Goal: Task Accomplishment & Management: Manage account settings

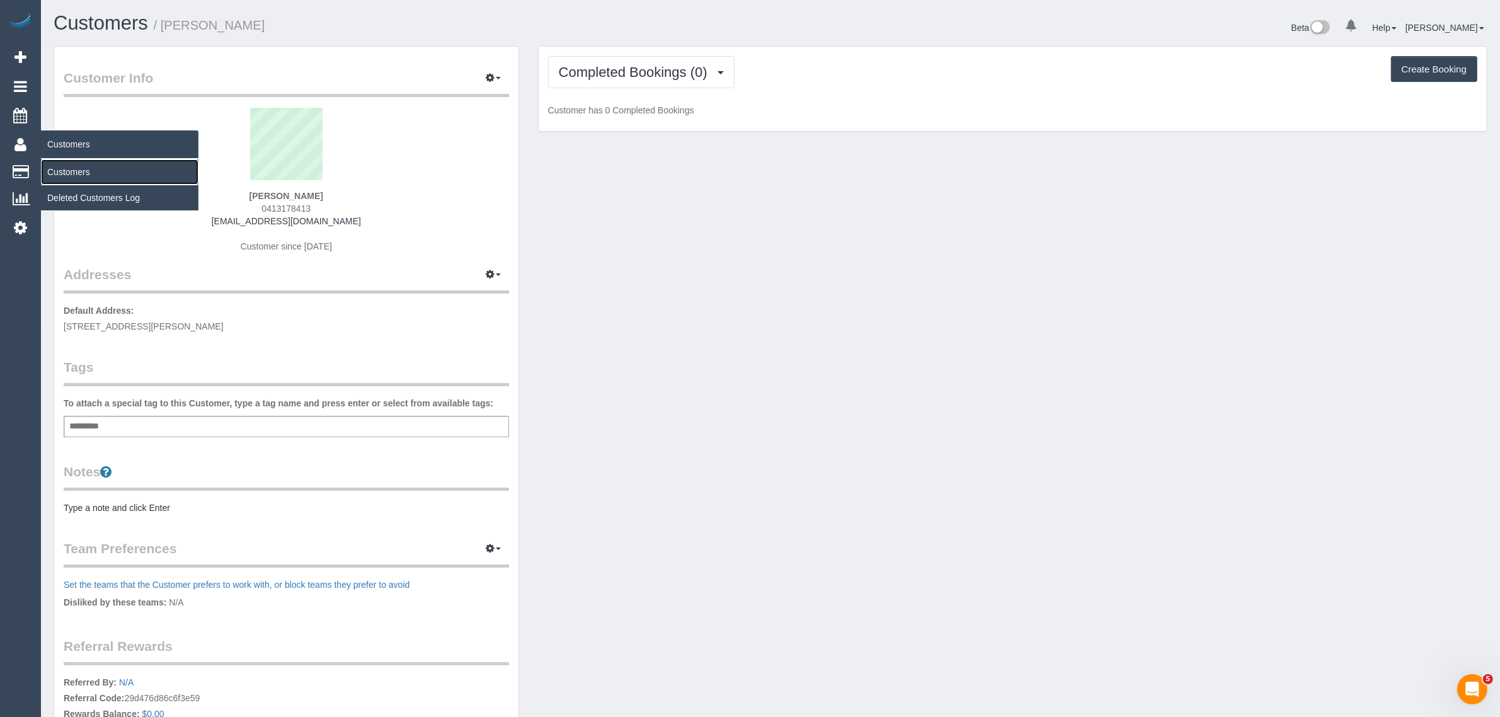
click at [83, 170] on link "Customers" at bounding box center [119, 171] width 157 height 25
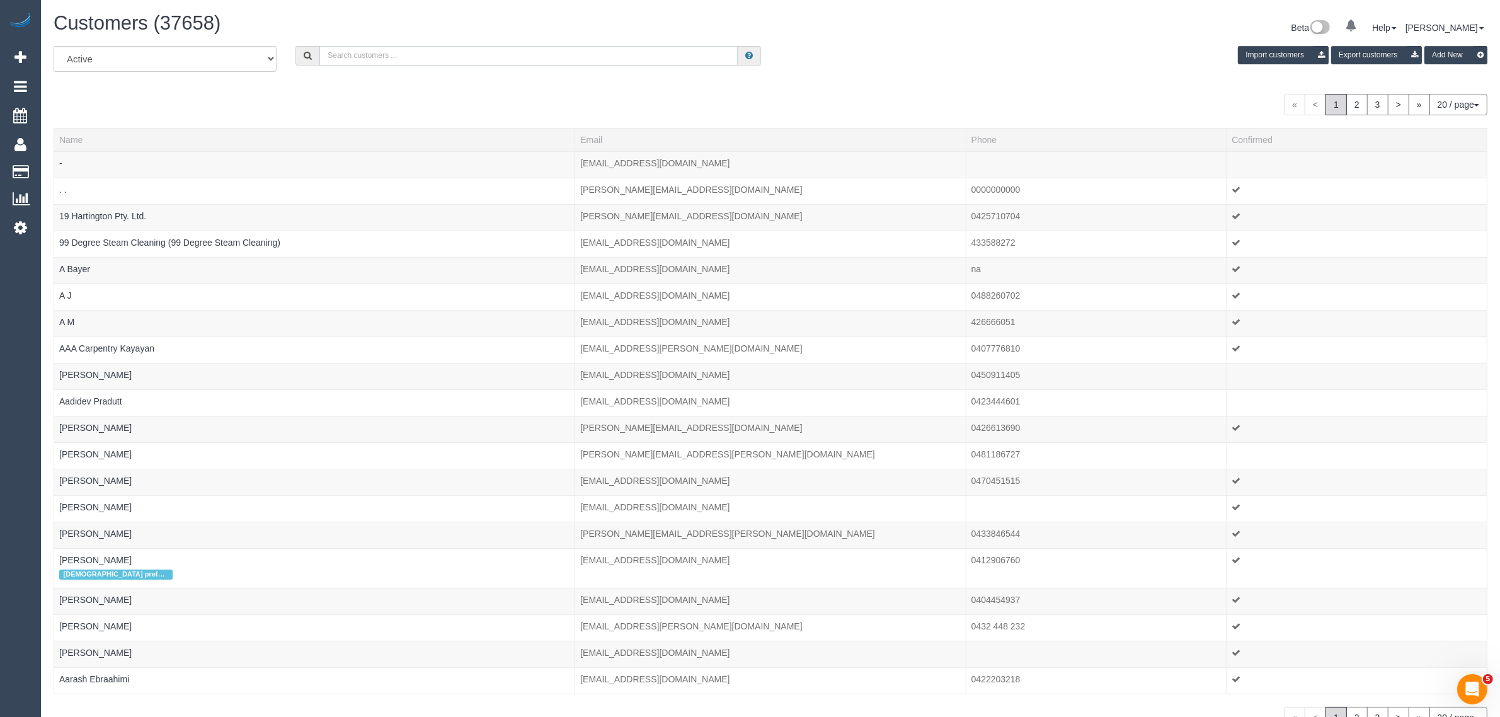
click at [420, 49] on input "text" at bounding box center [528, 56] width 418 height 20
paste input "Pavithra Jayasekera"
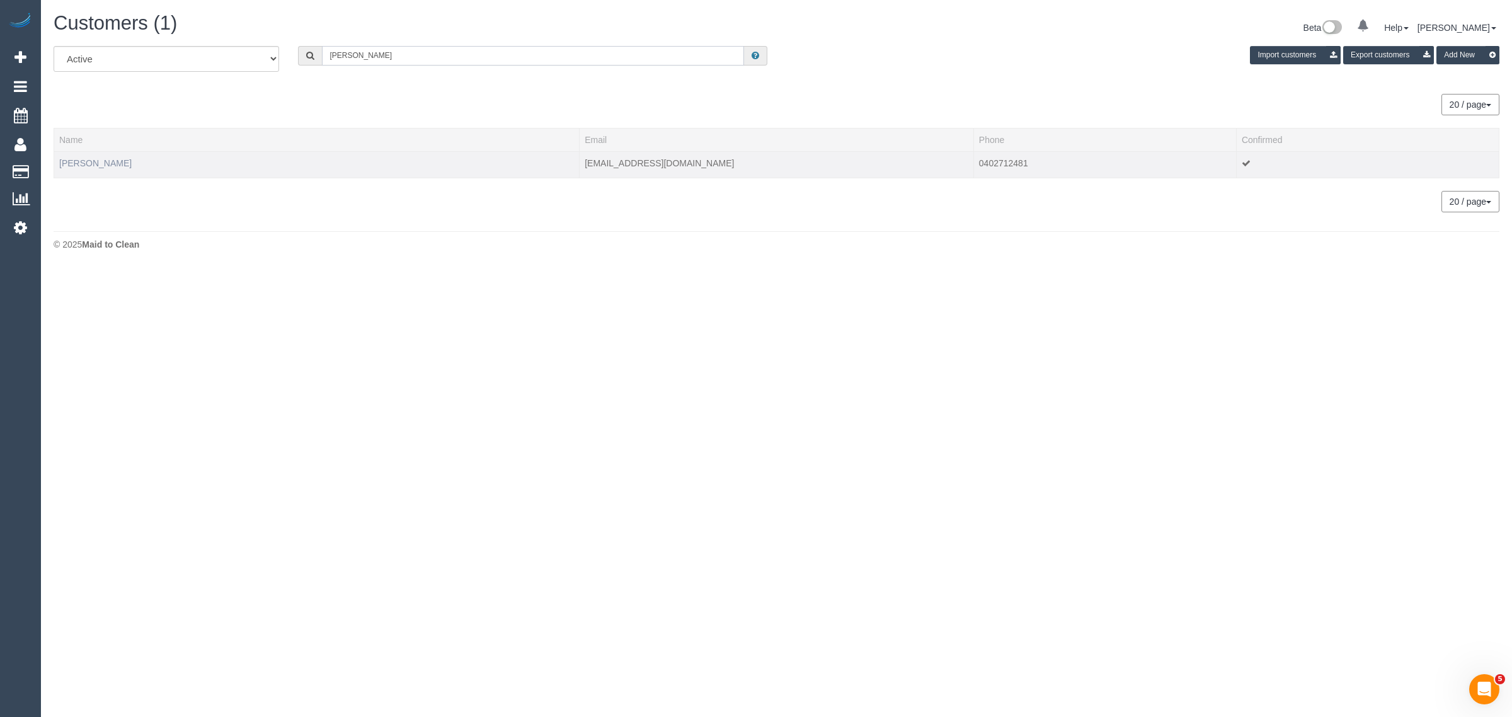
type input "Pavithra Jayasekera"
click at [86, 161] on link "Pavithra Jayasekera" at bounding box center [95, 163] width 72 height 10
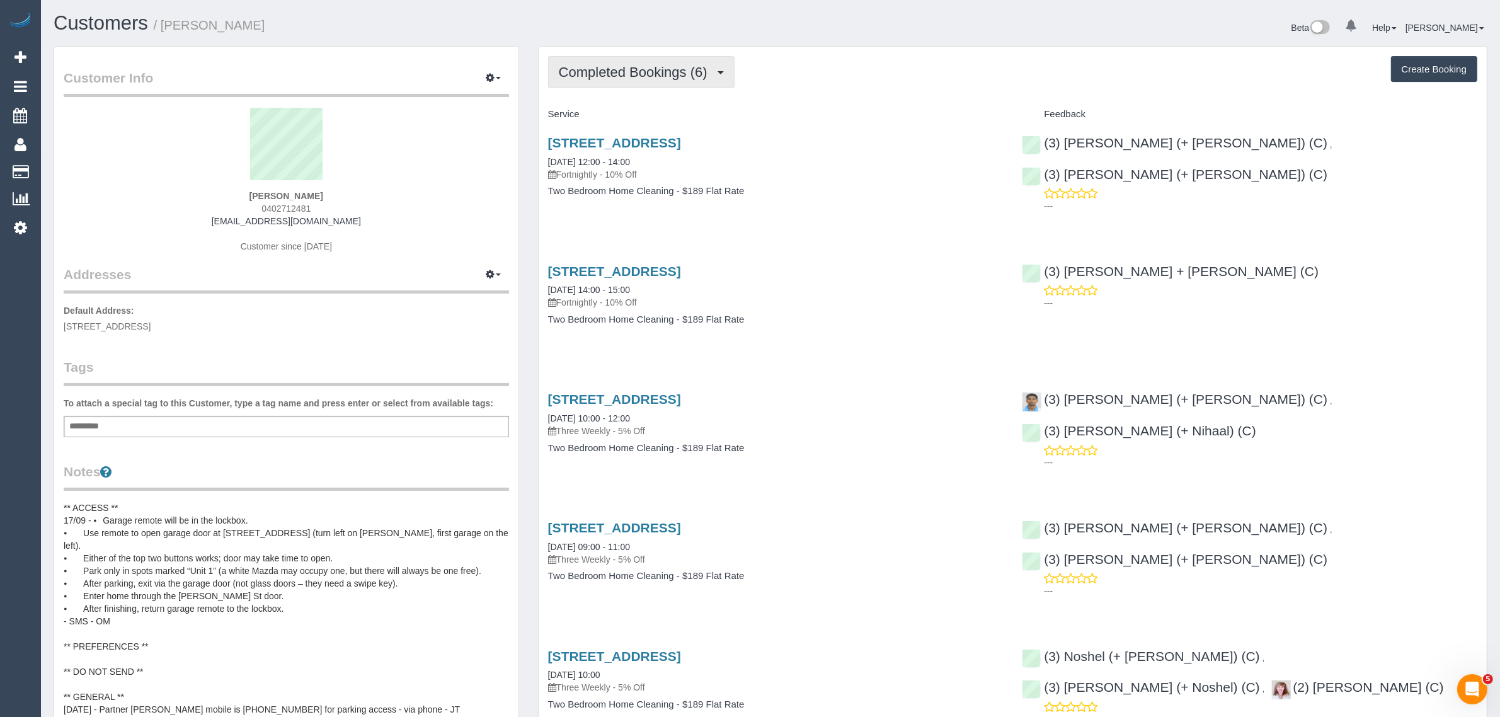
click at [675, 76] on span "Completed Bookings (6)" at bounding box center [636, 72] width 155 height 16
click at [646, 114] on link "Upcoming Bookings (11)" at bounding box center [615, 118] width 133 height 16
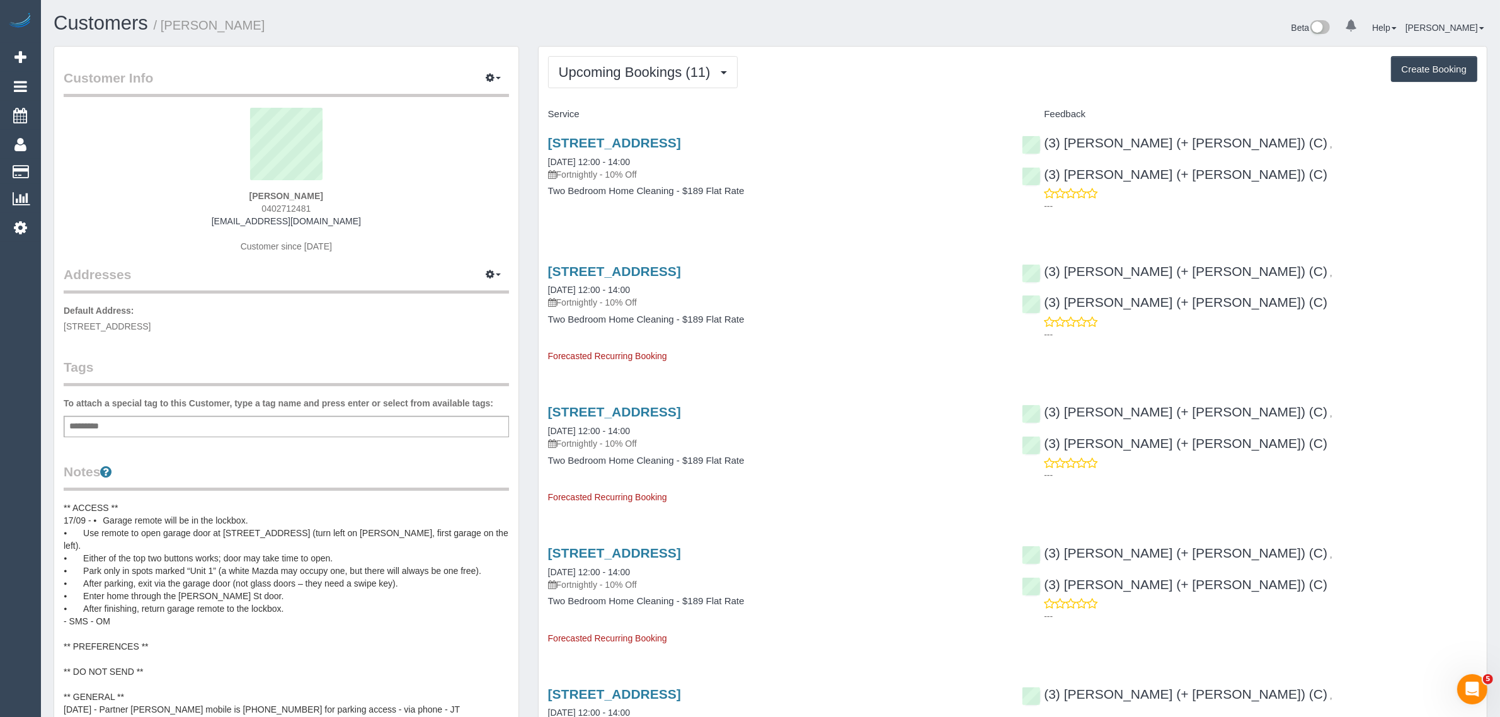
click at [290, 207] on span "0402712481" at bounding box center [285, 208] width 49 height 10
copy div "0402712481"
drag, startPoint x: 639, startPoint y: 162, endPoint x: 543, endPoint y: 161, distance: 96.4
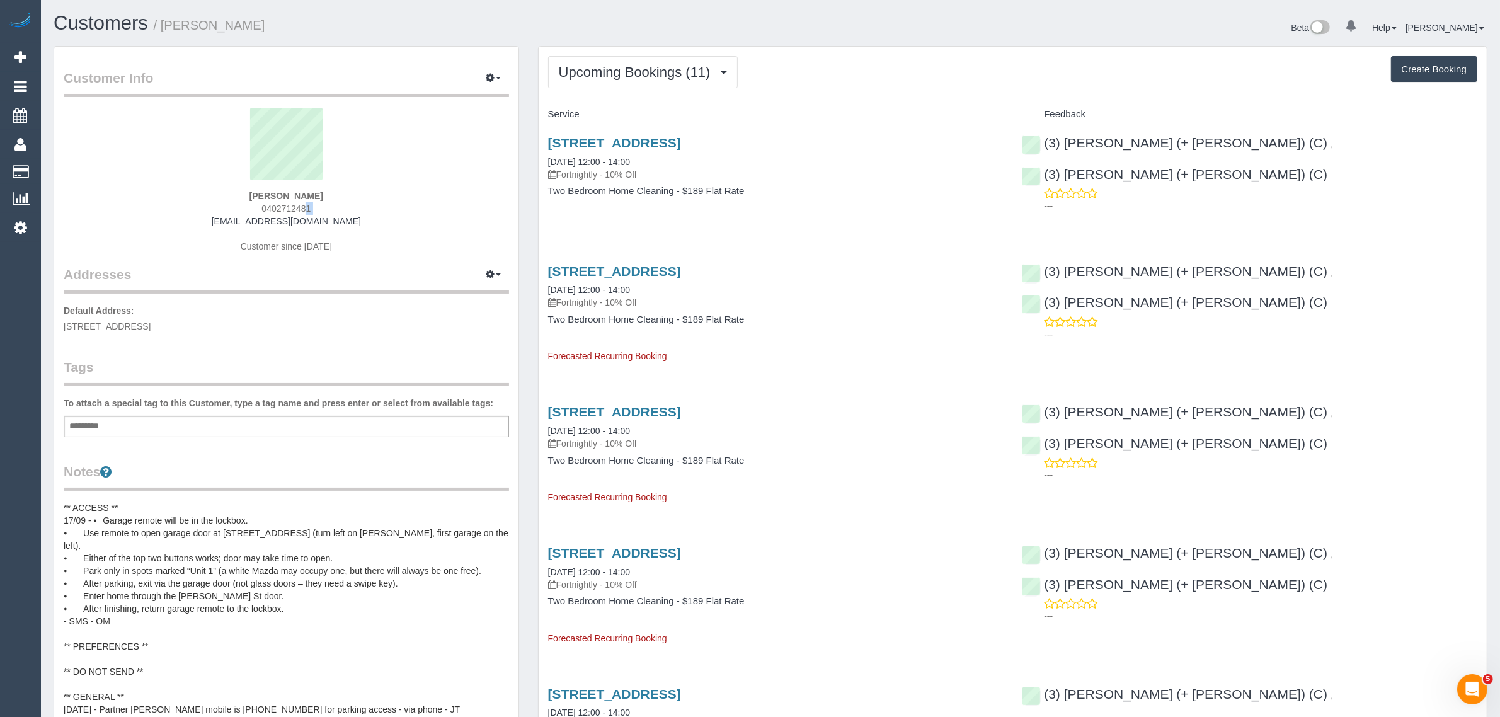
click at [543, 161] on div "1 Villiers Street, 1, North Melbourne, VIC 3051 18/09/2025 12:00 - 14:00 Fortni…" at bounding box center [776, 173] width 474 height 97
copy link "18/09/2025 12:00 - 14:00"
click at [291, 205] on span "0402712481" at bounding box center [285, 208] width 49 height 10
copy span "0402712481"
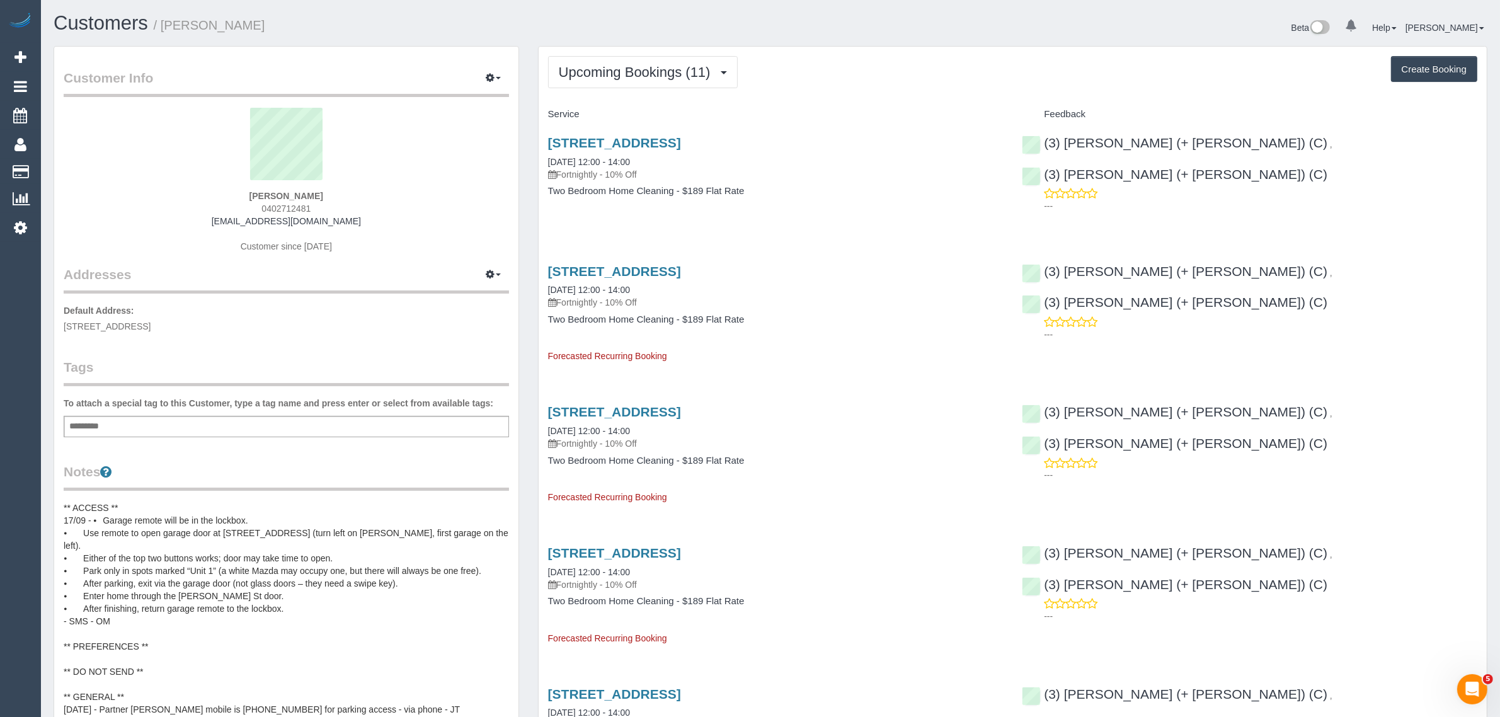
click at [896, 184] on div "1 Villiers Street, 1, North Melbourne, VIC 3051 18/09/2025 12:00 - 14:00 Fortni…" at bounding box center [776, 173] width 474 height 97
drag, startPoint x: 1368, startPoint y: 137, endPoint x: 1217, endPoint y: 140, distance: 150.6
click at [1217, 140] on div "(3) Gazi (+ Juireya) (C) , (3) Juireya (+ Gazi) (C) ---" at bounding box center [1249, 171] width 474 height 93
copy link "3) Juireya (+ Gazi) (C)"
copy link "(3) [PERSON_NAME] (+ [PERSON_NAME]) (C)"
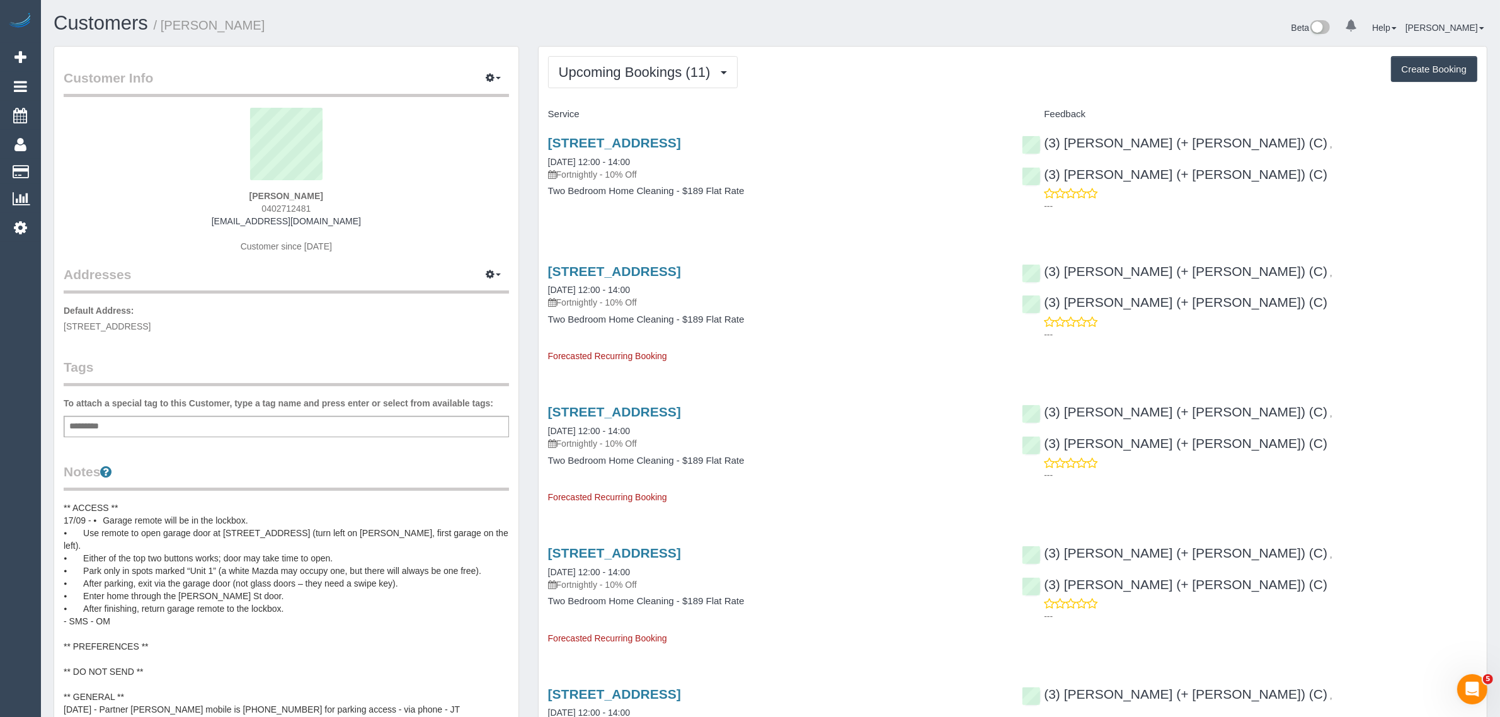
click at [284, 207] on span "0402712481" at bounding box center [285, 208] width 49 height 10
copy span "0402712481"
drag, startPoint x: 180, startPoint y: 218, endPoint x: 310, endPoint y: 197, distance: 132.2
click at [180, 218] on div "Pavithra Jayasekera 0402712481 pav.jayasekera@gmail.com Customer since 2025" at bounding box center [286, 186] width 445 height 157
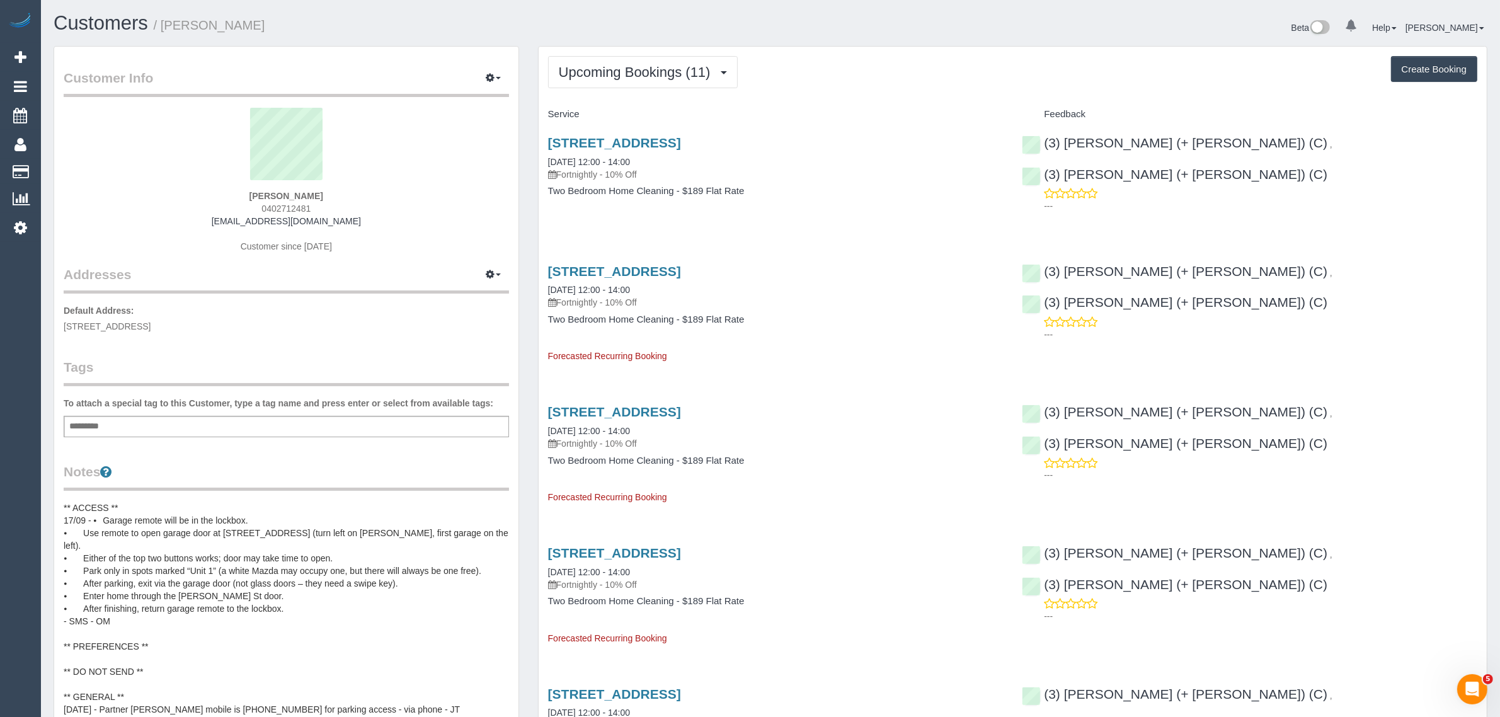
click at [259, 196] on strong "Pavithra Jayasekera" at bounding box center [286, 196] width 74 height 10
copy strong "Pavithra"
drag, startPoint x: 136, startPoint y: 323, endPoint x: 203, endPoint y: 323, distance: 67.4
click at [151, 323] on span "1 Villiers Street, 1, North Melbourne, VIC 3051" at bounding box center [107, 326] width 87 height 10
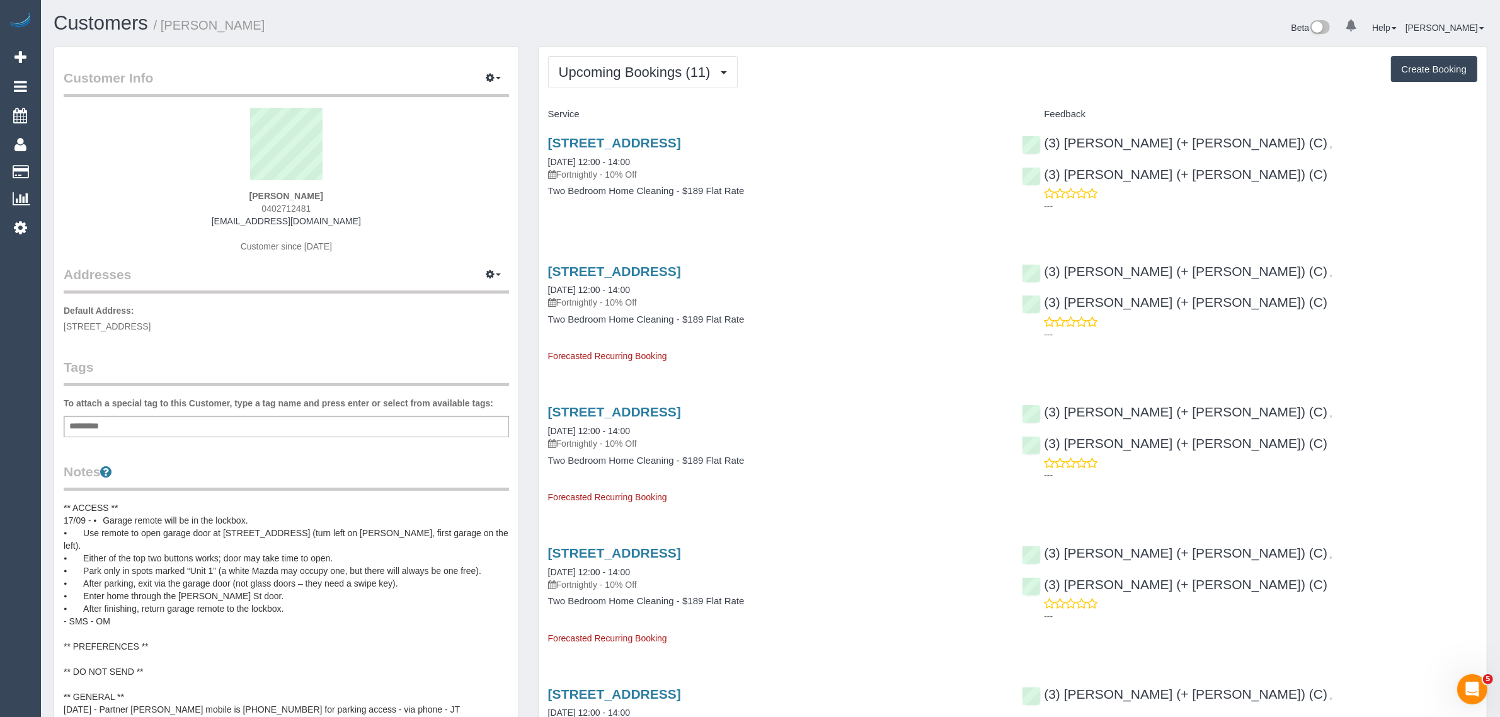
copy span "North Melbourne"
click at [92, 171] on link "Customers" at bounding box center [119, 171] width 157 height 25
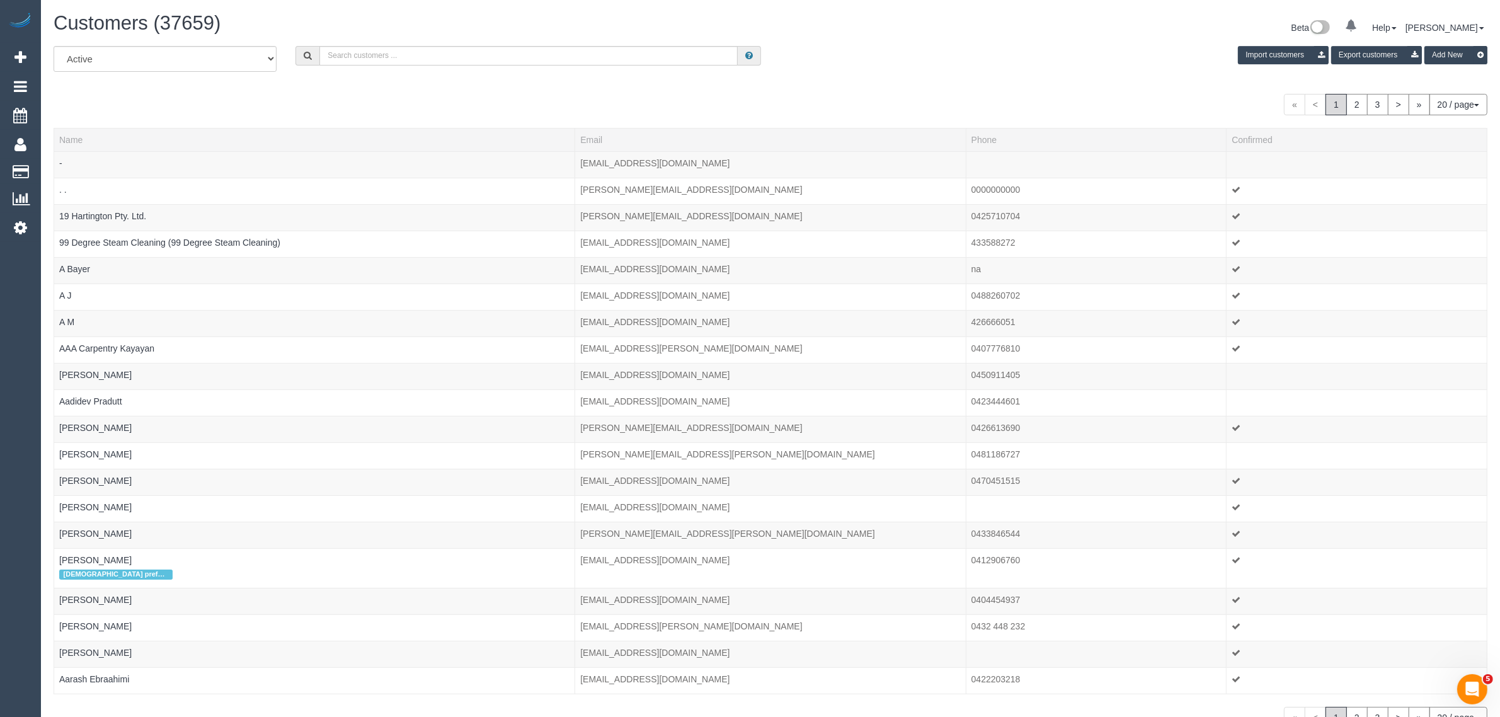
click at [512, 43] on div "Customers (37659) Beta 0 Your Notifications You have 0 alerts Help Help Docs Ta…" at bounding box center [770, 29] width 1453 height 33
click at [511, 49] on input "text" at bounding box center [528, 56] width 418 height 20
paste input "Cameron Buchanan Home Front"
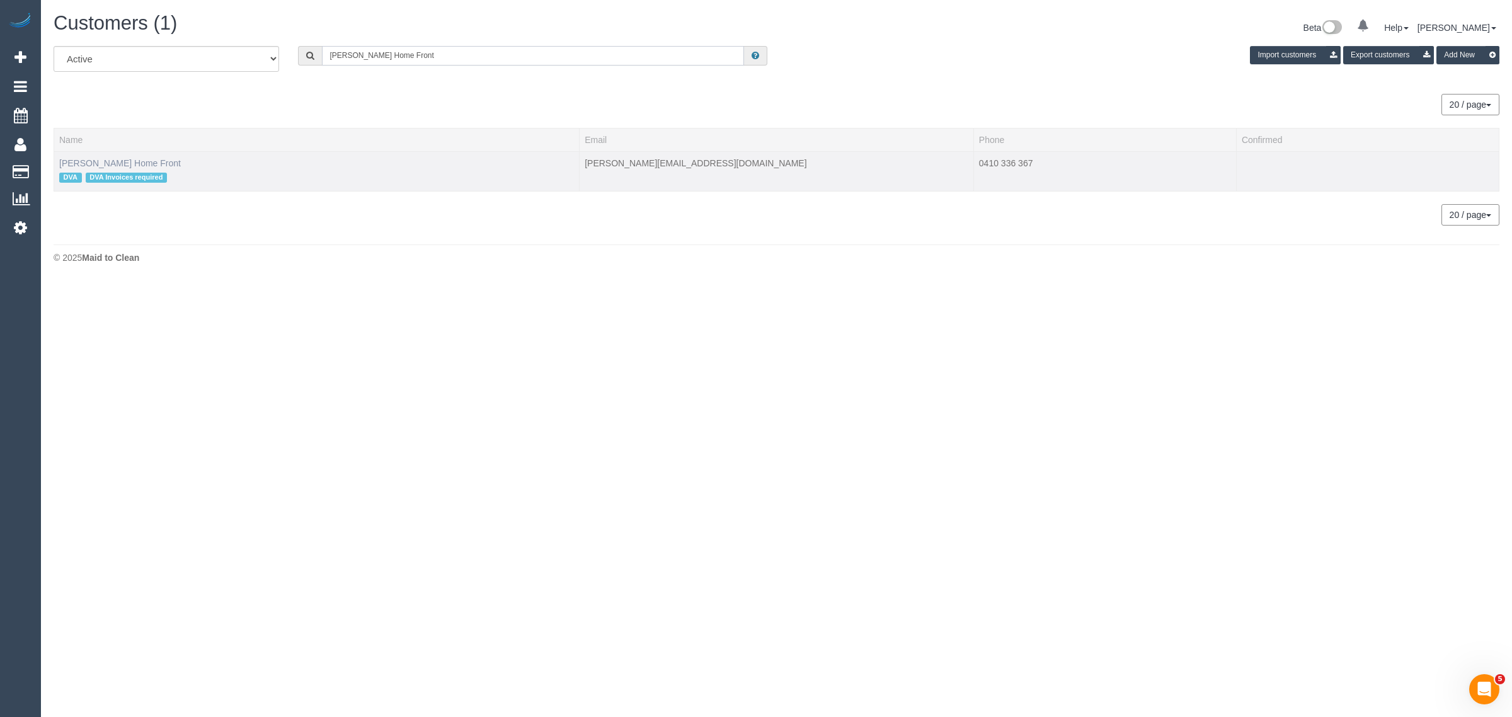
type input "Cameron Buchanan Home Front"
click at [152, 165] on link "Cameron Buchanan Home Front" at bounding box center [120, 163] width 122 height 10
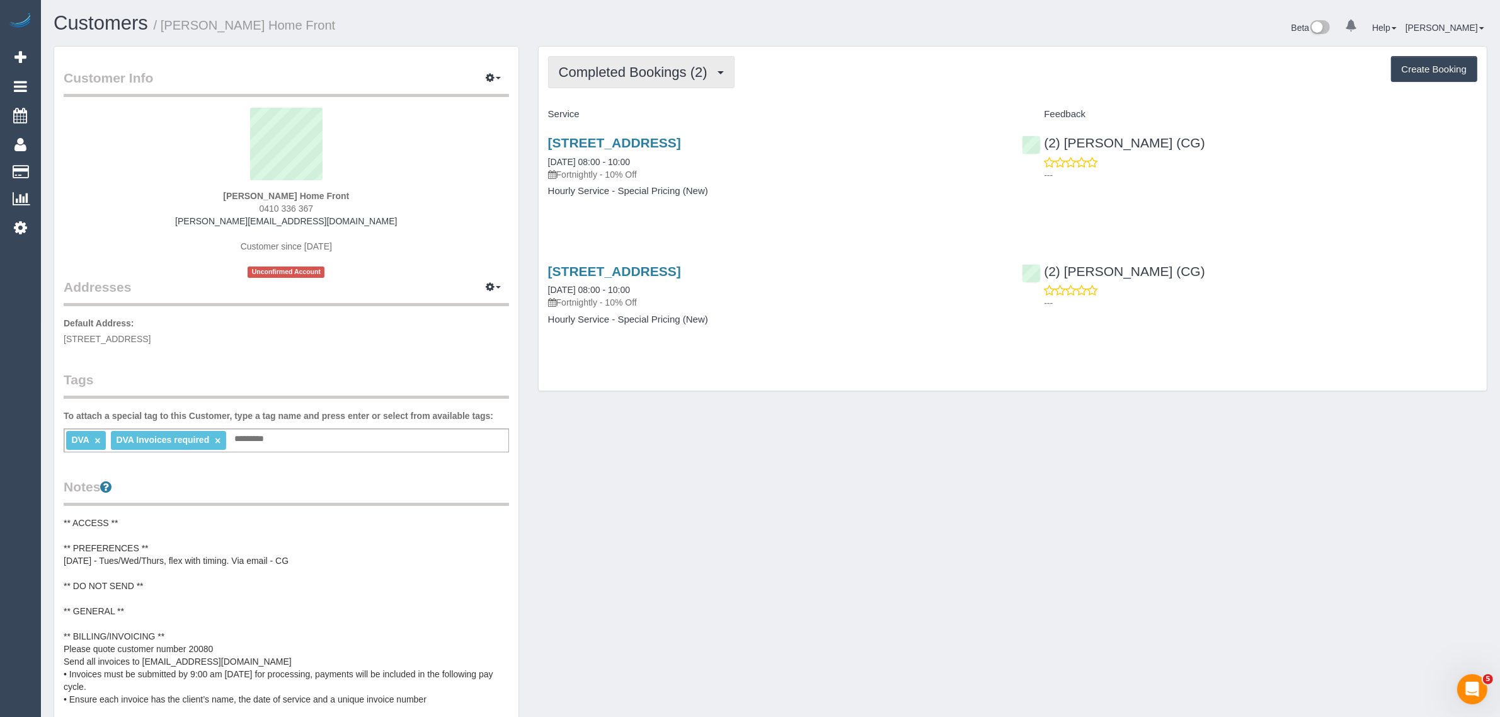
click at [660, 65] on span "Completed Bookings (2)" at bounding box center [636, 72] width 155 height 16
click at [631, 114] on link "Upcoming Bookings (11)" at bounding box center [615, 118] width 133 height 16
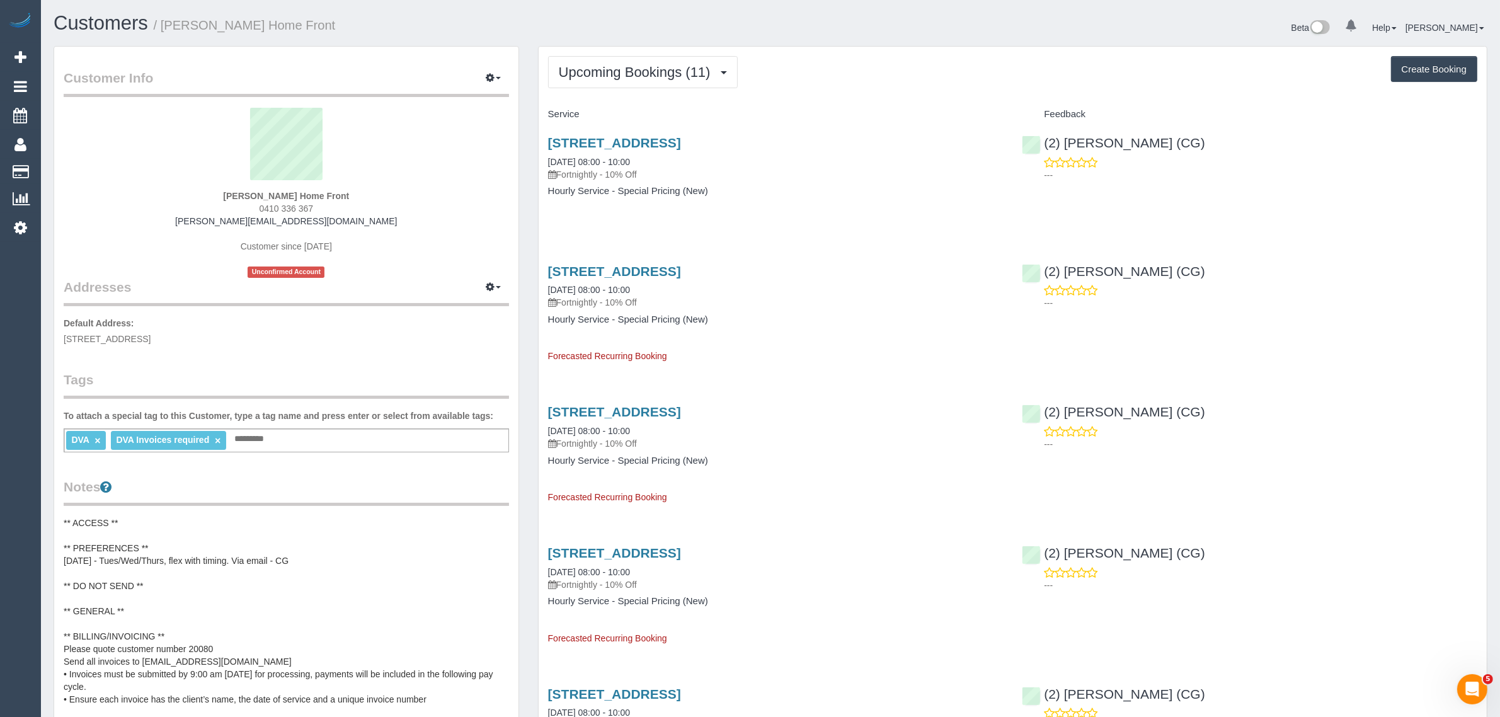
drag, startPoint x: 660, startPoint y: 161, endPoint x: 545, endPoint y: 154, distance: 114.9
click at [545, 154] on div "8 Goulburn Grove, Yallambie, VIC 3085 23/09/2025 08:00 - 10:00 Fortnightly - 10…" at bounding box center [776, 173] width 474 height 97
copy link "23/09/2025 08:00 - 10:00"
click at [285, 205] on span "0410 336 367" at bounding box center [287, 208] width 54 height 10
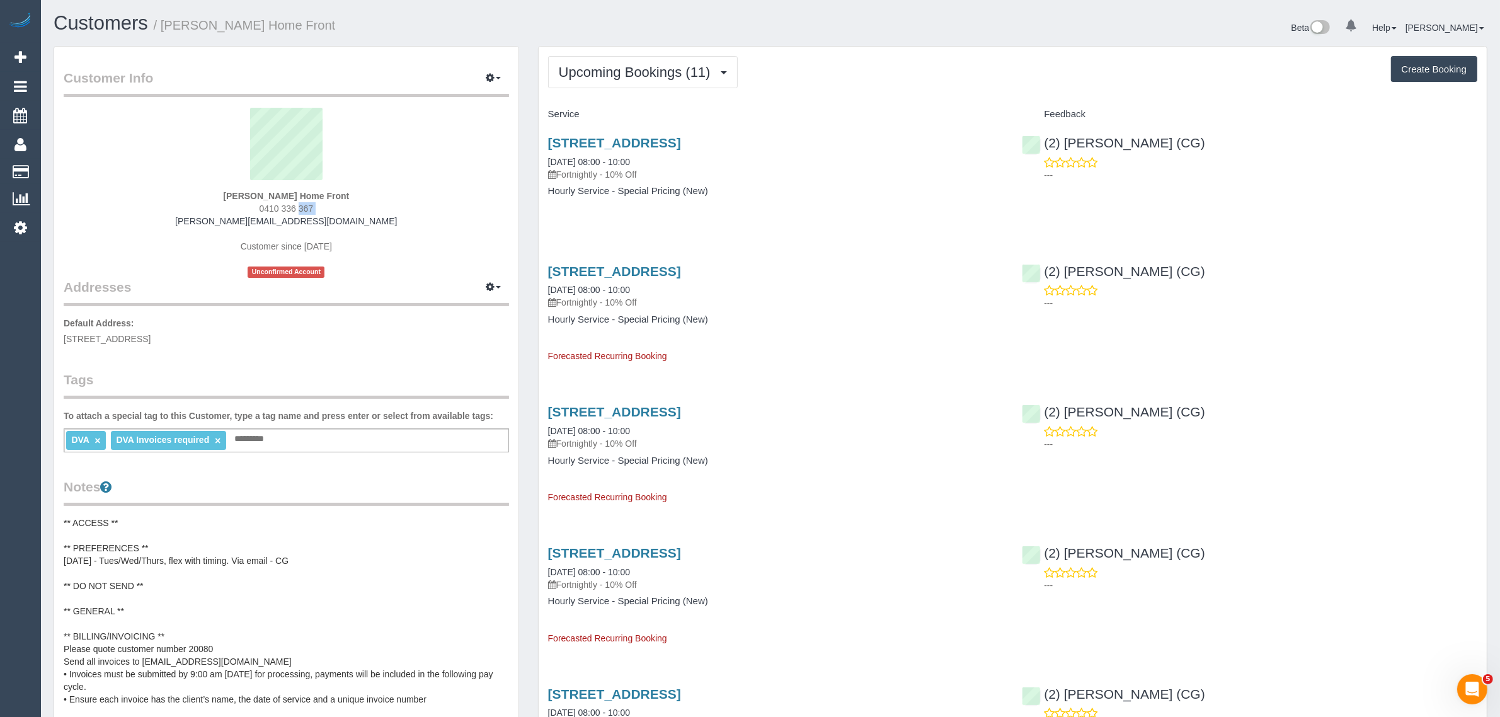
click at [285, 205] on span "0410 336 367" at bounding box center [287, 208] width 54 height 10
copy div "0410 336 367"
click at [605, 74] on span "Upcoming Bookings (11)" at bounding box center [638, 72] width 158 height 16
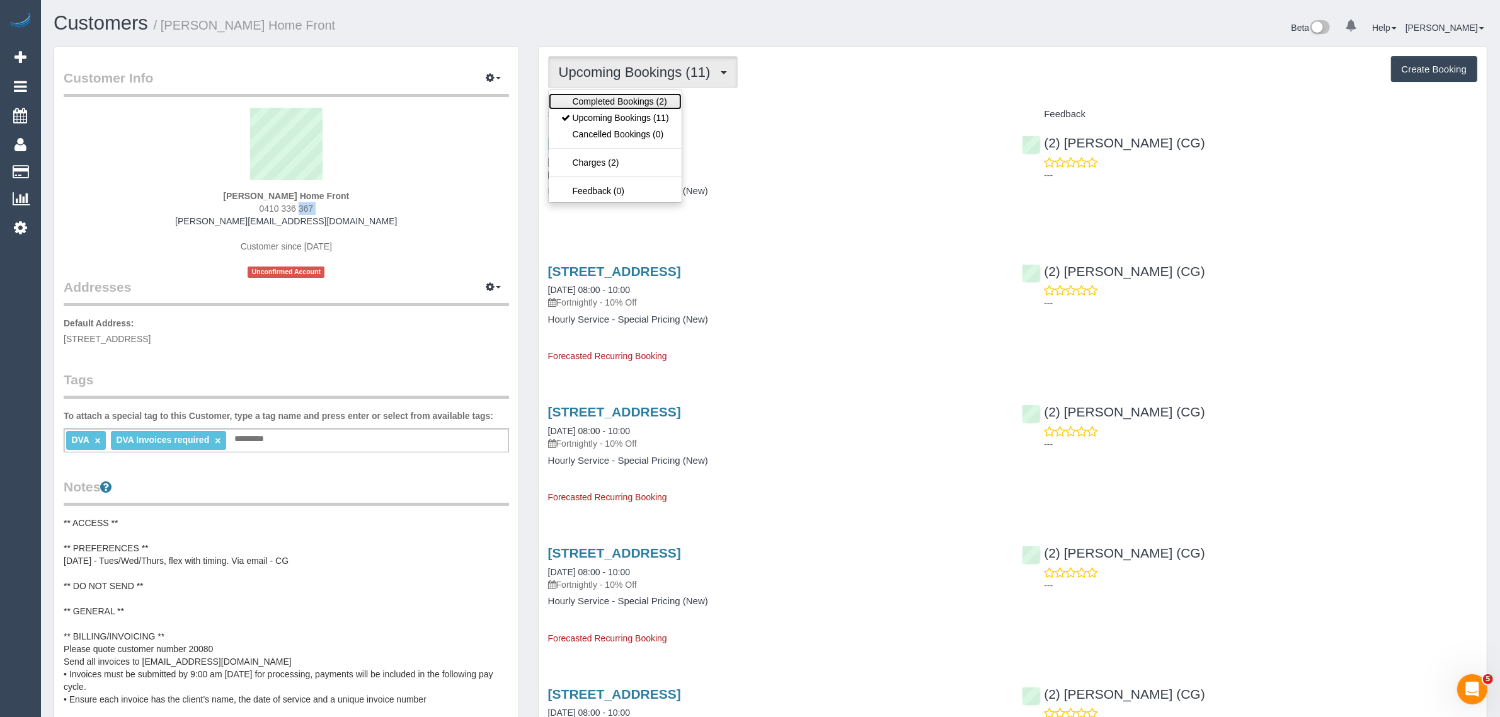
click at [598, 106] on link "Completed Bookings (2)" at bounding box center [615, 101] width 133 height 16
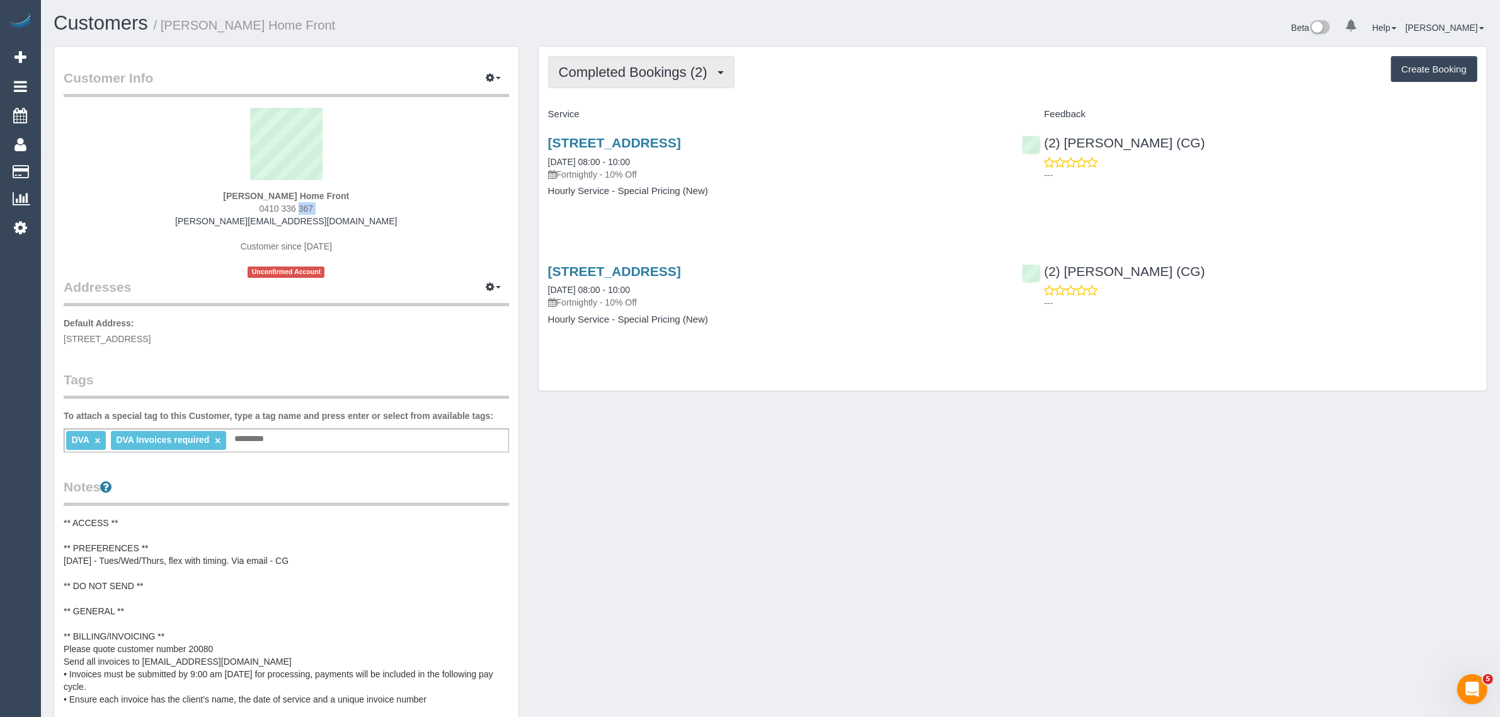
click at [612, 73] on span "Completed Bookings (2)" at bounding box center [636, 72] width 155 height 16
click at [607, 117] on link "Upcoming Bookings (11)" at bounding box center [615, 118] width 133 height 16
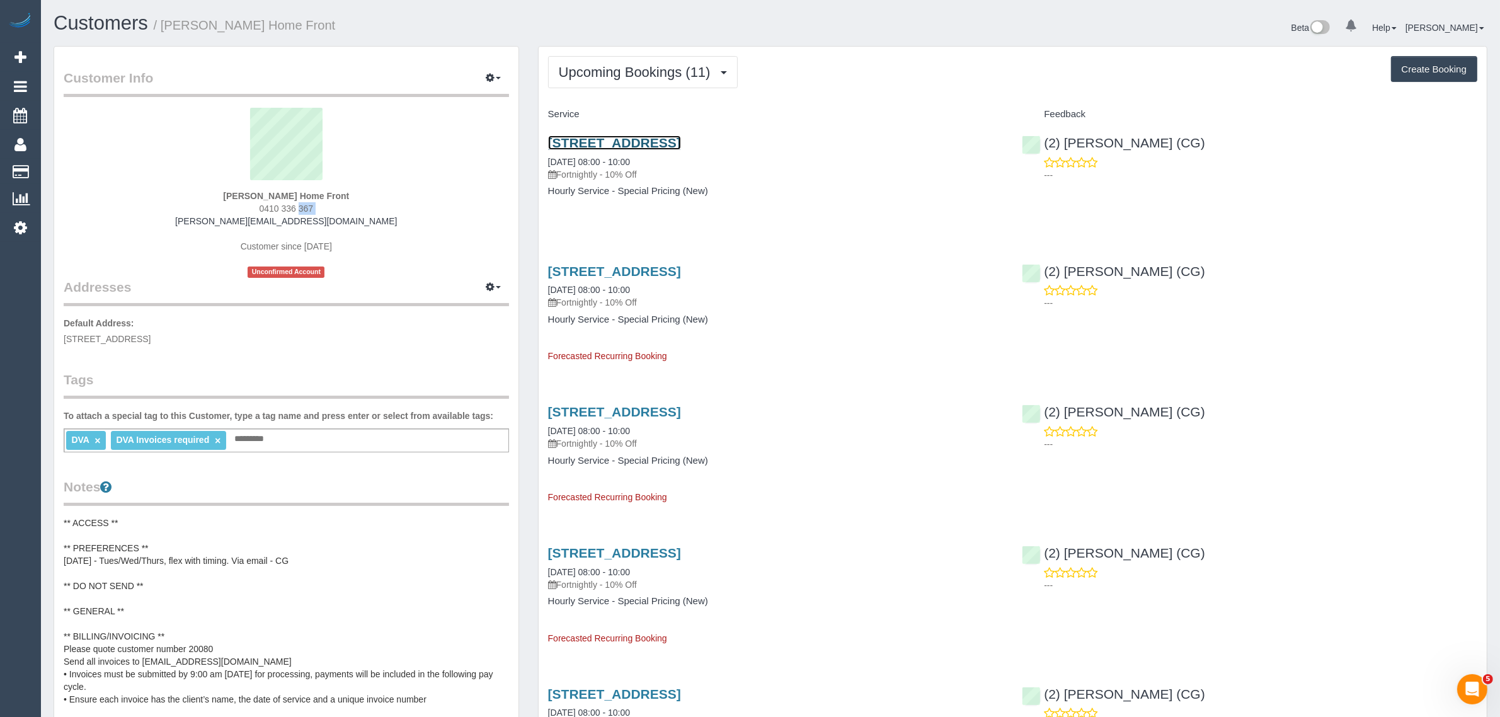
click at [653, 140] on link "8 Goulburn Grove, Yallambie, VIC 3085" at bounding box center [614, 142] width 133 height 14
click at [954, 38] on div "Beta 0 Your Notifications You have 0 alerts Help Help Docs Take a Tour Contact …" at bounding box center [1133, 29] width 726 height 33
click at [595, 66] on span "Upcoming Bookings (11)" at bounding box center [638, 72] width 158 height 16
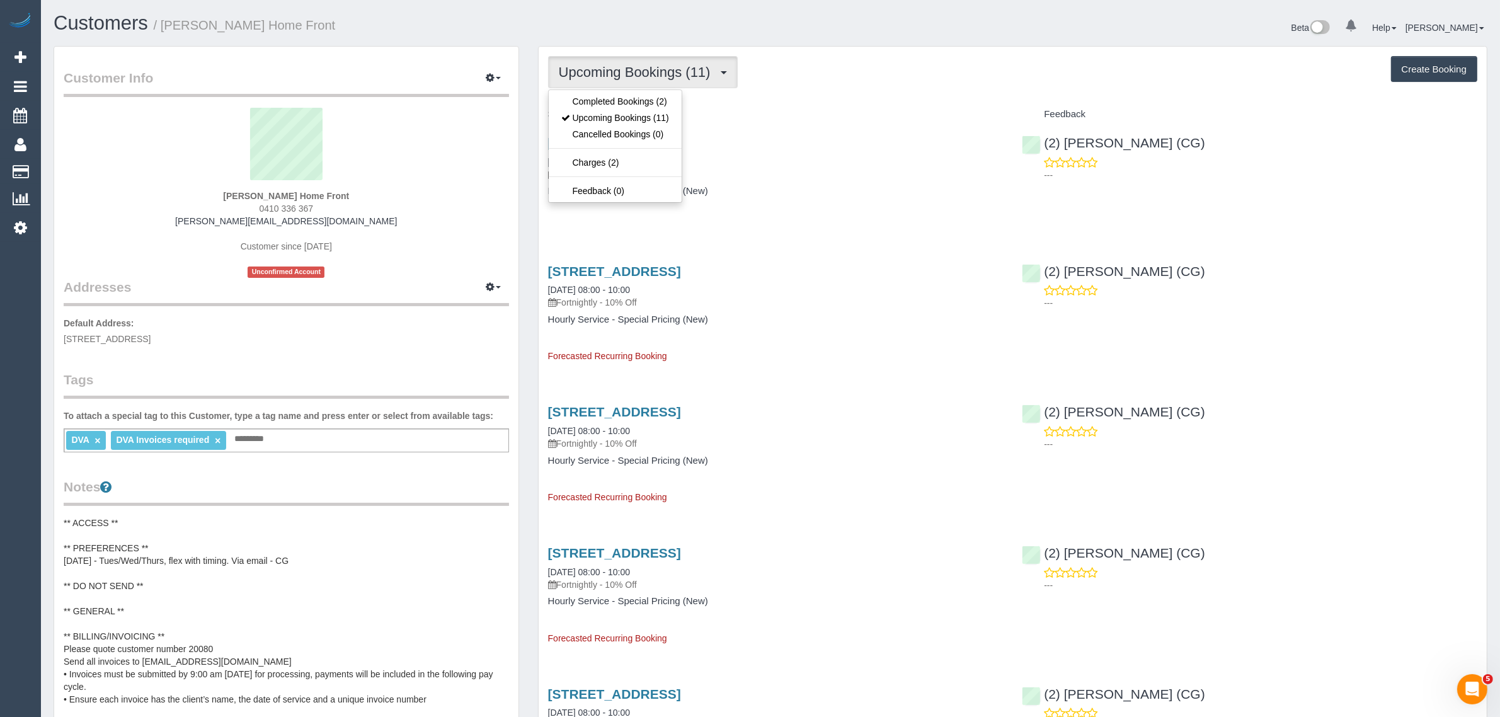
click at [594, 67] on span "Upcoming Bookings (11)" at bounding box center [638, 72] width 158 height 16
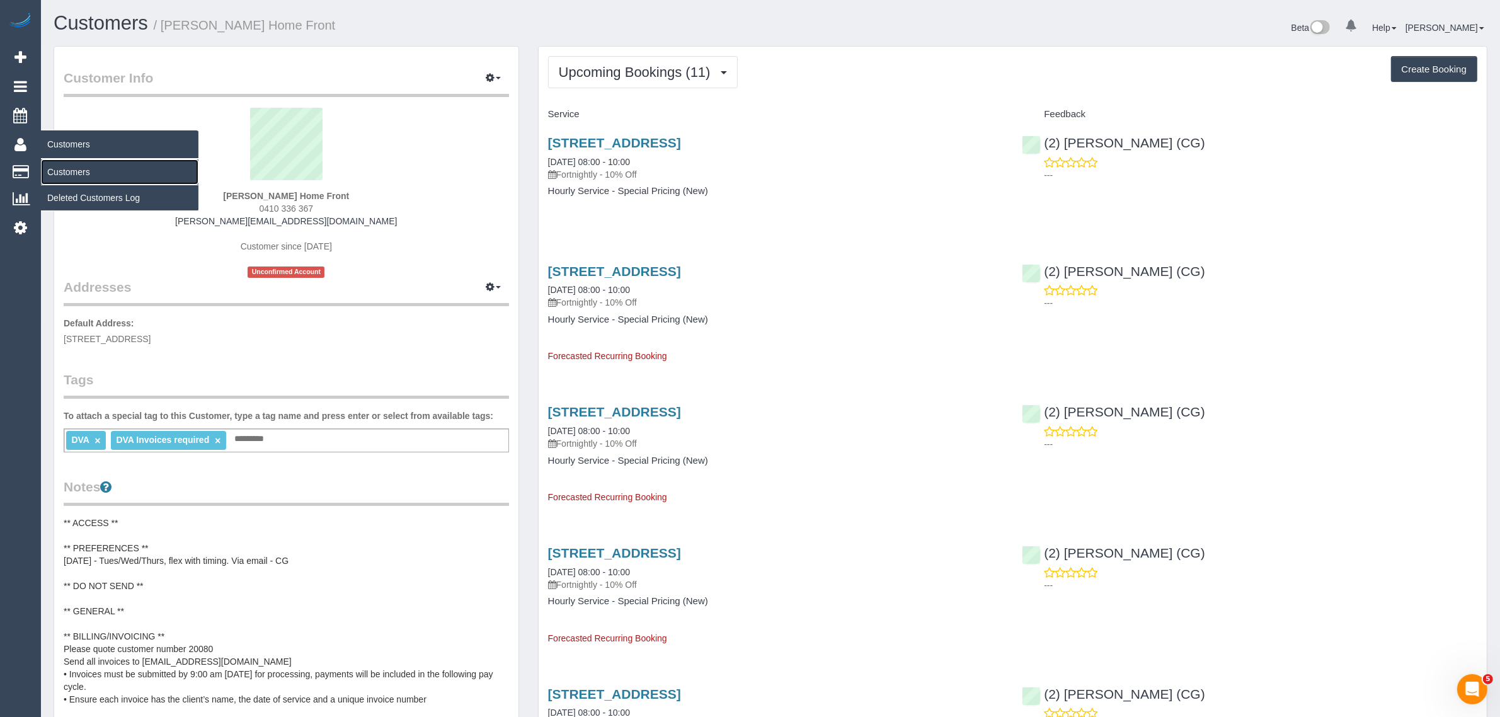
click at [58, 165] on link "Customers" at bounding box center [119, 171] width 157 height 25
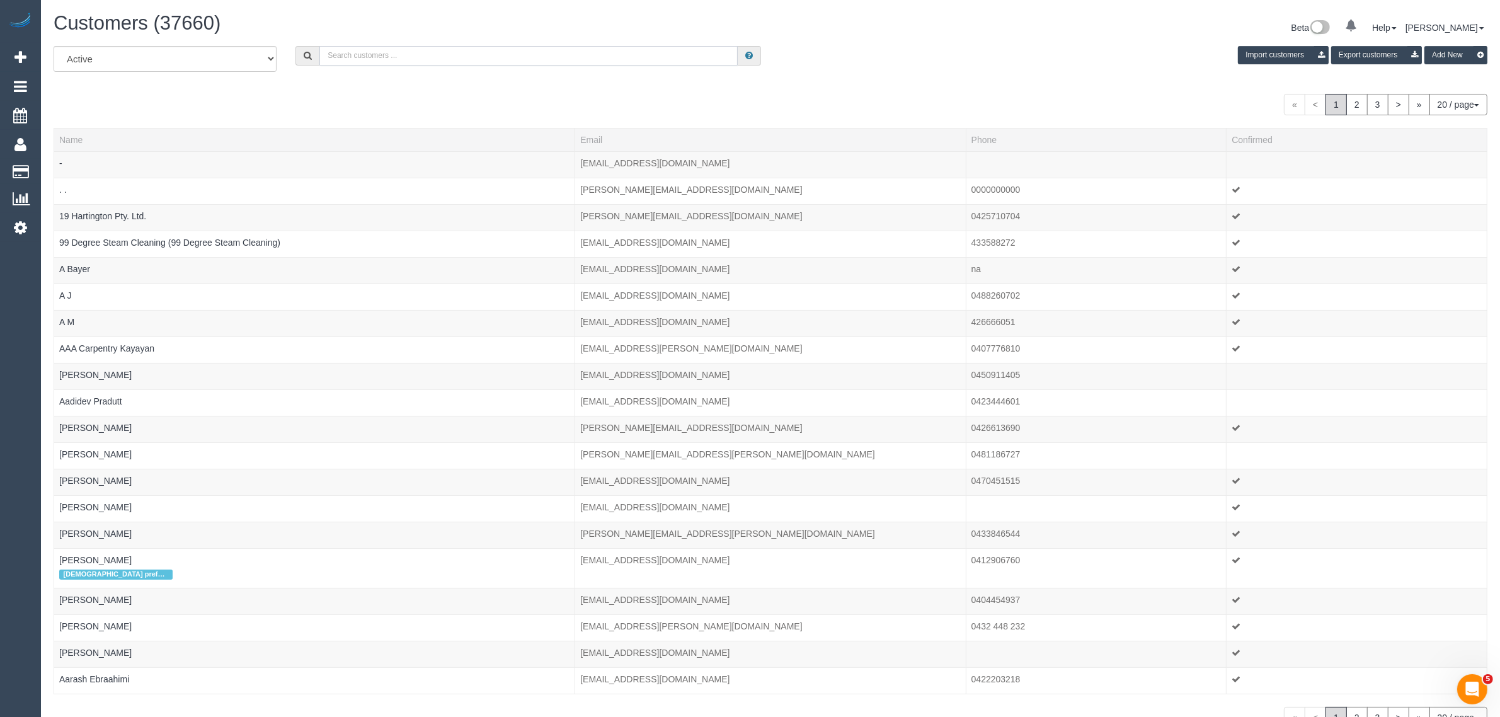
click at [421, 48] on input "text" at bounding box center [528, 56] width 418 height 20
click at [449, 49] on input "Olive" at bounding box center [528, 56] width 418 height 20
type input "Oliver Dufner"
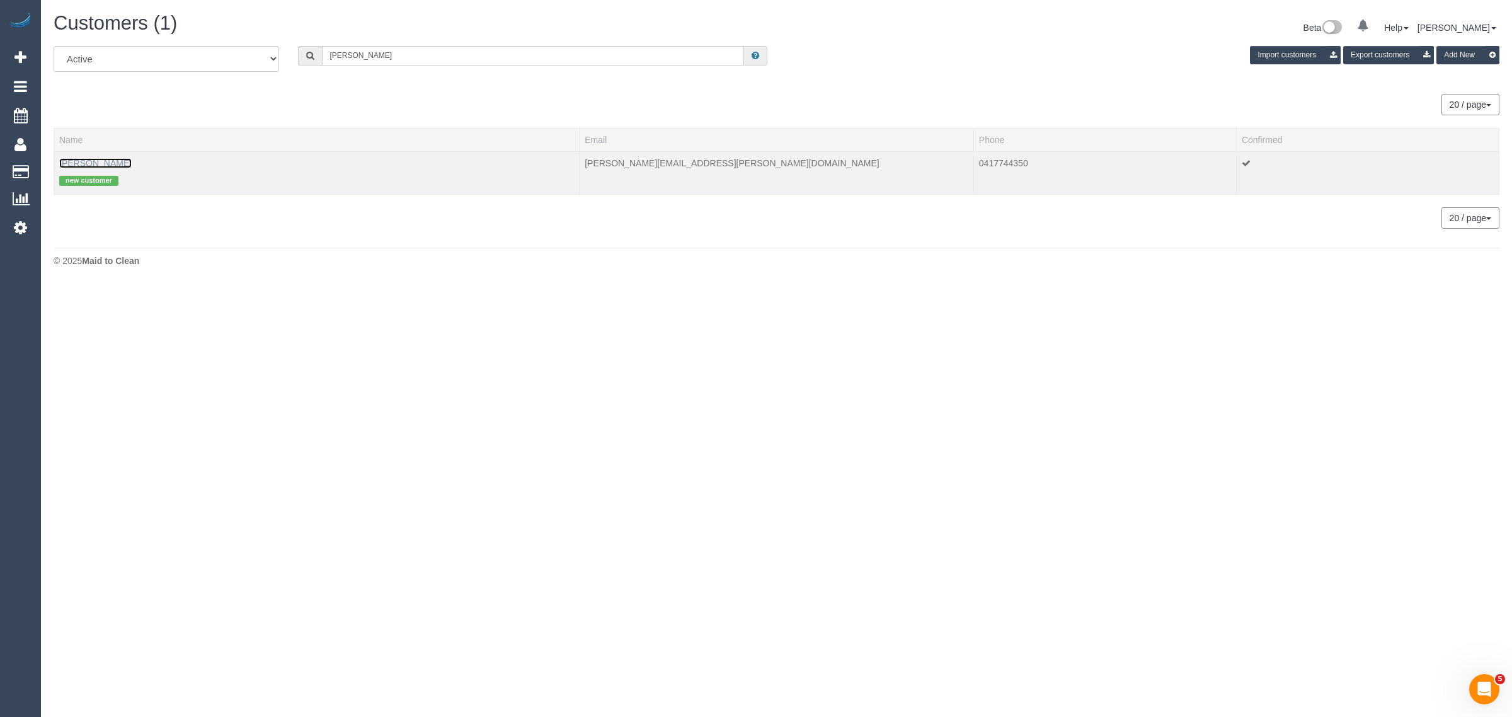
click at [99, 159] on link "Oliver Dufner" at bounding box center [95, 163] width 72 height 10
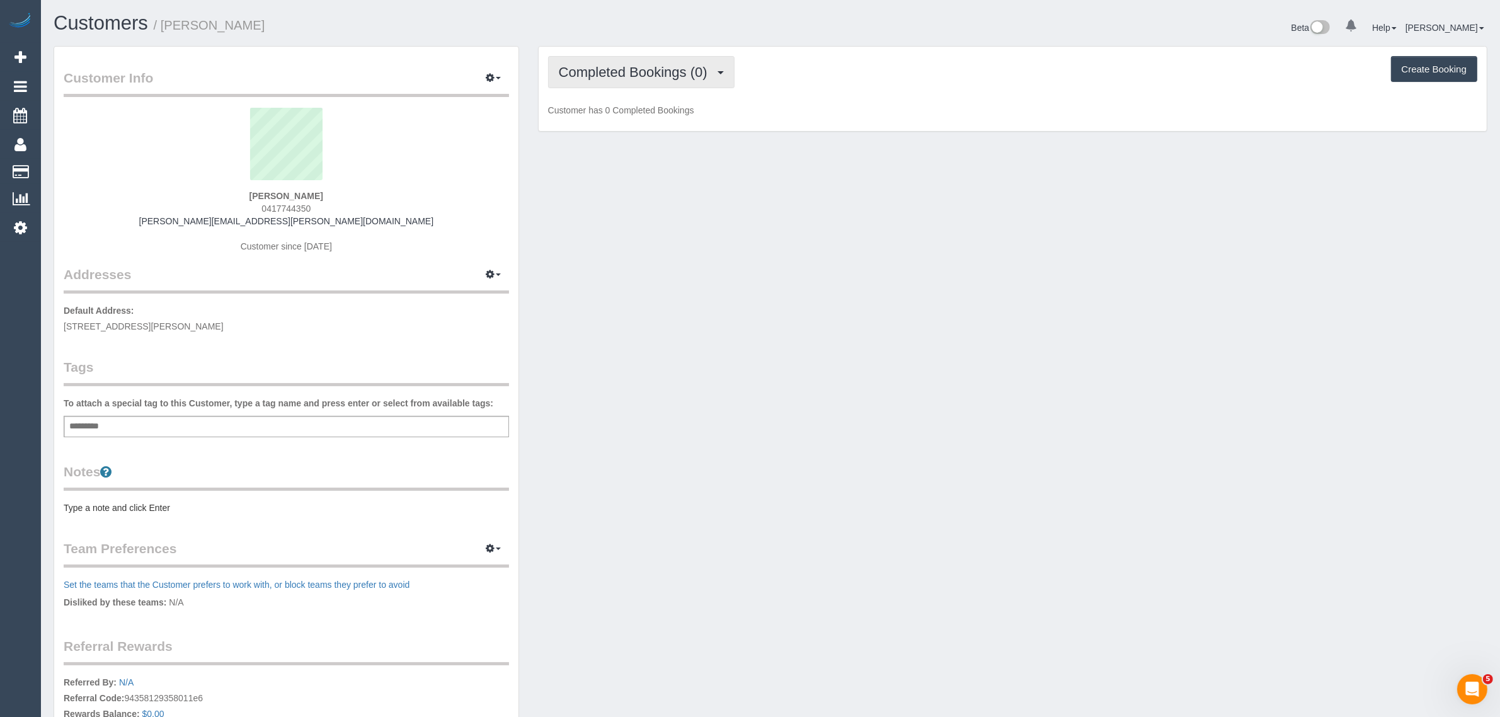
click at [600, 71] on span "Completed Bookings (0)" at bounding box center [636, 72] width 155 height 16
click at [593, 111] on link "Upcoming Bookings (1)" at bounding box center [614, 118] width 131 height 16
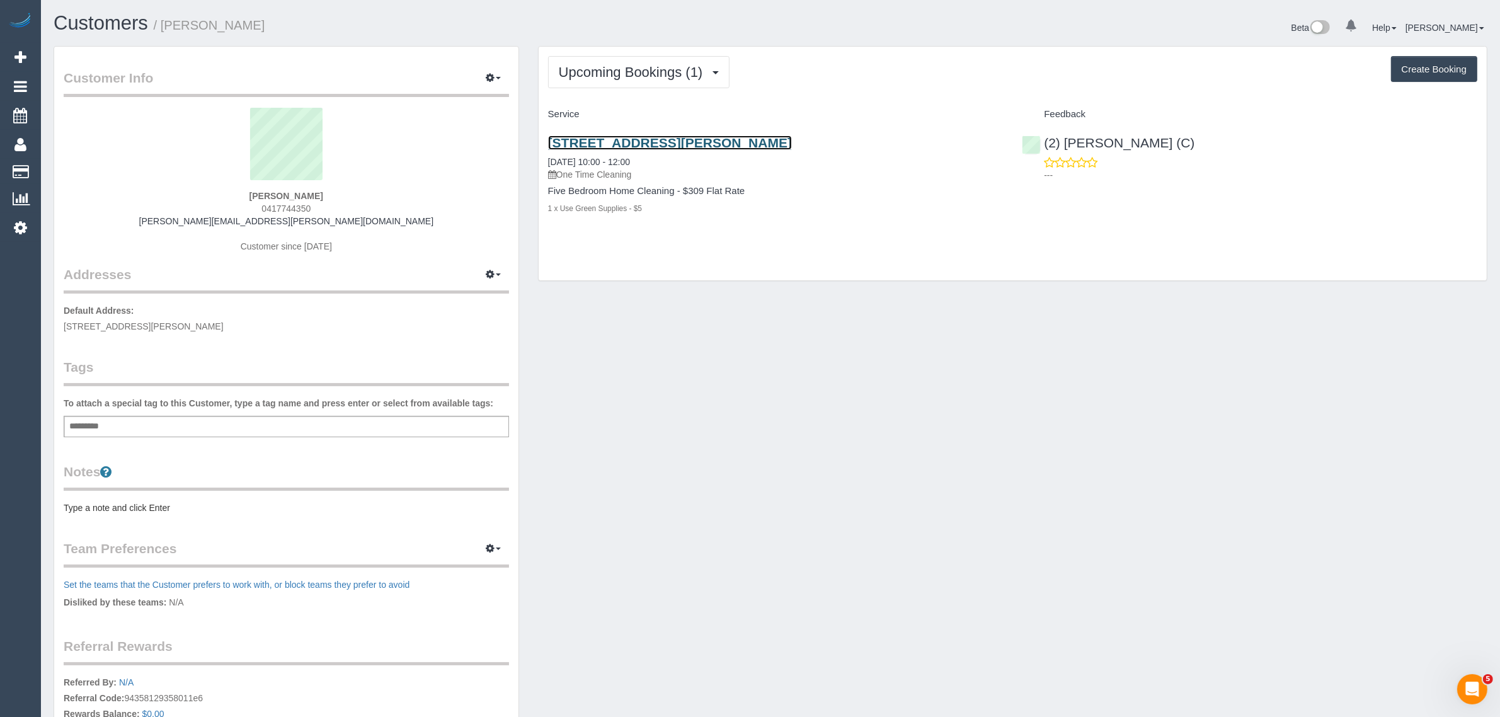
click at [621, 139] on link "238 Beavers Road, Melbourne, VIC 3070" at bounding box center [670, 142] width 244 height 14
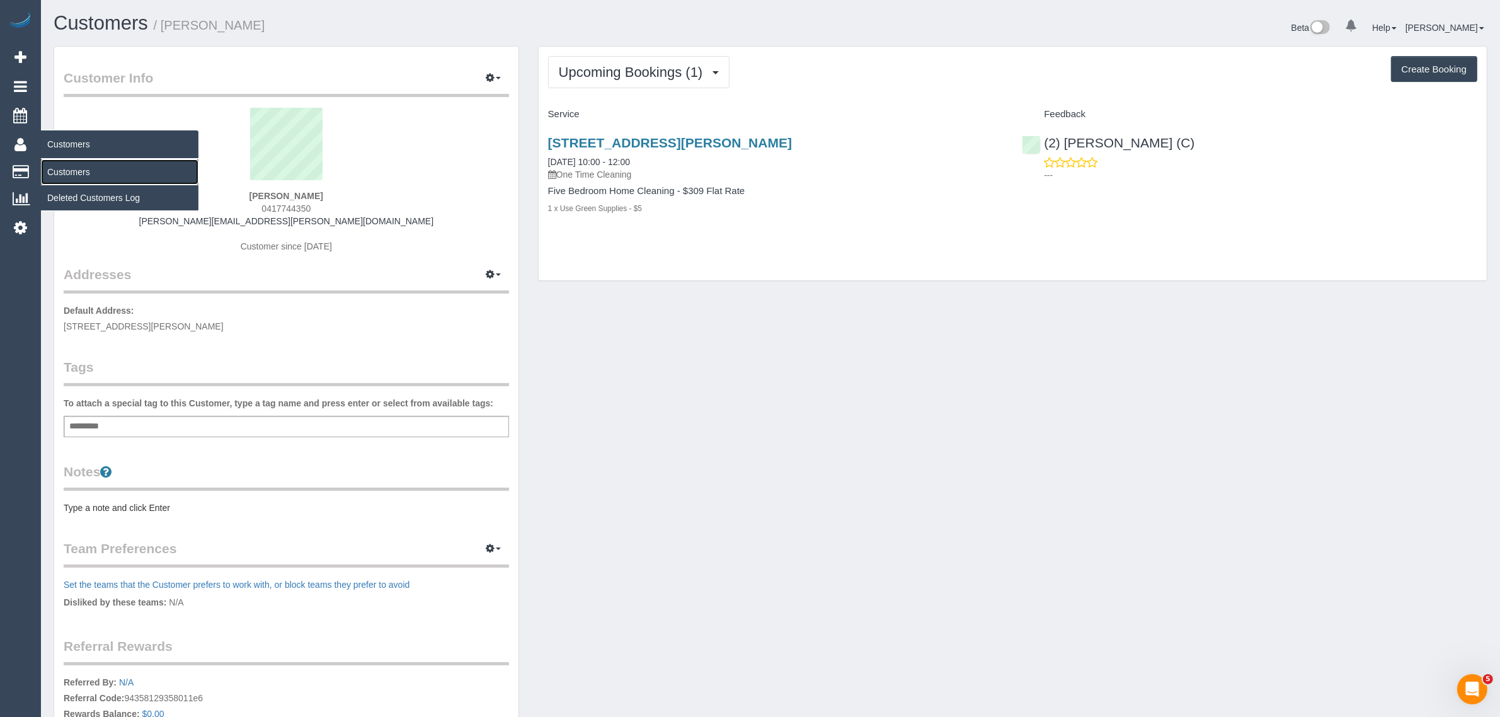
drag, startPoint x: 67, startPoint y: 171, endPoint x: 84, endPoint y: 166, distance: 17.3
click at [67, 171] on link "Customers" at bounding box center [119, 171] width 157 height 25
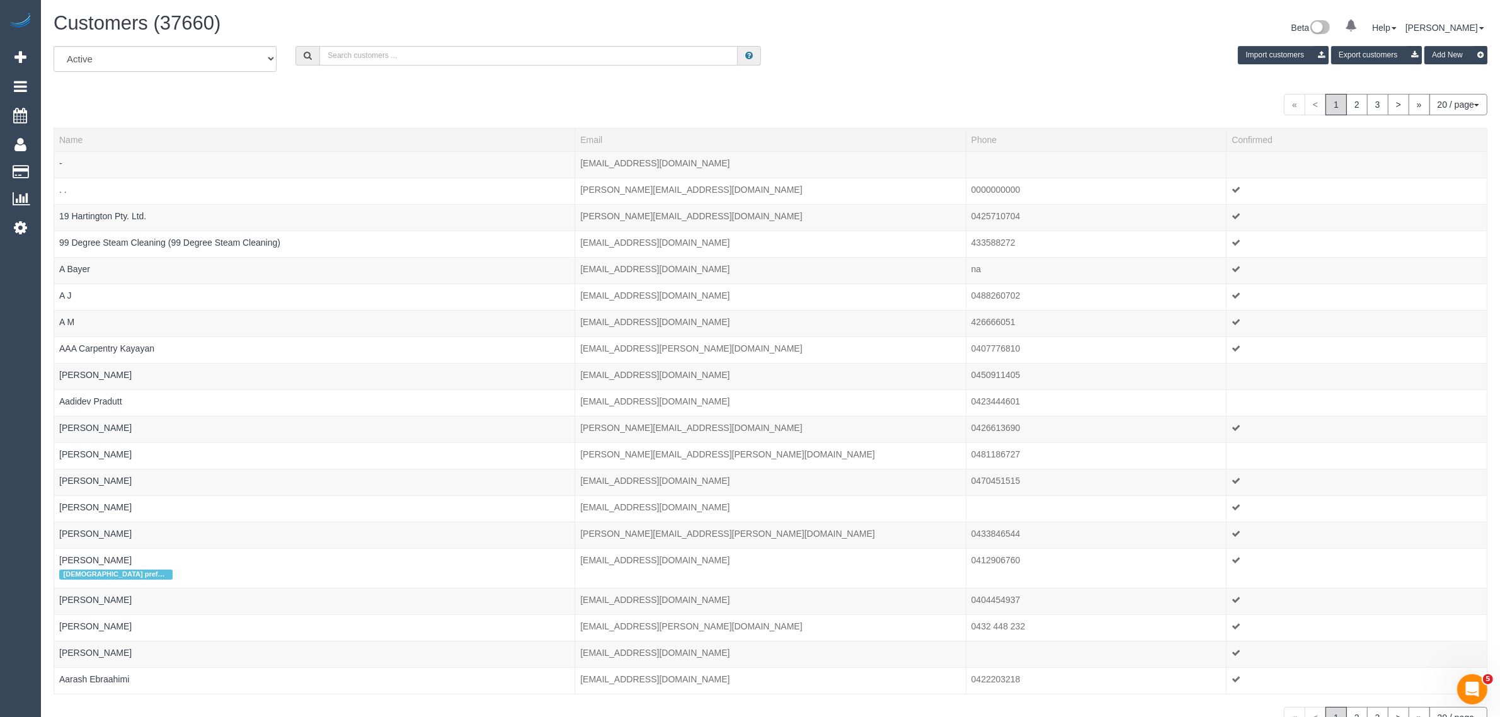
click at [370, 50] on input "text" at bounding box center [528, 56] width 418 height 20
paste input "0412247746"
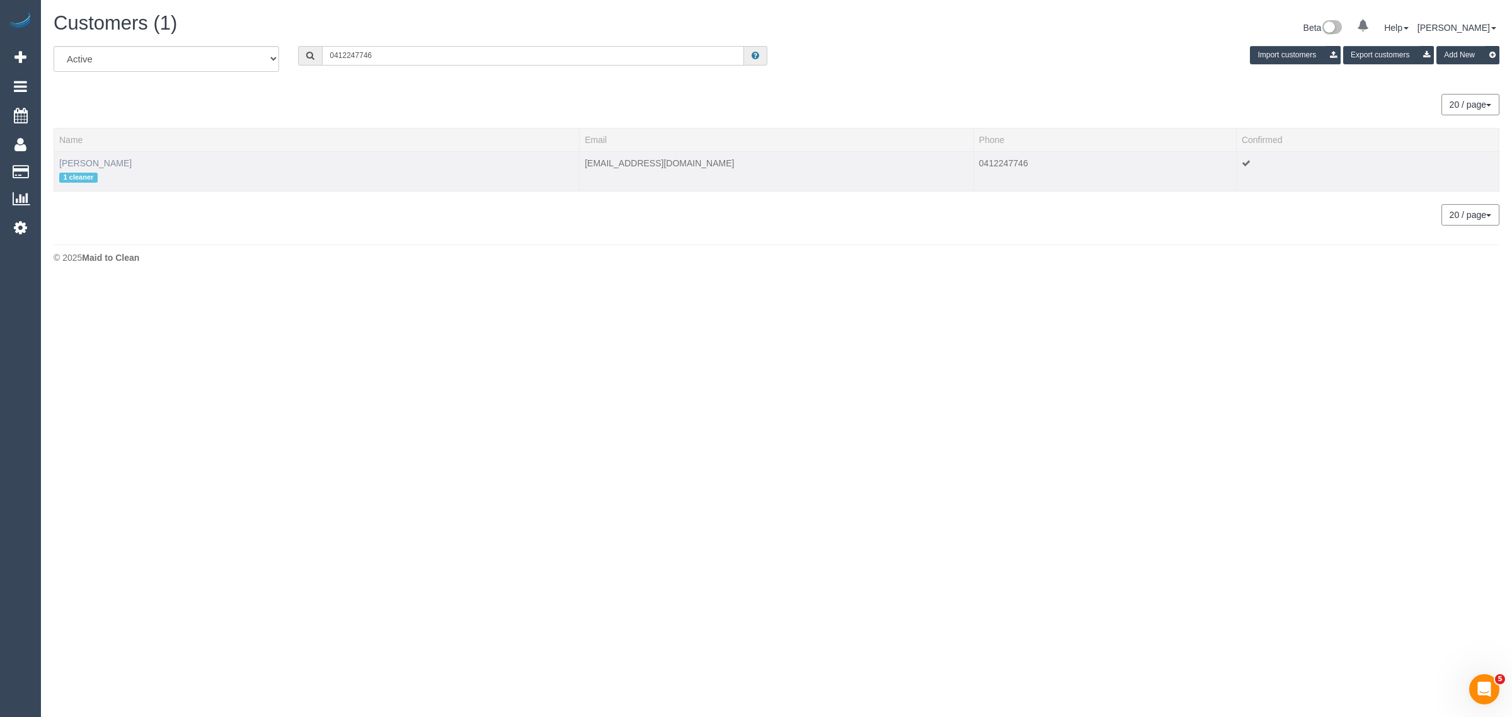
type input "0412247746"
click at [98, 163] on link "Karen Hinde" at bounding box center [95, 163] width 72 height 10
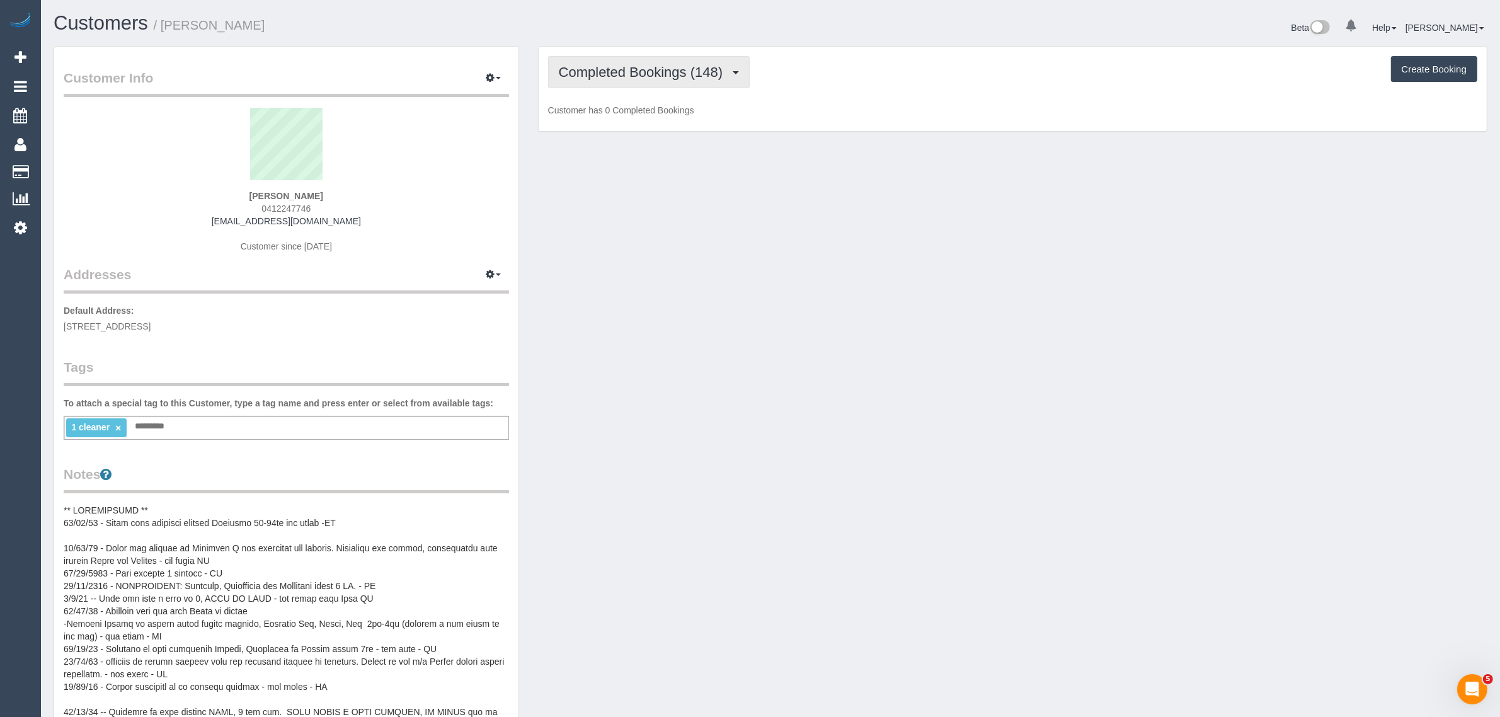
click at [622, 80] on button "Completed Bookings (148)" at bounding box center [649, 72] width 202 height 32
click at [615, 120] on link "Upcoming Bookings (11)" at bounding box center [619, 118] width 141 height 16
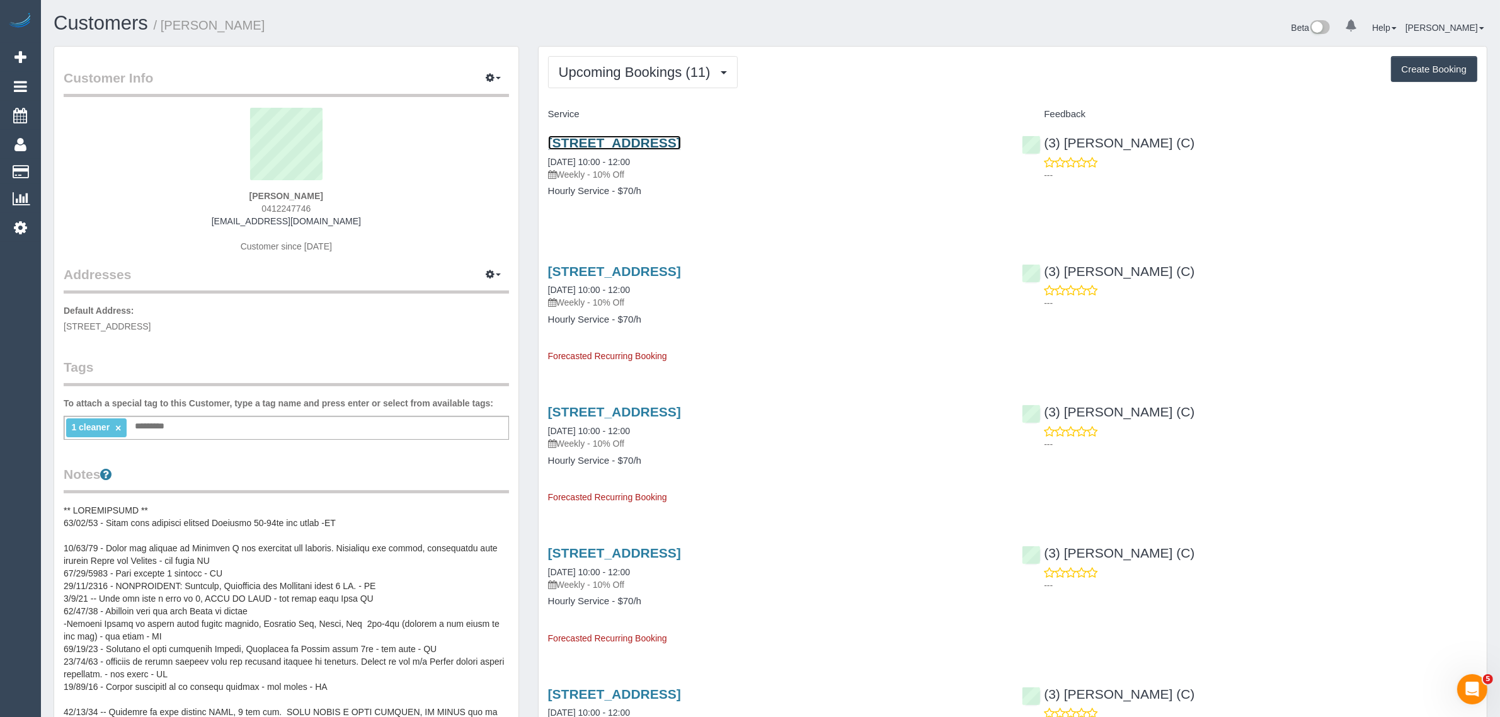
click at [681, 135] on link "Unit 6, 26 Wilmonth St, Northcote, VIC 3070" at bounding box center [614, 142] width 133 height 14
drag, startPoint x: 658, startPoint y: 154, endPoint x: 546, endPoint y: 154, distance: 112.8
click at [546, 154] on div "Unit 6, 26 Wilmonth St, Northcote, VIC 3070 18/09/2025 10:00 - 12:00 Weekly - 1…" at bounding box center [776, 173] width 474 height 97
click at [294, 203] on span "0412247746" at bounding box center [285, 208] width 49 height 10
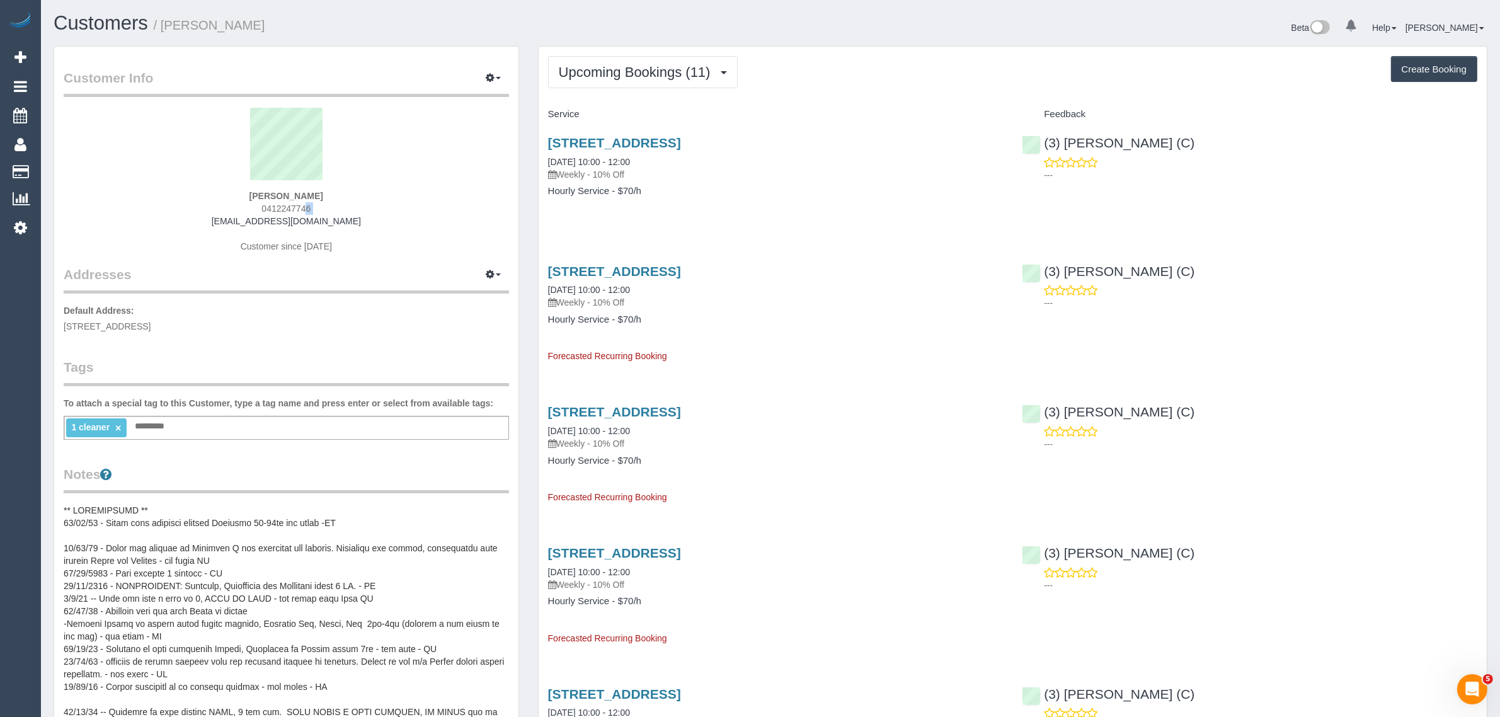
click at [294, 203] on span "0412247746" at bounding box center [285, 208] width 49 height 10
drag, startPoint x: 87, startPoint y: 172, endPoint x: 90, endPoint y: 164, distance: 8.2
click at [87, 172] on link "Customers" at bounding box center [119, 171] width 157 height 25
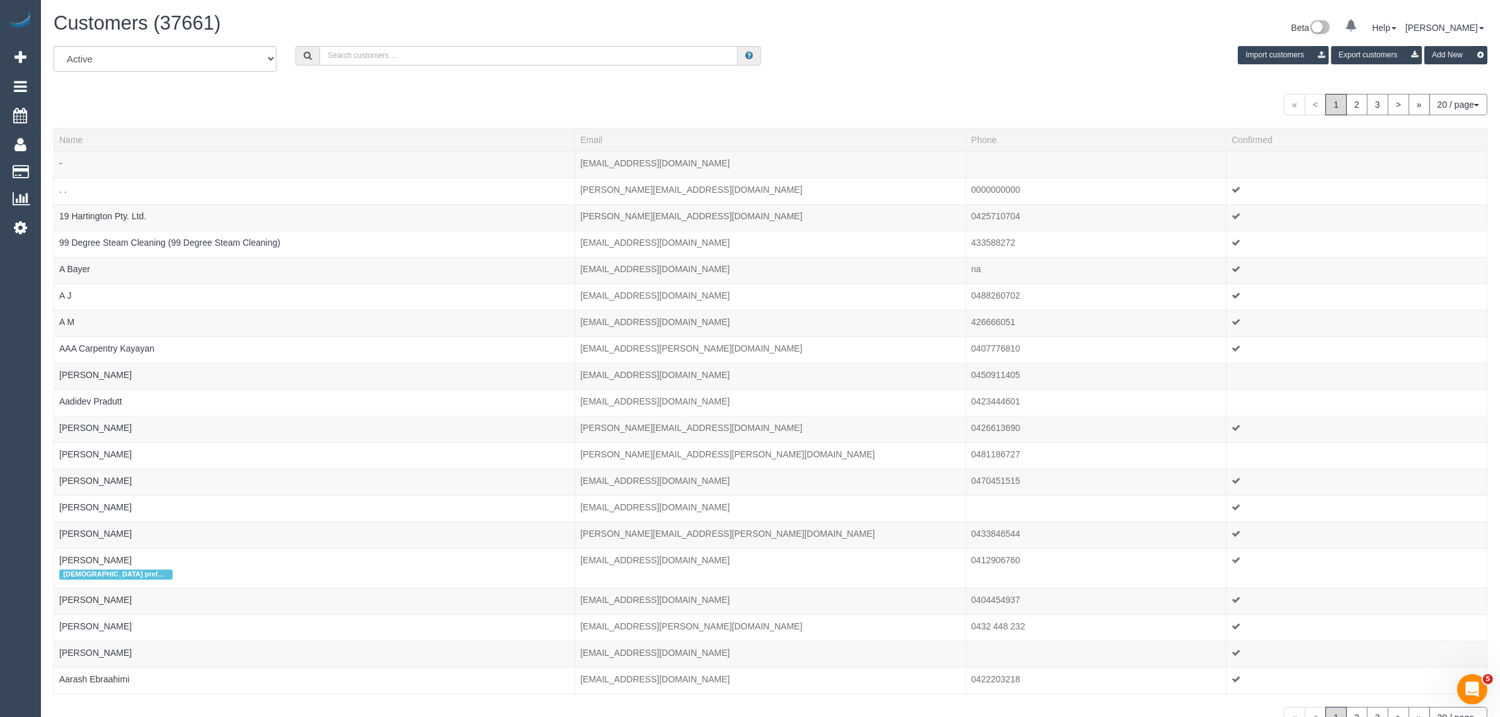
click at [452, 47] on input "text" at bounding box center [528, 56] width 418 height 20
paste input "Jessica Deveny"
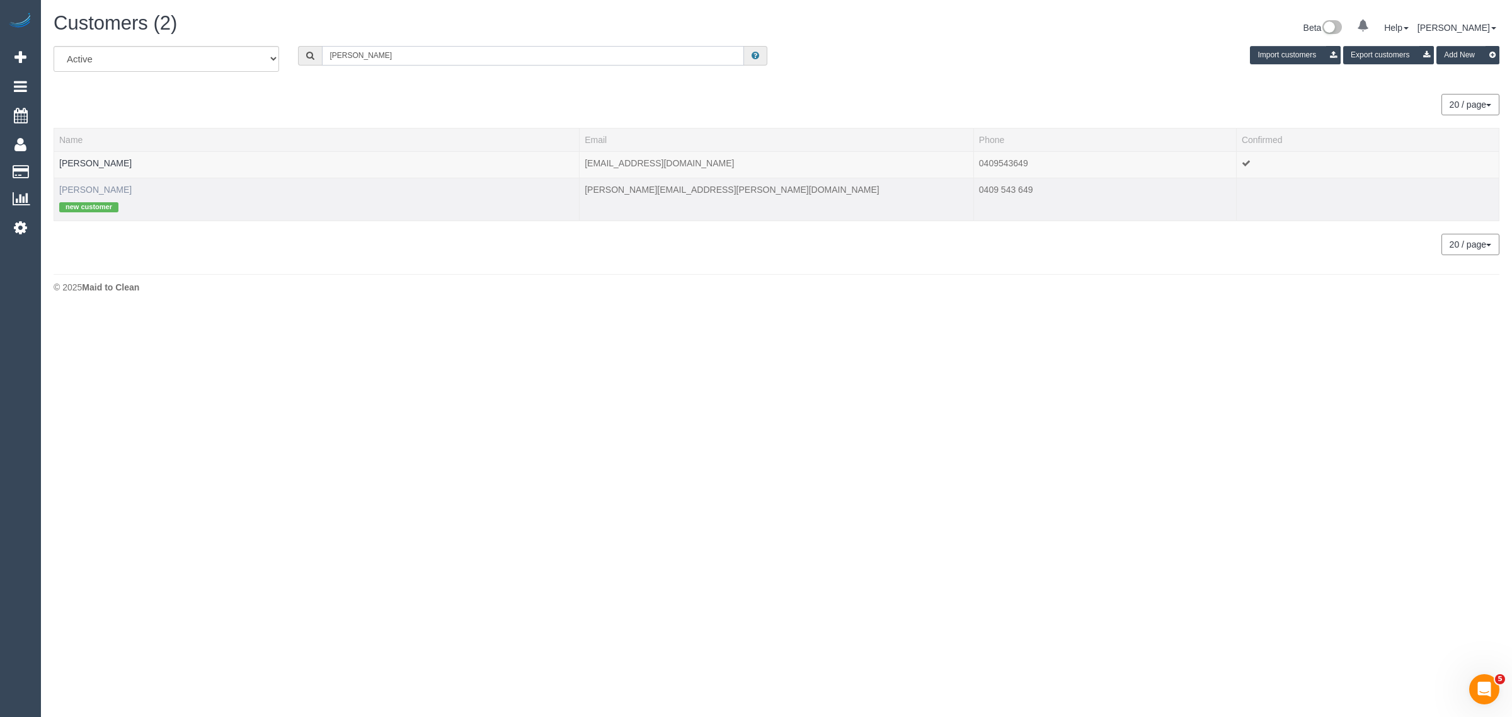
type input "Jessica Deveny"
click at [107, 191] on link "Jessica Deveny" at bounding box center [95, 190] width 72 height 10
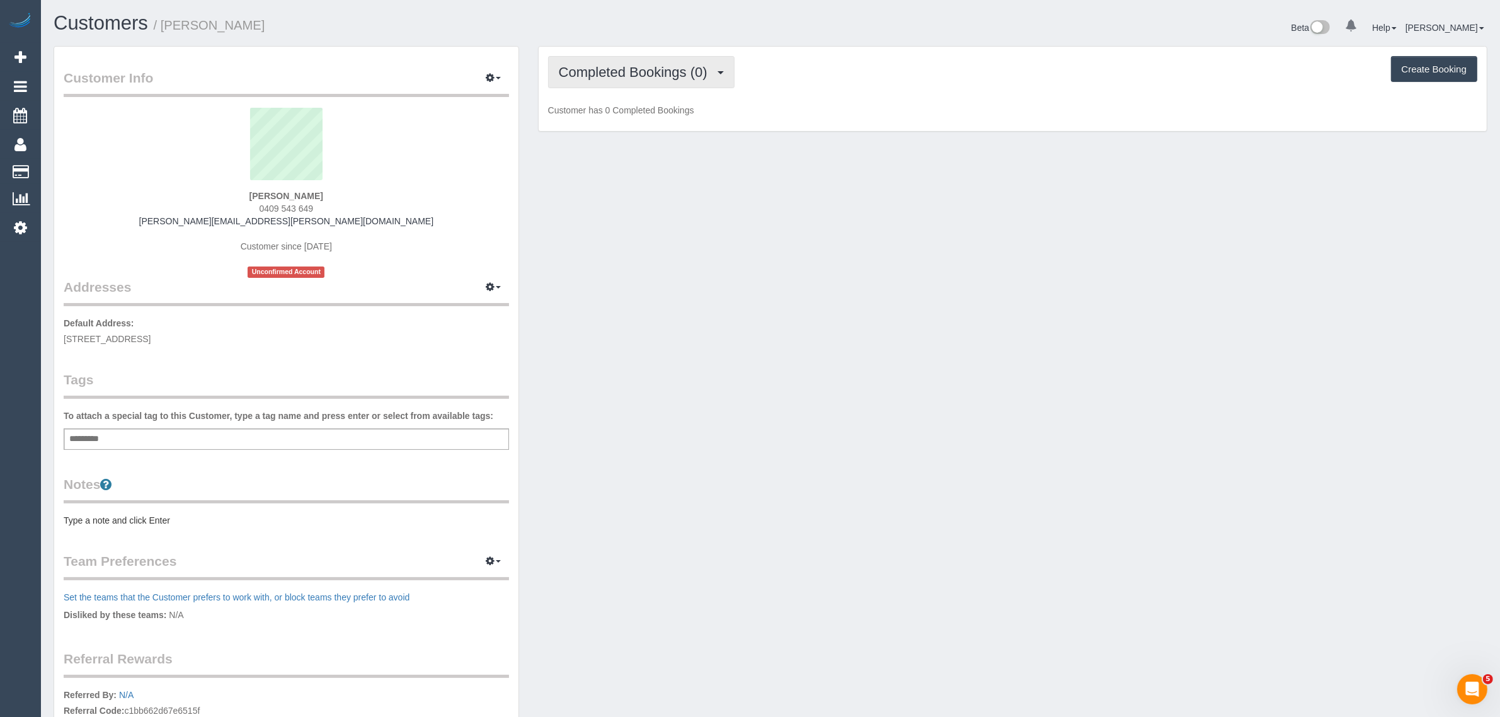
click at [636, 74] on span "Completed Bookings (0)" at bounding box center [636, 72] width 155 height 16
click at [613, 118] on link "Upcoming Bookings (1)" at bounding box center [614, 118] width 131 height 16
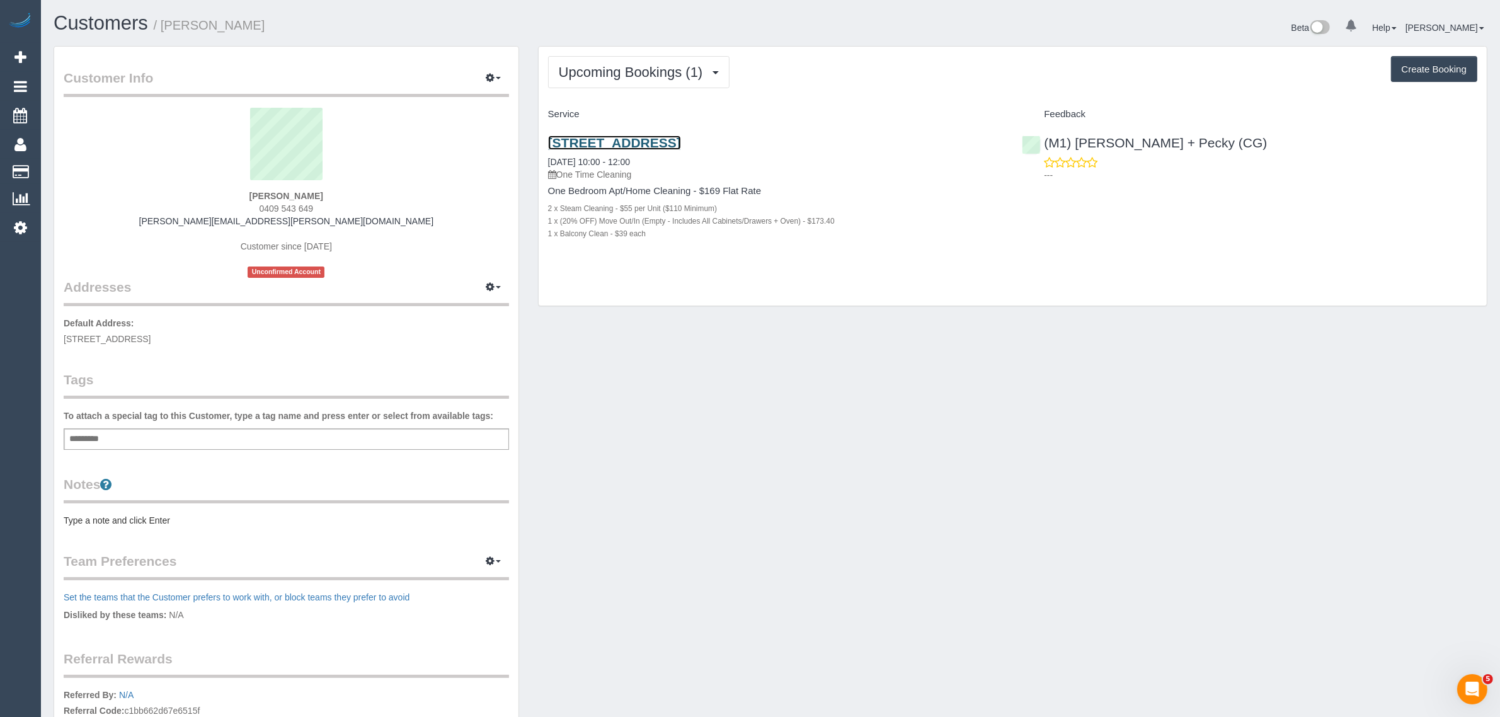
click at [669, 136] on link "313/68 Cambridge Street, Collingwood, VIC 3066" at bounding box center [614, 142] width 133 height 14
click at [779, 362] on div "Customer Info Edit Contact Info Send Message Email Preferences Special Sales Ta…" at bounding box center [770, 455] width 1453 height 819
drag, startPoint x: 697, startPoint y: 152, endPoint x: 541, endPoint y: 162, distance: 156.5
click at [541, 162] on div "313/68 Cambridge Street, Collingwood, VIC 3066 18/09/2025 10:00 - 12:00 One Tim…" at bounding box center [776, 195] width 474 height 140
click at [876, 297] on div "Upcoming Bookings (1) Completed Bookings (0) Upcoming Bookings (1) Cancelled Bo…" at bounding box center [1013, 177] width 948 height 260
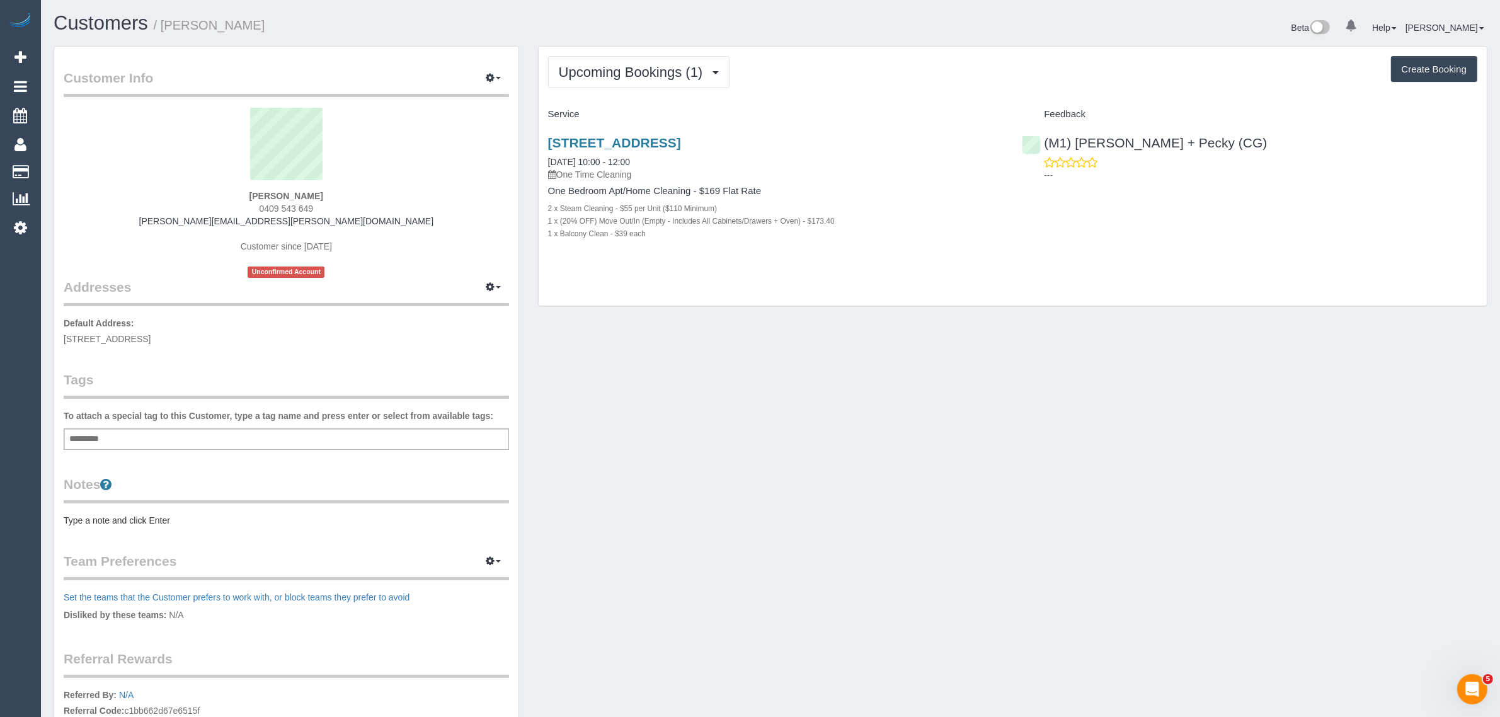
drag, startPoint x: 696, startPoint y: 239, endPoint x: 537, endPoint y: 202, distance: 163.0
click at [539, 202] on div "313/68 Cambridge Street, Collingwood, VIC 3066 18/09/2025 10:00 - 12:00 One Tim…" at bounding box center [776, 195] width 474 height 140
click at [675, 401] on div "Customer Info Edit Contact Info Send Message Email Preferences Special Sales Ta…" at bounding box center [770, 455] width 1453 height 819
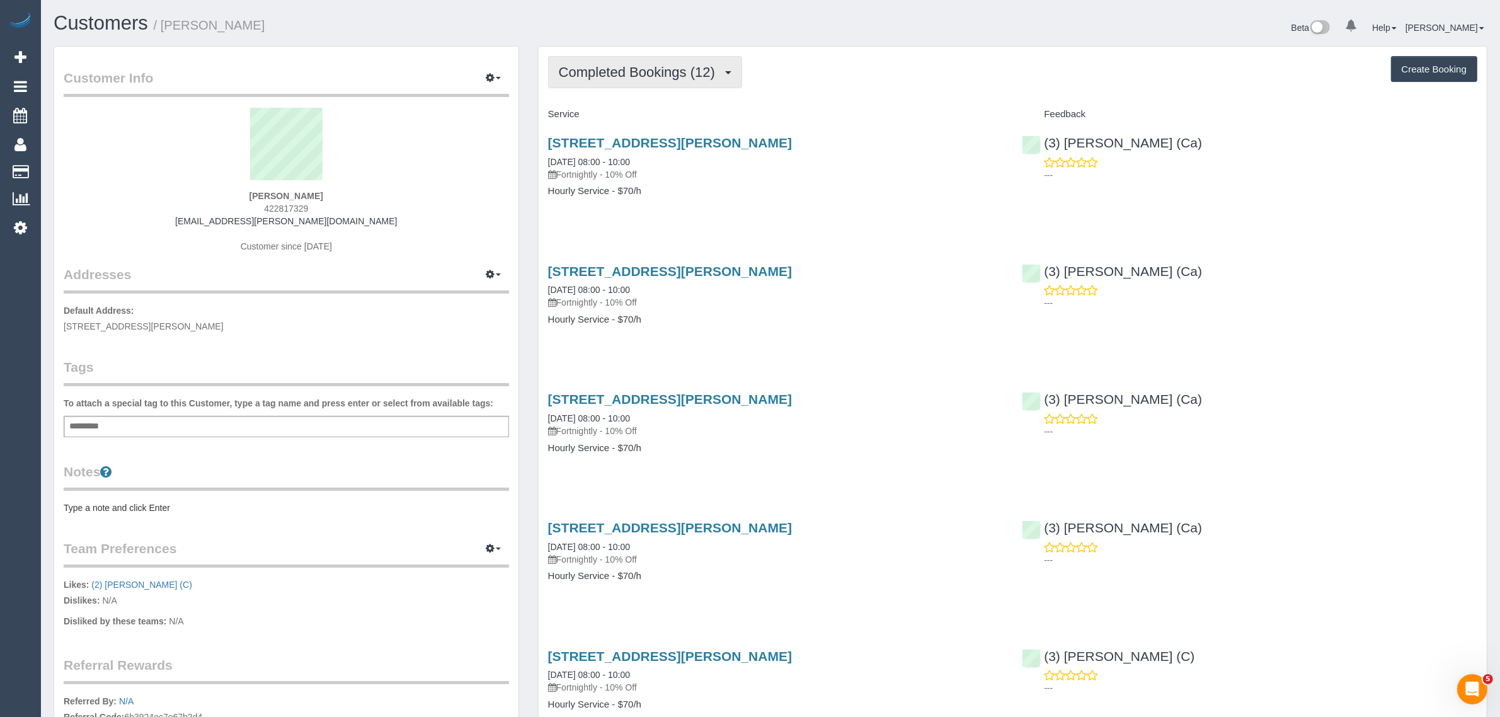
click at [632, 67] on span "Completed Bookings (12)" at bounding box center [640, 72] width 163 height 16
click at [606, 114] on link "Upcoming Bookings (11)" at bounding box center [617, 118] width 136 height 16
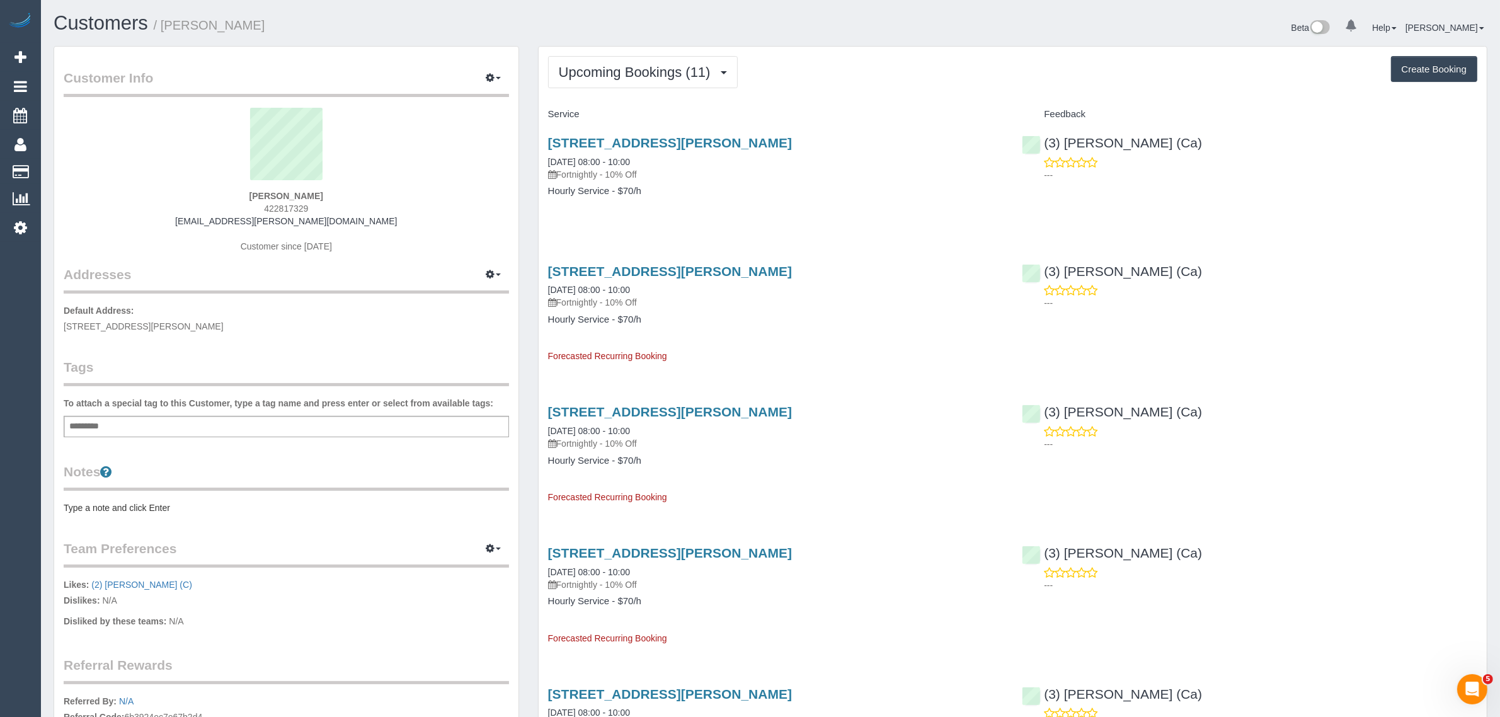
click at [299, 208] on span "422817329" at bounding box center [286, 208] width 44 height 10
copy div "422817329"
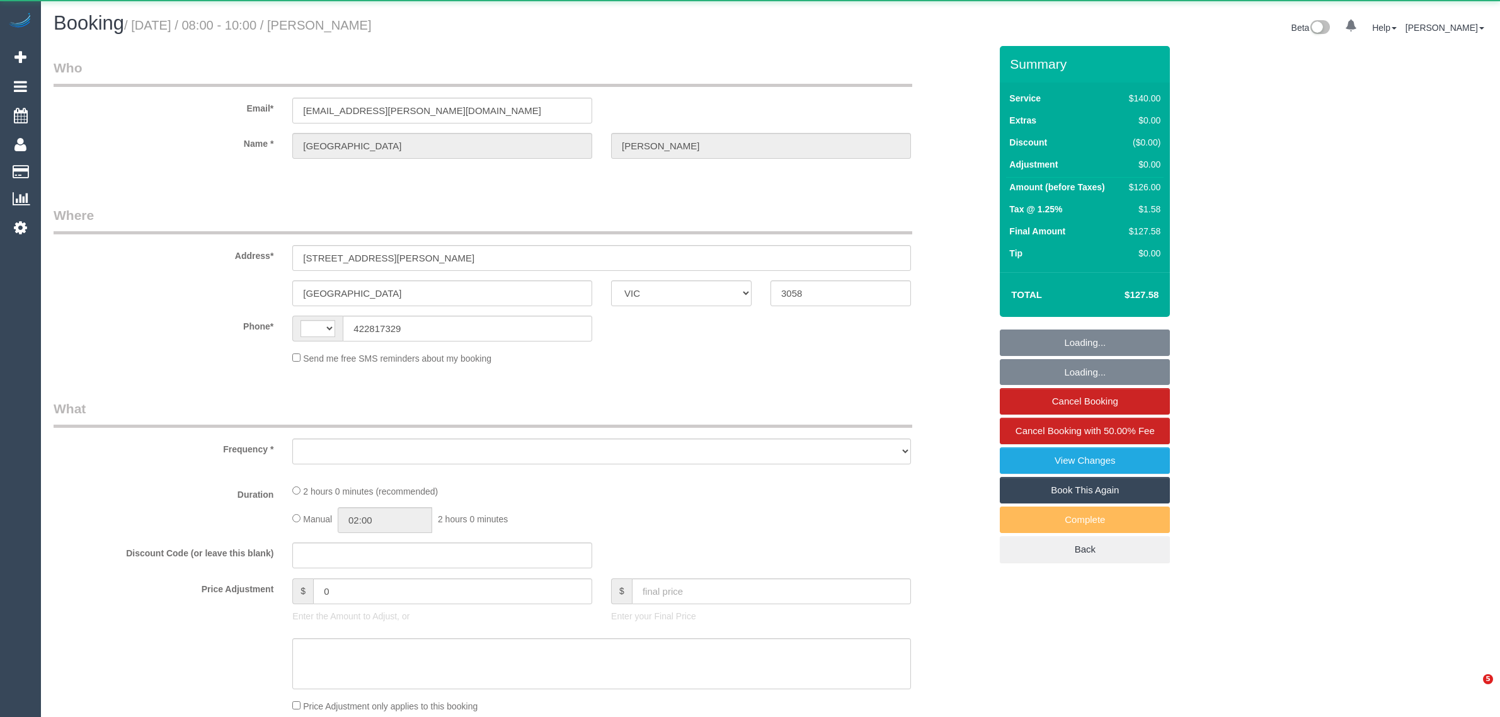
select select "VIC"
select select "object:285"
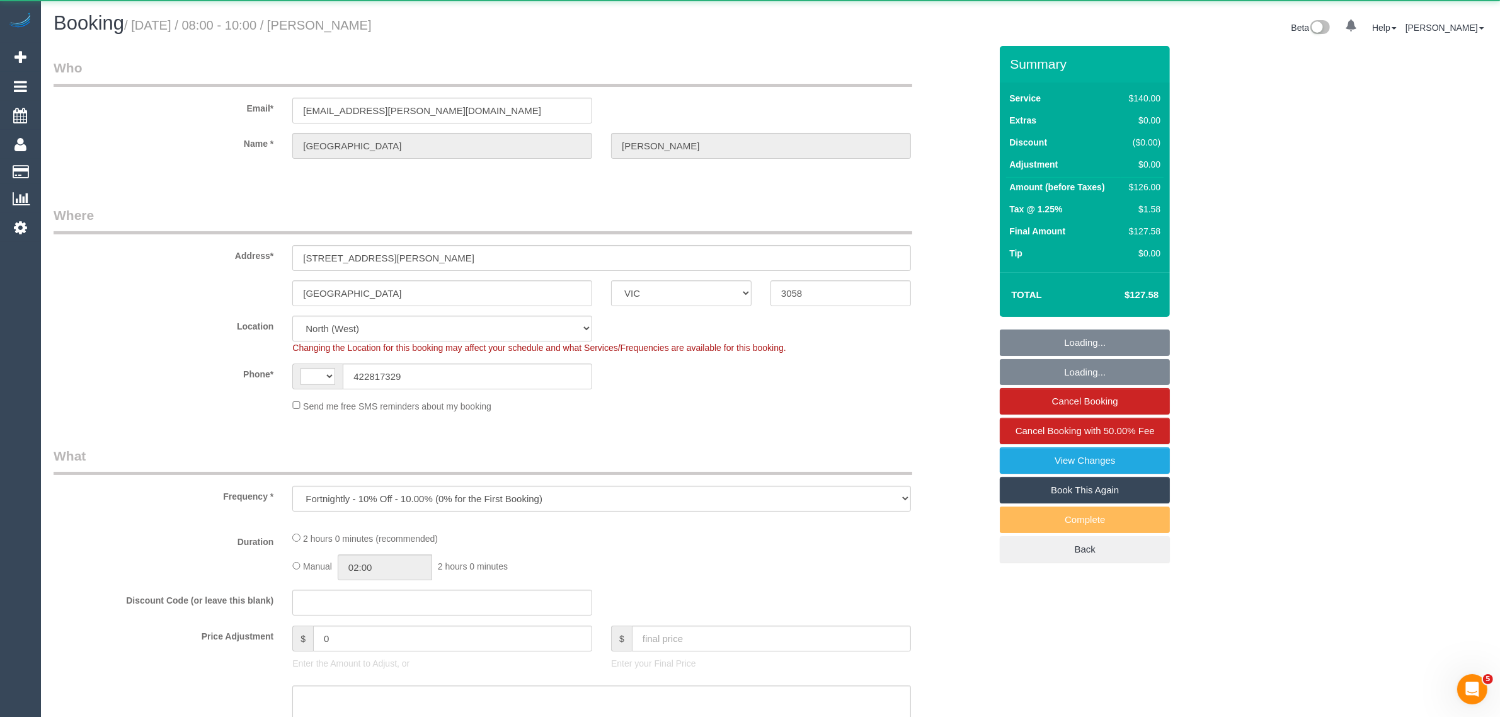
select select "string:AU"
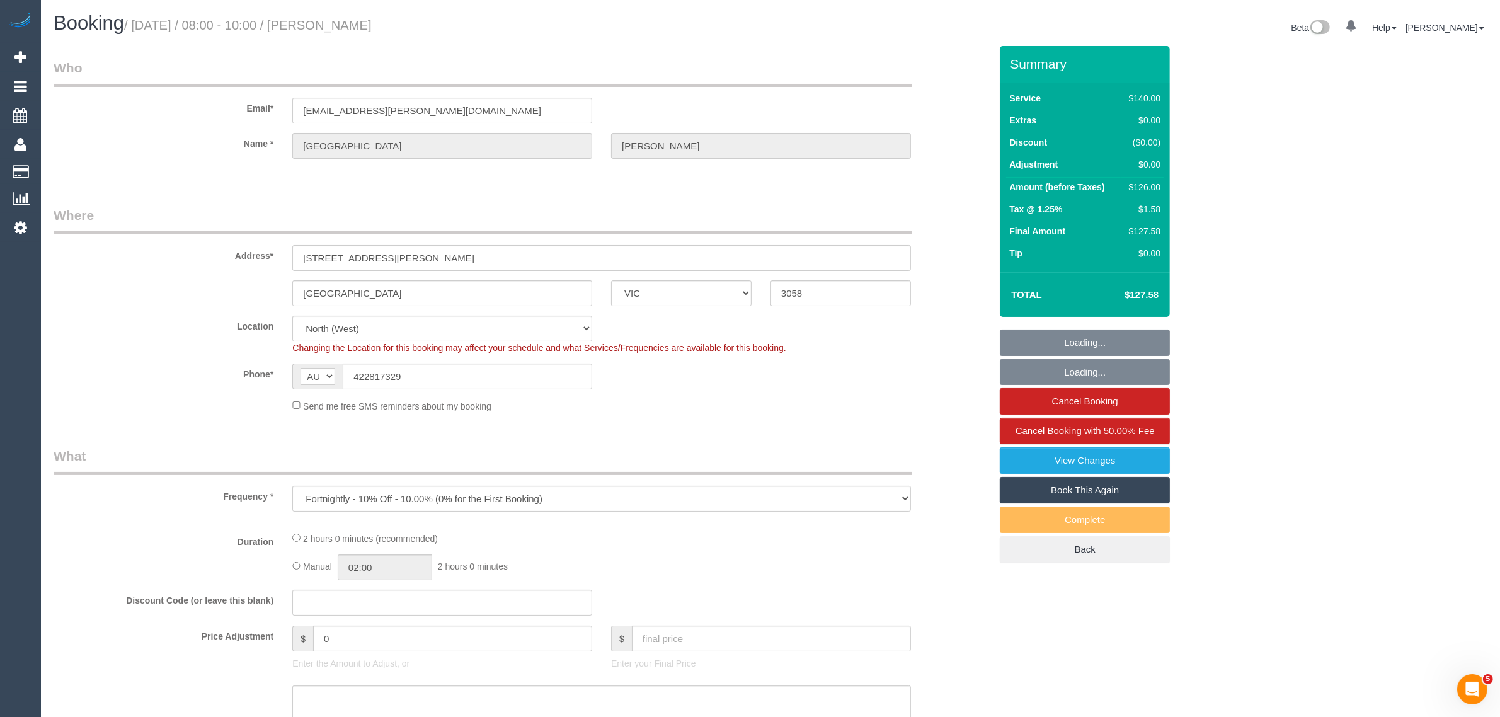
select select "string:stripe-pm_1R2Ko72GScqysDRVNN27ajlE"
select select "number:27"
select select "number:14"
select select "number:19"
select select "number:24"
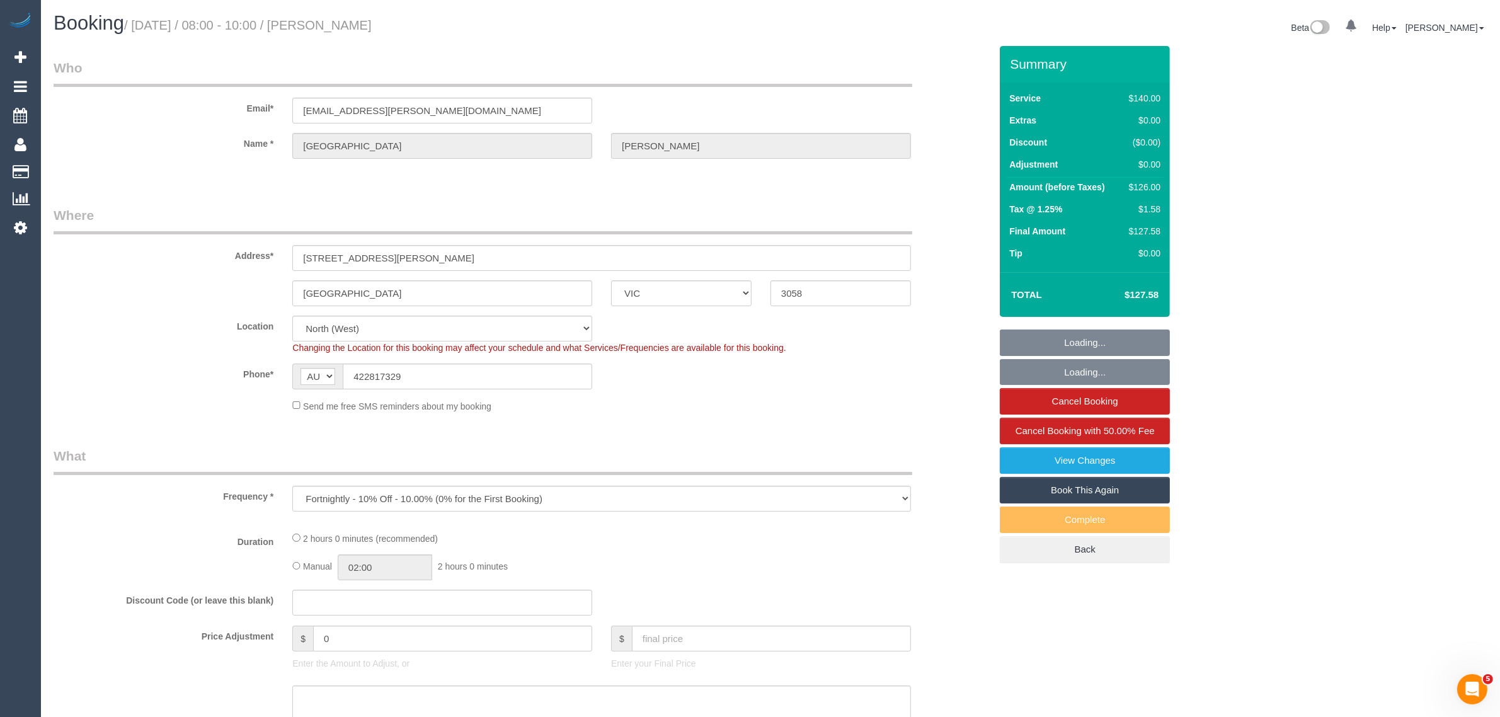
select select "number:34"
select select "number:12"
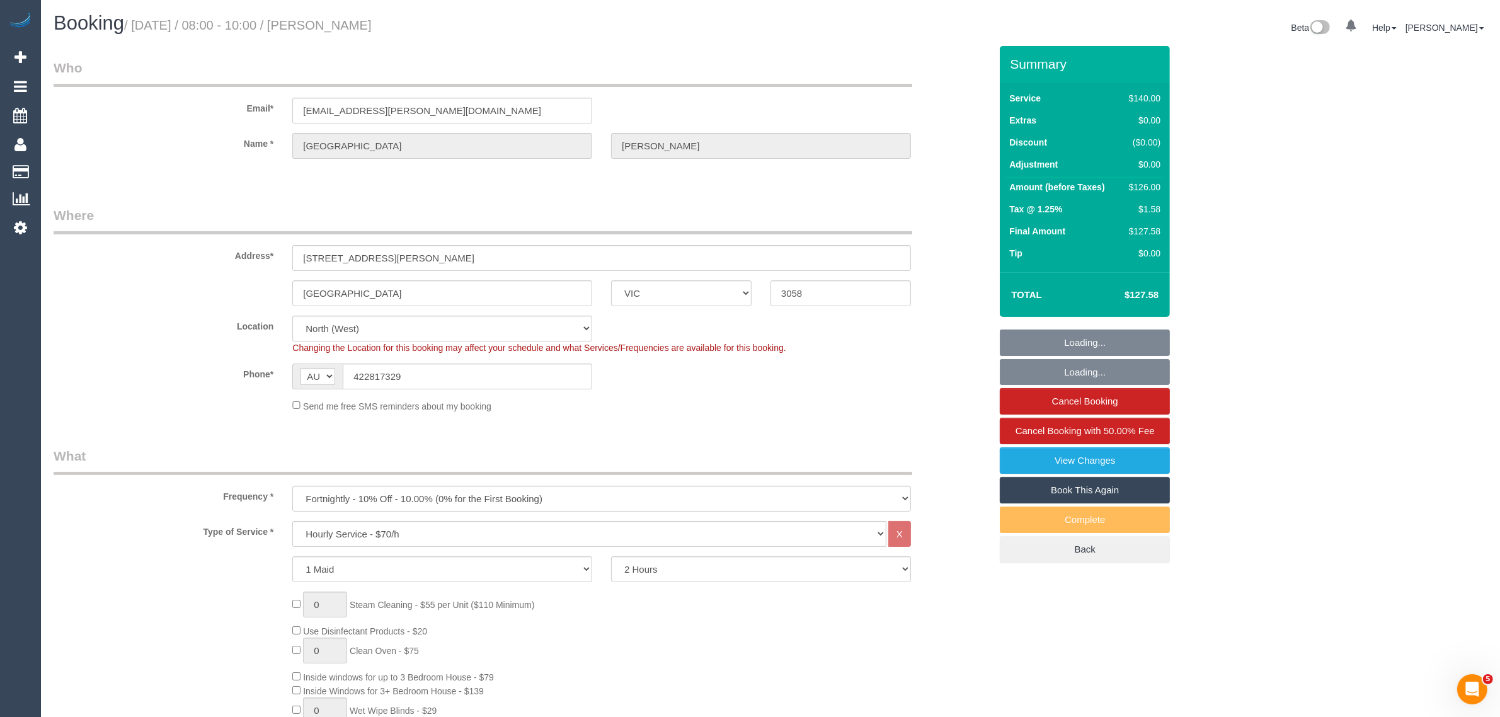
select select "object:1562"
select select "spot1"
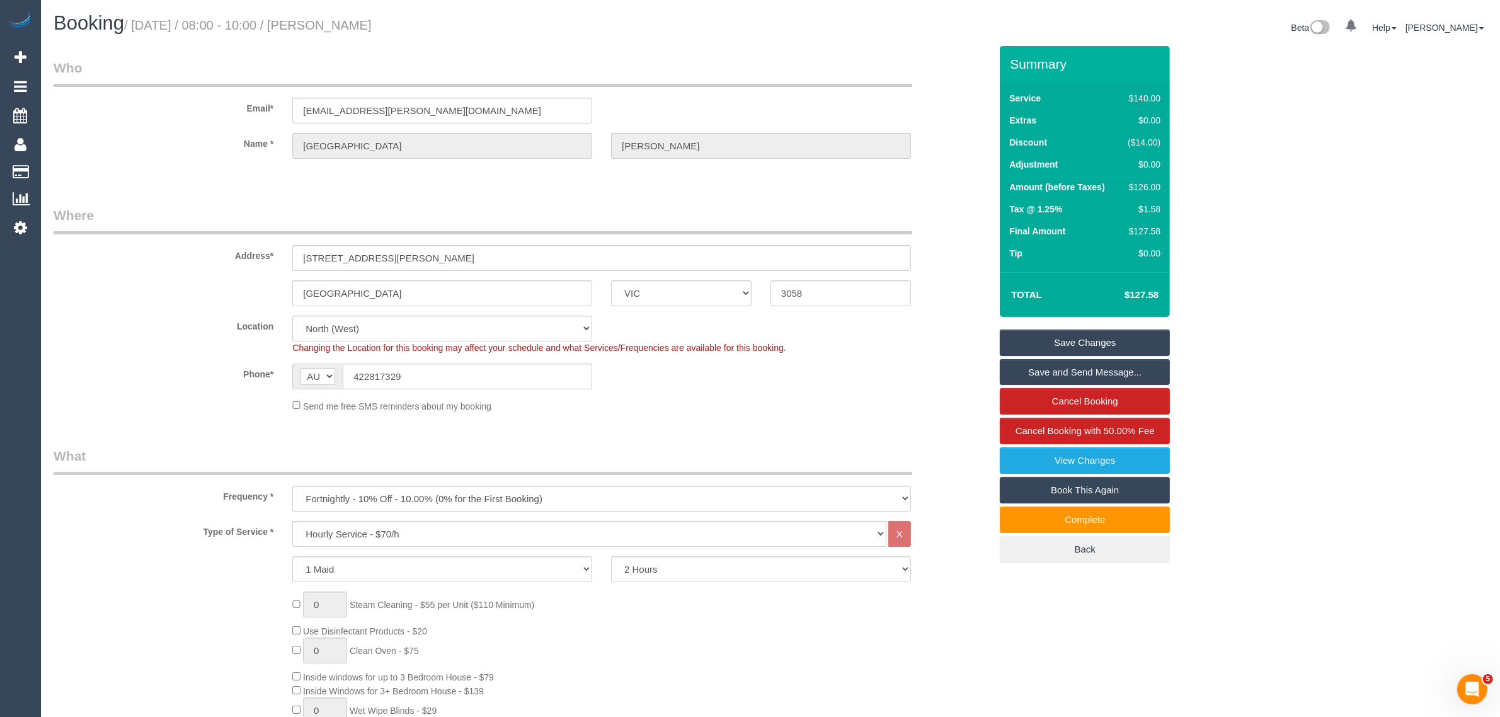
click at [811, 206] on legend "Where" at bounding box center [483, 220] width 859 height 28
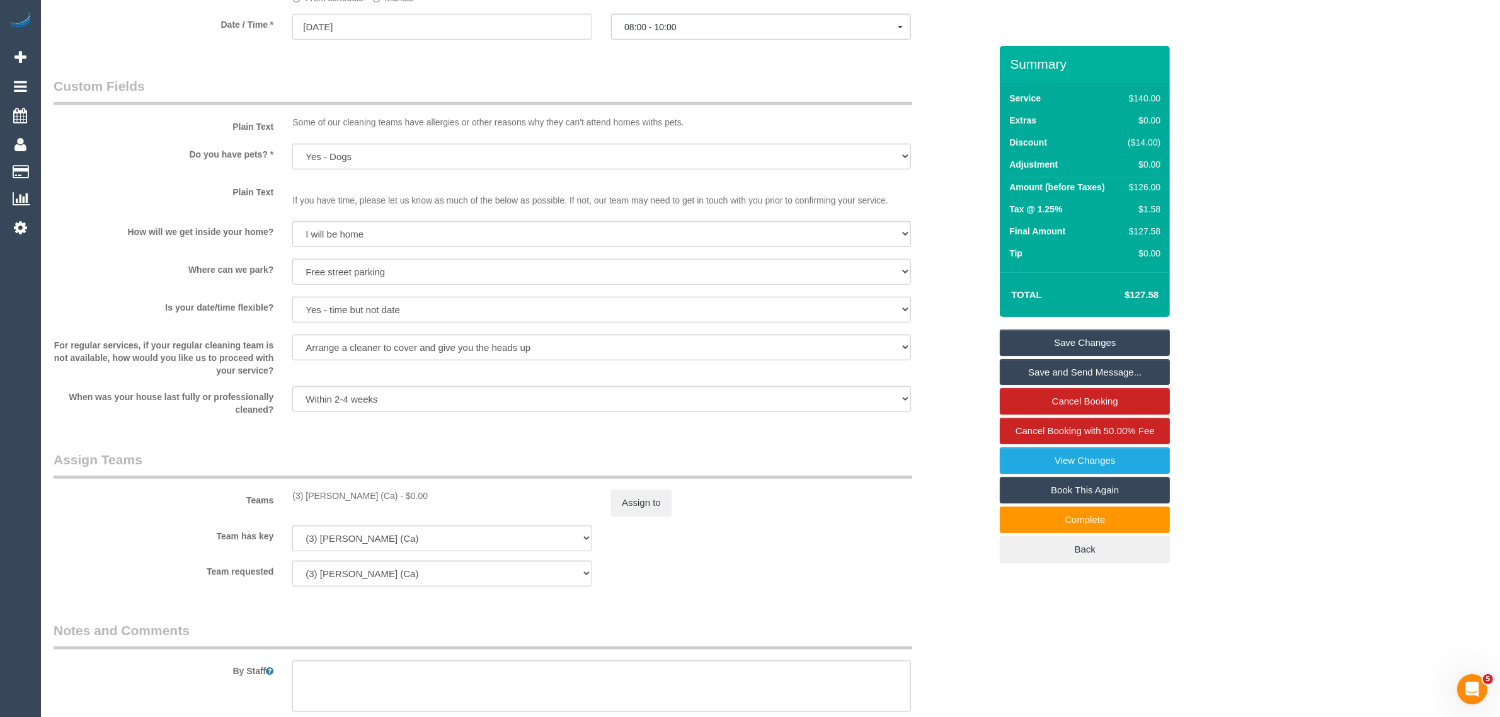
scroll to position [1632, 0]
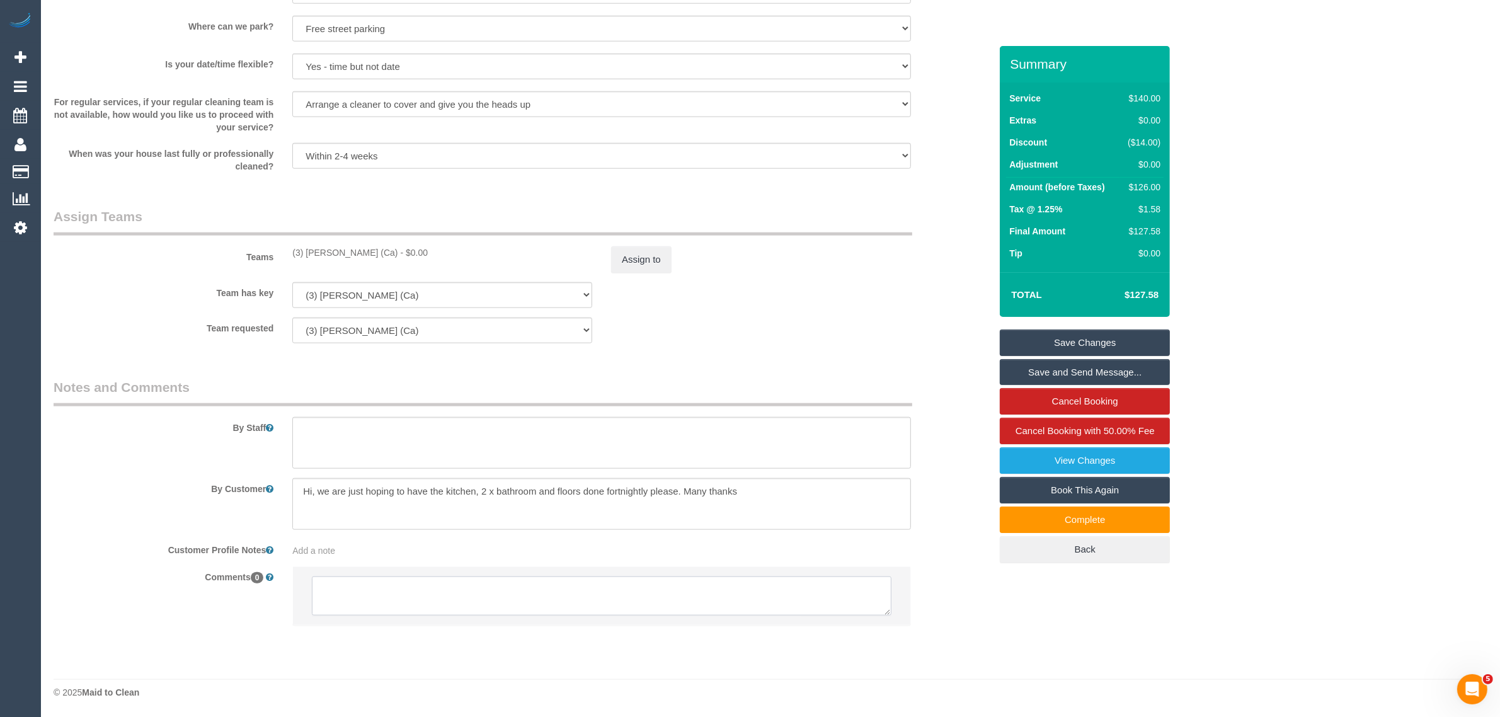
click at [649, 587] on textarea at bounding box center [602, 595] width 580 height 39
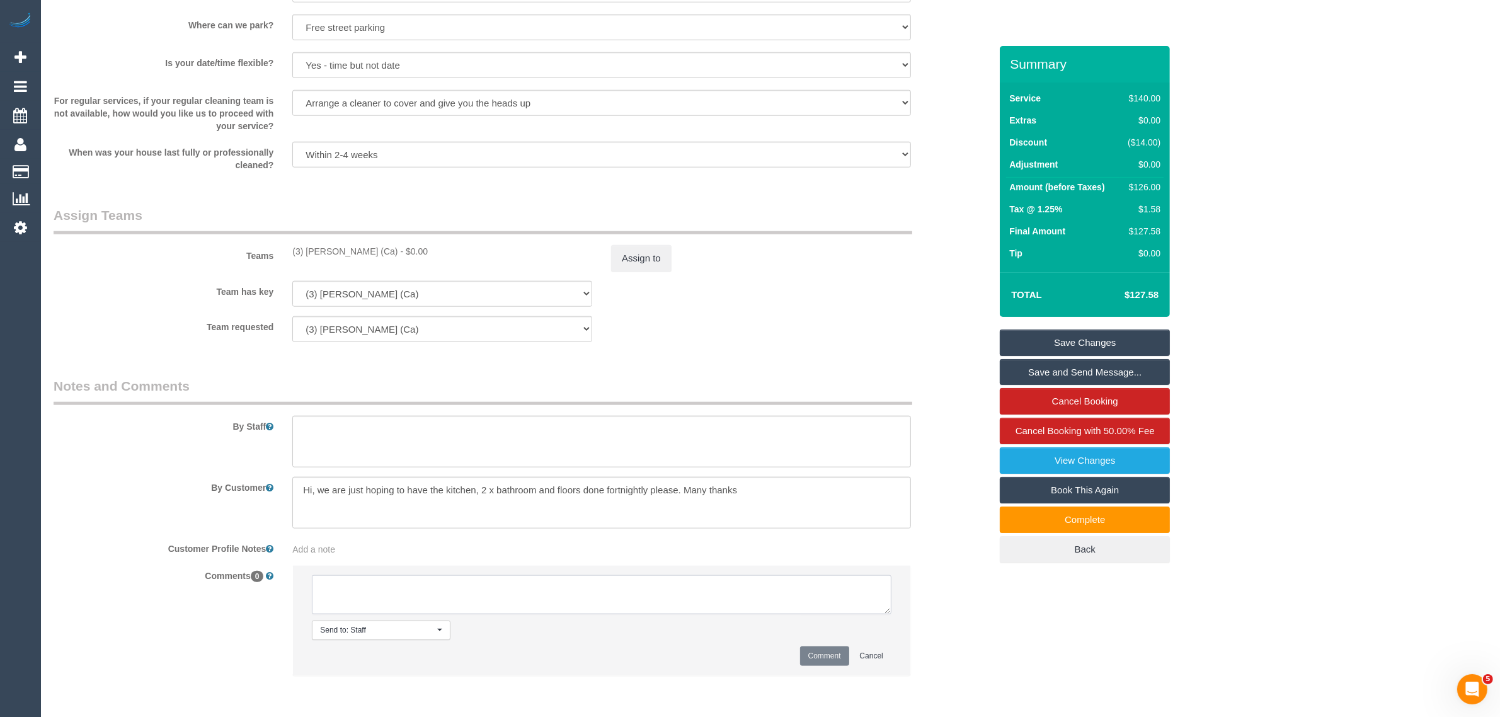
paste textarea "Cleaner(s) Unassigned: Reason Unassigned: Contact via: Which message sent: Addi…"
drag, startPoint x: 290, startPoint y: 252, endPoint x: 373, endPoint y: 250, distance: 83.2
click at [373, 250] on div "(3) [PERSON_NAME] (Ca) - $0.00" at bounding box center [442, 251] width 319 height 13
copy div "(3) Melissa Alampi ("
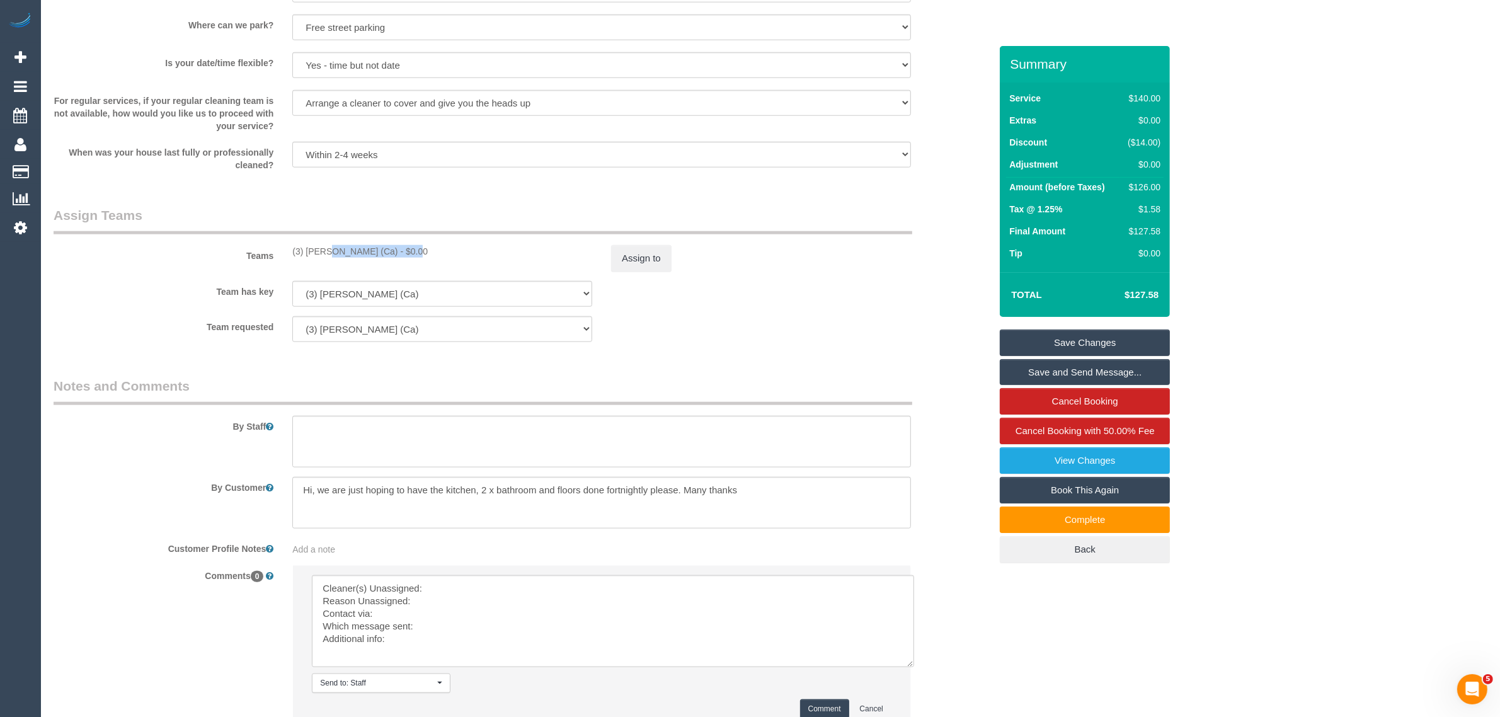
scroll to position [0, 0]
drag, startPoint x: 890, startPoint y: 615, endPoint x: 701, endPoint y: 616, distance: 189.6
click at [913, 678] on textarea at bounding box center [614, 627] width 604 height 104
click at [618, 581] on textarea at bounding box center [614, 627] width 604 height 105
paste textarea "(3) Melissa Alampi ("
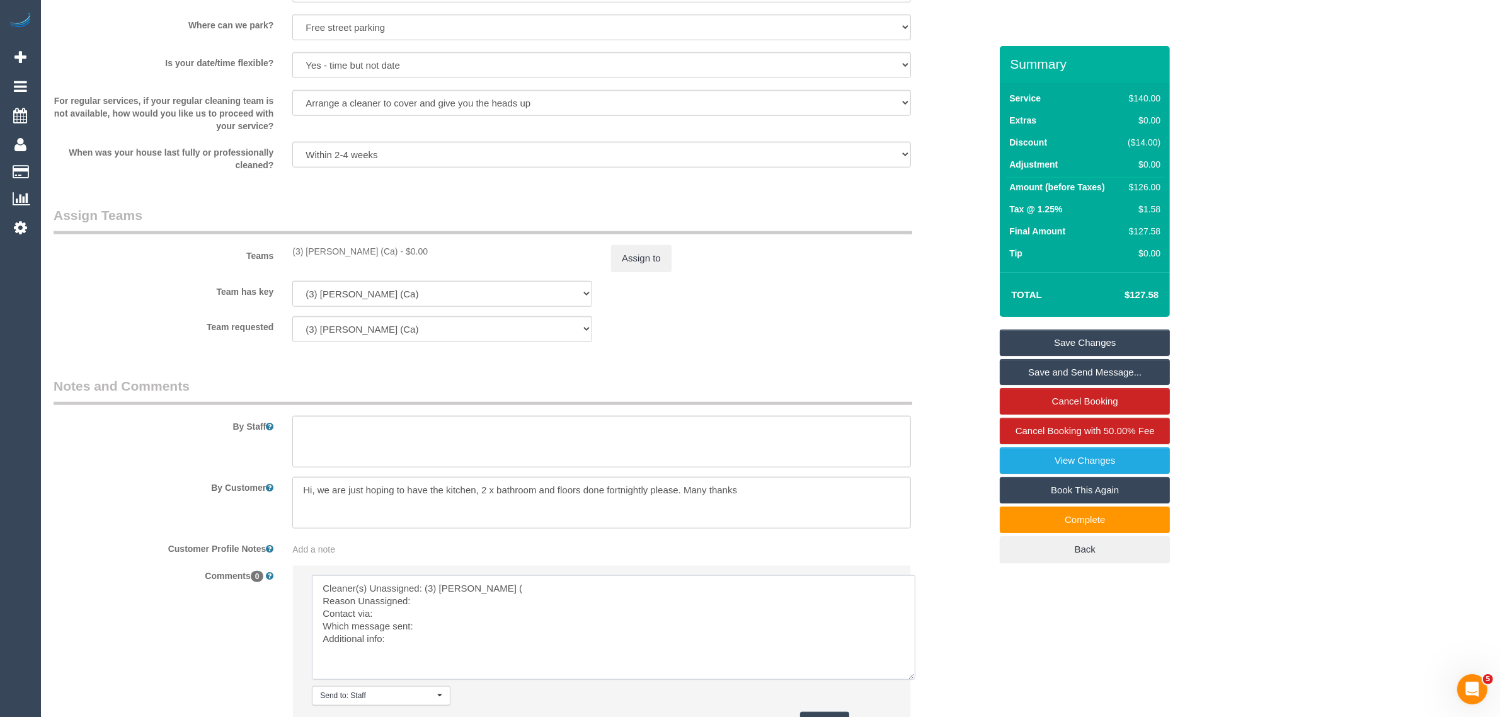
click at [530, 600] on textarea at bounding box center [614, 627] width 604 height 105
click at [460, 615] on textarea at bounding box center [614, 627] width 604 height 105
click at [455, 621] on textarea at bounding box center [614, 627] width 604 height 105
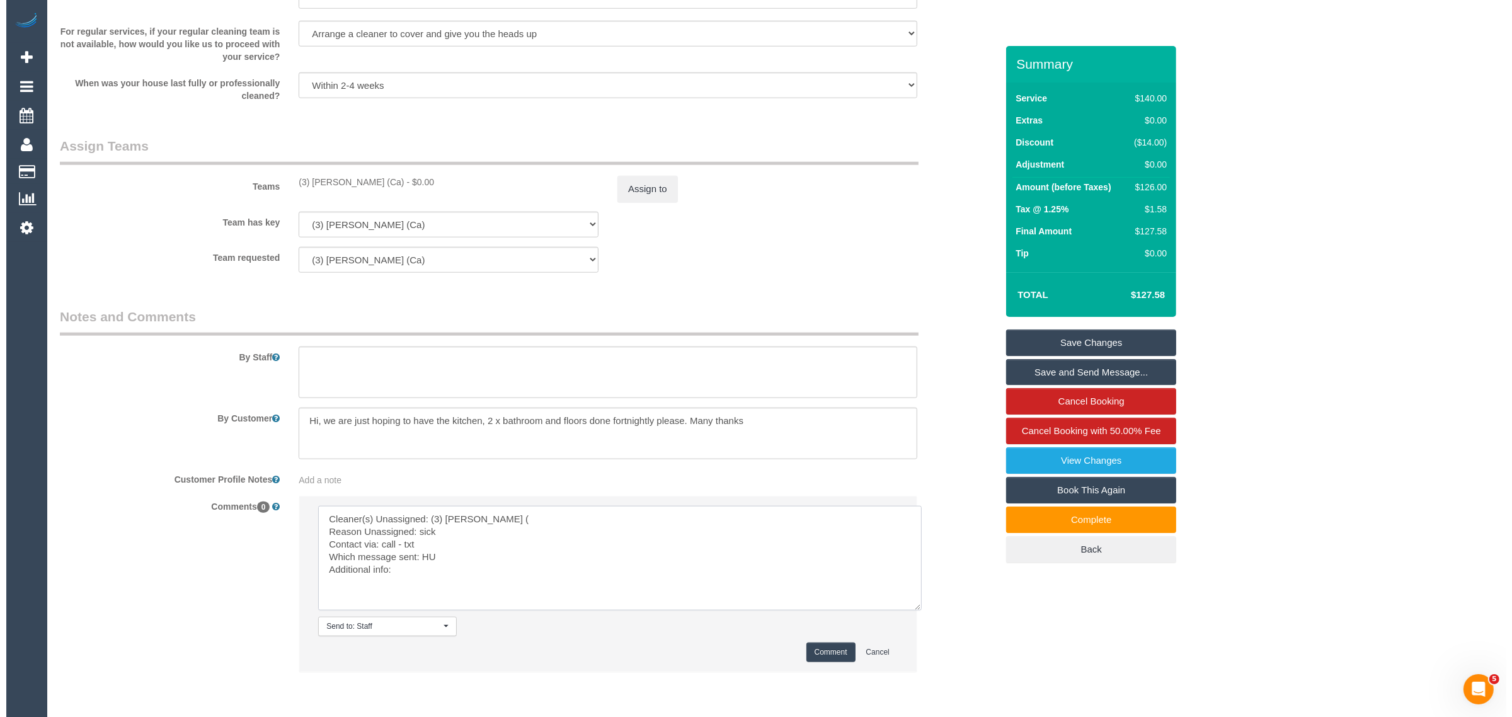
scroll to position [1749, 0]
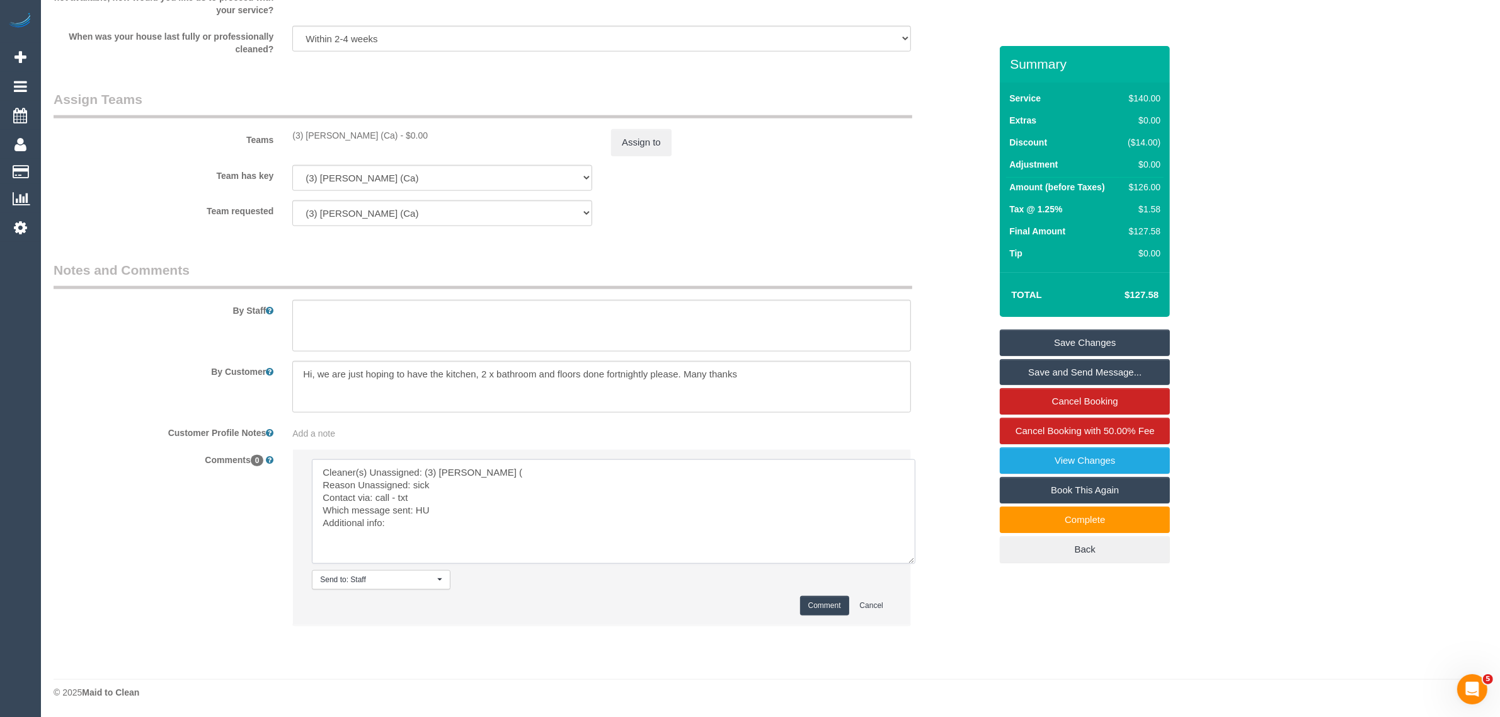
type textarea "Cleaner(s) Unassigned: (3) Melissa Alampi ( Reason Unassigned: sick Contact via…"
click at [823, 597] on button "Comment" at bounding box center [824, 606] width 49 height 20
click at [644, 148] on button "Assign to" at bounding box center [641, 142] width 60 height 26
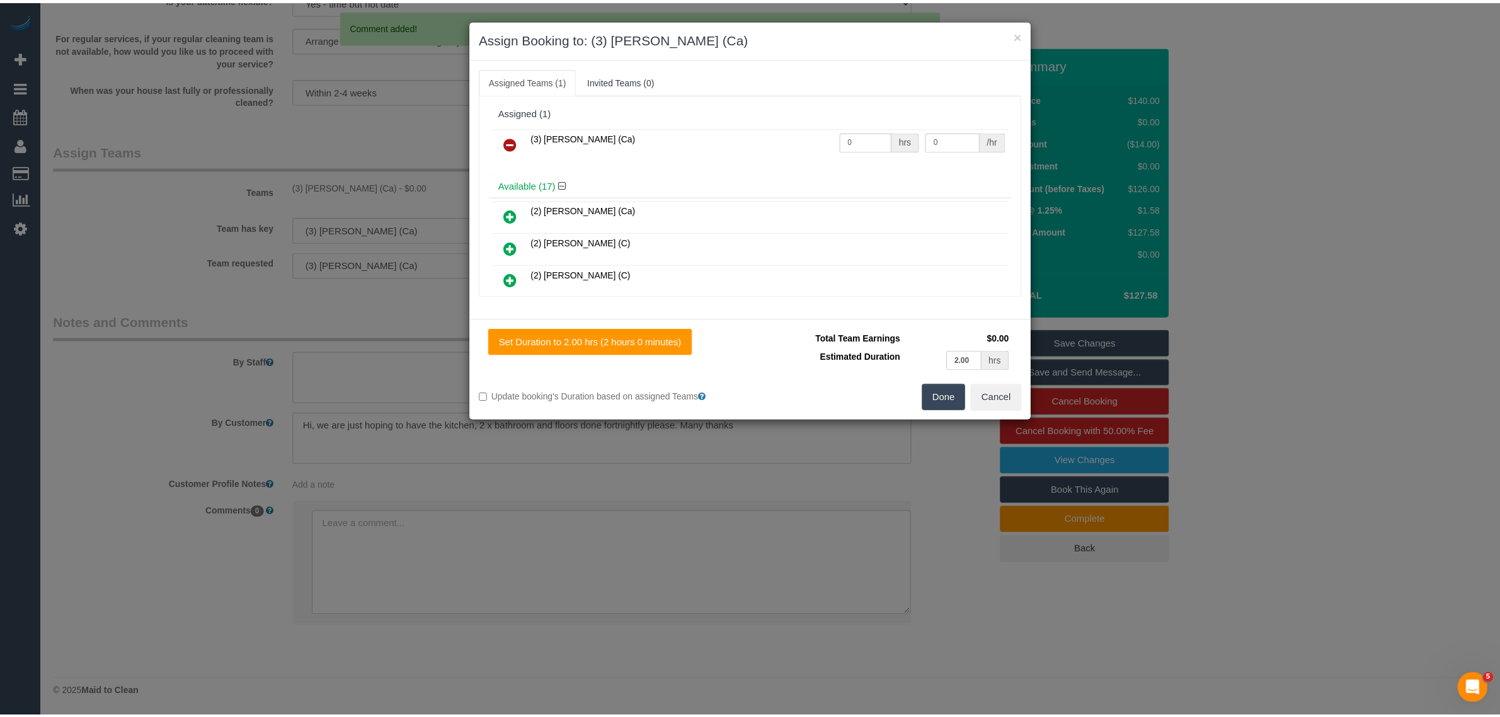
scroll to position [1697, 0]
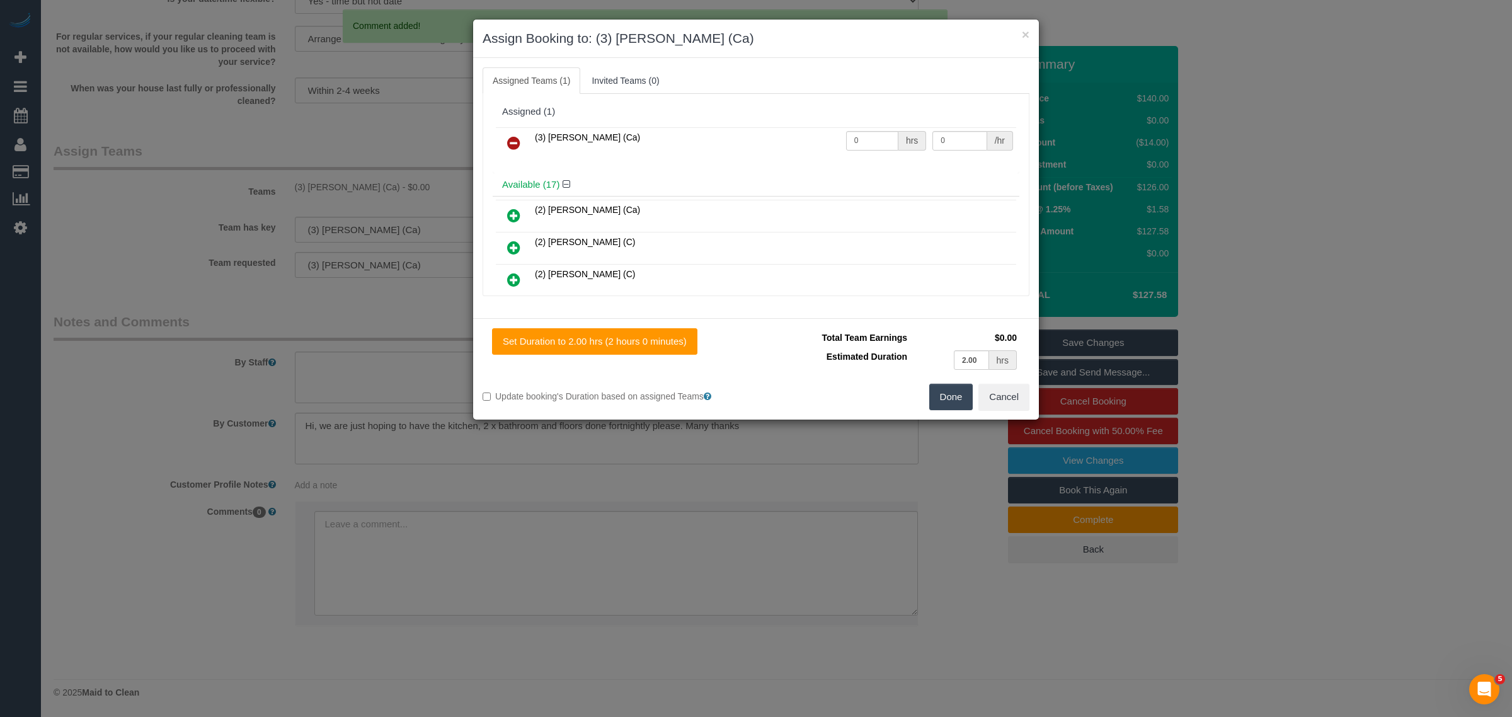
click at [521, 142] on link at bounding box center [514, 143] width 30 height 25
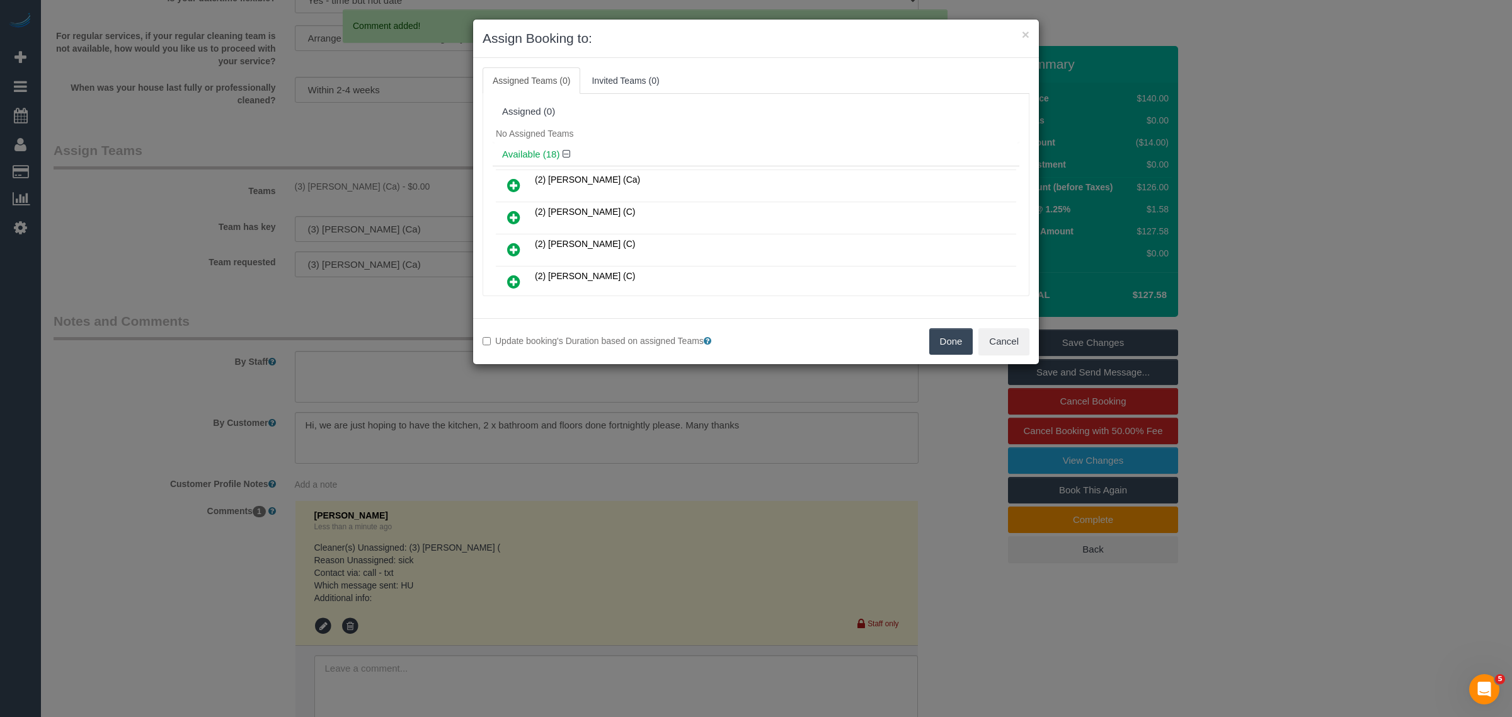
click at [939, 339] on button "Done" at bounding box center [951, 341] width 44 height 26
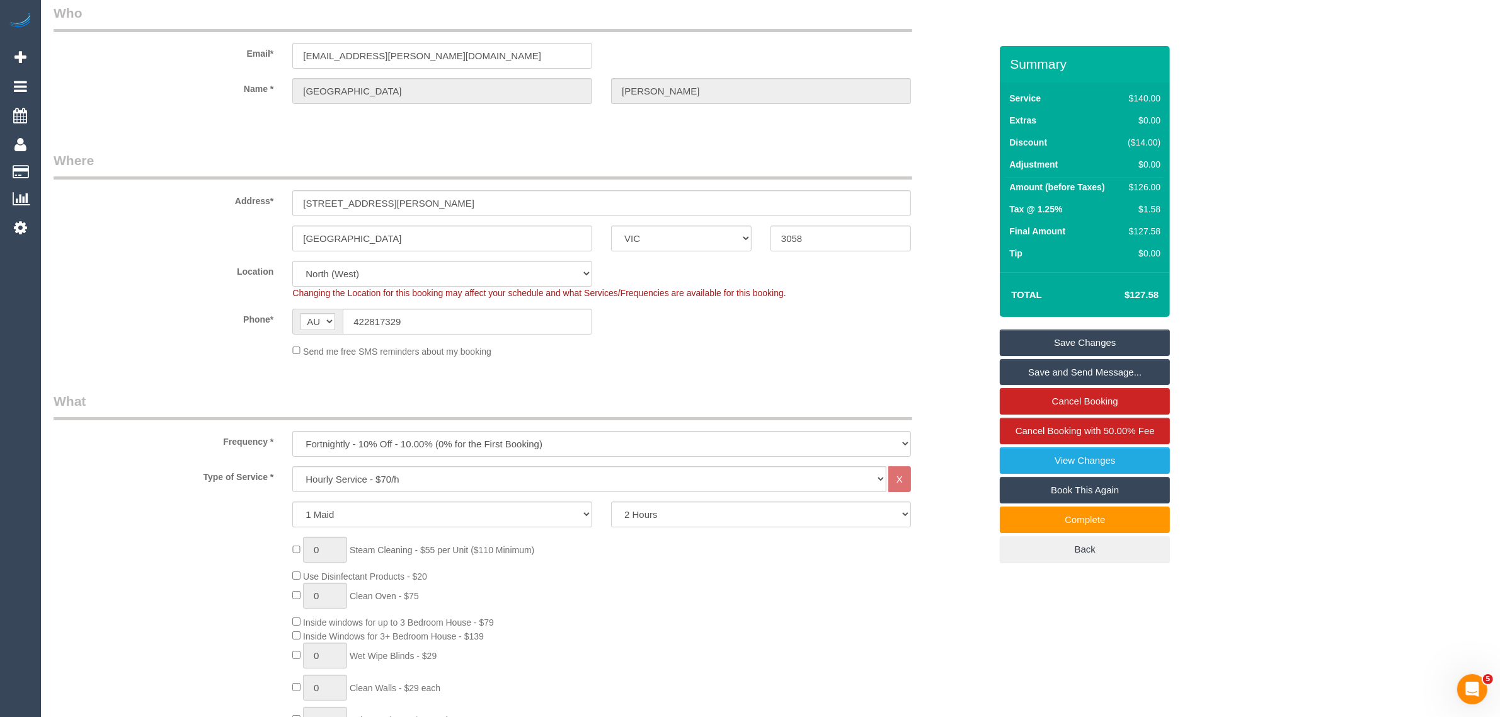
scroll to position [0, 0]
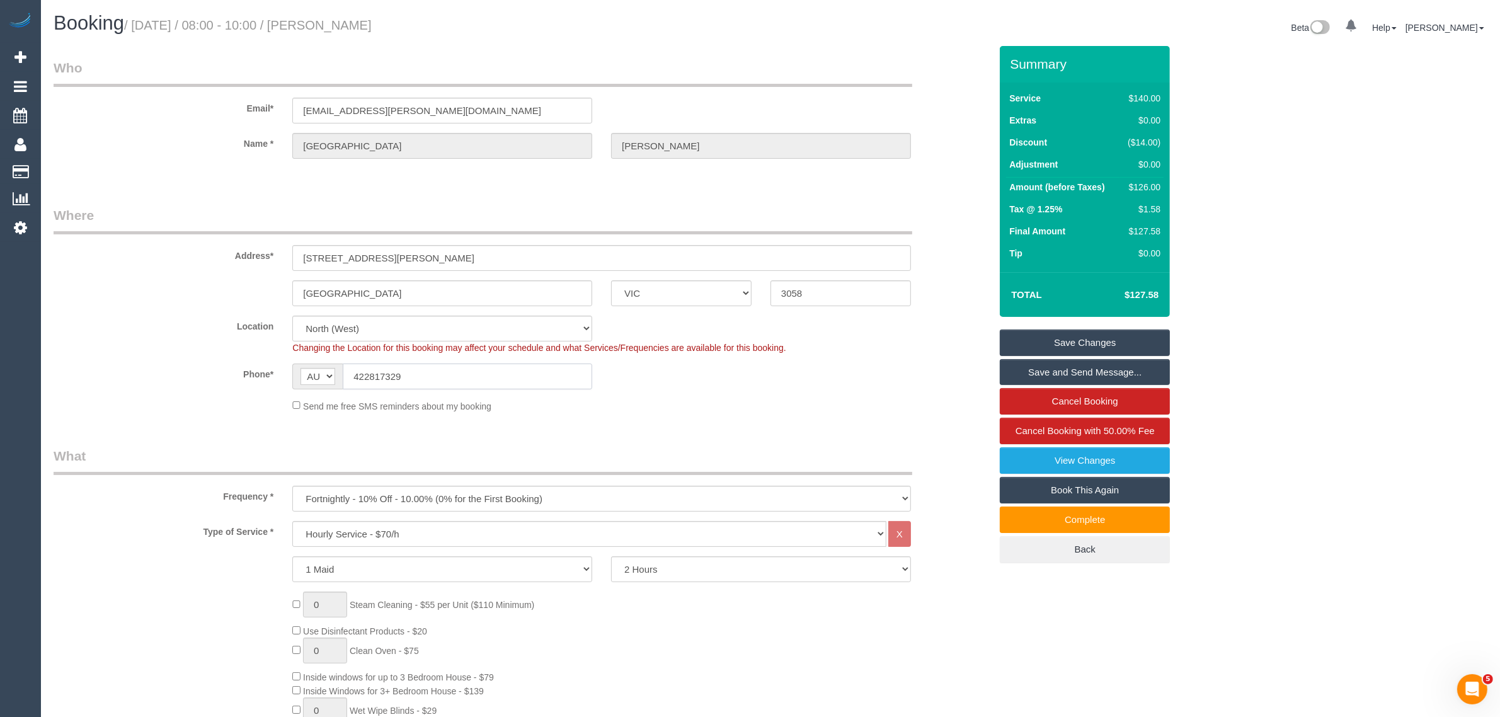
click at [571, 375] on input "422817329" at bounding box center [467, 376] width 249 height 26
click at [360, 29] on small "/ September 18, 2025 / 08:00 - 10:00 / Adelaide Morgan" at bounding box center [248, 25] width 248 height 14
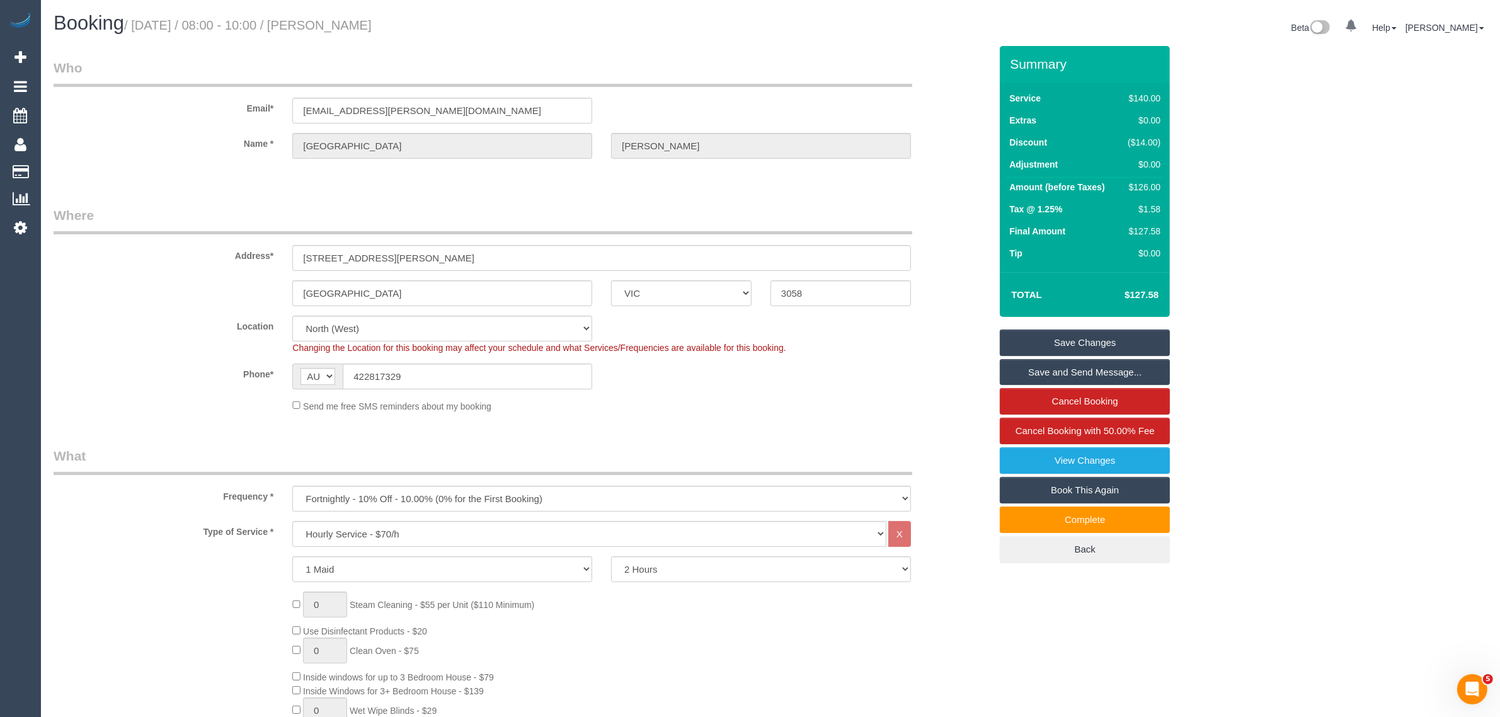
copy small "Adelaide"
click at [1074, 343] on link "Save Changes" at bounding box center [1085, 342] width 170 height 26
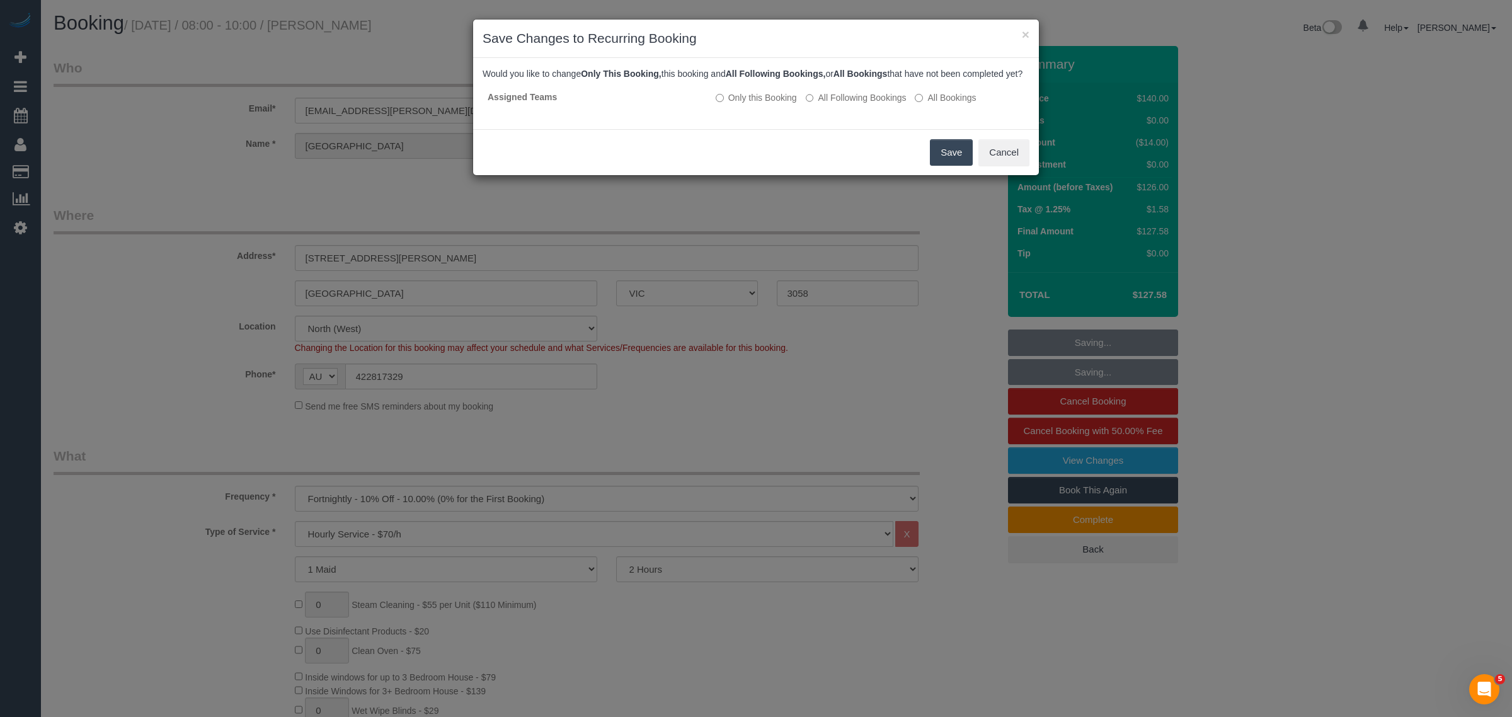
click at [946, 156] on button "Save" at bounding box center [951, 152] width 43 height 26
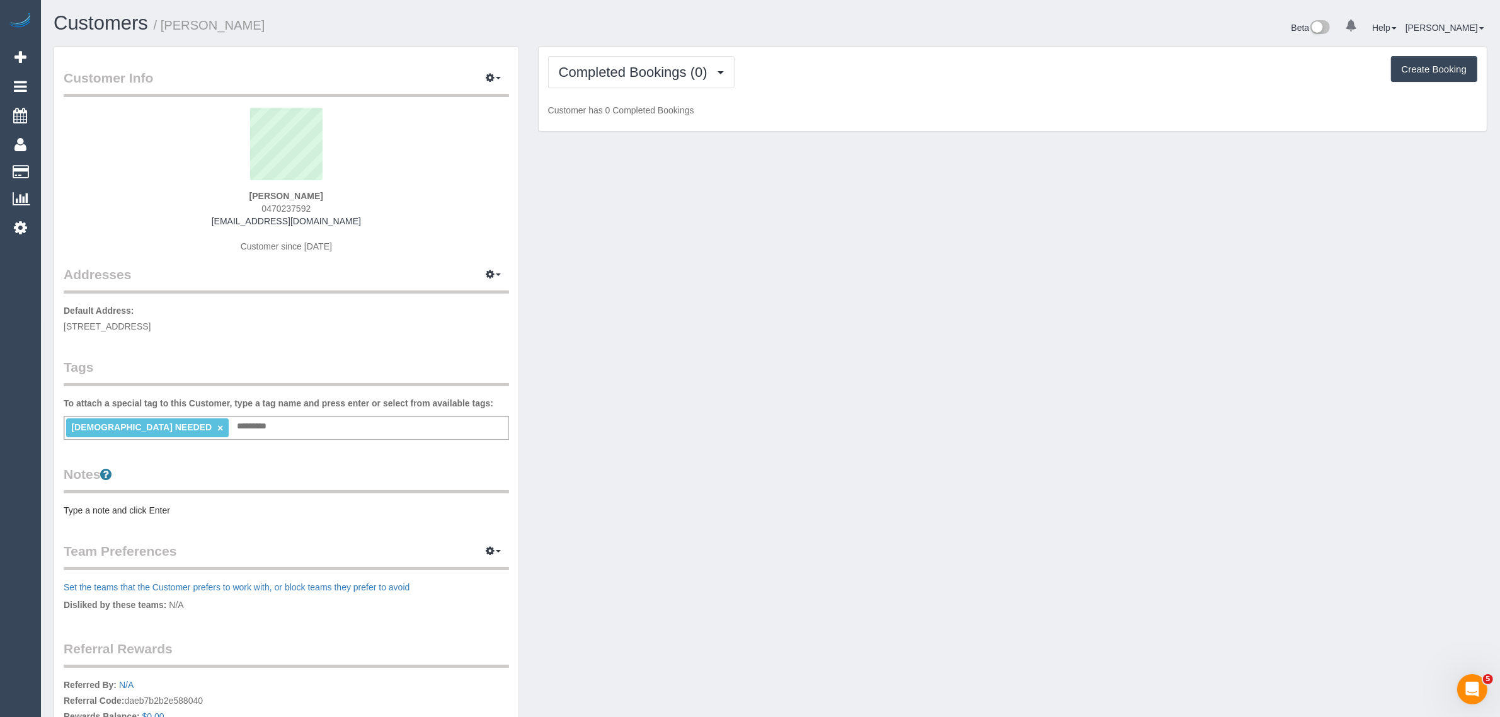
drag, startPoint x: 651, startPoint y: 290, endPoint x: 643, endPoint y: 185, distance: 105.5
click at [651, 290] on div "Customer Info Edit Contact Info Send Message Email Preferences Special Sales Ta…" at bounding box center [770, 450] width 1453 height 809
click at [625, 85] on button "Completed Bookings (0)" at bounding box center [641, 72] width 186 height 32
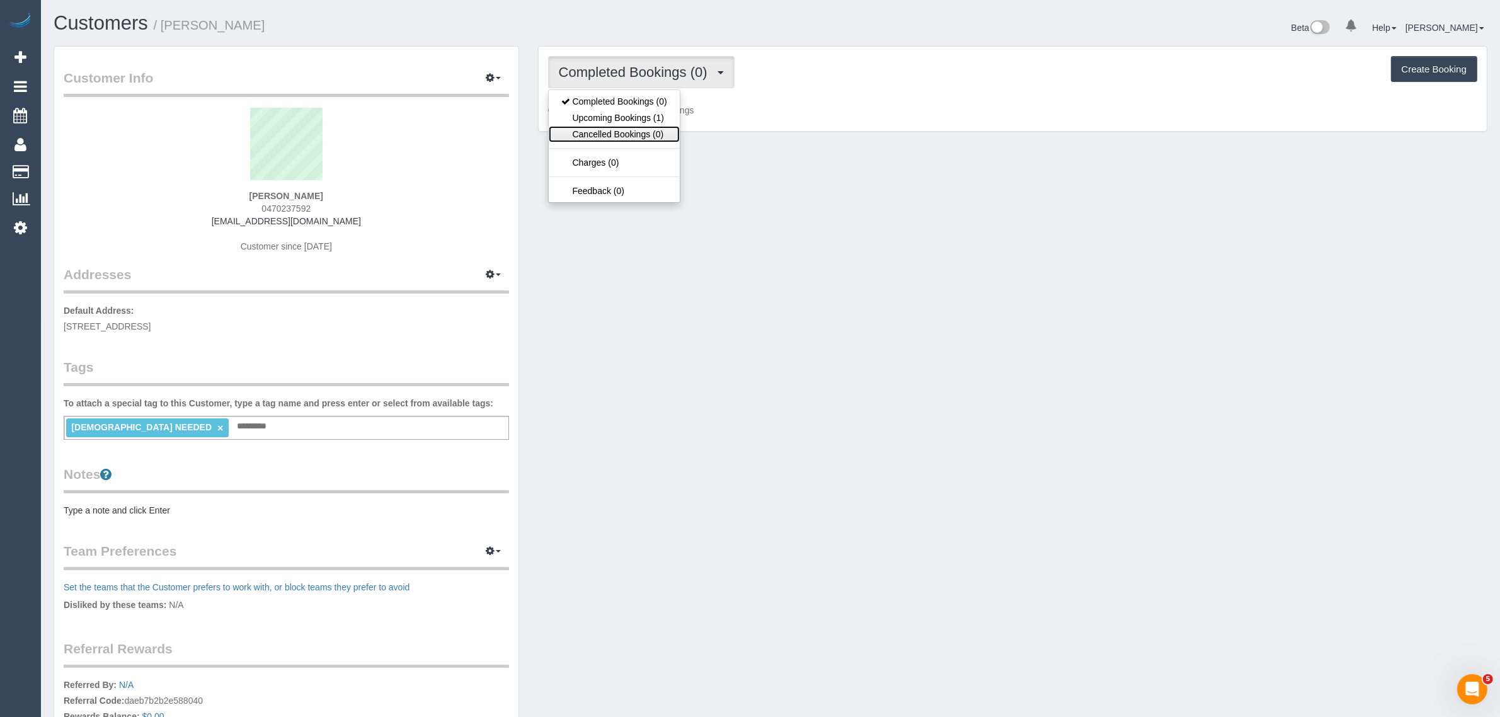
click at [625, 127] on link "Cancelled Bookings (0)" at bounding box center [614, 134] width 131 height 16
click at [639, 83] on button "Cancelled Bookings (0)" at bounding box center [638, 72] width 181 height 32
click at [631, 124] on link "Upcoming Bookings (1)" at bounding box center [614, 118] width 131 height 16
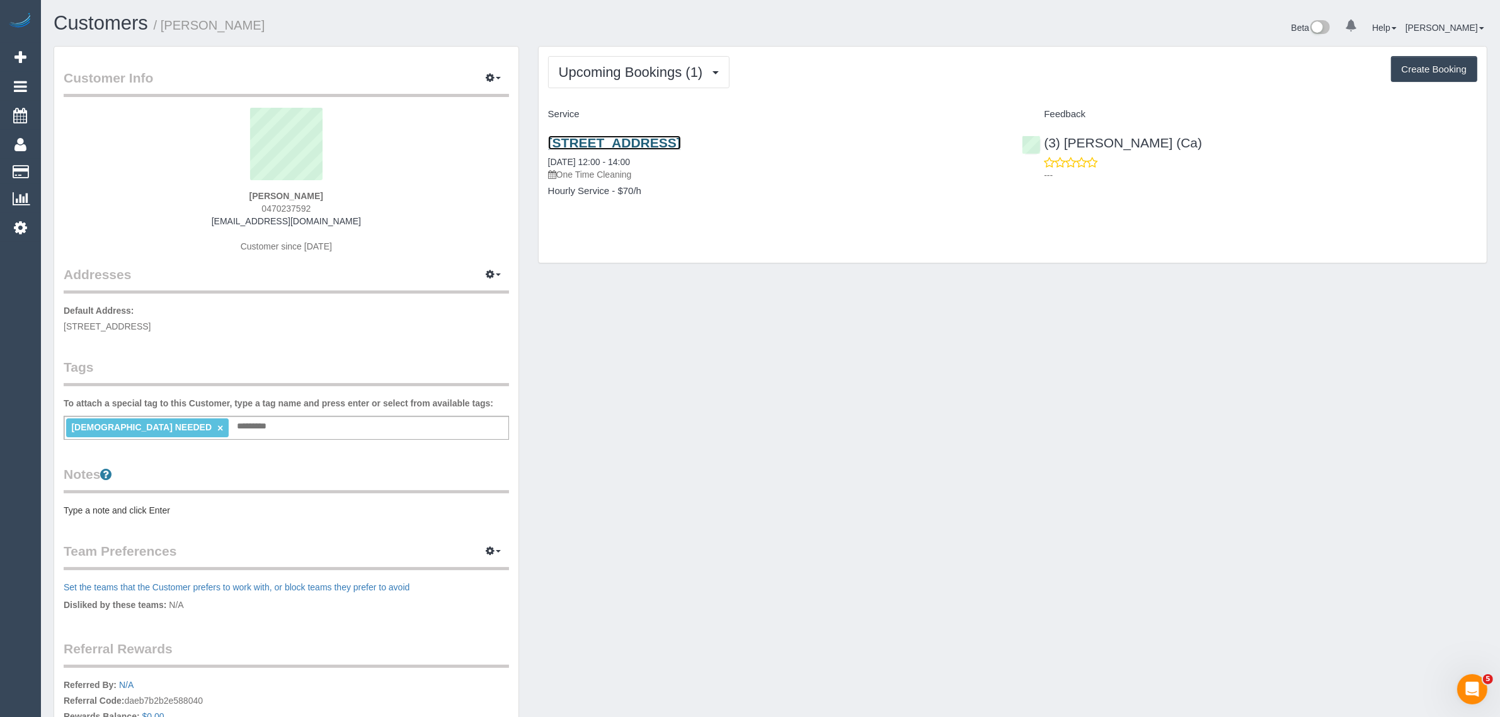
click at [649, 144] on link "5 Epsom Court, Fawkner, VIC 3060" at bounding box center [614, 142] width 133 height 14
click at [630, 67] on span "Upcoming Bookings (1)" at bounding box center [634, 72] width 151 height 16
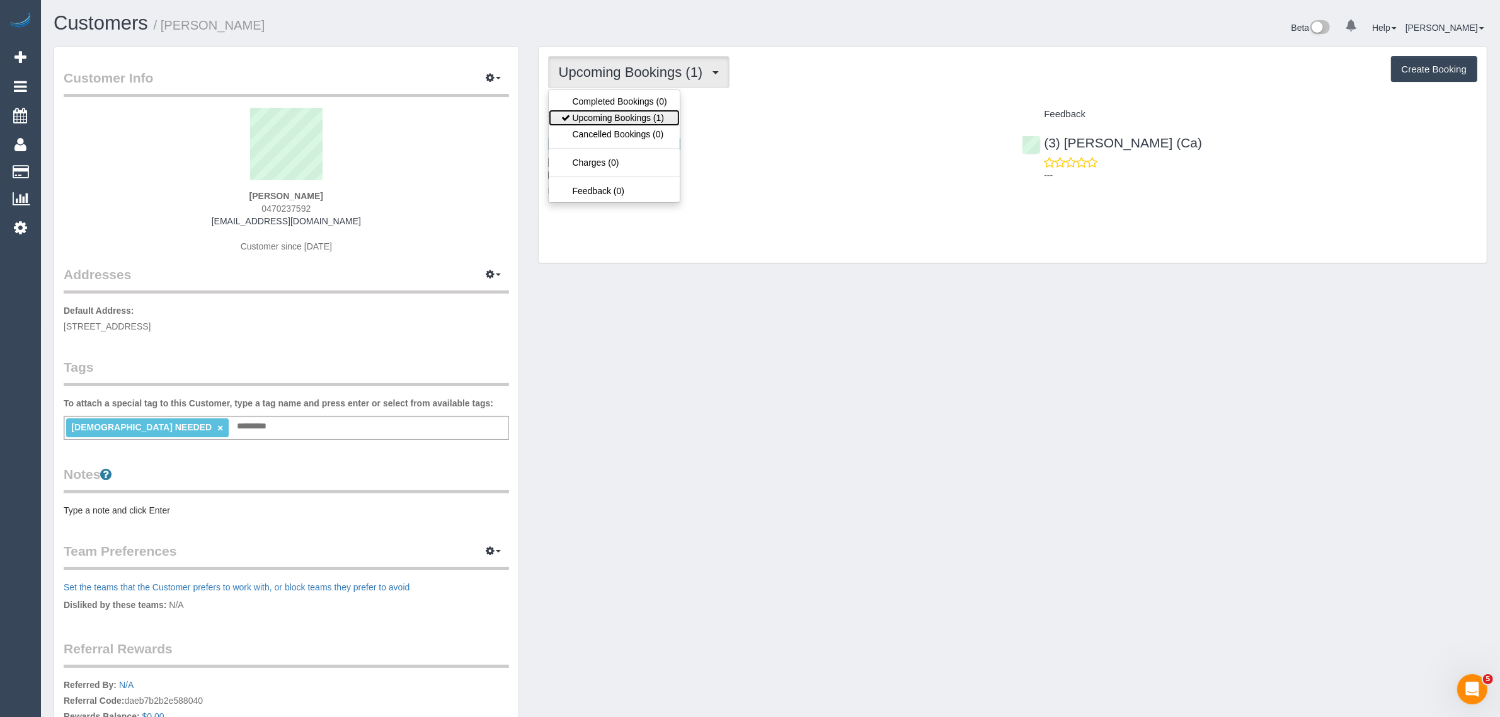
click at [641, 112] on link "Upcoming Bookings (1)" at bounding box center [614, 118] width 131 height 16
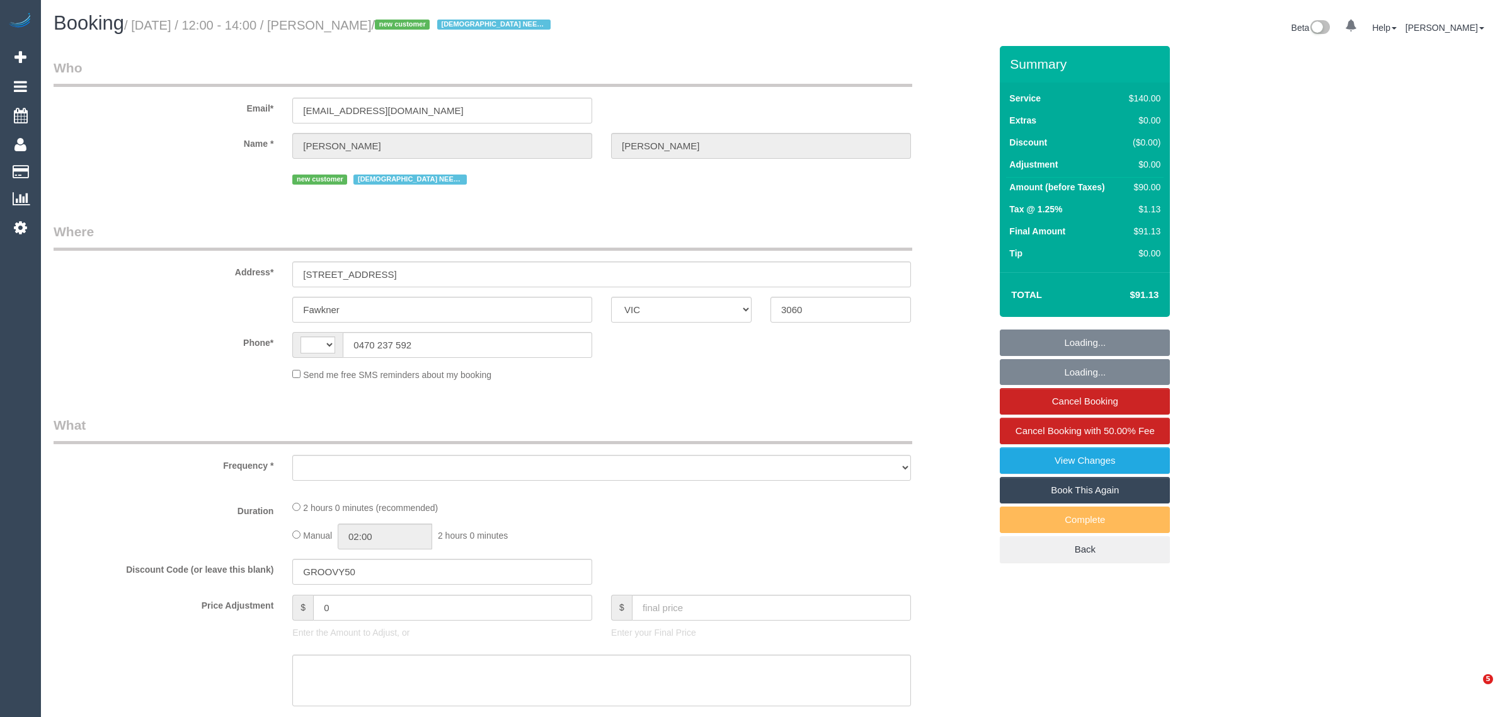
select select "VIC"
select select "string:AU"
select select "object:711"
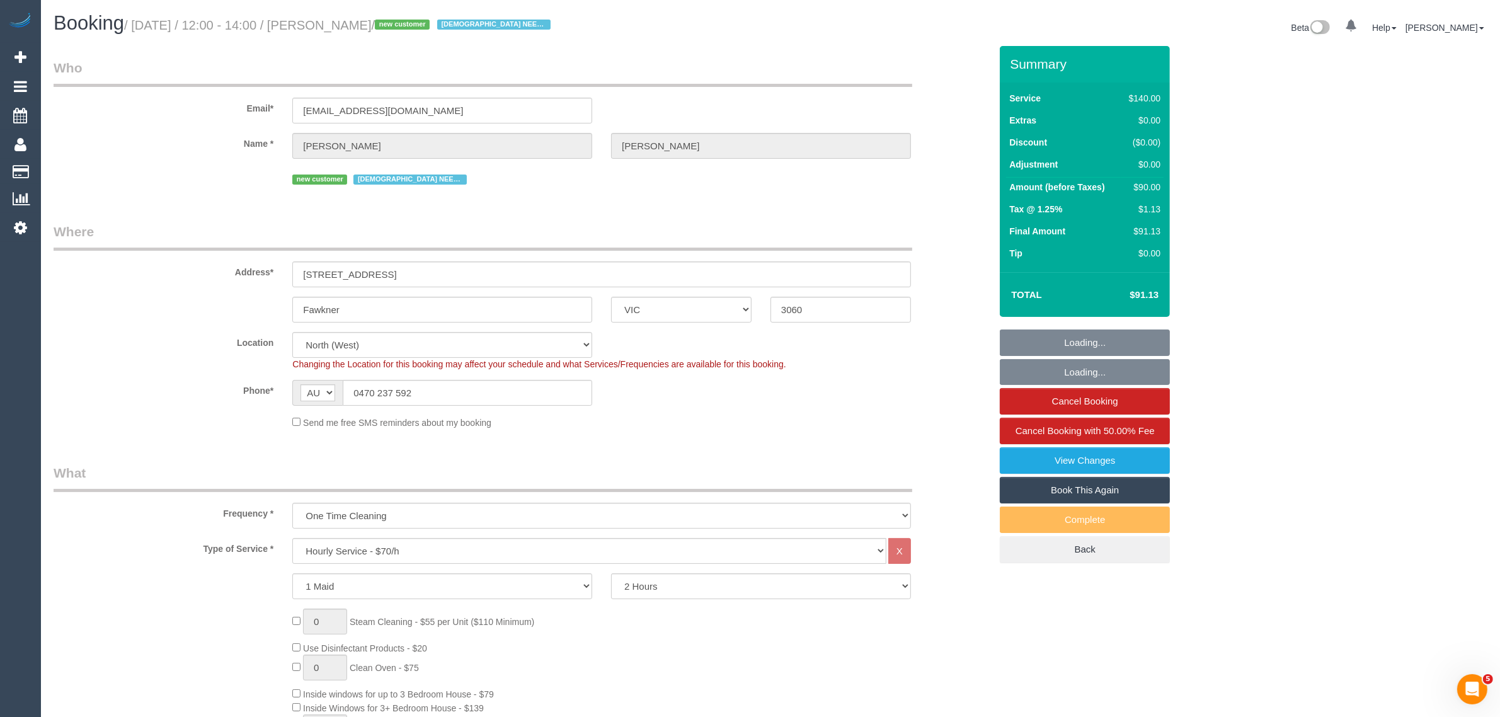
select select "string:stripe-pm_1S5Epv2GScqysDRVjDBwuv3x"
select select "number:28"
select select "number:14"
select select "number:18"
select select "number:25"
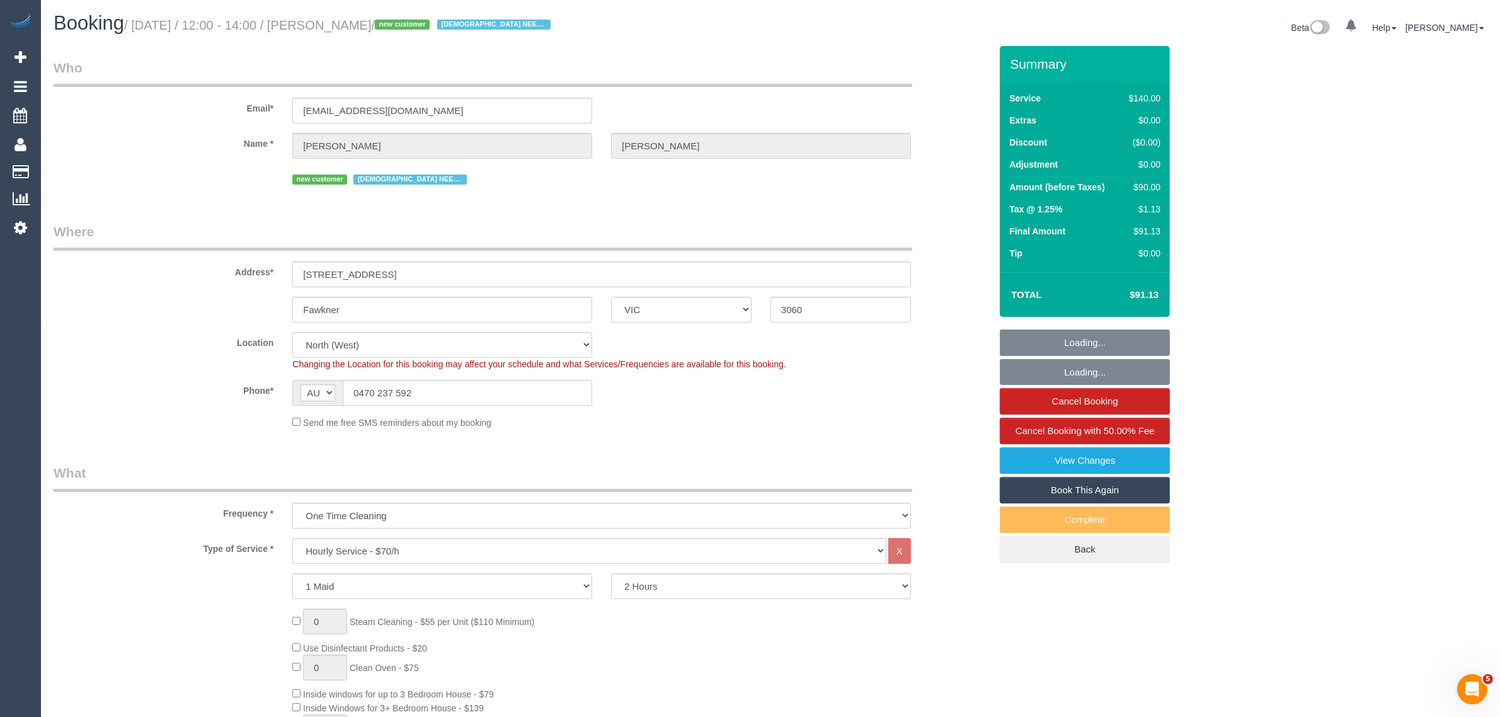
select select "number:35"
select select "number:26"
select select "object:883"
select select "spot1"
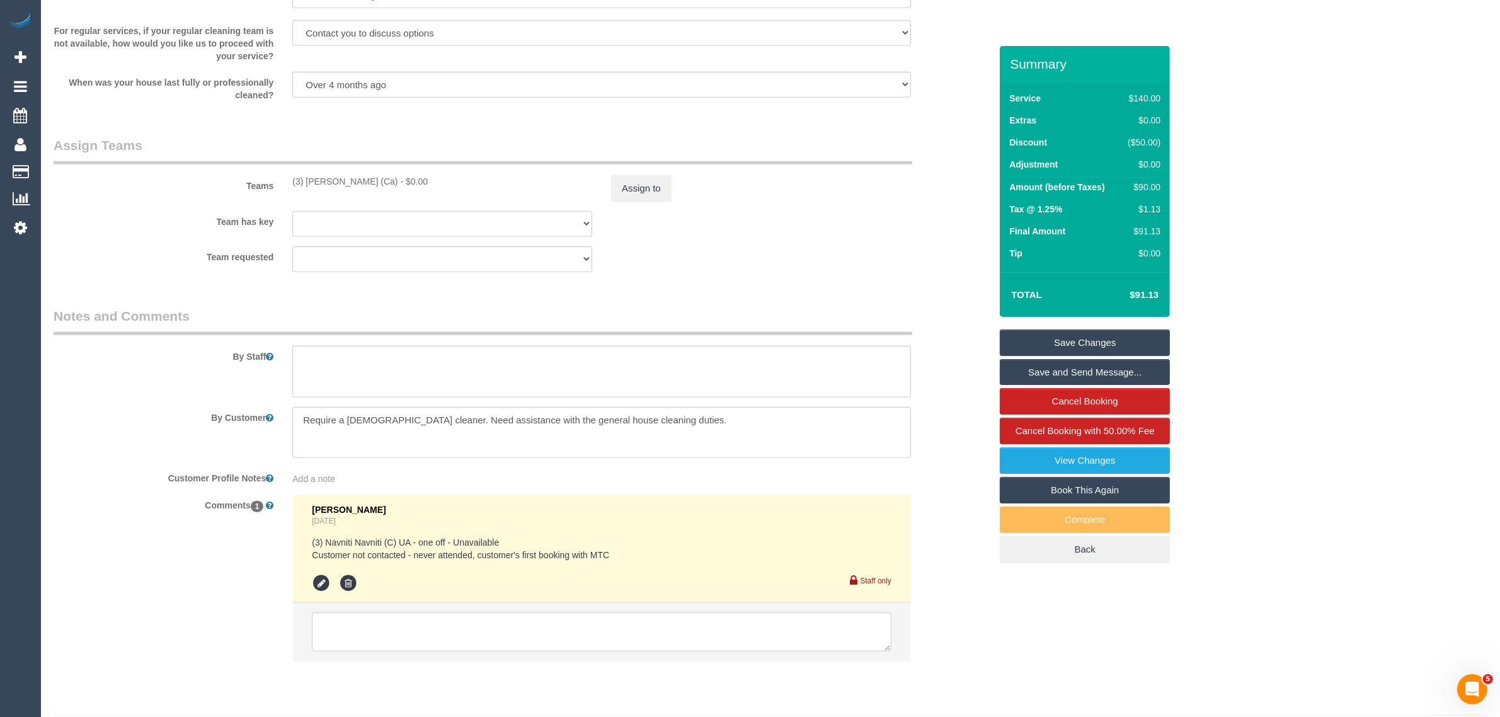
scroll to position [1755, 0]
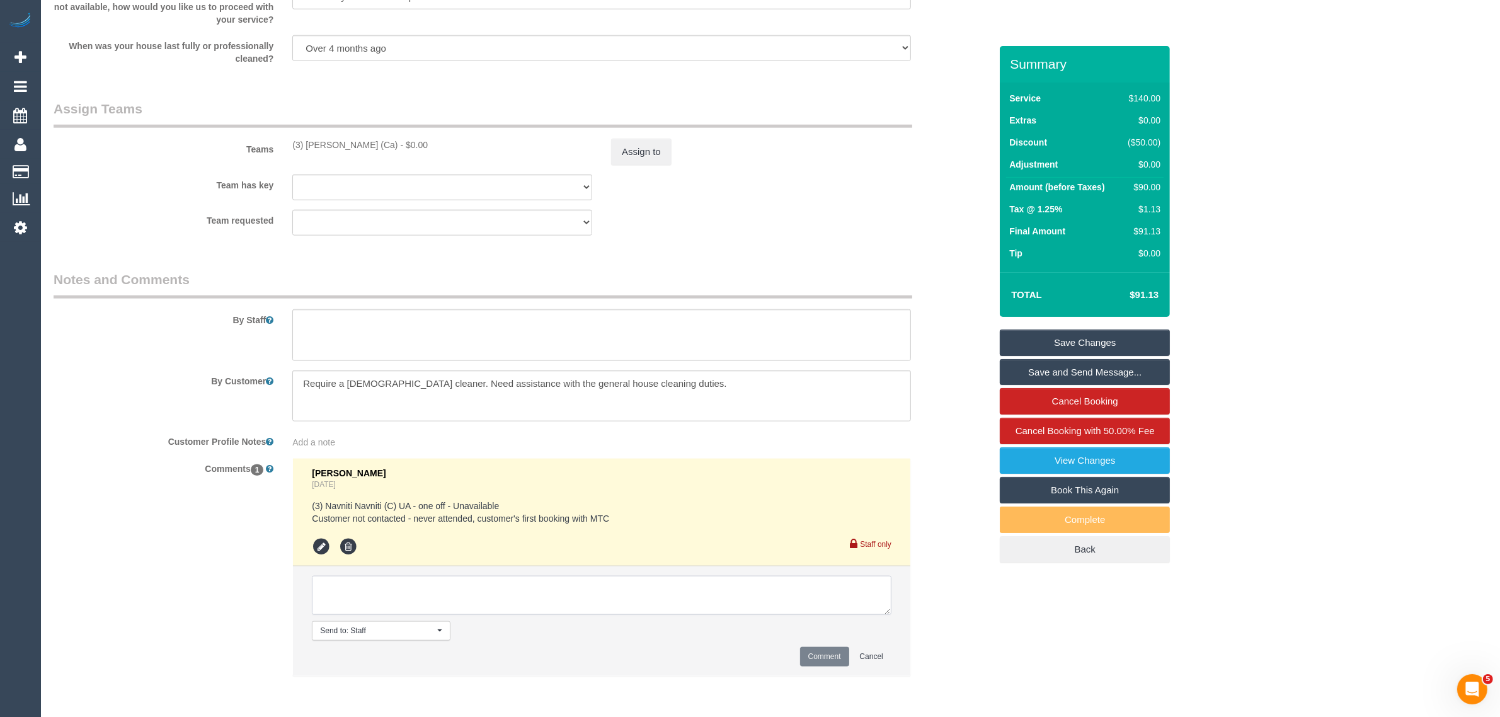
click at [395, 600] on textarea at bounding box center [602, 595] width 580 height 39
paste textarea "Cleaner(s) Unassigned: Reason Unassigned: Contact via: Which message sent: Addi…"
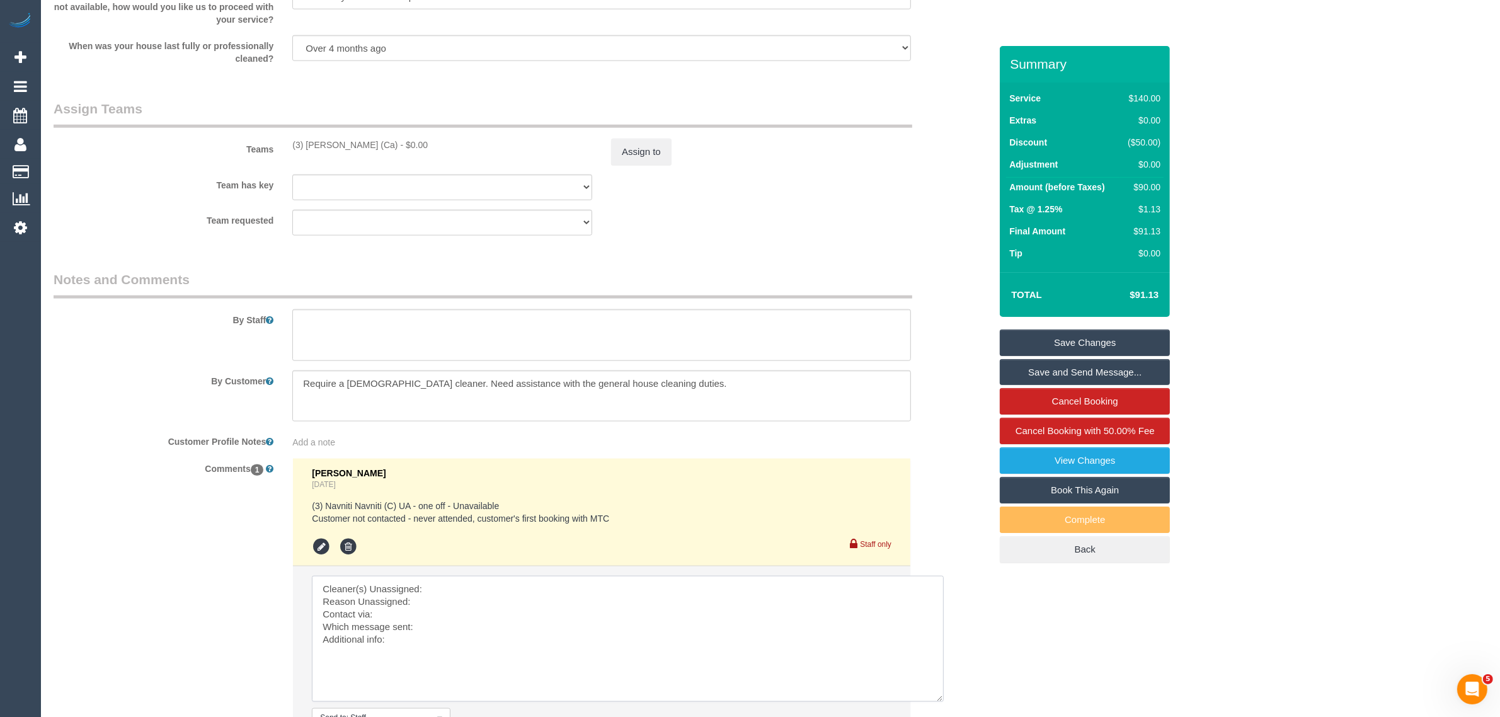
drag, startPoint x: 887, startPoint y: 610, endPoint x: 941, endPoint y: 697, distance: 102.1
click at [941, 697] on textarea at bounding box center [628, 639] width 632 height 126
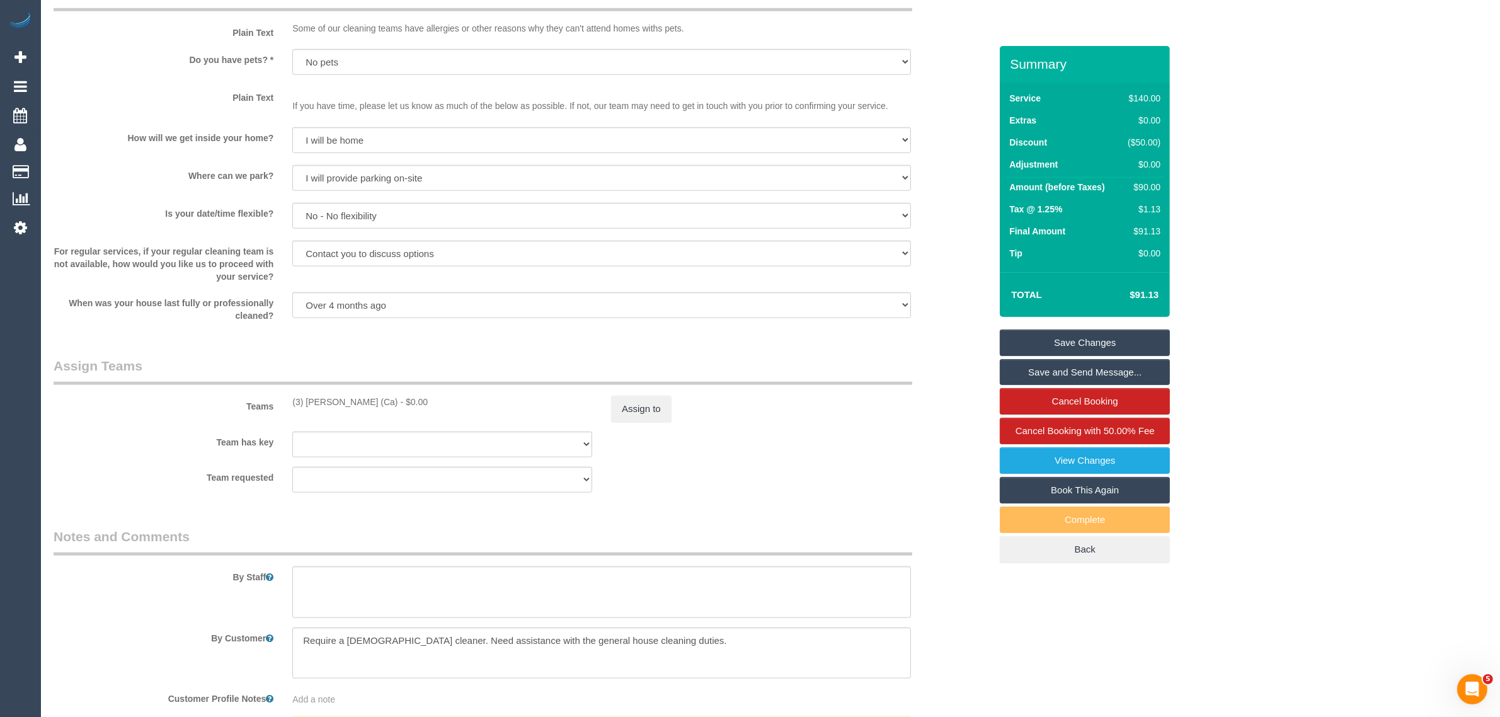
scroll to position [1755, 0]
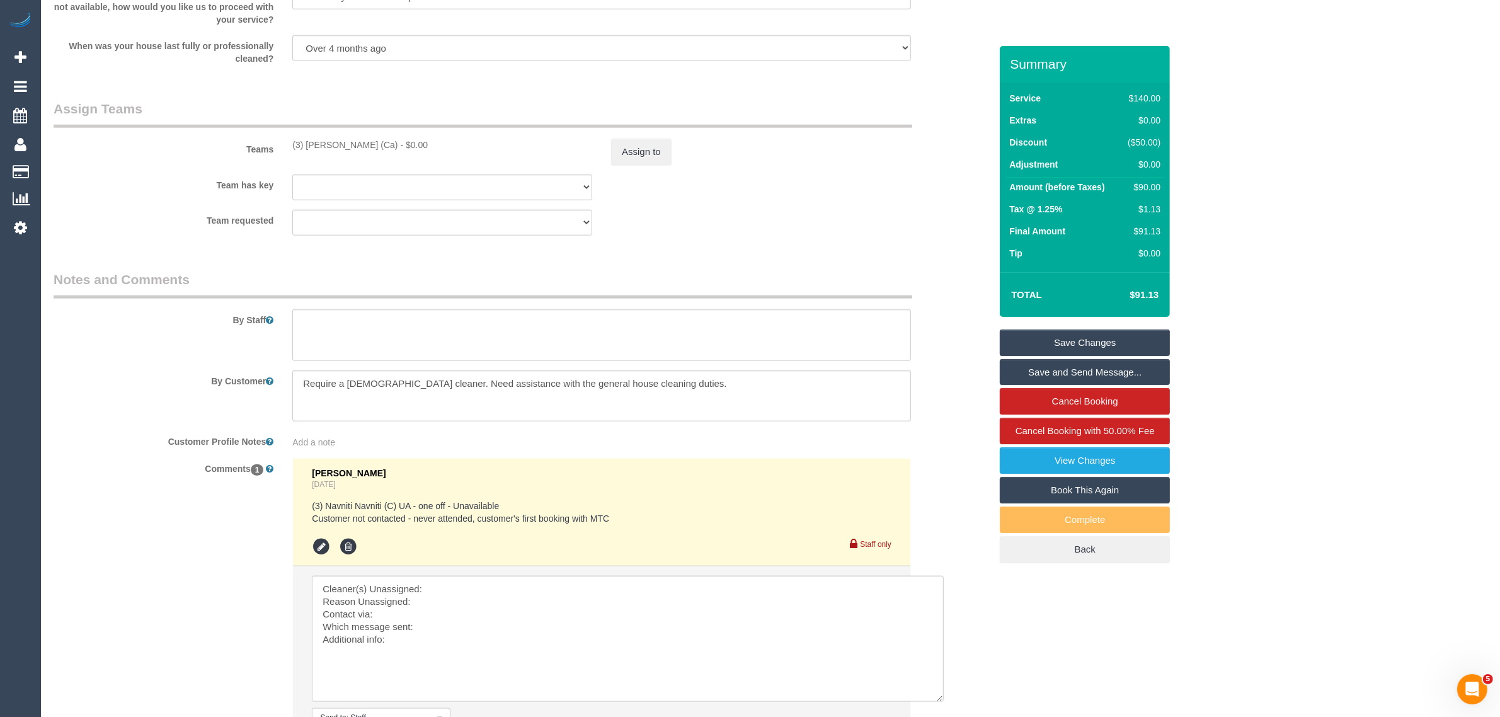
drag, startPoint x: 285, startPoint y: 152, endPoint x: 391, endPoint y: 151, distance: 105.8
click at [391, 151] on div "Teams (3) Melissa Alampi (Ca) - $0.00 Assign to" at bounding box center [522, 133] width 956 height 66
copy div "(3) Melissa Alampi (Ca) -"
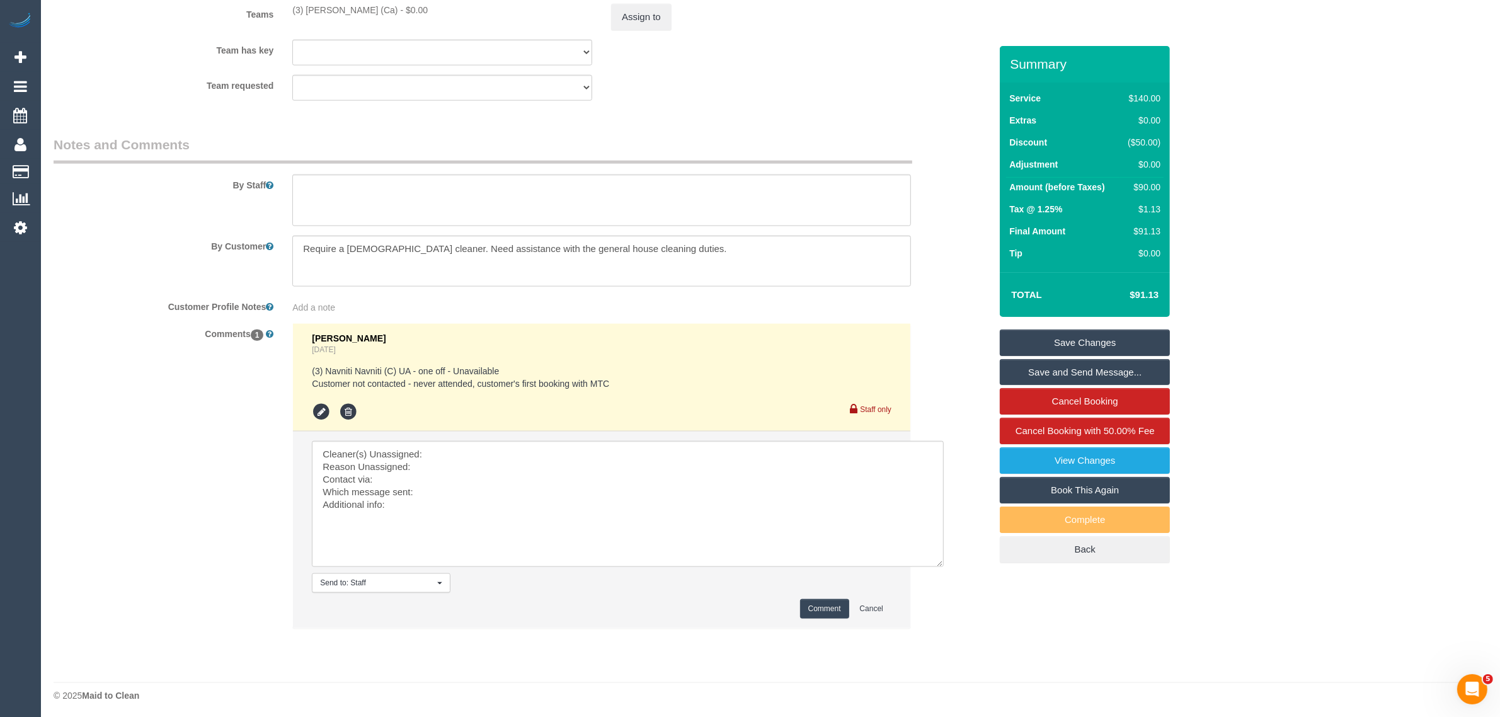
scroll to position [1894, 0]
click at [460, 440] on textarea at bounding box center [628, 501] width 632 height 126
paste textarea "(3) Melissa Alampi (Ca) -"
click at [455, 462] on textarea at bounding box center [628, 501] width 632 height 126
click at [457, 483] on textarea at bounding box center [628, 501] width 632 height 126
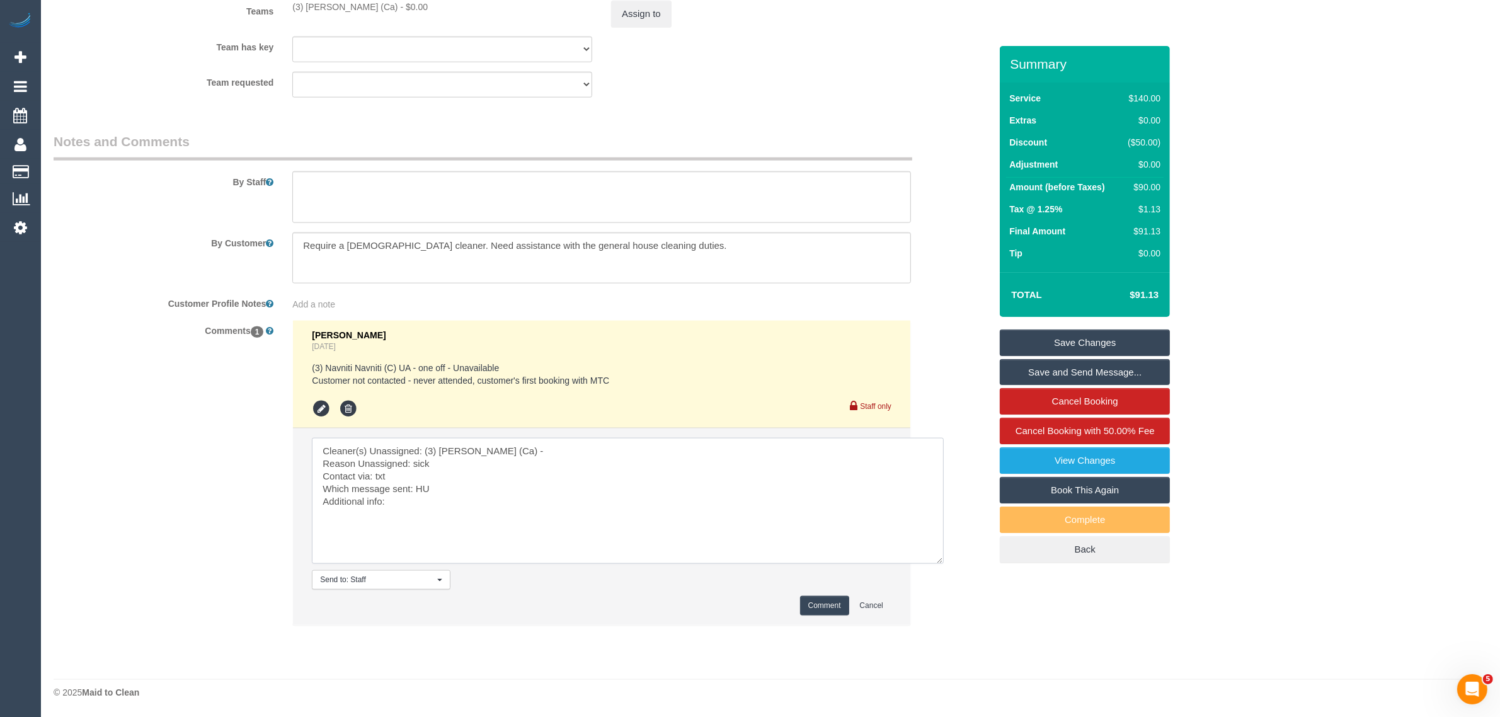
type textarea "Cleaner(s) Unassigned: (3) Melissa Alampi (Ca) - Reason Unassigned: sick Contac…"
click at [800, 599] on button "Comment" at bounding box center [824, 606] width 49 height 20
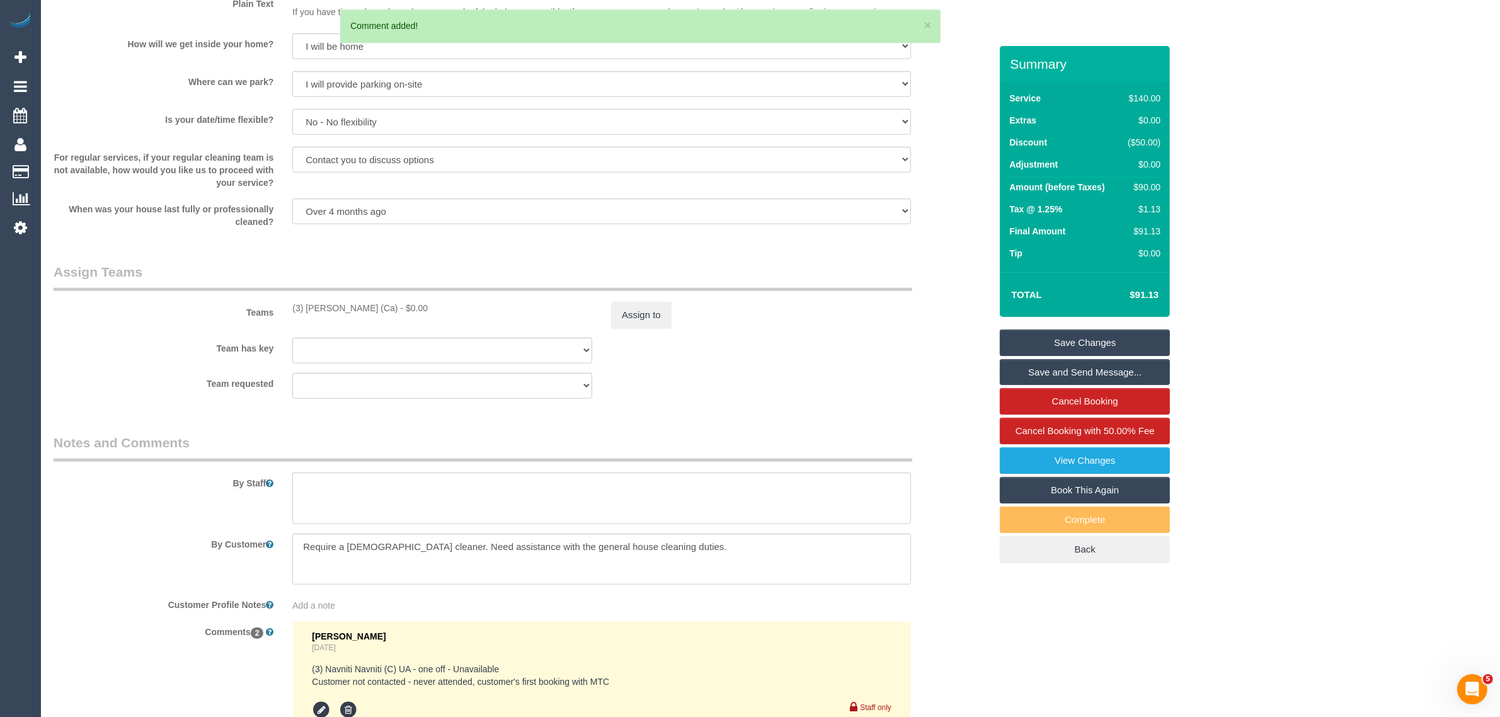
scroll to position [1579, 0]
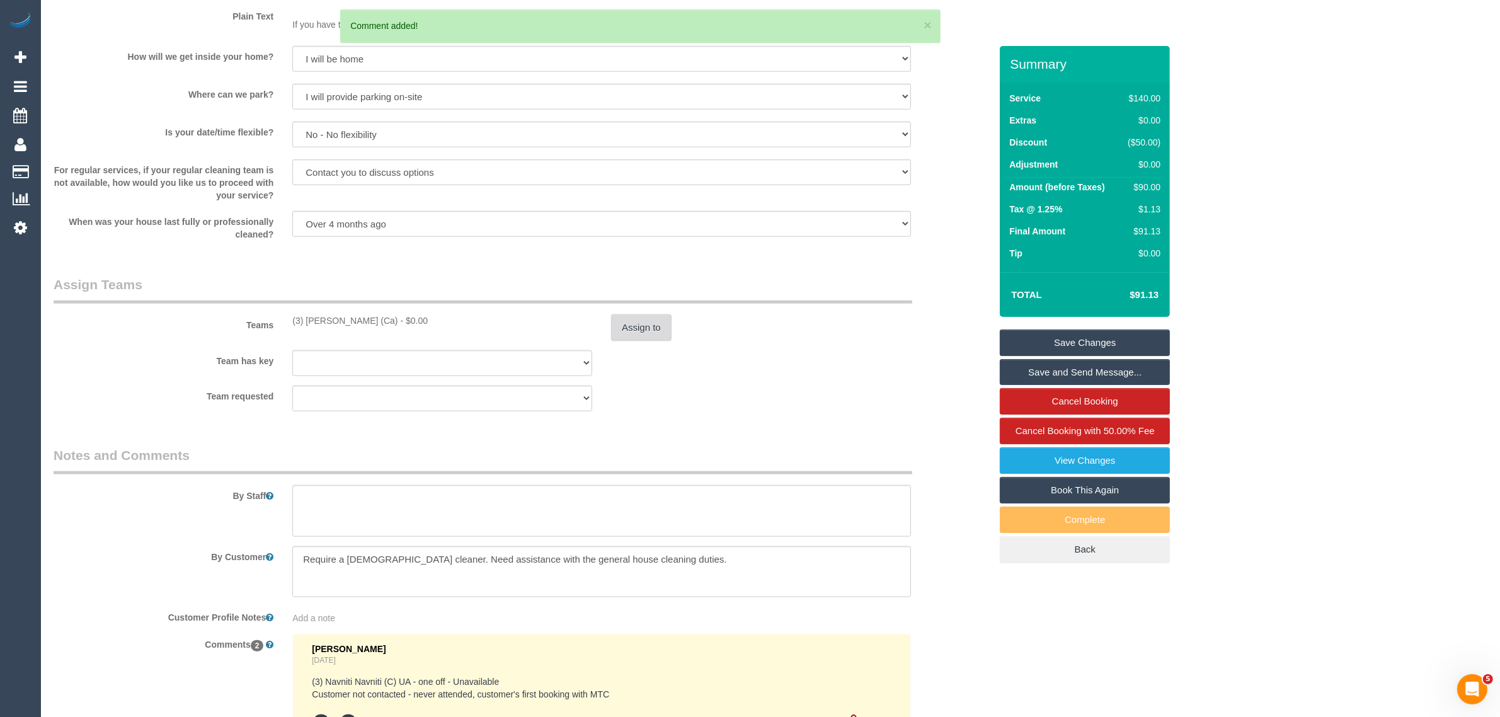
click at [624, 318] on button "Assign to" at bounding box center [641, 327] width 60 height 26
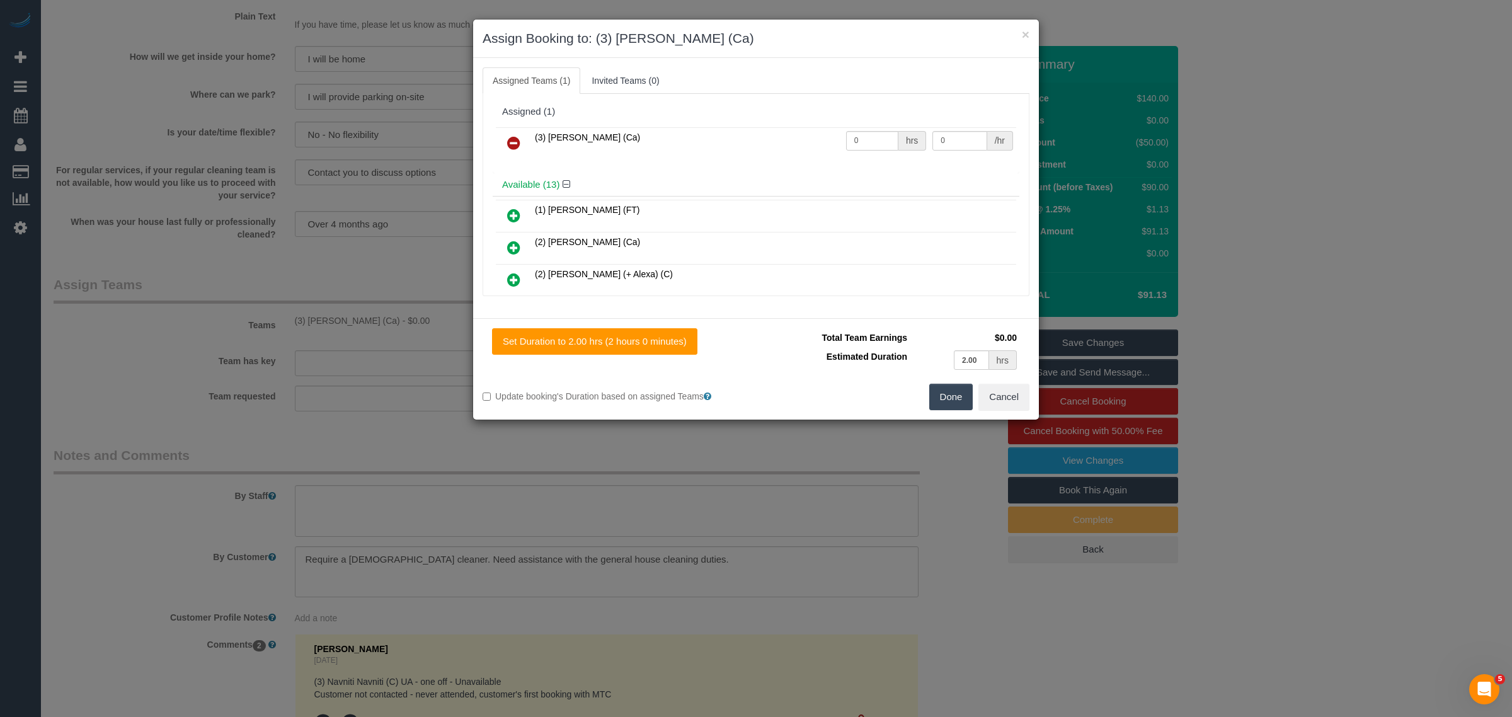
click at [514, 140] on icon at bounding box center [513, 142] width 13 height 15
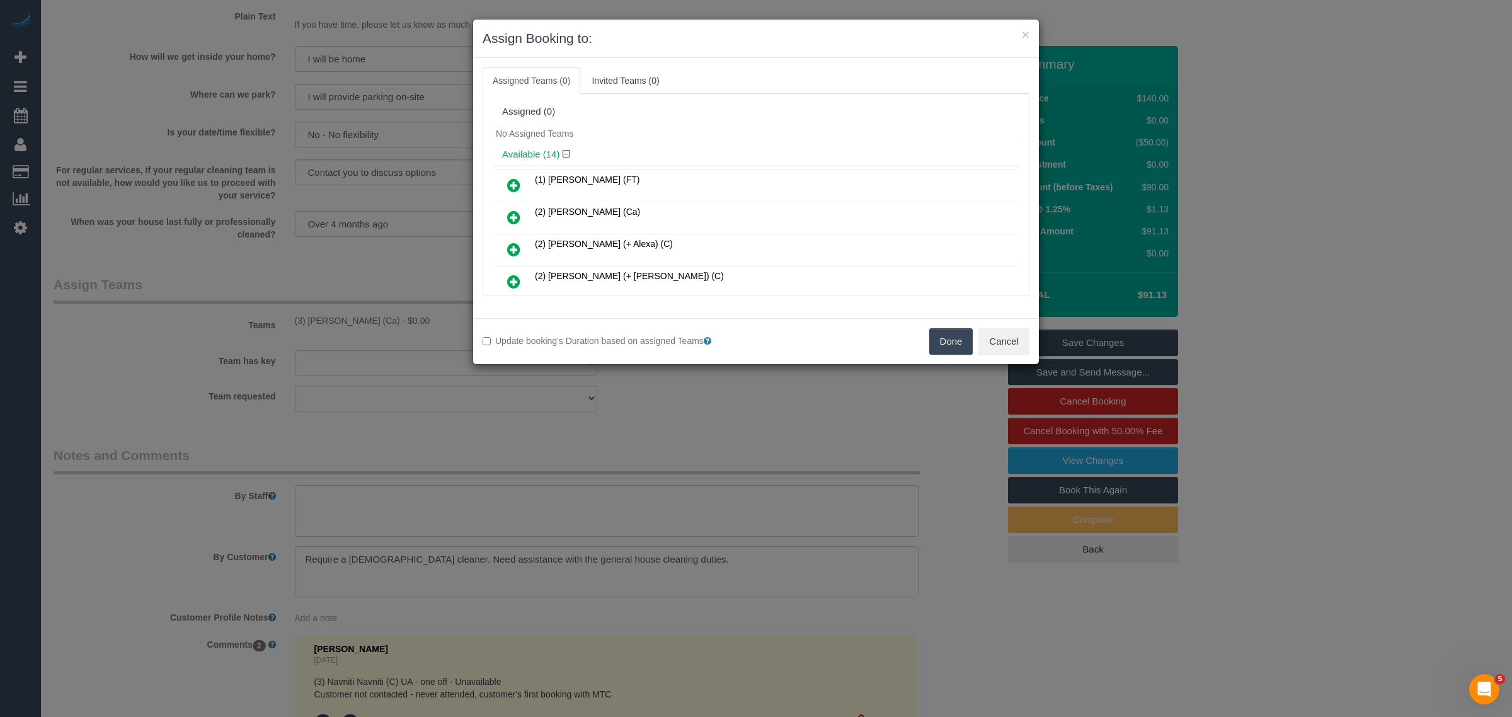
click at [932, 348] on button "Done" at bounding box center [951, 341] width 44 height 26
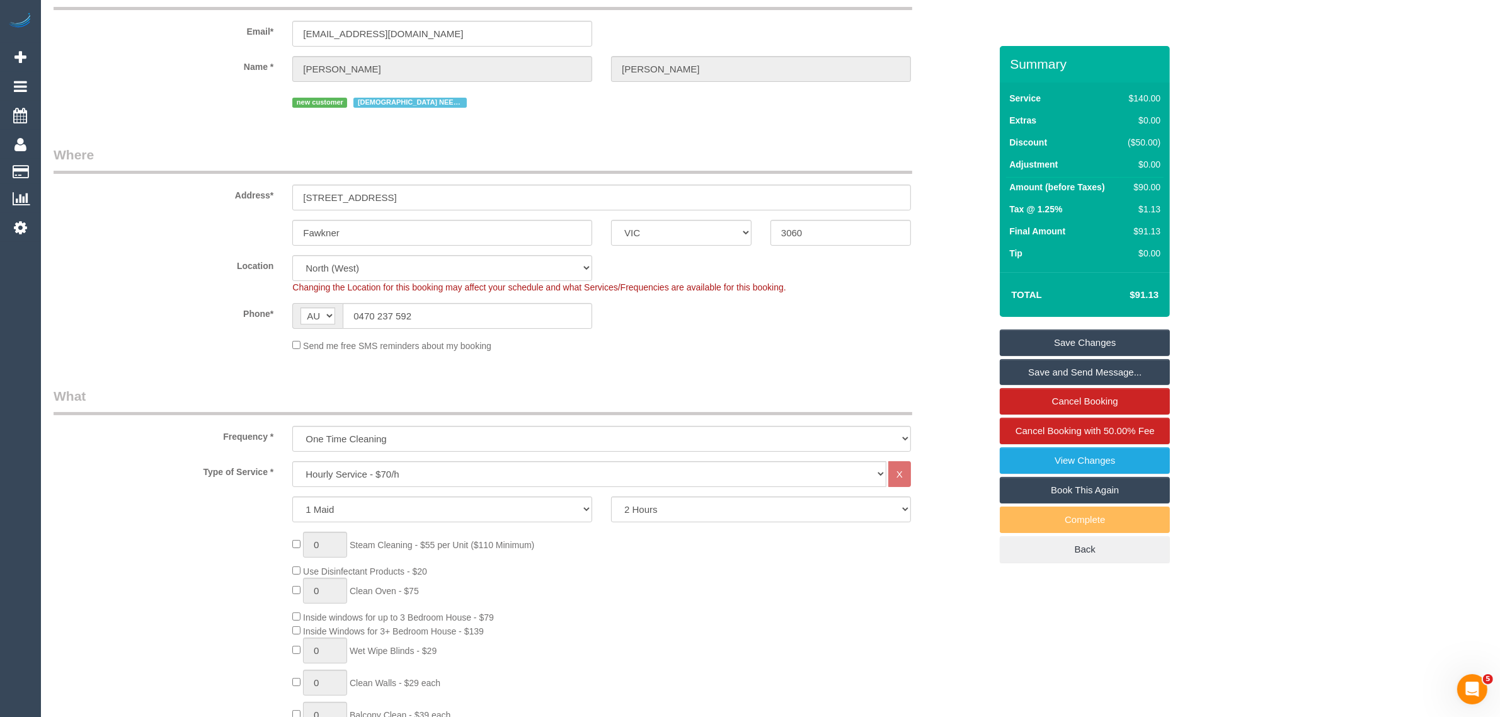
scroll to position [4, 0]
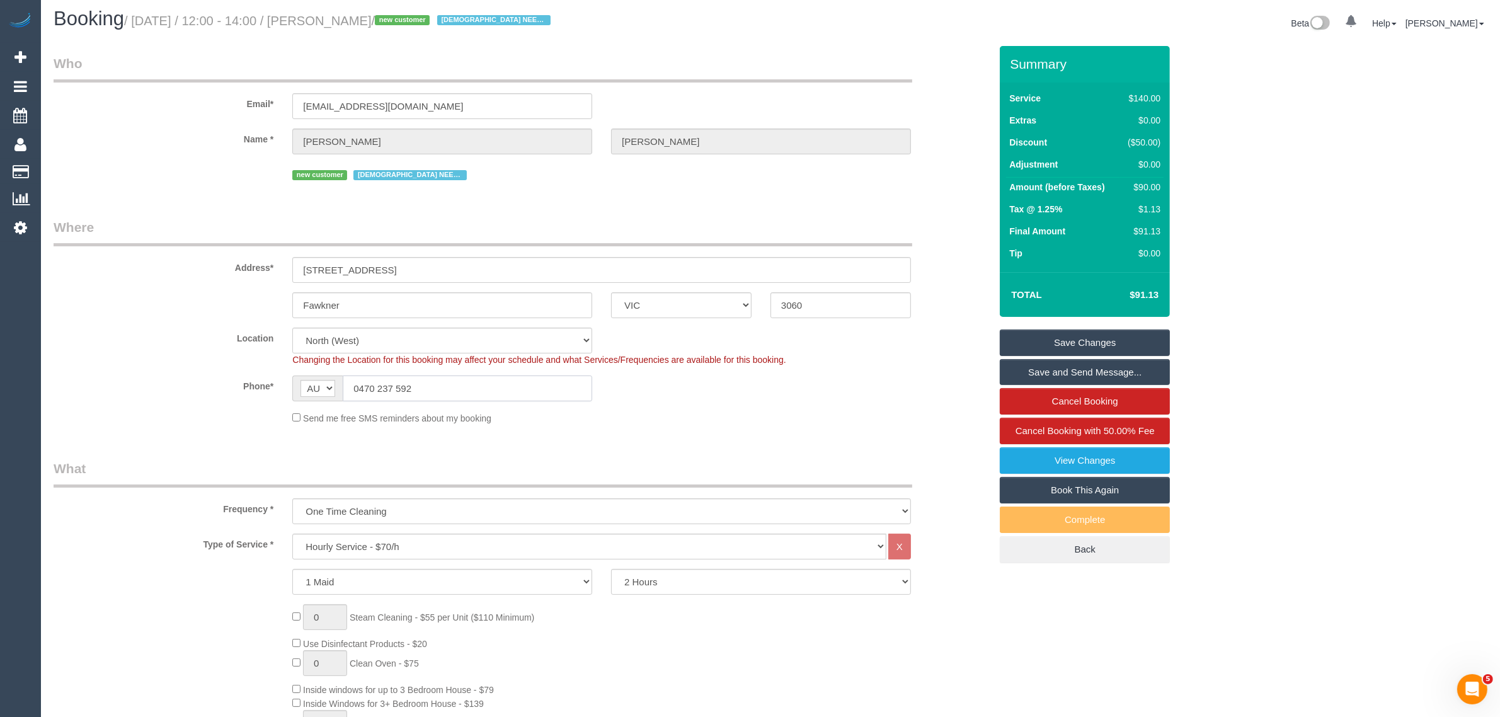
click at [489, 387] on input "0470 237 592" at bounding box center [467, 388] width 249 height 26
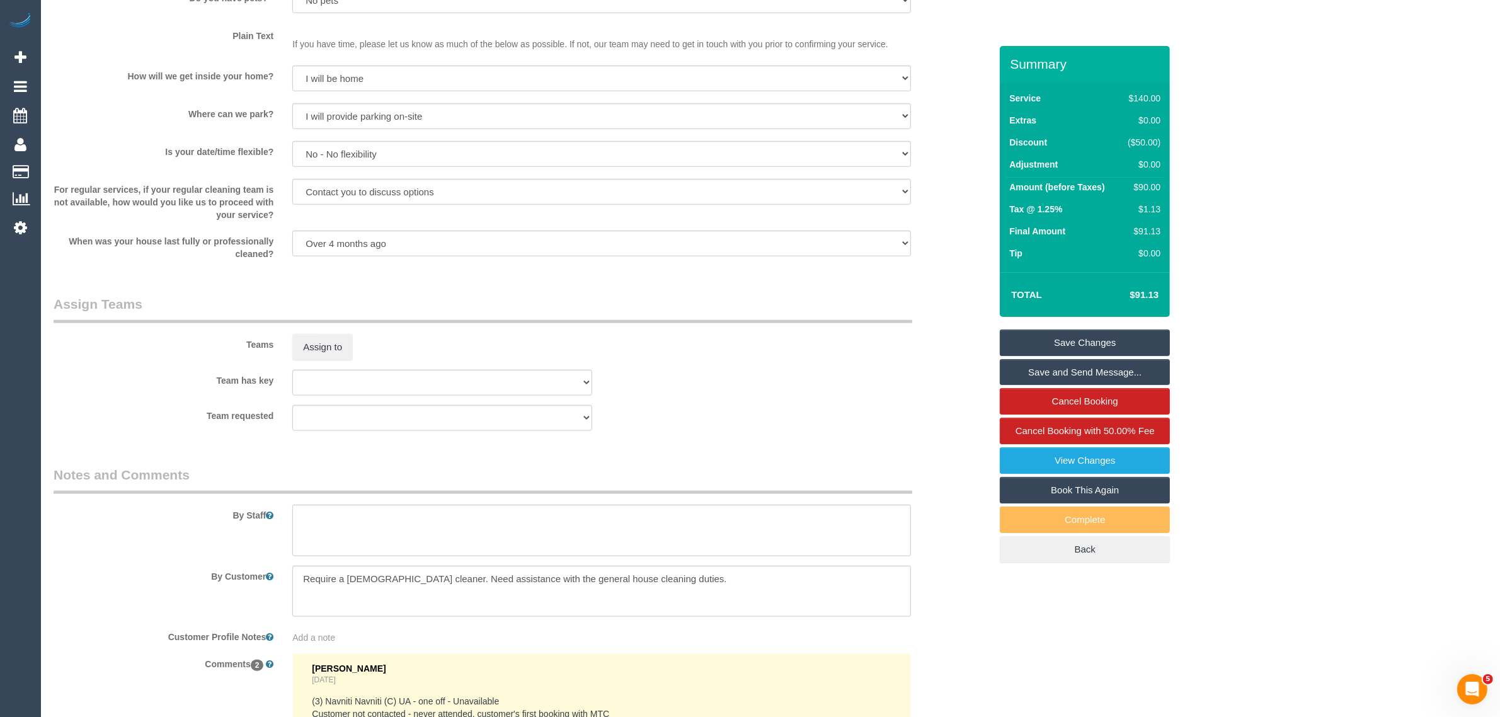
scroll to position [1579, 0]
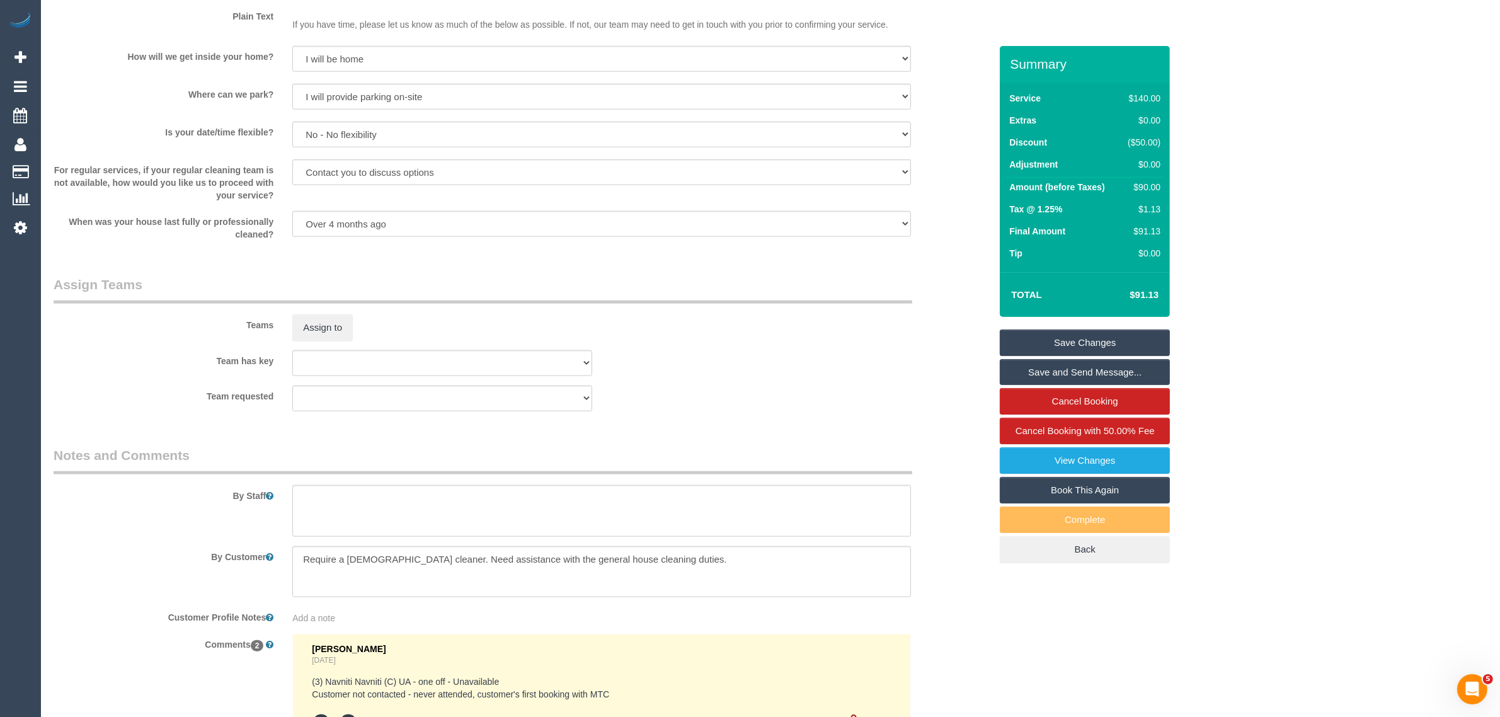
click at [1038, 335] on link "Save Changes" at bounding box center [1085, 342] width 170 height 26
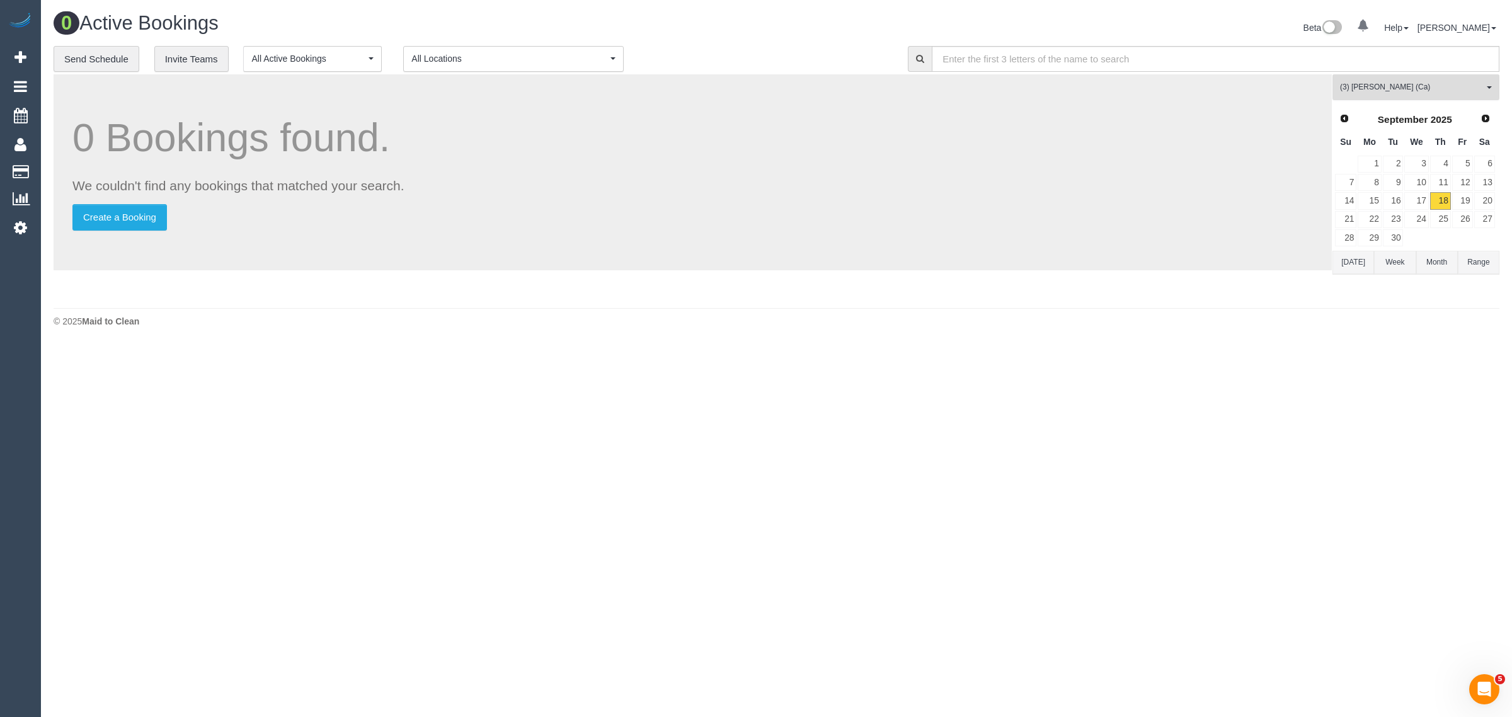
click at [1386, 89] on span "(3) [PERSON_NAME] (Ca)" at bounding box center [1412, 87] width 144 height 11
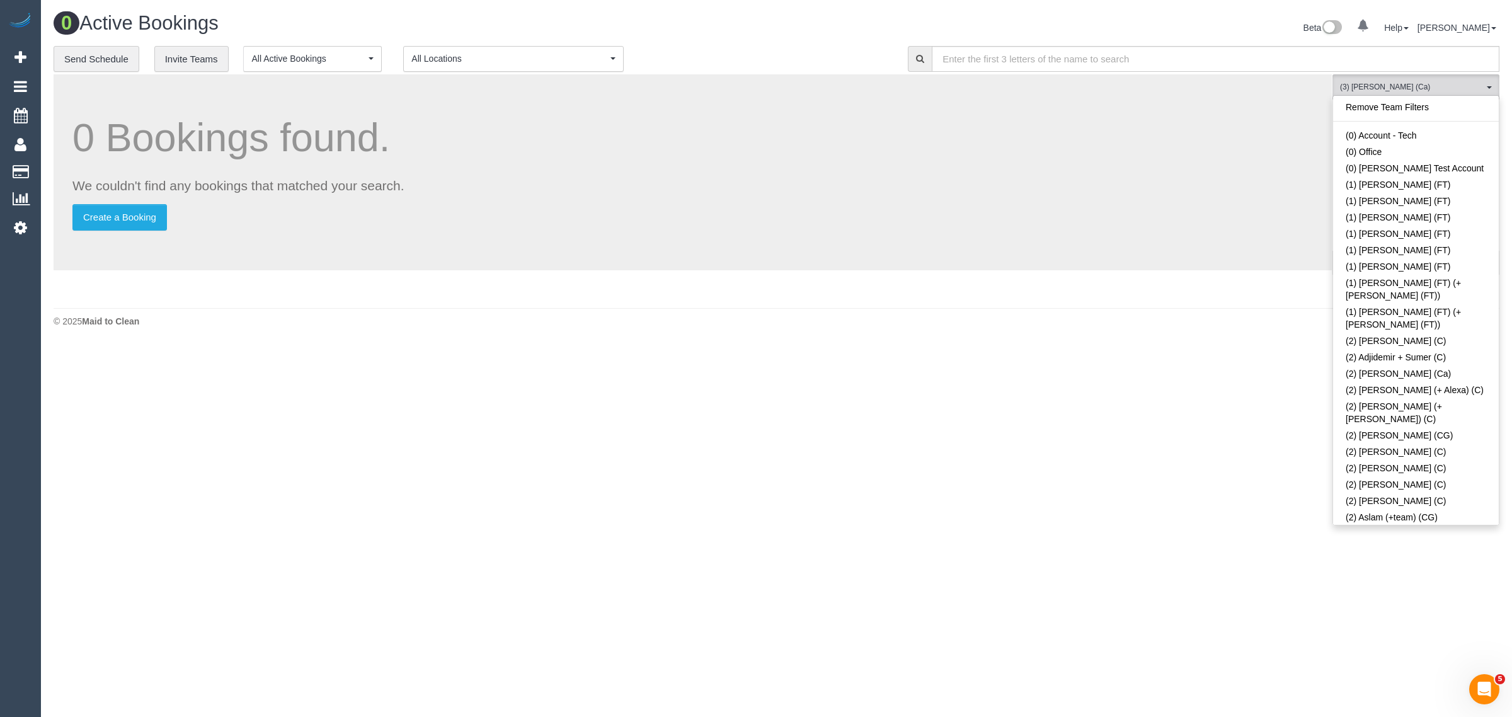
scroll to position [2374, 0]
click at [1403, 83] on span "(3) Melissa Alampi (Ca)" at bounding box center [1412, 87] width 144 height 11
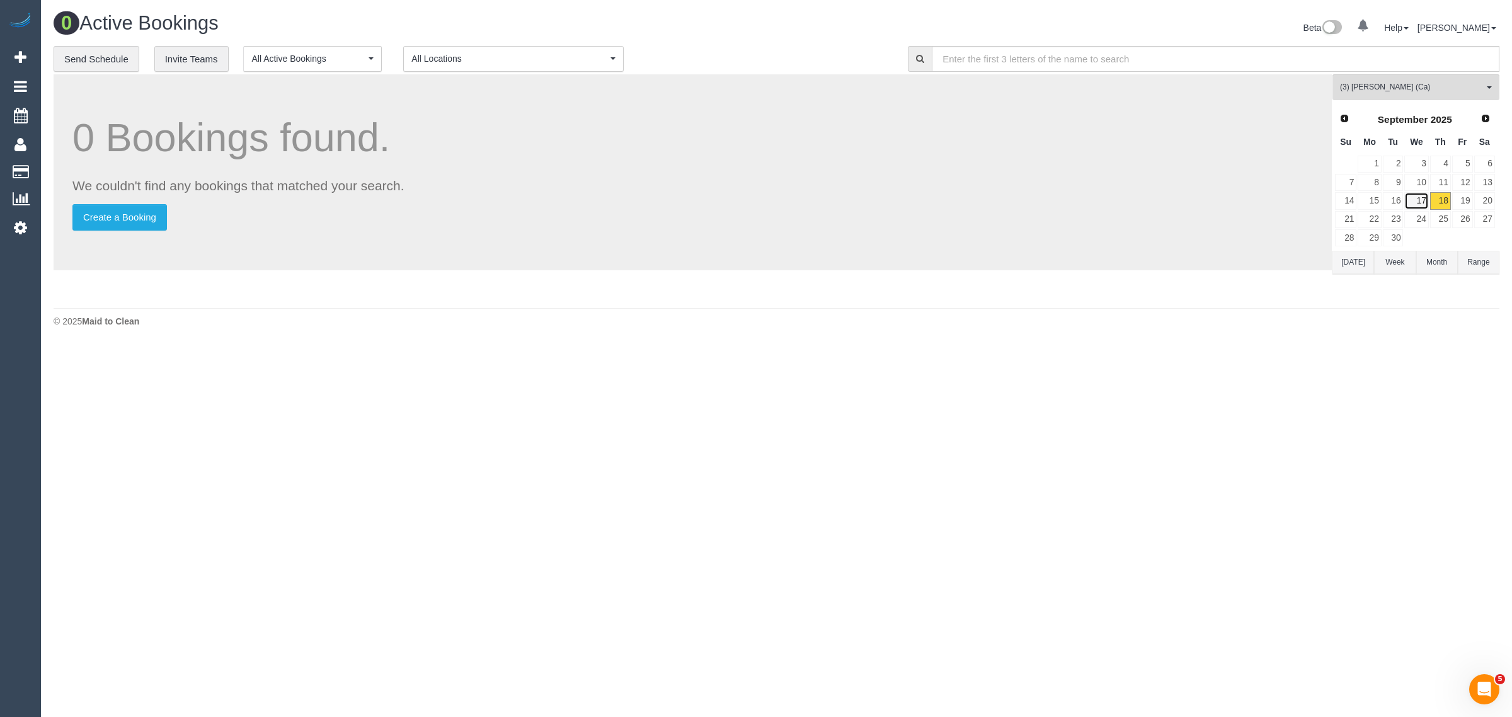
click at [1422, 195] on link "17" at bounding box center [1416, 200] width 24 height 17
click at [1435, 196] on link "18" at bounding box center [1440, 200] width 21 height 17
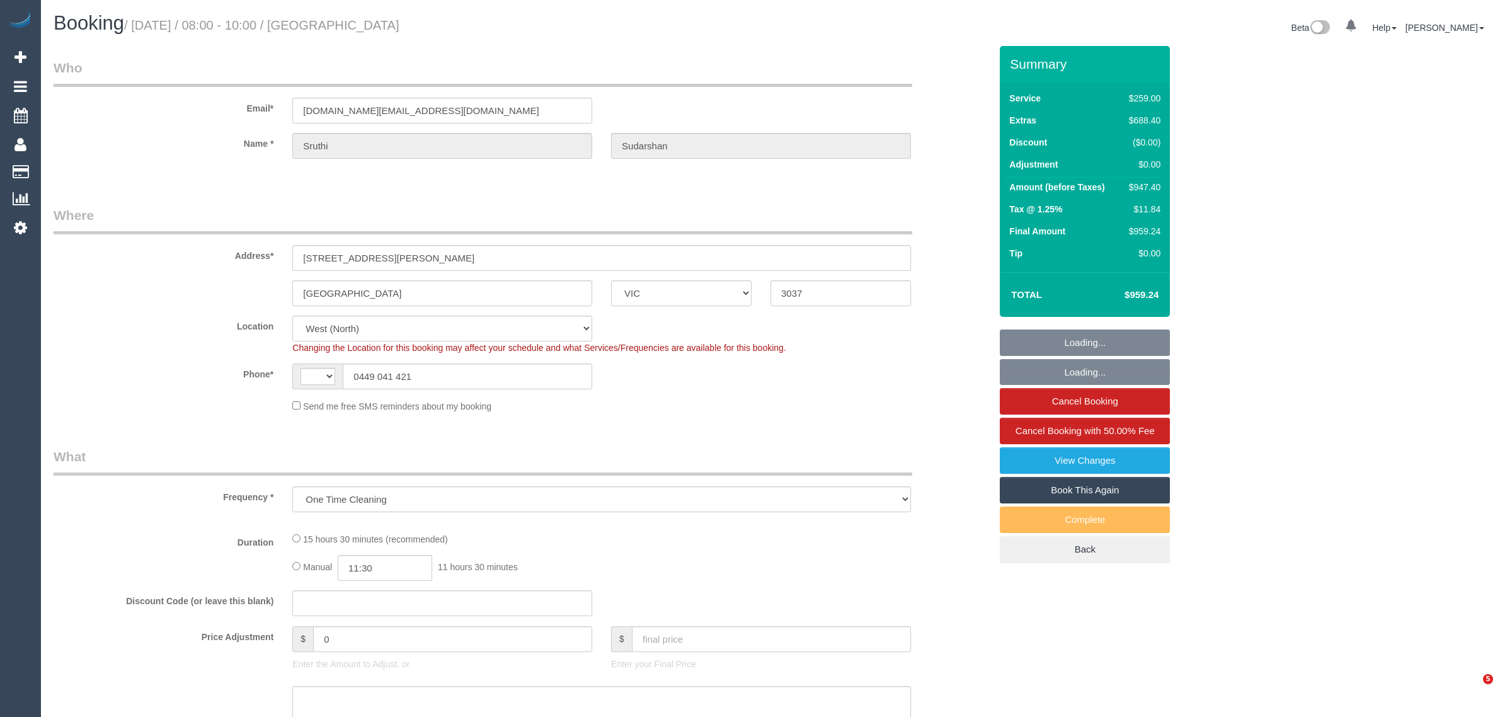
select select "VIC"
select select "number:28"
select select "number:14"
select select "number:19"
select select "number:25"
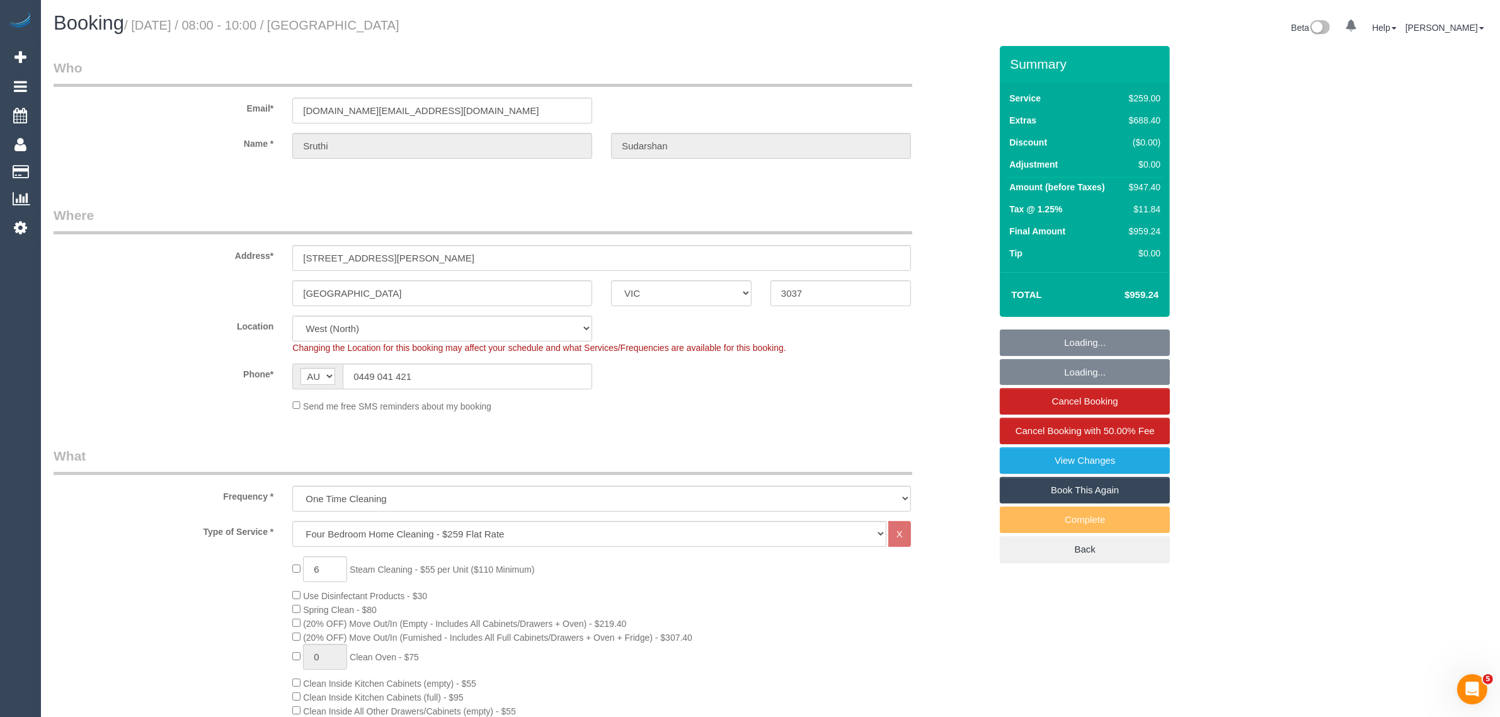
select select "string:AU"
select select "object:823"
select select "string:stripe-pm_1NQlR22GScqysDRV71LNaBFF"
select select "spot1"
click at [534, 372] on input "0449 041 421" at bounding box center [467, 376] width 249 height 26
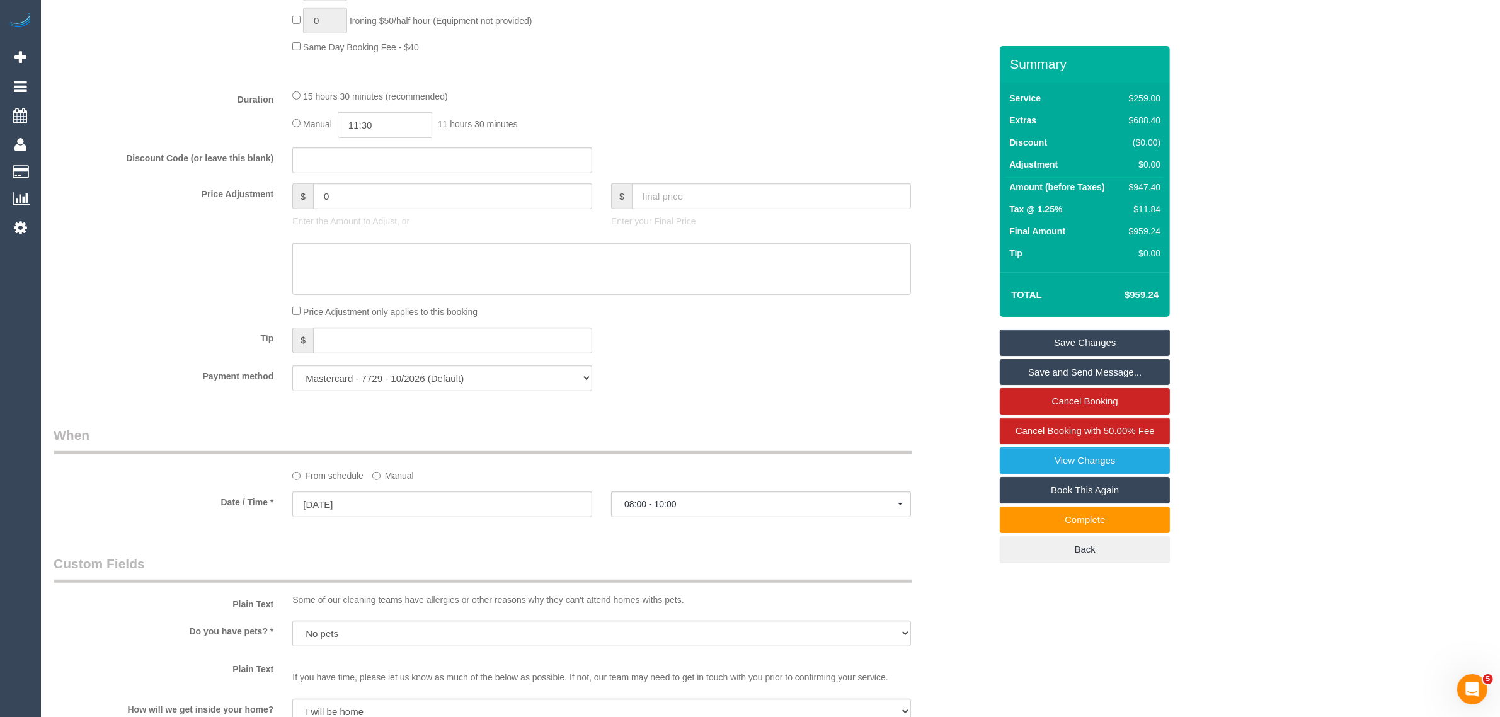
scroll to position [945, 0]
click at [908, 365] on div "Payment method Mastercard - 7729 - 10/2026 (Default) Add Credit Card ──────────…" at bounding box center [522, 377] width 956 height 26
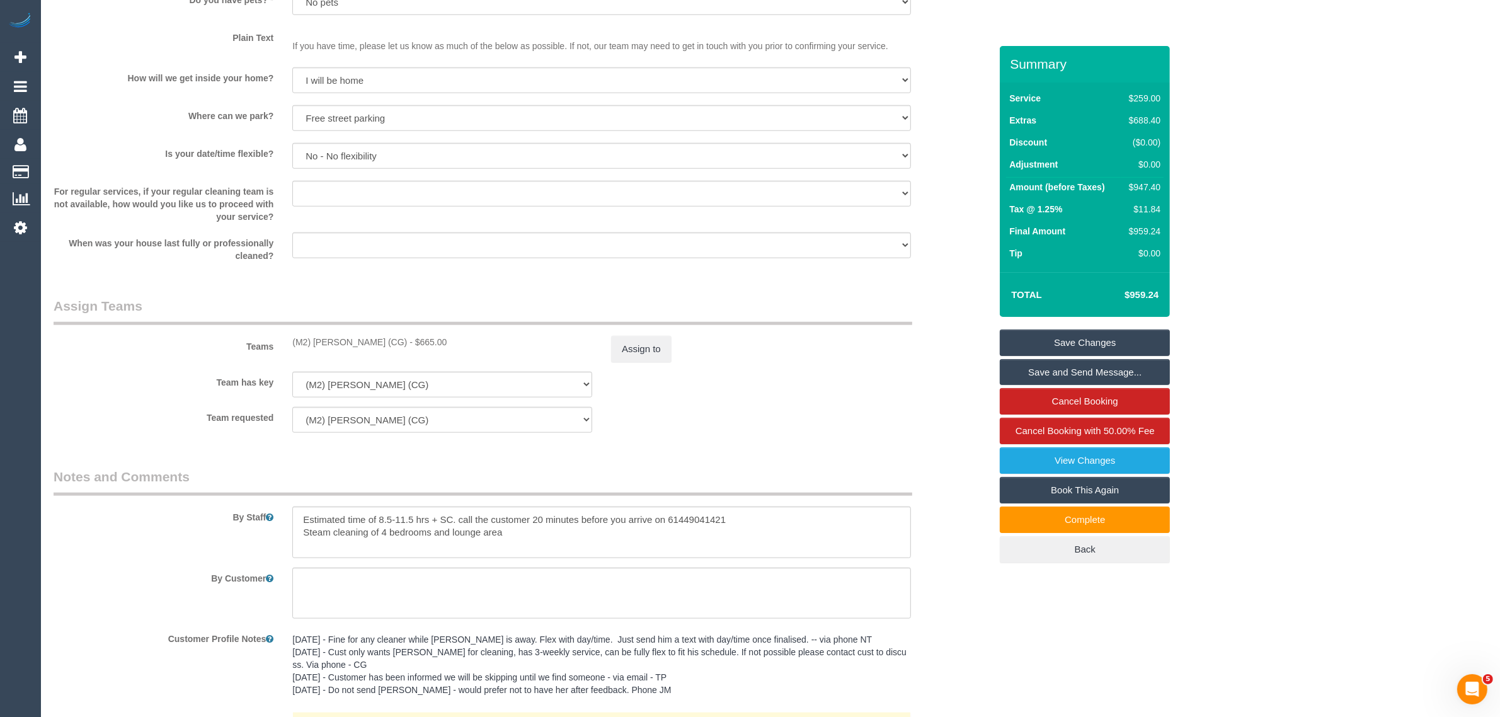
scroll to position [1890, 0]
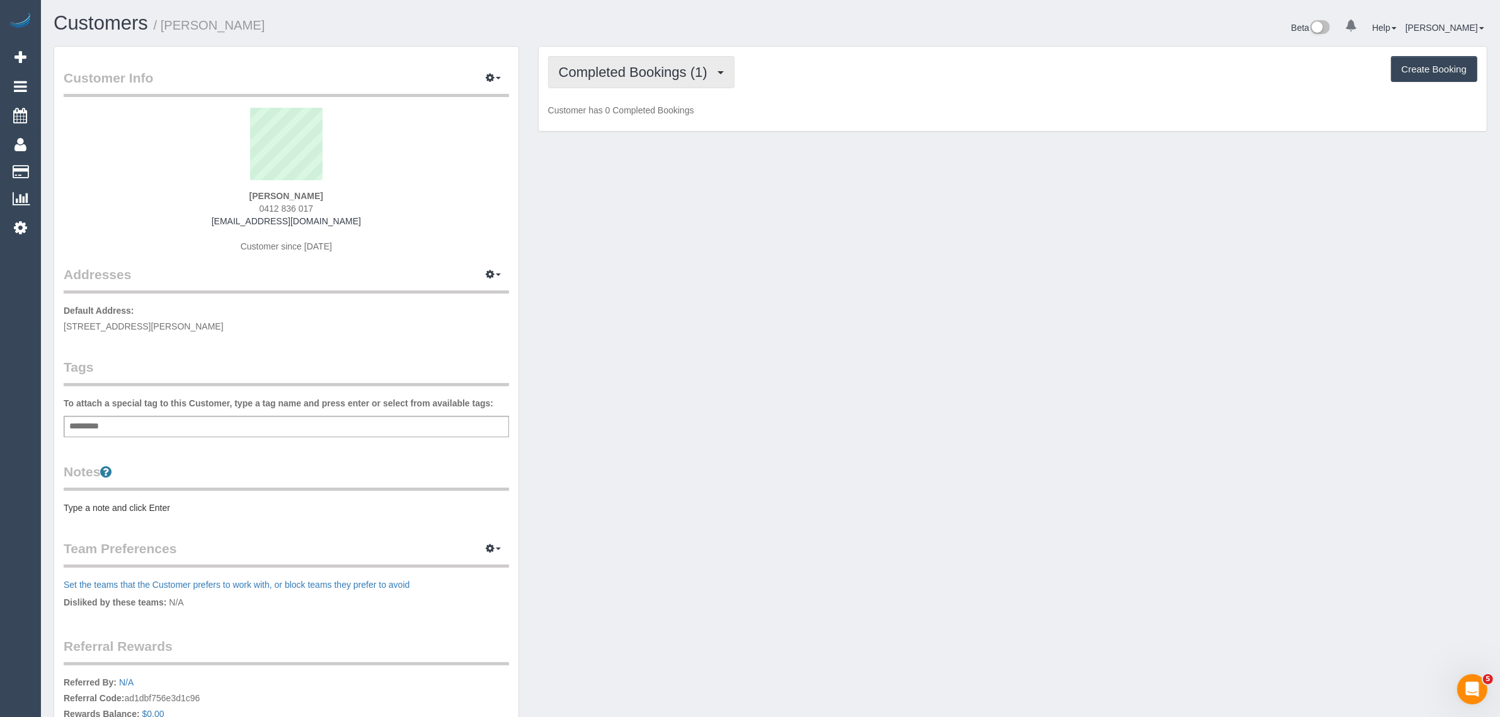
click at [653, 65] on span "Completed Bookings (1)" at bounding box center [636, 72] width 155 height 16
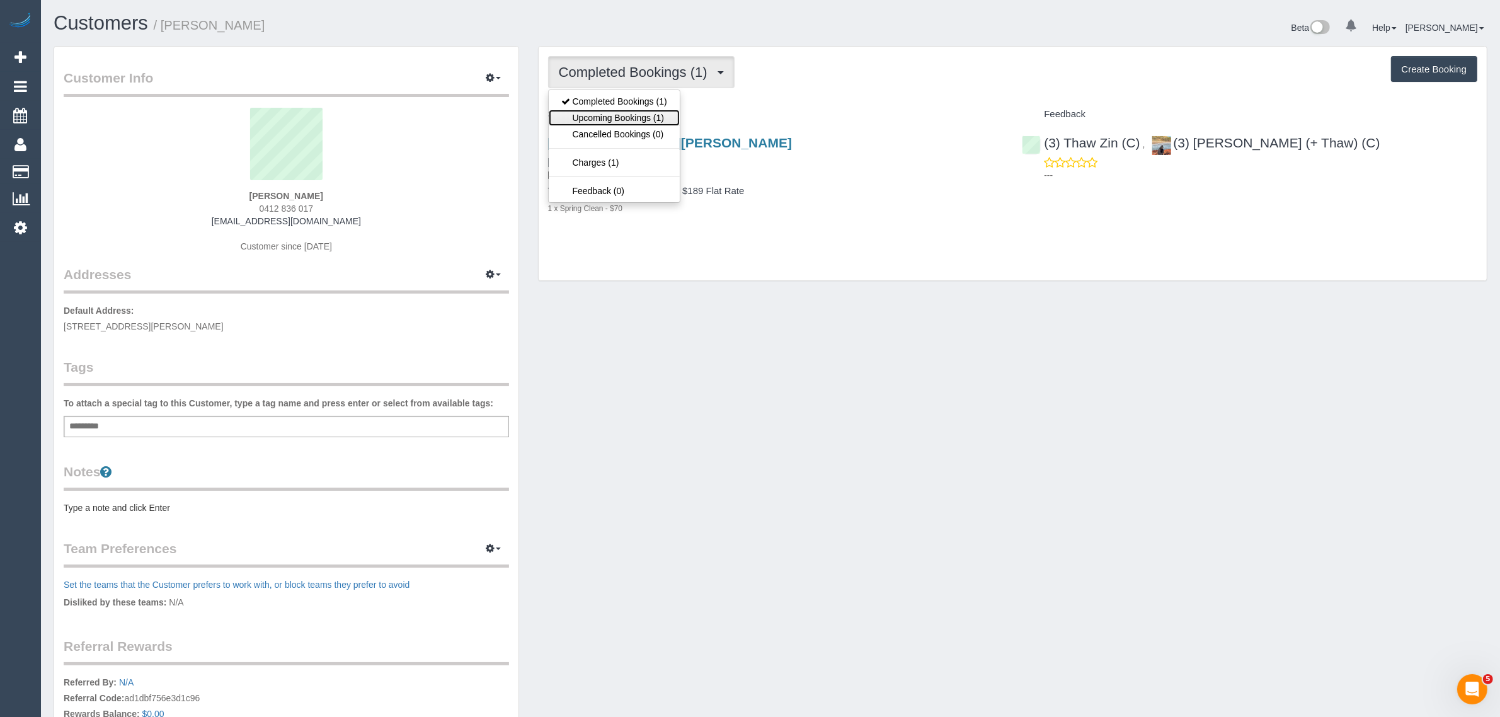
click at [650, 118] on link "Upcoming Bookings (1)" at bounding box center [614, 118] width 131 height 16
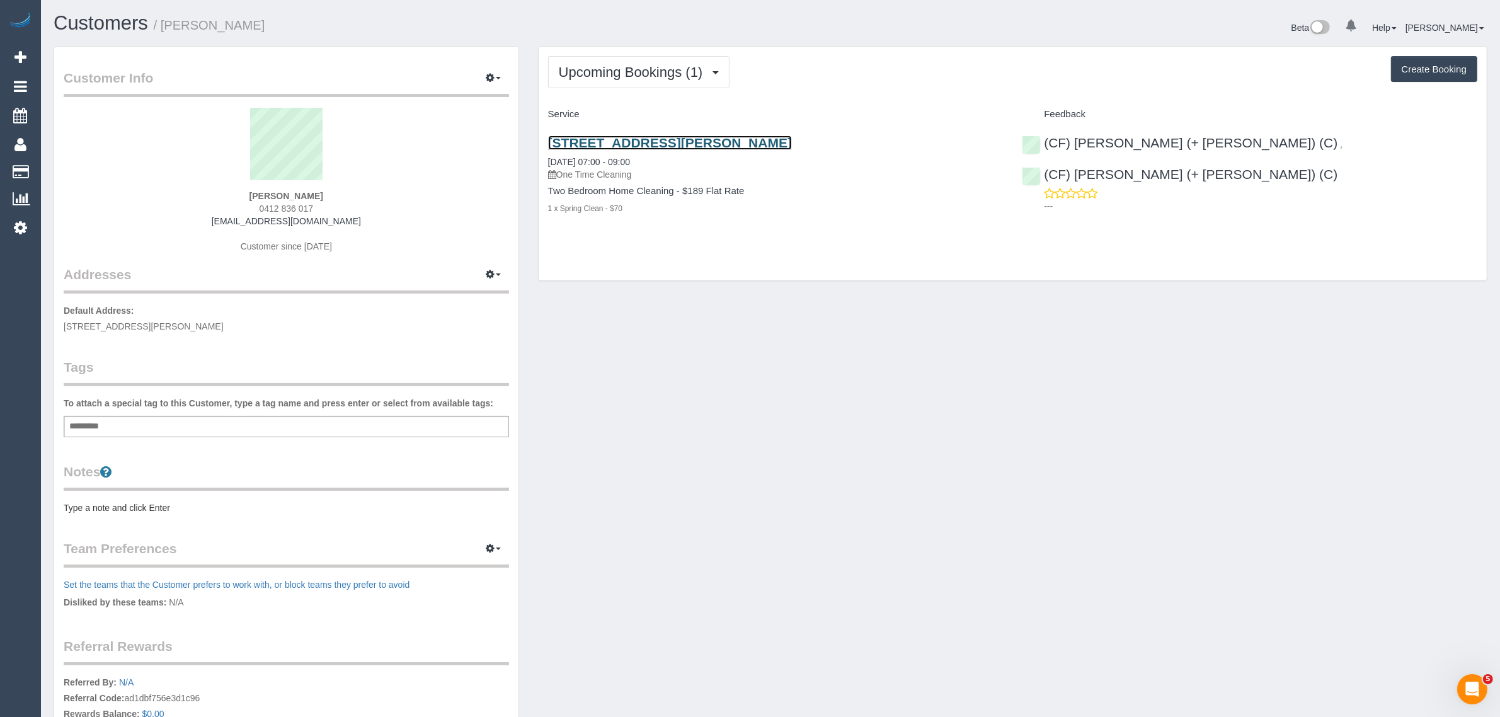
click at [750, 143] on link "[STREET_ADDRESS][PERSON_NAME]" at bounding box center [670, 142] width 244 height 14
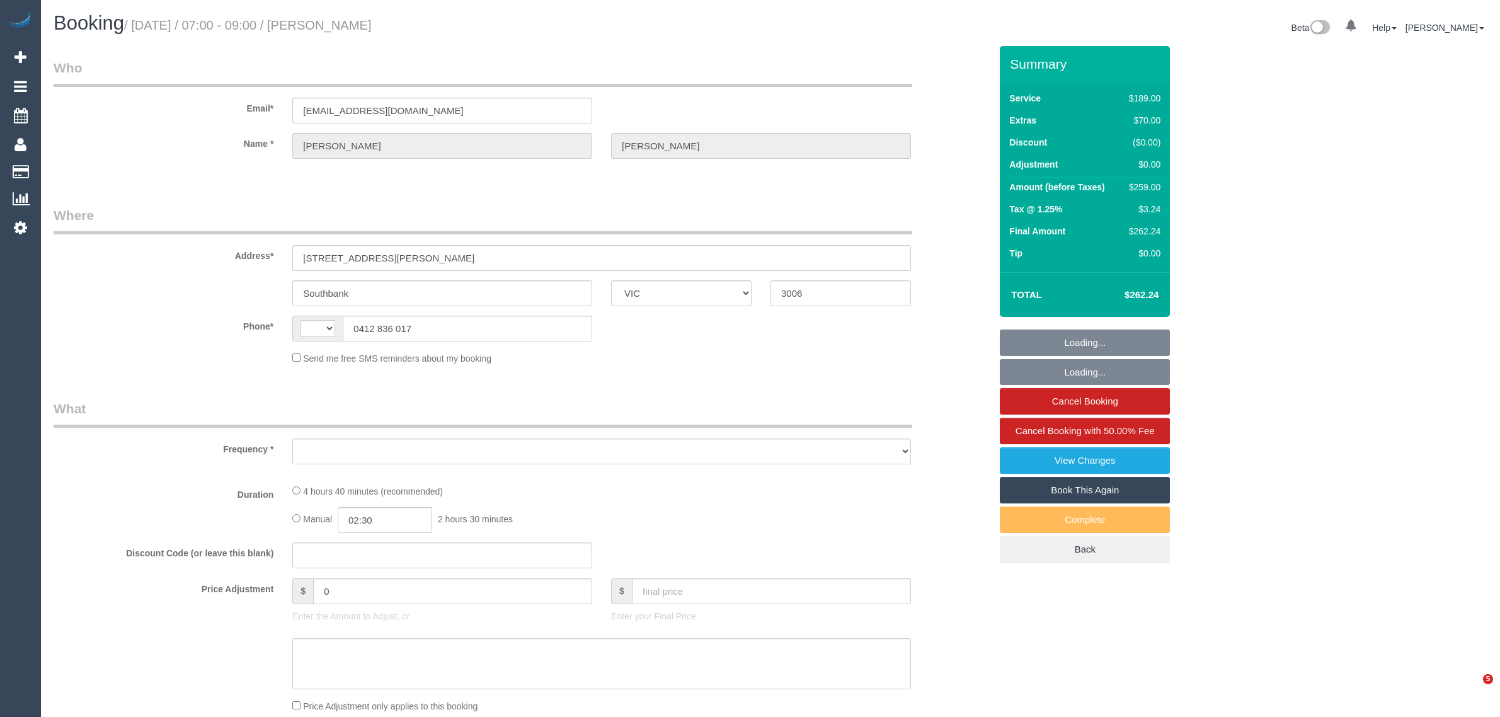
select select "VIC"
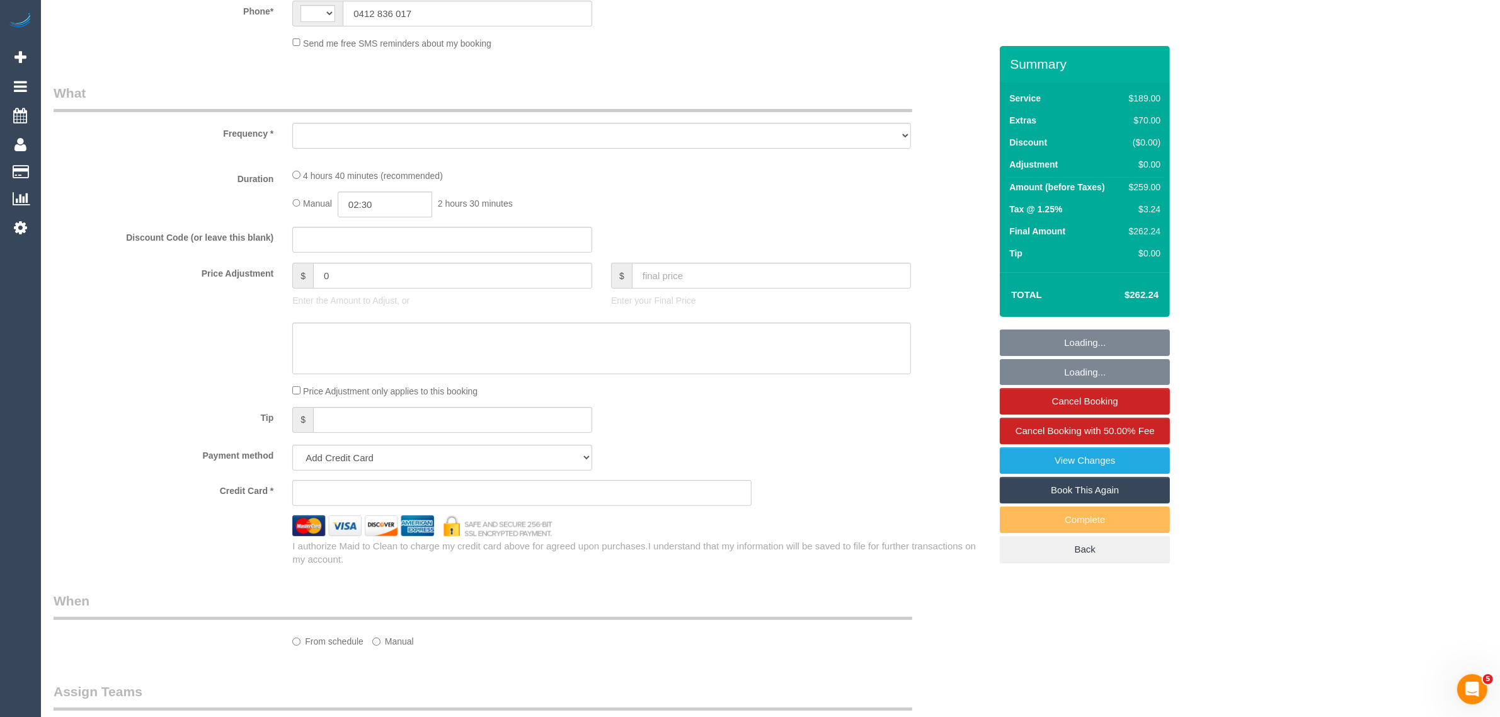
select select "string:AU"
select select "object:352"
select select "string:stripe-pm_1S7RFN2GScqysDRVJgqq8bSL"
select select "number:28"
select select "number:14"
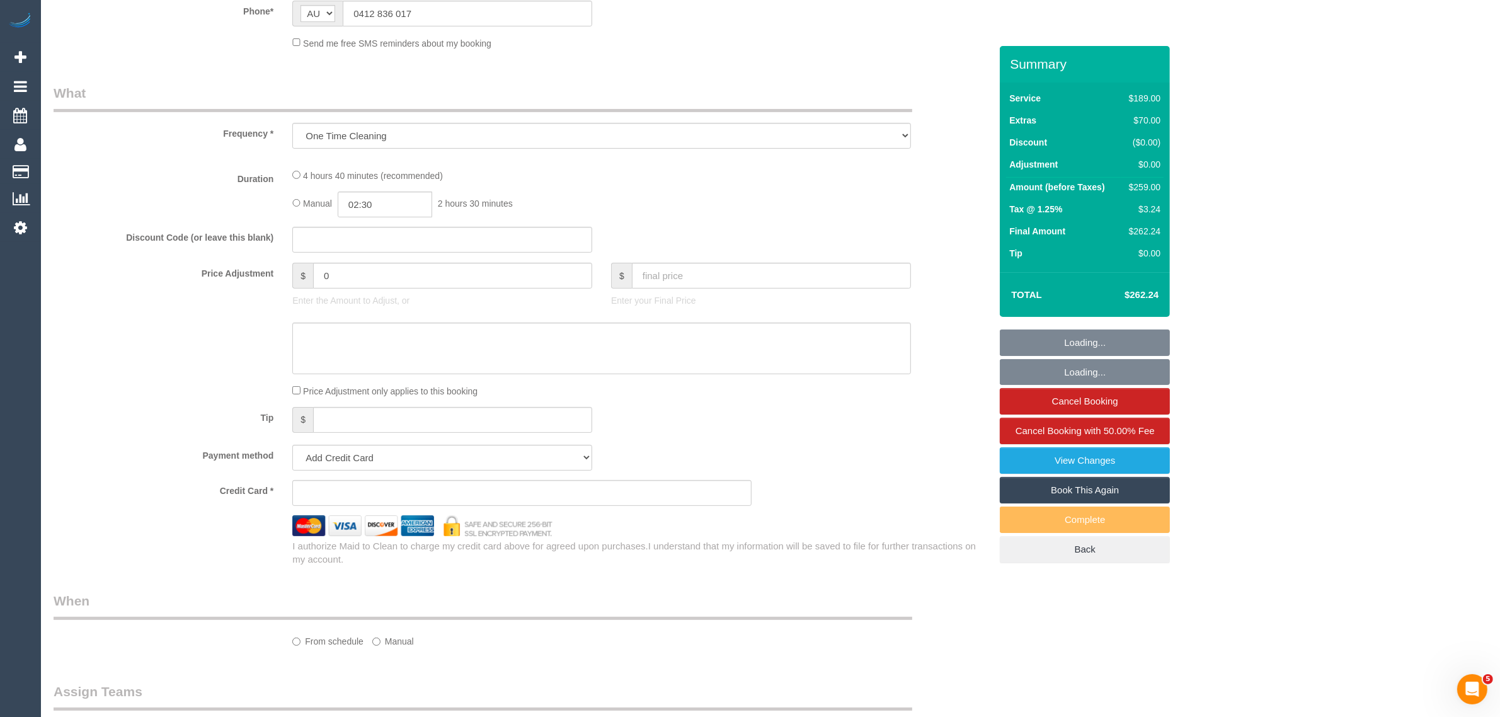
select select "number:20"
select select "number:22"
select select "number:33"
select select "number:13"
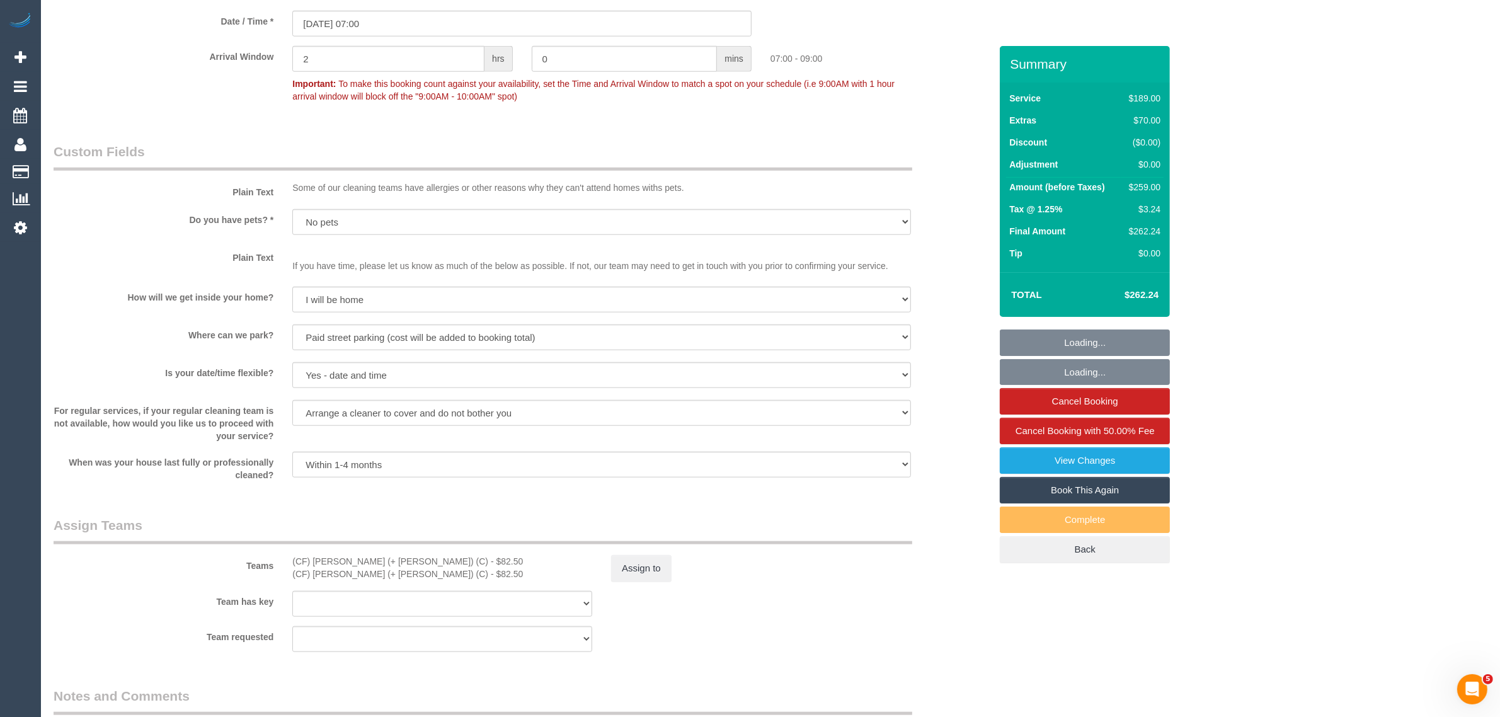
select select "object:2132"
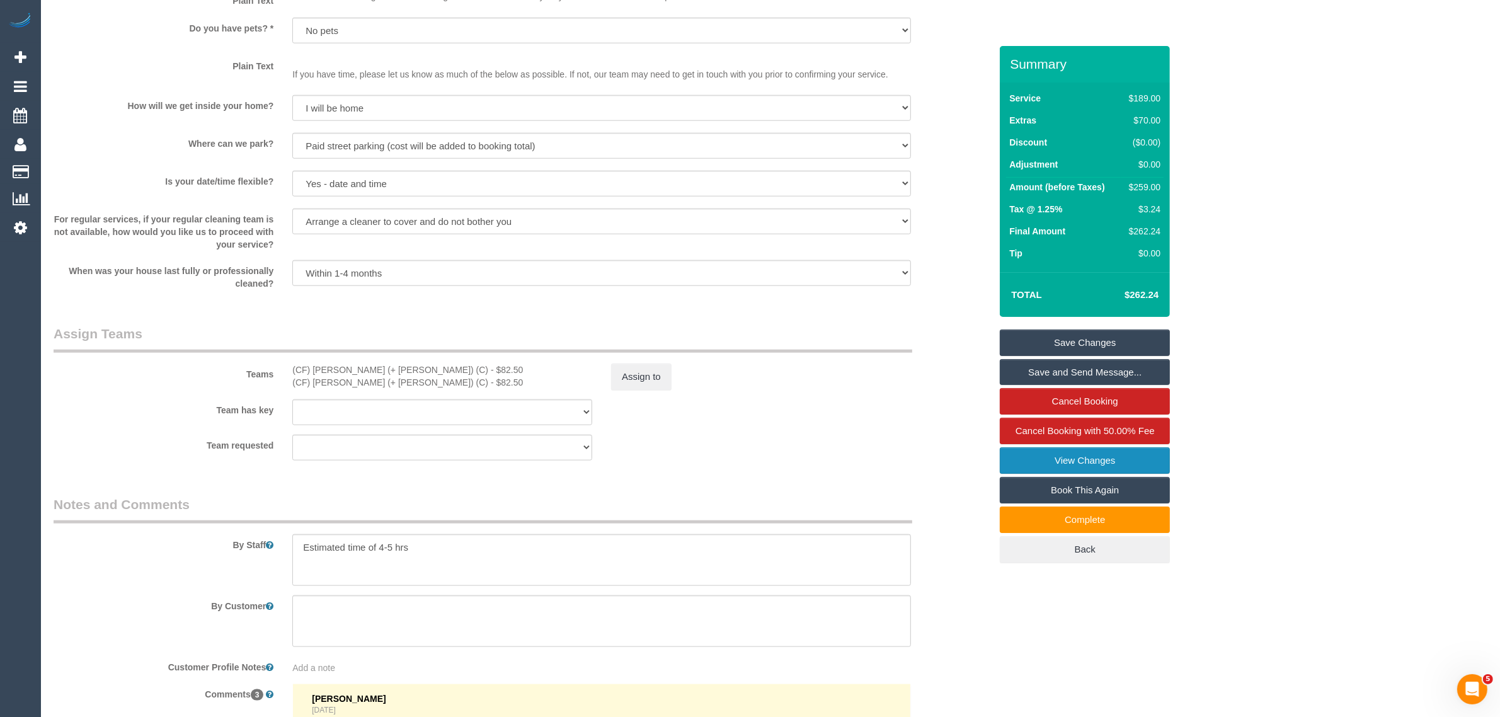
click at [1016, 460] on link "View Changes" at bounding box center [1085, 460] width 170 height 26
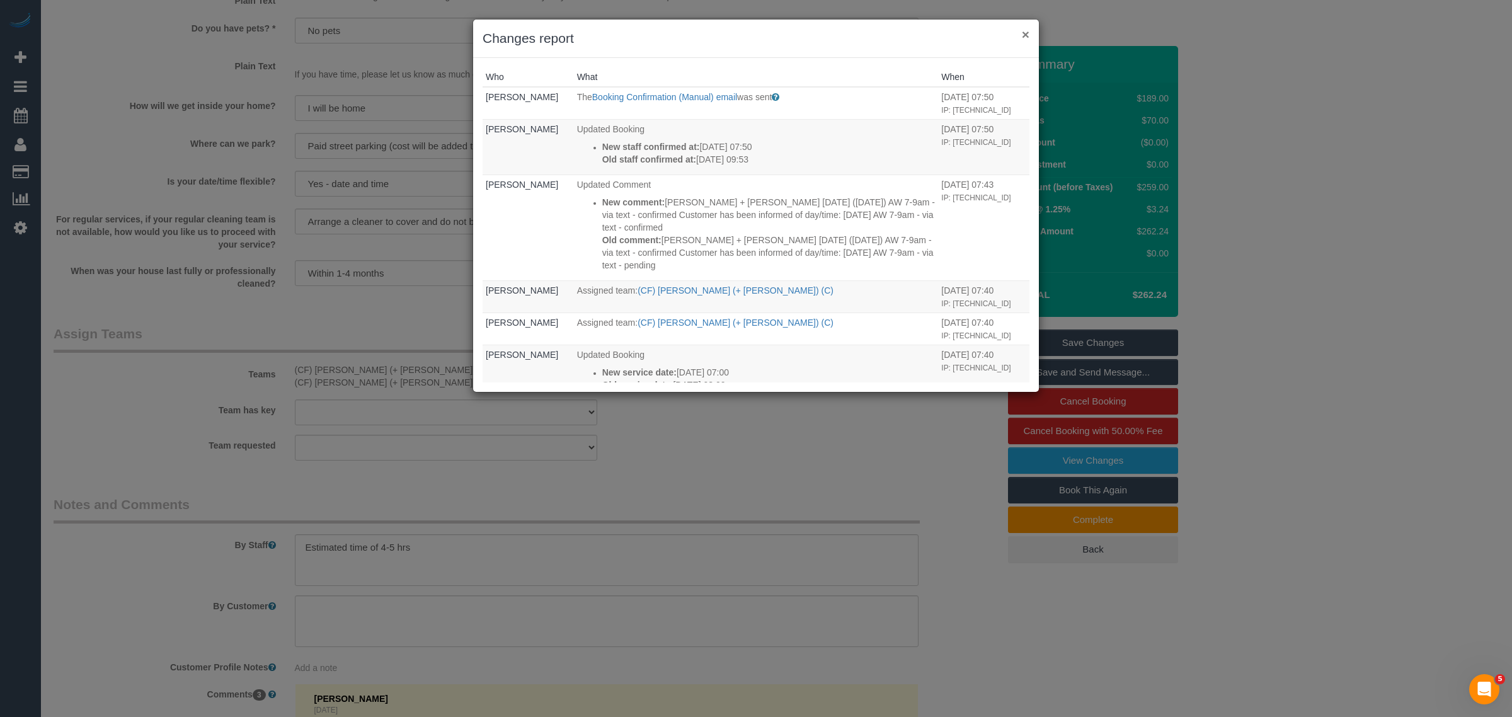
click at [1022, 29] on button "×" at bounding box center [1026, 34] width 8 height 13
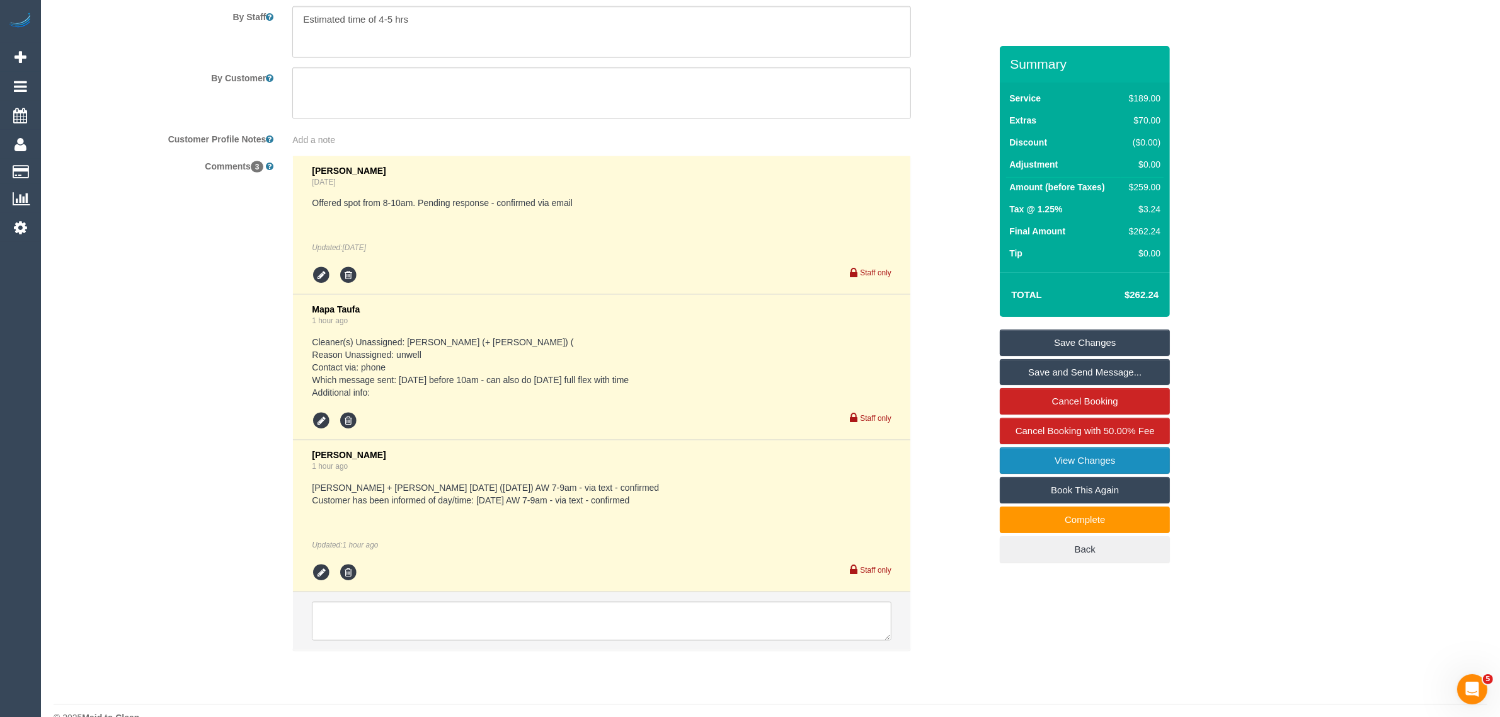
scroll to position [2168, 0]
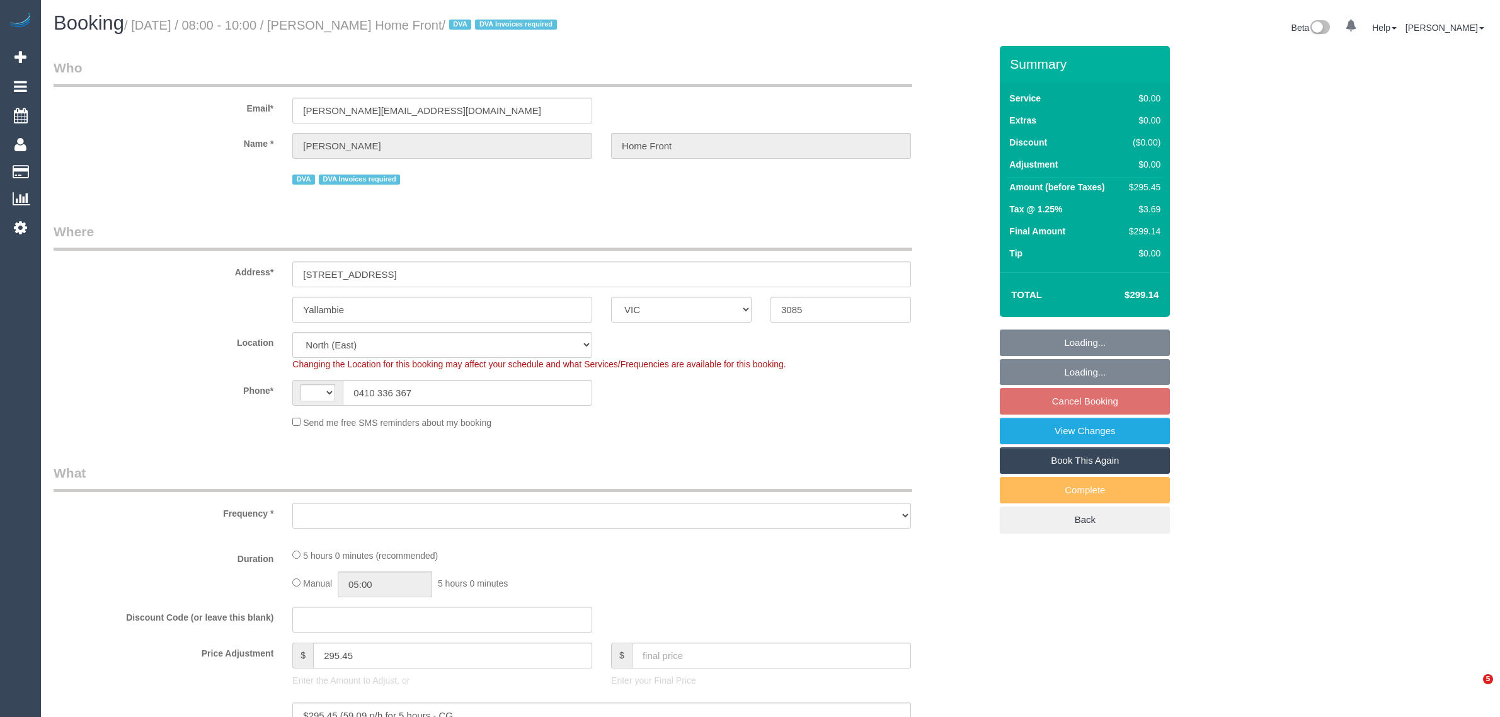
select select "VIC"
select select "string:AU"
select select "object:532"
select select "300"
select select "number:28"
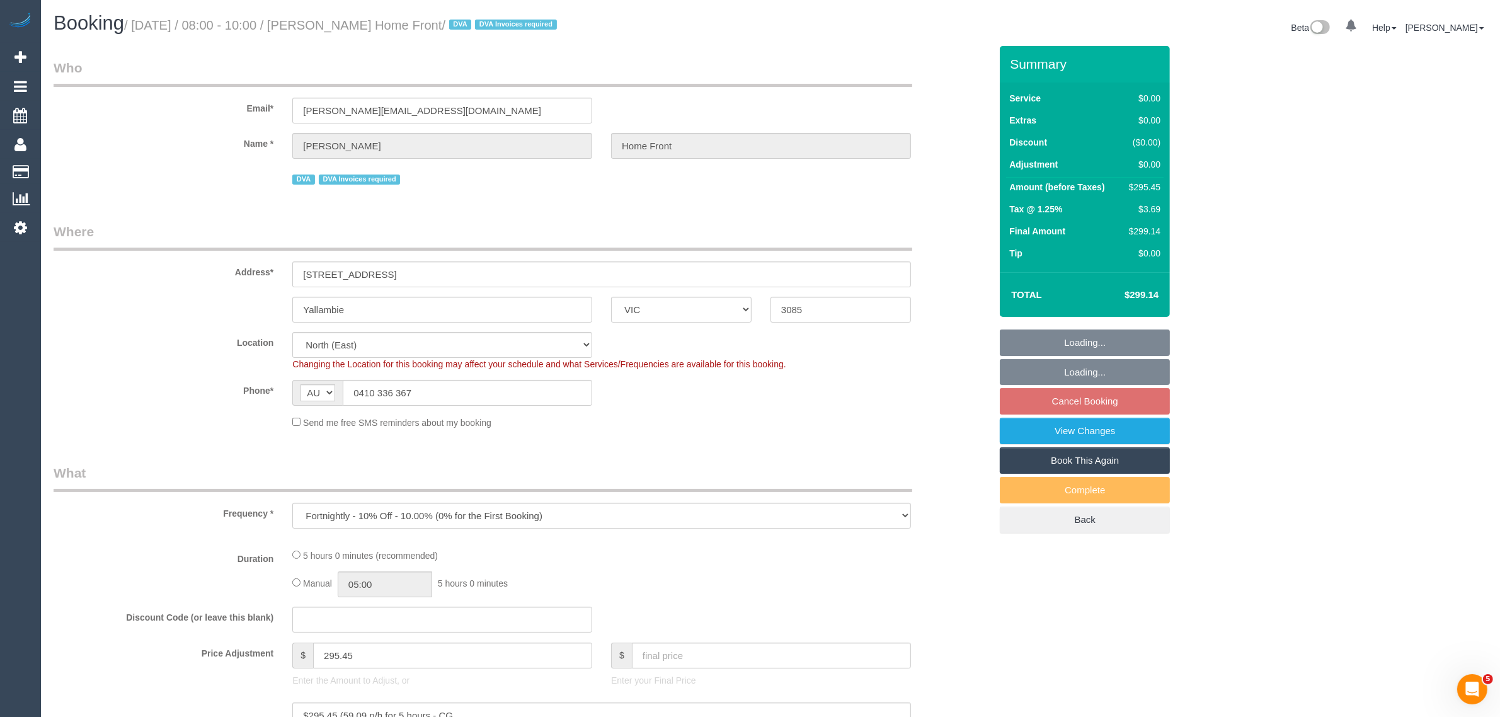
select select "number:14"
select select "number:19"
select select "number:36"
select select "number:35"
select select "number:13"
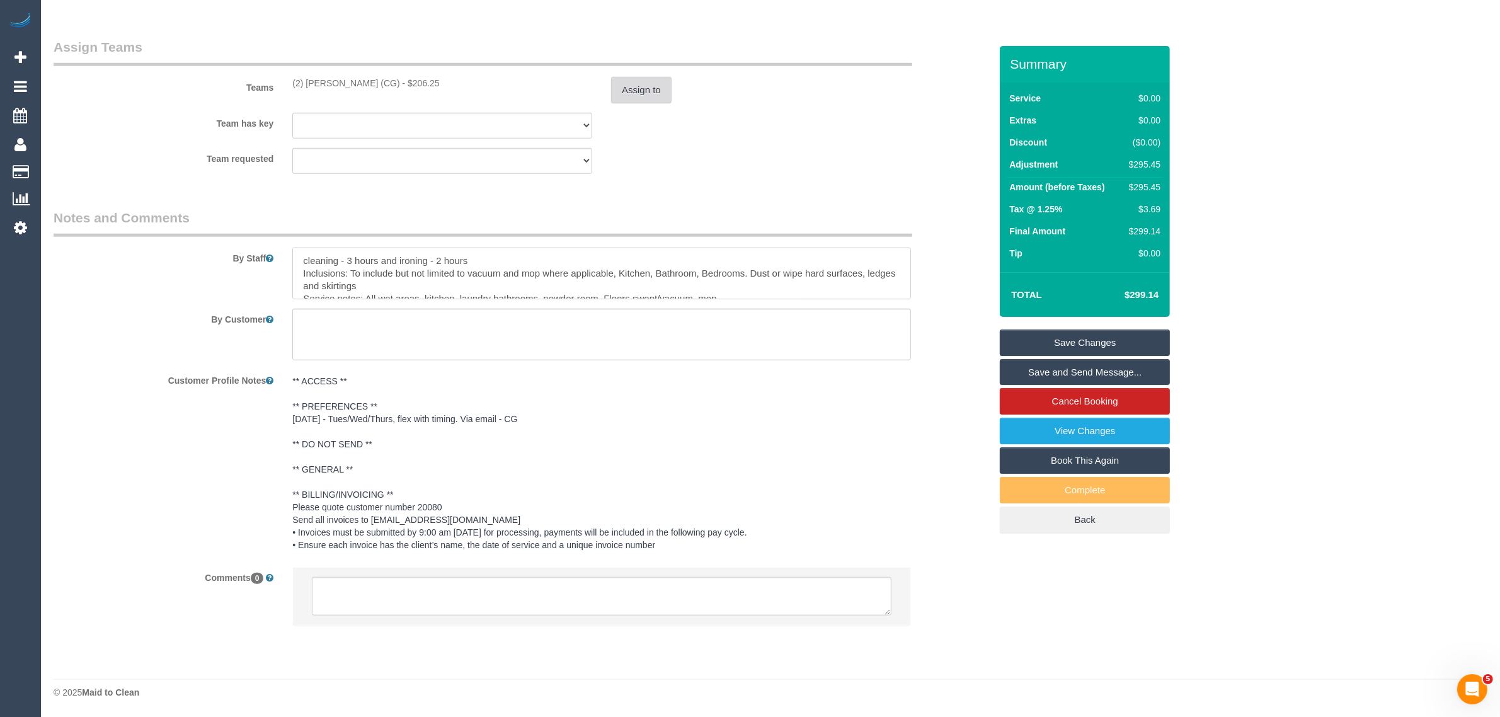
scroll to position [76, 0]
click at [787, 148] on div "Team requested (2) Binoy Adheesha (CG) (0) Office (1) Debbie Brodjanac (FT) (1)…" at bounding box center [522, 161] width 956 height 26
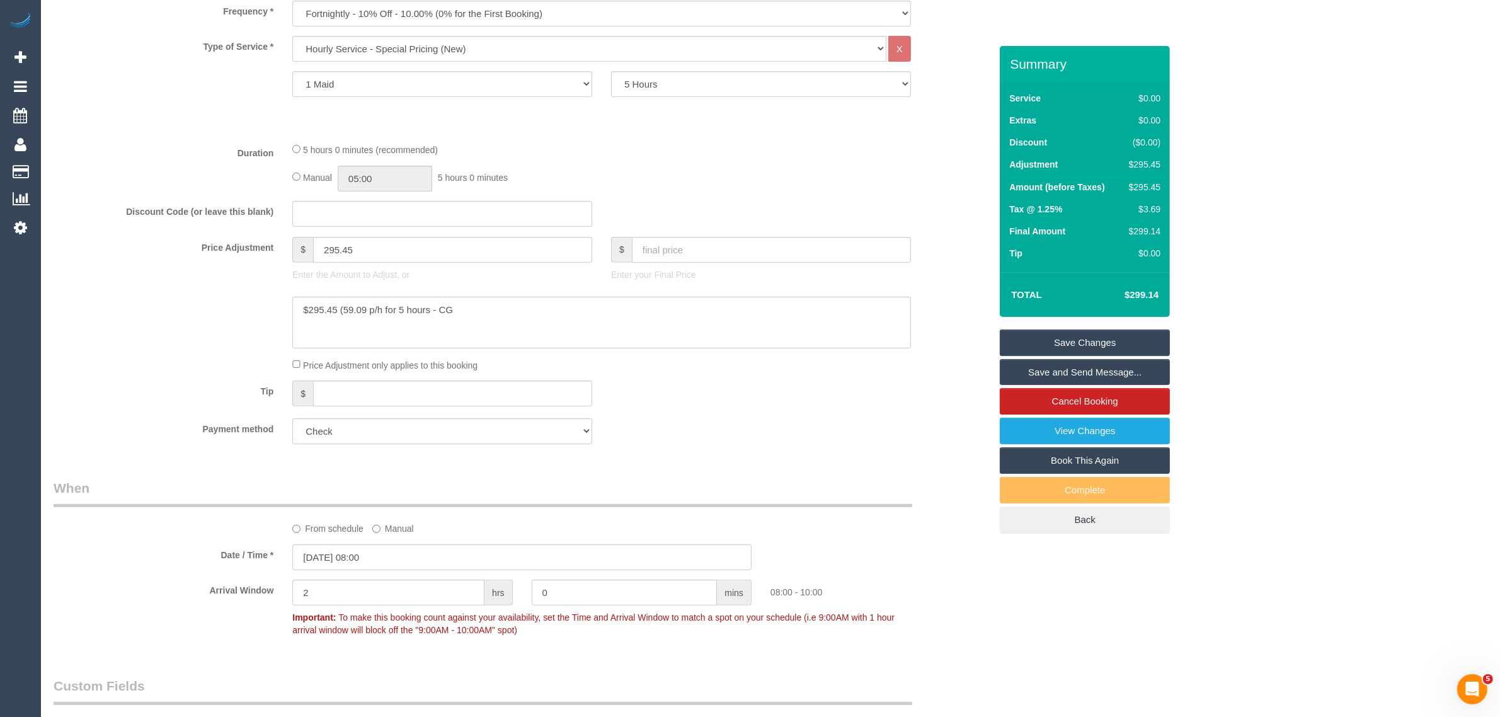
scroll to position [256, 0]
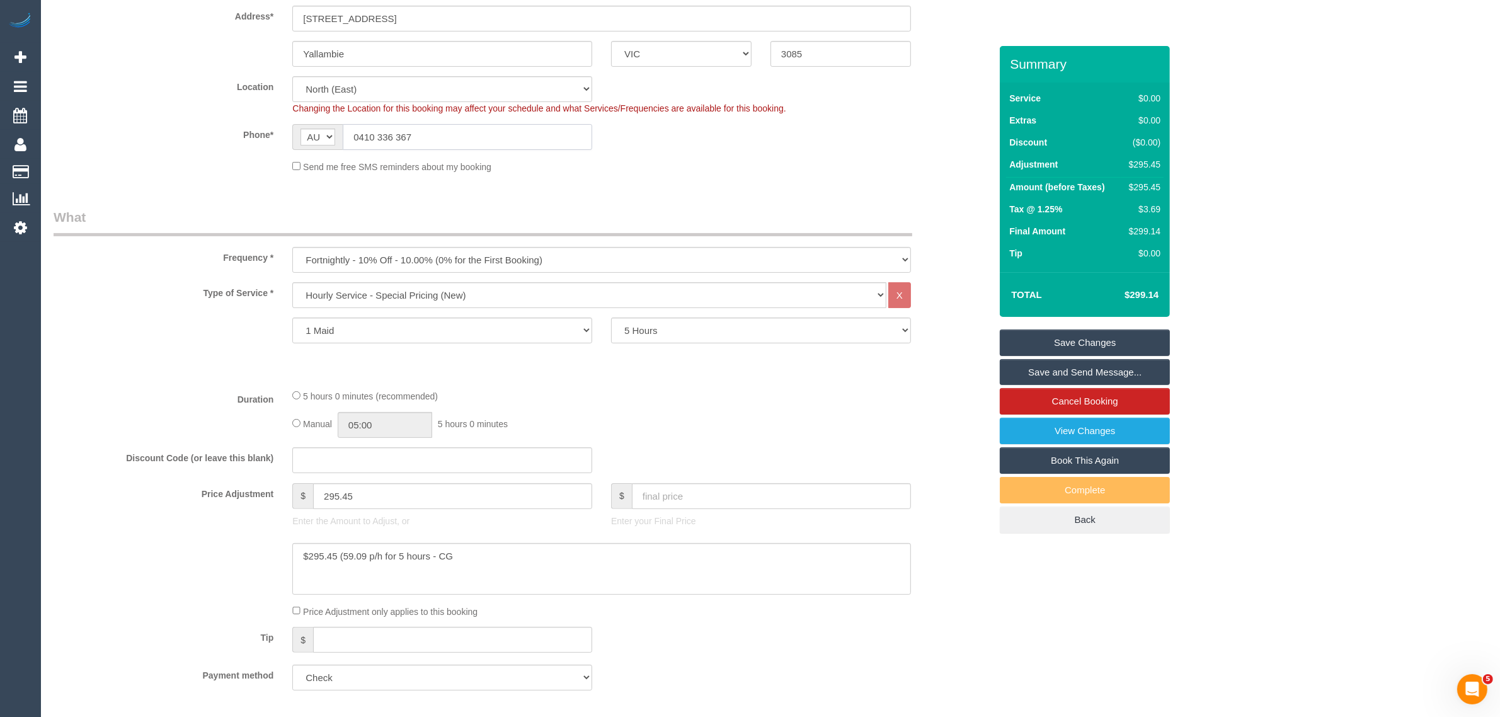
click at [457, 142] on input "0410 336 367" at bounding box center [467, 137] width 249 height 26
click at [458, 143] on input "0410 336 367" at bounding box center [467, 137] width 249 height 26
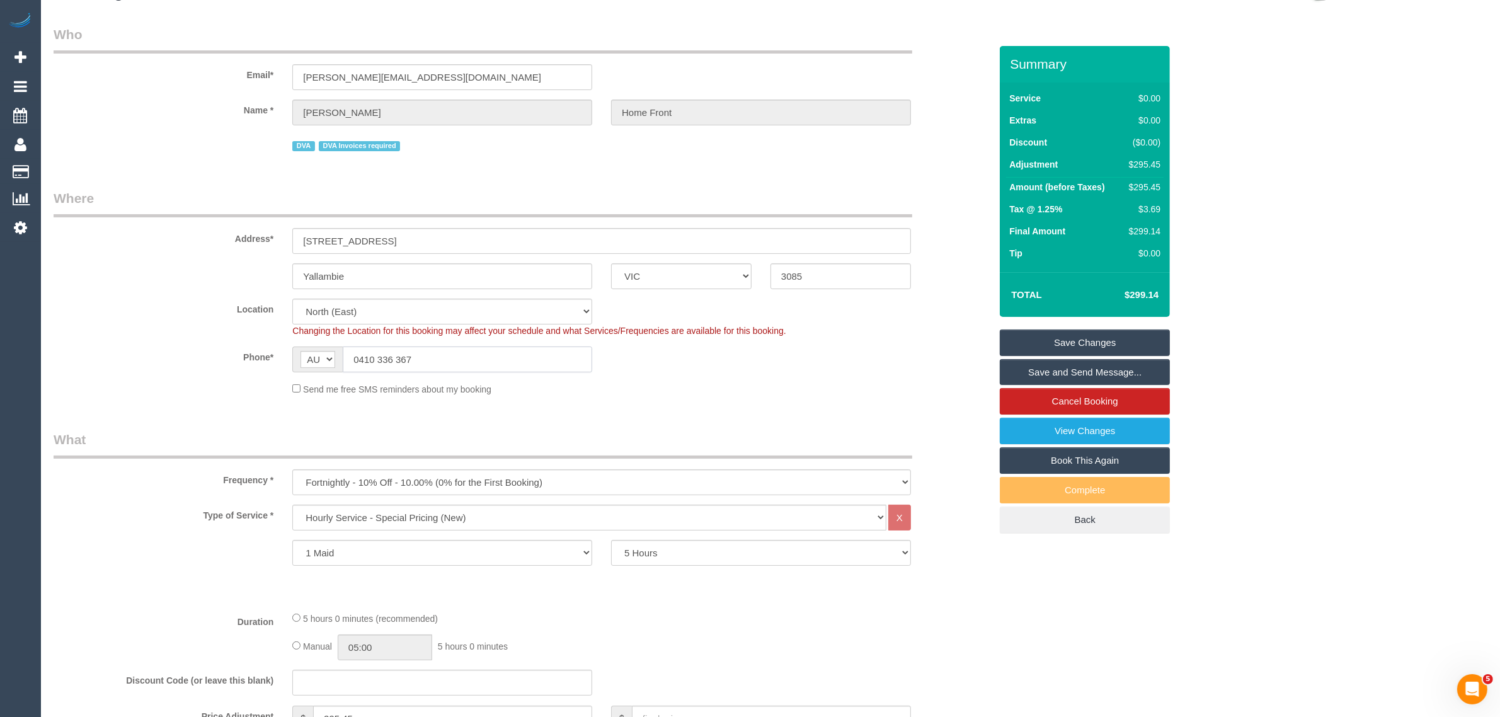
scroll to position [0, 0]
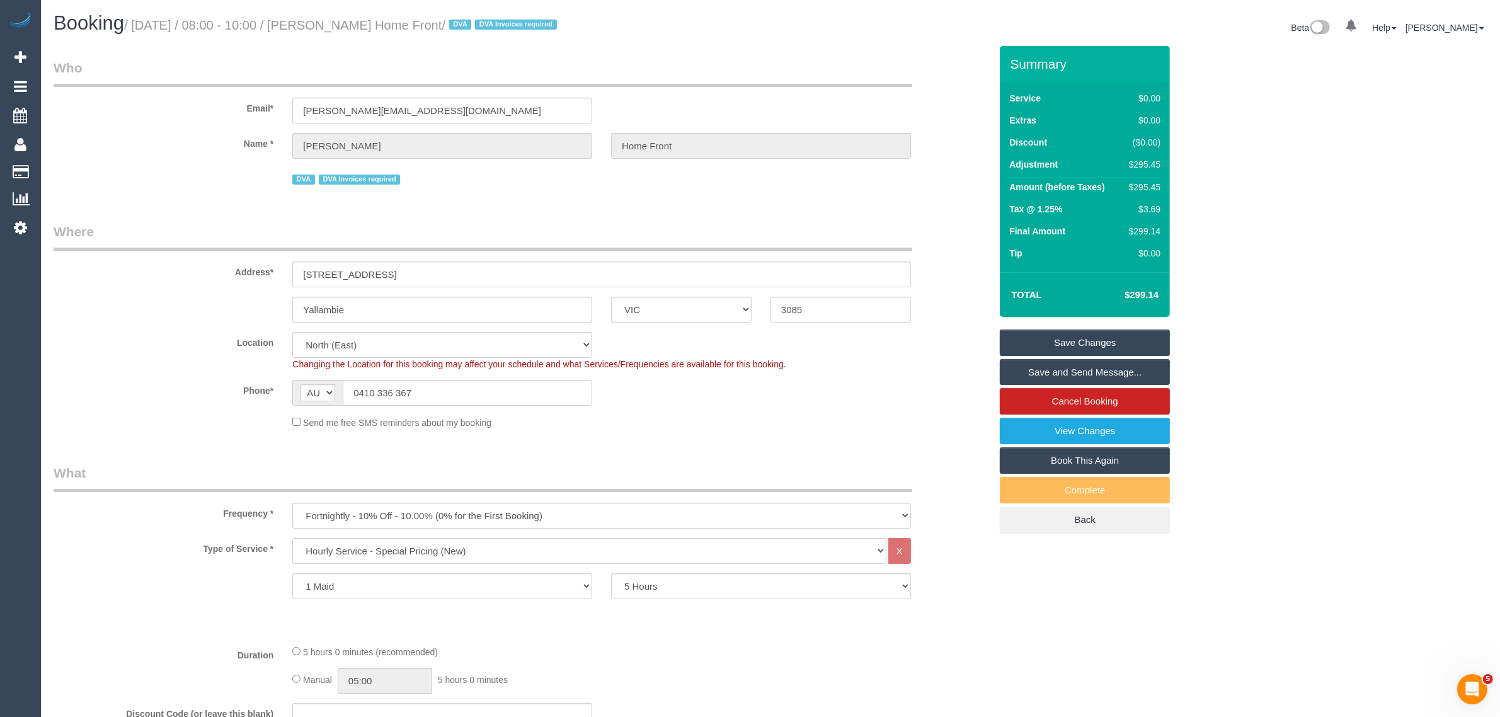
click at [961, 374] on sui-booking-location "Location Office City East (North) East (South) Inner East Inner North (East) In…" at bounding box center [522, 380] width 937 height 97
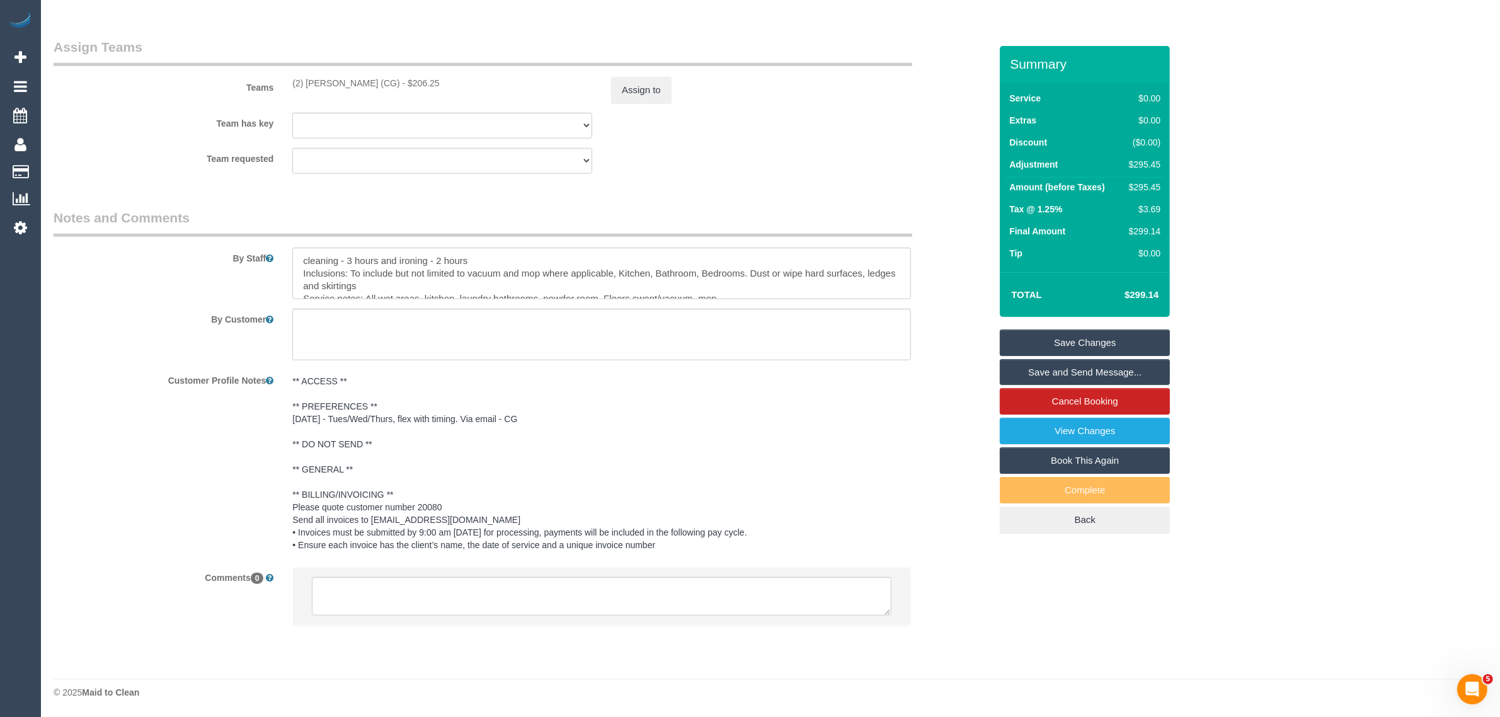
click at [951, 275] on div "By Staff" at bounding box center [522, 254] width 956 height 91
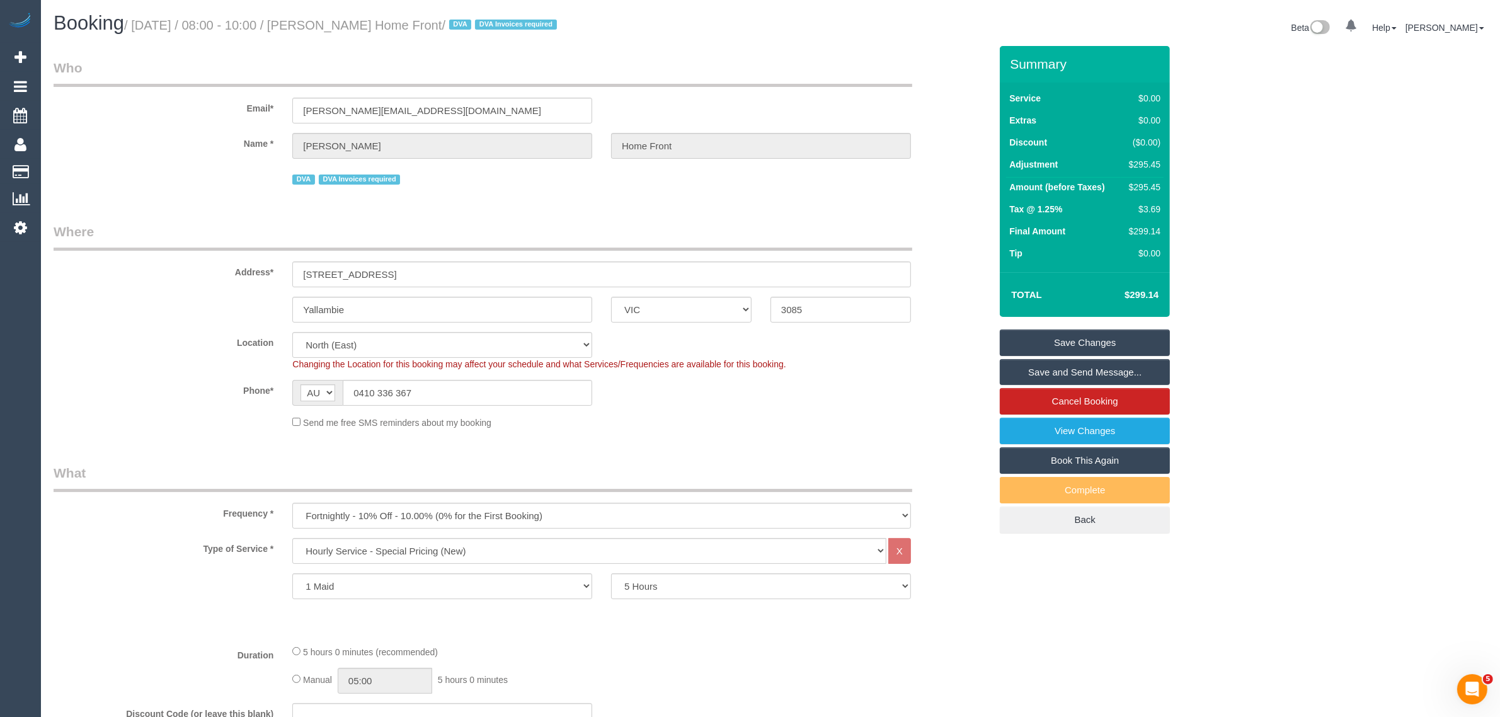
click at [890, 187] on fieldset "Who Email* cameron.homefront@fake.com Name * Cameron Buchanan Home Front DVA DV…" at bounding box center [522, 128] width 937 height 139
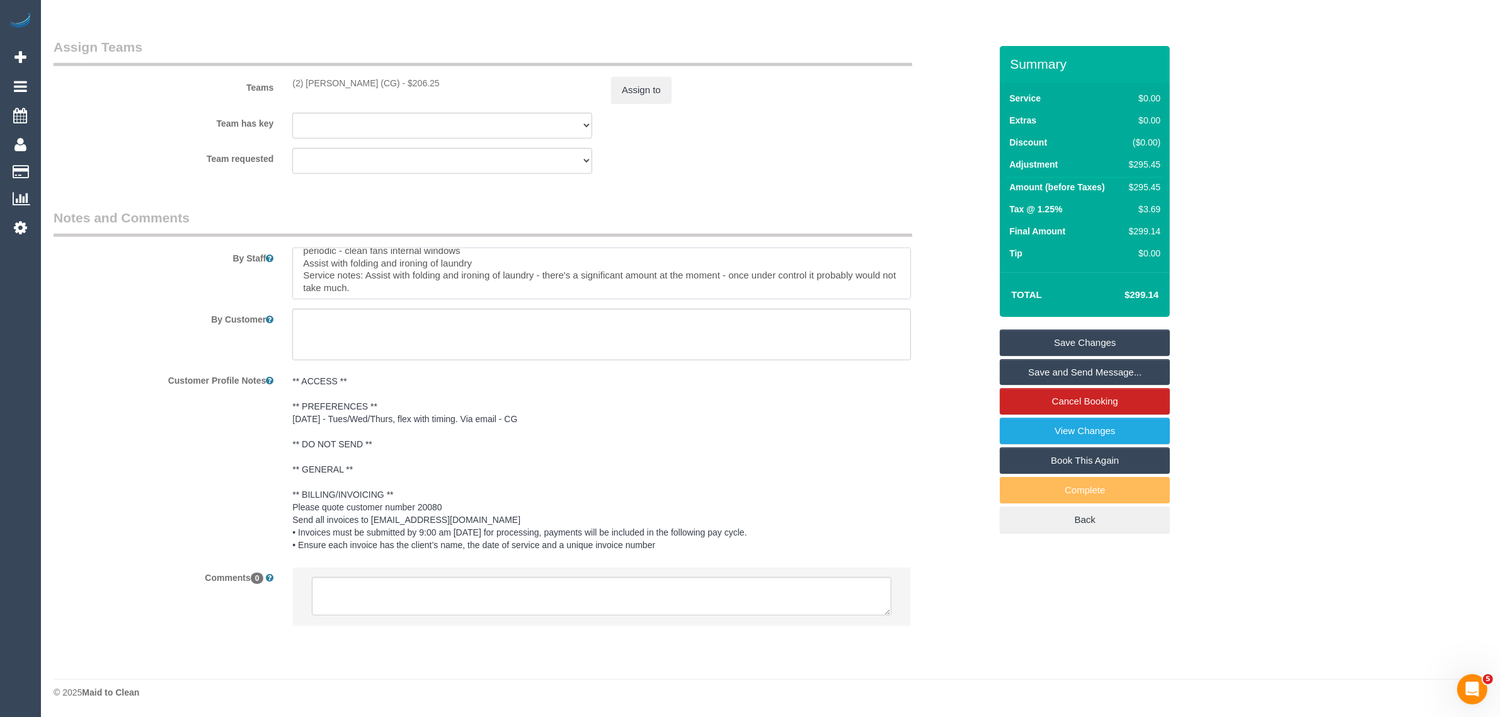
scroll to position [74, 0]
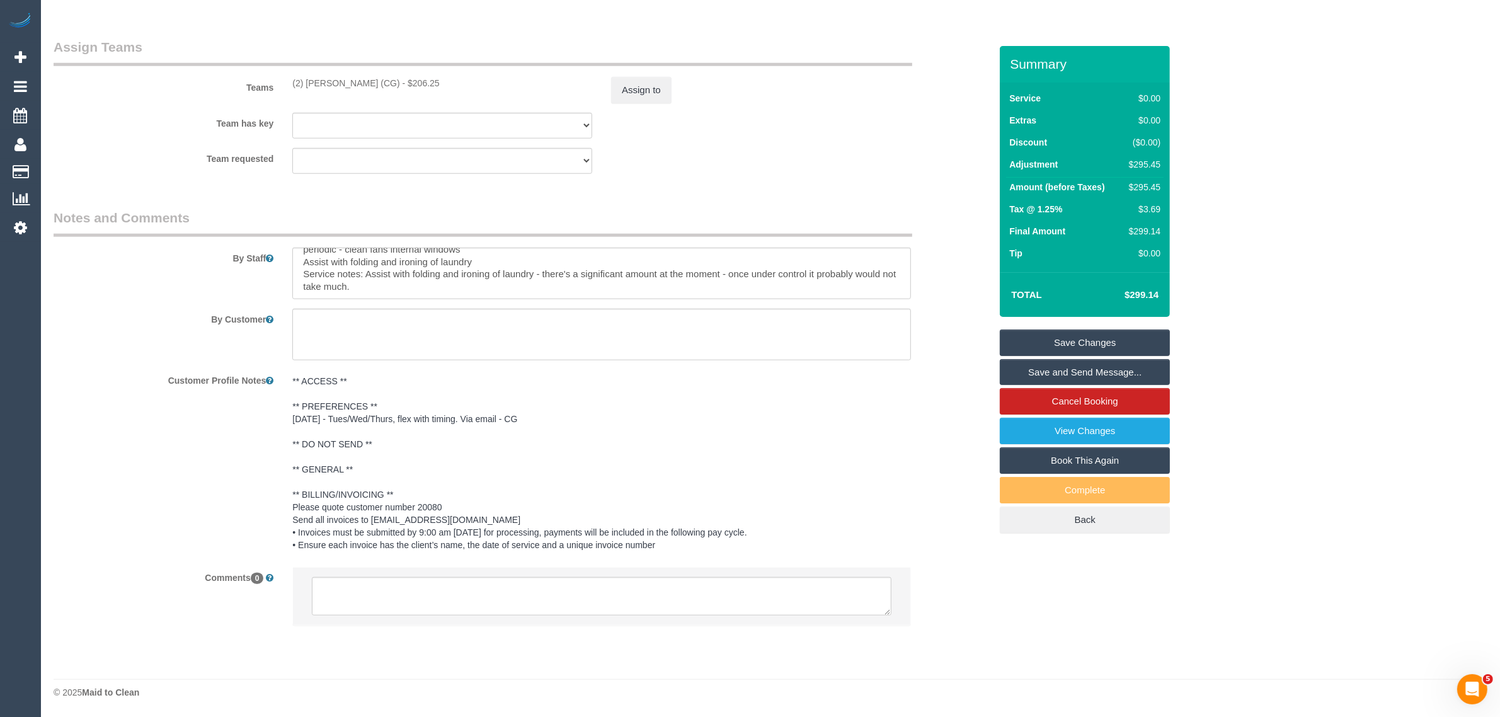
click at [876, 178] on fieldset "Assign Teams Teams (2) Binoy Adheesha (CG) - $206.25 Assign to Team has key (2)…" at bounding box center [522, 111] width 937 height 146
click at [879, 446] on pre "** ACCESS ** ** PREFERENCES ** 20/08/25 - Tues/Wed/Thurs, flex with timing. Via…" at bounding box center [601, 463] width 619 height 176
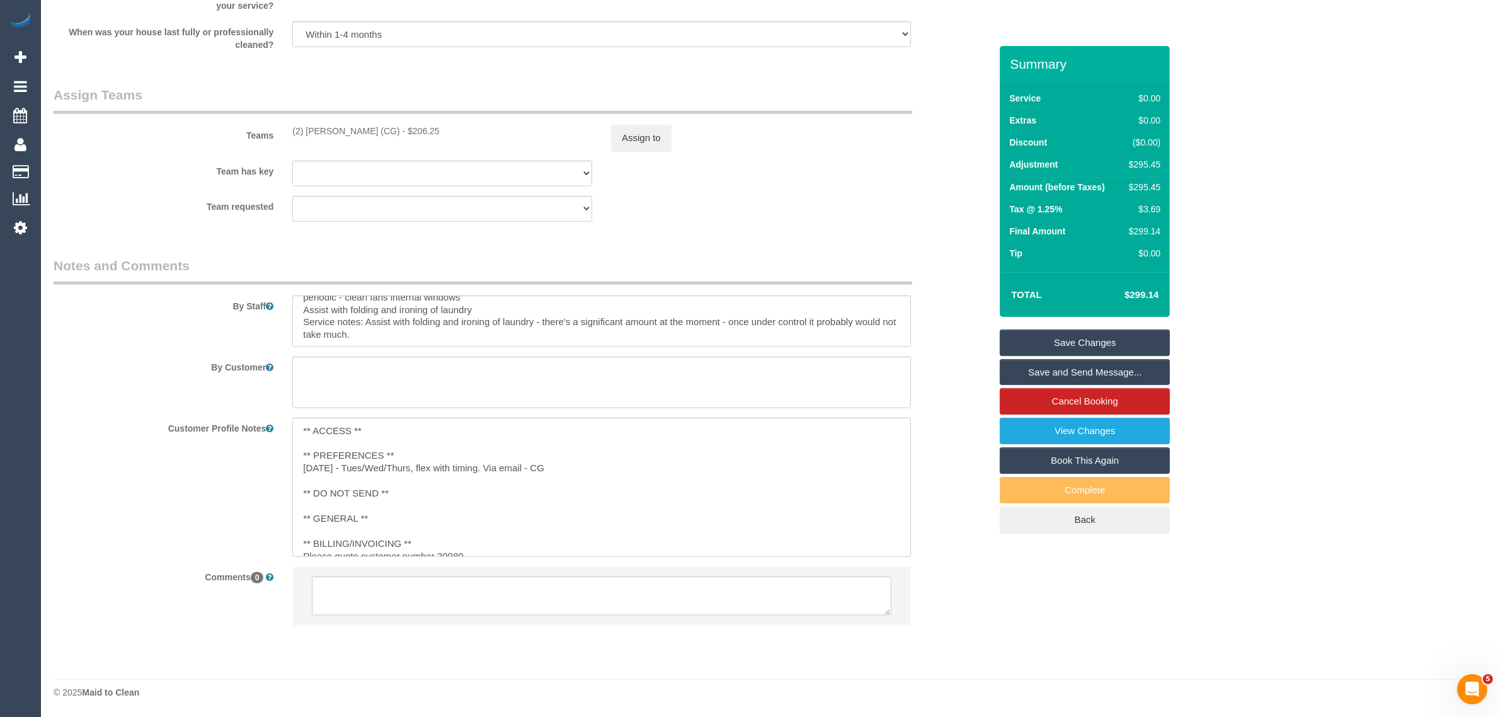
scroll to position [1468, 0]
click at [946, 328] on div "By Staff" at bounding box center [522, 301] width 956 height 91
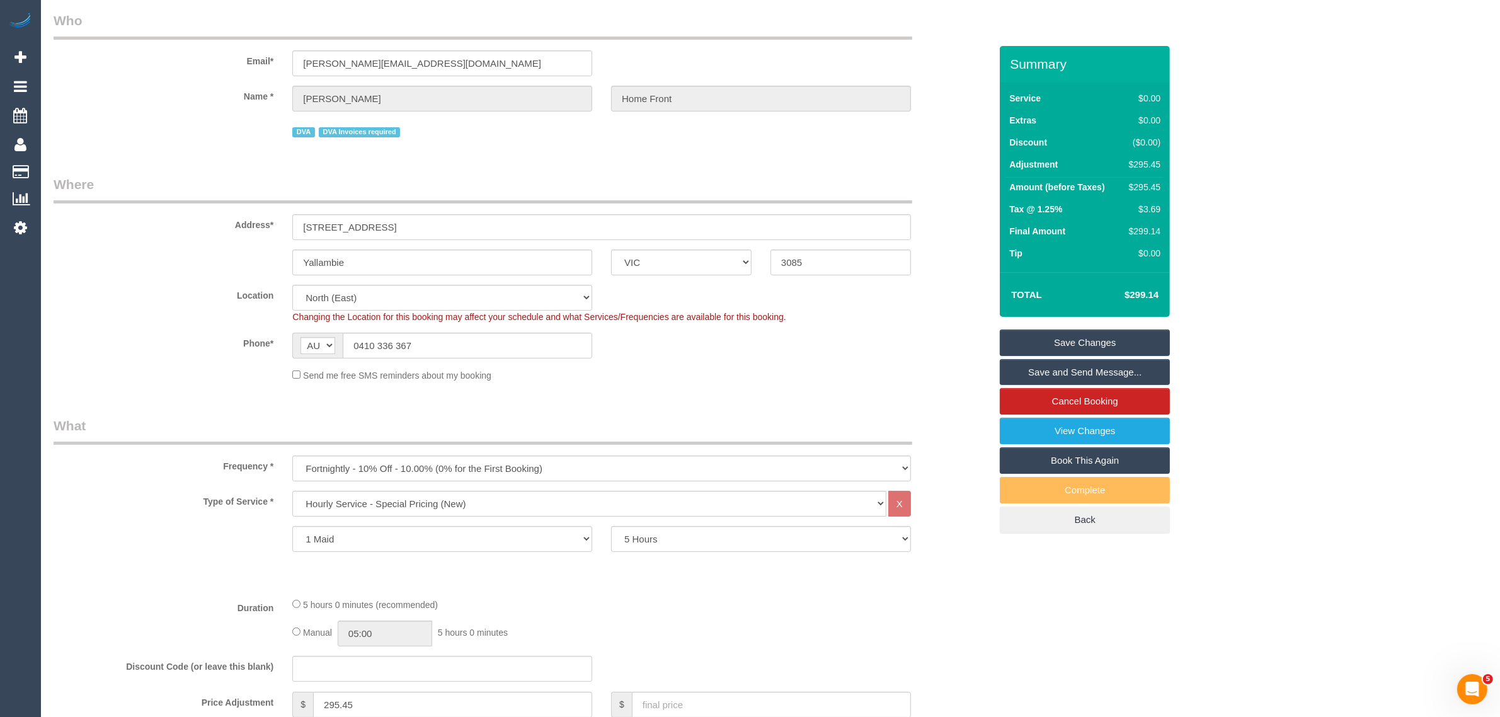
scroll to position [0, 0]
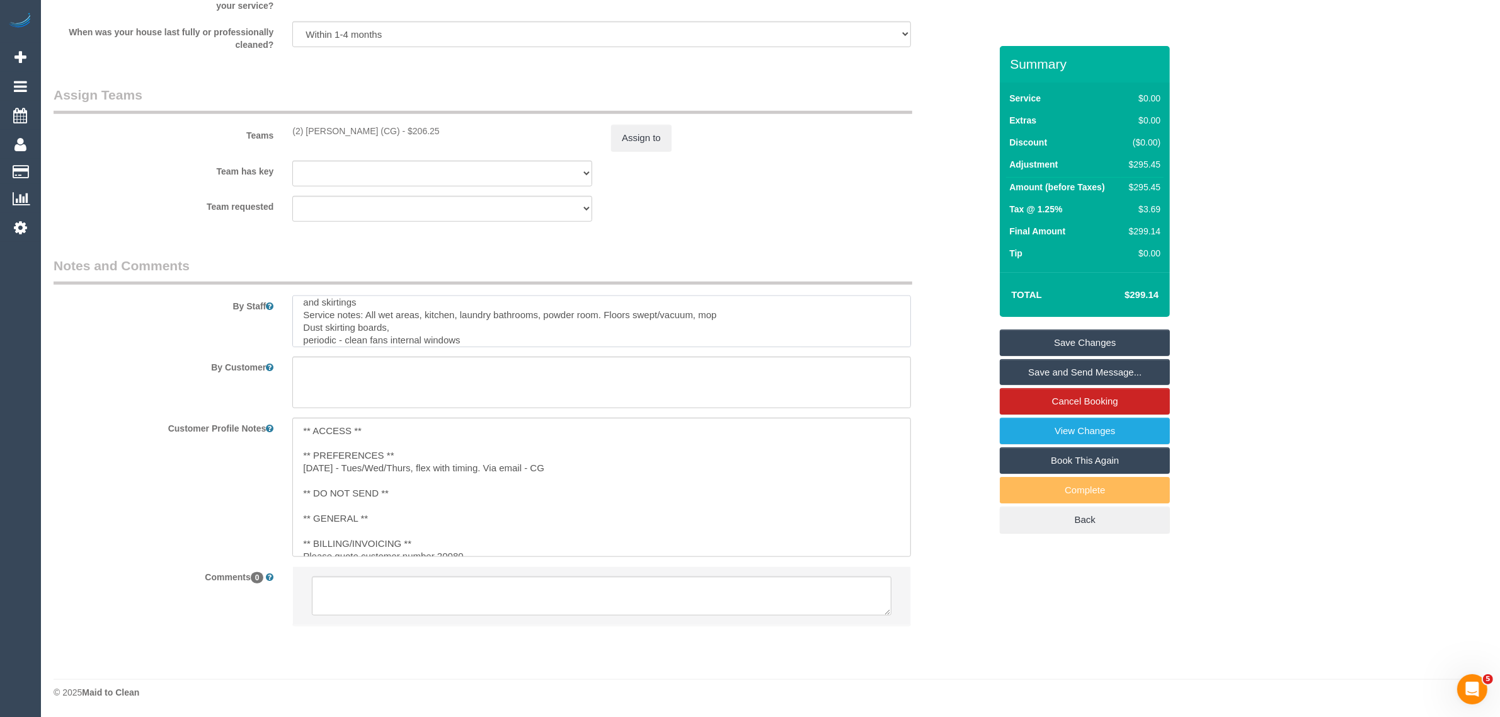
scroll to position [74, 0]
click at [961, 353] on sui-booking-comments "By Staff By Customer Customer Profile Notes ** ACCESS ** ** PREFERENCES ** 20/0…" at bounding box center [522, 447] width 937 height 382
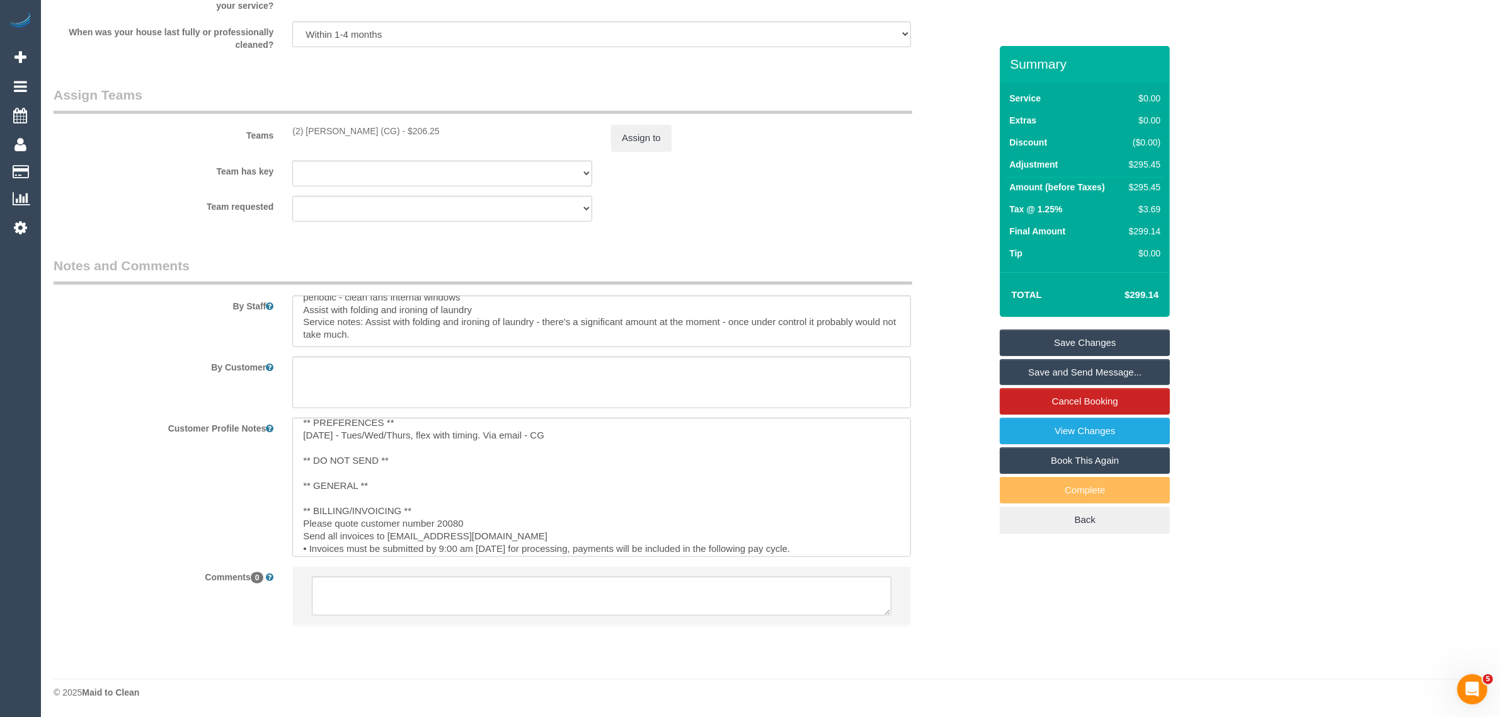
scroll to position [49, 0]
click at [946, 498] on div "Customer Profile Notes ** ACCESS ** ** PREFERENCES ** 20/08/25 - Tues/Wed/Thurs…" at bounding box center [522, 487] width 956 height 139
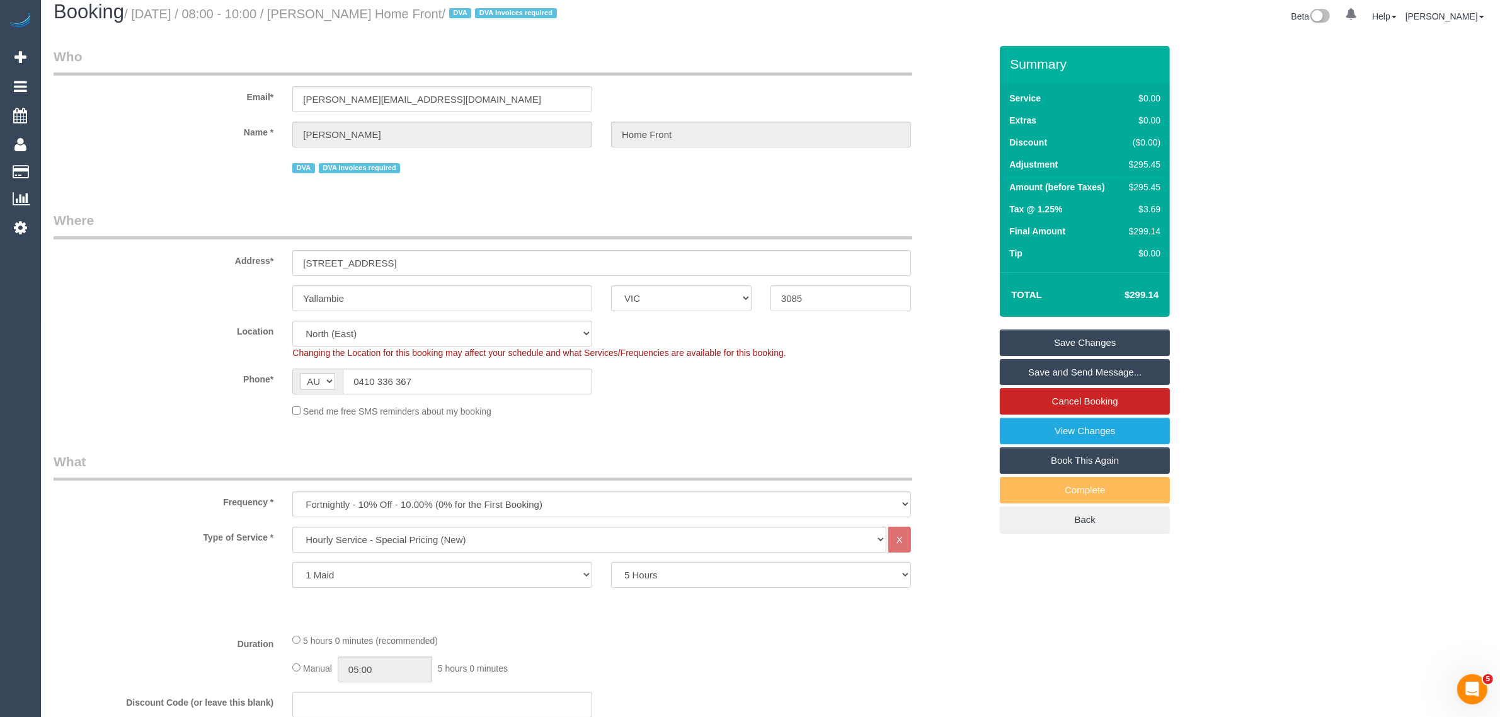
scroll to position [0, 0]
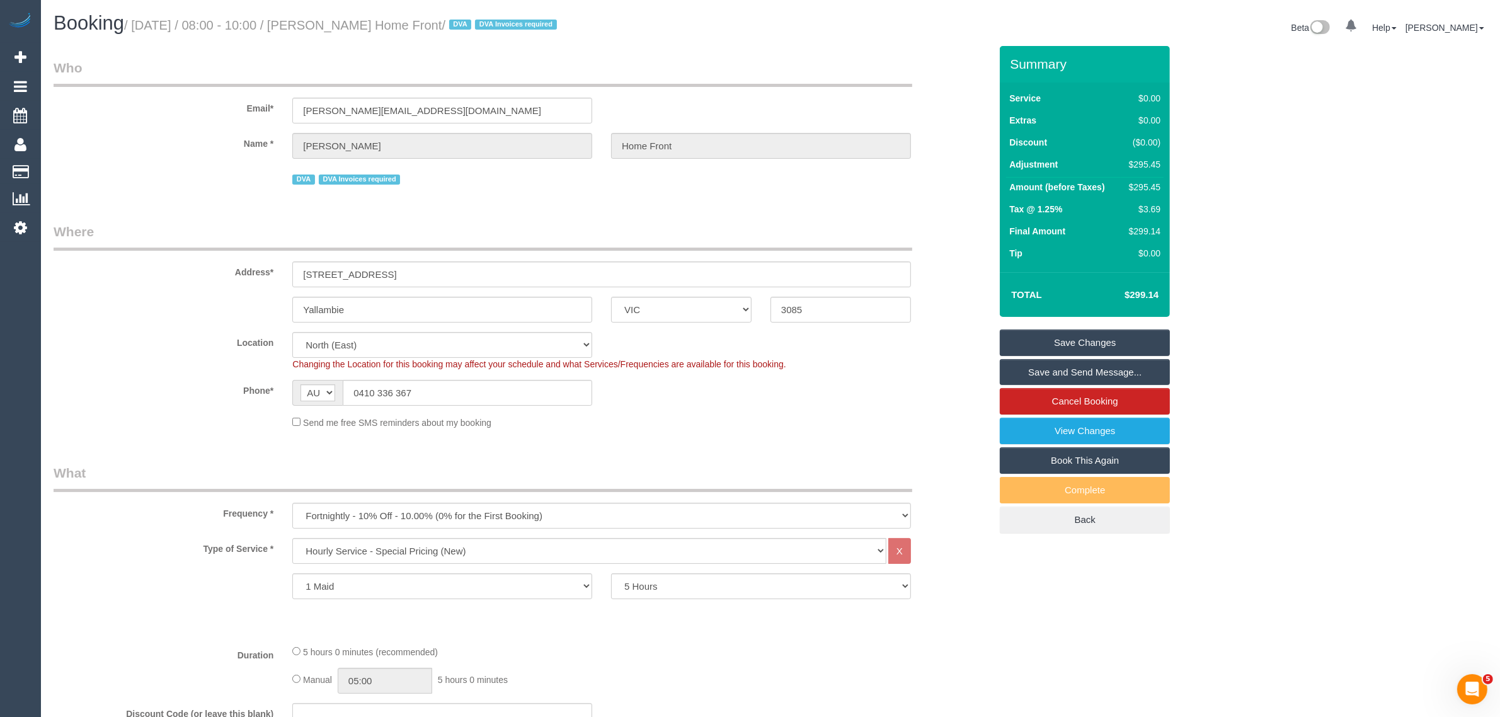
click at [627, 184] on div "DVA DVA Invoices required" at bounding box center [601, 178] width 619 height 20
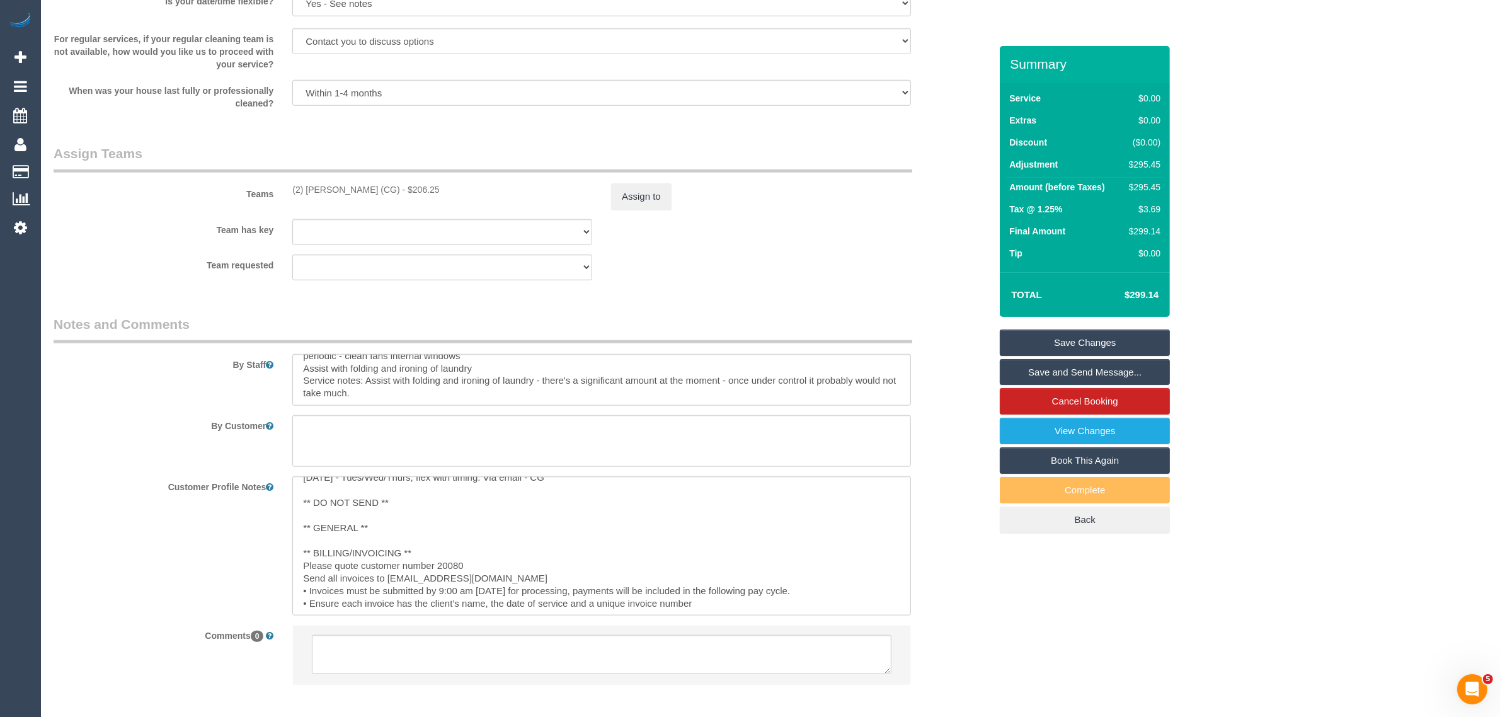
scroll to position [1468, 0]
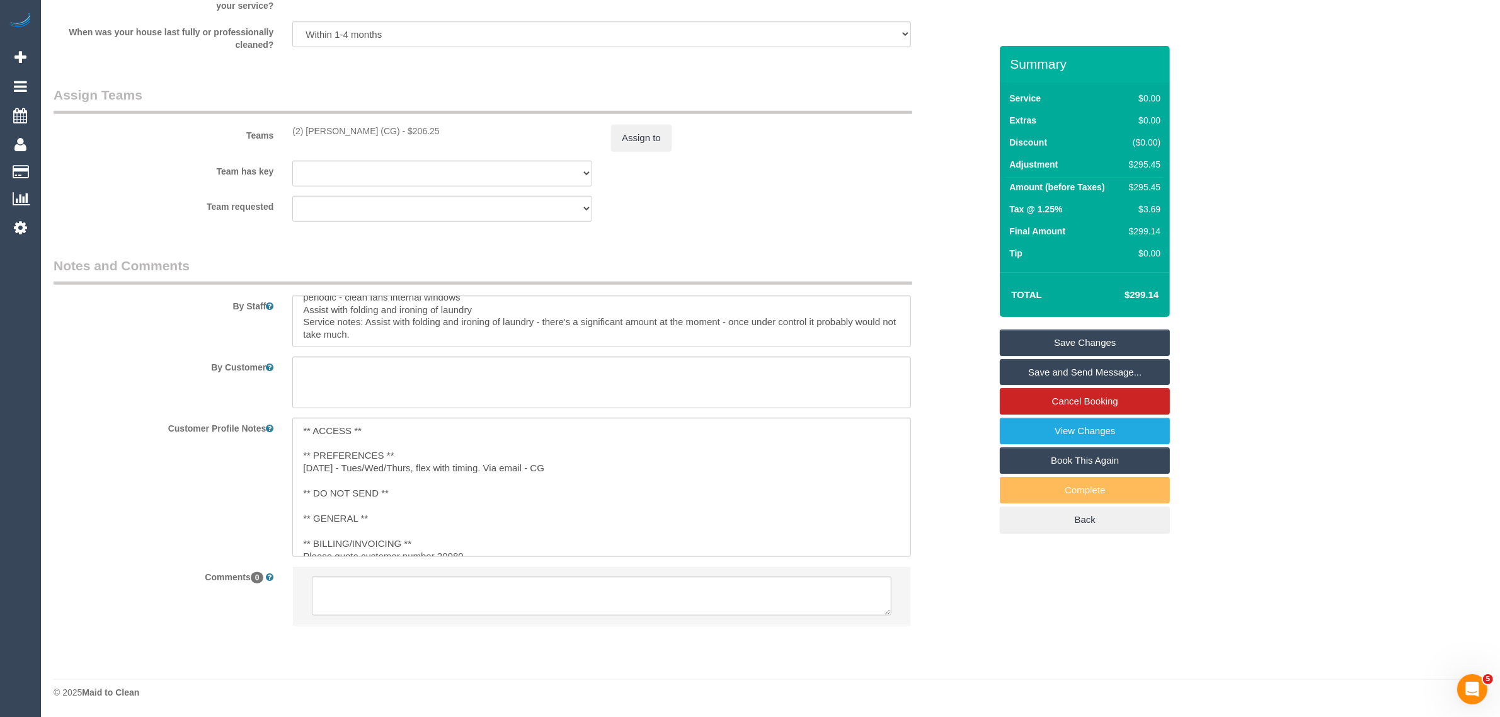
click at [949, 474] on div "Customer Profile Notes ** ACCESS ** ** PREFERENCES ** 20/08/25 - Tues/Wed/Thurs…" at bounding box center [522, 487] width 956 height 139
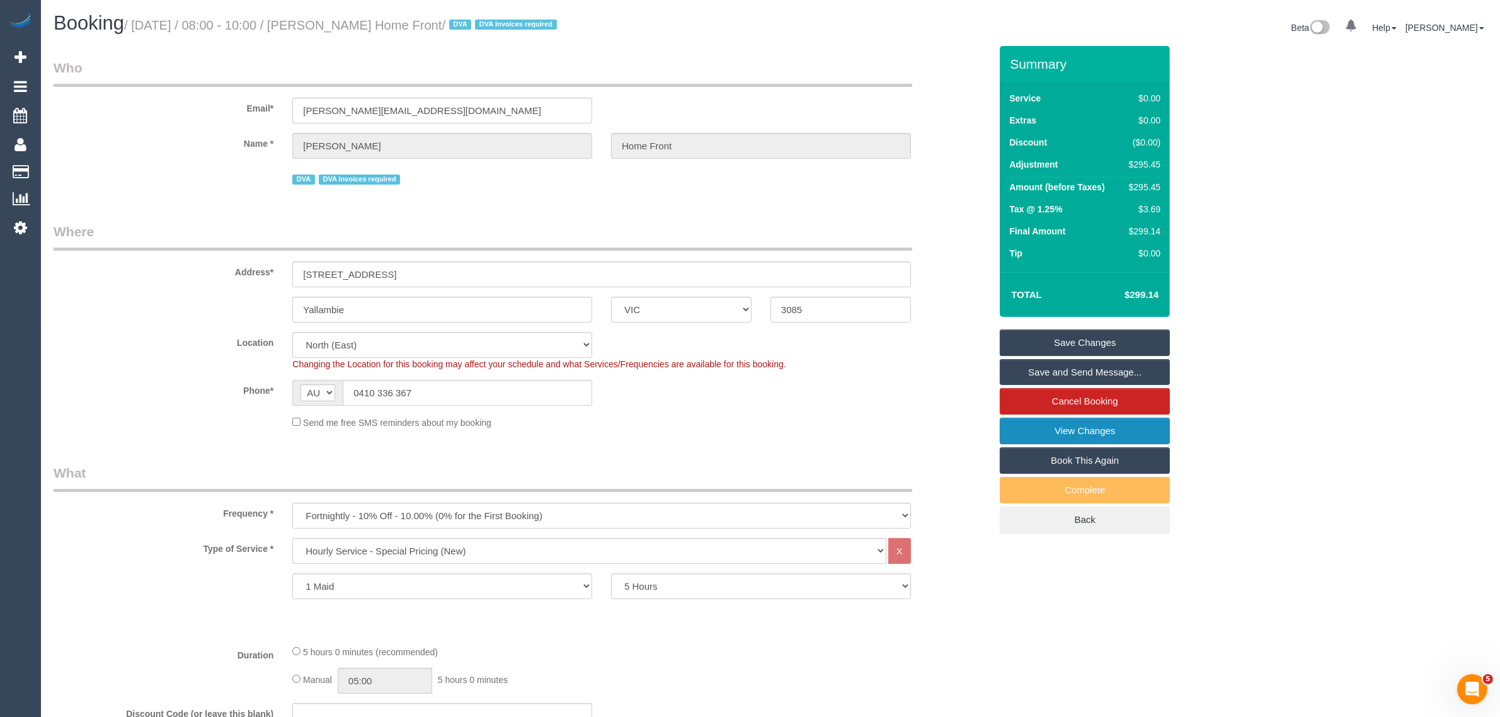
click at [1053, 429] on link "View Changes" at bounding box center [1085, 431] width 170 height 26
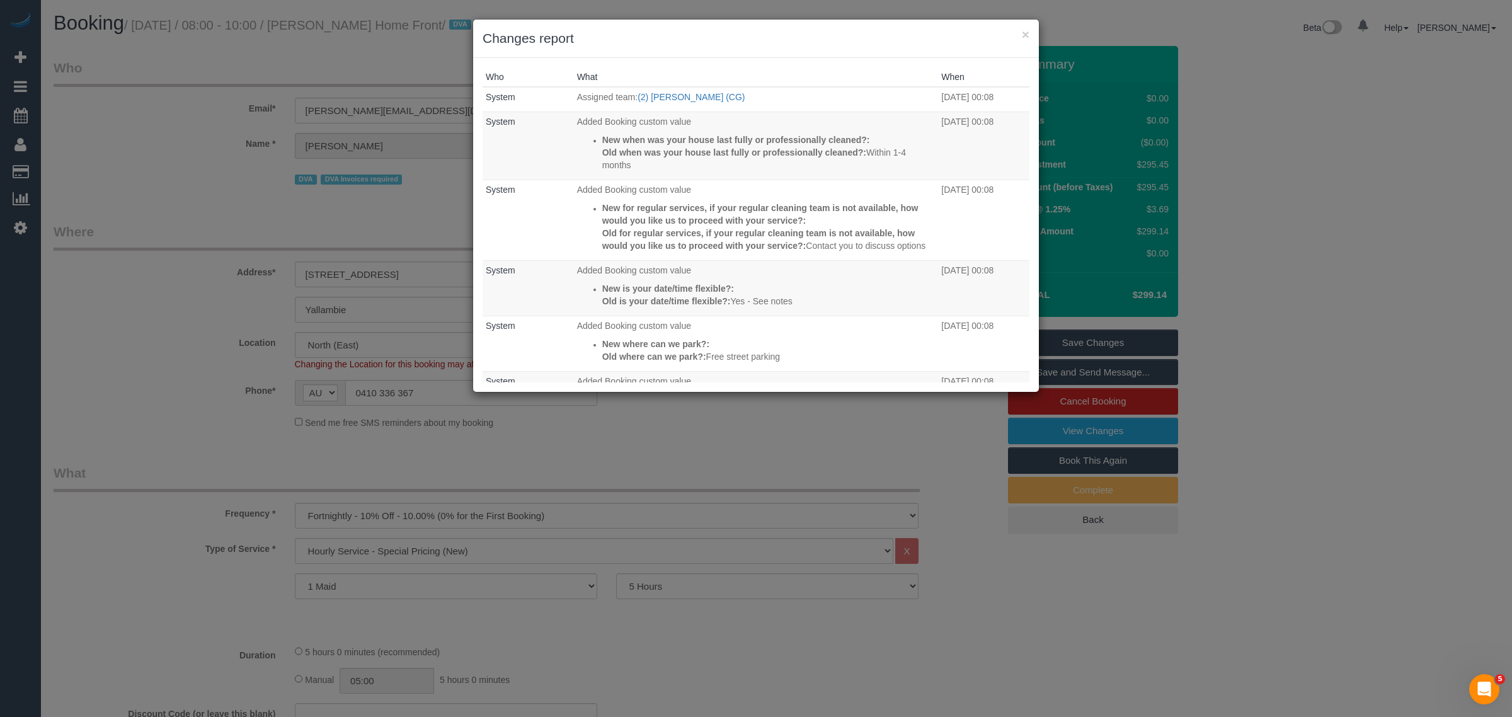
click at [1021, 31] on h3 "Changes report" at bounding box center [756, 38] width 547 height 19
click at [1024, 32] on button "×" at bounding box center [1026, 34] width 8 height 13
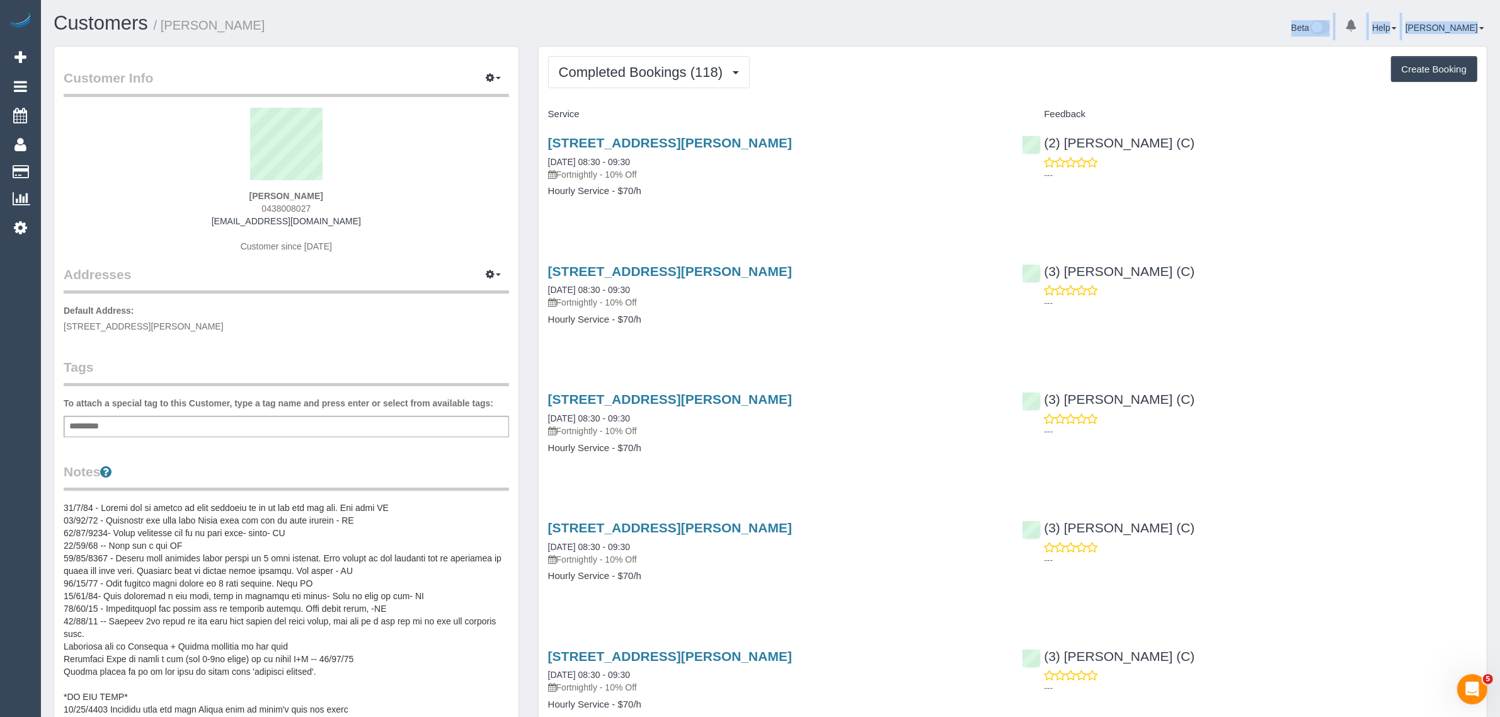
click at [695, 40] on div "Customers / Tony Curcio Beta 0 Your Notifications You have 0 alerts Help Help D…" at bounding box center [770, 29] width 1453 height 33
click at [694, 71] on span "Completed Bookings (118)" at bounding box center [644, 72] width 170 height 16
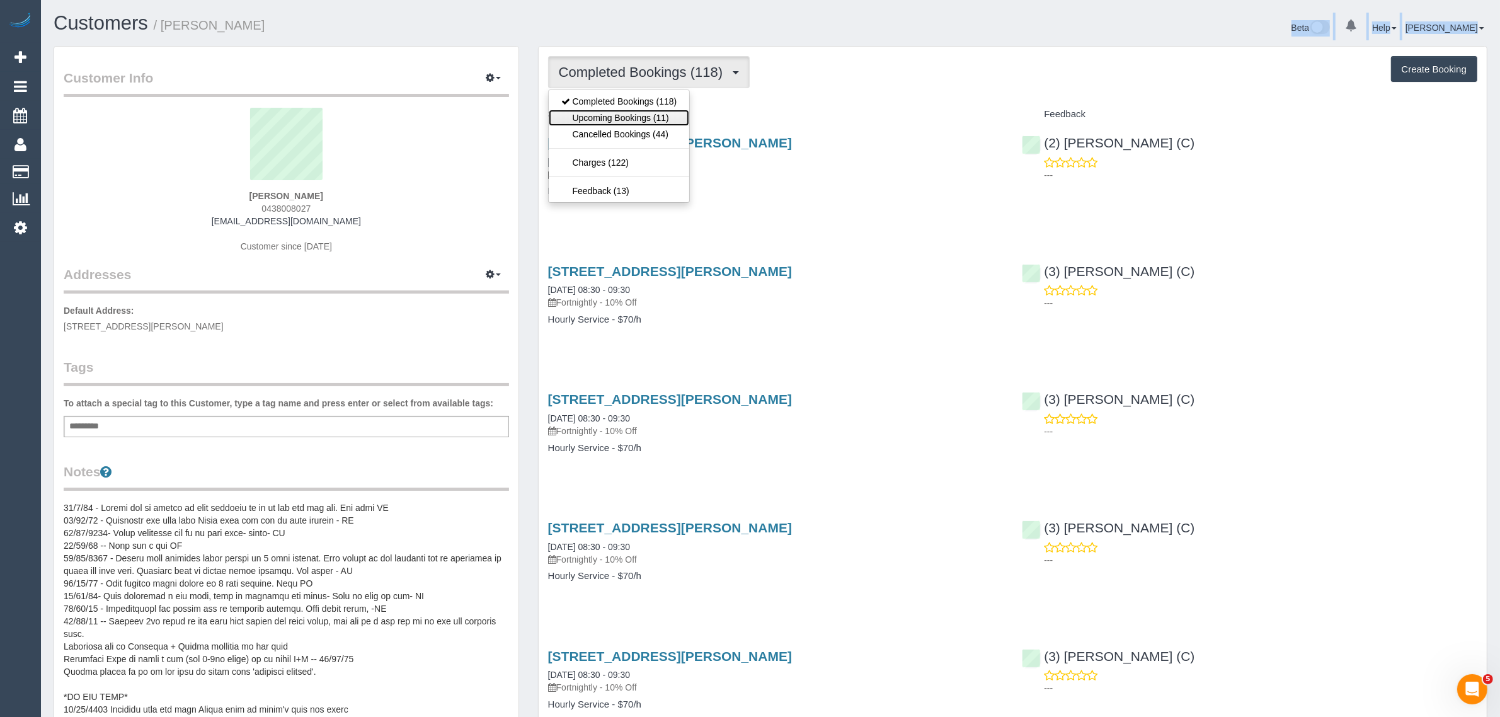
click at [659, 122] on link "Upcoming Bookings (11)" at bounding box center [619, 118] width 141 height 16
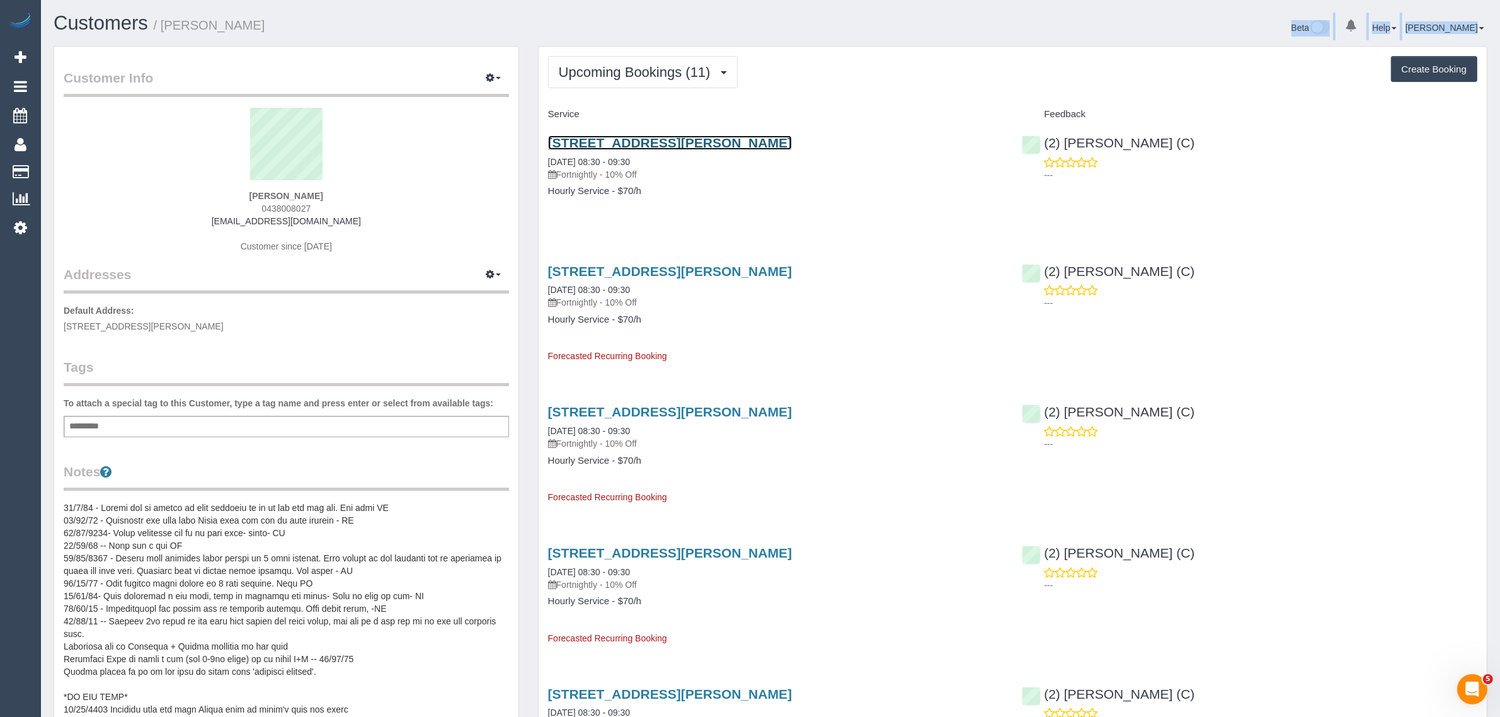
click at [590, 142] on link "90 Sarissa Street, Lalor, VIC 3075" at bounding box center [670, 142] width 244 height 14
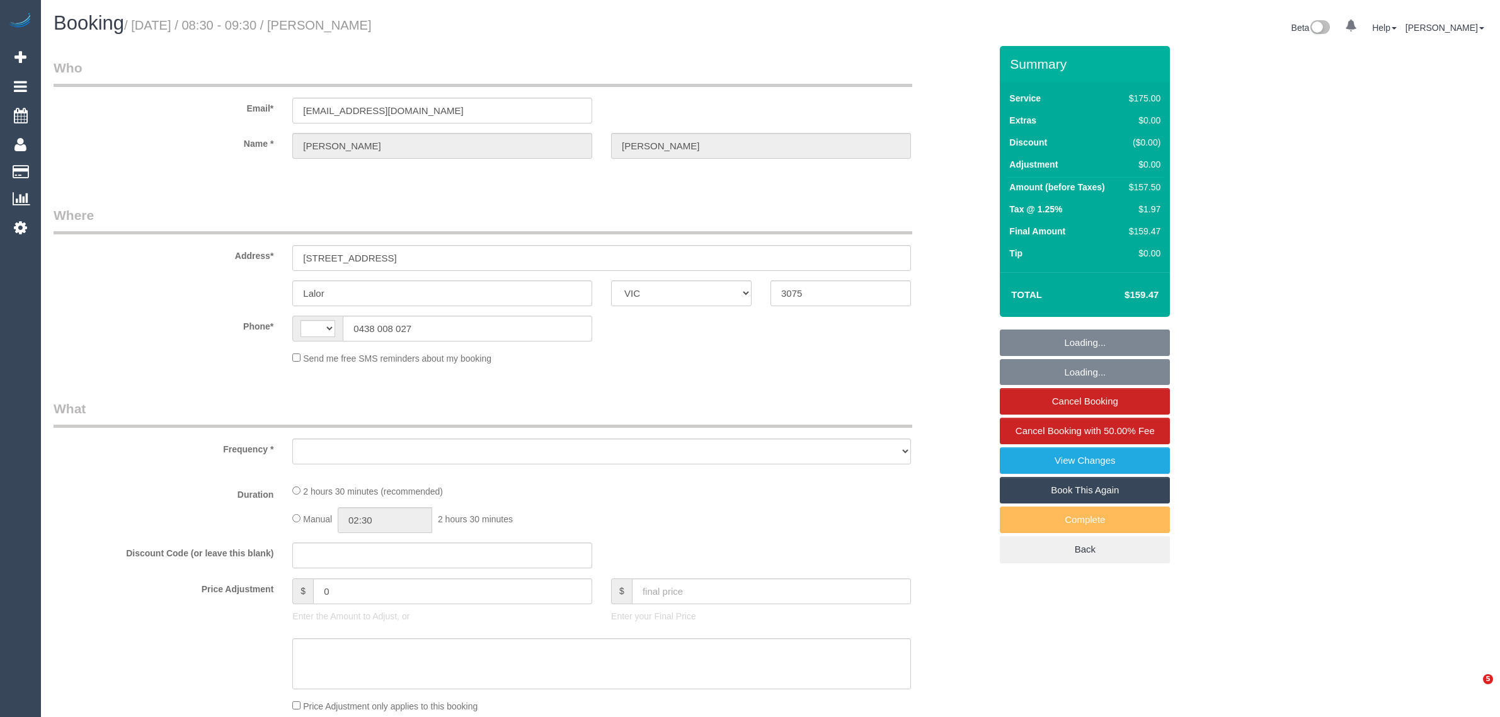
select select "VIC"
select select "string:AU"
select select "object:532"
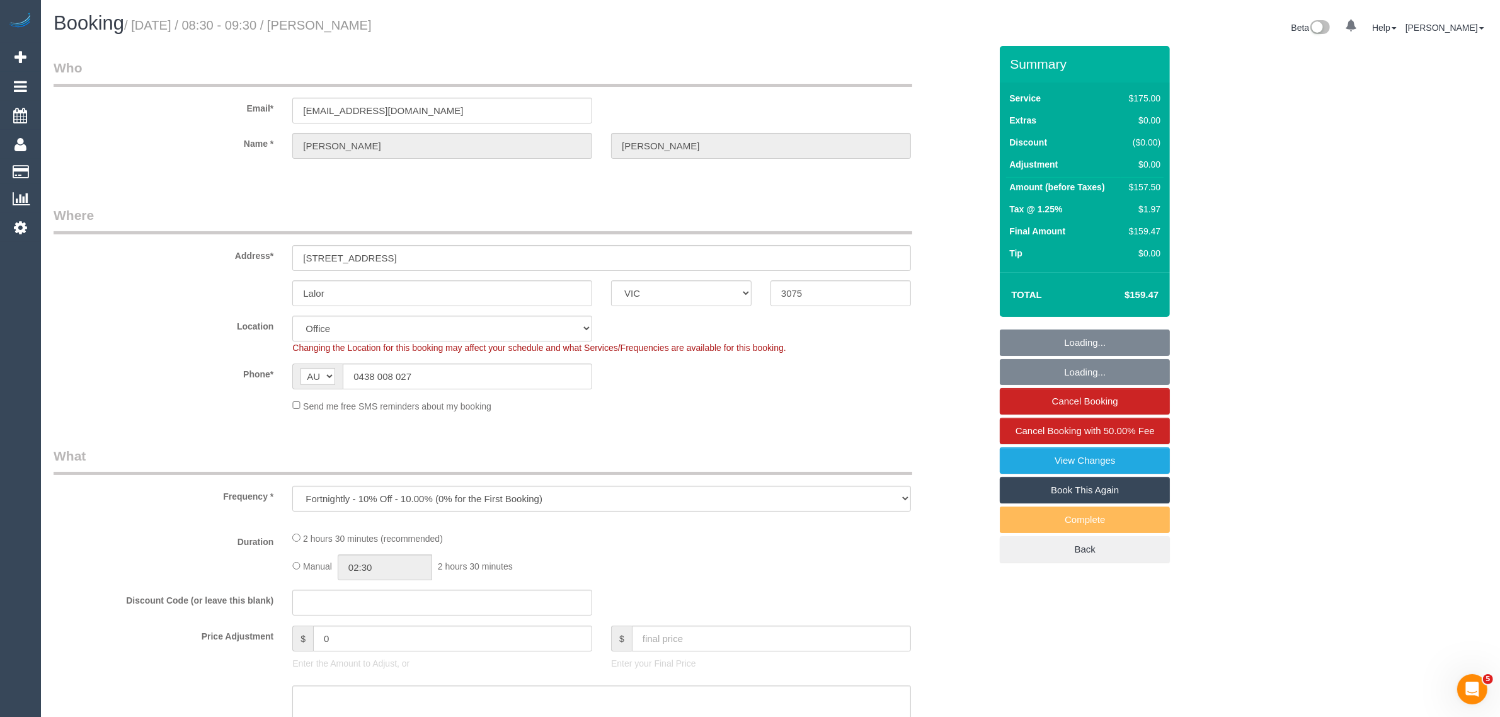
select select "number:27"
select select "string:stripe-pm_1GmXlF2GScqysDRVTP1koXTn"
select select "150"
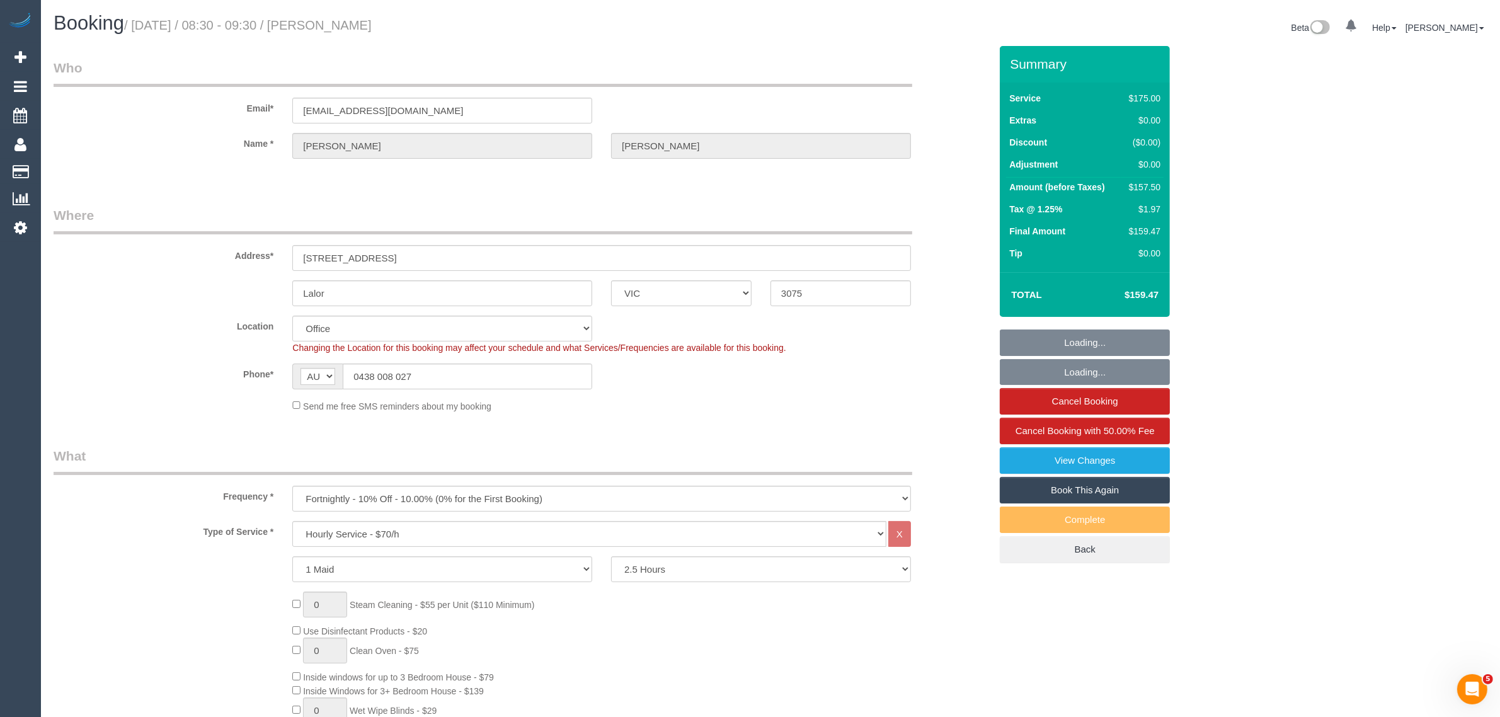
select select "object:1953"
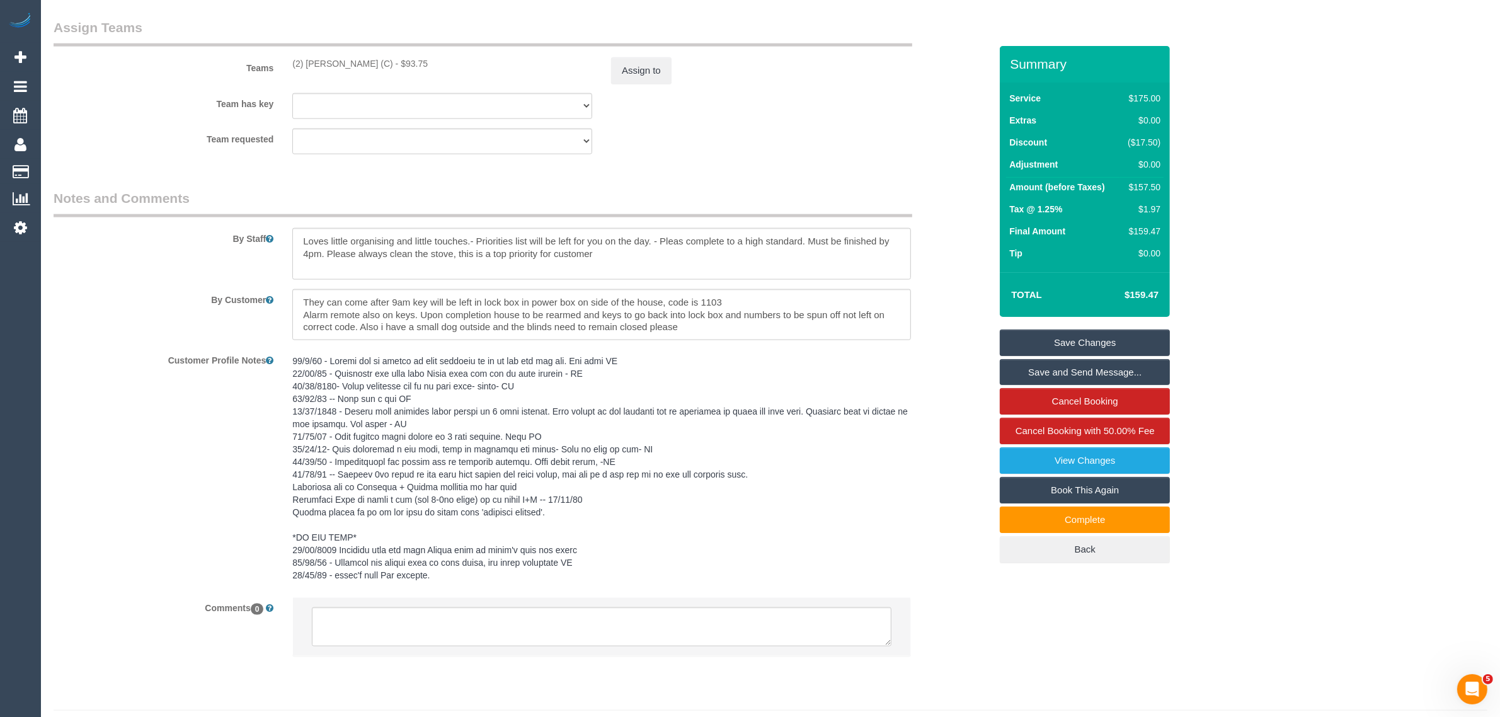
scroll to position [1890, 0]
click at [411, 309] on textarea at bounding box center [601, 314] width 619 height 52
click at [413, 309] on textarea at bounding box center [601, 314] width 619 height 52
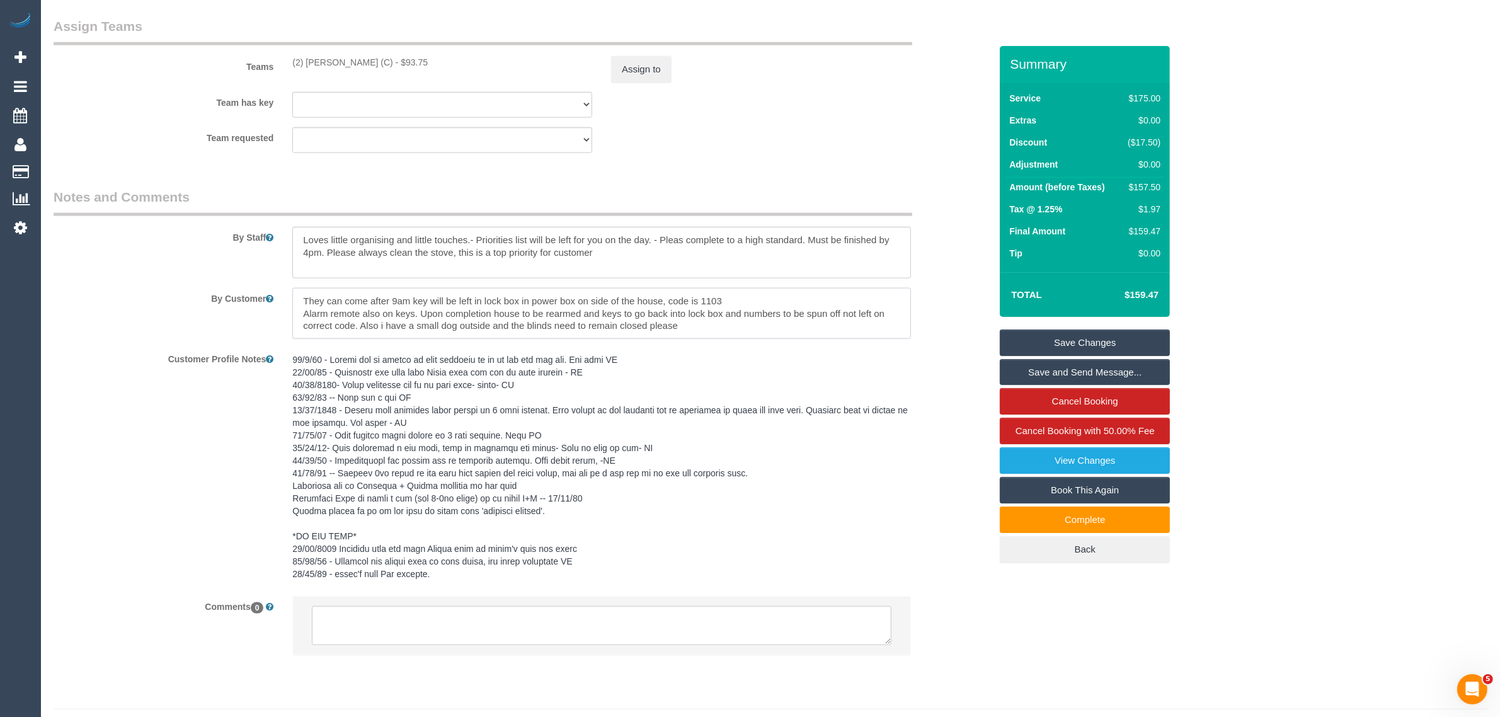
click at [370, 312] on textarea at bounding box center [601, 314] width 619 height 52
click at [302, 316] on textarea at bounding box center [601, 314] width 619 height 52
drag, startPoint x: 298, startPoint y: 300, endPoint x: 360, endPoint y: 324, distance: 67.0
click at [360, 324] on textarea at bounding box center [601, 314] width 619 height 52
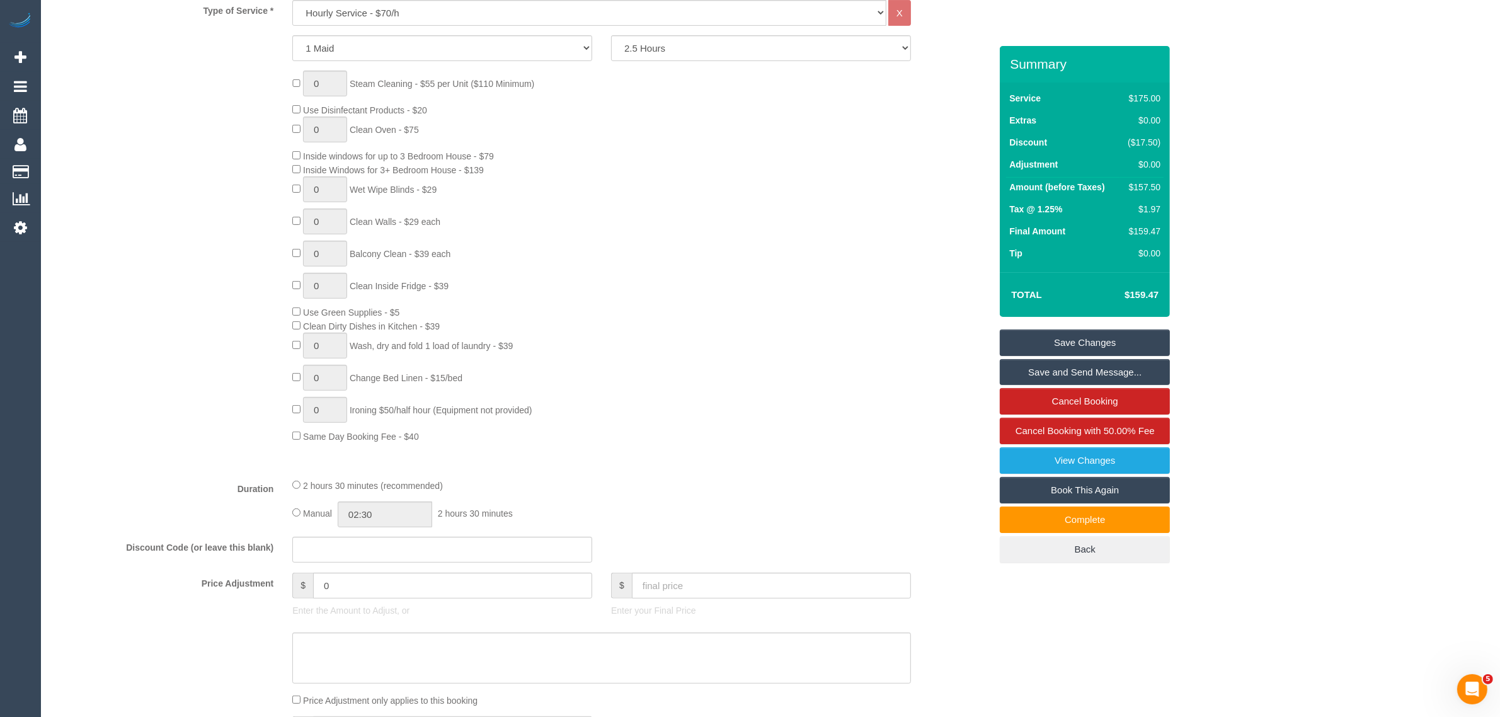
scroll to position [315, 0]
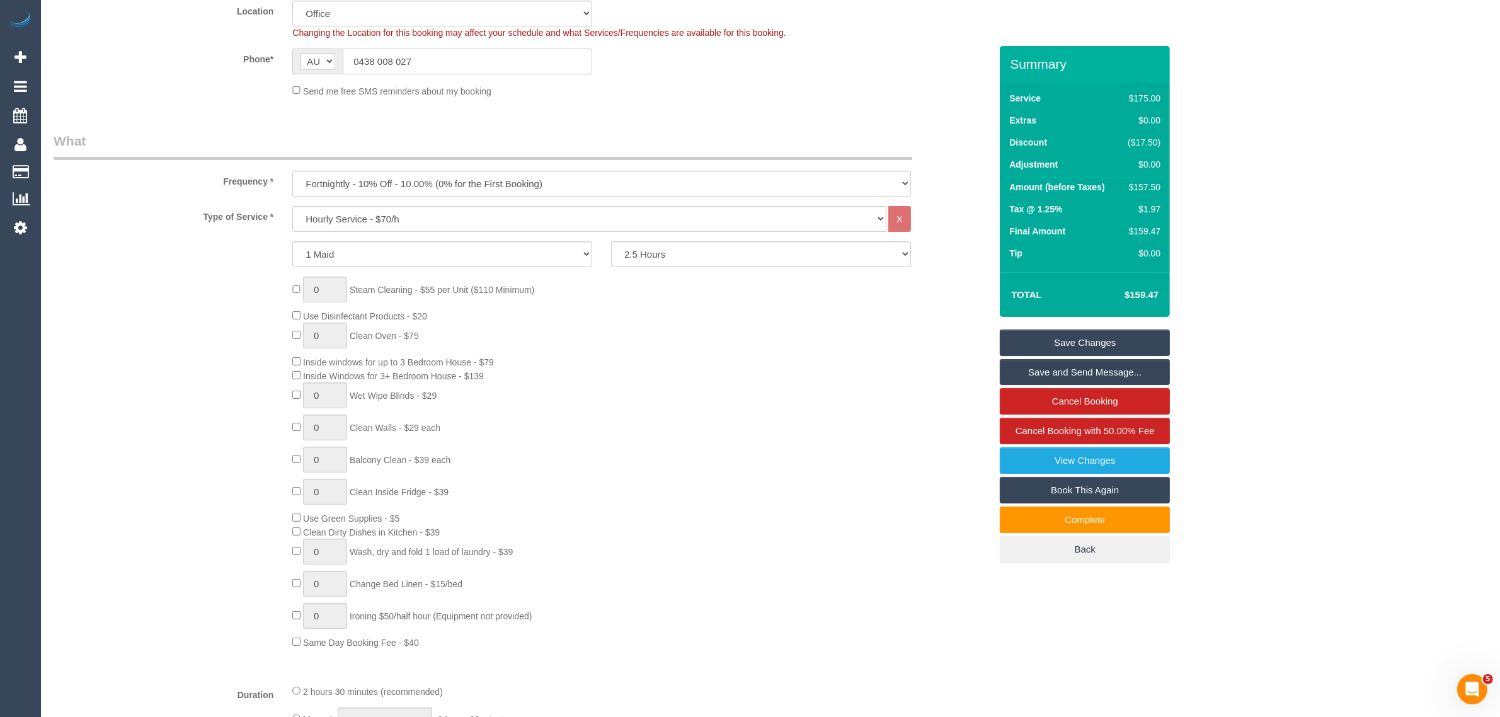
click at [495, 60] on input "0438 008 027" at bounding box center [467, 62] width 249 height 26
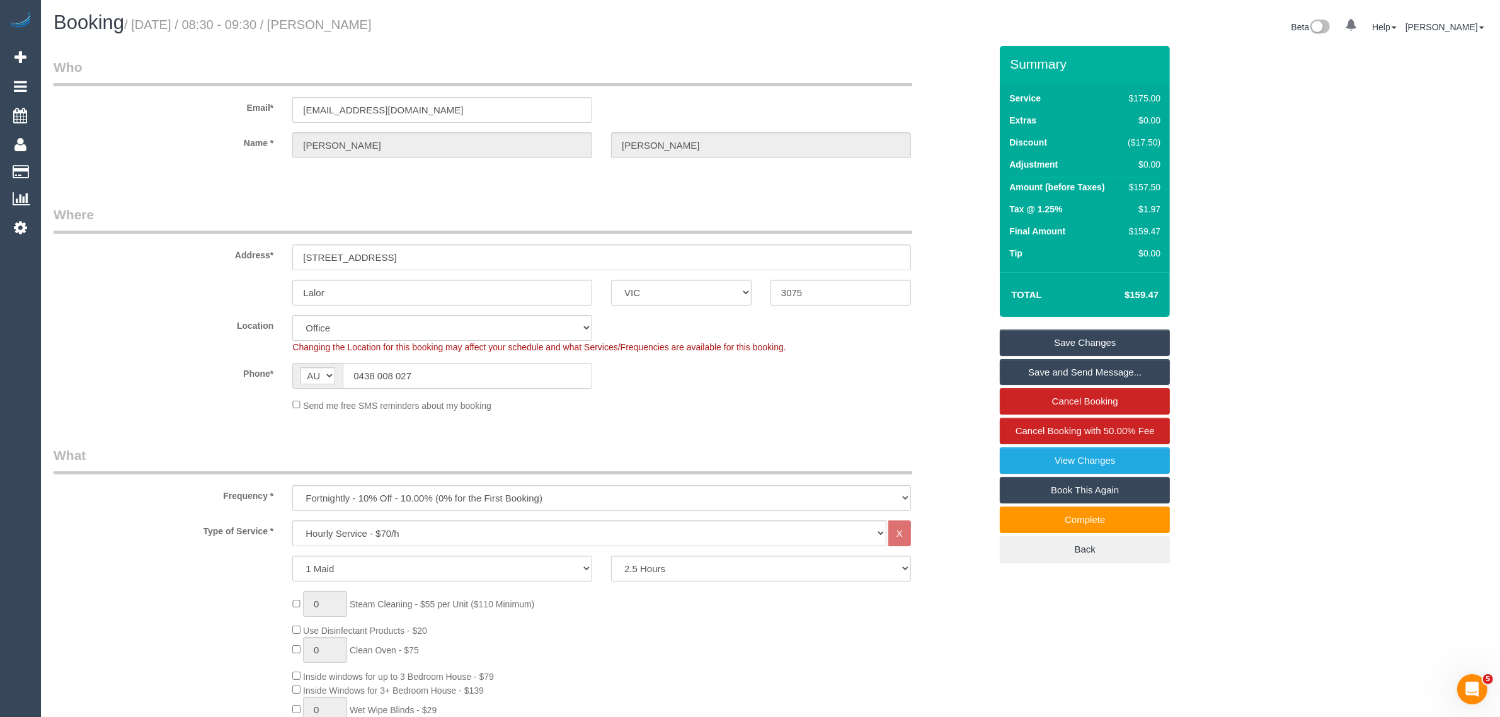
scroll to position [0, 0]
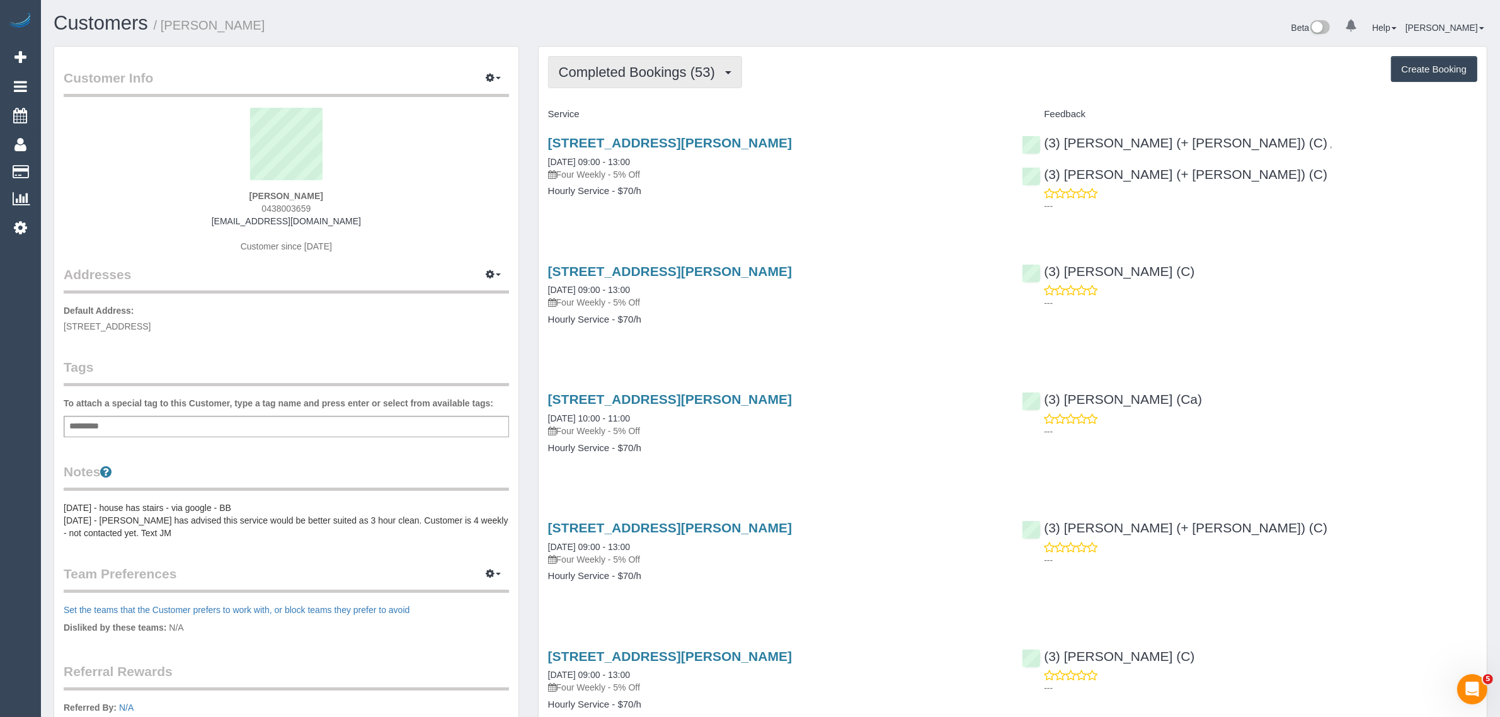
click at [647, 74] on span "Completed Bookings (53)" at bounding box center [640, 72] width 163 height 16
click at [644, 120] on link "Upcoming Bookings (12)" at bounding box center [617, 118] width 136 height 16
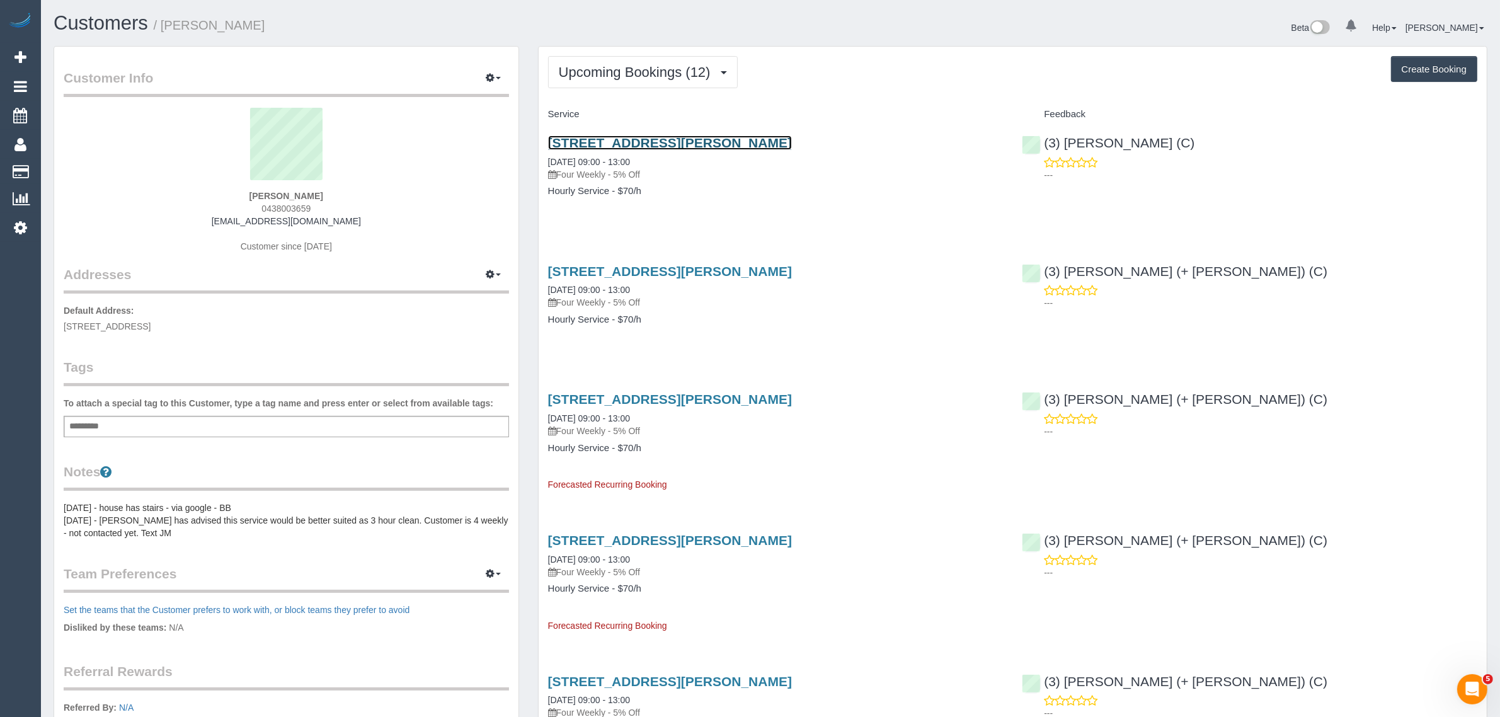
click at [621, 140] on link "53 Shiers Street, Alphington, VIC 3078" at bounding box center [670, 142] width 244 height 14
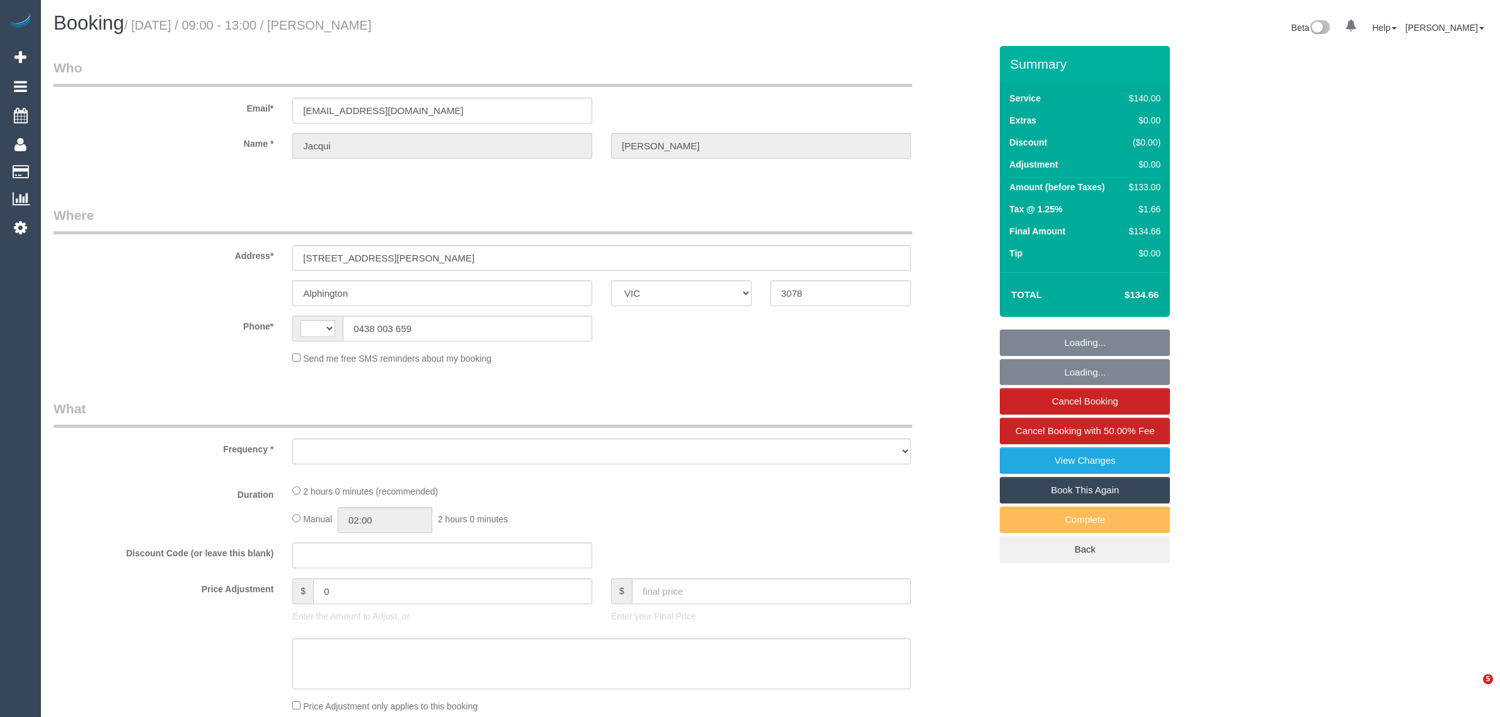
select select "VIC"
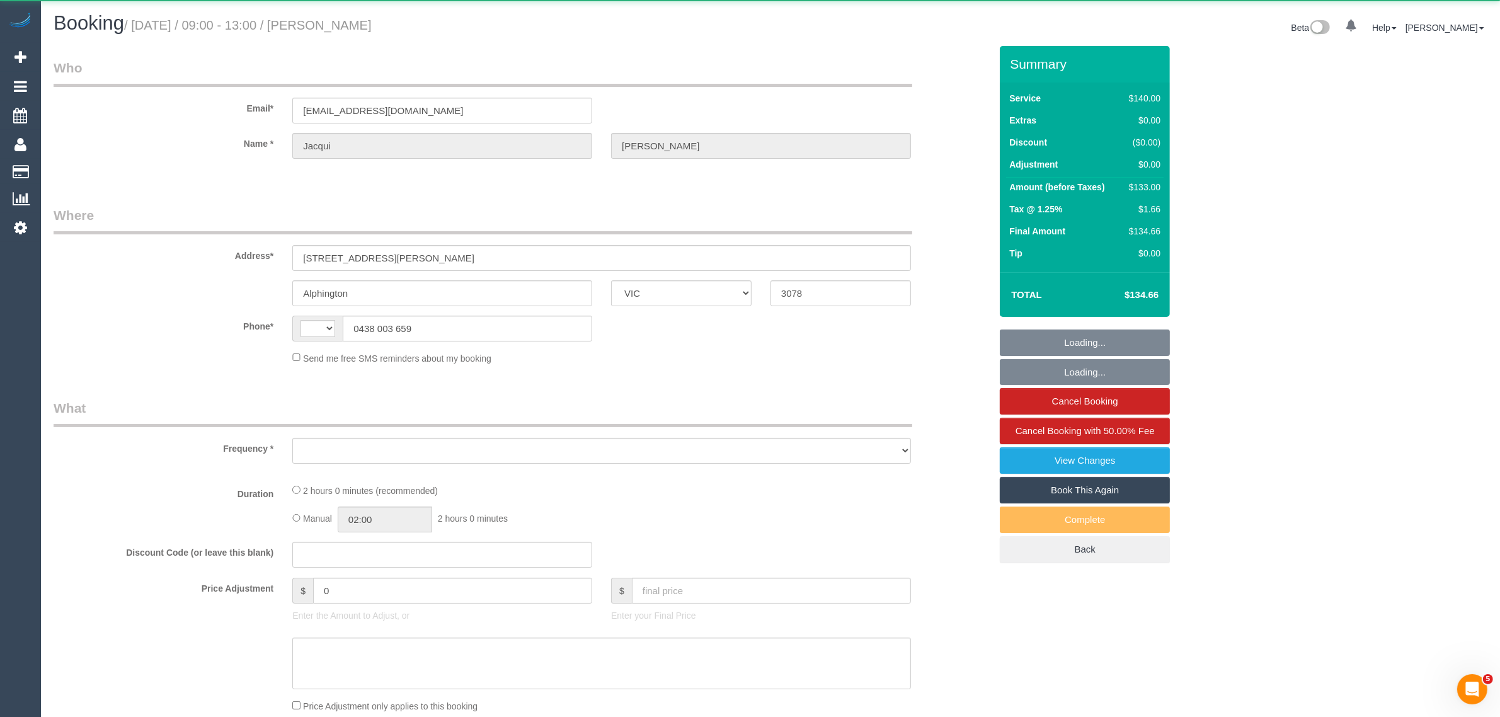
select select "string:AU"
select select "object:553"
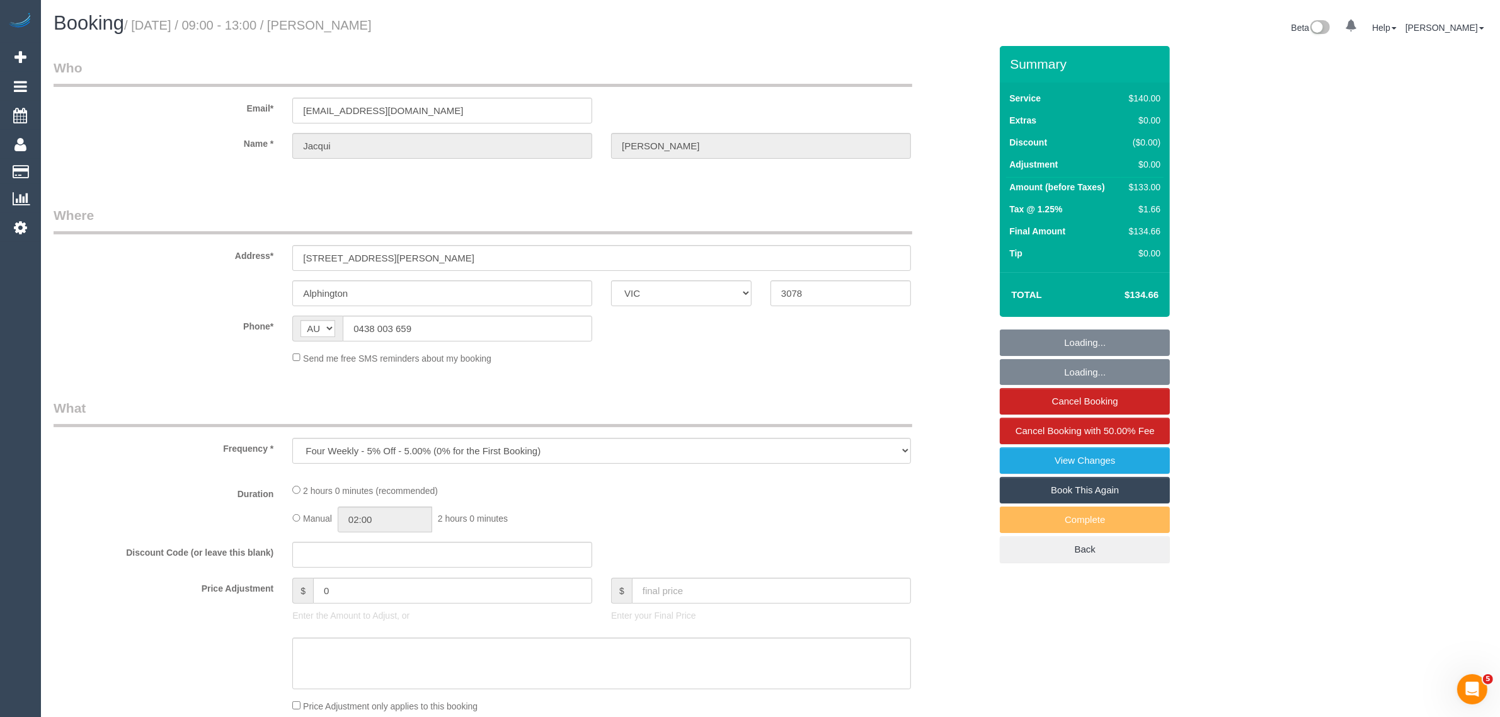
select select "string:stripe-pm_1KGHP02GScqysDRVU3zp4IbI"
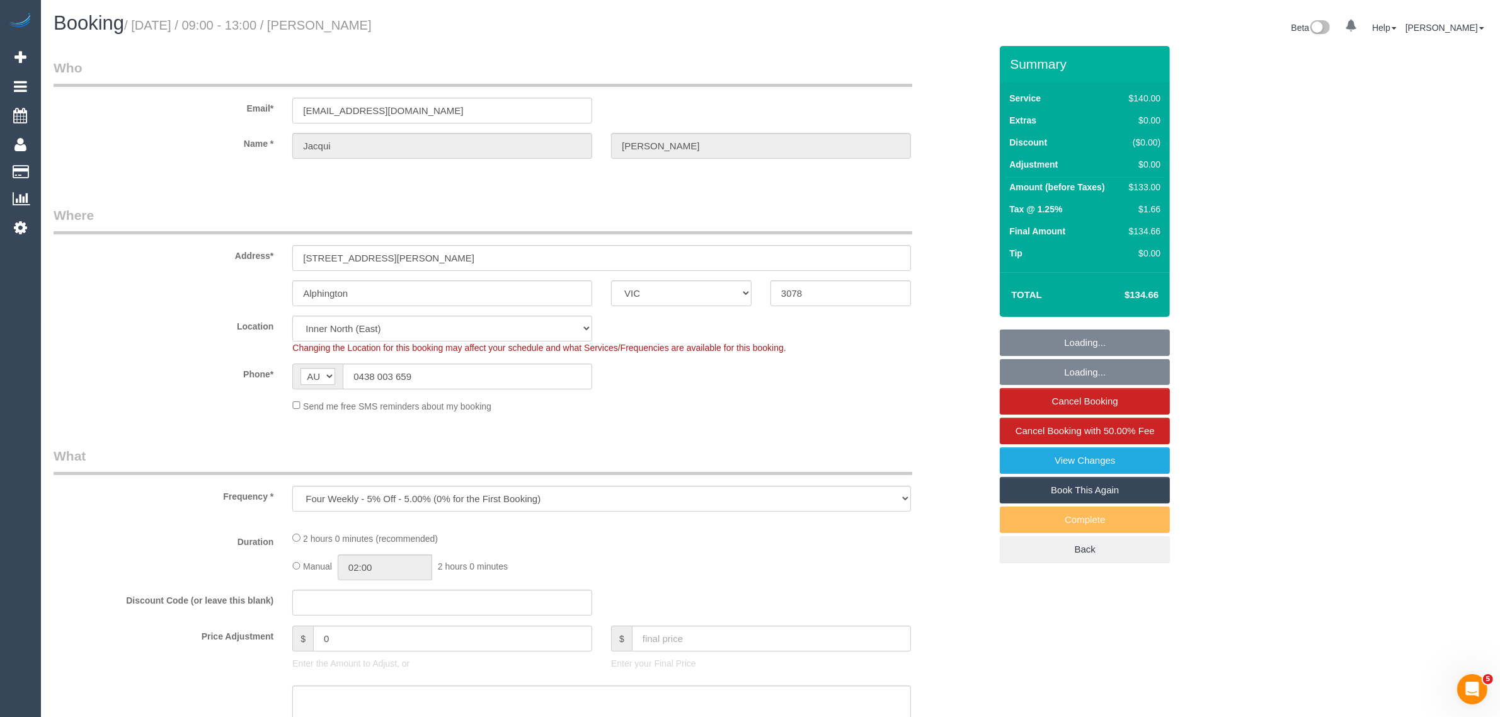
select select "number:27"
select select "number:15"
select select "number:18"
select select "number:24"
select select "number:12"
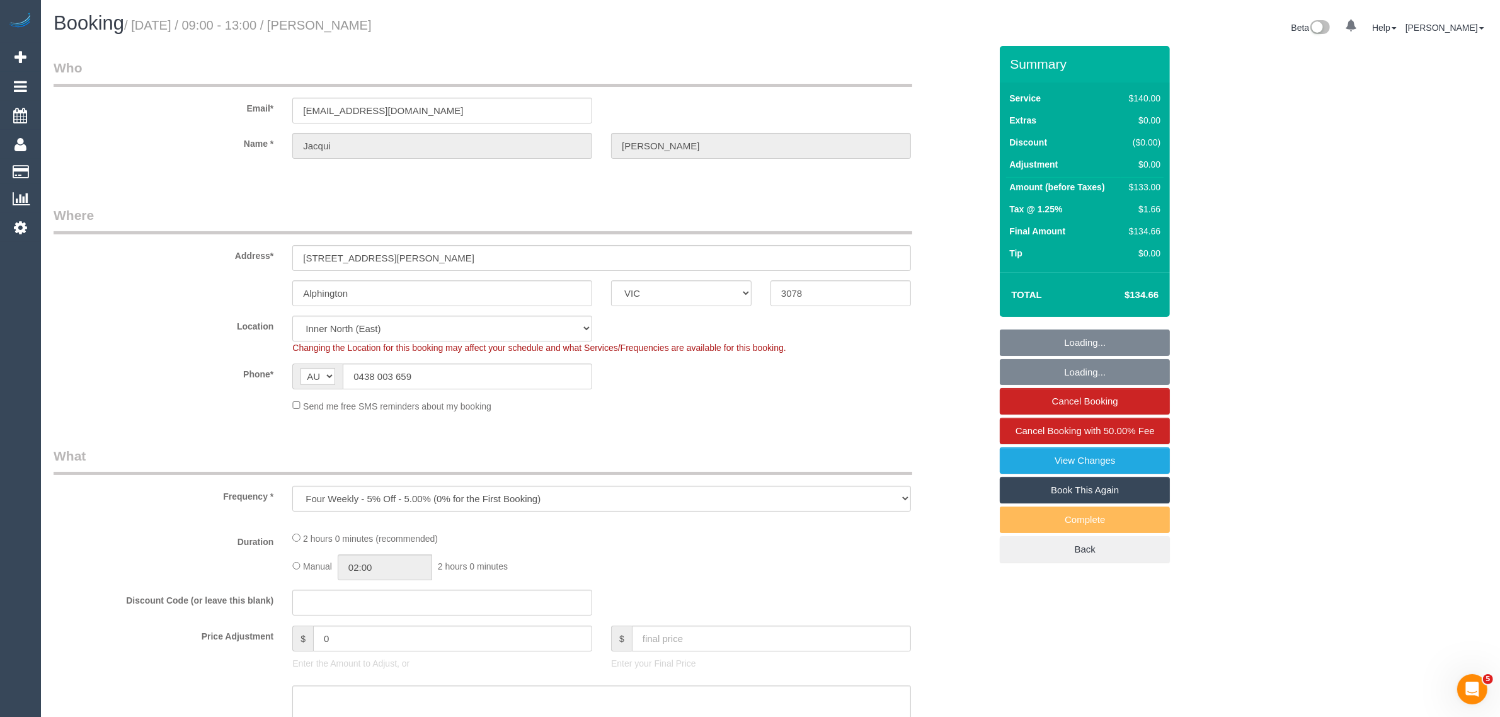
select select "object:723"
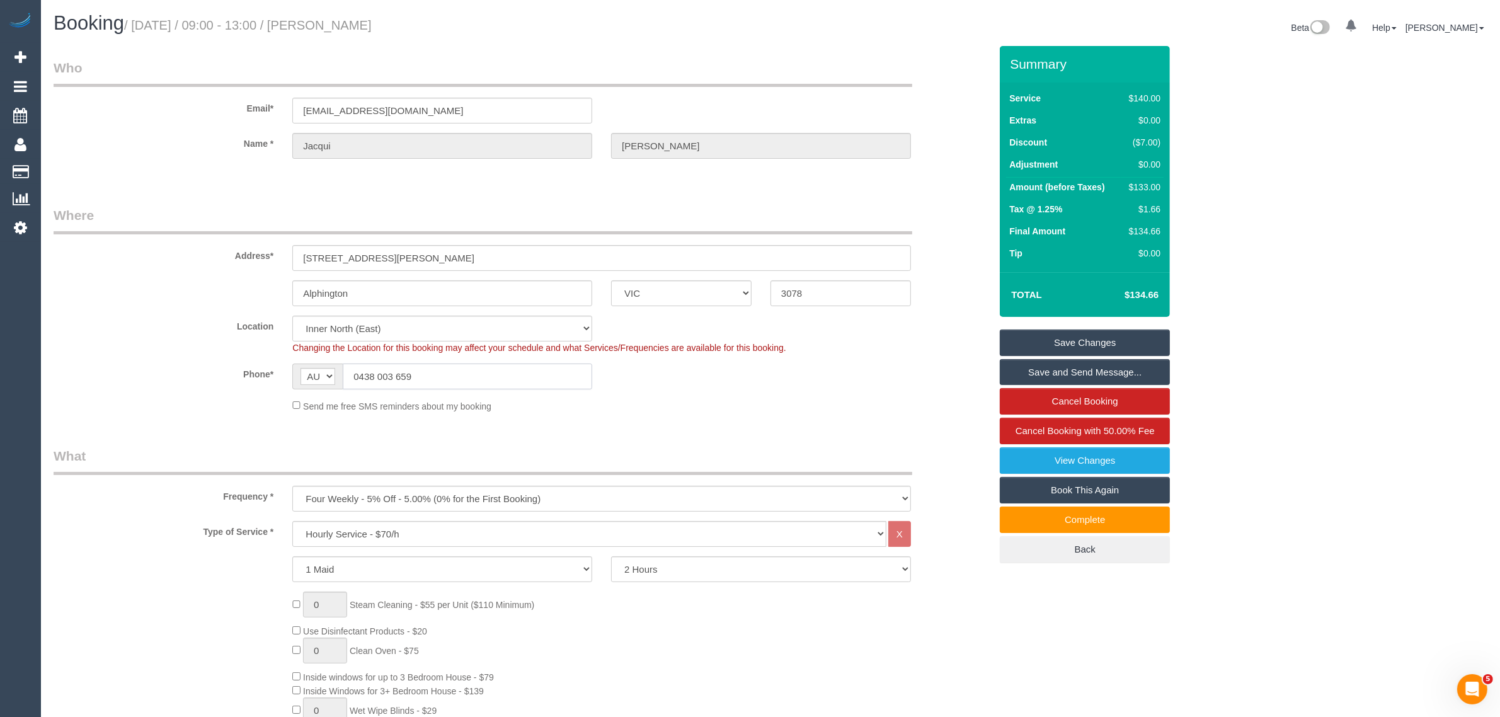
click at [513, 370] on input "0438 003 659" at bounding box center [467, 376] width 249 height 26
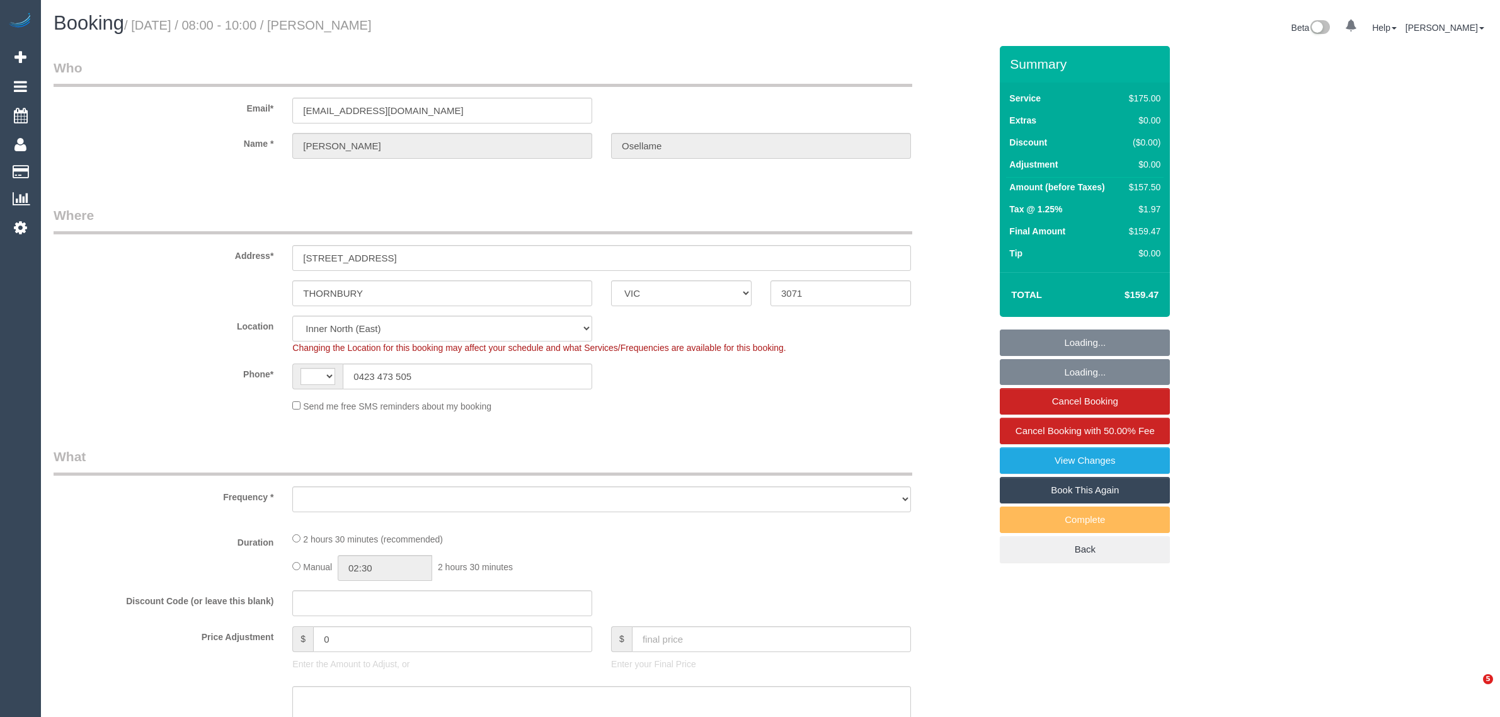
select select "VIC"
select select "string:AU"
select select "object:534"
select select "string:stripe-pm_1OURF92GScqysDRVRLcN9xcS"
select select "number:29"
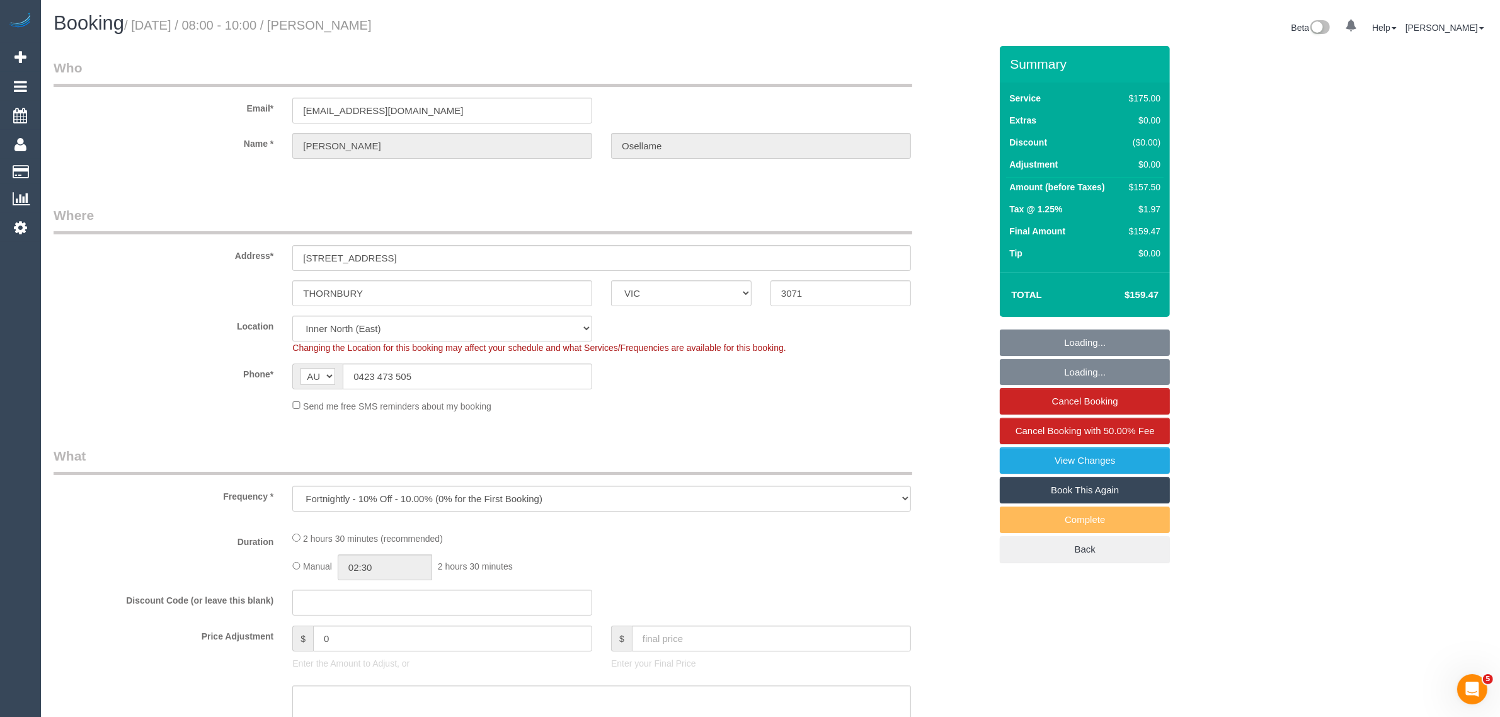
select select "number:15"
select select "number:18"
select select "number:22"
select select "number:35"
select select "number:13"
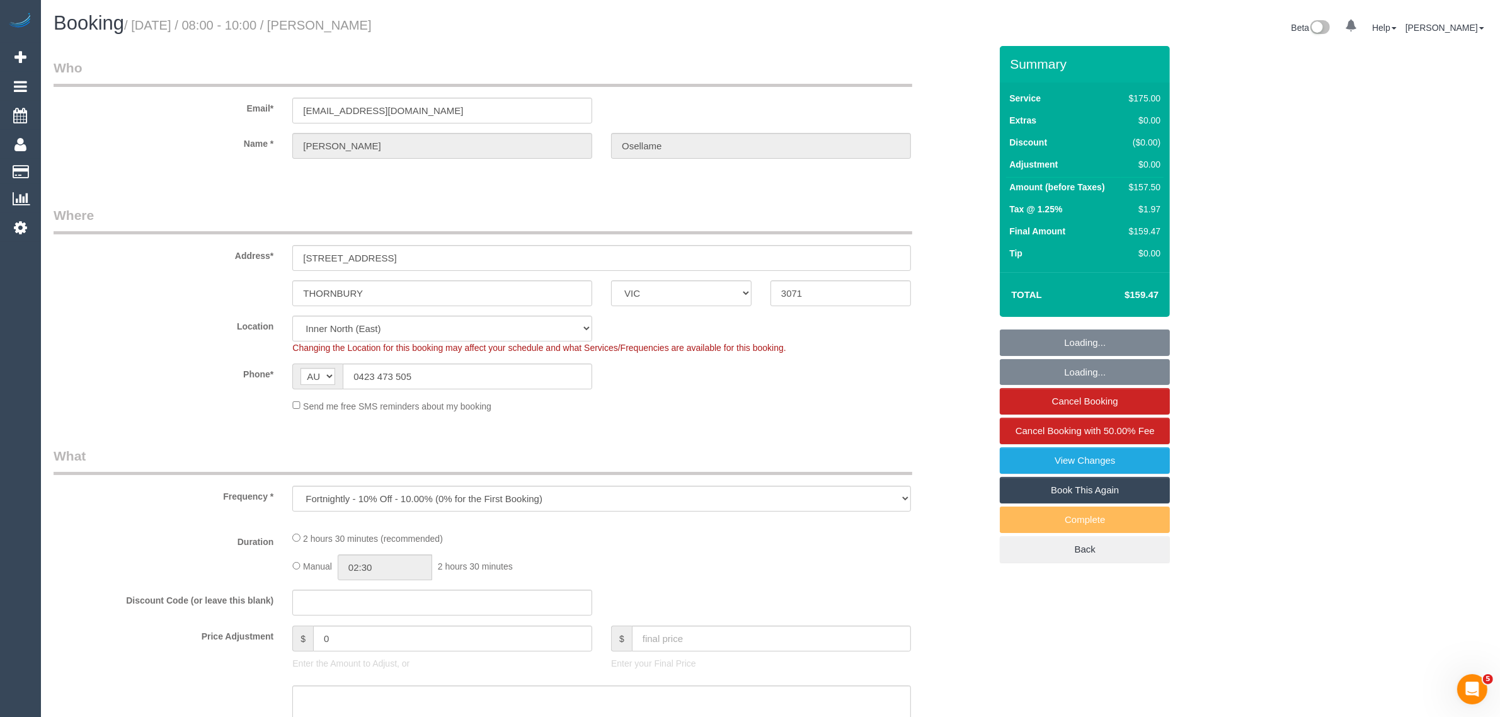
select select "150"
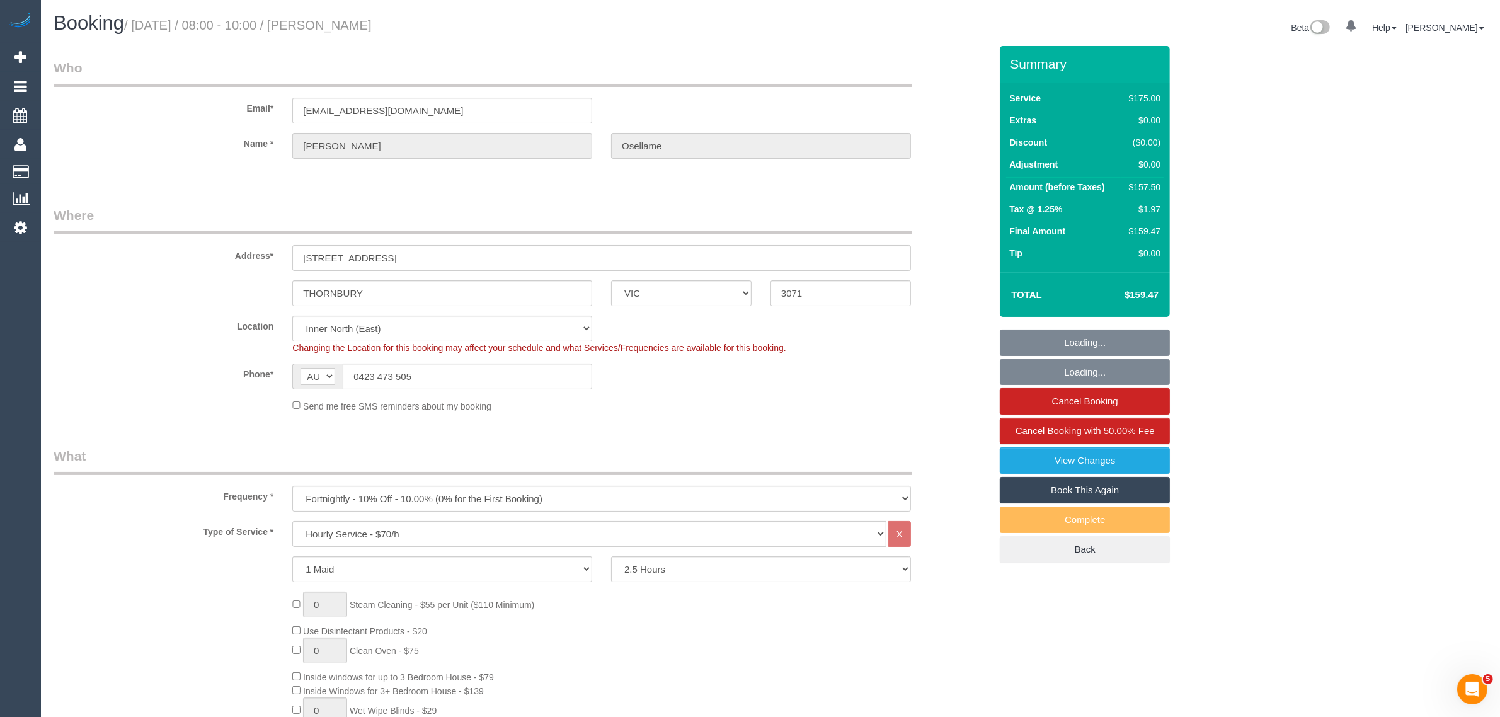
select select "object:1662"
select select "spot1"
click at [521, 370] on input "0423 473 505" at bounding box center [467, 376] width 249 height 26
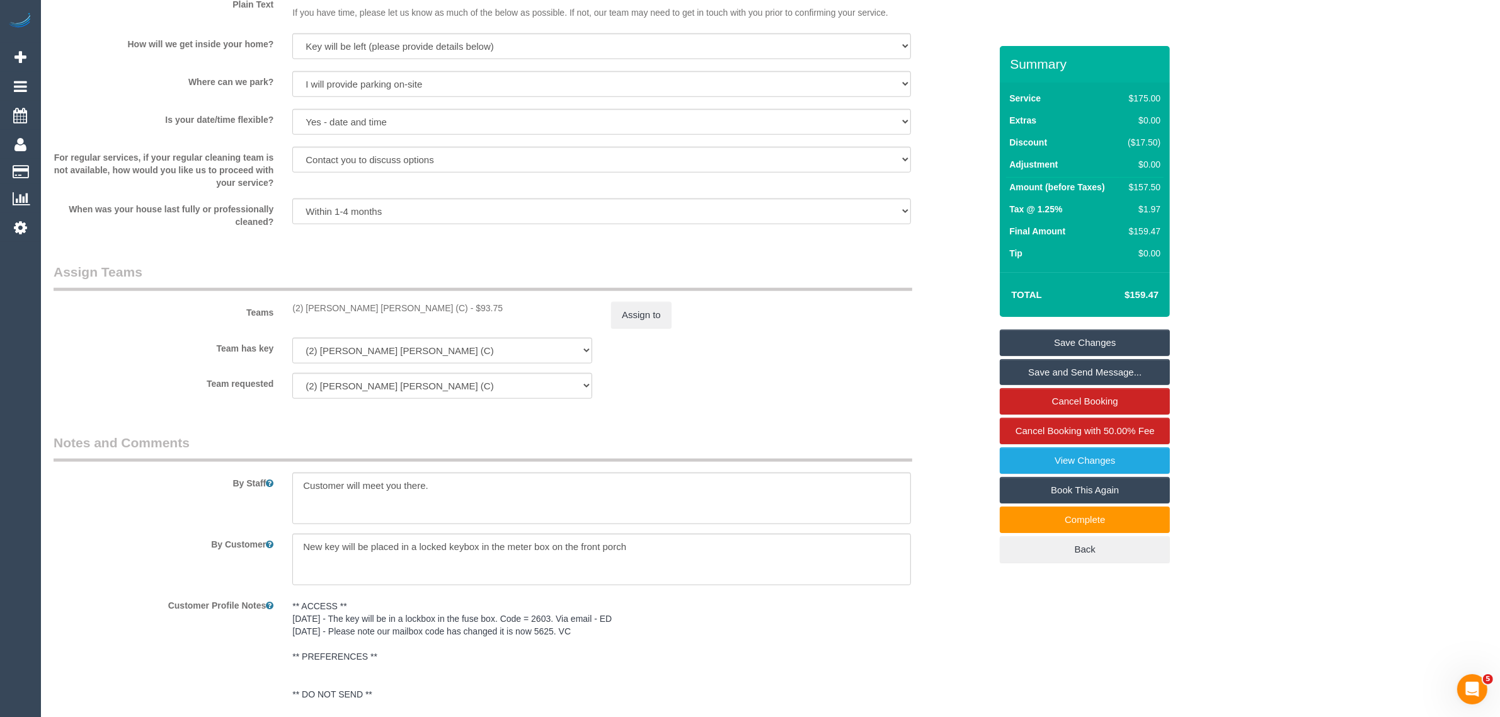
scroll to position [1877, 0]
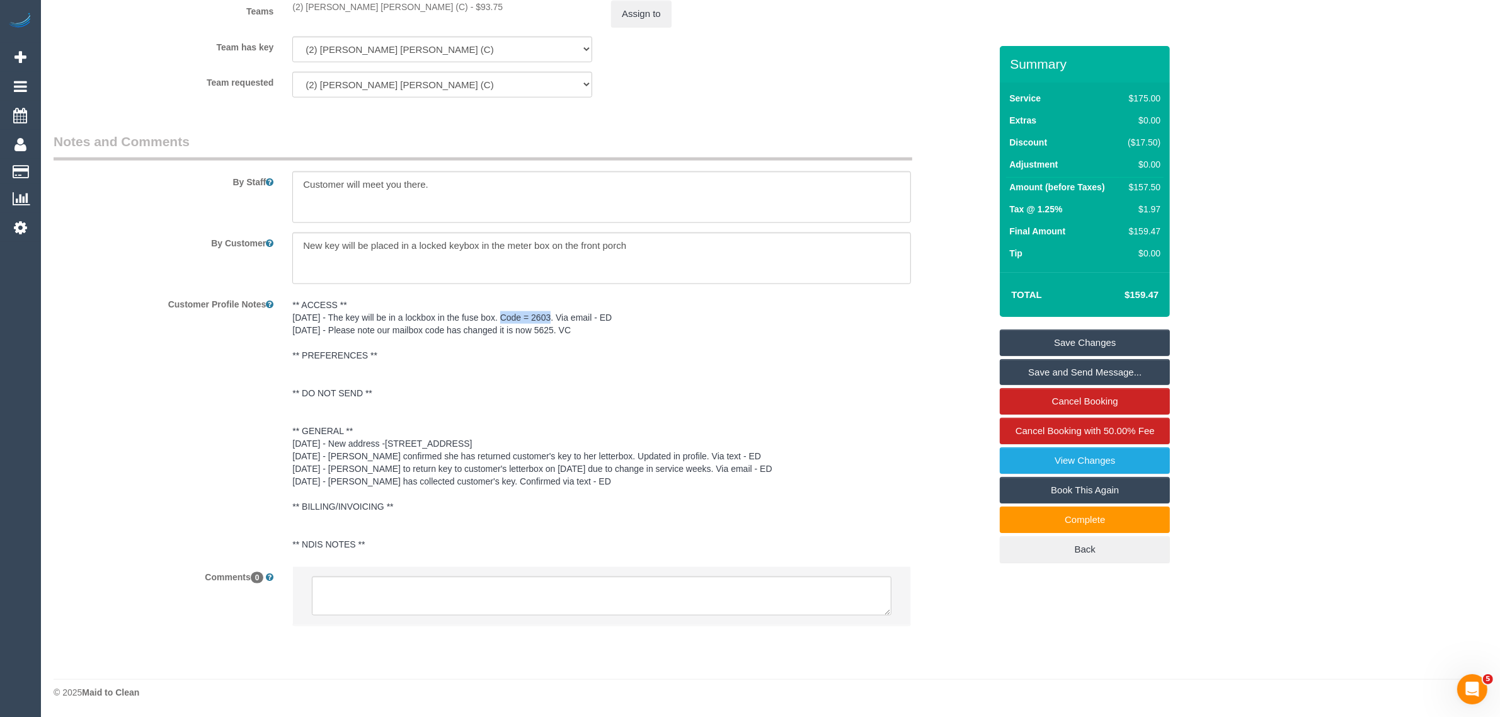
drag, startPoint x: 547, startPoint y: 319, endPoint x: 498, endPoint y: 312, distance: 49.5
click at [498, 312] on pre "** ACCESS ** 1/9/25 - The key will be in a lockbox in the fuse box. Code = 2603…" at bounding box center [601, 425] width 619 height 252
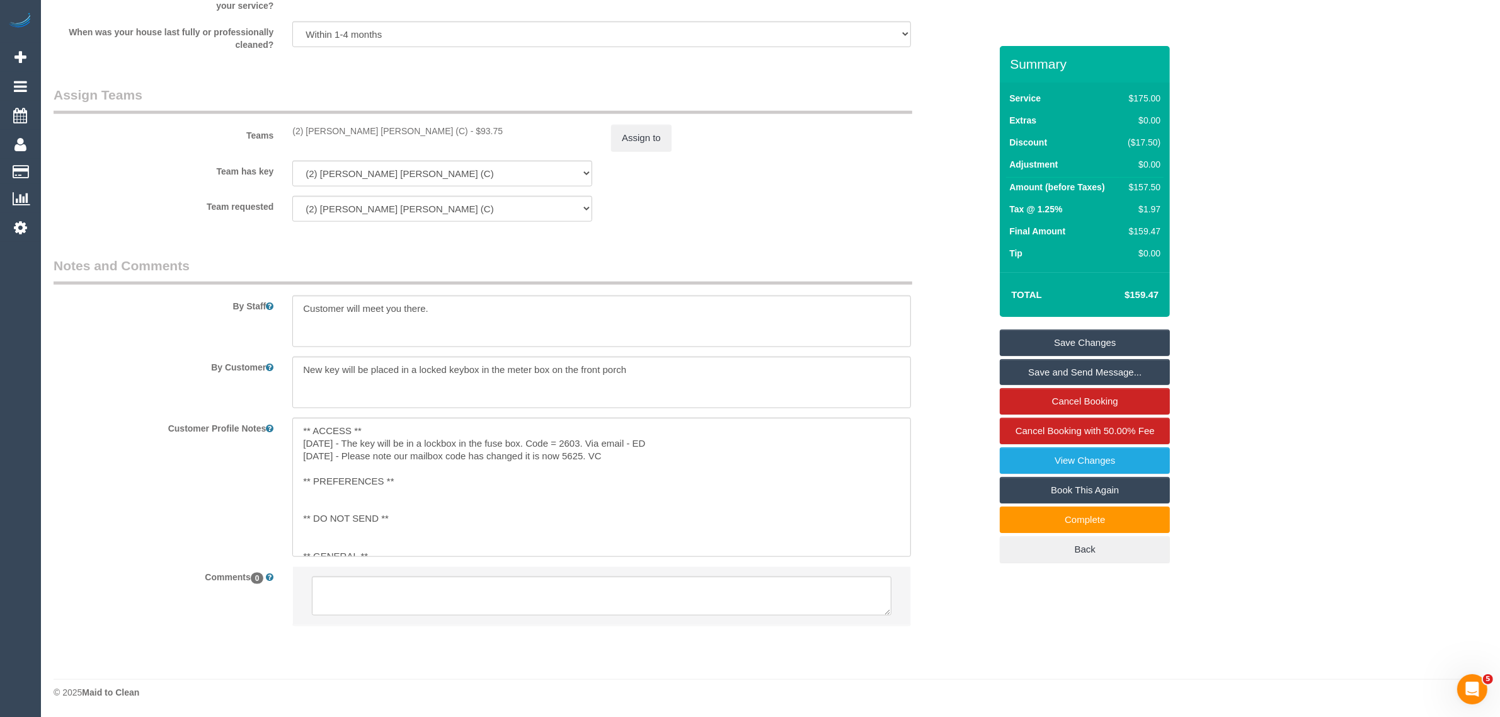
scroll to position [1753, 0]
copy pre "Code = 2603"
drag, startPoint x: 575, startPoint y: 435, endPoint x: 546, endPoint y: 439, distance: 29.2
click at [546, 439] on textarea "** ACCESS ** 1/9/25 - The key will be in a lockbox in the fuse box. Code = 2603…" at bounding box center [601, 487] width 619 height 139
click at [615, 486] on textarea "** ACCESS ** 1/9/25 - The key will be in a lockbox in the fuse box. Code = 2603…" at bounding box center [601, 487] width 619 height 139
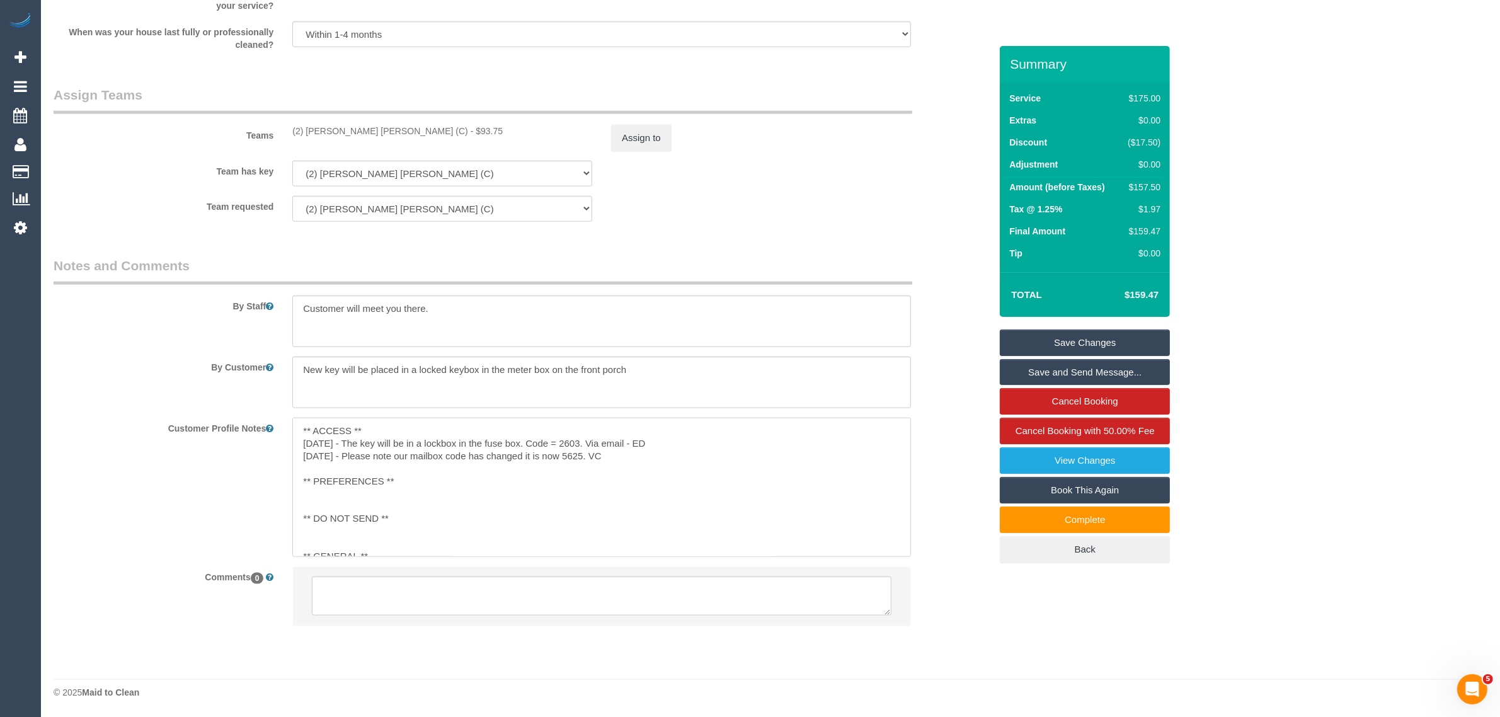
drag, startPoint x: 577, startPoint y: 440, endPoint x: 556, endPoint y: 440, distance: 21.4
click at [556, 440] on textarea "** ACCESS ** 1/9/25 - The key will be in a lockbox in the fuse box. Code = 2603…" at bounding box center [601, 487] width 619 height 139
click at [581, 461] on textarea "** ACCESS ** 1/9/25 - The key will be in a lockbox in the fuse box. Code = 2603…" at bounding box center [601, 487] width 619 height 139
click at [567, 437] on textarea "** ACCESS ** 1/9/25 - The key will be in a lockbox in the fuse box. Code = 2603…" at bounding box center [601, 487] width 619 height 139
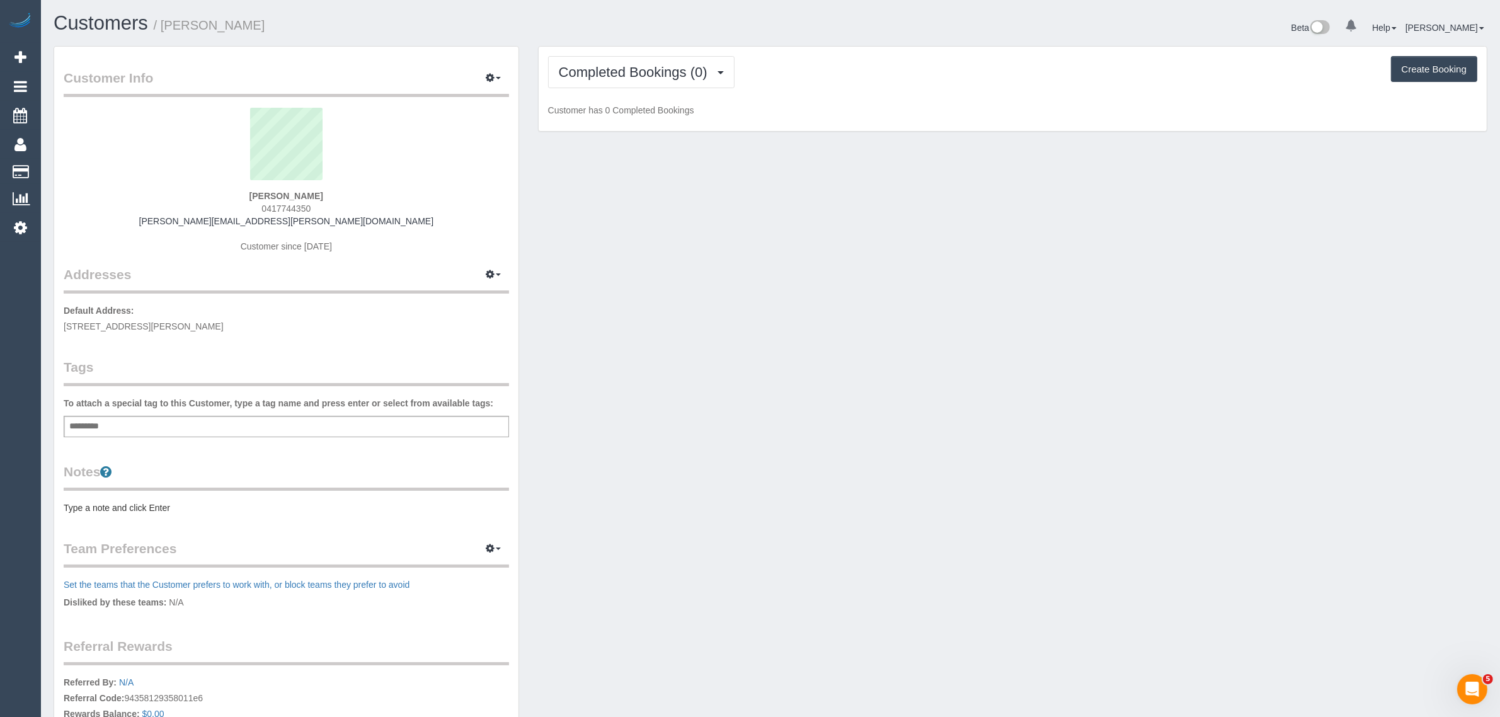
click at [283, 203] on span "0417744350" at bounding box center [285, 208] width 49 height 10
copy span "0417744350"
click at [597, 309] on div "Customer Info Edit Contact Info Send Message Email Preferences Special Sales Ta…" at bounding box center [770, 449] width 1453 height 806
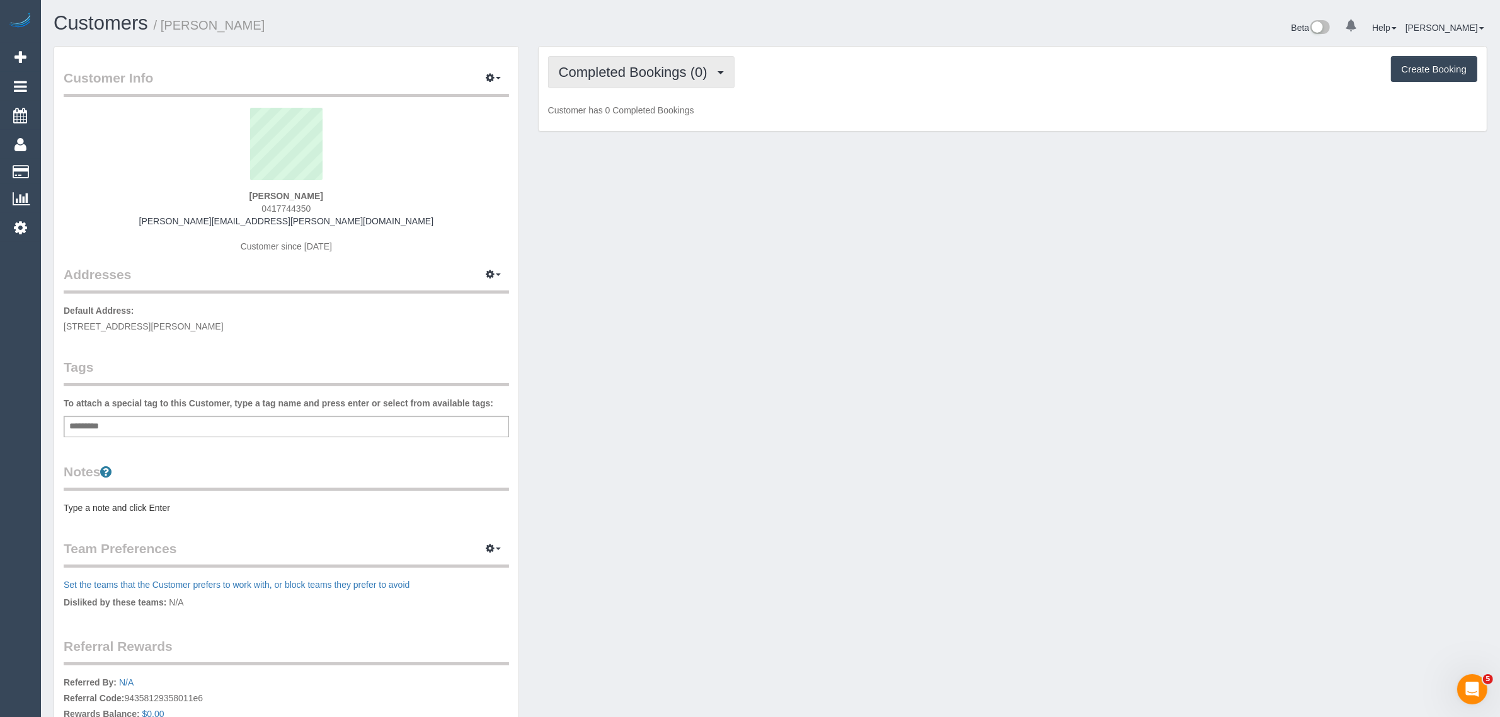
click at [678, 59] on button "Completed Bookings (0)" at bounding box center [641, 72] width 186 height 32
click at [646, 120] on link "Upcoming Bookings (1)" at bounding box center [614, 118] width 131 height 16
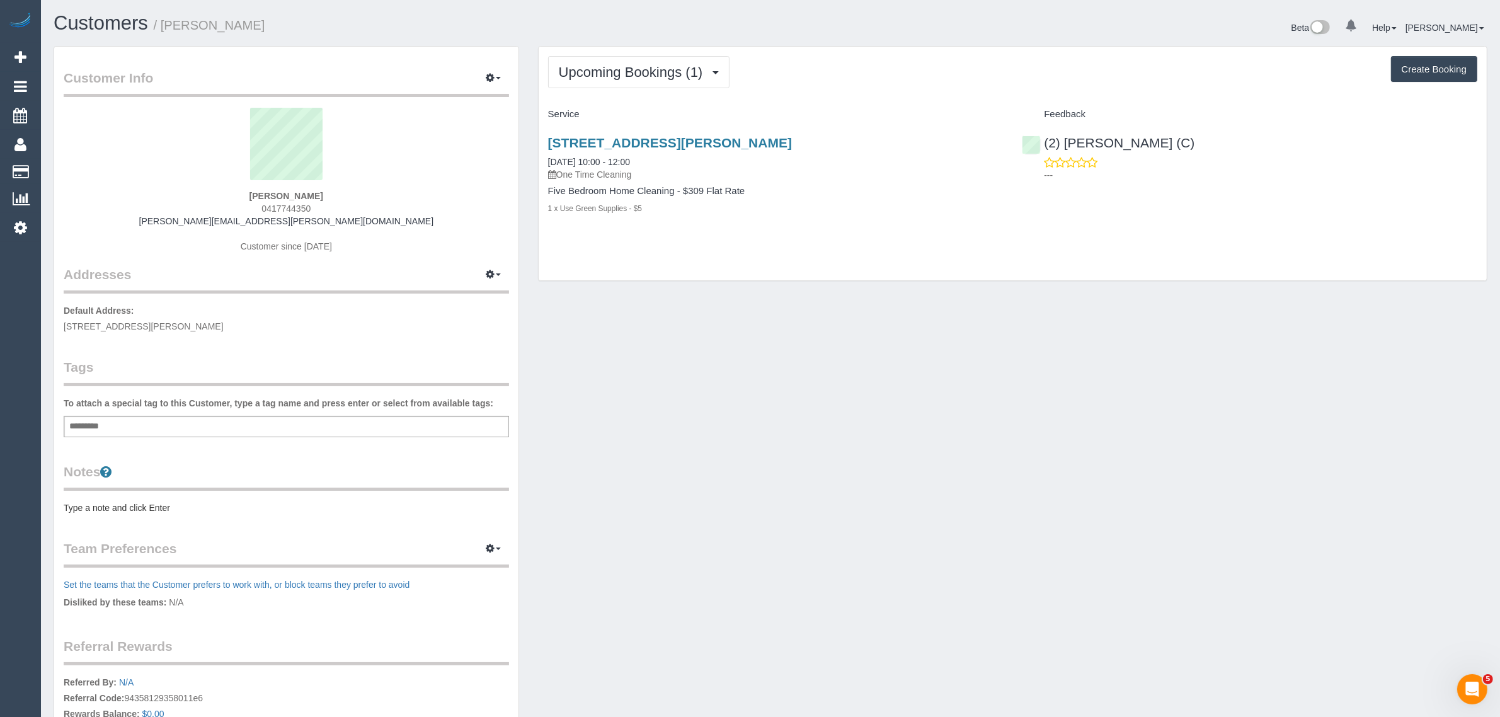
click at [1028, 585] on div "Customer Info Edit Contact Info Send Message Email Preferences Special Sales Ta…" at bounding box center [770, 449] width 1453 height 806
click at [808, 435] on div "Customer Info Edit Contact Info Send Message Email Preferences Special Sales Ta…" at bounding box center [770, 449] width 1453 height 806
click at [1123, 413] on div "Customer Info Edit Contact Info Send Message Email Preferences Special Sales Ta…" at bounding box center [770, 449] width 1453 height 806
drag, startPoint x: 810, startPoint y: 140, endPoint x: 546, endPoint y: 149, distance: 264.1
click at [546, 149] on div "[STREET_ADDRESS][PERSON_NAME] [DATE] 10:00 - 12:00 One Time Cleaning Five Bedro…" at bounding box center [776, 182] width 474 height 115
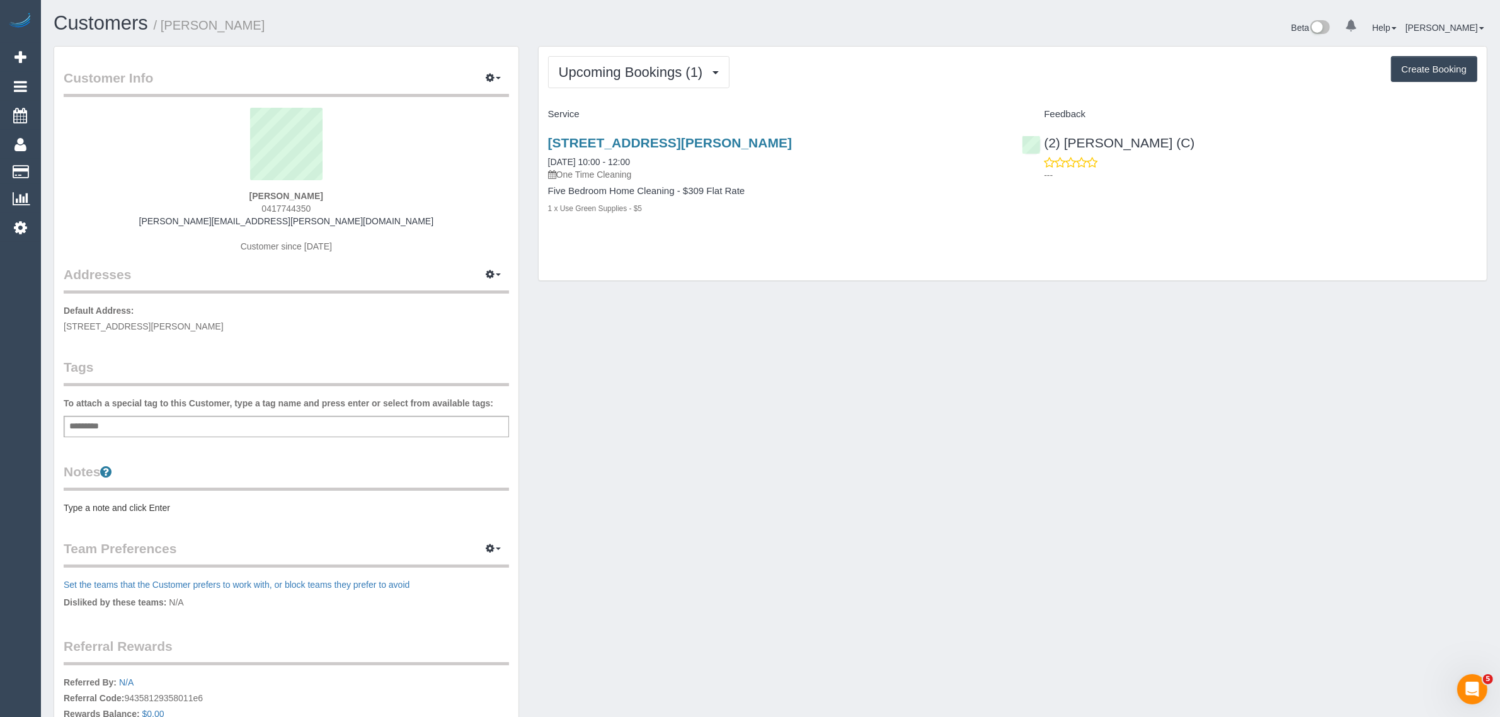
copy link "[STREET_ADDRESS][PERSON_NAME]"
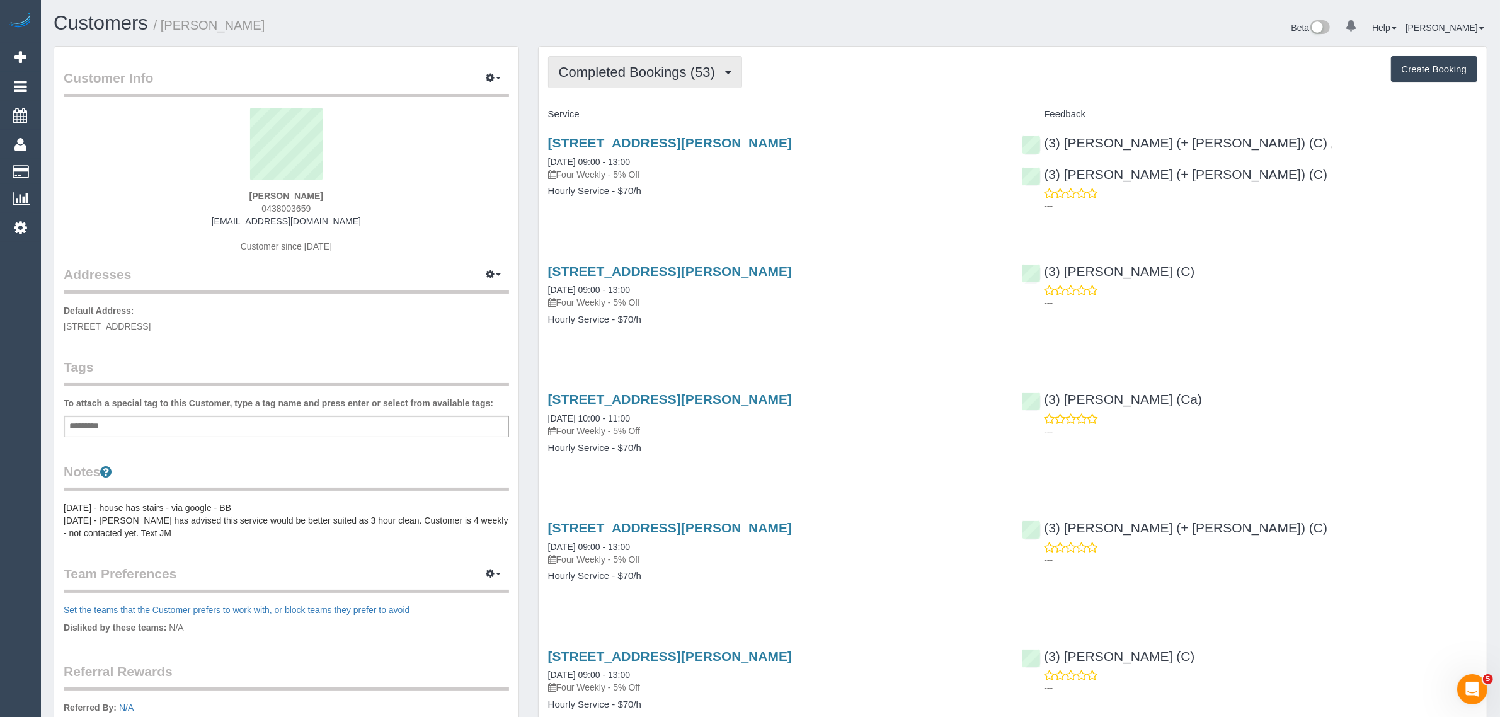
click at [586, 64] on span "Completed Bookings (53)" at bounding box center [640, 72] width 163 height 16
click at [587, 112] on link "Upcoming Bookings (12)" at bounding box center [617, 118] width 136 height 16
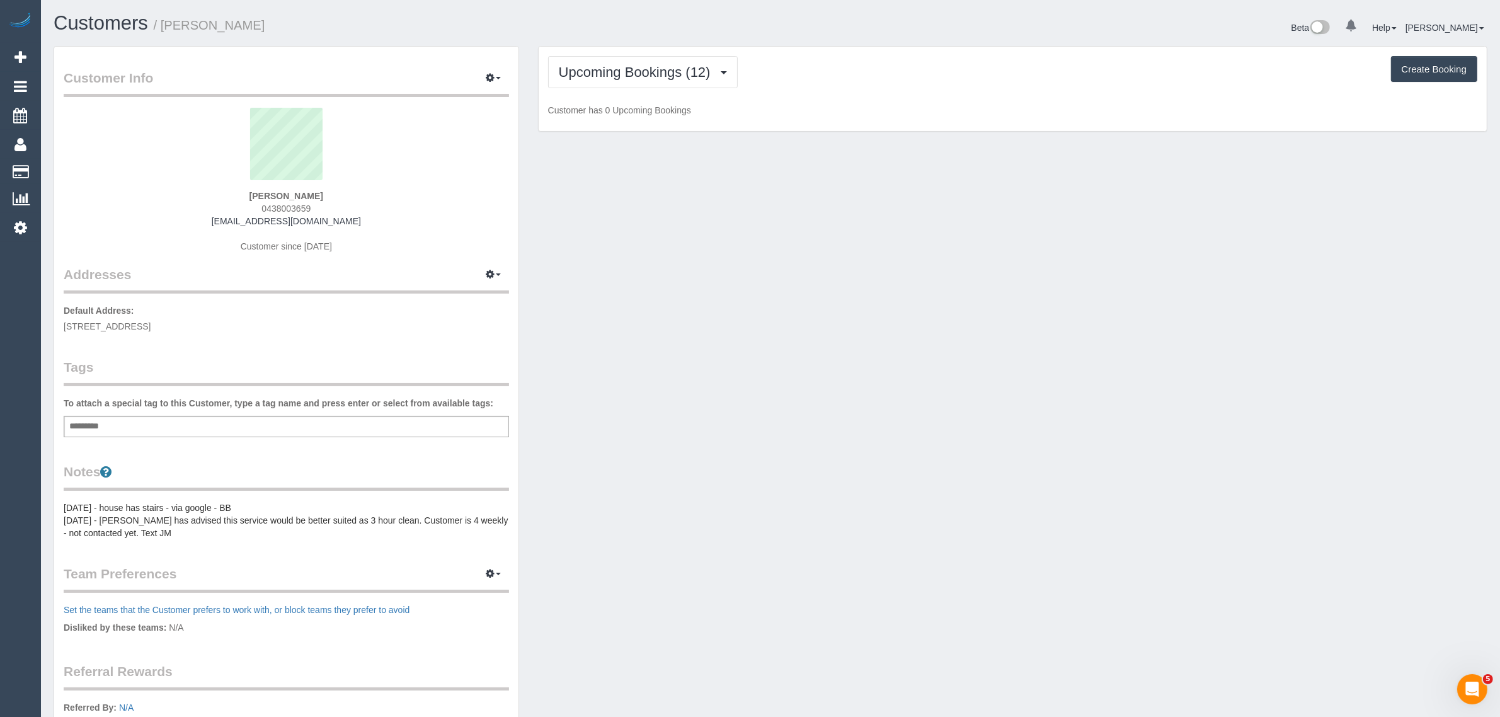
click at [287, 210] on span "0438003659" at bounding box center [285, 208] width 49 height 10
copy span "0438003659"
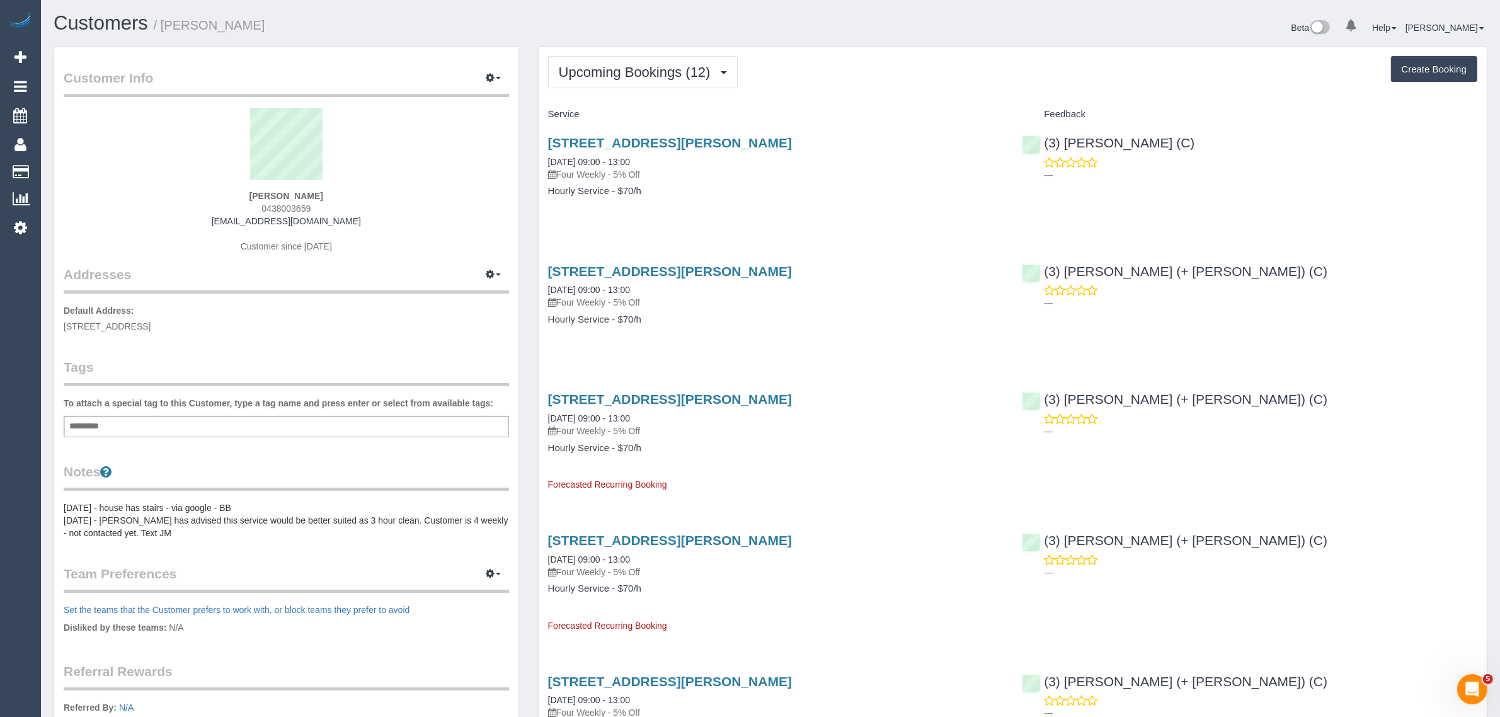
drag, startPoint x: 631, startPoint y: 14, endPoint x: 656, endPoint y: 28, distance: 29.1
click at [631, 14] on h1 "Customers / Jacqui Coghlan" at bounding box center [407, 23] width 707 height 21
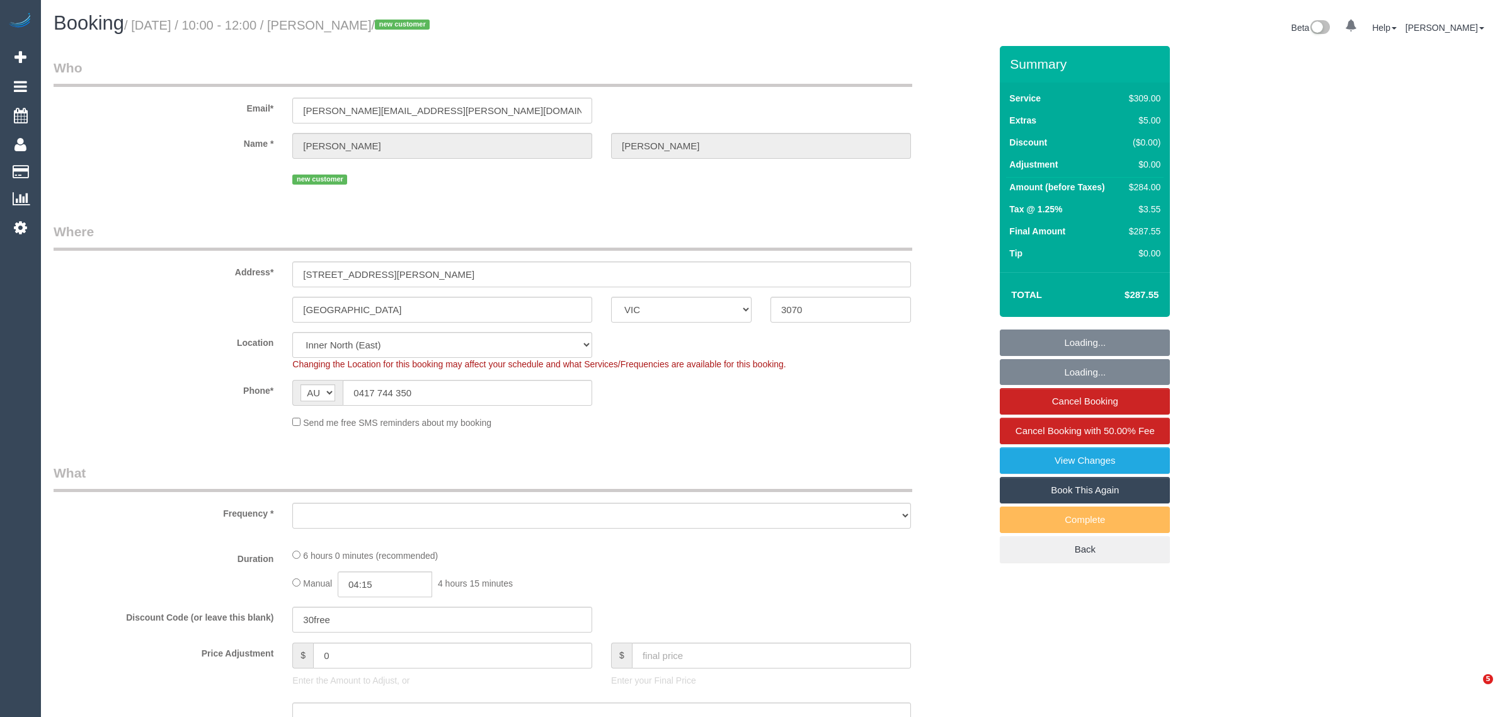
select select "VIC"
select select "spot1"
select select "number:28"
select select "number:14"
select select "number:19"
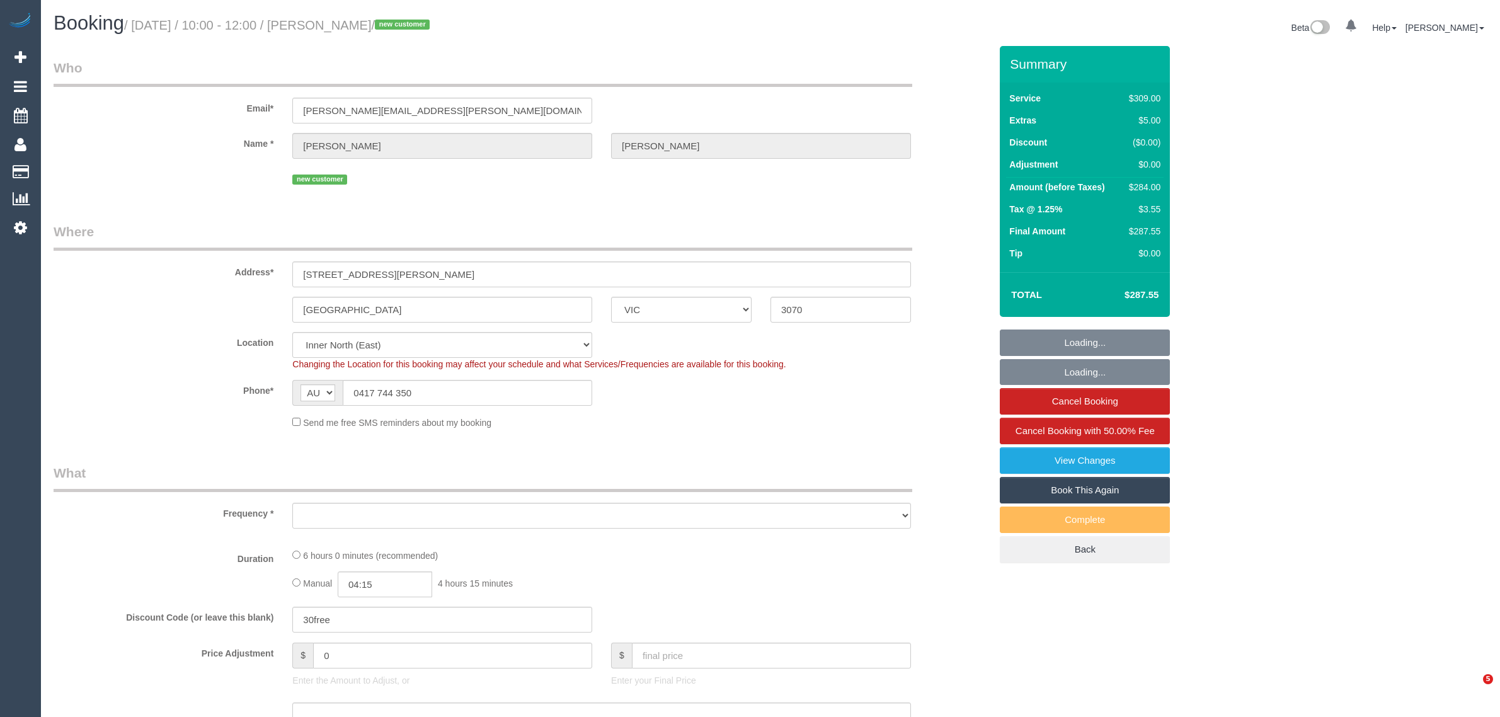
select select "number:23"
select select "number:35"
select select "number:12"
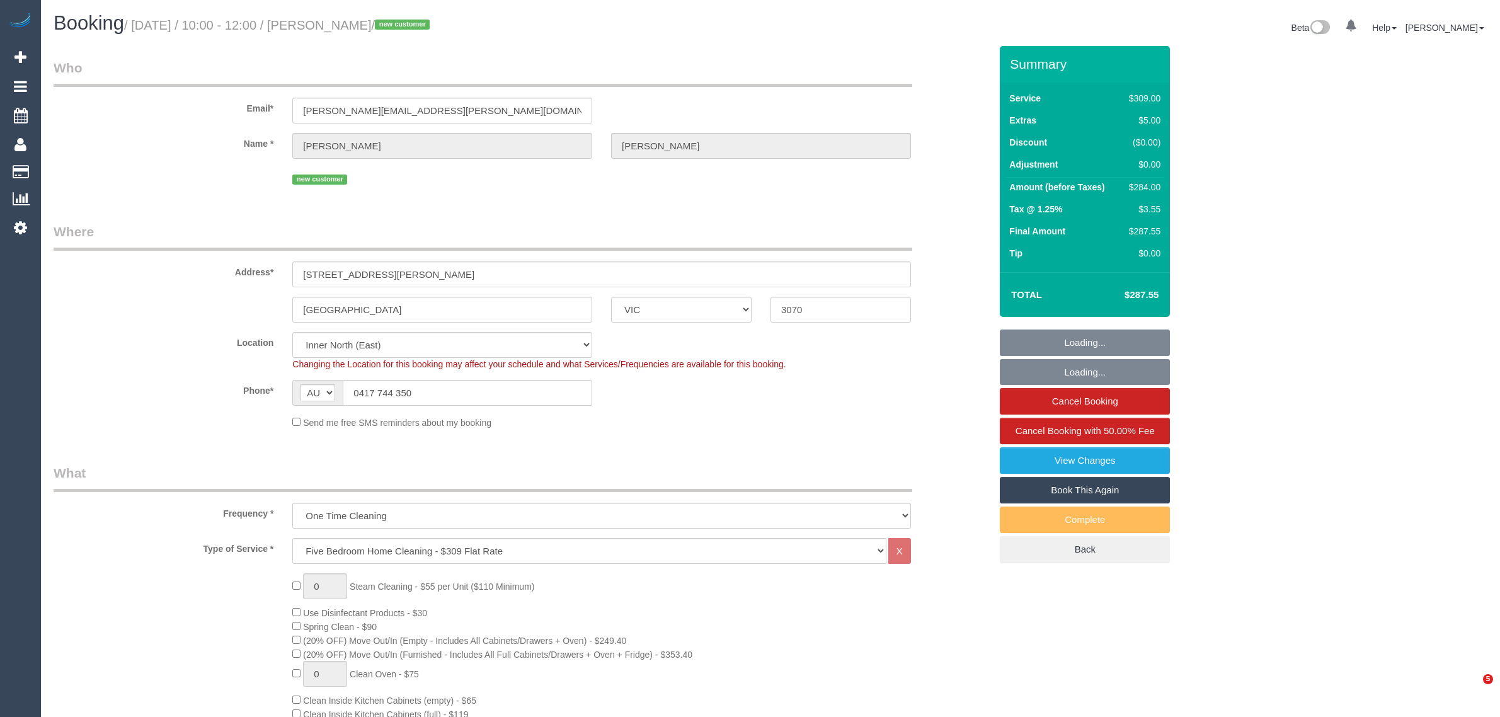
select select "object:1608"
select select "string:stripe-pm_1S6Lcm2GScqysDRVjjXOIlZD"
click at [709, 275] on input "[STREET_ADDRESS][PERSON_NAME]" at bounding box center [601, 274] width 619 height 26
paste input "[STREET_ADDRESS][PERSON_NAME]"
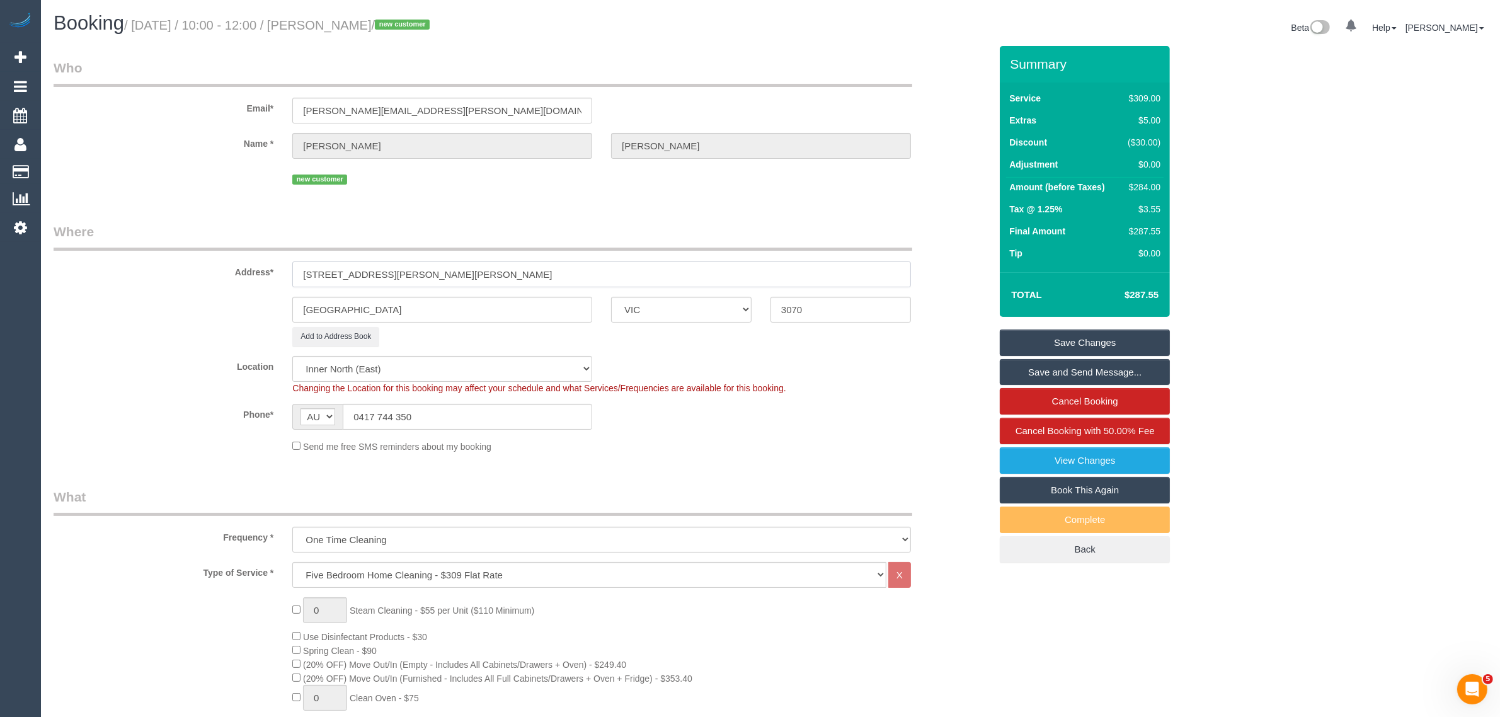
drag, startPoint x: 385, startPoint y: 275, endPoint x: 457, endPoint y: 265, distance: 72.4
click at [457, 265] on input "[STREET_ADDRESS][PERSON_NAME][PERSON_NAME]" at bounding box center [601, 274] width 619 height 26
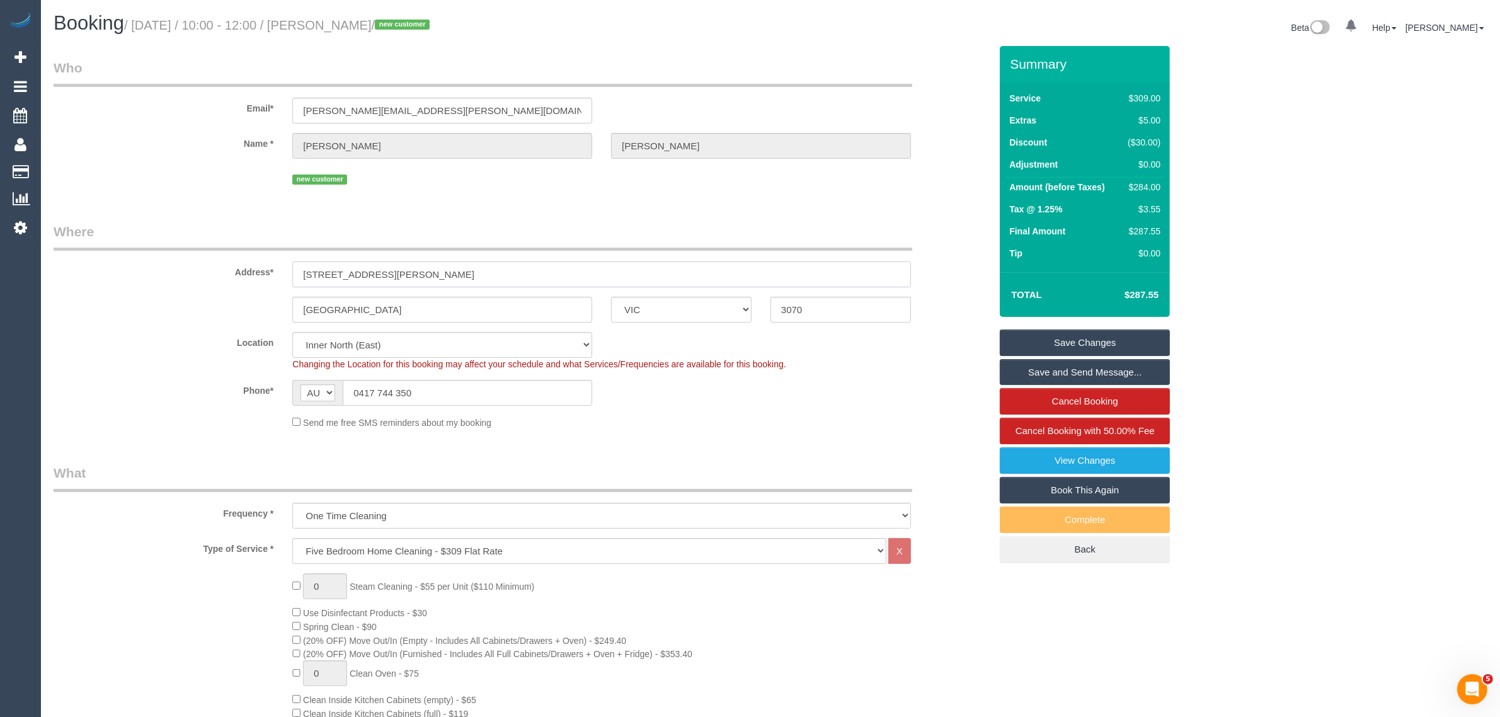
type input "[STREET_ADDRESS][PERSON_NAME]"
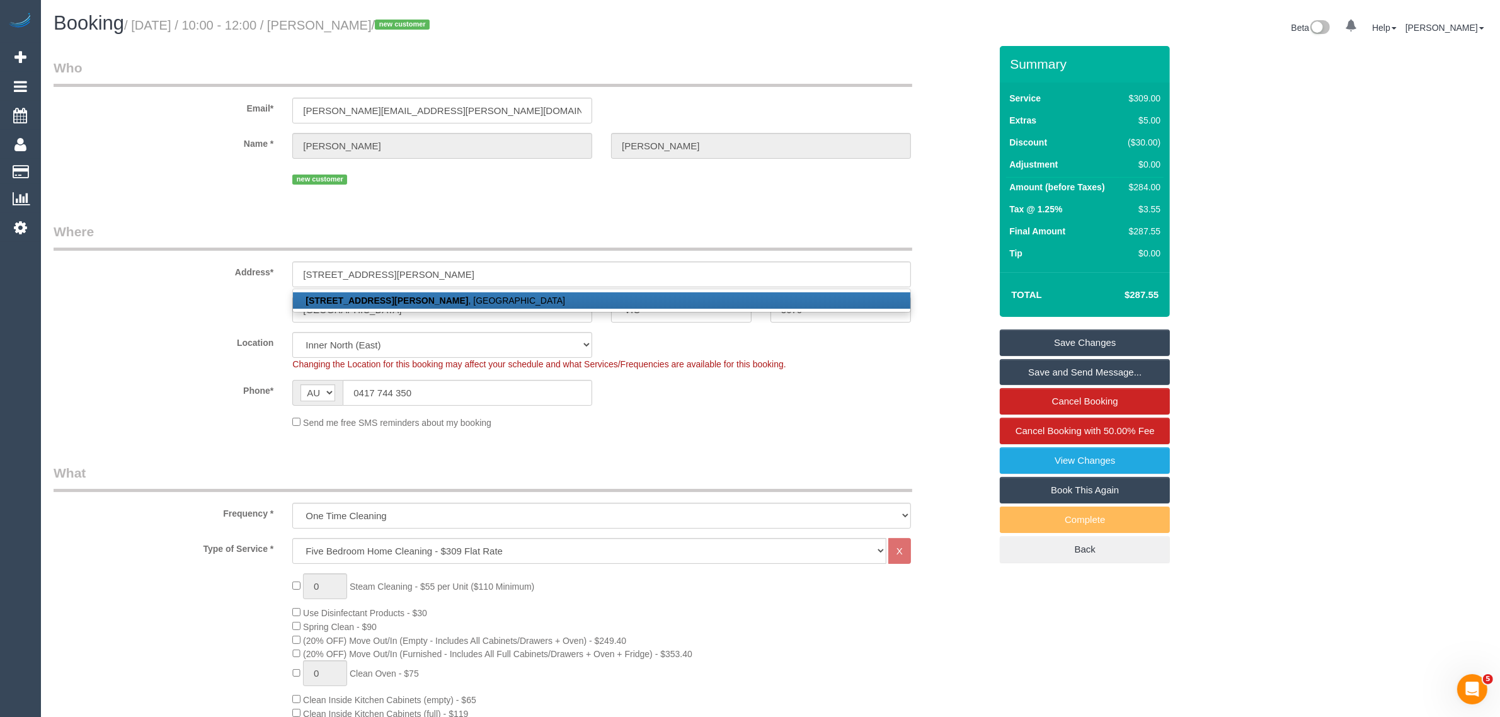
drag, startPoint x: 436, startPoint y: 295, endPoint x: 432, endPoint y: 304, distance: 9.9
click at [432, 304] on link "[STREET_ADDRESS][PERSON_NAME]" at bounding box center [601, 300] width 617 height 16
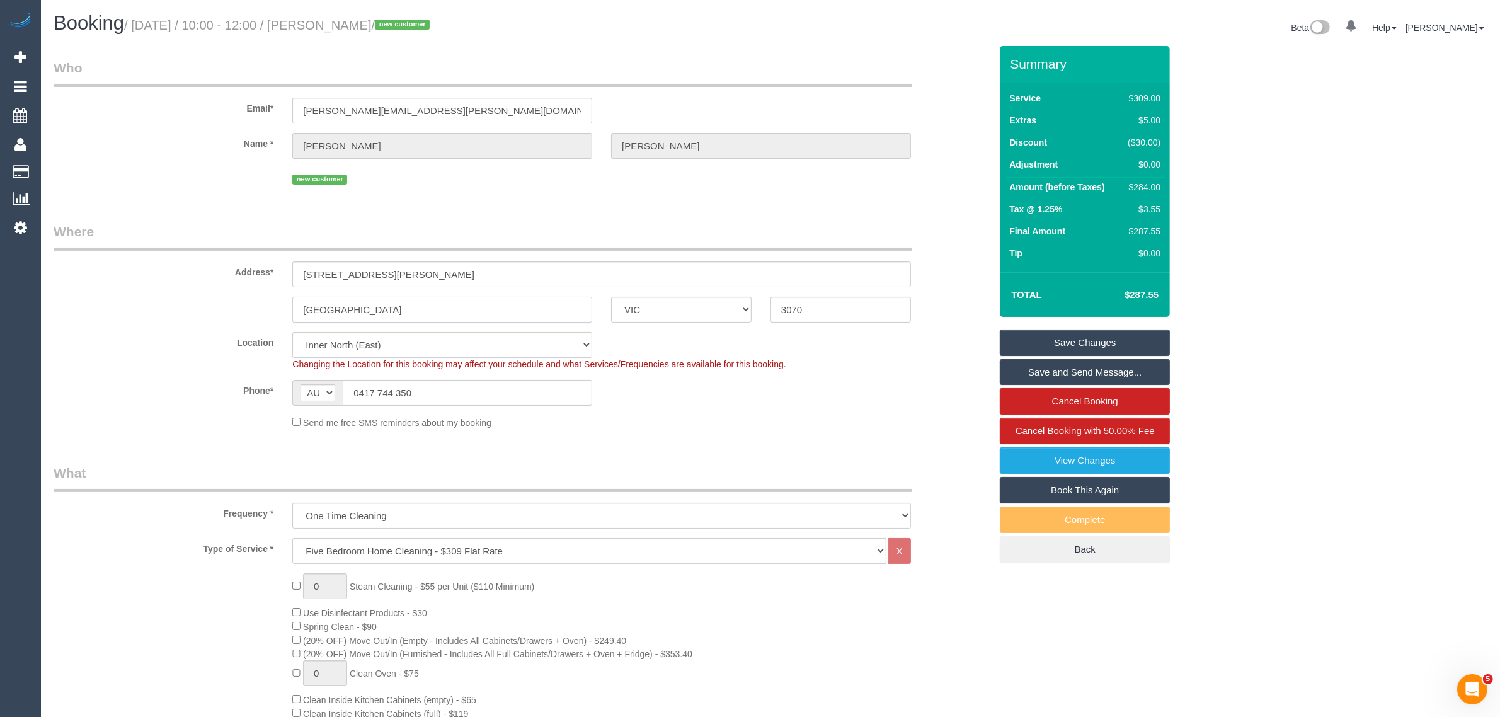
drag, startPoint x: 357, startPoint y: 307, endPoint x: 281, endPoint y: 312, distance: 75.8
click at [281, 312] on div "Melbourne ACT NSW NT QLD SA TAS VIC WA 3070" at bounding box center [522, 310] width 956 height 26
paste input "Northcot"
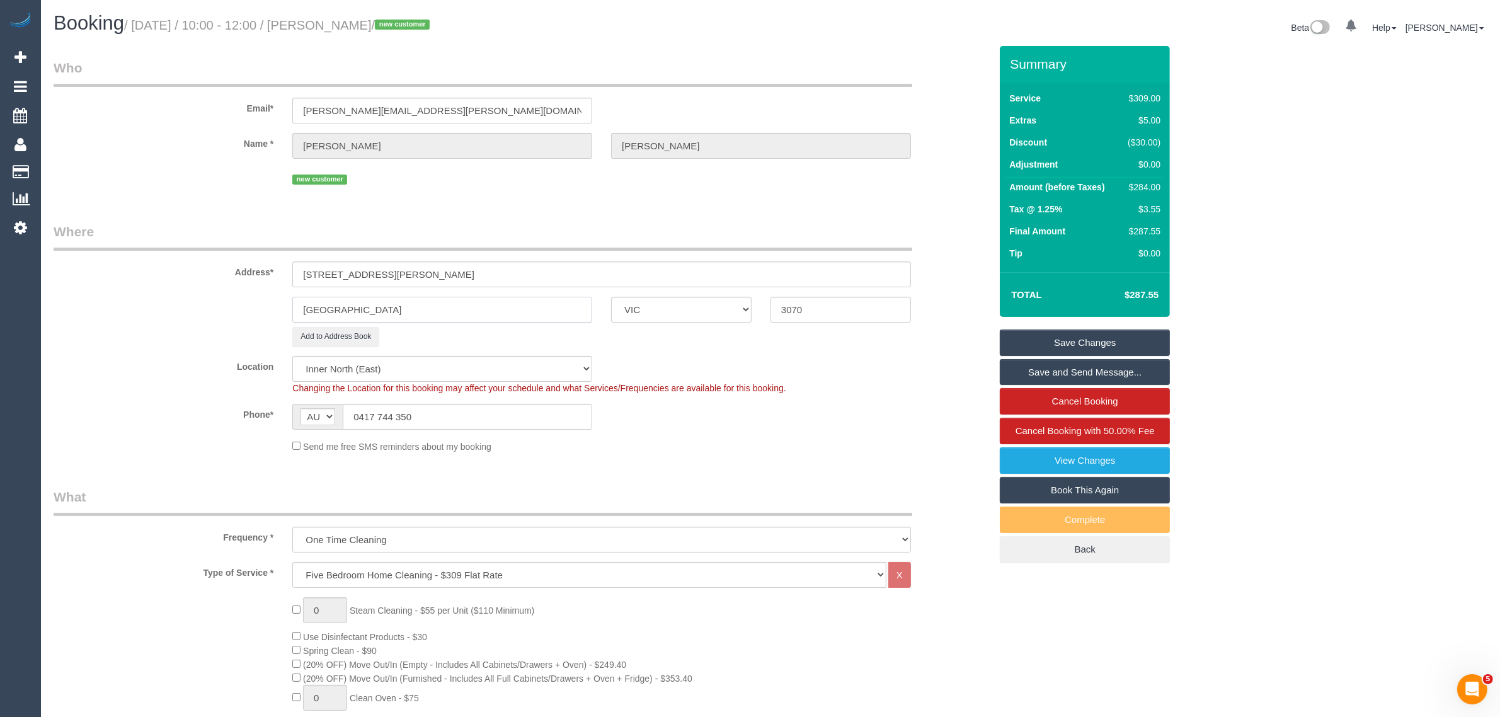
type input "Northcote"
click at [213, 324] on sui-booking-address "Address* 238 Beavers Road Northcote ACT NSW NT QLD SA TAS VIC WA 3070 Add to Ad…" at bounding box center [522, 284] width 937 height 124
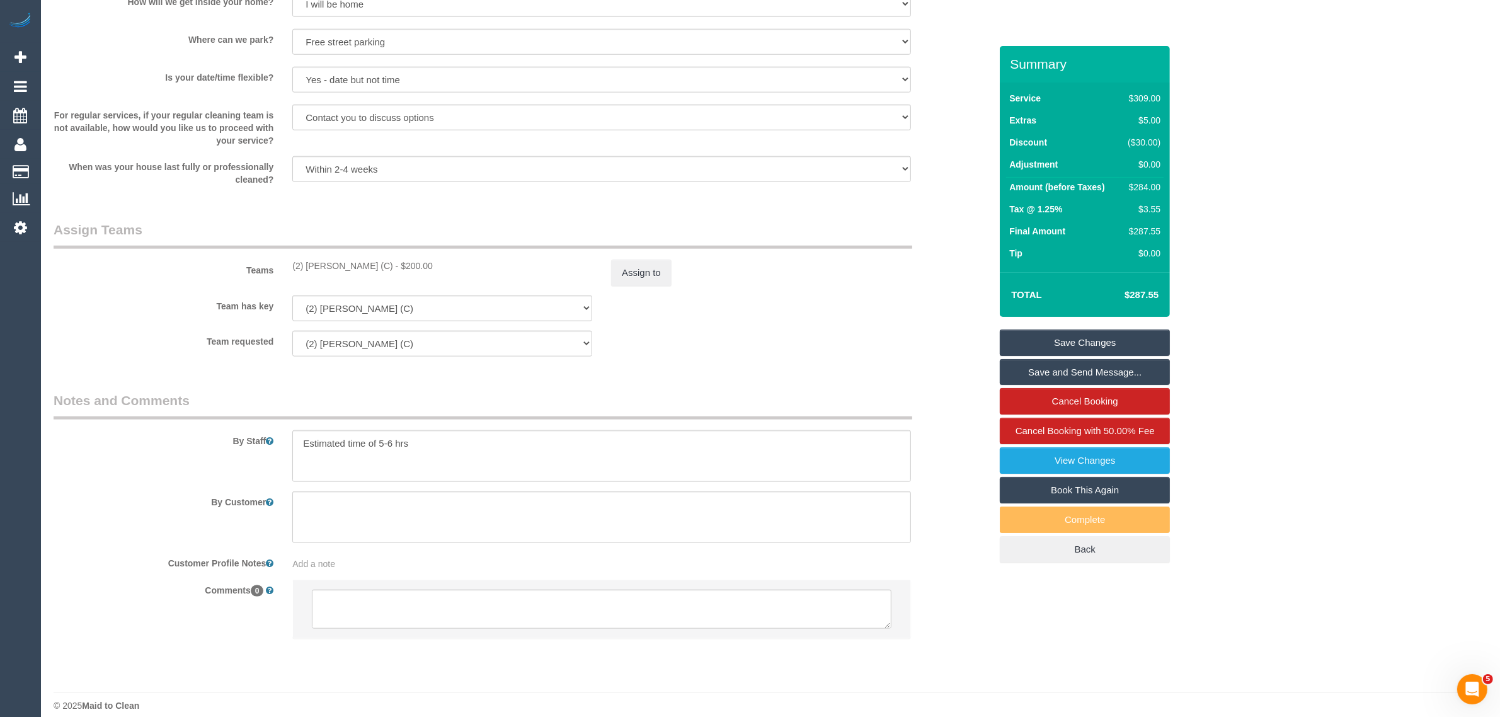
scroll to position [1706, 0]
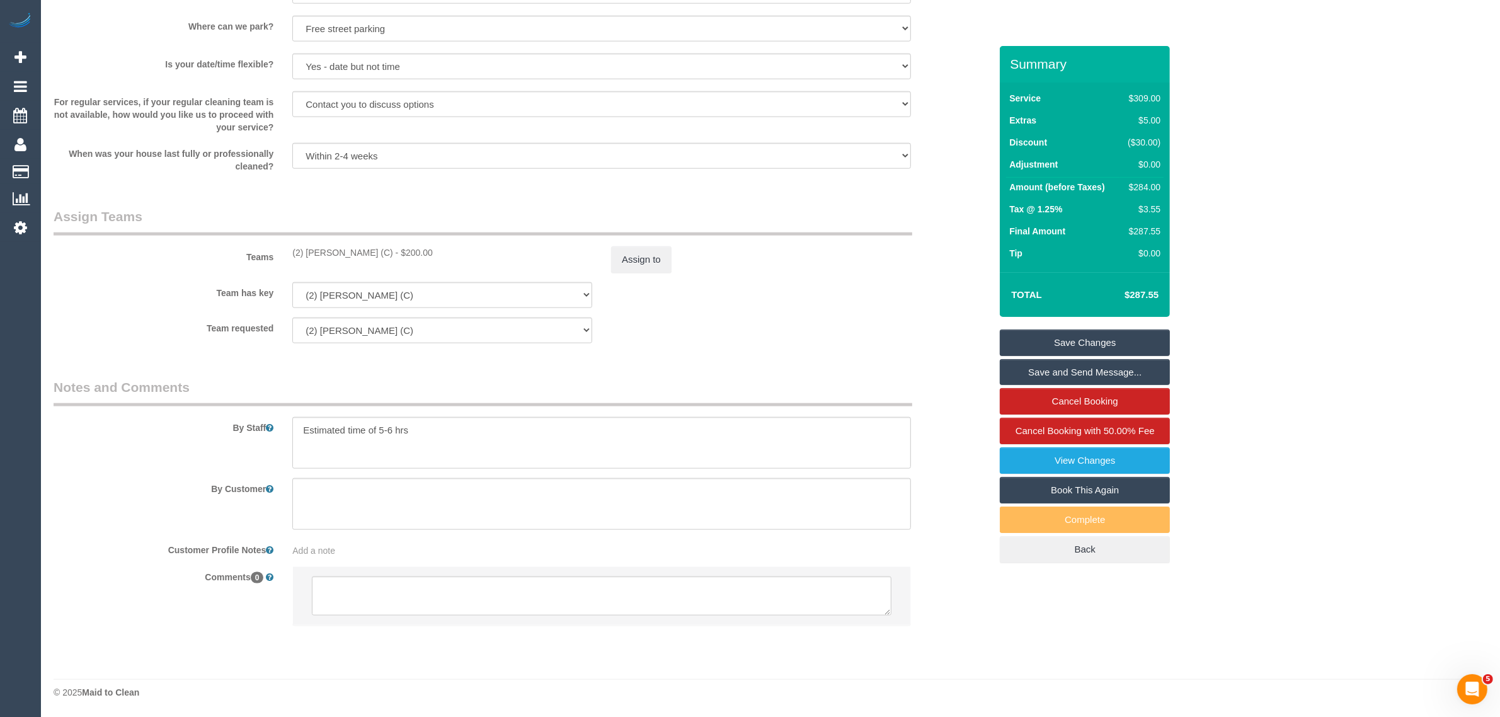
click at [857, 701] on footer "© 2025 Maid to Clean" at bounding box center [771, 691] width 1434 height 25
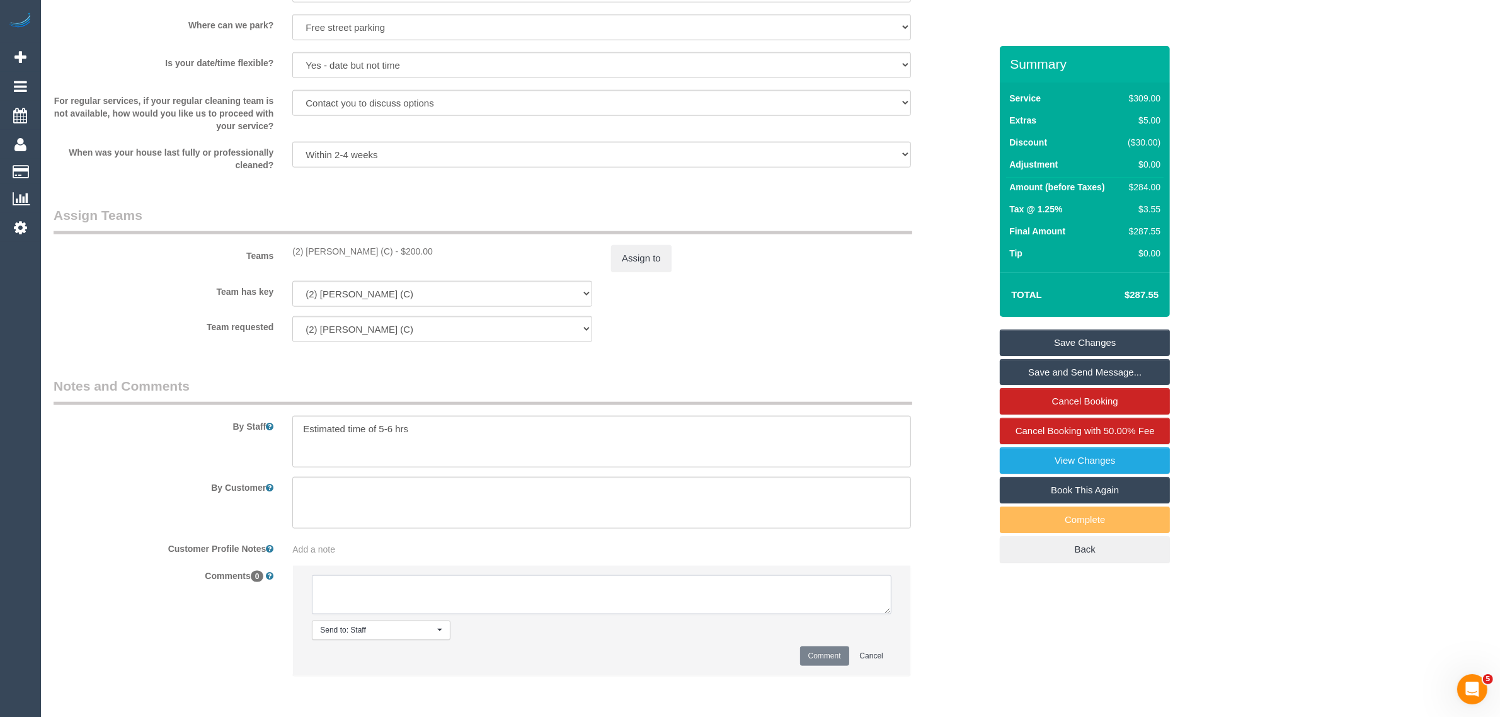
click at [537, 580] on textarea at bounding box center [602, 594] width 580 height 39
paste textarea "238 Beavers Rd, Northcote VIC 3070, Australia"
type textarea "Correct address - 238 Beavers Rd, Northcote VIC 3070, Australia"
click at [819, 653] on button "Comment" at bounding box center [824, 656] width 49 height 20
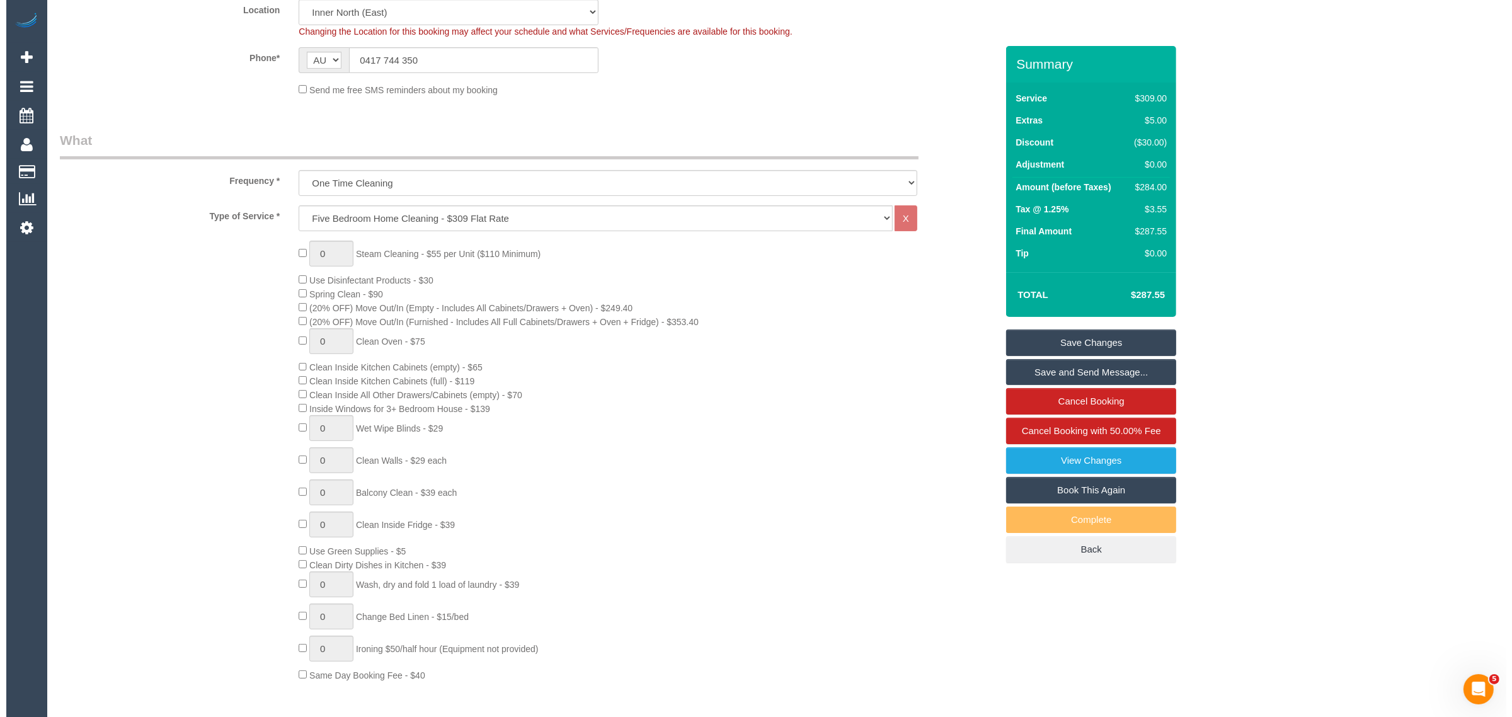
scroll to position [0, 0]
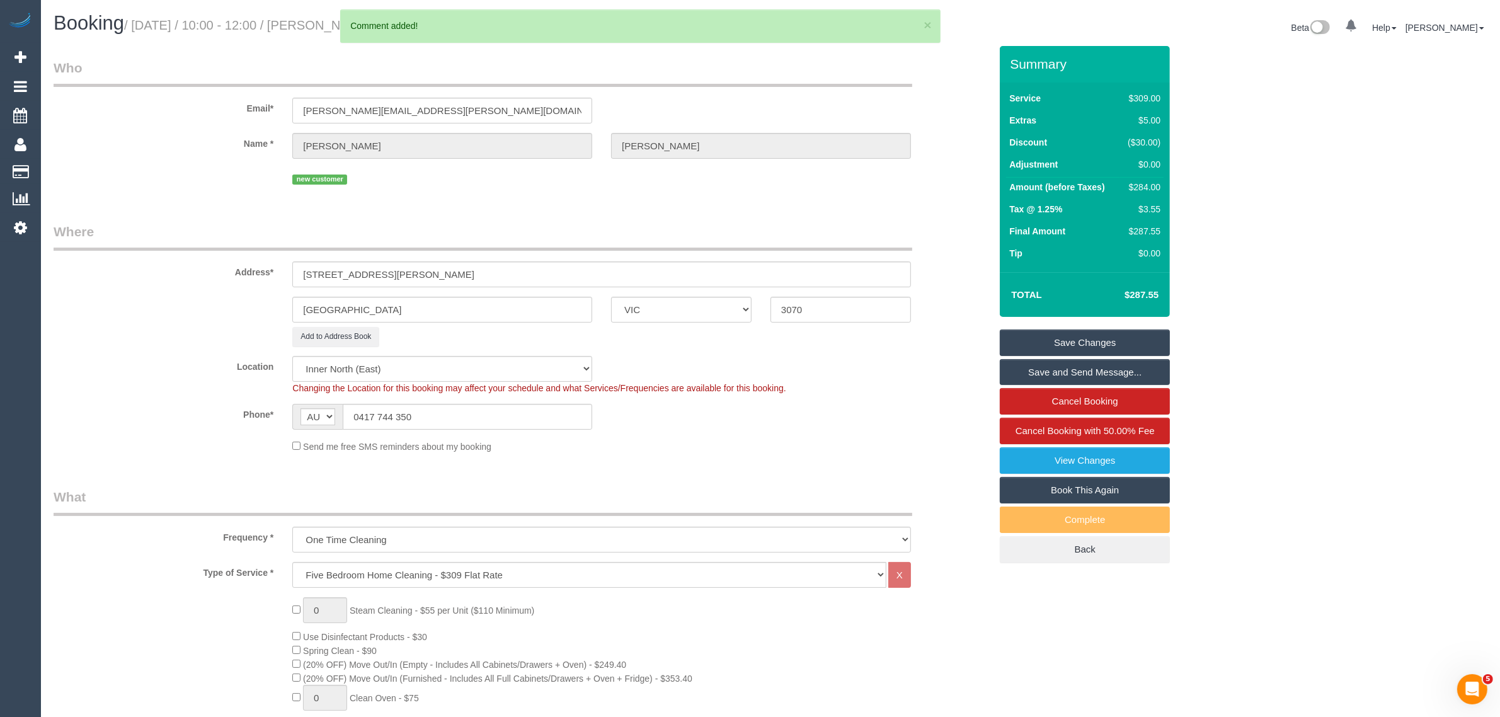
click at [1058, 334] on link "Save Changes" at bounding box center [1085, 342] width 170 height 26
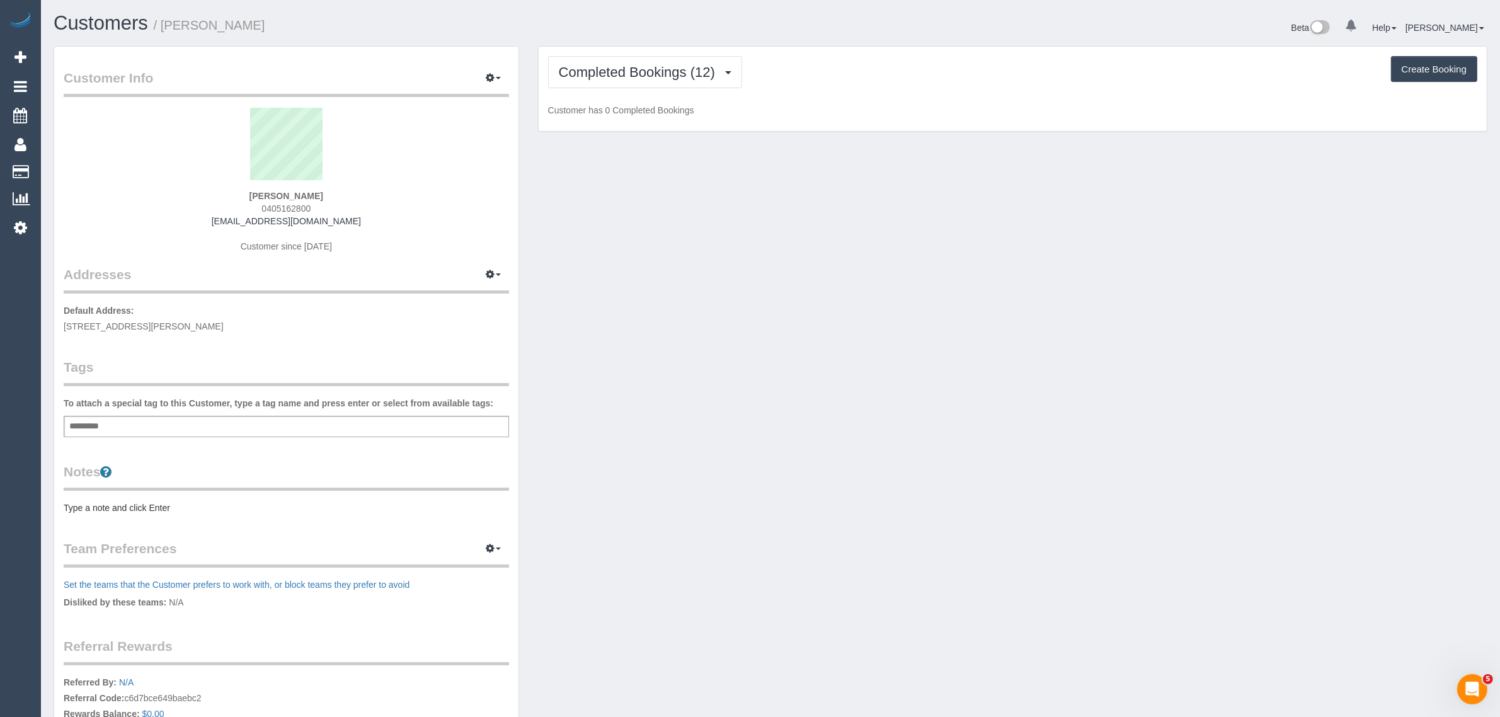
click at [703, 31] on h1 "Customers / [PERSON_NAME]" at bounding box center [407, 23] width 707 height 21
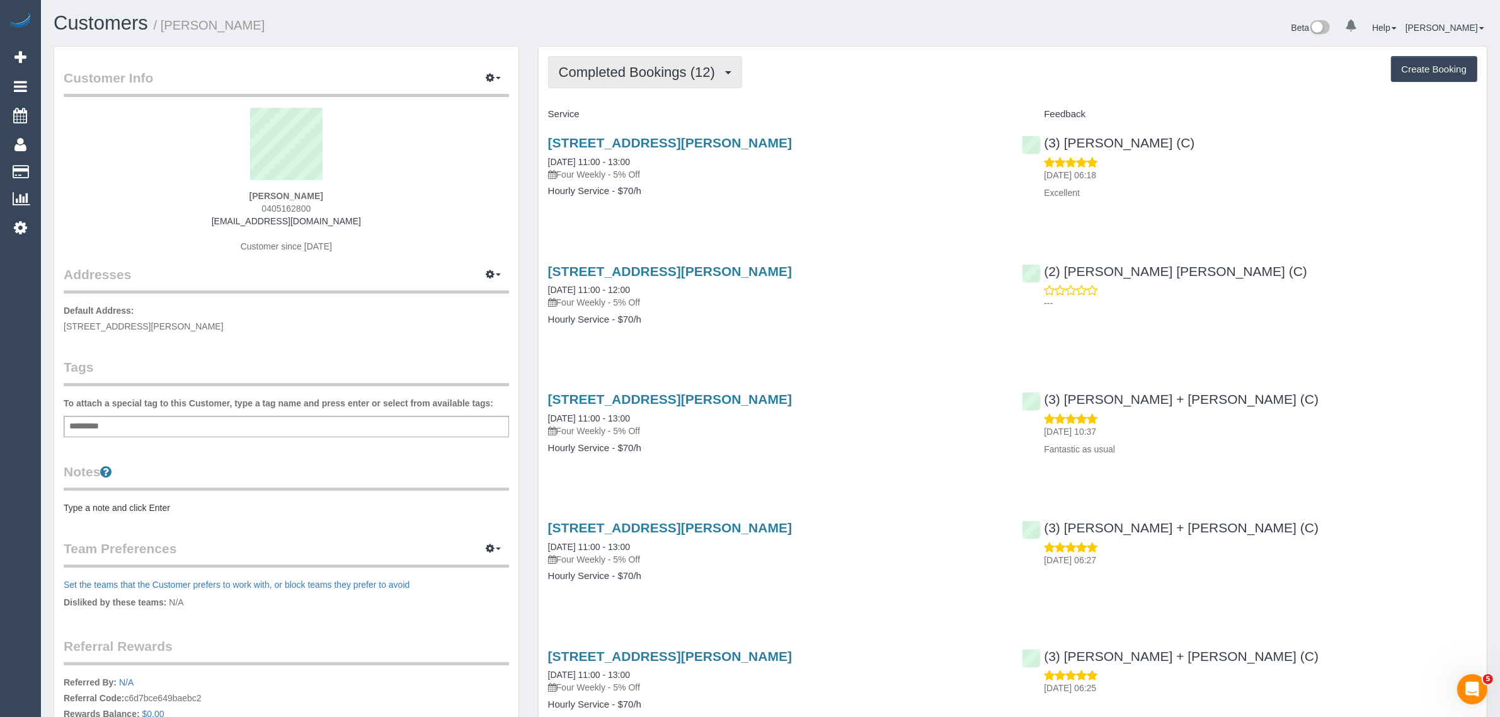
click at [681, 79] on button "Completed Bookings (12)" at bounding box center [645, 72] width 194 height 32
click at [666, 120] on link "Upcoming Bookings (11)" at bounding box center [617, 118] width 136 height 16
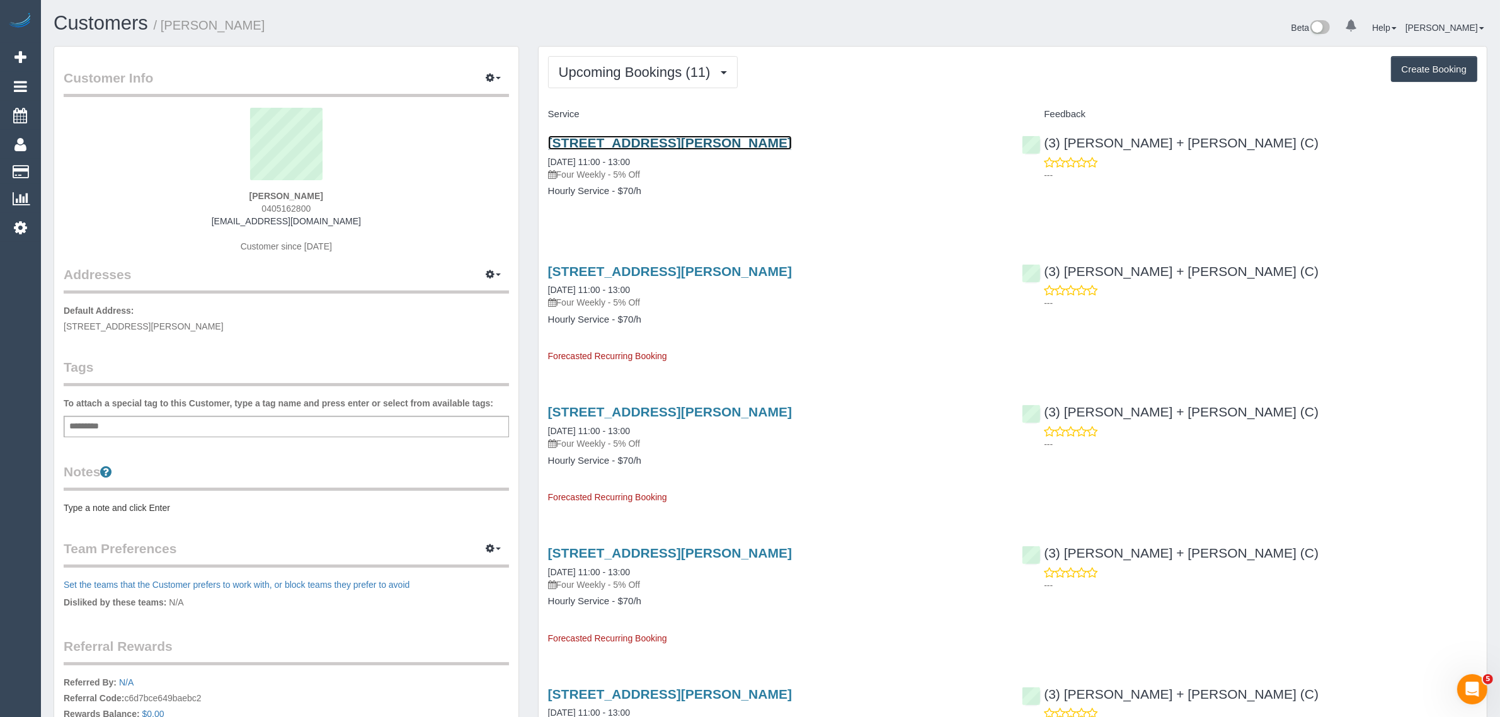
click at [639, 142] on link "10 Gale Street, Brunswick East, VIC 3057" at bounding box center [670, 142] width 244 height 14
click at [629, 69] on span "Upcoming Bookings (11)" at bounding box center [638, 72] width 158 height 16
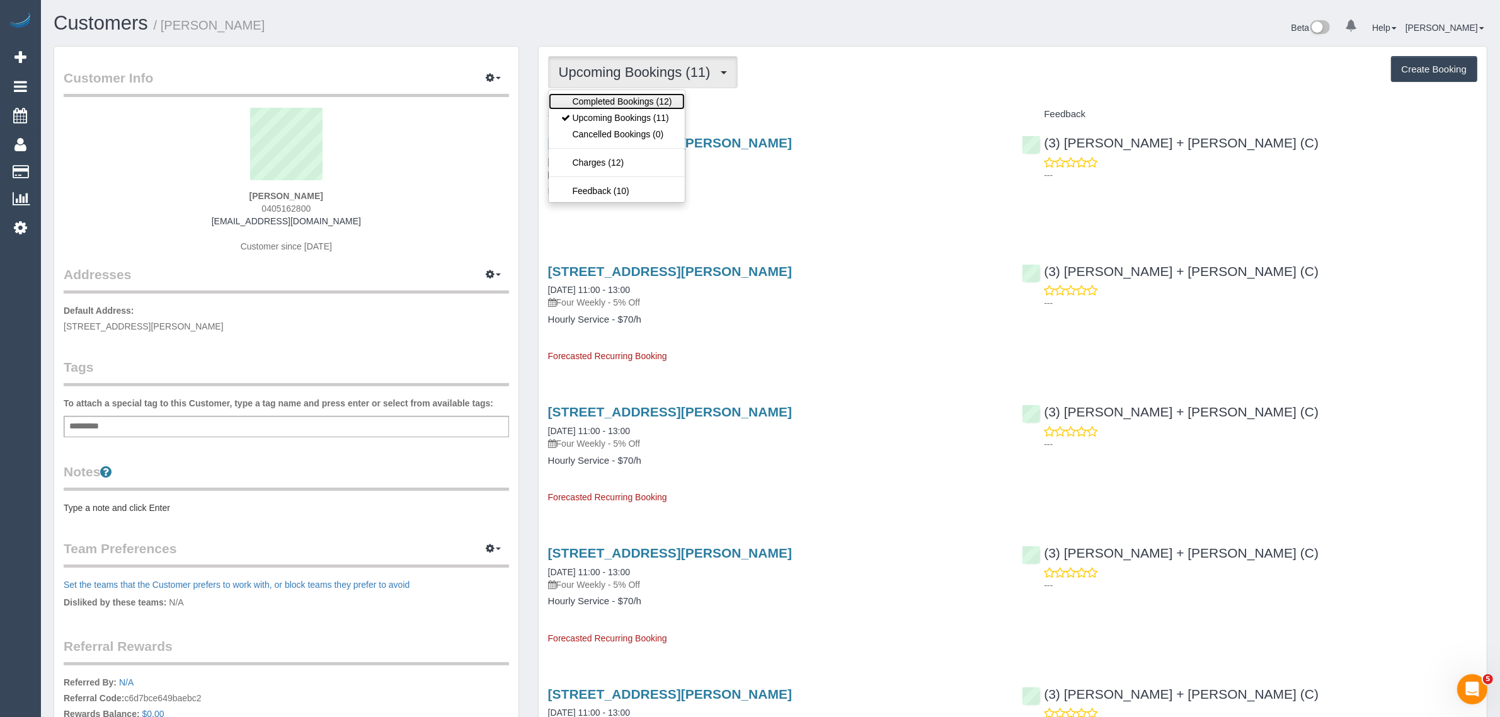
click at [621, 94] on link "Completed Bookings (12)" at bounding box center [617, 101] width 136 height 16
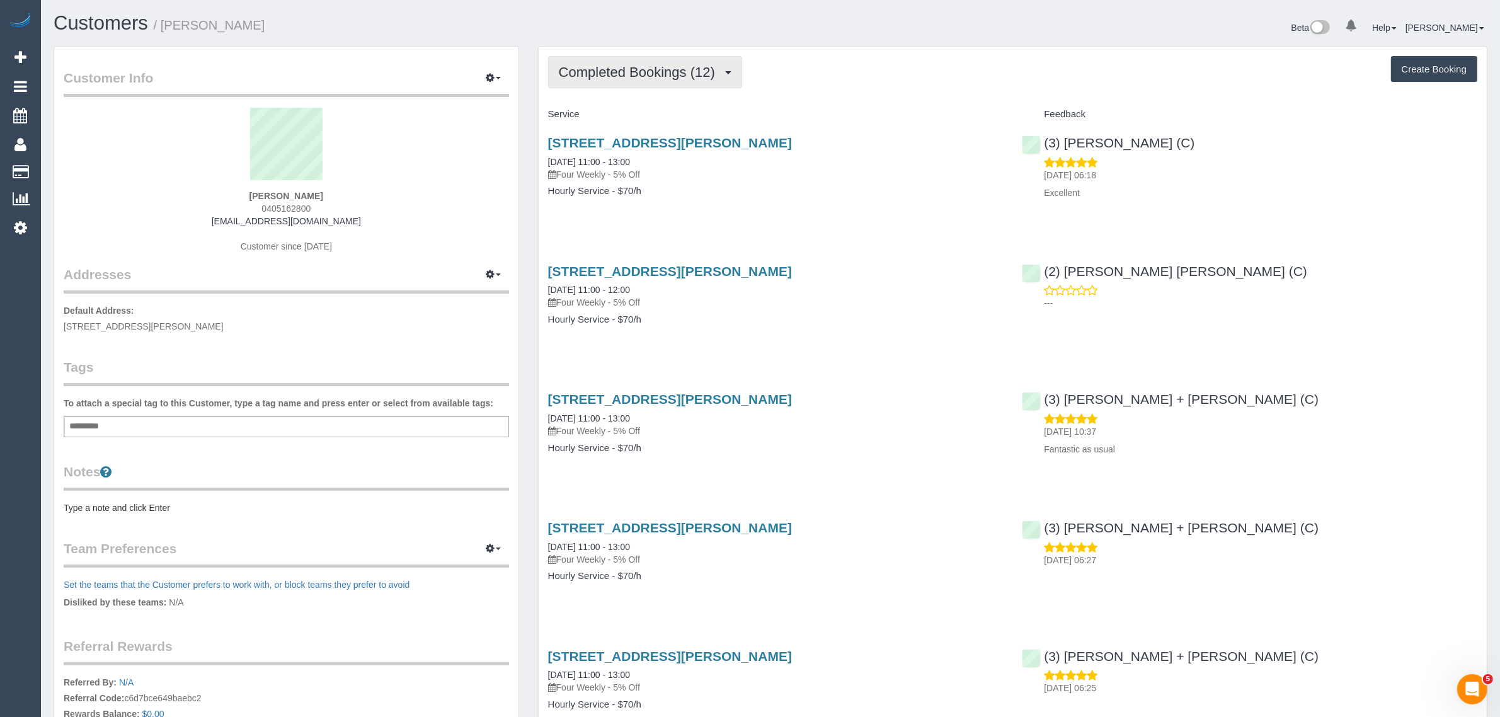
click at [695, 79] on button "Completed Bookings (12)" at bounding box center [645, 72] width 194 height 32
click at [648, 112] on link "Upcoming Bookings (11)" at bounding box center [617, 118] width 136 height 16
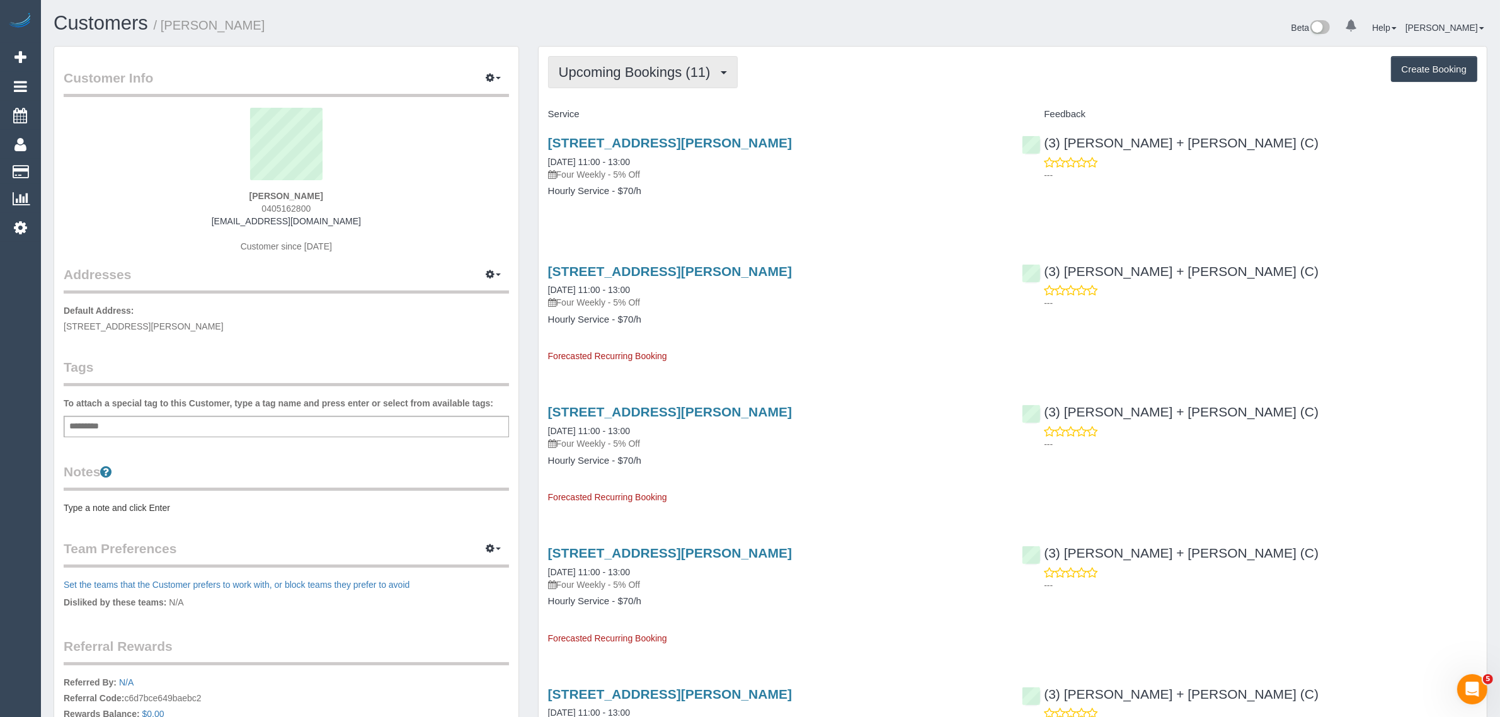
click at [643, 82] on button "Upcoming Bookings (11)" at bounding box center [643, 72] width 190 height 32
click at [697, 24] on h1 "Customers / Stephanie Powell" at bounding box center [407, 23] width 707 height 21
click at [612, 68] on span "Upcoming Bookings (11)" at bounding box center [638, 72] width 158 height 16
click at [600, 114] on link "Upcoming Bookings (11)" at bounding box center [617, 118] width 136 height 16
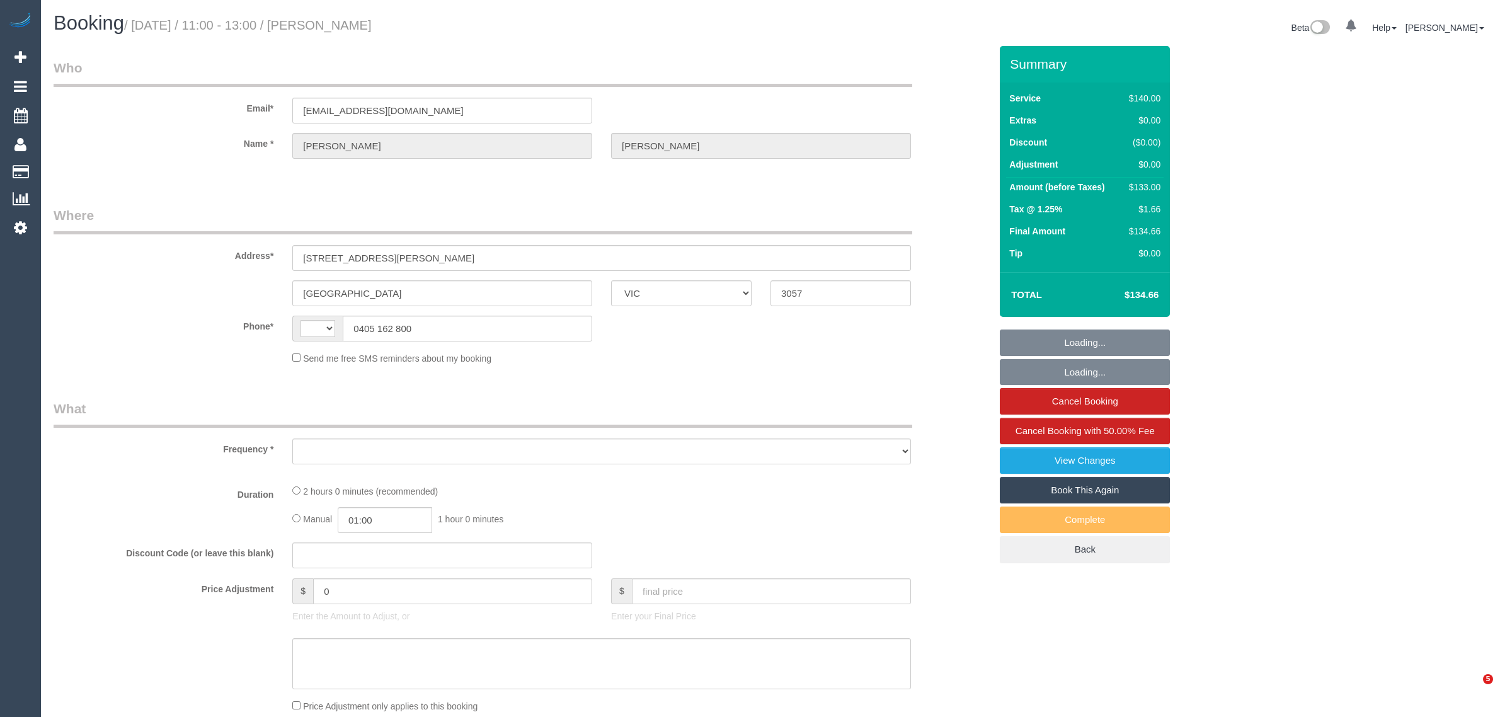
select select "VIC"
select select "string:AU"
select select "string:stripe-pm_1Pvp3n2GScqysDRVR0mQI4xS"
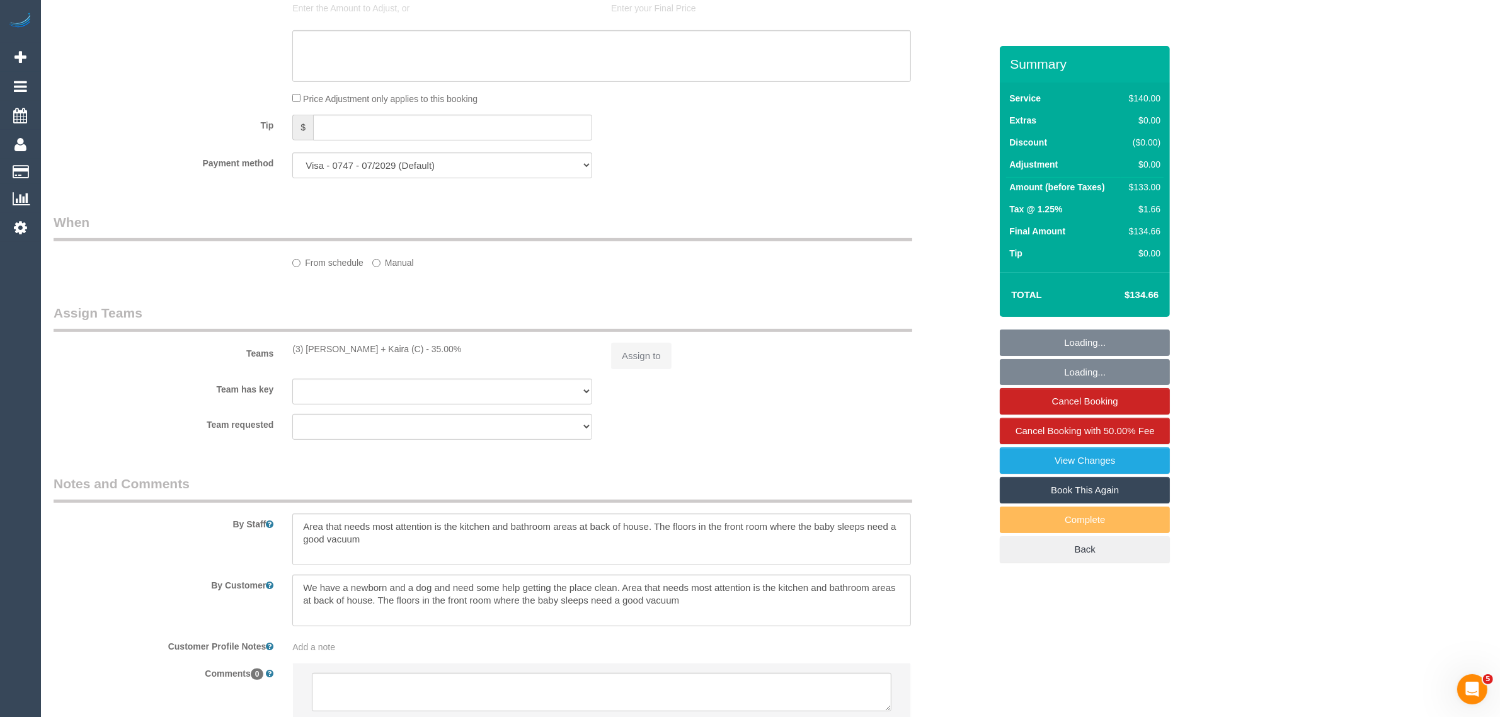
scroll to position [752, 0]
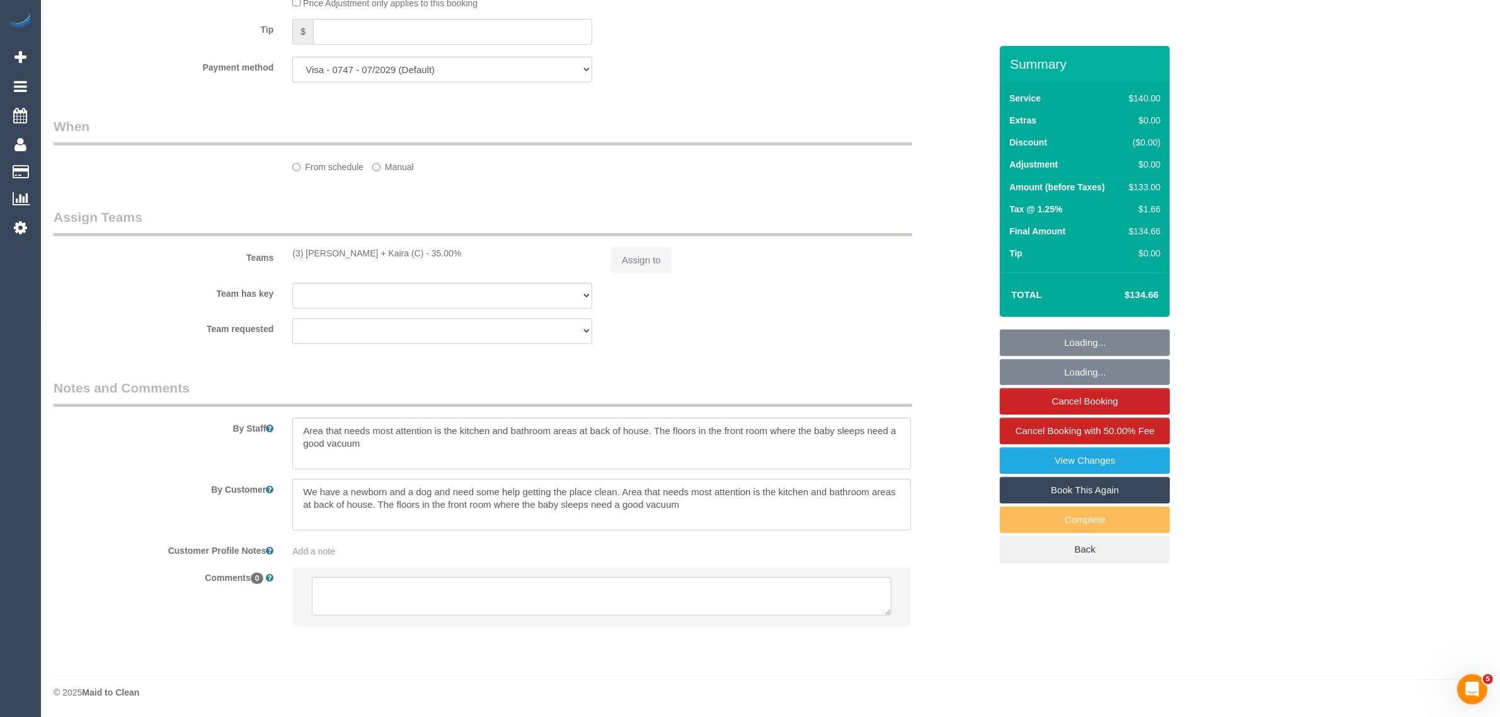
select select "object:534"
select select "spot1"
select select "number:27"
select select "number:14"
select select "number:19"
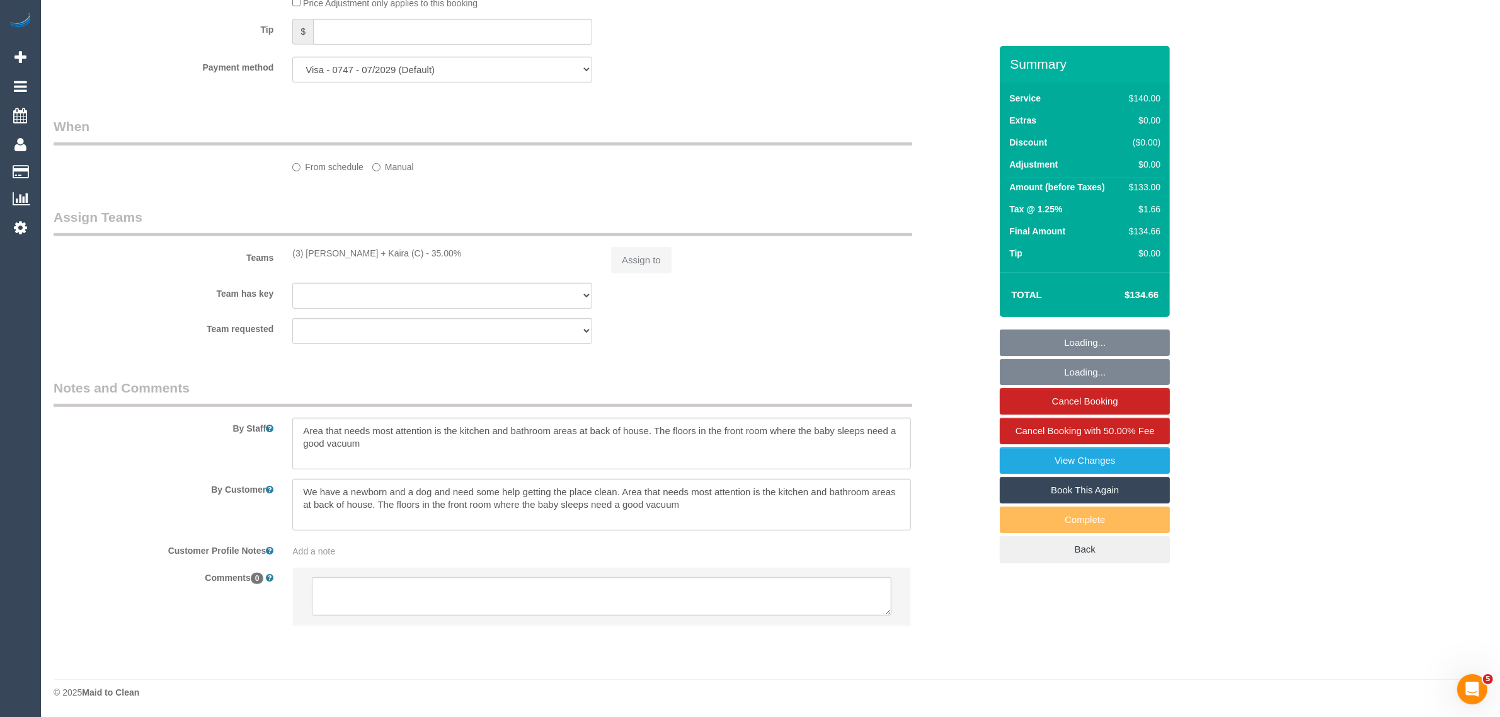
select select "number:22"
select select "number:34"
select select "number:13"
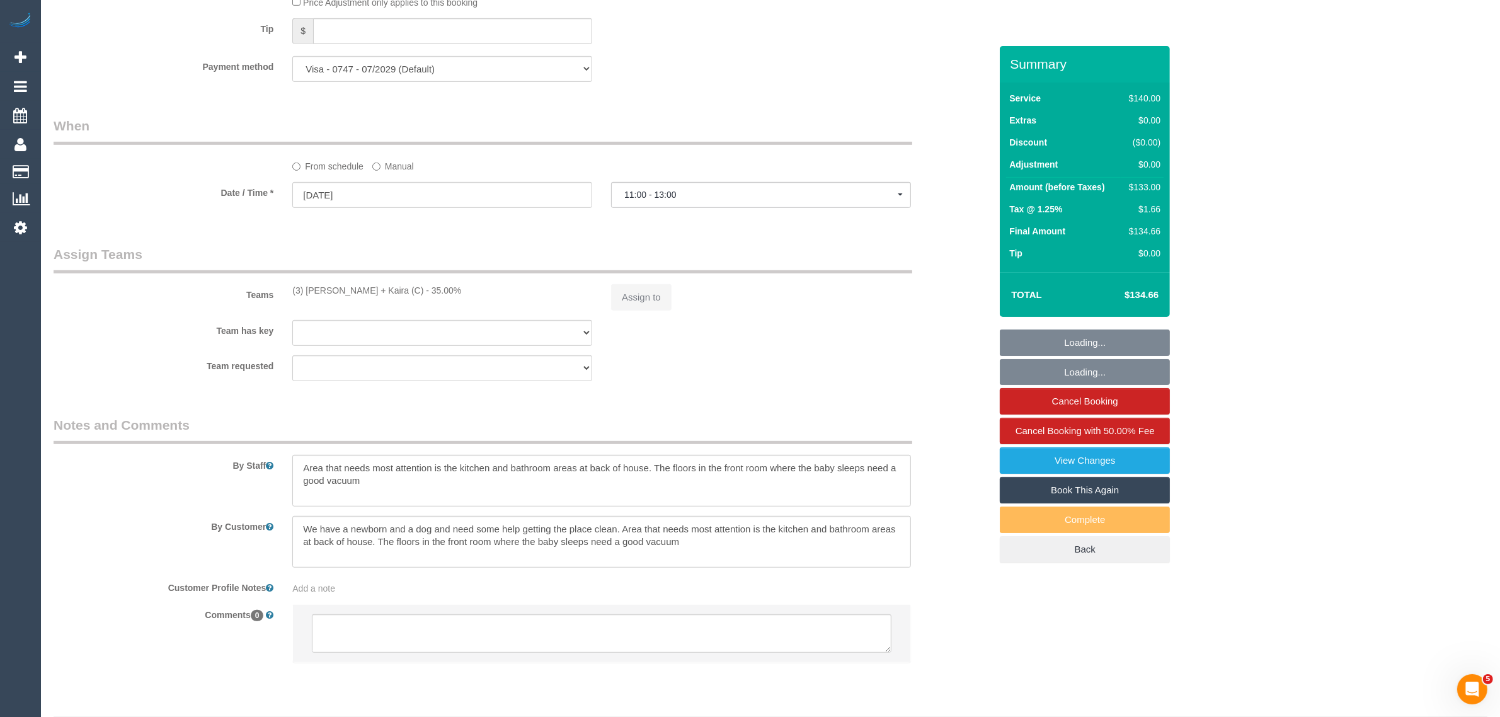
click at [615, 609] on div "Who Email* [EMAIL_ADDRESS][DOMAIN_NAME] Name * [PERSON_NAME] Where Address* [ST…" at bounding box center [522, 2] width 956 height 1416
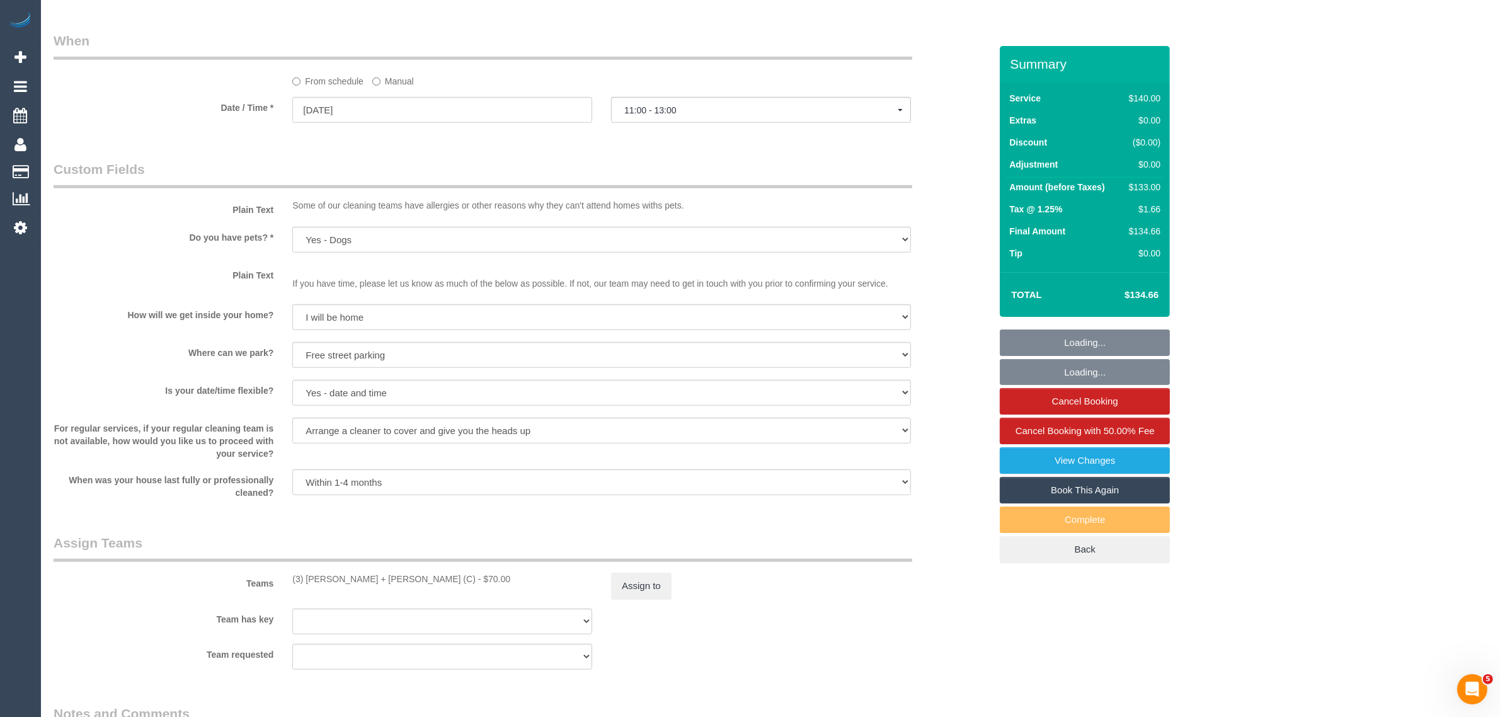
select select "object:1707"
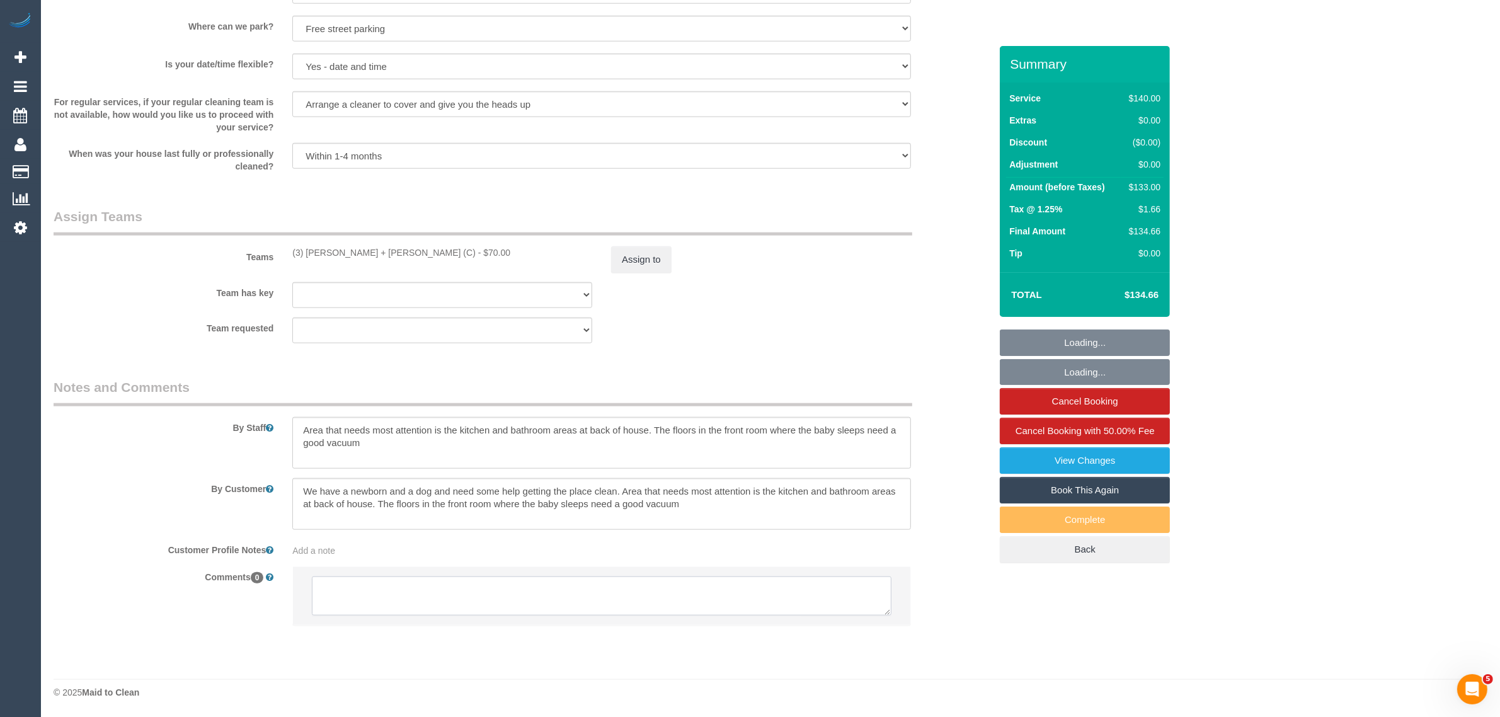
click at [665, 600] on textarea at bounding box center [602, 595] width 580 height 39
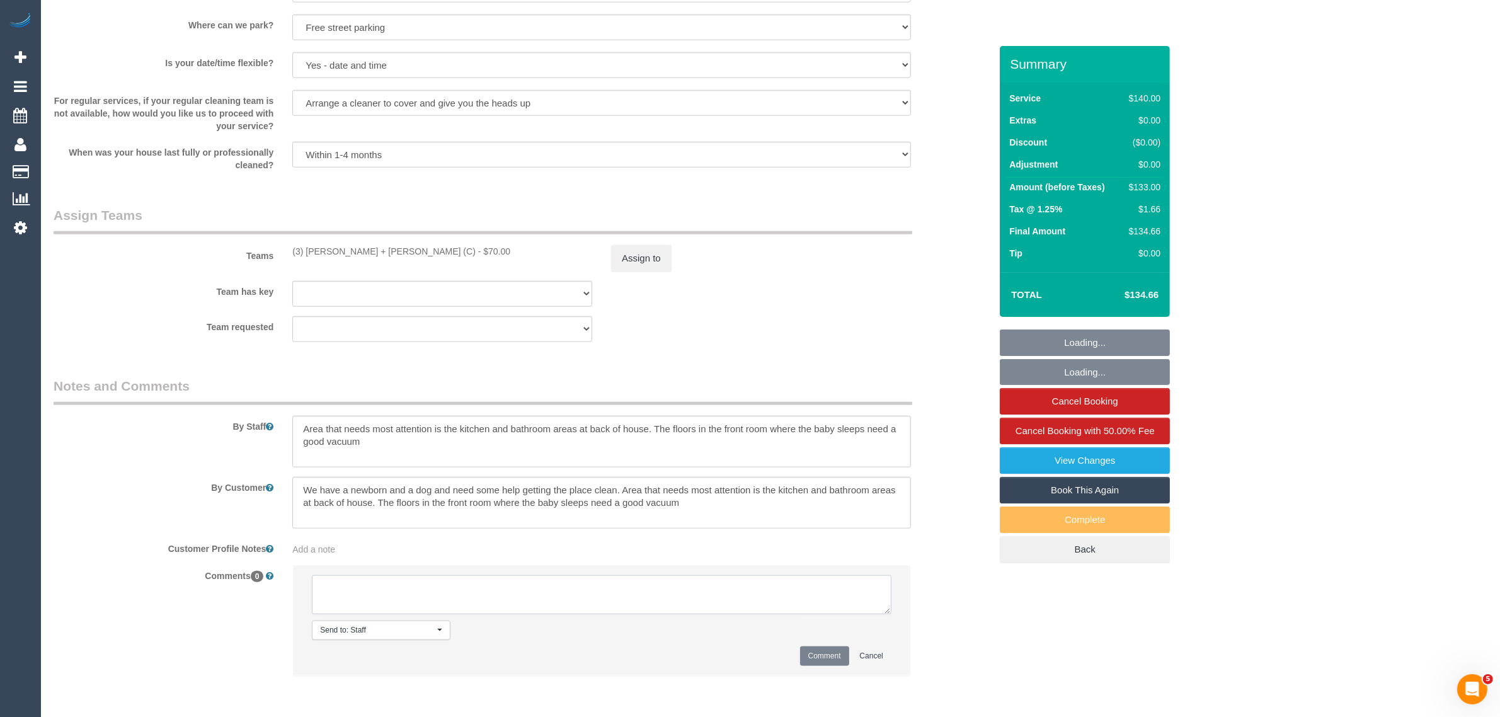
paste textarea "Cleaner(s) Unassigned: Reason Unassigned: Contact via: Which message sent: Addi…"
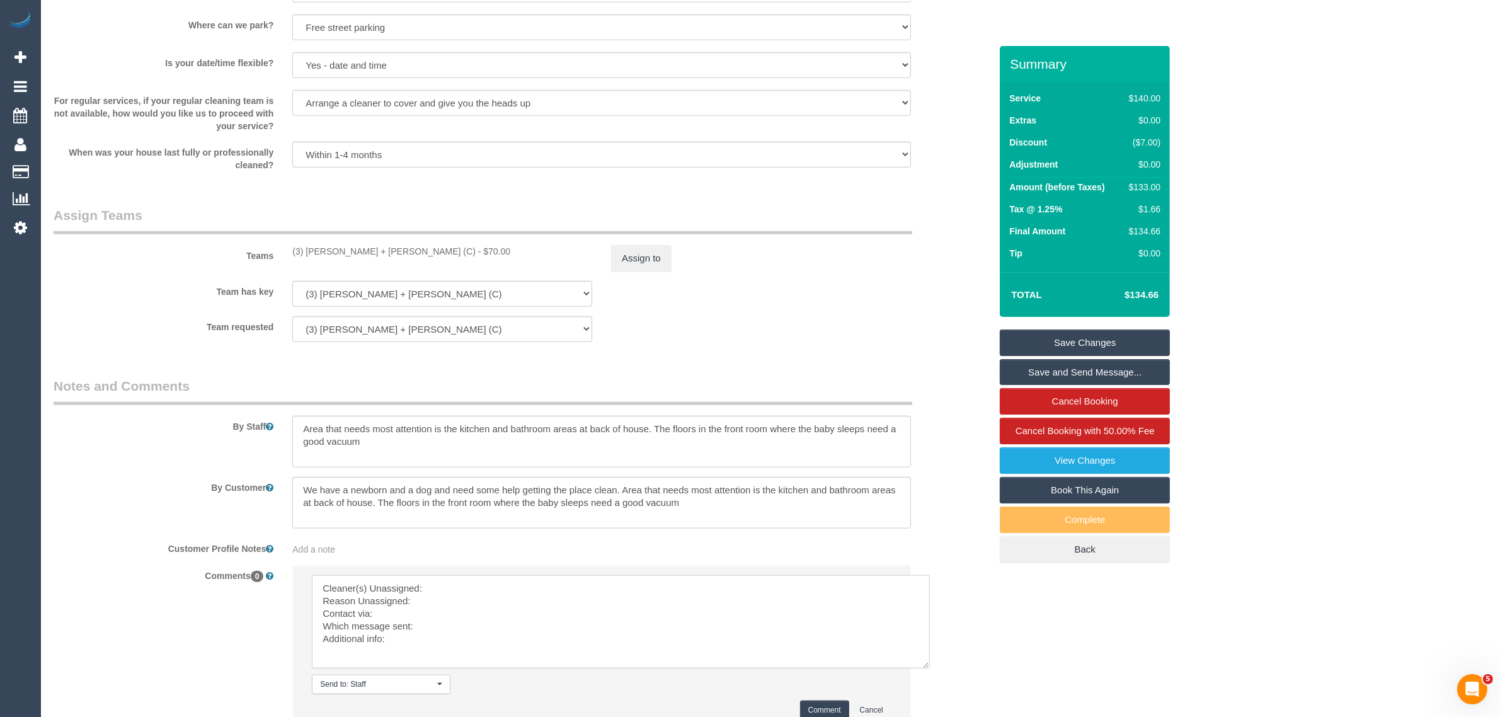
scroll to position [0, 0]
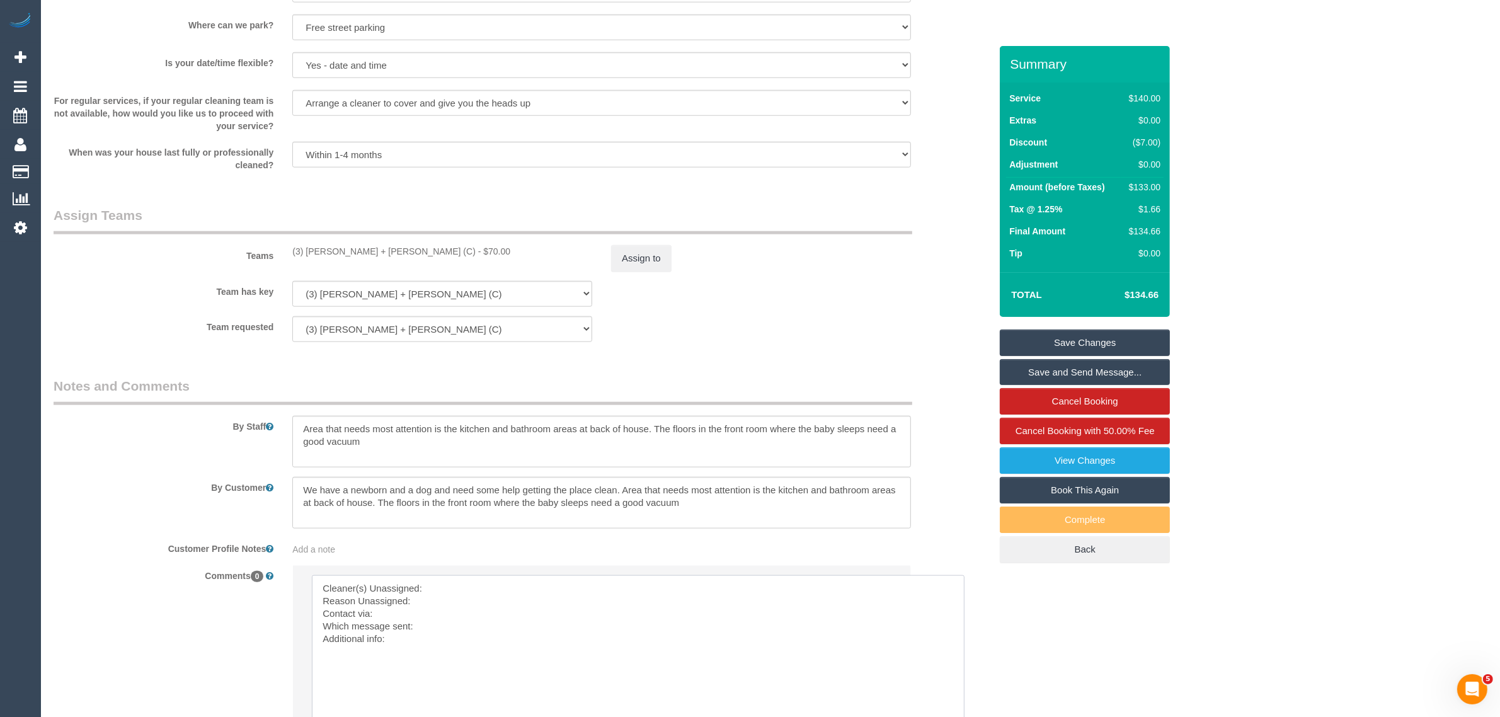
drag, startPoint x: 889, startPoint y: 612, endPoint x: 963, endPoint y: 722, distance: 132.1
drag, startPoint x: 290, startPoint y: 254, endPoint x: 381, endPoint y: 253, distance: 91.4
click at [381, 253] on div "(3) Denis + Kaira (C) - $70.00" at bounding box center [442, 251] width 319 height 13
copy div "(3) Denis + Kaira (C) -"
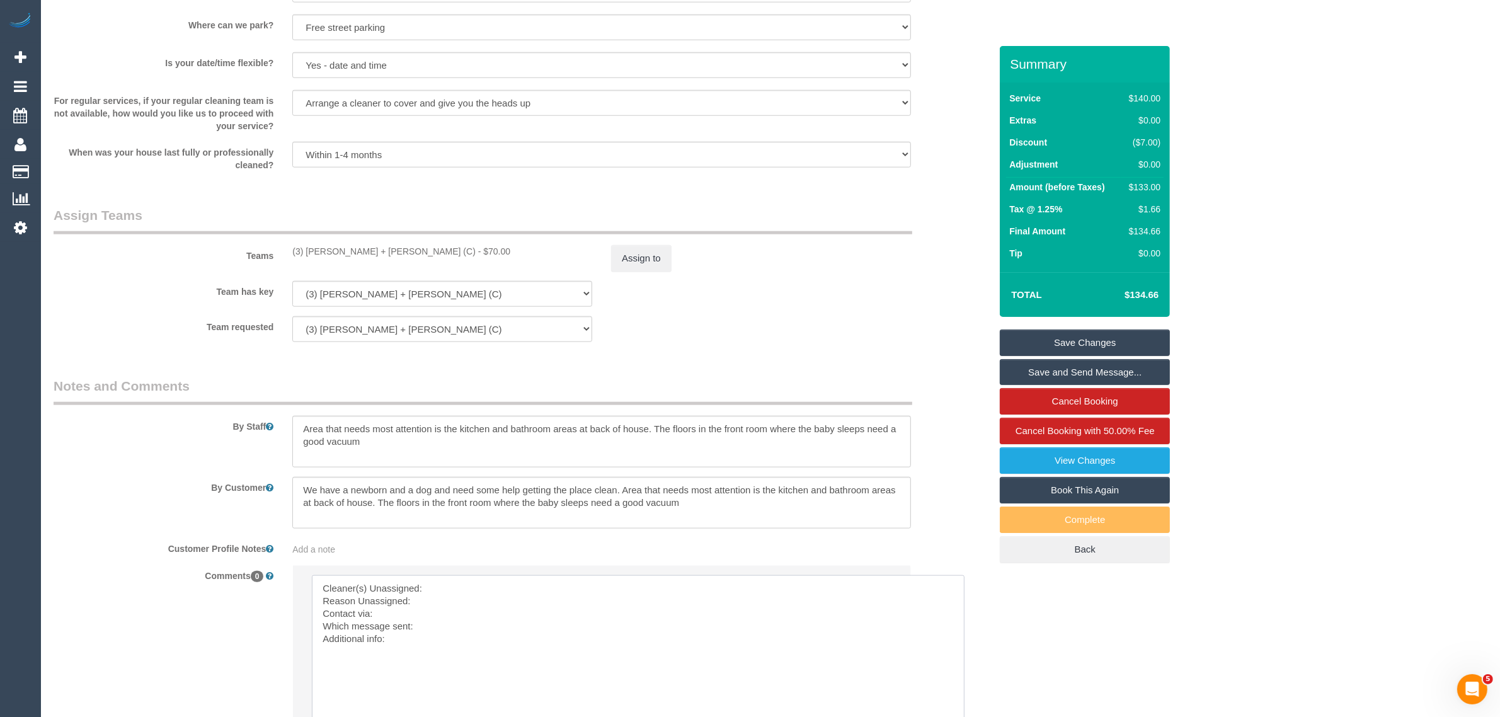
click at [441, 577] on textarea at bounding box center [638, 649] width 653 height 149
paste textarea "(3) Denis + Kaira (C) -"
click at [451, 602] on textarea at bounding box center [638, 649] width 653 height 149
click at [458, 624] on textarea at bounding box center [638, 649] width 653 height 149
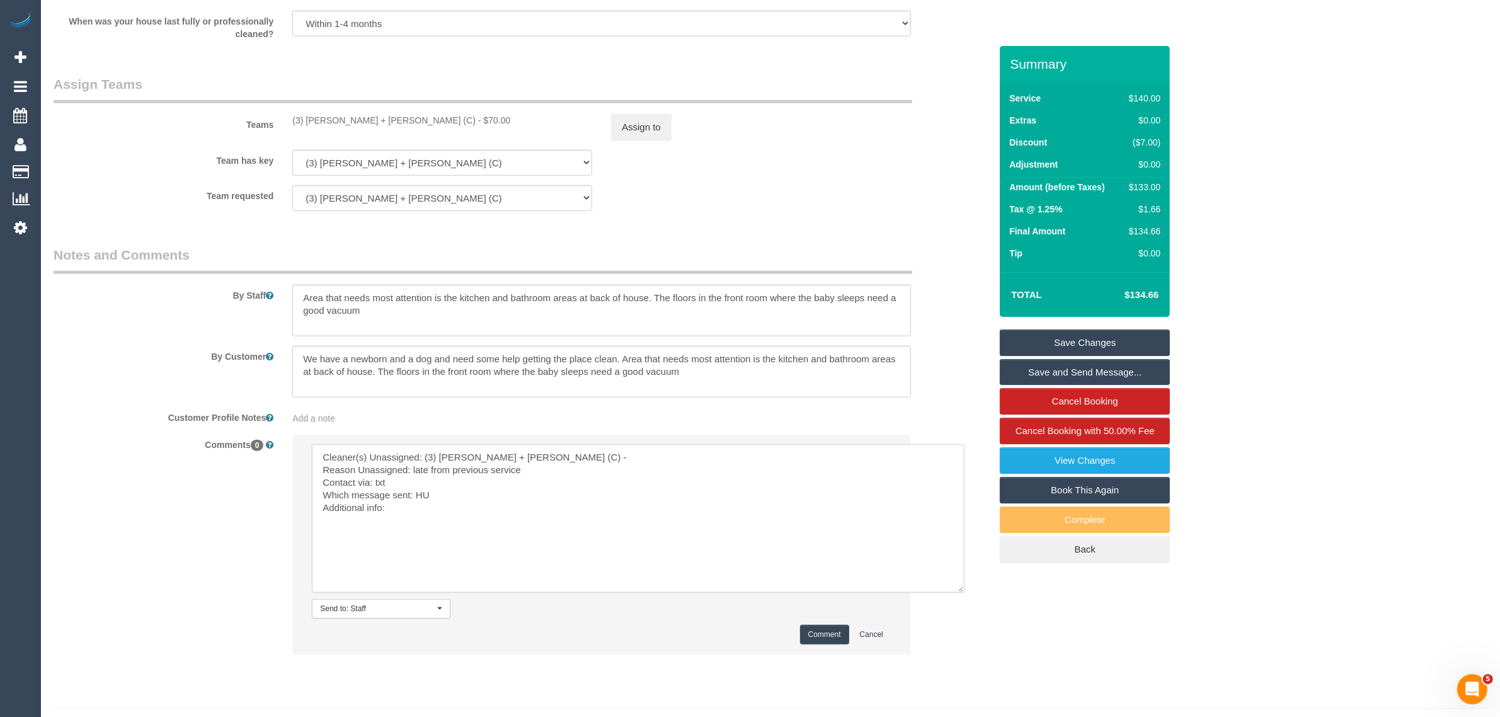
scroll to position [1793, 0]
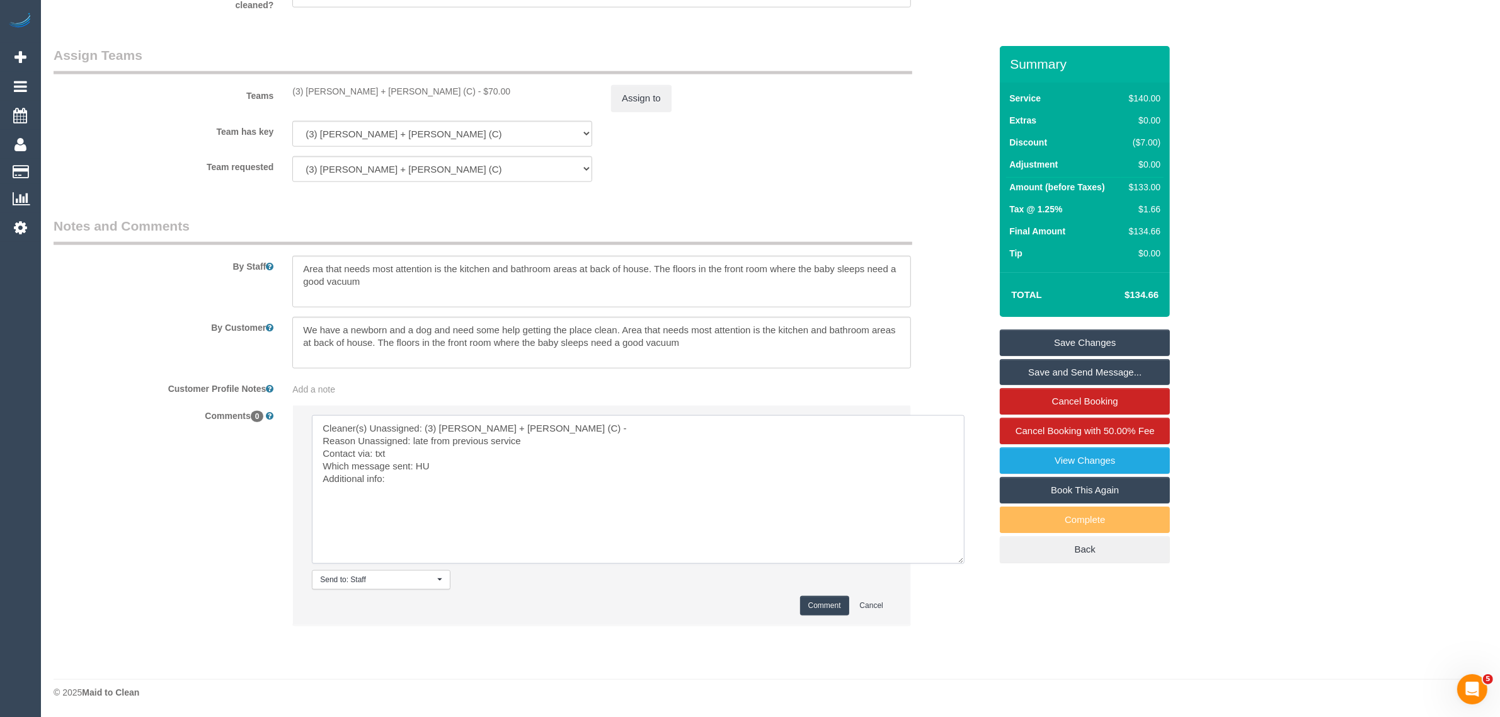
type textarea "Cleaner(s) Unassigned: (3) Denis + Kaira (C) - Reason Unassigned: late from pre…"
click at [806, 608] on button "Comment" at bounding box center [824, 606] width 49 height 20
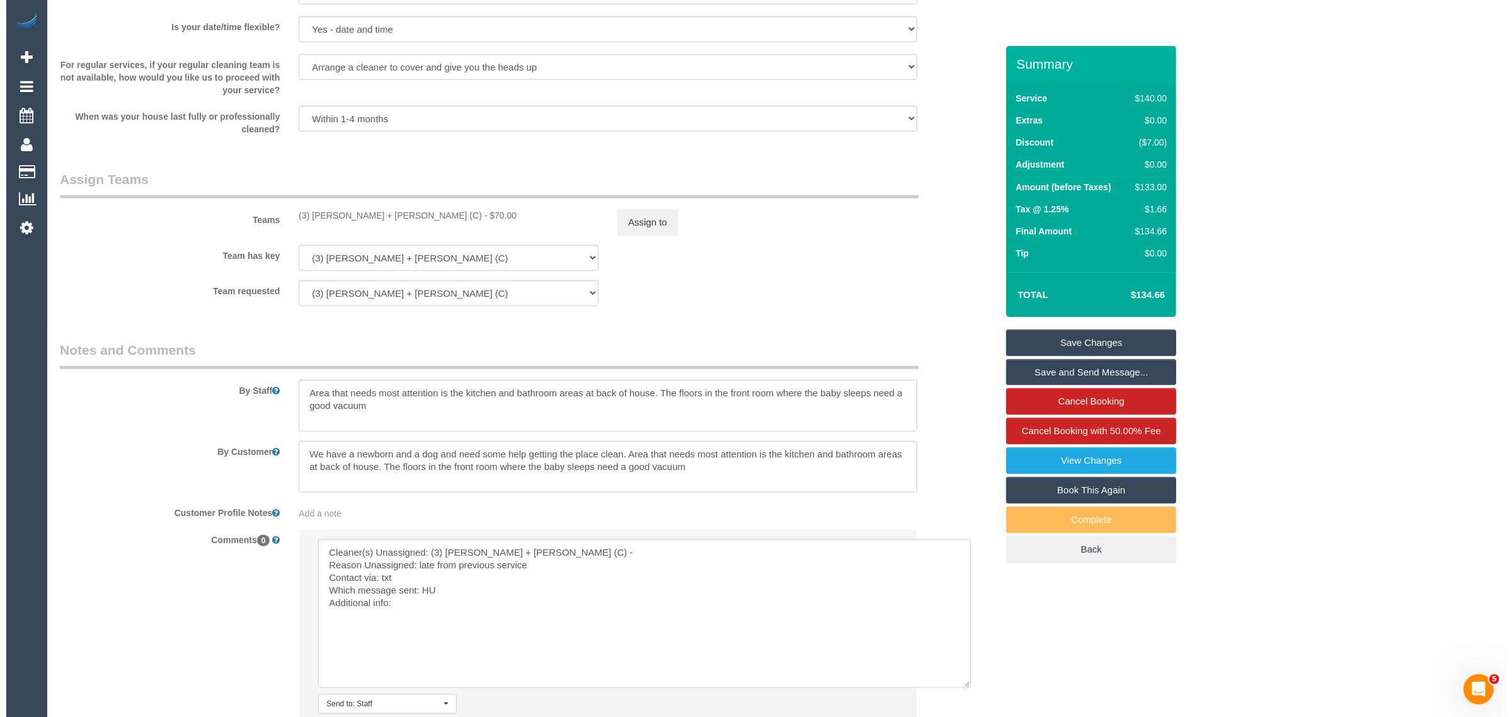
scroll to position [1478, 0]
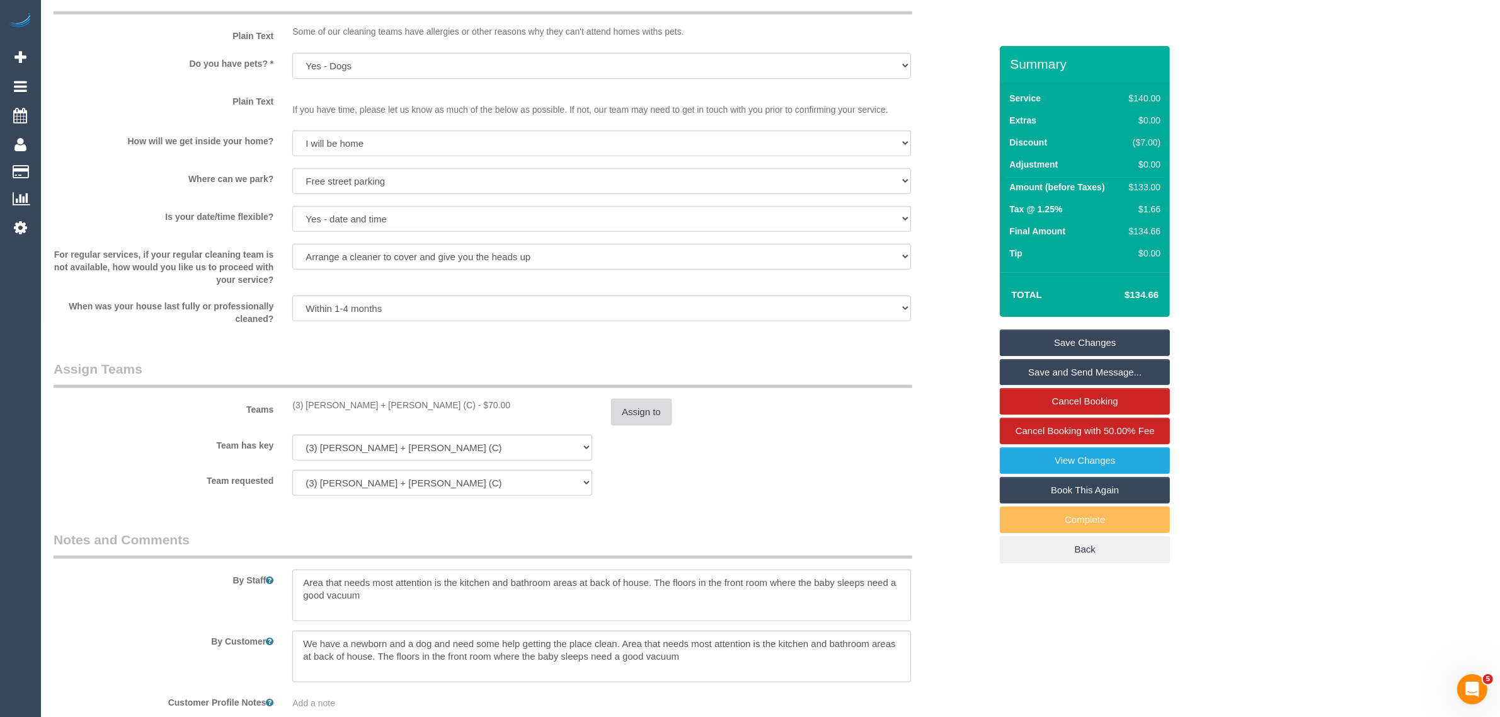
click at [662, 401] on button "Assign to" at bounding box center [641, 412] width 60 height 26
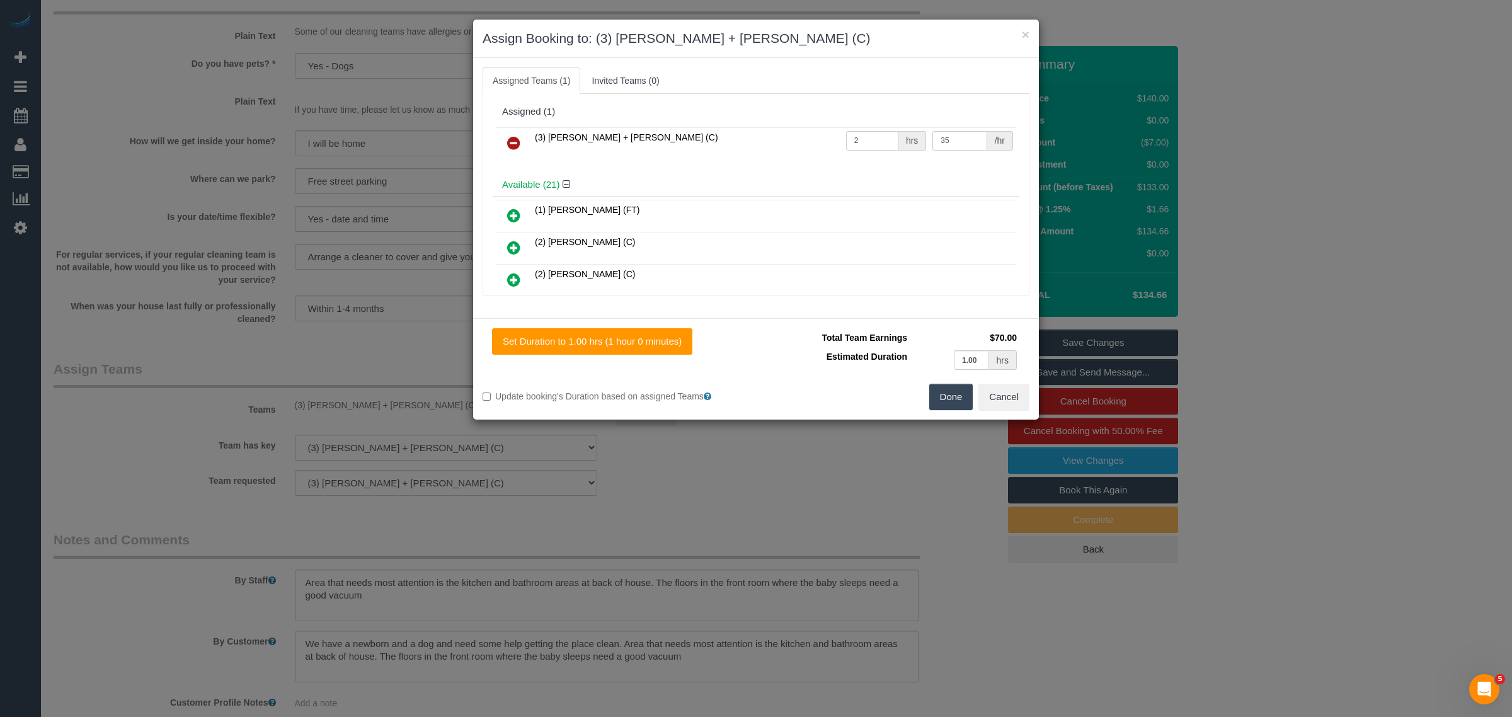
drag, startPoint x: 542, startPoint y: 133, endPoint x: 536, endPoint y: 134, distance: 6.4
click at [537, 134] on span "(3) [PERSON_NAME] + [PERSON_NAME] (C)" at bounding box center [626, 137] width 183 height 10
click at [520, 146] on icon at bounding box center [513, 142] width 13 height 15
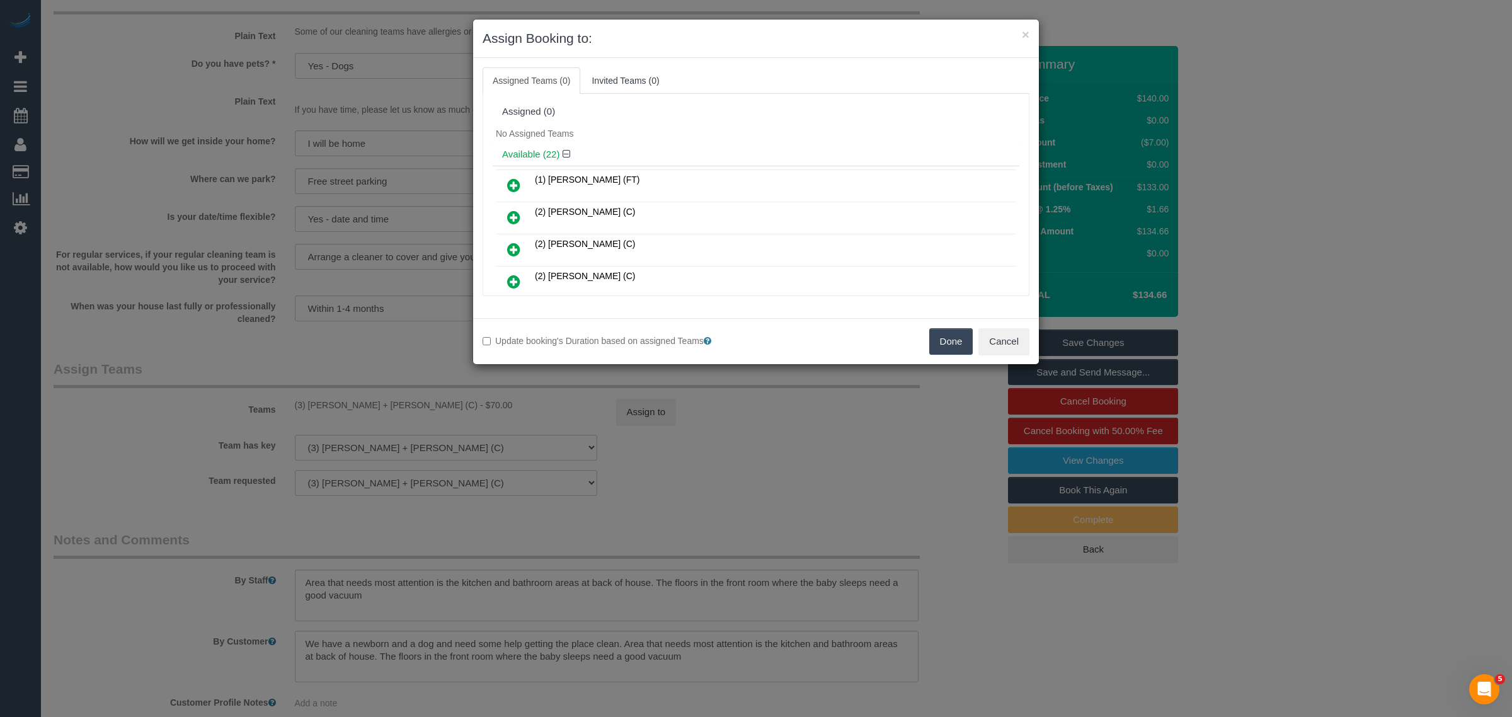
drag, startPoint x: 942, startPoint y: 341, endPoint x: 934, endPoint y: 343, distance: 8.0
click at [942, 340] on button "Done" at bounding box center [951, 341] width 44 height 26
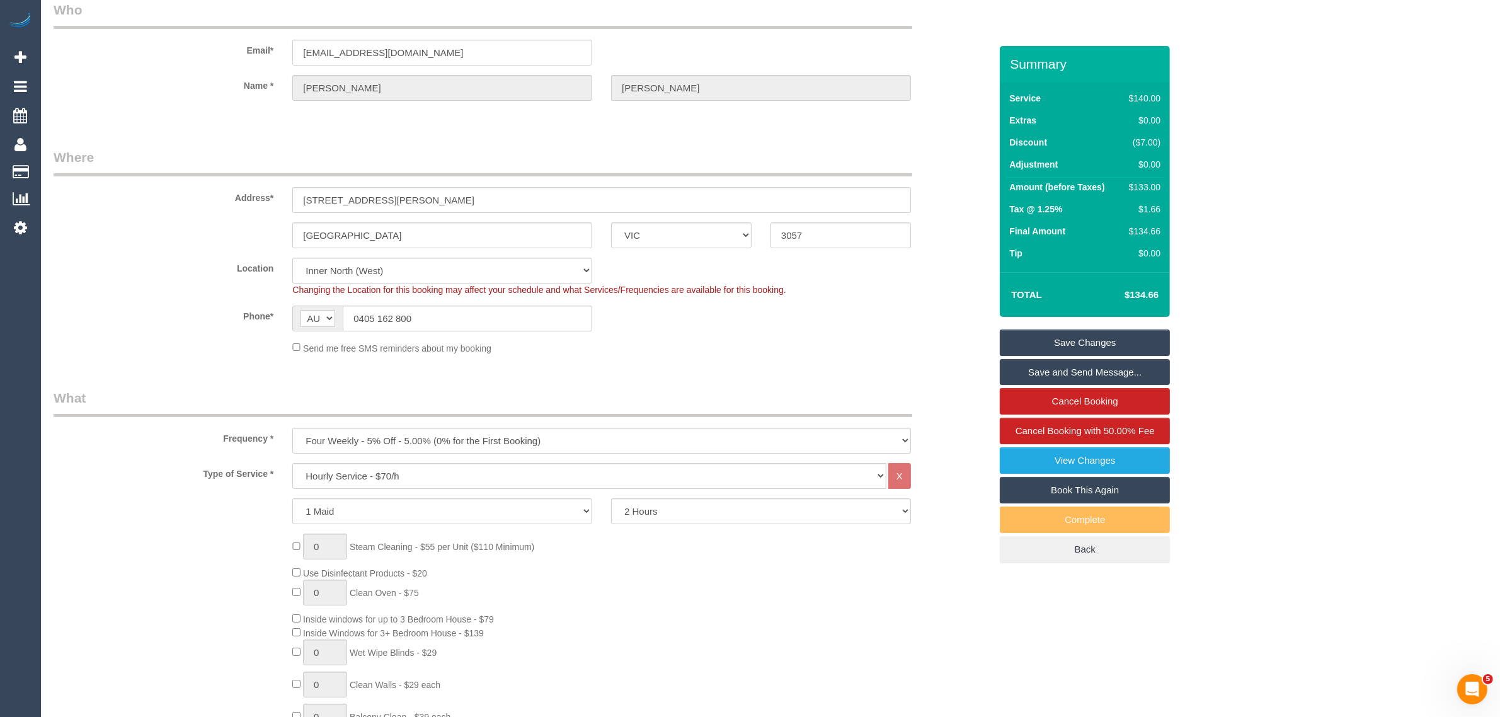
scroll to position [0, 0]
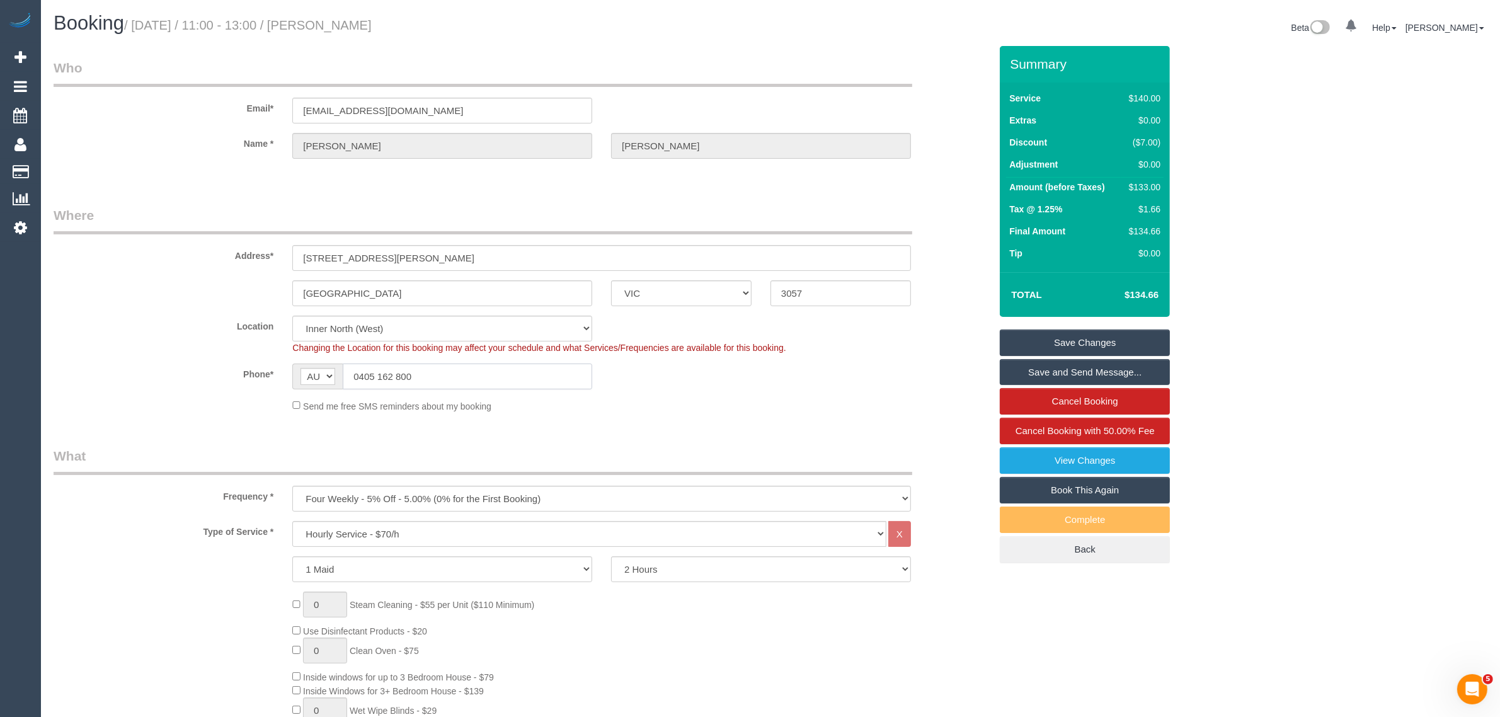
click at [487, 375] on input "0405 162 800" at bounding box center [467, 376] width 249 height 26
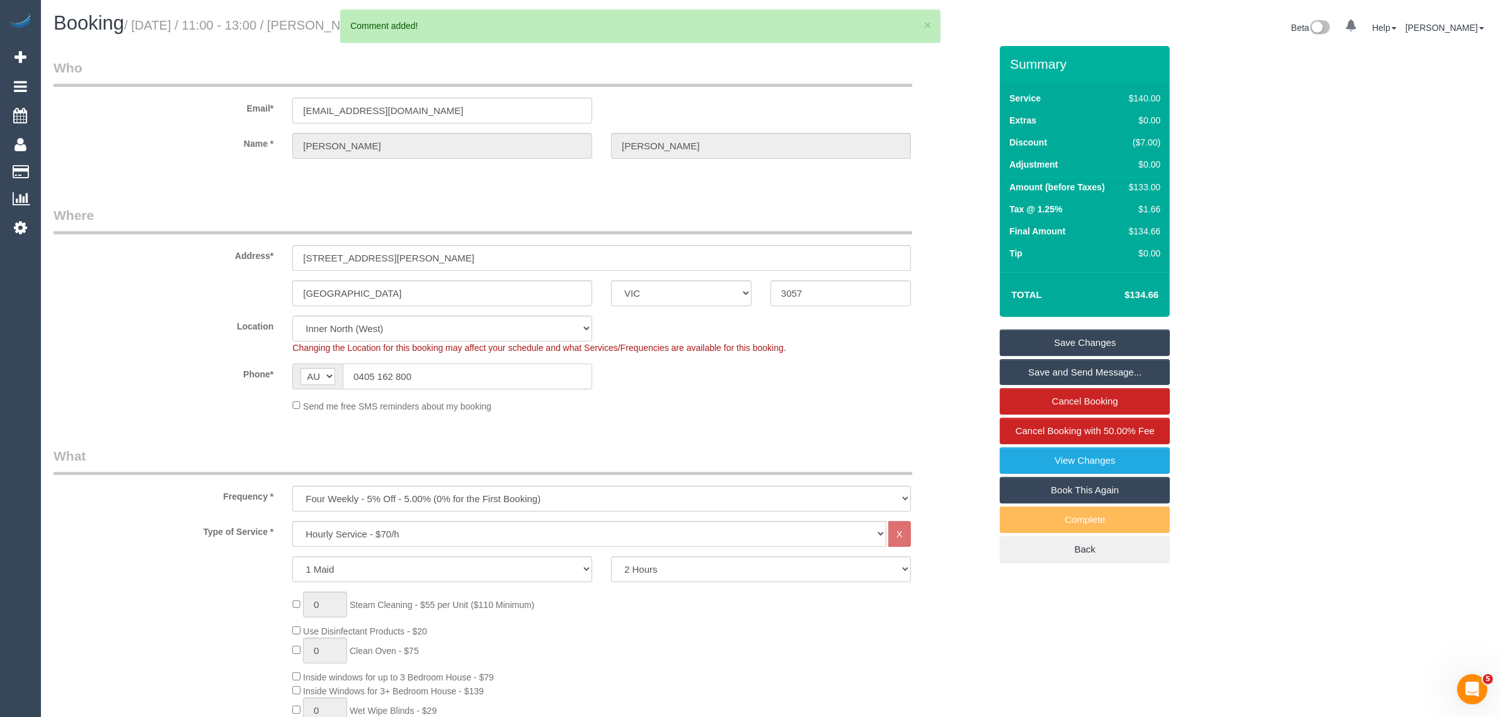
click at [487, 375] on input "0405 162 800" at bounding box center [467, 376] width 249 height 26
click at [718, 392] on sui-booking-location "Location Office City East (North) East (South) Inner East Inner North (East) In…" at bounding box center [522, 364] width 937 height 97
click at [578, 374] on input "0405 162 800" at bounding box center [467, 376] width 249 height 26
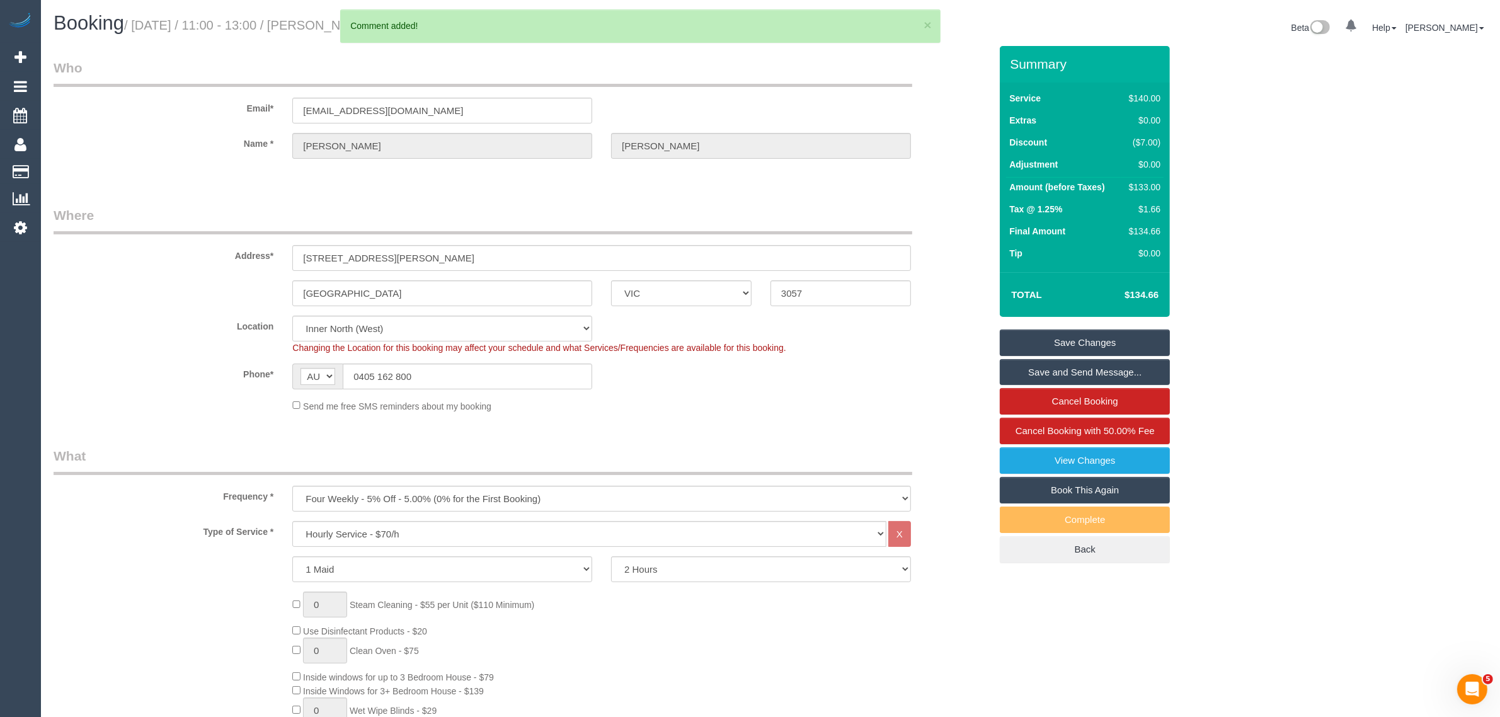
click at [680, 386] on div "Phone* AF AL DZ AD AO AI AQ AG AR AM AW AU AT AZ BS BH BD BB BY BE BZ BJ BM BT …" at bounding box center [522, 376] width 956 height 26
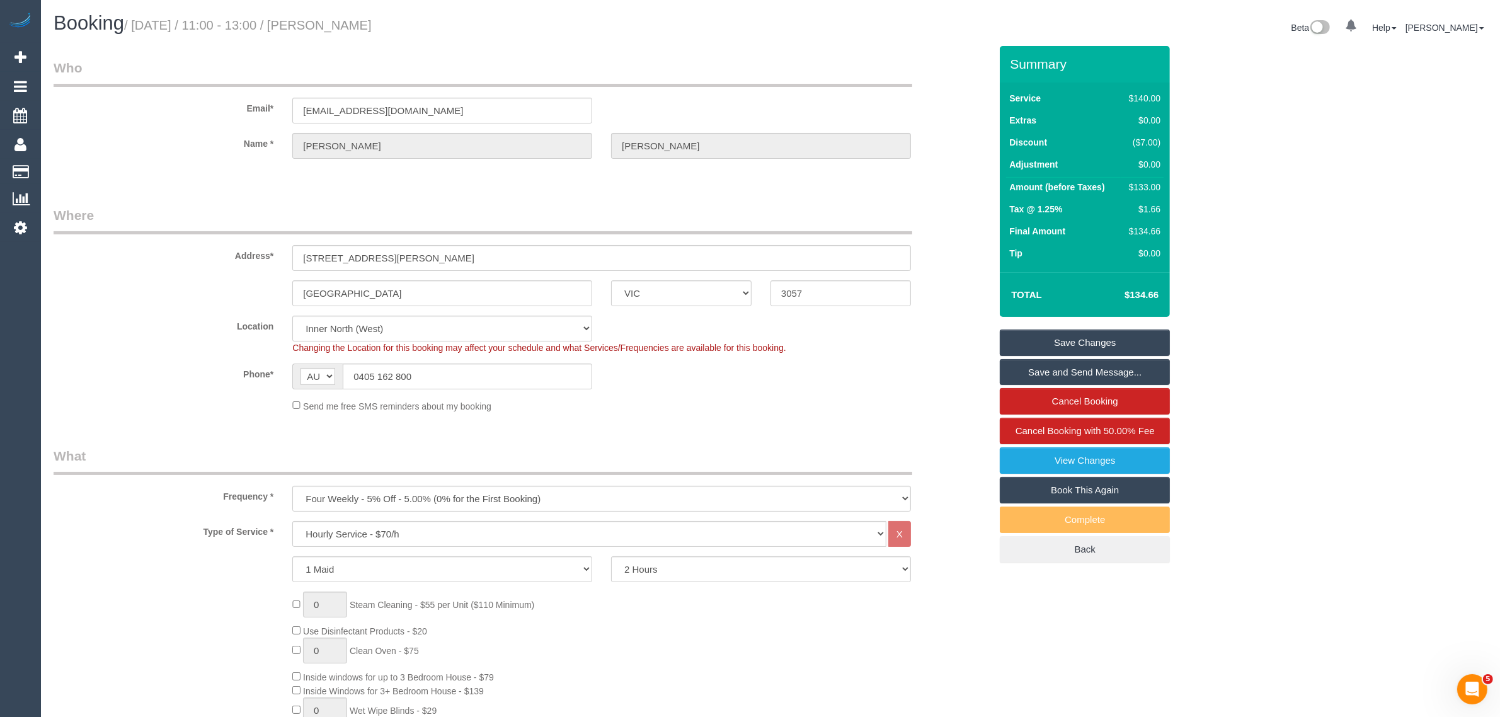
click at [942, 171] on fieldset "Who Email* powellseg@gmail.com Name * Stephanie Powell" at bounding box center [522, 120] width 937 height 122
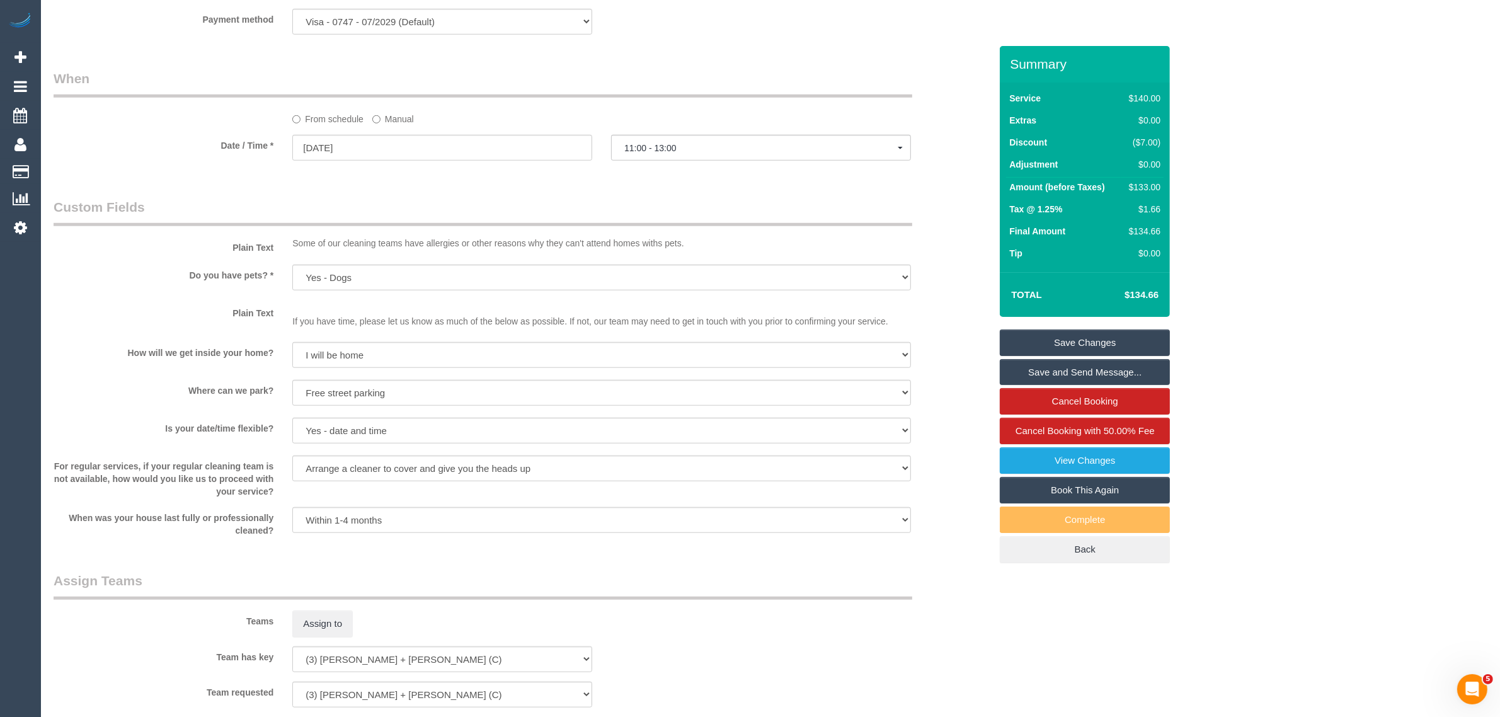
scroll to position [1575, 0]
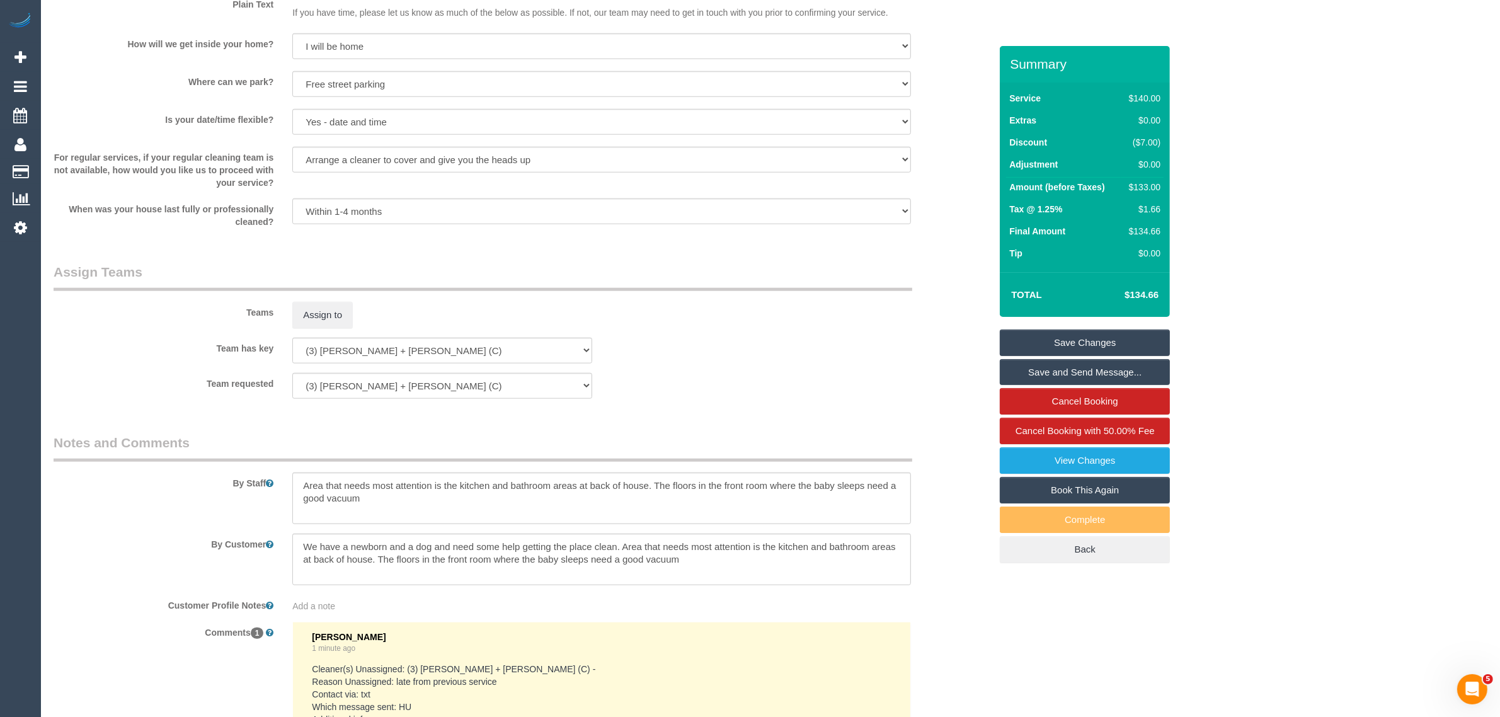
click at [1060, 335] on link "Save Changes" at bounding box center [1085, 342] width 170 height 26
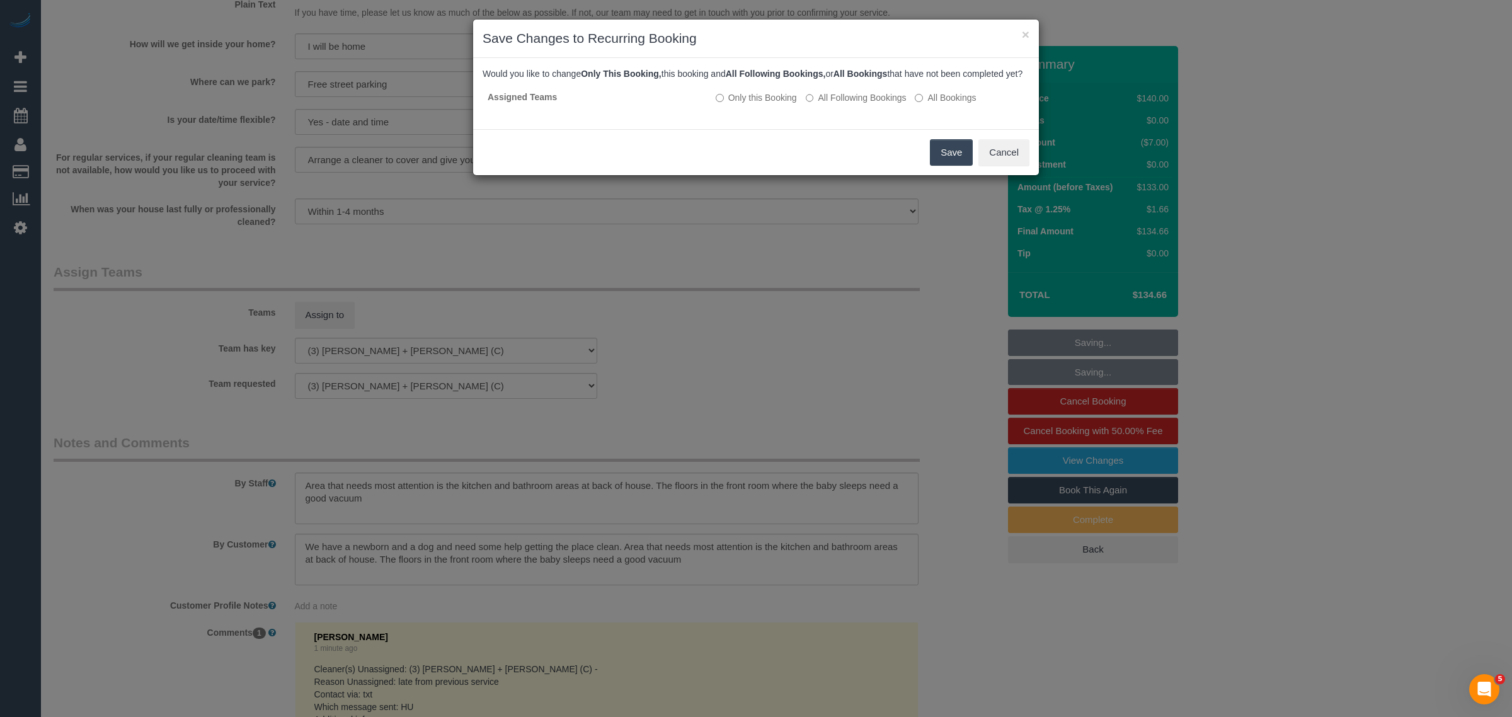
click at [939, 162] on button "Save" at bounding box center [951, 152] width 43 height 26
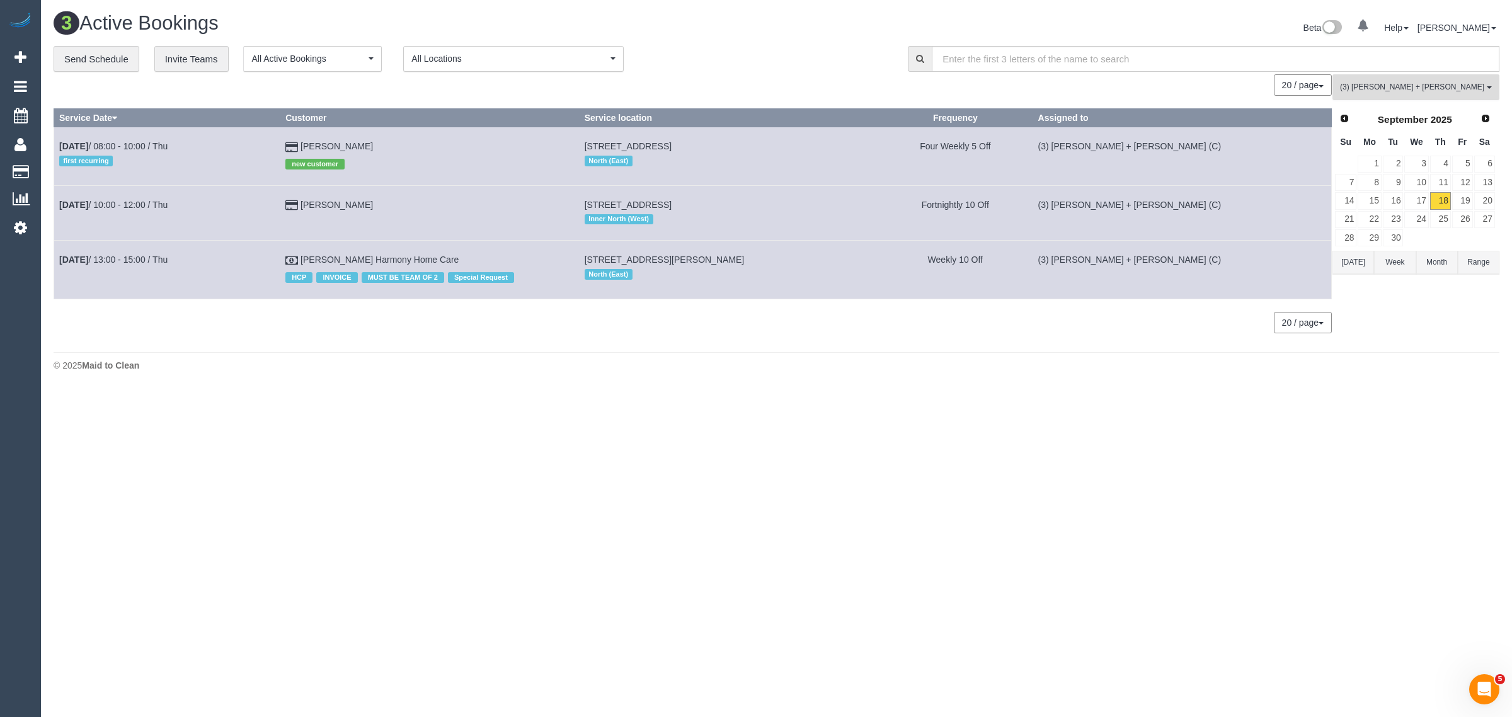
click at [1431, 90] on span "(3) [PERSON_NAME] + [PERSON_NAME] (C)" at bounding box center [1412, 87] width 144 height 11
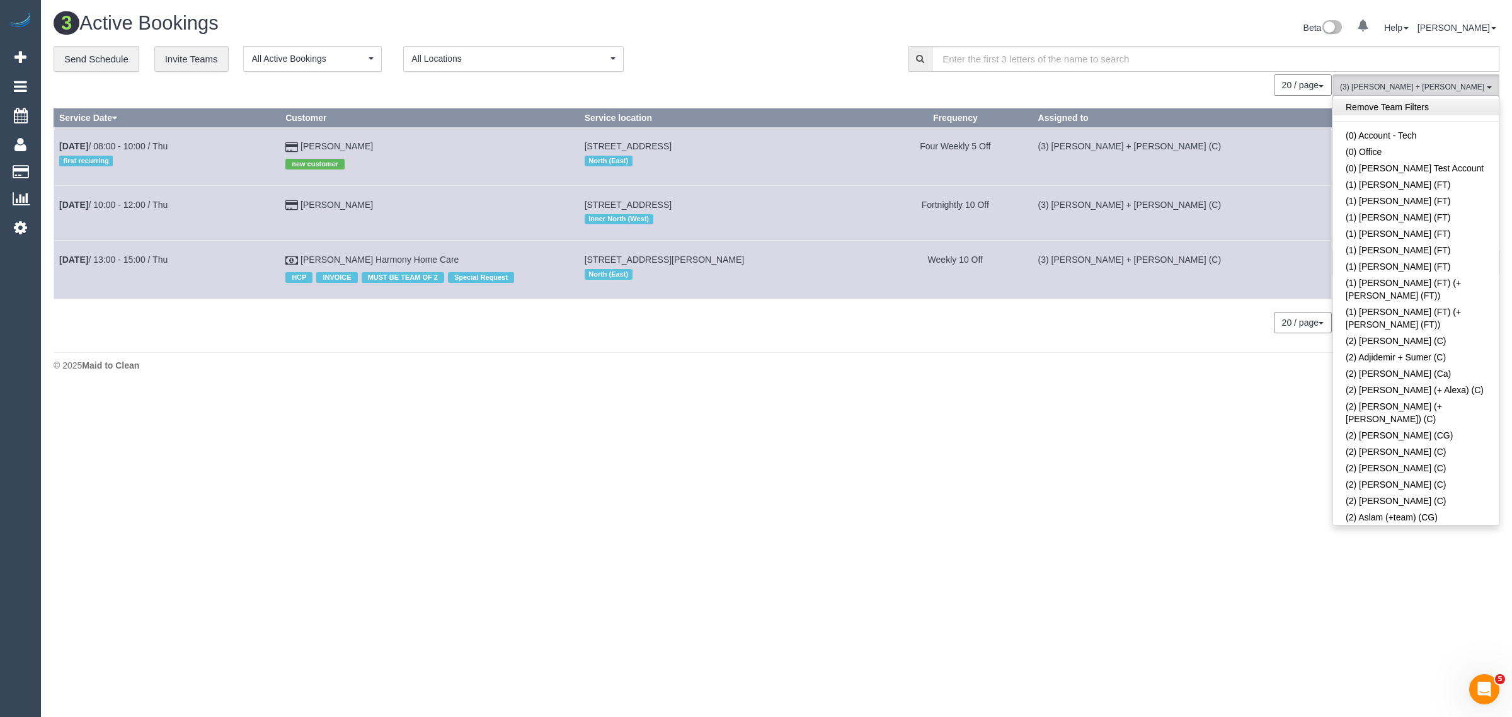
click at [1443, 110] on link "Remove Team Filters" at bounding box center [1416, 107] width 166 height 16
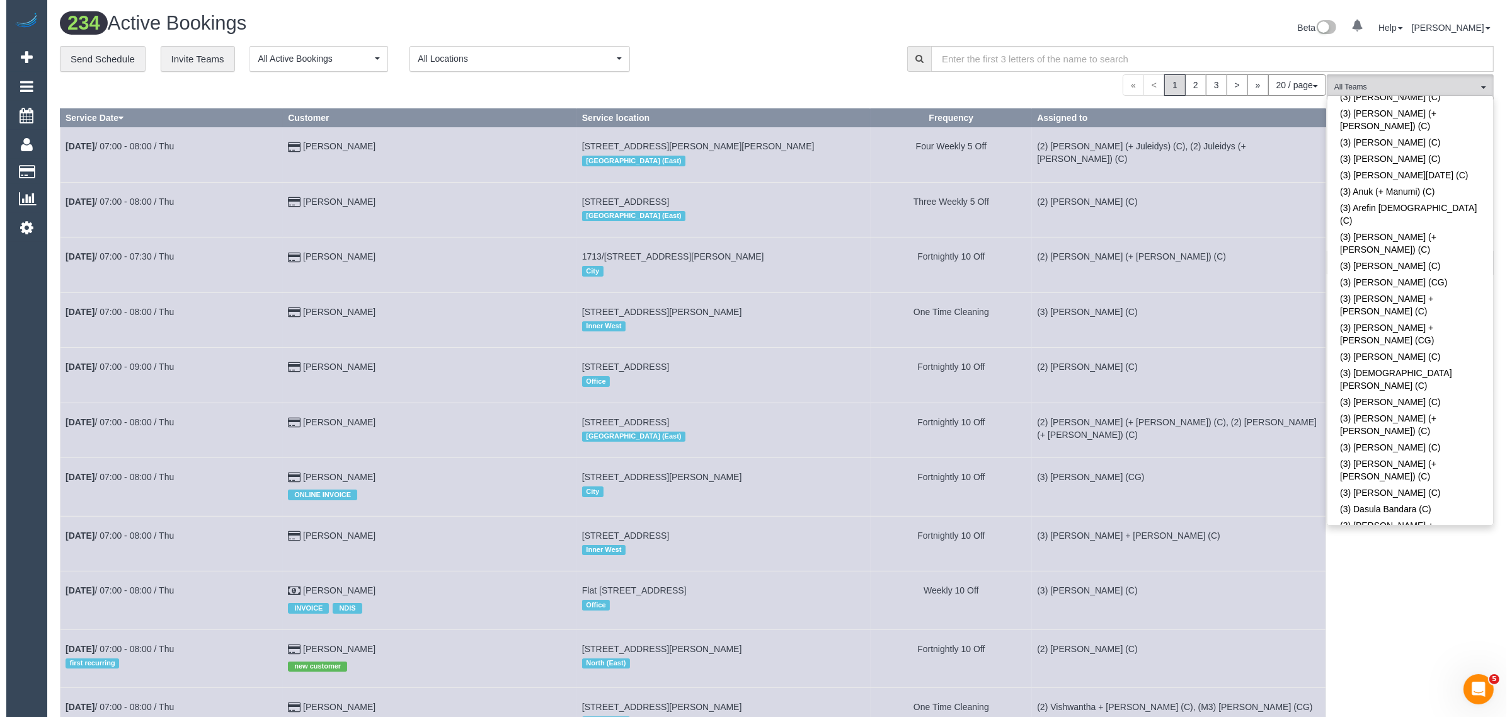
scroll to position [1458, 0]
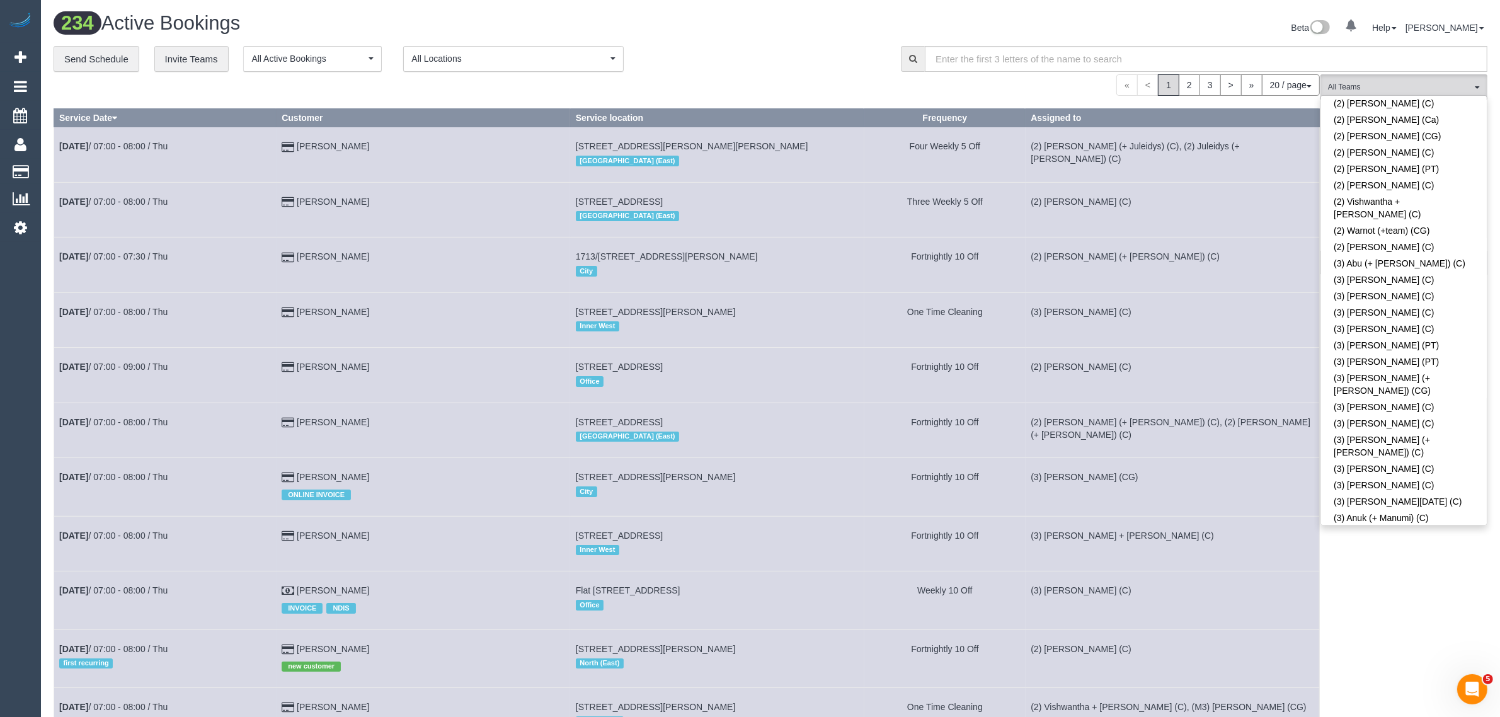
click at [1376, 555] on link "(3) [PERSON_NAME] (+ [PERSON_NAME]) (C)" at bounding box center [1404, 569] width 166 height 29
click at [850, 50] on div "**********" at bounding box center [468, 59] width 828 height 26
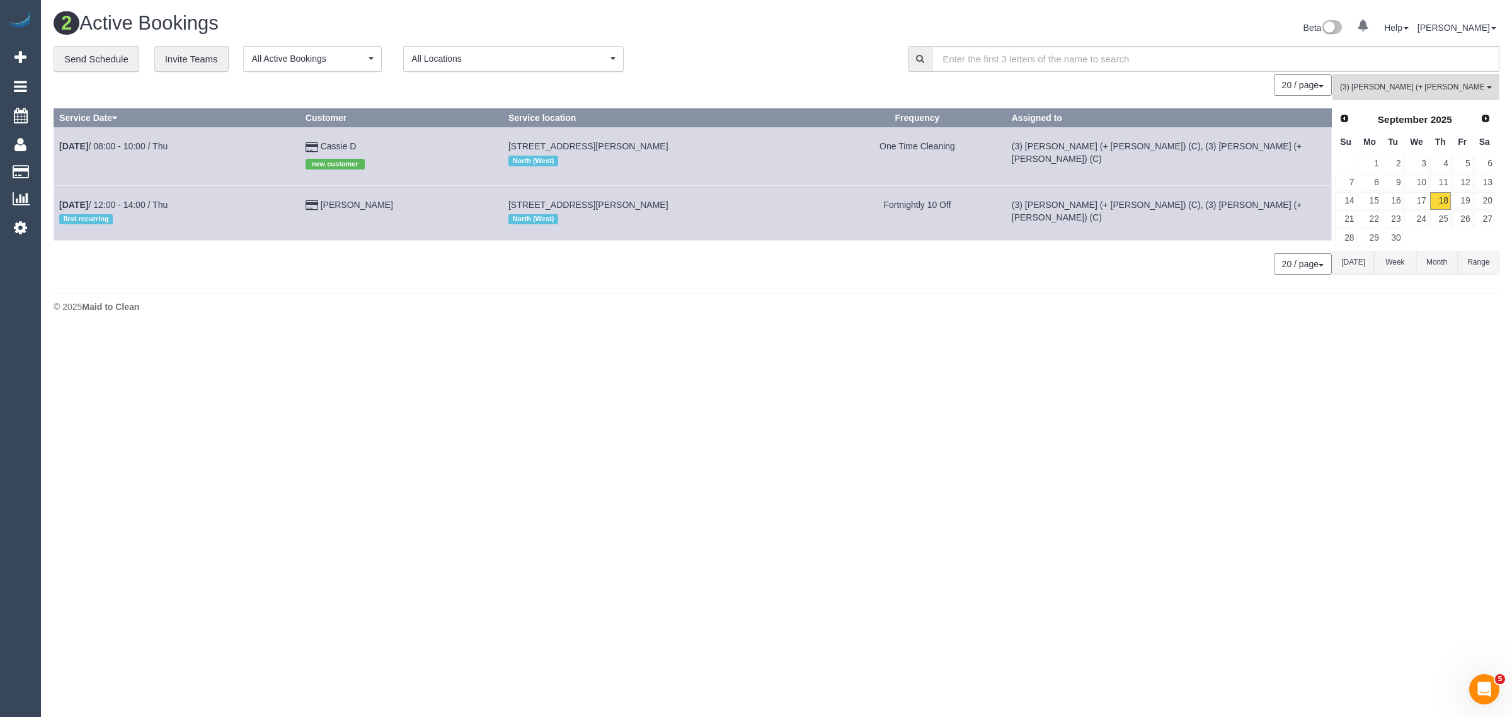
click at [910, 386] on body "0 Beta Your Notifications You have 0 alerts Add Booking Bookings Active Booking…" at bounding box center [756, 358] width 1512 height 717
click at [718, 271] on div "20 / page 10 / page 20 / page 30 / page 40 / page 50 / page 100 / page" at bounding box center [693, 263] width 1278 height 21
drag, startPoint x: 336, startPoint y: 147, endPoint x: 297, endPoint y: 156, distance: 39.4
click at [297, 156] on tr "Sep 18th / 08:00 - 10:00 / Thu Cassie D new customer 171 Mcbryde Street, Fawkne…" at bounding box center [693, 156] width 1278 height 58
drag, startPoint x: 404, startPoint y: 142, endPoint x: 61, endPoint y: 144, distance: 342.7
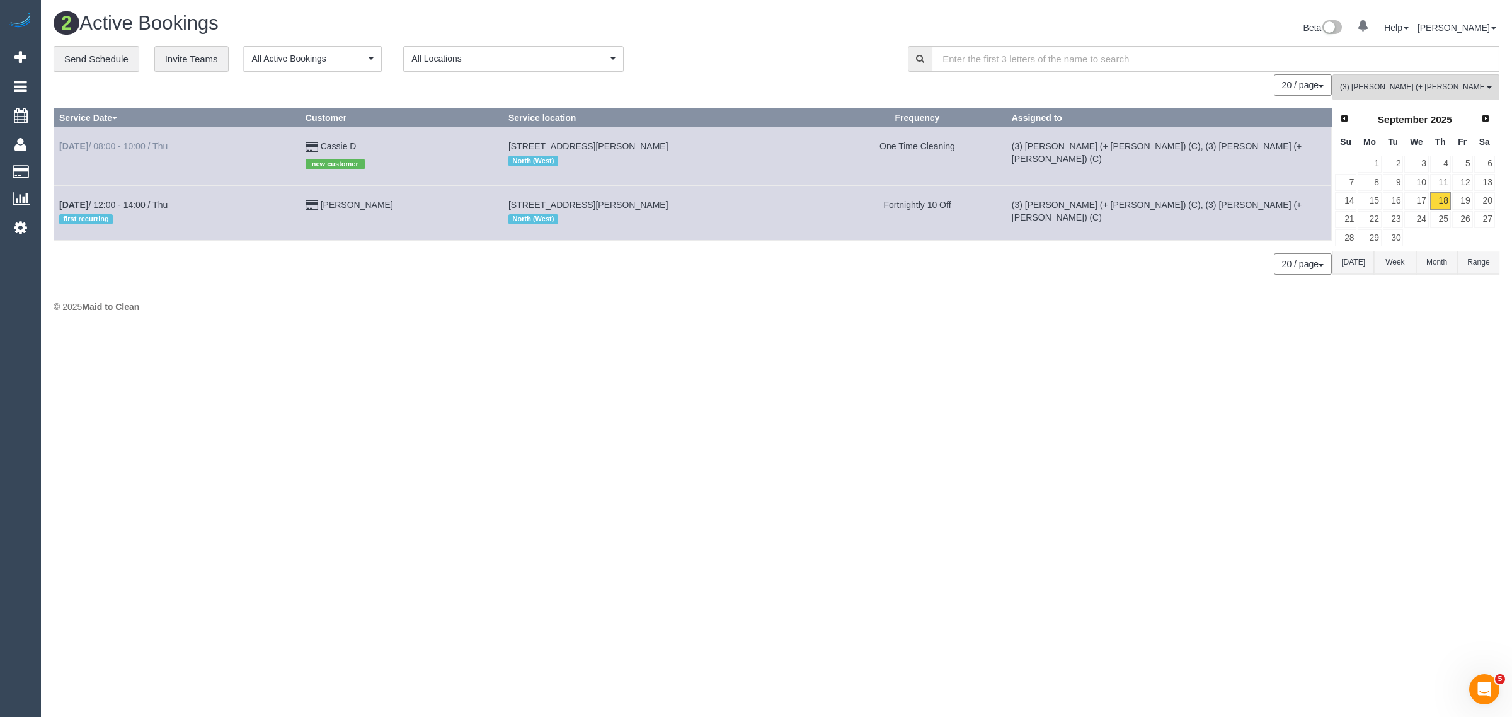
click at [61, 144] on tr "Sep 18th / 08:00 - 10:00 / Thu Cassie D new customer 171 Mcbryde Street, Fawkne…" at bounding box center [693, 156] width 1278 height 58
copy tr "Sep 18th / 08:00 - 10:00 / Thu Cassie D"
click at [335, 268] on div "20 / page 10 / page 20 / page 30 / page 40 / page 50 / page 100 / page" at bounding box center [693, 263] width 1278 height 21
drag, startPoint x: 385, startPoint y: 203, endPoint x: 55, endPoint y: 200, distance: 329.5
click at [55, 200] on tr "Sep 18th / 12:00 - 14:00 / Thu first recurring Josh Sandre 221 Reynard Street, …" at bounding box center [693, 212] width 1278 height 55
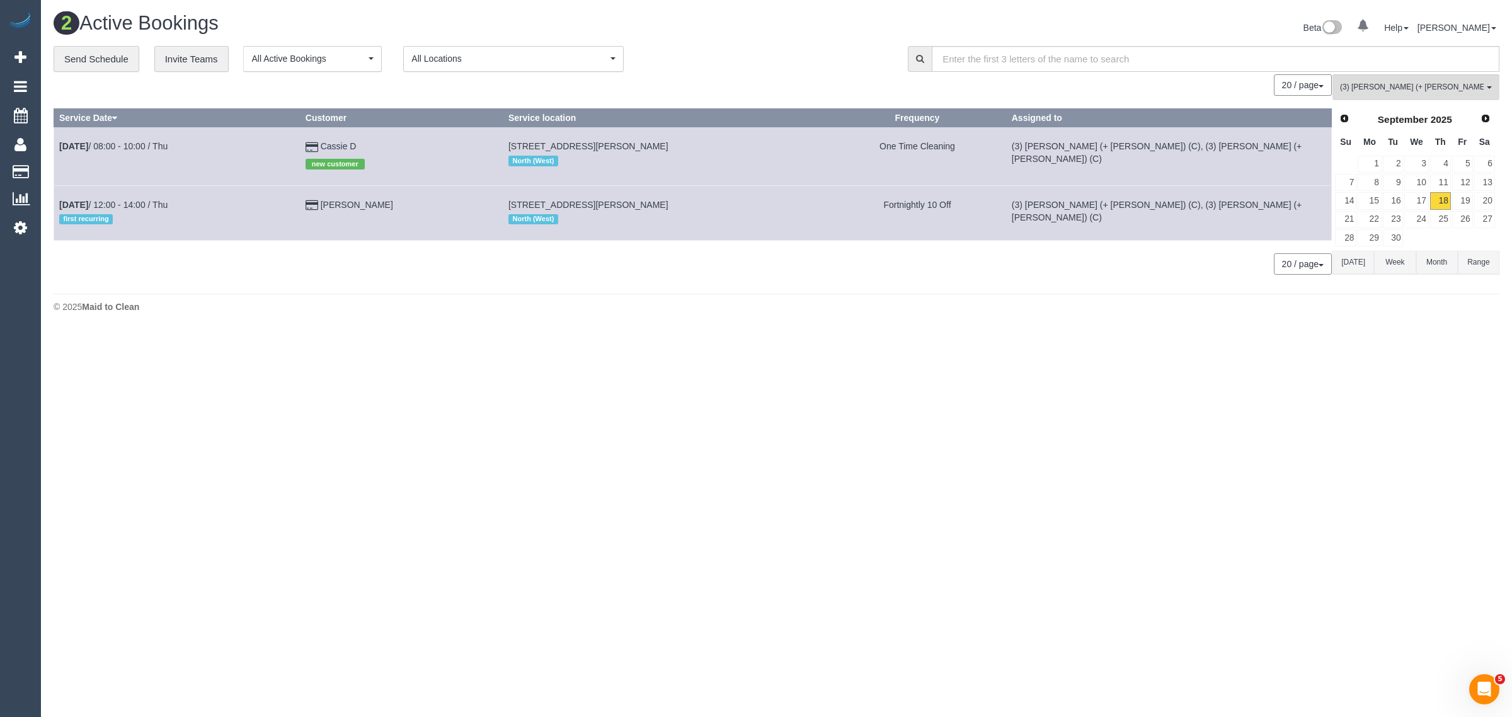
copy tr "Sep 18th / 12:00 - 14:00 / Thu first recurring Josh Sandre"
click at [966, 422] on body "0 Beta Your Notifications You have 0 alerts Add Booking Bookings Active Booking…" at bounding box center [756, 358] width 1512 height 717
click at [720, 46] on div "**********" at bounding box center [471, 59] width 835 height 26
click at [832, 42] on div "Beta 0 Your Notifications You have 0 alerts Help Help Docs Take a Tour Contact …" at bounding box center [1143, 29] width 733 height 33
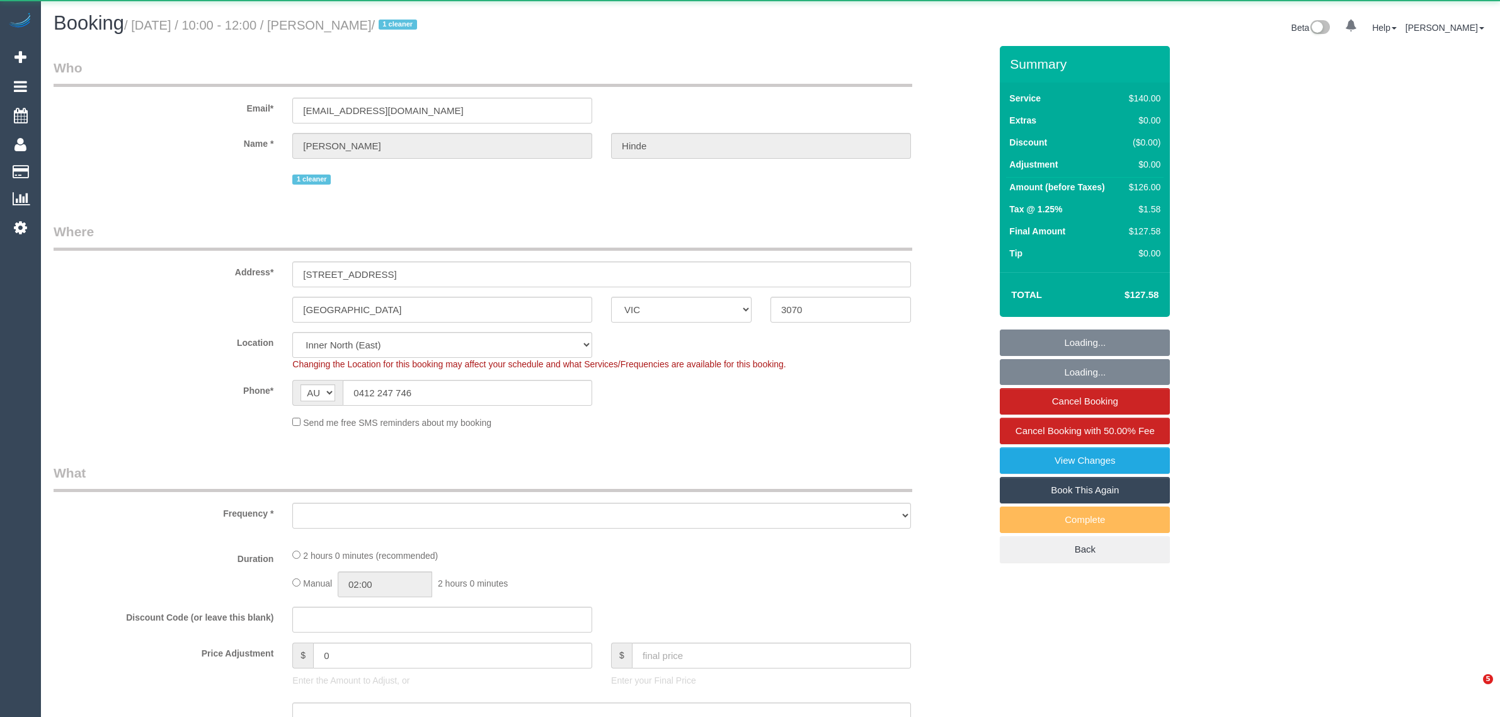
select select "VIC"
select select "string:stripe-pm_1QkDw72GScqysDRVNmaaGZB3"
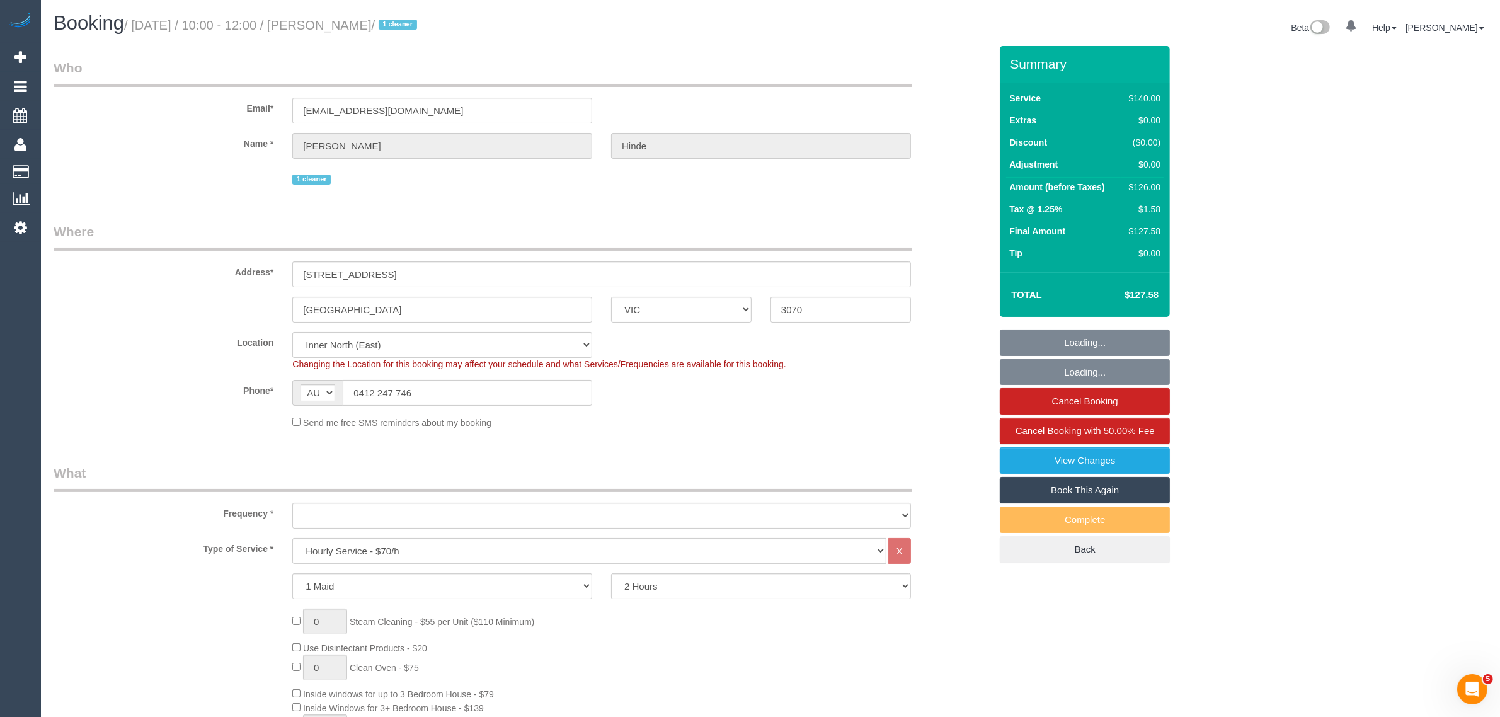
select select "number:28"
select select "number:14"
select select "number:18"
select select "number:36"
select select "number:33"
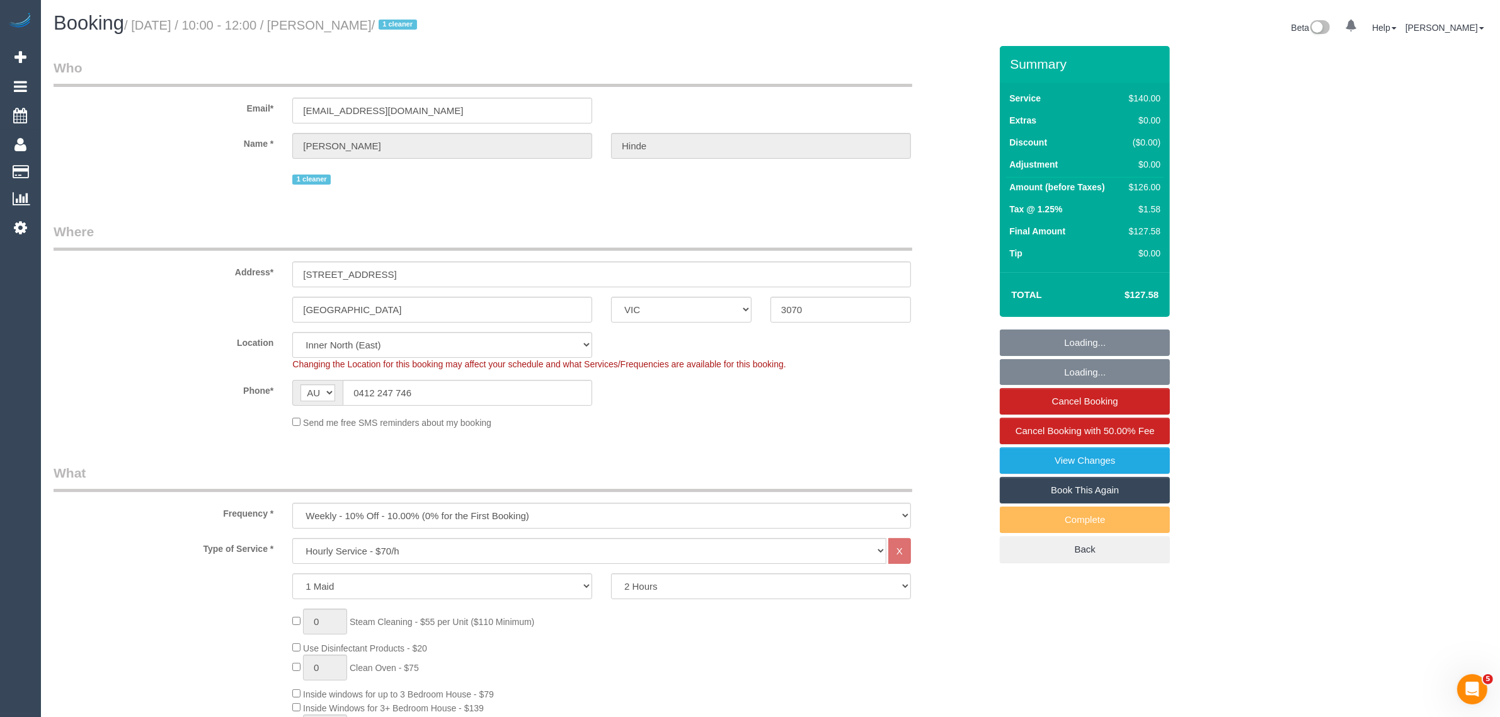
select select "object:1666"
select select "spot1"
select select "object:1676"
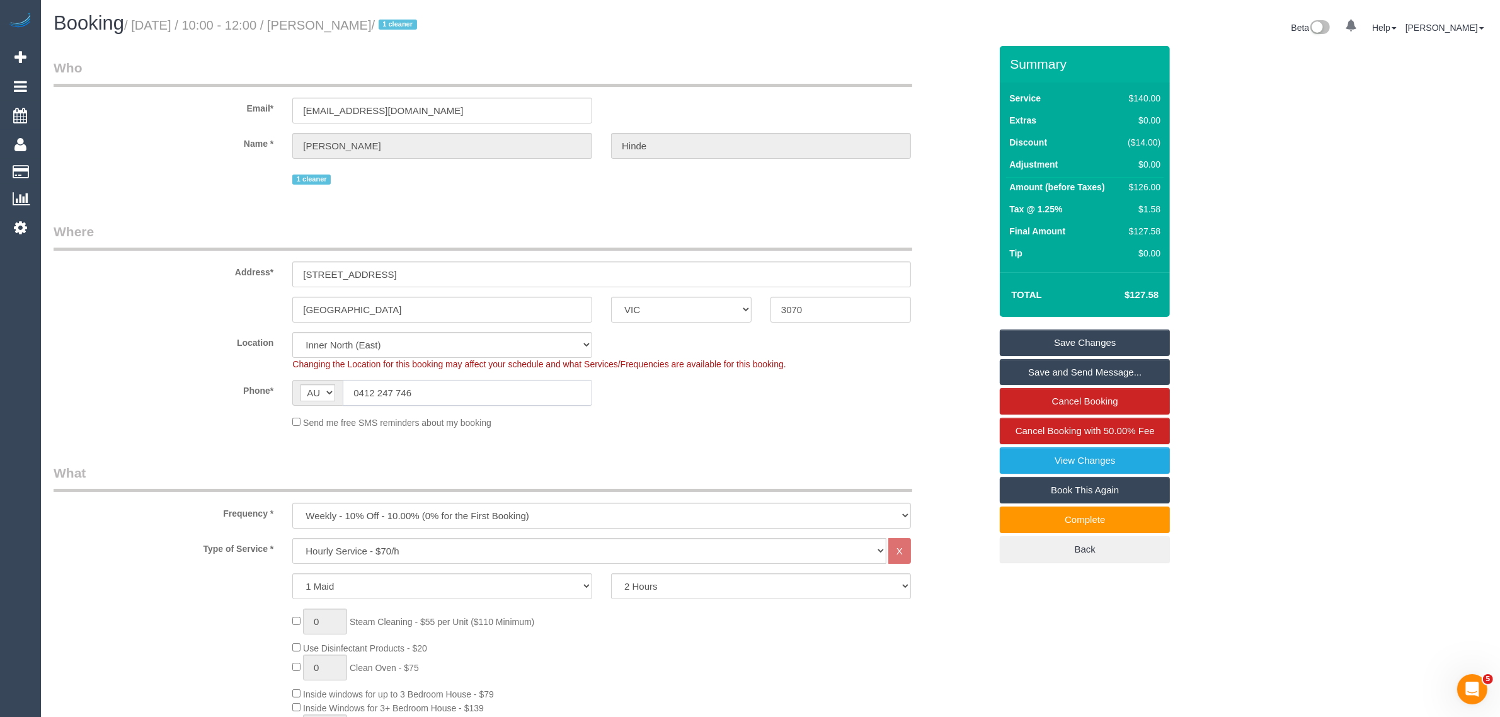
click at [512, 391] on input "0412 247 746" at bounding box center [467, 393] width 249 height 26
click at [512, 392] on input "0412 247 746" at bounding box center [467, 393] width 249 height 26
drag, startPoint x: 335, startPoint y: 19, endPoint x: 136, endPoint y: 23, distance: 198.5
click at [136, 23] on small "/ September 18, 2025 / 10:00 - 12:00 / Karen Hinde / 1 cleaner" at bounding box center [272, 25] width 297 height 14
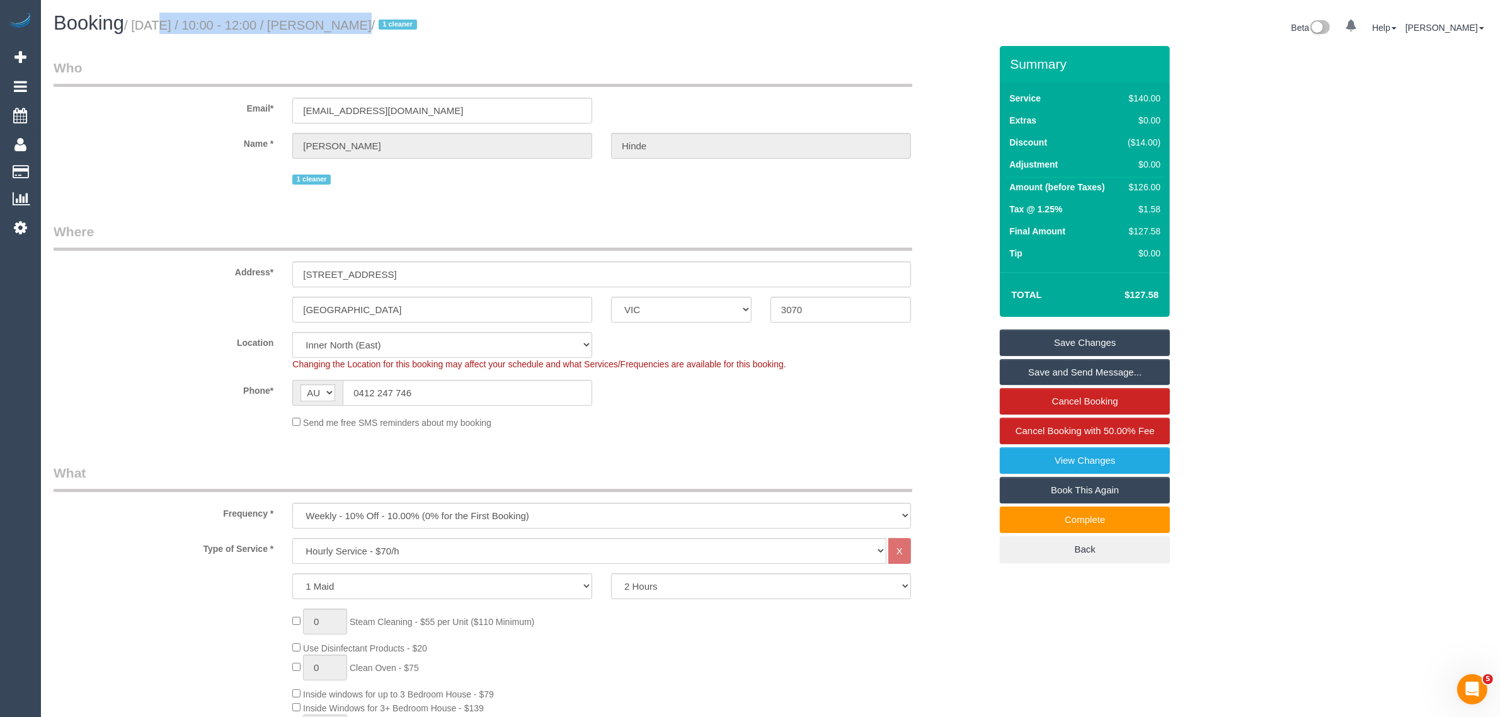
copy small "September 18, 2025 / 10:00 - 12:00"
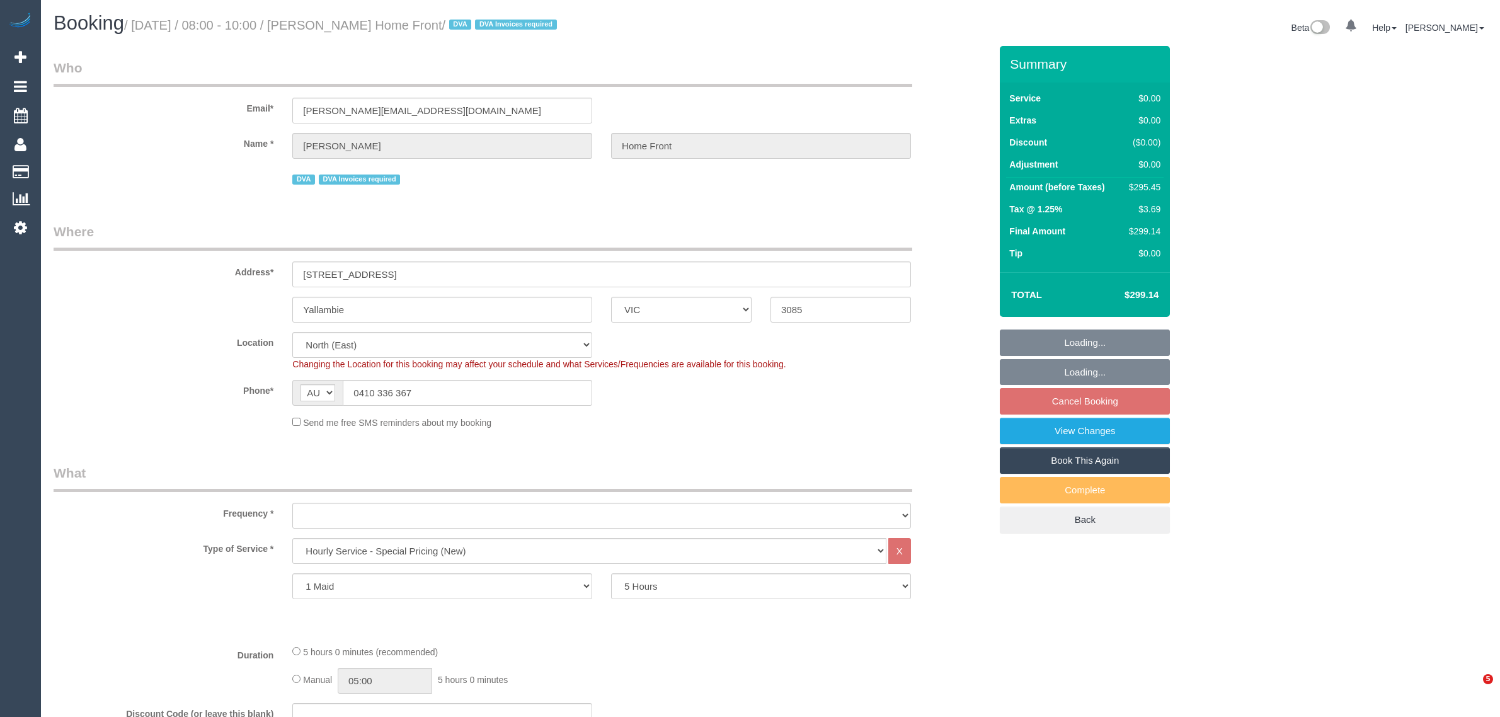
select select "VIC"
select select "300"
select select "number:28"
select select "number:14"
select select "number:19"
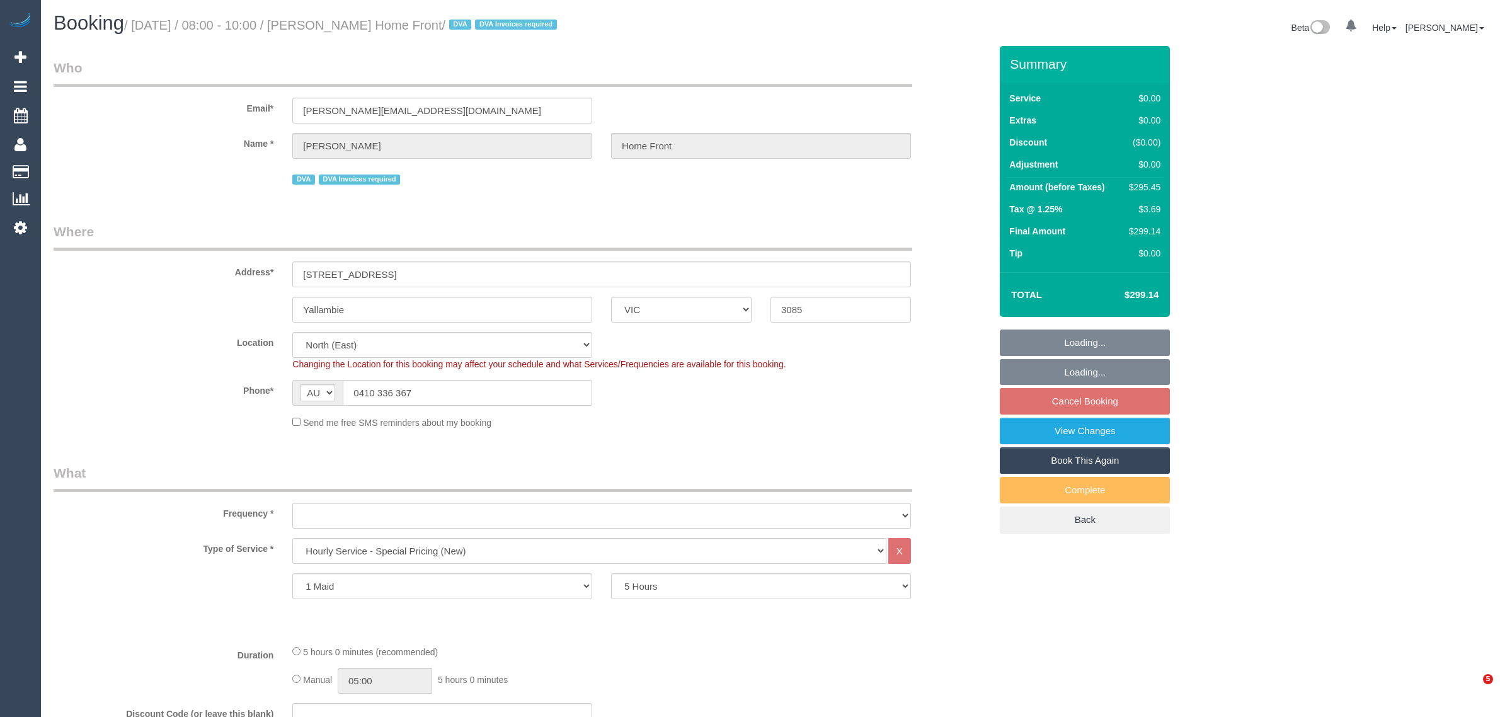
select select "number:36"
select select "number:35"
select select "number:13"
select select "object:811"
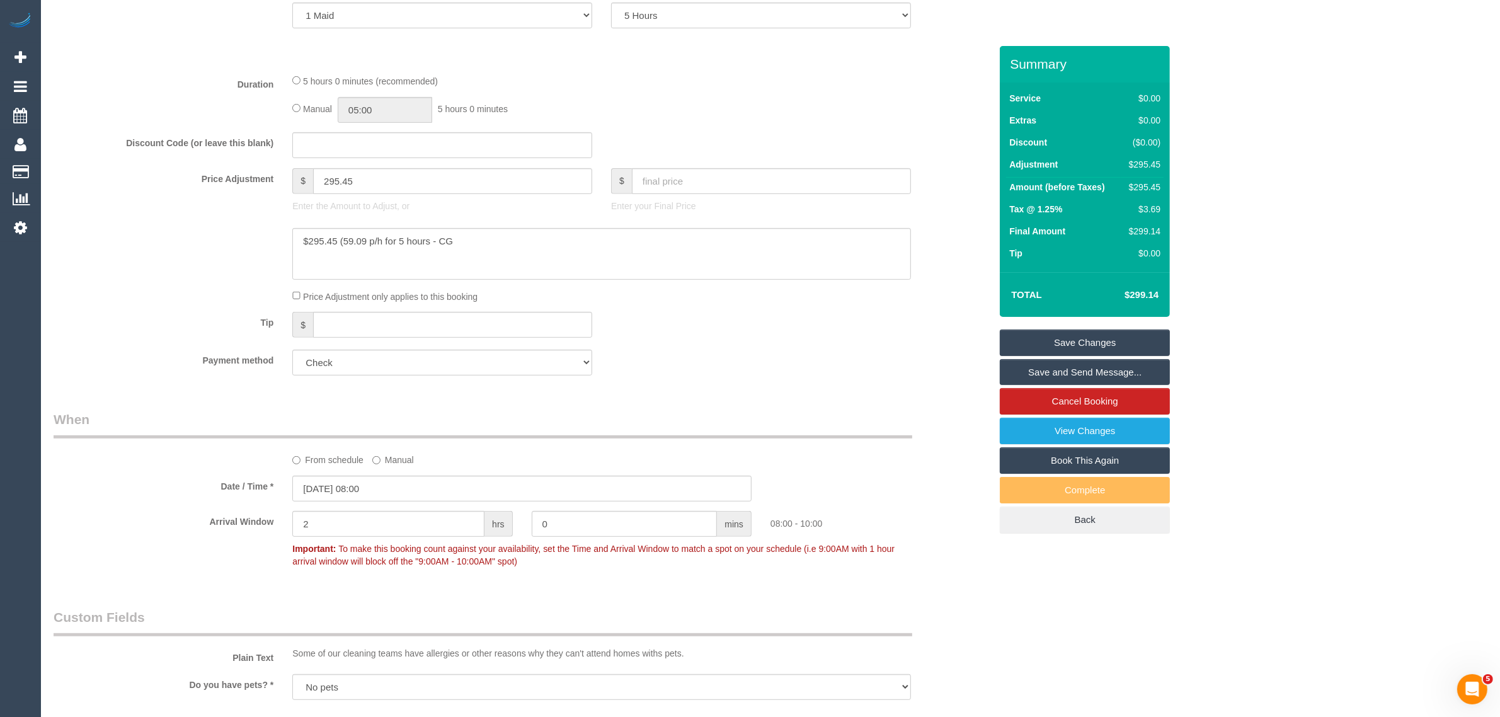
scroll to position [256, 0]
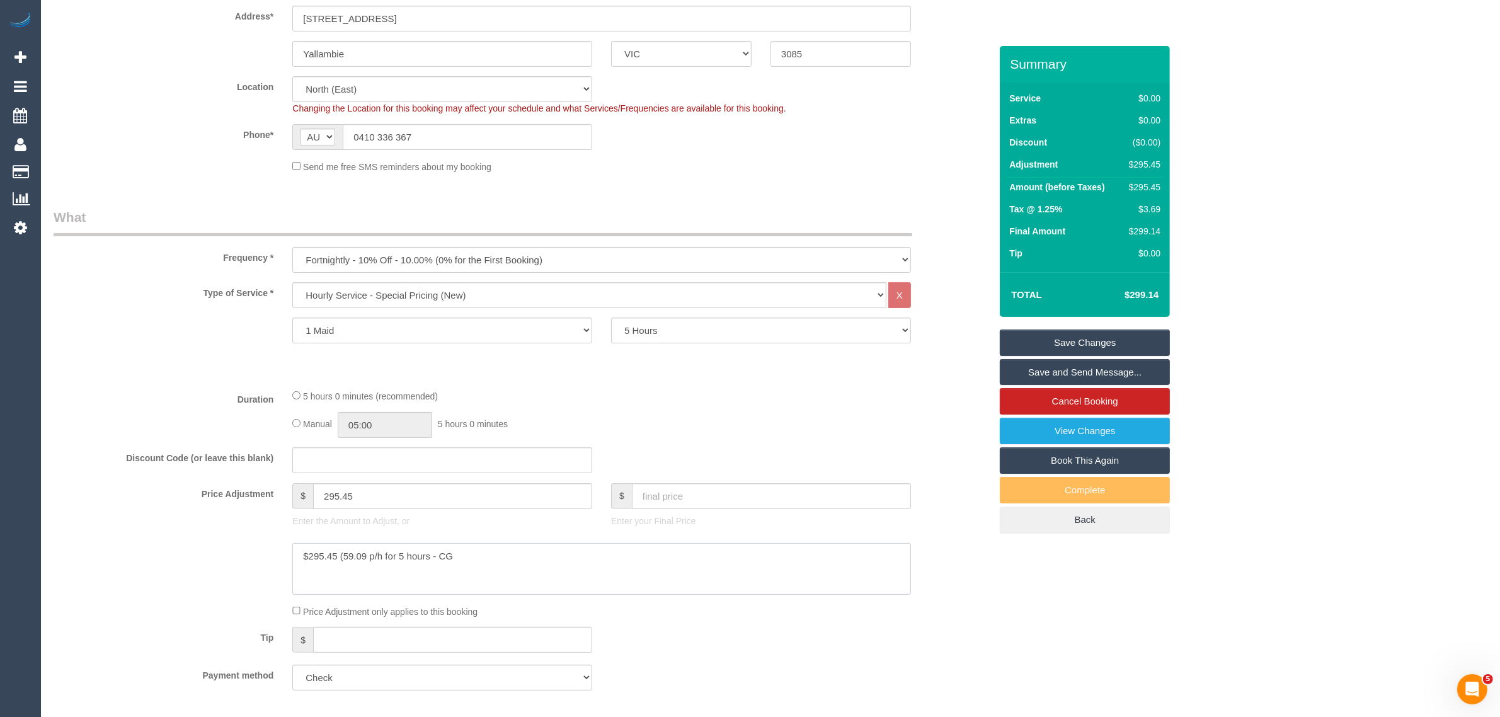
drag, startPoint x: 345, startPoint y: 554, endPoint x: 432, endPoint y: 549, distance: 87.7
click at [432, 549] on textarea at bounding box center [601, 569] width 619 height 52
click at [1141, 234] on div "$299.14" at bounding box center [1142, 231] width 37 height 13
click at [1135, 236] on div "$299.14" at bounding box center [1142, 231] width 37 height 13
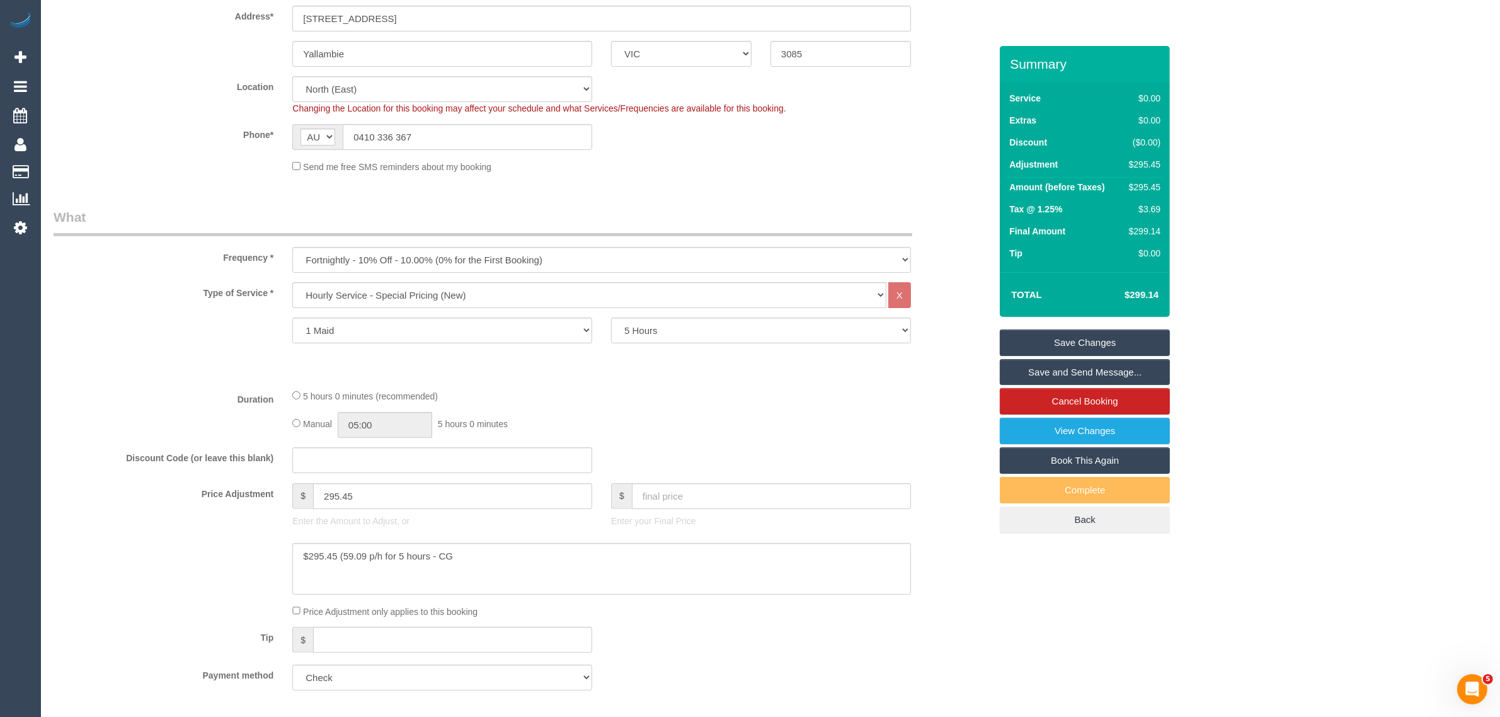
drag, startPoint x: 1130, startPoint y: 233, endPoint x: 1162, endPoint y: 224, distance: 34.1
click at [1162, 224] on td "$299.14" at bounding box center [1142, 233] width 43 height 22
copy div "$299.14"
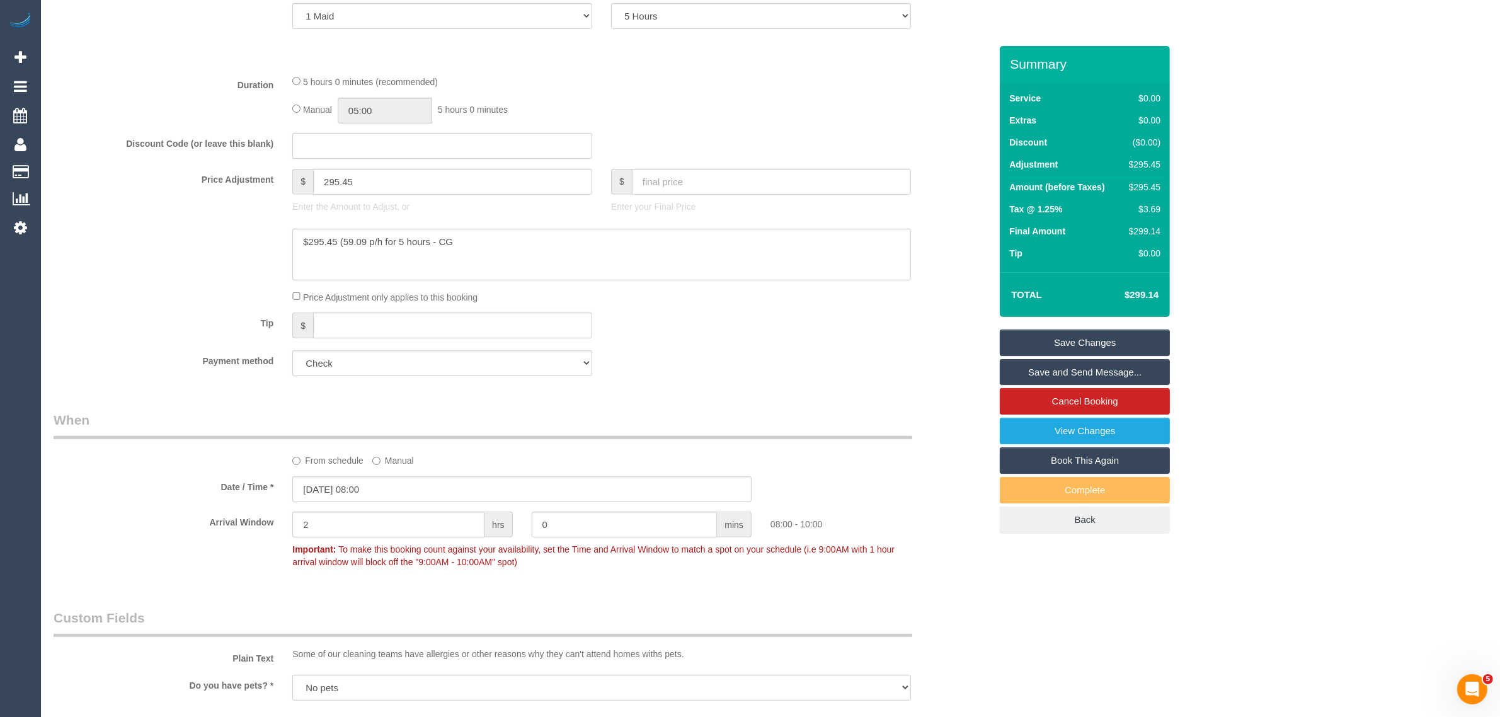
scroll to position [571, 0]
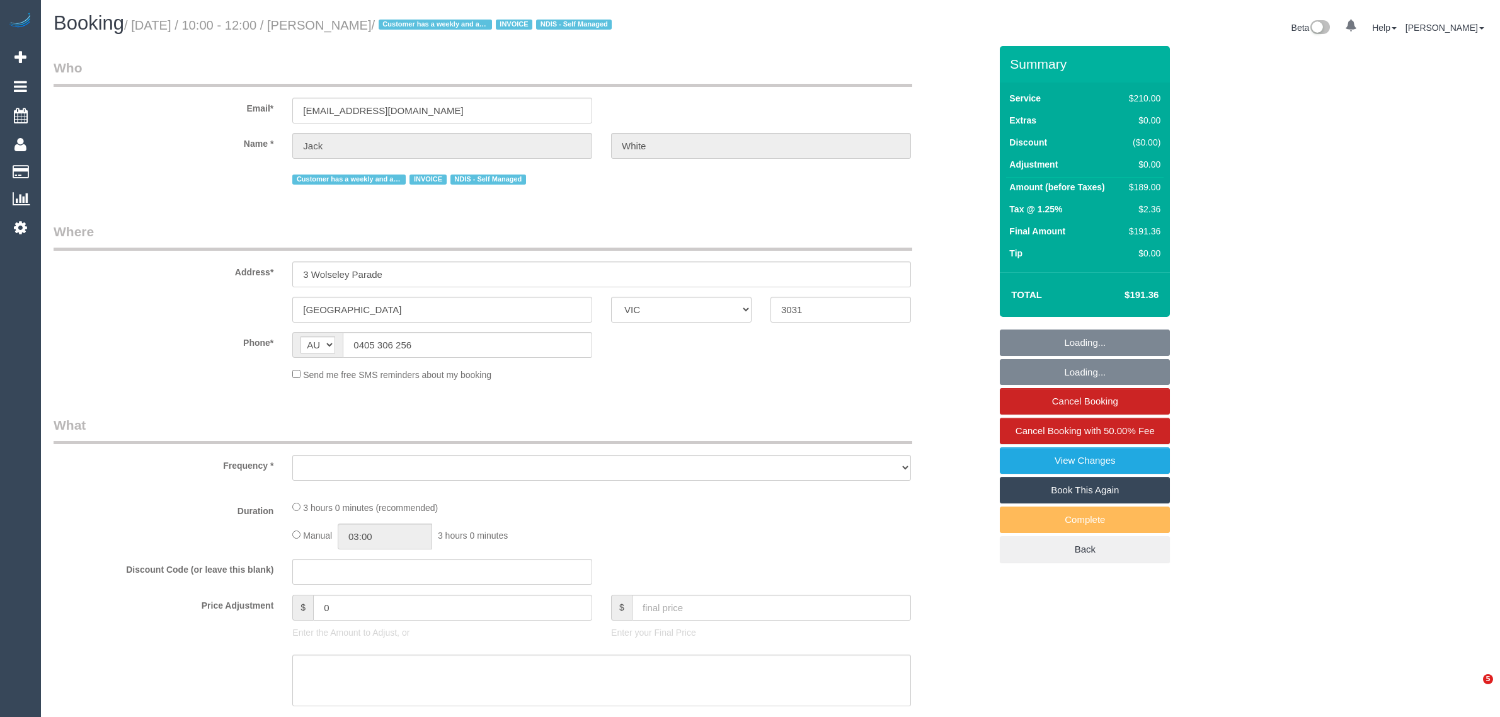
select select "VIC"
select select "string:stripe-pm_1RMlnh2GScqysDRVgKJuPe7w"
select select "object:549"
select select "180"
select select "number:29"
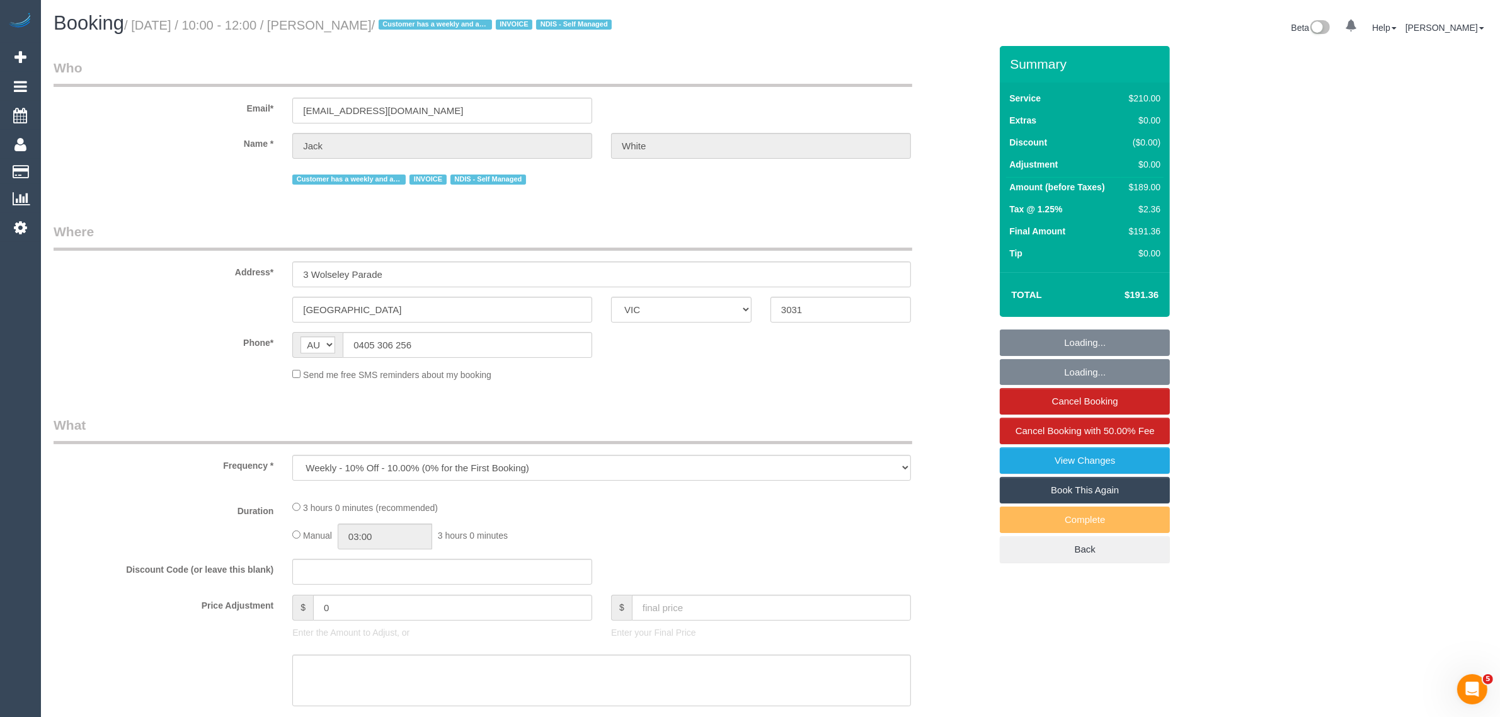
select select "number:14"
select select "number:19"
select select "number:24"
select select "number:35"
select select "number:11"
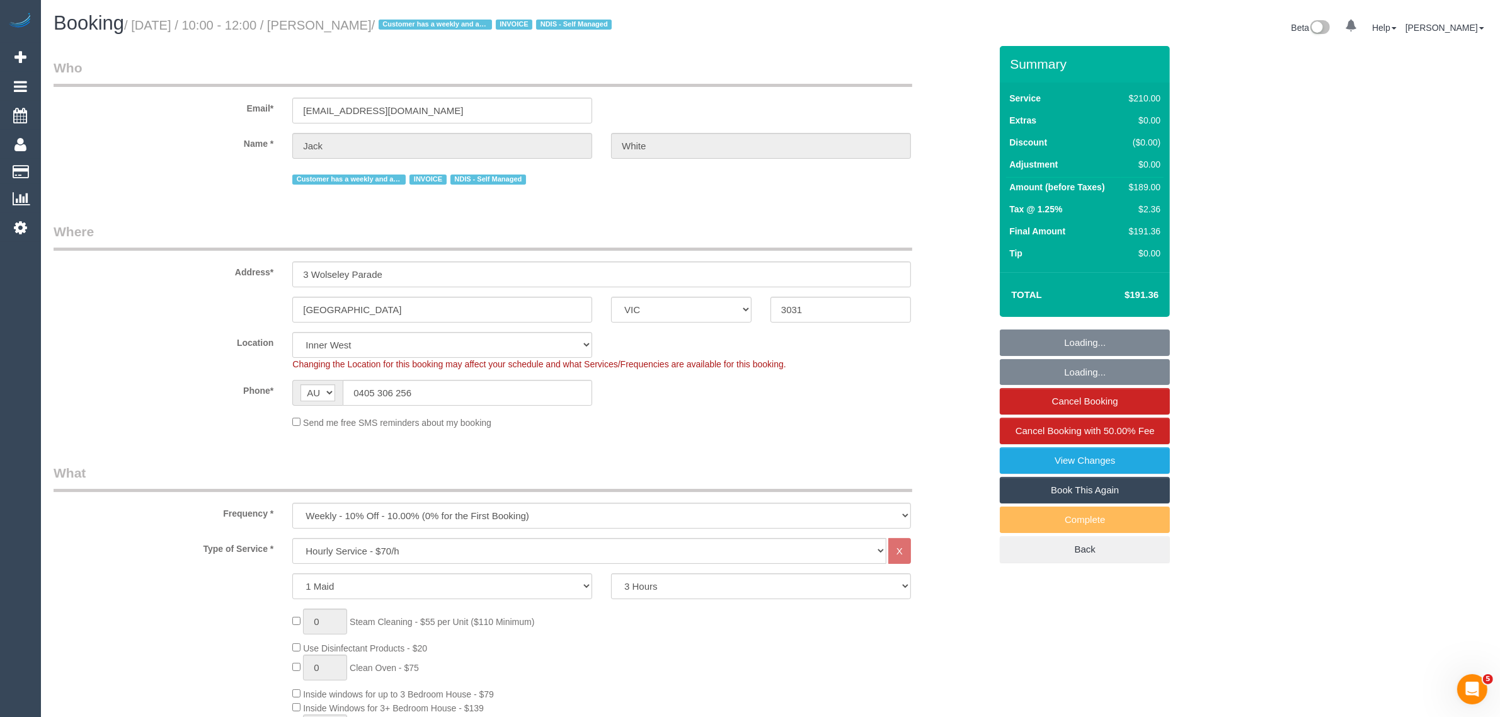
select select "spot1"
select select "object:1534"
click at [550, 395] on input "0405 306 256" at bounding box center [467, 393] width 249 height 26
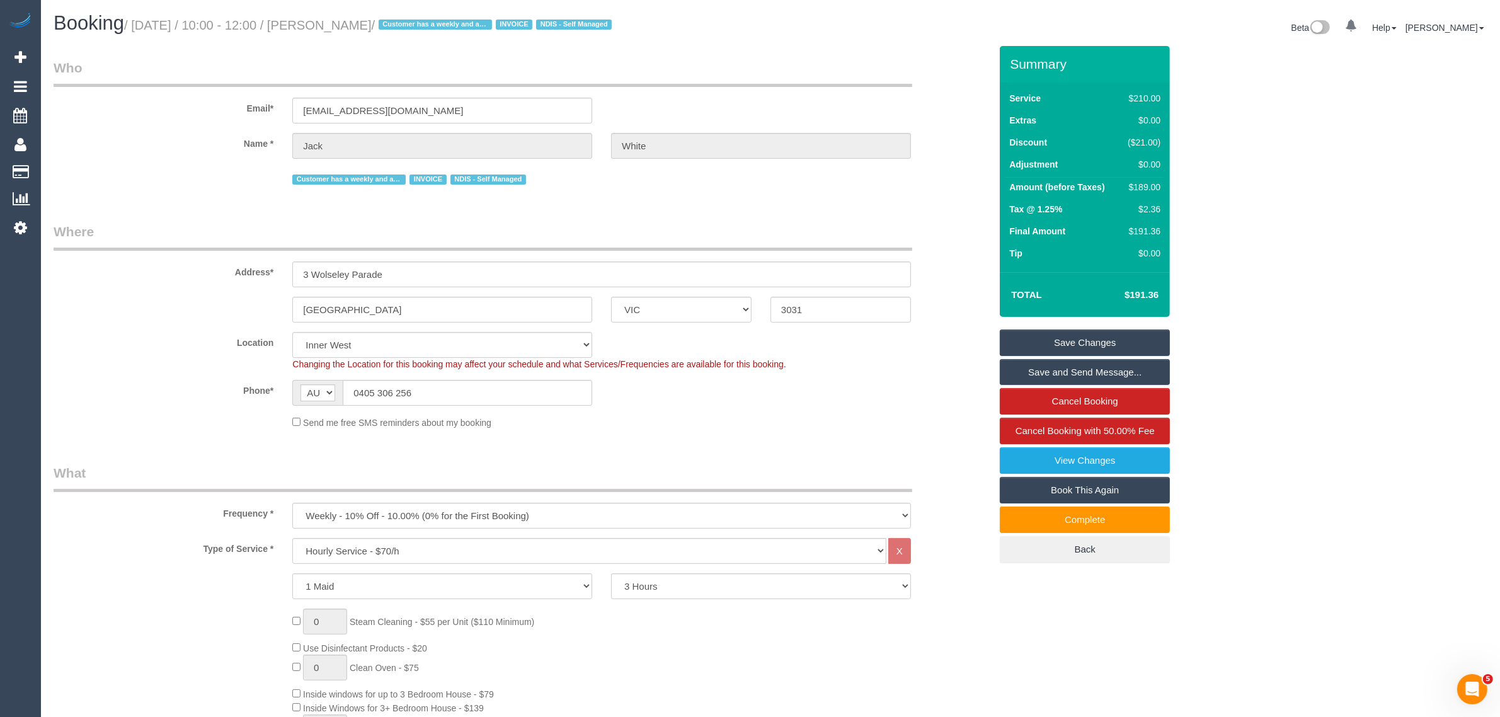
click at [866, 421] on div "Send me free SMS reminders about my booking" at bounding box center [602, 422] width 638 height 14
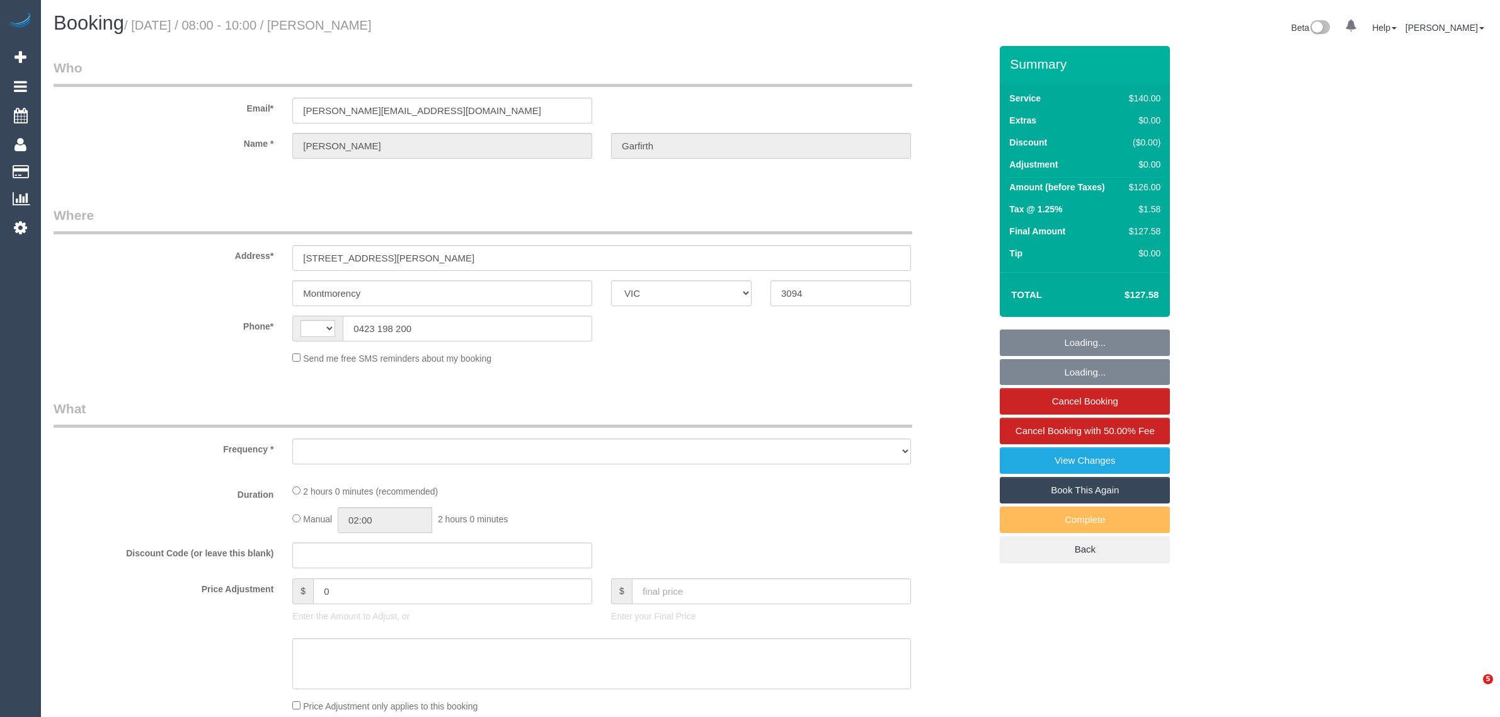
select select "VIC"
select select "object:285"
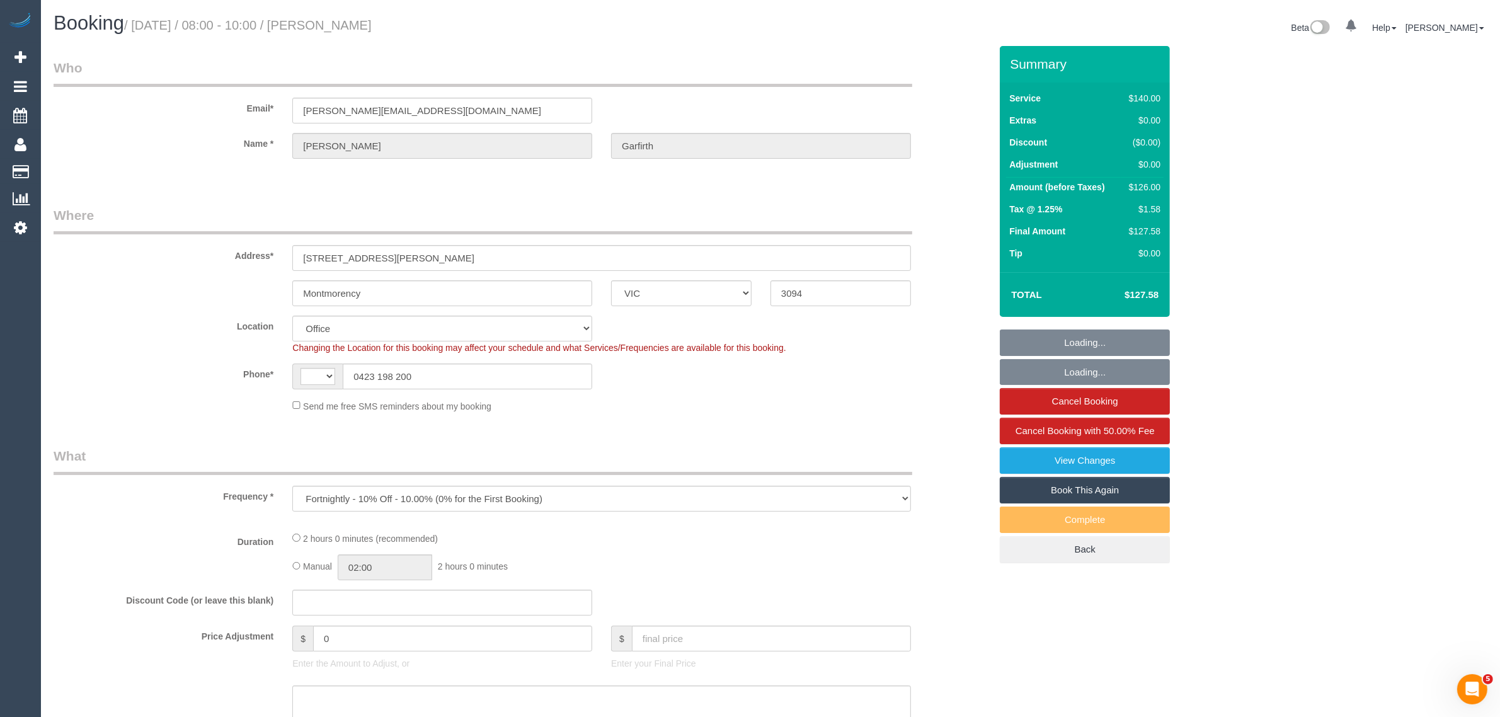
select select "string:AU"
select select "string:stripe-pm_1QHGlr2GScqysDRV8PKbbWGw"
click at [446, 372] on input "0423 198 200" at bounding box center [467, 376] width 249 height 26
select select "object:539"
select select "number:27"
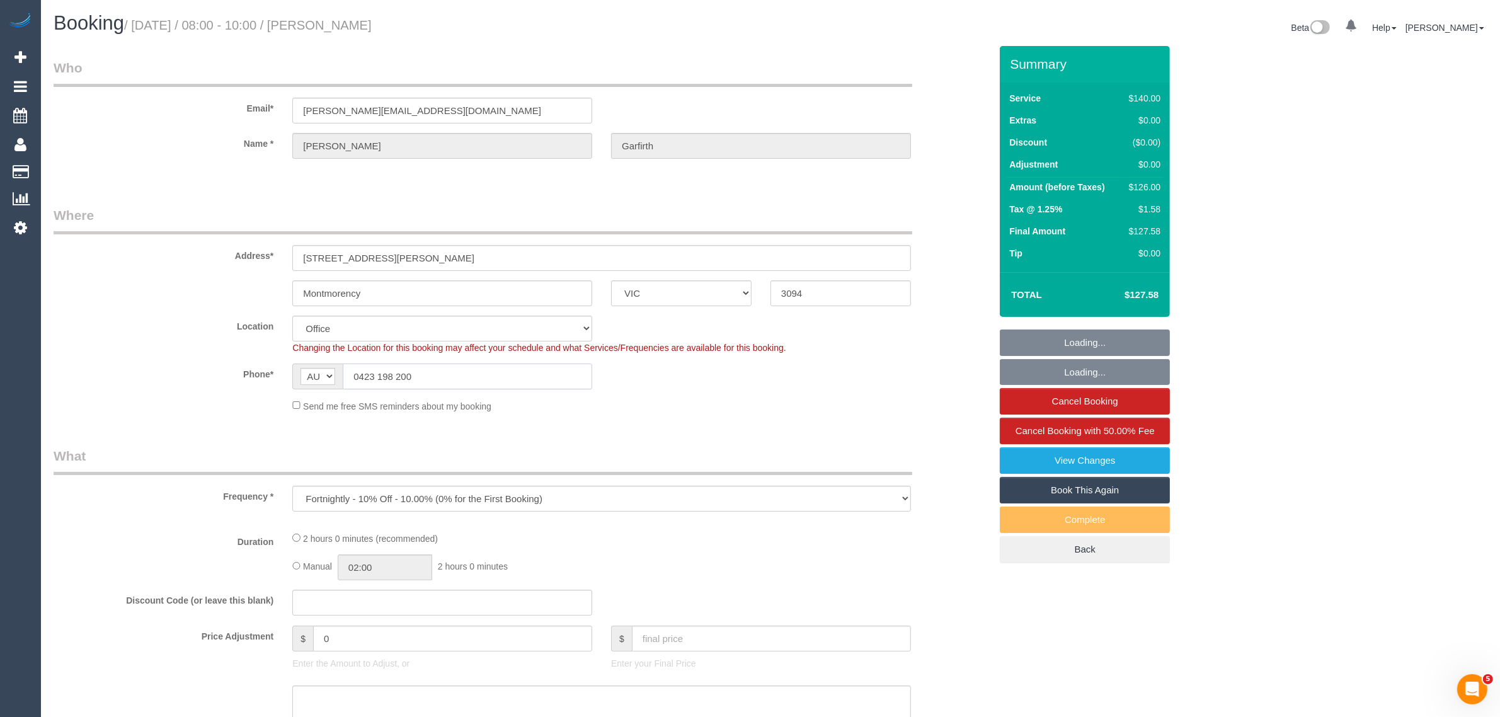
select select "number:16"
select select "number:18"
select select "number:24"
select select "number:34"
select select "number:26"
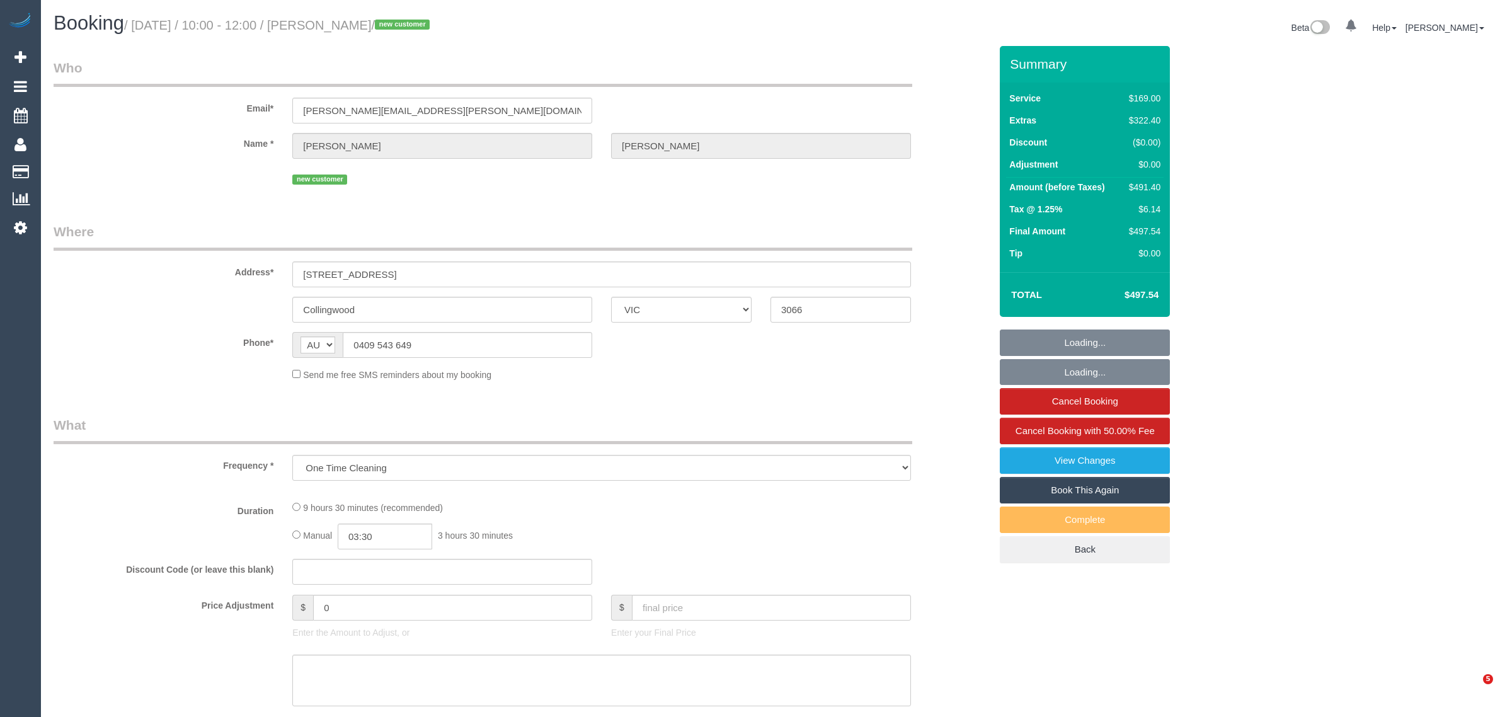
select select "VIC"
select select "string:stripe-pm_1S0w0N2GScqysDRVPzLDoc25"
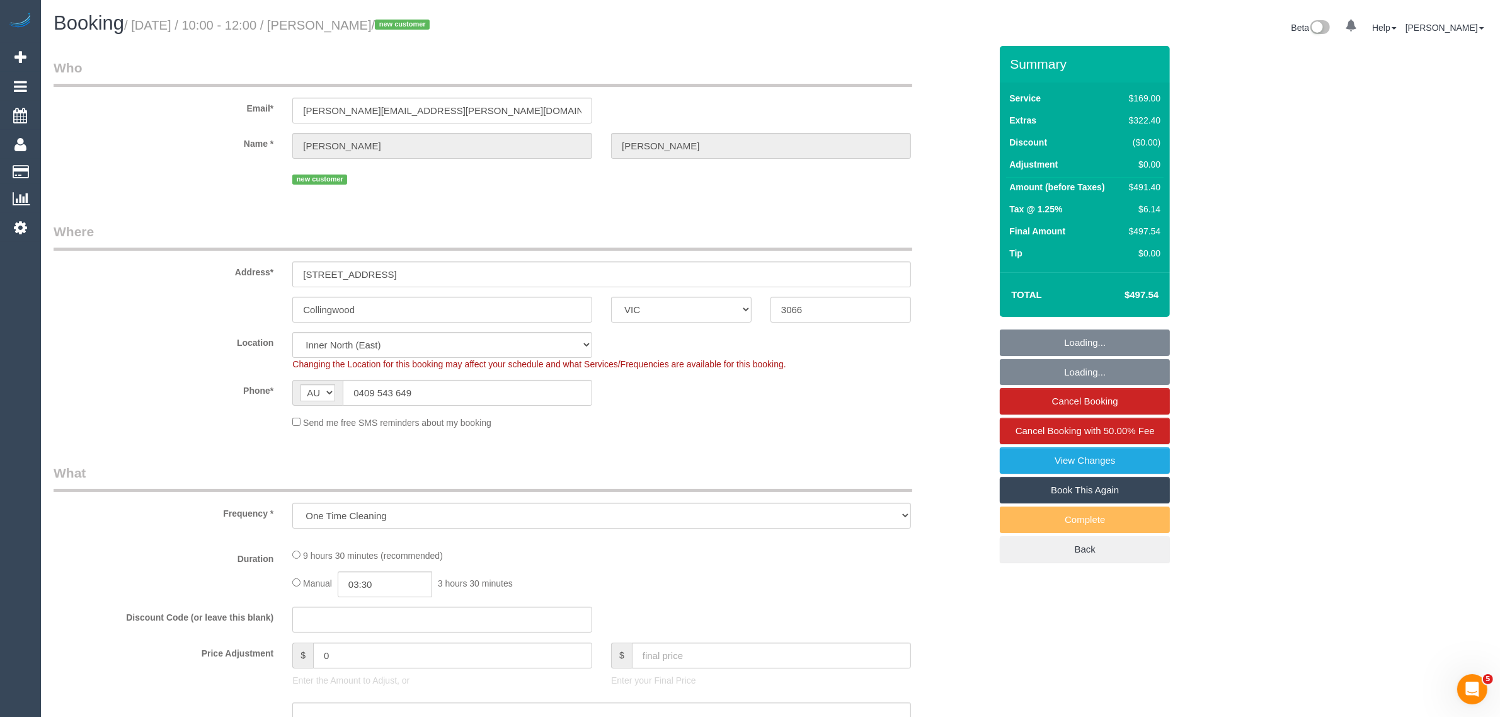
select select "number:28"
select select "number:14"
select select "number:19"
select select "number:25"
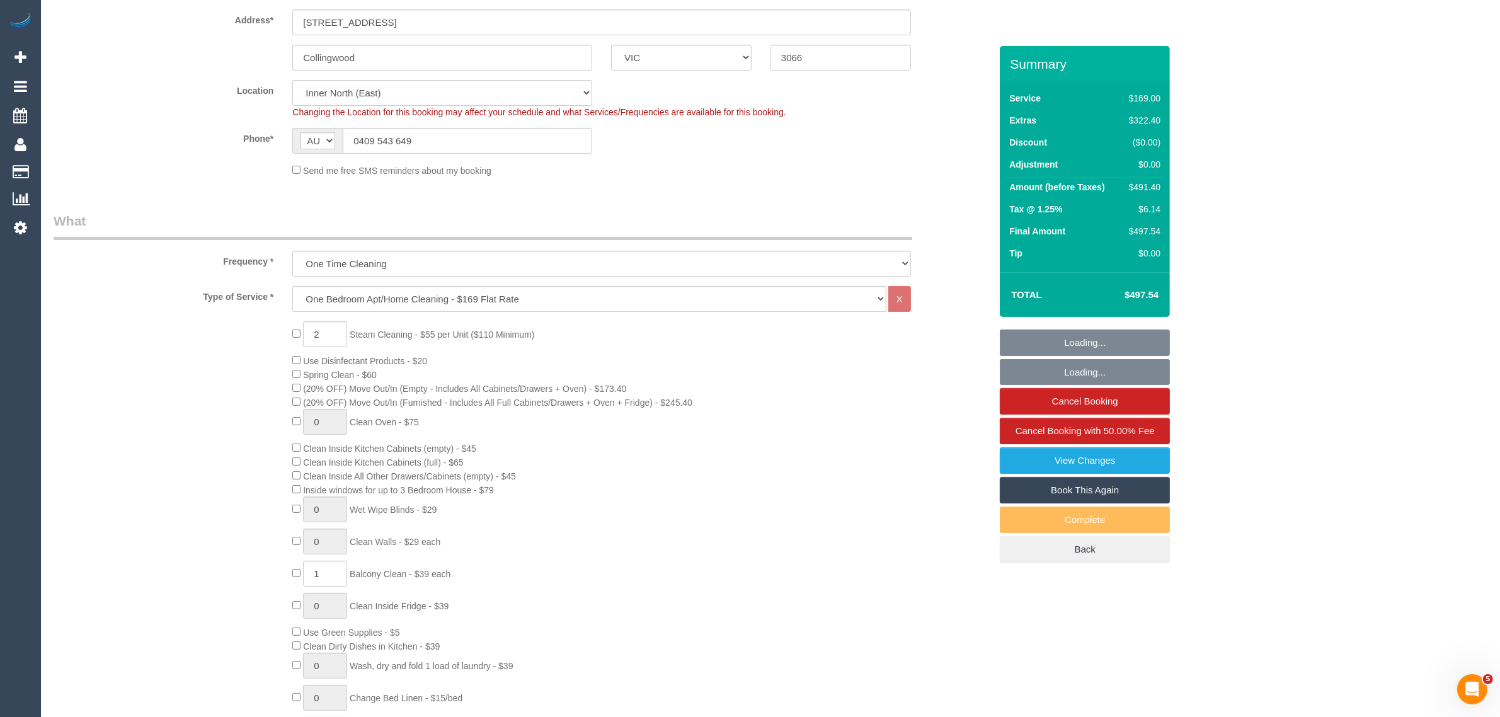
scroll to position [1131, 0]
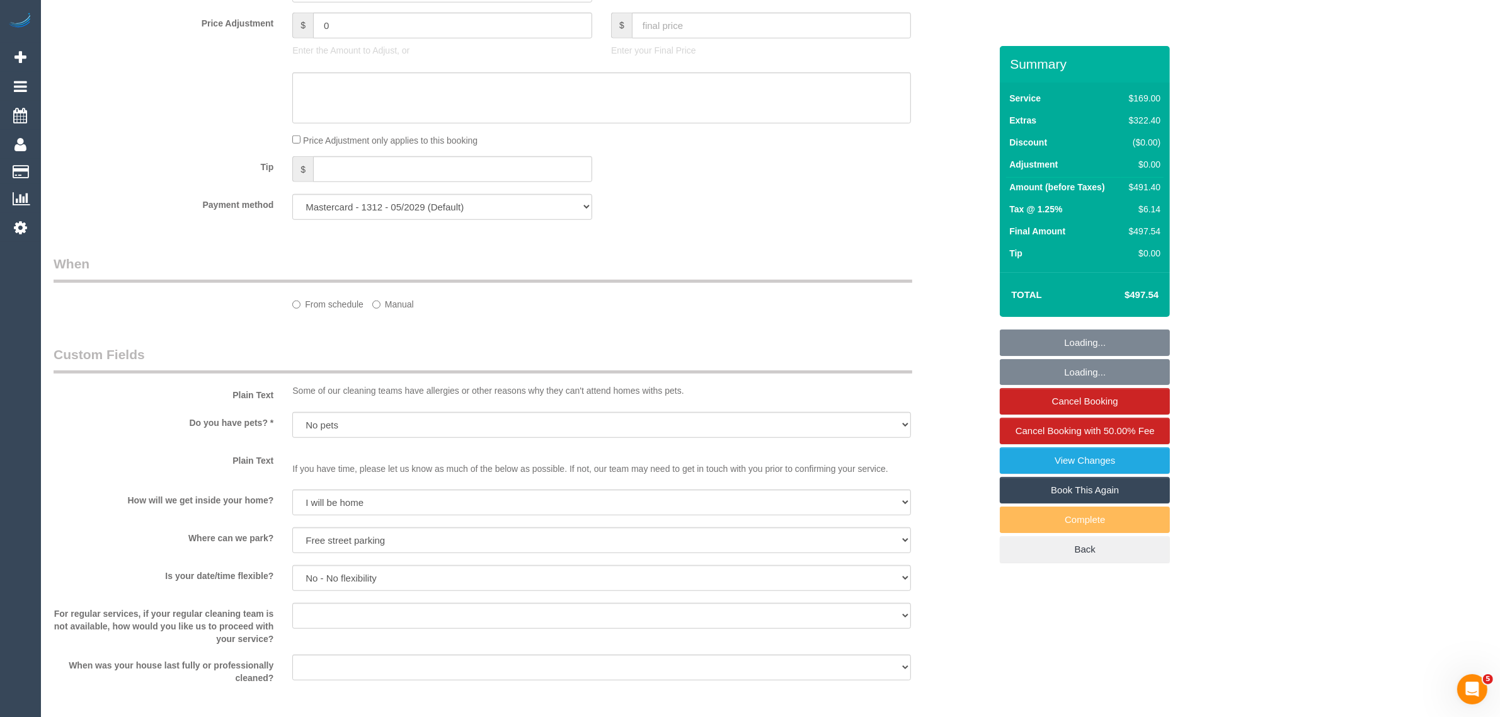
select select "object:832"
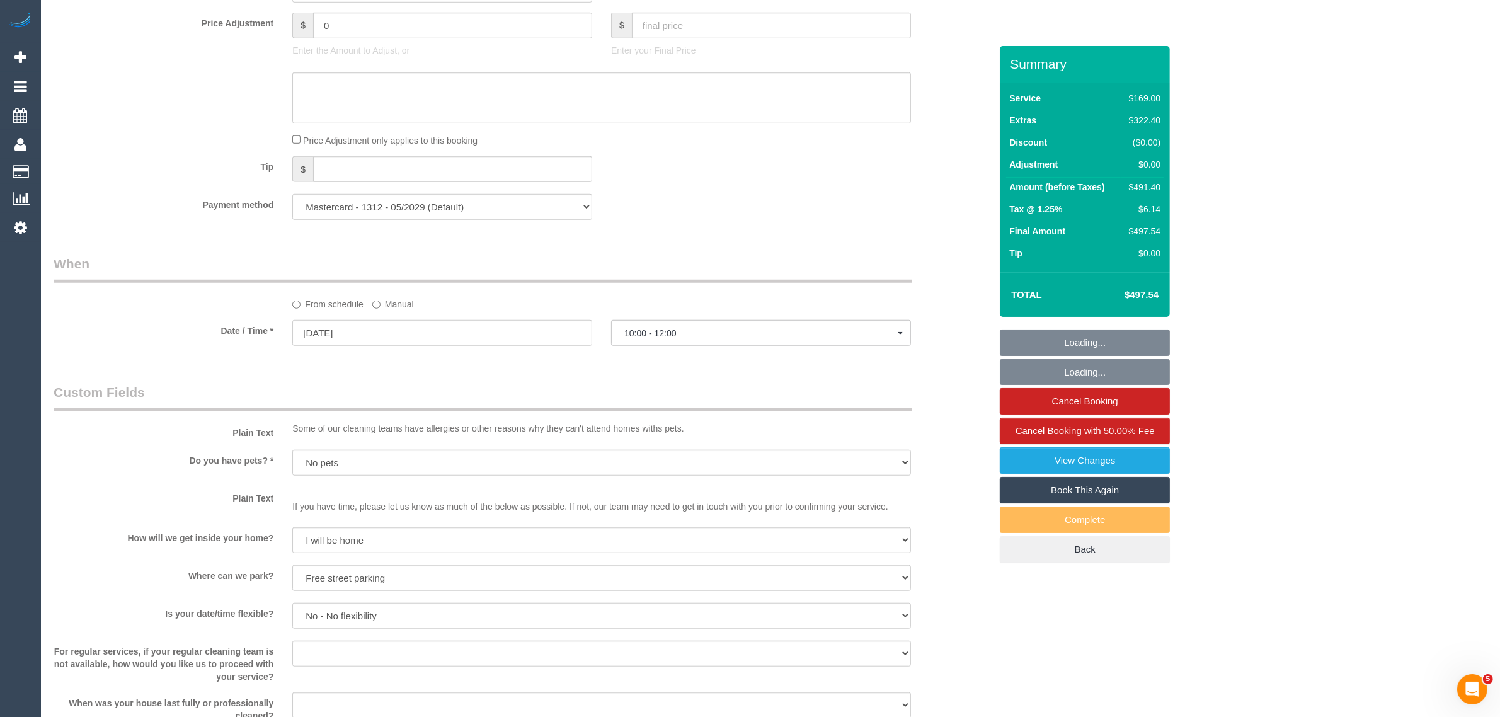
select select "spot1"
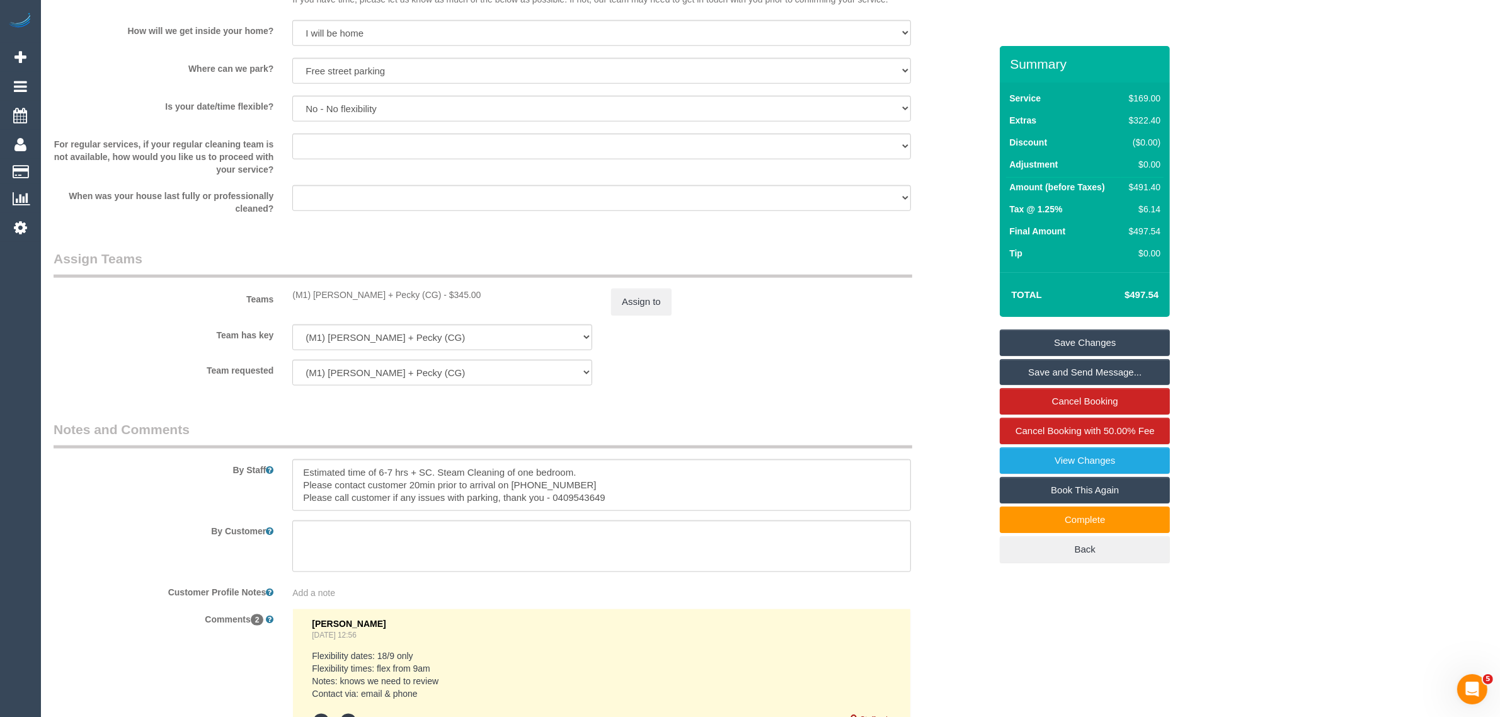
scroll to position [1638, 0]
click at [464, 491] on textarea at bounding box center [601, 486] width 619 height 52
click at [525, 489] on textarea at bounding box center [601, 486] width 619 height 52
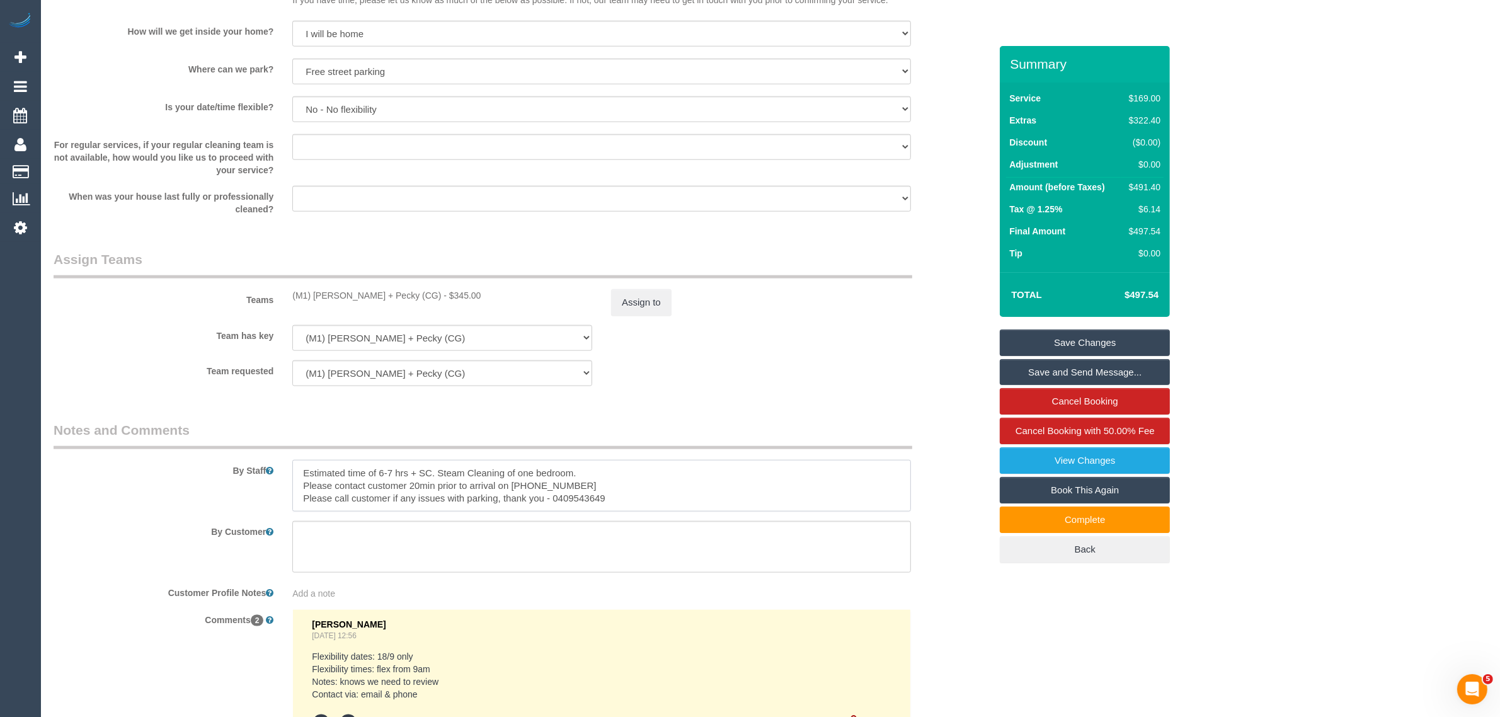
drag, startPoint x: 619, startPoint y: 498, endPoint x: 297, endPoint y: 486, distance: 322.8
click at [297, 486] on textarea at bounding box center [601, 486] width 619 height 52
click at [782, 325] on div "Team has key (M1) Daniel + Pecky (CG) (0) Office (1) Debbie Brodjanac (FT) (1) …" at bounding box center [522, 338] width 956 height 26
click at [782, 353] on sui-booking-teams "Teams (M1) Daniel + Pecky (CG) - $345.00 Assign to Team has key (M1) Daniel + P…" at bounding box center [522, 318] width 937 height 136
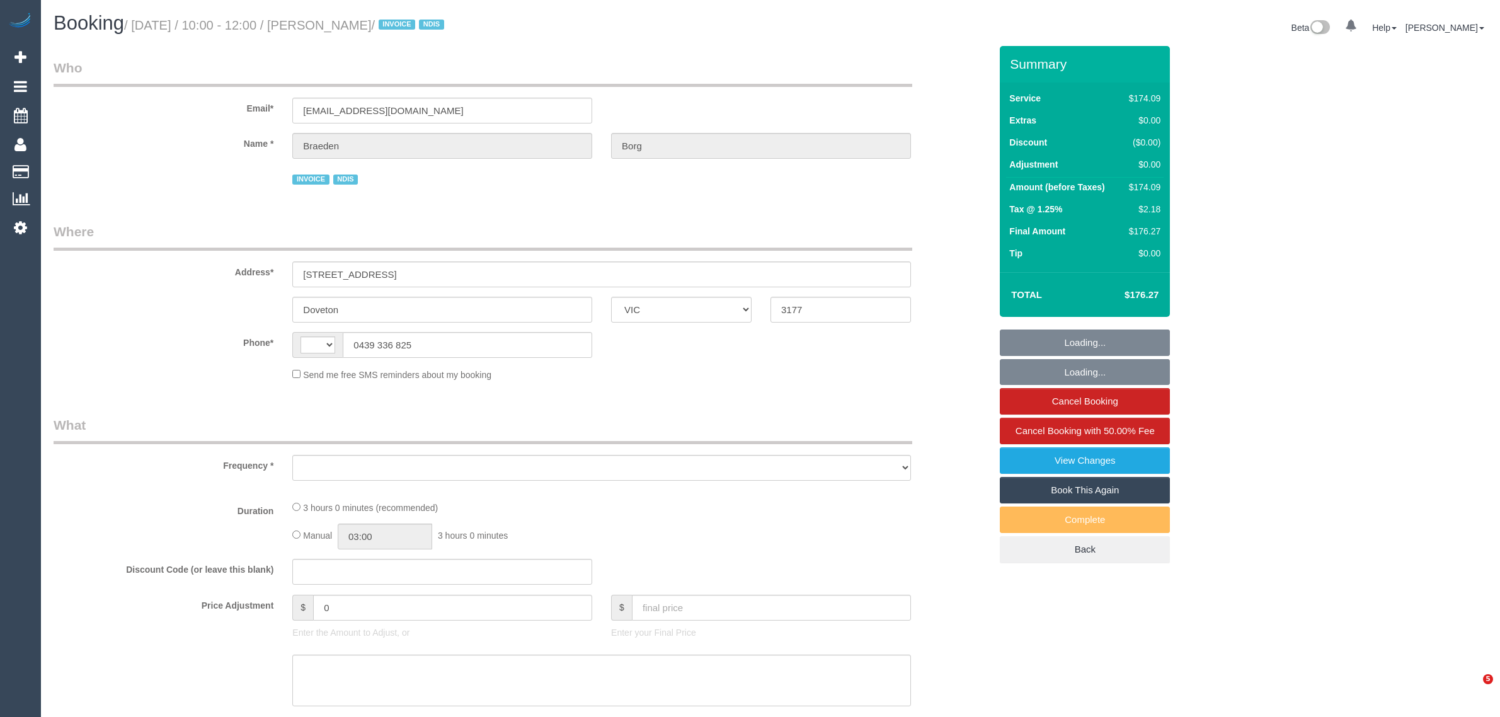
select select "VIC"
select select "string:AU"
select select "180"
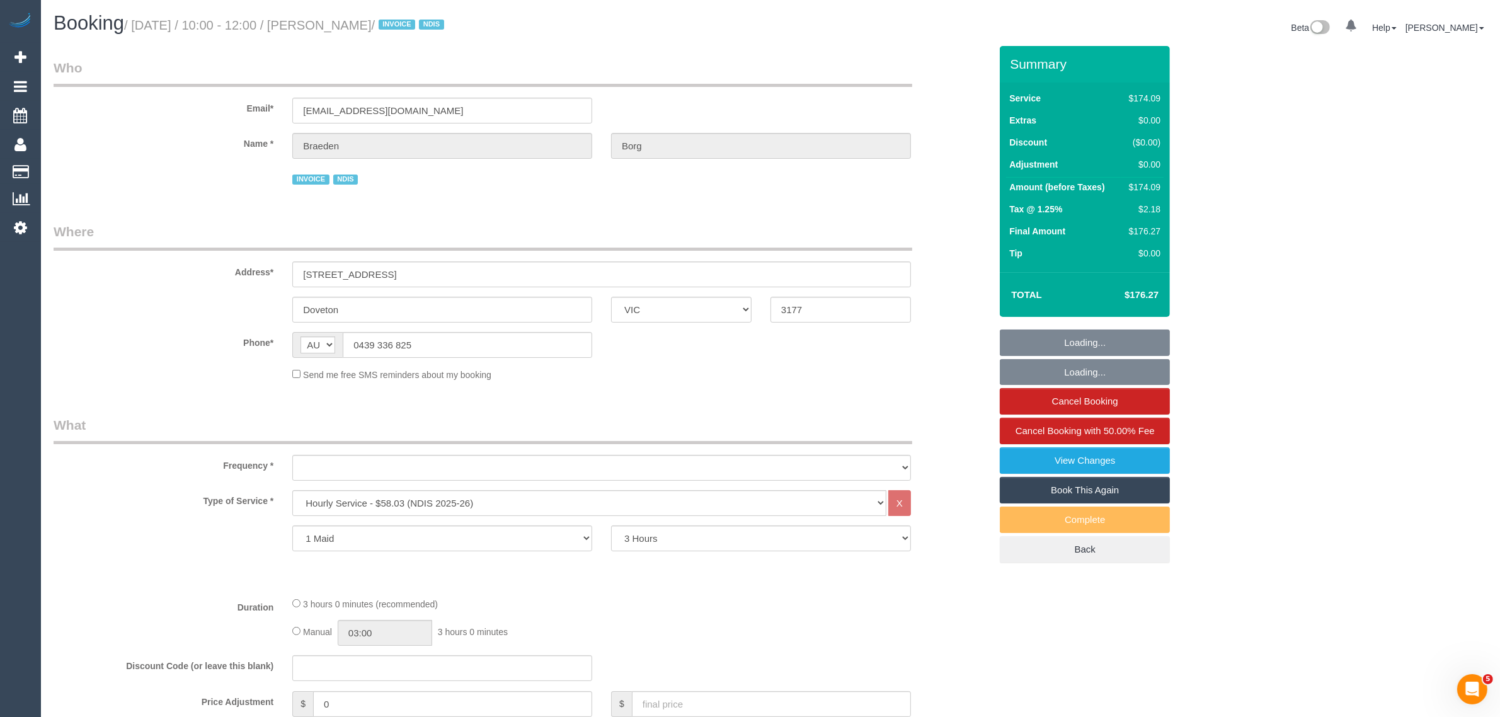
select select "object:609"
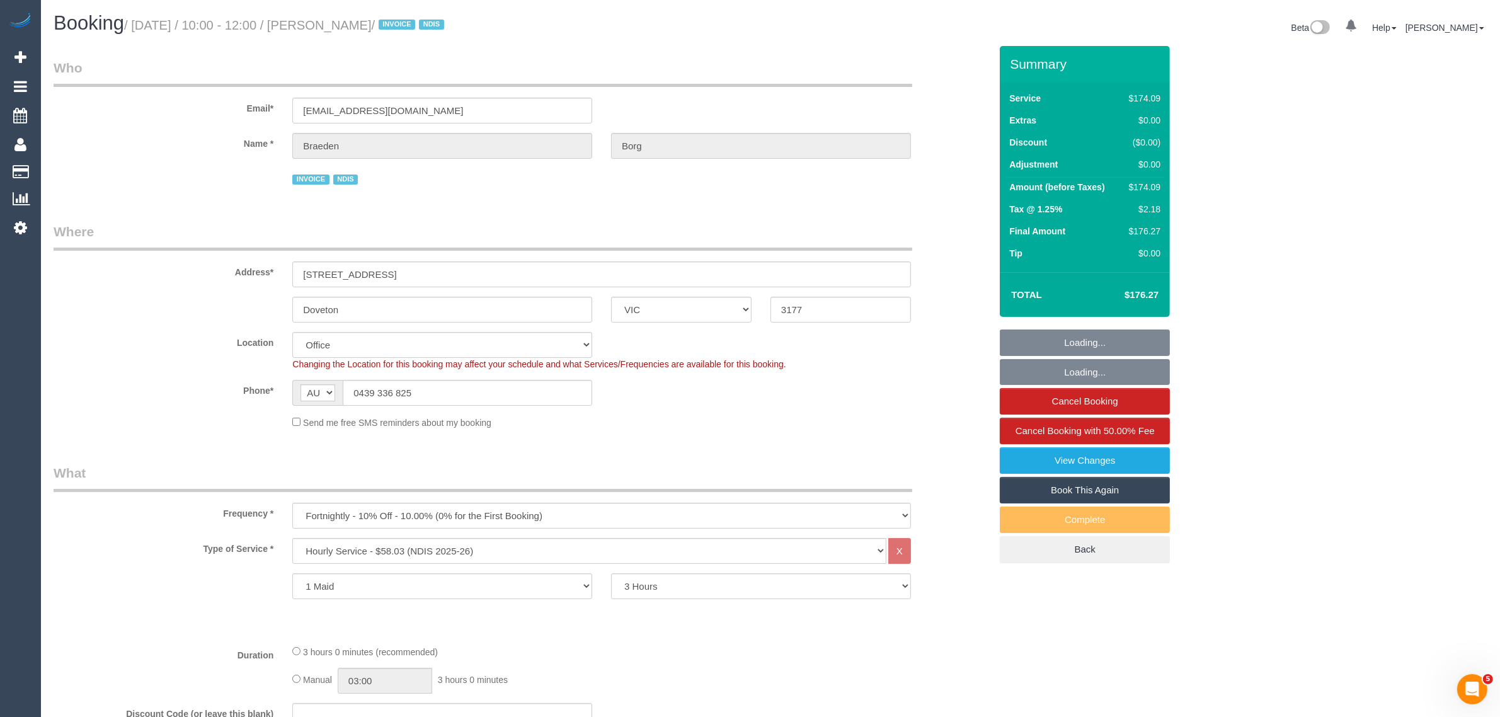
select select "number:28"
select select "number:14"
select select "number:19"
select select "number:25"
select select "number:34"
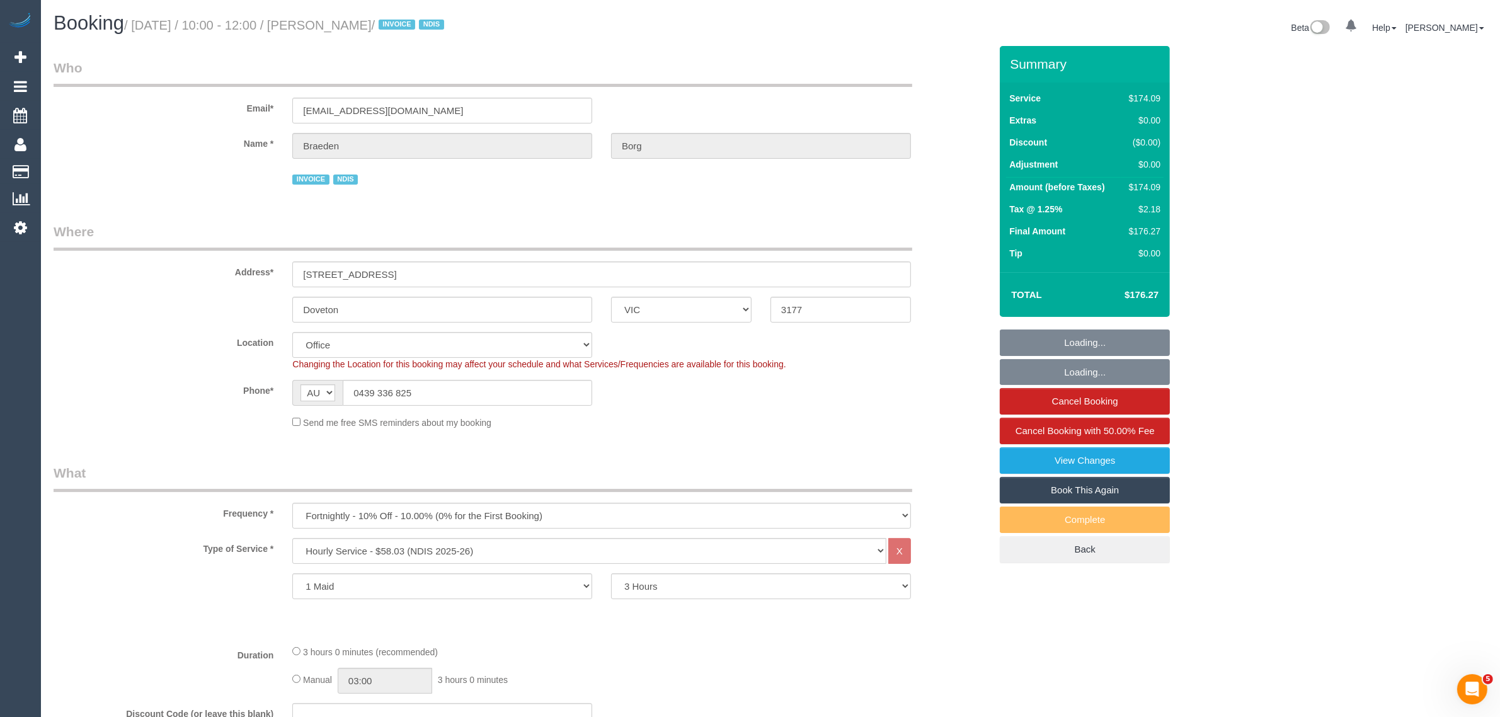
select select "object:762"
click at [435, 394] on input "0439 336 825" at bounding box center [467, 393] width 249 height 26
click at [436, 394] on input "0439 336 825" at bounding box center [467, 393] width 249 height 26
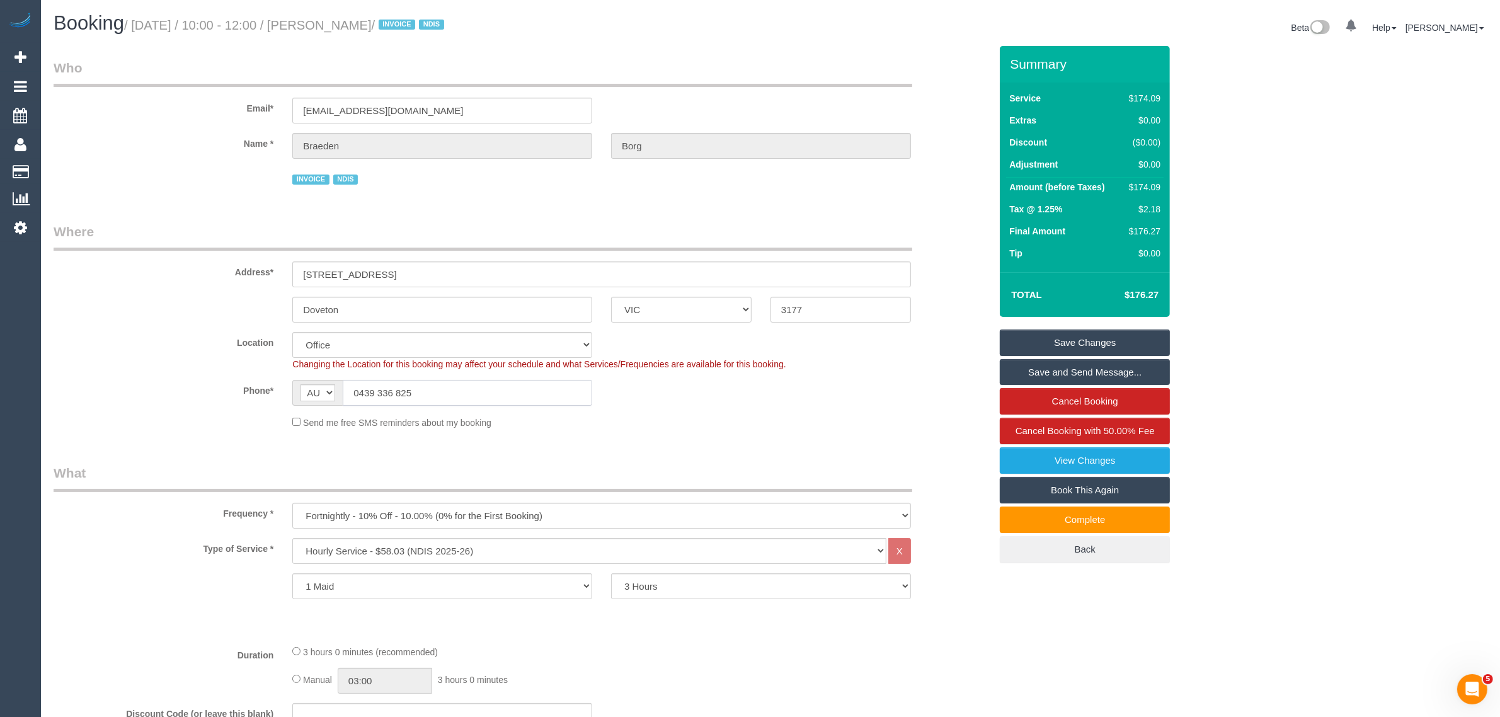
click at [507, 386] on input "0439 336 825" at bounding box center [467, 393] width 249 height 26
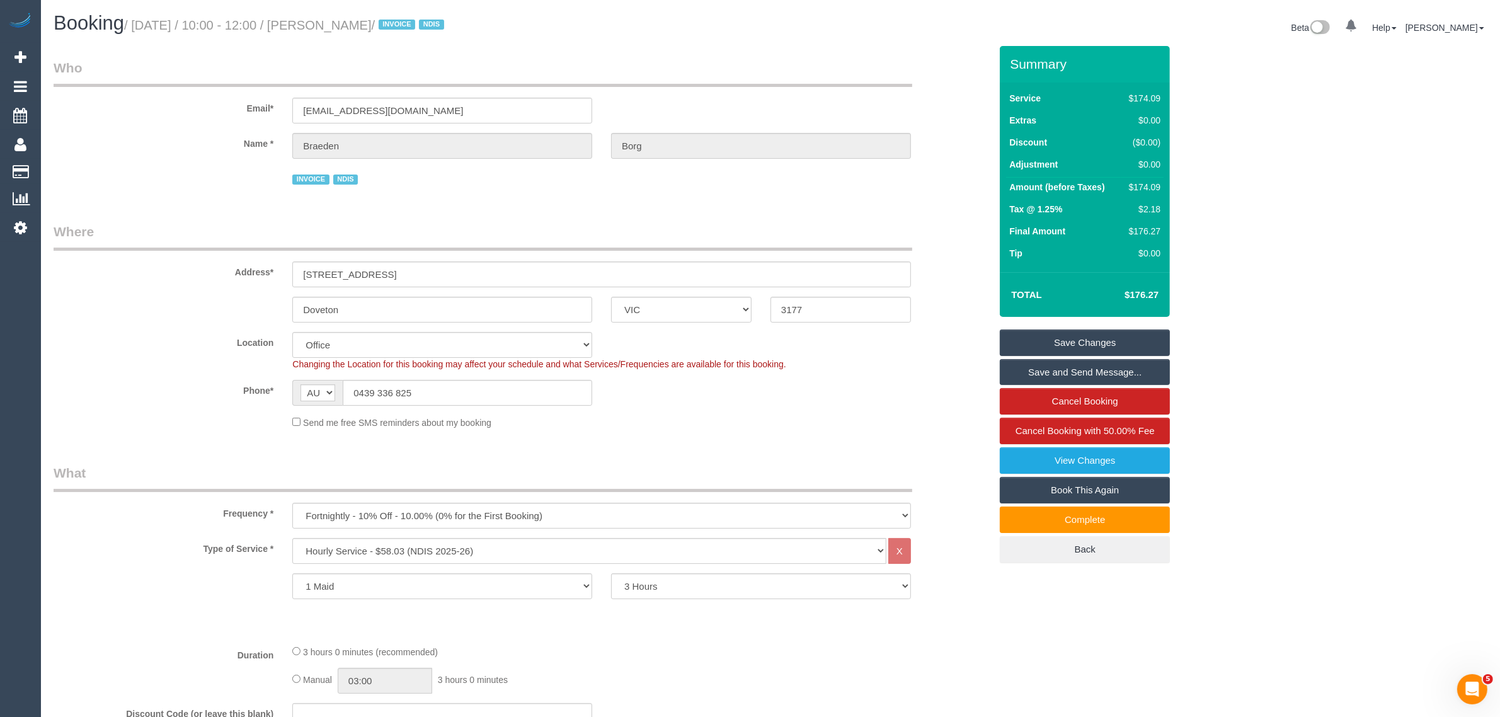
click at [920, 395] on div "Phone* AF AL DZ AD AO AI AQ AG AR AM AW AU AT AZ BS BH BD BB BY BE BZ BJ BM BT …" at bounding box center [522, 393] width 956 height 26
click at [1010, 435] on link "Cancel Booking with 50.00% Fee" at bounding box center [1085, 431] width 170 height 26
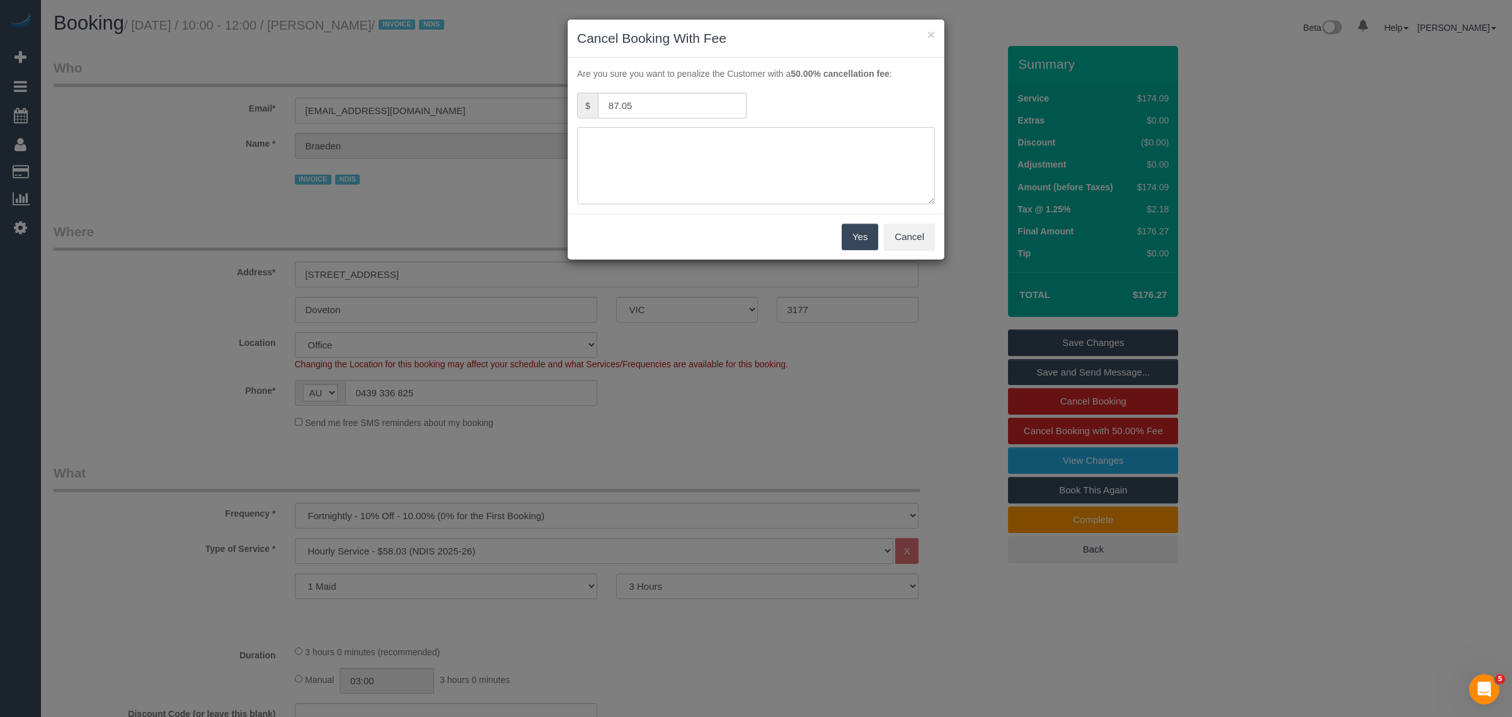
click at [712, 183] on textarea at bounding box center [756, 165] width 358 height 77
type textarea "customer is no"
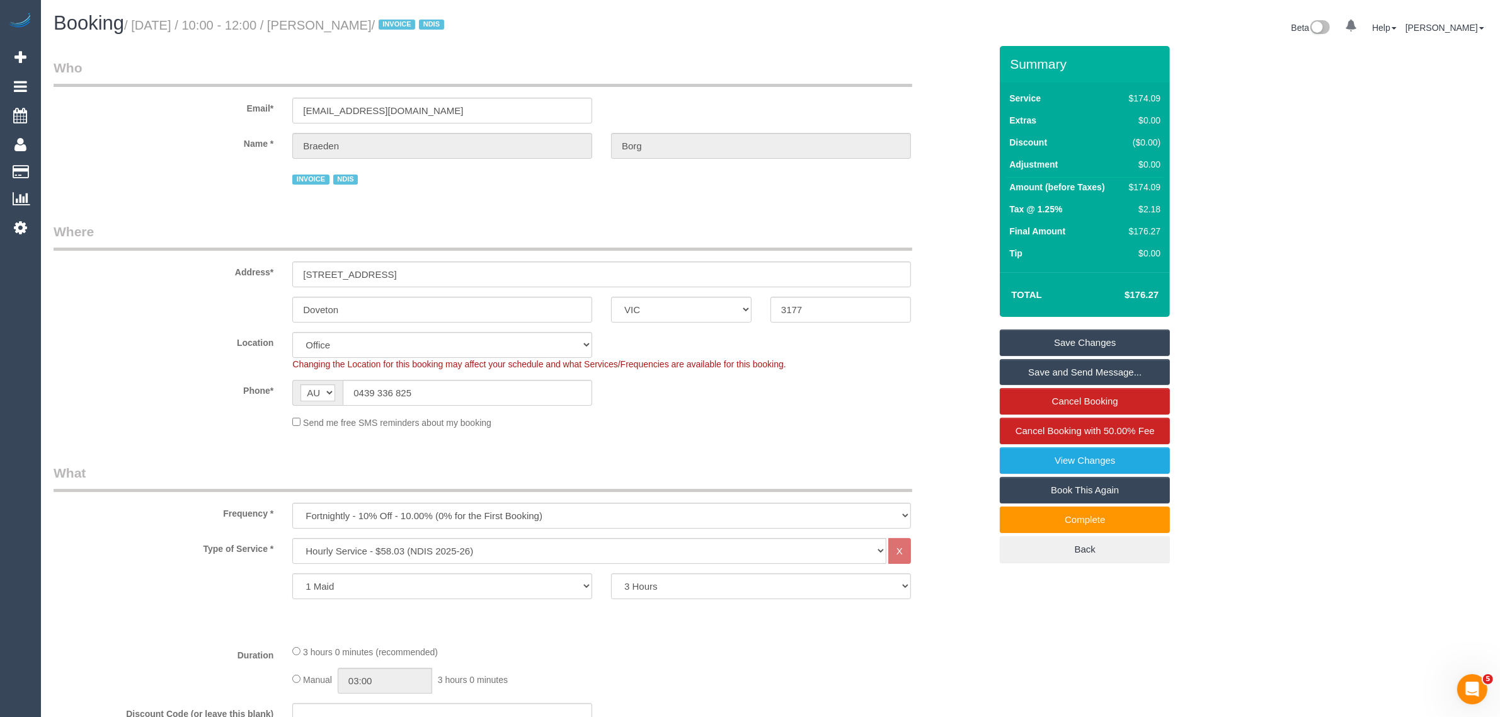
click at [1066, 496] on link "Book This Again" at bounding box center [1085, 490] width 170 height 26
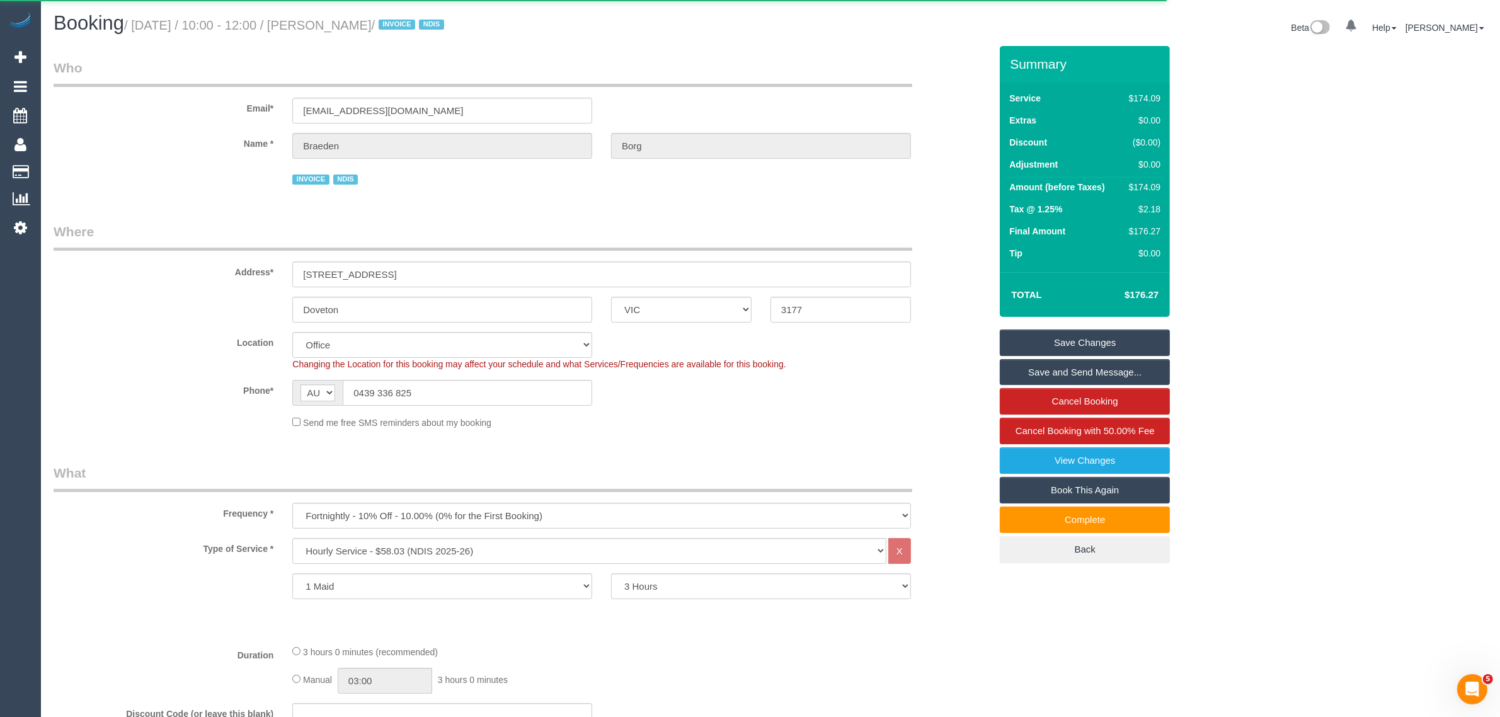
select select "VIC"
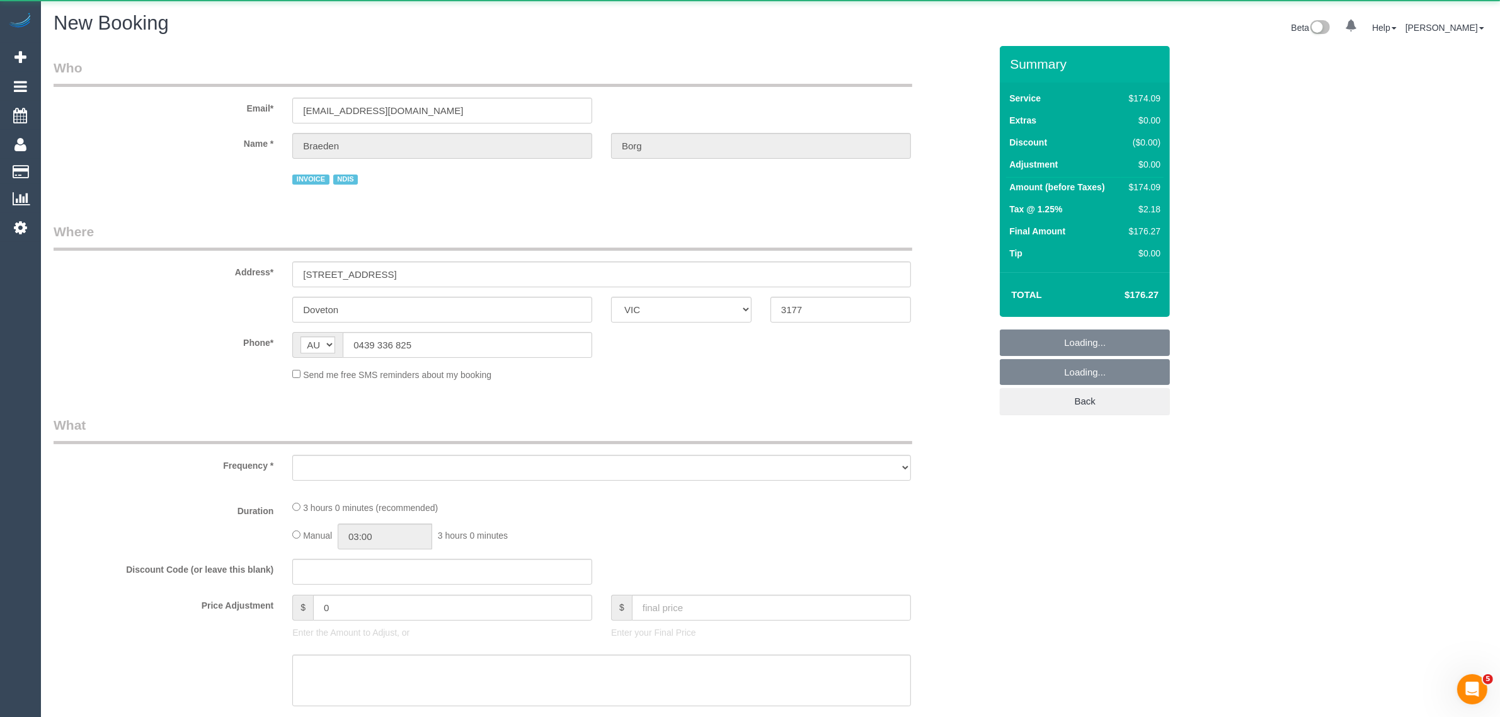
select select "string:stripe"
select select "object:2411"
select select "number:28"
select select "number:14"
select select "number:19"
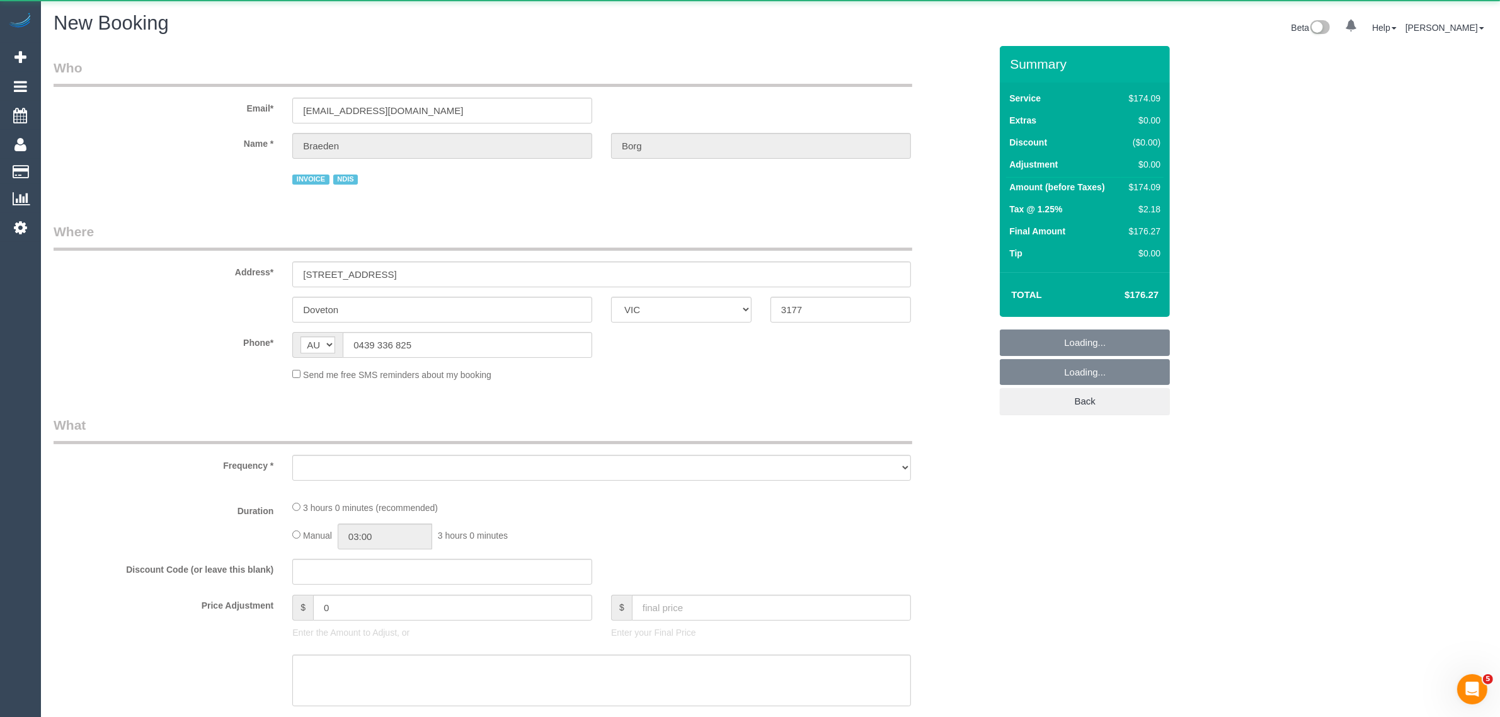
select select "number:25"
select select "number:34"
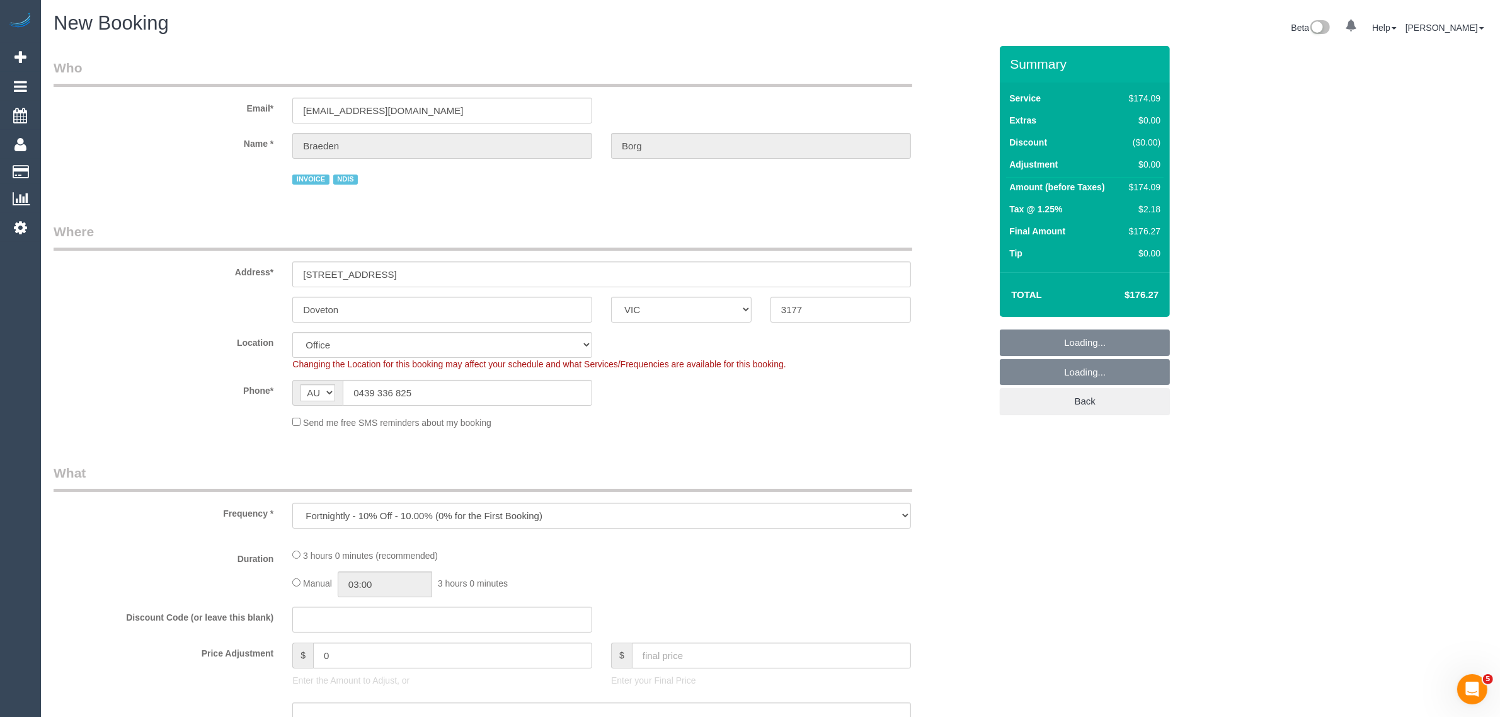
select select "180"
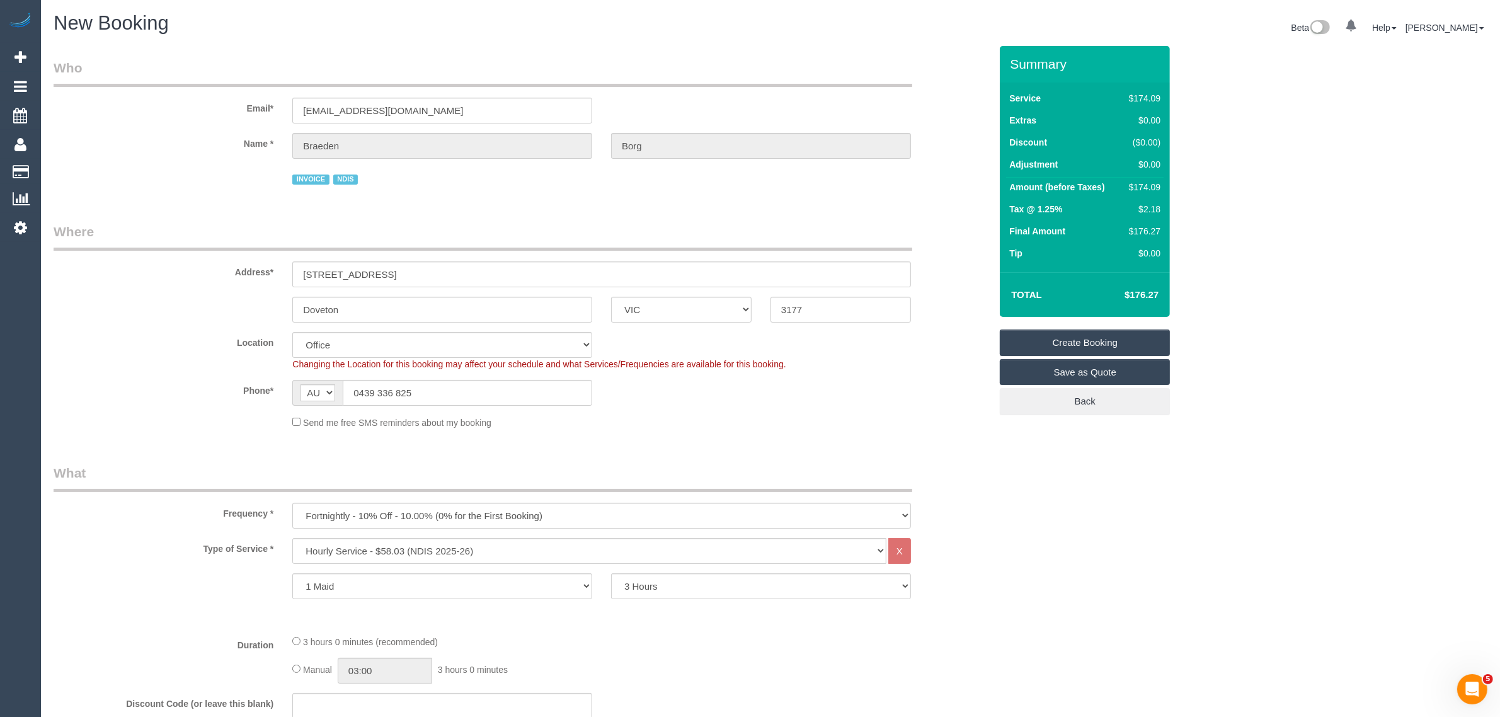
select select "object:3743"
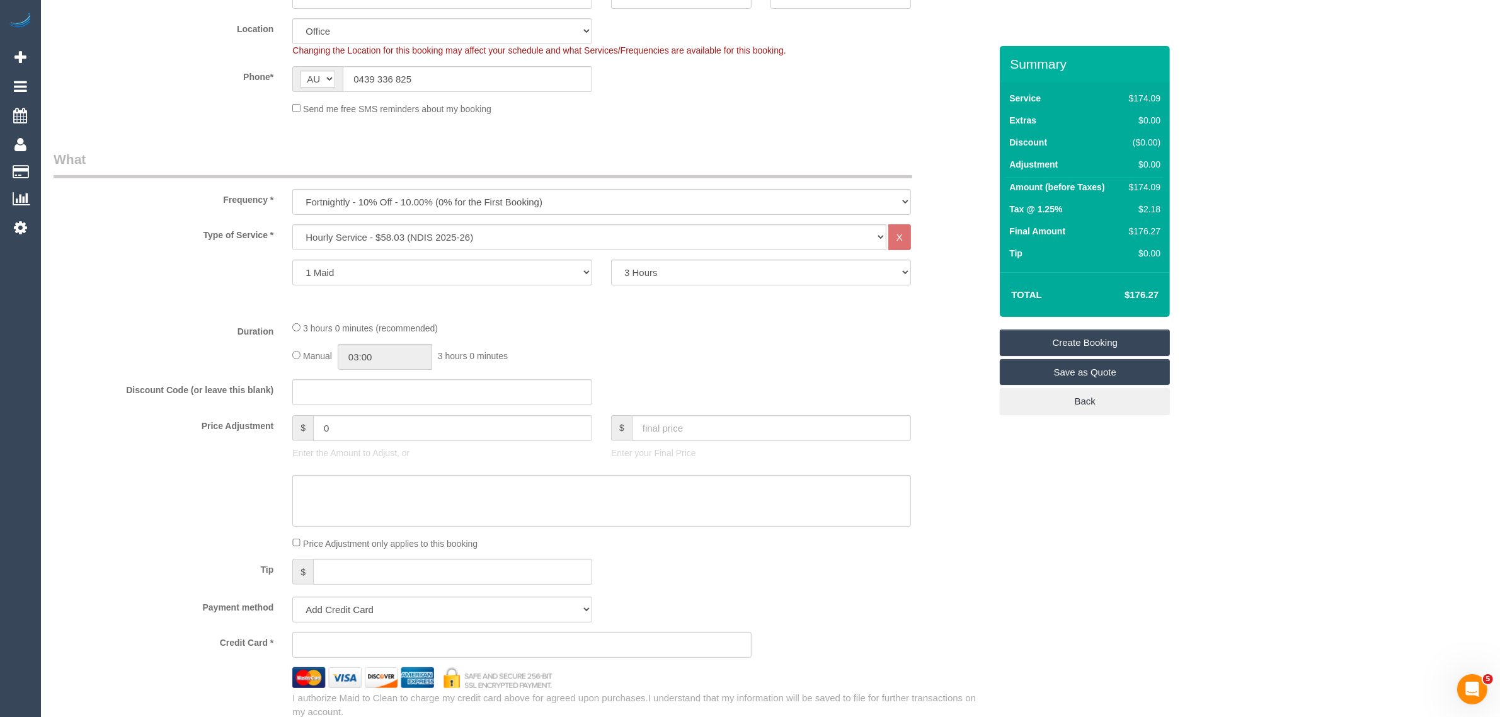
scroll to position [315, 0]
select select "52"
select select "object:3748"
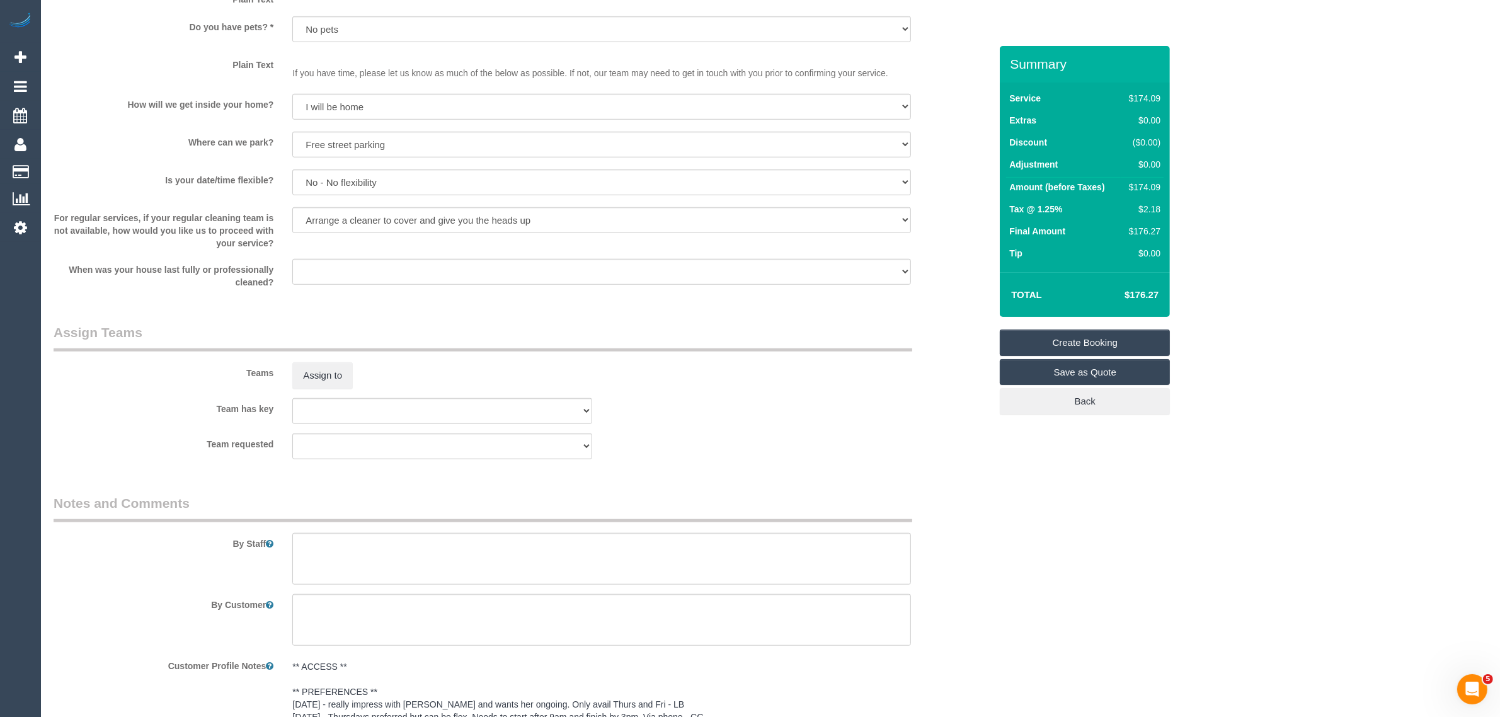
scroll to position [945, 0]
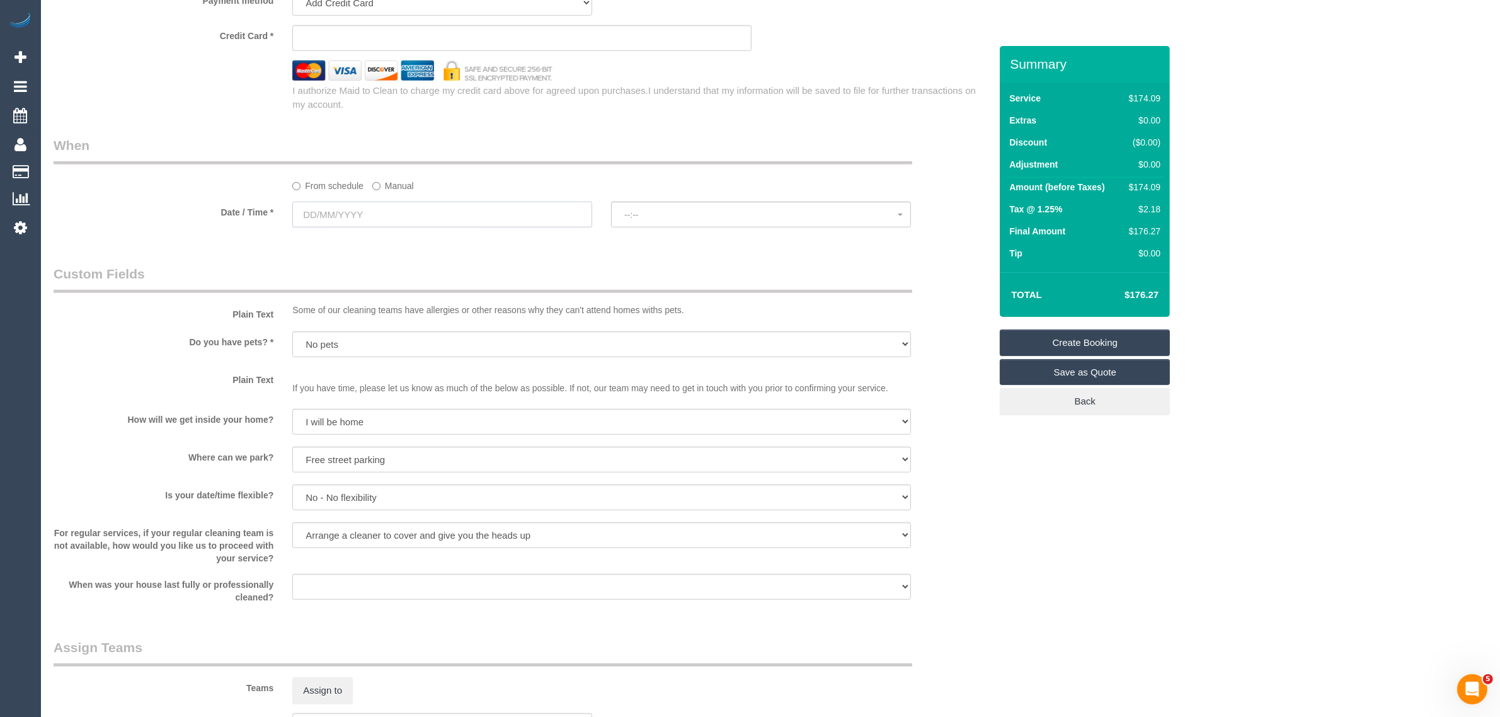
click at [501, 218] on input "text" at bounding box center [442, 215] width 300 height 26
click at [613, 269] on legend "Custom Fields" at bounding box center [483, 279] width 859 height 28
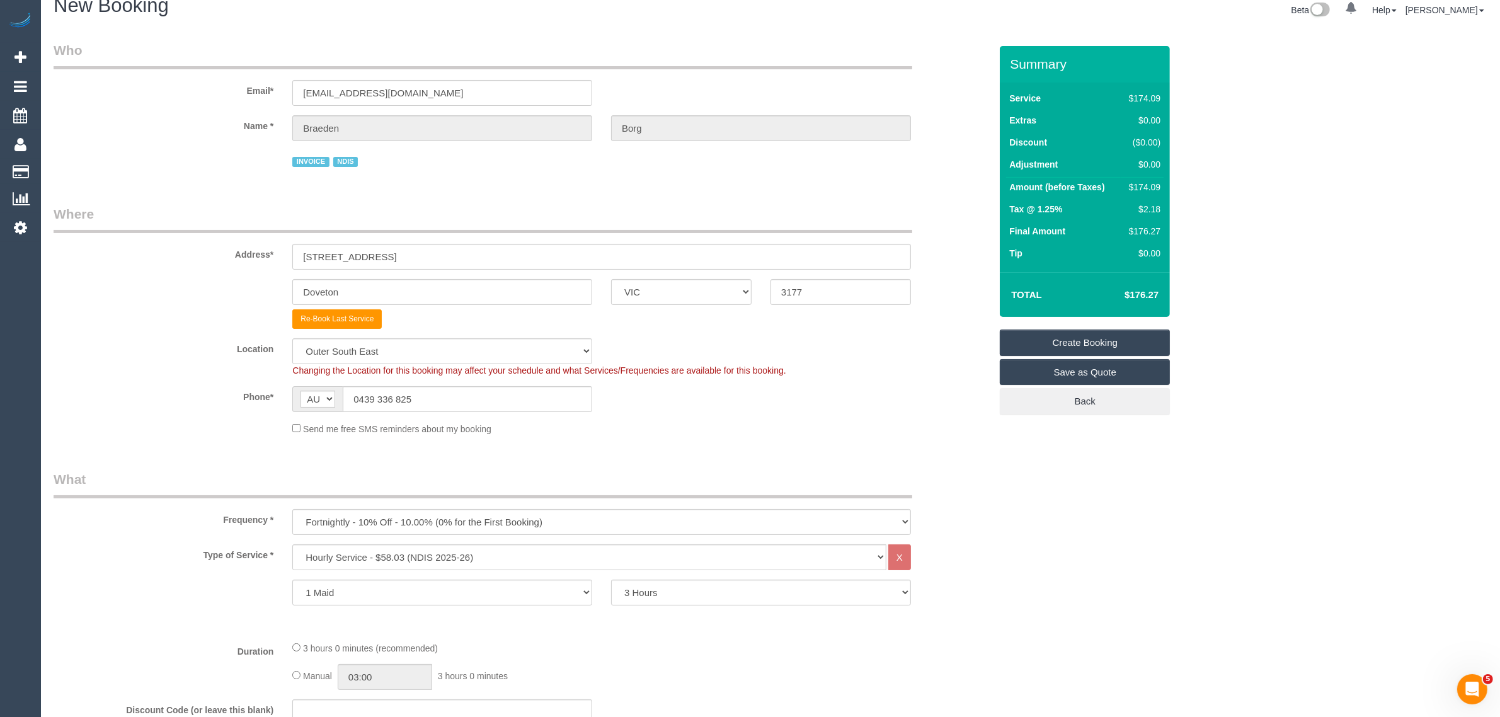
scroll to position [0, 0]
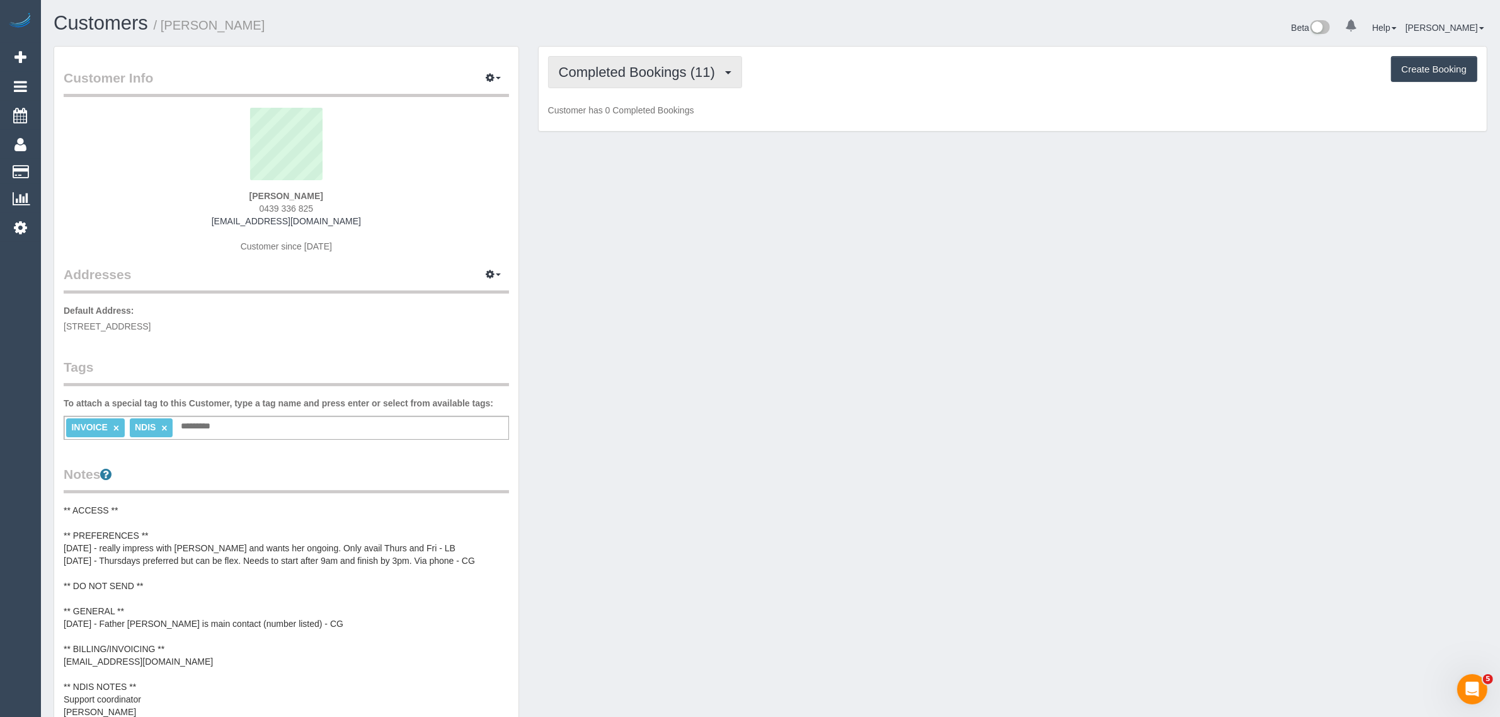
click at [655, 69] on span "Completed Bookings (11)" at bounding box center [640, 72] width 163 height 16
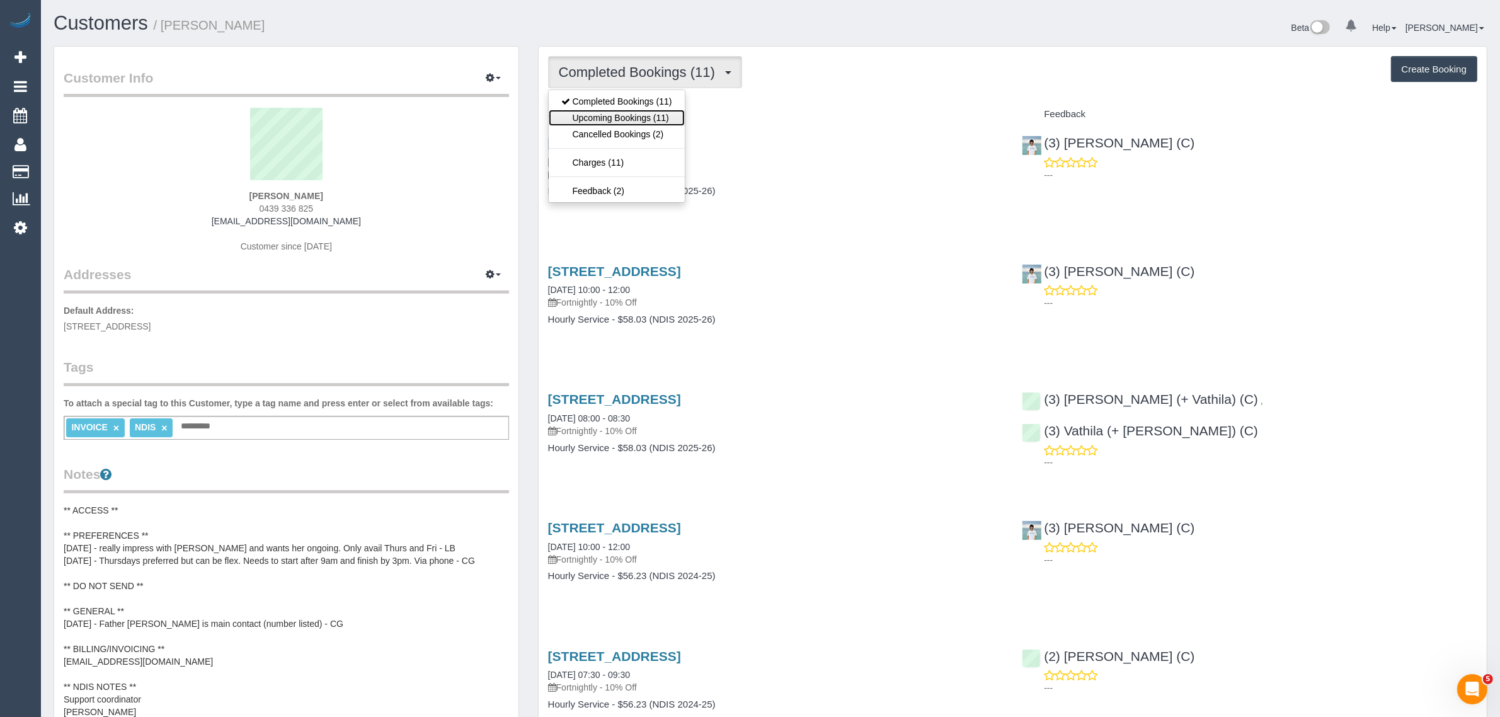
click at [635, 117] on link "Upcoming Bookings (11)" at bounding box center [617, 118] width 136 height 16
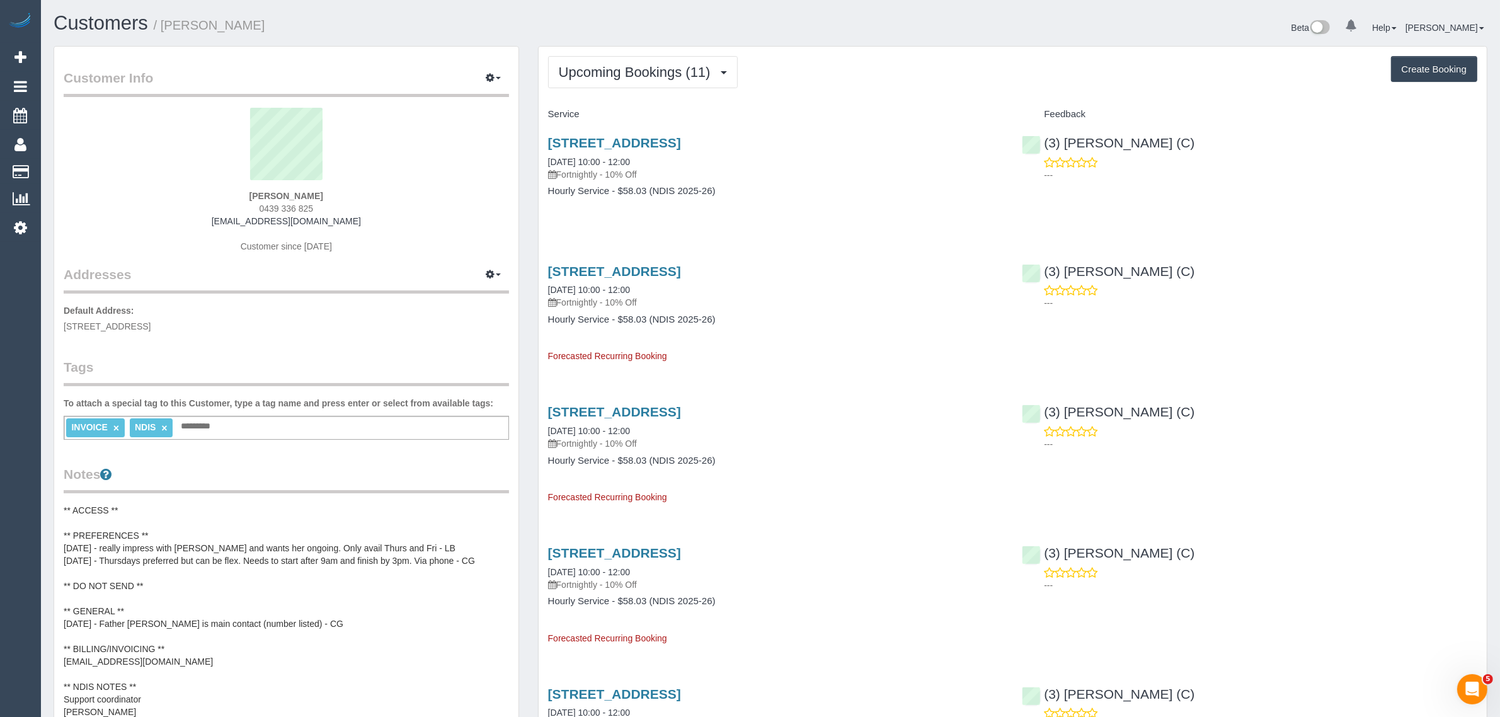
click at [612, 33] on h1 "Customers / Braeden Borg" at bounding box center [407, 23] width 707 height 21
click at [622, 142] on link "4 Rimu Close, Doveton, VIC 3177" at bounding box center [614, 142] width 133 height 14
click at [618, 64] on span "Upcoming Bookings (11)" at bounding box center [638, 72] width 158 height 16
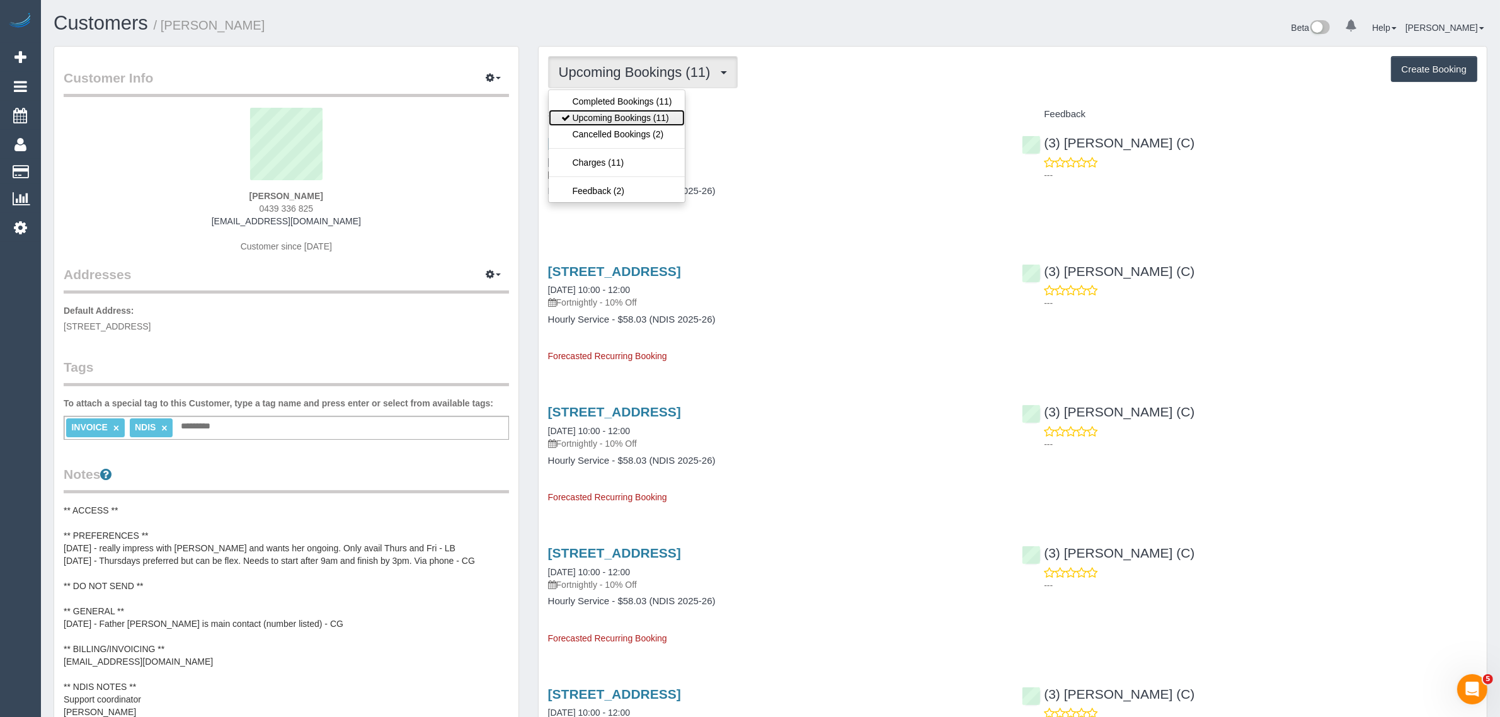
click at [616, 112] on link "Upcoming Bookings (11)" at bounding box center [617, 118] width 136 height 16
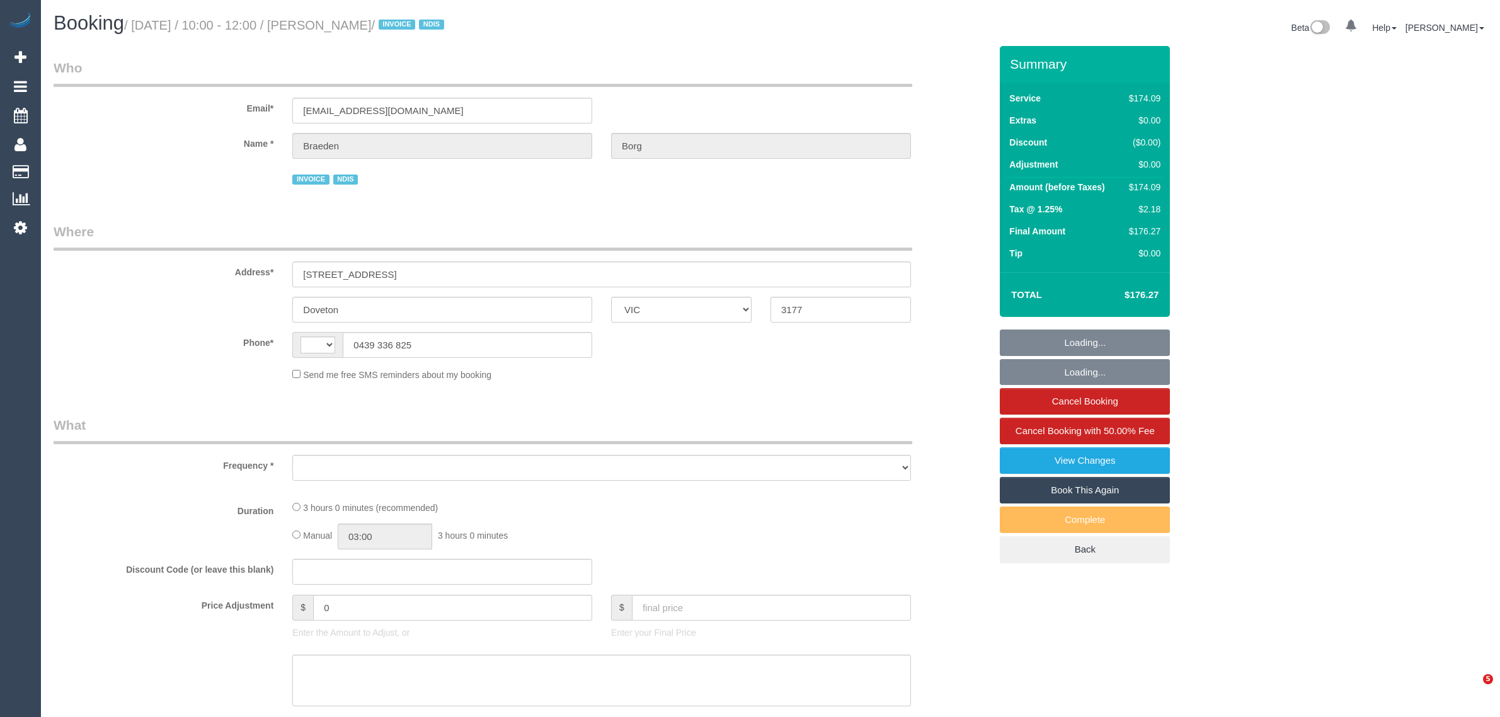
select select "VIC"
select select "object:303"
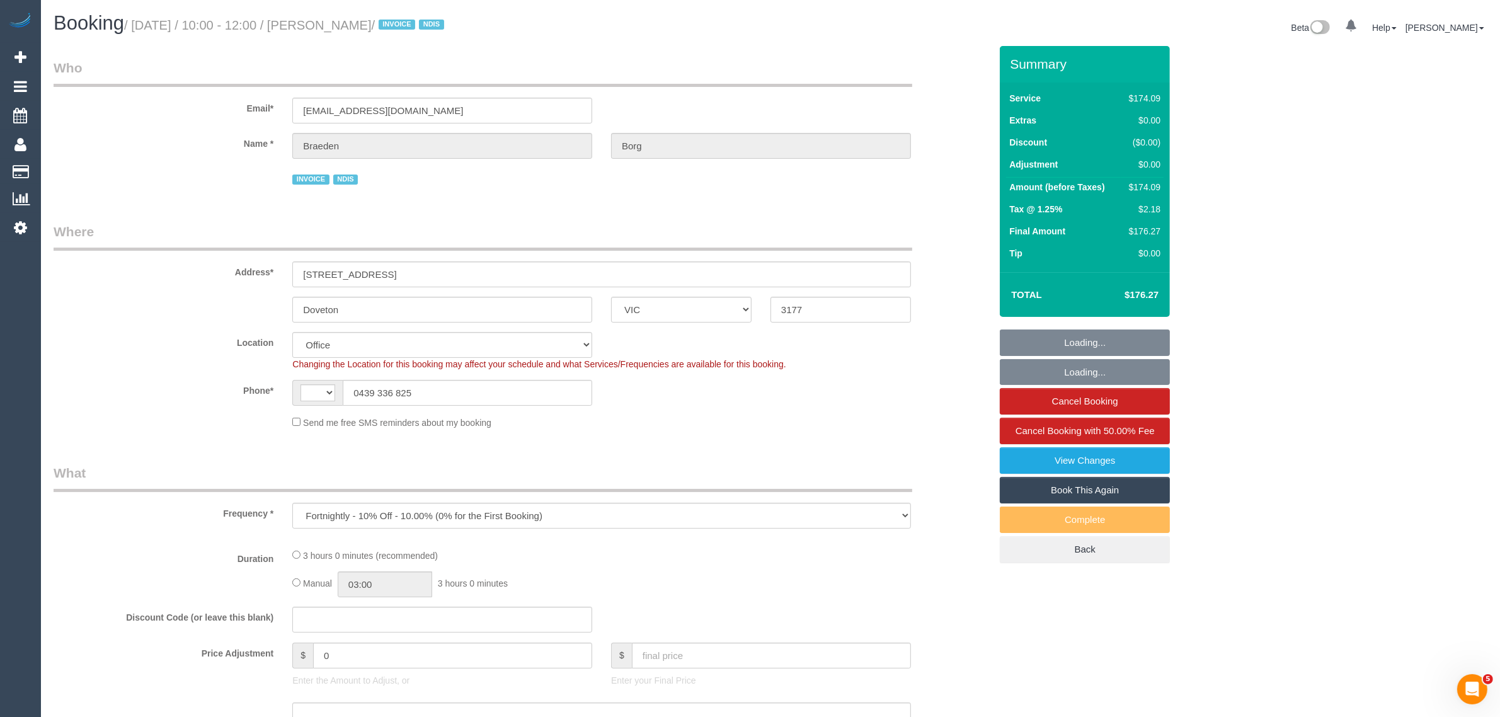
select select "string:AU"
select select "180"
select select "number:28"
select select "number:14"
select select "number:19"
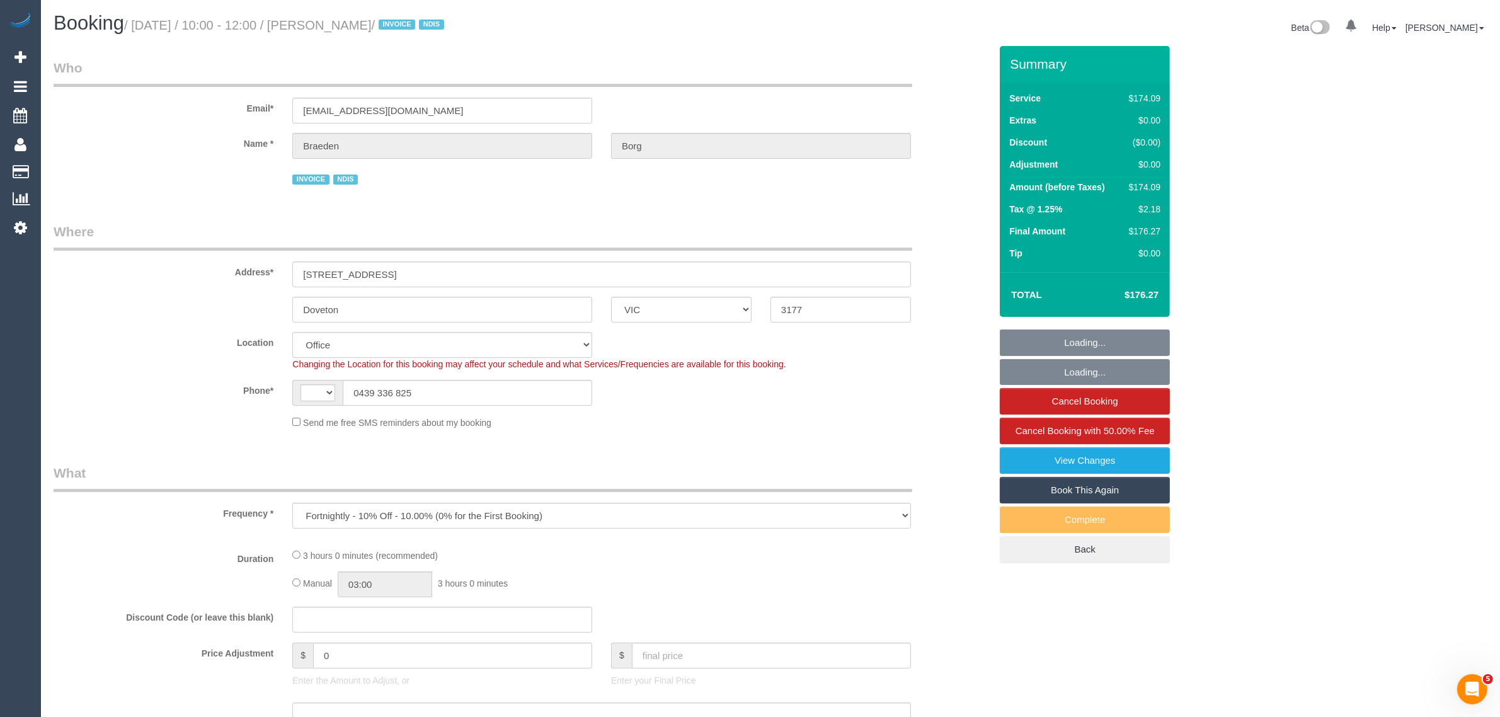
select select "number:25"
select select "number:34"
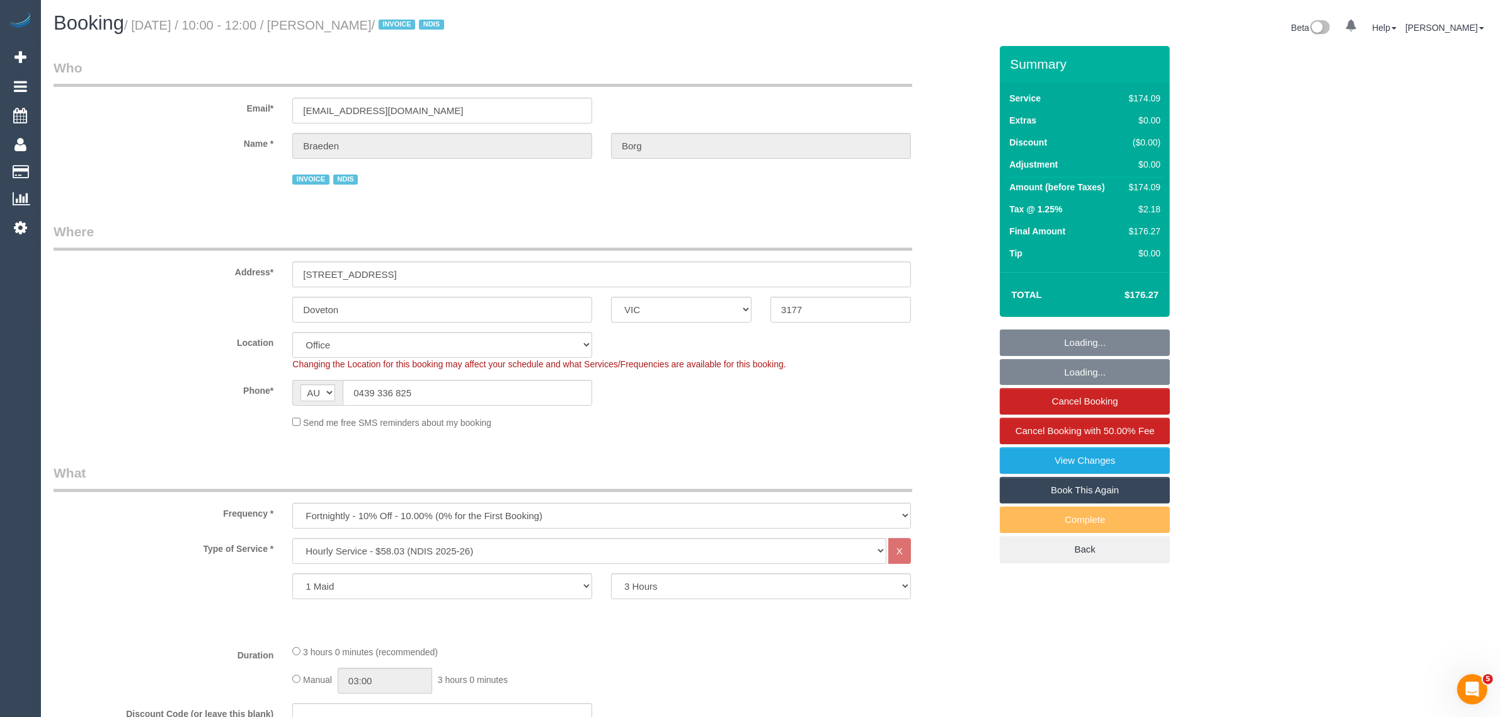
select select "object:762"
click at [510, 318] on input "Doveton" at bounding box center [442, 310] width 300 height 26
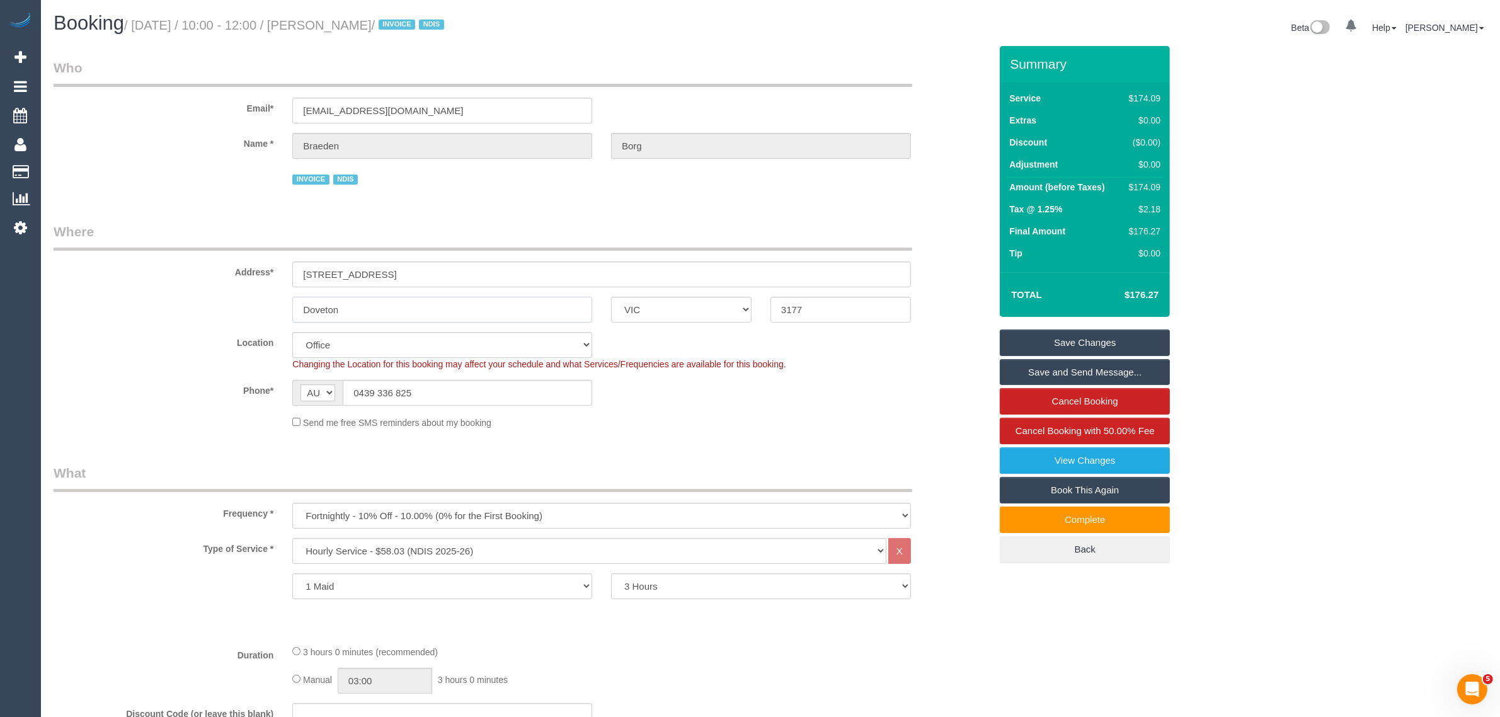
click at [510, 318] on input "Doveton" at bounding box center [442, 310] width 300 height 26
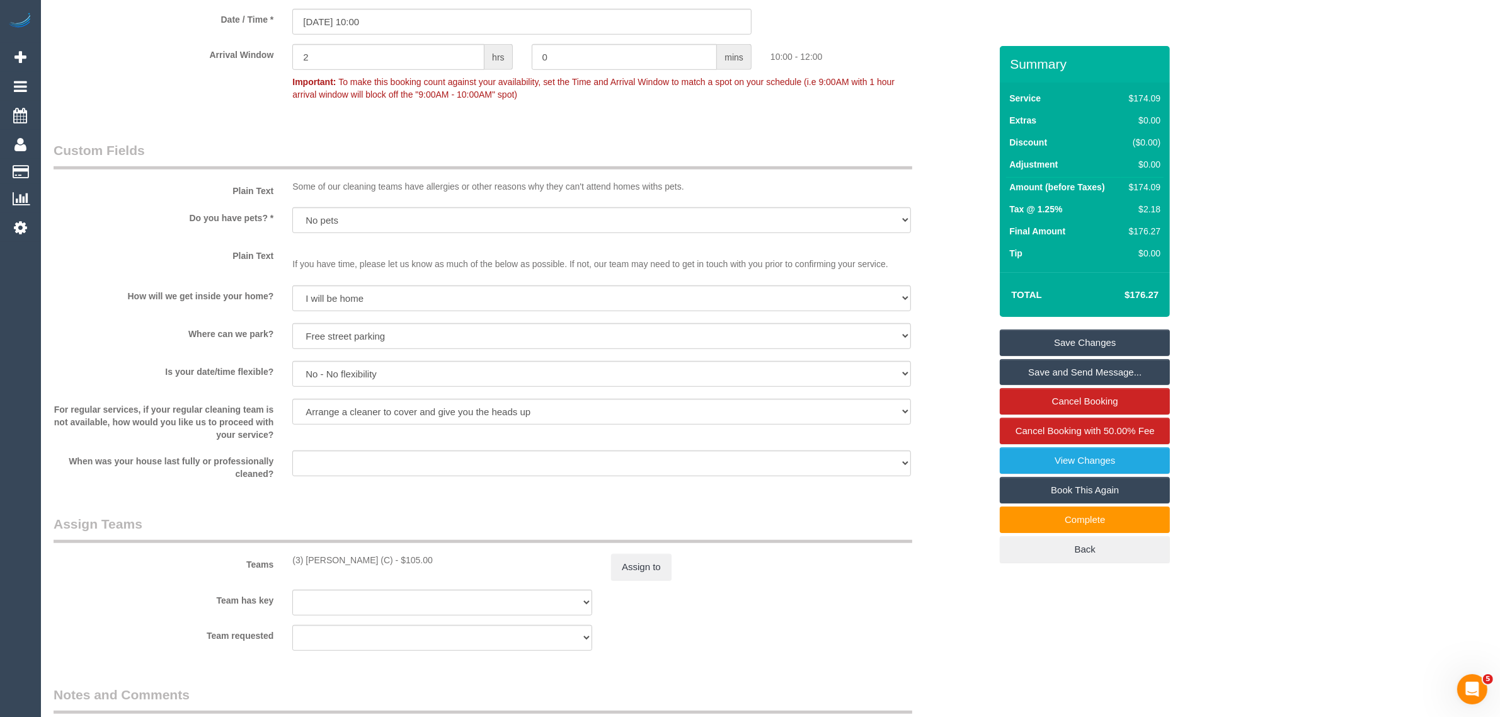
scroll to position [1260, 0]
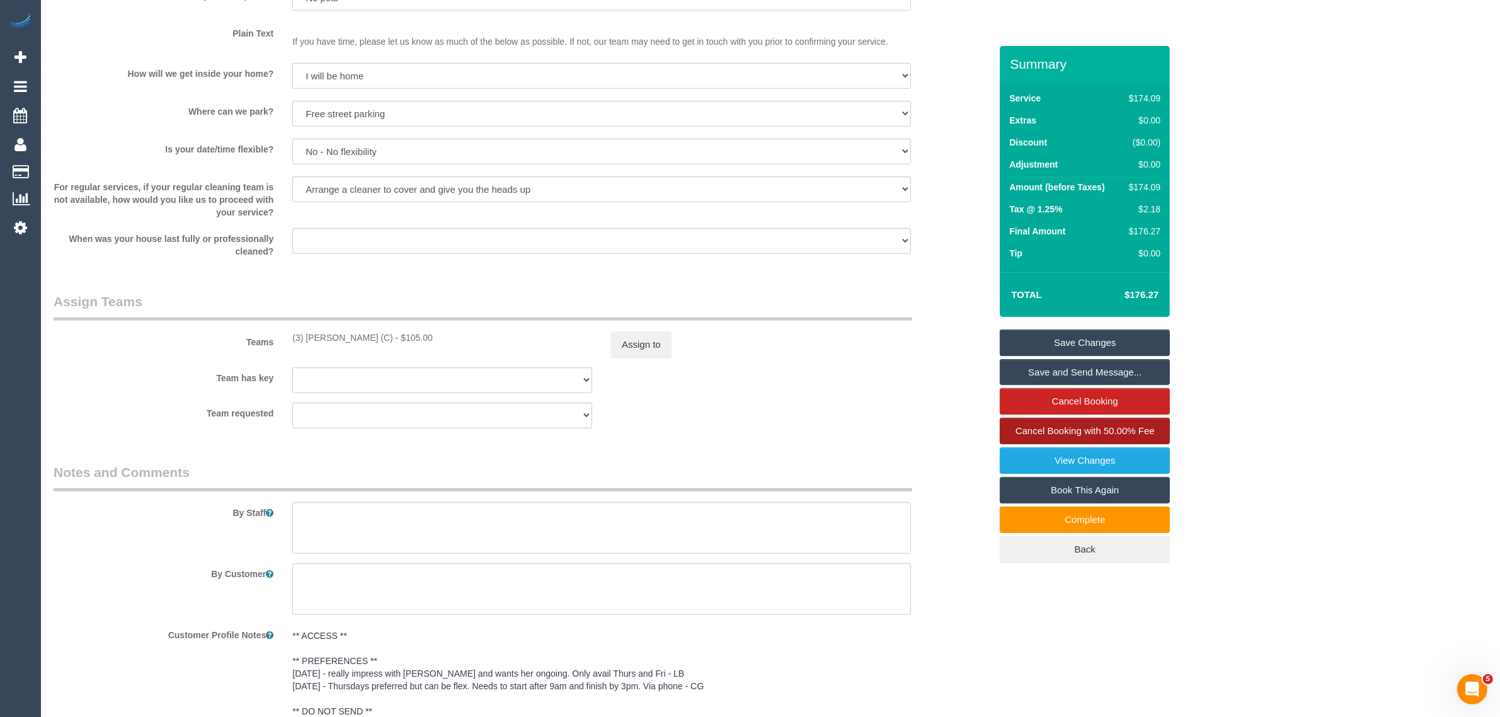
click at [1081, 432] on span "Cancel Booking with 50.00% Fee" at bounding box center [1085, 430] width 139 height 11
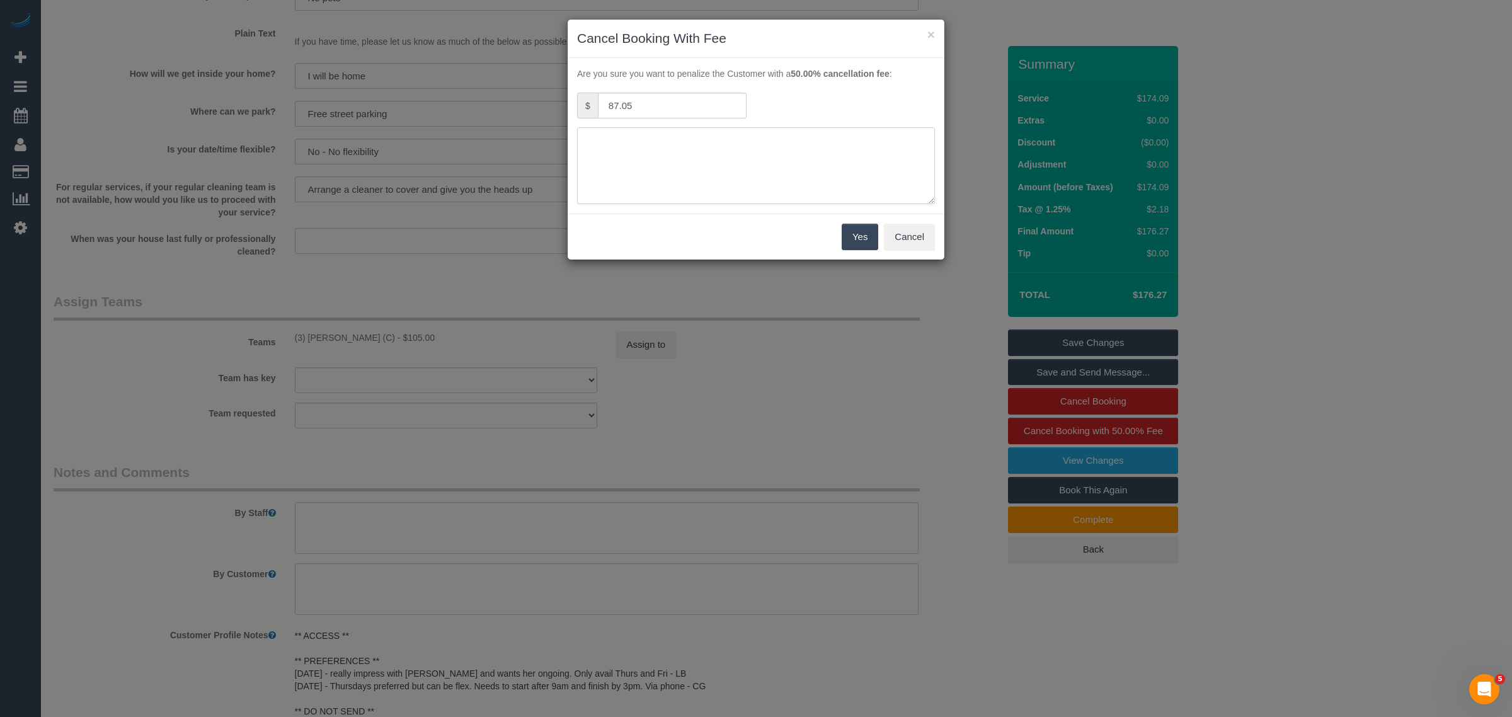
click at [695, 164] on textarea at bounding box center [756, 165] width 358 height 77
type textarea "customer is not home to provide access via call - kA"
click at [852, 240] on button "Yes" at bounding box center [860, 237] width 37 height 26
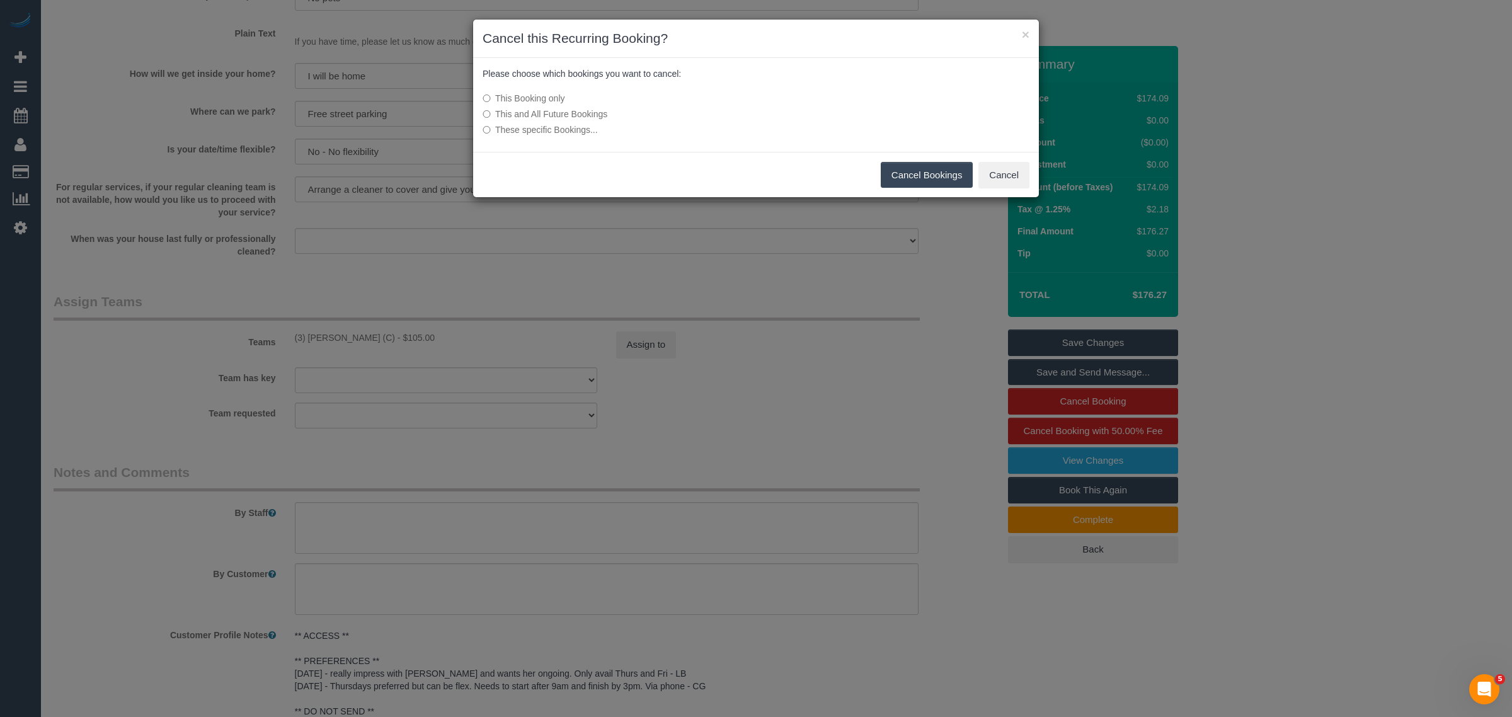
click at [887, 169] on button "Cancel Bookings" at bounding box center [927, 175] width 93 height 26
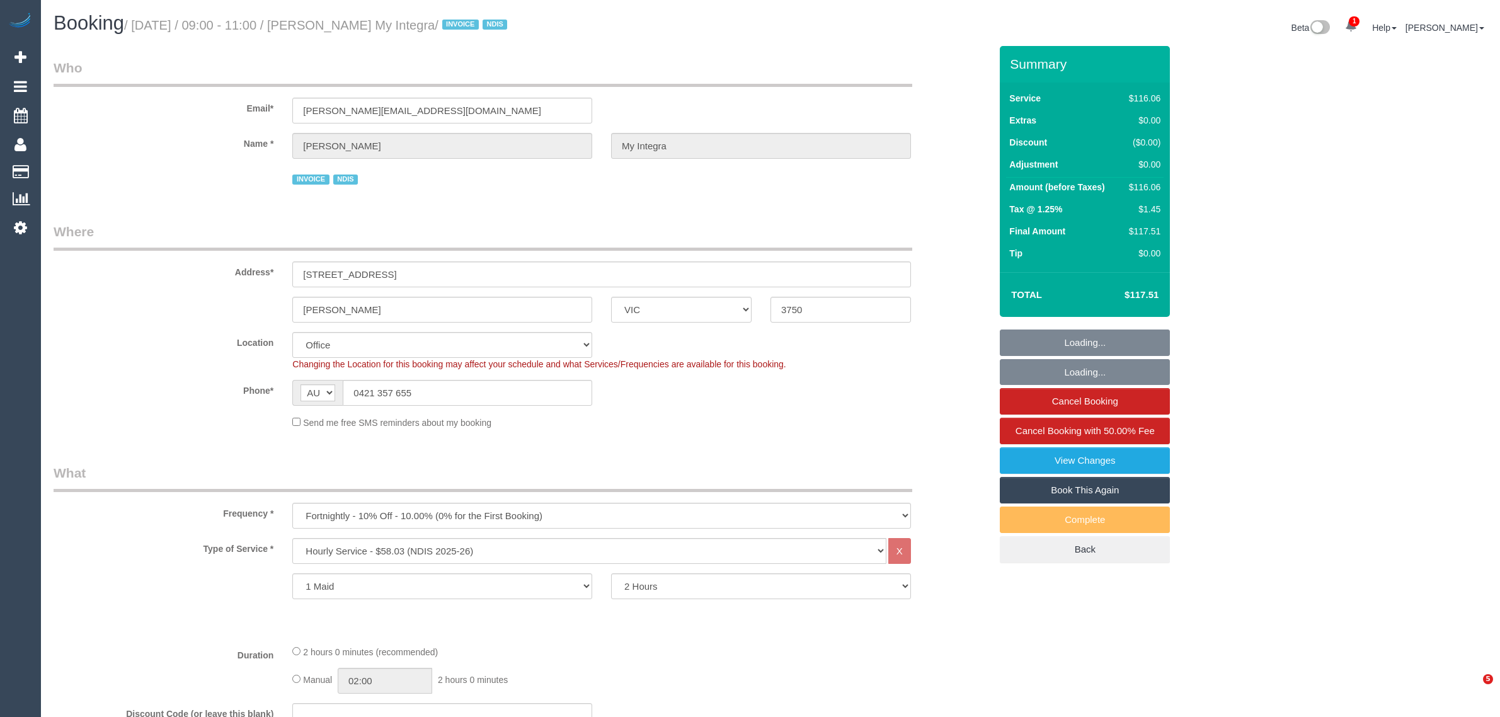
select select "VIC"
select select "object:750"
select select "number:27"
select select "number:14"
select select "number:19"
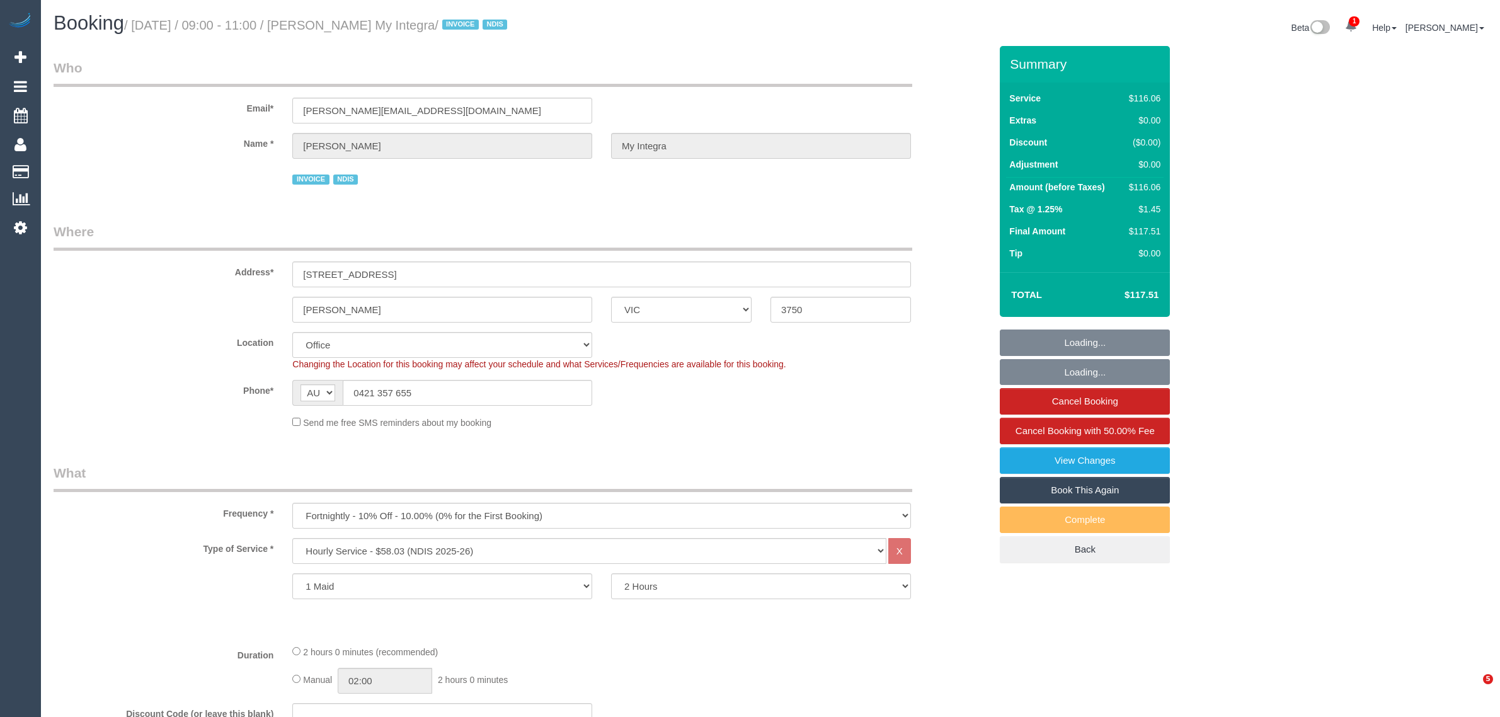
select select "number:36"
select select "number:35"
select select "number:11"
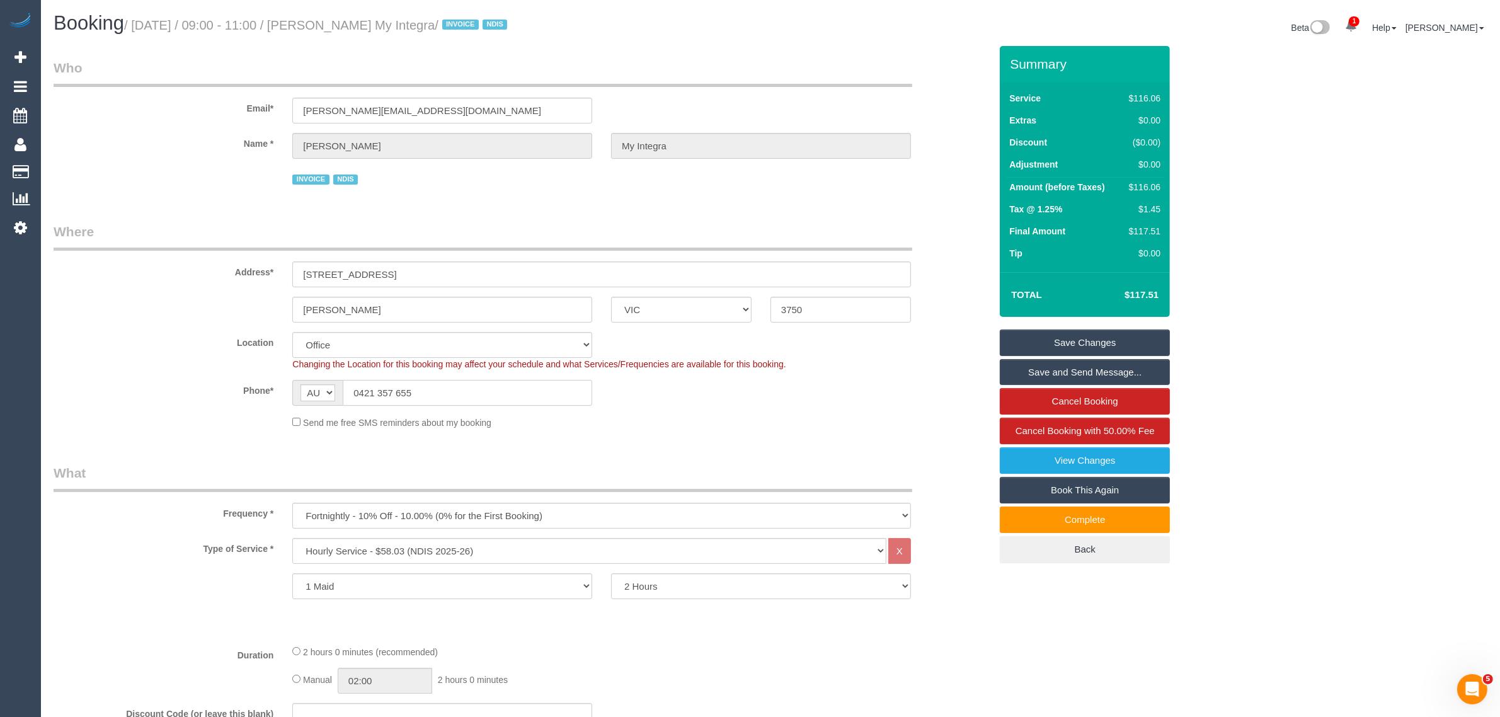
click at [429, 384] on input "0421 357 655" at bounding box center [467, 393] width 249 height 26
click at [432, 384] on input "0421 357 655" at bounding box center [467, 393] width 249 height 26
click at [542, 394] on input "0421 357 655" at bounding box center [467, 393] width 249 height 26
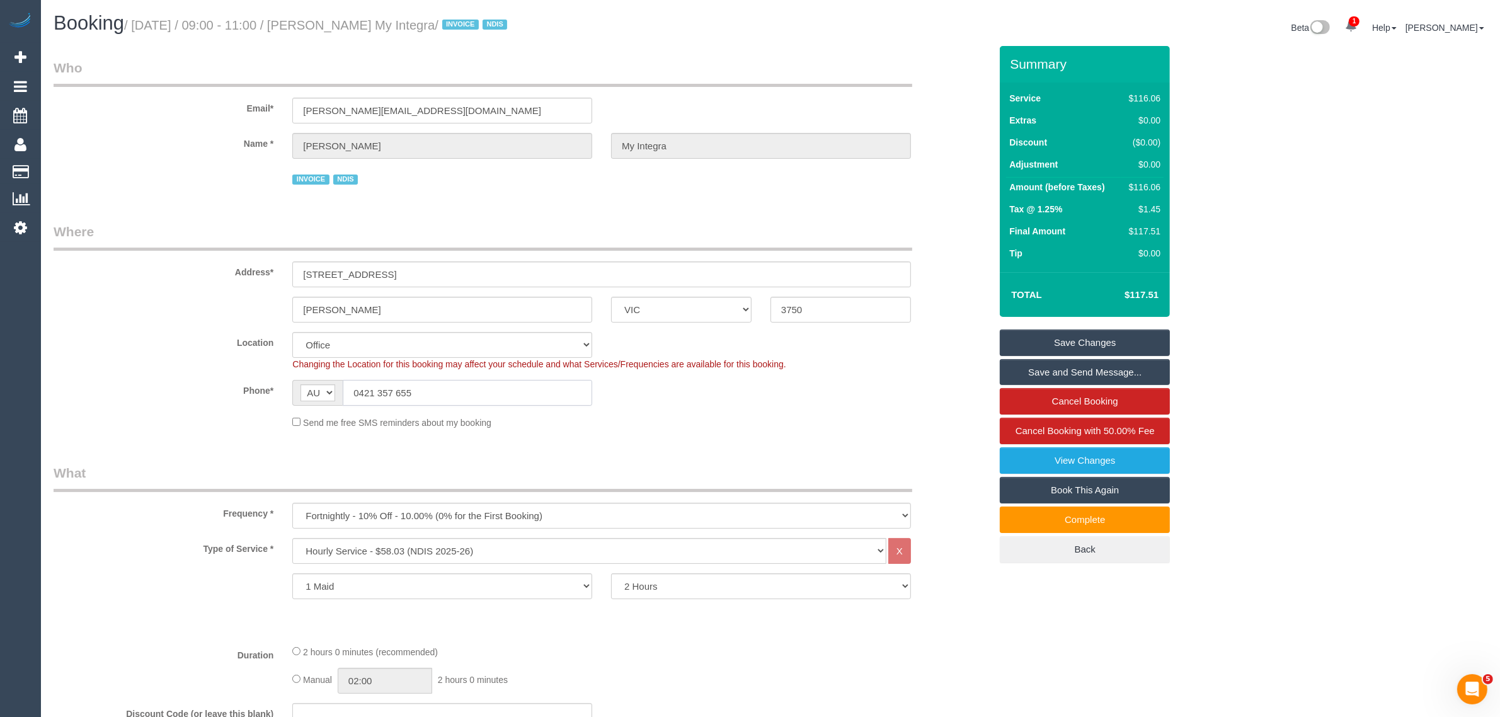
click at [542, 392] on input "0421 357 655" at bounding box center [467, 393] width 249 height 26
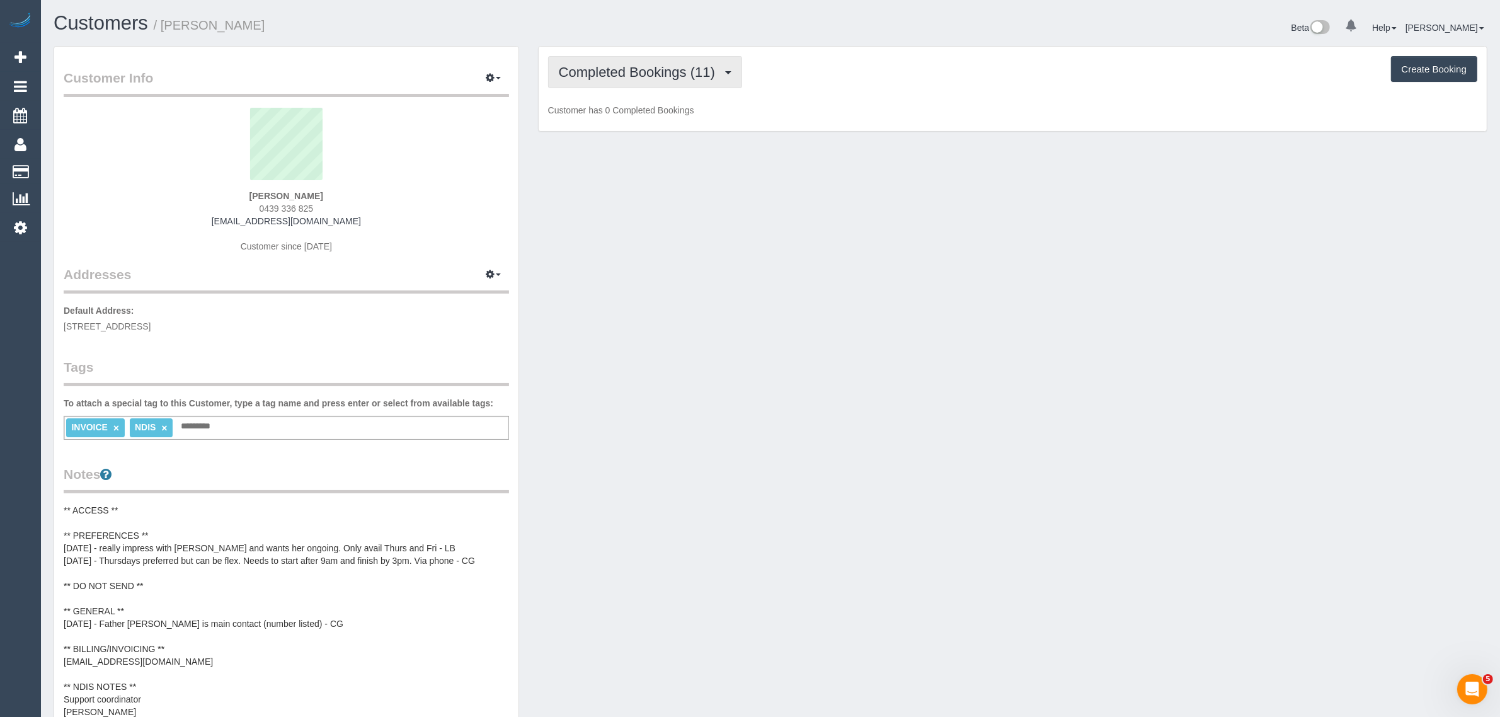
click at [662, 60] on button "Completed Bookings (11)" at bounding box center [645, 72] width 194 height 32
click at [627, 112] on link "Upcoming Bookings (12)" at bounding box center [617, 118] width 136 height 16
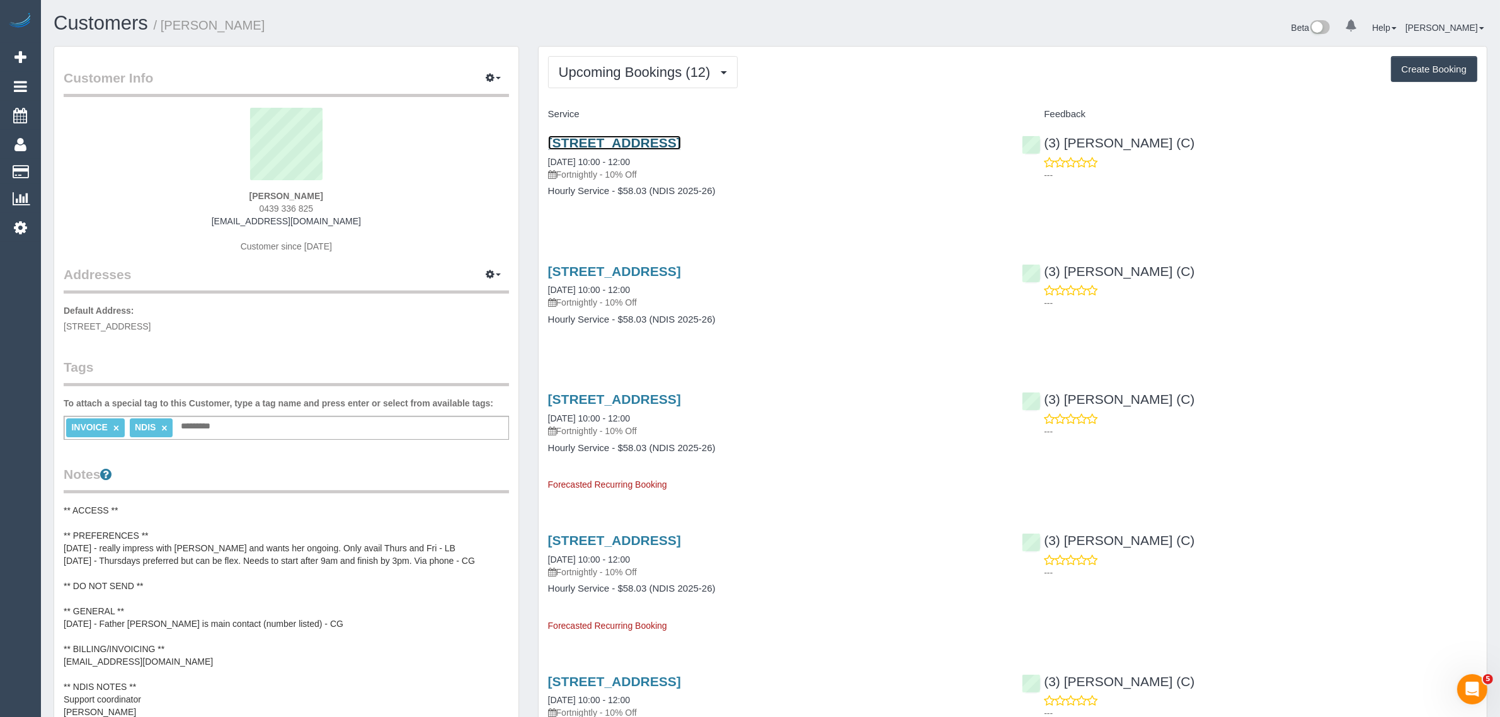
click at [627, 146] on link "4 Rimu Close, Doveton, VIC 3177" at bounding box center [614, 142] width 133 height 14
click at [663, 268] on link "4 Rimu Close, Doveton, VIC 3177" at bounding box center [614, 271] width 133 height 14
click at [627, 139] on link "4 Rimu Close, Doveton, VIC 3177" at bounding box center [614, 142] width 133 height 14
click at [638, 270] on link "4 Rimu Close, Doveton, VIC 3177" at bounding box center [614, 271] width 133 height 14
click at [612, 76] on span "Upcoming Bookings (12)" at bounding box center [638, 72] width 158 height 16
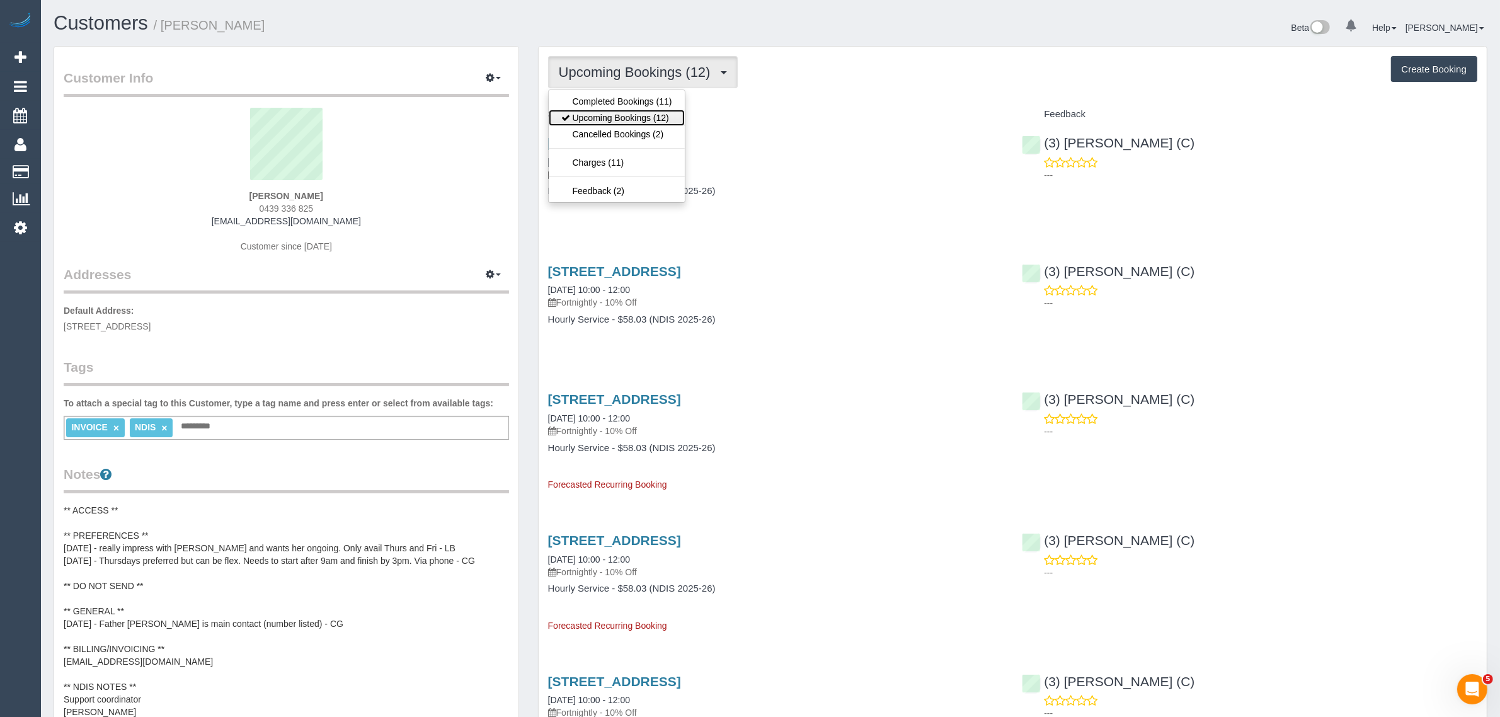
click at [607, 114] on link "Upcoming Bookings (12)" at bounding box center [617, 118] width 136 height 16
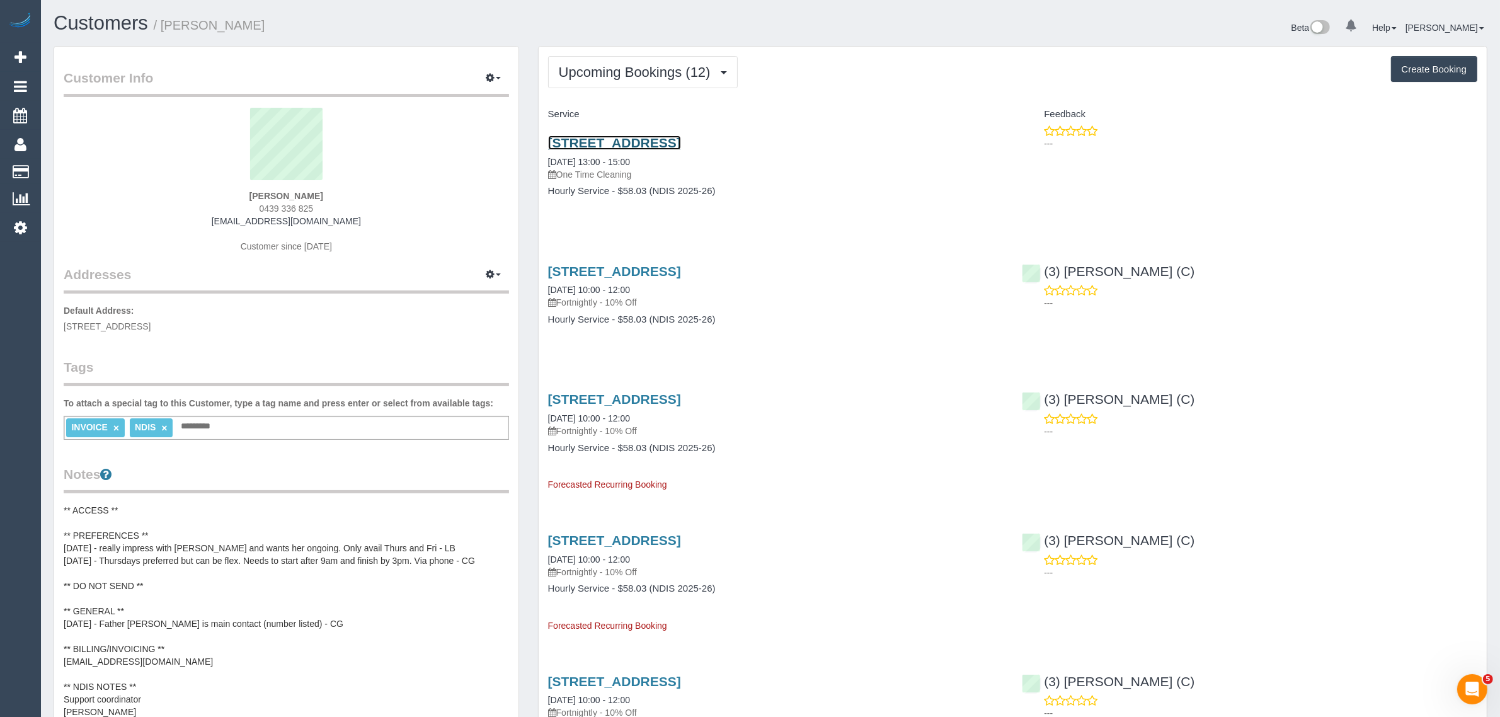
click at [615, 142] on link "4 Rimu Close, Doveton, VIC 3177" at bounding box center [614, 142] width 133 height 14
drag, startPoint x: 662, startPoint y: 167, endPoint x: 552, endPoint y: 161, distance: 110.4
click at [552, 161] on div "4 Rimu Close, Doveton, VIC 3177 25/09/2025 13:00 - 15:00 One Time Cleaning" at bounding box center [775, 157] width 455 height 45
click at [685, 169] on p "One Time Cleaning" at bounding box center [775, 174] width 455 height 13
drag, startPoint x: 653, startPoint y: 159, endPoint x: 543, endPoint y: 159, distance: 109.6
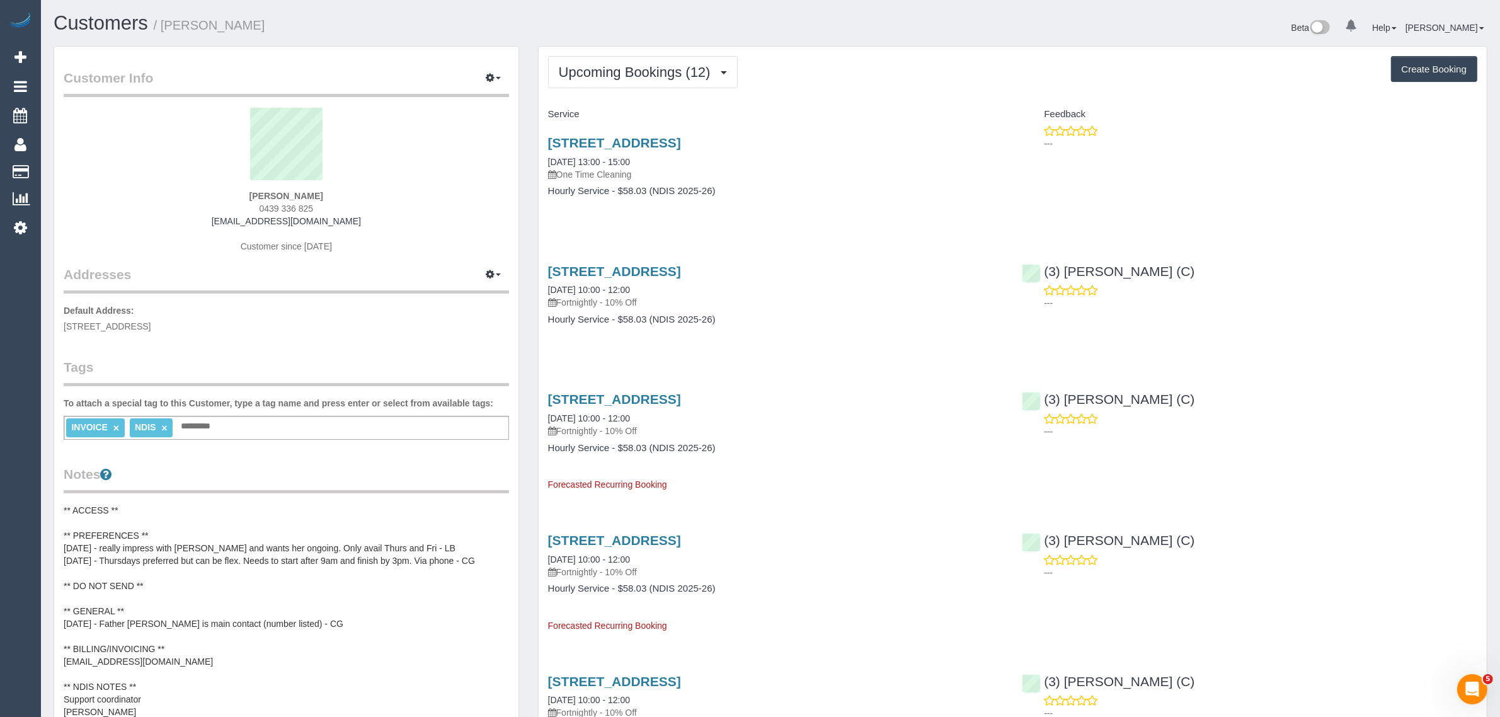
click at [543, 159] on div "4 Rimu Close, Doveton, VIC 3177 25/09/2025 13:00 - 15:00 One Time Cleaning Hour…" at bounding box center [776, 173] width 474 height 97
copy link "25/09/2025 13:00 - 15:00"
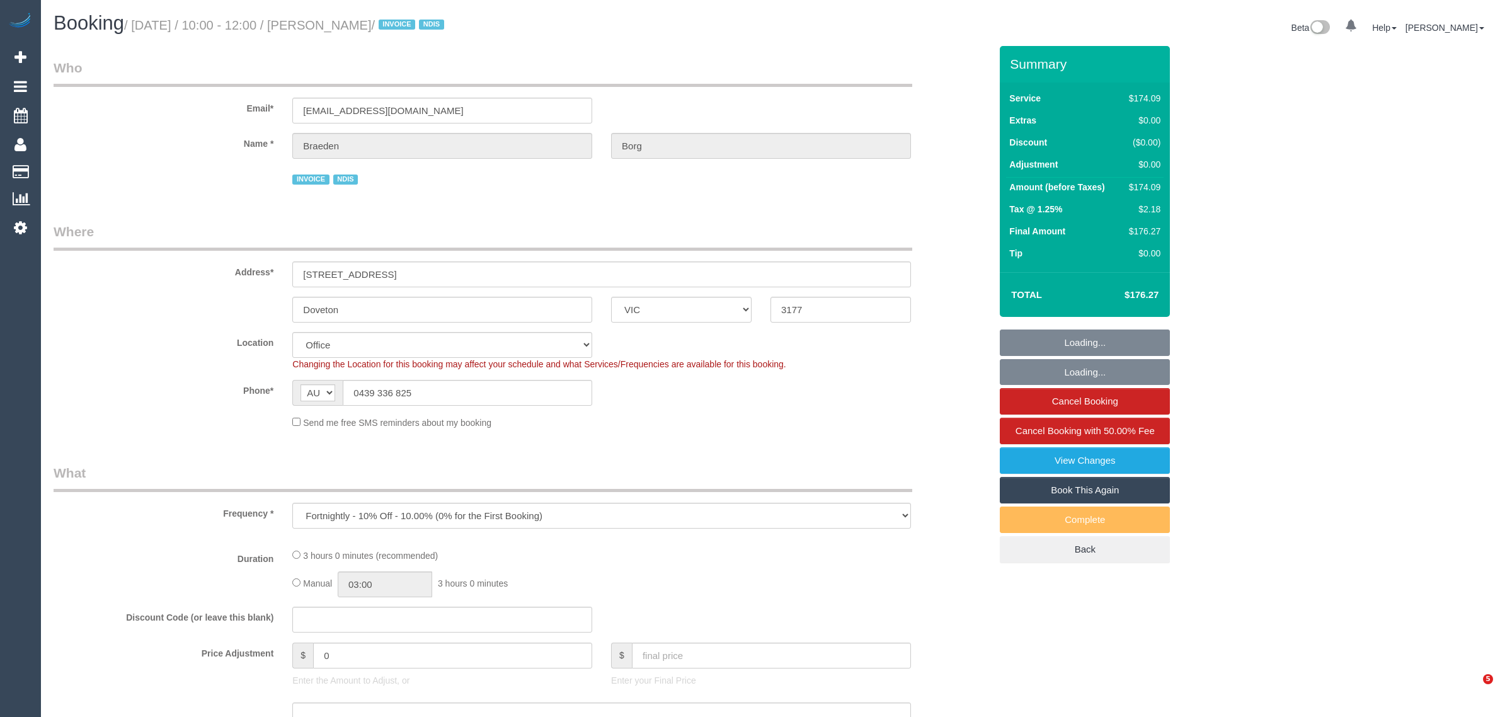
select select "VIC"
select select "number:28"
select select "number:14"
select select "number:19"
select select "number:25"
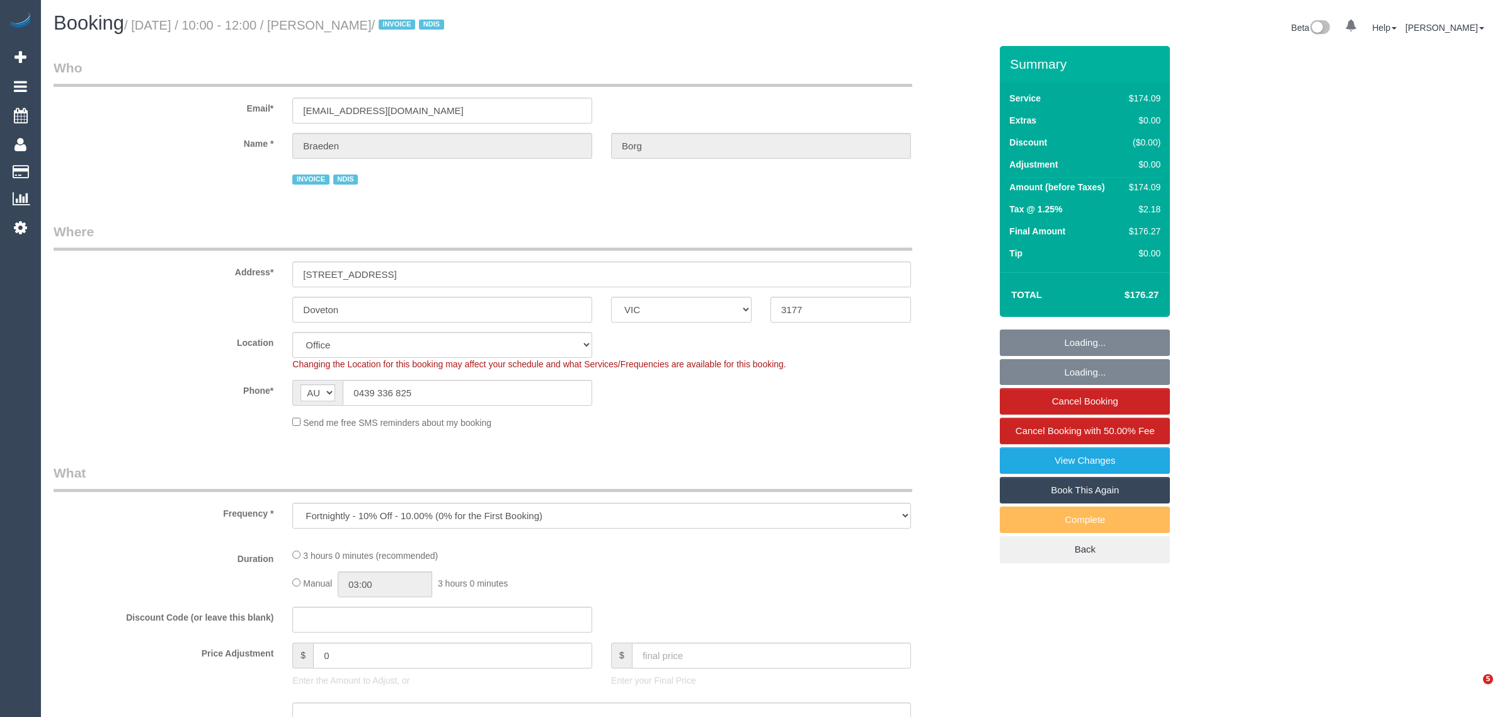
select select "number:34"
select select "180"
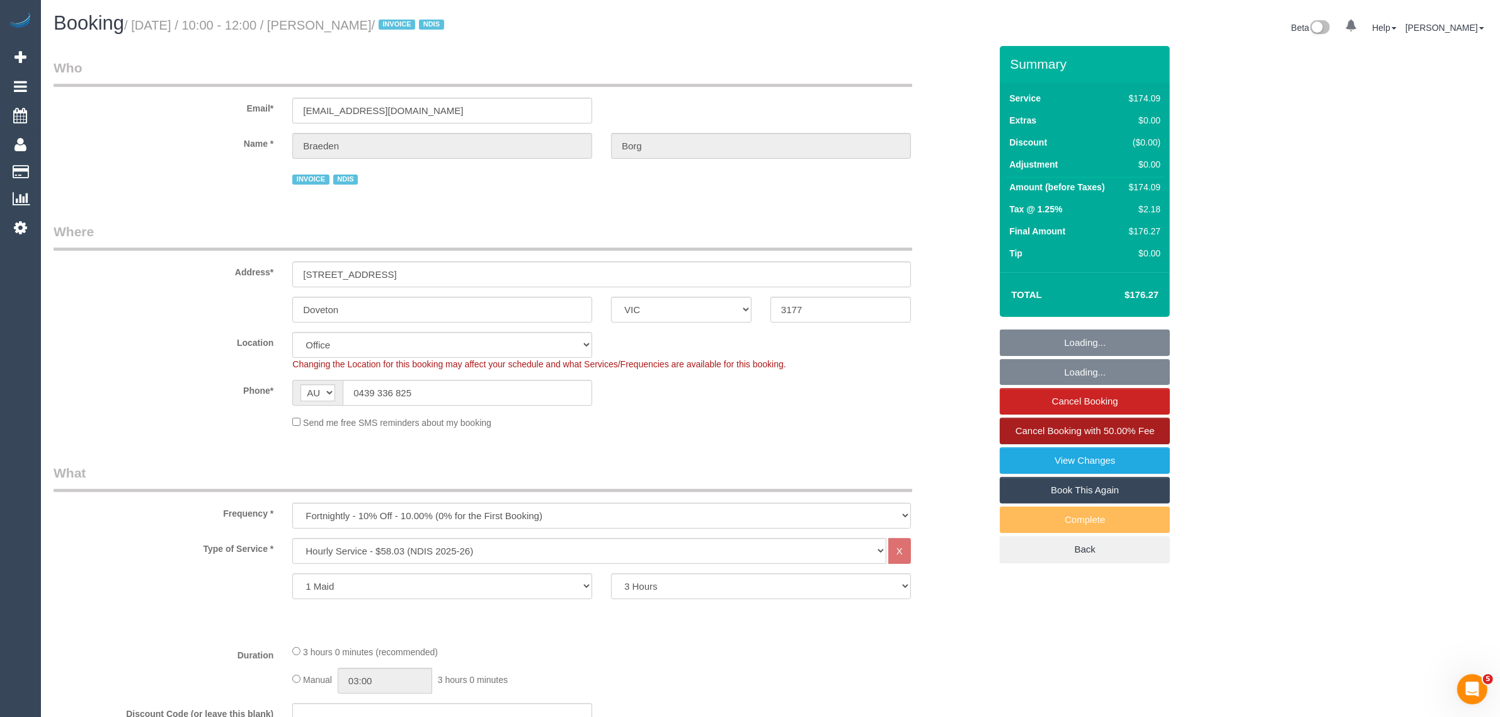
select select "object:766"
click at [1057, 426] on span "Cancel Booking with 50.00% Fee" at bounding box center [1085, 430] width 139 height 11
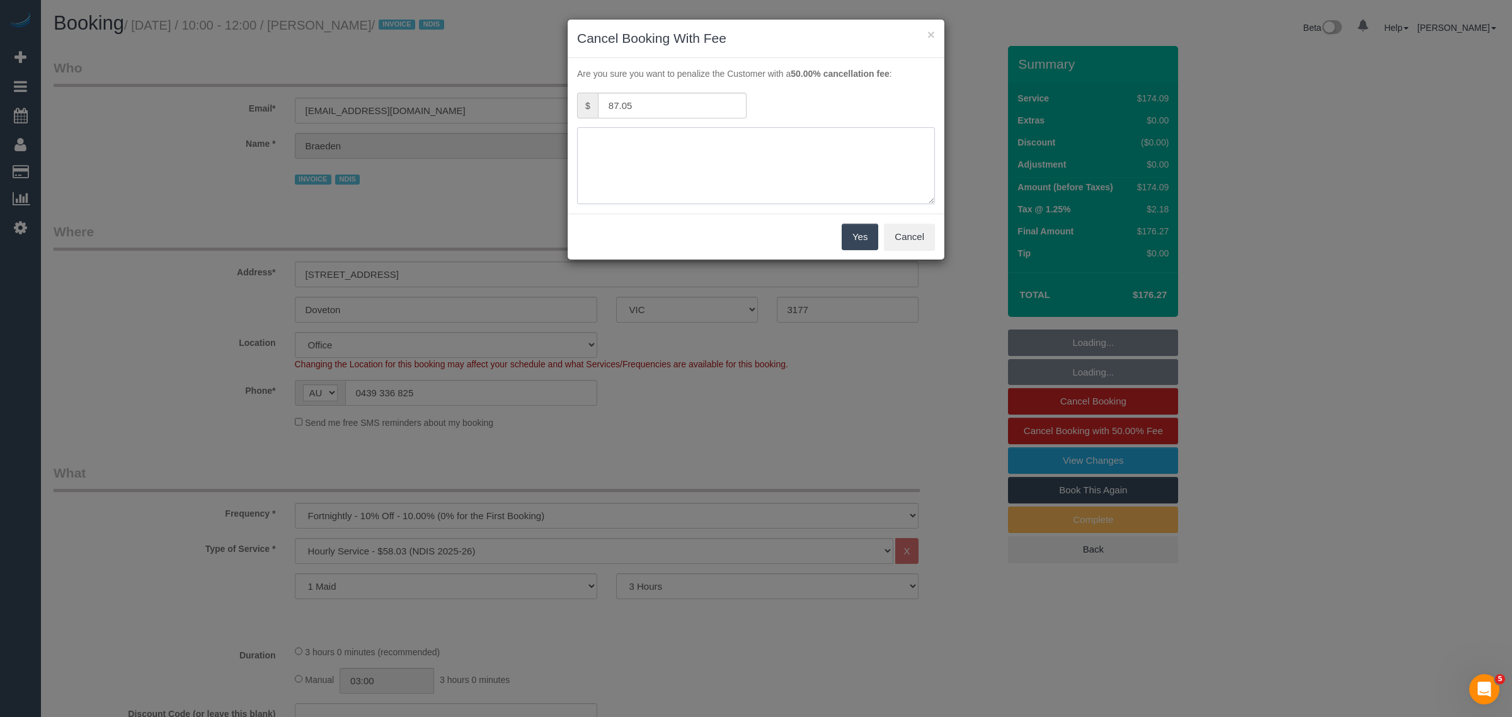
click at [745, 145] on textarea at bounding box center [756, 165] width 358 height 77
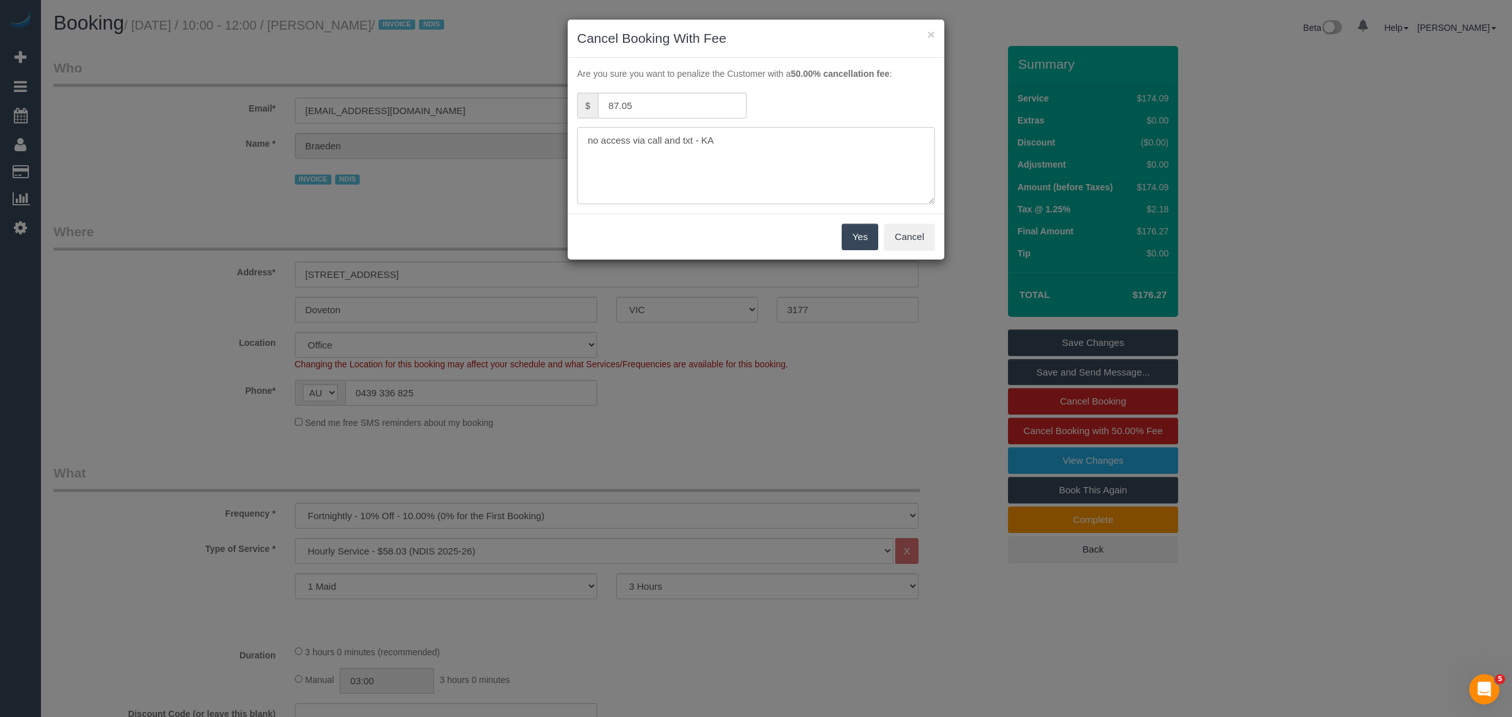
type textarea "no access via call and txt - KA"
click at [851, 243] on button "Yes" at bounding box center [860, 237] width 37 height 26
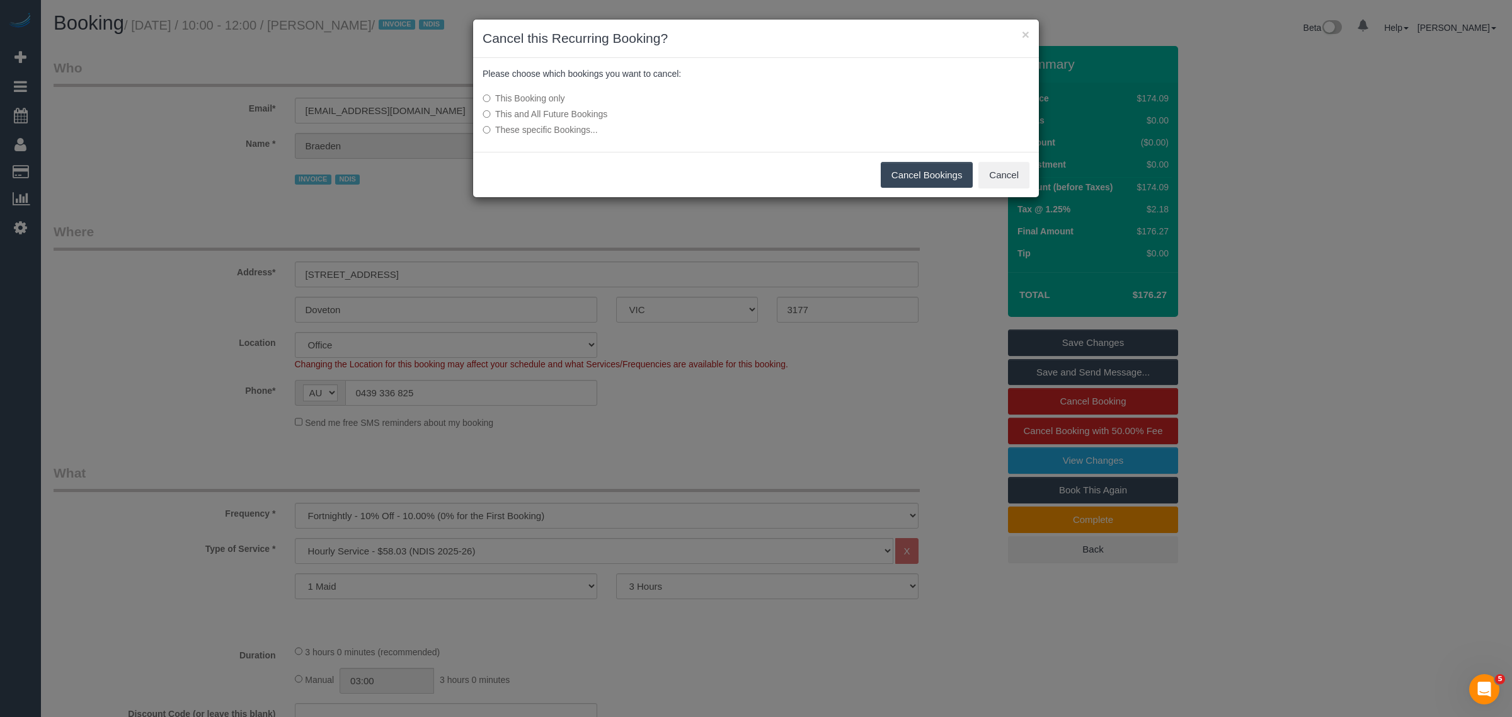
click at [901, 180] on button "Cancel Bookings" at bounding box center [927, 175] width 93 height 26
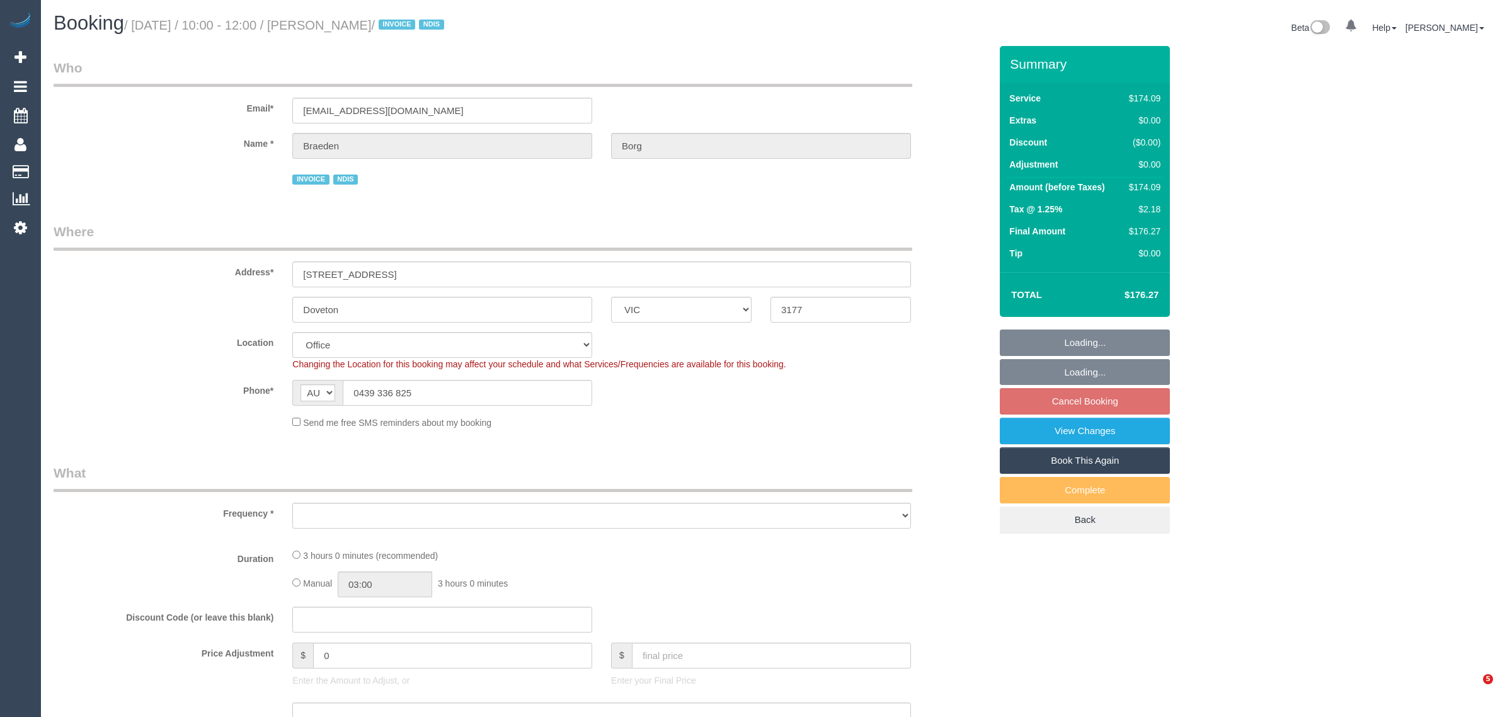
select select "VIC"
select select "number:28"
select select "number:14"
select select "number:19"
select select "number:25"
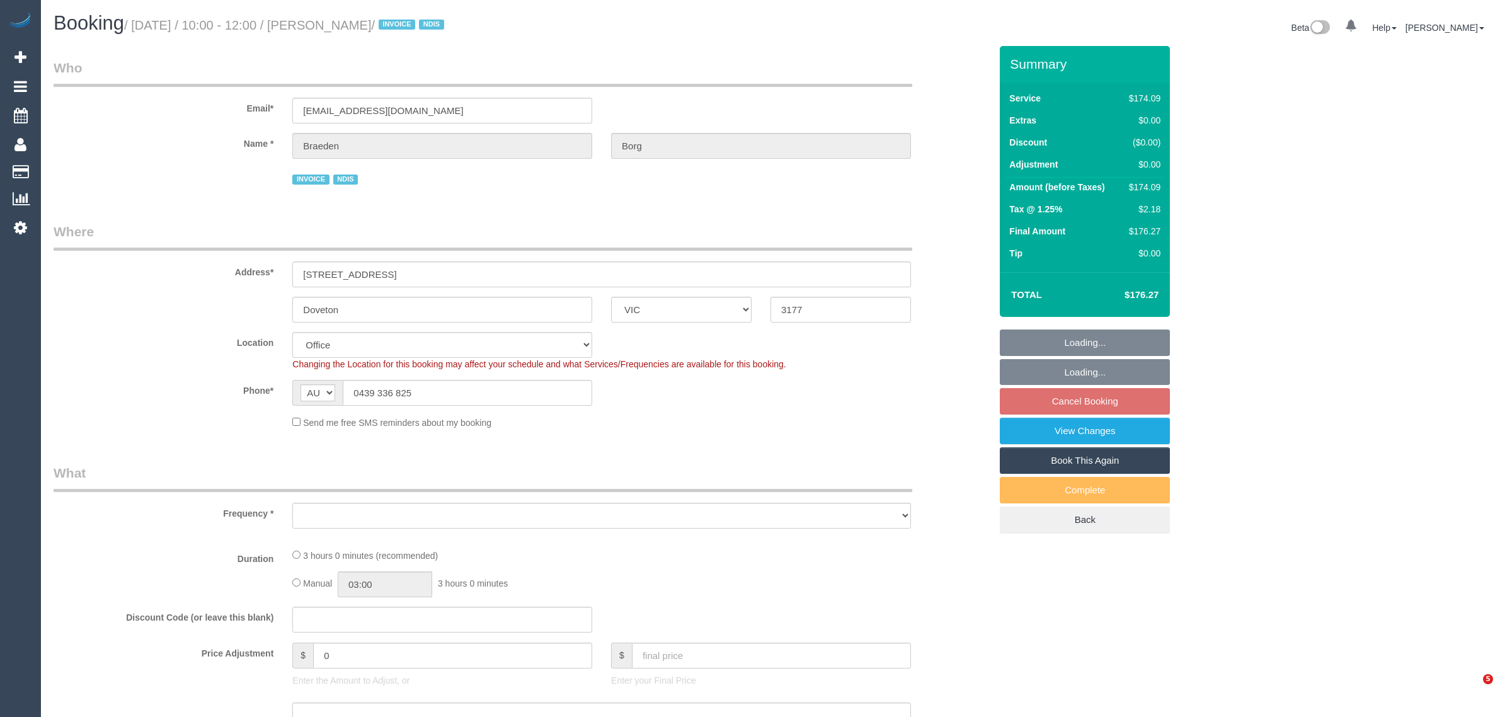
select select "number:34"
select select "object:2019"
select select "180"
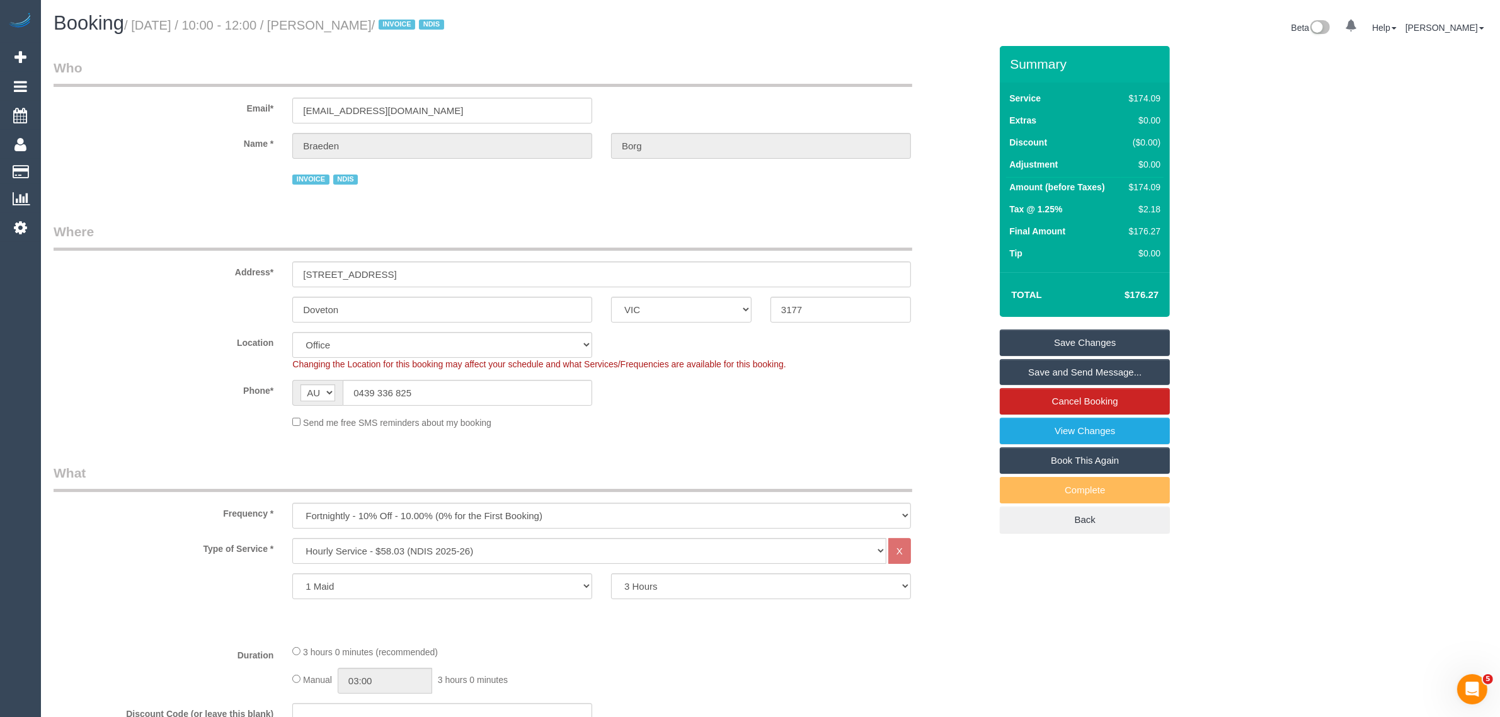
click at [1036, 459] on link "Book This Again" at bounding box center [1085, 460] width 170 height 26
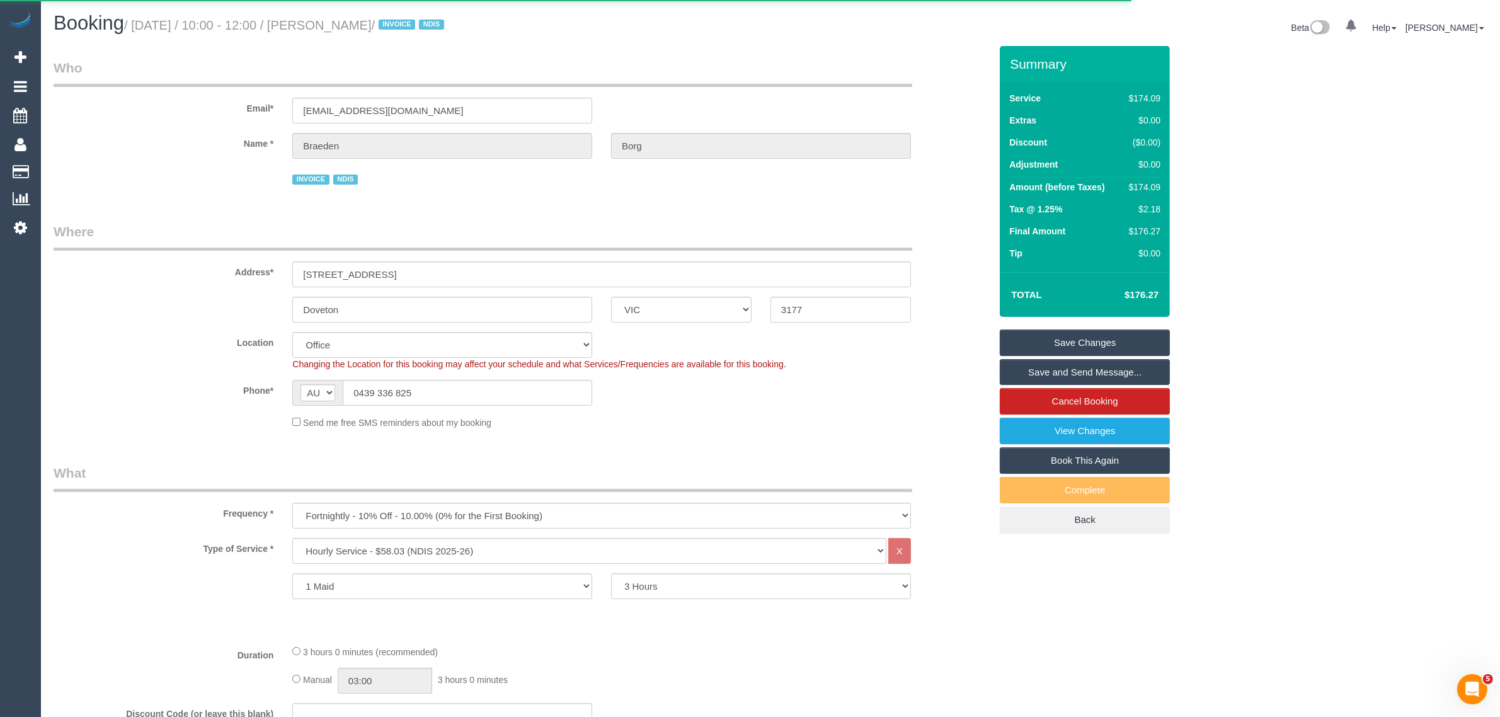
select select "VIC"
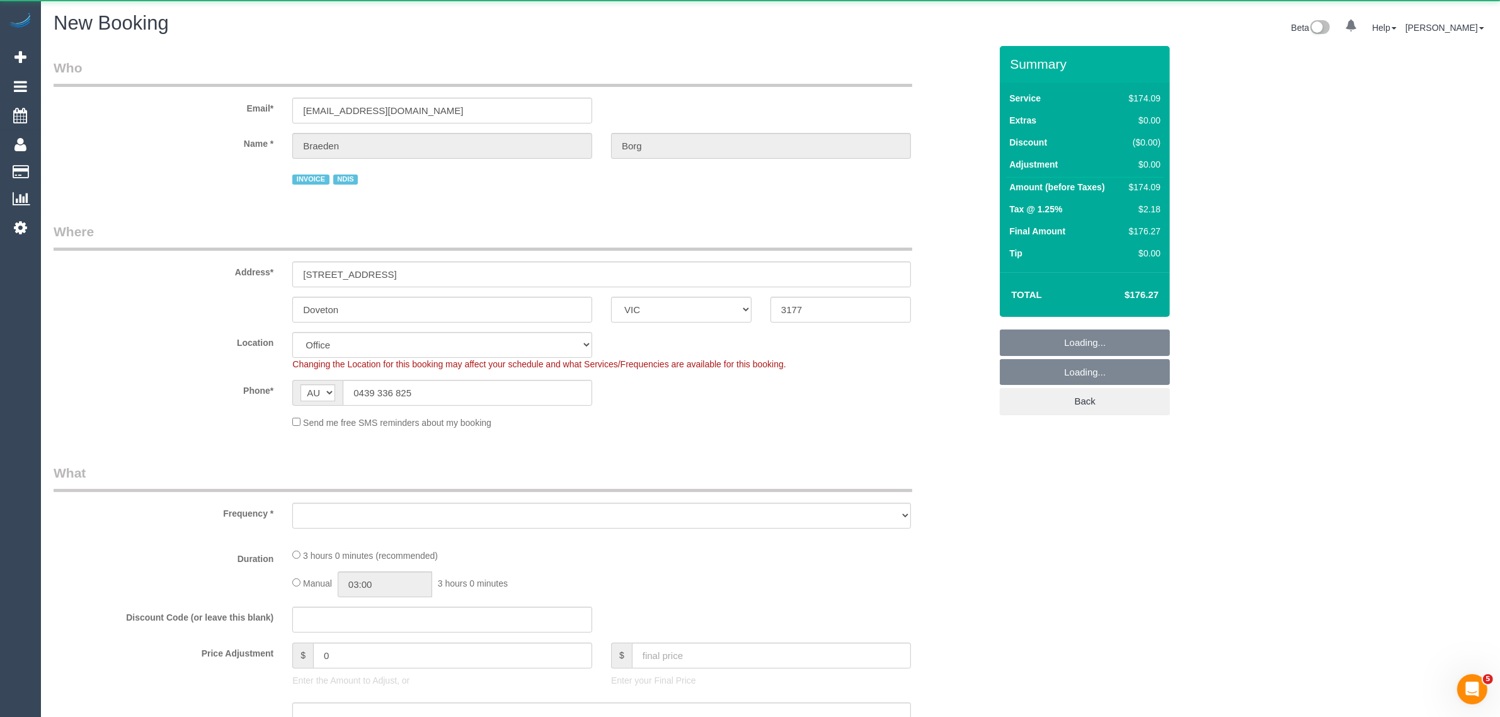
select select "number:28"
select select "number:14"
select select "number:19"
select select "number:25"
select select "number:34"
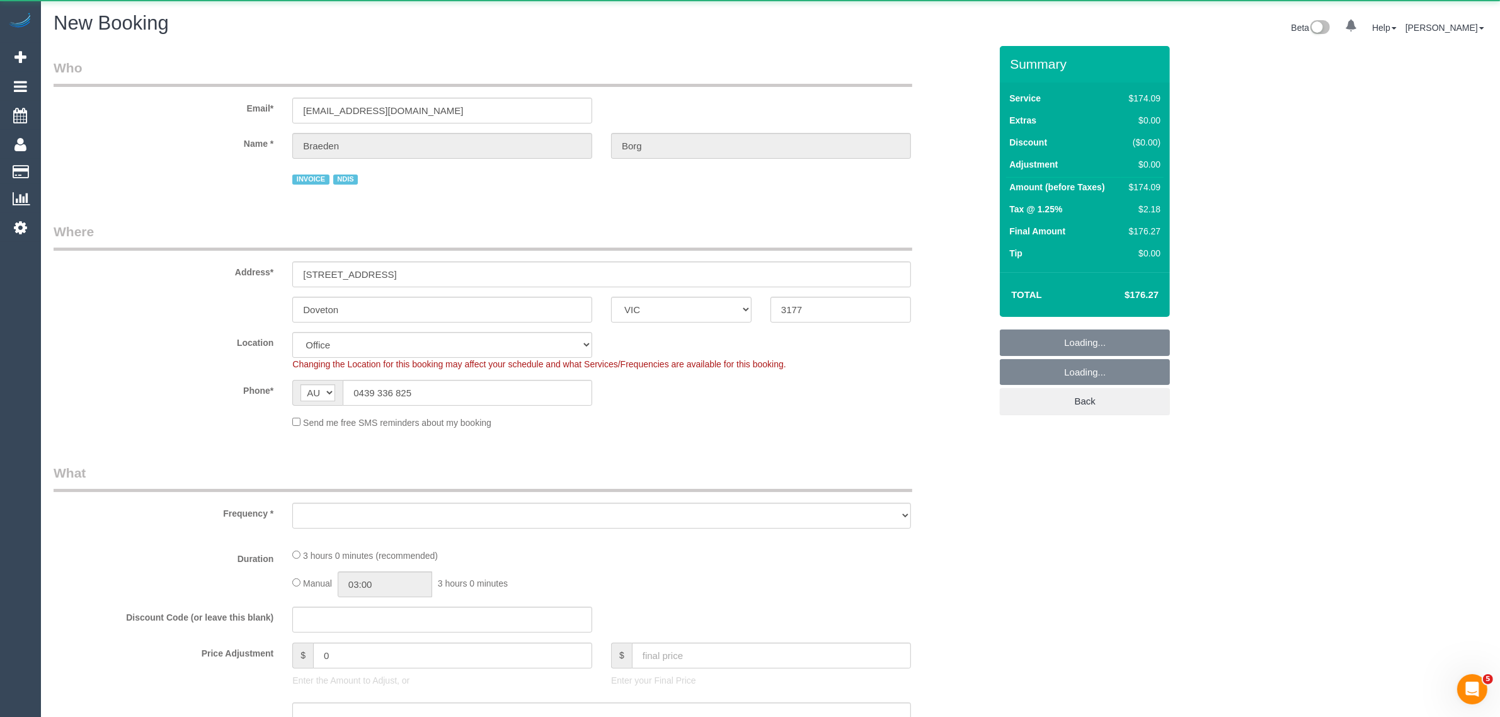
select select "object:3606"
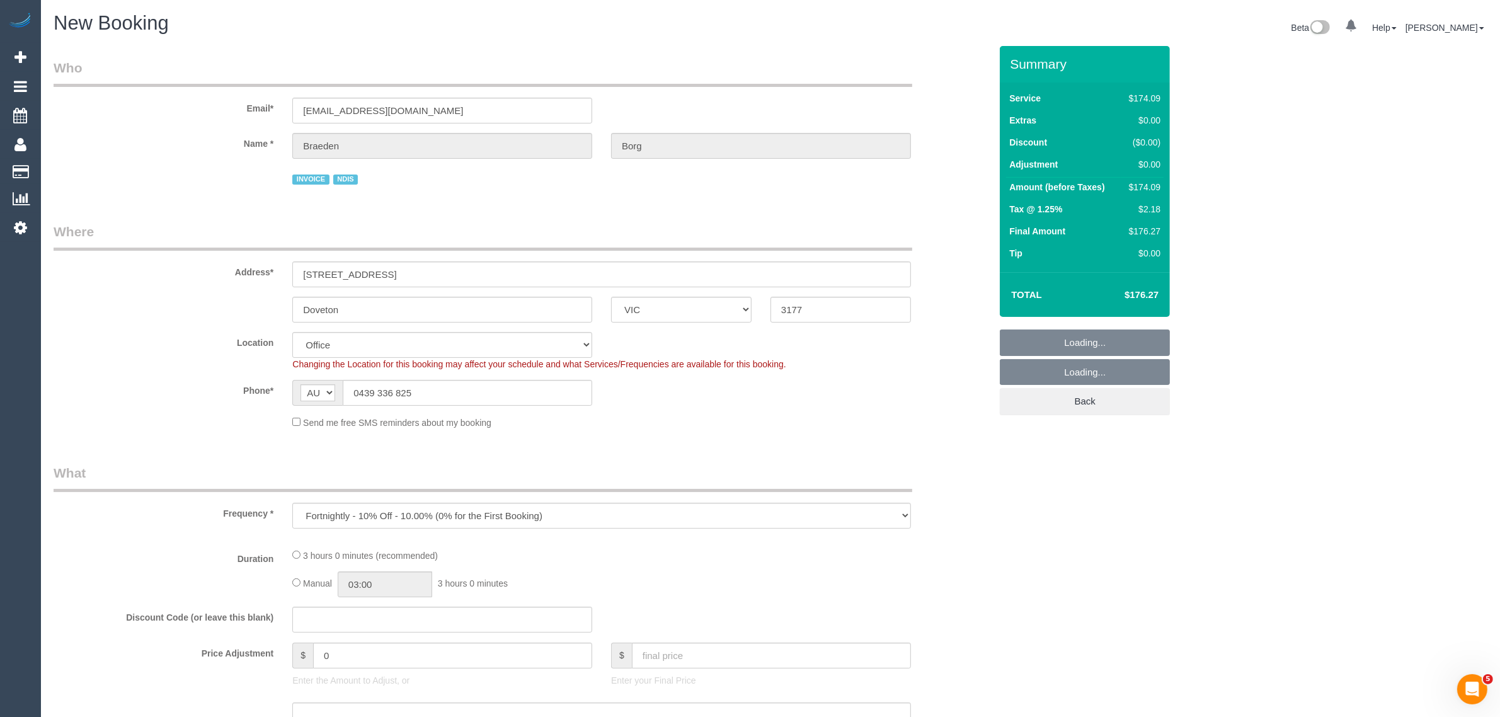
select select "180"
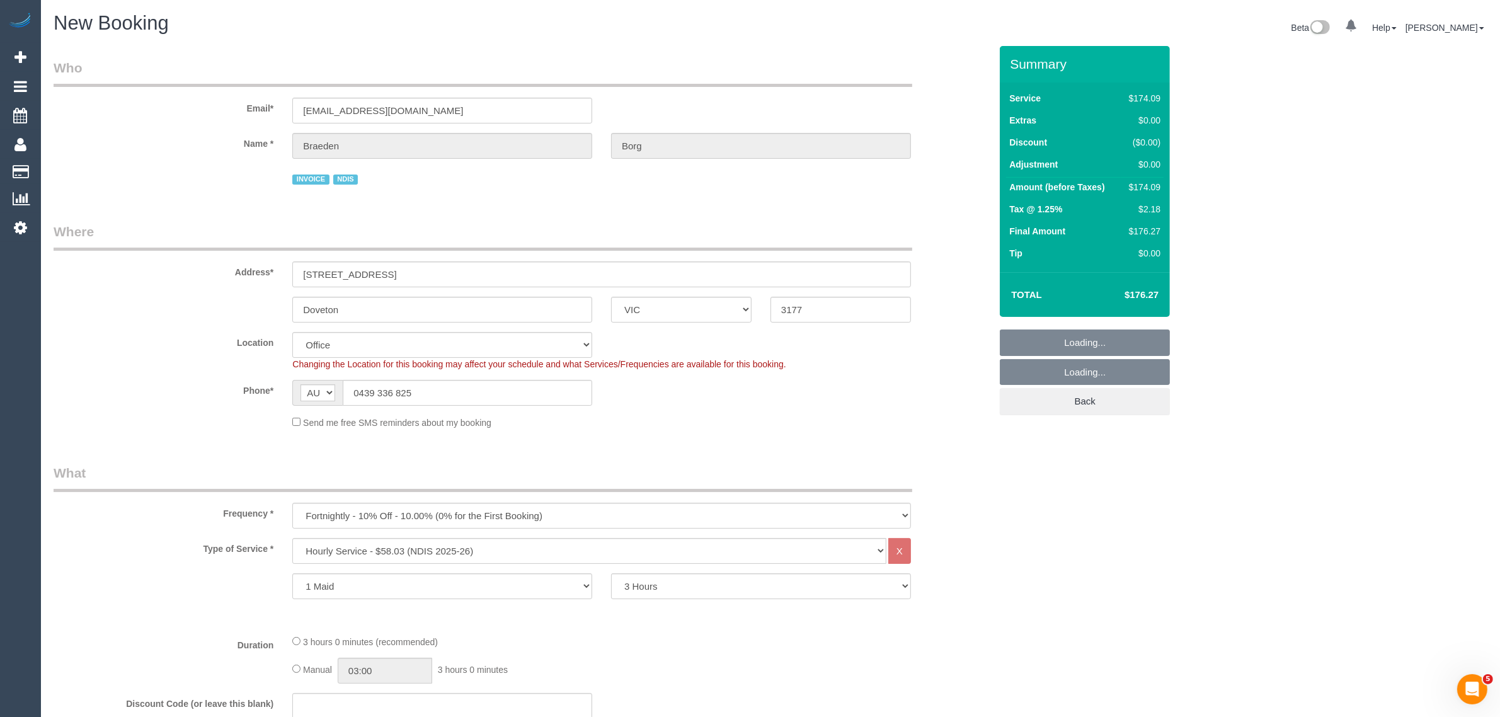
select select "object:4936"
select select "52"
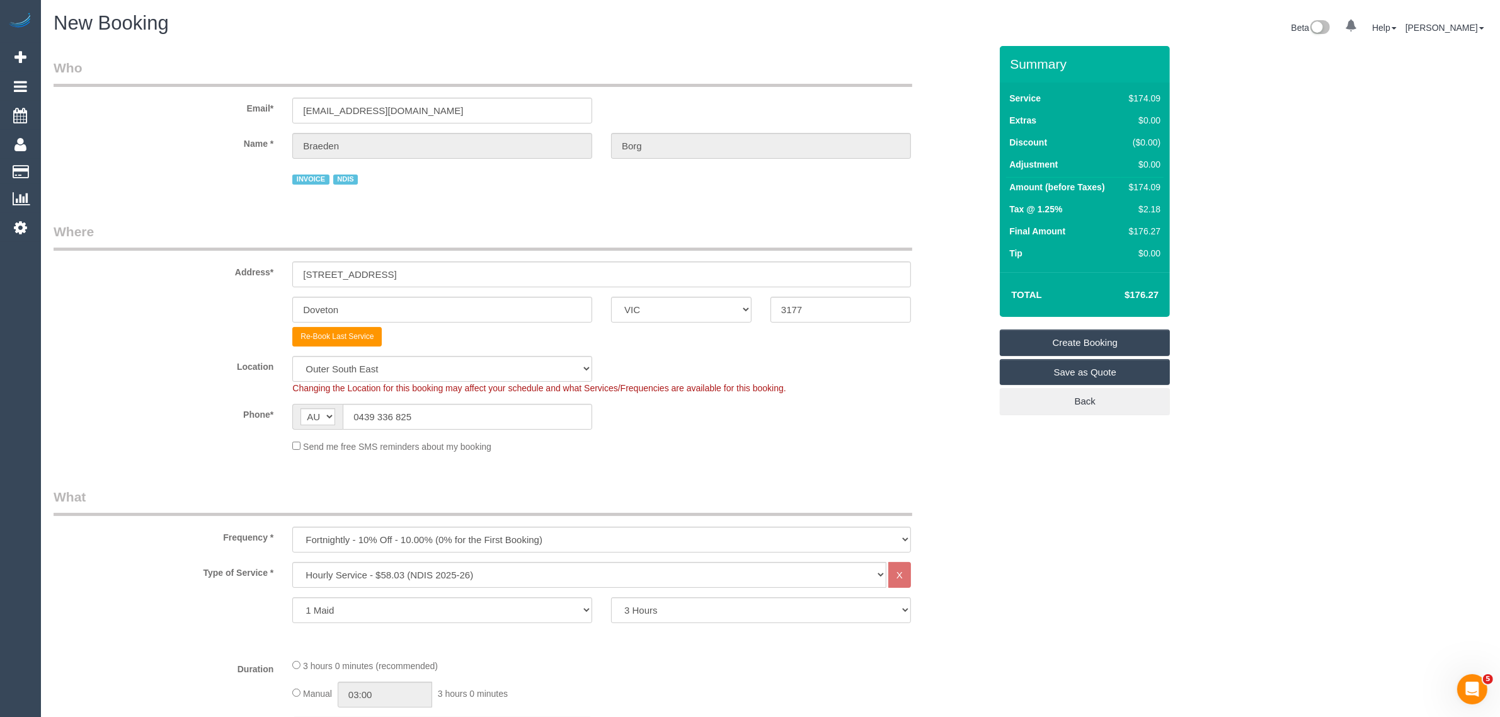
select select "object:4946"
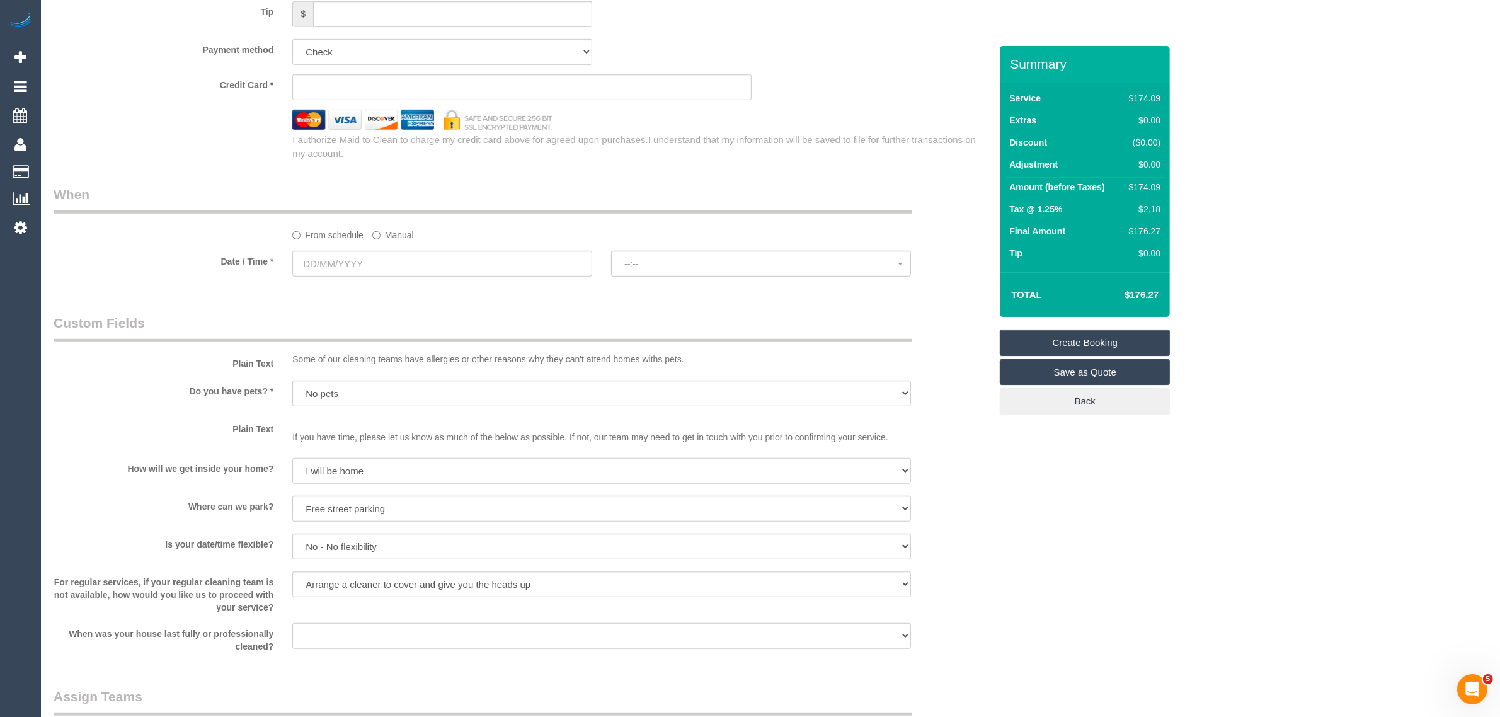
scroll to position [945, 0]
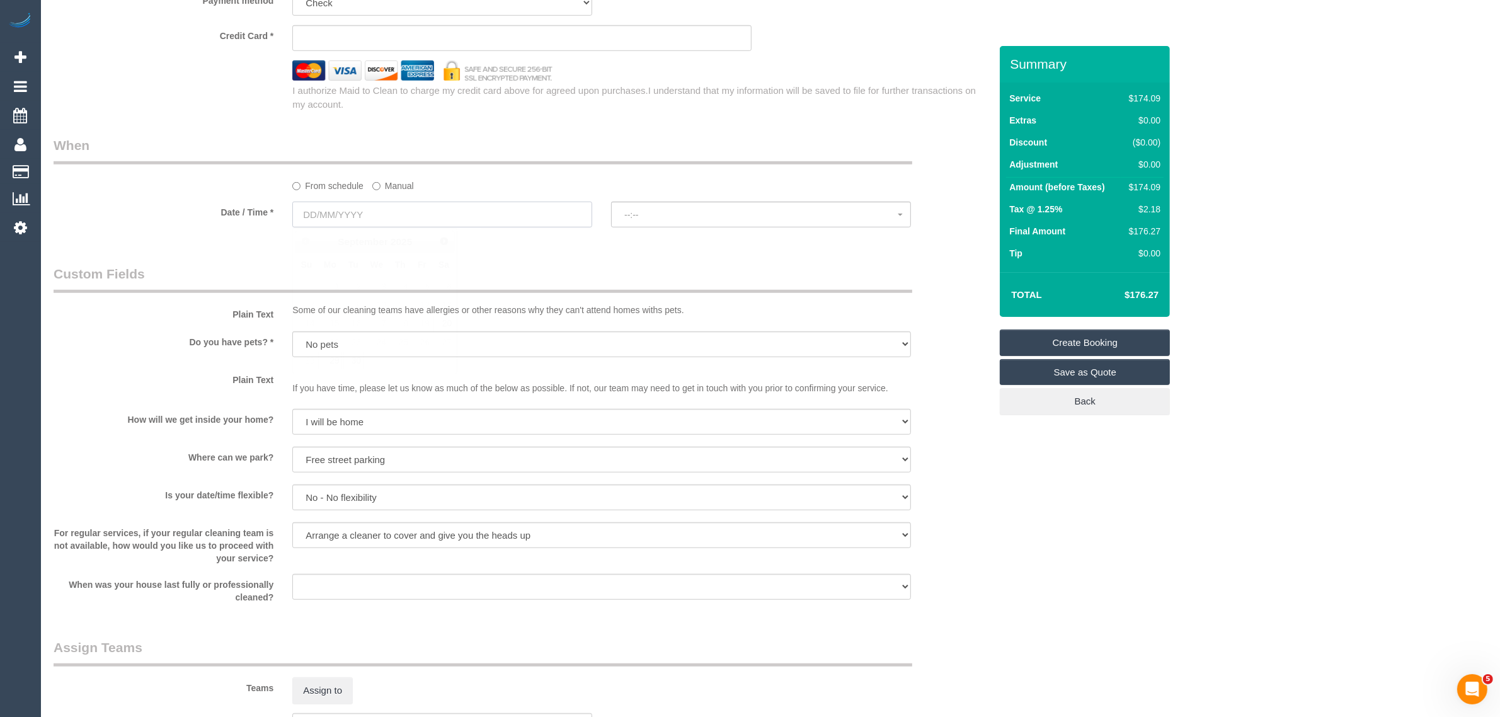
click at [495, 212] on input "text" at bounding box center [442, 215] width 300 height 26
click at [407, 178] on label "Manual" at bounding box center [393, 183] width 42 height 17
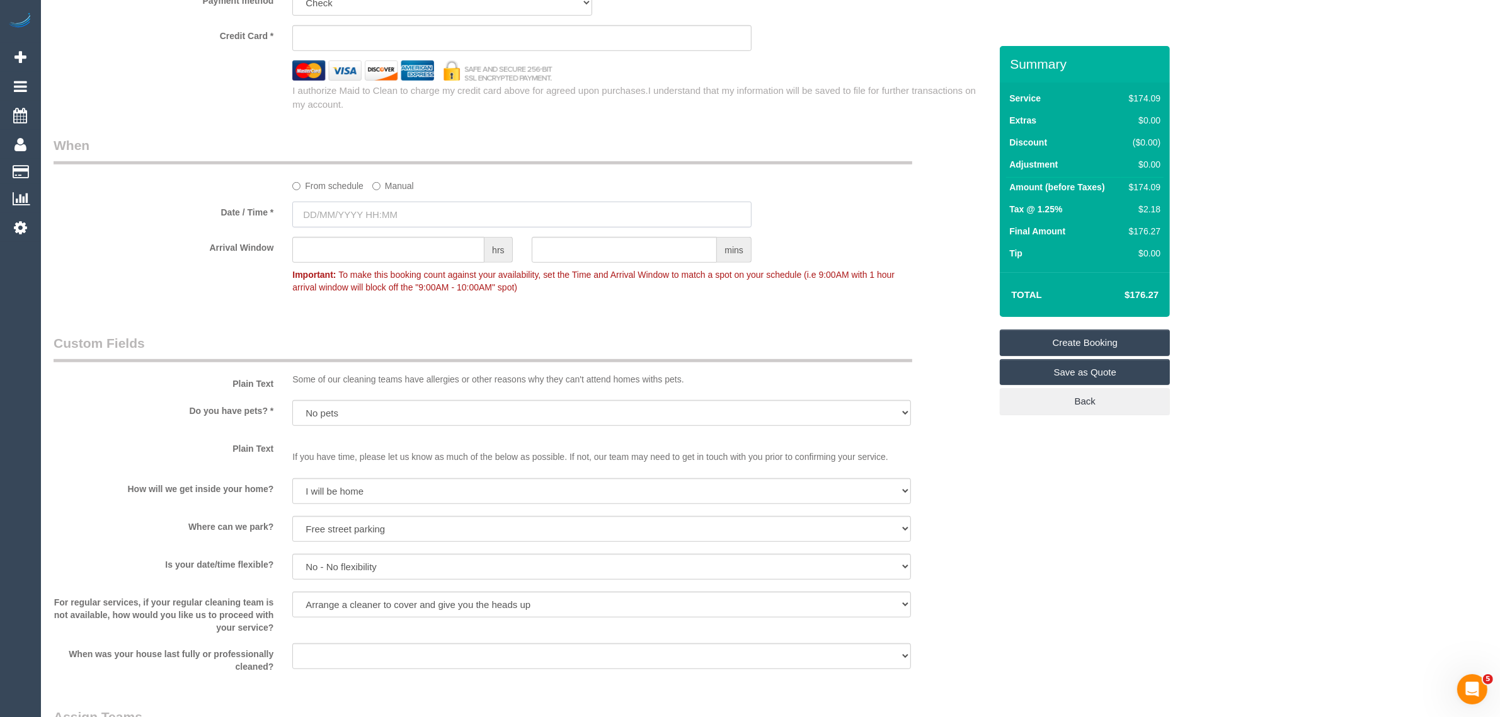
click at [406, 217] on input "text" at bounding box center [521, 215] width 459 height 26
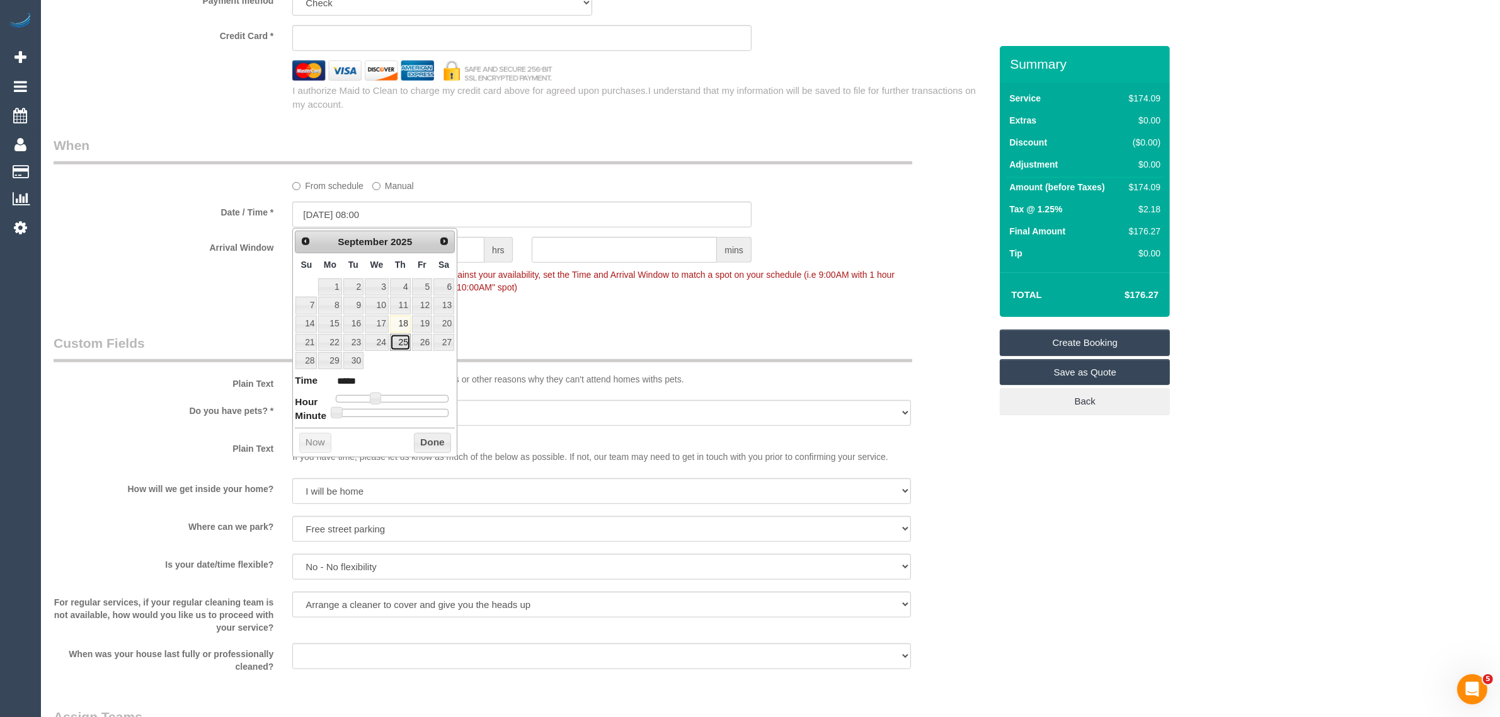
click at [390, 345] on link "25" at bounding box center [400, 342] width 21 height 17
click at [379, 392] on dl "Time ***** Hour Minute Second Millisecond Microsecond Time Zone ***** ***** ***…" at bounding box center [375, 395] width 160 height 43
type input "25/09/2025 09:00"
type input "*****"
type input "25/09/2025 10:00"
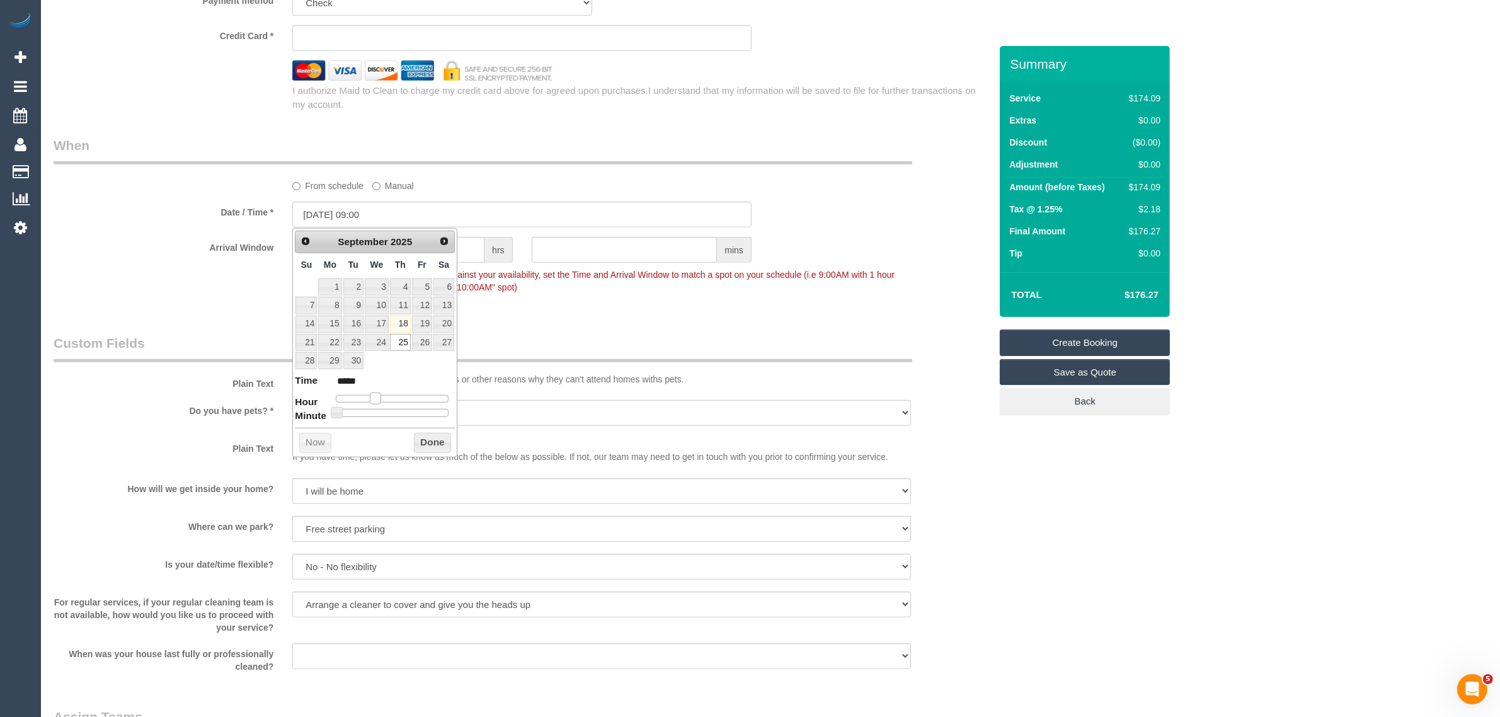
type input "*****"
type input "25/09/2025 11:00"
type input "*****"
type input "25/09/2025 12:00"
type input "*****"
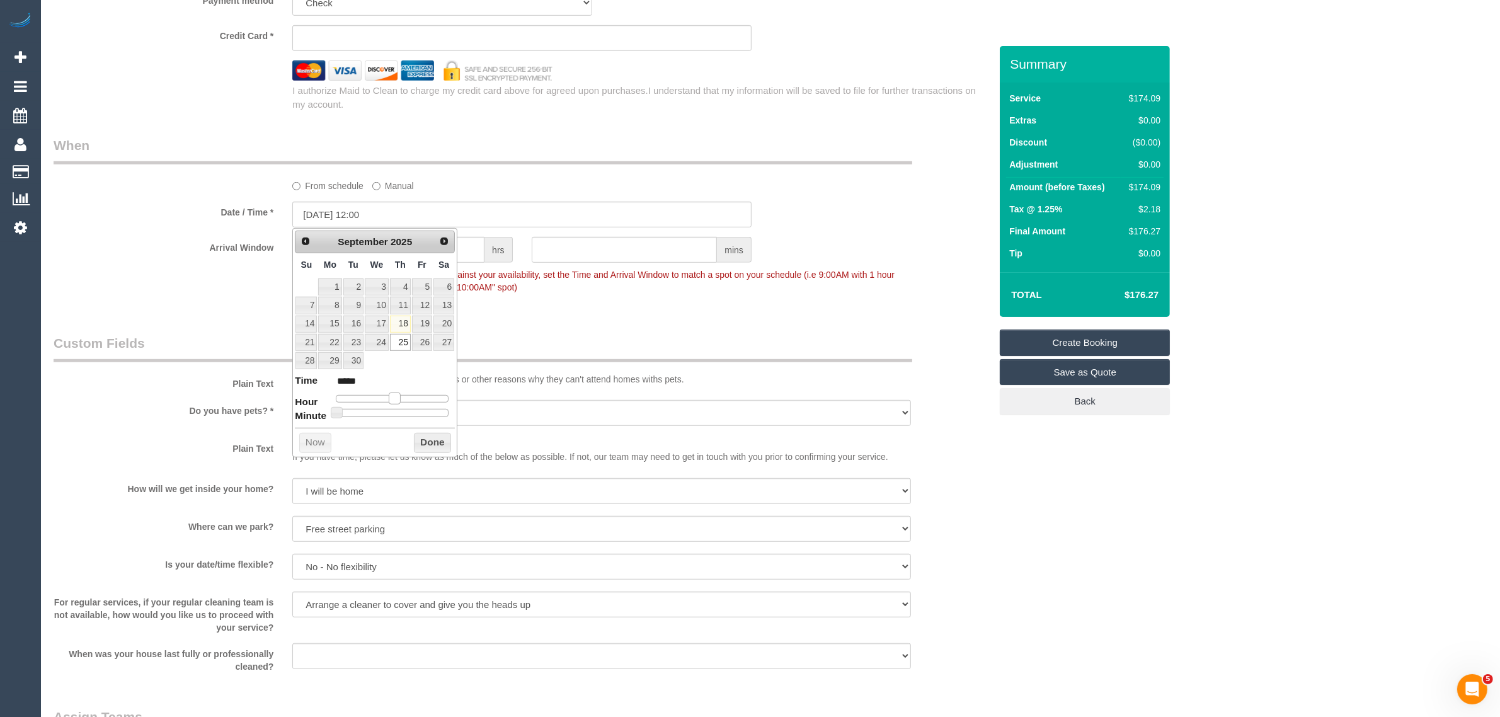
type input "25/09/2025 13:00"
type input "*****"
drag, startPoint x: 376, startPoint y: 398, endPoint x: 399, endPoint y: 397, distance: 22.7
click at [399, 397] on span at bounding box center [399, 397] width 11 height 11
click at [432, 441] on button "Done" at bounding box center [432, 443] width 37 height 20
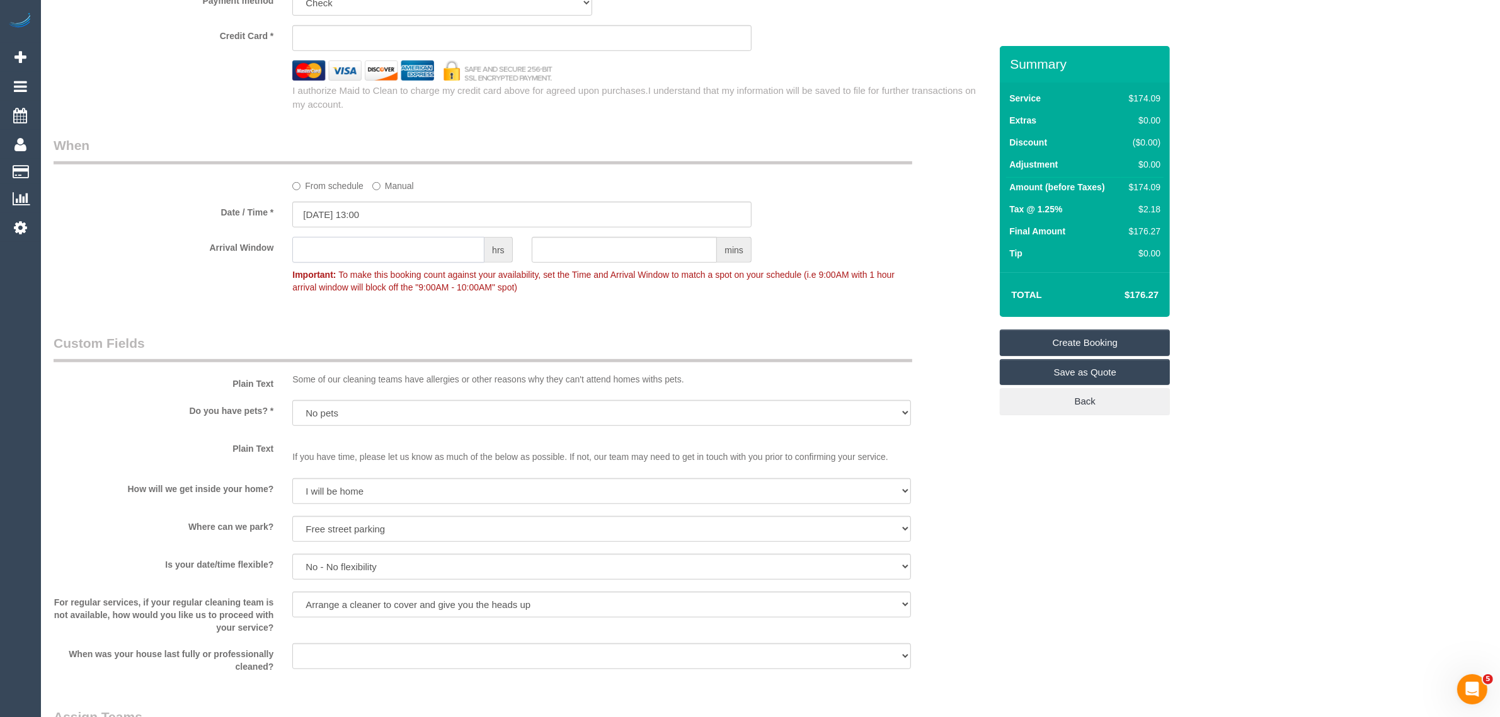
click at [461, 258] on input "text" at bounding box center [388, 250] width 192 height 26
type input "2"
click at [630, 258] on input "text" at bounding box center [625, 250] width 186 height 26
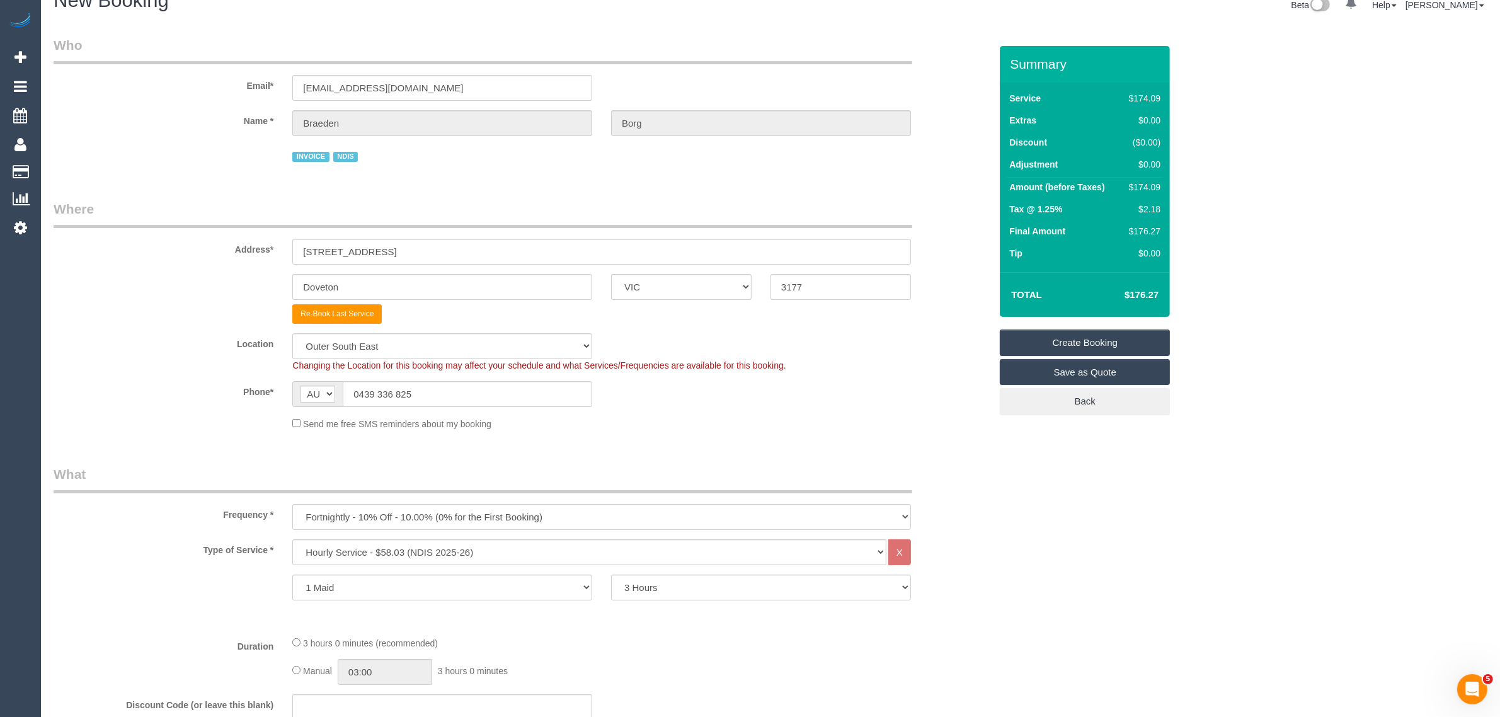
scroll to position [324, 0]
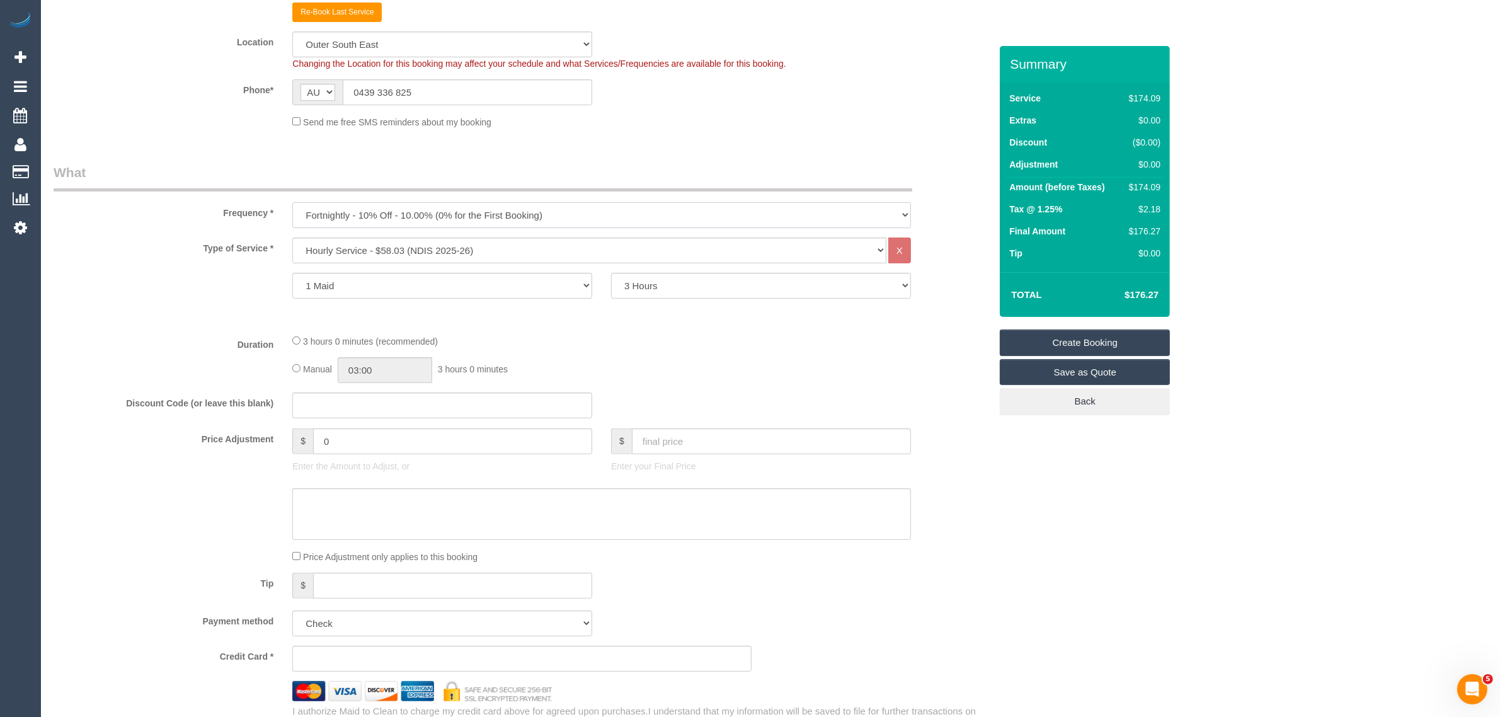
click at [575, 213] on select "One Time Cleaning Weekly - 10% Off - 10.00% (0% for the First Booking) Fortnigh…" at bounding box center [601, 215] width 619 height 26
select select "object:4947"
click at [292, 202] on select "One Time Cleaning Weekly - 10% Off - 10.00% (0% for the First Booking) Fortnigh…" at bounding box center [601, 215] width 619 height 26
click at [883, 127] on div "Send me free SMS reminders about my booking" at bounding box center [602, 122] width 638 height 14
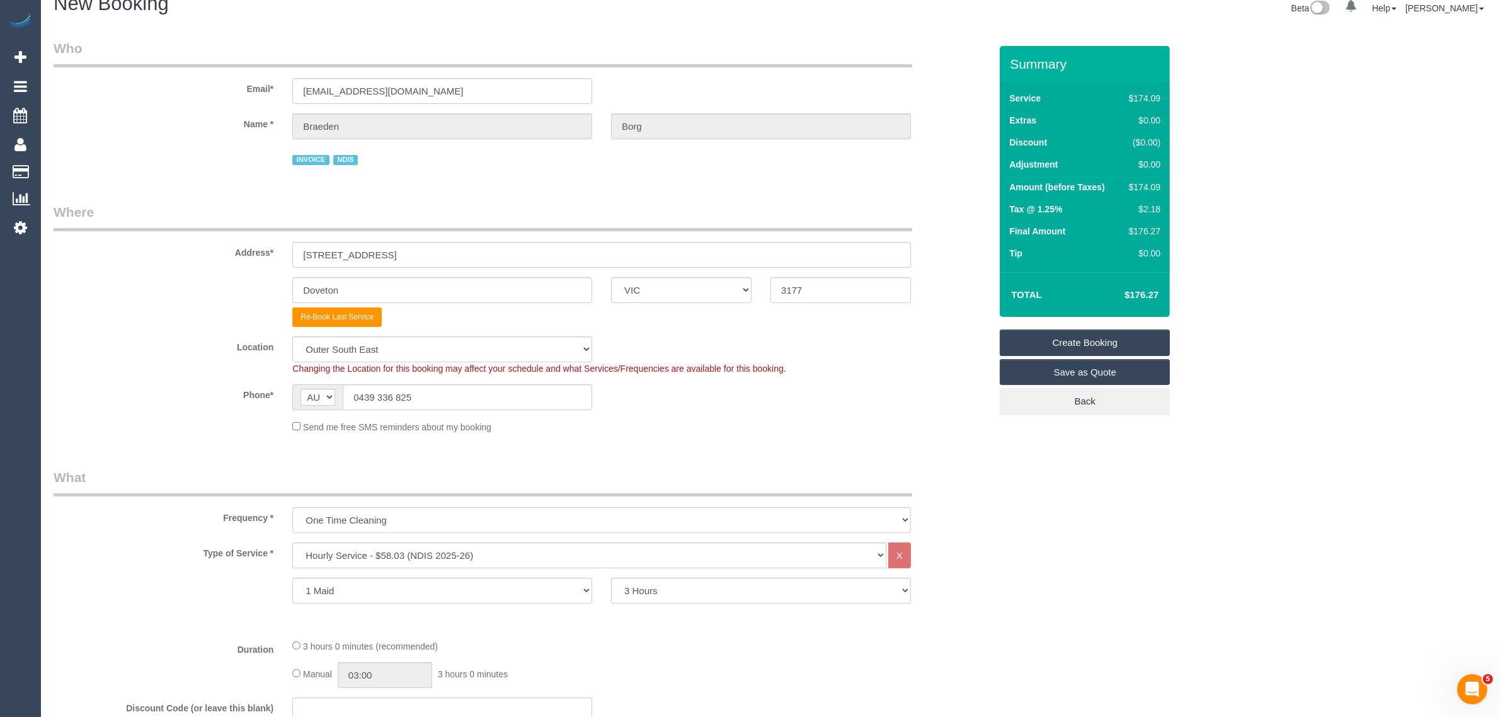
scroll to position [9, 0]
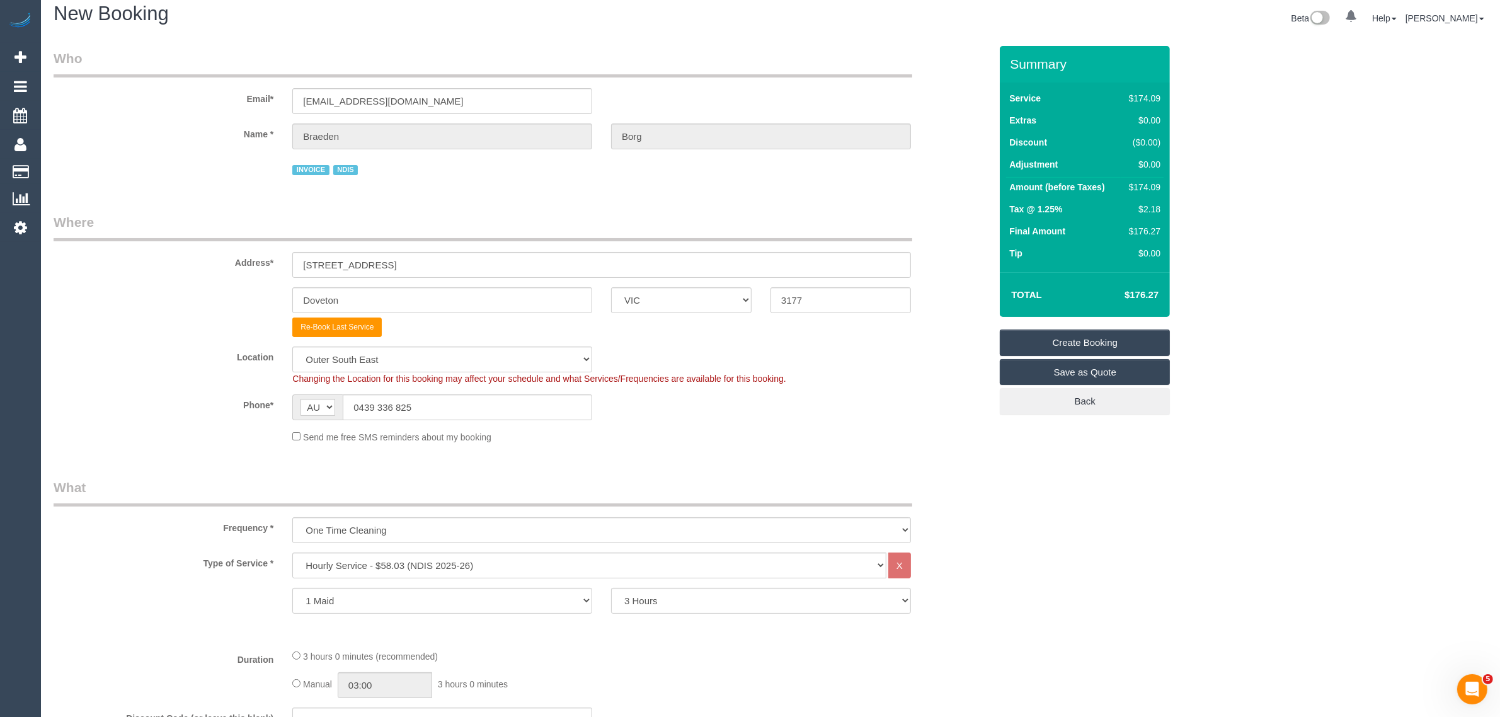
click at [1081, 329] on link "Create Booking" at bounding box center [1085, 342] width 170 height 26
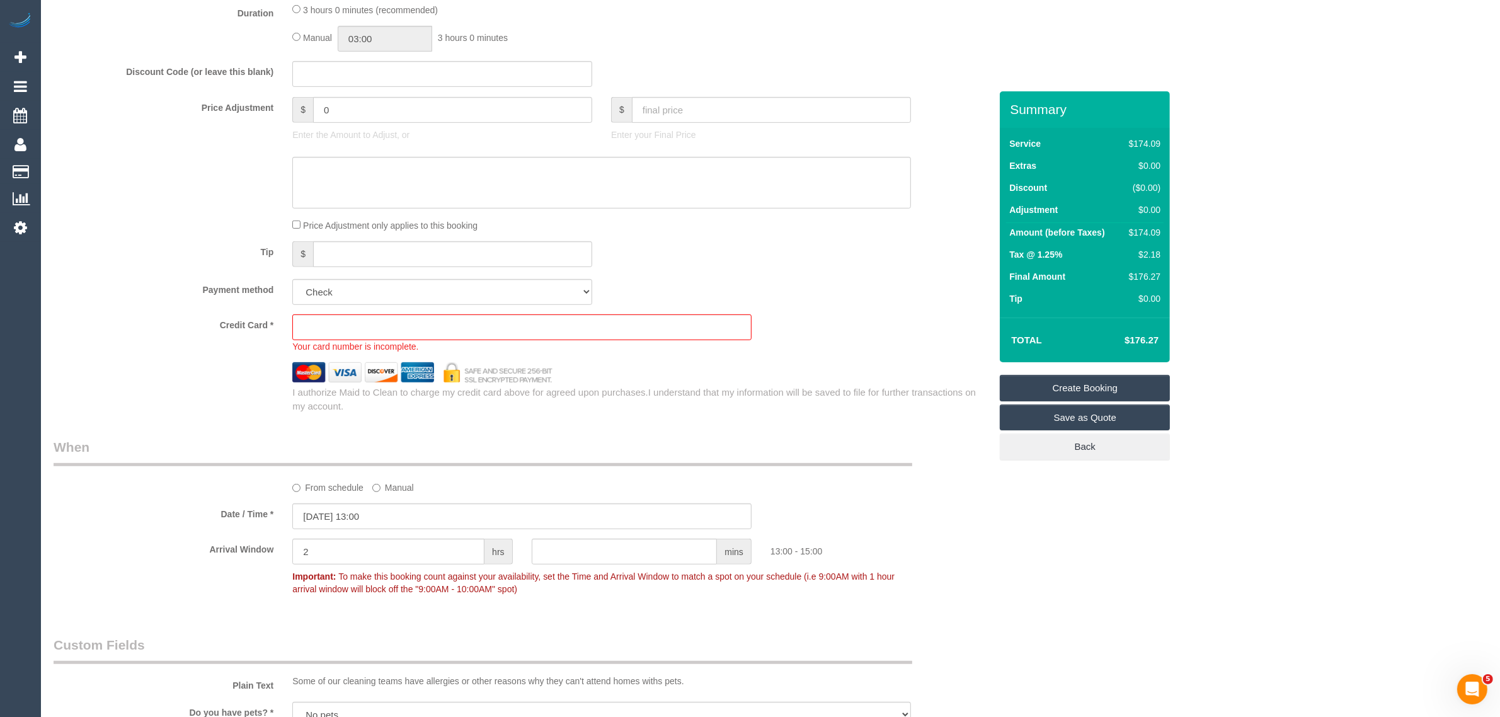
scroll to position [701, 0]
click at [426, 294] on select "Add Credit Card Cash Check Paypal" at bounding box center [442, 293] width 300 height 26
select select "string:check"
click at [292, 280] on select "Add Credit Card Cash Check Paypal" at bounding box center [442, 293] width 300 height 26
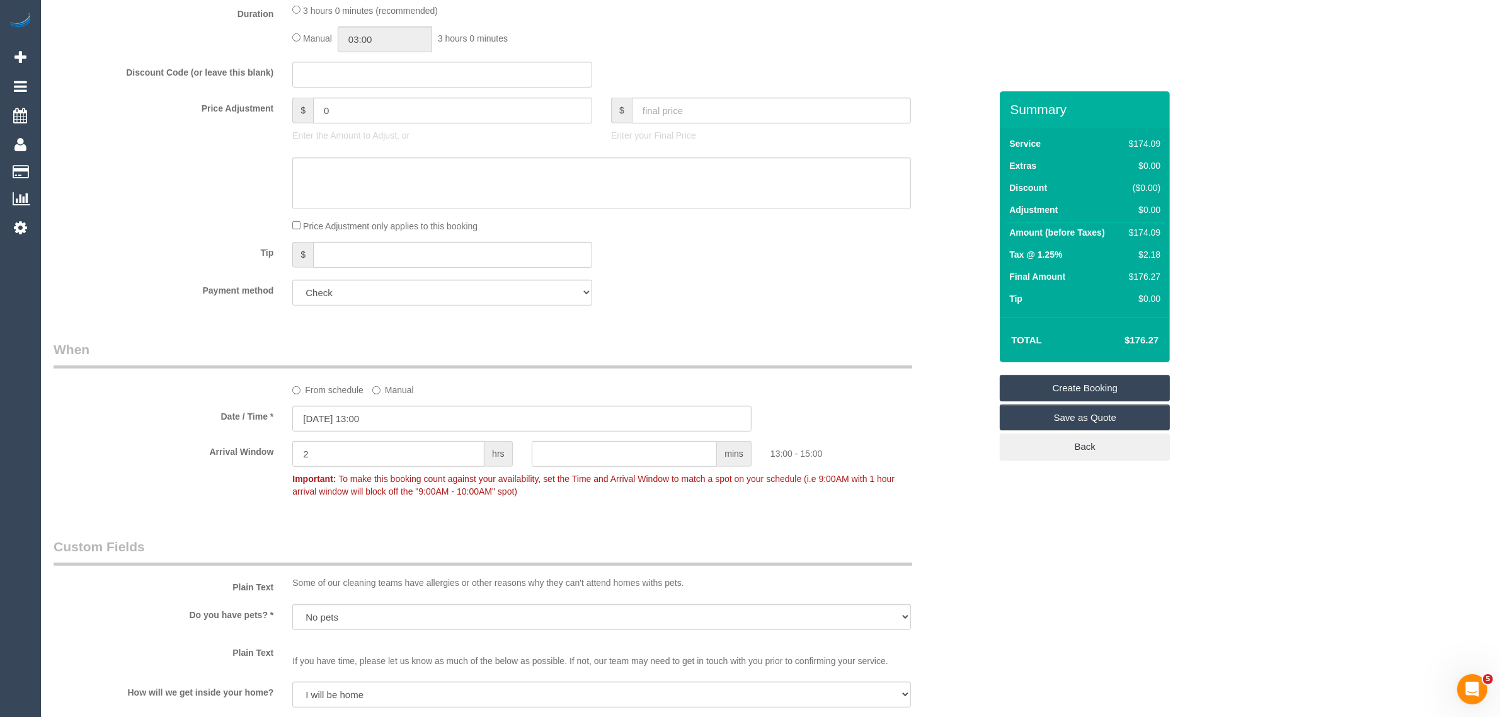
click at [1075, 380] on link "Create Booking" at bounding box center [1085, 388] width 170 height 26
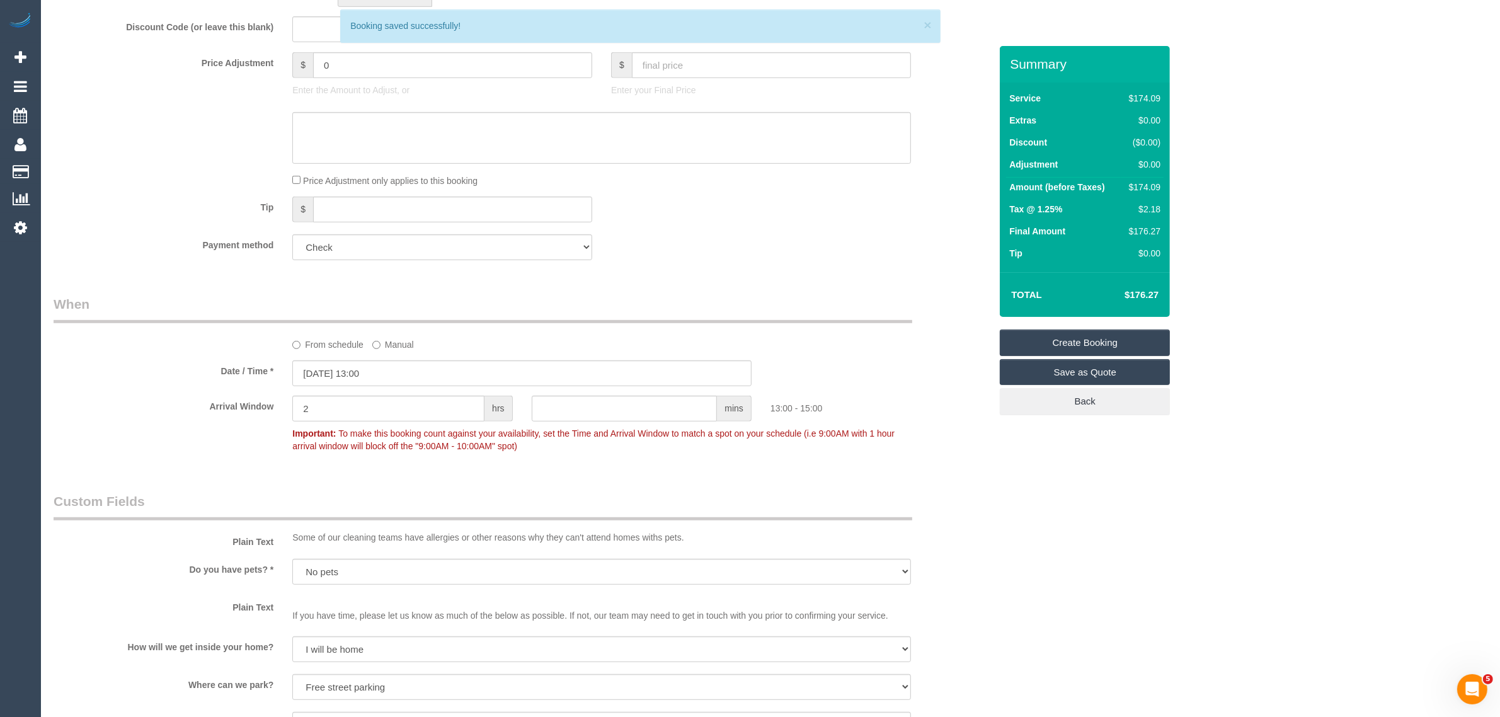
scroll to position [655, 0]
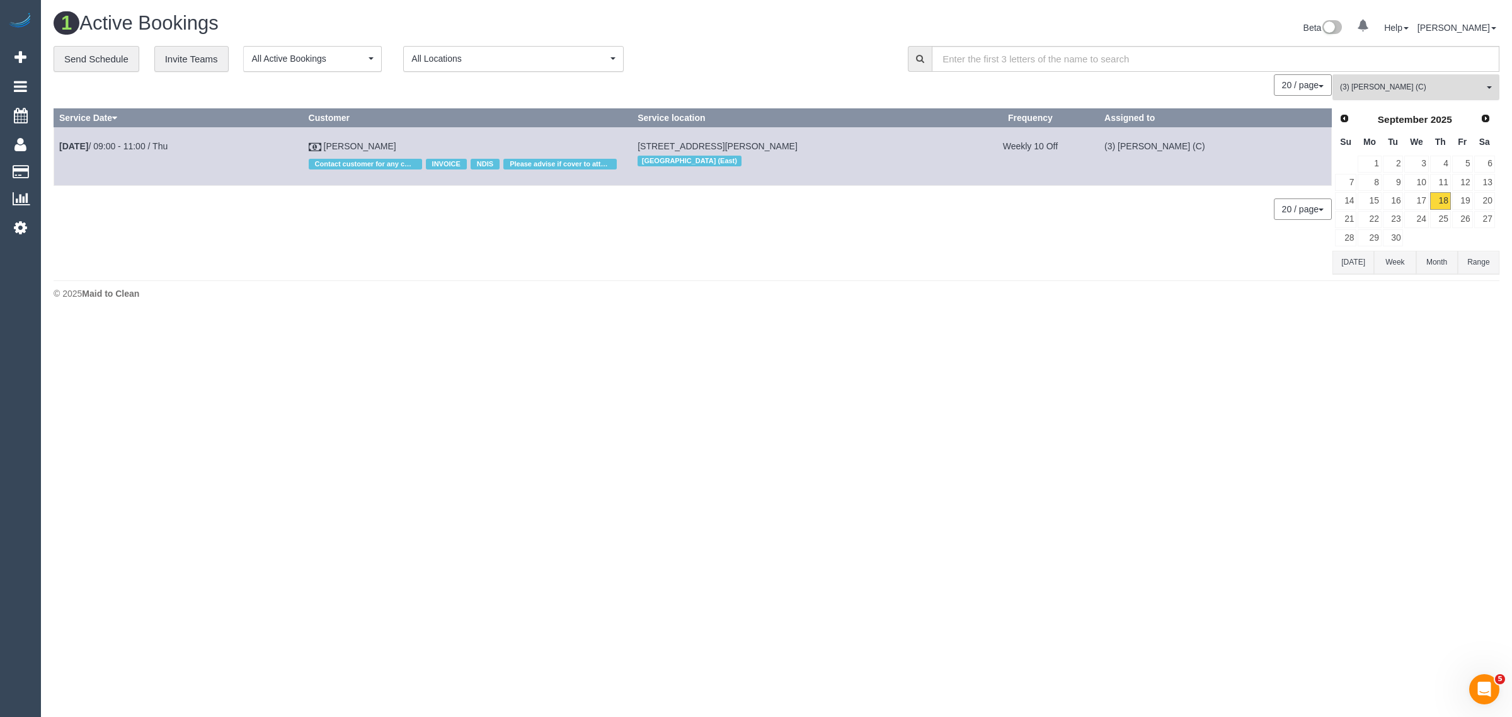
click at [1375, 96] on button "(3) Dhvani Patel (C) All Teams" at bounding box center [1415, 87] width 167 height 26
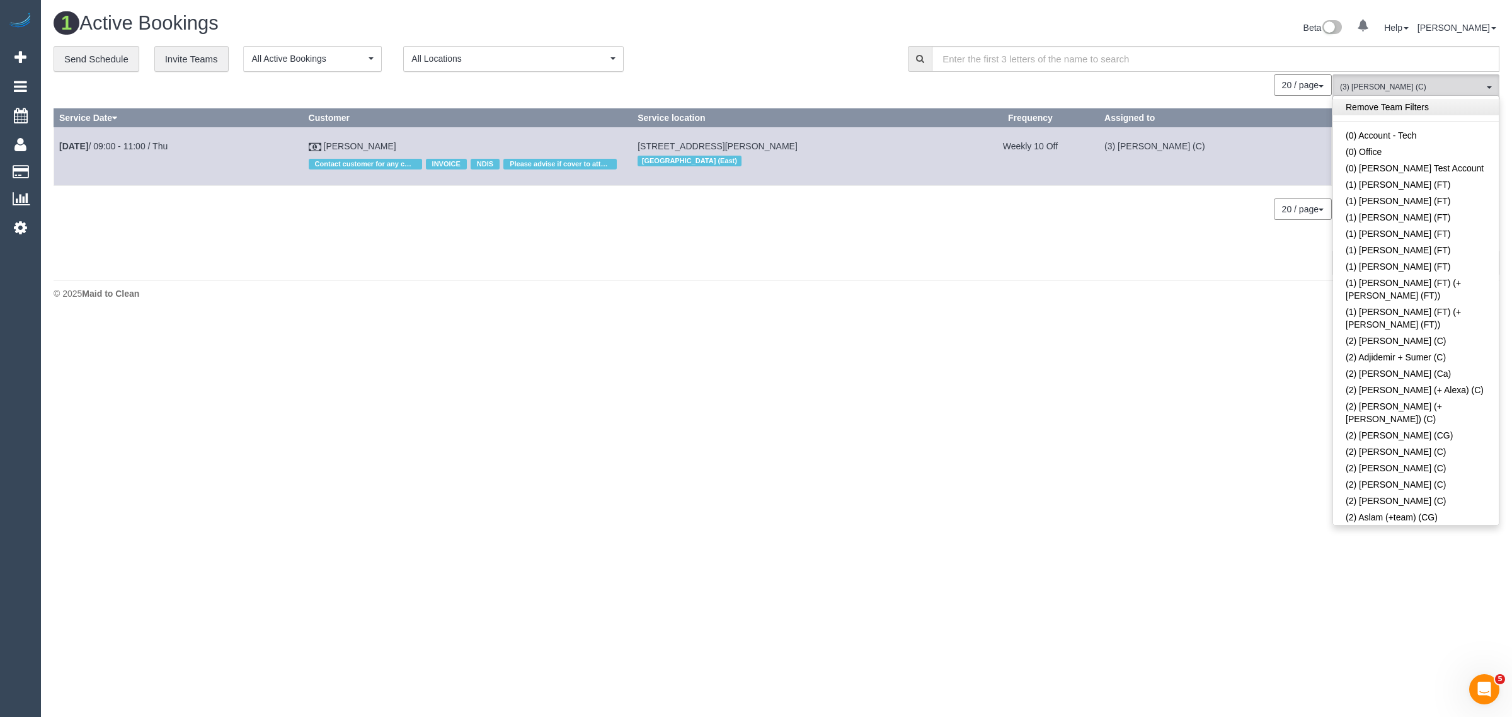
click at [1447, 108] on link "Remove Team Filters" at bounding box center [1416, 107] width 166 height 16
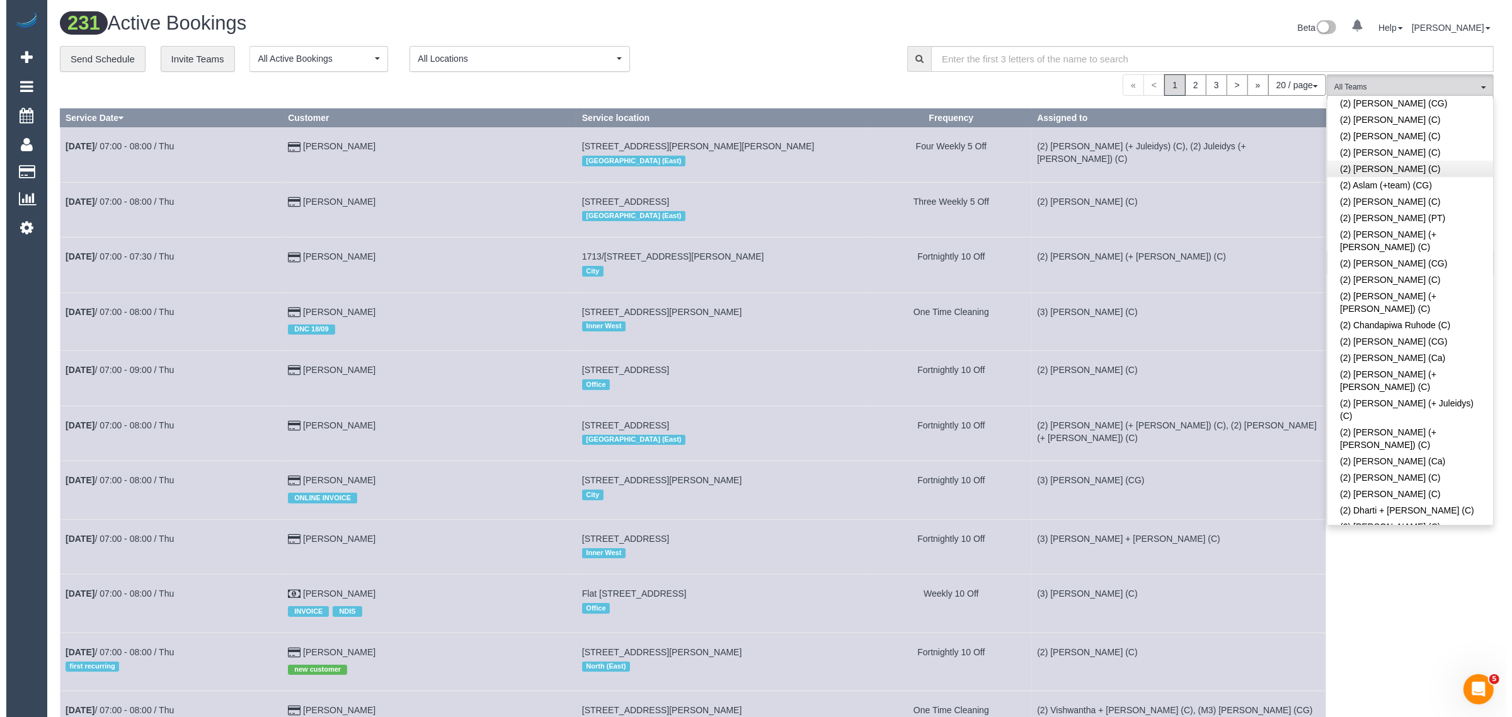
scroll to position [1019, 0]
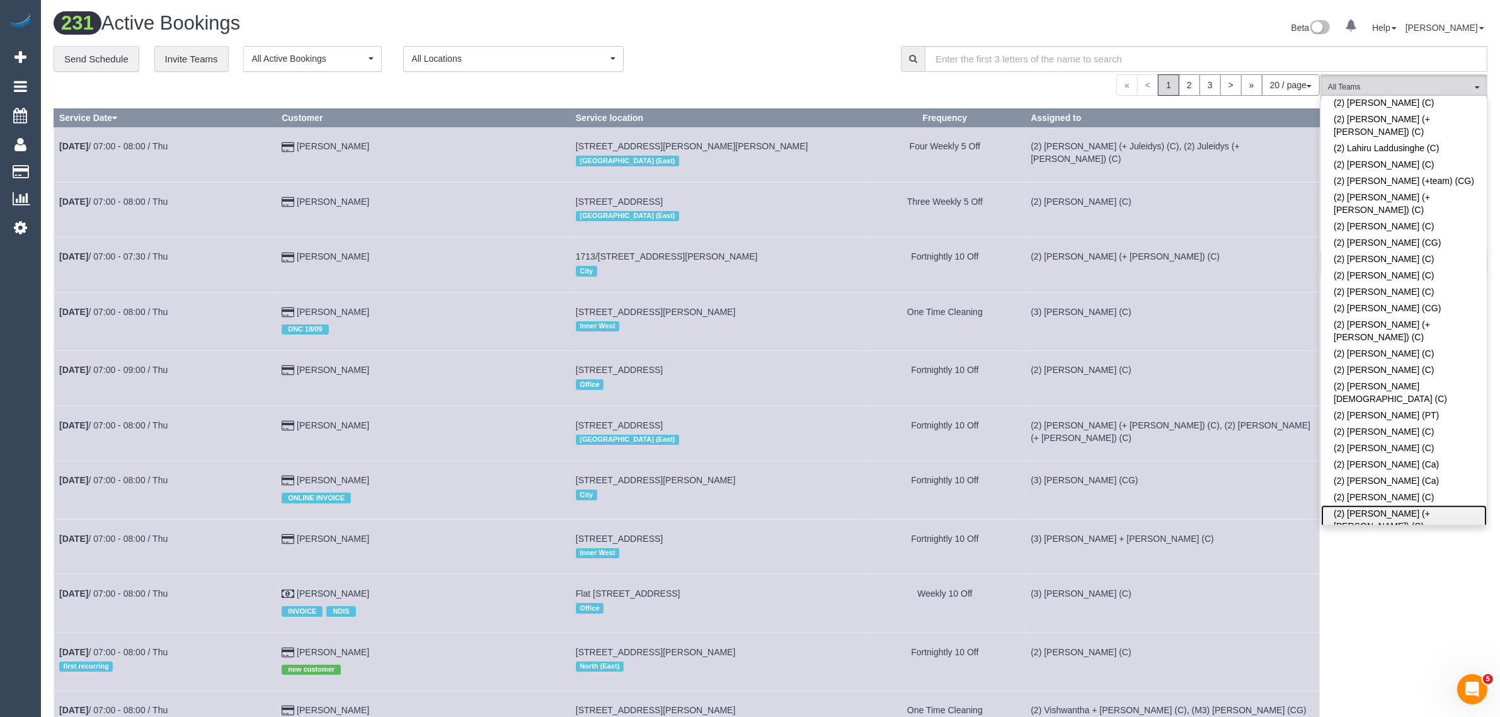
click at [1429, 505] on link "(2) [PERSON_NAME] (+ [PERSON_NAME]) (C)" at bounding box center [1404, 519] width 166 height 29
click at [855, 77] on div "« < 1 2 3 > » 20 / page 10 / page 20 / page 30 / page 40 / page 50 / page 100 /…" at bounding box center [687, 84] width 1266 height 21
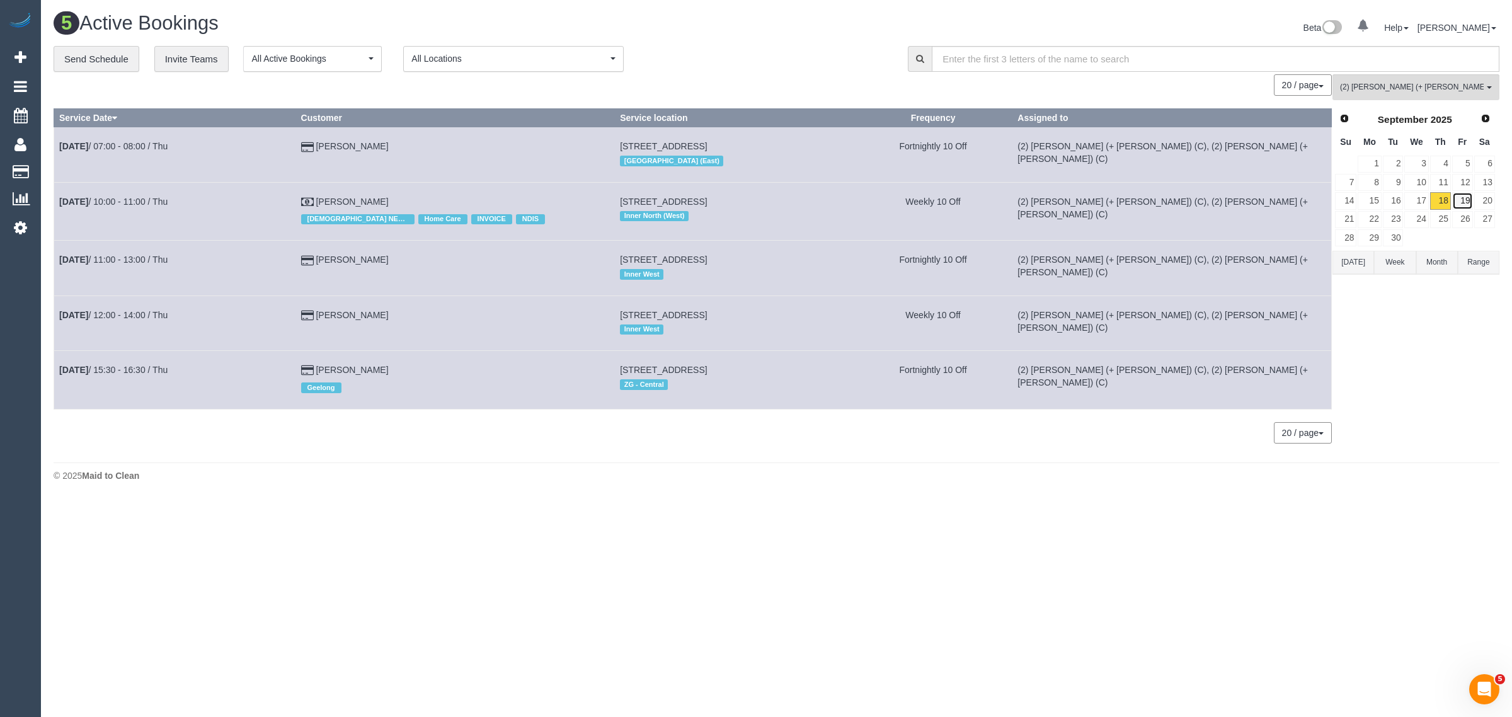
click at [1471, 202] on link "19" at bounding box center [1462, 200] width 21 height 17
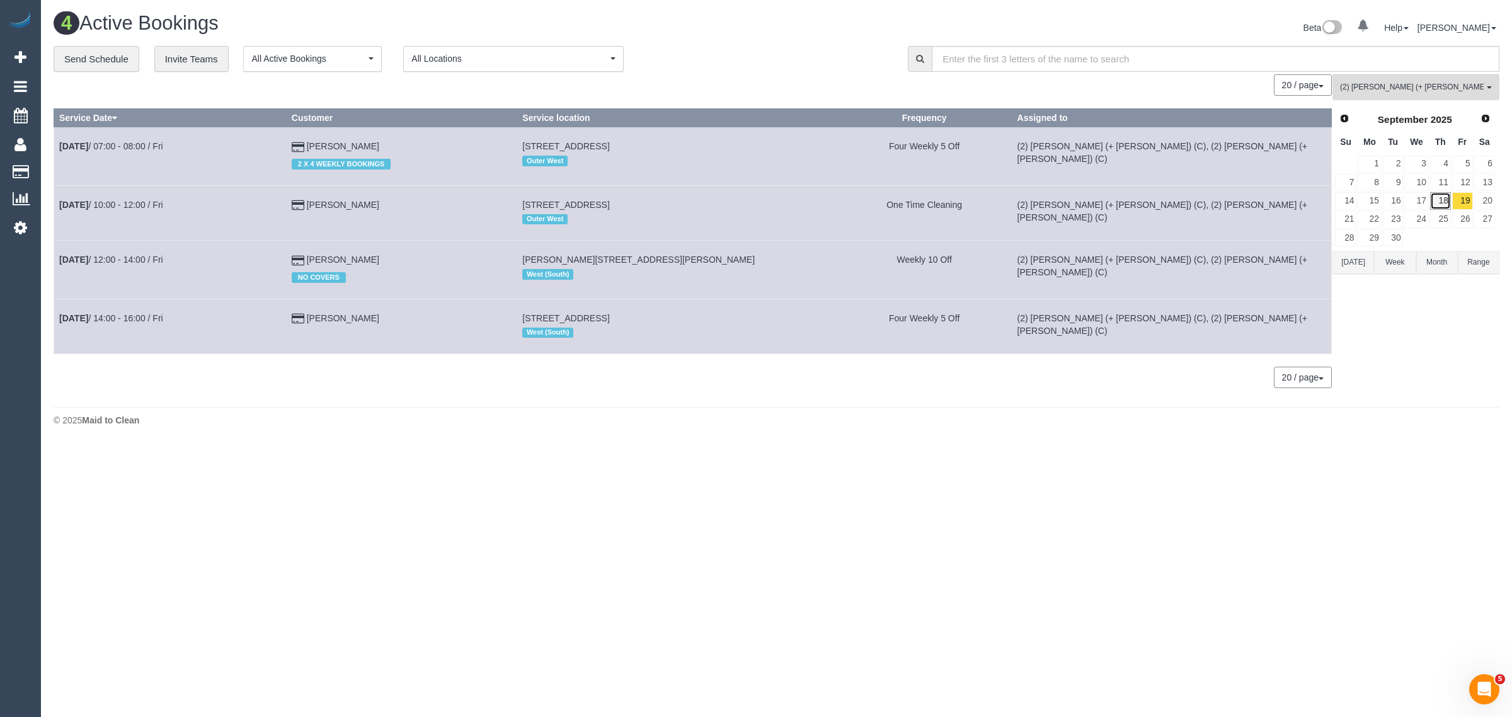
click at [1445, 205] on link "18" at bounding box center [1440, 200] width 21 height 17
click at [1491, 200] on link "20" at bounding box center [1484, 200] width 21 height 17
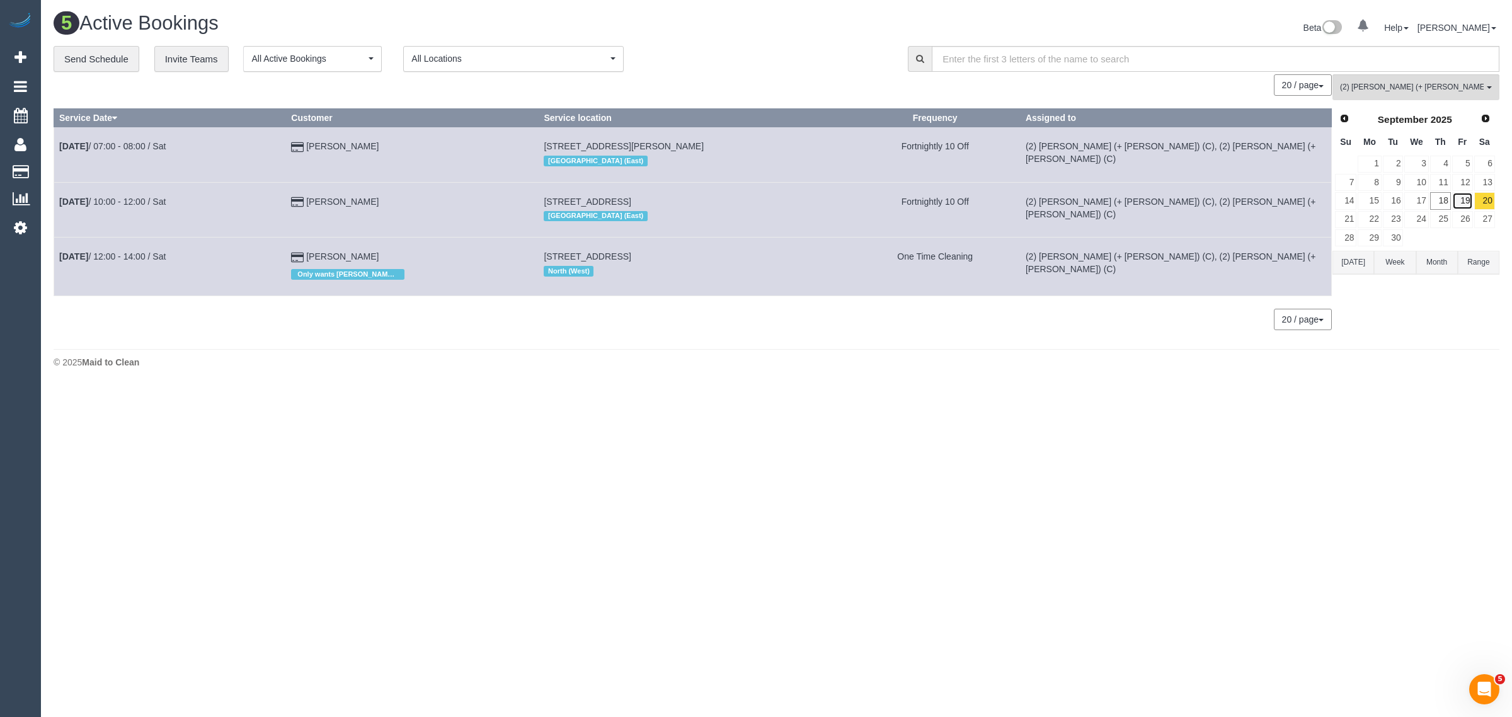
click at [1465, 200] on link "19" at bounding box center [1462, 200] width 21 height 17
click at [1450, 203] on link "18" at bounding box center [1440, 200] width 21 height 17
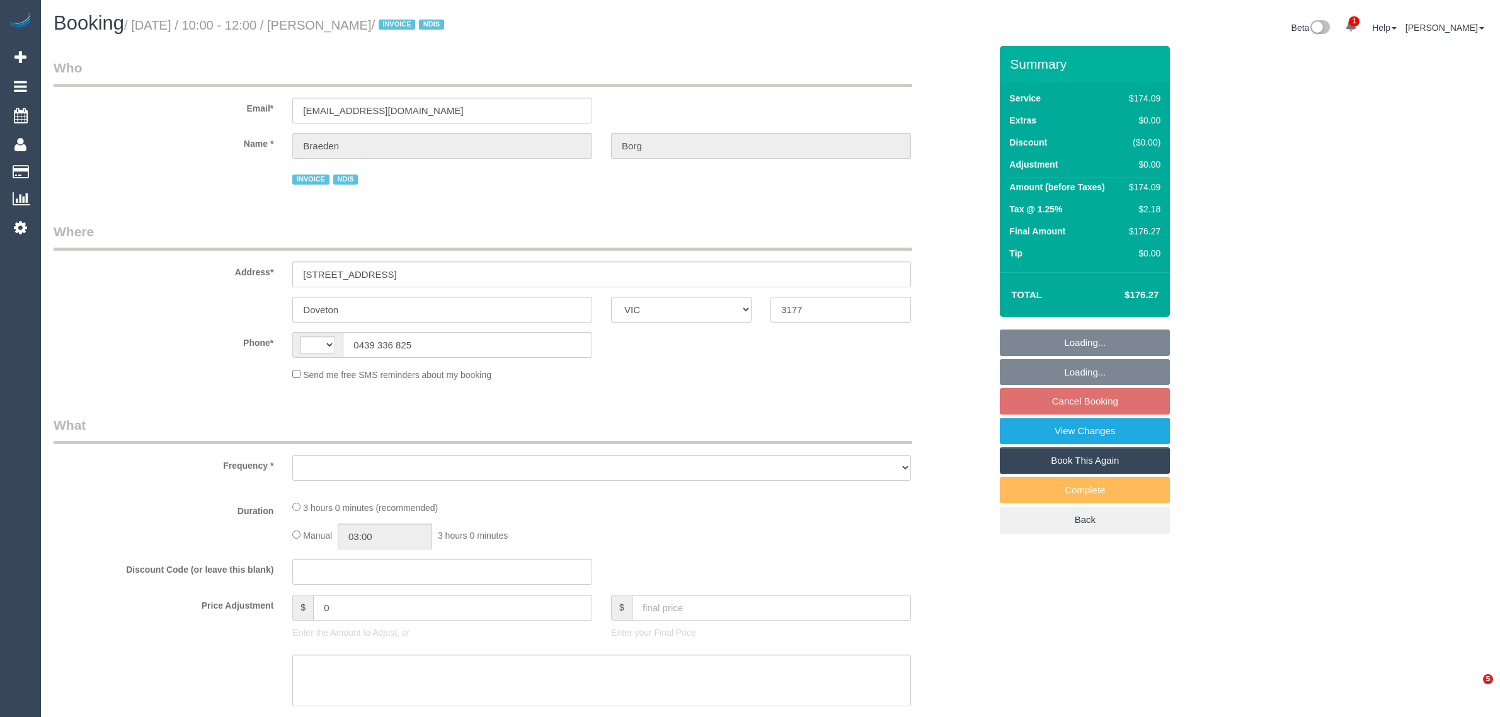
select select "VIC"
select select "string:AU"
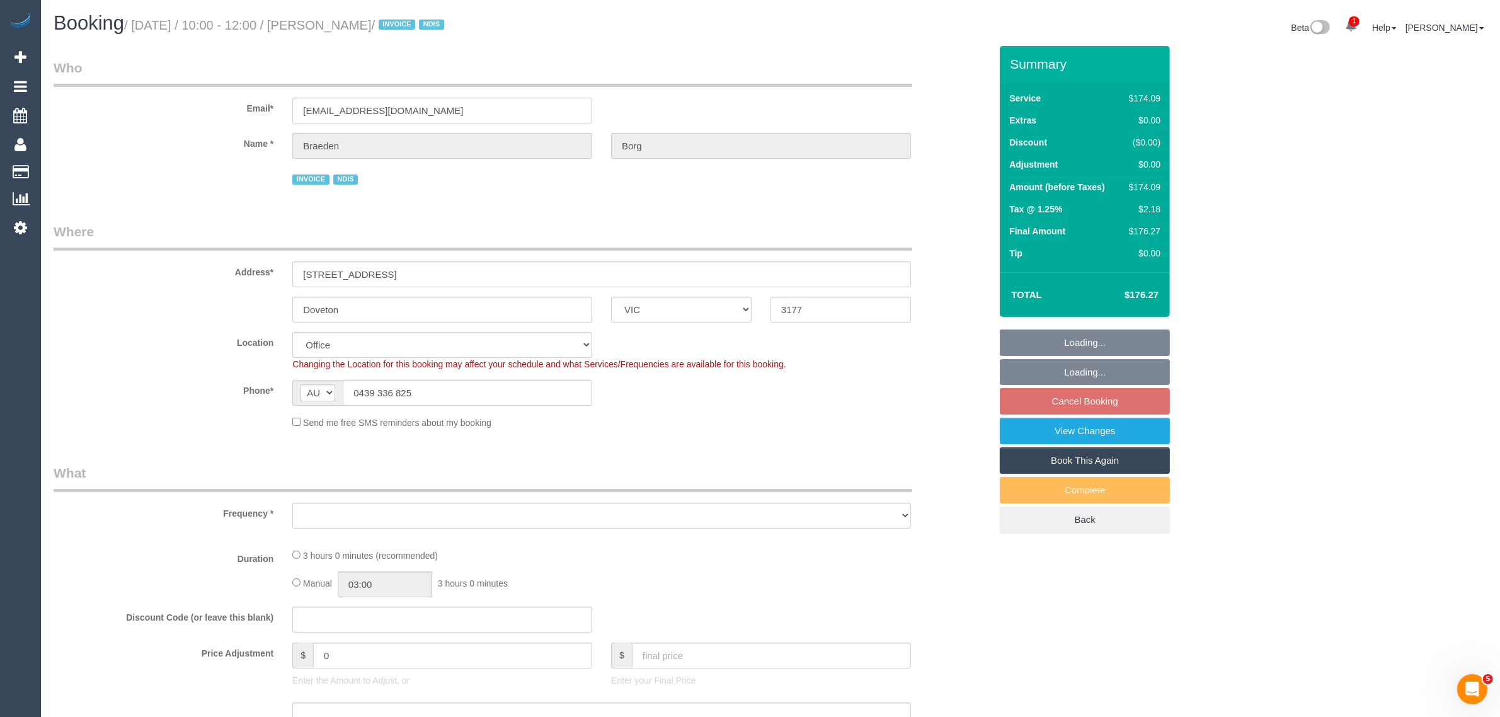
select select "number:28"
select select "number:14"
select select "number:19"
select select "number:25"
select select "number:34"
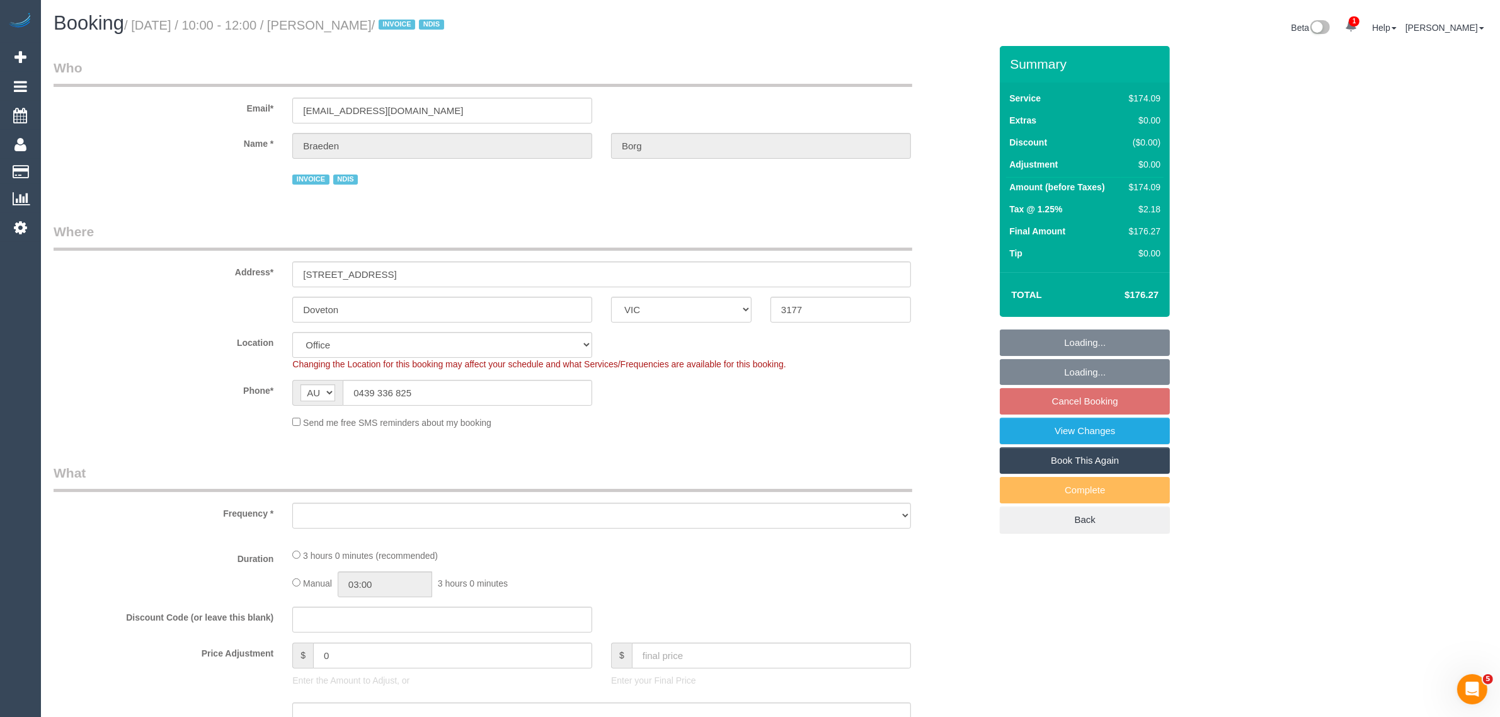
select select "object:682"
select select "180"
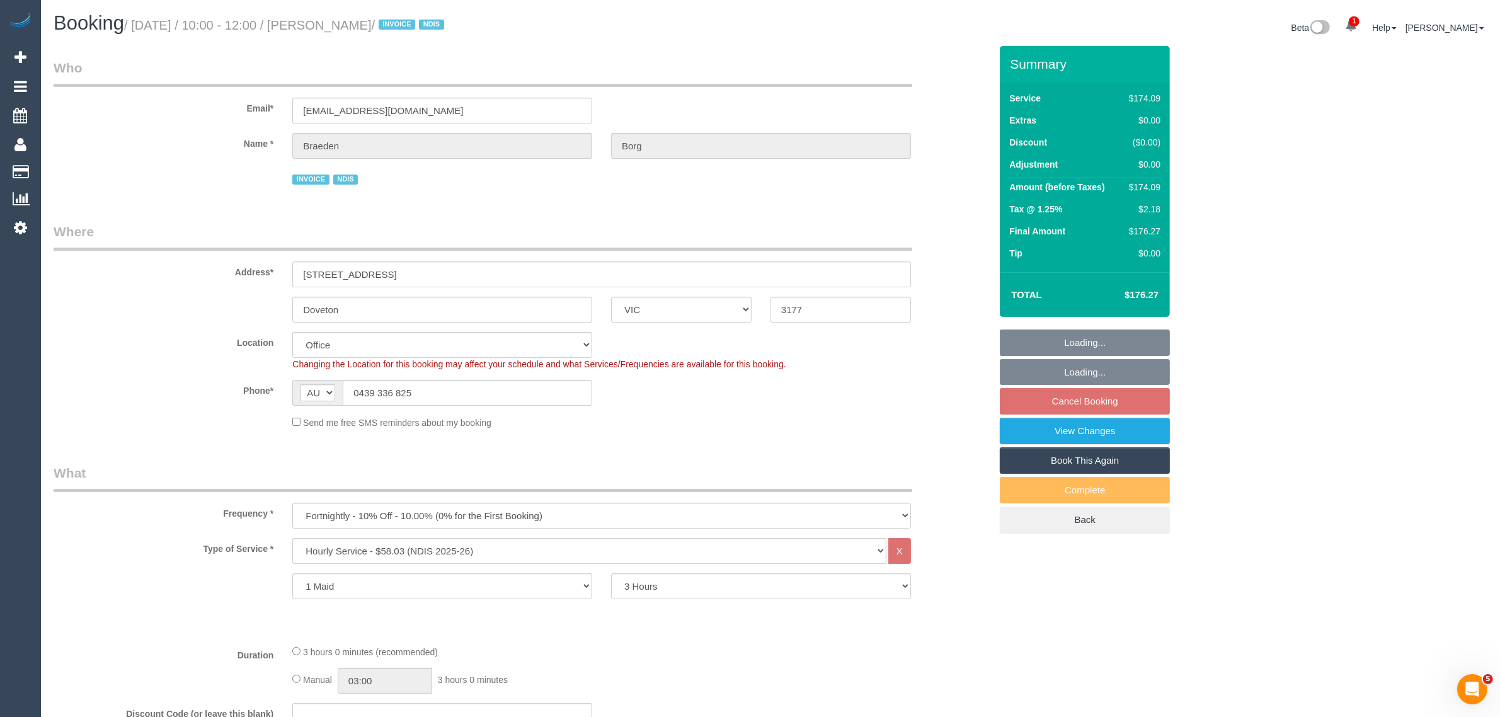
select select "object:2014"
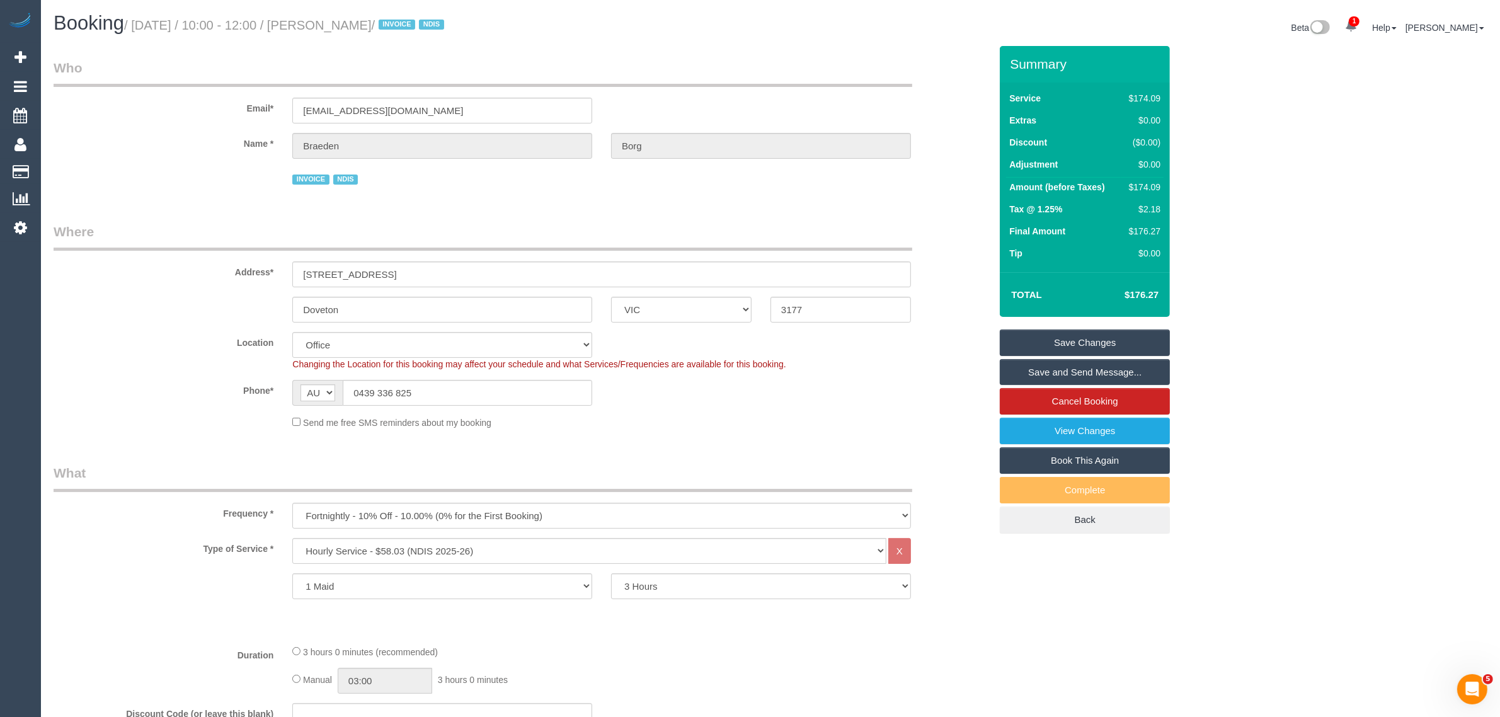
click at [901, 77] on legend "Who" at bounding box center [483, 73] width 859 height 28
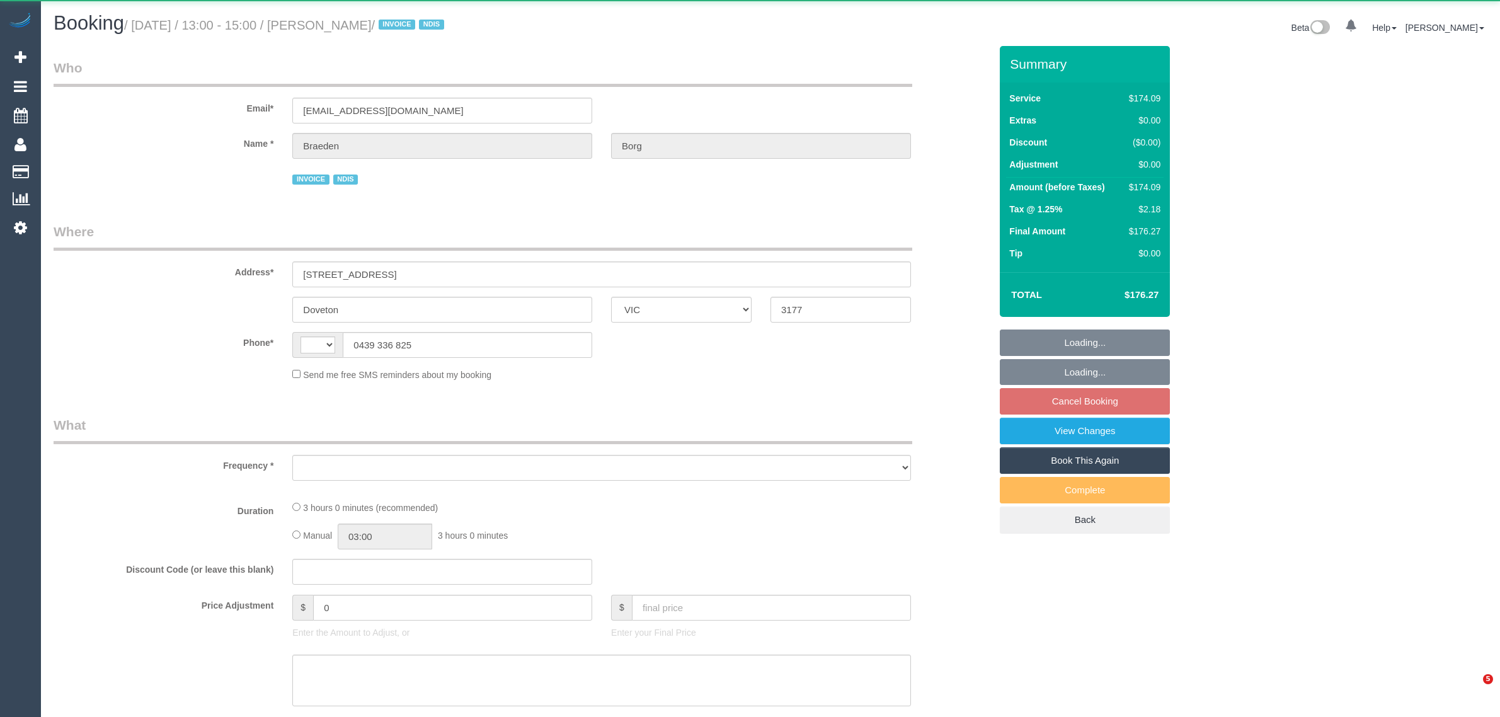
select select "VIC"
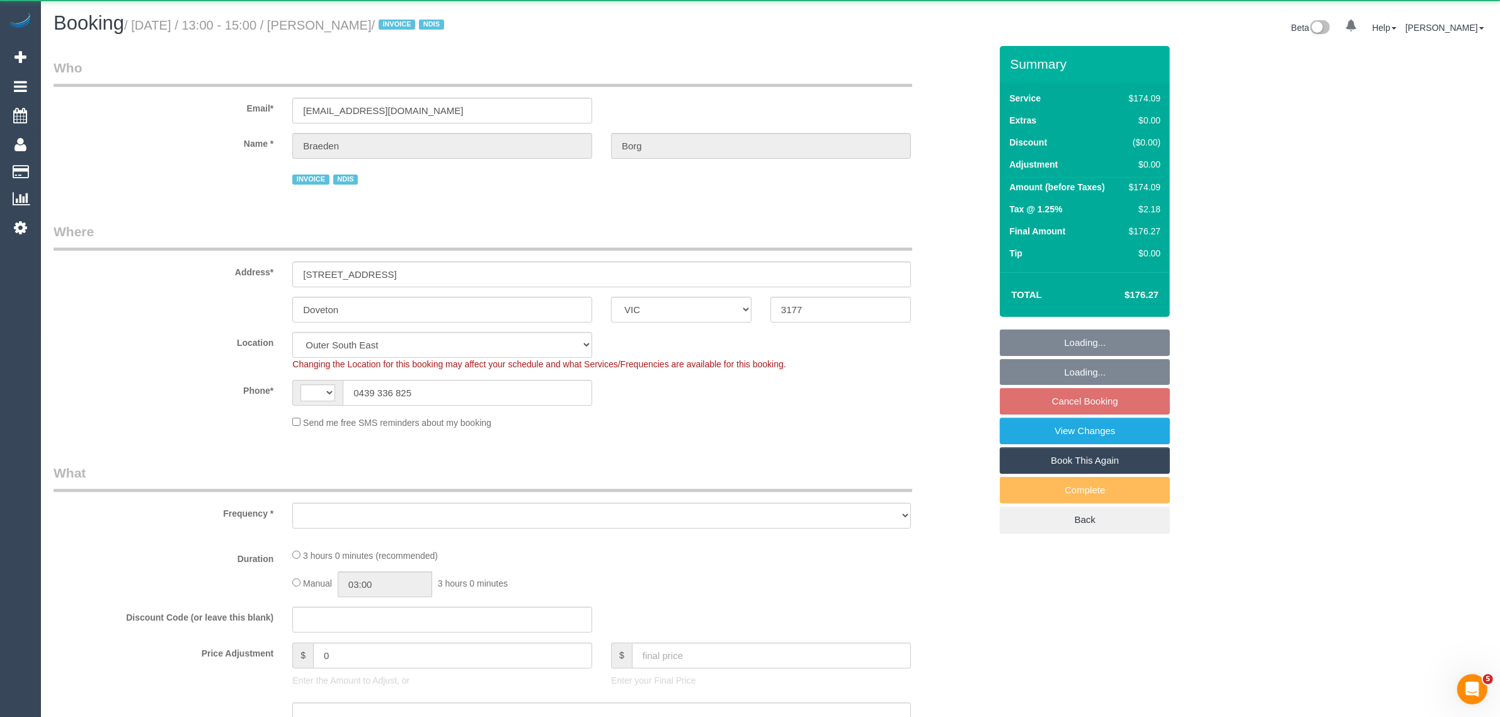
select select "string:AU"
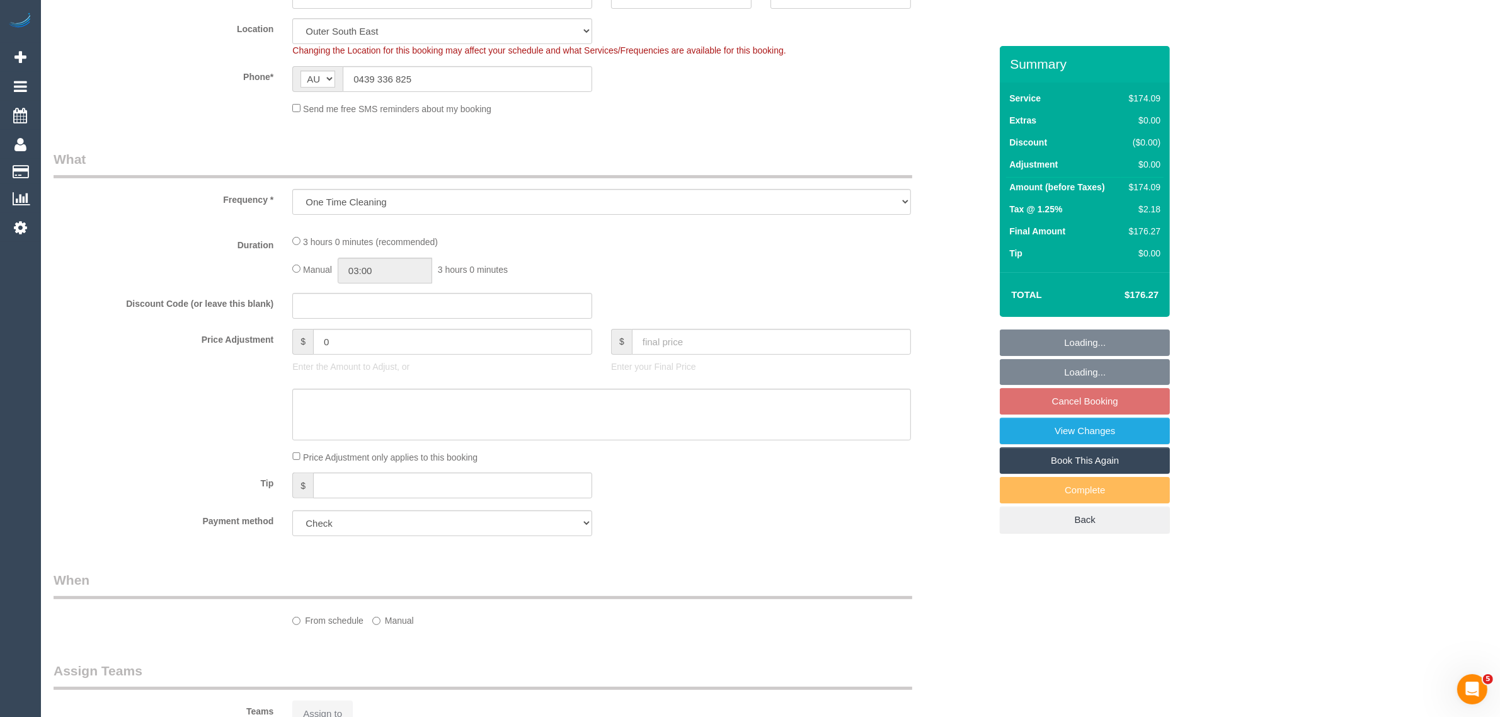
select select "object:594"
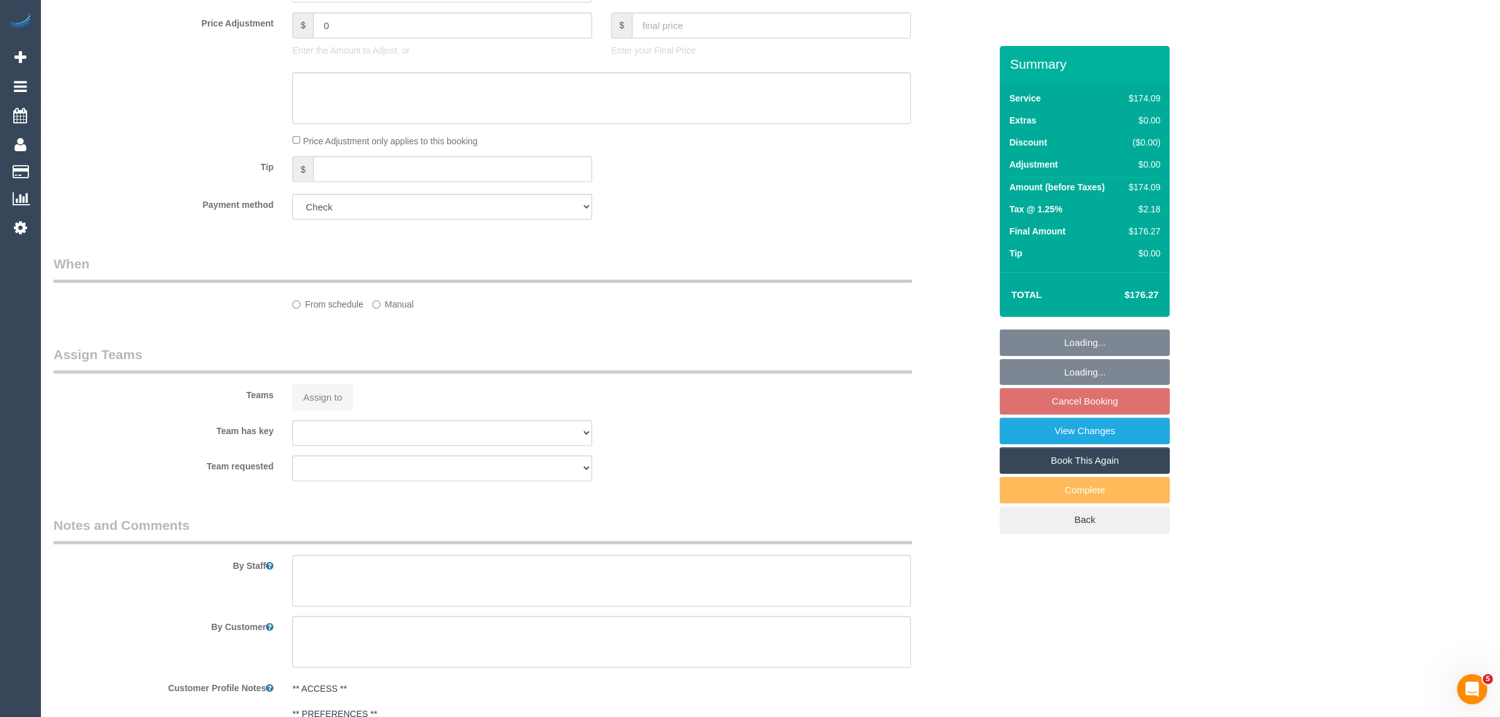
select select "180"
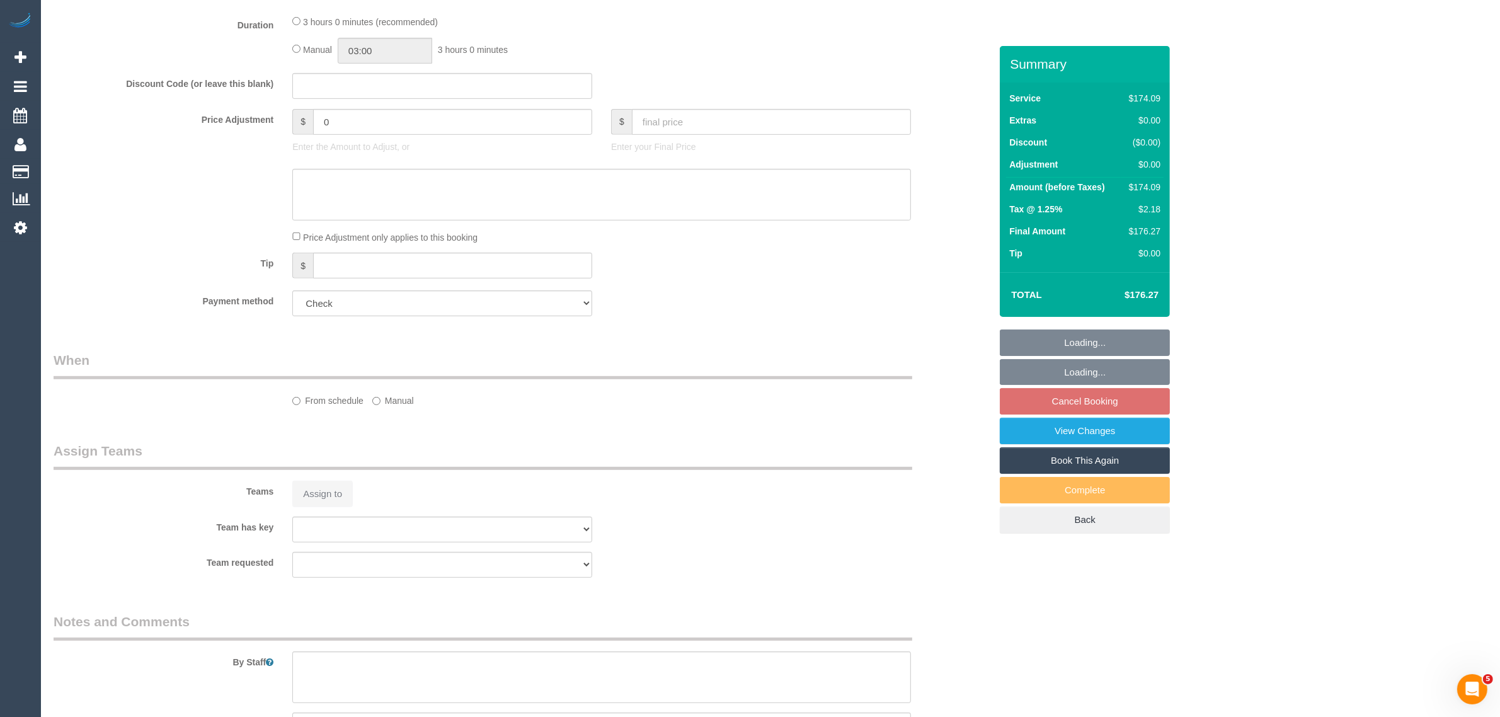
select select "number:28"
select select "number:14"
select select "number:19"
select select "number:25"
select select "number:34"
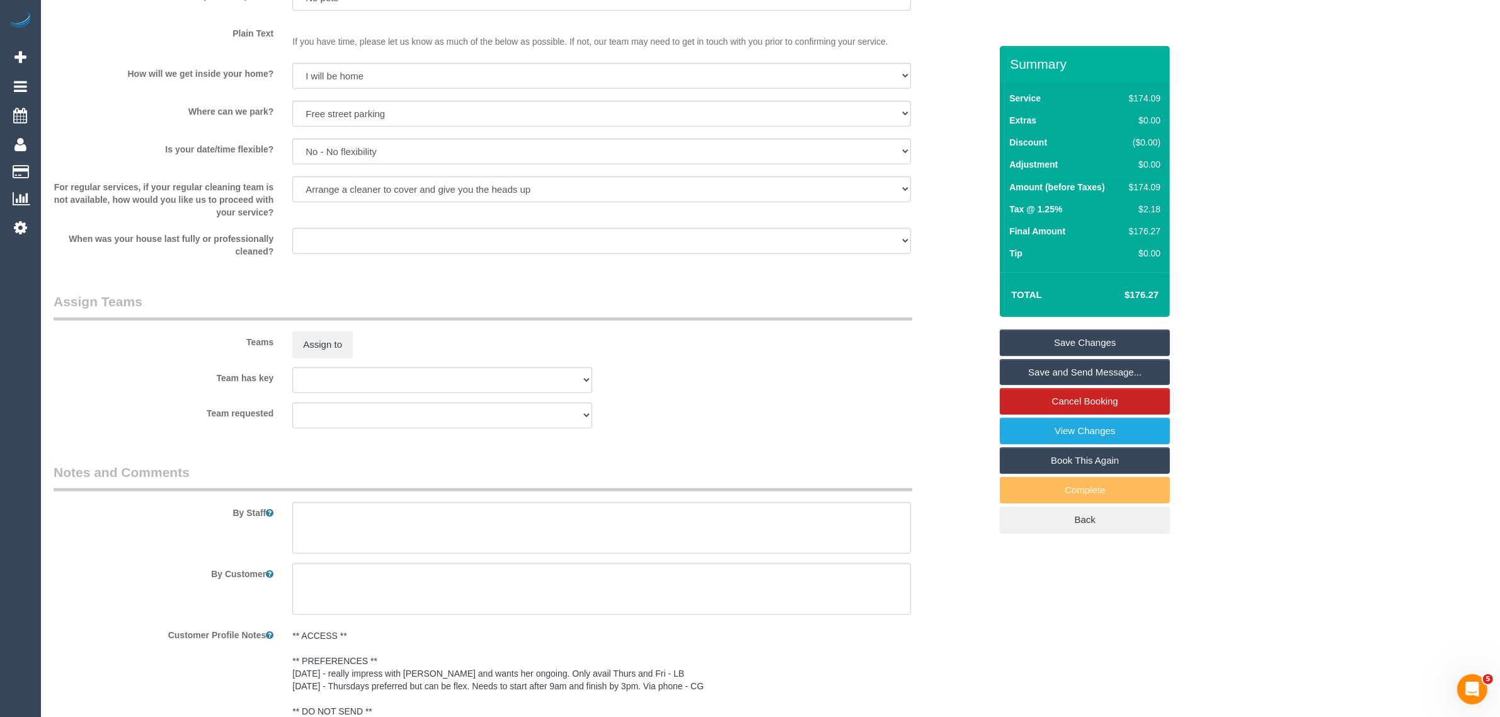
scroll to position [1566, 0]
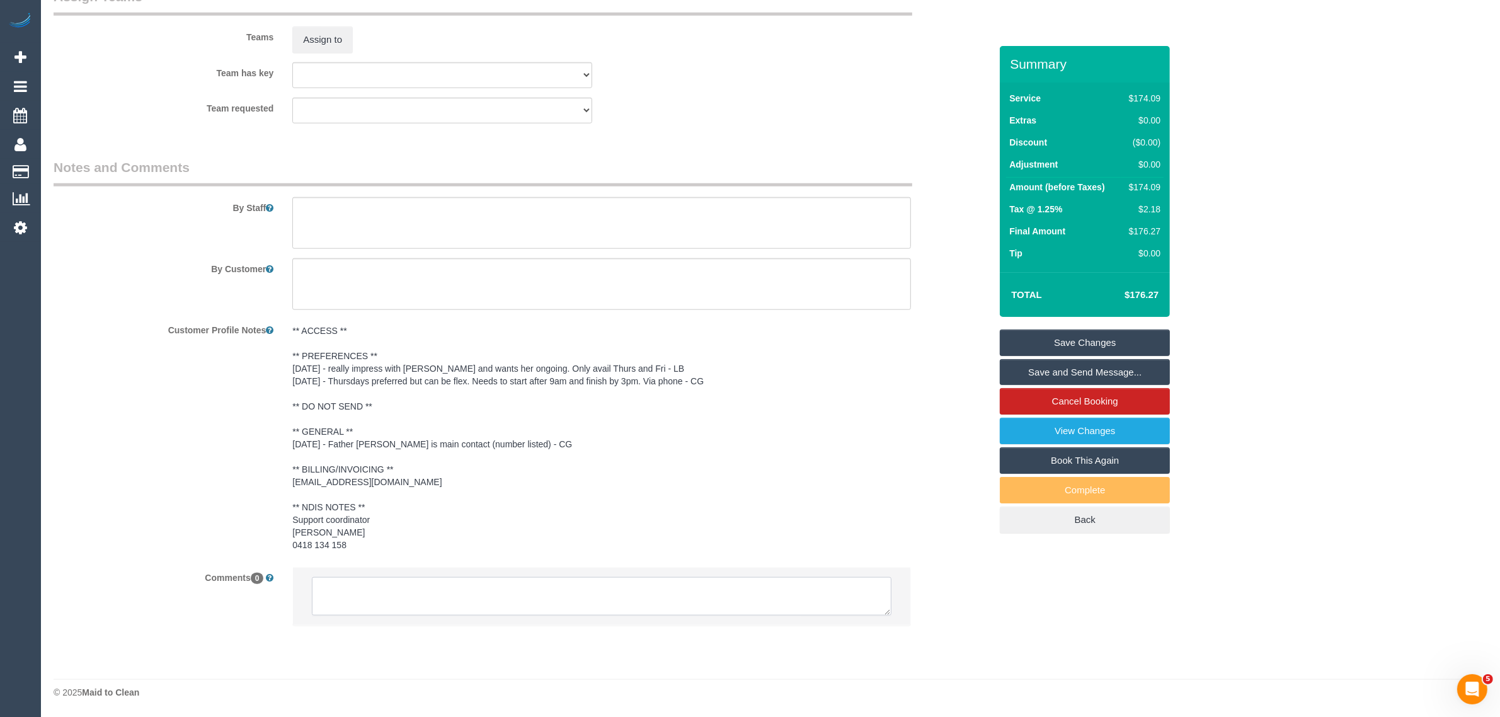
click at [576, 593] on textarea at bounding box center [602, 596] width 580 height 39
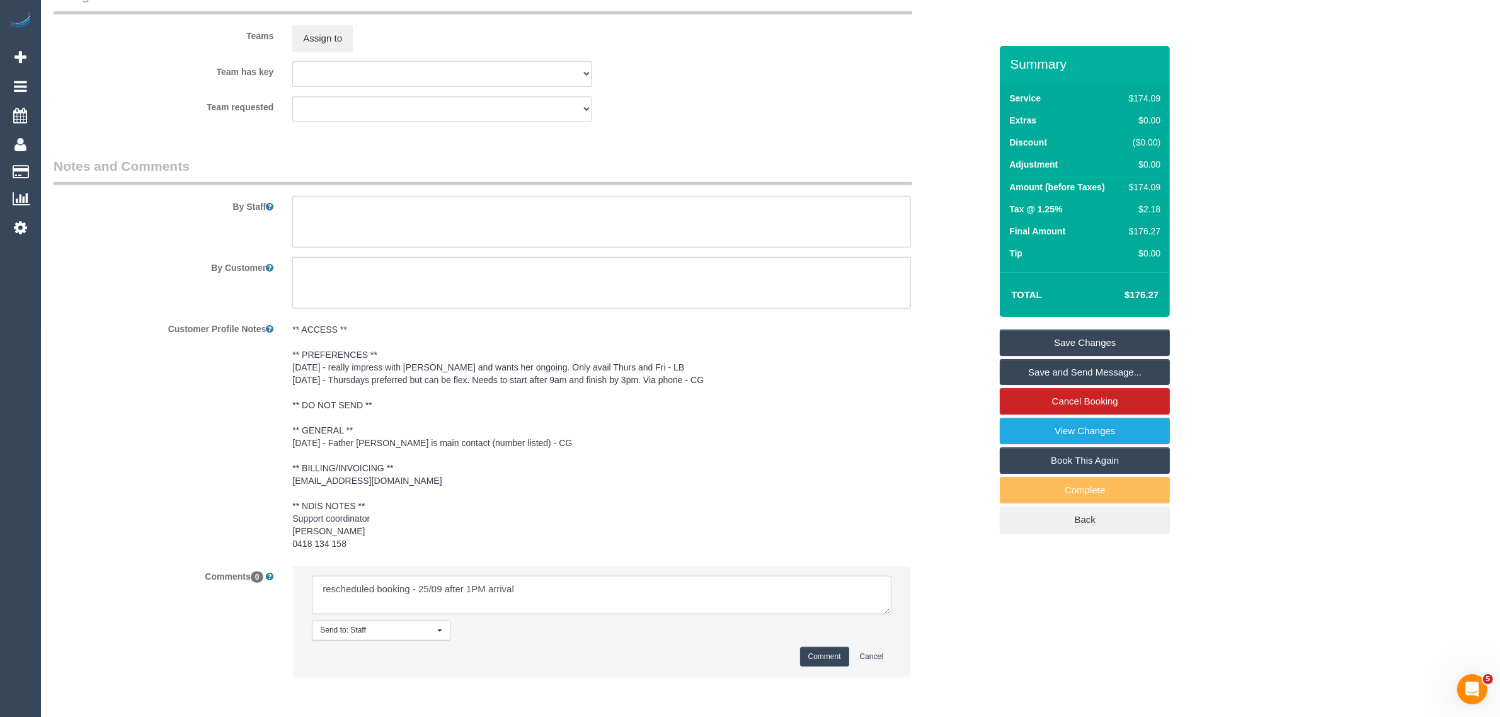
type textarea "rescheduled booking - 25/09 after 1PM arrival"
click at [811, 651] on button "Comment" at bounding box center [824, 657] width 49 height 20
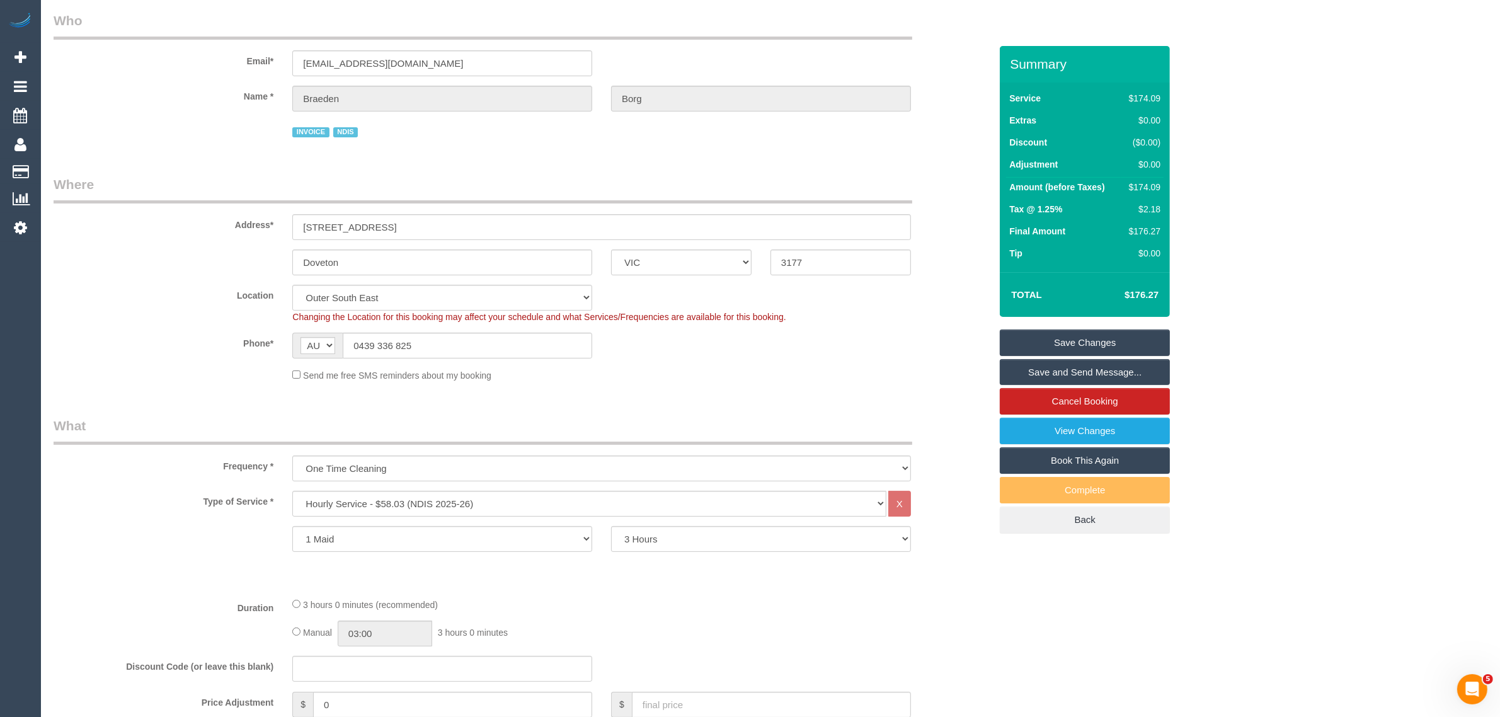
scroll to position [0, 0]
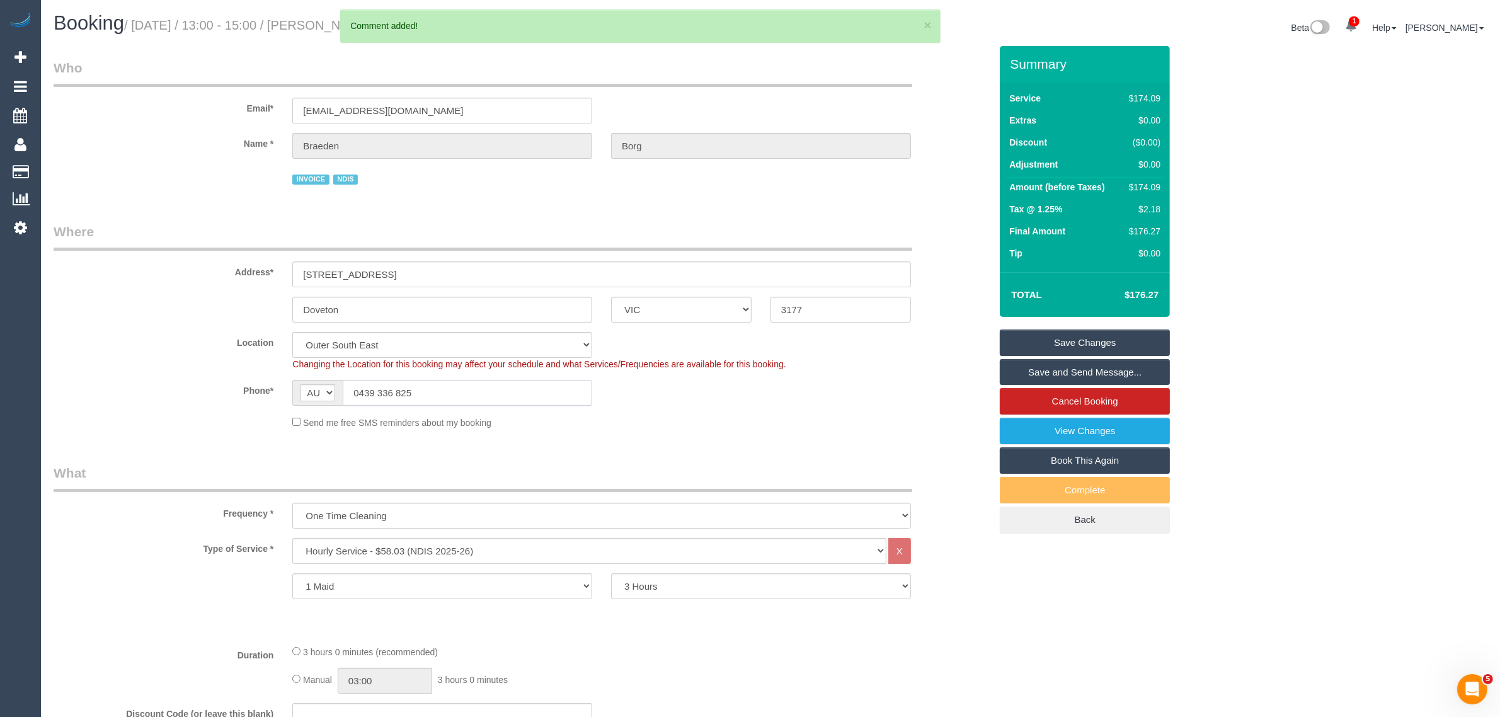
click at [518, 391] on input "0439 336 825" at bounding box center [467, 393] width 249 height 26
click at [665, 408] on sui-booking-location "Location [GEOGRAPHIC_DATA] (North) East (South) [GEOGRAPHIC_DATA] (East) [GEOGR…" at bounding box center [522, 380] width 937 height 97
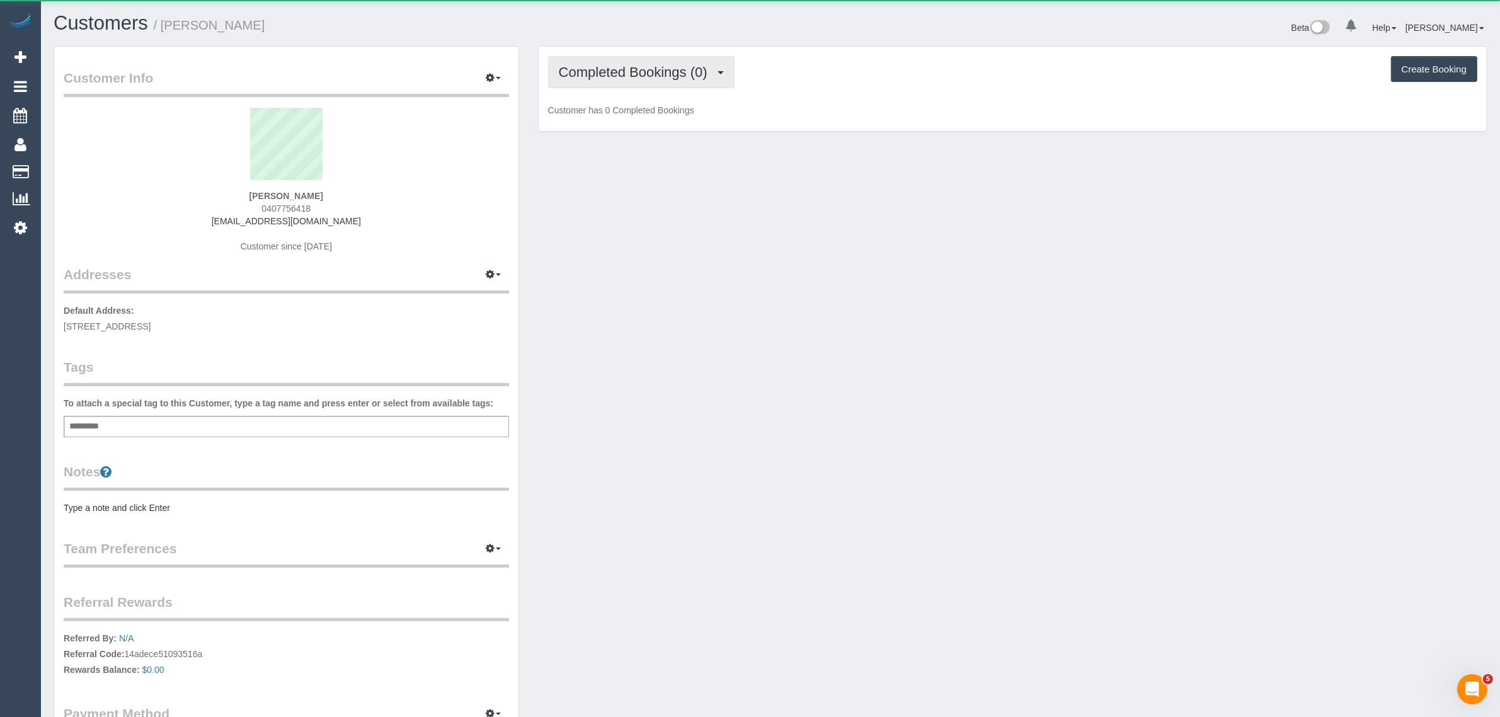
click at [641, 77] on span "Completed Bookings (0)" at bounding box center [636, 72] width 155 height 16
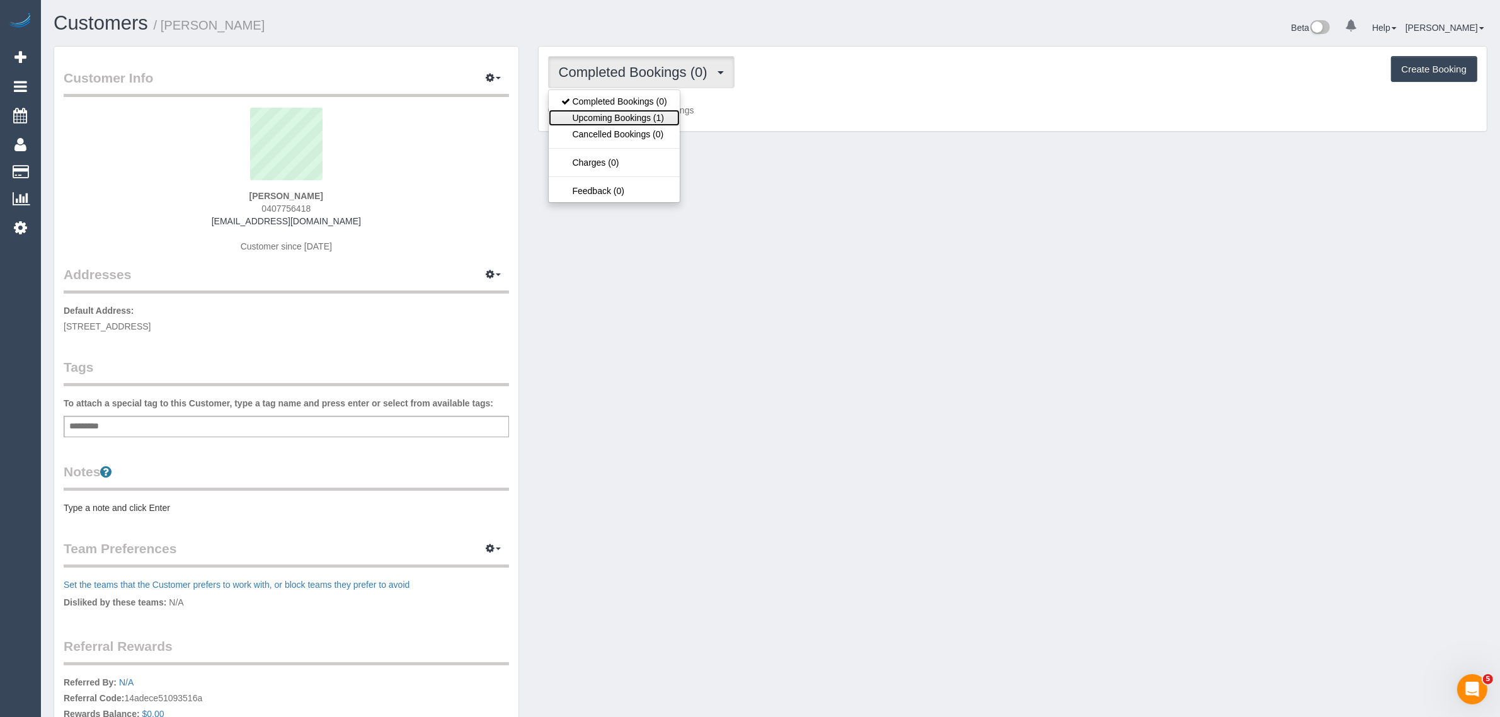
click at [613, 114] on link "Upcoming Bookings (1)" at bounding box center [614, 118] width 131 height 16
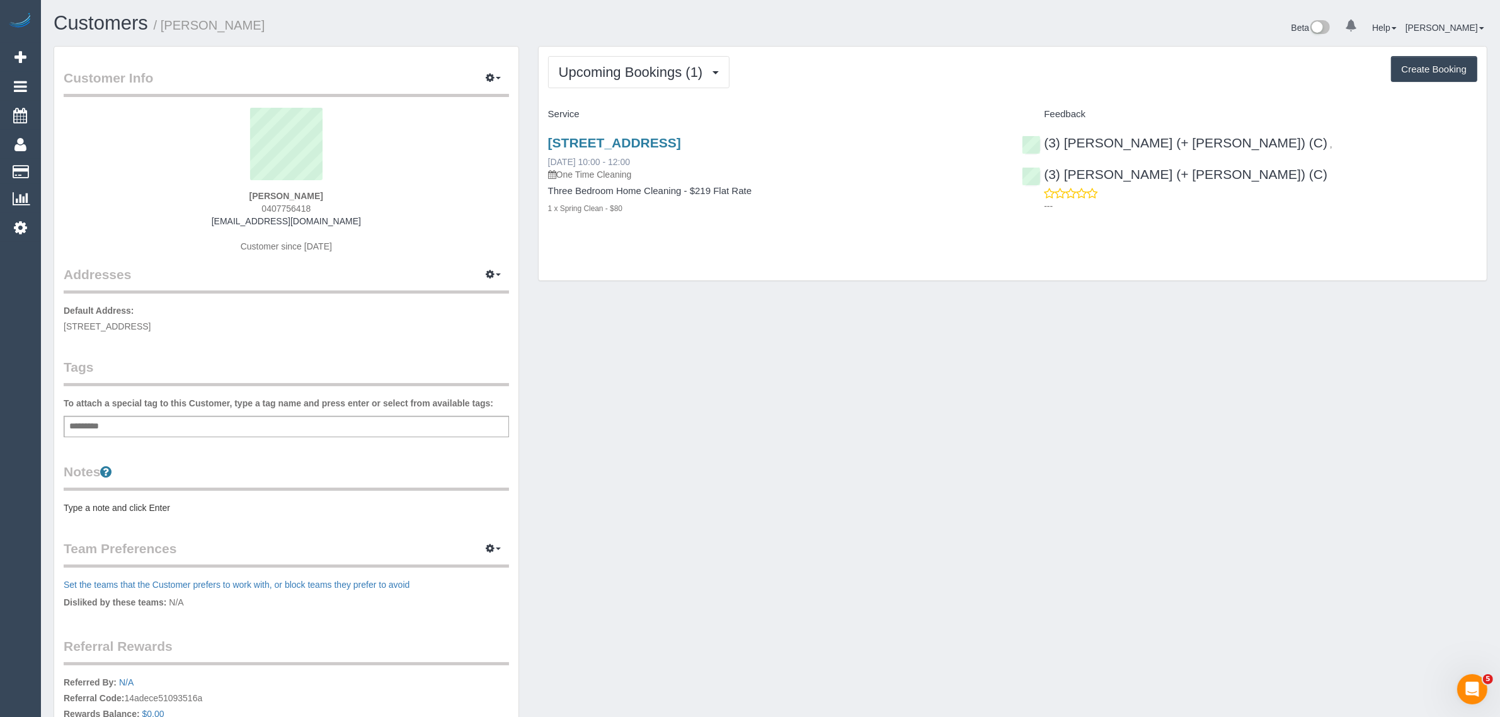
drag, startPoint x: 667, startPoint y: 158, endPoint x: 552, endPoint y: 161, distance: 114.7
click at [552, 161] on div "[STREET_ADDRESS] [DATE] 10:00 - 12:00 One Time Cleaning" at bounding box center [775, 157] width 455 height 45
copy link "[DATE] 10:00 - 12:00"
click at [1030, 212] on div "[STREET_ADDRESS] [DATE] 10:00 - 12:00 One Time Cleaning Three Bedroom Home Clea…" at bounding box center [1013, 182] width 948 height 115
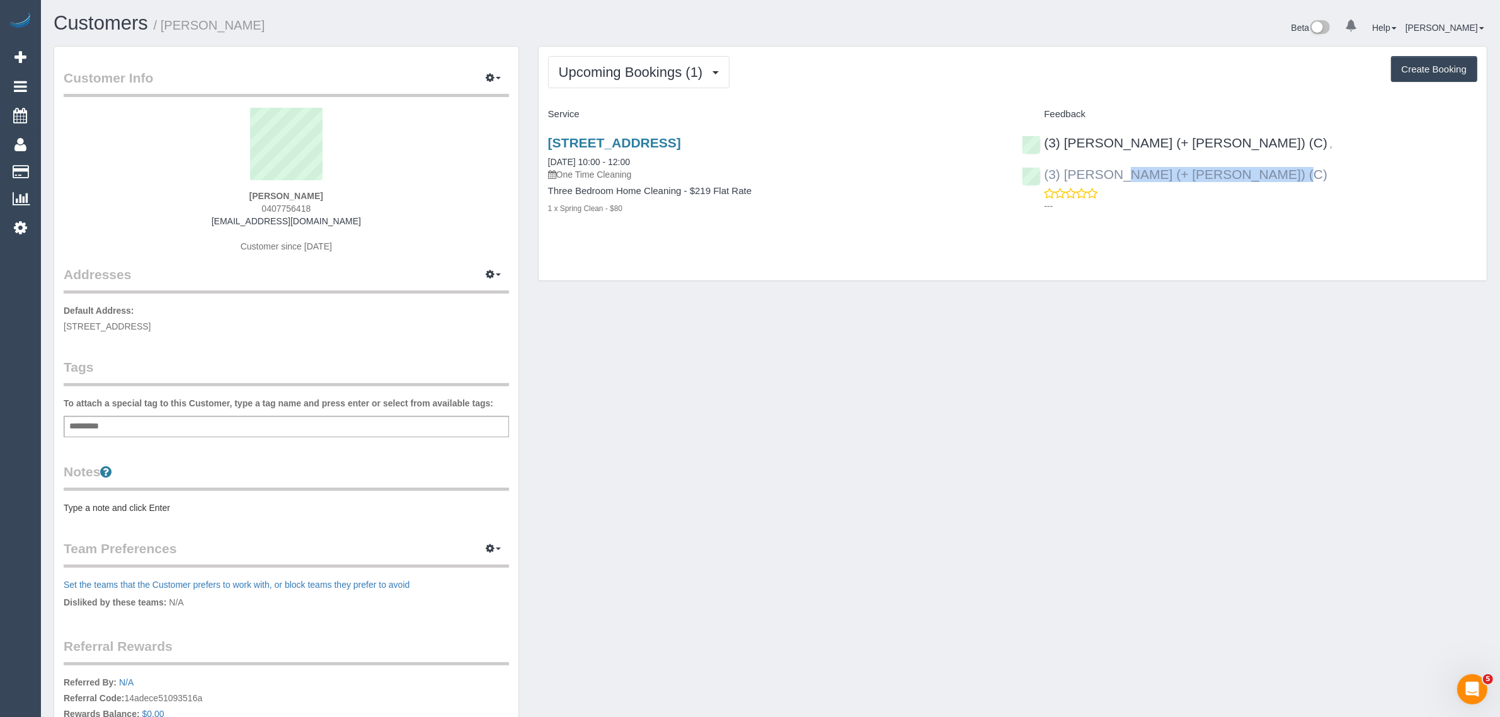
copy link "3) [PERSON_NAME] (+ [PERSON_NAME]) (C)"
drag, startPoint x: 1424, startPoint y: 148, endPoint x: 1242, endPoint y: 147, distance: 182.7
click at [1242, 147] on div "(3) [PERSON_NAME] (+ [PERSON_NAME]) (C) , (3) [PERSON_NAME] (+ [PERSON_NAME]) (…" at bounding box center [1249, 171] width 474 height 93
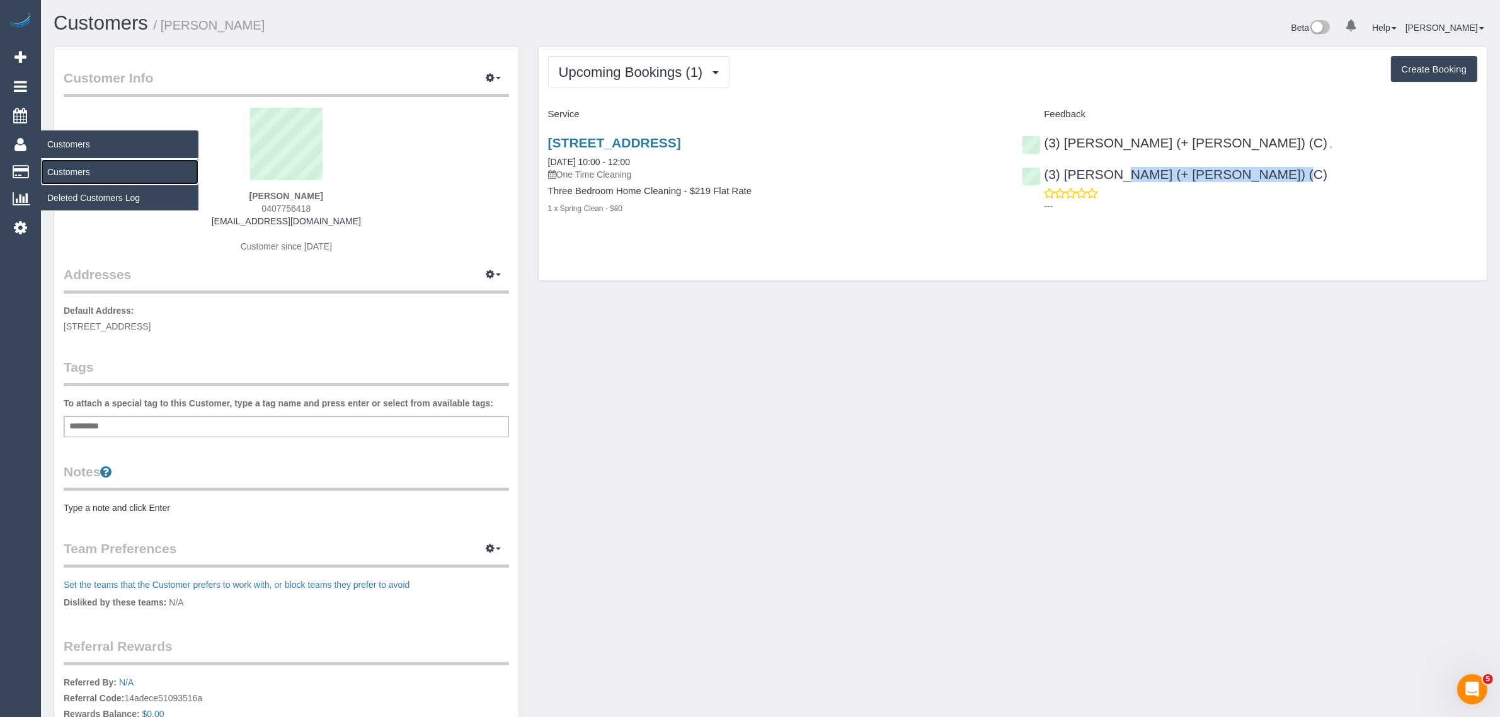
drag, startPoint x: 71, startPoint y: 169, endPoint x: 130, endPoint y: 134, distance: 69.2
click at [71, 169] on link "Customers" at bounding box center [119, 171] width 157 height 25
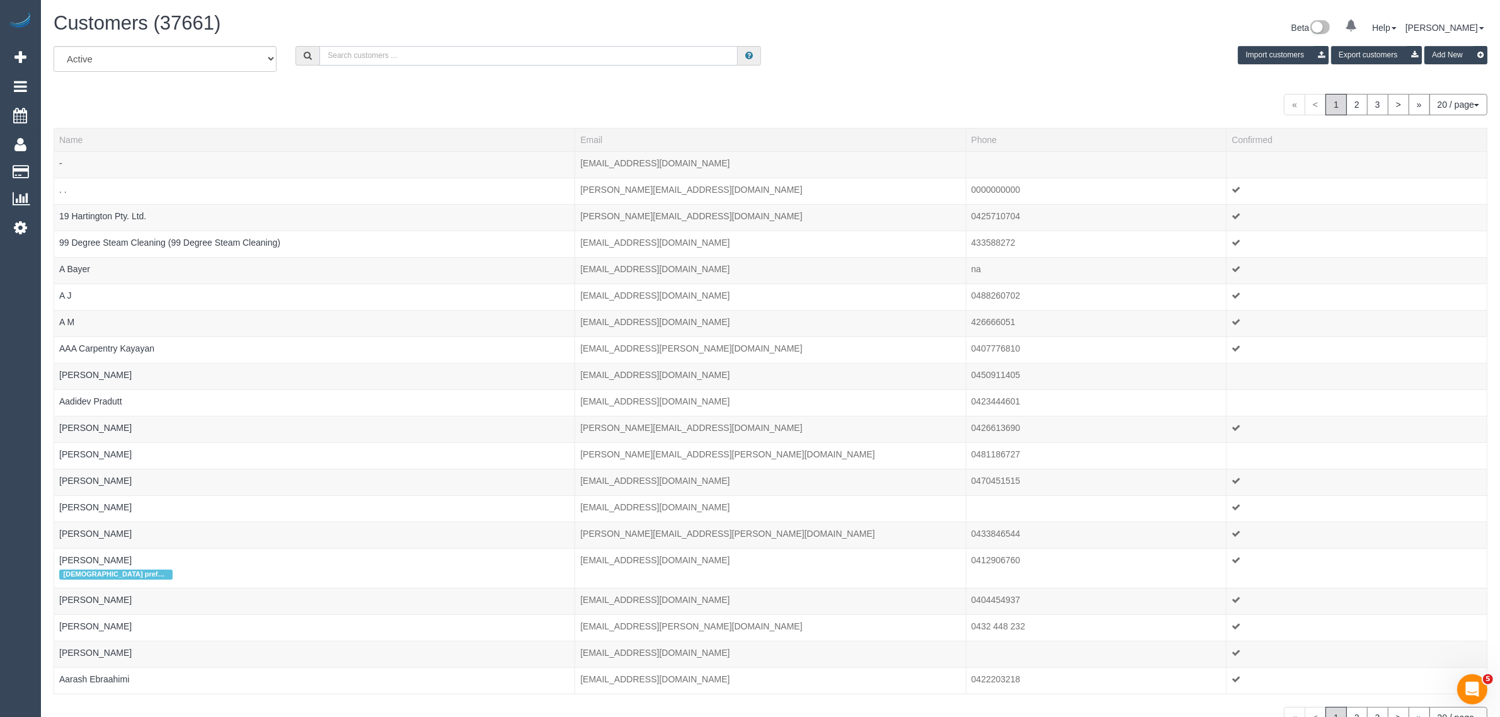
click at [472, 57] on input "text" at bounding box center [528, 56] width 418 height 20
paste input "[PERSON_NAME]"
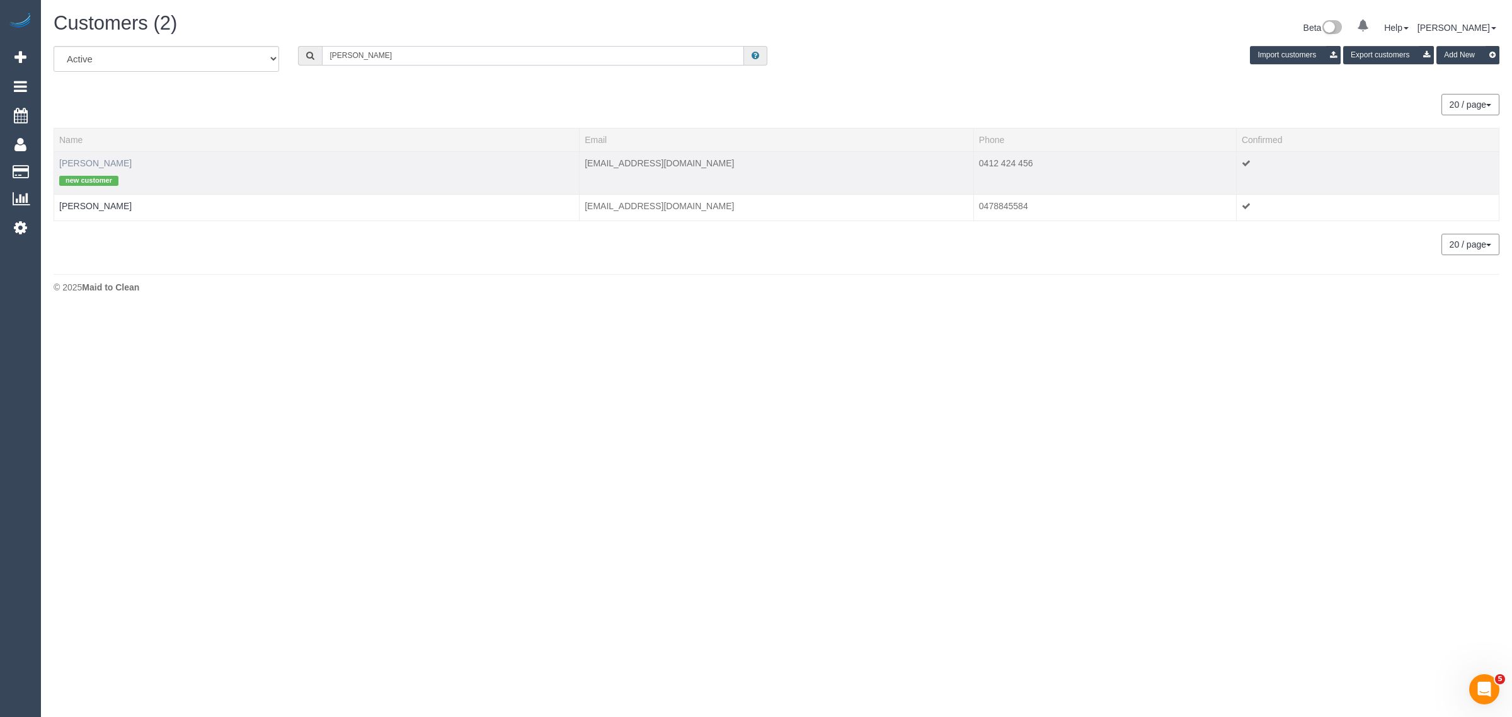
type input "[PERSON_NAME]"
click at [86, 163] on link "[PERSON_NAME]" at bounding box center [95, 163] width 72 height 10
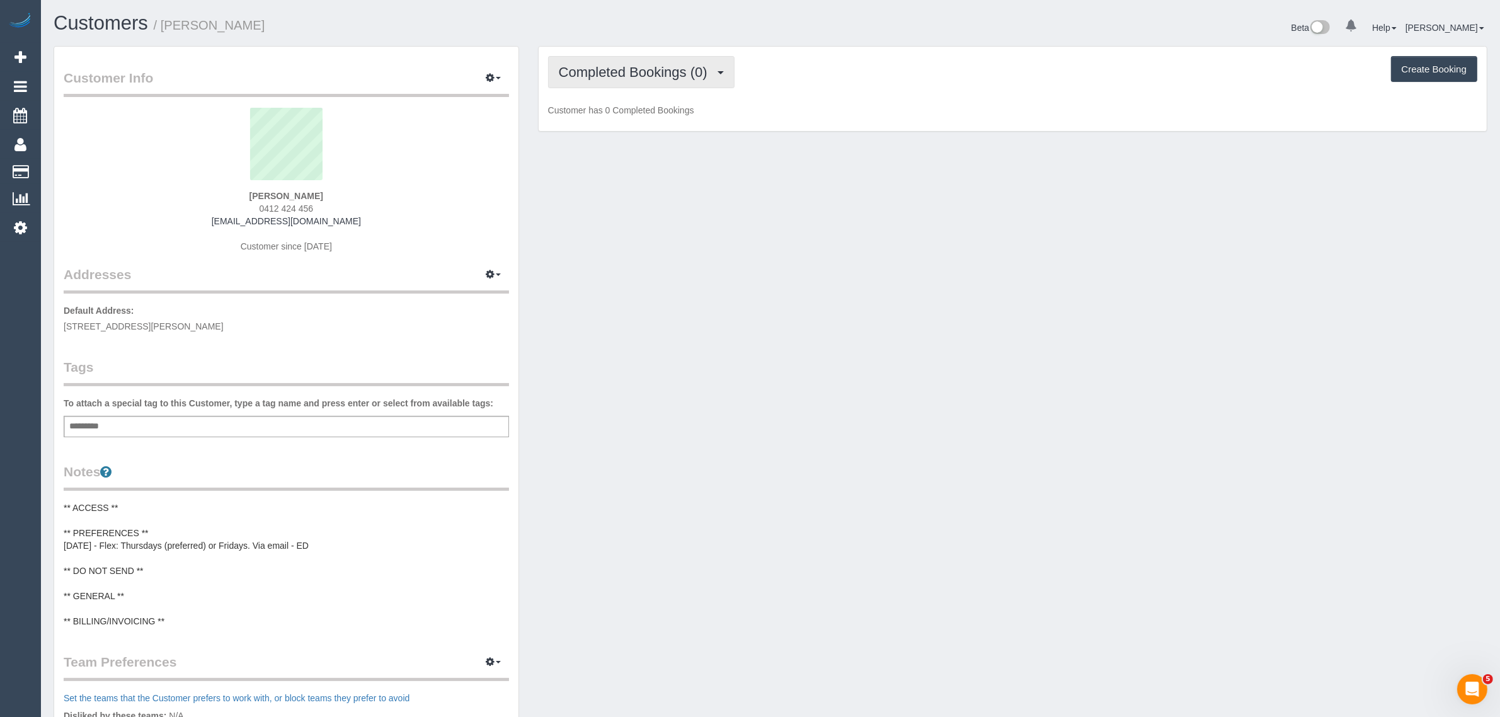
click at [722, 60] on button "Completed Bookings (0)" at bounding box center [641, 72] width 186 height 32
click at [640, 117] on link "Upcoming Bookings (11)" at bounding box center [615, 118] width 133 height 16
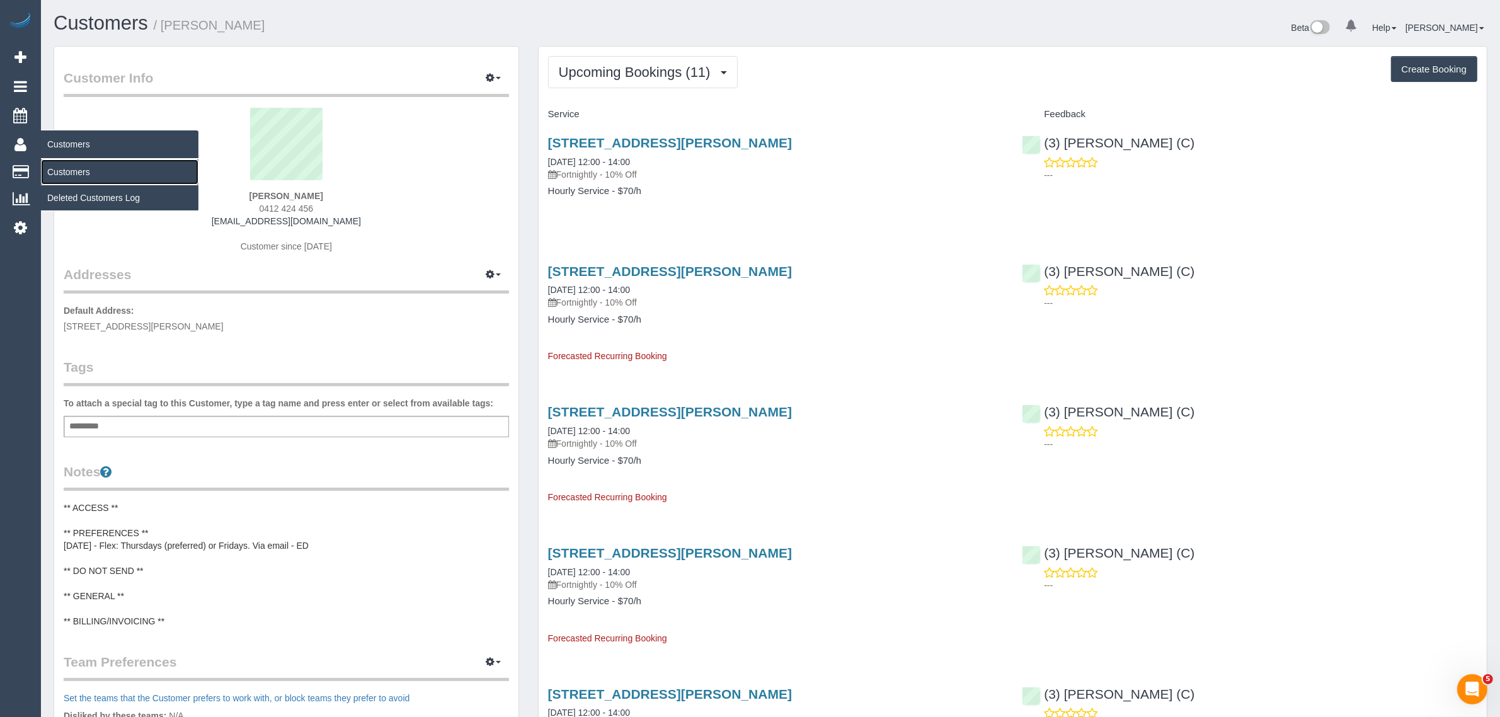
drag, startPoint x: 55, startPoint y: 168, endPoint x: 68, endPoint y: 165, distance: 13.5
click at [55, 168] on link "Customers" at bounding box center [119, 171] width 157 height 25
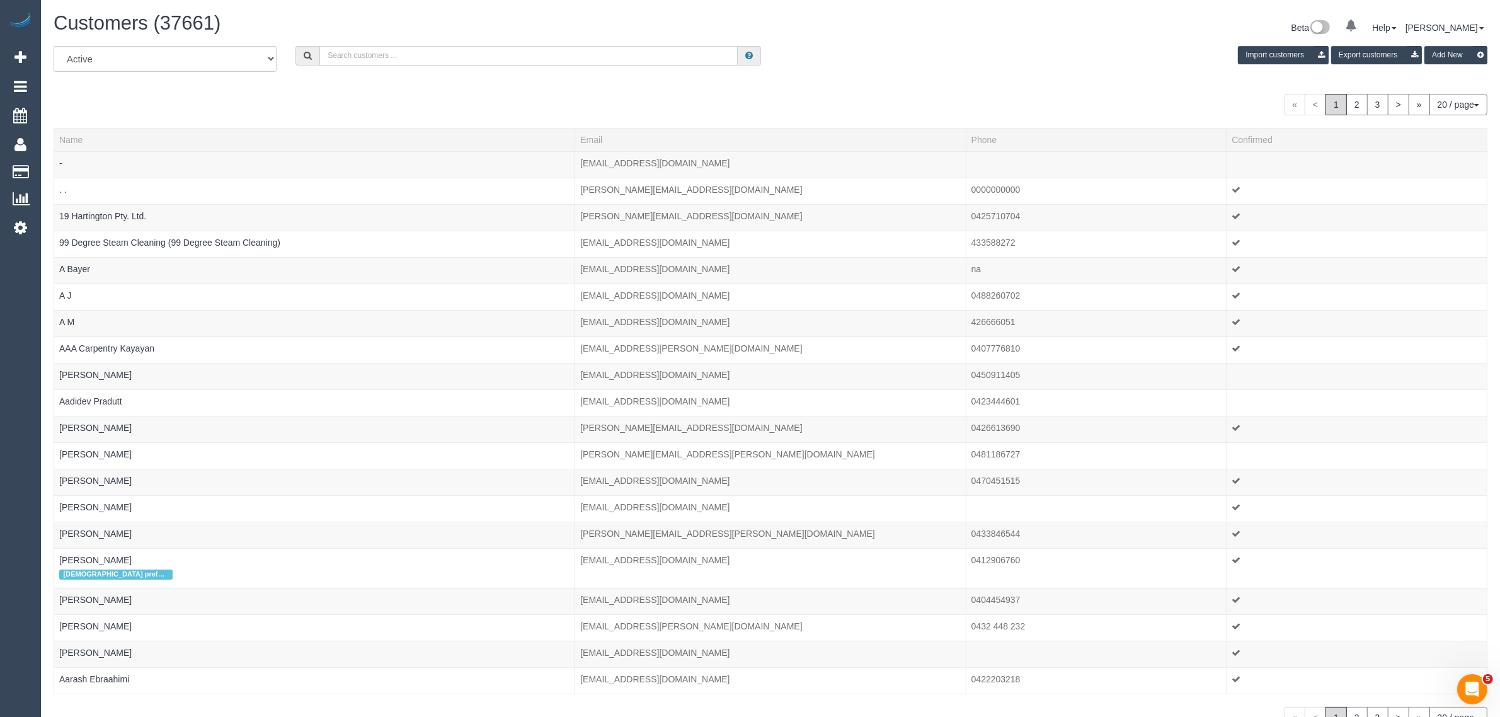
click at [470, 51] on input "text" at bounding box center [528, 56] width 418 height 20
paste input "0421 357 655"
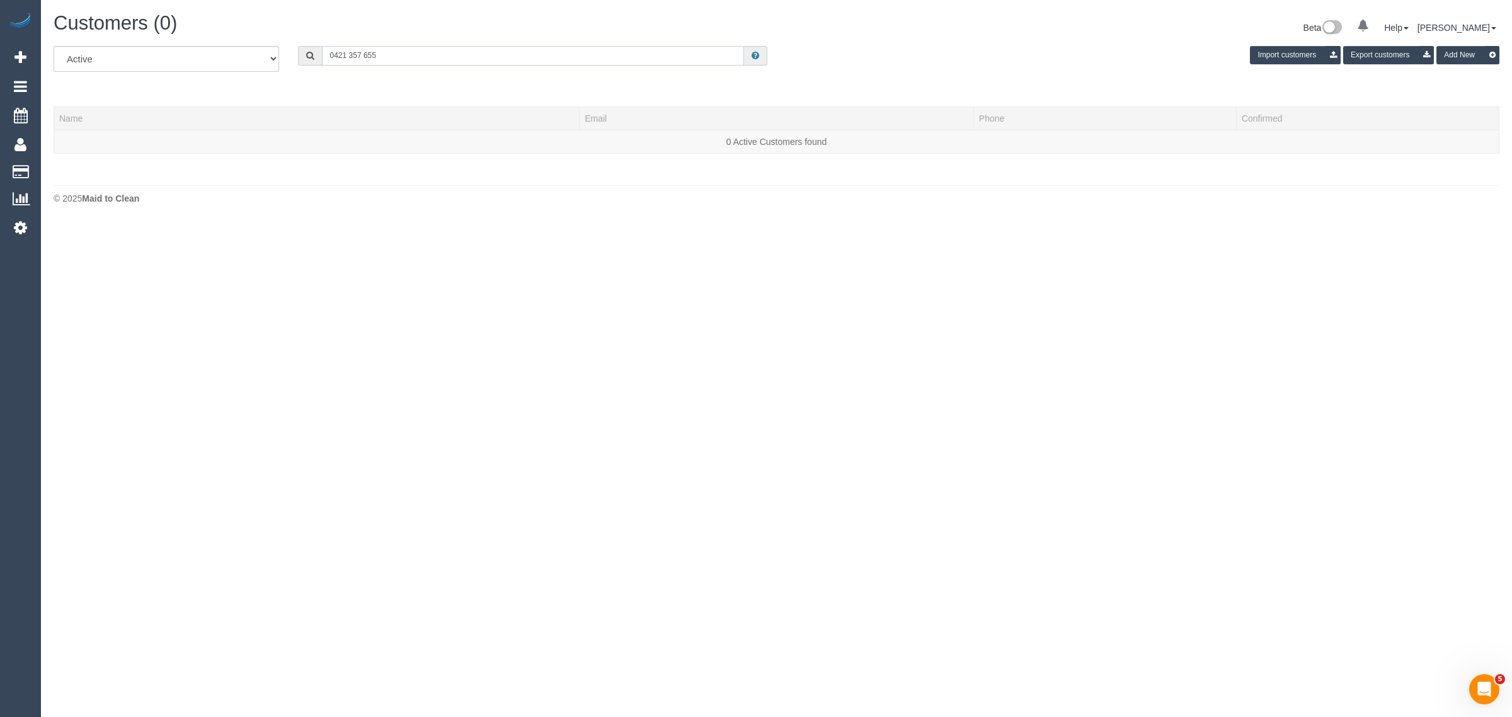
click at [459, 51] on input "0421 357 655" at bounding box center [533, 56] width 422 height 20
paste input "[PERSON_NAME] Human Approach"
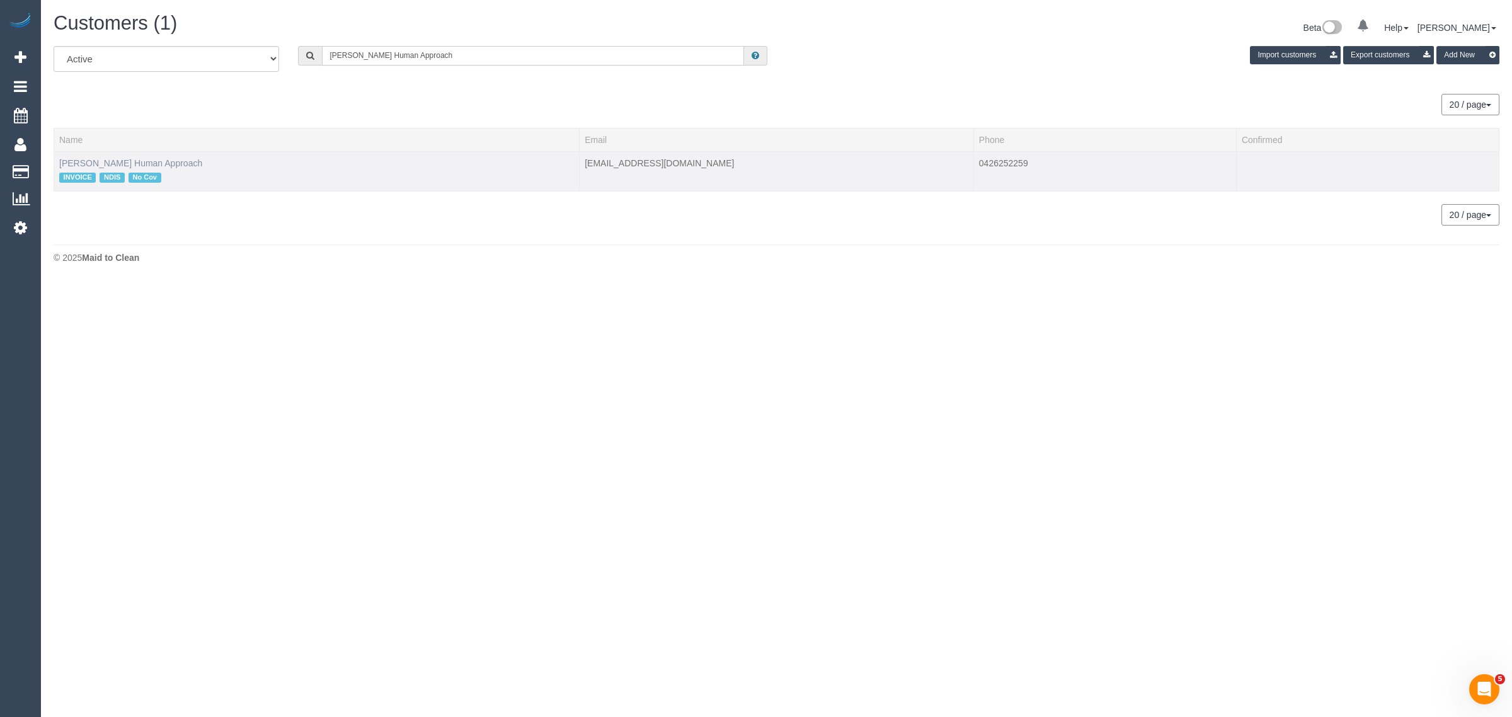
type input "[PERSON_NAME] Human Approach"
click at [173, 159] on link "[PERSON_NAME] Human Approach" at bounding box center [130, 163] width 143 height 10
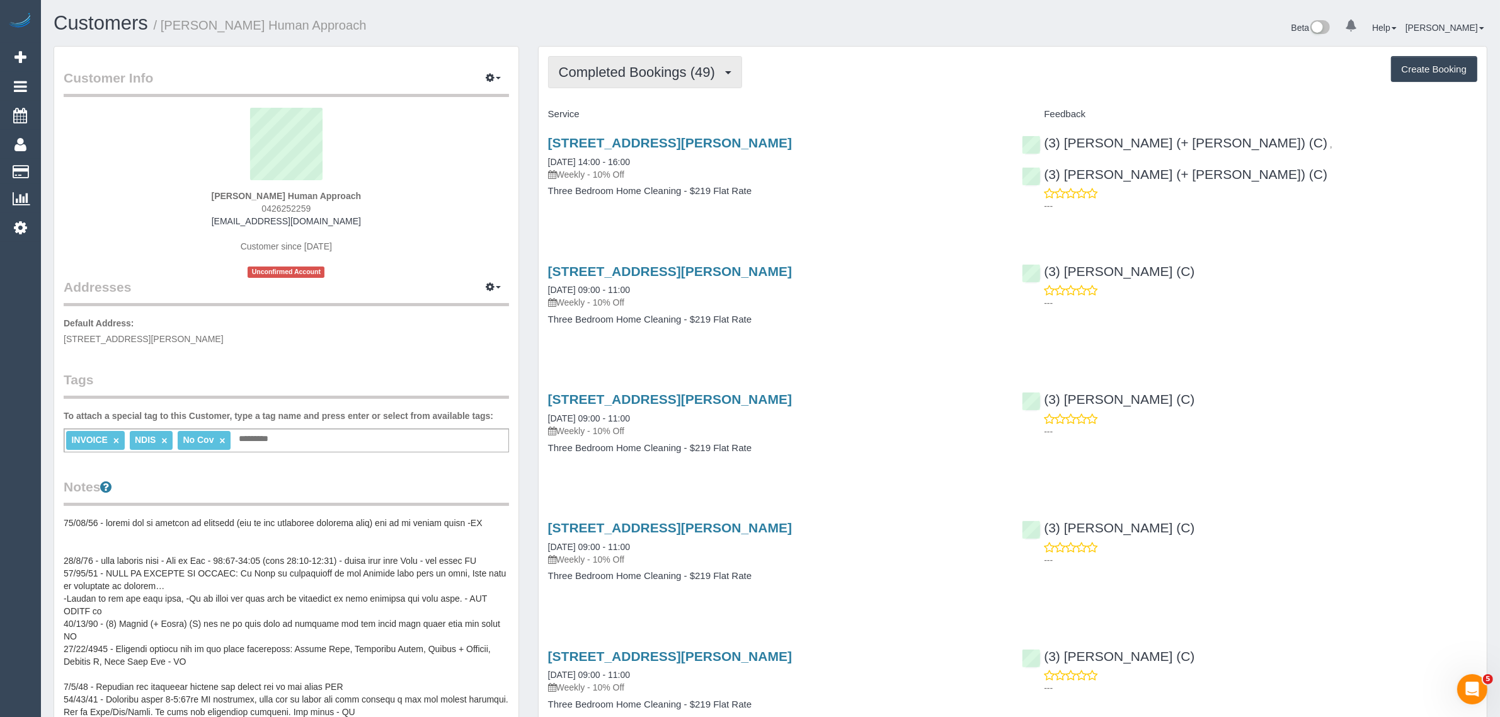
click at [627, 71] on span "Completed Bookings (49)" at bounding box center [640, 72] width 163 height 16
click at [618, 110] on link "Upcoming Bookings (12)" at bounding box center [617, 118] width 136 height 16
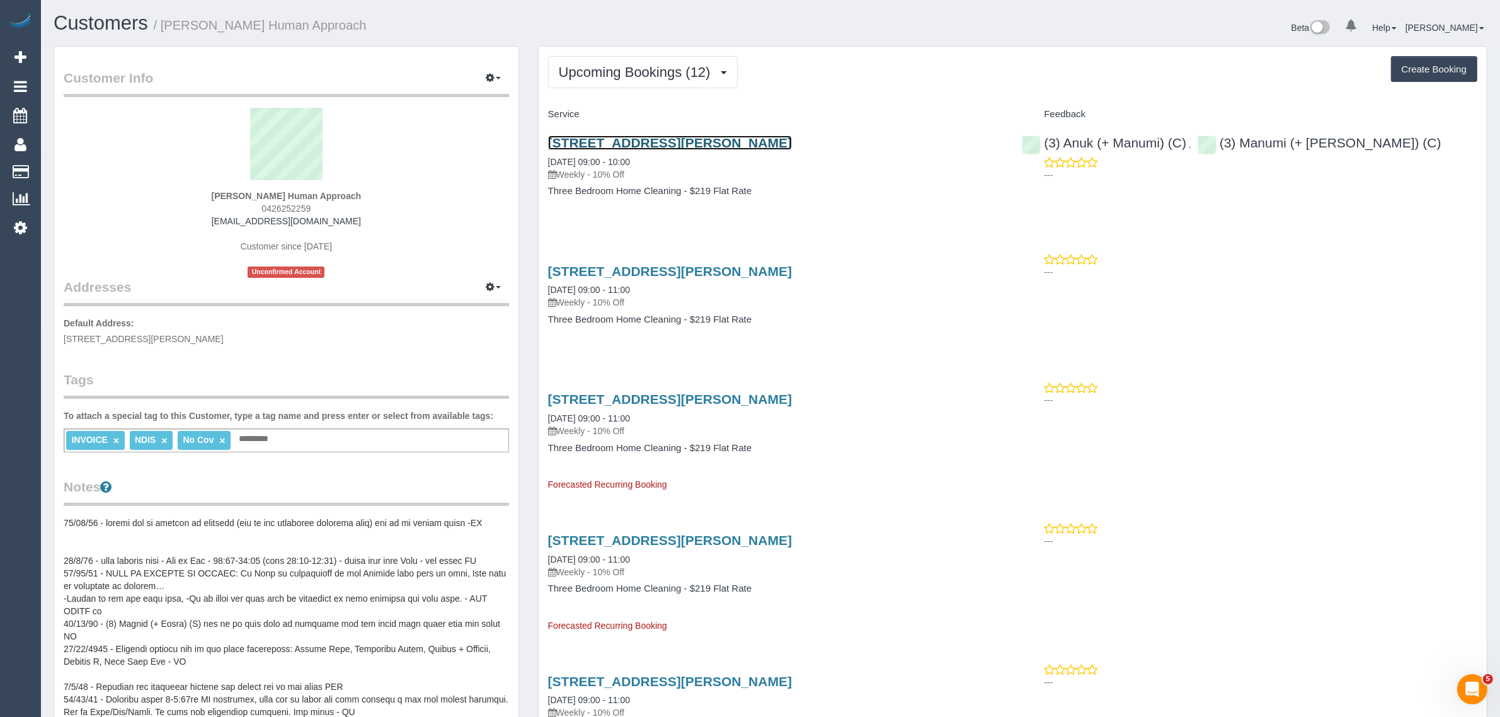
click at [650, 139] on link "[STREET_ADDRESS][PERSON_NAME]" at bounding box center [670, 142] width 244 height 14
drag, startPoint x: 541, startPoint y: 287, endPoint x: 593, endPoint y: 283, distance: 52.4
click at [593, 283] on div "[STREET_ADDRESS][PERSON_NAME] [DATE] 09:00 - 11:00 Weekly - 10% Off Three Bedro…" at bounding box center [776, 301] width 474 height 97
copy link "[DATE]"
click at [682, 66] on span "Upcoming Bookings (12)" at bounding box center [638, 72] width 158 height 16
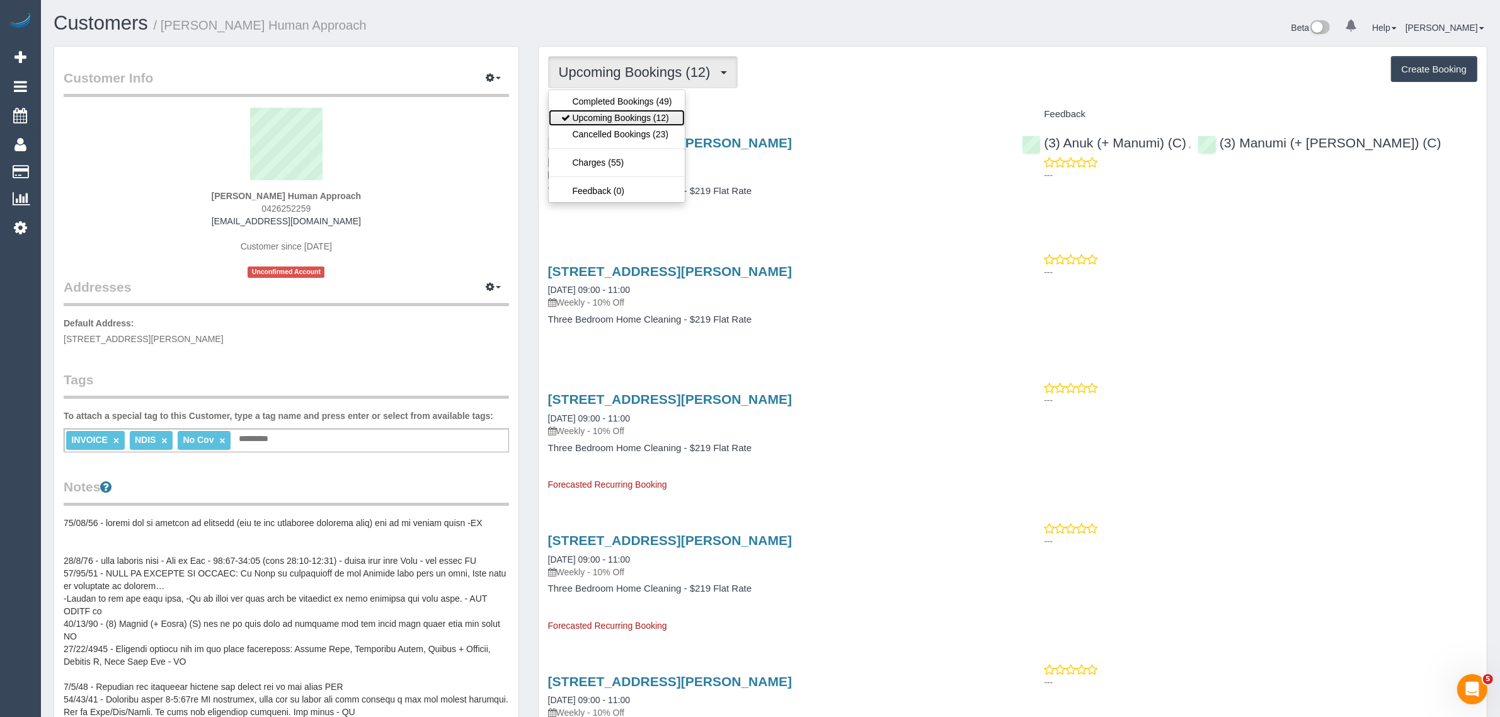
click at [658, 114] on link "Upcoming Bookings (12)" at bounding box center [617, 118] width 136 height 16
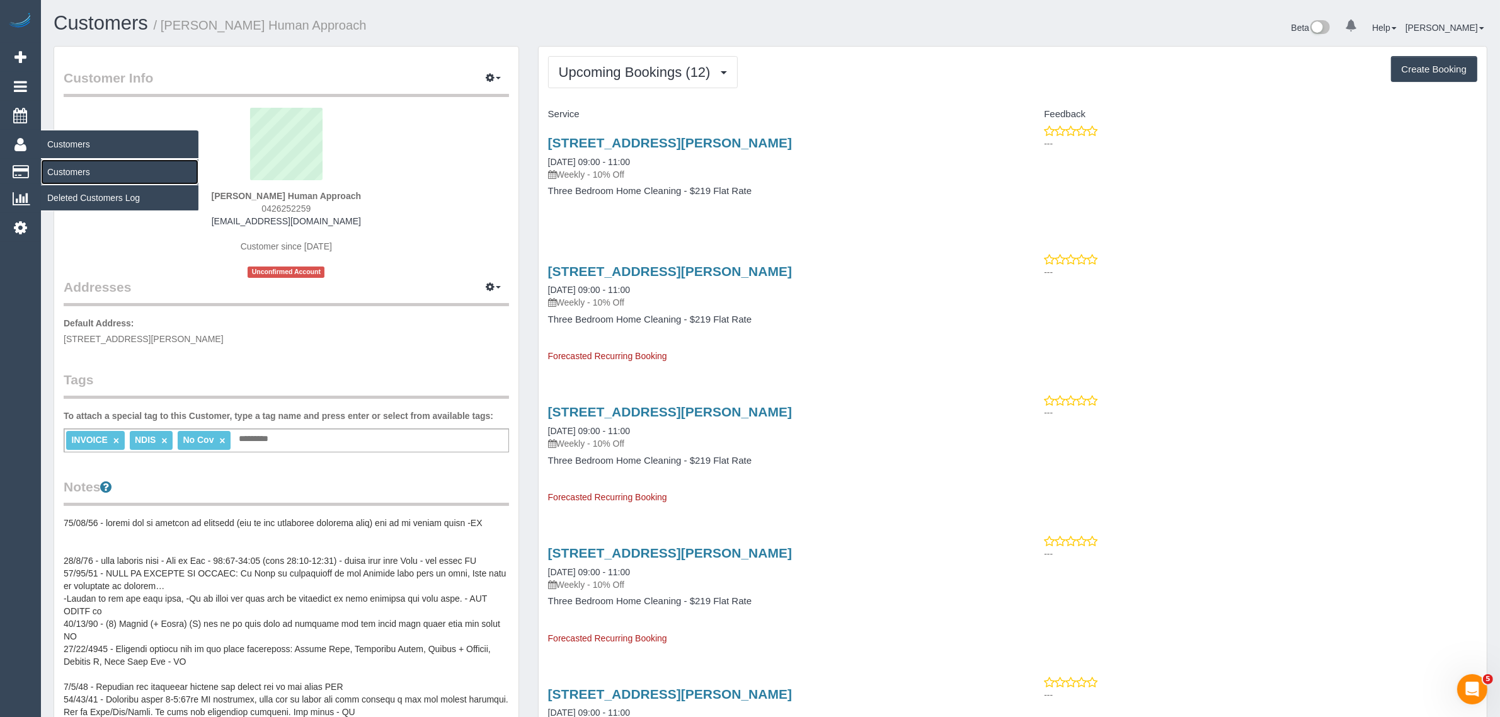
click at [65, 164] on link "Customers" at bounding box center [119, 171] width 157 height 25
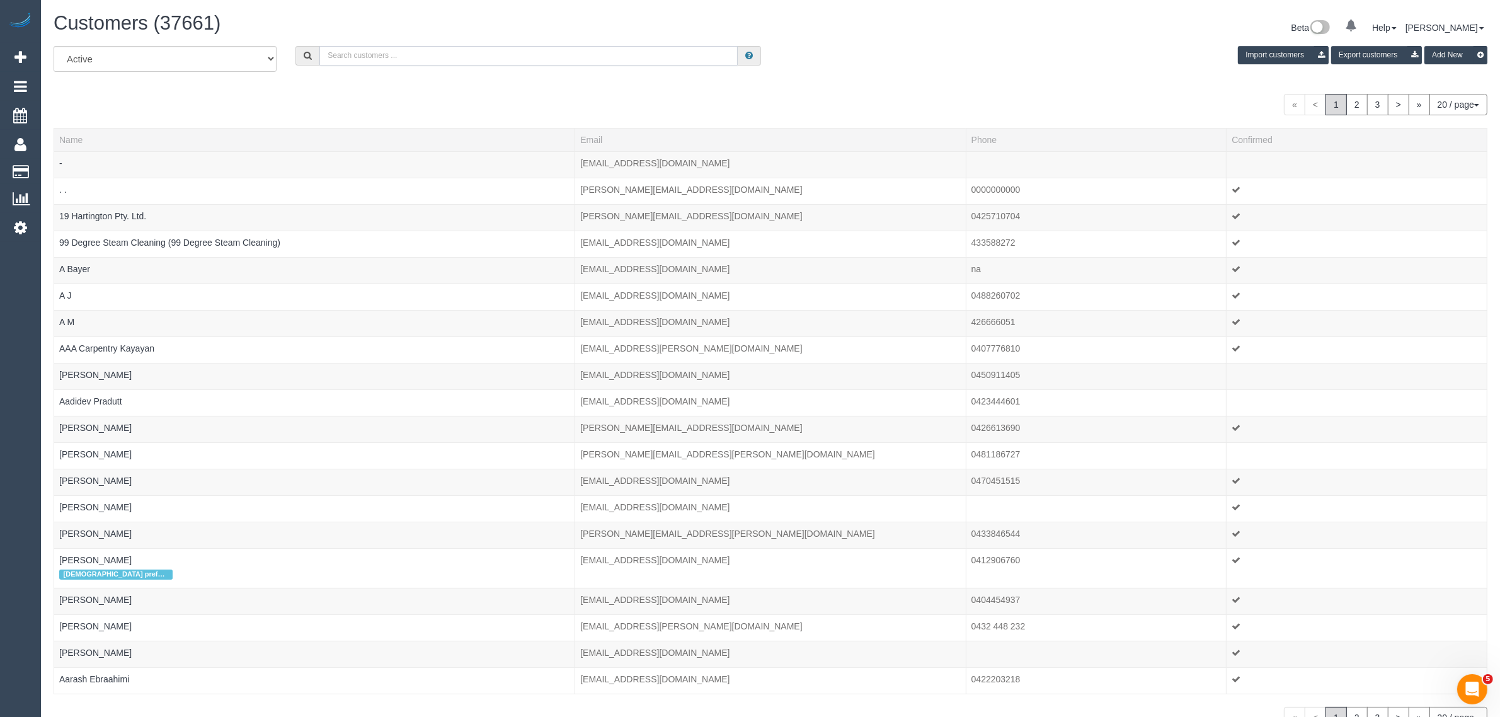
click at [404, 52] on input "text" at bounding box center [528, 56] width 418 height 20
paste input "[PHONE_NUMBER]"
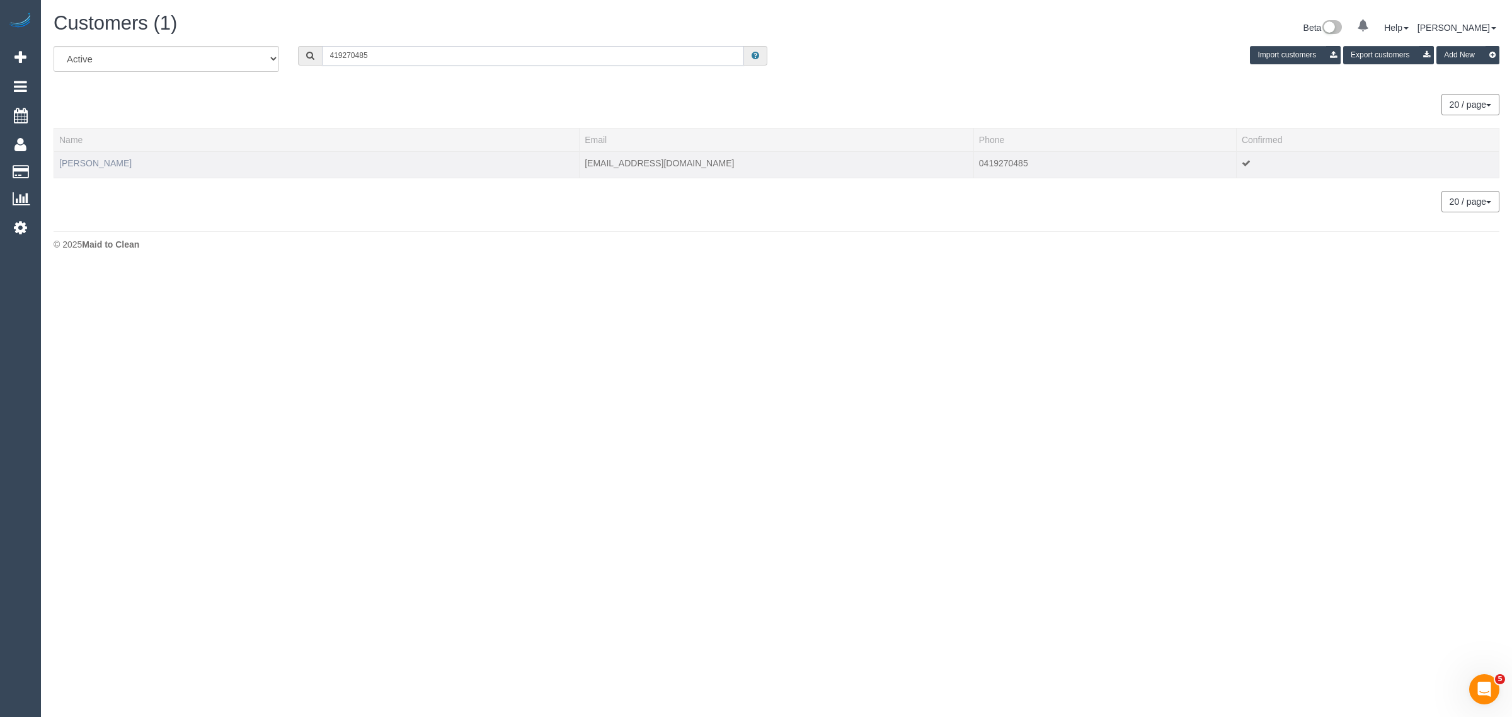
type input "419270485"
click at [67, 163] on link "[PERSON_NAME]" at bounding box center [95, 163] width 72 height 10
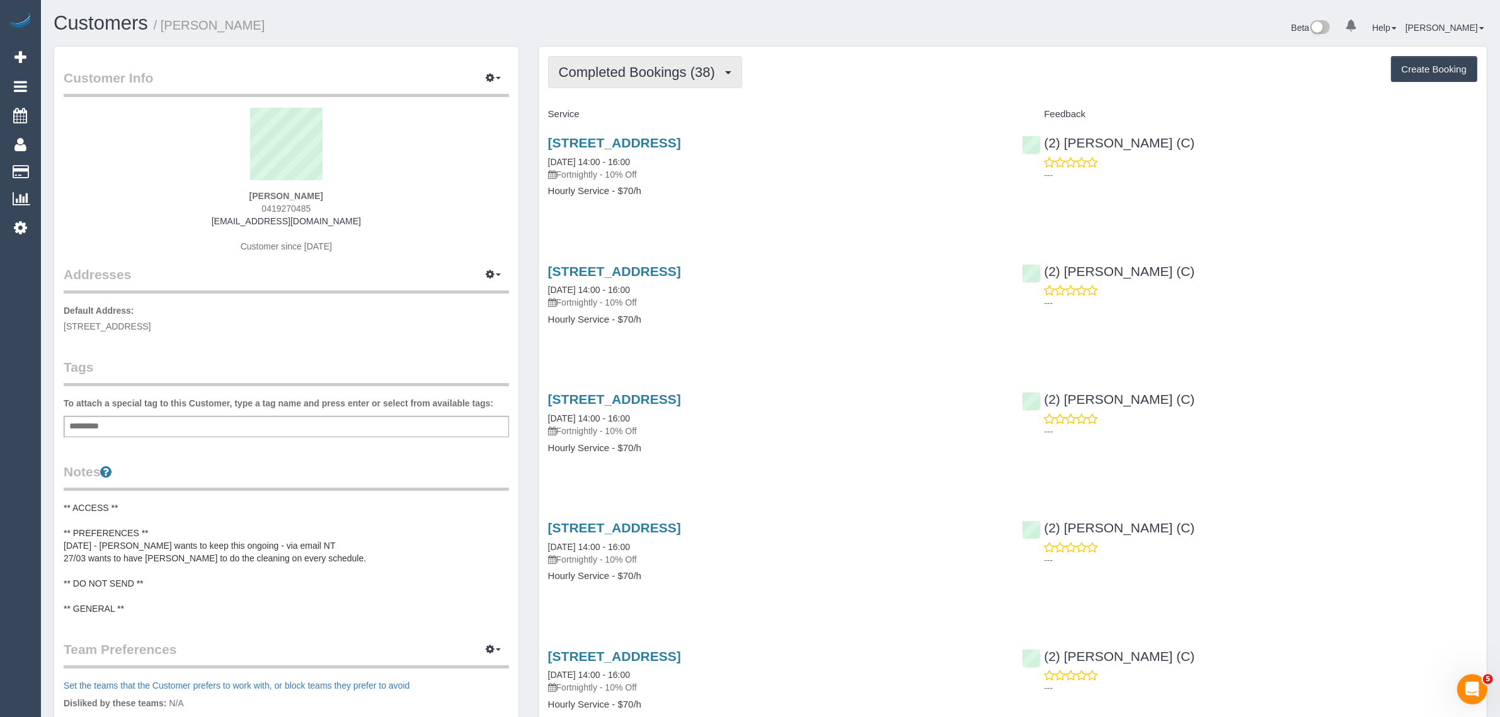
click at [575, 66] on span "Completed Bookings (38)" at bounding box center [640, 72] width 163 height 16
click at [584, 117] on link "Upcoming Bookings (12)" at bounding box center [617, 118] width 136 height 16
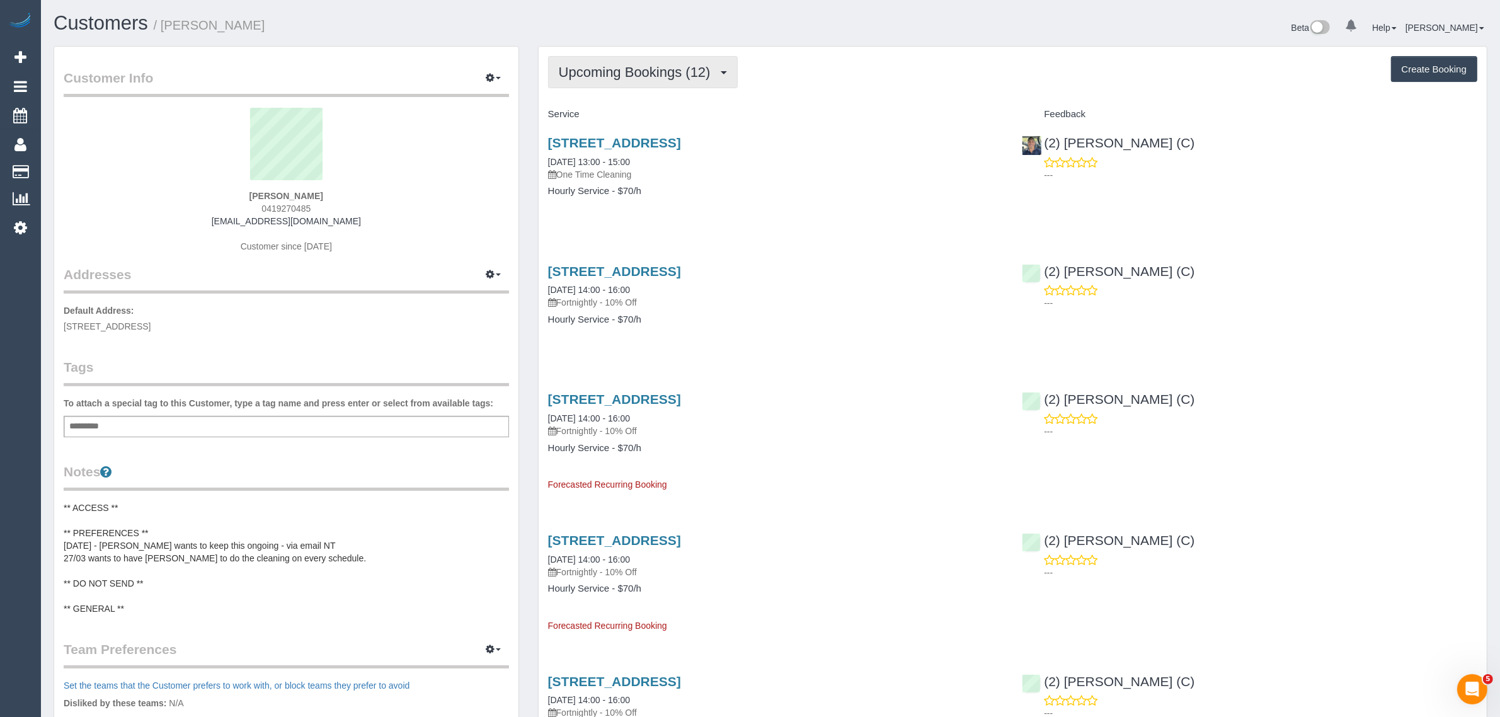
click at [655, 74] on span "Upcoming Bookings (12)" at bounding box center [638, 72] width 158 height 16
click at [647, 101] on link "Completed Bookings (38)" at bounding box center [617, 101] width 136 height 16
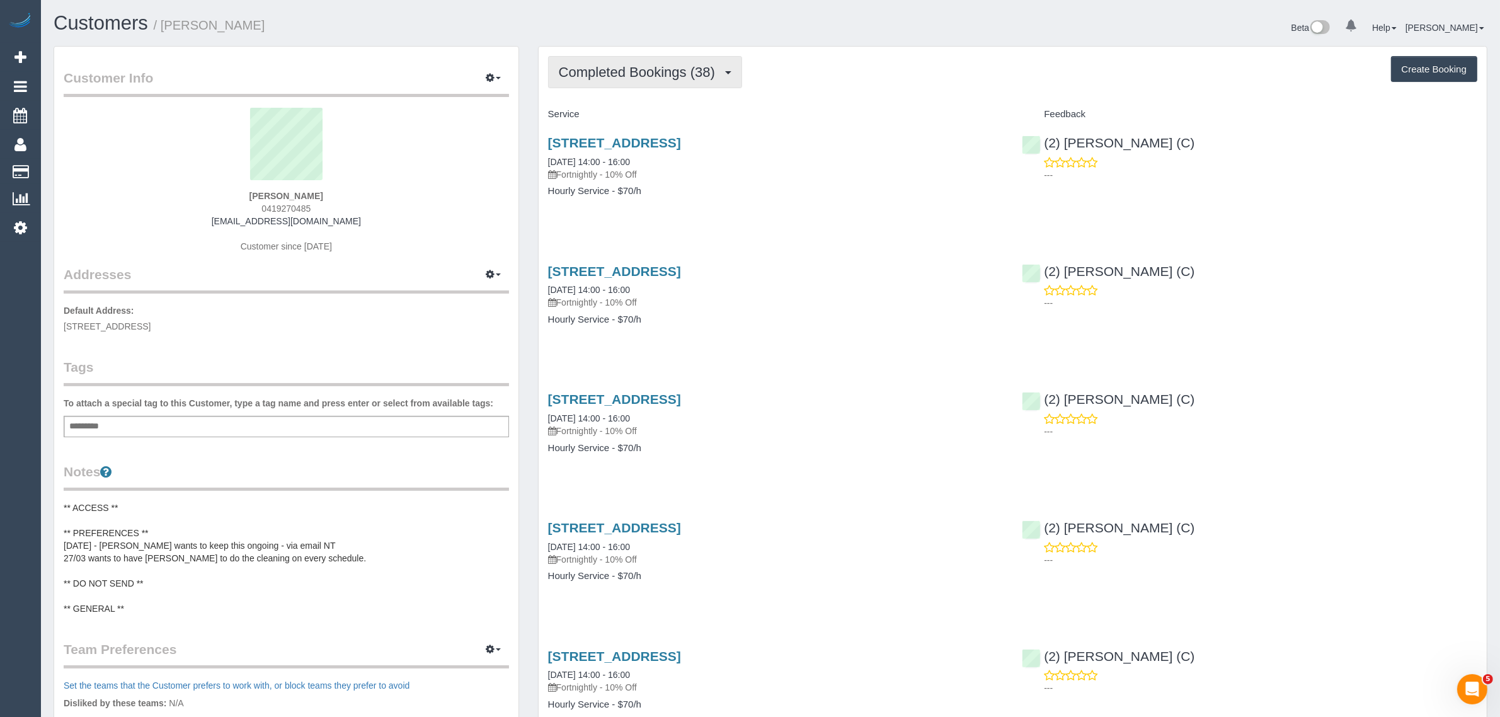
click at [670, 71] on span "Completed Bookings (38)" at bounding box center [640, 72] width 163 height 16
click at [640, 120] on link "Upcoming Bookings (12)" at bounding box center [617, 118] width 136 height 16
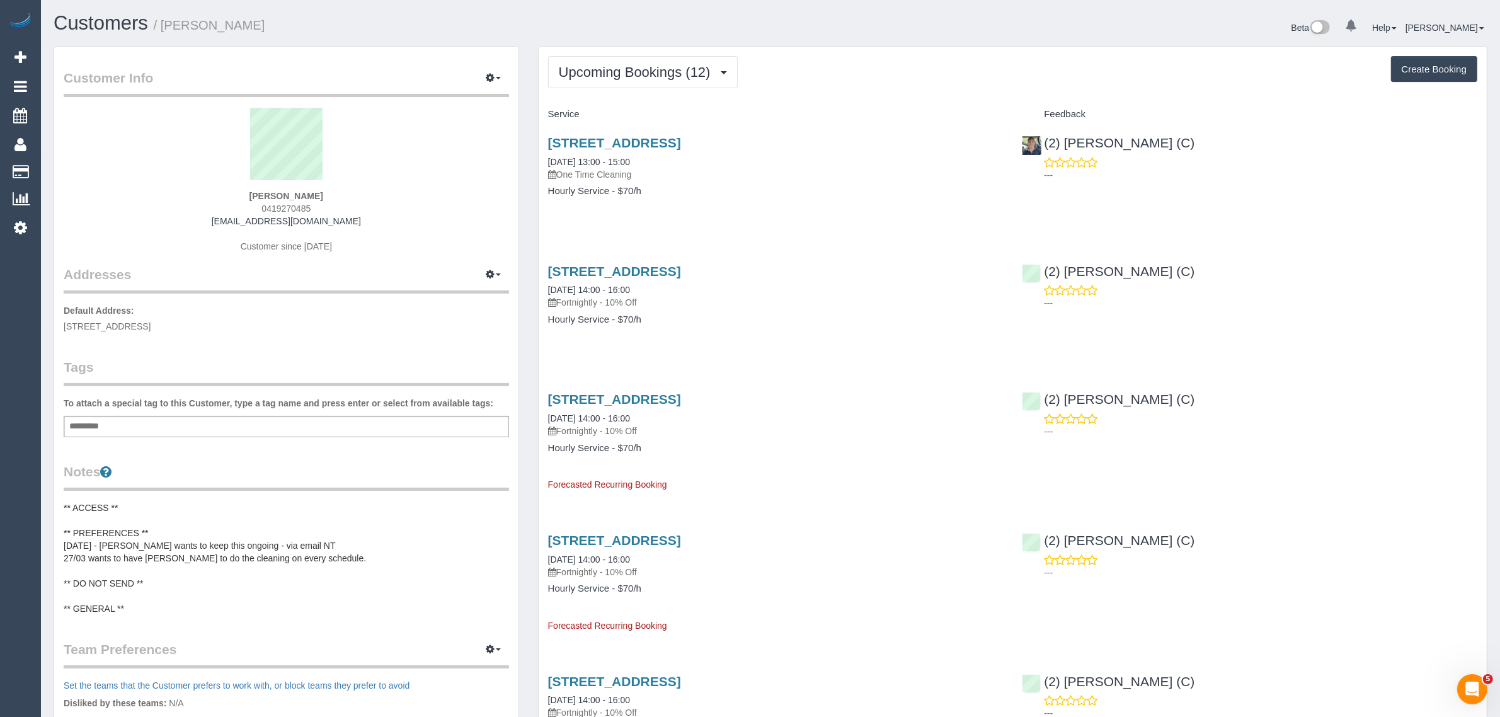
drag, startPoint x: 653, startPoint y: 159, endPoint x: 537, endPoint y: 158, distance: 115.9
click at [539, 158] on div "[STREET_ADDRESS] [DATE] 13:00 - 15:00 One Time Cleaning Hourly Service - $70/h" at bounding box center [776, 173] width 474 height 97
copy link "[DATE] 13:00 - 15:00"
click at [269, 187] on sui-profile-pic at bounding box center [286, 149] width 426 height 82
click at [270, 187] on sui-profile-pic at bounding box center [286, 149] width 426 height 82
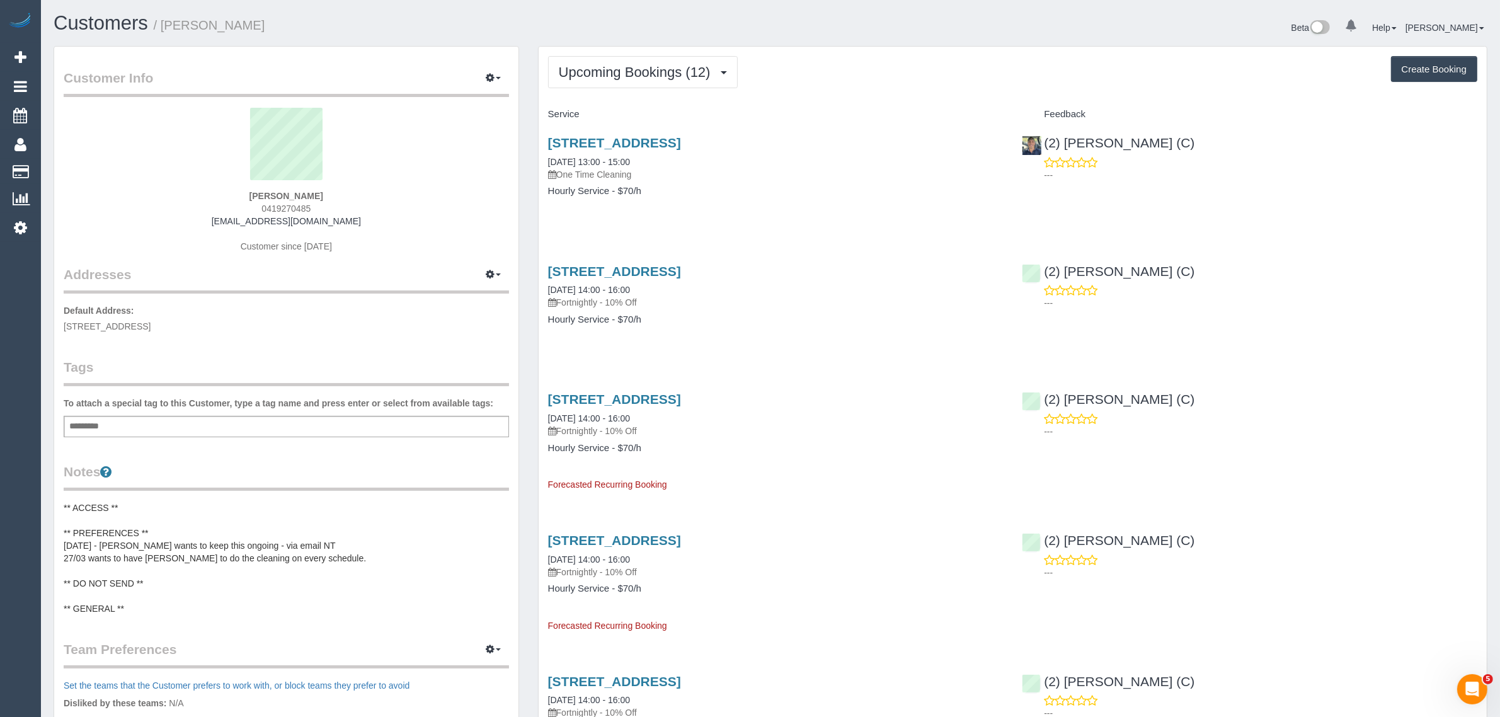
click at [270, 193] on strong "Jasmine Aslan" at bounding box center [286, 196] width 74 height 10
copy div "Jasmine Aslan"
click at [270, 193] on strong "Jasmine Aslan" at bounding box center [286, 196] width 74 height 10
click at [291, 203] on span "0419270485" at bounding box center [285, 208] width 49 height 10
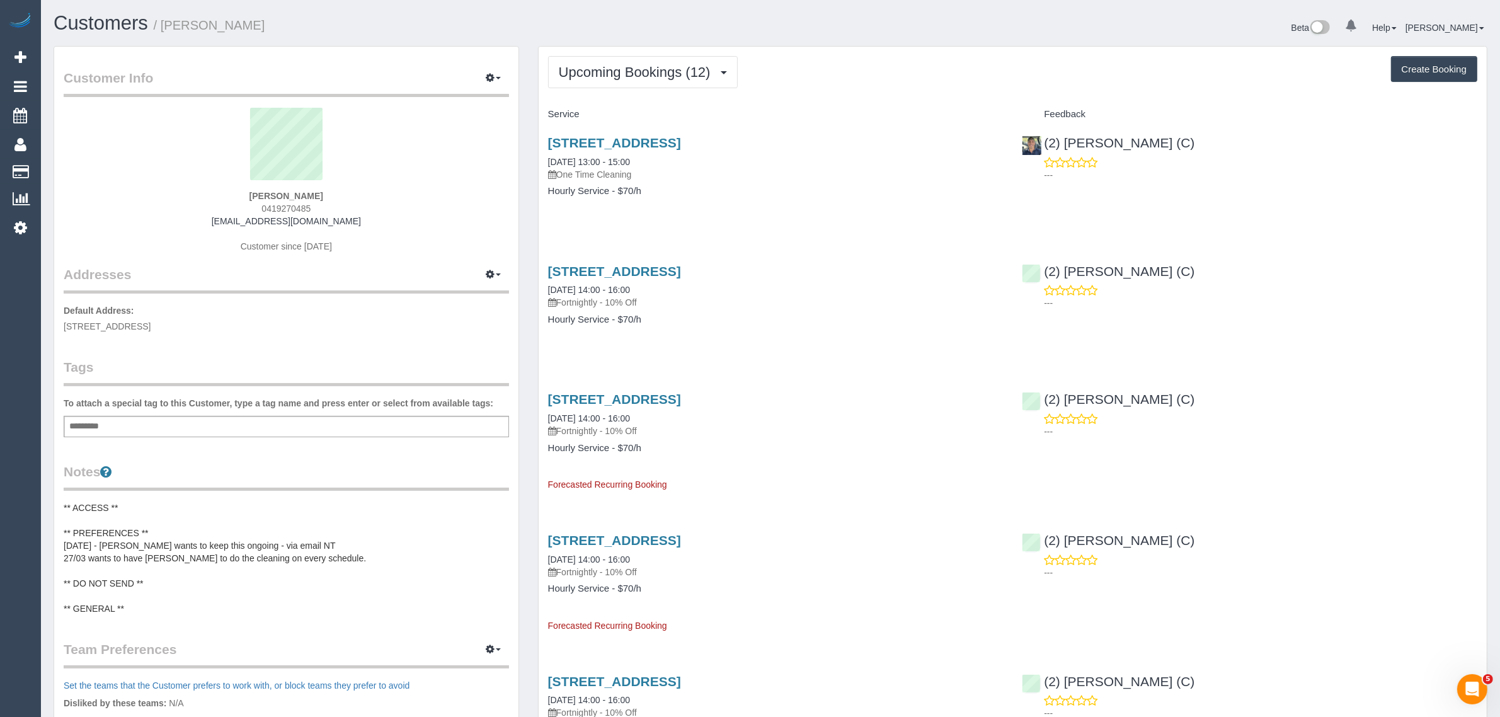
click at [291, 203] on span "0419270485" at bounding box center [285, 208] width 49 height 10
copy span "0419270485"
click at [136, 328] on span "21 Haven Cres, Ascot Vale, VIC 3032" at bounding box center [107, 326] width 87 height 10
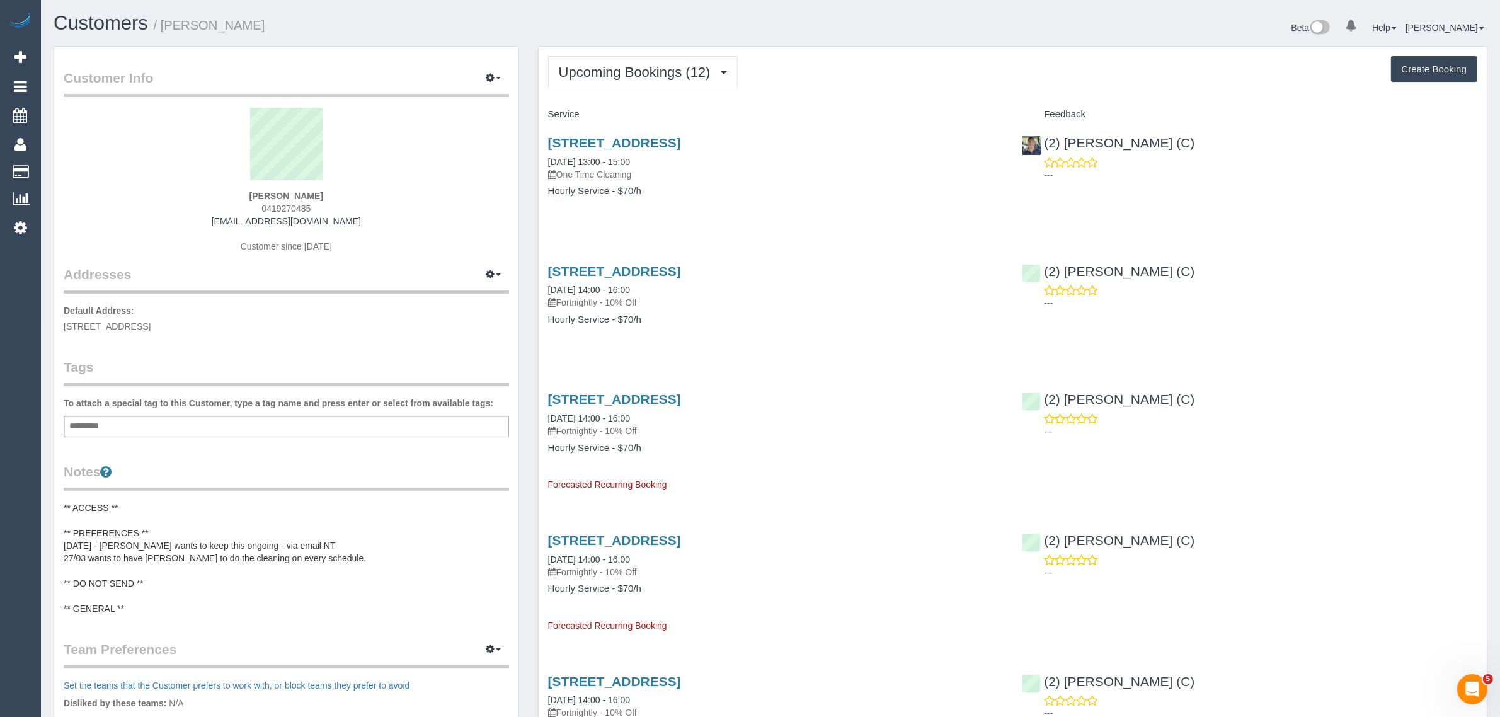
copy span "Ascot Vale"
click at [60, 163] on link "Customers" at bounding box center [119, 171] width 157 height 25
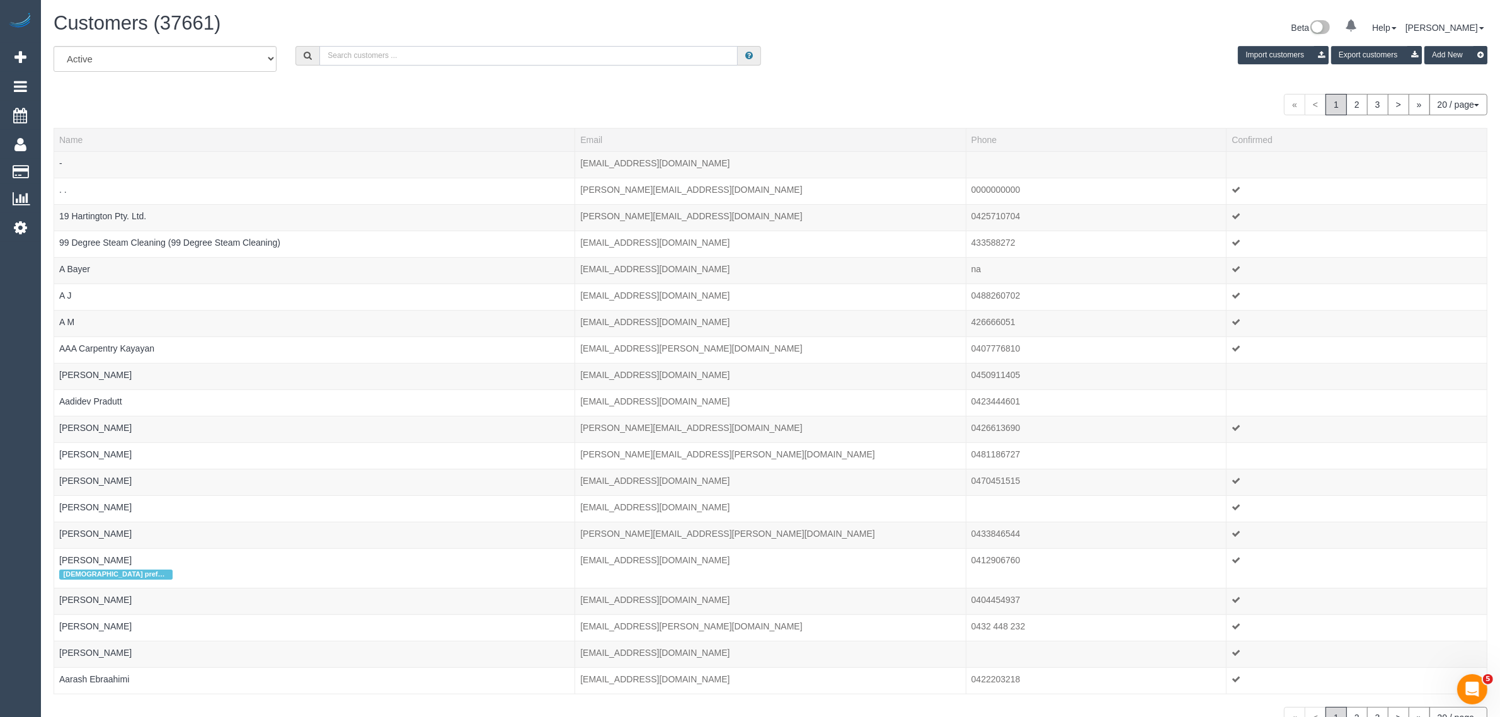
click at [445, 62] on input "text" at bounding box center [528, 56] width 418 height 20
paste input "Stephanie Powell"
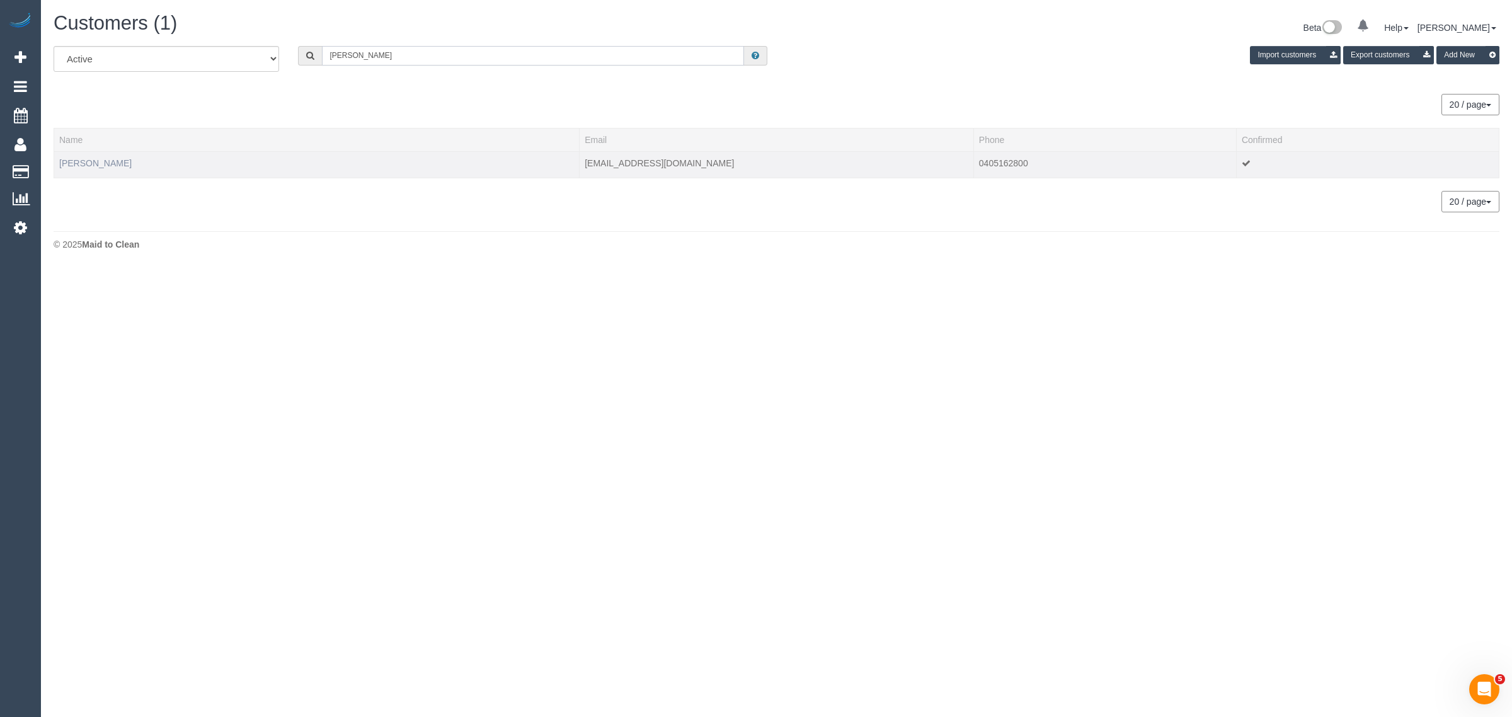
type input "Stephanie Powell"
click at [100, 159] on link "Stephanie Powell" at bounding box center [95, 163] width 72 height 10
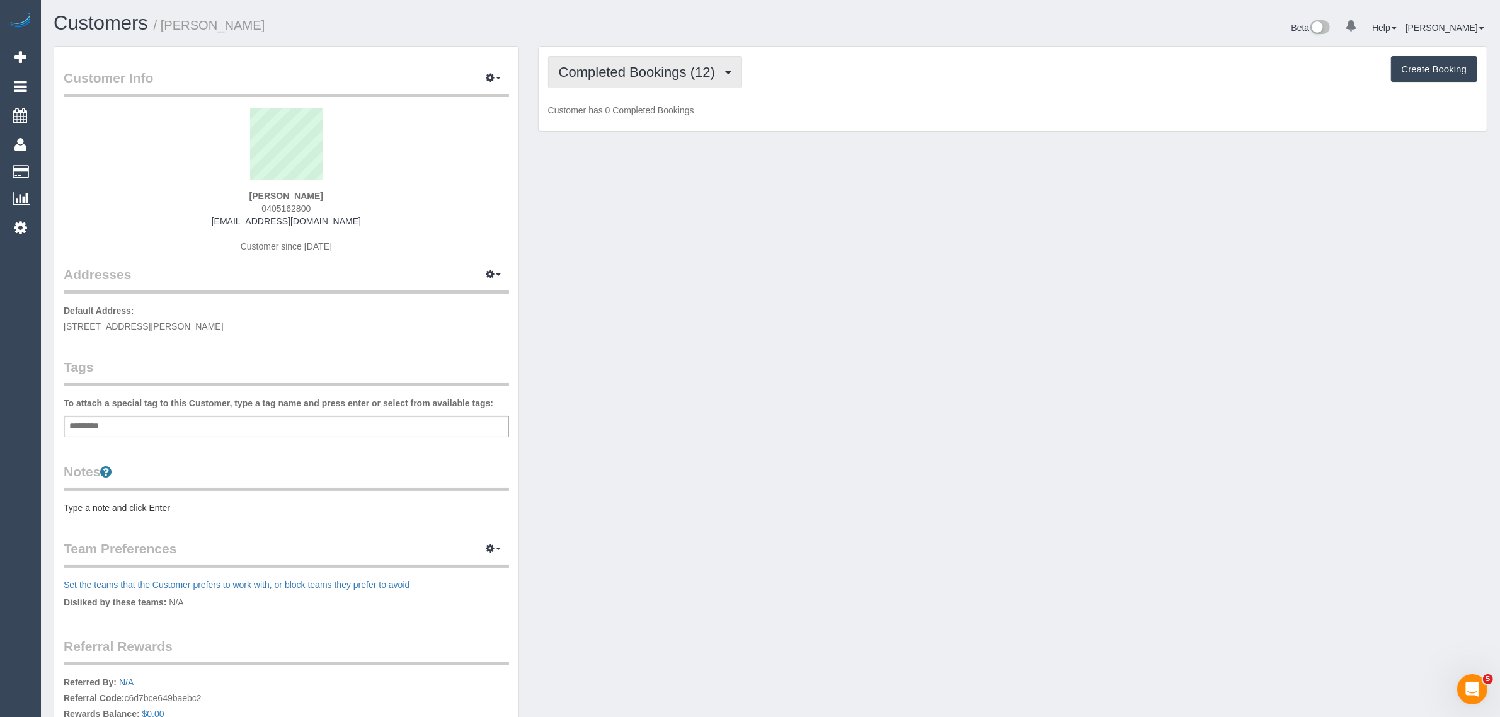
click at [706, 67] on span "Completed Bookings (12)" at bounding box center [640, 72] width 163 height 16
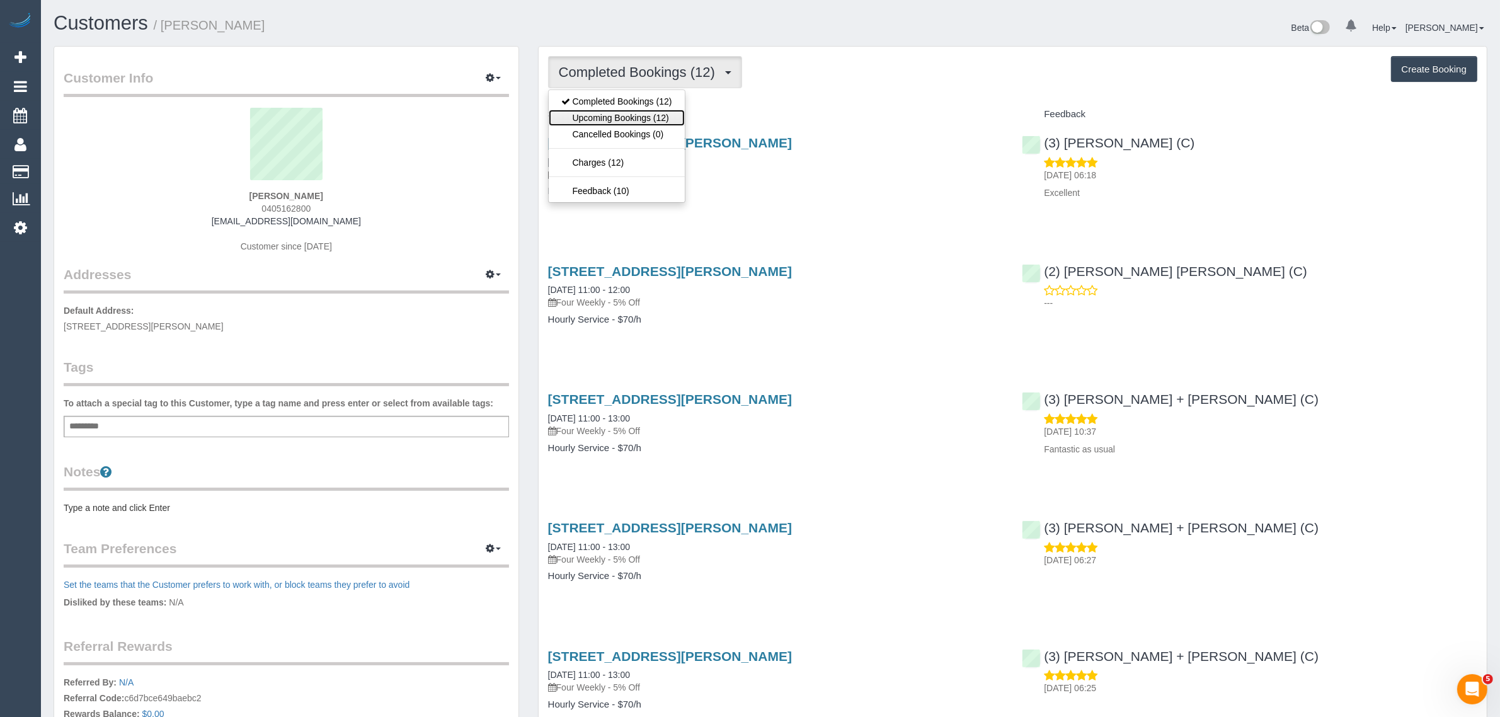
click at [656, 122] on link "Upcoming Bookings (12)" at bounding box center [617, 118] width 136 height 16
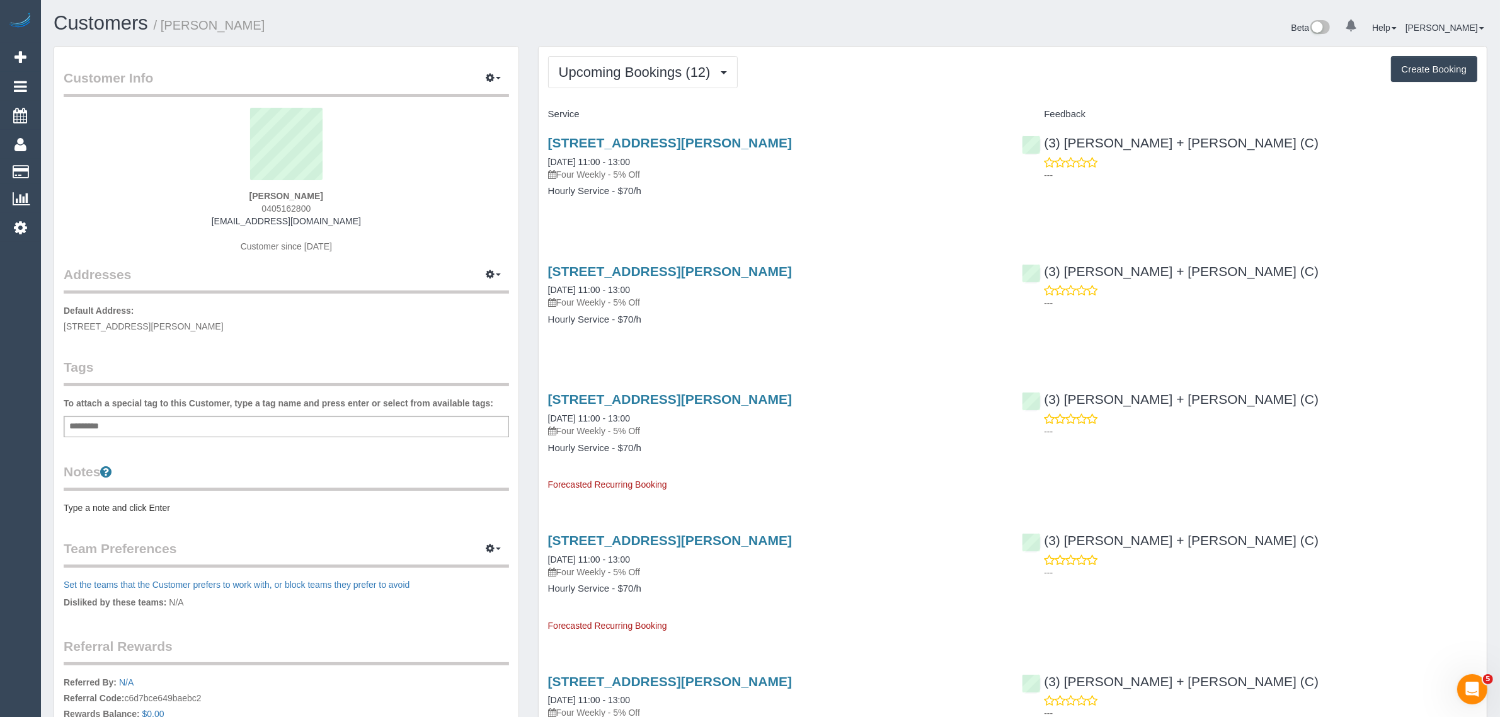
click at [287, 203] on span "0405162800" at bounding box center [285, 208] width 49 height 10
click at [288, 203] on span "0405162800" at bounding box center [285, 208] width 49 height 10
copy span "0405162800"
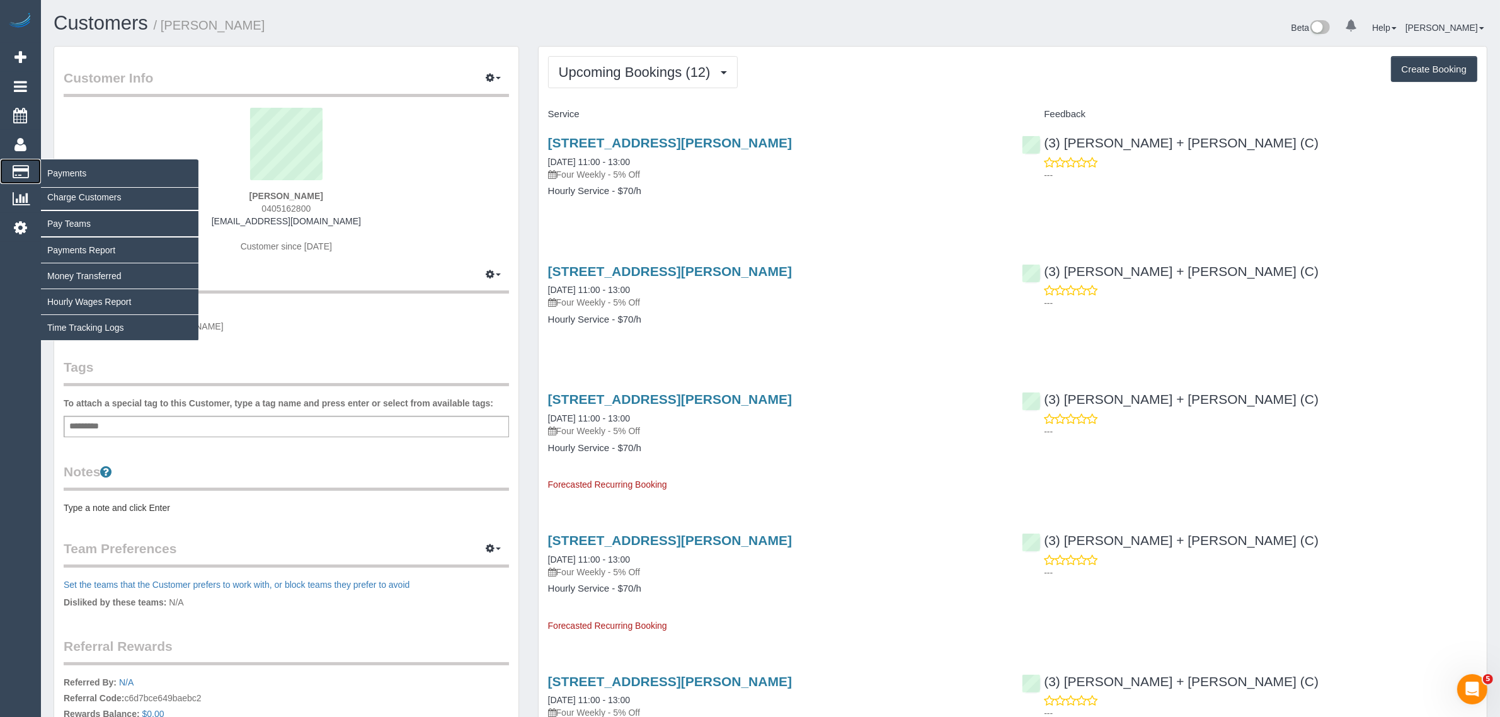
click at [48, 168] on span "Payments" at bounding box center [119, 173] width 157 height 29
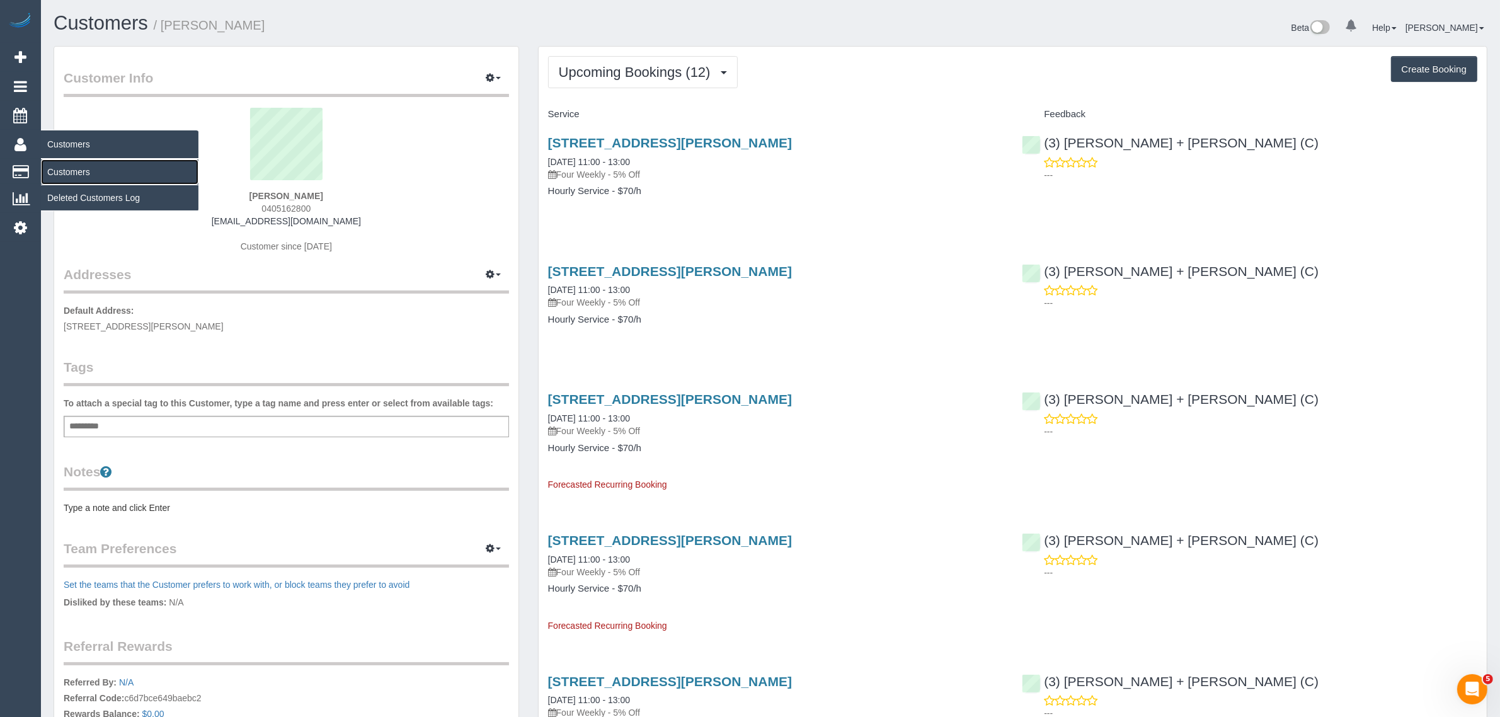
drag, startPoint x: 73, startPoint y: 168, endPoint x: 99, endPoint y: 149, distance: 32.0
click at [74, 168] on link "Customers" at bounding box center [119, 171] width 157 height 25
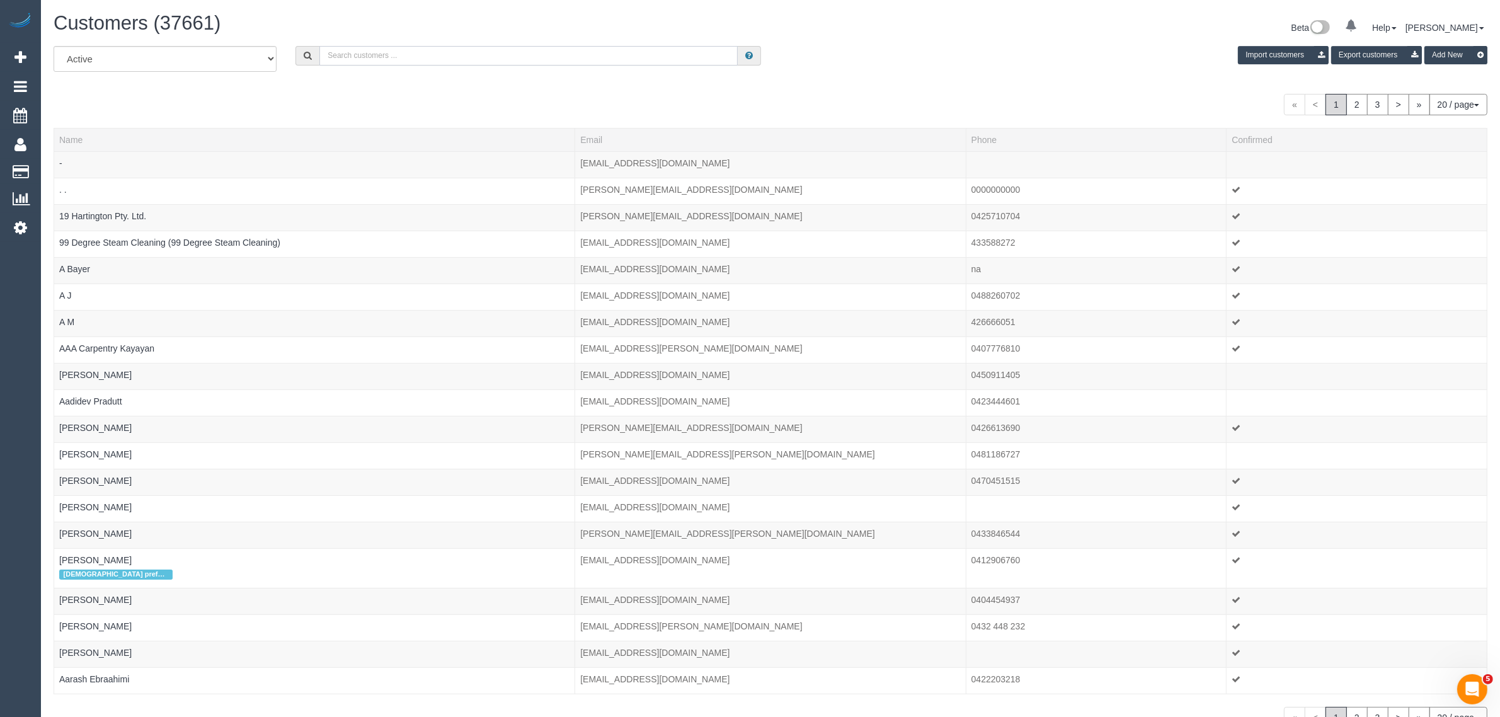
click at [492, 49] on input "text" at bounding box center [528, 56] width 418 height 20
paste input "Sarah Hay"
type input "Sarah Hay"
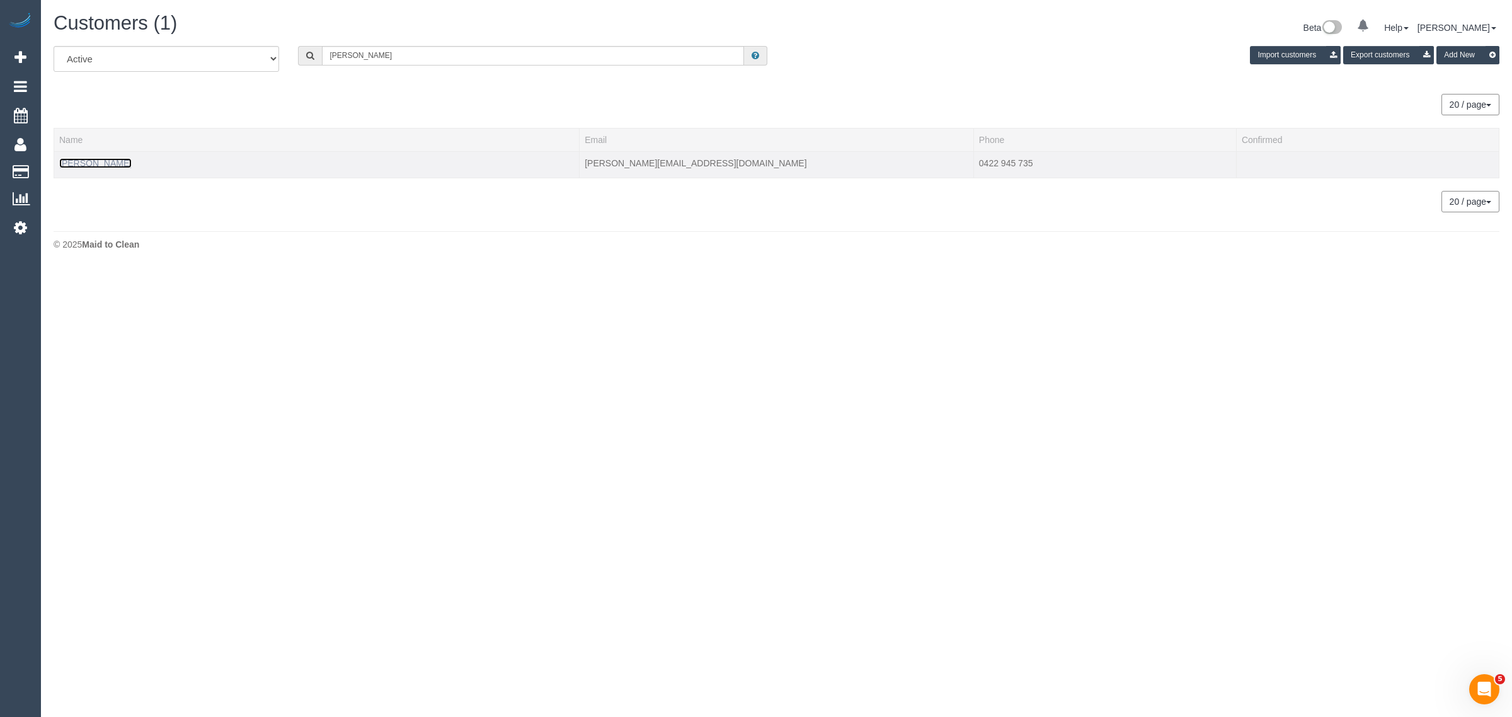
click at [79, 163] on link "Sarah Hay" at bounding box center [95, 163] width 72 height 10
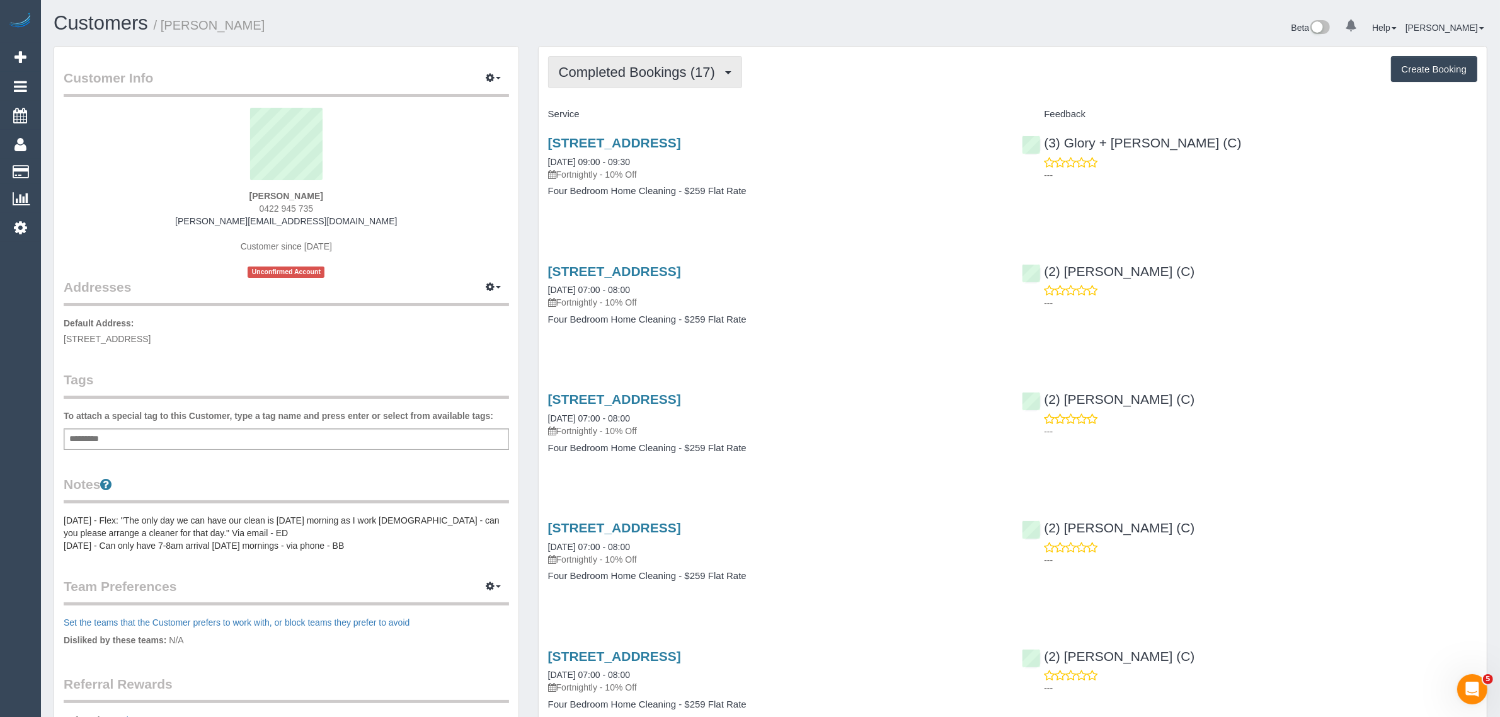
click at [568, 74] on span "Completed Bookings (17)" at bounding box center [640, 72] width 163 height 16
click at [595, 115] on link "Upcoming Bookings (11)" at bounding box center [617, 118] width 136 height 16
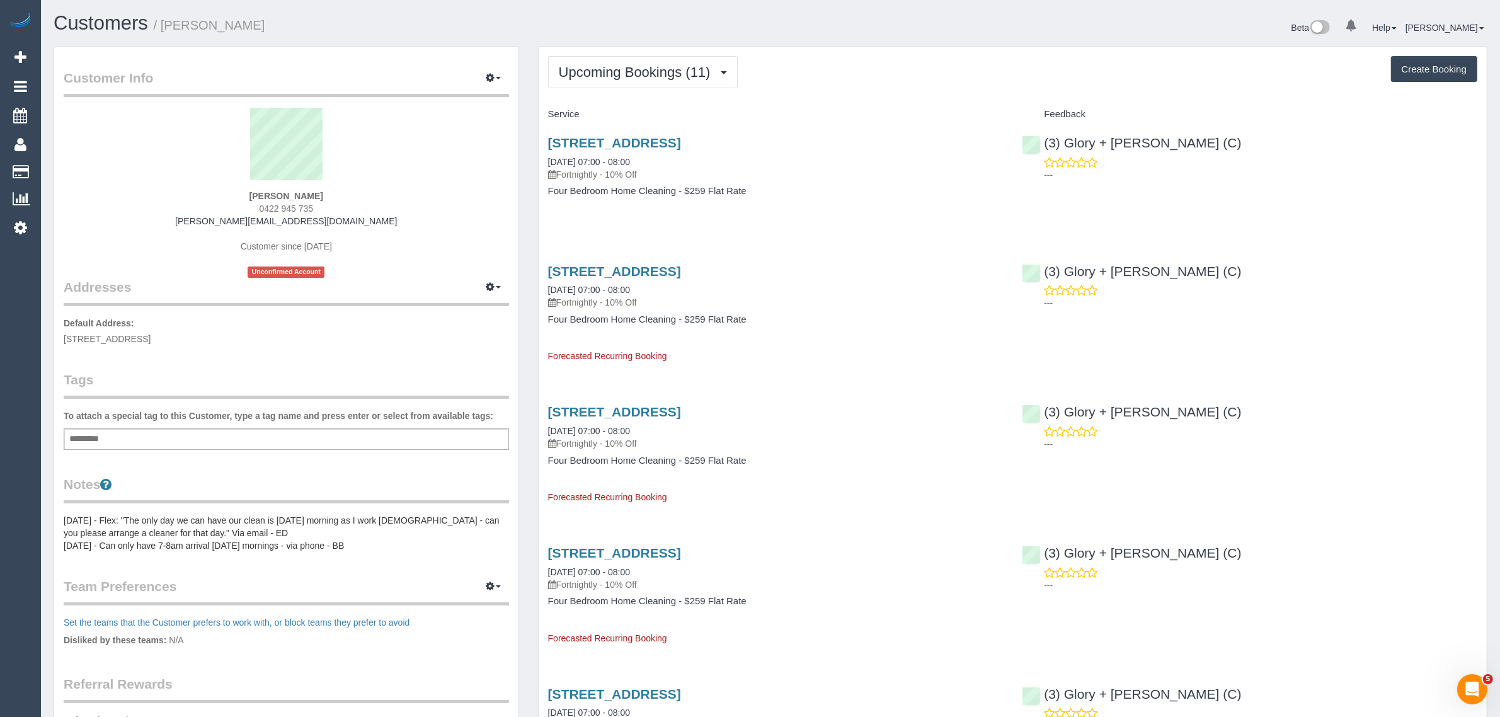
drag, startPoint x: 685, startPoint y: 167, endPoint x: 548, endPoint y: 167, distance: 136.7
click at [548, 168] on p "Fortnightly - 10% Off" at bounding box center [775, 174] width 455 height 13
click at [667, 216] on div "15 Florirda Ave, Beaumaris, VIC 3193 24/09/2025 07:00 - 08:00 Fortnightly - 10%…" at bounding box center [776, 173] width 474 height 97
drag, startPoint x: 666, startPoint y: 164, endPoint x: 549, endPoint y: 164, distance: 117.2
click at [549, 164] on div "15 Florirda Ave, Beaumaris, VIC 3193 24/09/2025 07:00 - 08:00 Fortnightly - 10%…" at bounding box center [775, 157] width 455 height 45
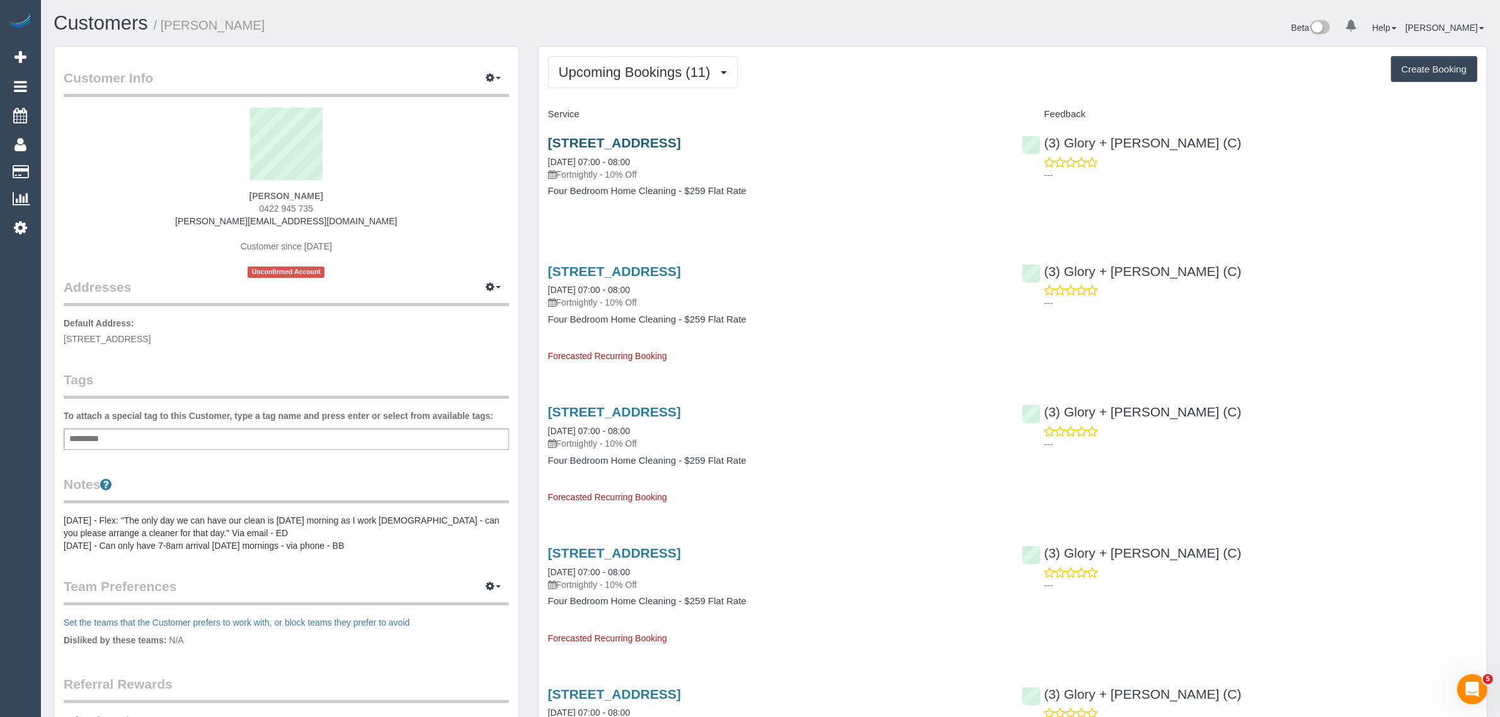
copy link "24/09/2025 07:00 - 08:00"
click at [904, 198] on div "15 Florirda Ave, Beaumaris, VIC 3193 24/09/2025 07:00 - 08:00 Fortnightly - 10%…" at bounding box center [776, 173] width 474 height 97
drag, startPoint x: 1199, startPoint y: 134, endPoint x: 1043, endPoint y: 149, distance: 157.0
click at [1043, 149] on div "(3) Glory + Mary (C) ---" at bounding box center [1249, 156] width 474 height 62
click at [282, 209] on span "0422 945 735" at bounding box center [287, 208] width 54 height 10
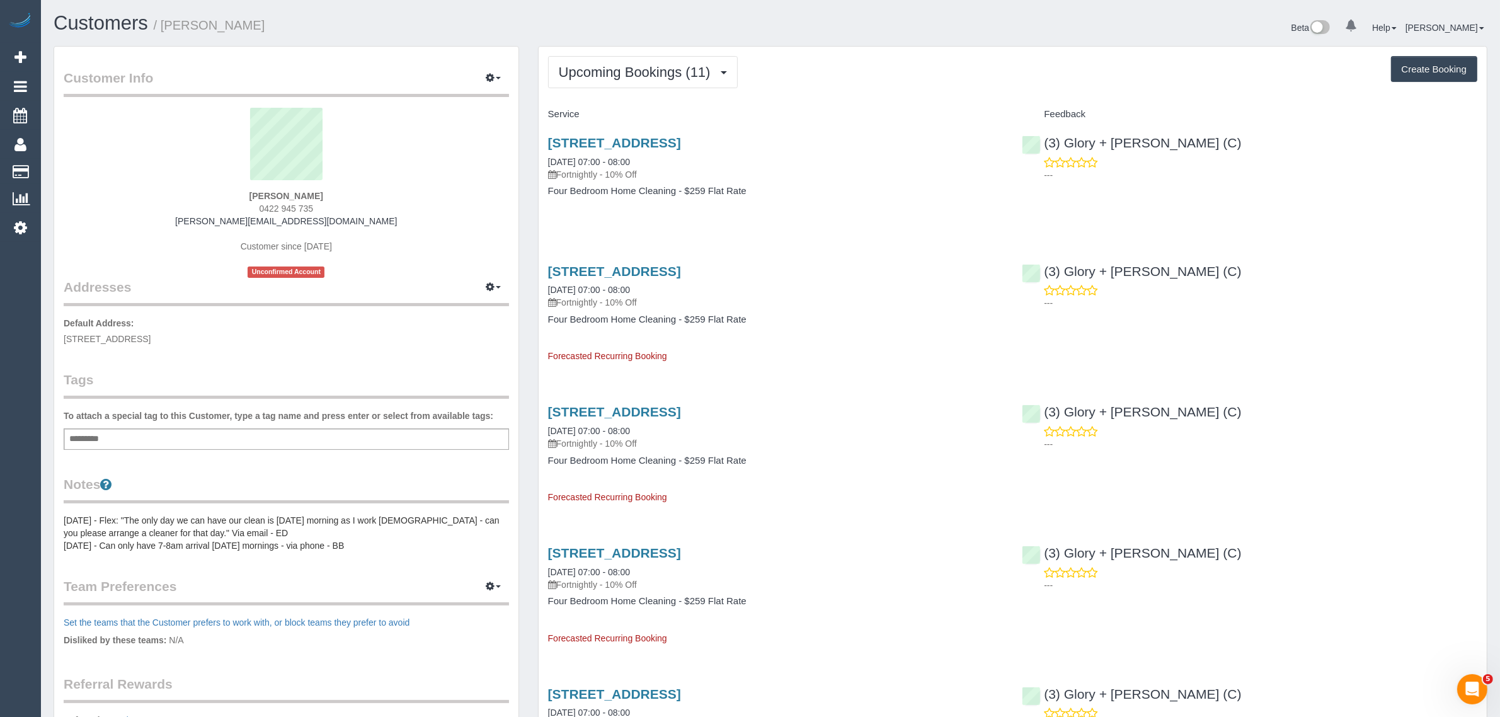
click at [282, 209] on span "0422 945 735" at bounding box center [287, 208] width 54 height 10
click at [625, 57] on button "Upcoming Bookings (11)" at bounding box center [643, 72] width 190 height 32
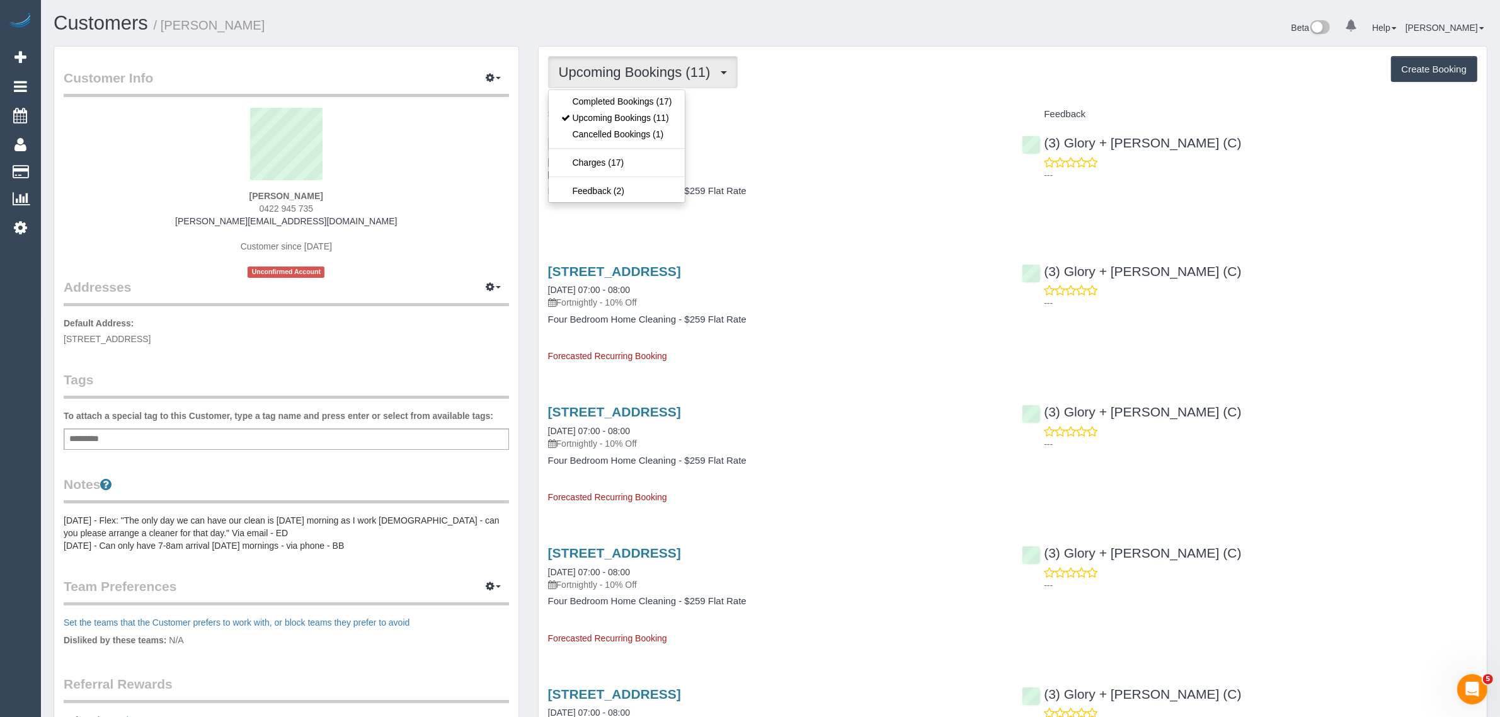
drag, startPoint x: 819, startPoint y: 83, endPoint x: 715, endPoint y: 104, distance: 106.1
click at [819, 83] on div "Upcoming Bookings (11) Completed Bookings (17) Upcoming Bookings (11) Cancelled…" at bounding box center [1012, 72] width 929 height 32
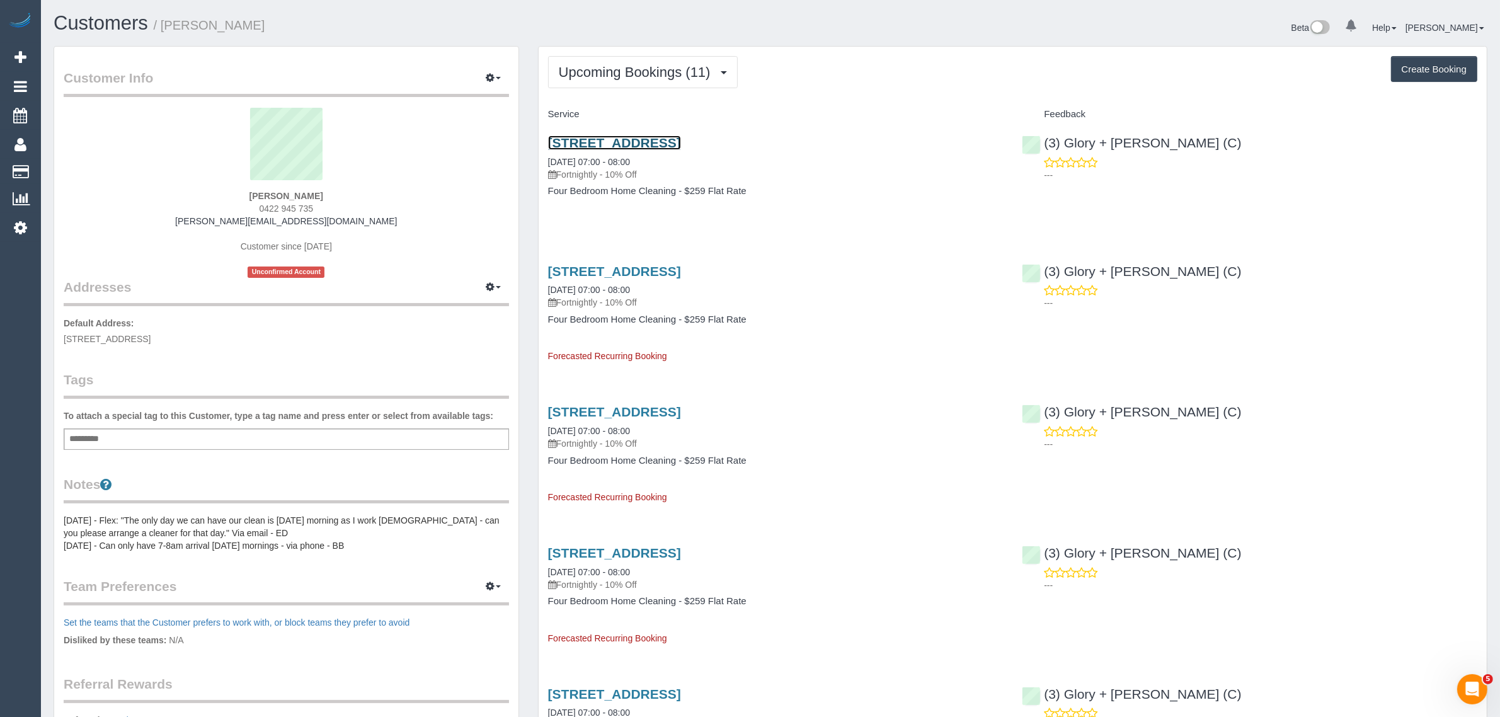
click at [632, 142] on link "15 Florirda Ave, Beaumaris, VIC 3193" at bounding box center [614, 142] width 133 height 14
click at [597, 64] on span "Upcoming Bookings (11)" at bounding box center [638, 72] width 158 height 16
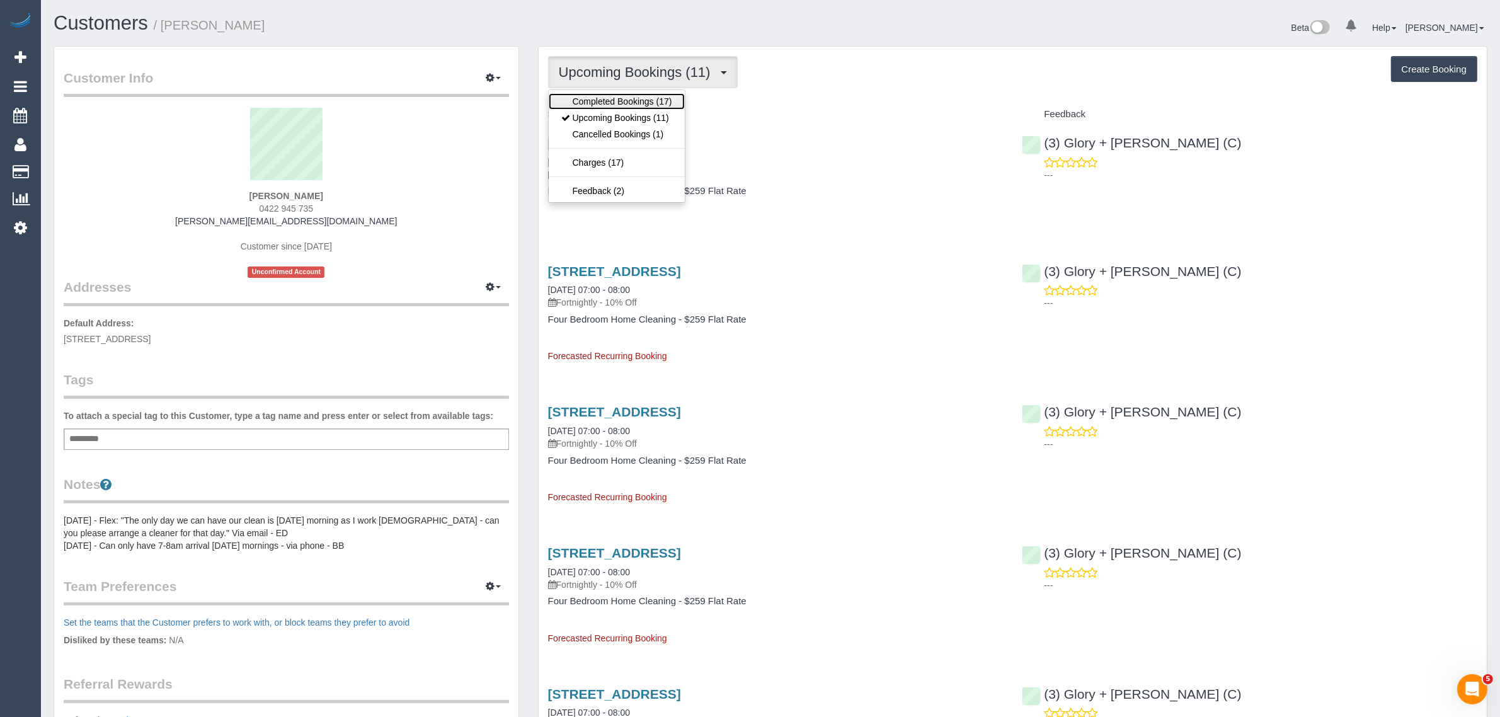
click at [573, 106] on link "Completed Bookings (17)" at bounding box center [617, 101] width 136 height 16
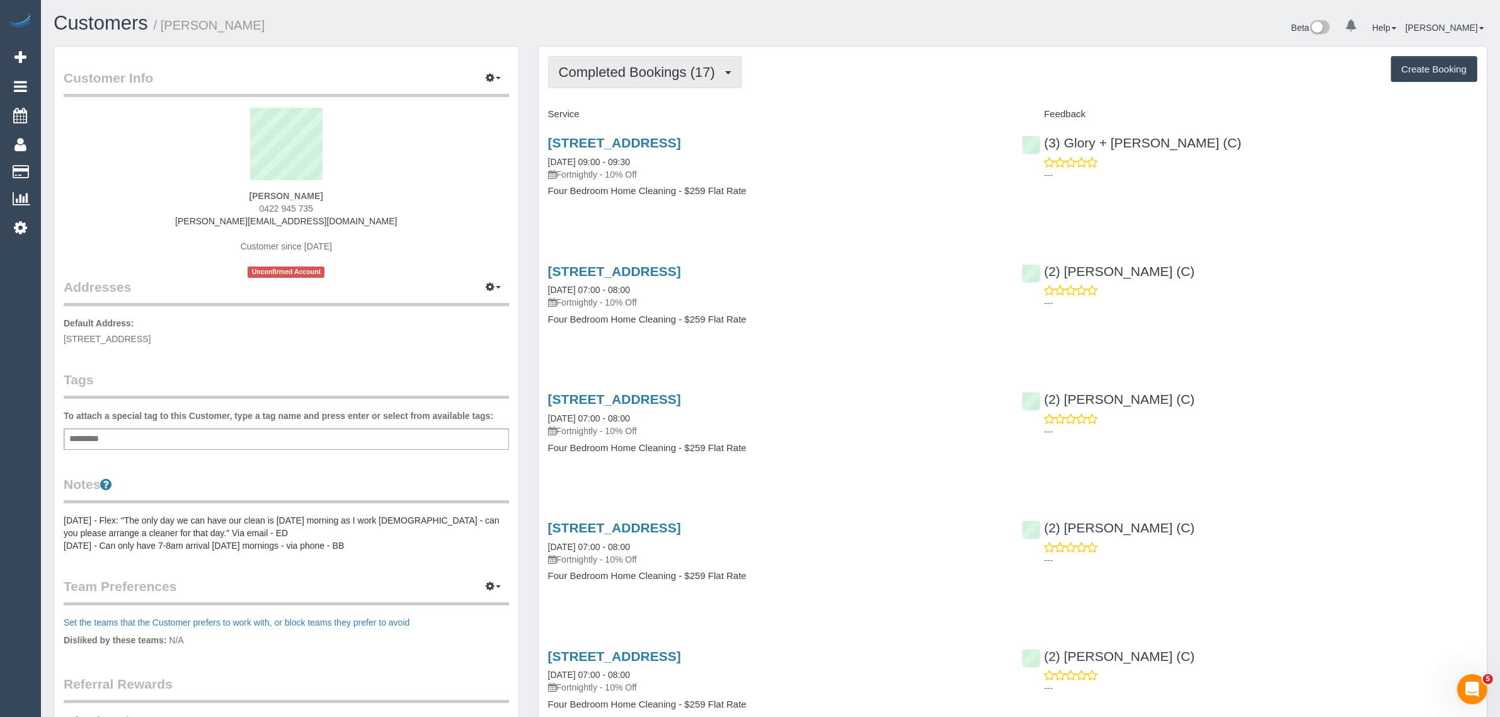
click at [640, 68] on span "Completed Bookings (17)" at bounding box center [640, 72] width 163 height 16
click at [638, 117] on link "Upcoming Bookings (11)" at bounding box center [617, 118] width 136 height 16
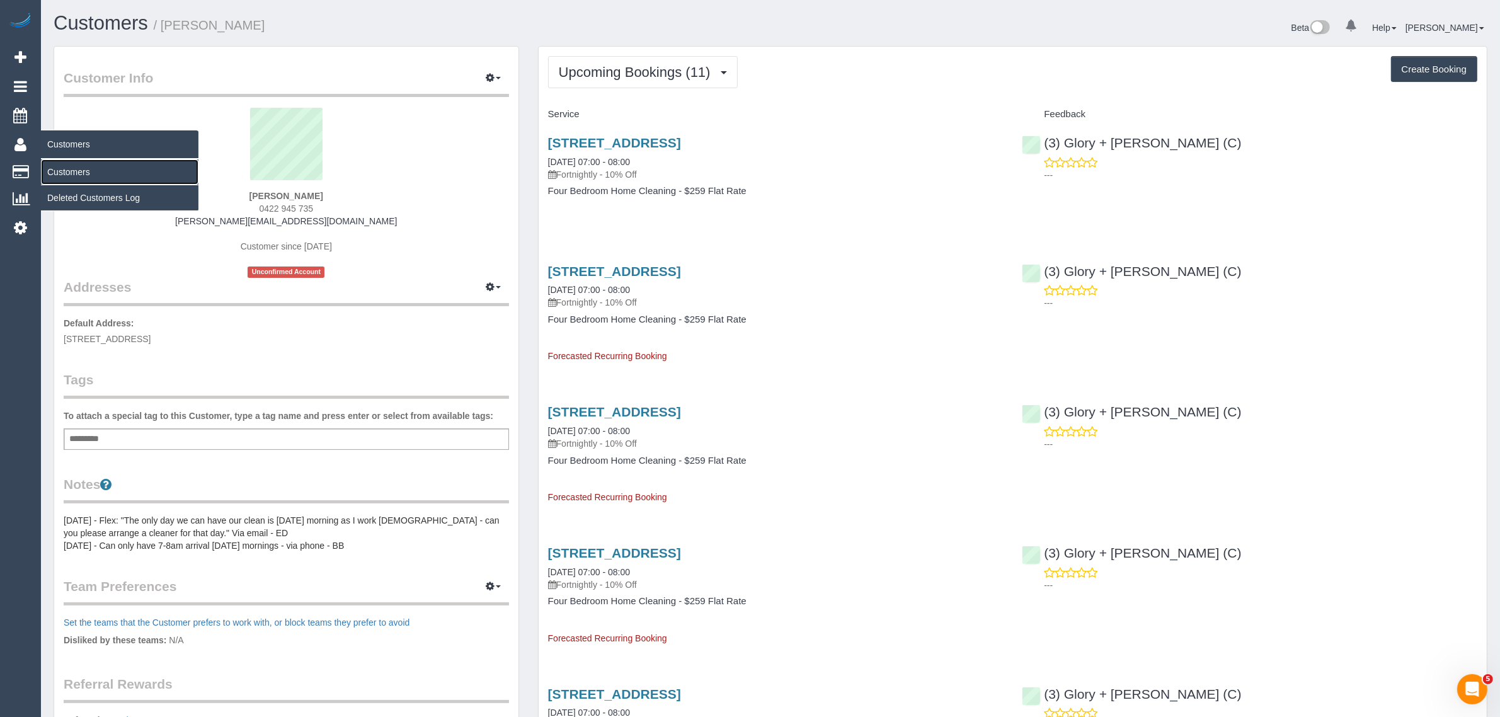
drag, startPoint x: 74, startPoint y: 168, endPoint x: 117, endPoint y: 139, distance: 52.1
click at [74, 168] on link "Customers" at bounding box center [119, 171] width 157 height 25
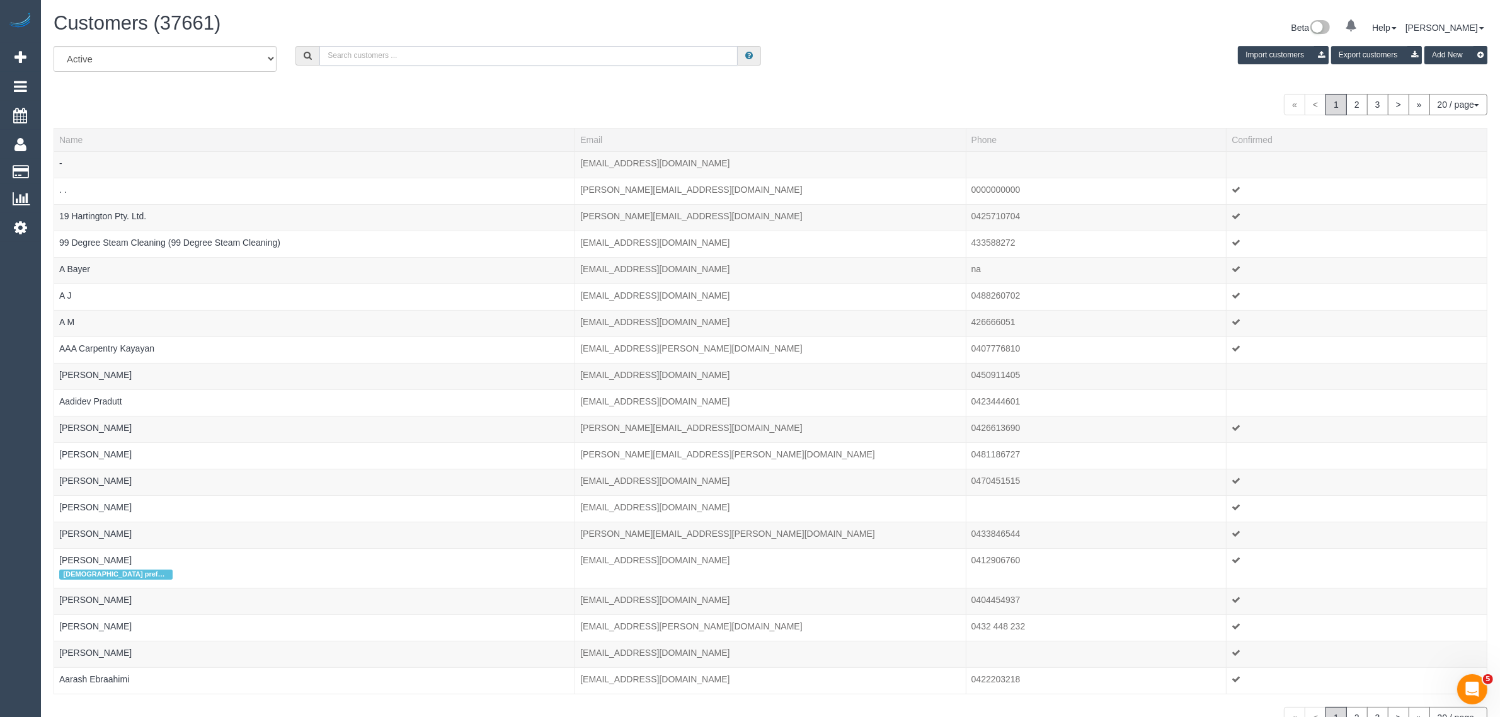
drag, startPoint x: 454, startPoint y: 62, endPoint x: 464, endPoint y: 60, distance: 10.3
click at [454, 62] on input "text" at bounding box center [528, 56] width 418 height 20
paste input "Sarah Hay"
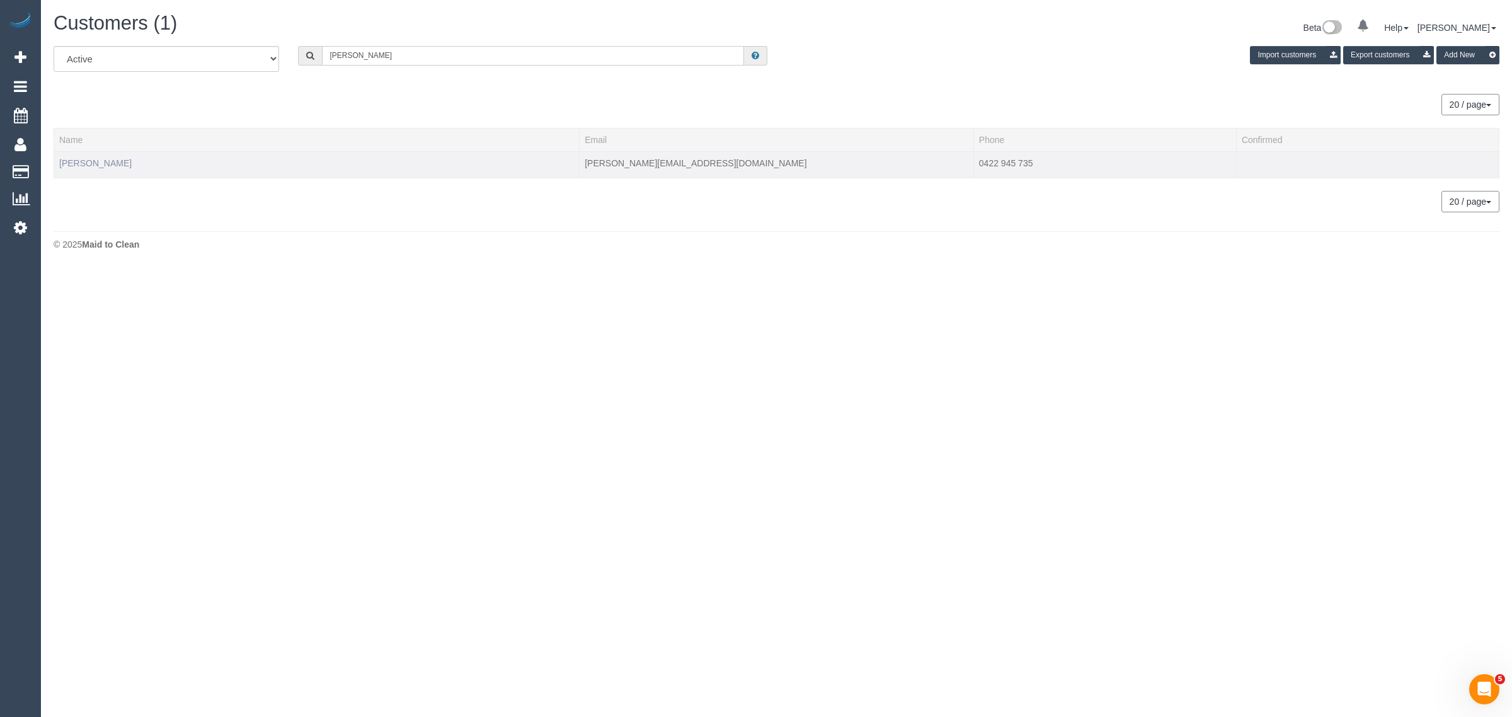
type input "Sarah Hay"
click at [85, 163] on link "Sarah Hay" at bounding box center [95, 163] width 72 height 10
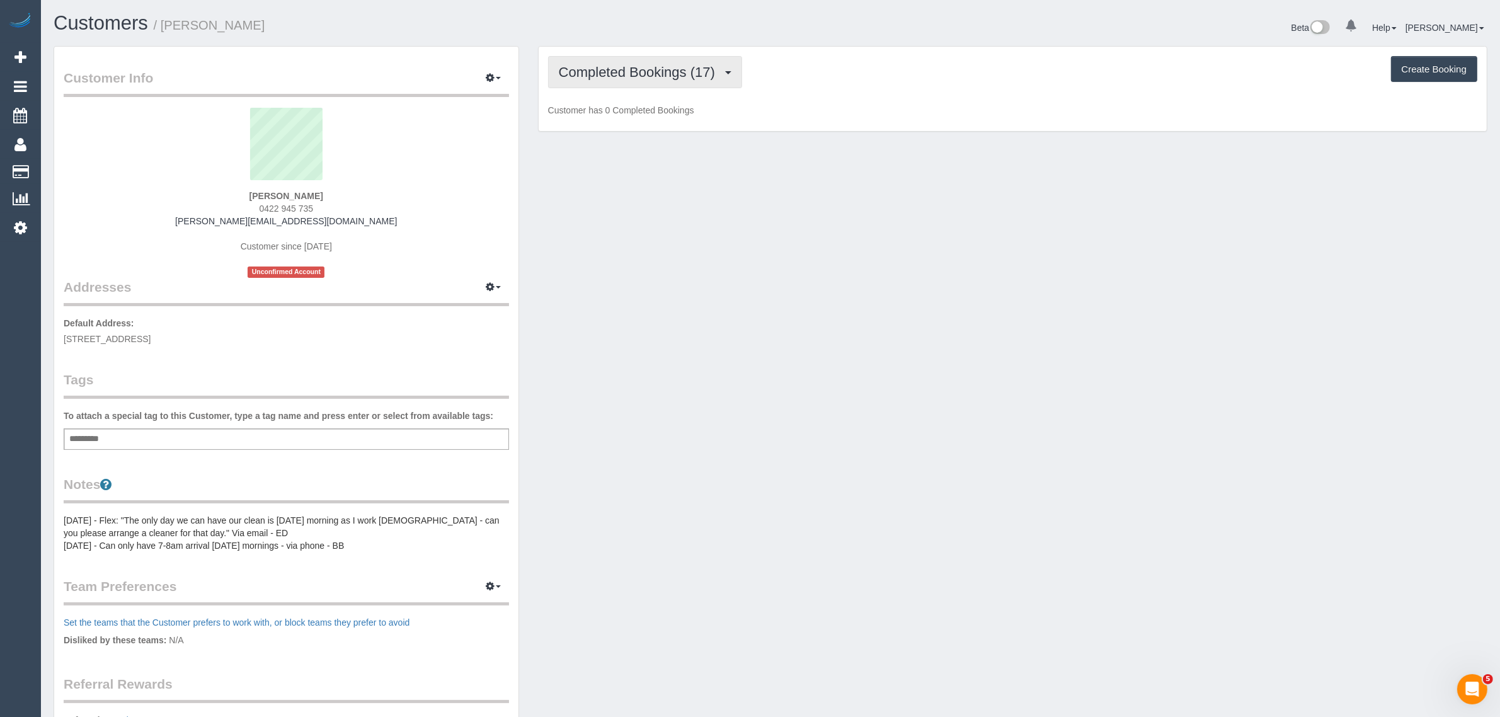
click at [641, 71] on span "Completed Bookings (17)" at bounding box center [640, 72] width 163 height 16
click at [626, 110] on link "Upcoming Bookings (11)" at bounding box center [617, 118] width 136 height 16
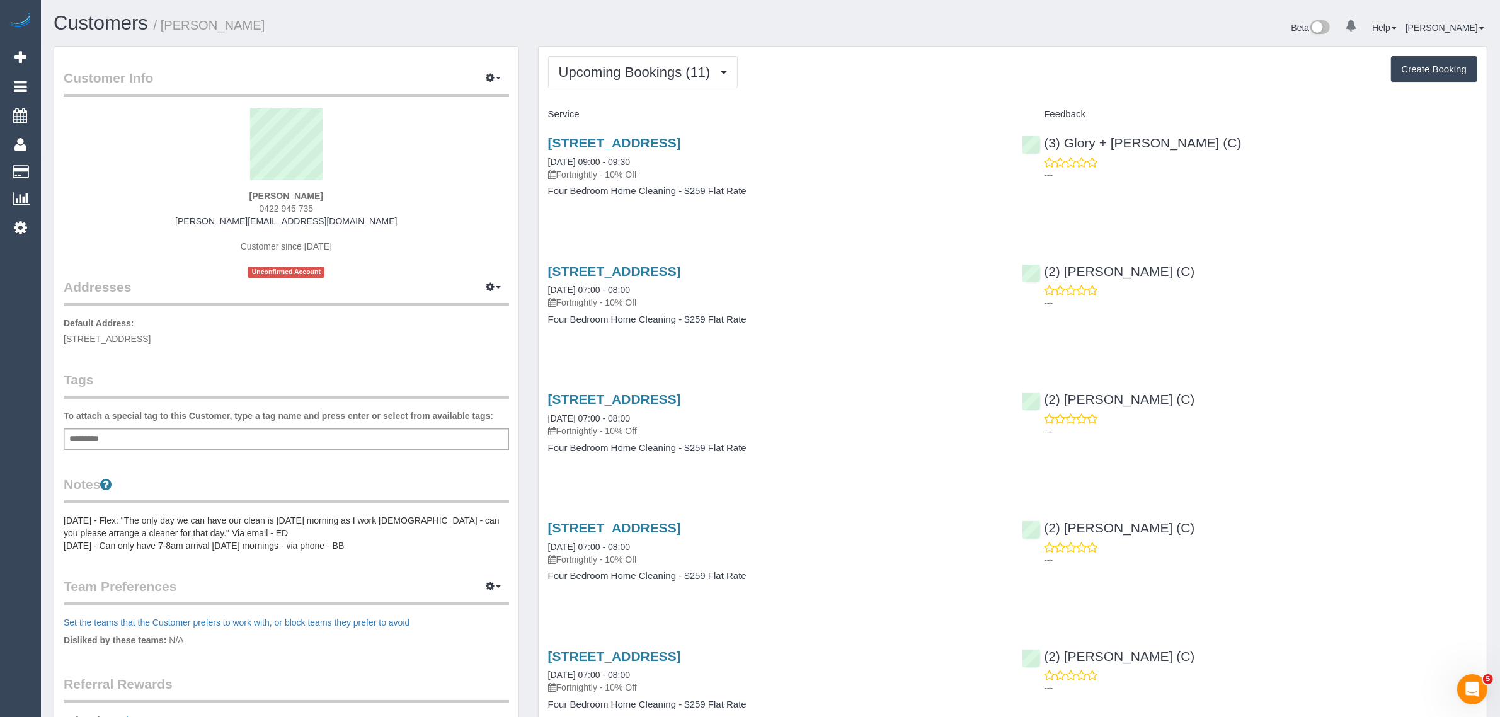
click at [636, 133] on div "15 Florirda Ave, Beaumaris, VIC 3193 12/09/2025 09:00 - 09:30 Fortnightly - 10%…" at bounding box center [776, 173] width 474 height 97
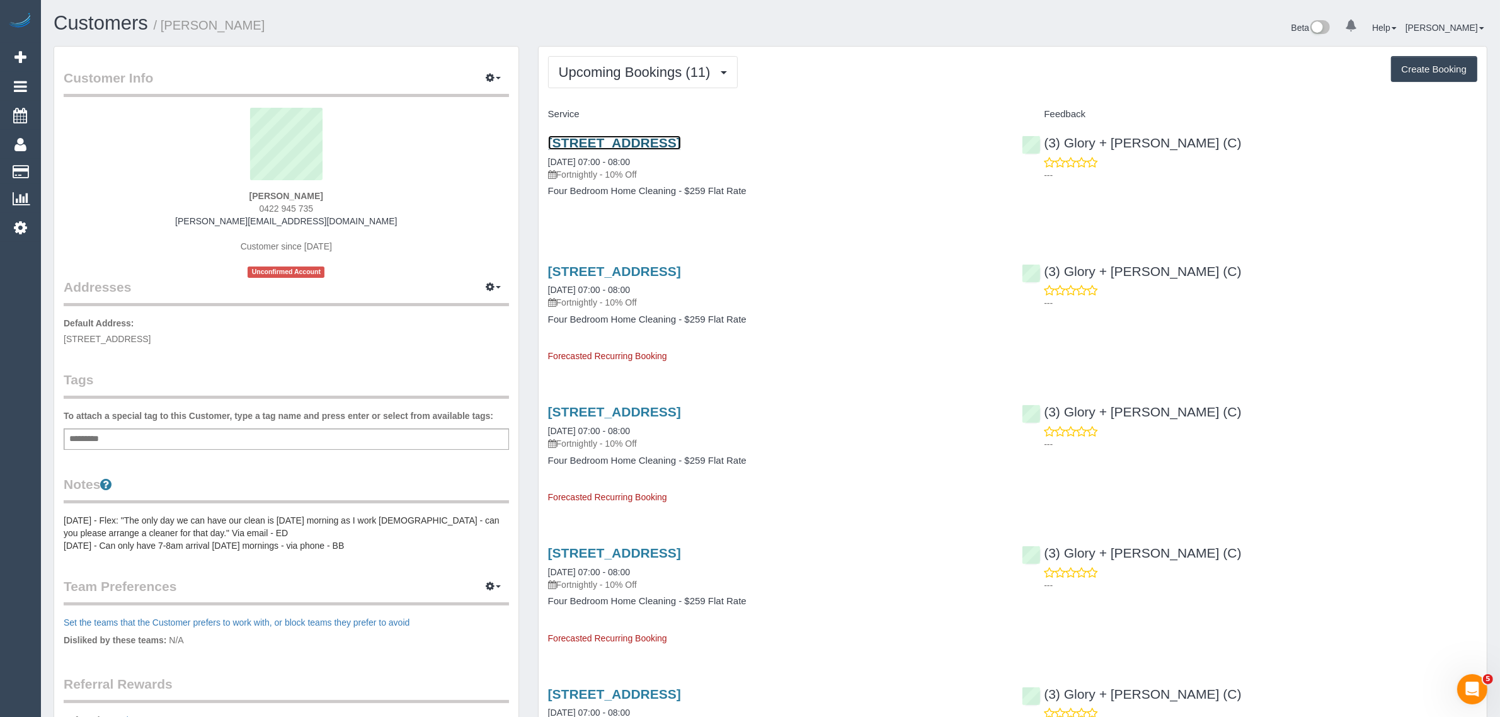
click at [631, 137] on link "15 Florirda Ave, Beaumaris, VIC 3193" at bounding box center [614, 142] width 133 height 14
click at [639, 83] on button "Upcoming Bookings (11)" at bounding box center [643, 72] width 190 height 32
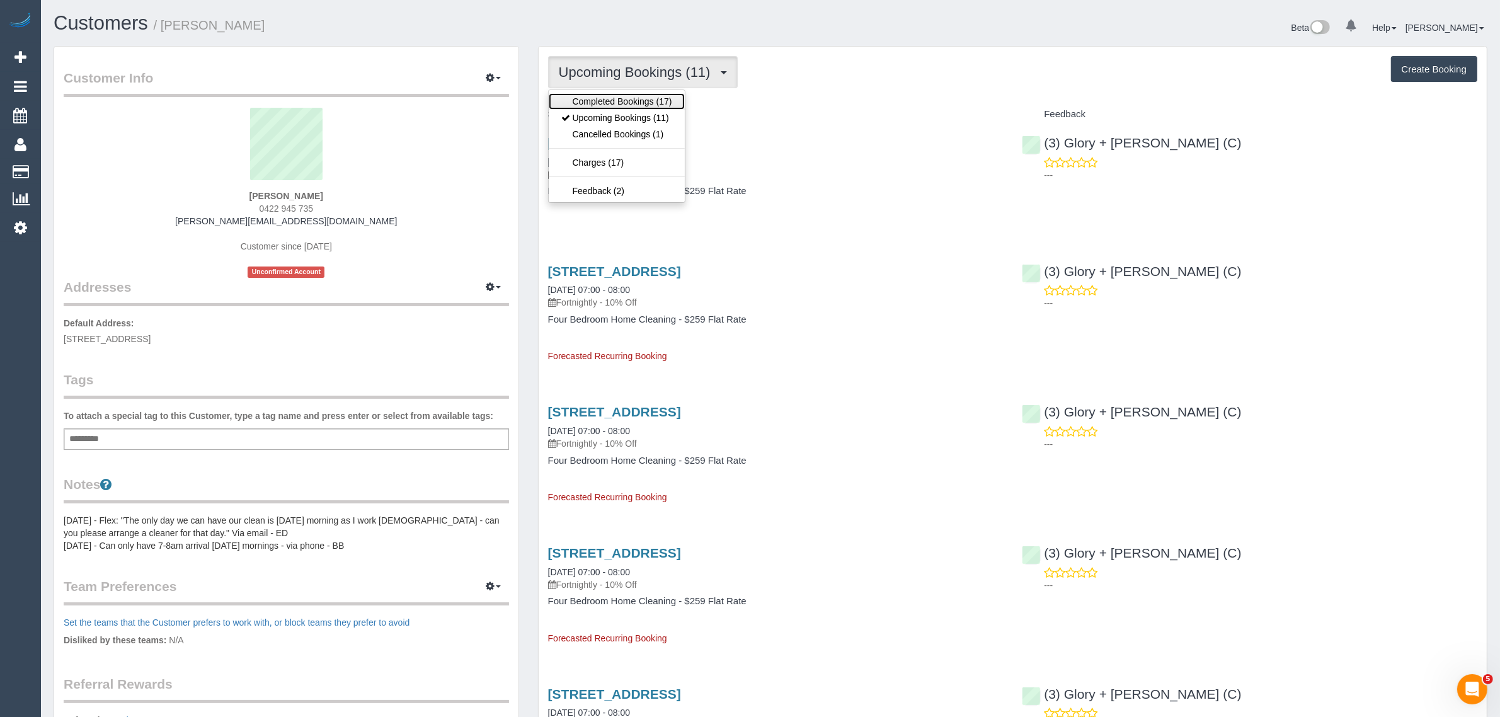
click at [637, 102] on link "Completed Bookings (17)" at bounding box center [617, 101] width 136 height 16
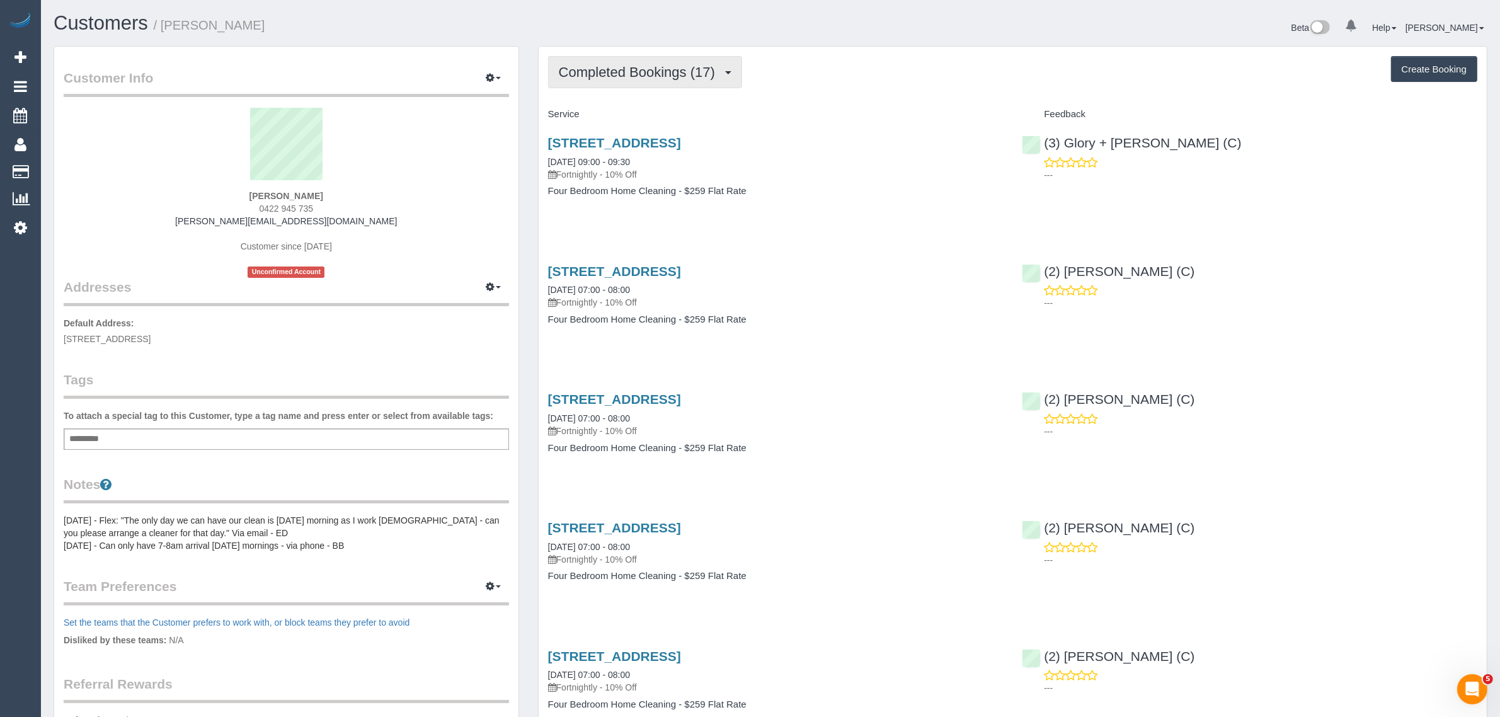
click at [646, 70] on span "Completed Bookings (17)" at bounding box center [640, 72] width 163 height 16
click at [612, 112] on link "Upcoming Bookings (11)" at bounding box center [617, 118] width 136 height 16
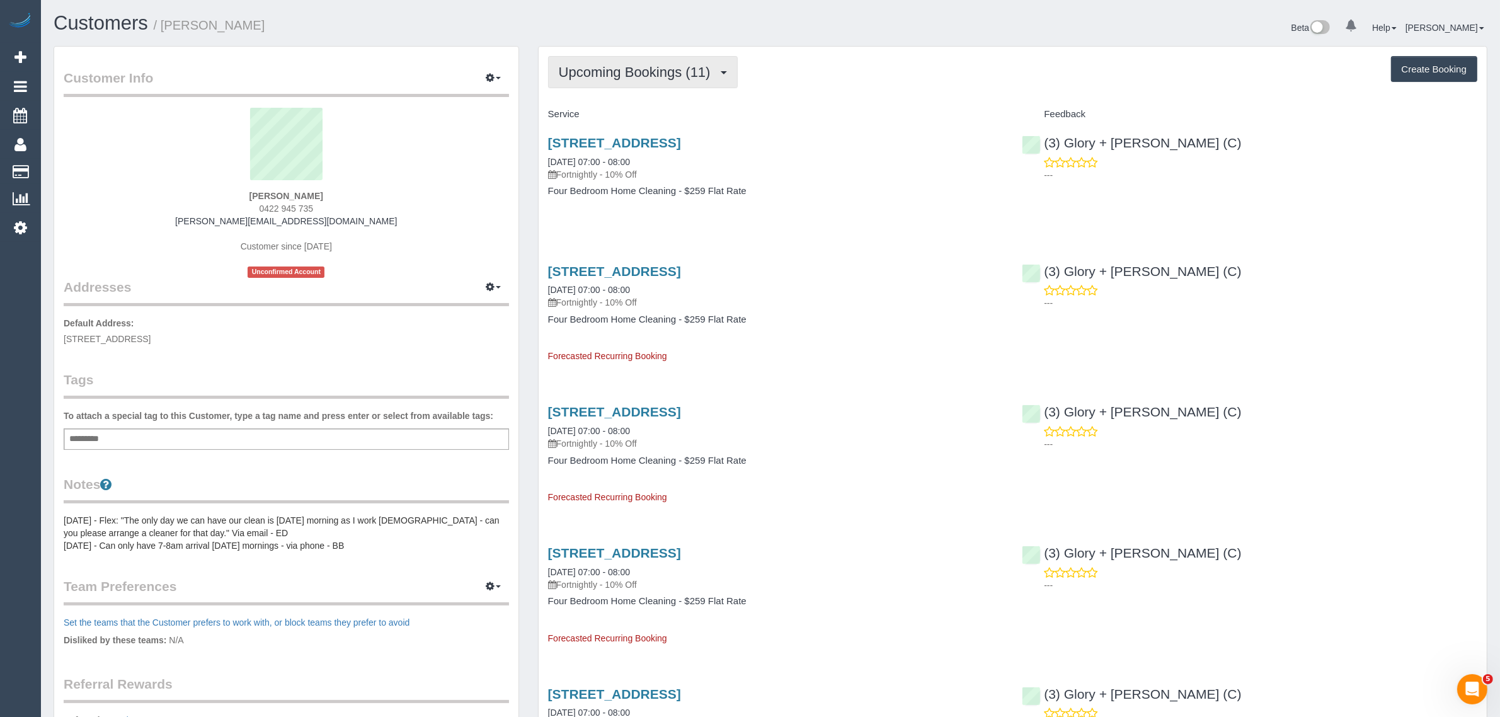
click at [638, 79] on button "Upcoming Bookings (11)" at bounding box center [643, 72] width 190 height 32
click at [632, 98] on link "Completed Bookings (17)" at bounding box center [617, 101] width 136 height 16
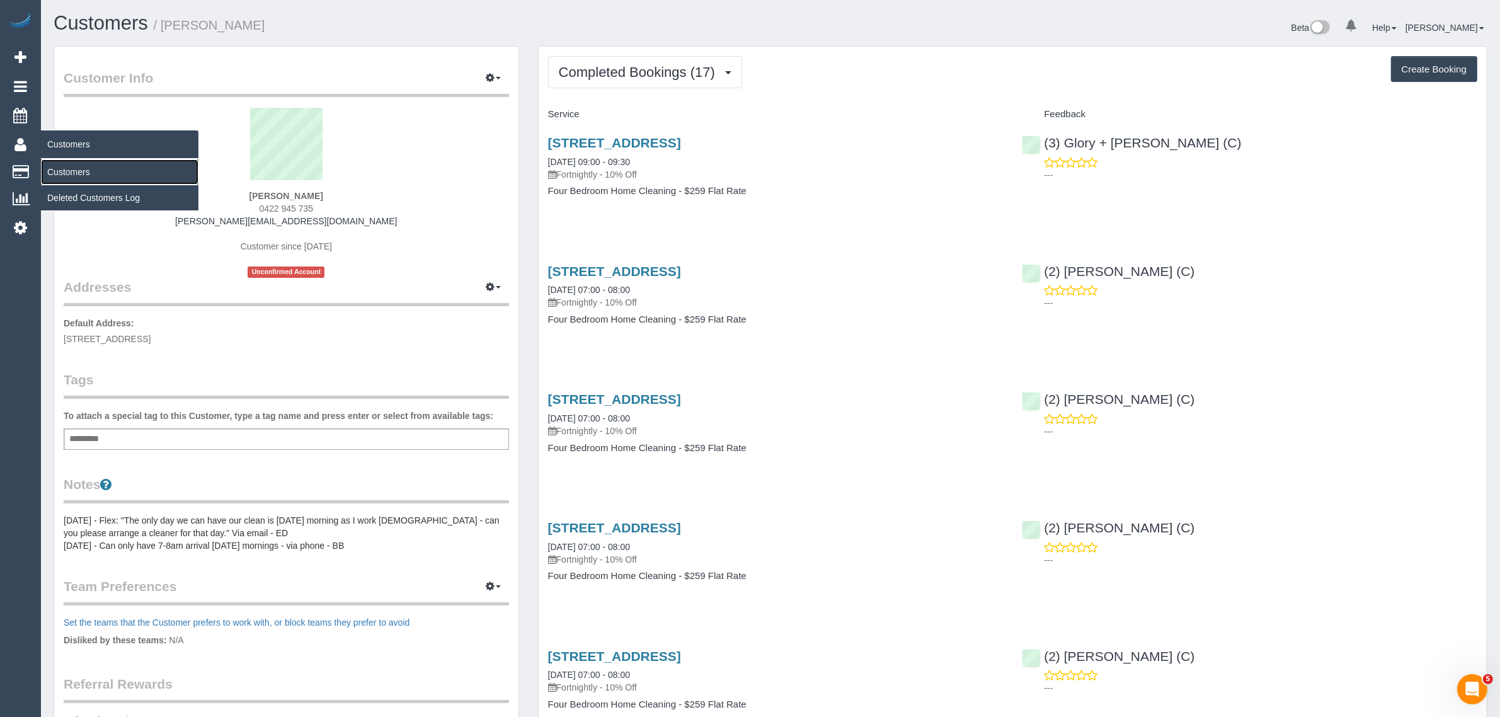
click at [80, 164] on link "Customers" at bounding box center [119, 171] width 157 height 25
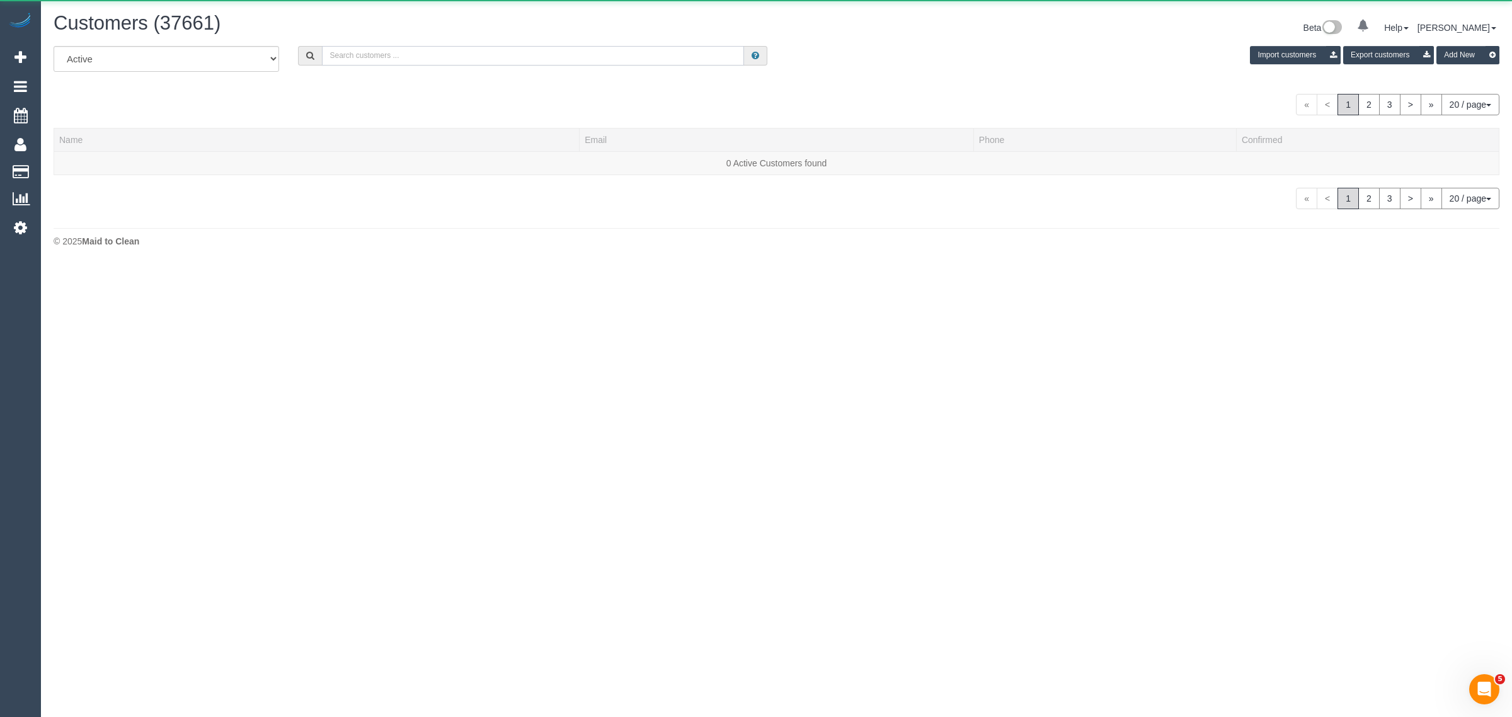
click at [575, 57] on input "text" at bounding box center [533, 56] width 422 height 20
paste input "Charles Sterner"
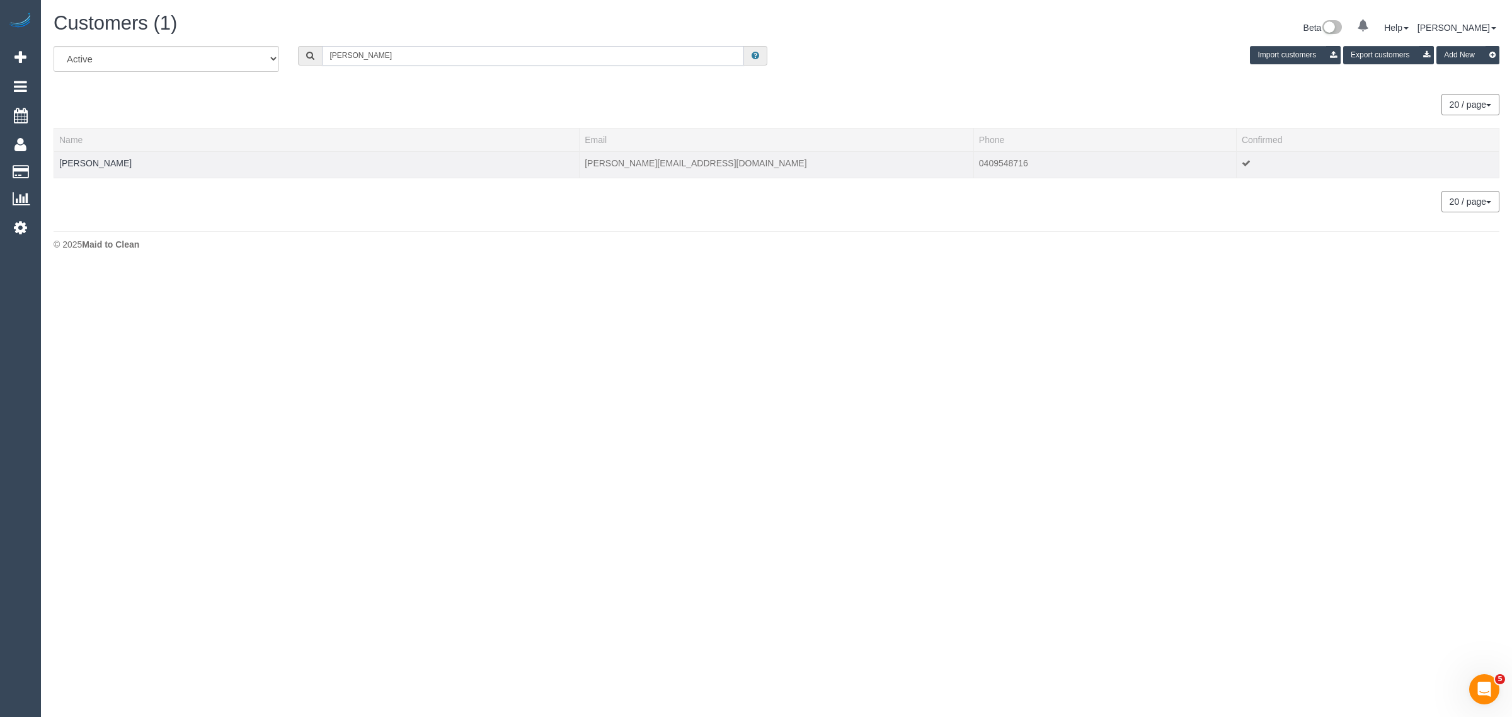
type input "Charles Sterner"
click at [101, 155] on td "Charles Sterner" at bounding box center [316, 164] width 525 height 26
click at [82, 152] on td "Charles Sterner" at bounding box center [316, 164] width 525 height 26
drag, startPoint x: 82, startPoint y: 157, endPoint x: 103, endPoint y: 153, distance: 21.3
click at [82, 158] on link "Charles Sterner" at bounding box center [95, 163] width 72 height 10
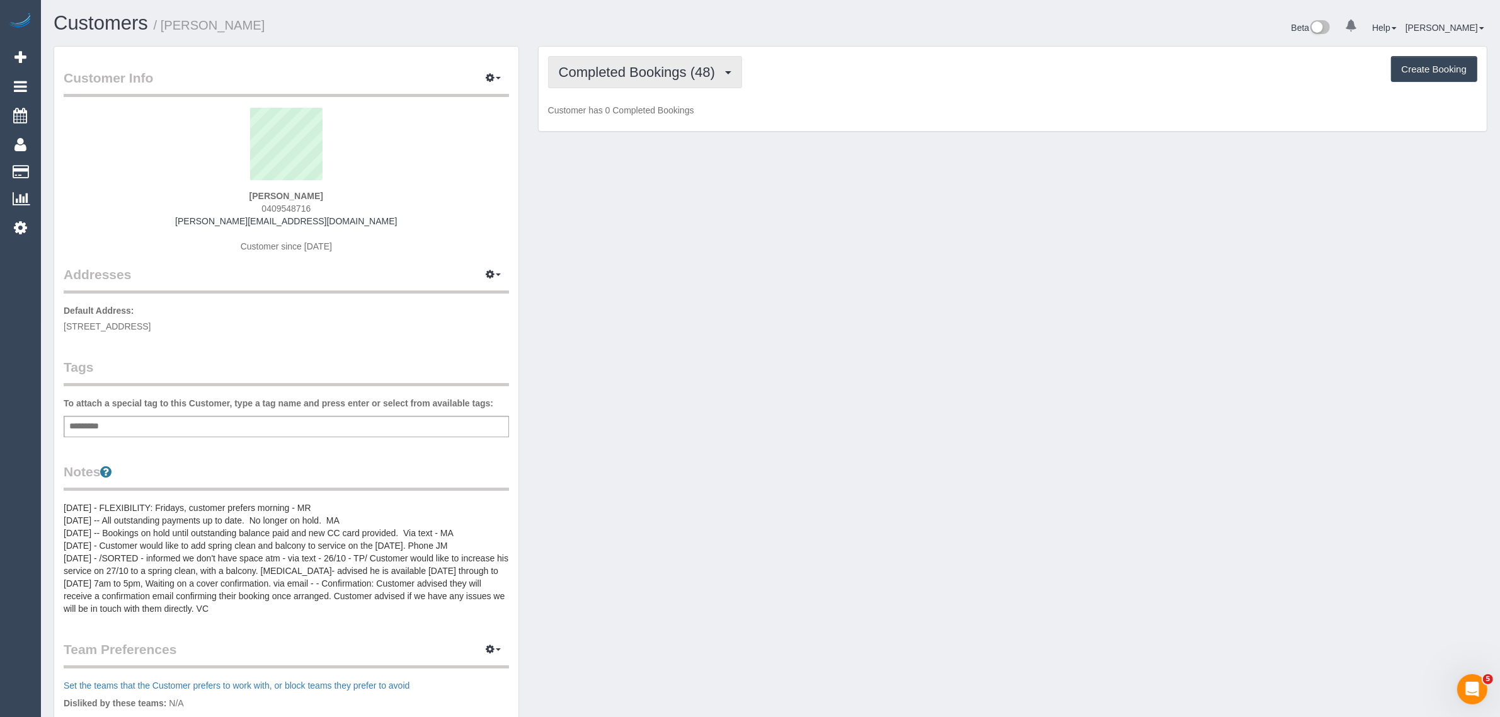
click at [633, 76] on span "Completed Bookings (48)" at bounding box center [640, 72] width 163 height 16
click at [630, 118] on link "Upcoming Bookings (11)" at bounding box center [617, 118] width 136 height 16
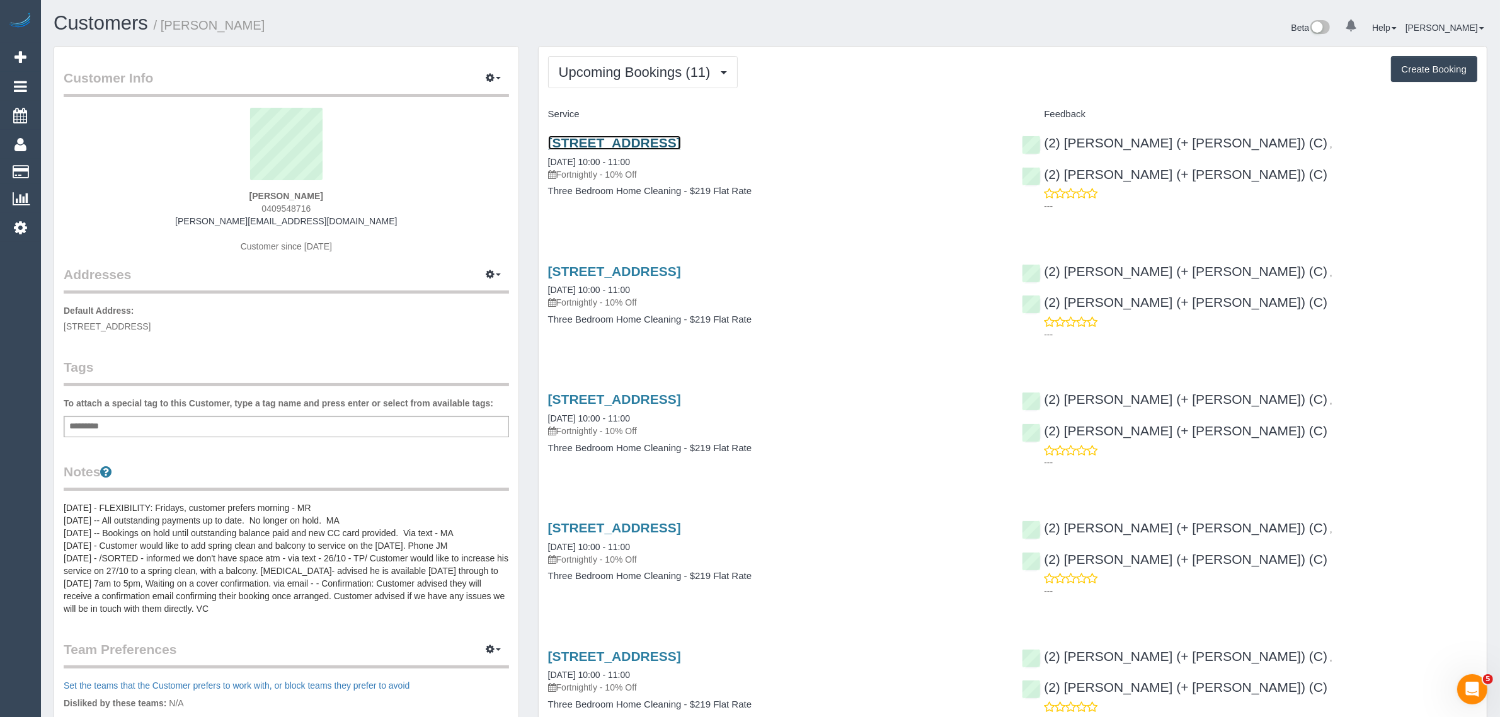
click at [624, 140] on link "65 Dow St, South Melbourne, VIC 3205" at bounding box center [614, 142] width 133 height 14
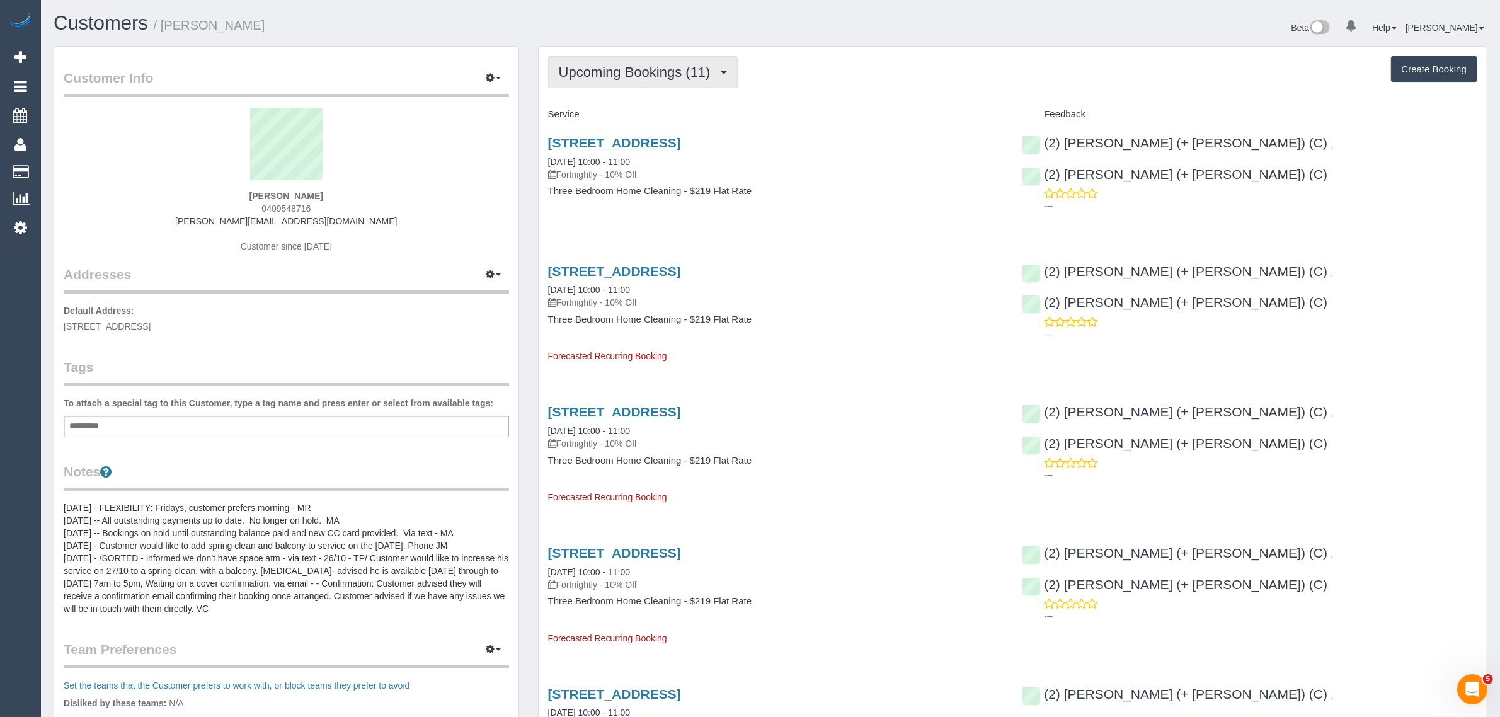
click at [615, 69] on span "Upcoming Bookings (11)" at bounding box center [638, 72] width 158 height 16
click at [633, 127] on link "Cancelled Bookings (32)" at bounding box center [617, 134] width 136 height 16
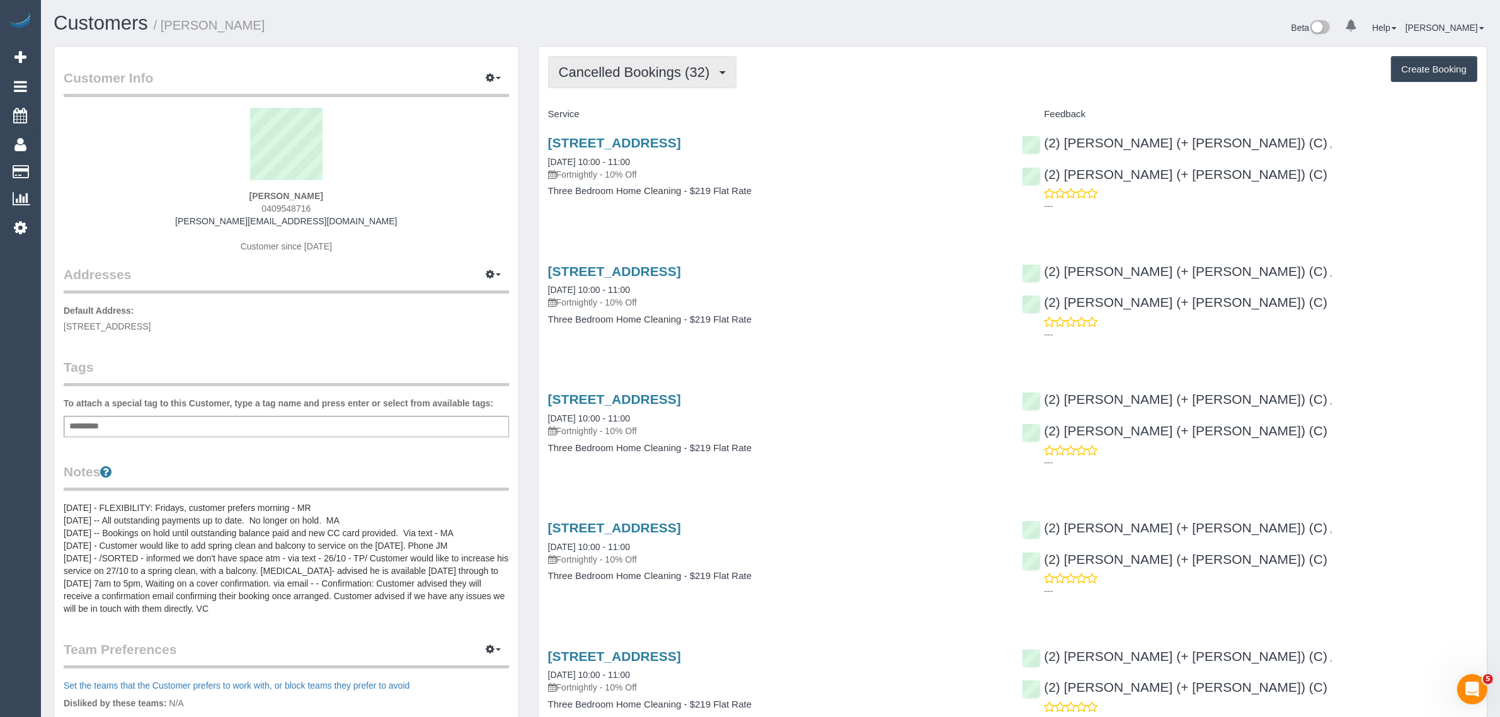
click at [665, 58] on button "Cancelled Bookings (32)" at bounding box center [642, 72] width 189 height 32
click at [614, 113] on link "Upcoming Bookings (11)" at bounding box center [617, 118] width 136 height 16
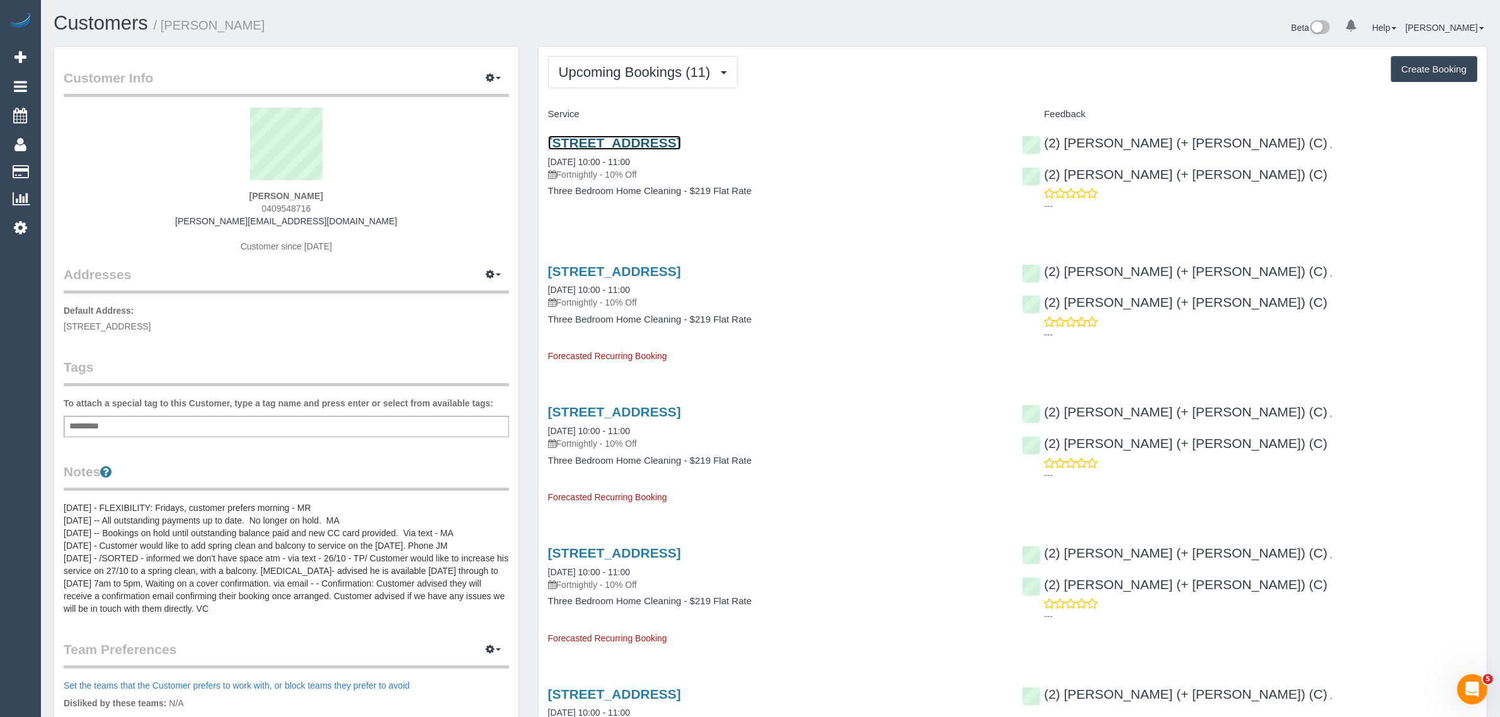
click at [614, 143] on link "65 Dow St, South Melbourne, VIC 3205" at bounding box center [614, 142] width 133 height 14
click at [606, 67] on span "Upcoming Bookings (11)" at bounding box center [638, 72] width 158 height 16
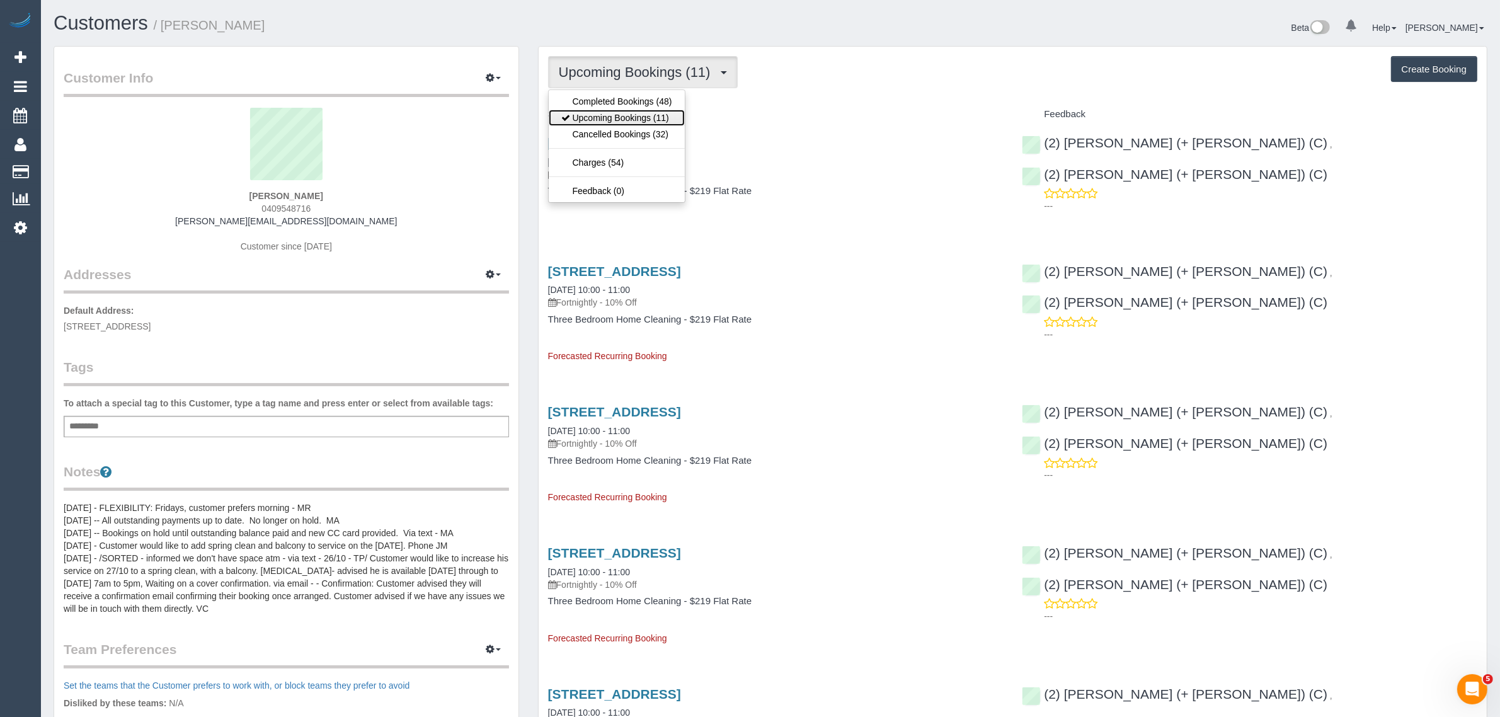
click at [600, 115] on link "Upcoming Bookings (11)" at bounding box center [617, 118] width 136 height 16
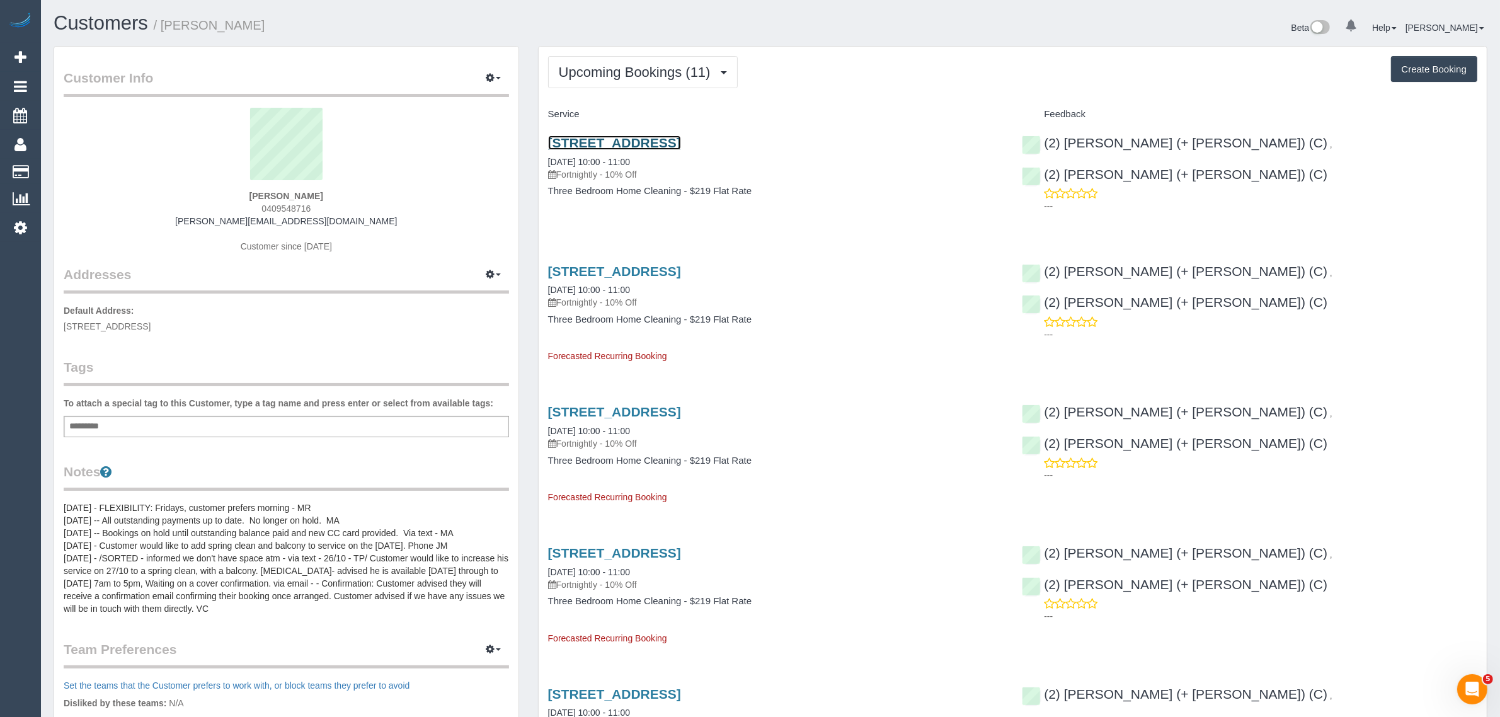
click at [585, 139] on link "65 Dow St, South Melbourne, VIC 3205" at bounding box center [614, 142] width 133 height 14
drag, startPoint x: 577, startPoint y: 234, endPoint x: 576, endPoint y: 246, distance: 11.4
click at [553, 289] on link "04/10/2025 10:00 - 11:00" at bounding box center [589, 290] width 82 height 10
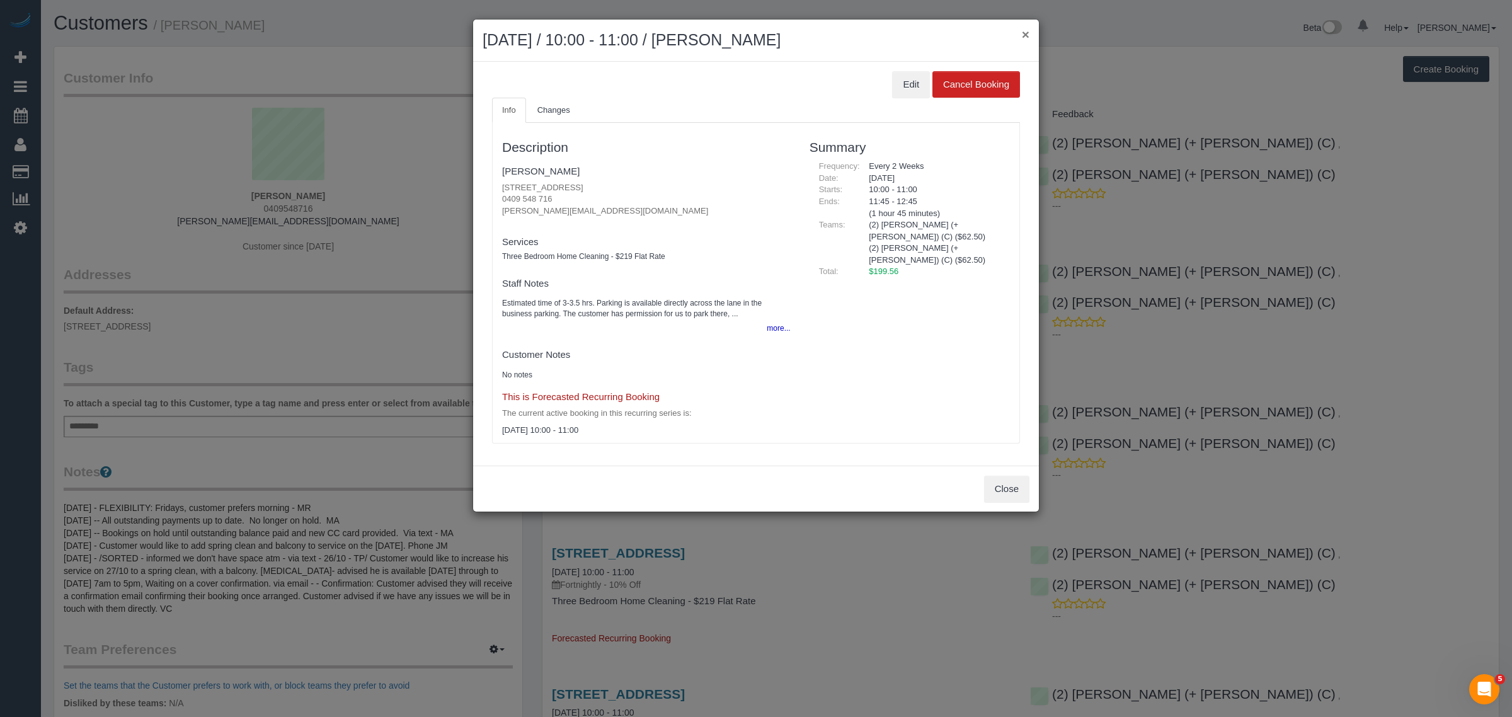
click at [1022, 30] on button "×" at bounding box center [1026, 34] width 8 height 13
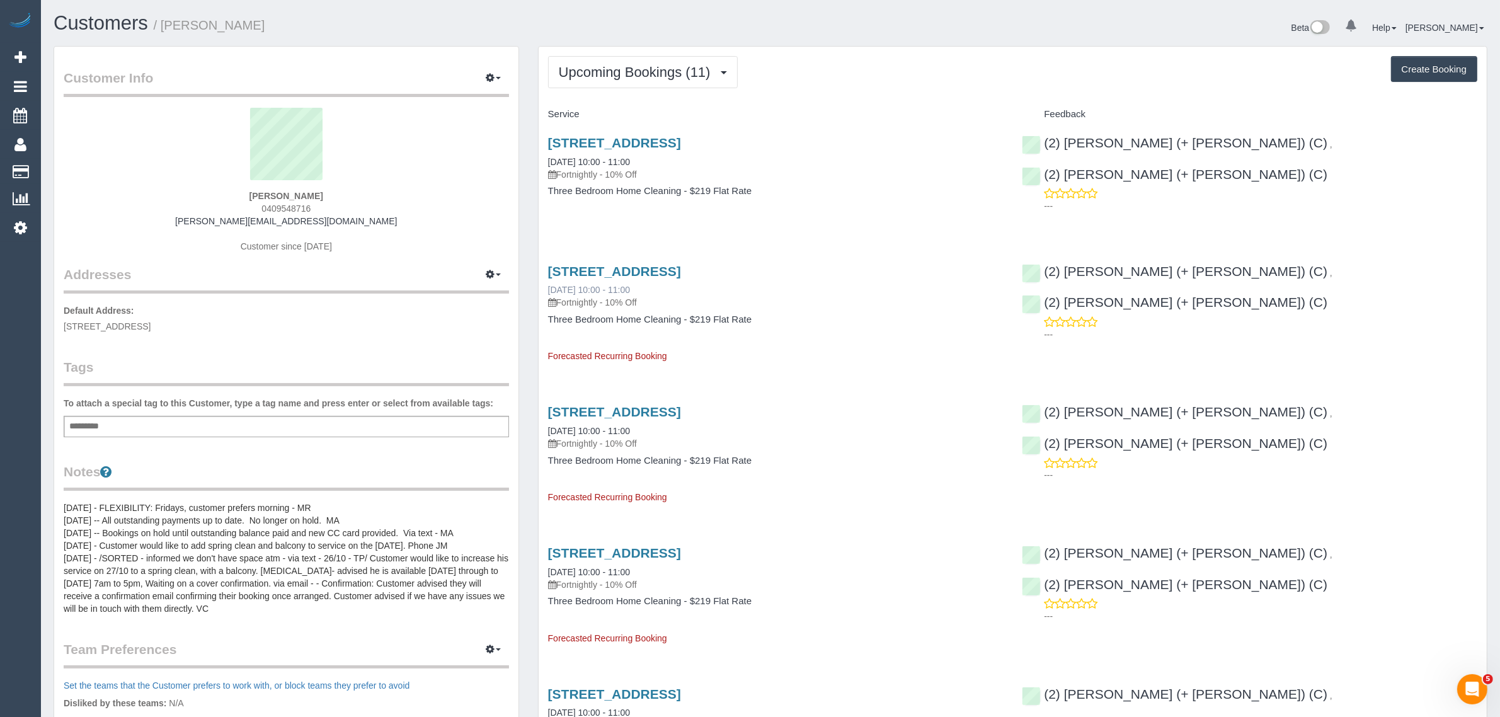
drag, startPoint x: 540, startPoint y: 284, endPoint x: 596, endPoint y: 284, distance: 56.1
click at [596, 284] on div "65 Dow St, South Melbourne, VIC 3205 04/10/2025 10:00 - 11:00 Fortnightly - 10%…" at bounding box center [776, 308] width 474 height 110
click at [618, 67] on span "Upcoming Bookings (11)" at bounding box center [638, 72] width 158 height 16
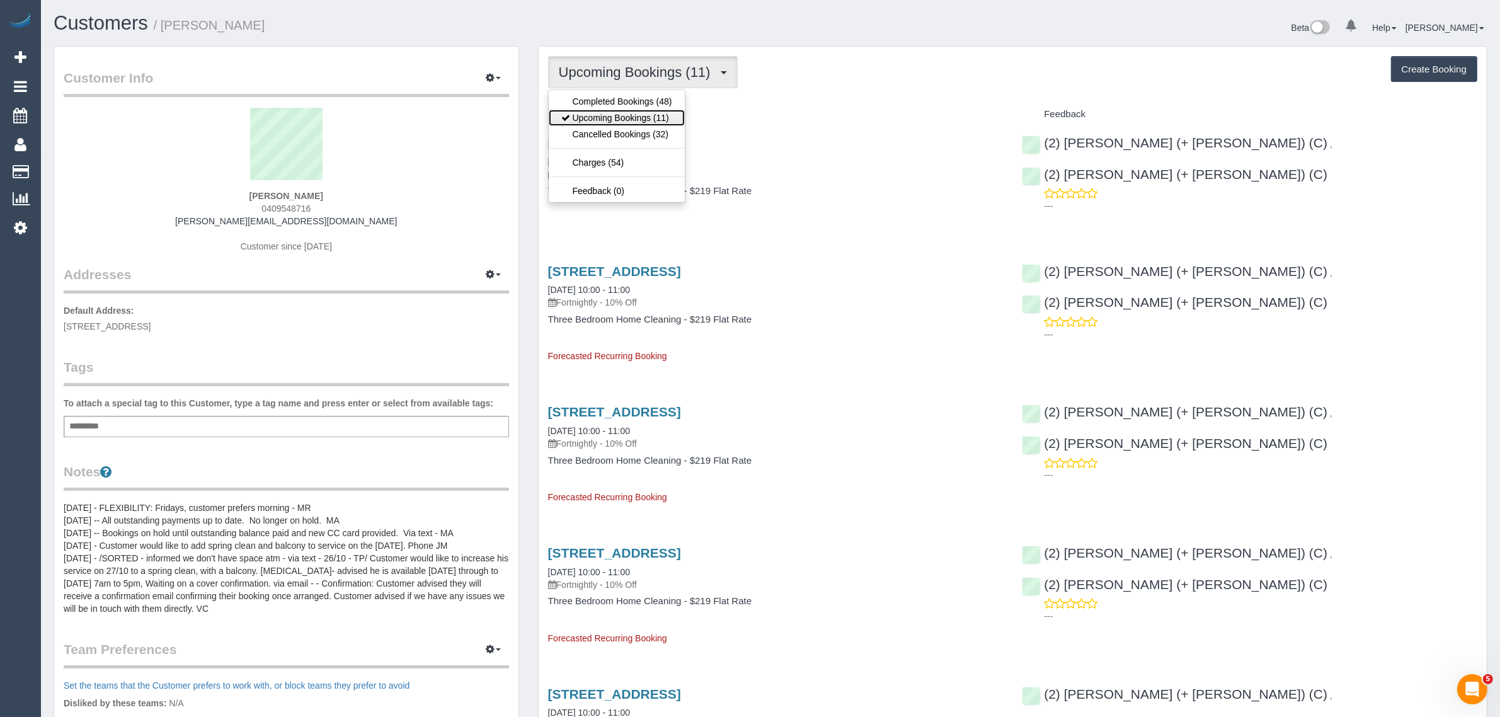
click at [618, 118] on link "Upcoming Bookings (11)" at bounding box center [617, 118] width 136 height 16
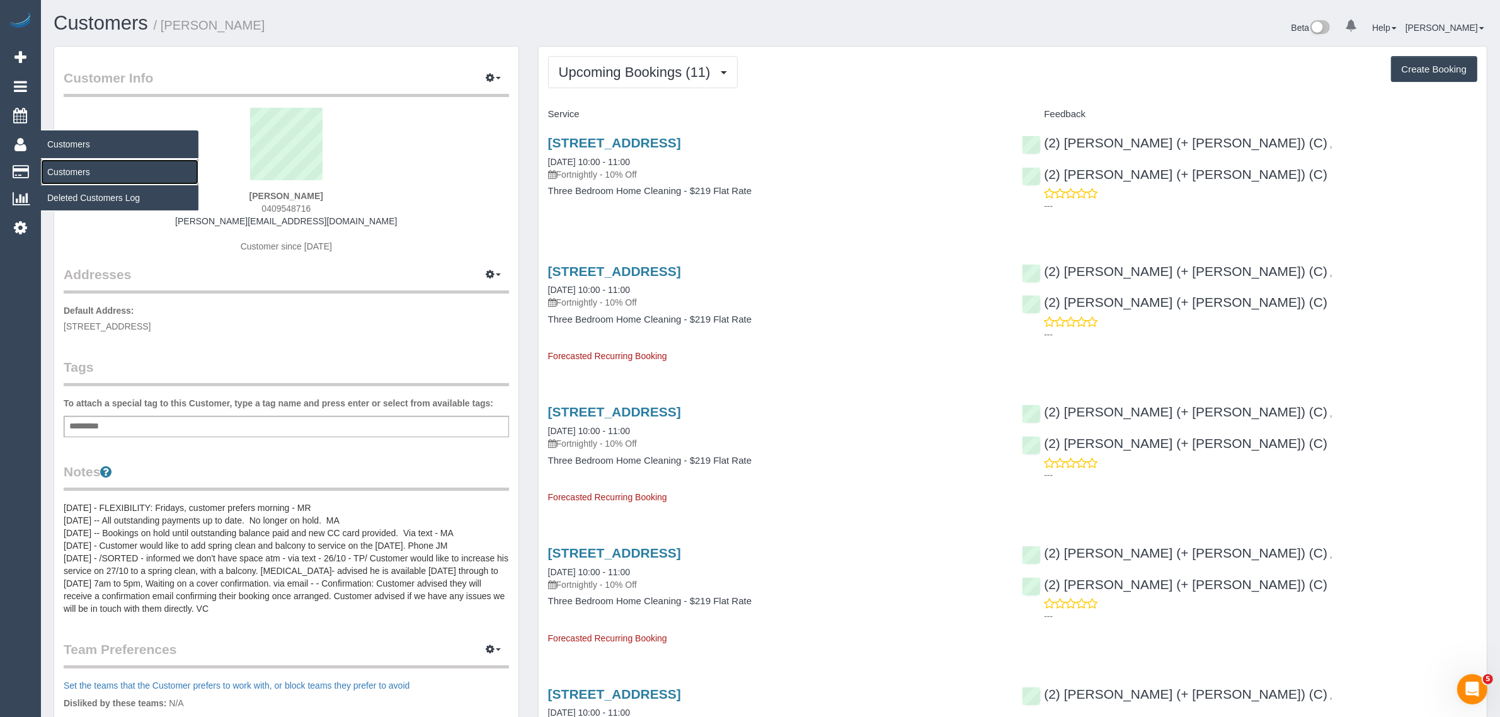
click at [85, 164] on link "Customers" at bounding box center [119, 171] width 157 height 25
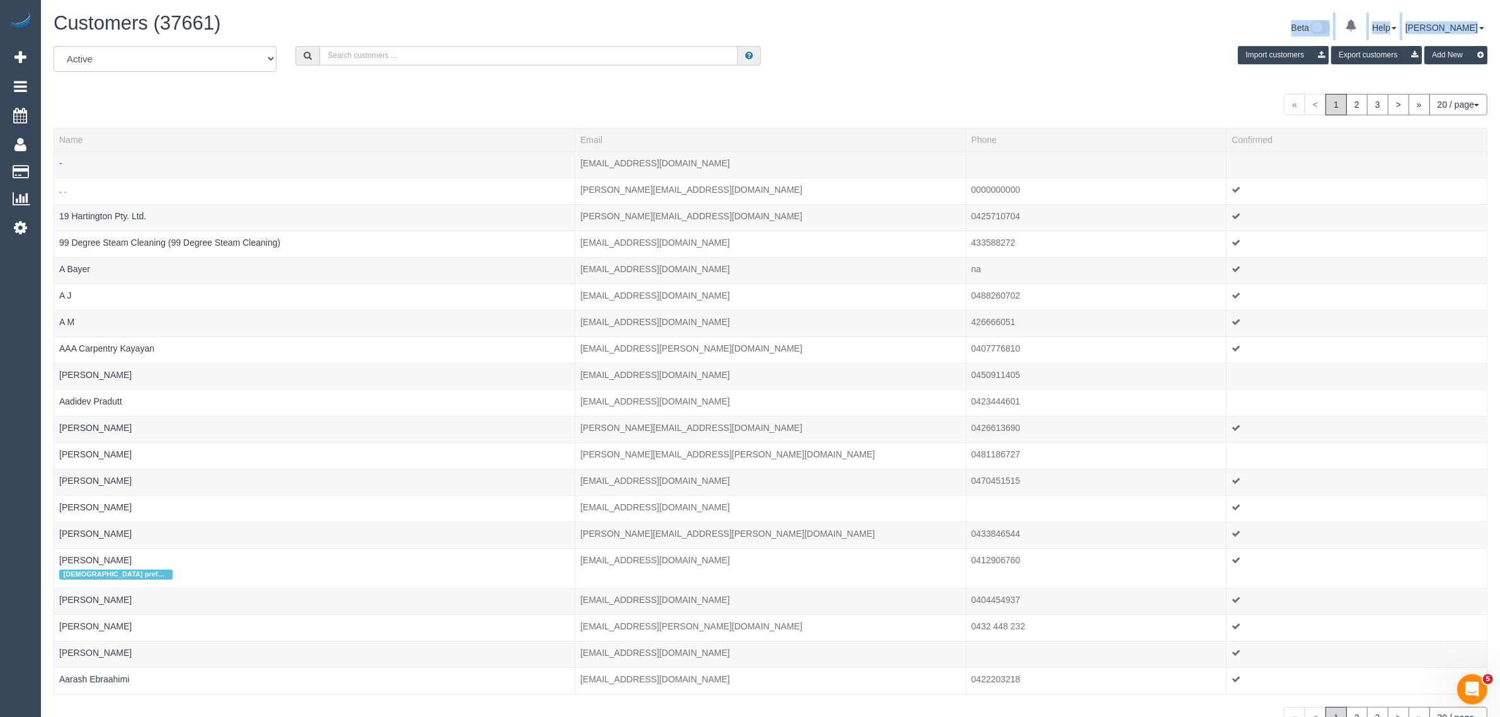
click at [448, 42] on div "Customers (37661) Beta 0 Your Notifications You have 0 alerts Help Help Docs Ta…" at bounding box center [770, 29] width 1453 height 33
click at [447, 46] on input "text" at bounding box center [528, 56] width 418 height 20
paste input "+61466589518 Aircall new contact"
drag, startPoint x: 379, startPoint y: 54, endPoint x: 535, endPoint y: 54, distance: 156.2
click at [534, 54] on input "+61466589518 Aircall new contact" at bounding box center [528, 56] width 418 height 20
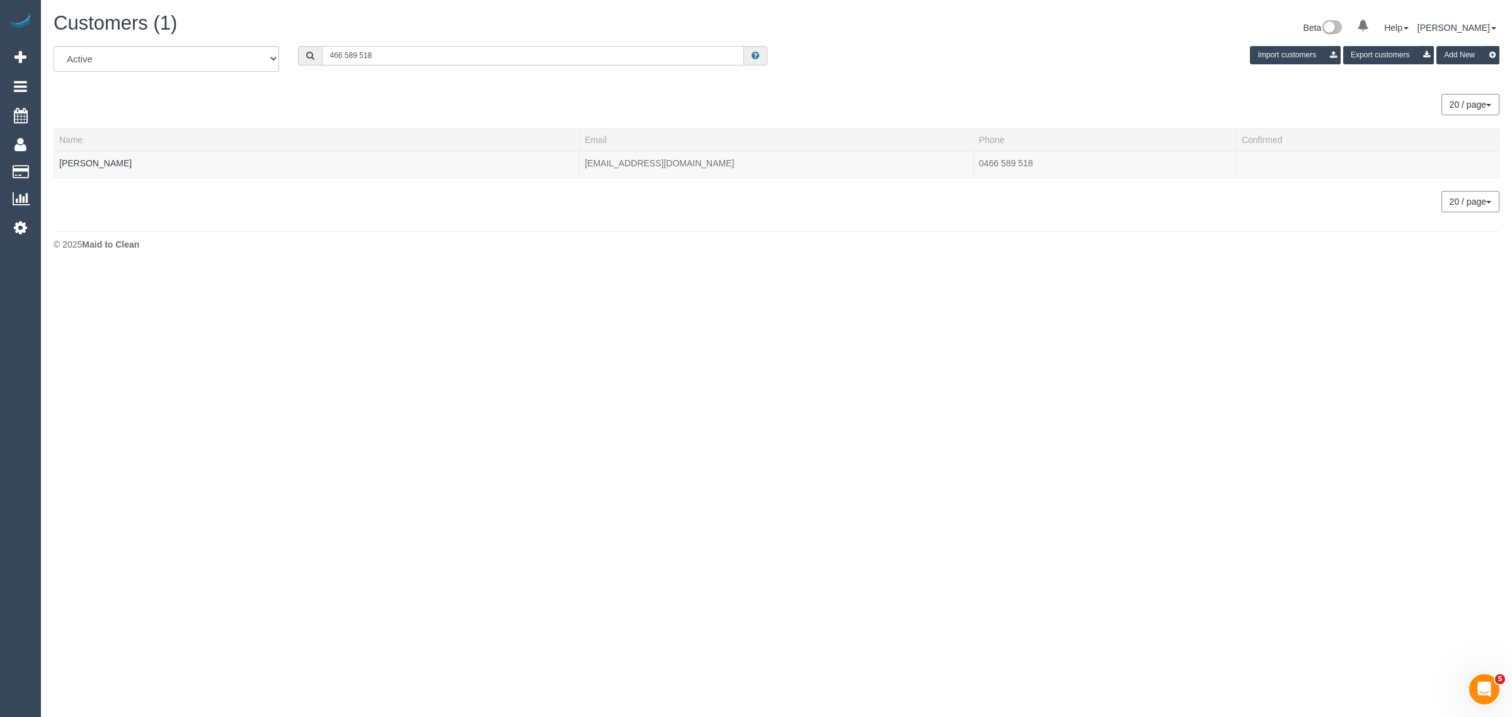
type input "466 589 518"
drag, startPoint x: 106, startPoint y: 164, endPoint x: 95, endPoint y: 156, distance: 13.9
click at [95, 156] on td "Annette Leong" at bounding box center [316, 164] width 525 height 26
click at [111, 159] on link "Annette Leong" at bounding box center [95, 163] width 72 height 10
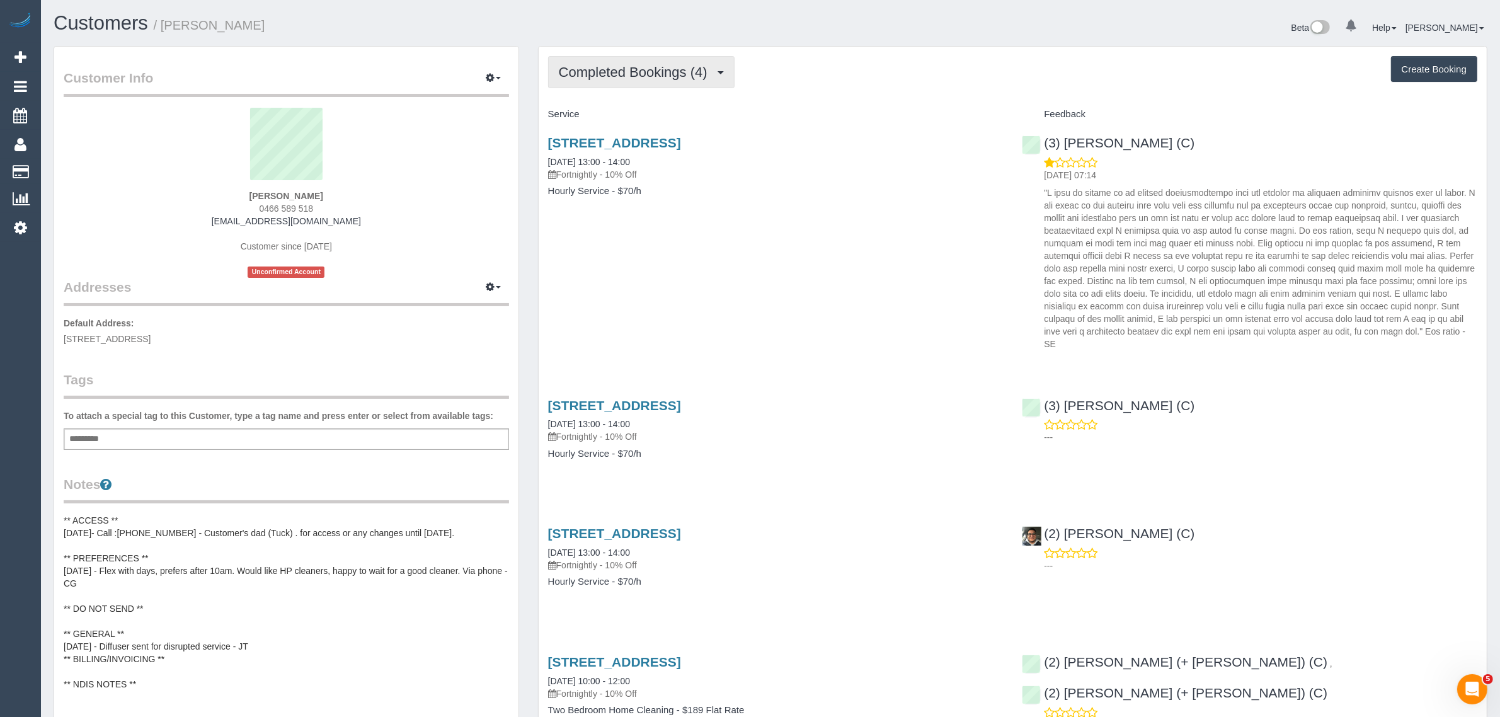
click at [671, 77] on span "Completed Bookings (4)" at bounding box center [636, 72] width 155 height 16
click at [653, 111] on link "Upcoming Bookings (11)" at bounding box center [615, 118] width 133 height 16
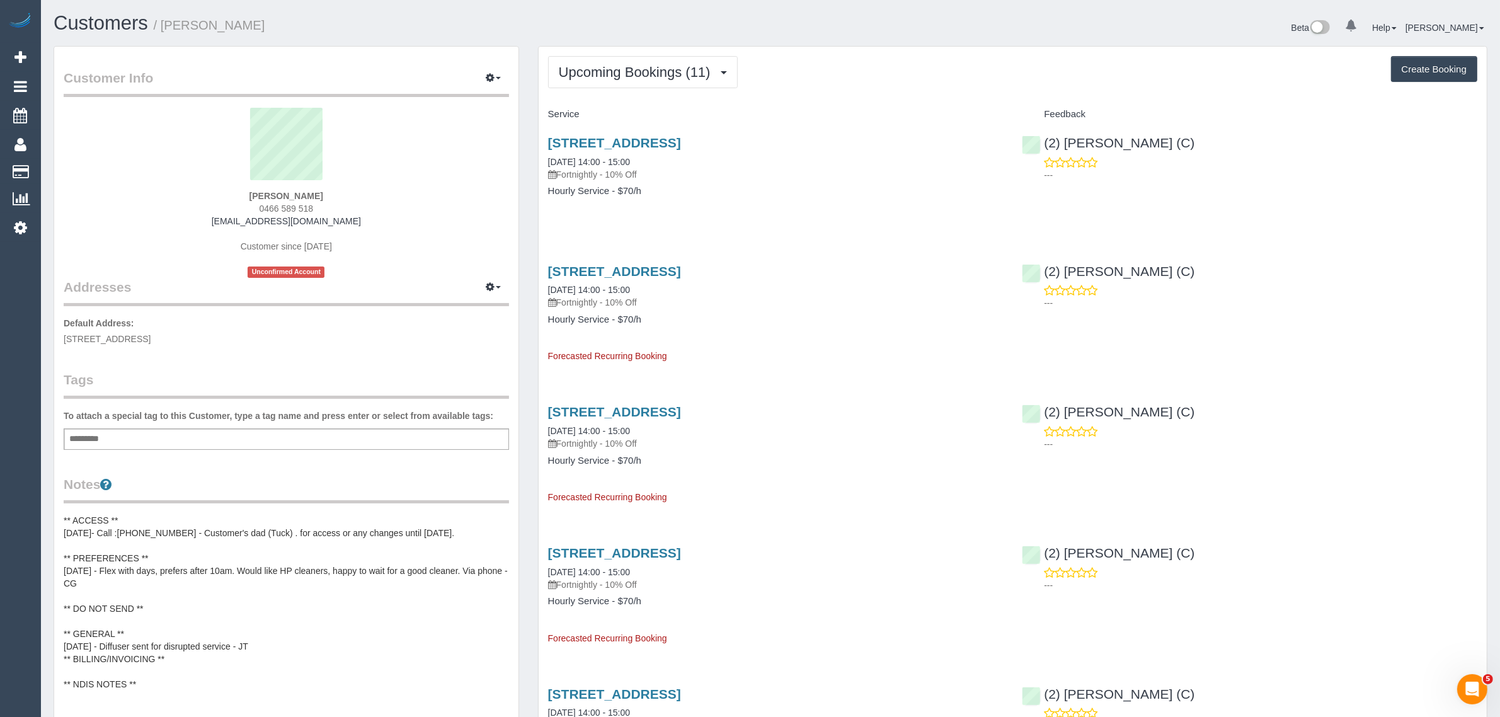
drag, startPoint x: 660, startPoint y: 156, endPoint x: 555, endPoint y: 151, distance: 104.7
click at [542, 153] on div "3 Orford Road, Ashburton, VIC 3147 18/09/2025 14:00 - 15:00 Fortnightly - 10% O…" at bounding box center [776, 173] width 474 height 97
drag, startPoint x: 1249, startPoint y: 132, endPoint x: 1053, endPoint y: 144, distance: 196.2
click at [1053, 144] on div "(2) Dinitha Gunawardana (C) ---" at bounding box center [1249, 156] width 474 height 62
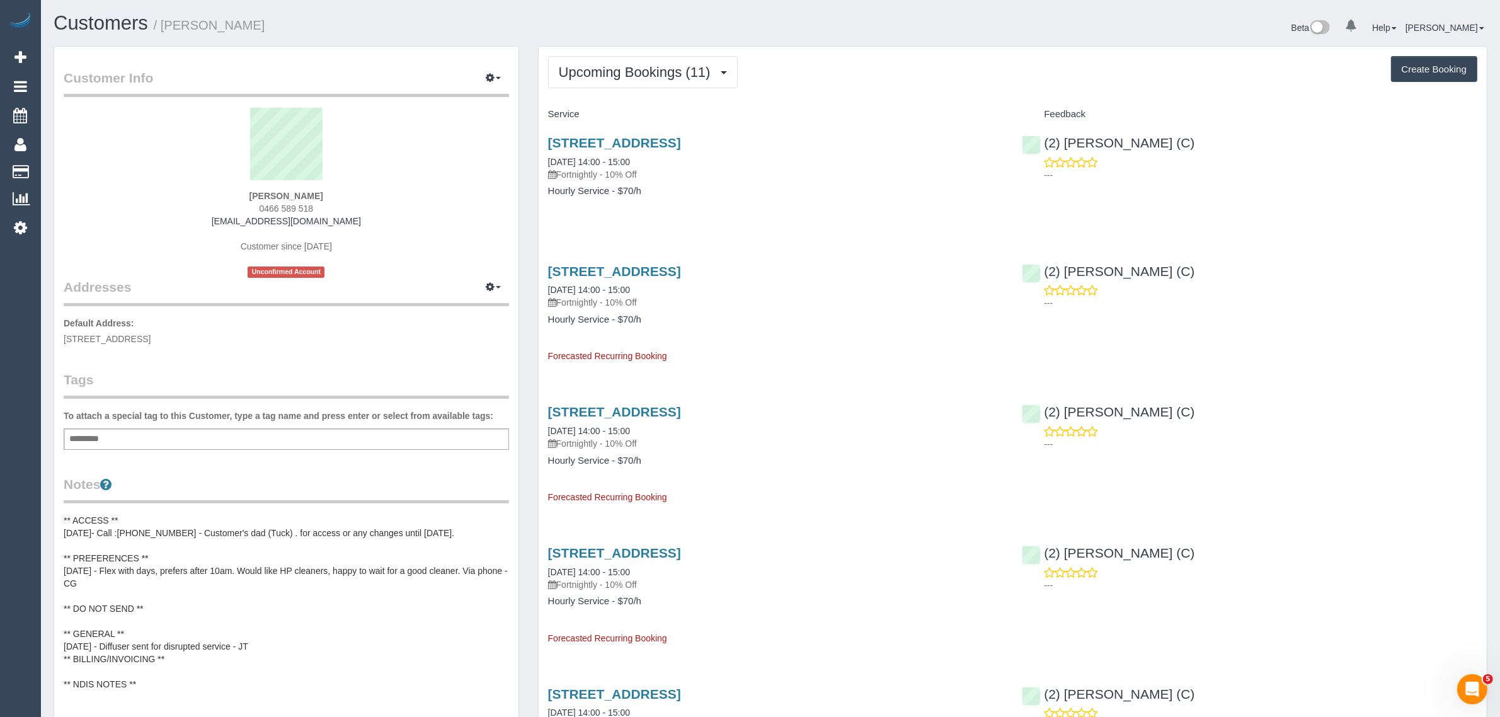
click at [146, 339] on span "3 Orford Road, Ashburton, VIC 3147" at bounding box center [107, 339] width 87 height 10
click at [71, 168] on link "Customers" at bounding box center [119, 171] width 157 height 25
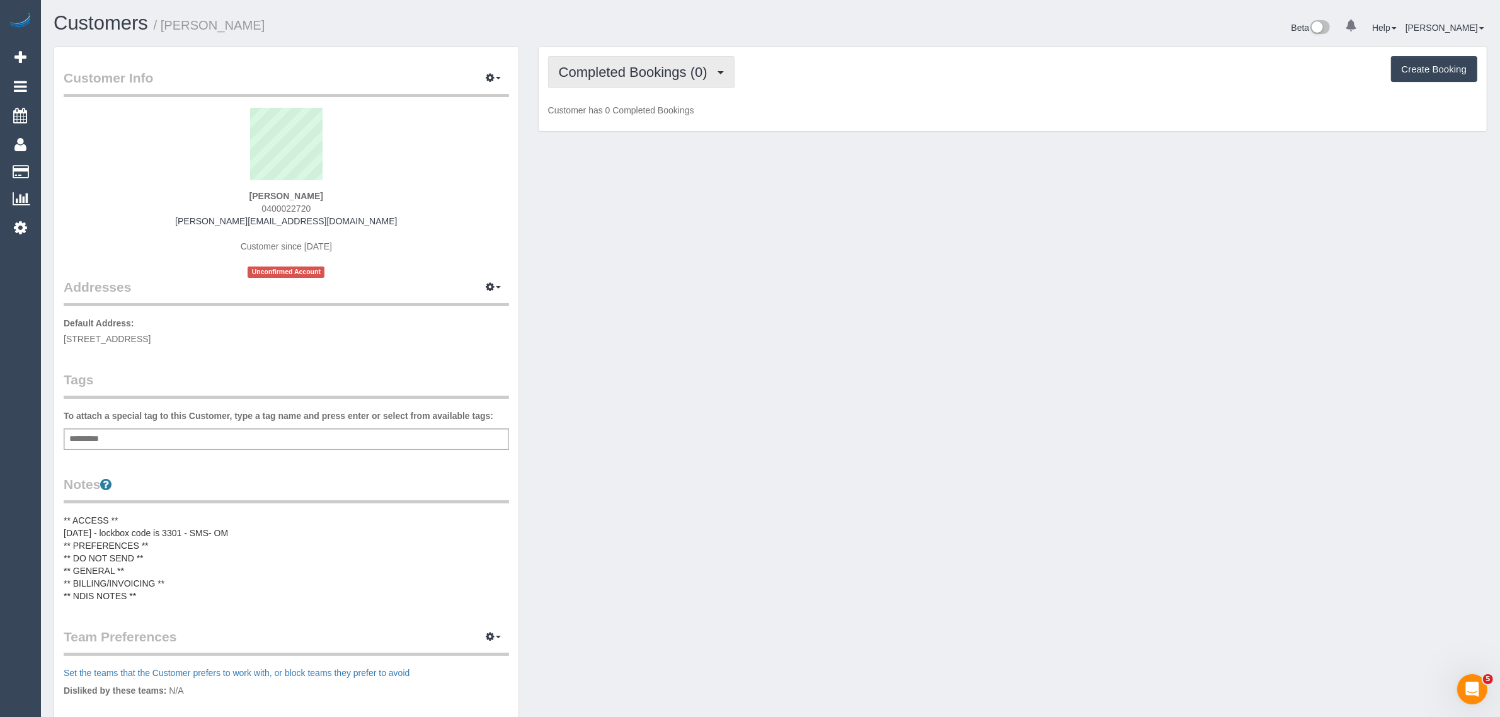
click at [596, 77] on span "Completed Bookings (0)" at bounding box center [636, 72] width 155 height 16
drag, startPoint x: 587, startPoint y: 114, endPoint x: 600, endPoint y: 112, distance: 12.7
click at [587, 114] on link "Upcoming Bookings (1)" at bounding box center [614, 118] width 131 height 16
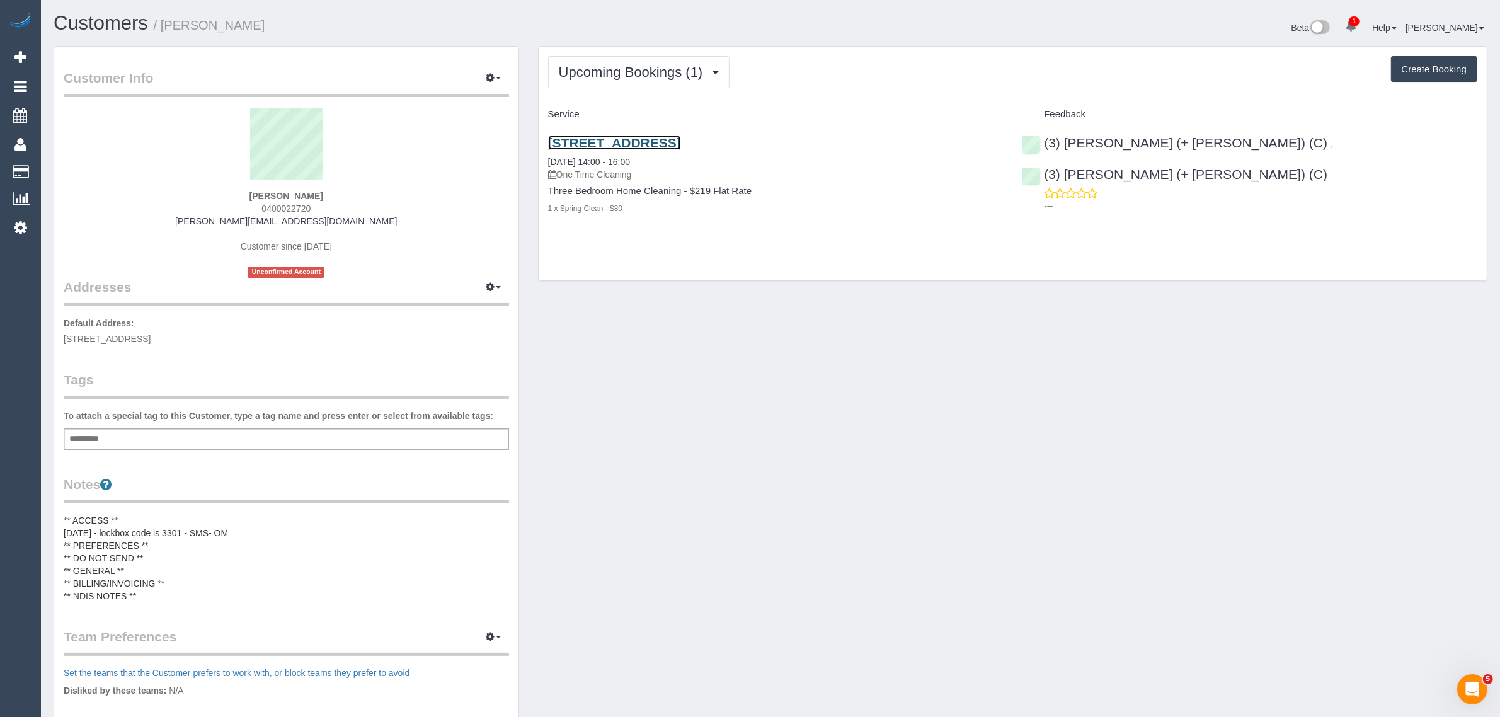
click at [626, 144] on link "[STREET_ADDRESS]" at bounding box center [614, 142] width 133 height 14
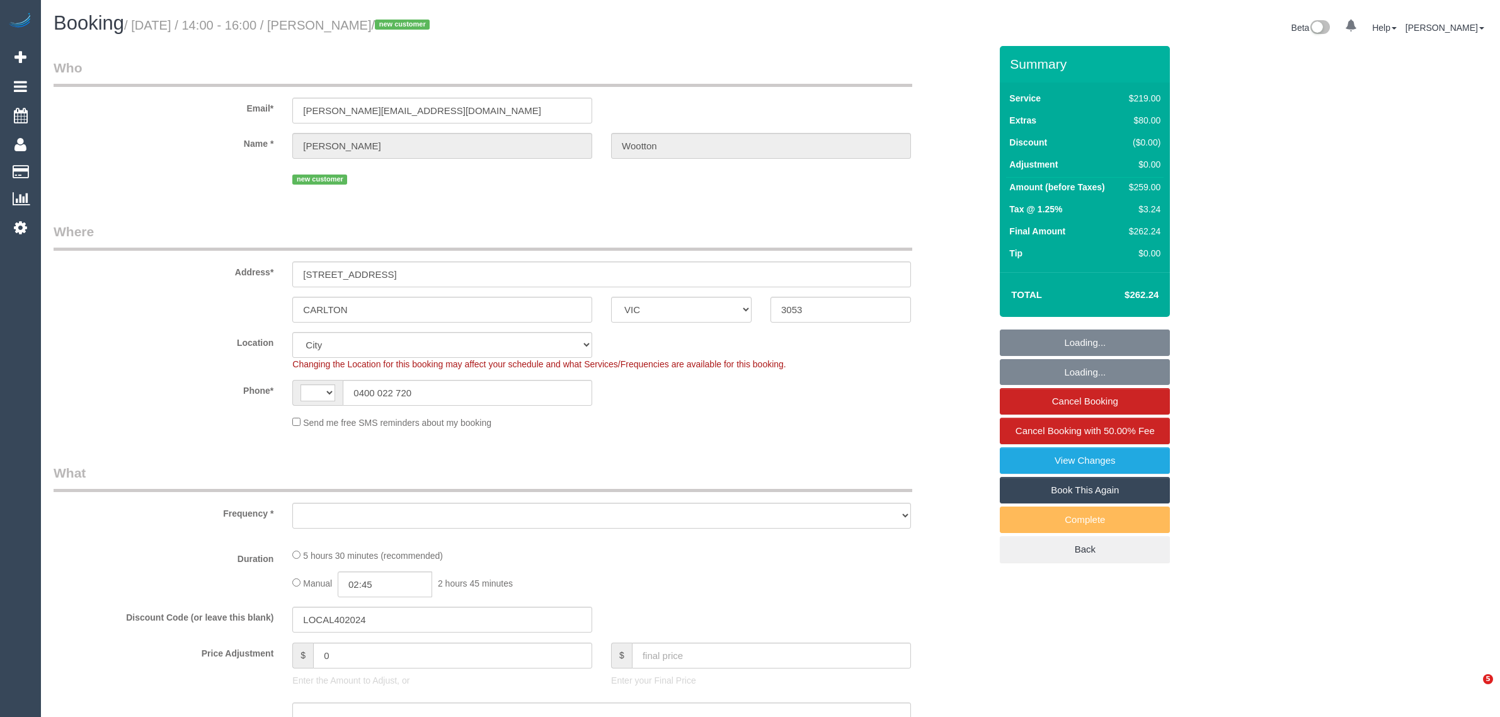
select select "VIC"
select select "string:AU"
select select "object:777"
select select "string:stripe-pm_1S4Kbm2GScqysDRVcY7WpnZ2"
select select "number:28"
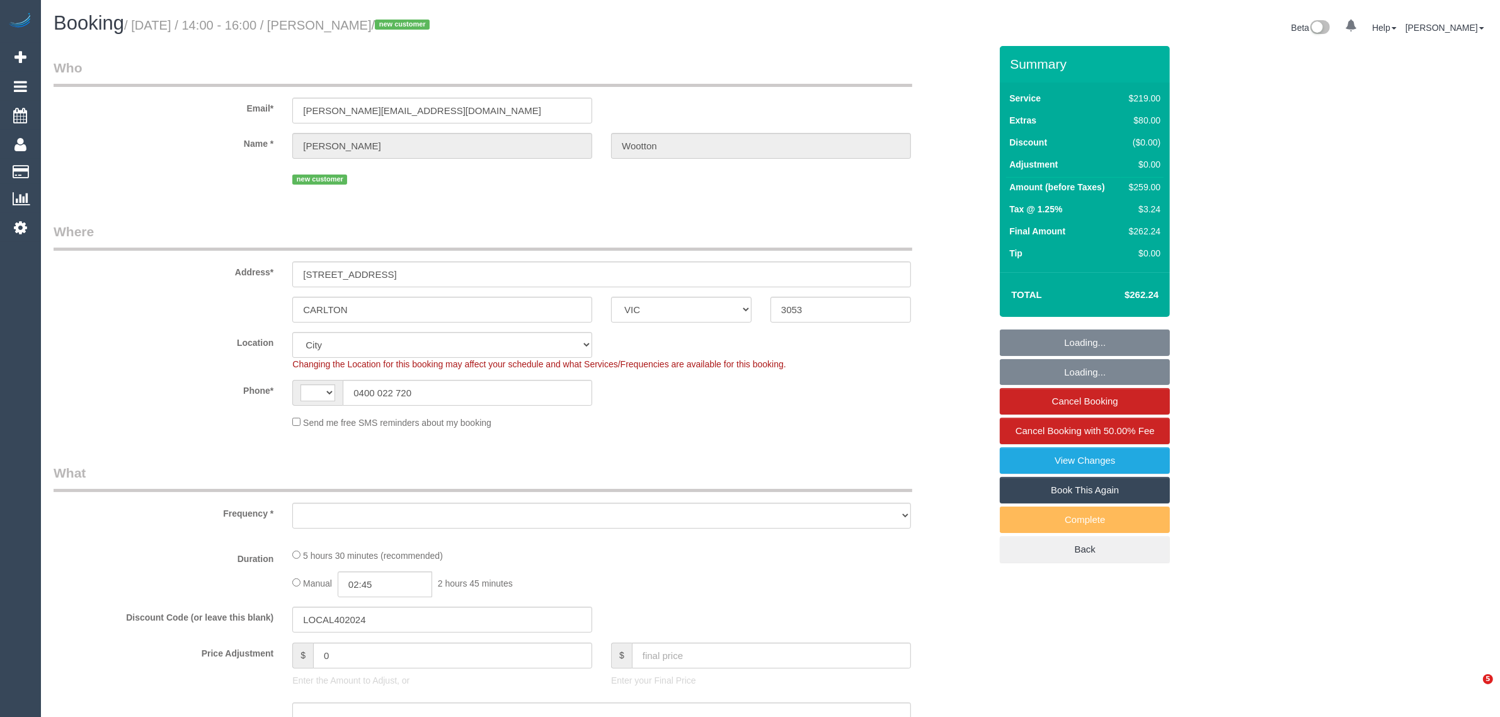
select select "number:14"
select select "number:21"
select select "number:22"
select select "number:13"
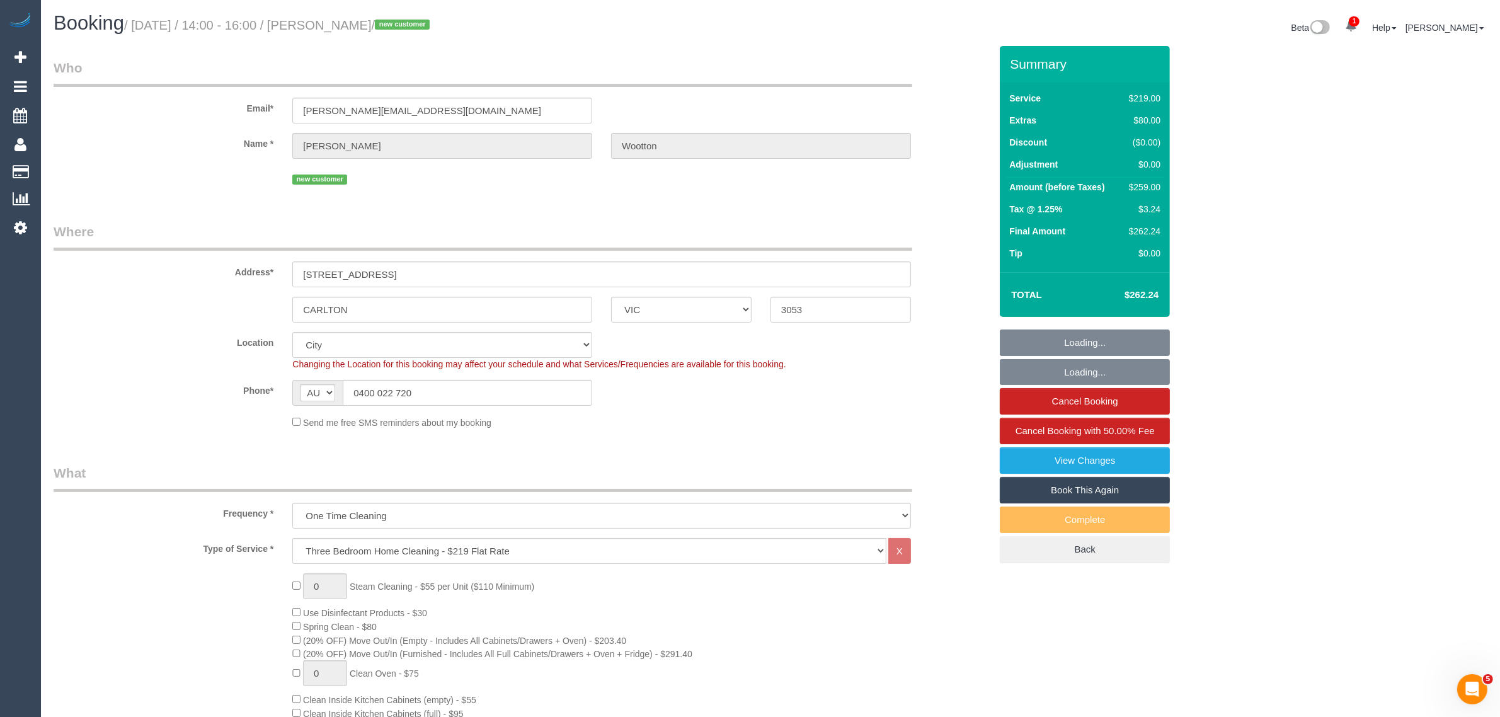
select select "object:1283"
select select "spot1"
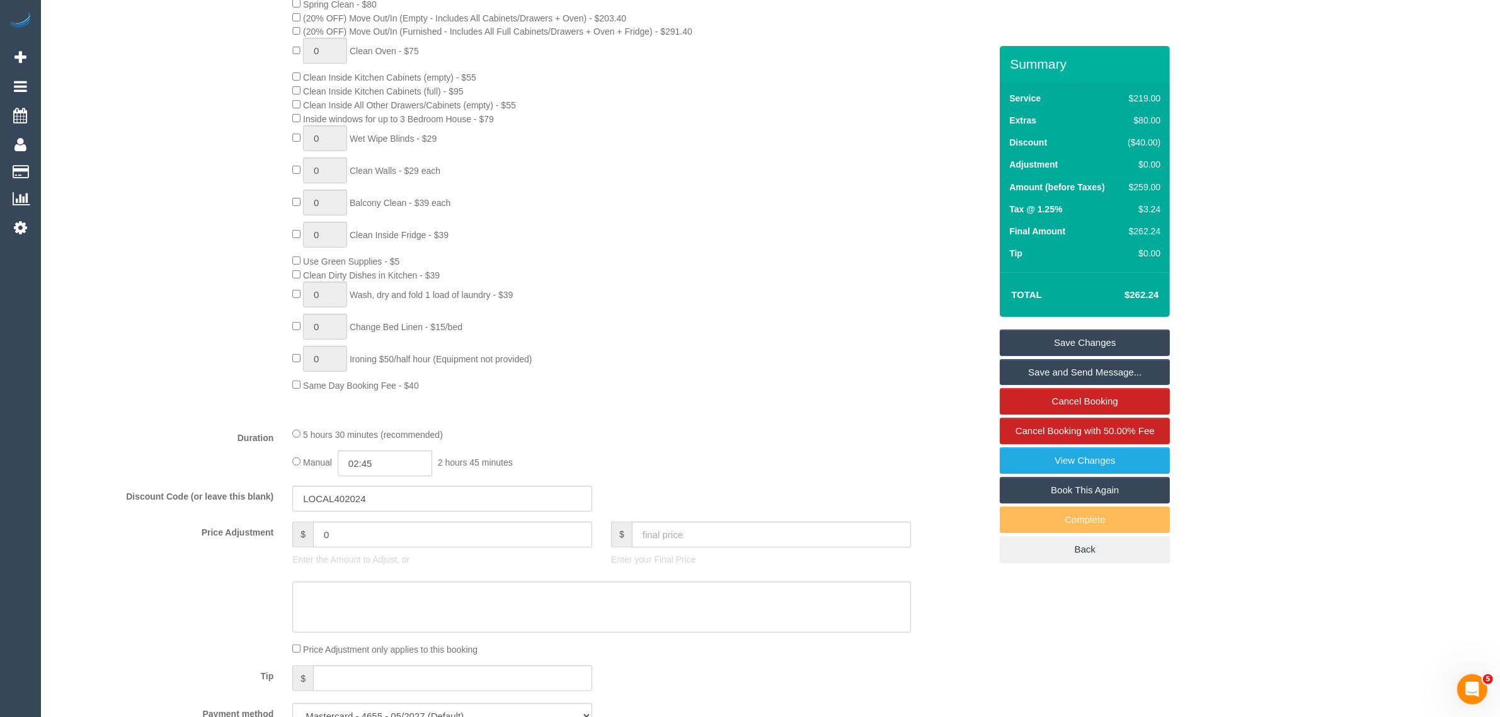
scroll to position [630, 0]
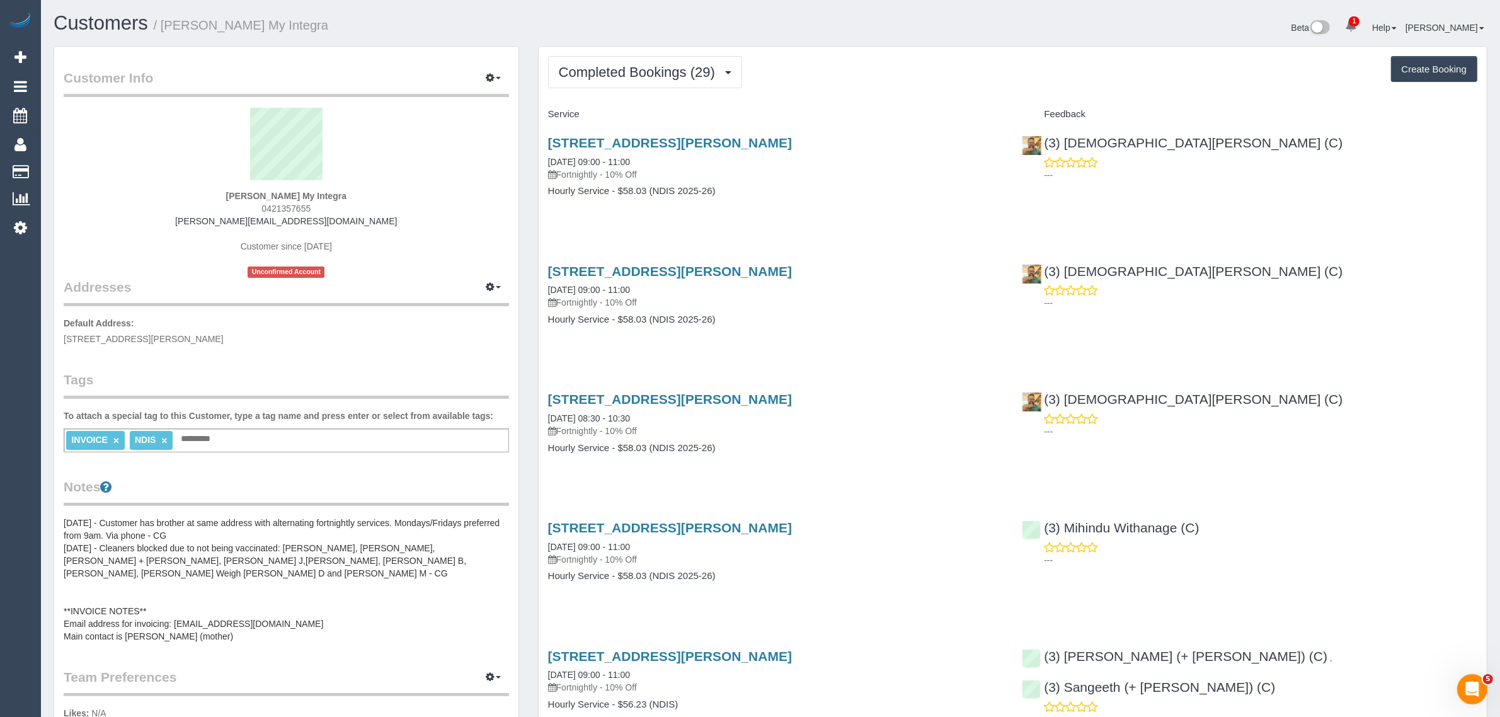
click at [633, 83] on button "Completed Bookings (29)" at bounding box center [645, 72] width 194 height 32
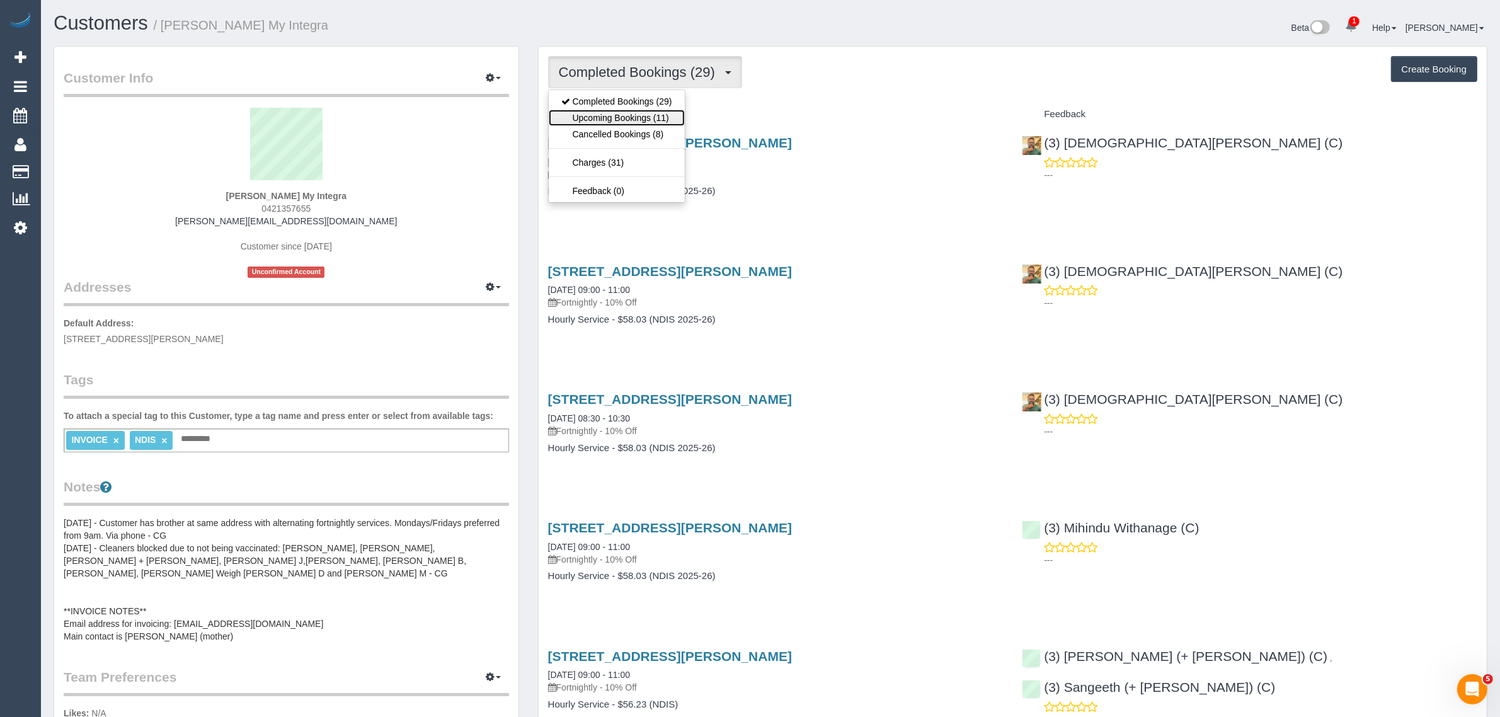
click at [618, 118] on link "Upcoming Bookings (11)" at bounding box center [617, 118] width 136 height 16
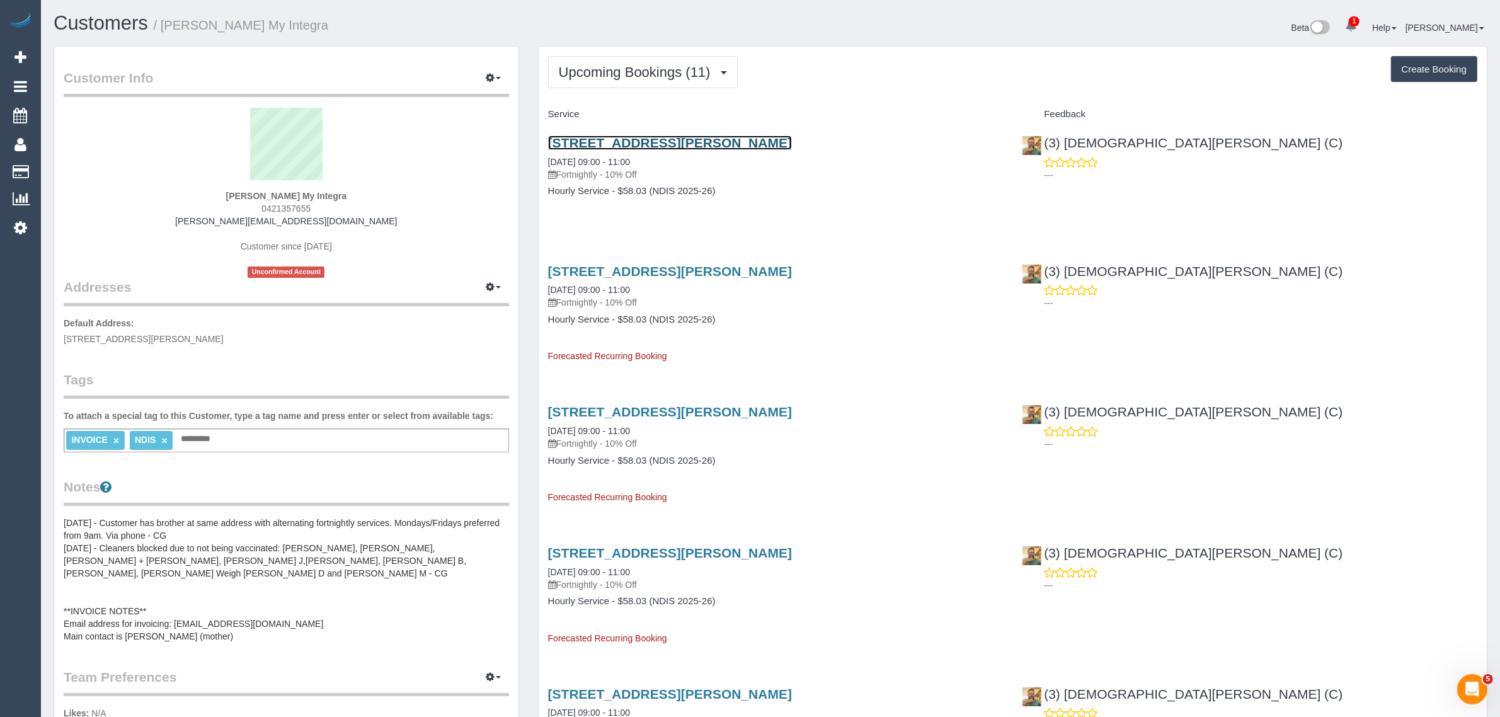
click at [656, 139] on link "[STREET_ADDRESS][PERSON_NAME]" at bounding box center [670, 142] width 244 height 14
click at [617, 80] on button "Upcoming Bookings (11)" at bounding box center [643, 72] width 190 height 32
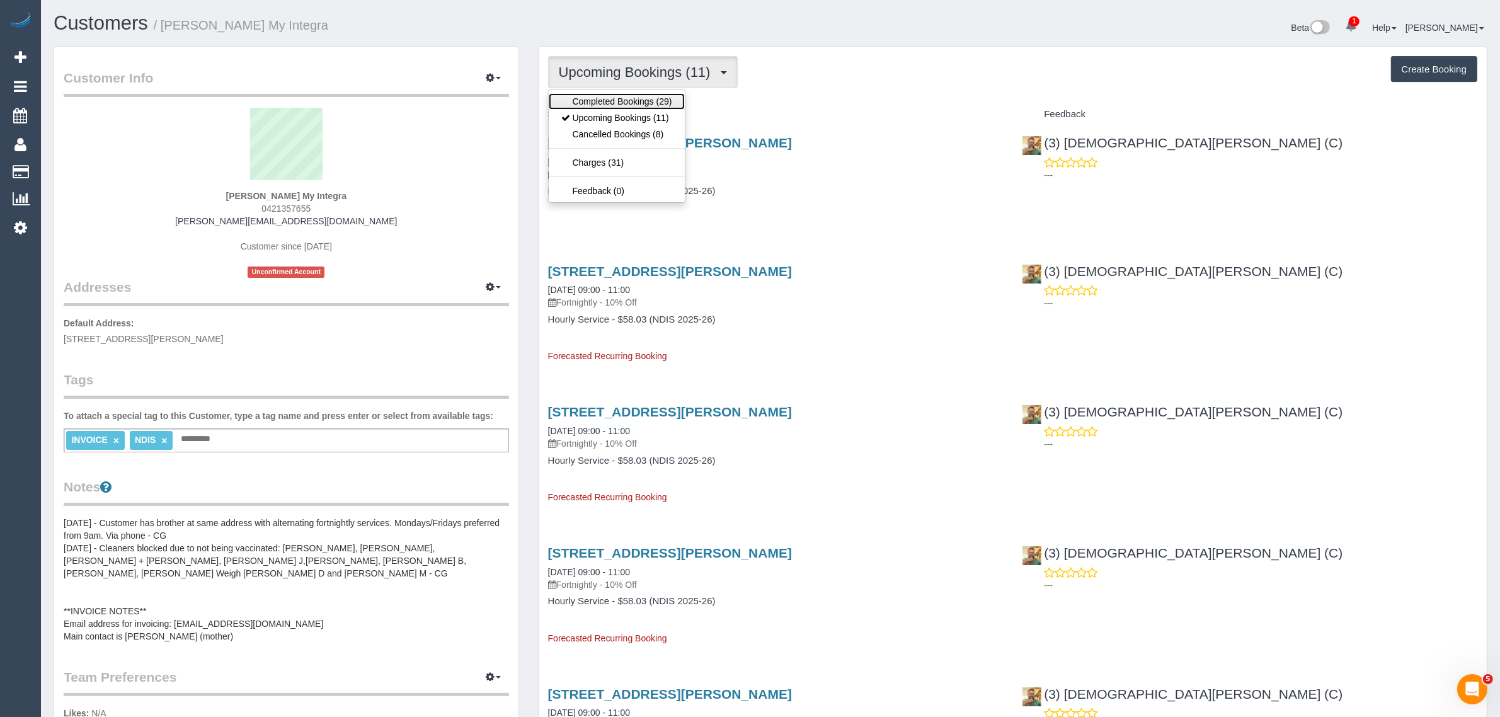
click at [594, 104] on link "Completed Bookings (29)" at bounding box center [617, 101] width 136 height 16
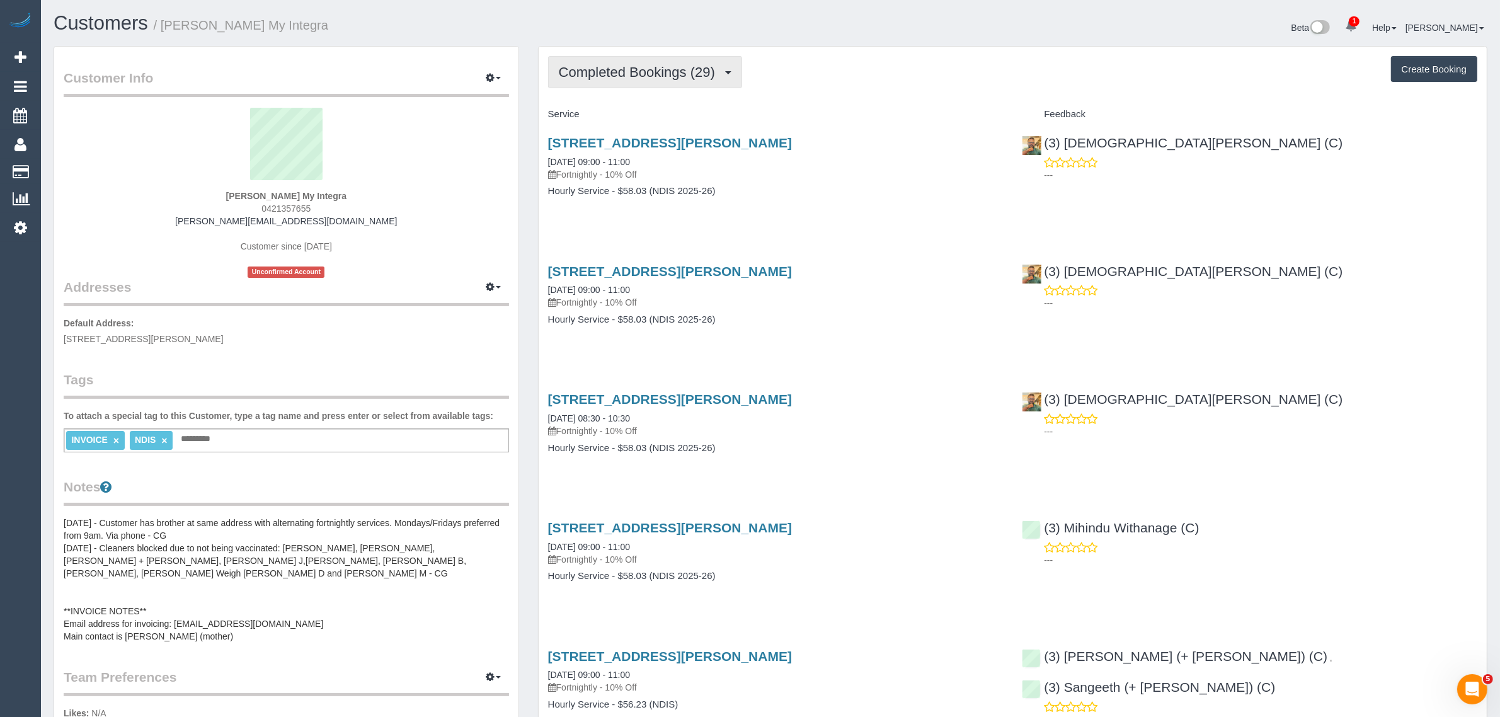
click at [644, 71] on span "Completed Bookings (29)" at bounding box center [640, 72] width 163 height 16
click at [619, 113] on link "Upcoming Bookings (11)" at bounding box center [617, 118] width 136 height 16
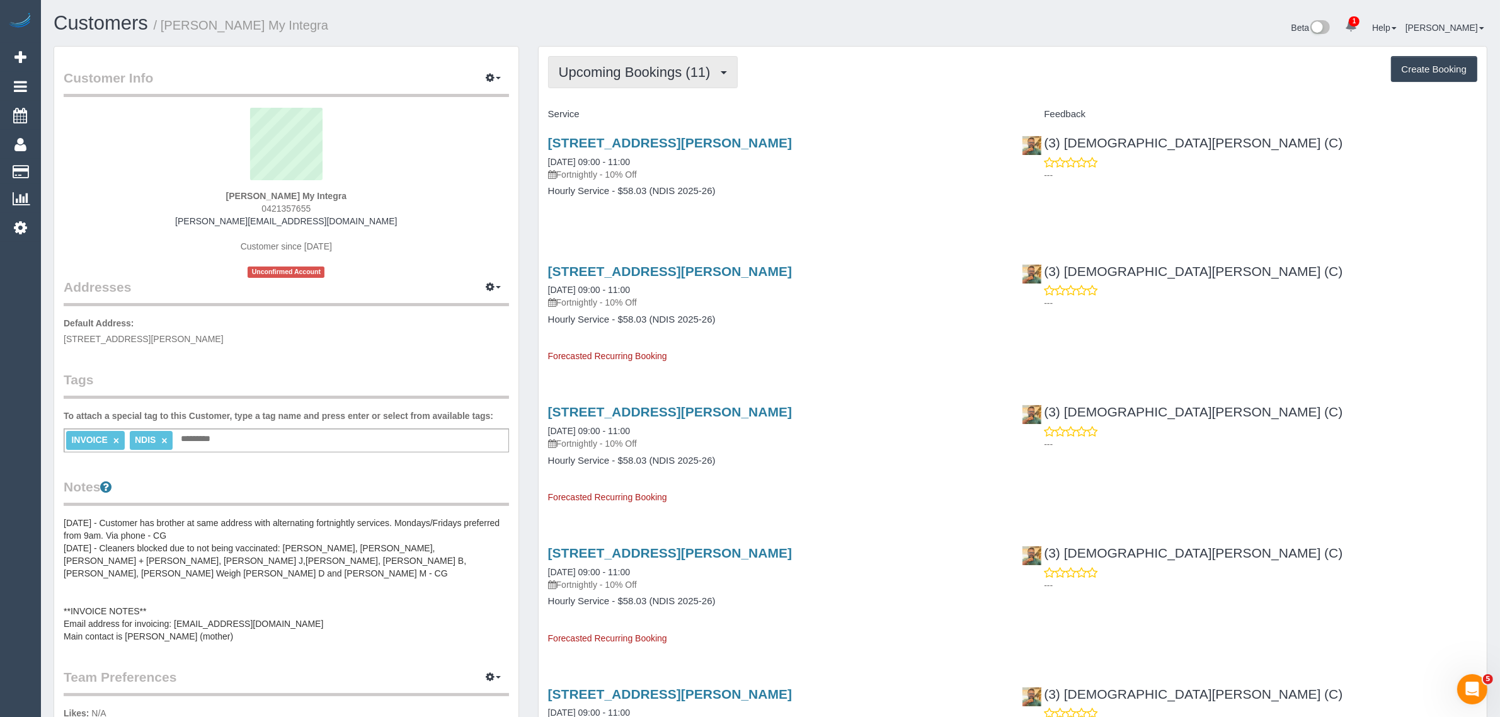
click at [659, 56] on button "Upcoming Bookings (11)" at bounding box center [643, 72] width 190 height 32
click at [827, 73] on div "Upcoming Bookings (11) Completed Bookings (29) Upcoming Bookings (11) Cancelled…" at bounding box center [1012, 72] width 929 height 32
click at [726, 82] on button "Upcoming Bookings (11)" at bounding box center [643, 72] width 190 height 32
click at [772, 80] on div "Upcoming Bookings (11) Completed Bookings (29) Upcoming Bookings (11) Cancelled…" at bounding box center [1012, 72] width 929 height 32
click at [707, 71] on span "Upcoming Bookings (11)" at bounding box center [638, 72] width 158 height 16
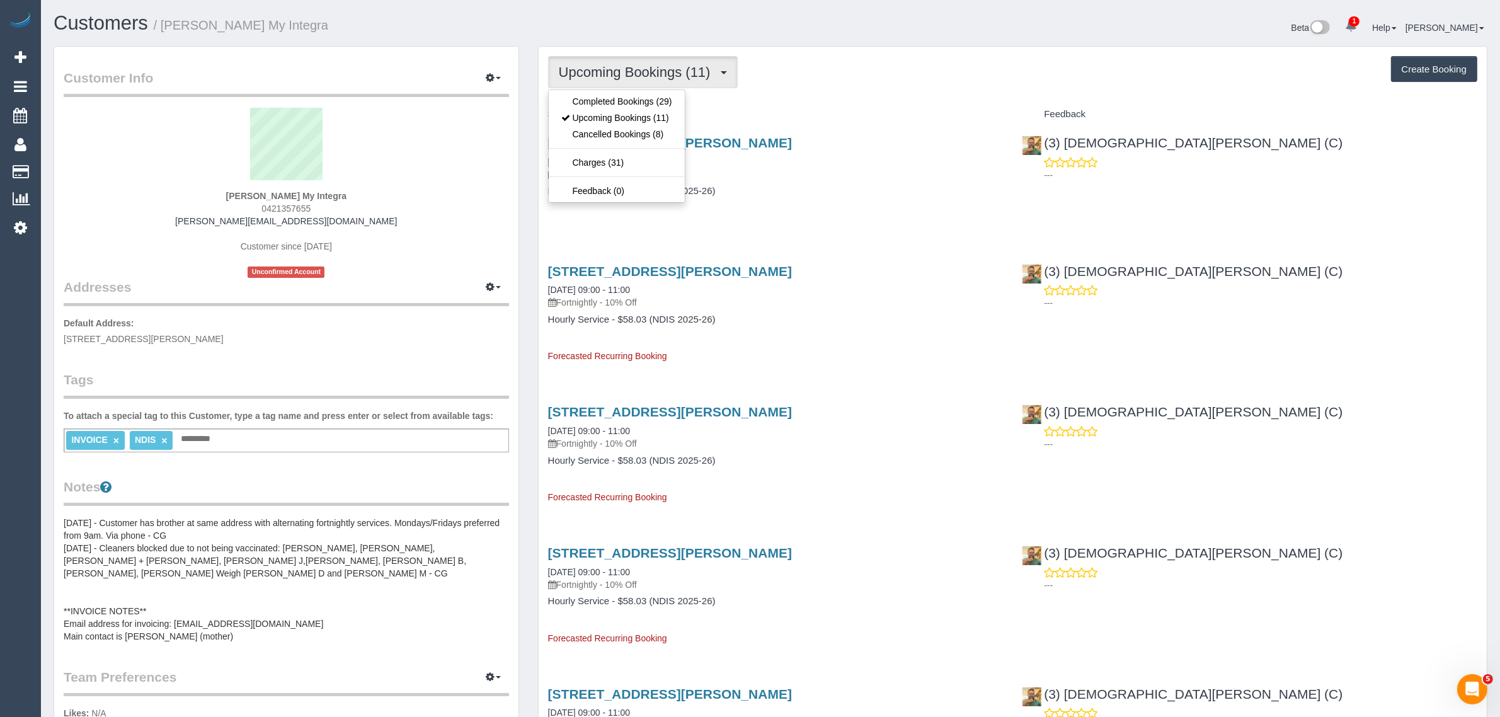
click at [785, 85] on div "Upcoming Bookings (11) Completed Bookings (29) Upcoming Bookings (11) Cancelled…" at bounding box center [1012, 72] width 929 height 32
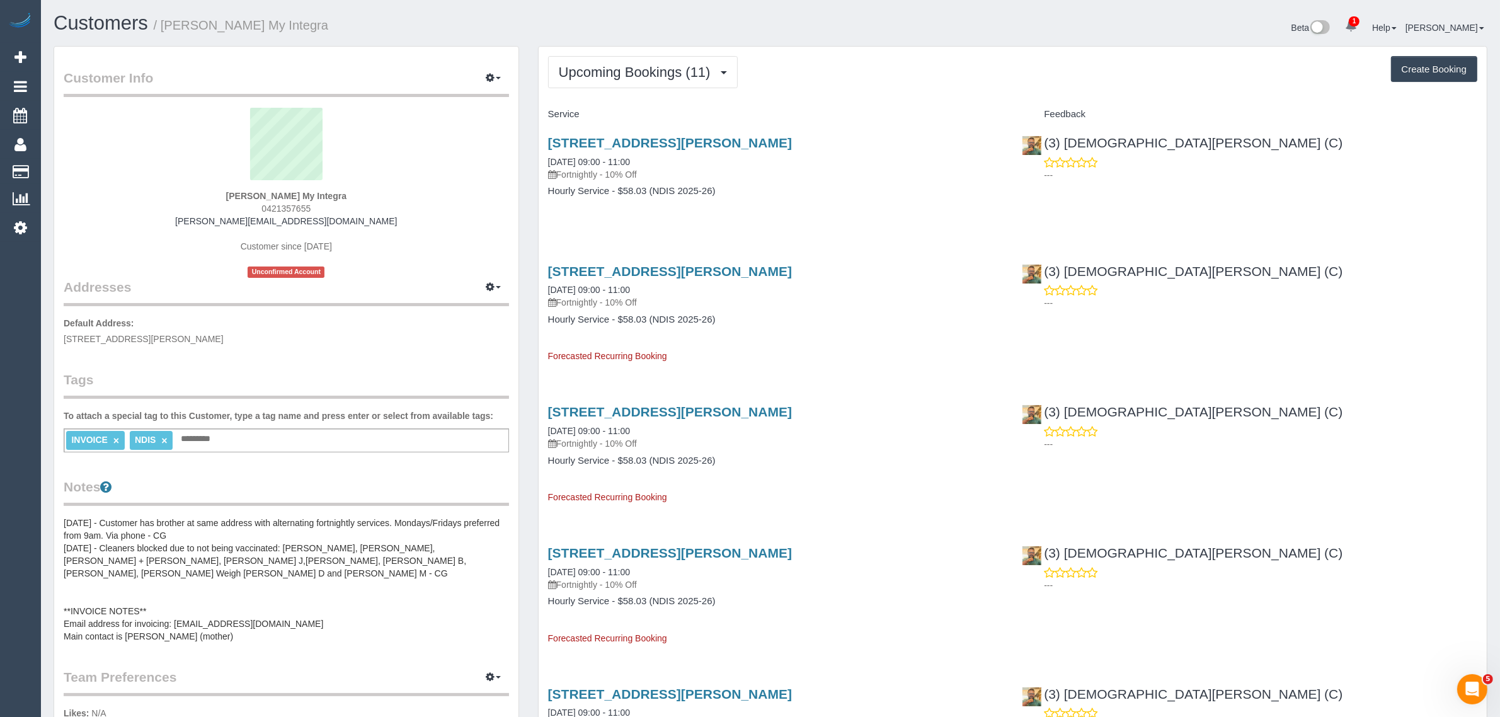
click at [711, 20] on h1 "Customers / [PERSON_NAME] My Integra" at bounding box center [407, 23] width 707 height 21
click at [747, 23] on h1 "Customers / [PERSON_NAME] My Integra" at bounding box center [407, 23] width 707 height 21
click at [671, 71] on span "Upcoming Bookings (11)" at bounding box center [638, 72] width 158 height 16
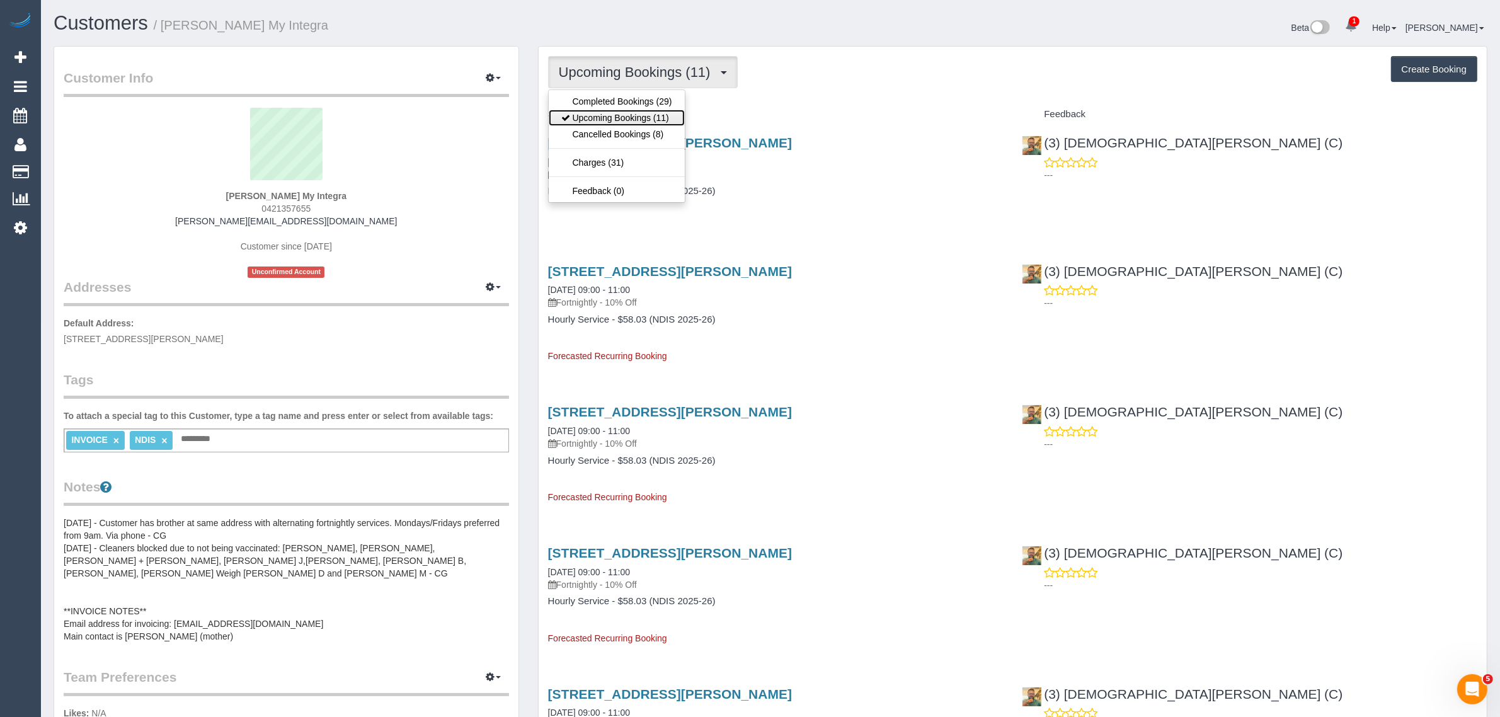
click at [626, 117] on link "Upcoming Bookings (11)" at bounding box center [617, 118] width 136 height 16
click at [703, 60] on button "Upcoming Bookings (11)" at bounding box center [643, 72] width 190 height 32
click at [665, 127] on link "Cancelled Bookings (8)" at bounding box center [617, 134] width 136 height 16
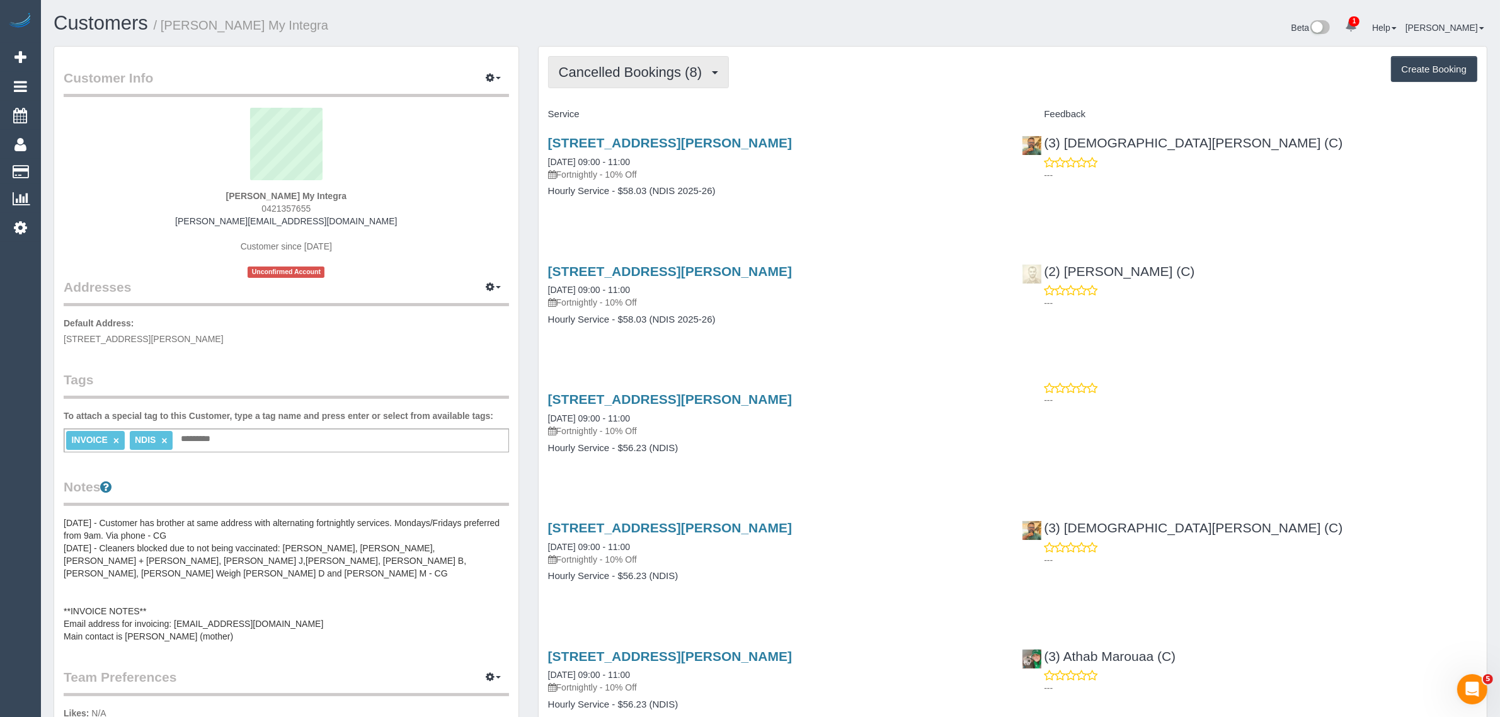
click at [698, 76] on span "Cancelled Bookings (8)" at bounding box center [633, 72] width 149 height 16
click at [794, 111] on h4 "Service" at bounding box center [775, 114] width 455 height 11
click at [634, 65] on span "Cancelled Bookings (8)" at bounding box center [633, 72] width 149 height 16
click at [622, 120] on link "Upcoming Bookings (11)" at bounding box center [617, 118] width 136 height 16
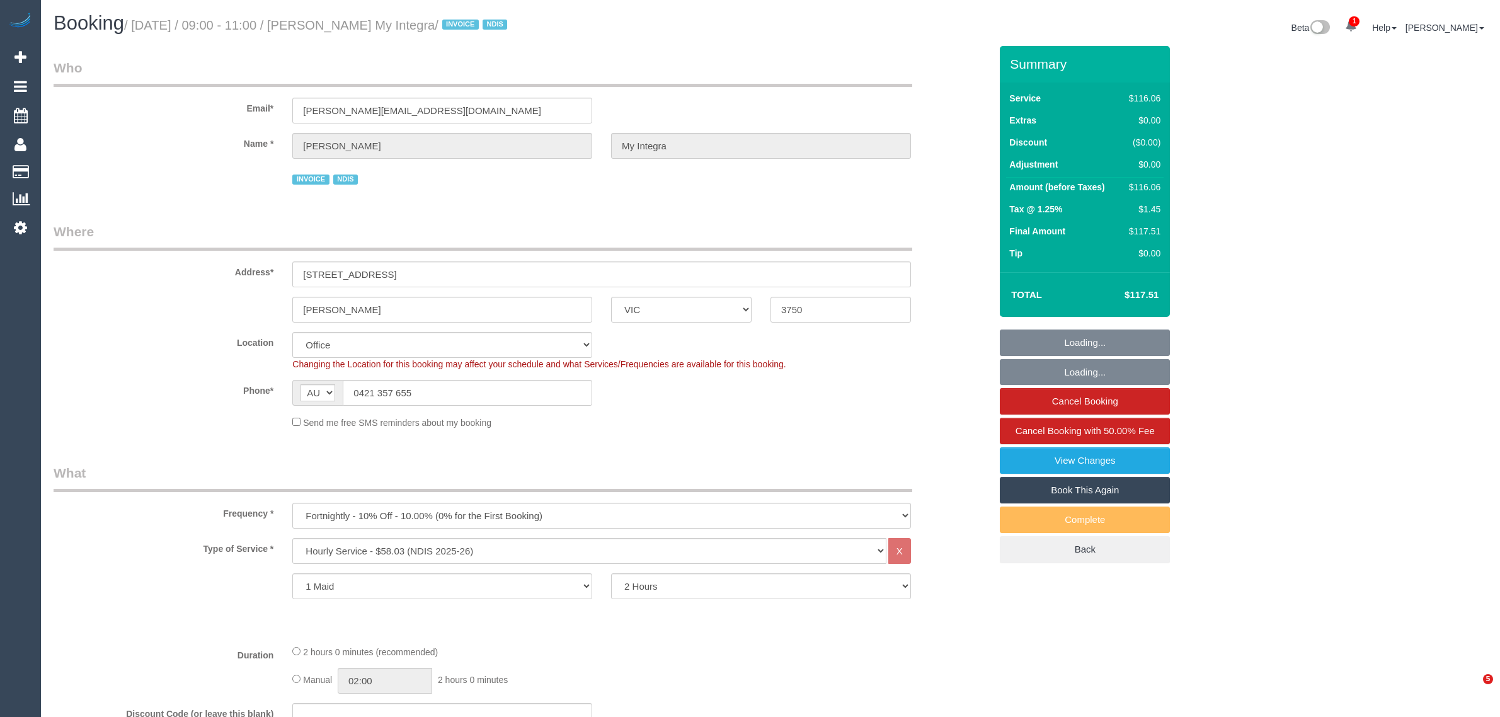
select select "VIC"
select select "number:27"
select select "number:14"
select select "number:19"
select select "number:36"
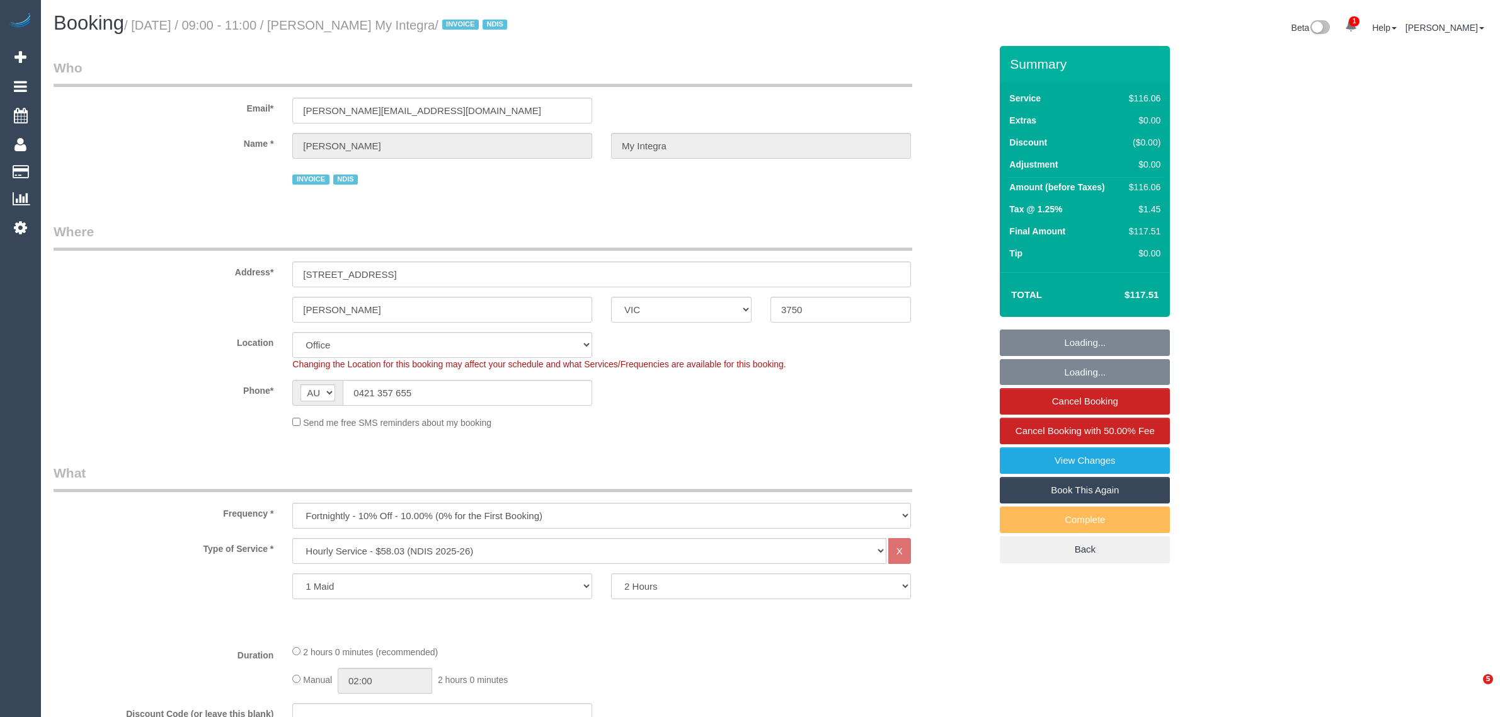
select select "number:35"
select select "number:11"
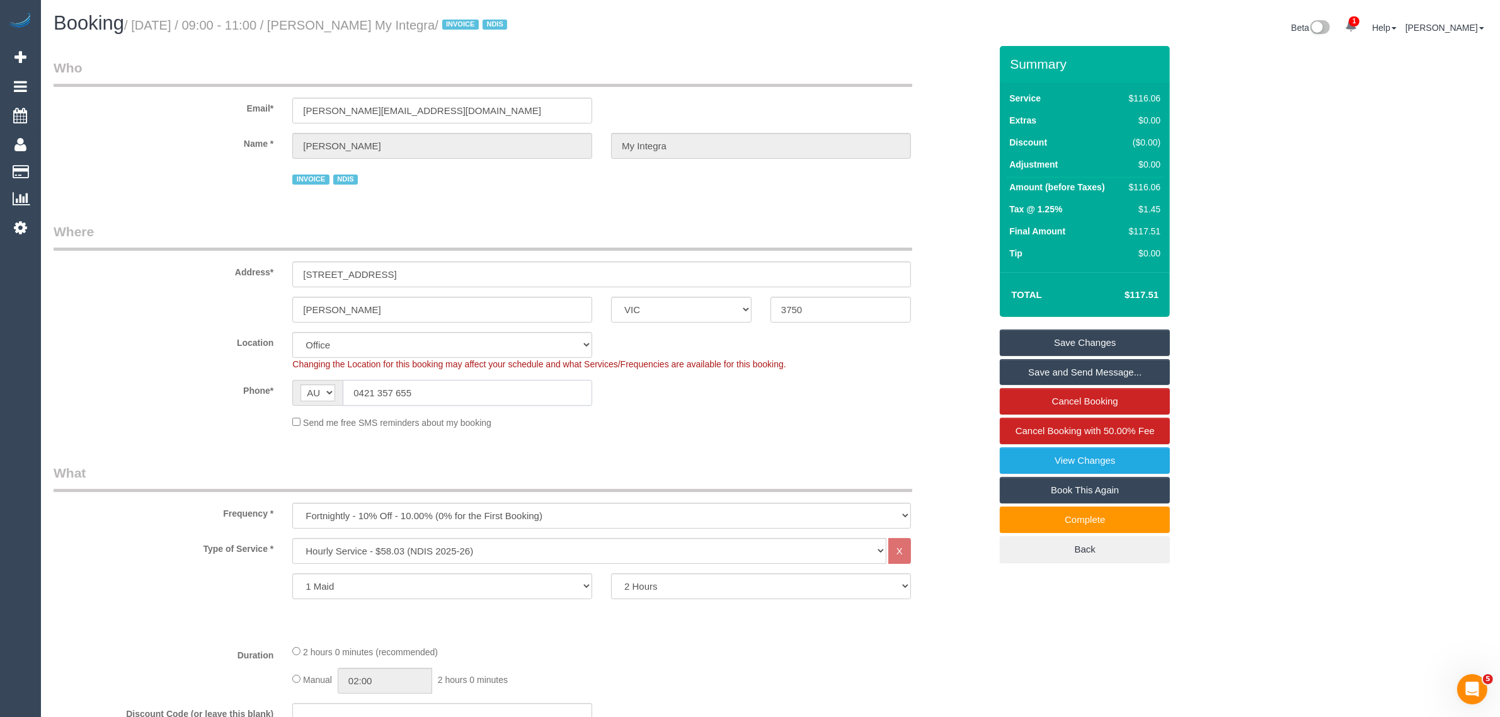
click at [448, 401] on input "0421 357 655" at bounding box center [467, 393] width 249 height 26
click at [449, 401] on input "0421 357 655" at bounding box center [467, 393] width 249 height 26
click at [750, 436] on fieldset "Where Address* [STREET_ADDRESS] [PERSON_NAME] ACT [GEOGRAPHIC_DATA] NT [GEOGRAP…" at bounding box center [522, 330] width 937 height 216
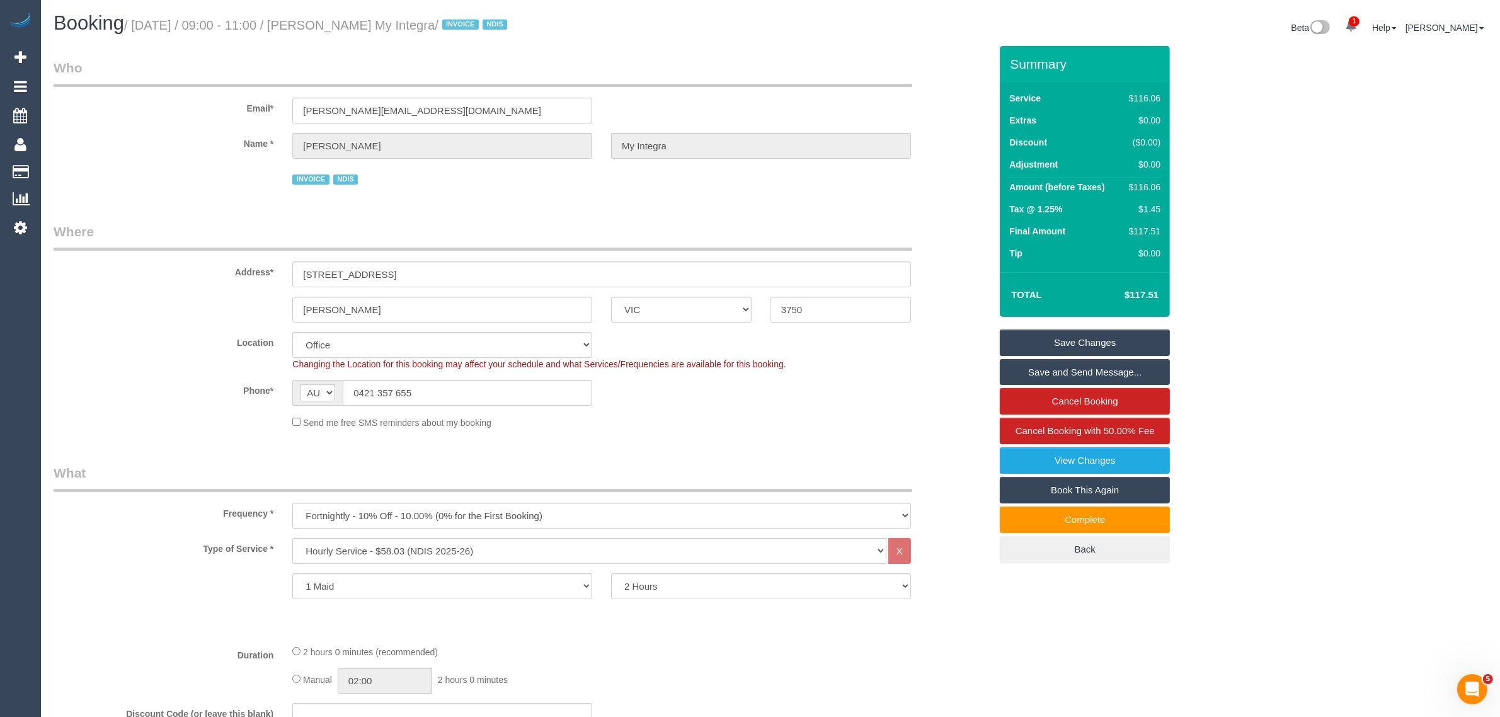
click at [754, 25] on h1 "Booking / [DATE] / 09:00 - 11:00 / [PERSON_NAME] My Integra / INVOICE NDIS" at bounding box center [407, 23] width 707 height 21
click at [718, 30] on h1 "Booking / [DATE] / 09:00 - 11:00 / [PERSON_NAME] My Integra / INVOICE NDIS" at bounding box center [407, 23] width 707 height 21
click at [886, 372] on sui-booking-location "Location Office City East (North) East (South) Inner East Inner North (East) In…" at bounding box center [522, 380] width 937 height 97
click at [654, 196] on fieldset "Who Email* paul.myintegra@fake.com Name * Paul Saade My Integra INVOICE NDIS" at bounding box center [522, 128] width 937 height 139
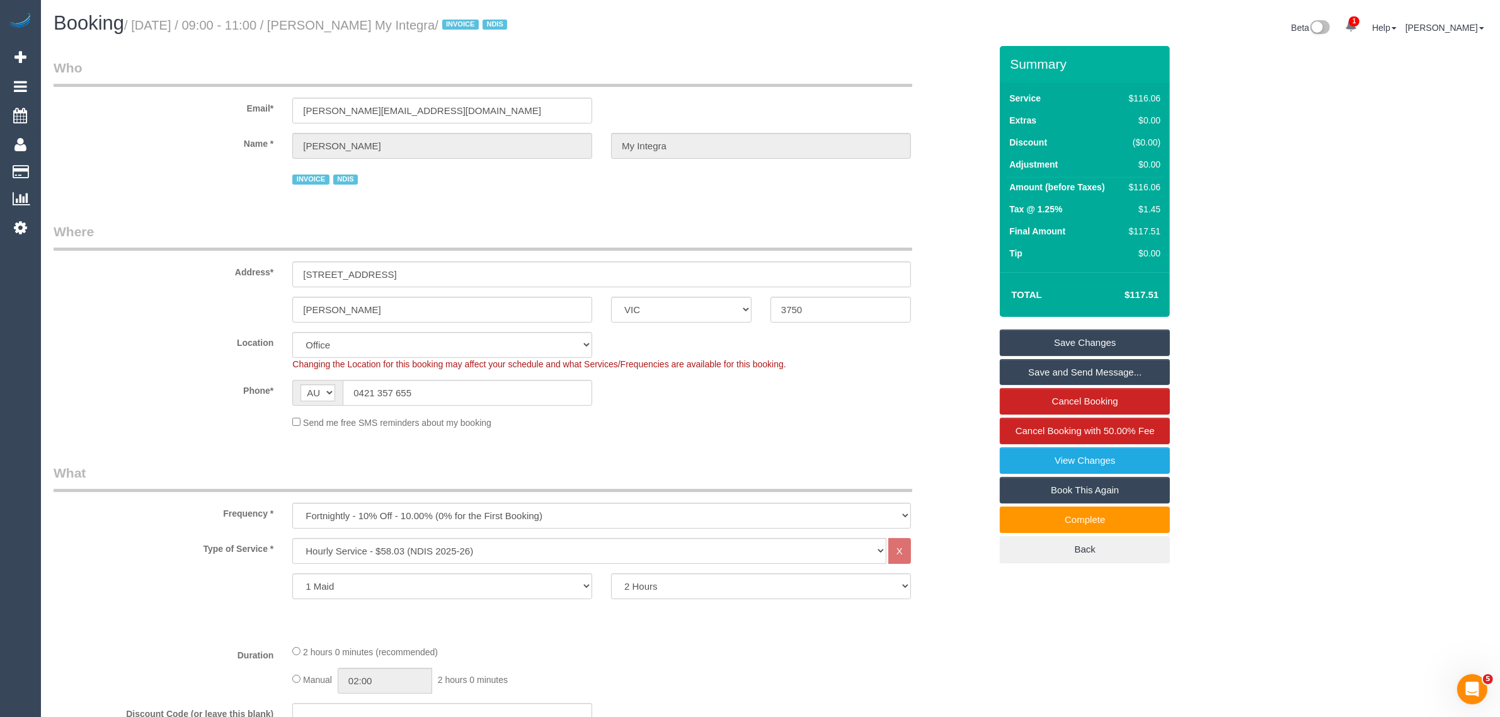
click at [502, 377] on sui-booking-location "Location Office City East (North) East (South) Inner East Inner North (East) In…" at bounding box center [522, 380] width 937 height 97
click at [511, 386] on input "0421 357 655" at bounding box center [467, 393] width 249 height 26
click at [512, 387] on input "0421 357 655" at bounding box center [467, 393] width 249 height 26
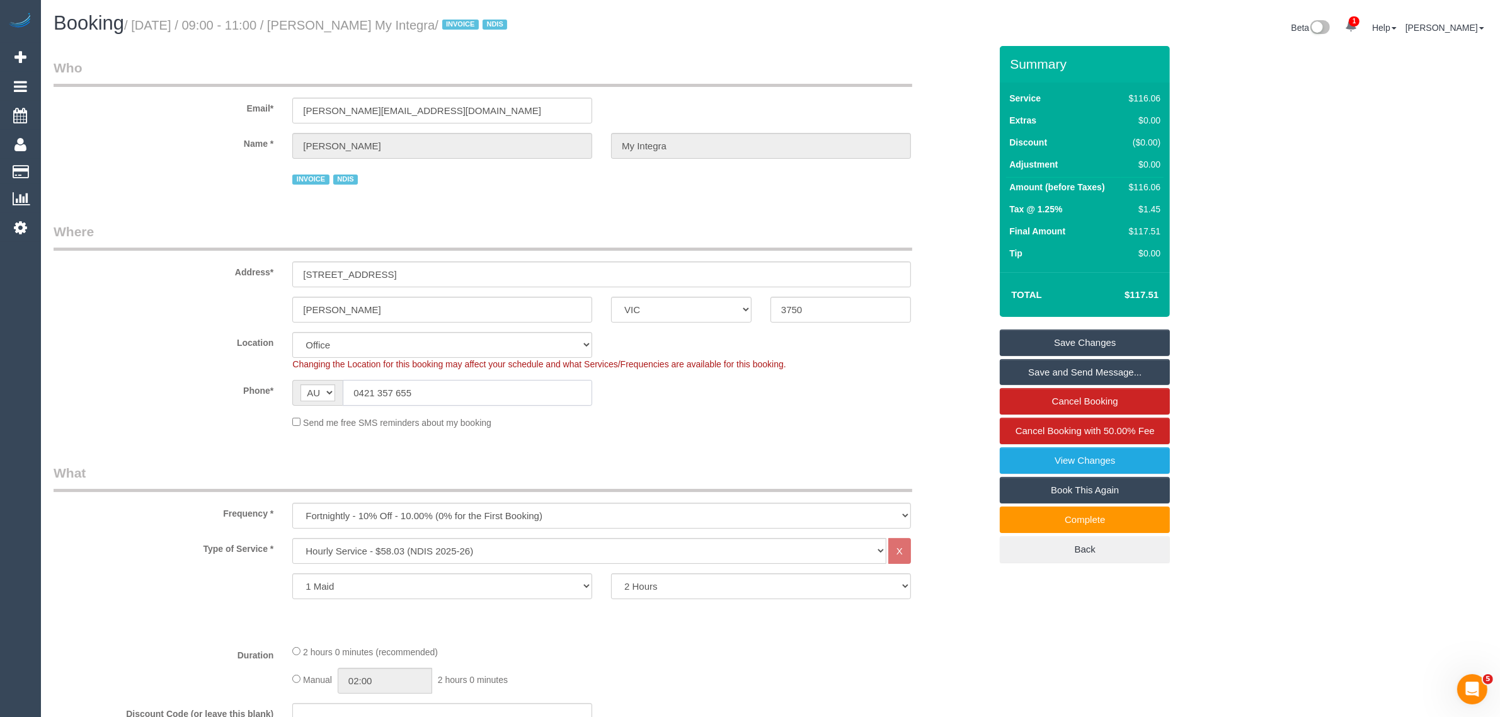
click at [512, 387] on input "0421 357 655" at bounding box center [467, 393] width 249 height 26
click at [941, 477] on div "Frequency * One Time Cleaning Weekly - 10% Off - 10.00% (0% for the First Booki…" at bounding box center [522, 496] width 956 height 65
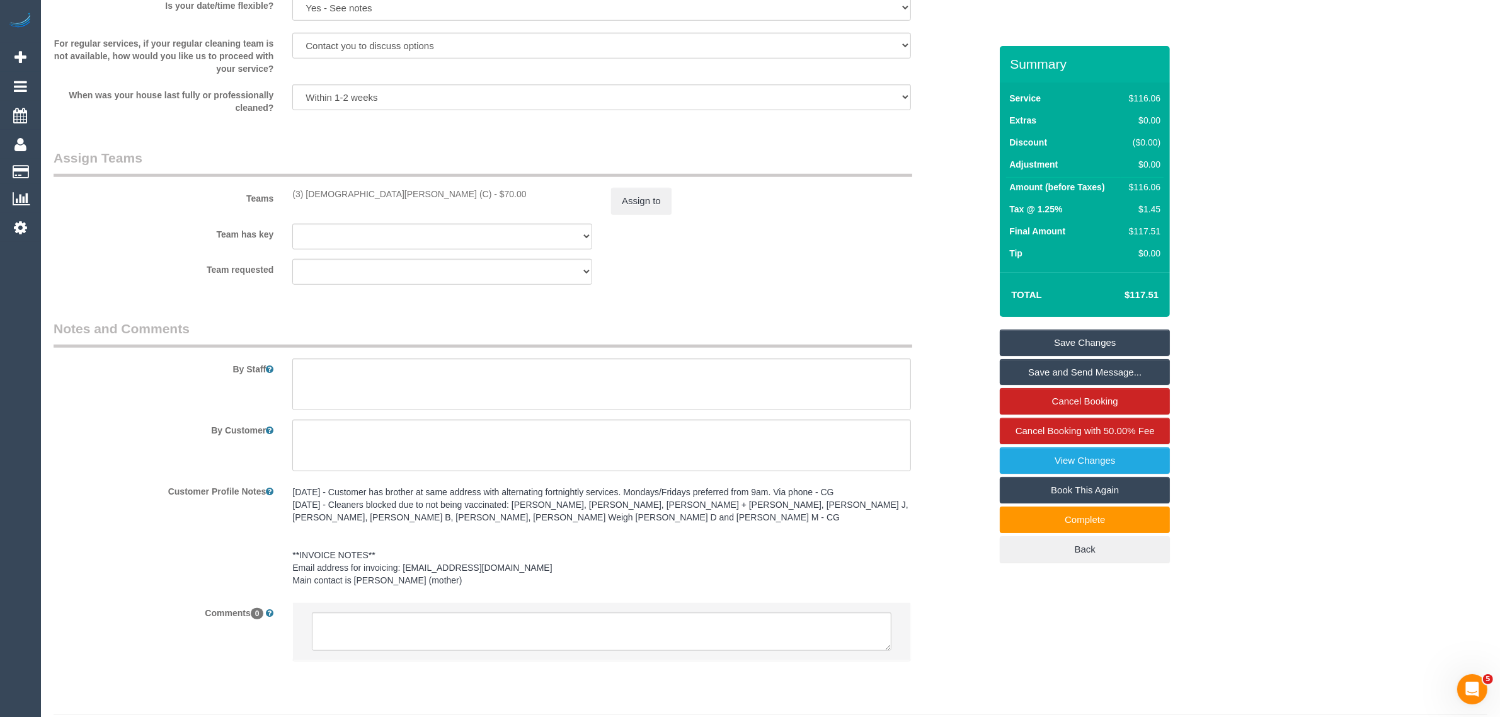
scroll to position [1440, 0]
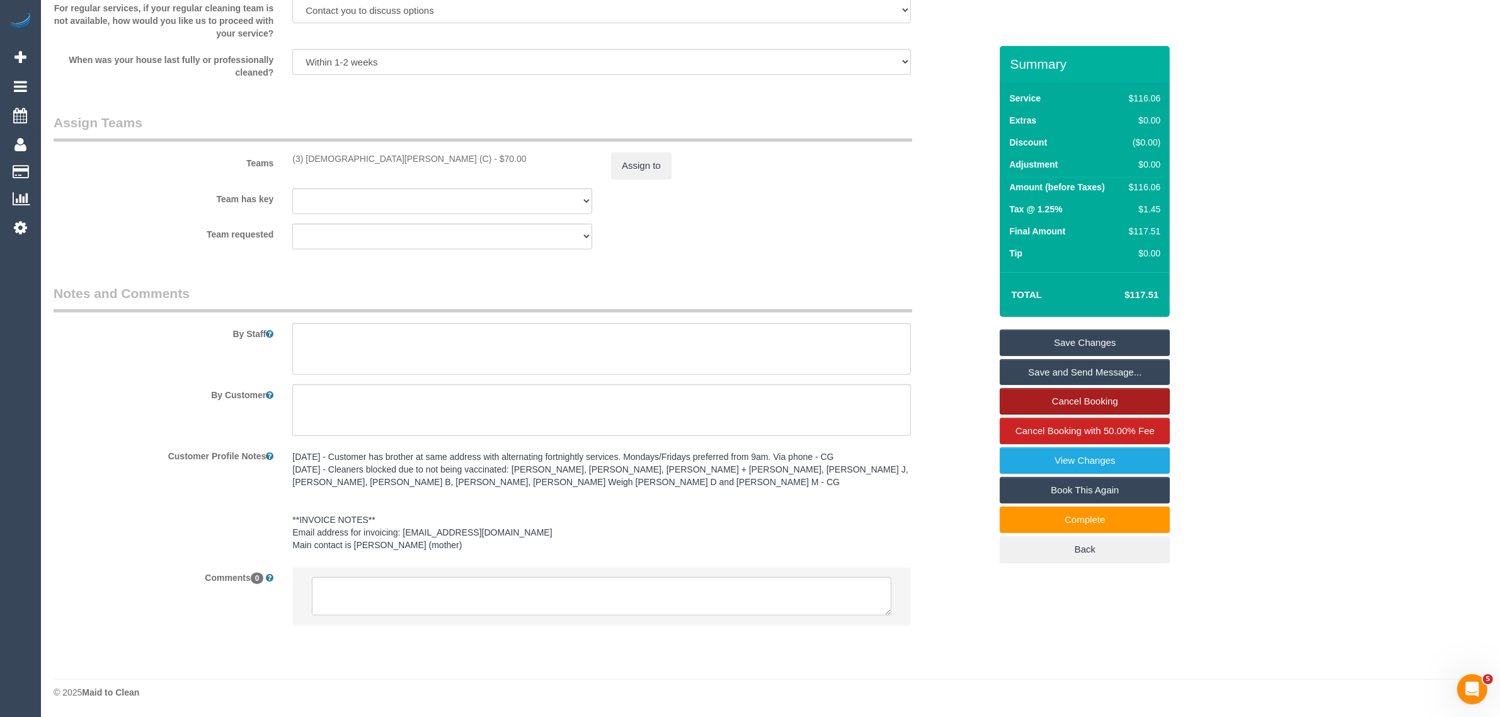
click at [1062, 398] on link "Cancel Booking" at bounding box center [1085, 401] width 170 height 26
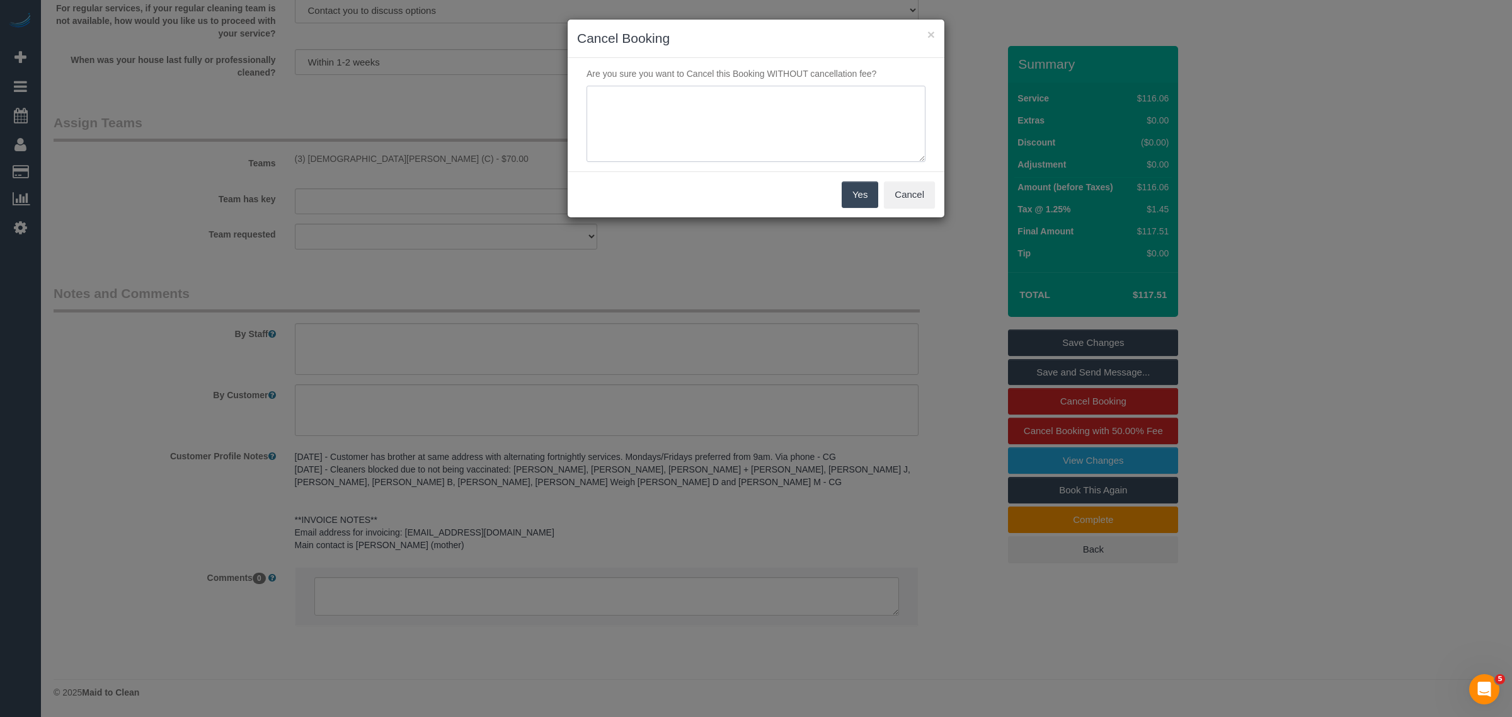
click at [745, 121] on textarea at bounding box center [756, 124] width 339 height 77
type textarea "customer decided to cancel via call - KA"
click at [859, 186] on button "Yes" at bounding box center [860, 194] width 37 height 26
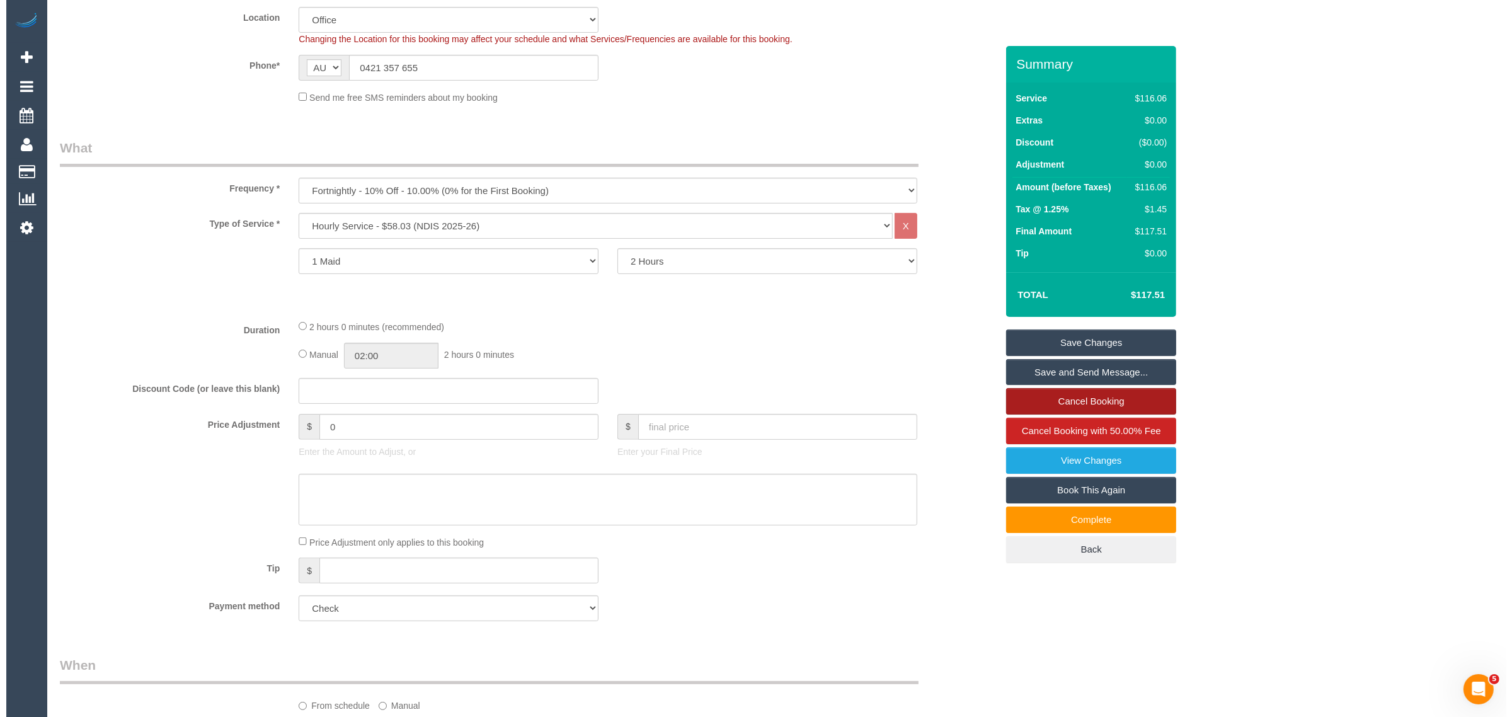
scroll to position [0, 0]
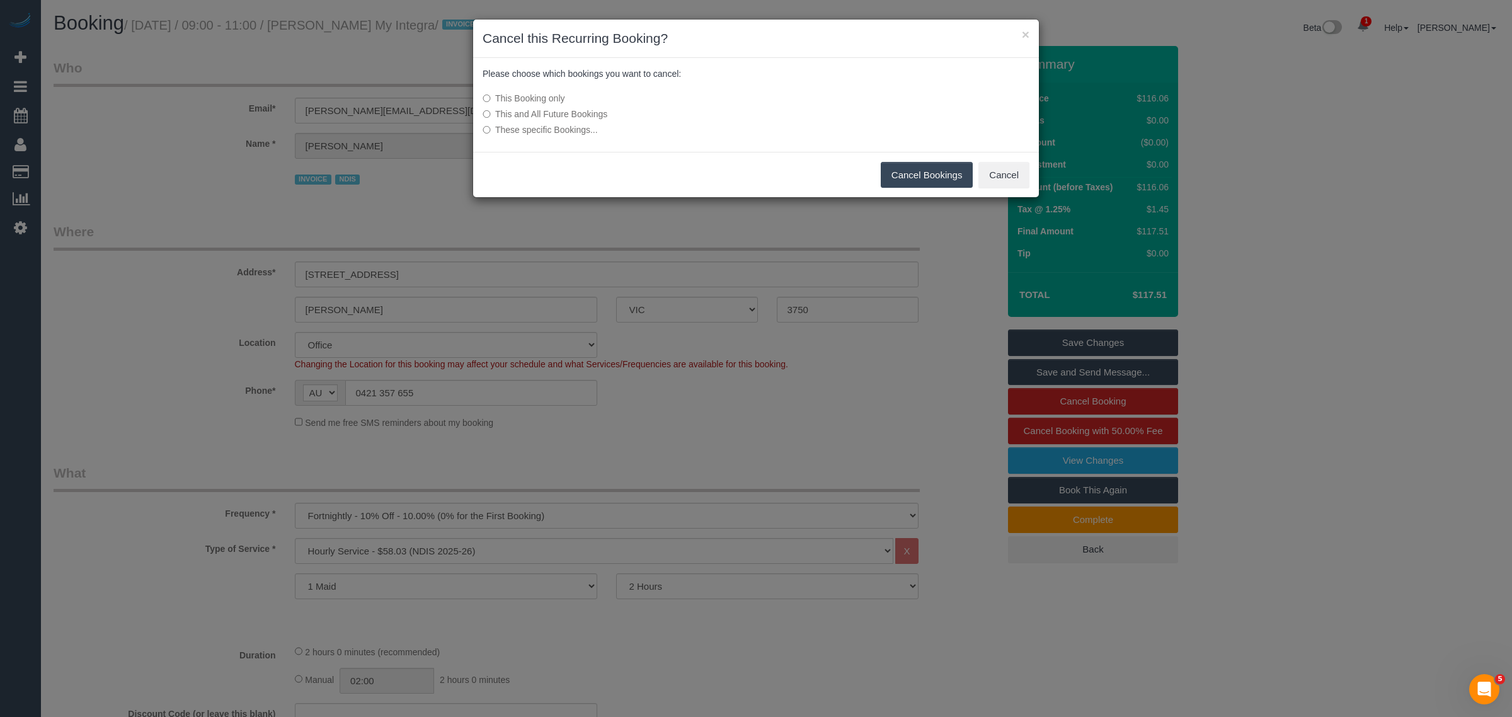
click at [912, 181] on button "Cancel Bookings" at bounding box center [927, 175] width 93 height 26
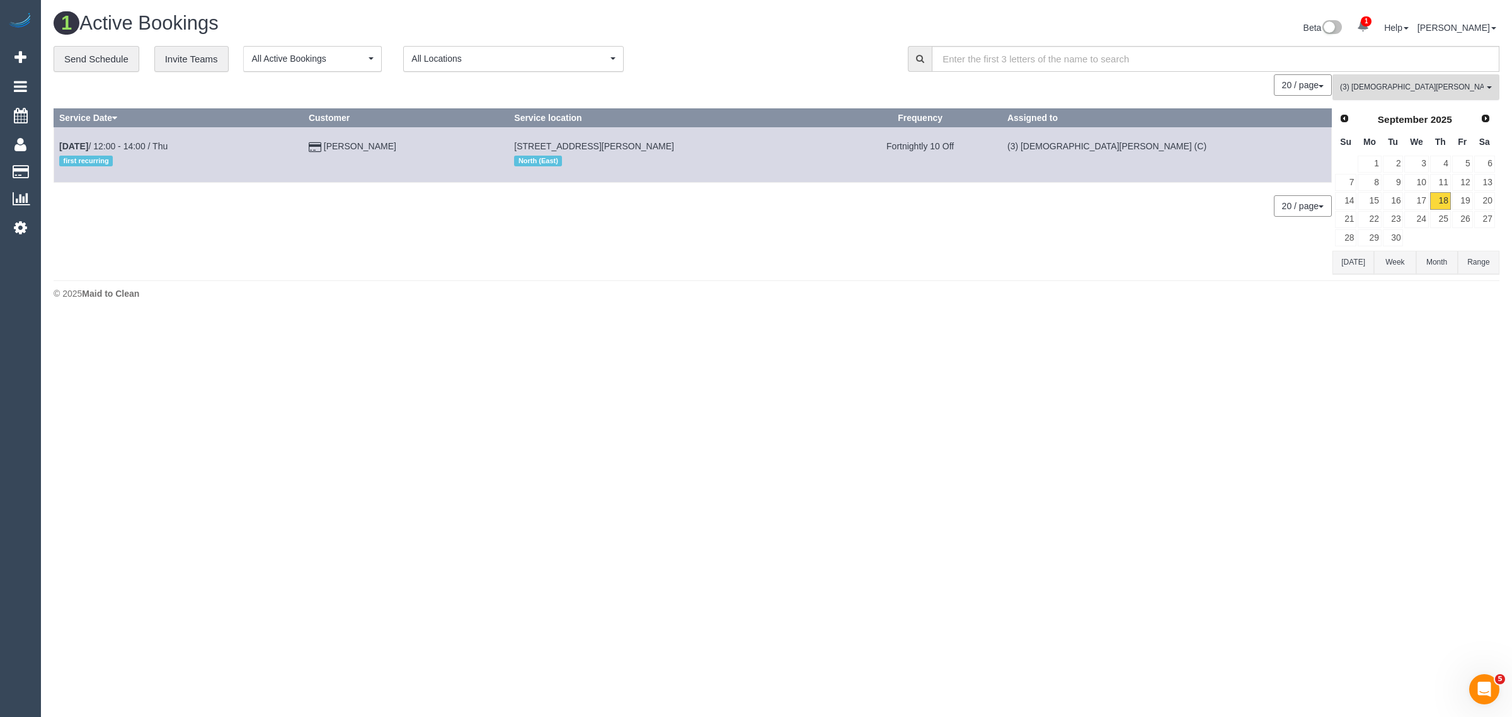
click at [1402, 95] on button "(3) Buddhi Adhikari (C) All Teams" at bounding box center [1415, 87] width 167 height 26
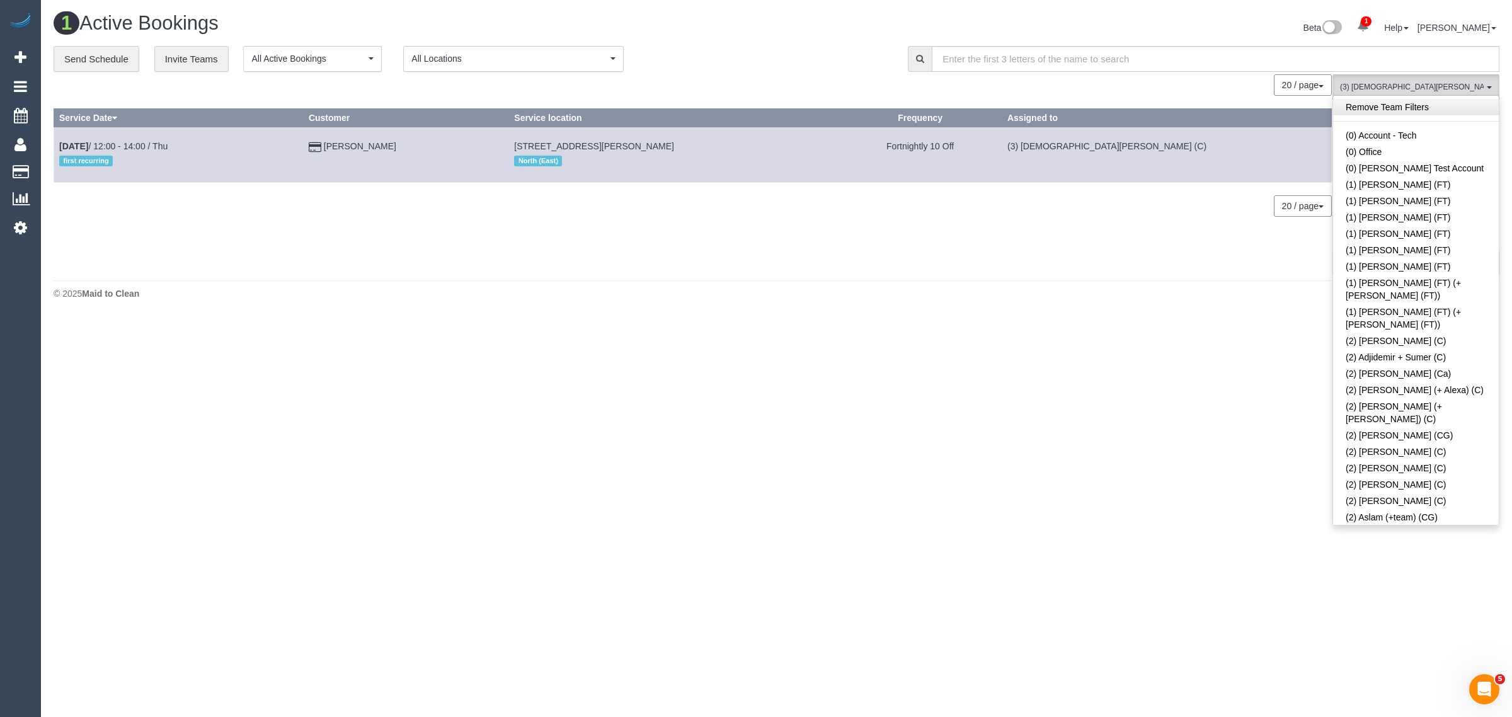
click at [1460, 105] on link "Remove Team Filters" at bounding box center [1416, 107] width 166 height 16
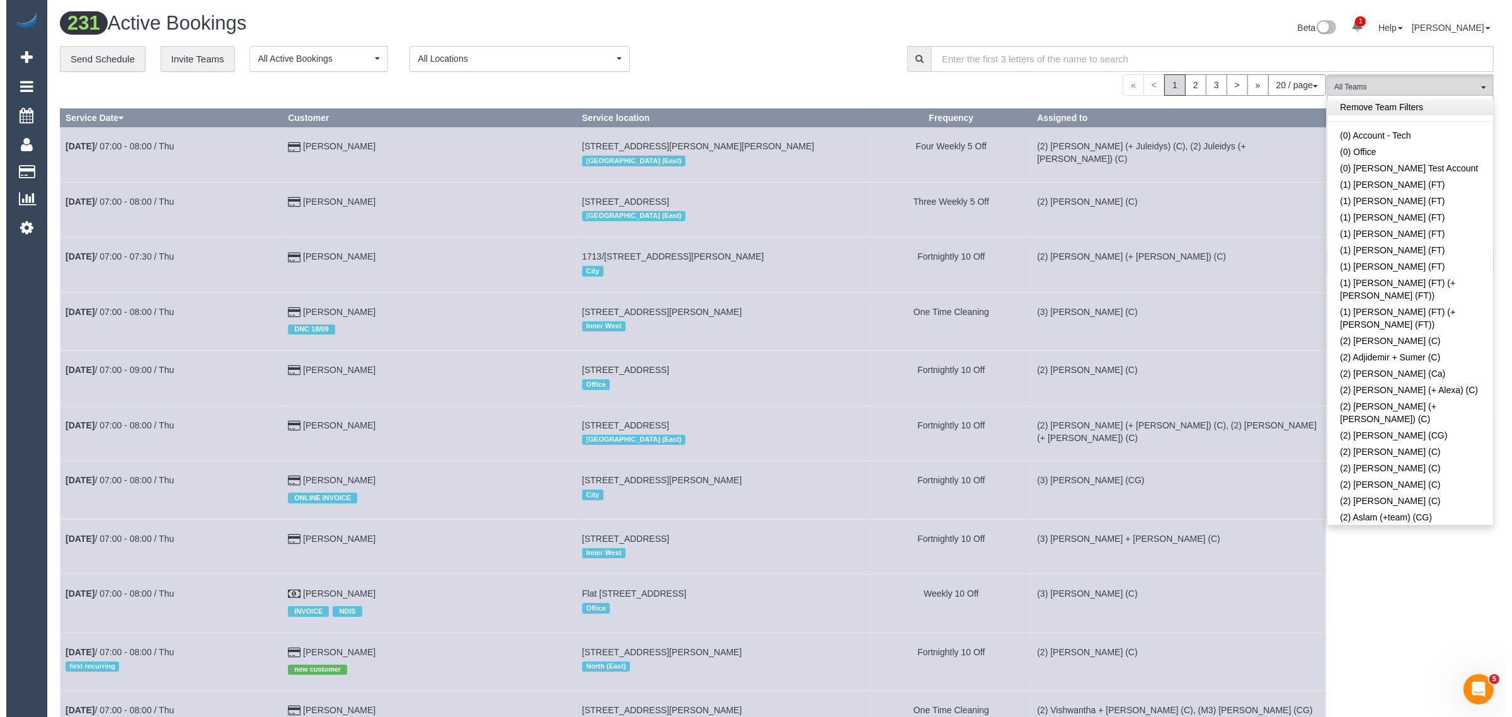
scroll to position [1343, 0]
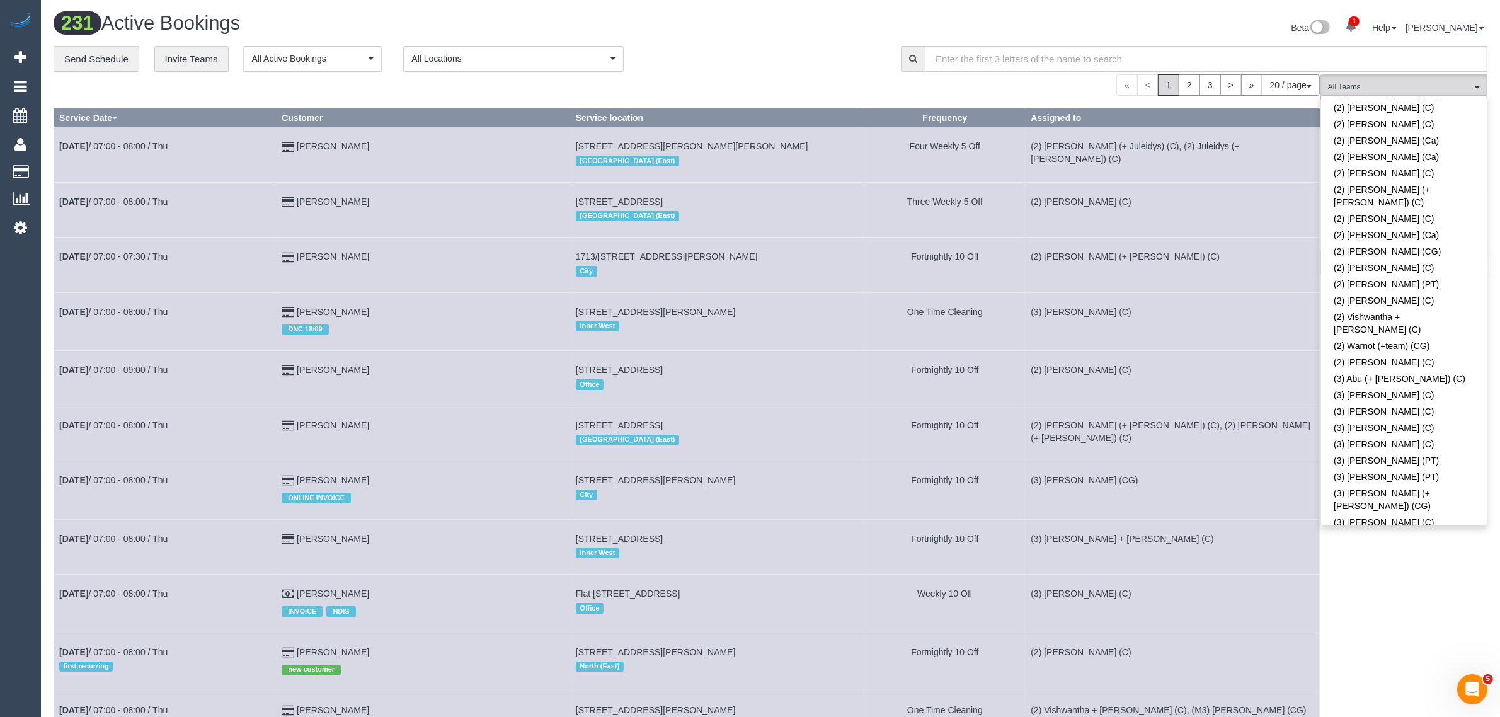
click at [1390, 547] on link "(3) Aneta (+ Daniel) (C)" at bounding box center [1404, 561] width 166 height 29
click at [1396, 530] on link "(3) [PERSON_NAME] (C)" at bounding box center [1404, 538] width 166 height 16
click at [1392, 547] on link "(3) Aneta (+ Daniel) (C)" at bounding box center [1404, 561] width 166 height 29
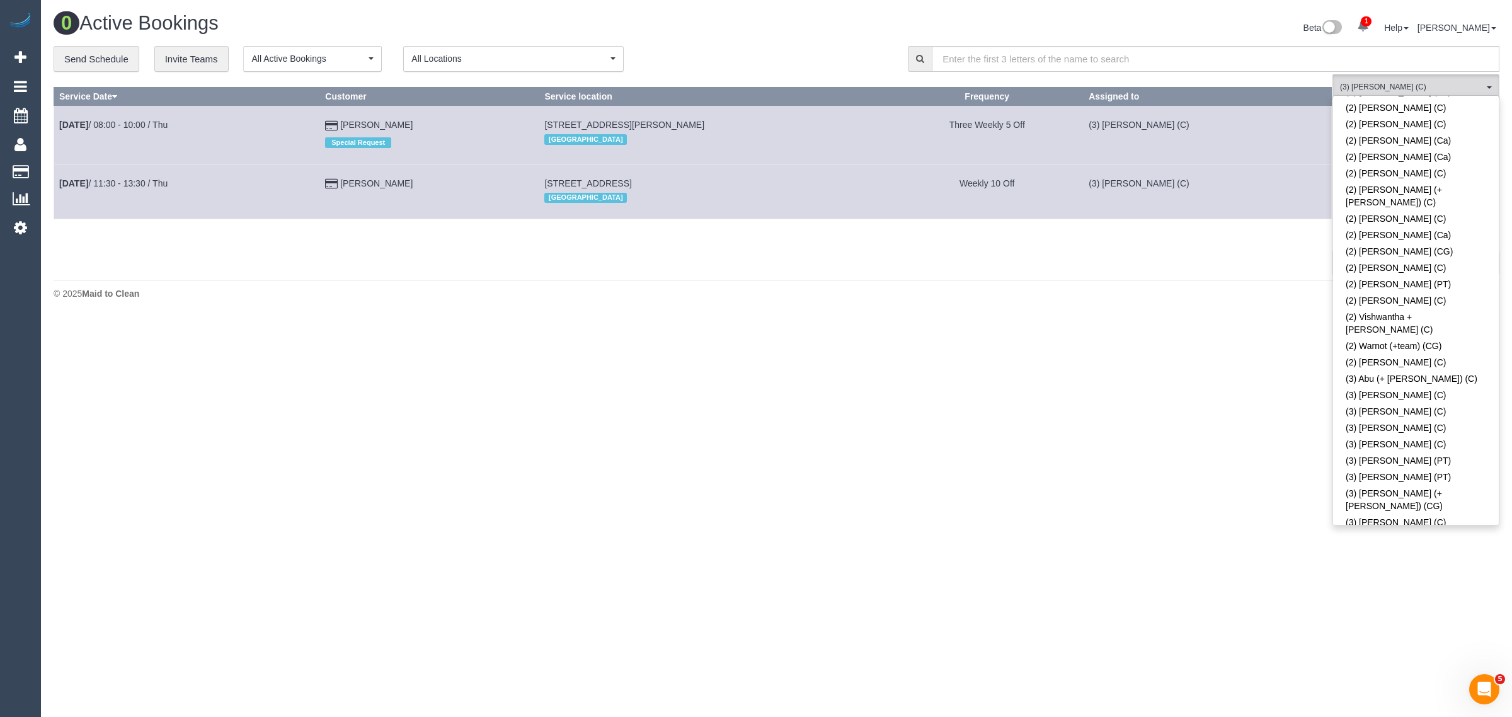
click at [1085, 363] on body "1 Beta Your Notifications You have 0 alerts × You have 1 to charge for 18/09/20…" at bounding box center [756, 358] width 1512 height 717
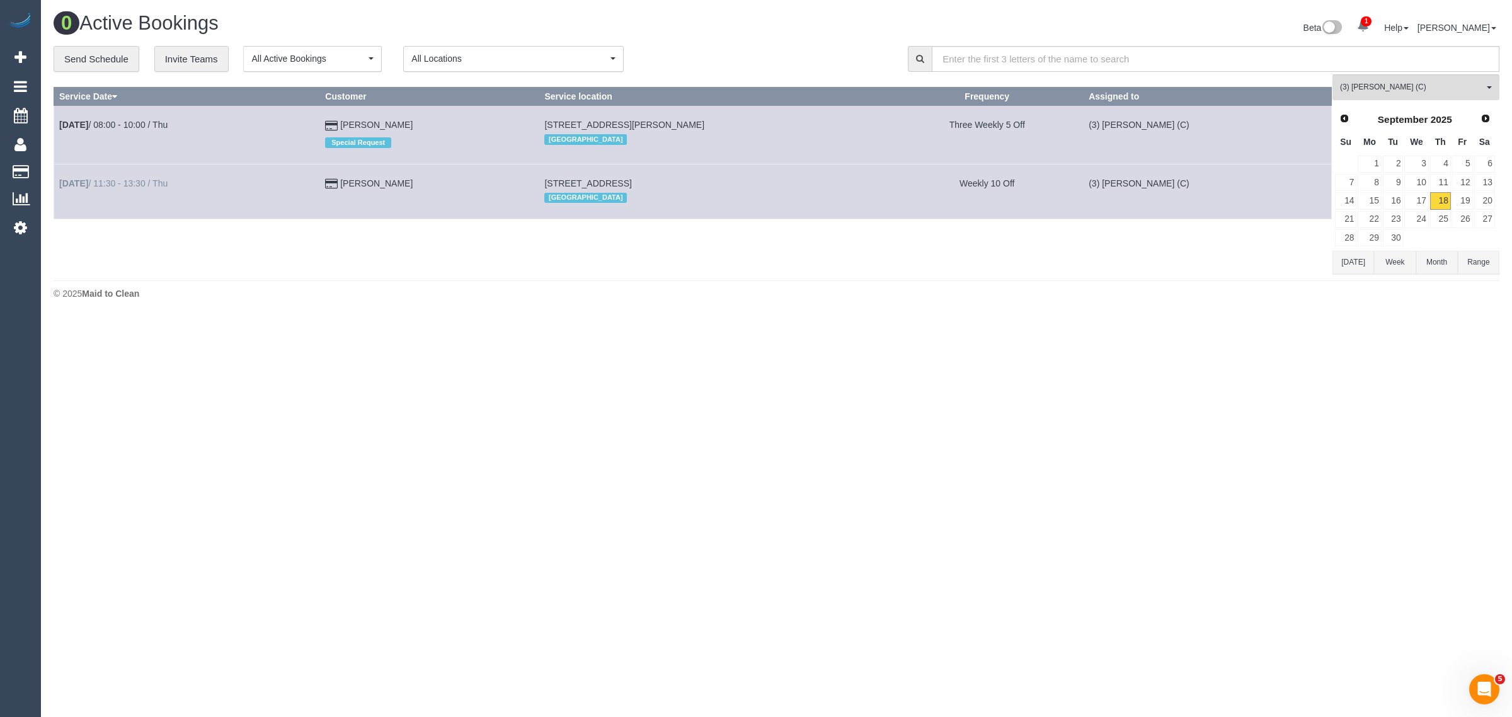
drag, startPoint x: 438, startPoint y: 184, endPoint x: 59, endPoint y: 186, distance: 379.9
click at [59, 186] on tr "Sep 18th / 11:30 - 13:30 / Thu Richard Morgan 256 Bank Street, South Melbourne,…" at bounding box center [693, 191] width 1278 height 55
copy tr "Sep 18th / 11:30 - 13:30 / Thu Richard Morgan"
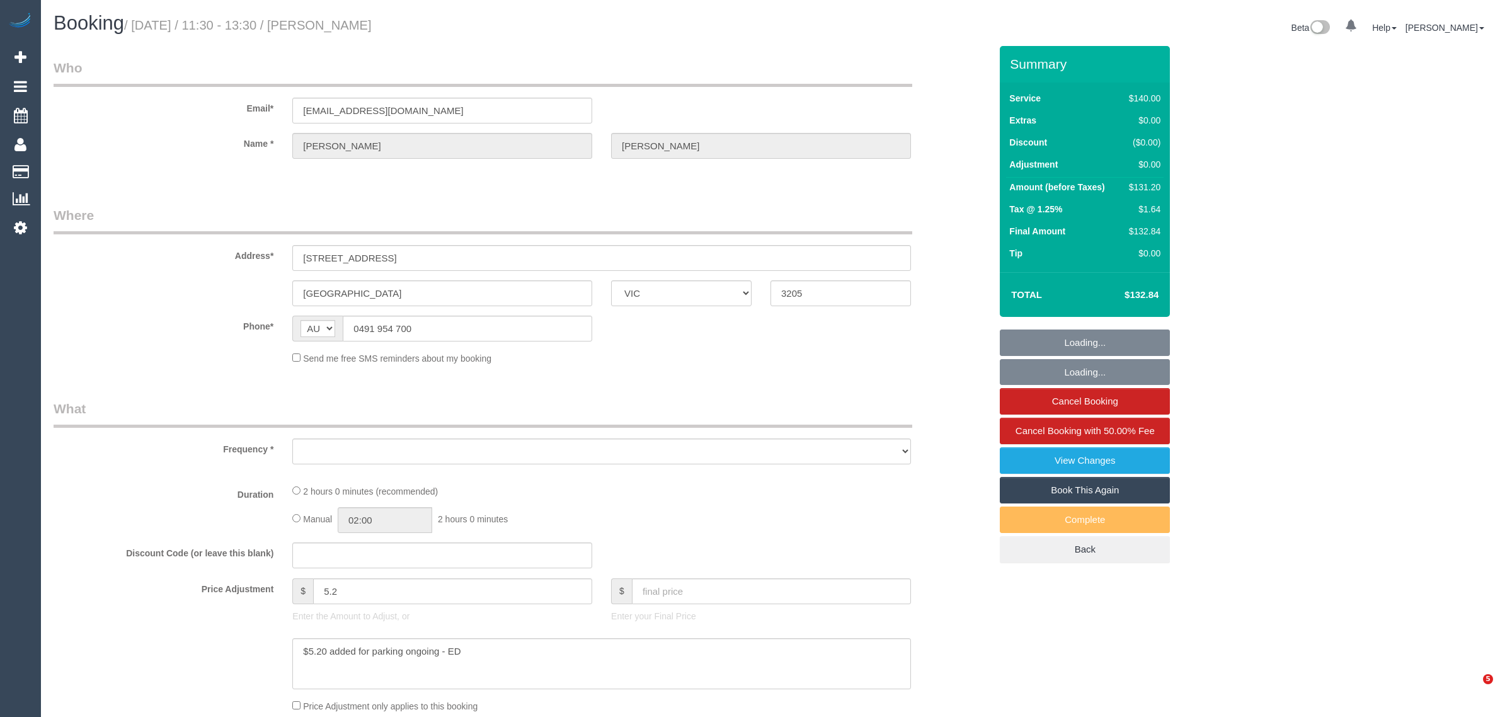
select select "VIC"
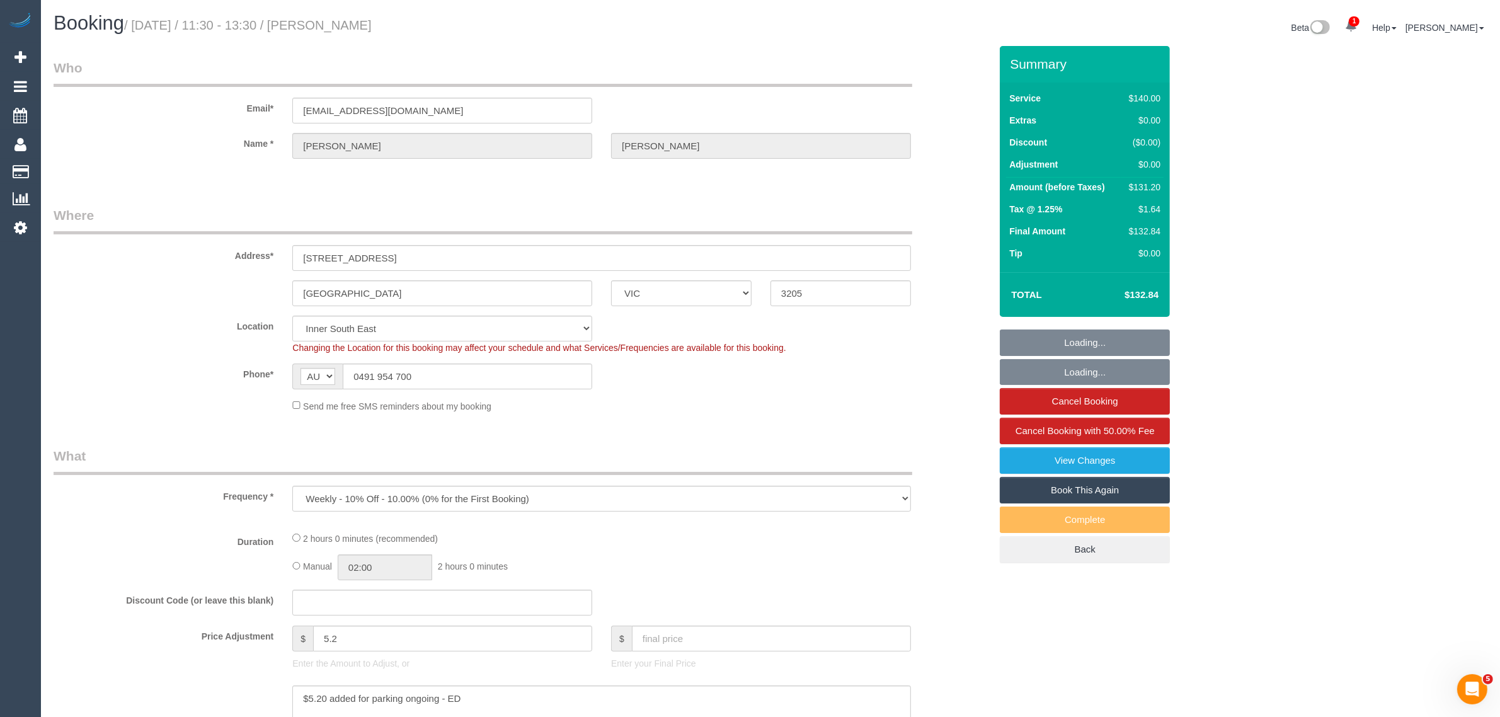
select select "object:548"
select select "string:stripe-pm_1OioaJ2GScqysDRVEtJ14RvB"
select select "number:32"
select select "number:15"
select select "number:20"
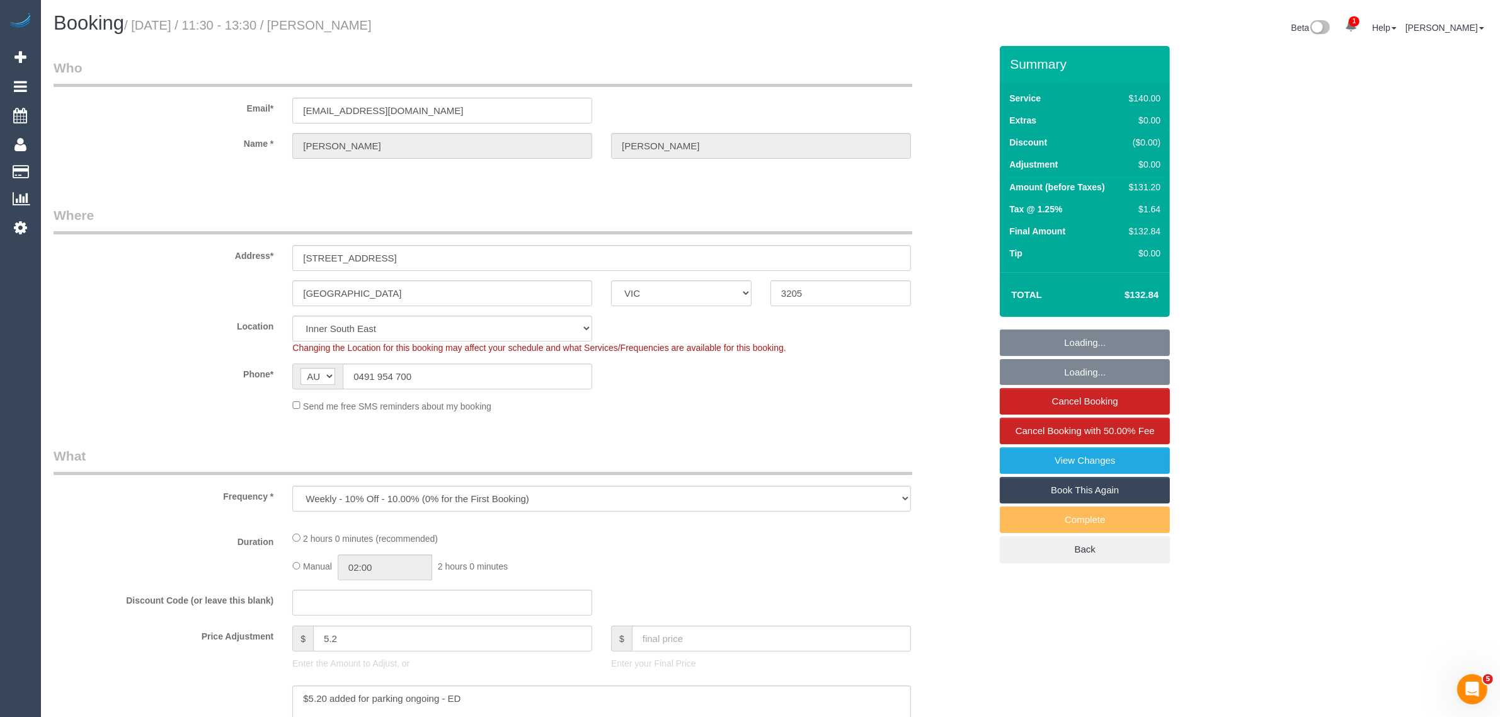
select select "number:24"
select select "number:34"
select select "number:11"
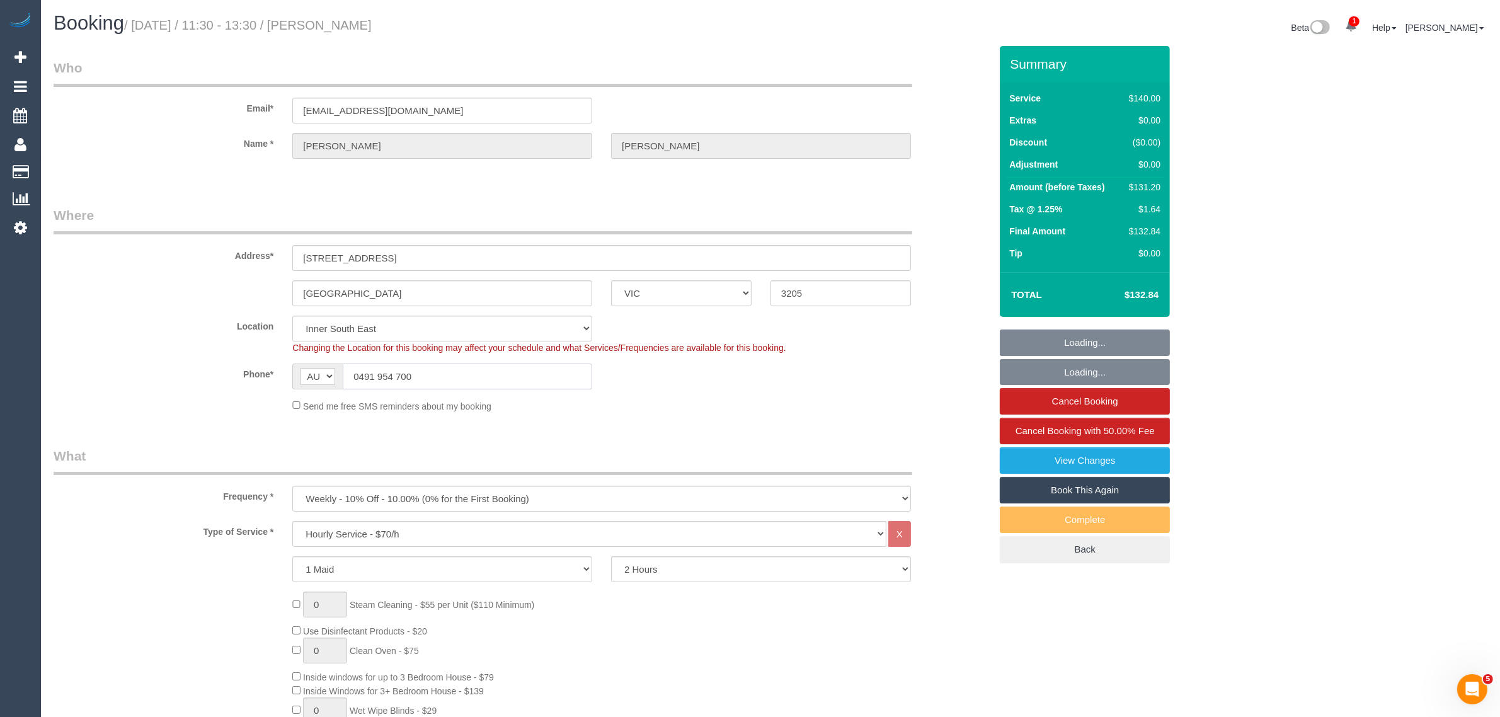
click at [478, 375] on input "0491 954 700" at bounding box center [467, 376] width 249 height 26
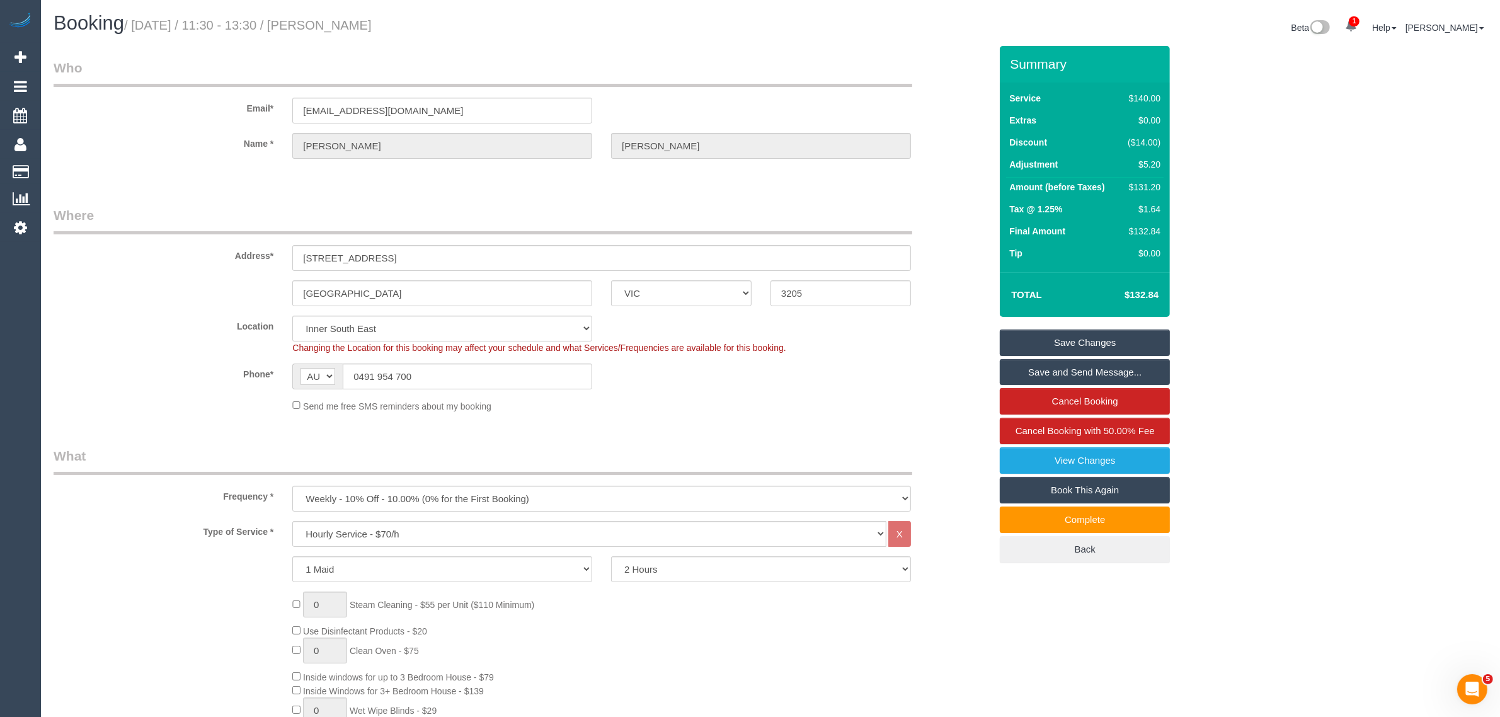
click at [754, 408] on div "Send me free SMS reminders about my booking" at bounding box center [602, 406] width 638 height 14
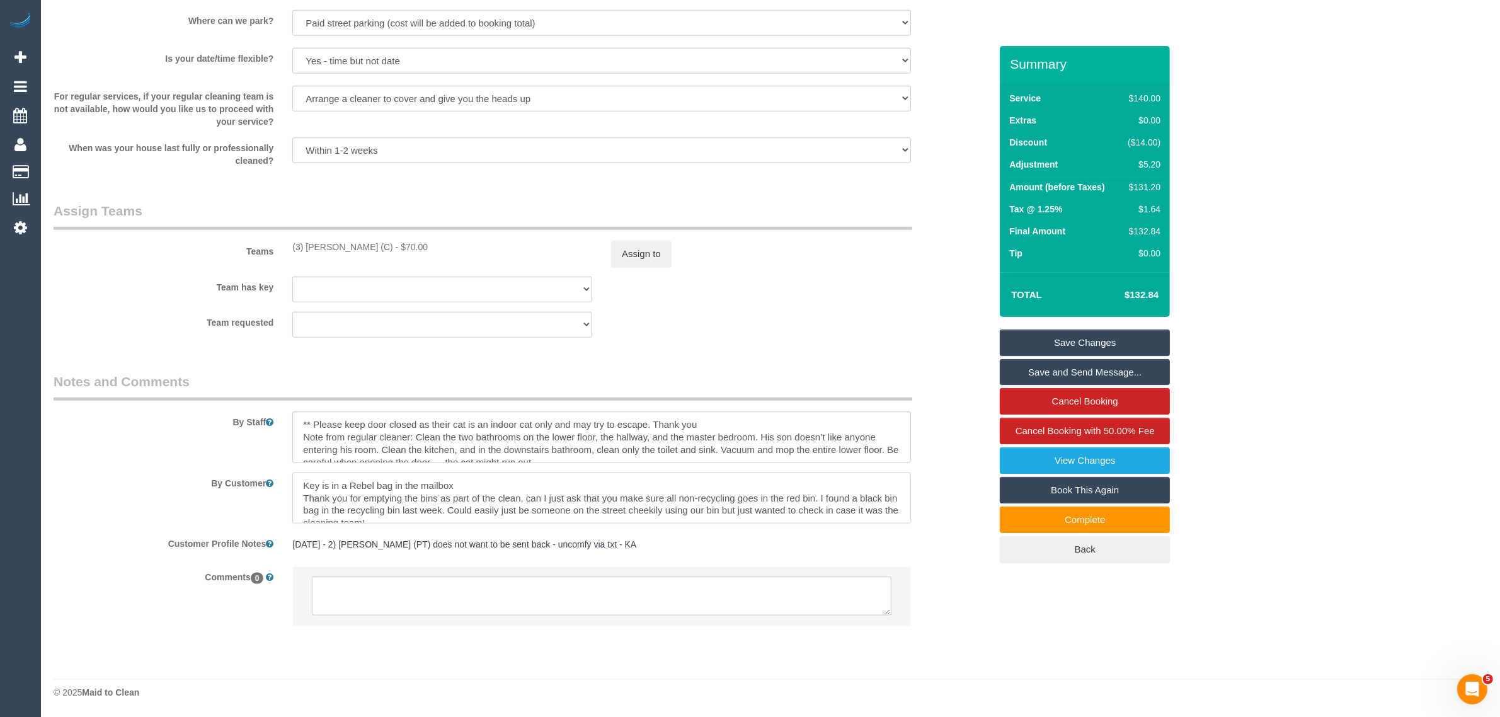
drag, startPoint x: 464, startPoint y: 486, endPoint x: 266, endPoint y: 485, distance: 197.8
click at [266, 485] on div "By Customer" at bounding box center [522, 498] width 956 height 52
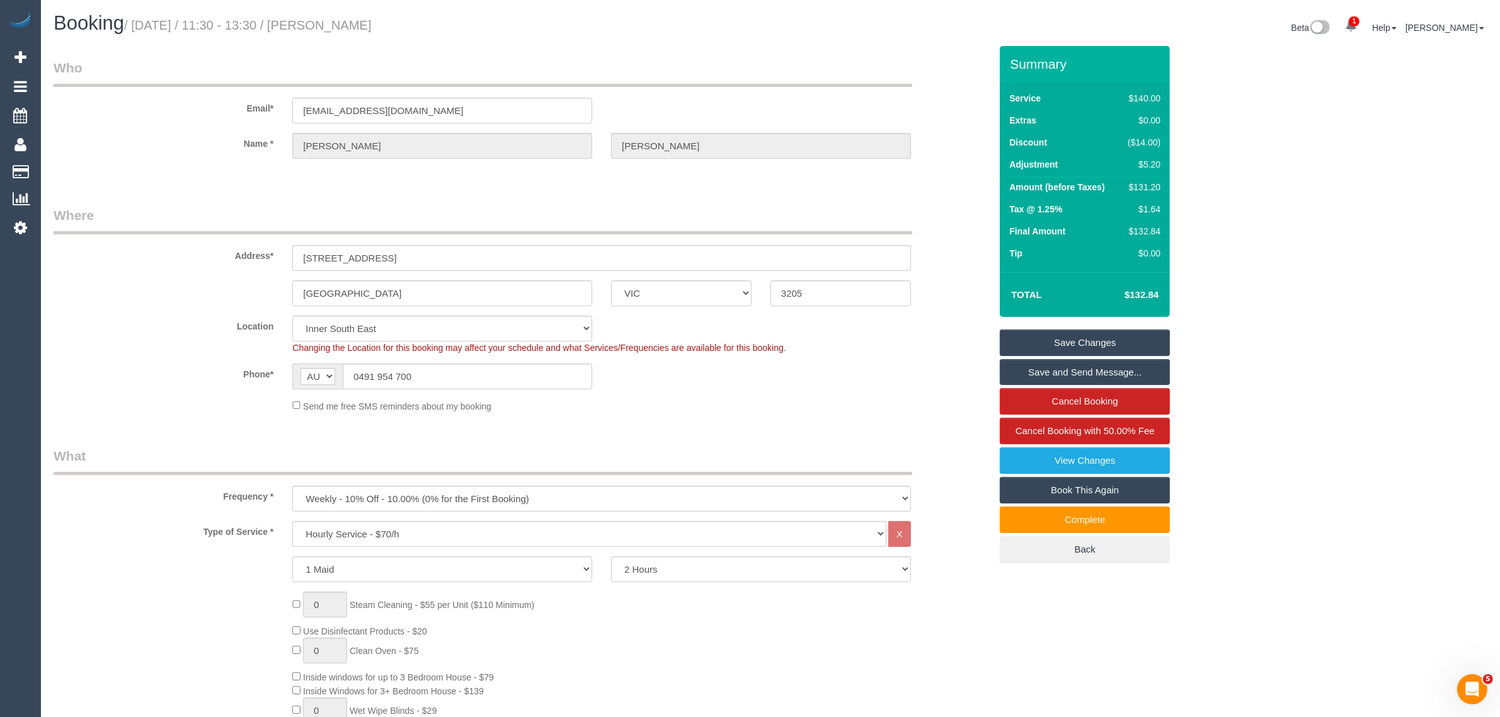
click at [959, 257] on div "Address* [STREET_ADDRESS]" at bounding box center [522, 238] width 956 height 65
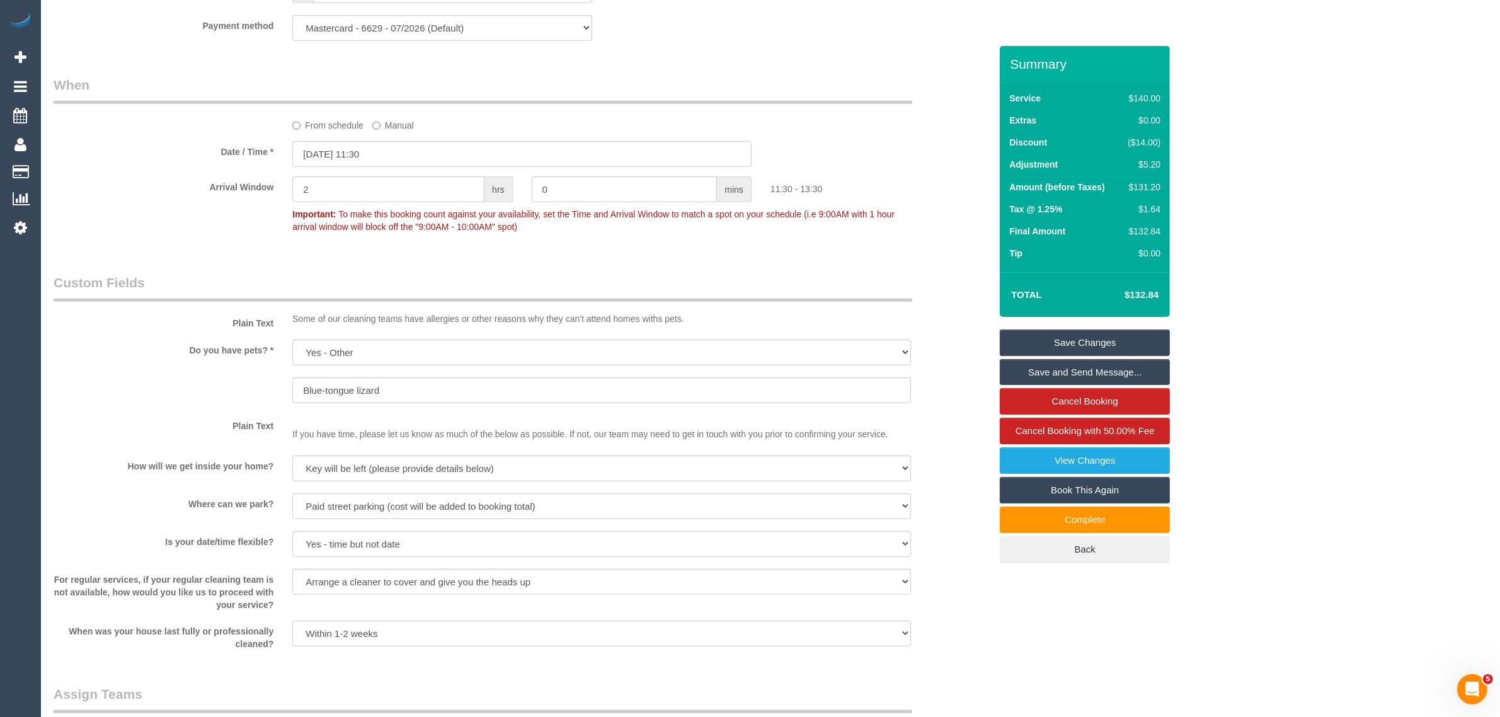
scroll to position [1744, 0]
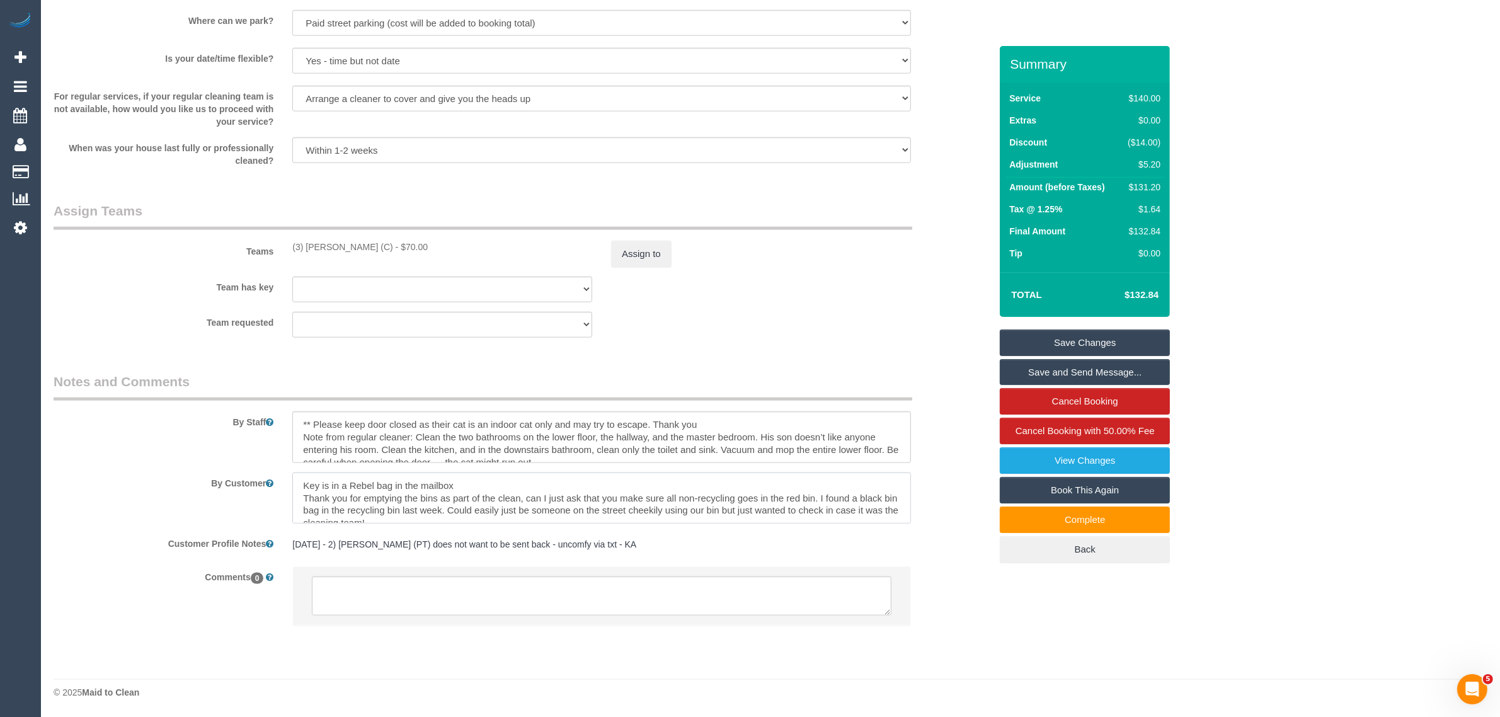
drag, startPoint x: 458, startPoint y: 482, endPoint x: 285, endPoint y: 480, distance: 172.6
click at [285, 480] on div at bounding box center [602, 498] width 638 height 52
click at [835, 328] on div "Team requested (3) [PERSON_NAME] (C) (0) Office (1) [PERSON_NAME] (FT) (1) [PER…" at bounding box center [522, 325] width 956 height 26
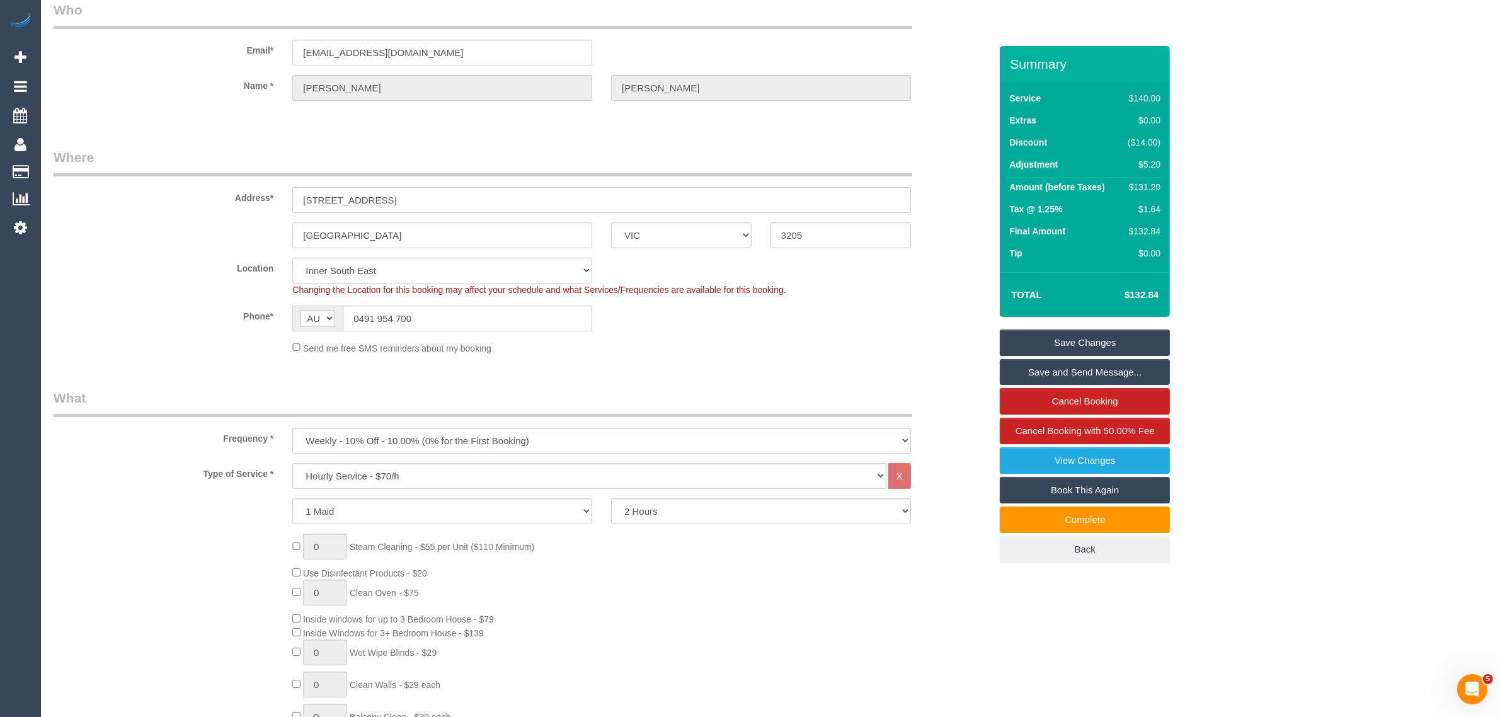
scroll to position [0, 0]
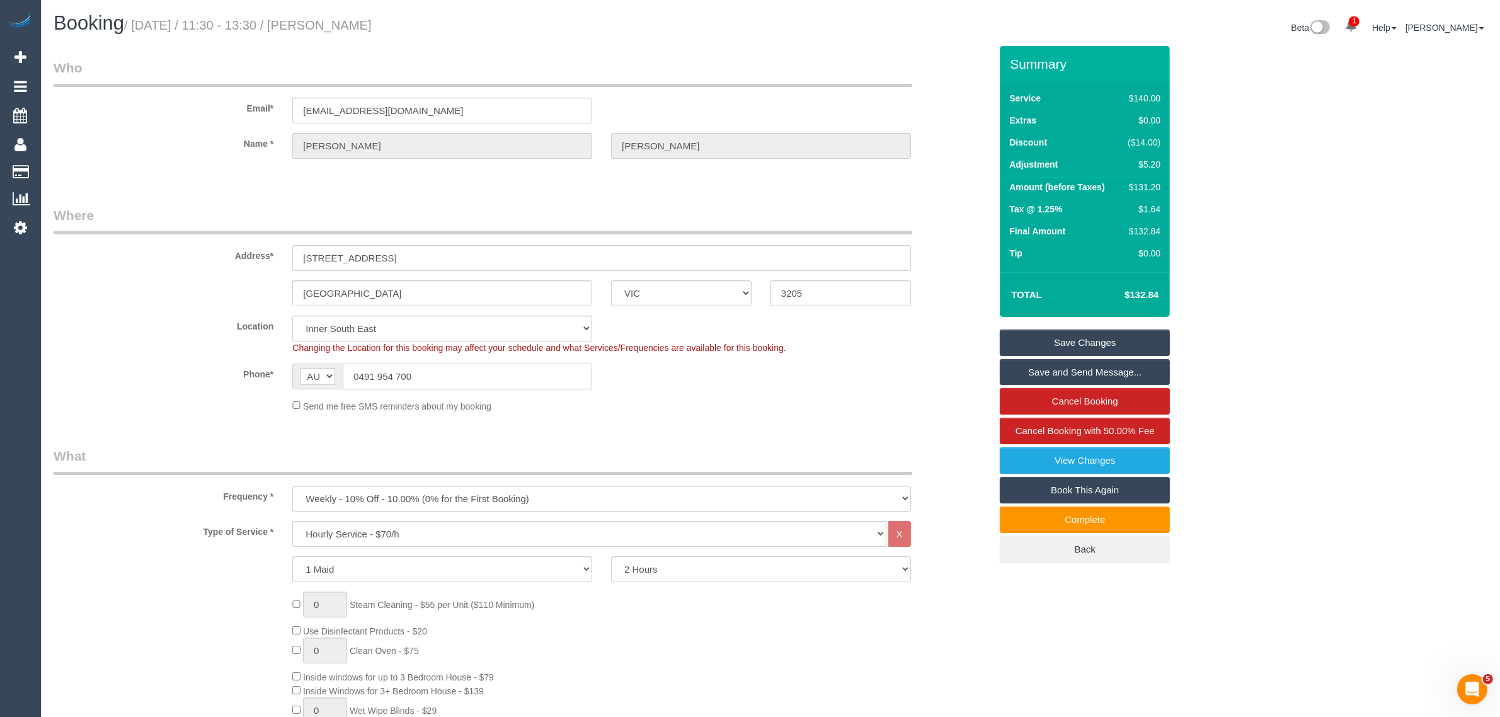
click at [464, 376] on input "0491 954 700" at bounding box center [467, 376] width 249 height 26
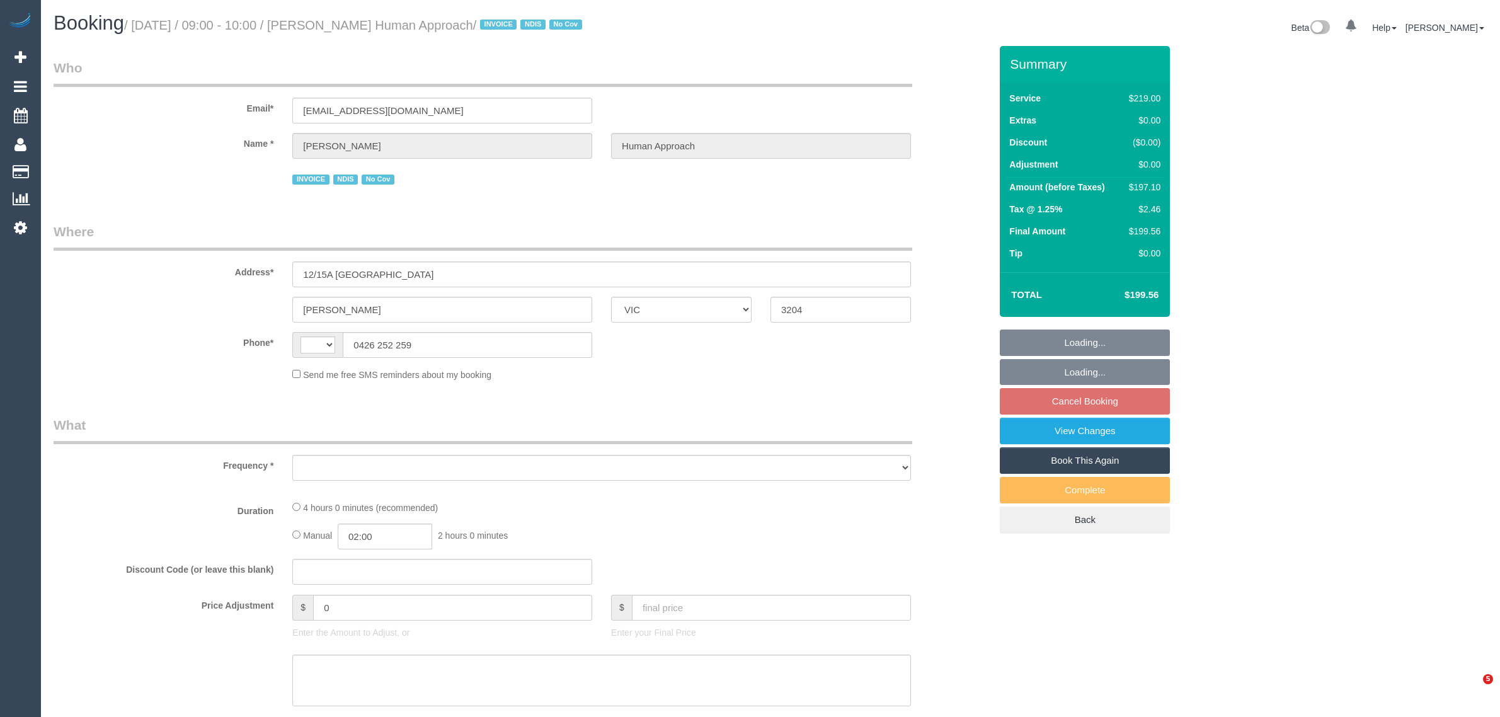
select select "VIC"
select select "string:AU"
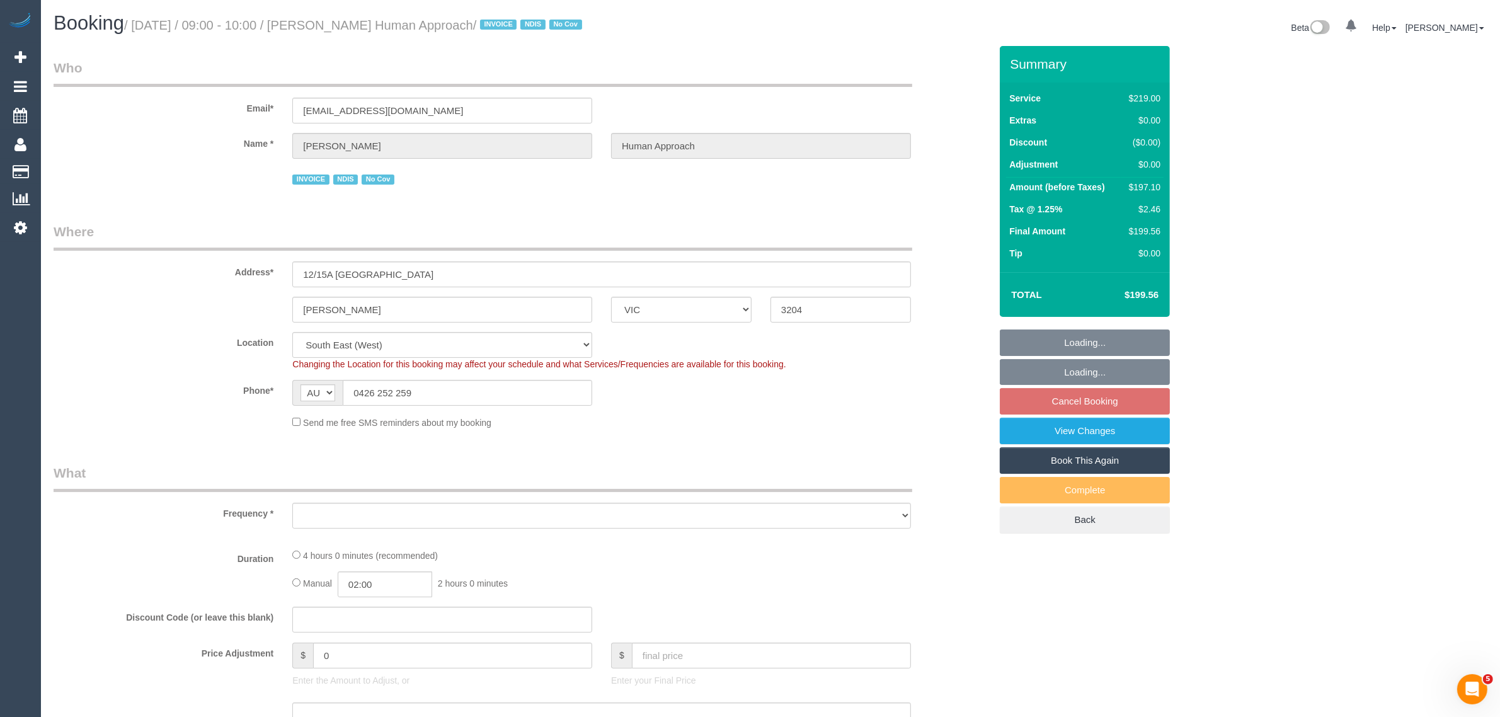
select select "object:747"
select select "number:27"
select select "number:14"
select select "number:18"
select select "number:36"
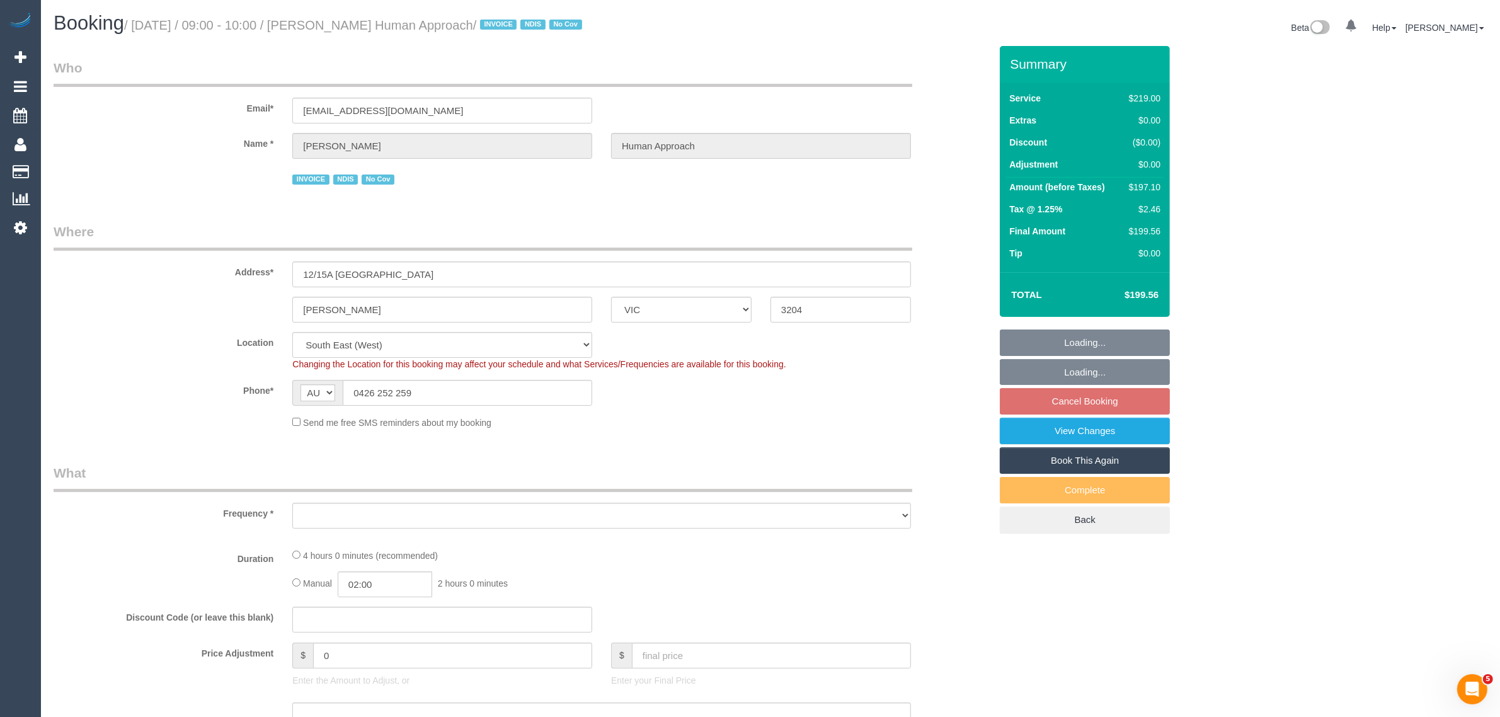
select select "number:35"
select select "number:13"
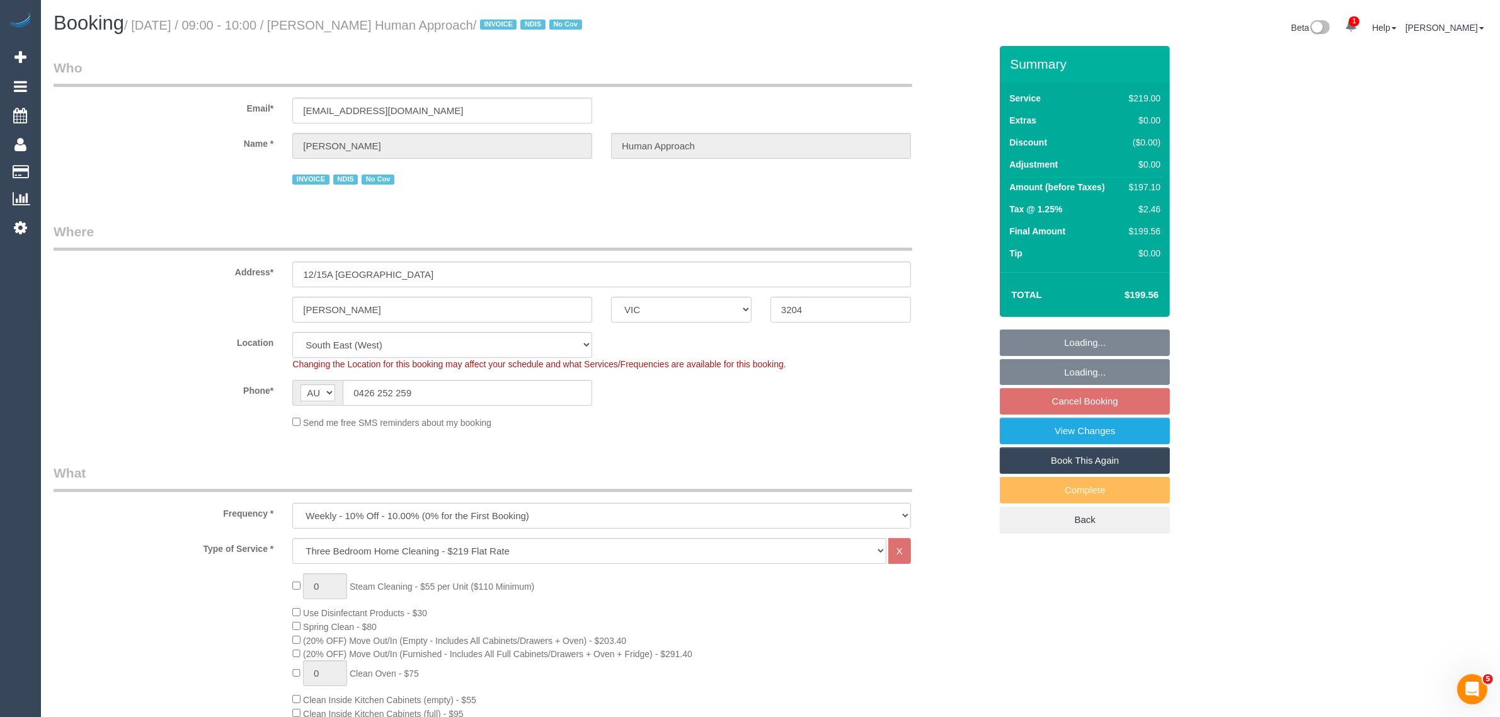
select select "object:1370"
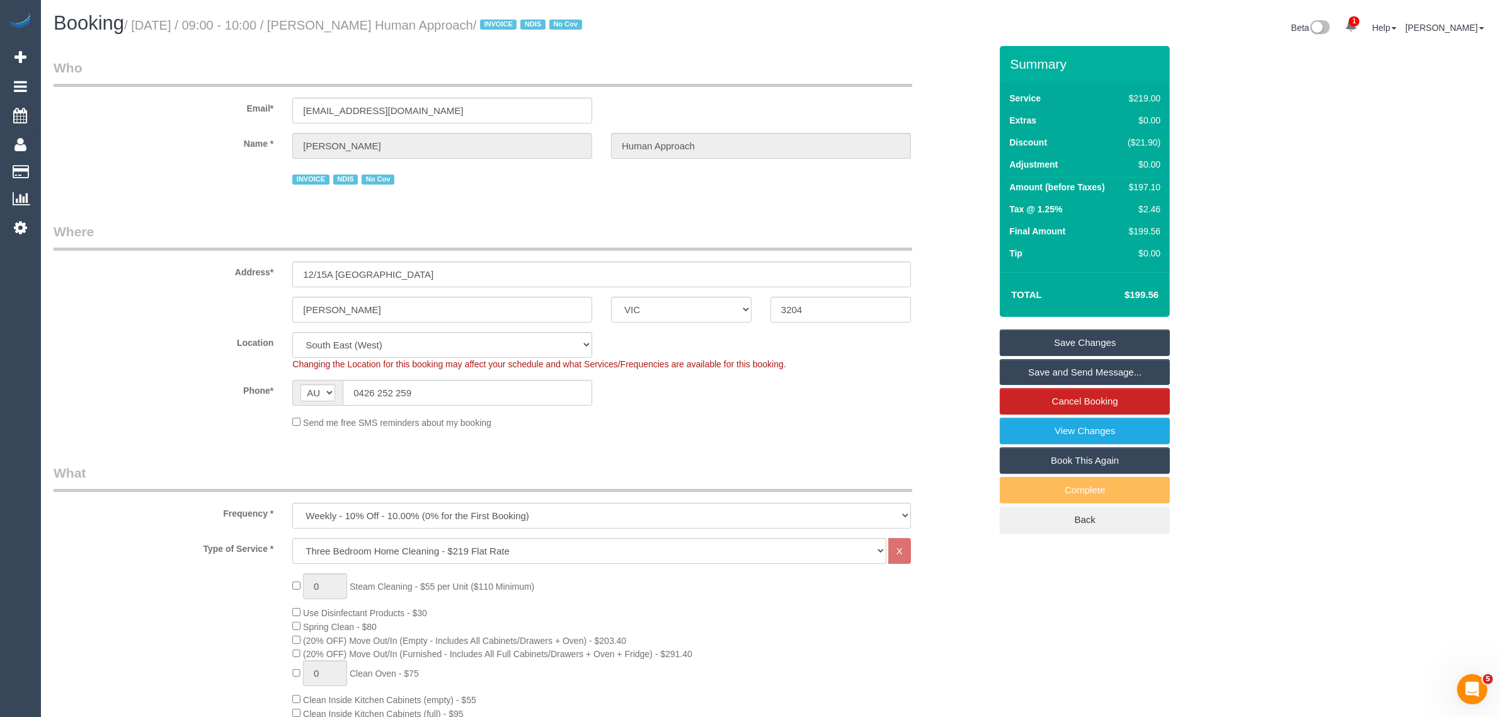
click at [675, 224] on legend "Where" at bounding box center [483, 236] width 859 height 28
click at [1071, 402] on link "Cancel Booking" at bounding box center [1085, 401] width 170 height 26
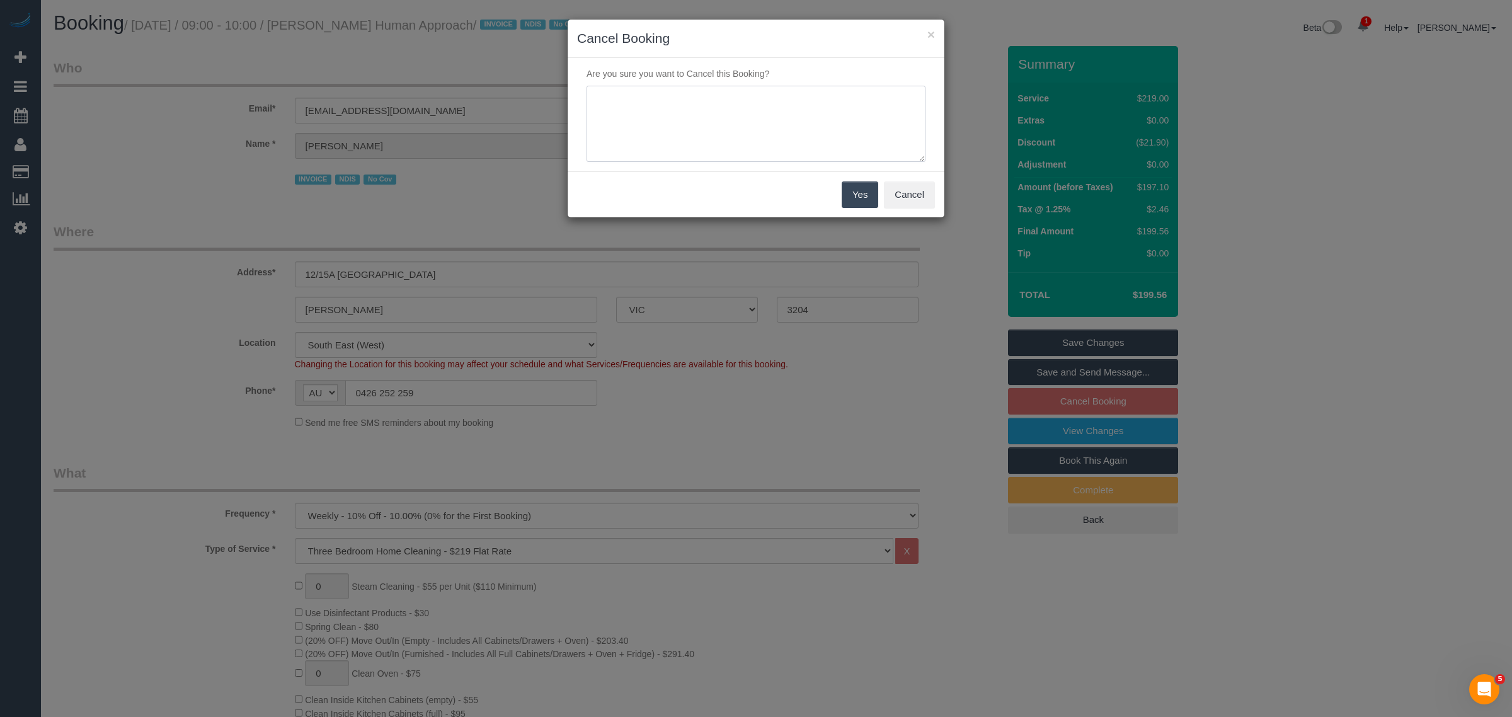
click at [728, 152] on textarea at bounding box center [756, 124] width 339 height 77
type textarea "customer wants to cancel tomorrow's via txt - KA"
click at [868, 195] on button "Yes" at bounding box center [860, 194] width 37 height 26
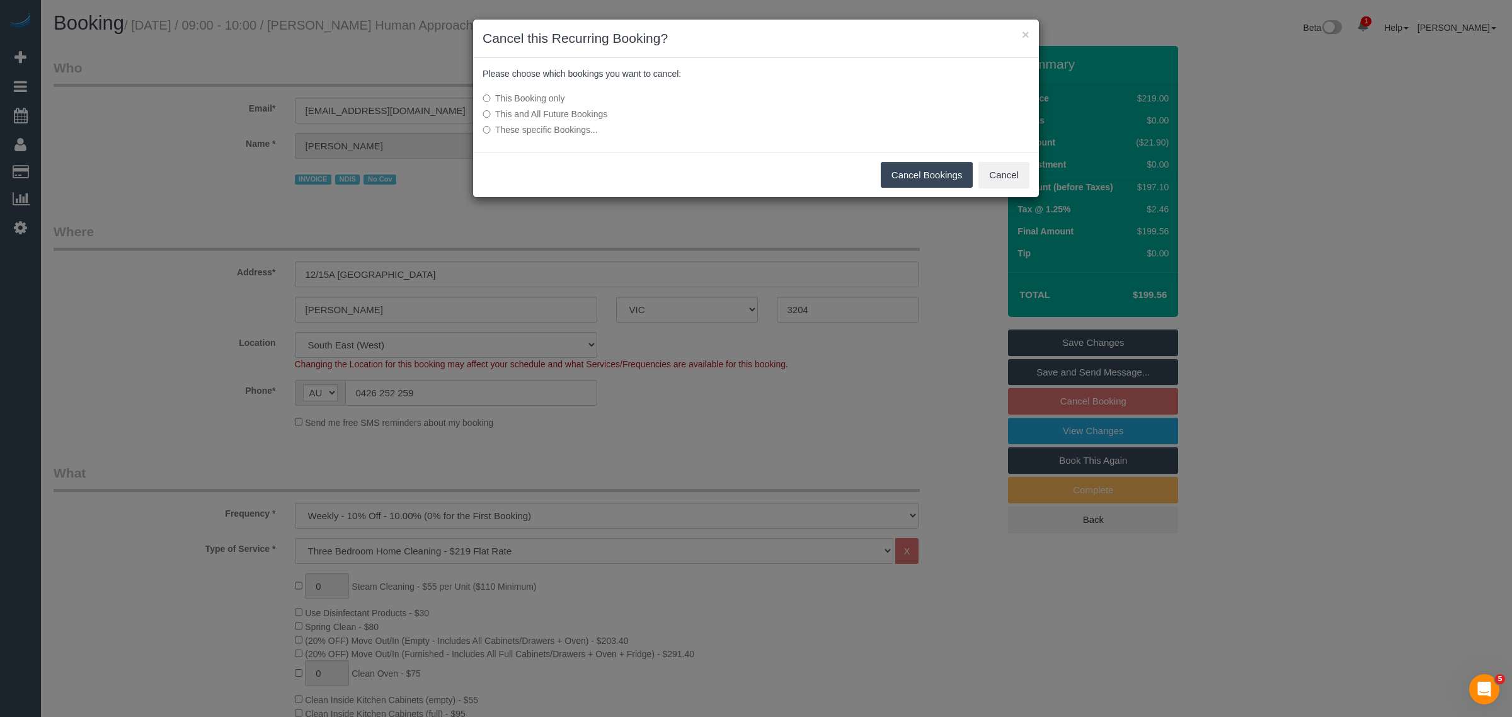
click at [902, 168] on button "Cancel Bookings" at bounding box center [927, 175] width 93 height 26
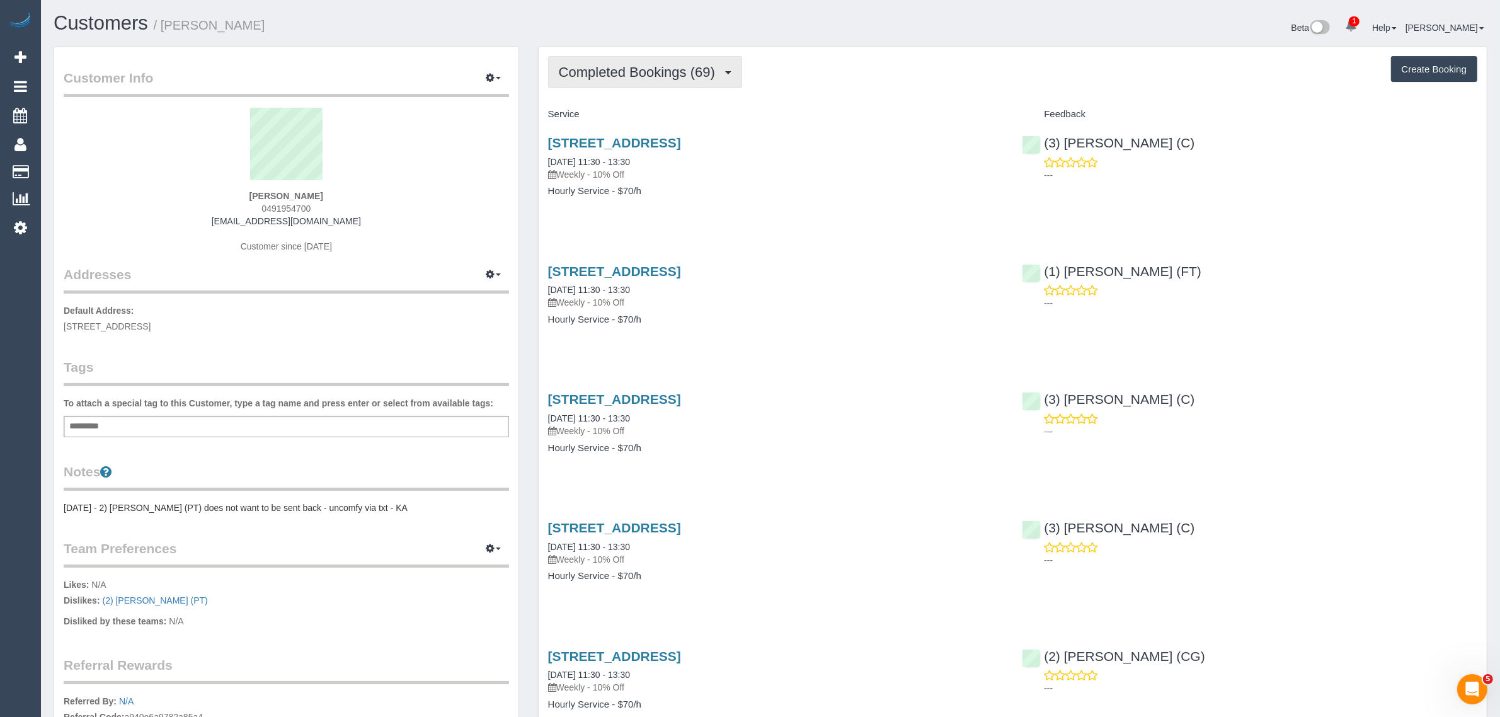
click at [608, 60] on button "Completed Bookings (69)" at bounding box center [645, 72] width 194 height 32
click at [624, 118] on link "Upcoming Bookings (11)" at bounding box center [617, 118] width 136 height 16
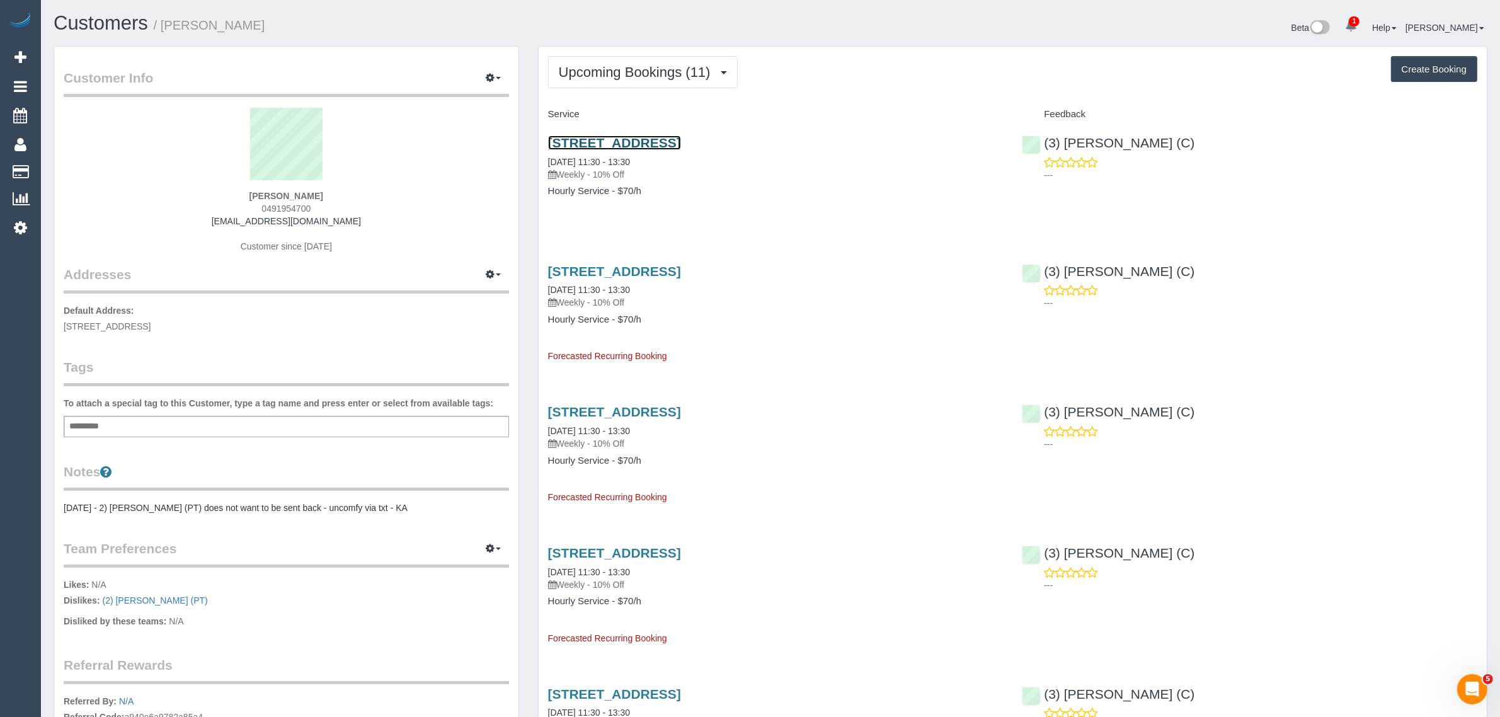
click at [675, 146] on link "[STREET_ADDRESS]" at bounding box center [614, 142] width 133 height 14
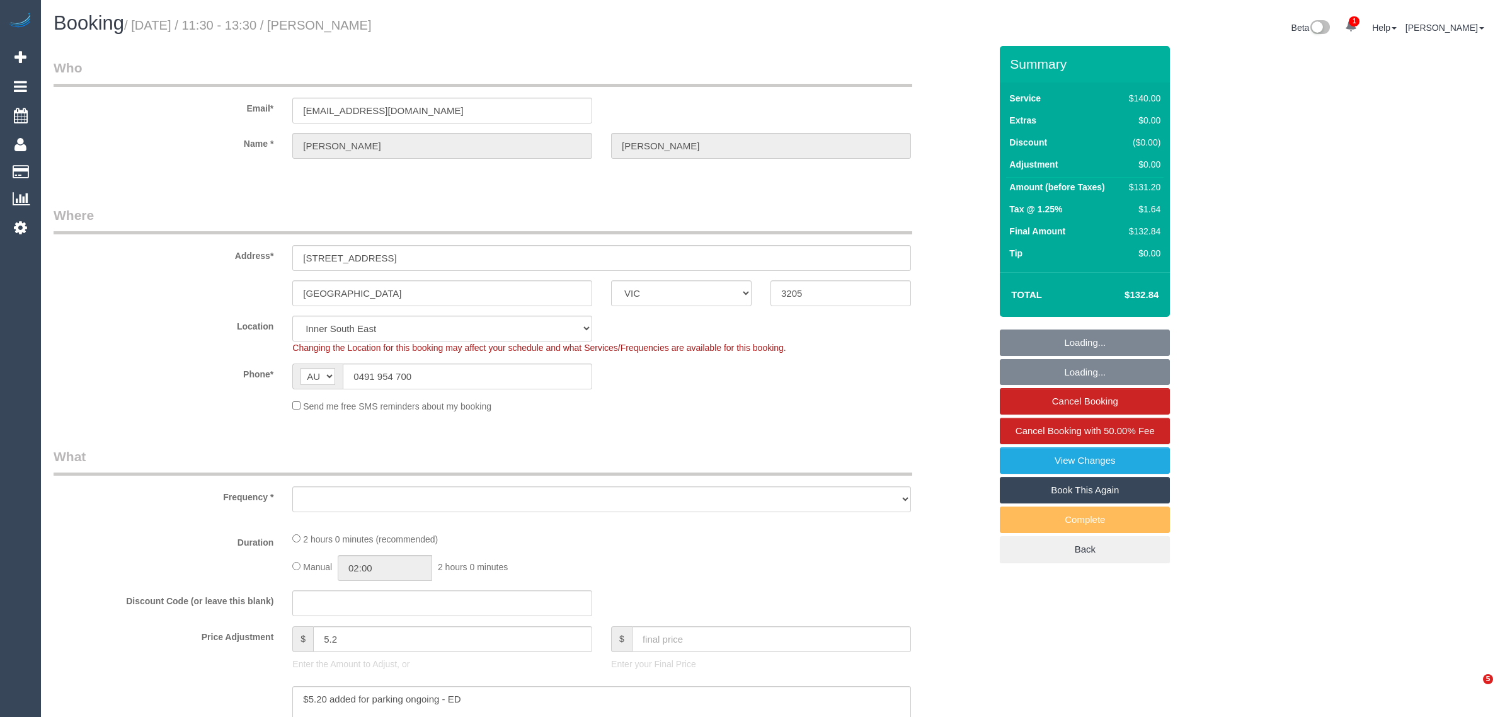
select select "VIC"
select select "string:stripe-pm_1OioaJ2GScqysDRVEtJ14RvB"
select select "number:32"
select select "number:15"
select select "number:20"
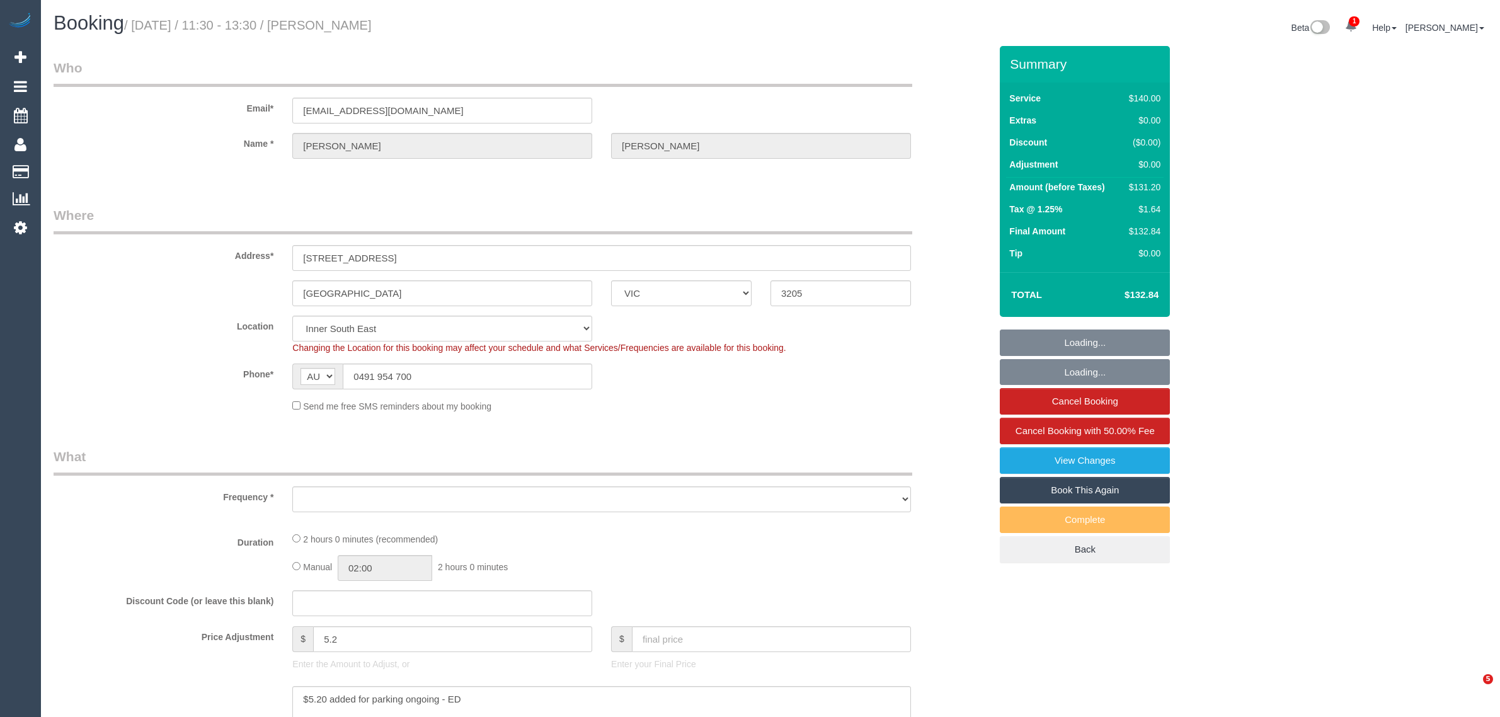
select select "number:24"
select select "number:34"
select select "number:11"
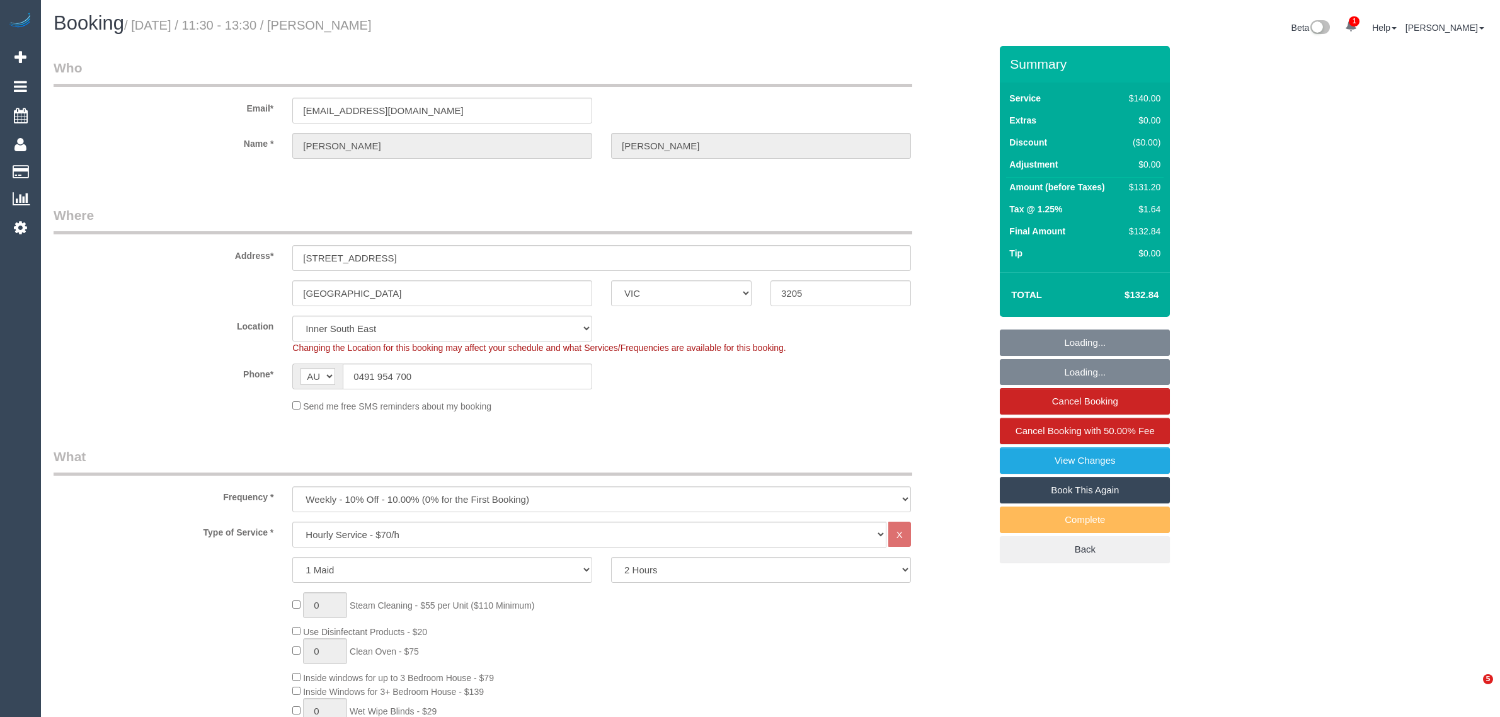
select select "object:1440"
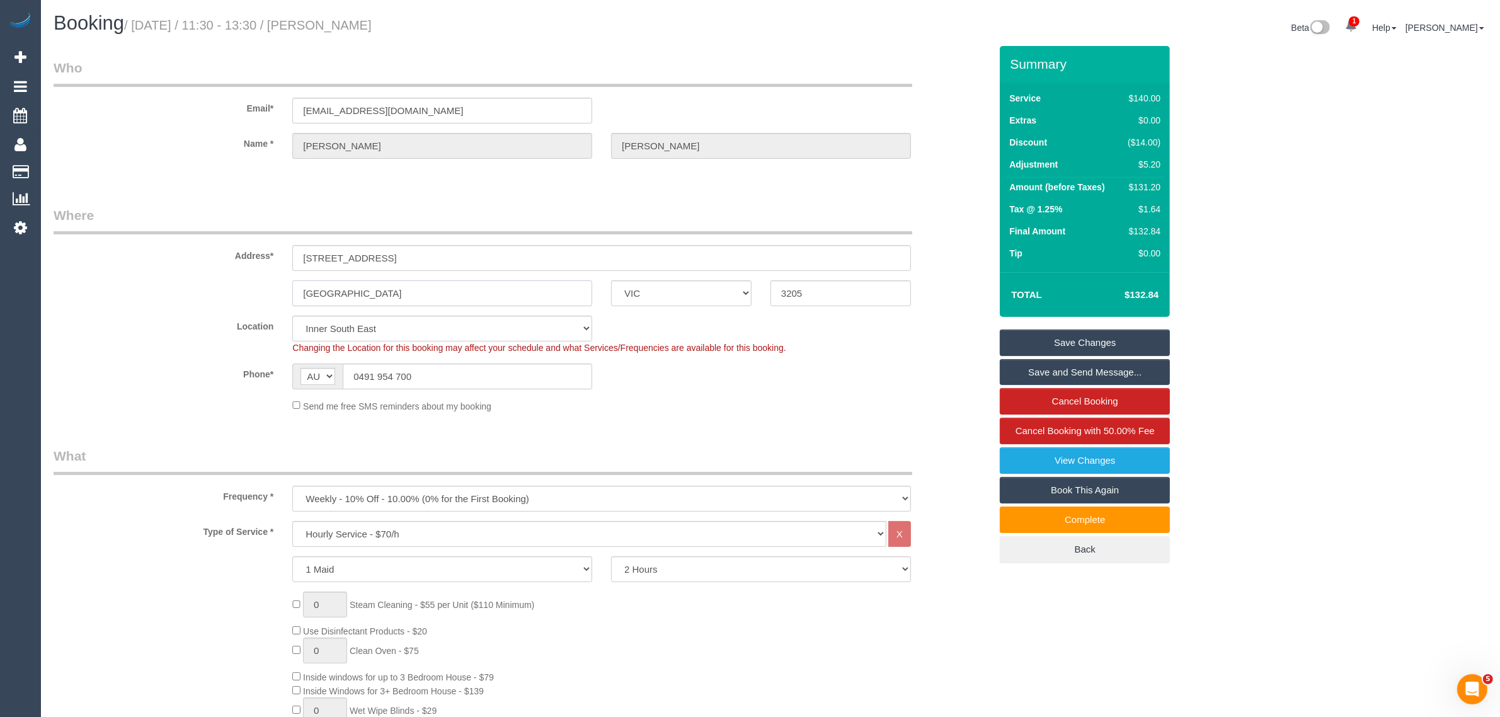
click at [490, 294] on input "[GEOGRAPHIC_DATA]" at bounding box center [442, 293] width 300 height 26
drag, startPoint x: 306, startPoint y: 60, endPoint x: 284, endPoint y: 45, distance: 25.9
click at [306, 60] on legend "Who" at bounding box center [483, 73] width 859 height 28
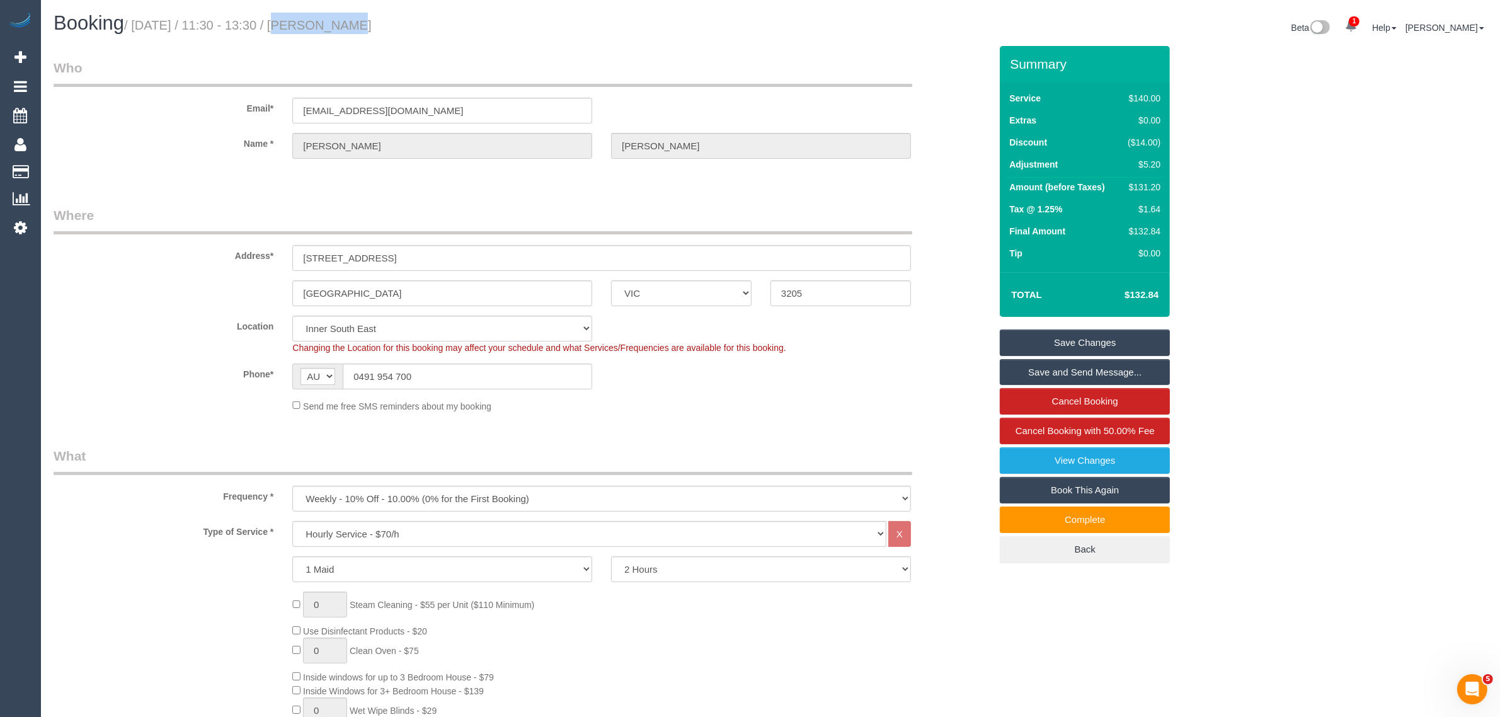
drag, startPoint x: 265, startPoint y: 26, endPoint x: 328, endPoint y: 23, distance: 63.1
click at [328, 23] on small "/ [DATE] / 11:30 - 13:30 / [PERSON_NAME]" at bounding box center [248, 25] width 248 height 14
click at [297, 26] on small "/ [DATE] / 11:30 - 13:30 / [PERSON_NAME]" at bounding box center [248, 25] width 248 height 14
drag, startPoint x: 263, startPoint y: 28, endPoint x: 336, endPoint y: 24, distance: 73.2
click at [336, 24] on small "/ [DATE] / 11:30 - 13:30 / [PERSON_NAME]" at bounding box center [248, 25] width 248 height 14
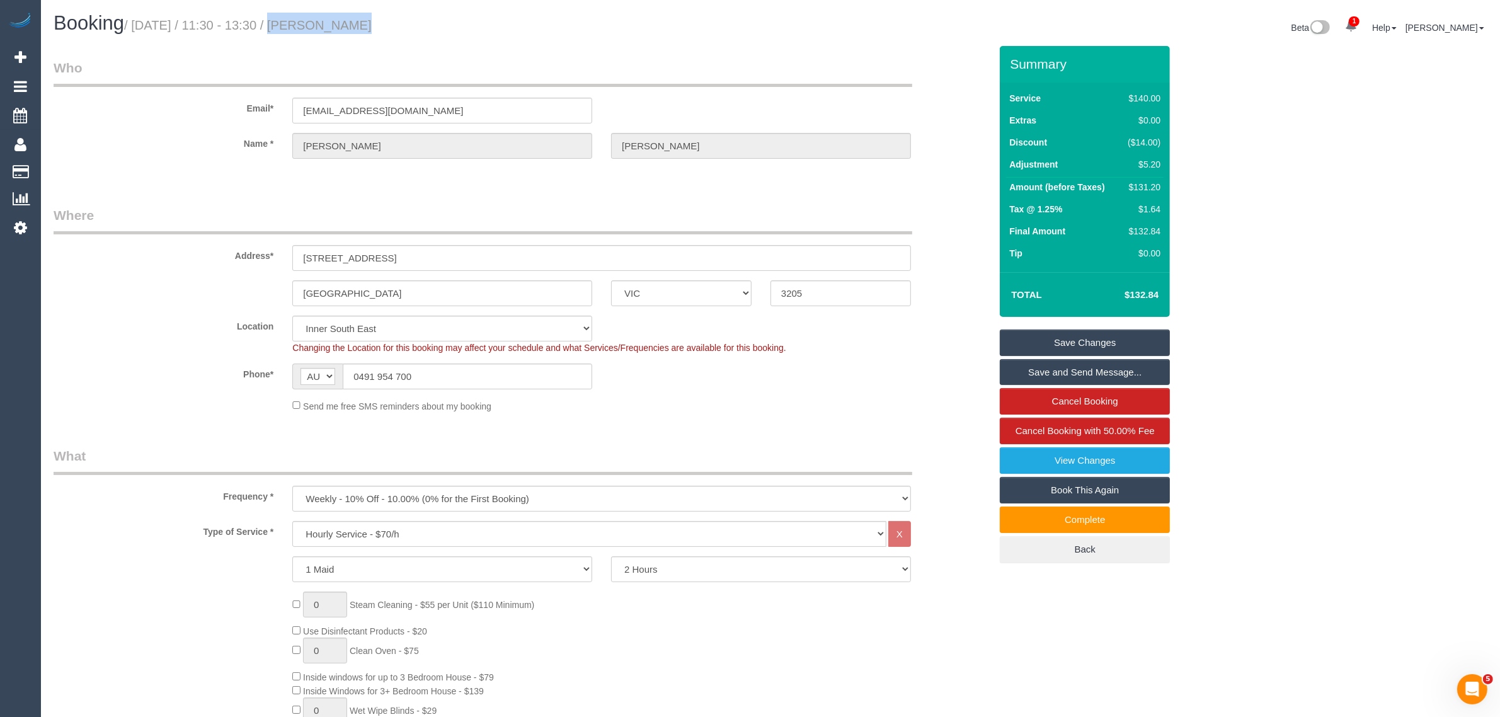
copy small "11:30 - 13:30"
click at [760, 32] on h1 "Booking / [DATE] / 11:30 - 13:30 / [PERSON_NAME]" at bounding box center [407, 23] width 707 height 21
click at [1087, 426] on span "Cancel Booking with 50.00% Fee" at bounding box center [1085, 430] width 139 height 11
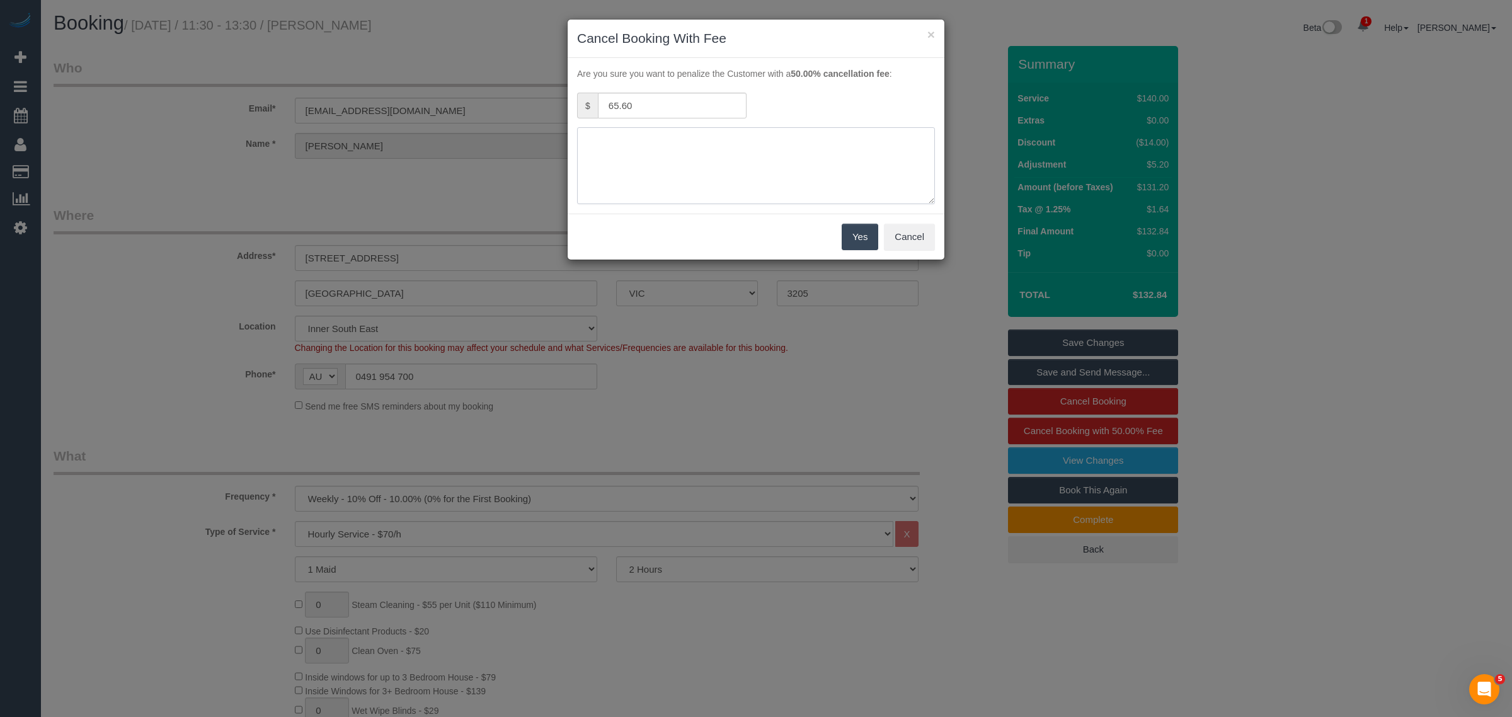
click at [719, 155] on textarea at bounding box center [756, 165] width 358 height 77
type textarea "No access via call and txt - KA"
click at [857, 235] on button "Yes" at bounding box center [860, 237] width 37 height 26
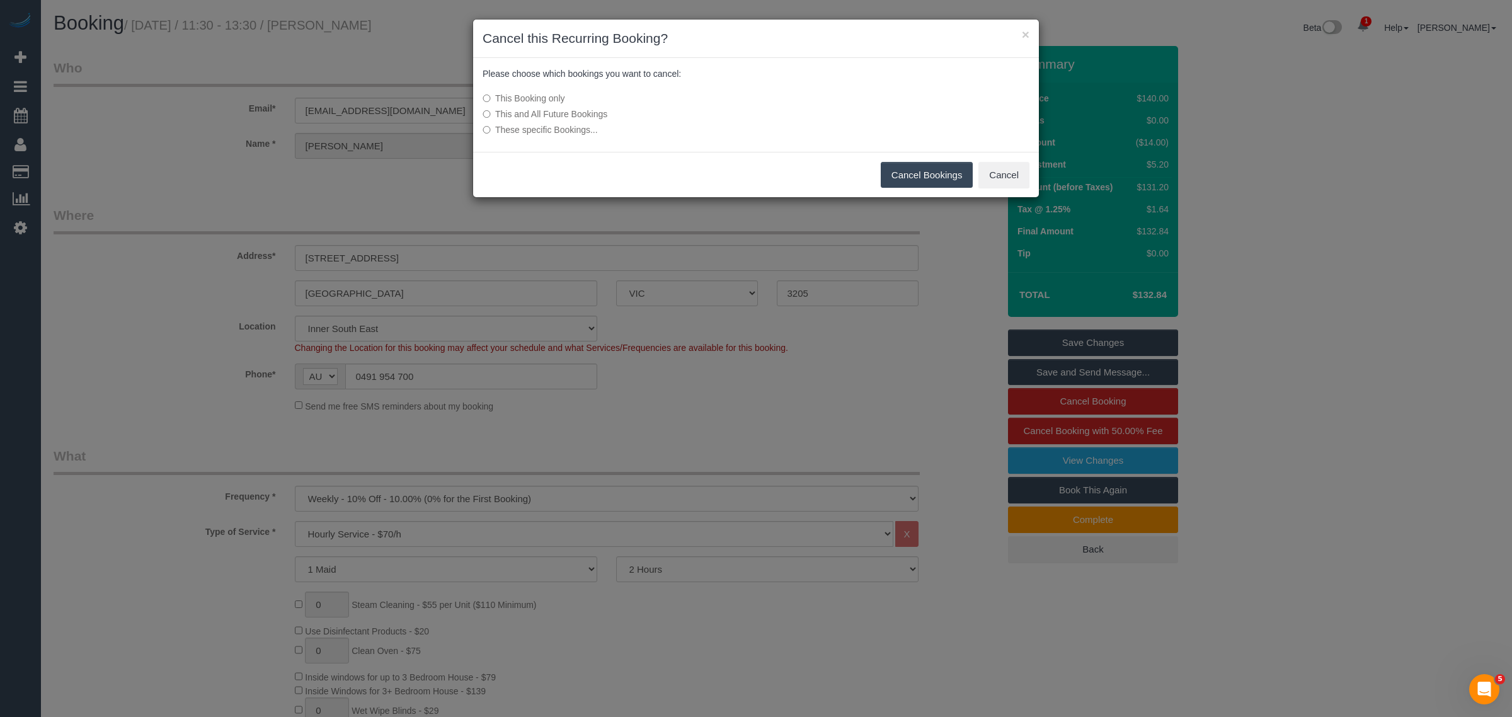
click at [915, 177] on button "Cancel Bookings" at bounding box center [927, 175] width 93 height 26
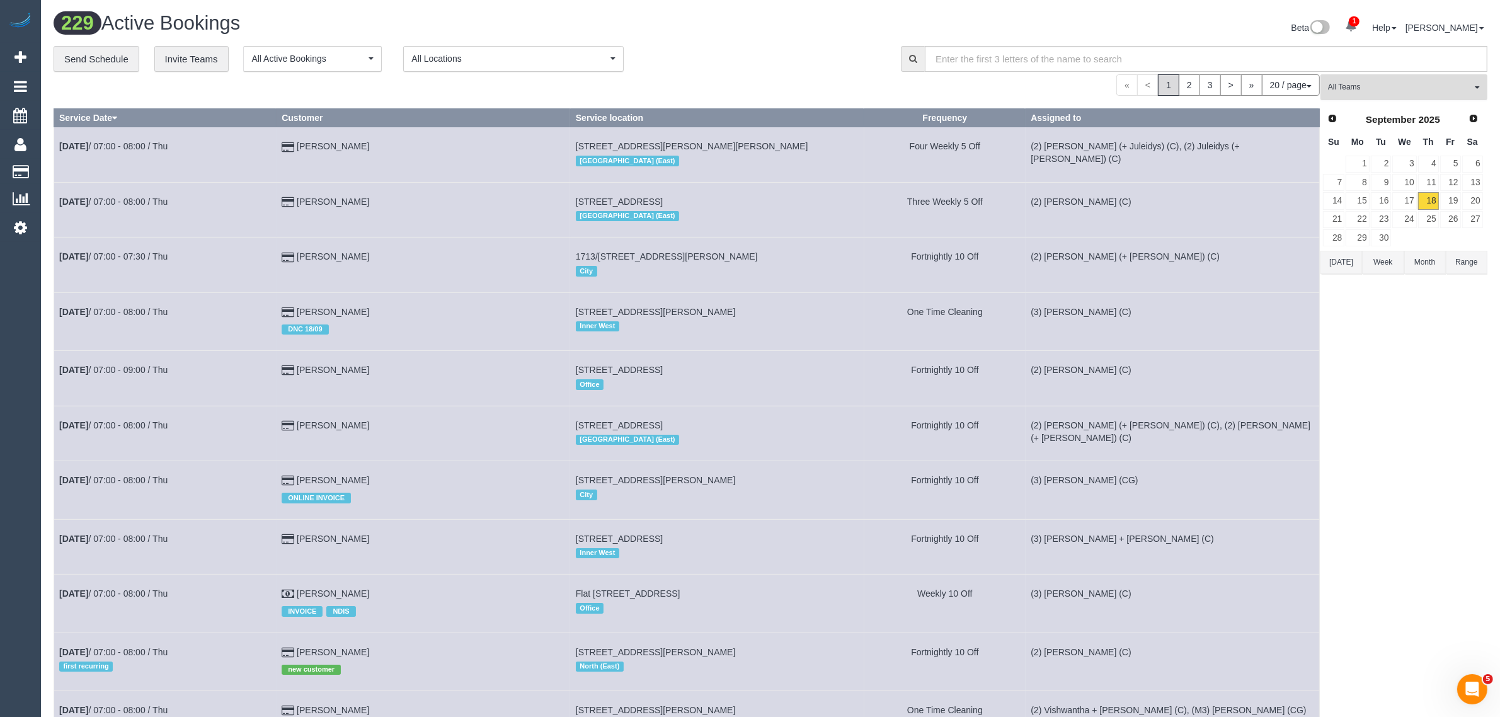
drag, startPoint x: 1385, startPoint y: 94, endPoint x: 1449, endPoint y: 117, distance: 68.1
click at [1386, 94] on button "All Teams" at bounding box center [1403, 87] width 167 height 26
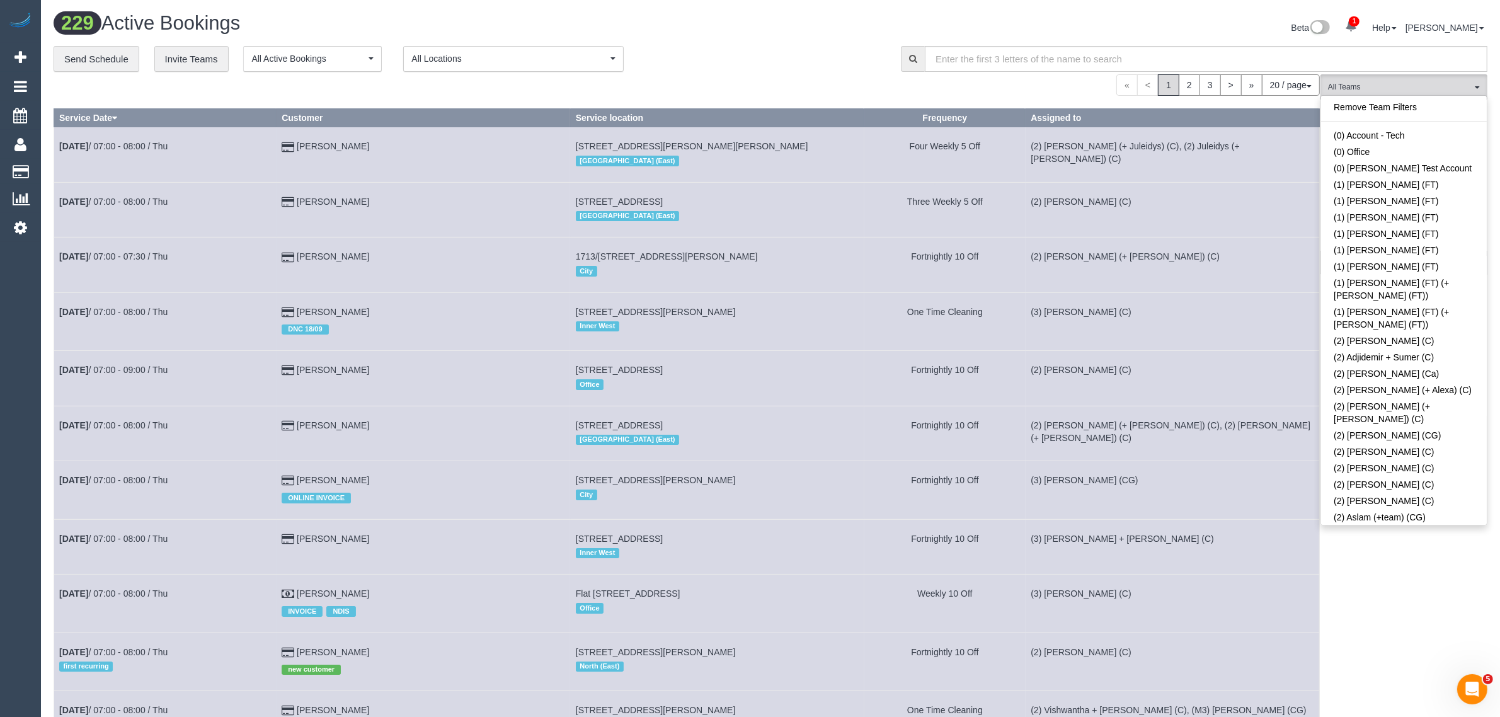
click at [1438, 98] on div "Remove Team Filters (0) Account - Tech (0) Office (0) Raunak Test Account (1) D…" at bounding box center [1403, 310] width 167 height 430
click at [1432, 102] on link "Remove Team Filters" at bounding box center [1404, 107] width 166 height 16
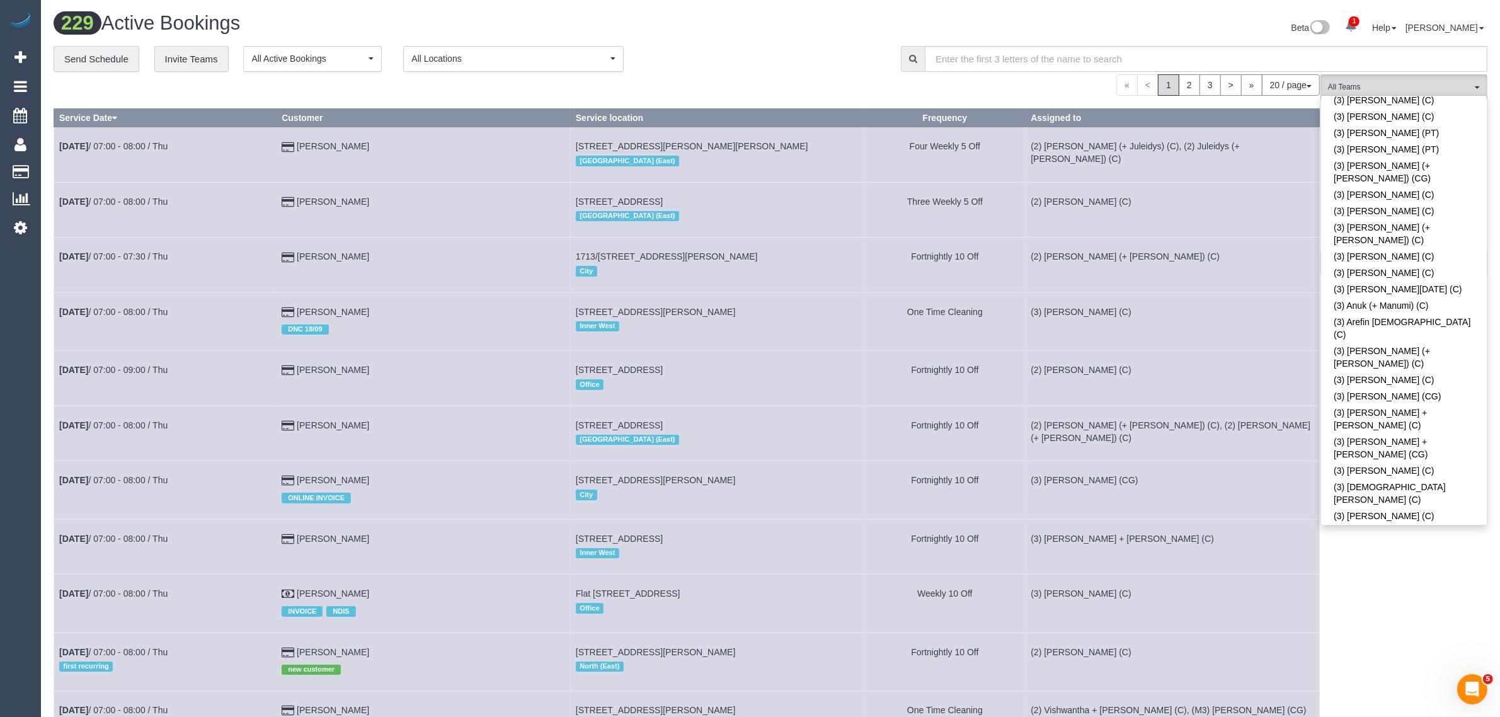
click at [1381, 631] on link "(3) [PERSON_NAME] + [PERSON_NAME] (C)" at bounding box center [1404, 645] width 166 height 29
click at [818, 69] on div "**********" at bounding box center [468, 59] width 828 height 26
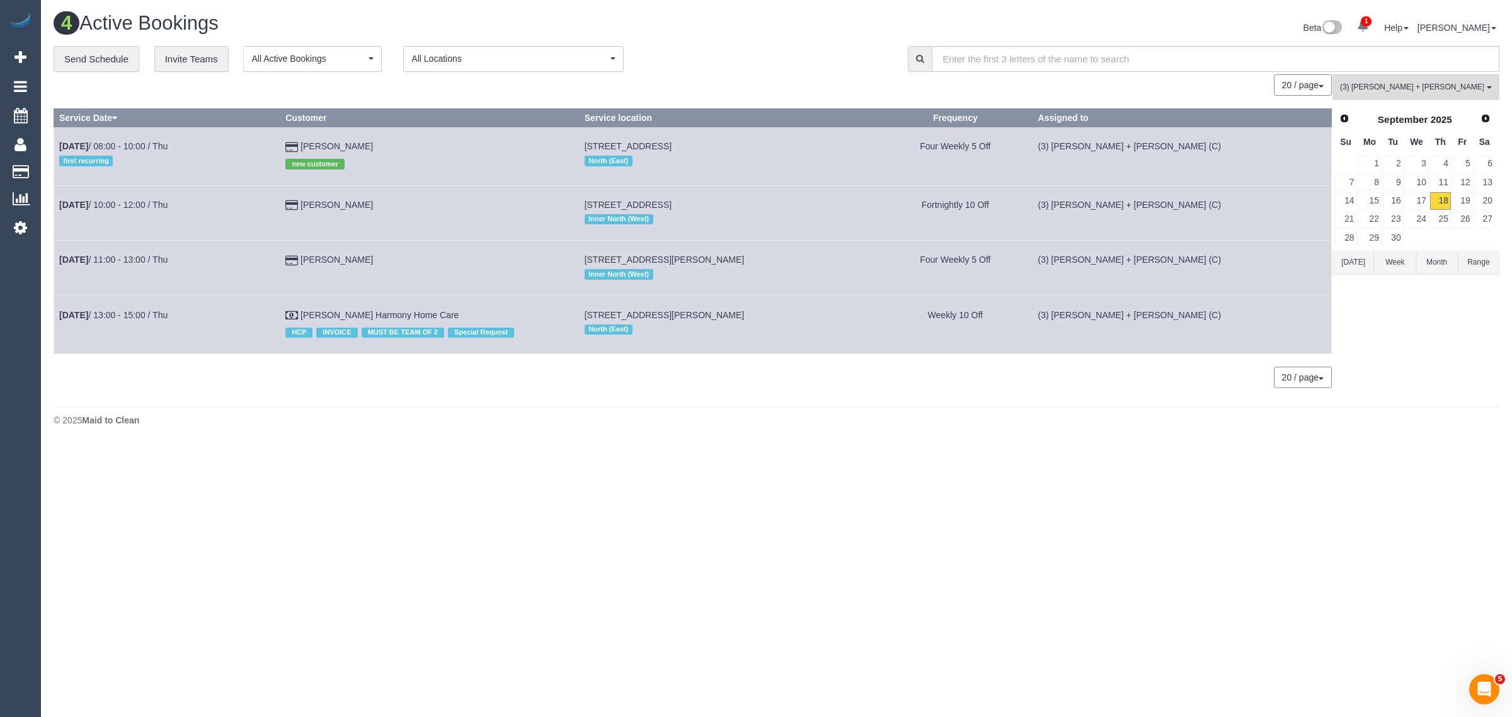
click at [638, 405] on div "4 Active Bookings Beta 1 Your Notifications You have 0 alerts × You have 1 to c…" at bounding box center [776, 222] width 1471 height 445
click at [739, 57] on div "**********" at bounding box center [471, 59] width 835 height 26
click at [373, 255] on link "Stephanie Powell" at bounding box center [336, 260] width 72 height 10
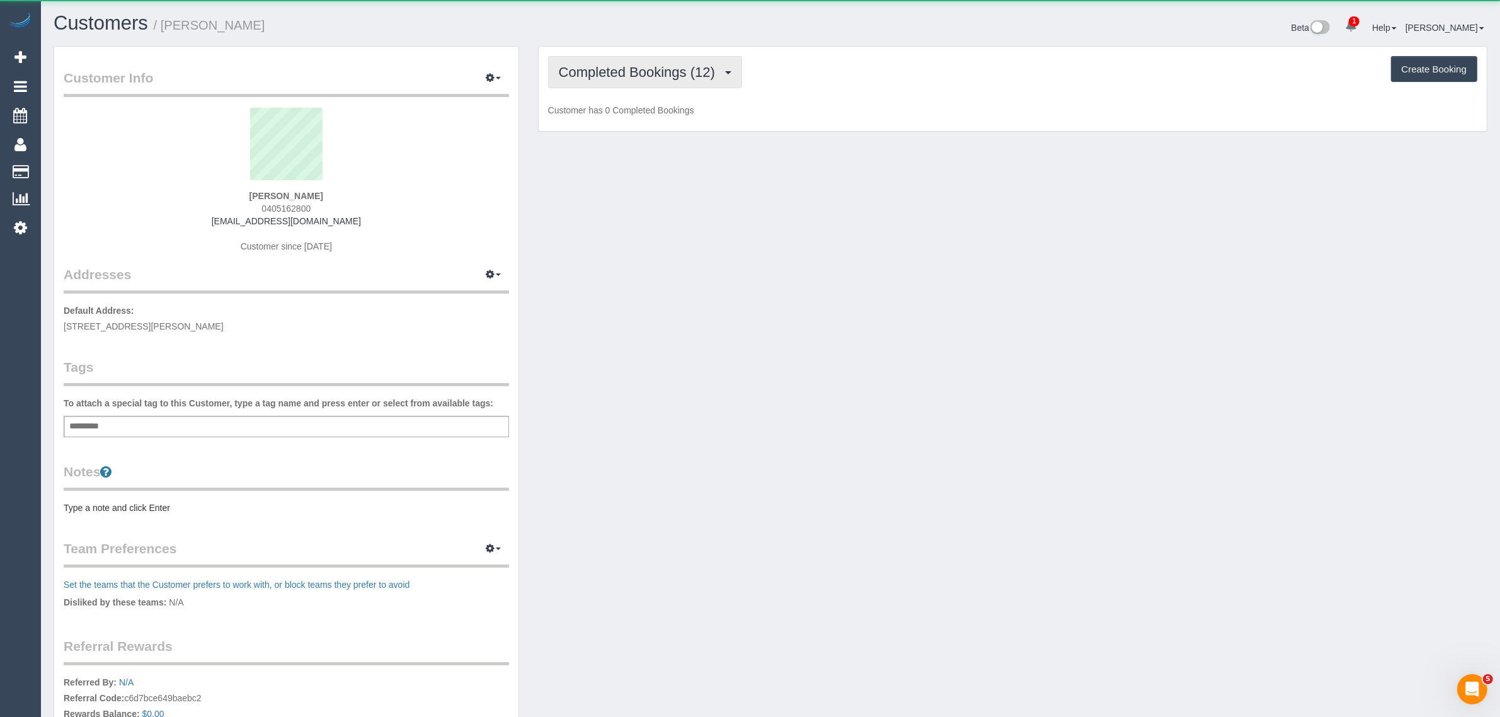
click at [692, 76] on span "Completed Bookings (12)" at bounding box center [640, 72] width 163 height 16
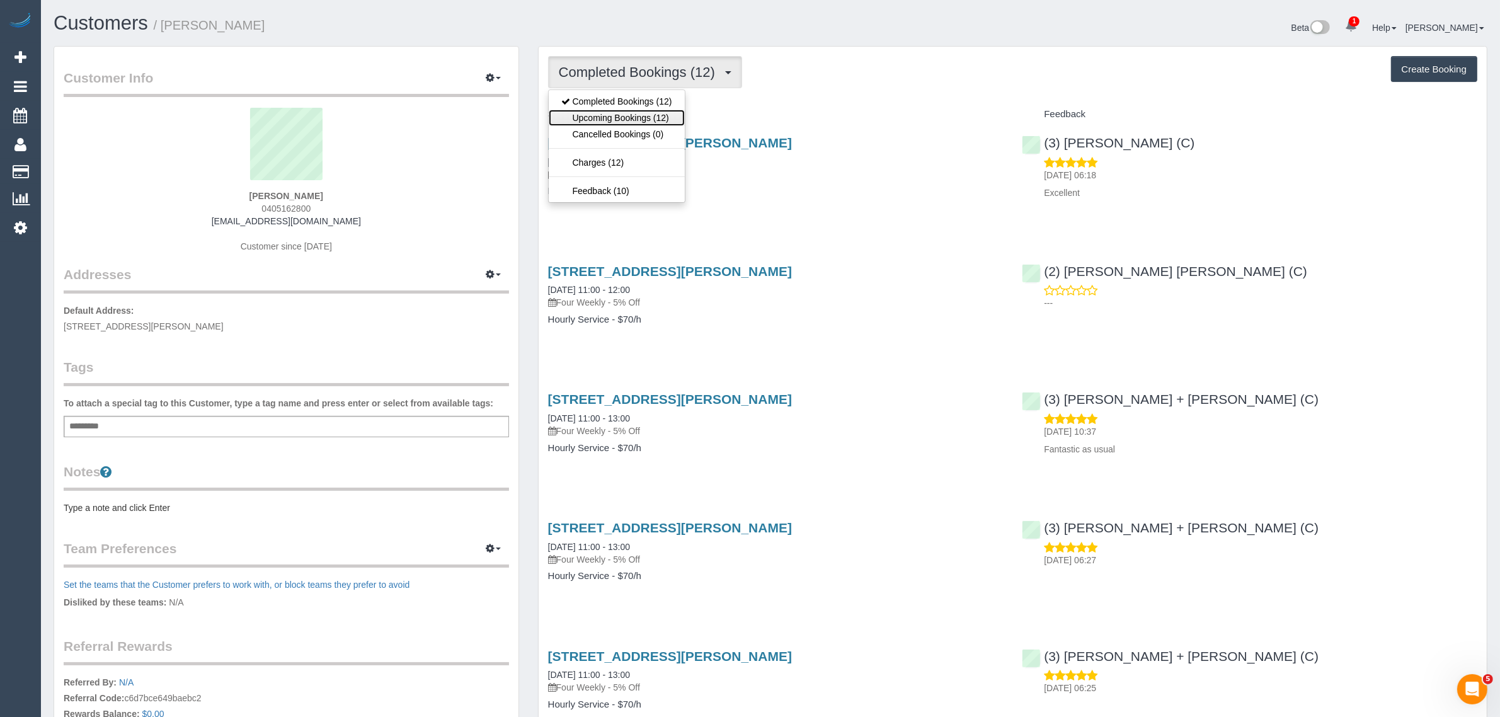
click at [668, 117] on link "Upcoming Bookings (12)" at bounding box center [617, 118] width 136 height 16
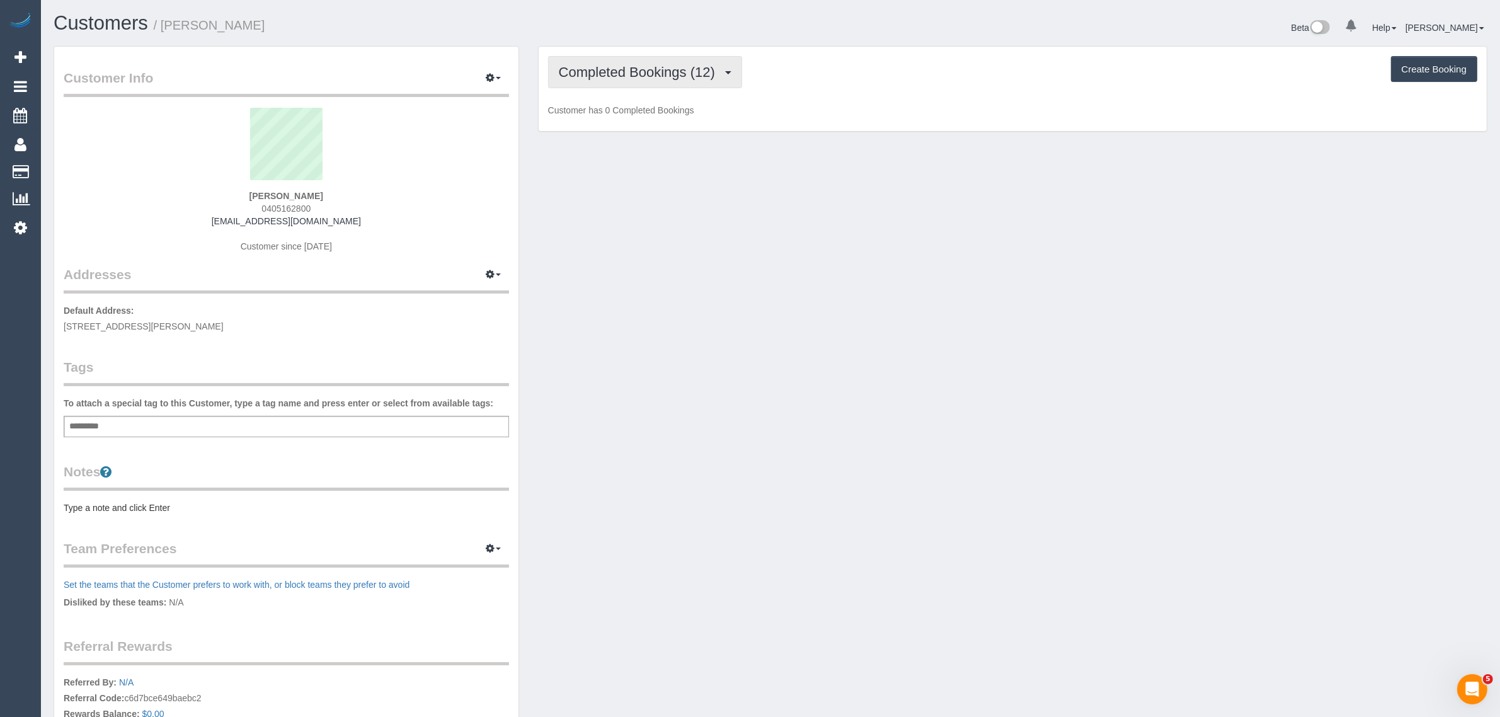
click at [632, 65] on span "Completed Bookings (12)" at bounding box center [640, 72] width 163 height 16
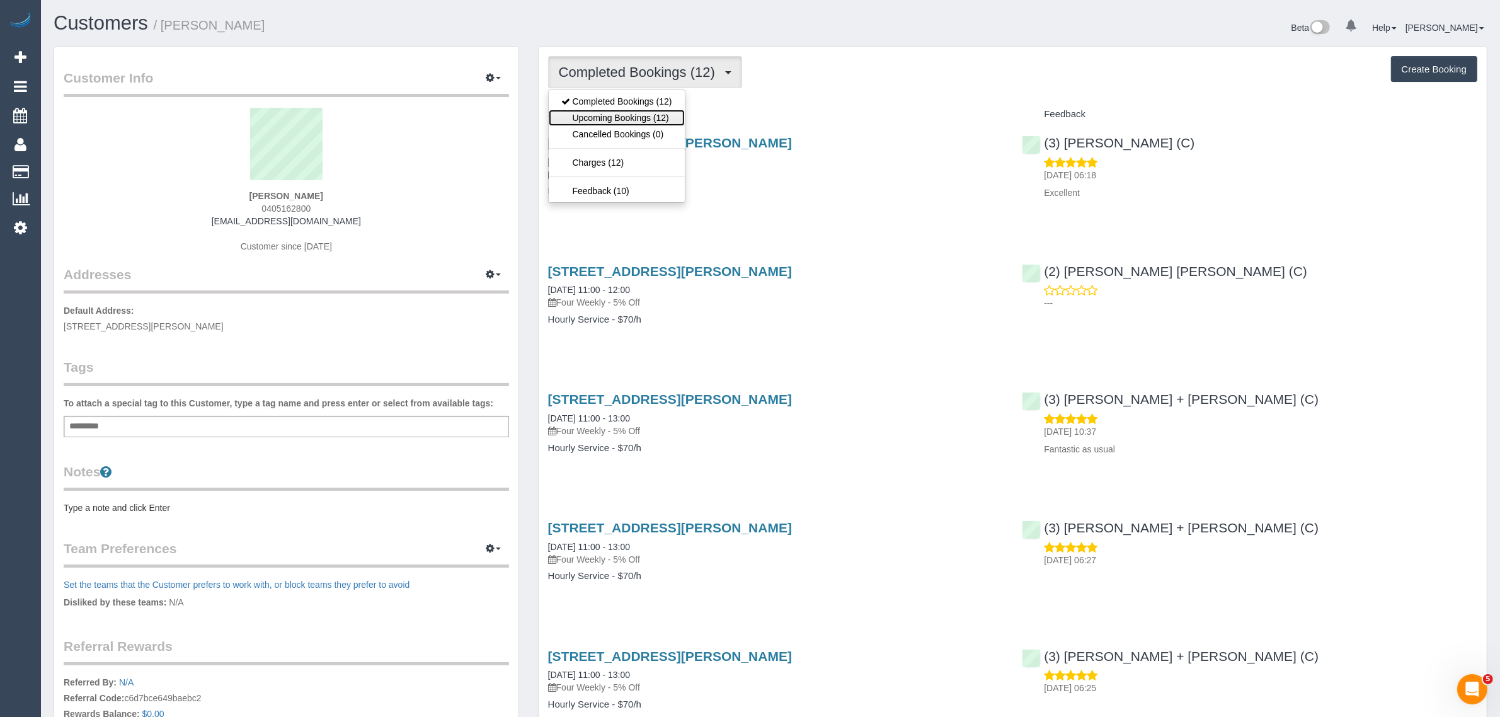
click at [611, 115] on link "Upcoming Bookings (12)" at bounding box center [617, 118] width 136 height 16
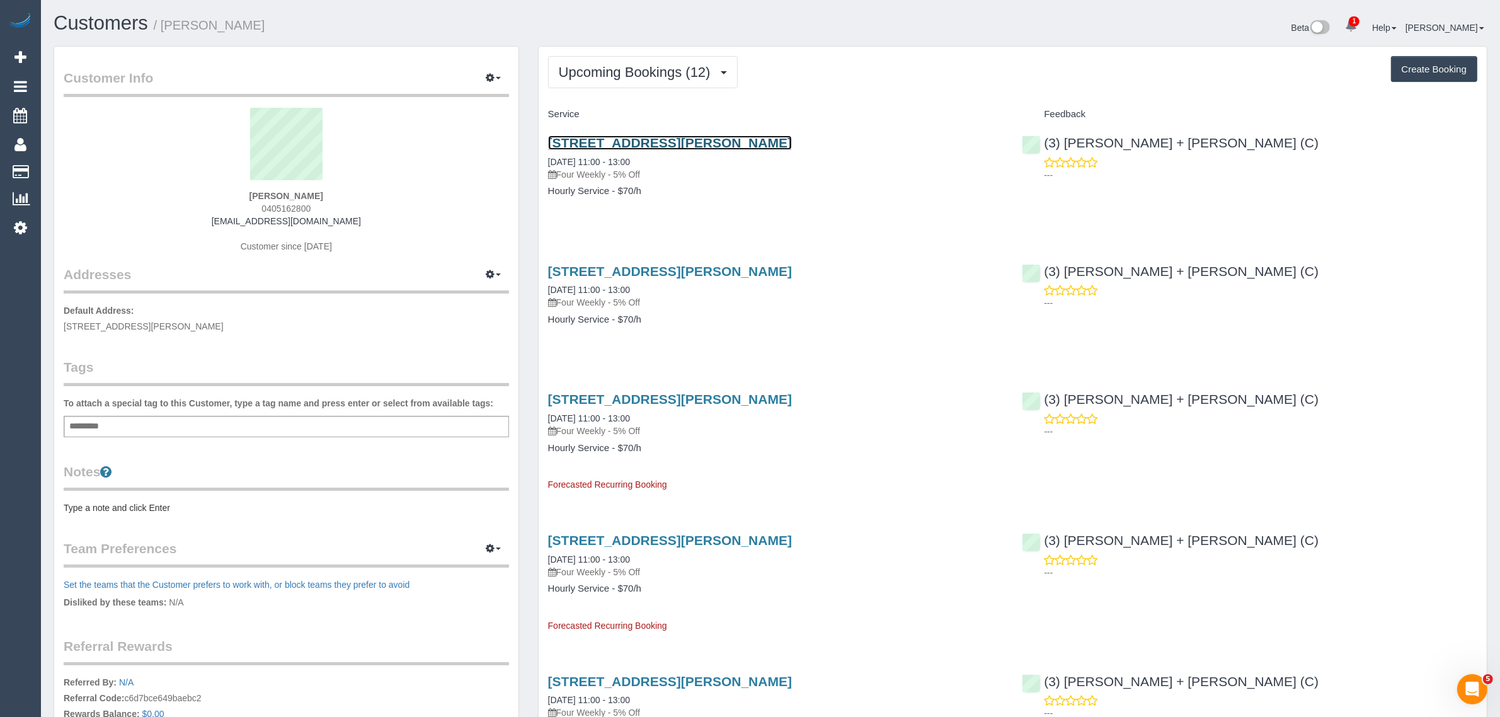
click at [661, 143] on link "[STREET_ADDRESS][PERSON_NAME]" at bounding box center [670, 142] width 244 height 14
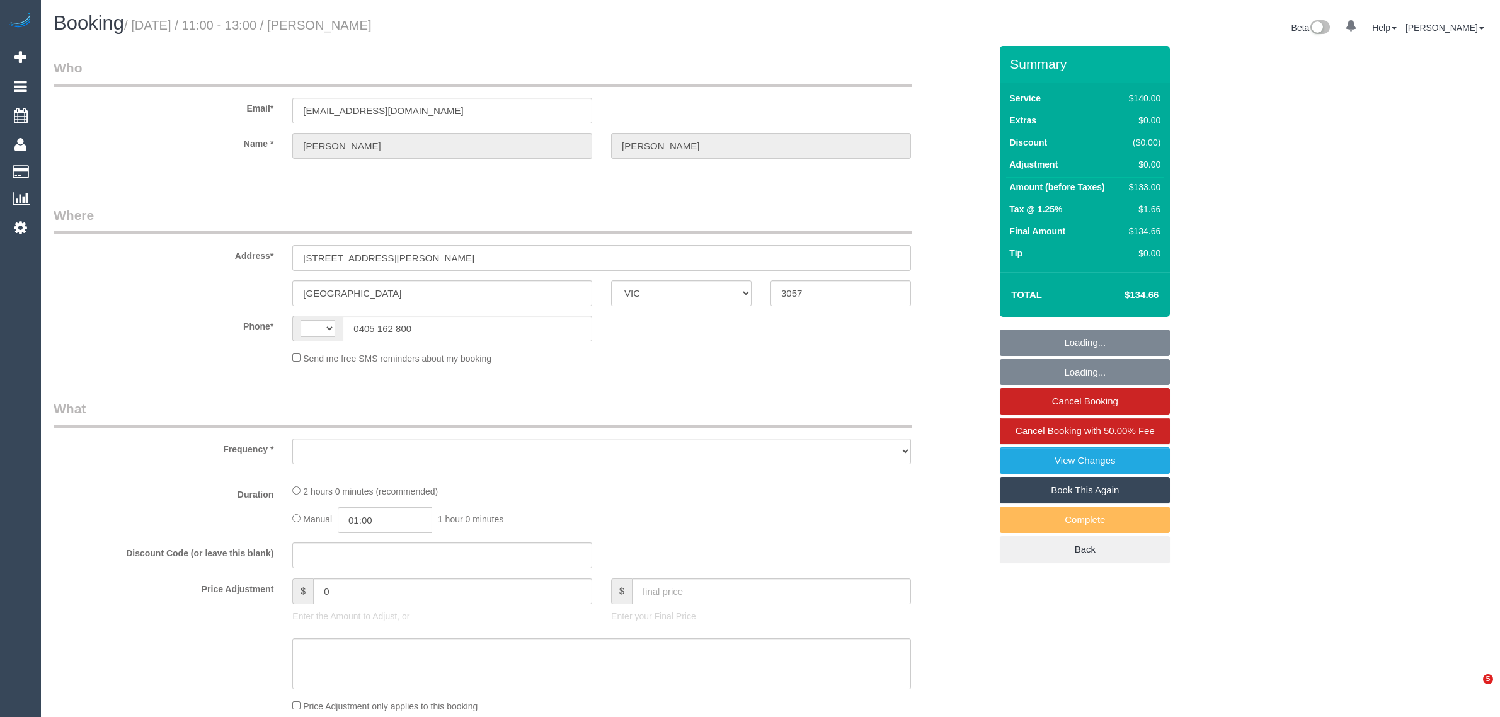
select select "VIC"
select select "object:314"
select select "string:stripe-pm_1Pvp3n2GScqysDRVR0mQI4xS"
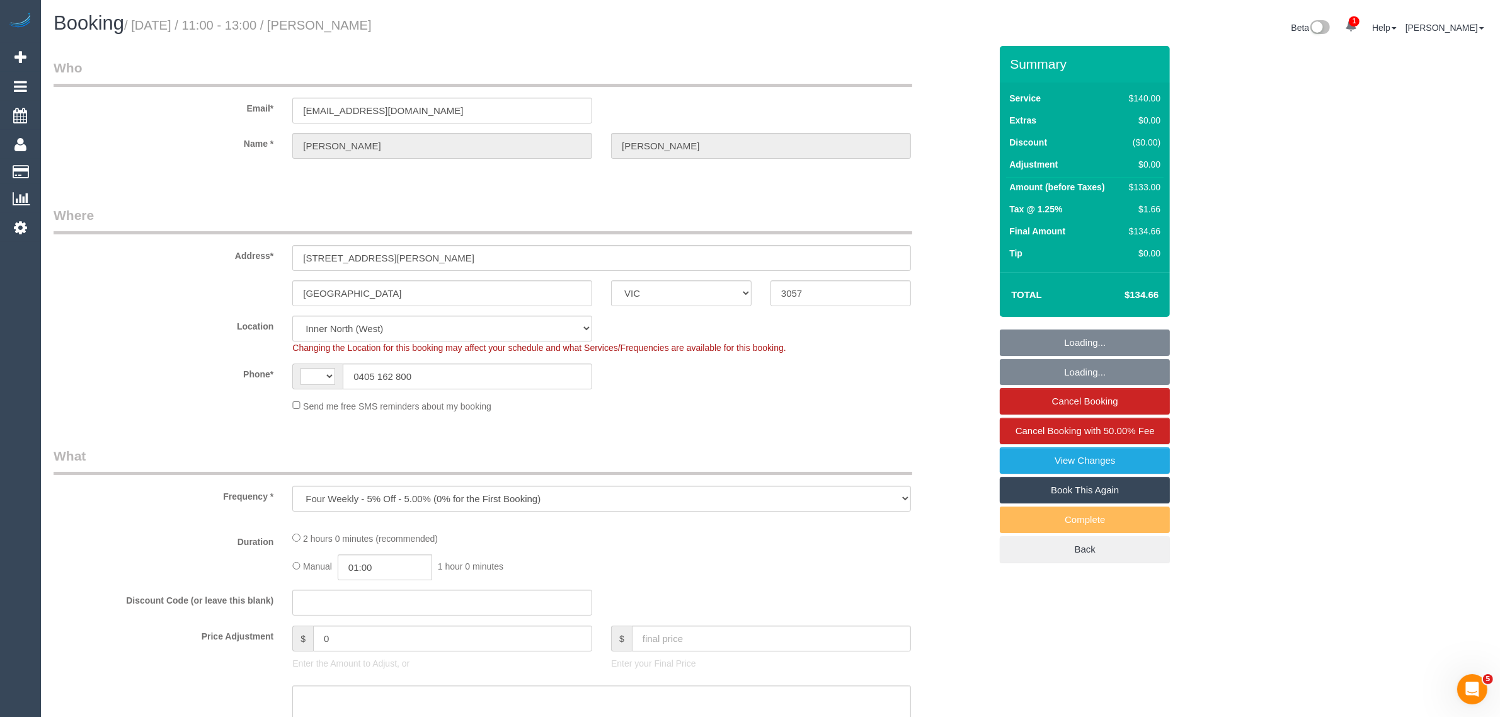
select select "string:AU"
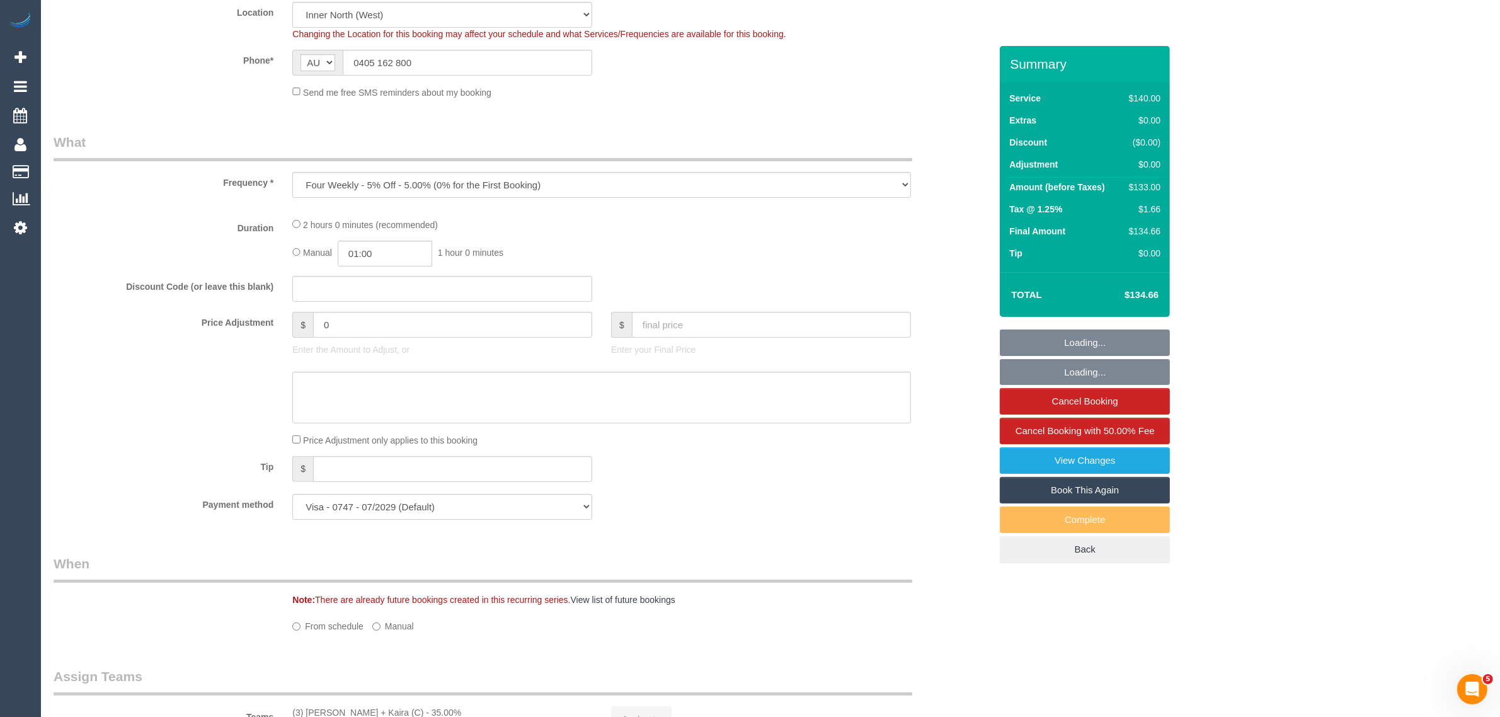
select select "number:27"
select select "number:14"
select select "number:19"
select select "number:22"
select select "number:34"
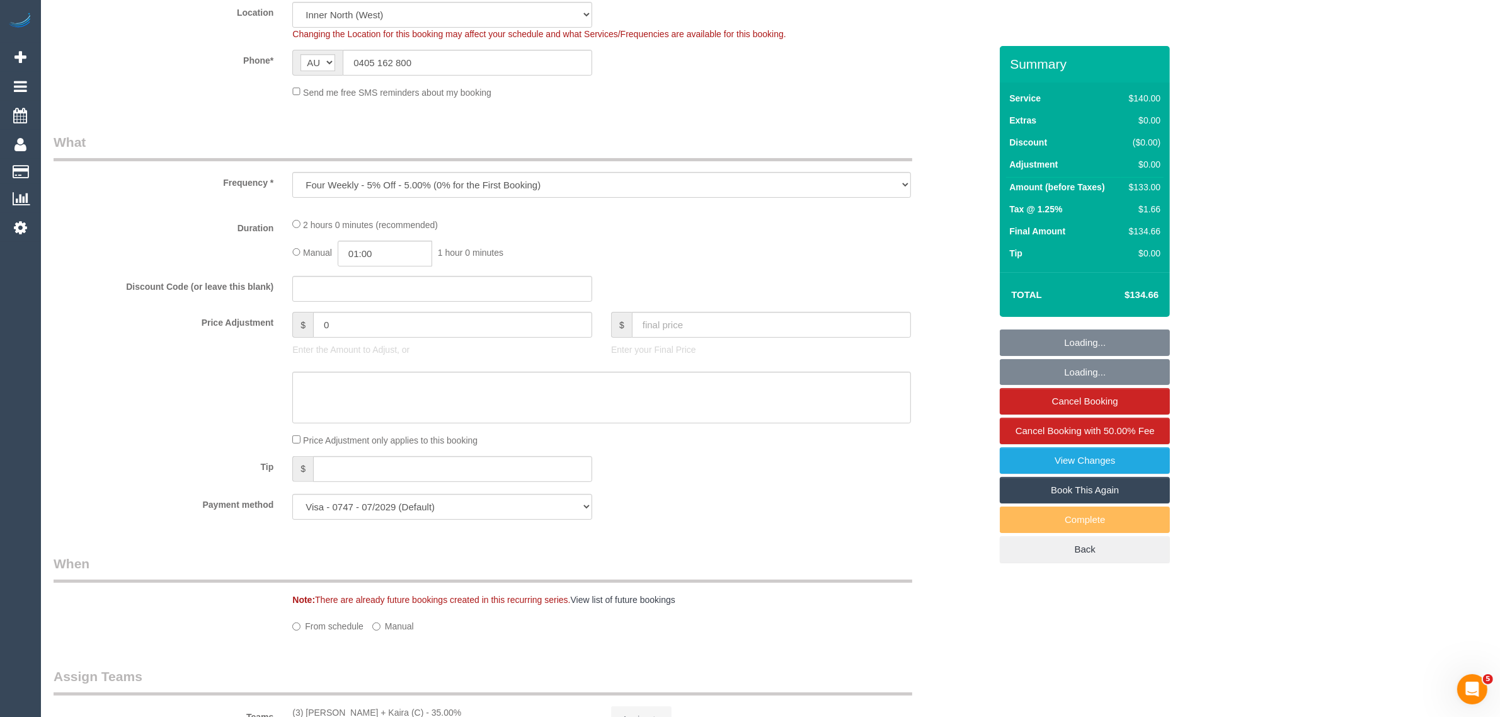
select select "number:13"
select select "spot1"
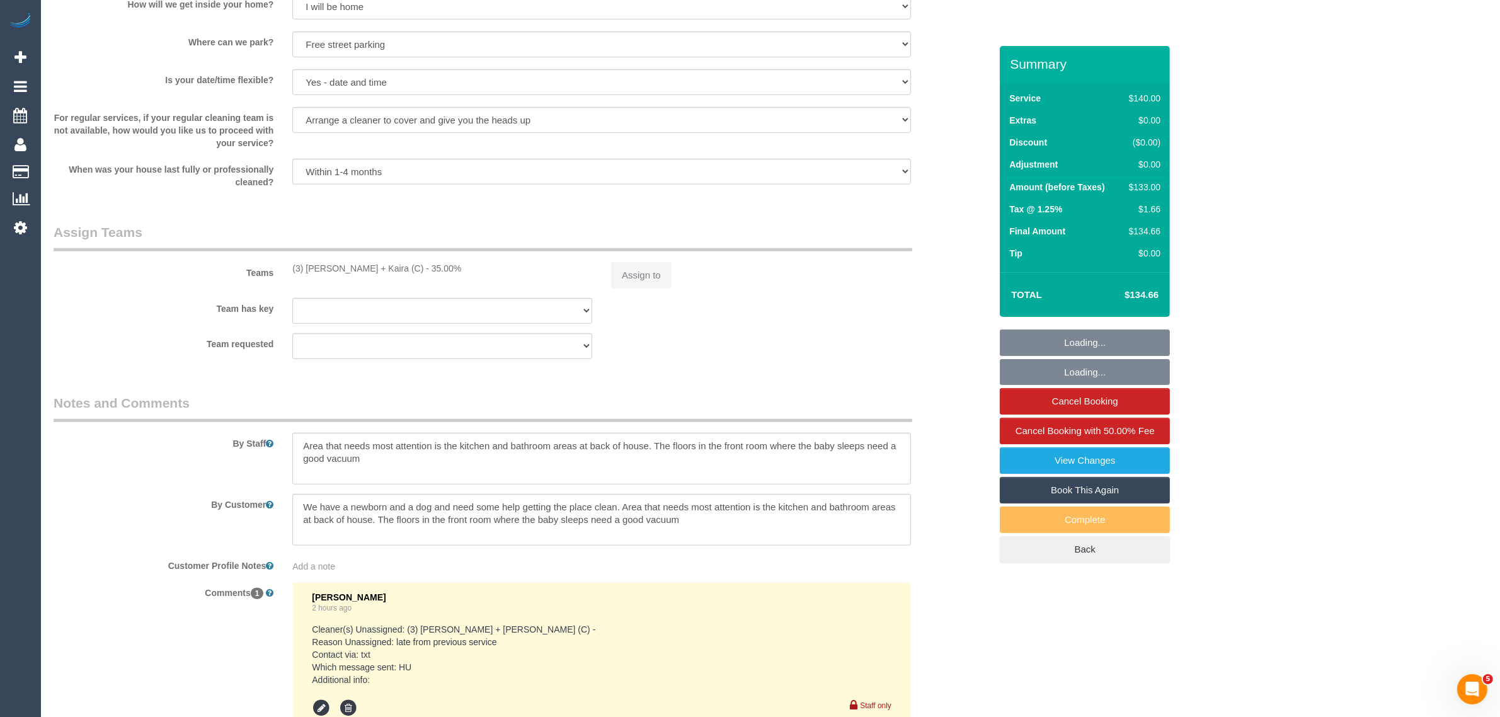
select select "object:723"
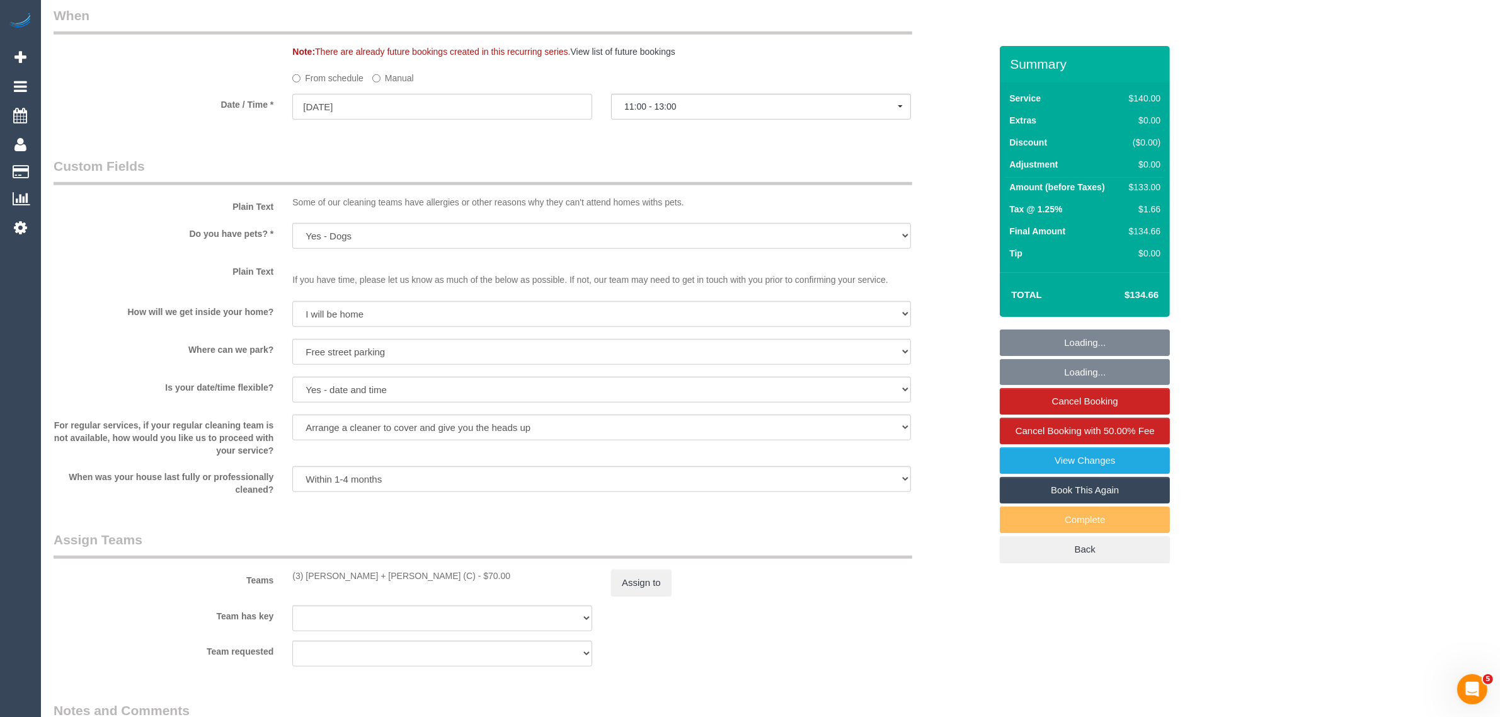
scroll to position [1797, 0]
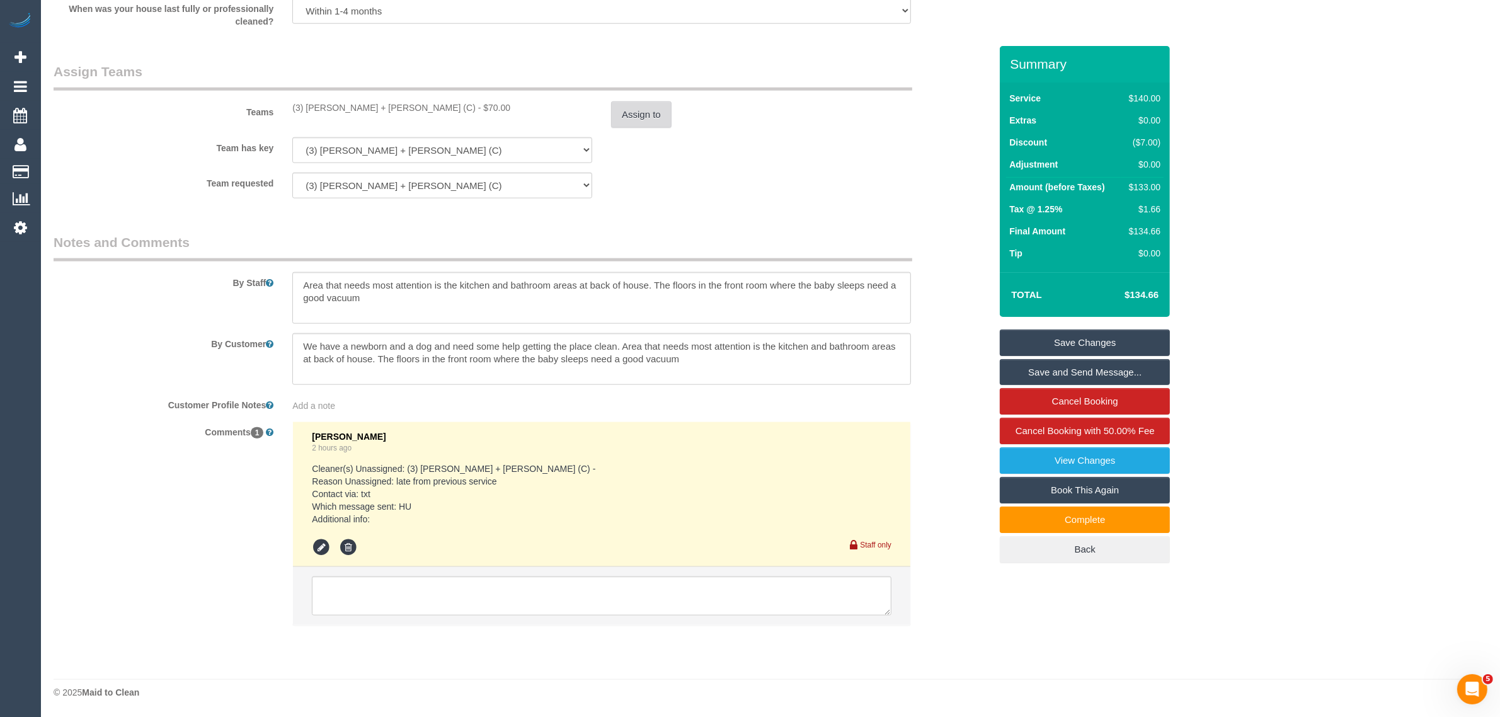
click at [651, 120] on button "Assign to" at bounding box center [641, 114] width 60 height 26
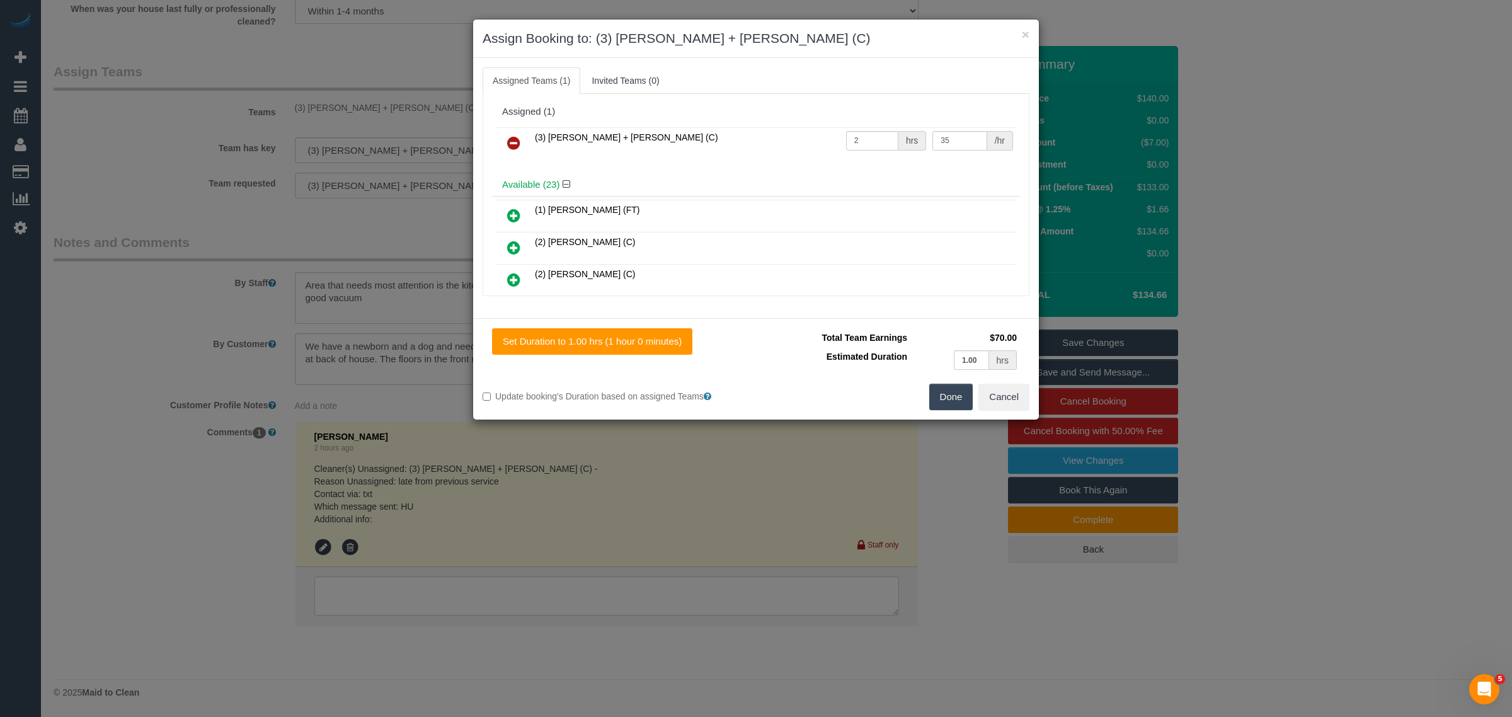
click at [514, 137] on icon at bounding box center [513, 142] width 13 height 15
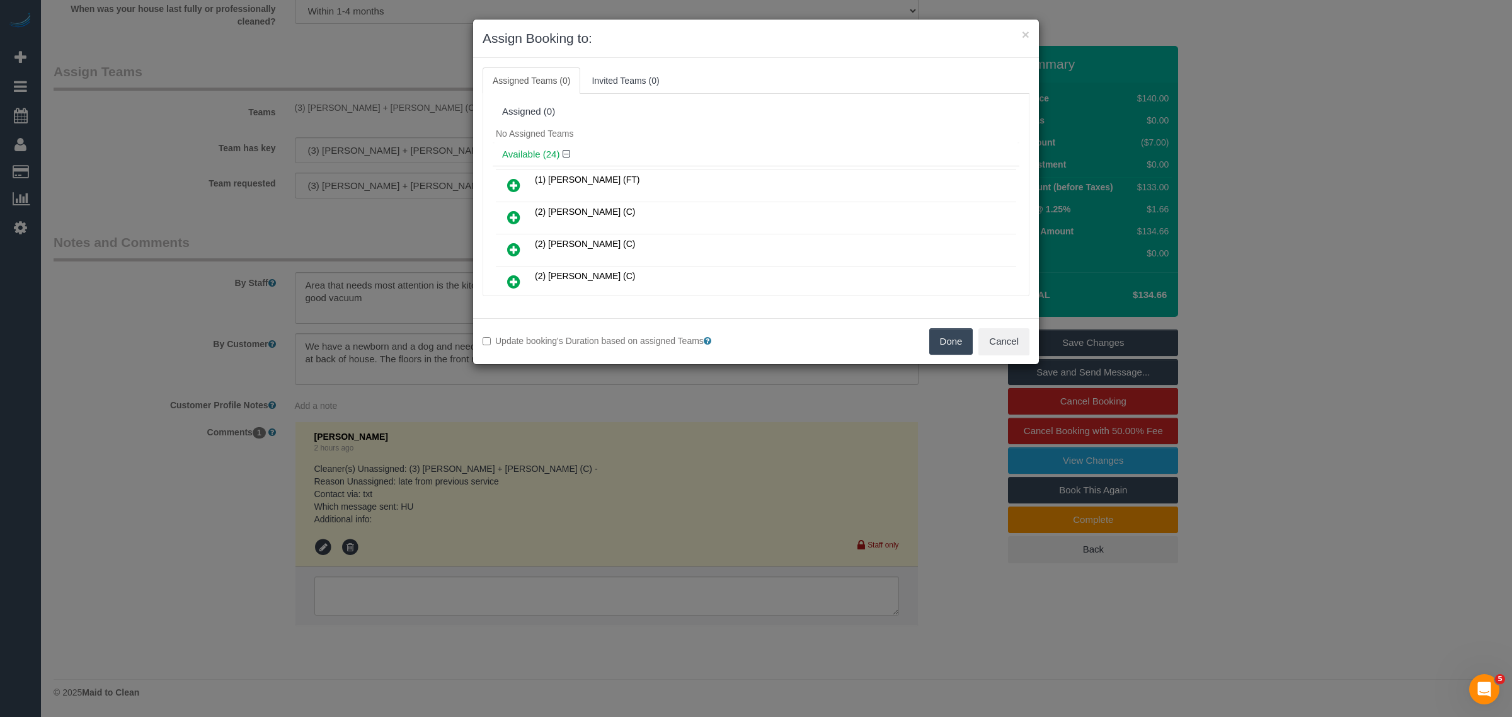
click at [949, 344] on button "Done" at bounding box center [951, 341] width 44 height 26
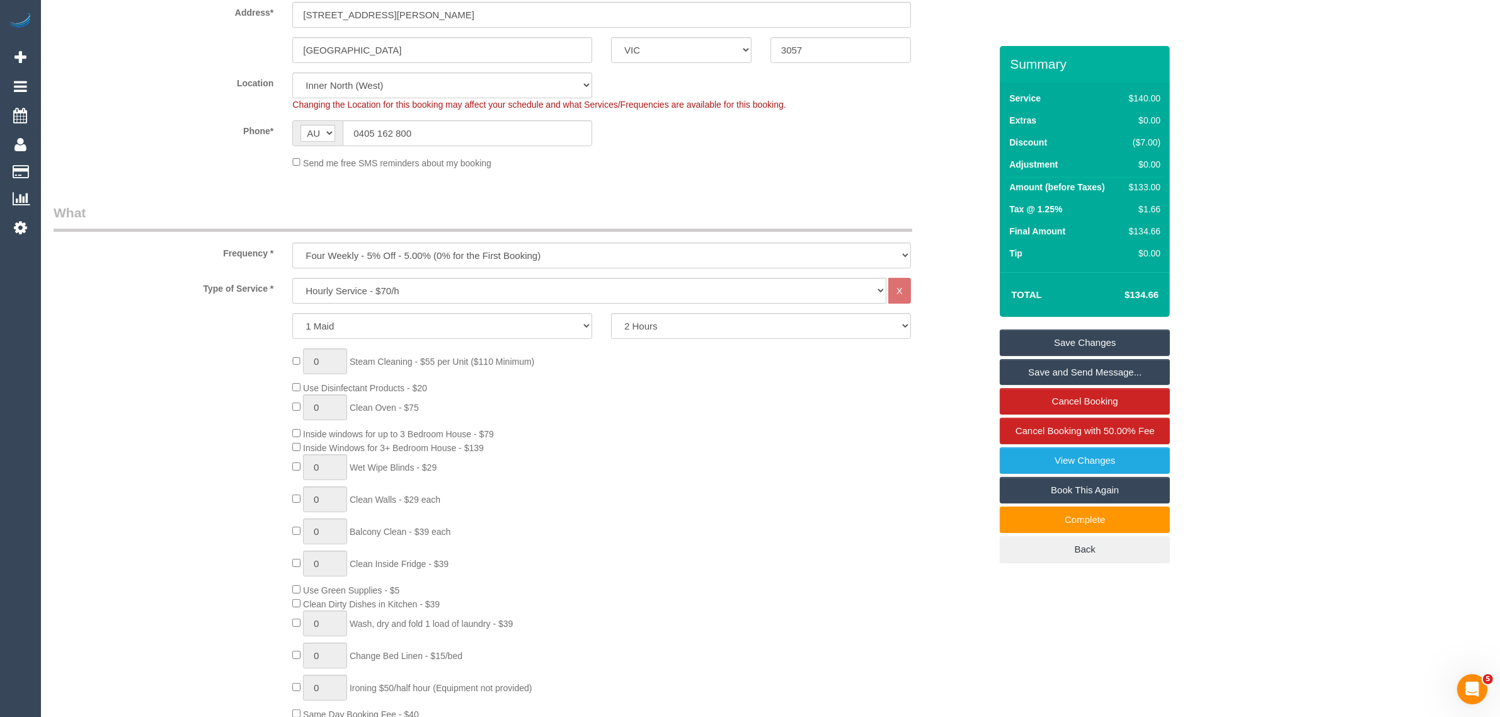
scroll to position [222, 0]
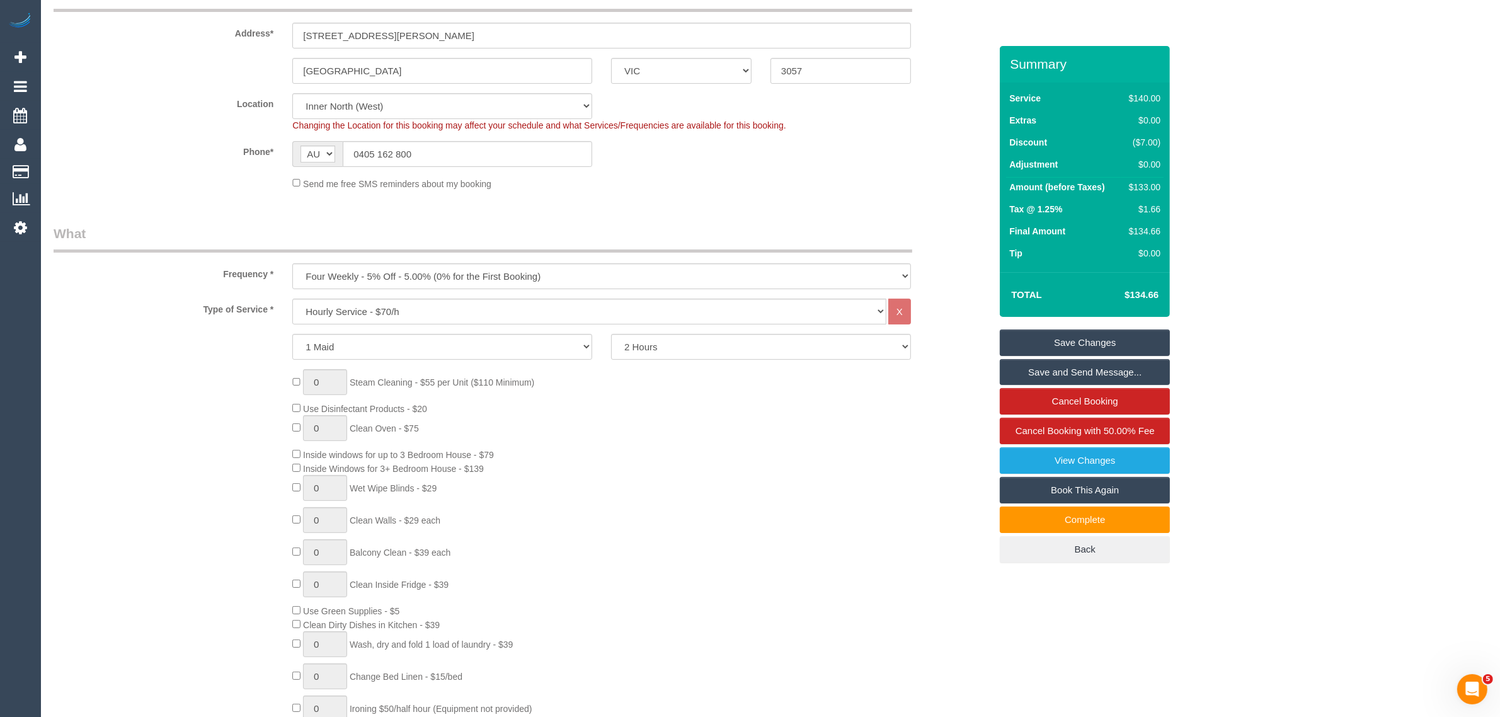
click at [1059, 329] on link "Save Changes" at bounding box center [1085, 342] width 170 height 26
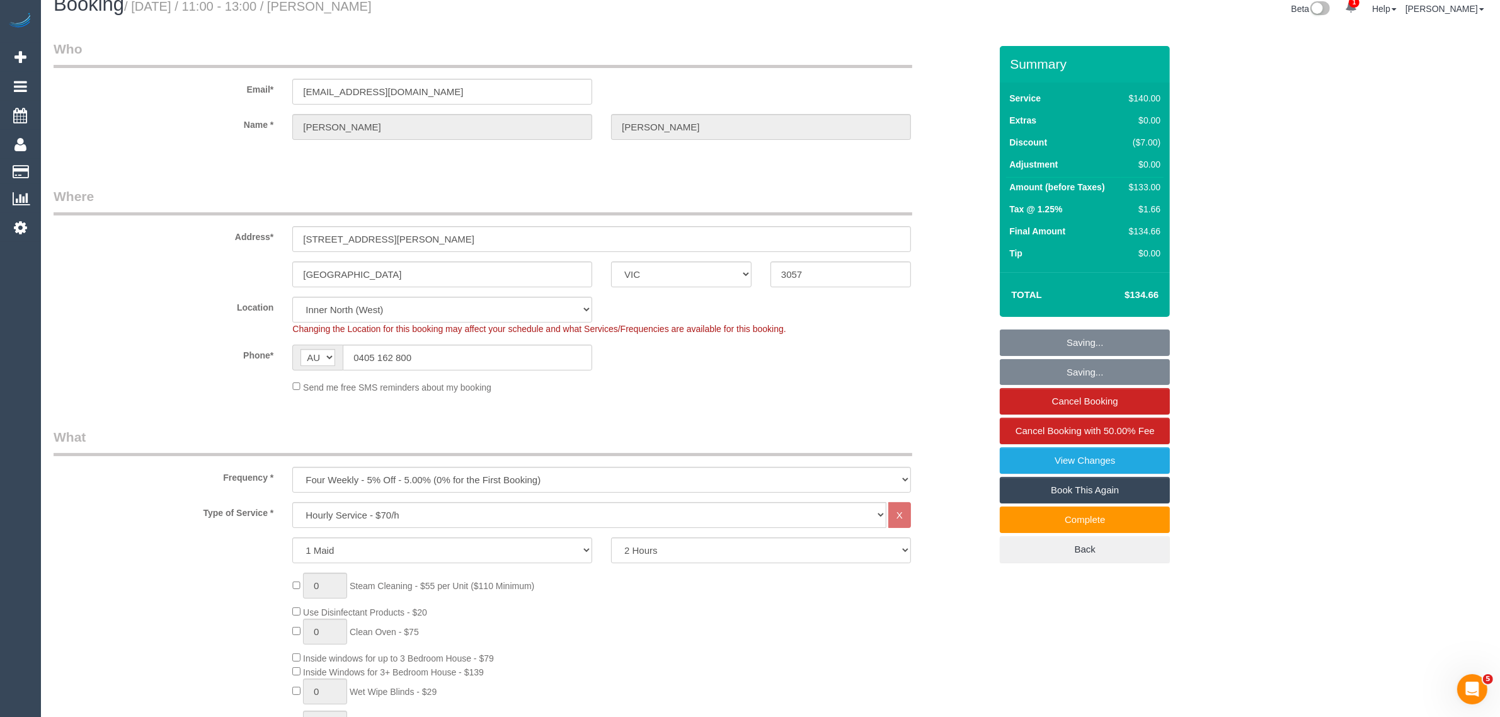
scroll to position [0, 0]
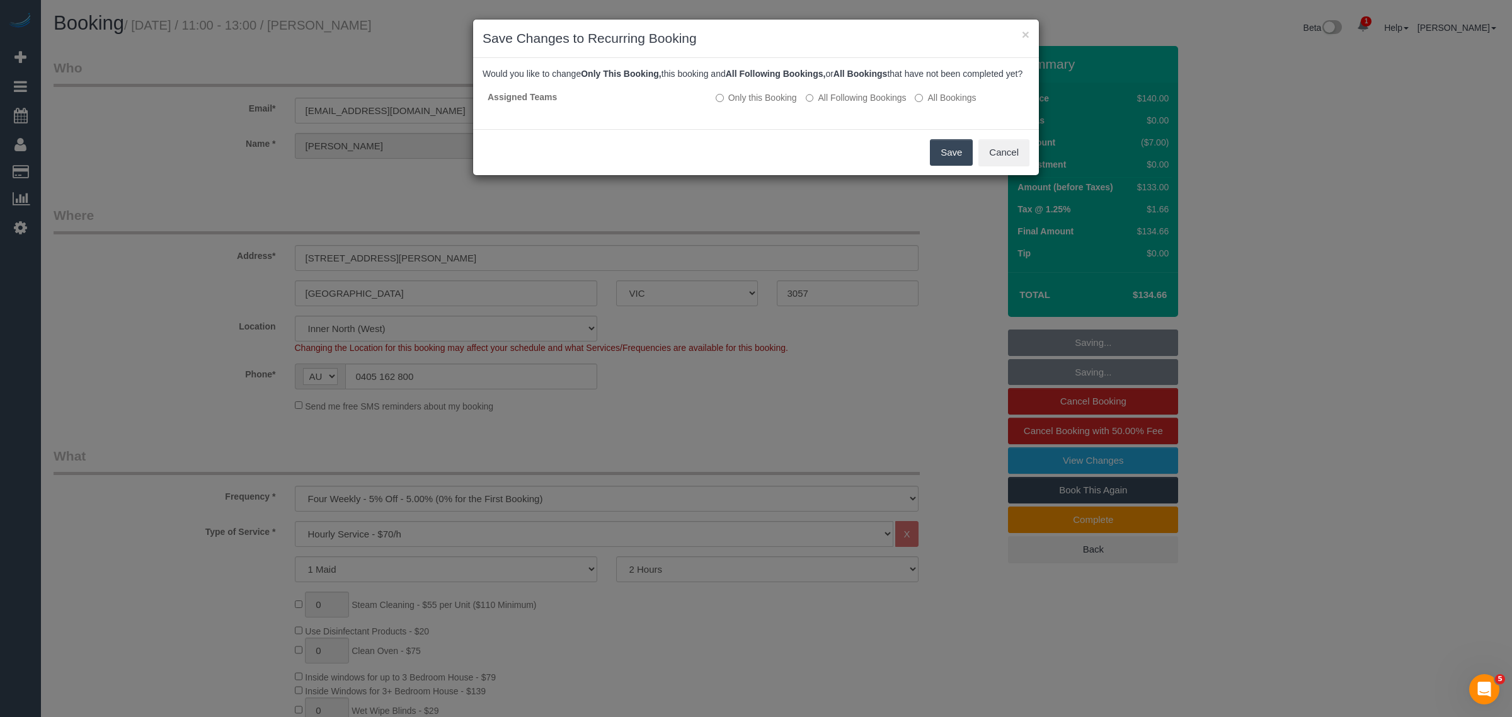
click at [956, 161] on button "Save" at bounding box center [951, 152] width 43 height 26
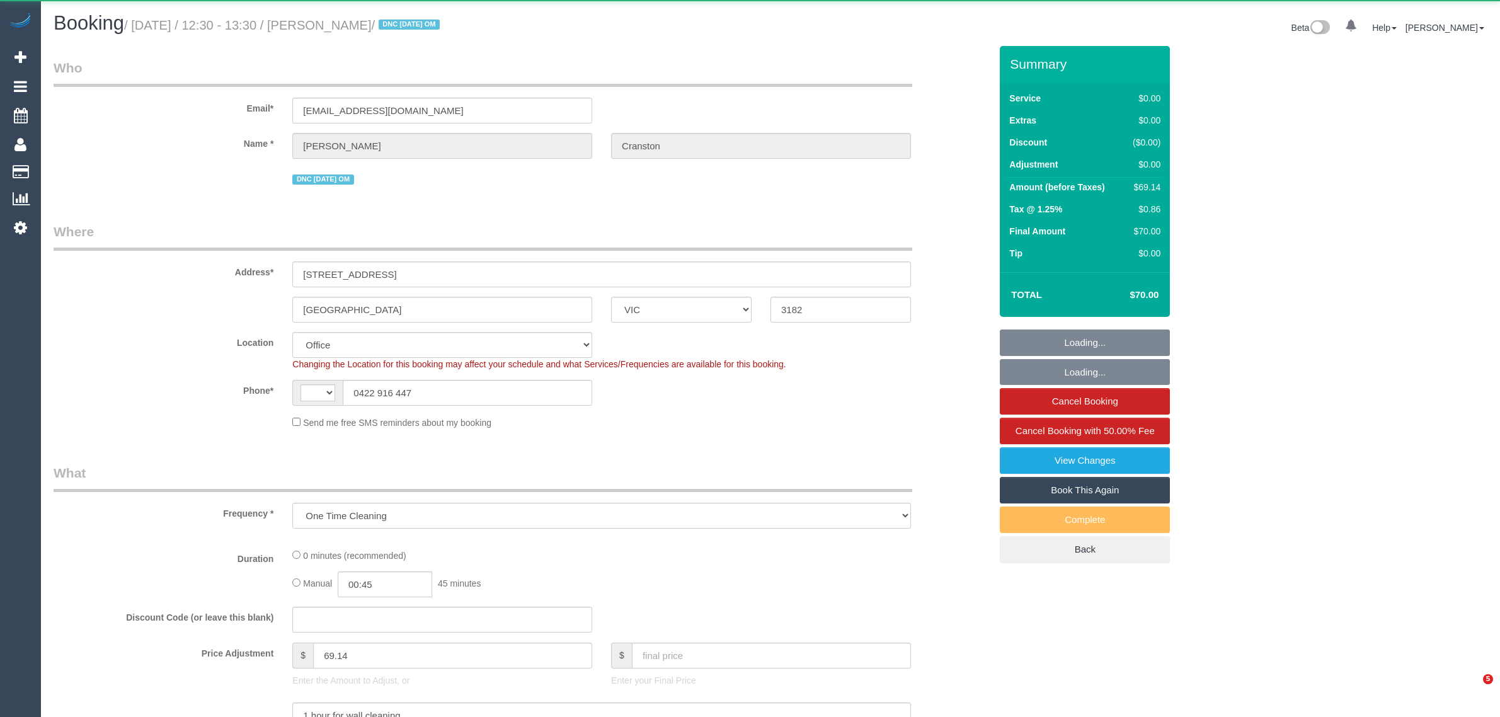
select select "VIC"
select select "string:AU"
select select "string:stripe-pm_1S4vde2GScqysDRV2Izijv1z"
select select "object:618"
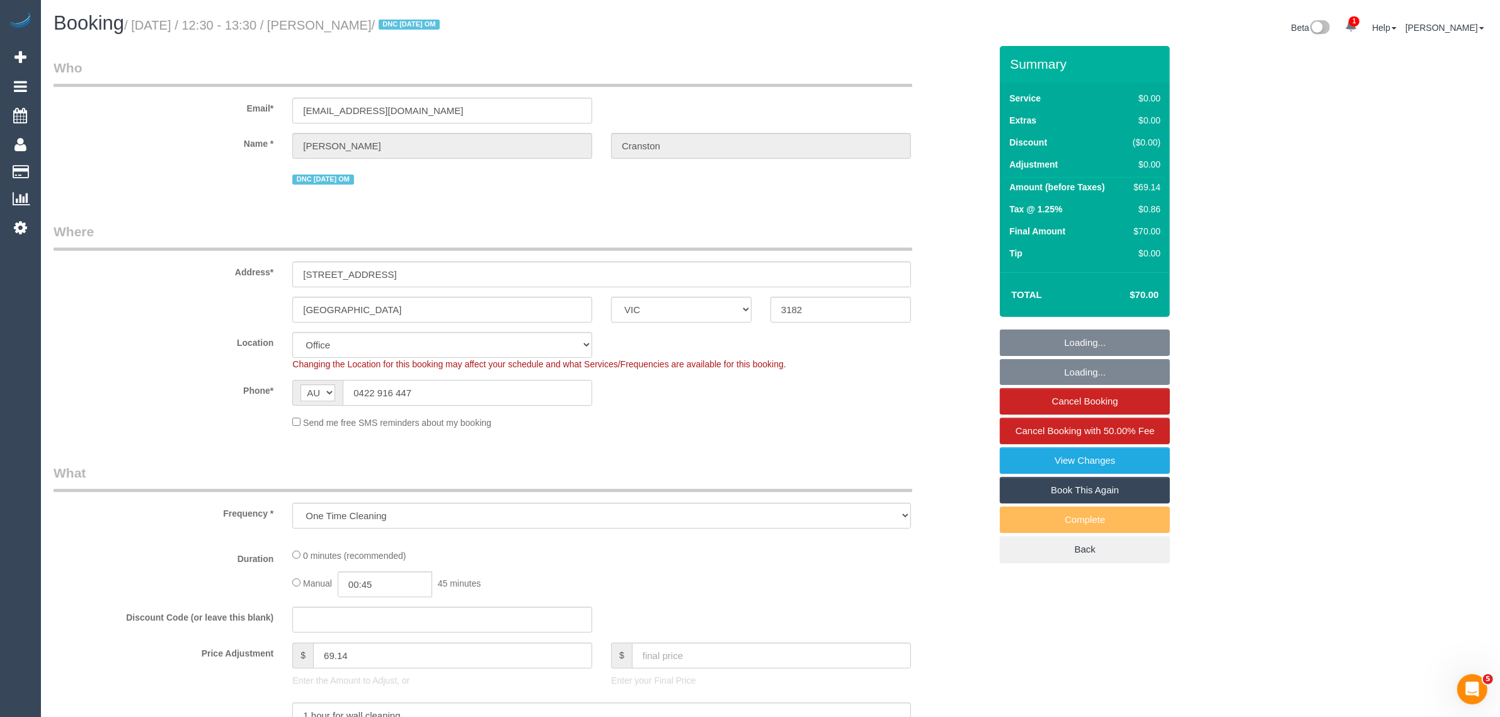
click at [543, 391] on input "0422 916 447" at bounding box center [467, 393] width 249 height 26
select select "number:28"
select select "number:14"
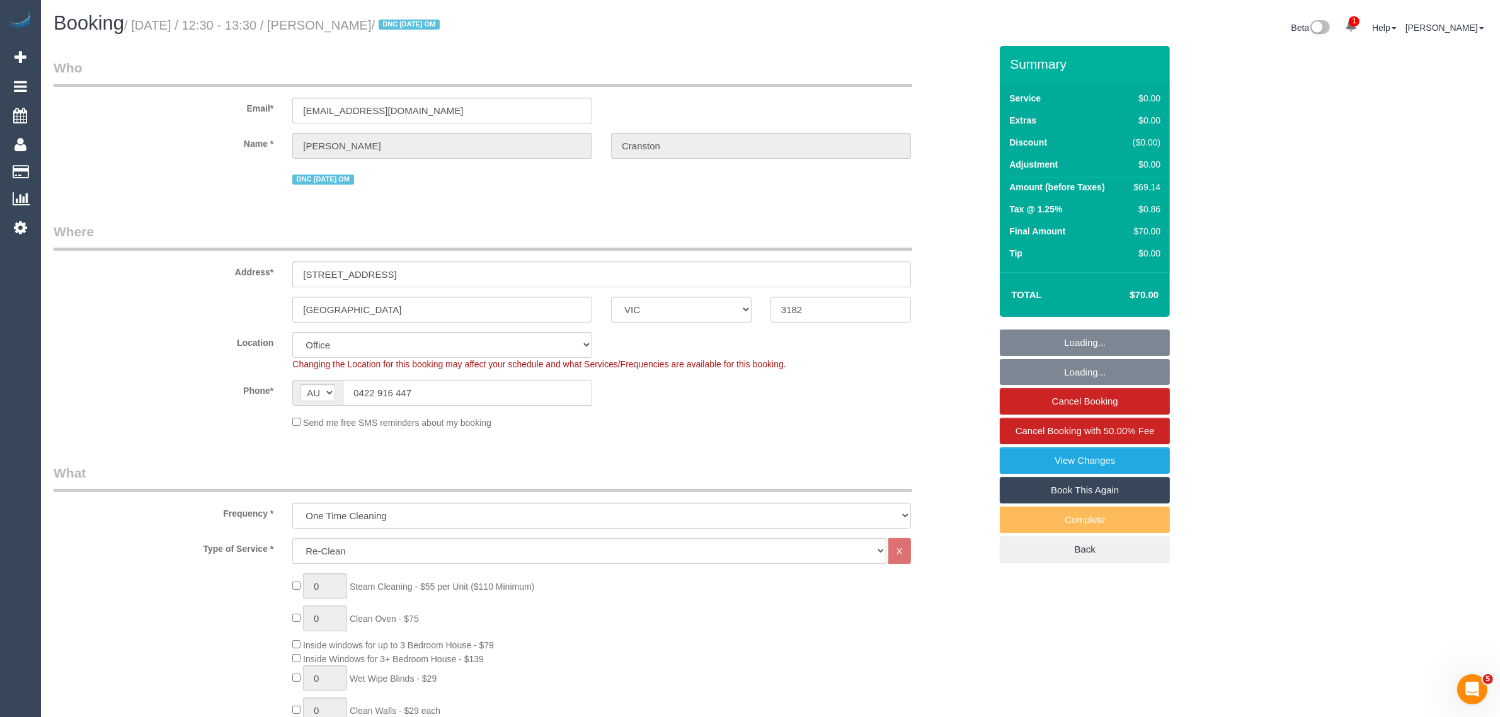
click at [543, 391] on input "0422 916 447" at bounding box center [467, 393] width 249 height 26
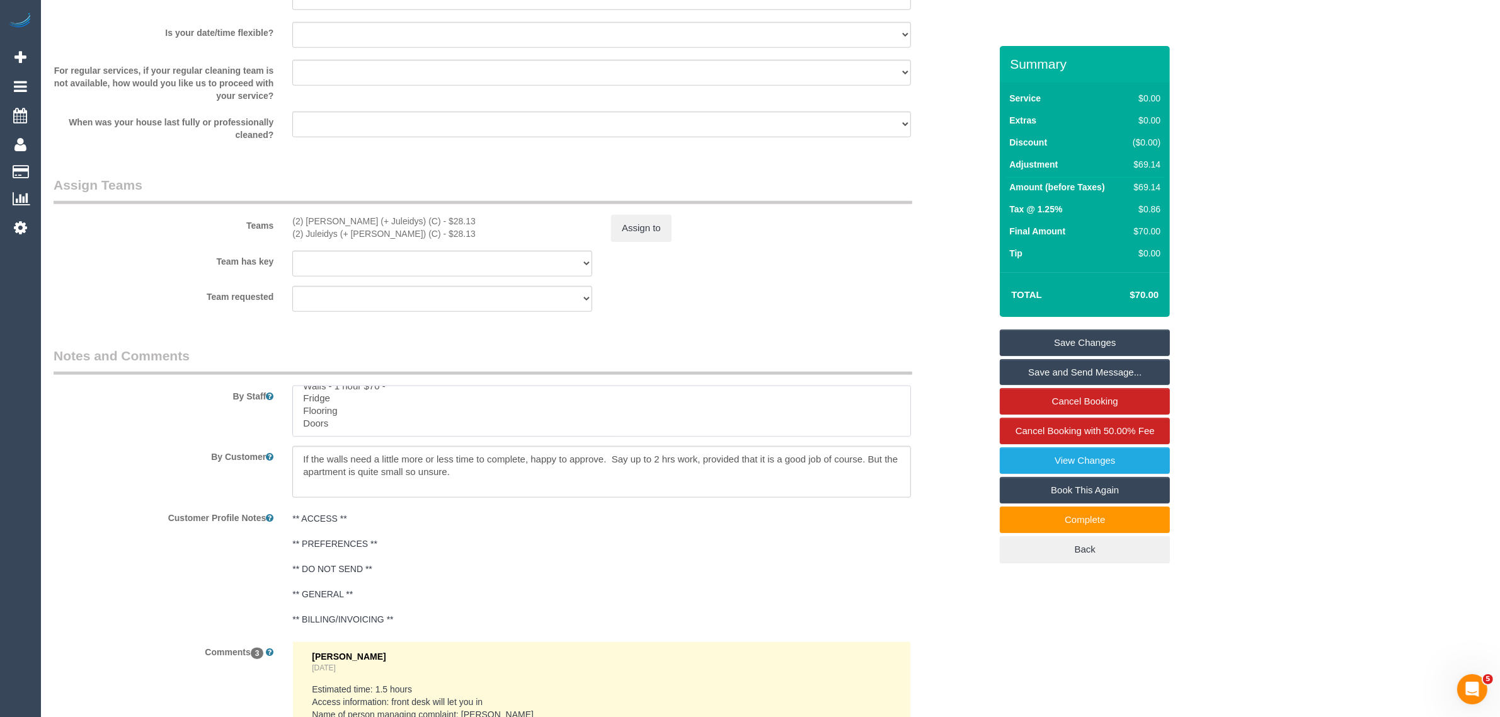
scroll to position [1890, 0]
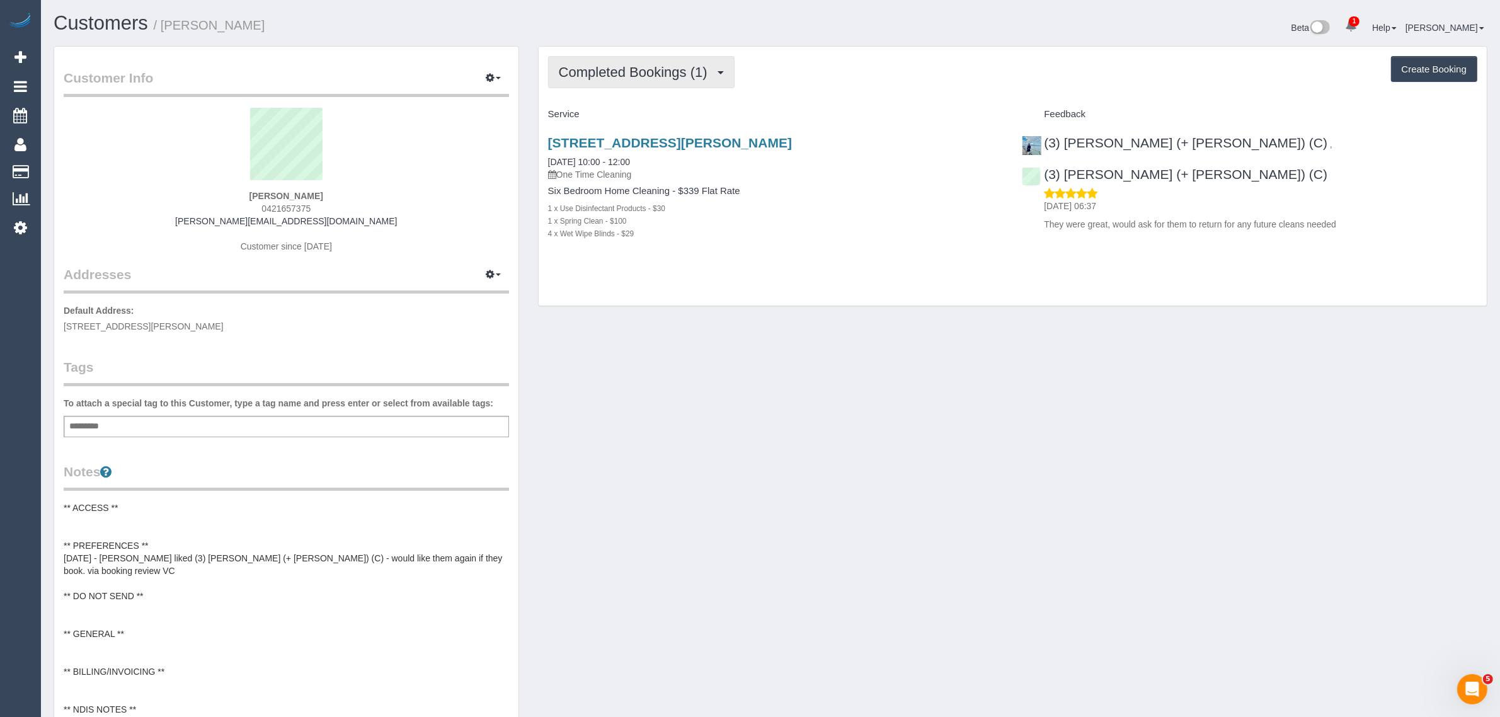
click at [637, 76] on span "Completed Bookings (1)" at bounding box center [636, 72] width 155 height 16
click at [636, 112] on link "Upcoming Bookings (12)" at bounding box center [615, 118] width 133 height 16
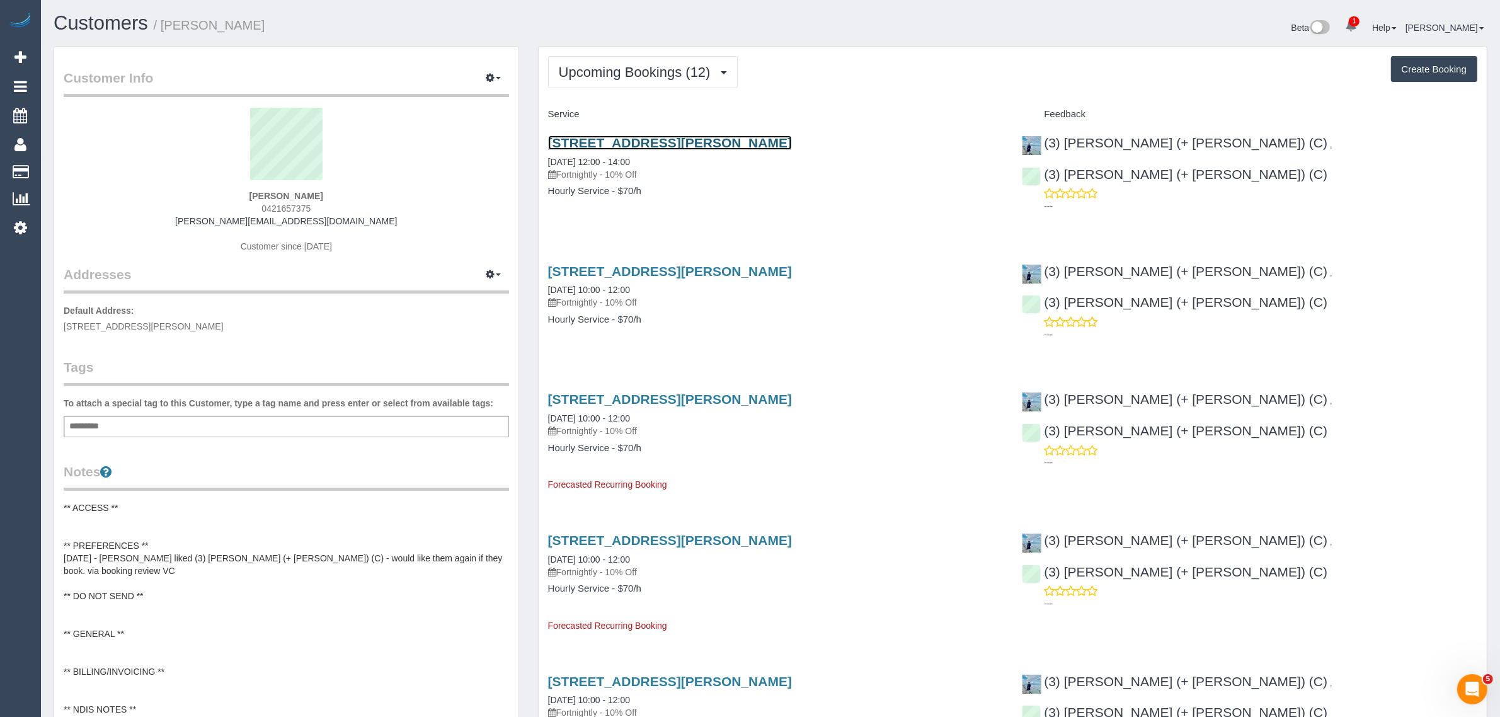
click at [615, 139] on link "[STREET_ADDRESS][PERSON_NAME]" at bounding box center [670, 142] width 244 height 14
click at [613, 71] on span "Upcoming Bookings (12)" at bounding box center [638, 72] width 158 height 16
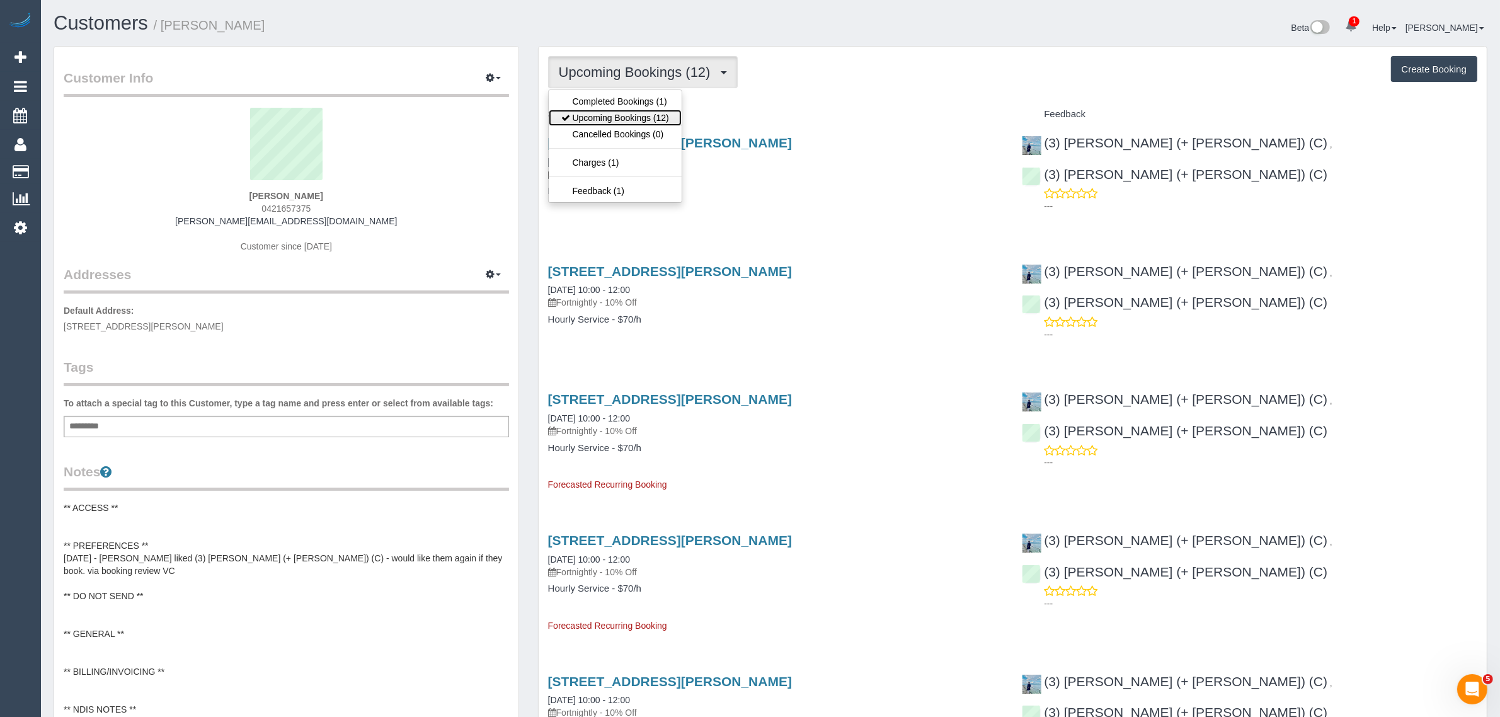
click at [600, 115] on link "Upcoming Bookings (12)" at bounding box center [615, 118] width 133 height 16
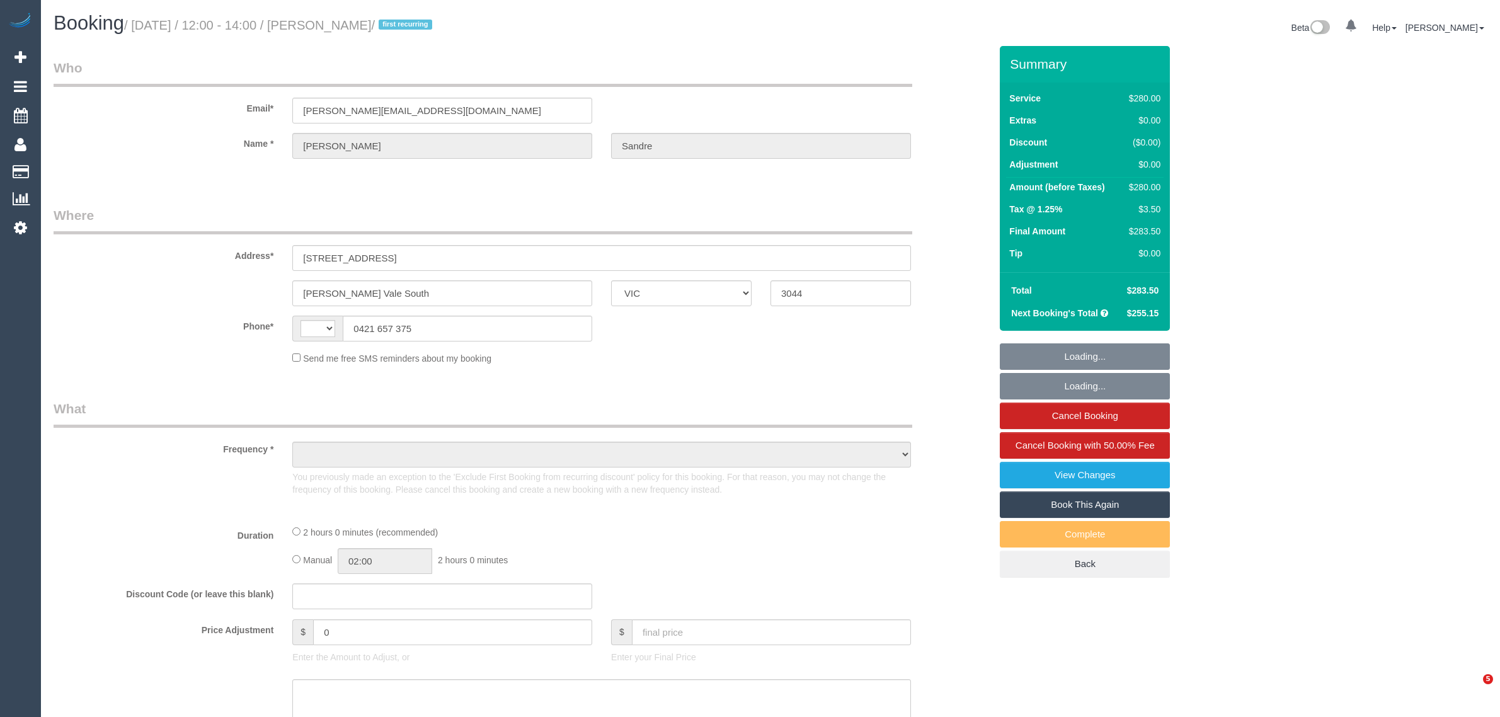
select select "VIC"
select select "string:stripe-pm_1Rz9Px2GScqysDRVLI7kEJzg"
select select "number:28"
select select "number:17"
select select "number:19"
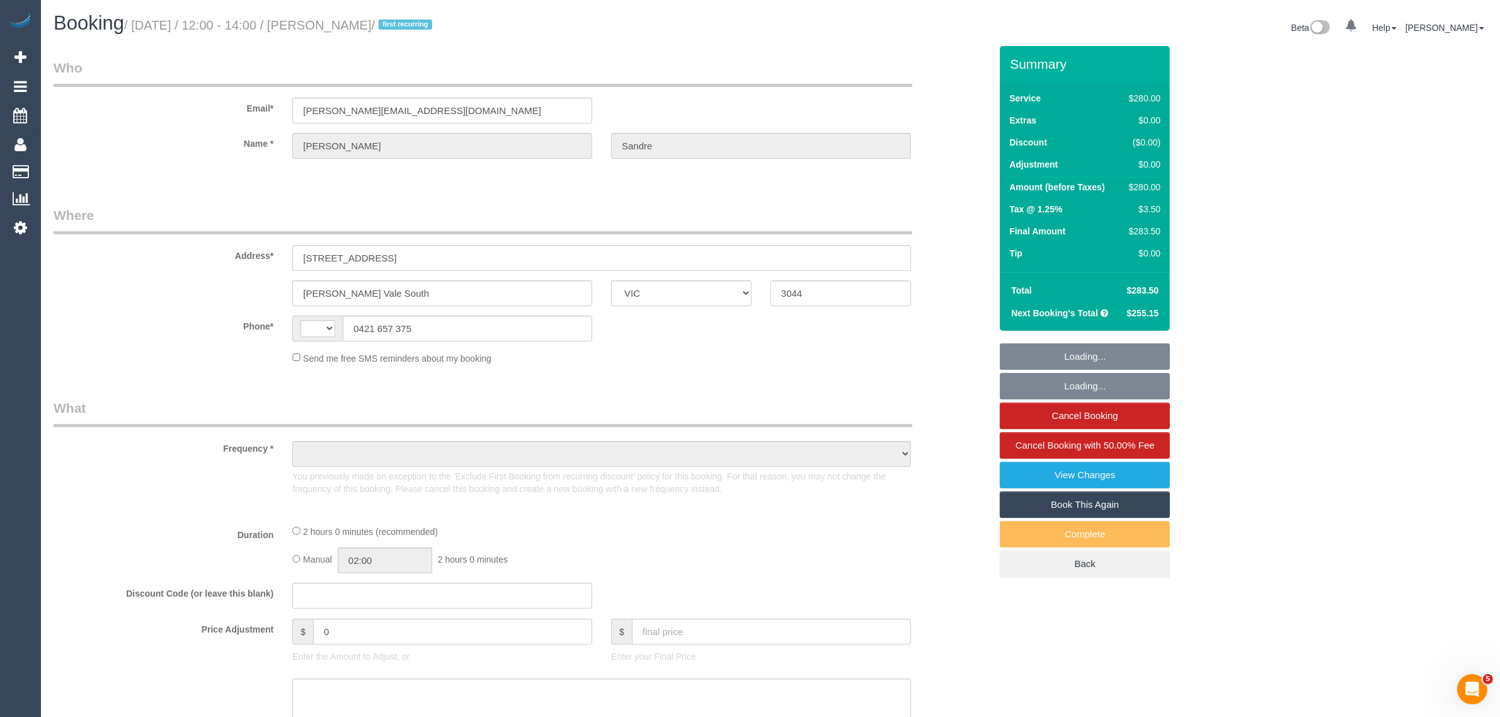
select select "number:23"
select select "number:34"
select select "number:12"
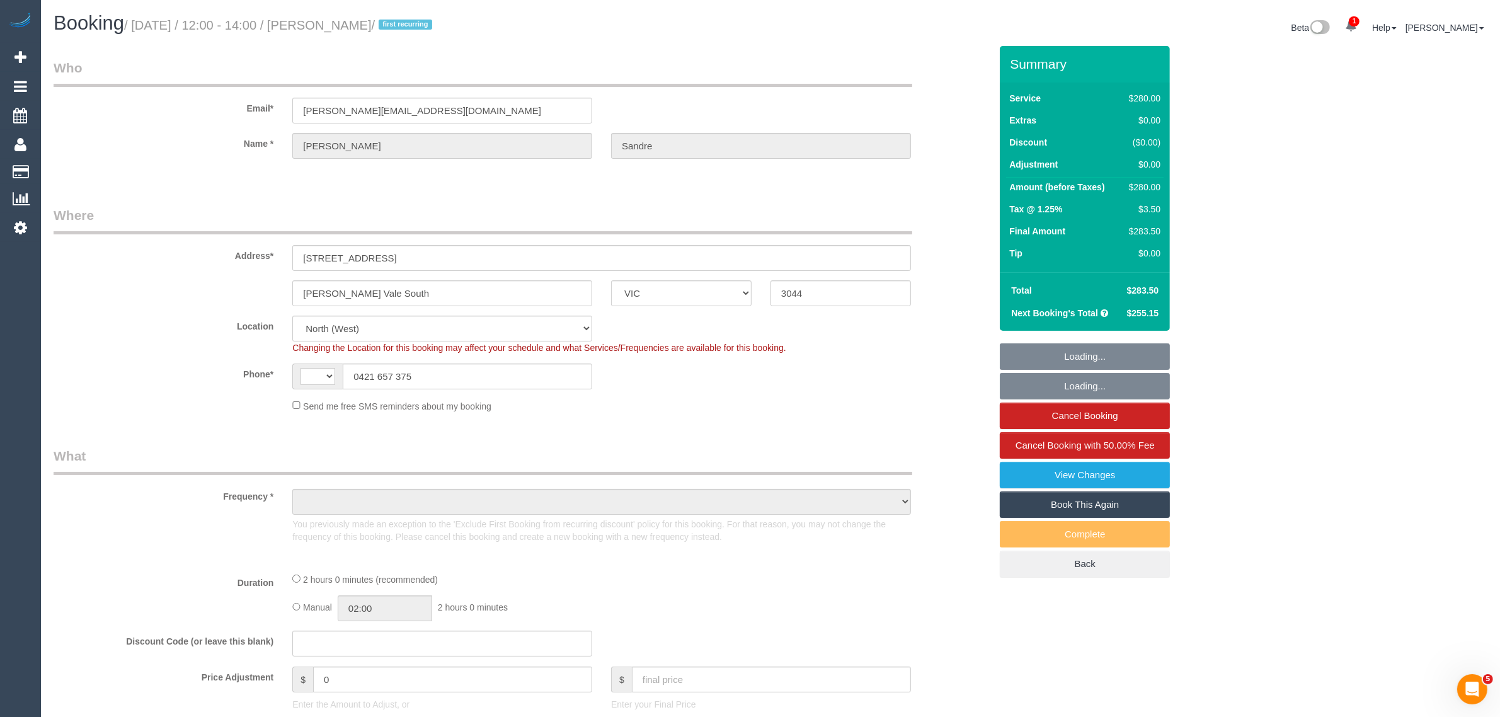
select select "string:AU"
select select "object:762"
select select "2"
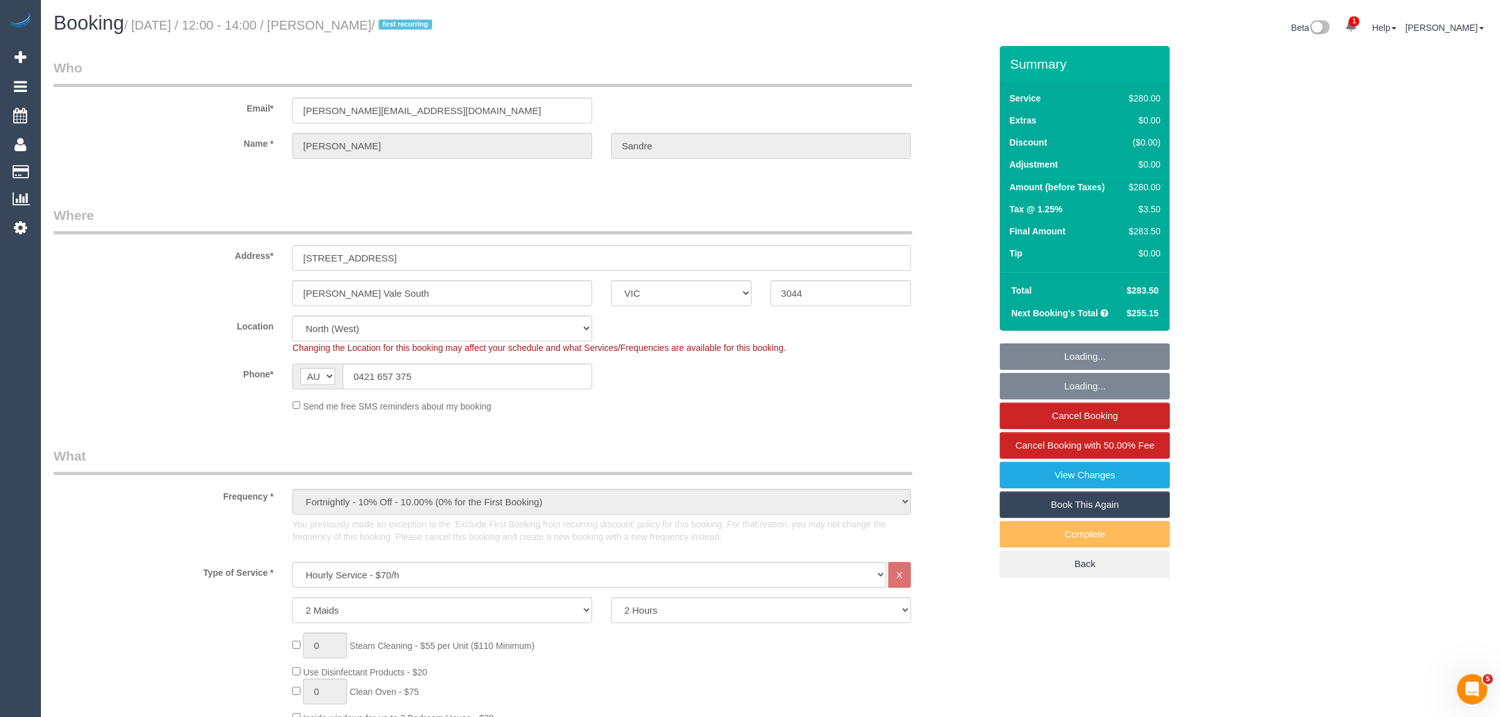
select select "object:1651"
select select "spot1"
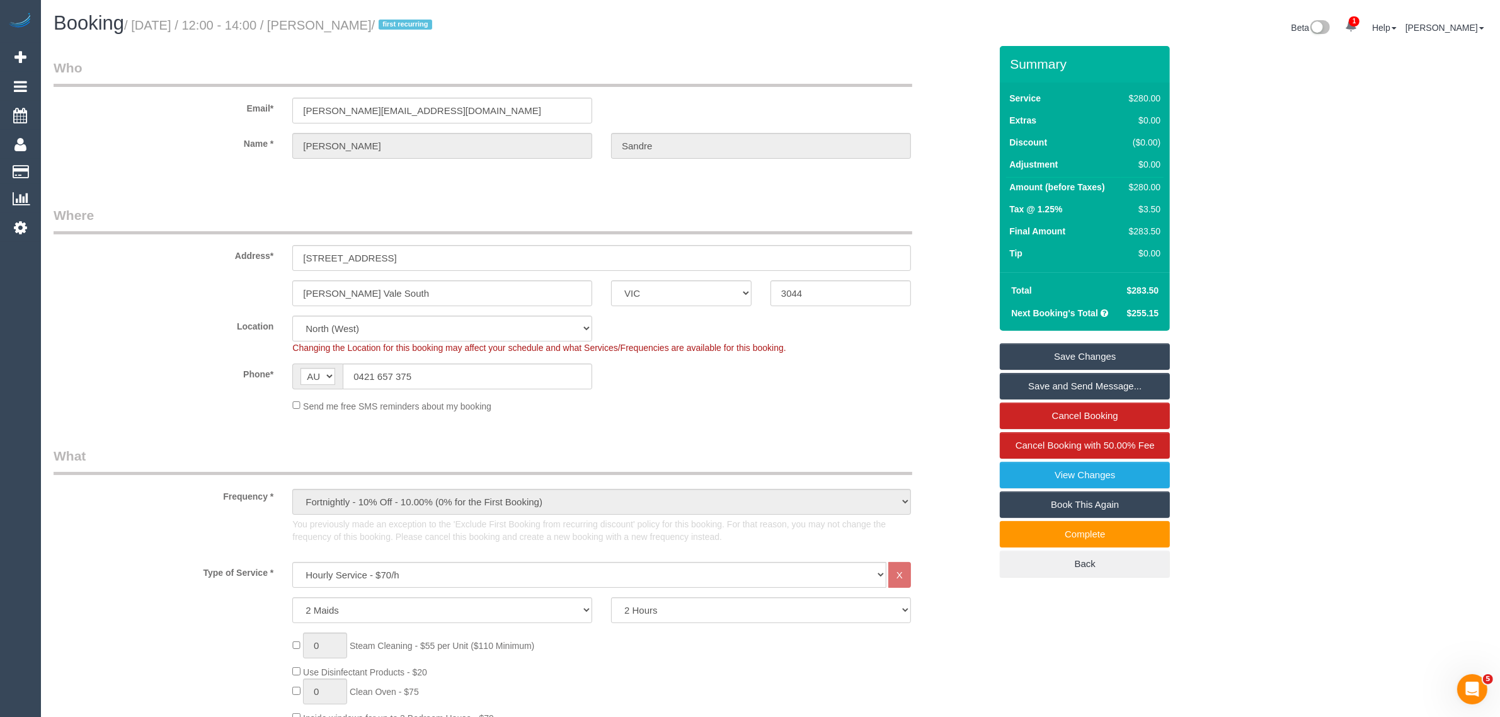
click at [958, 212] on div "Address* 221 Reynard Street" at bounding box center [522, 238] width 956 height 65
click at [583, 379] on input "0421 657 375" at bounding box center [467, 376] width 249 height 26
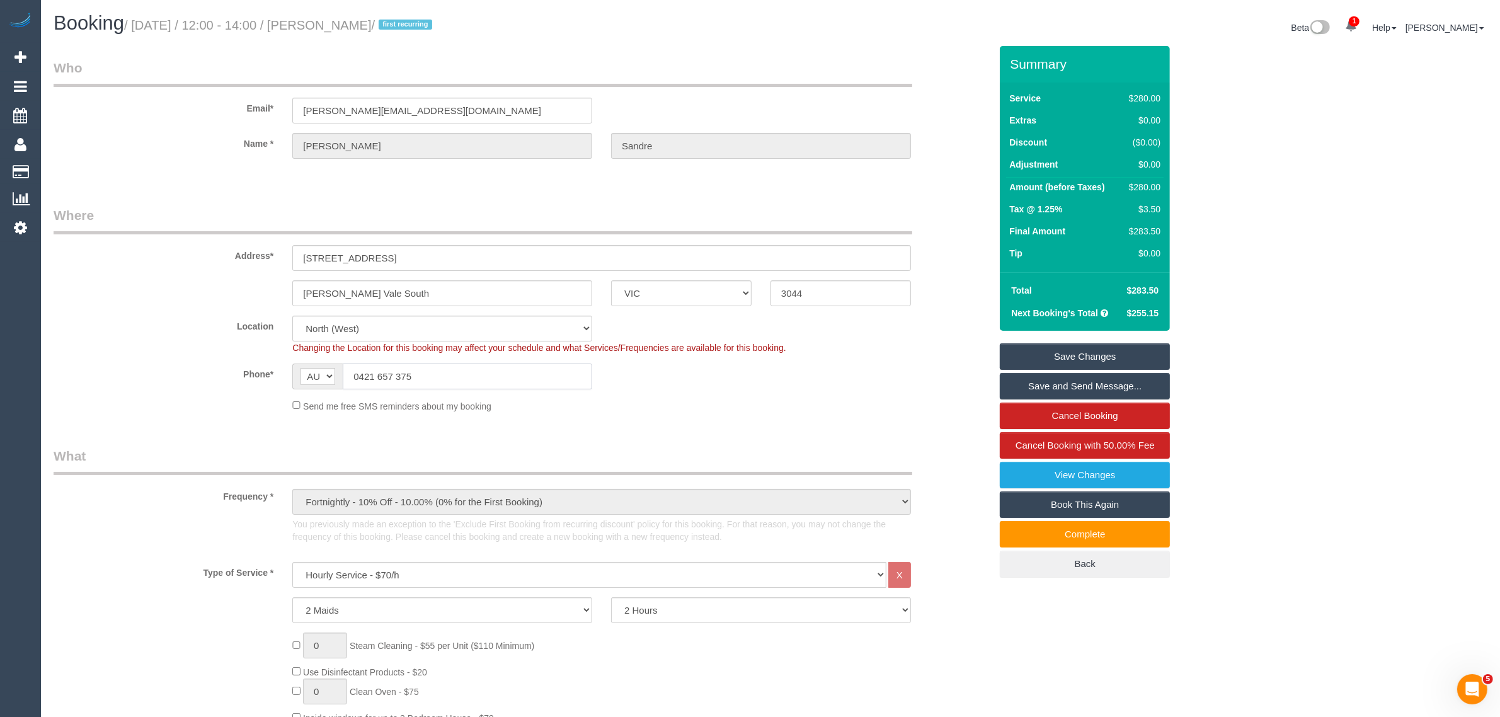
click at [583, 379] on input "0421 657 375" at bounding box center [467, 376] width 249 height 26
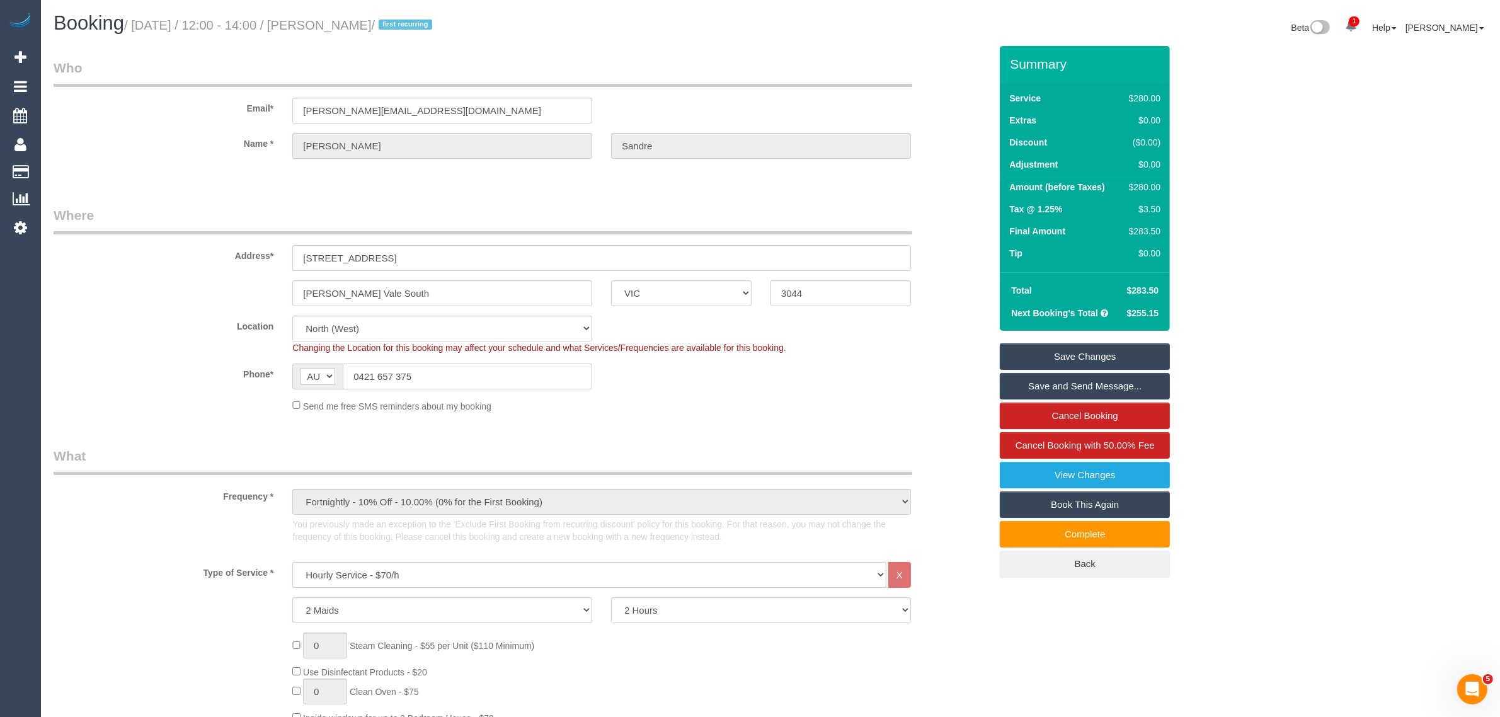
click at [583, 379] on input "0421 657 375" at bounding box center [467, 376] width 249 height 26
click at [709, 408] on div "Send me free SMS reminders about my booking" at bounding box center [602, 406] width 638 height 14
click at [502, 374] on input "0421 657 375" at bounding box center [467, 376] width 249 height 26
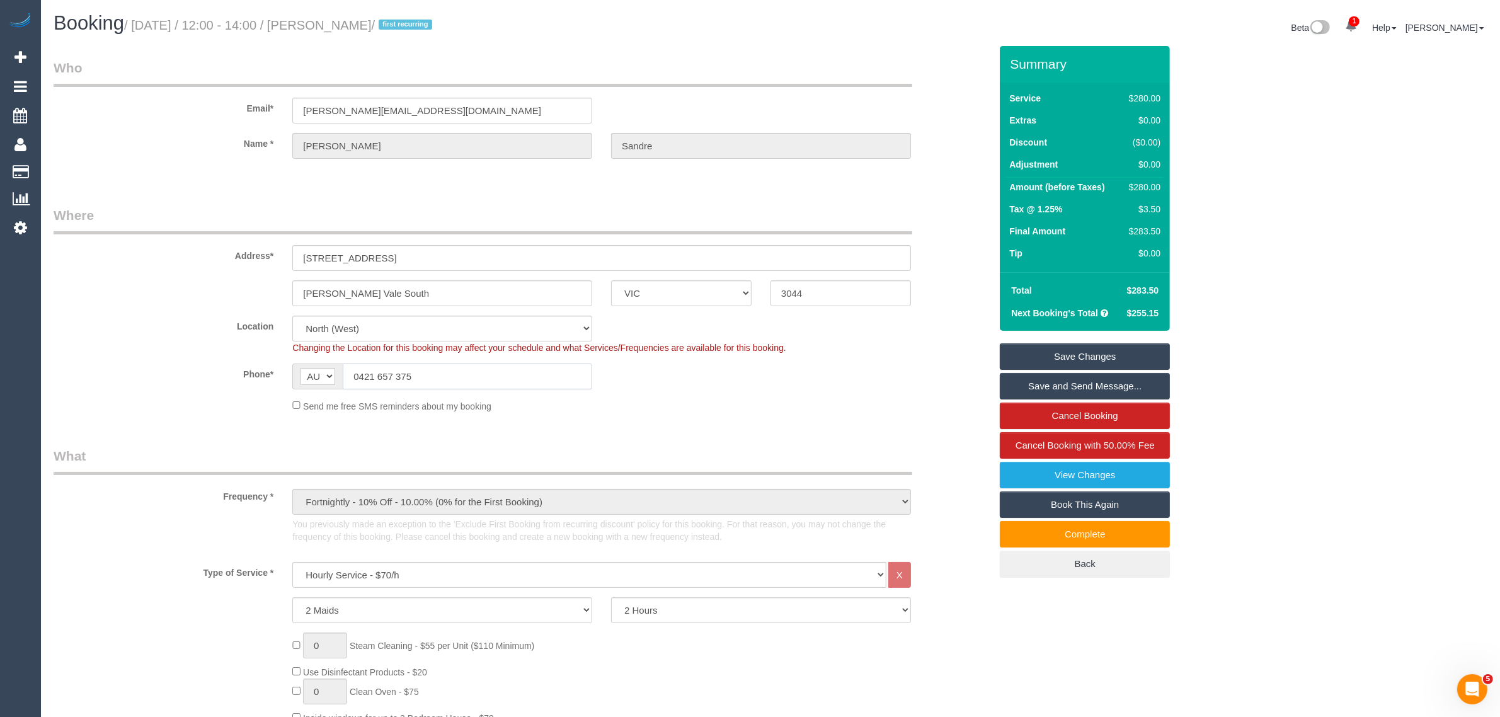
click at [525, 367] on input "0421 657 375" at bounding box center [467, 376] width 249 height 26
click at [706, 387] on div "Phone* AF AL DZ AD AO AI AQ AG AR AM AW AU AT AZ BS BH BD BB BY BE BZ BJ BM BT …" at bounding box center [522, 376] width 956 height 26
click at [854, 392] on sui-booking-location "Location [GEOGRAPHIC_DATA] (North) East (South) [GEOGRAPHIC_DATA] (East) [GEOGR…" at bounding box center [522, 364] width 937 height 97
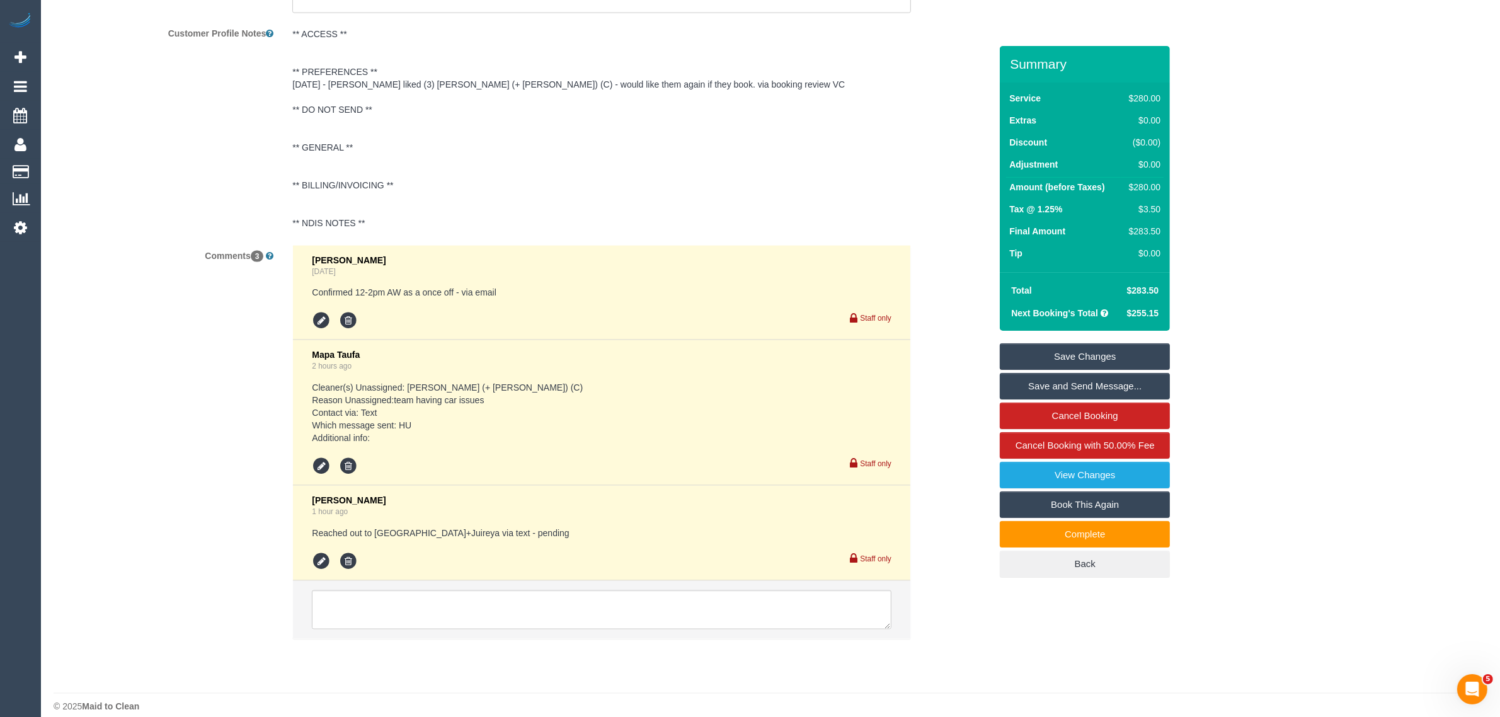
scroll to position [2223, 0]
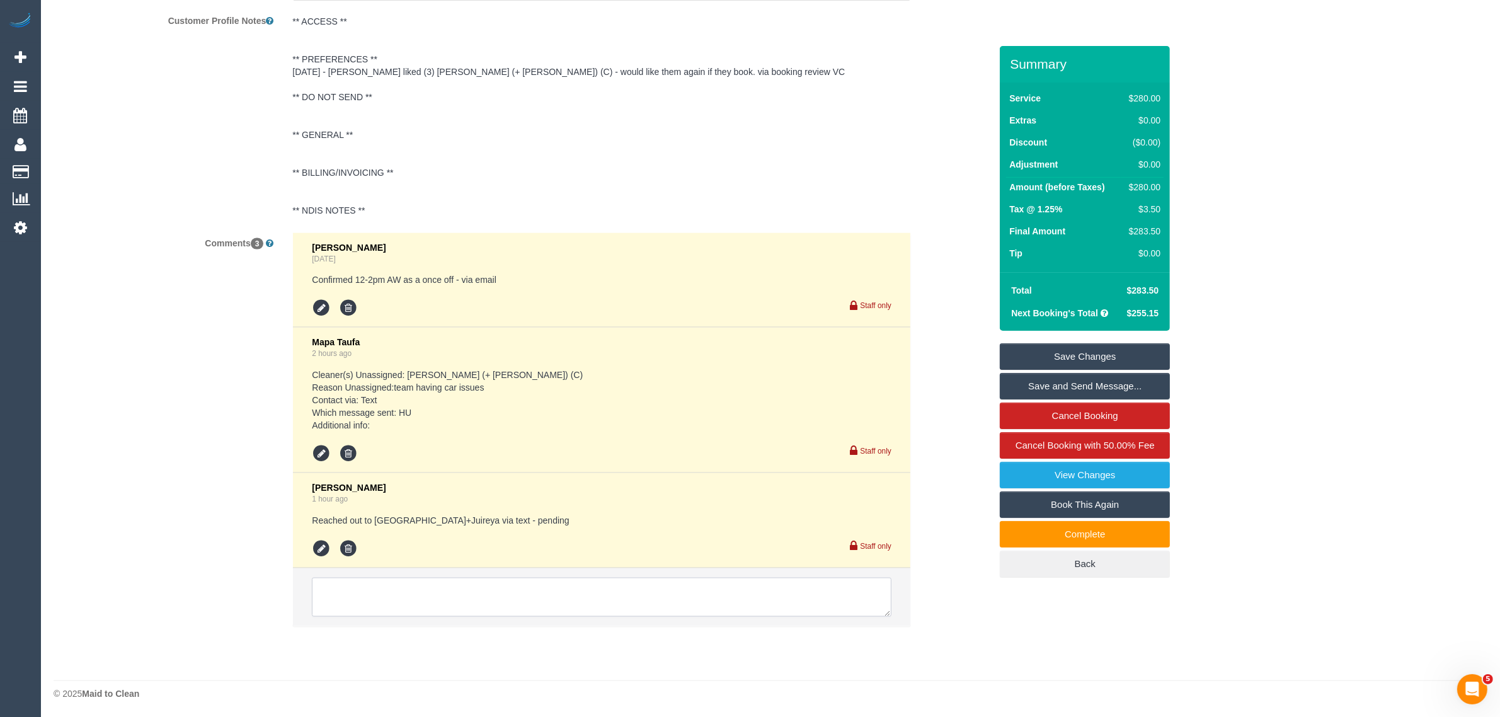
click at [636, 596] on textarea at bounding box center [602, 597] width 580 height 39
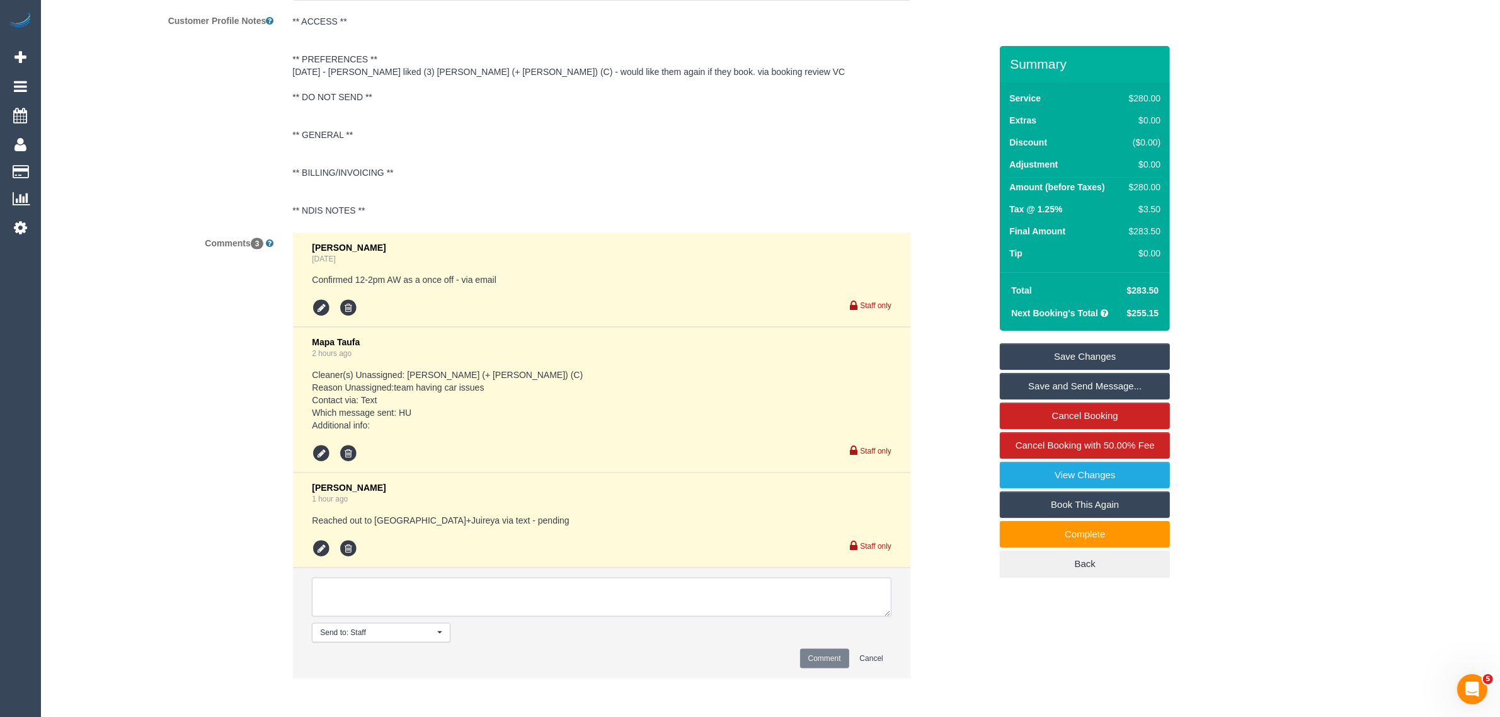
paste textarea "Cleaner(s) Unassigned: Reason Unassigned: Contact via: Which message sent: Addi…"
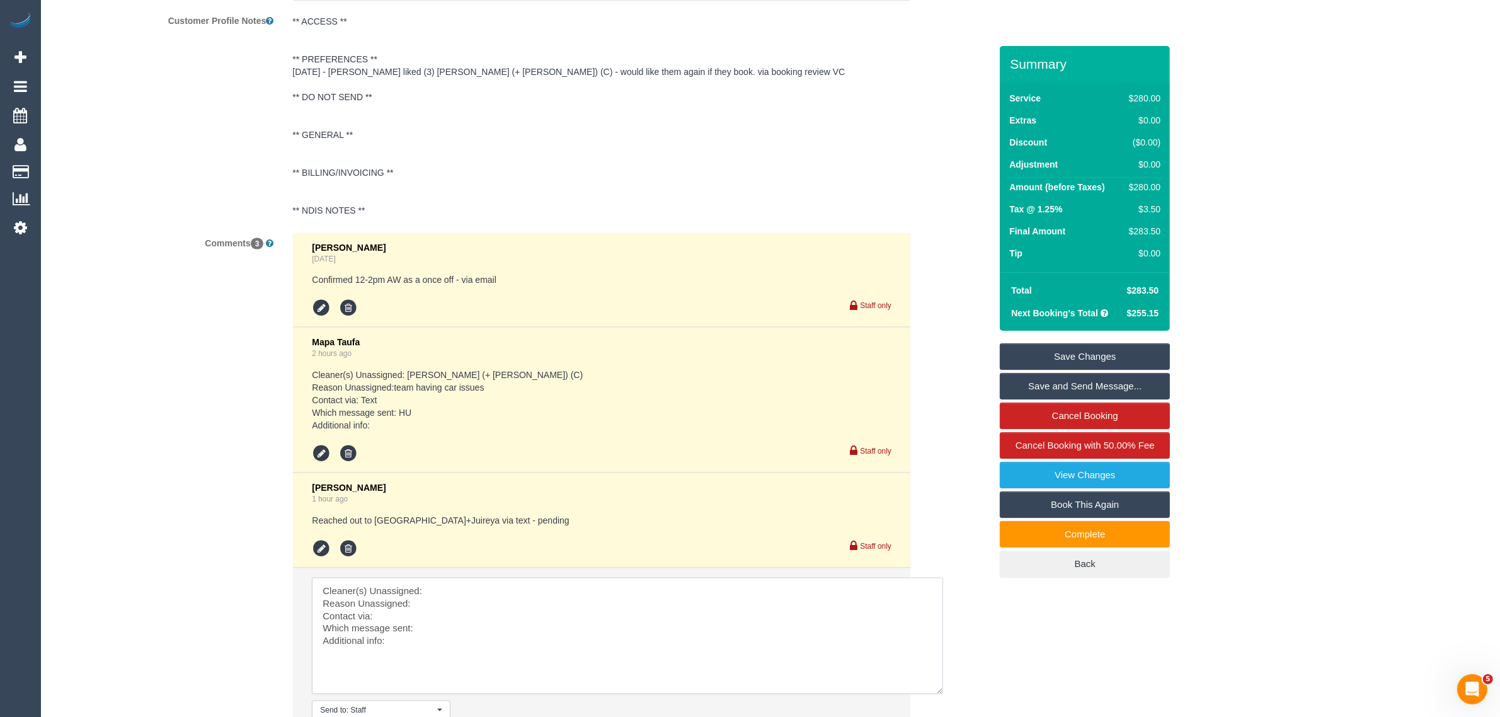
drag, startPoint x: 885, startPoint y: 611, endPoint x: 936, endPoint y: 689, distance: 92.4
click at [936, 689] on textarea at bounding box center [627, 636] width 631 height 117
click at [643, 590] on textarea at bounding box center [627, 636] width 631 height 117
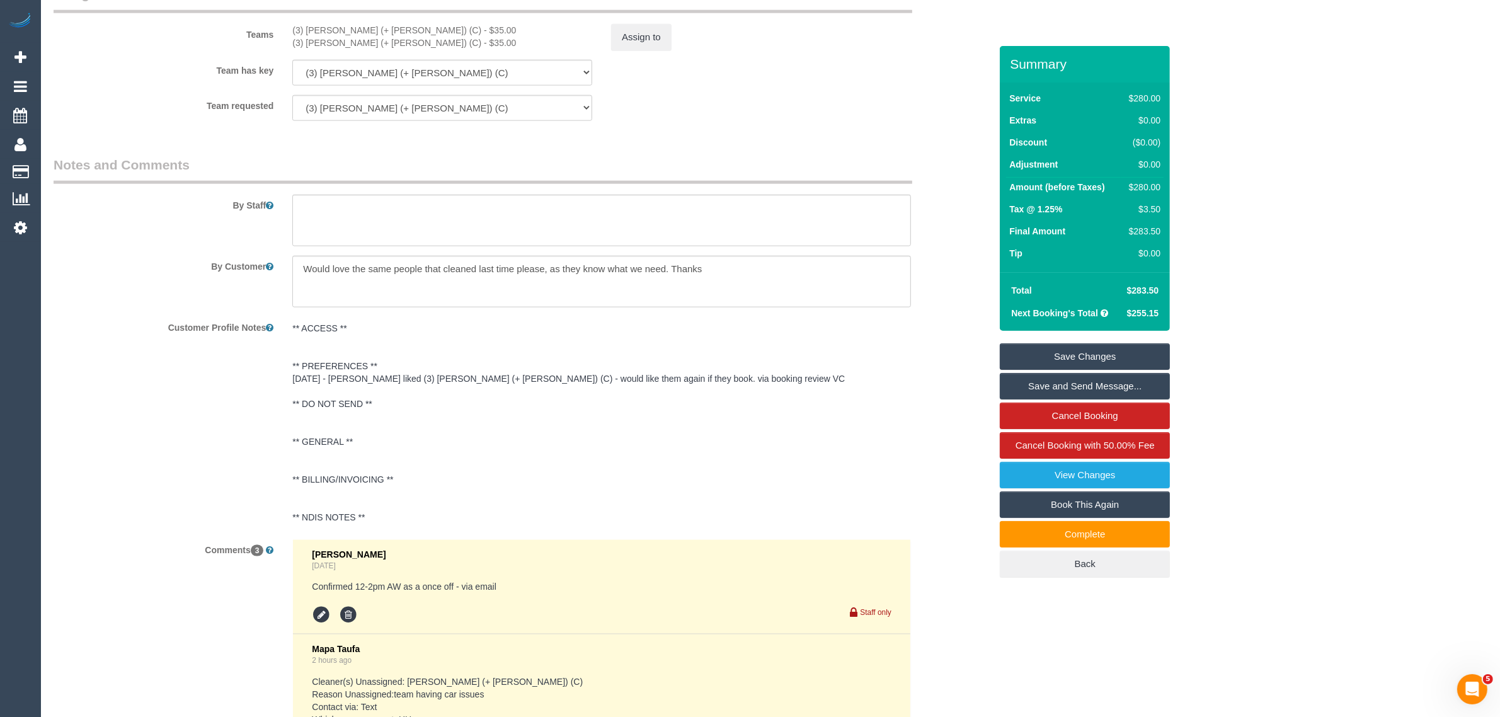
scroll to position [1908, 0]
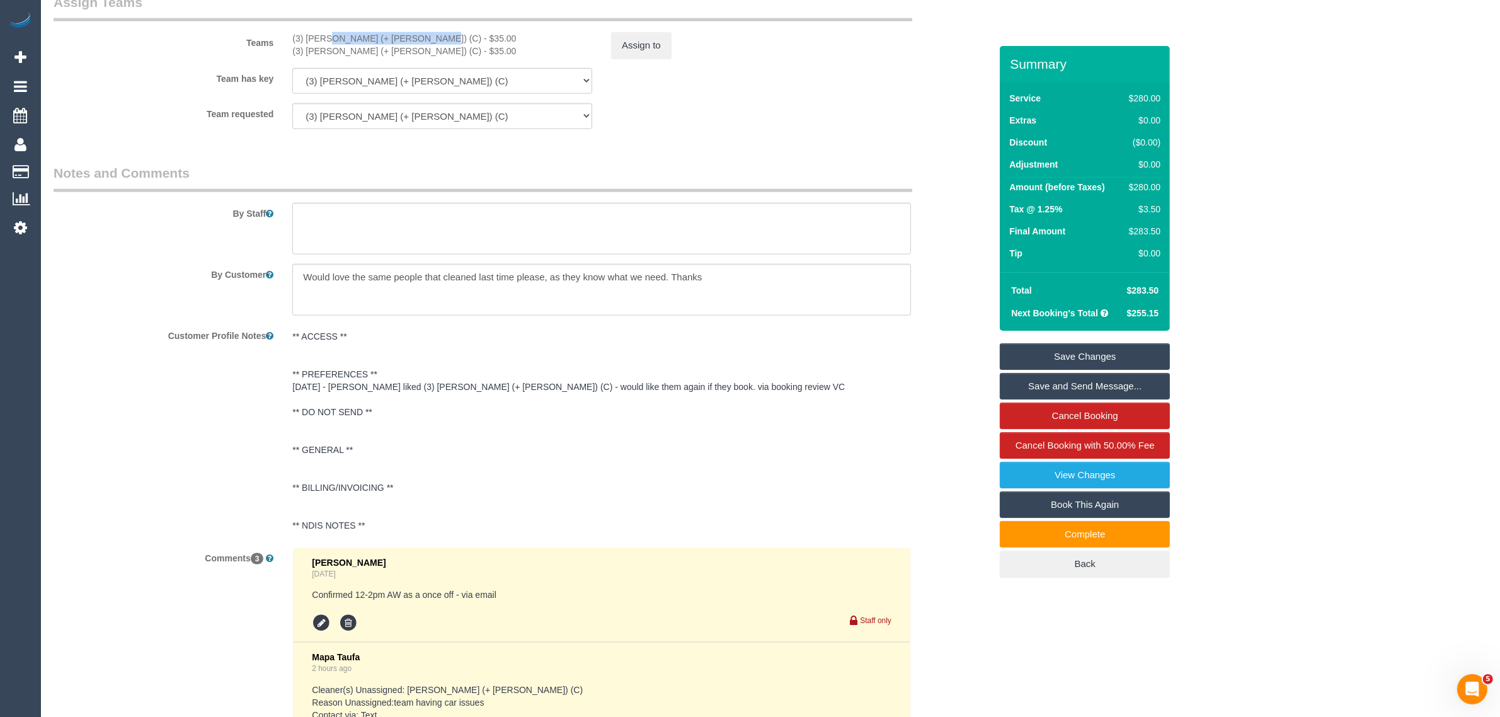
drag, startPoint x: 287, startPoint y: 30, endPoint x: 382, endPoint y: 41, distance: 96.4
click at [382, 41] on div "Teams (3) Arifin (+ Fatema) (C) - $35.00 (3) Fatema (+ Arifin) (C) - $35.00 Ass…" at bounding box center [522, 26] width 956 height 66
copy div "(3) Arifin (+ Fatema) (C"
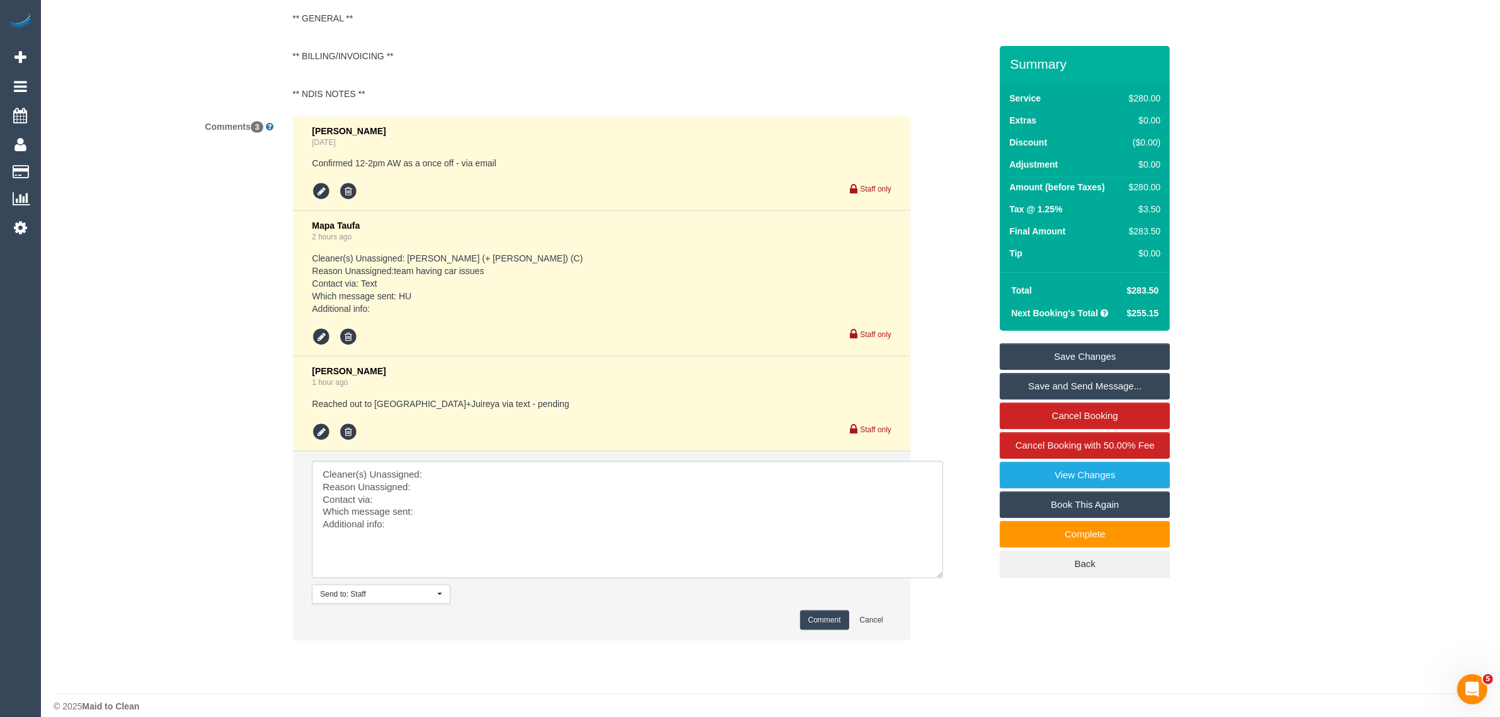
scroll to position [2354, 0]
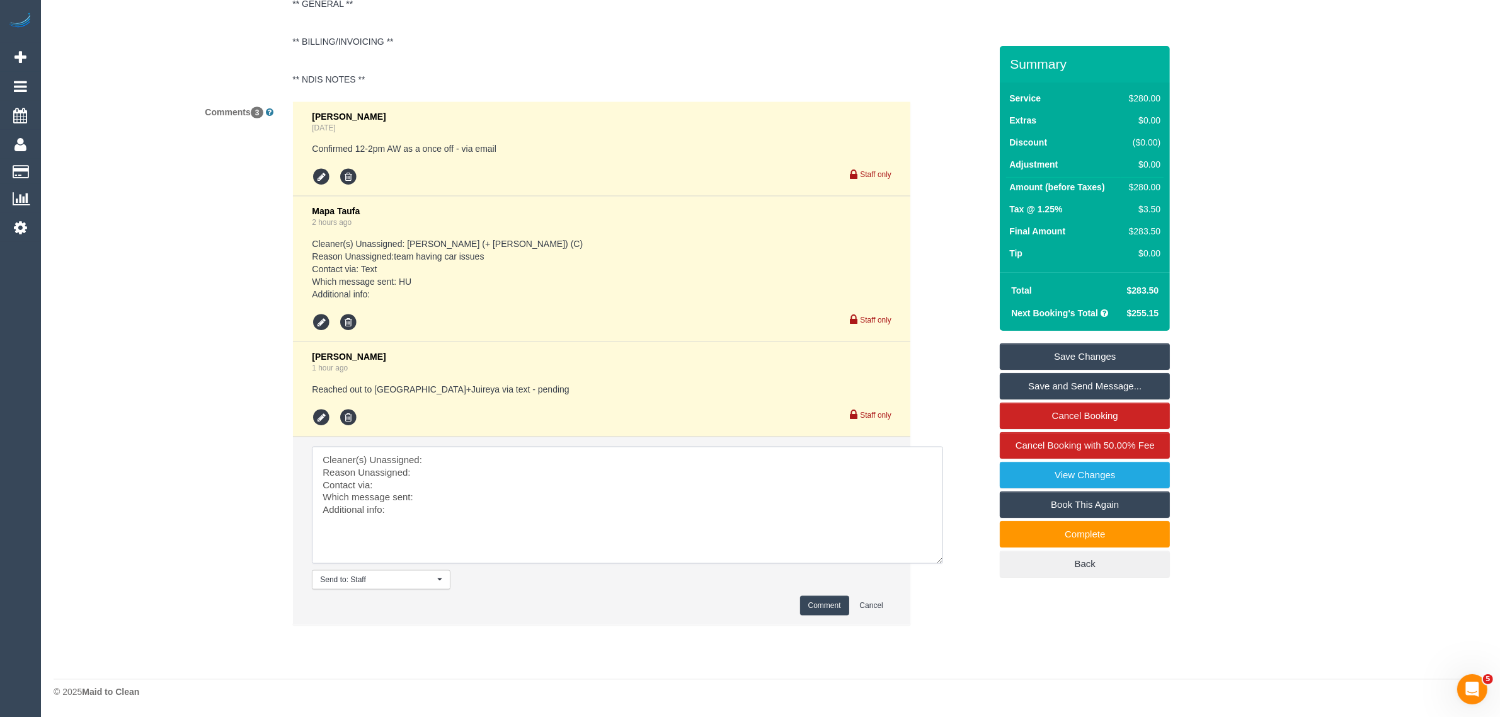
click at [542, 464] on textarea at bounding box center [627, 505] width 631 height 117
paste textarea "(3) Arifin (+ Fatema) (C"
click at [498, 474] on textarea at bounding box center [627, 505] width 631 height 117
type textarea "Cleaner(s) Unassigned: (3) Arifin (+ Fatema) (C Reason Unassigned: car issues C…"
click at [805, 598] on button "Comment" at bounding box center [824, 606] width 49 height 20
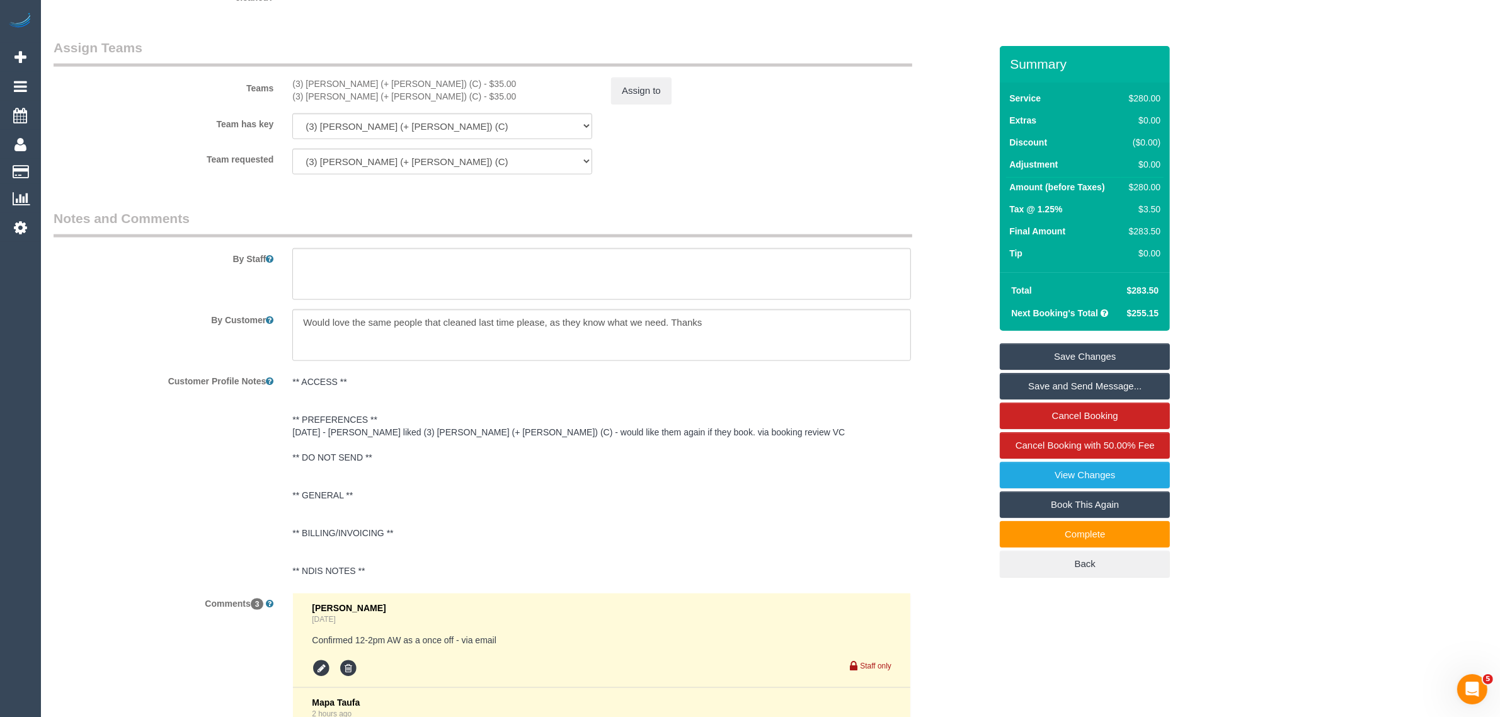
scroll to position [1724, 0]
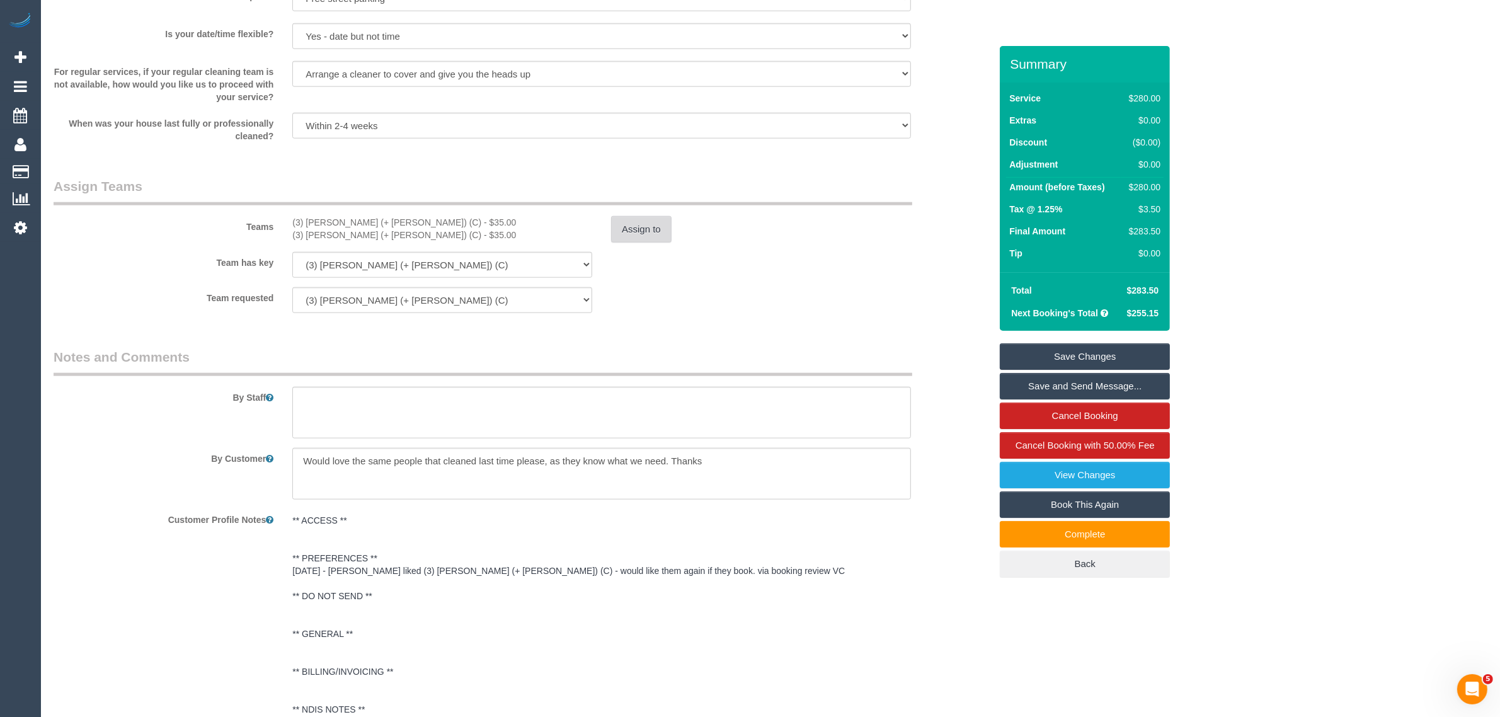
click at [651, 232] on button "Assign to" at bounding box center [641, 229] width 60 height 26
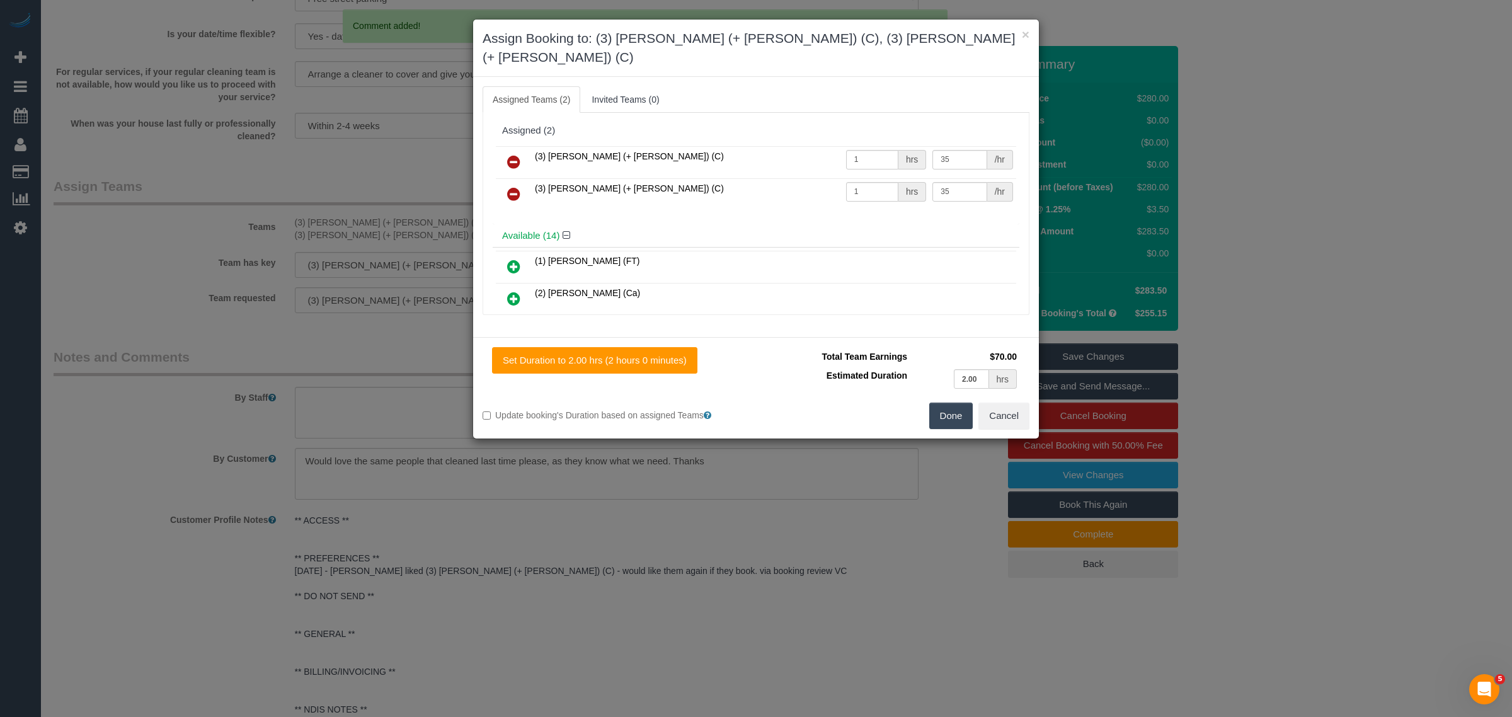
click at [509, 154] on icon at bounding box center [513, 161] width 13 height 15
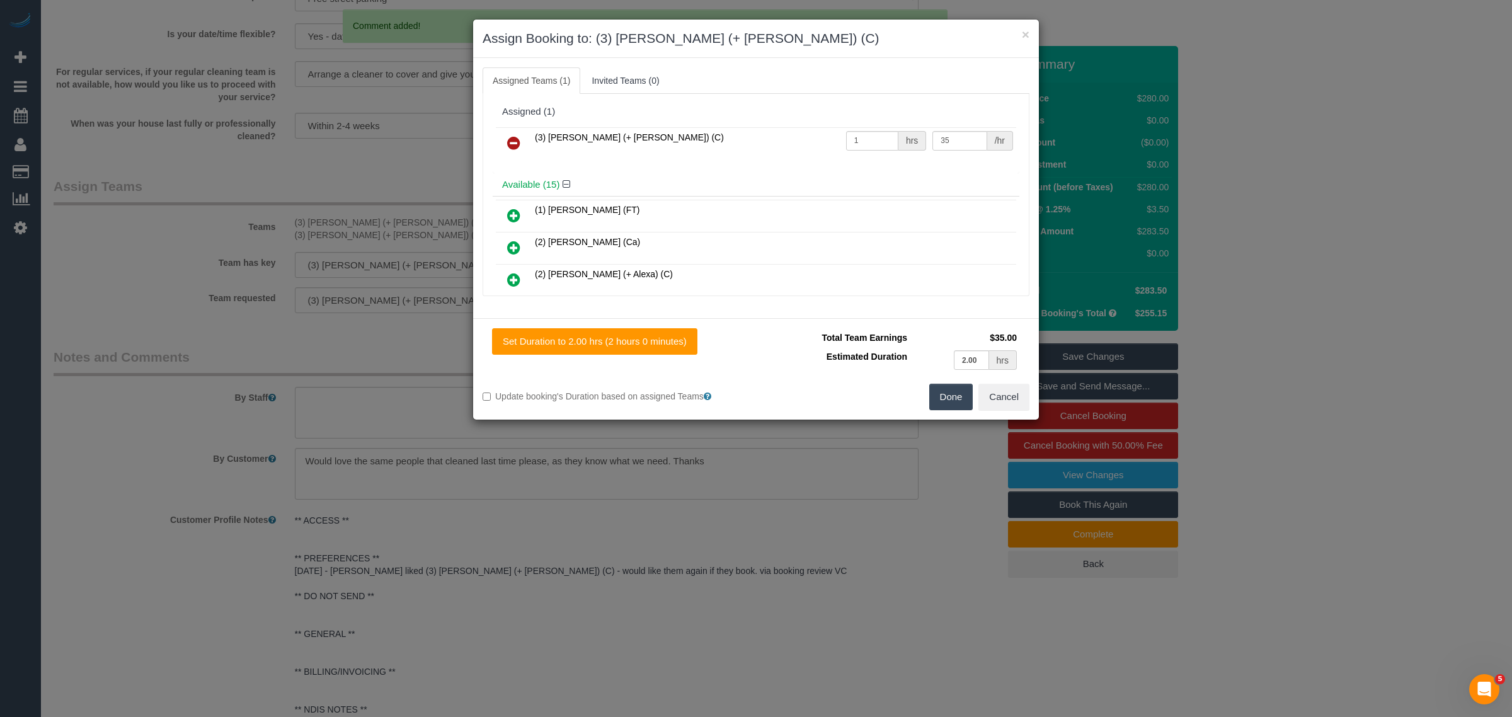
click at [509, 136] on icon at bounding box center [513, 142] width 13 height 15
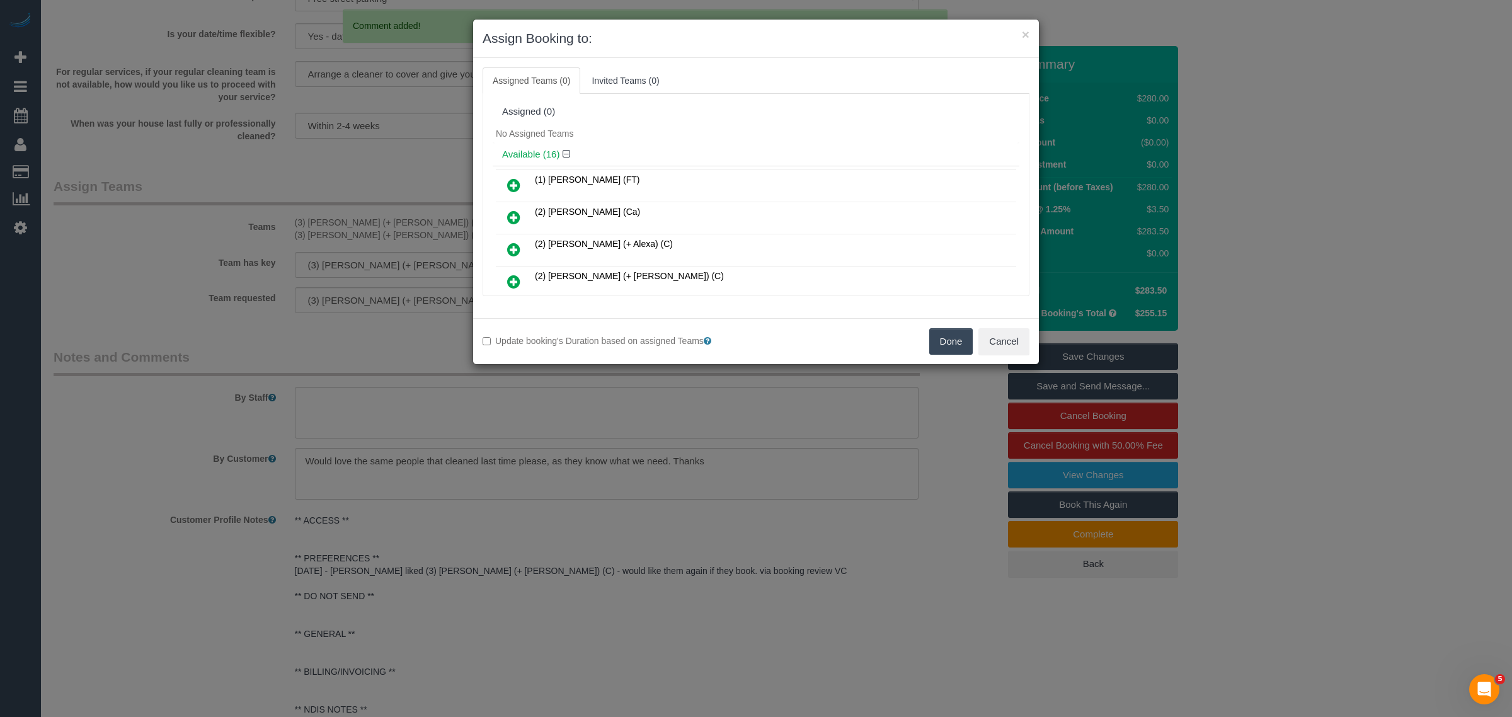
click at [955, 343] on button "Done" at bounding box center [951, 341] width 44 height 26
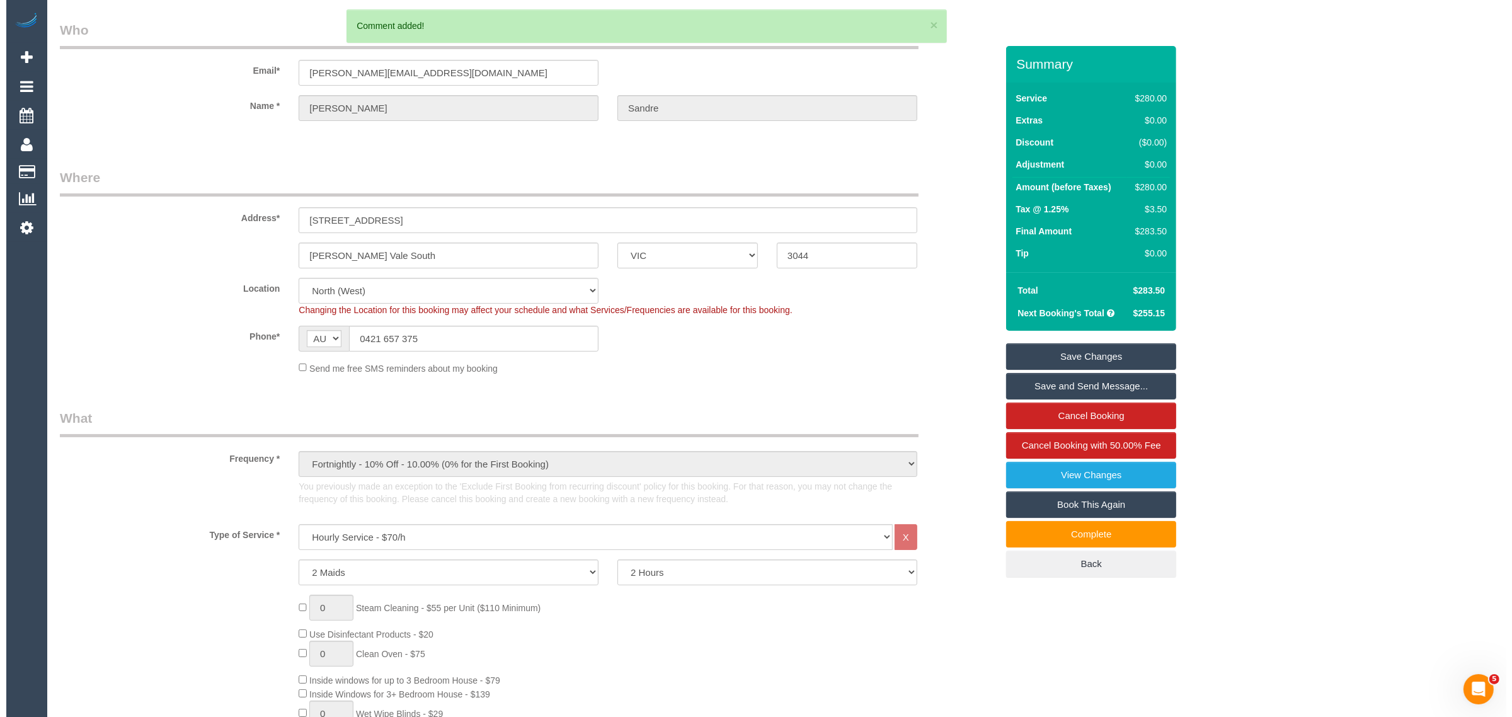
scroll to position [0, 0]
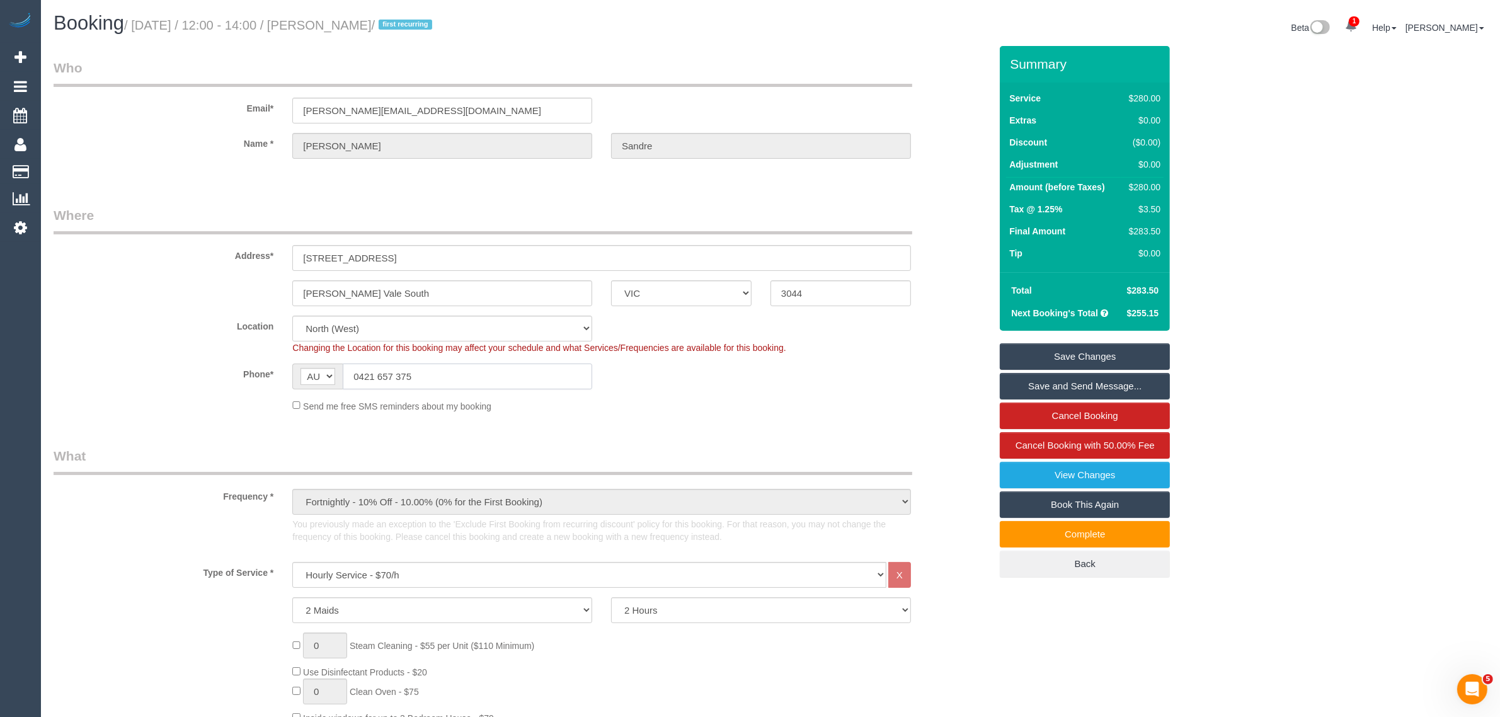
click at [461, 376] on input "0421 657 375" at bounding box center [467, 376] width 249 height 26
drag, startPoint x: 820, startPoint y: 433, endPoint x: 909, endPoint y: 409, distance: 91.8
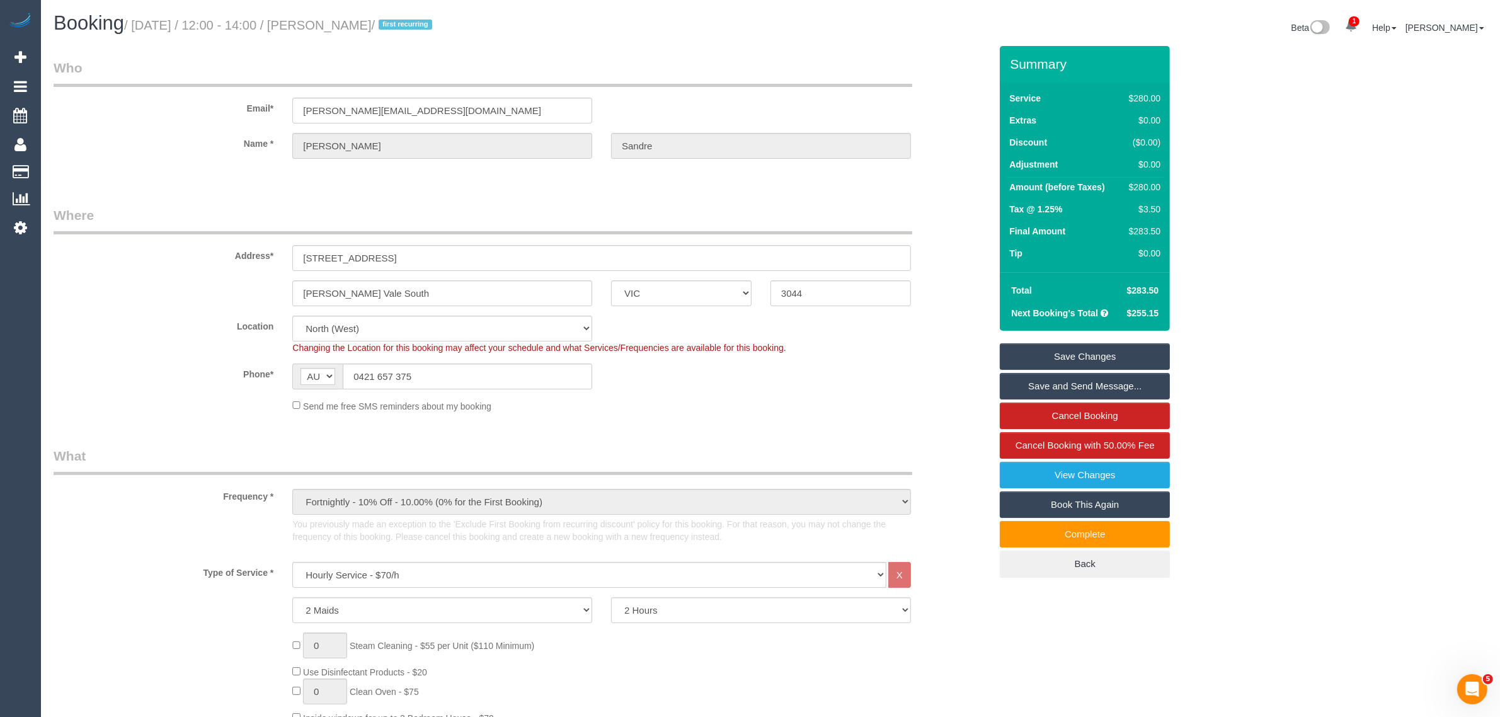
click at [1038, 357] on link "Save Changes" at bounding box center [1085, 356] width 170 height 26
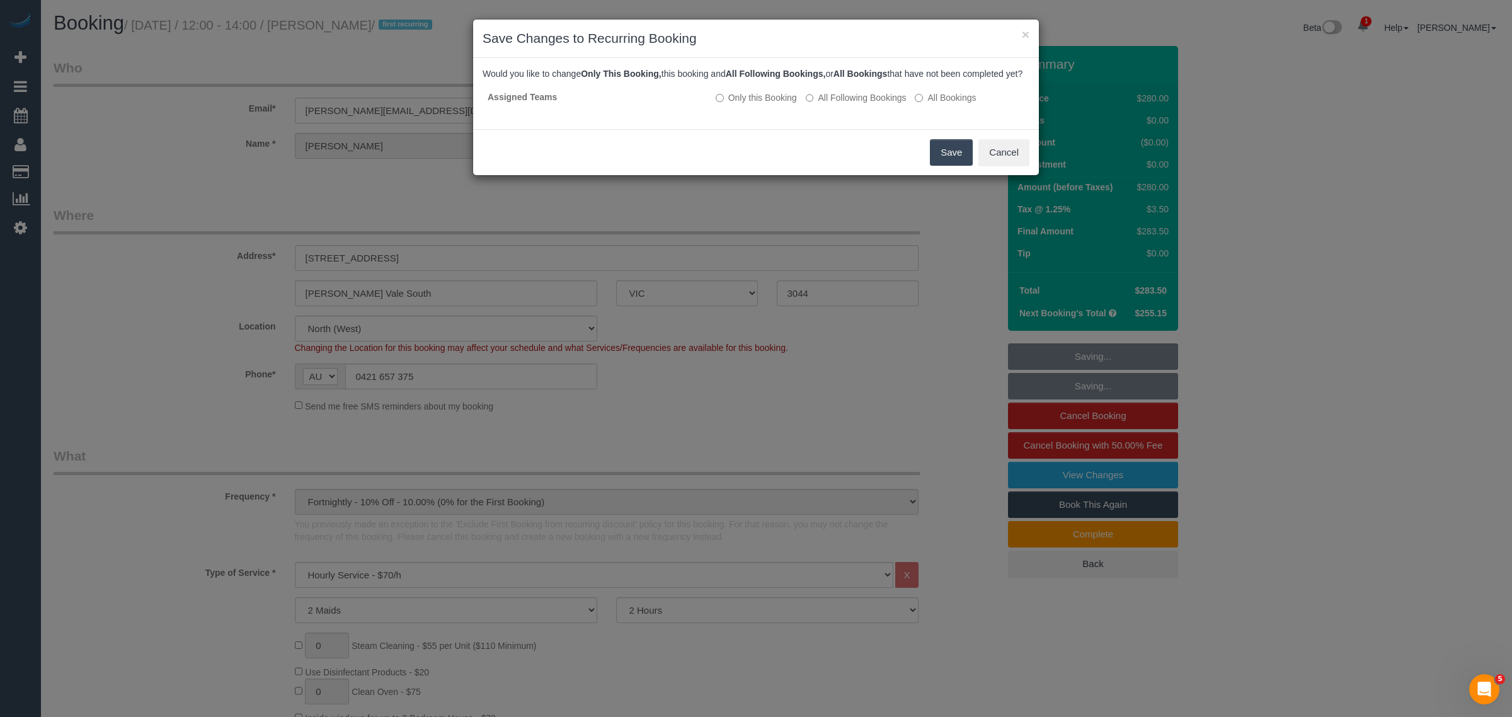
click at [937, 166] on button "Save" at bounding box center [951, 152] width 43 height 26
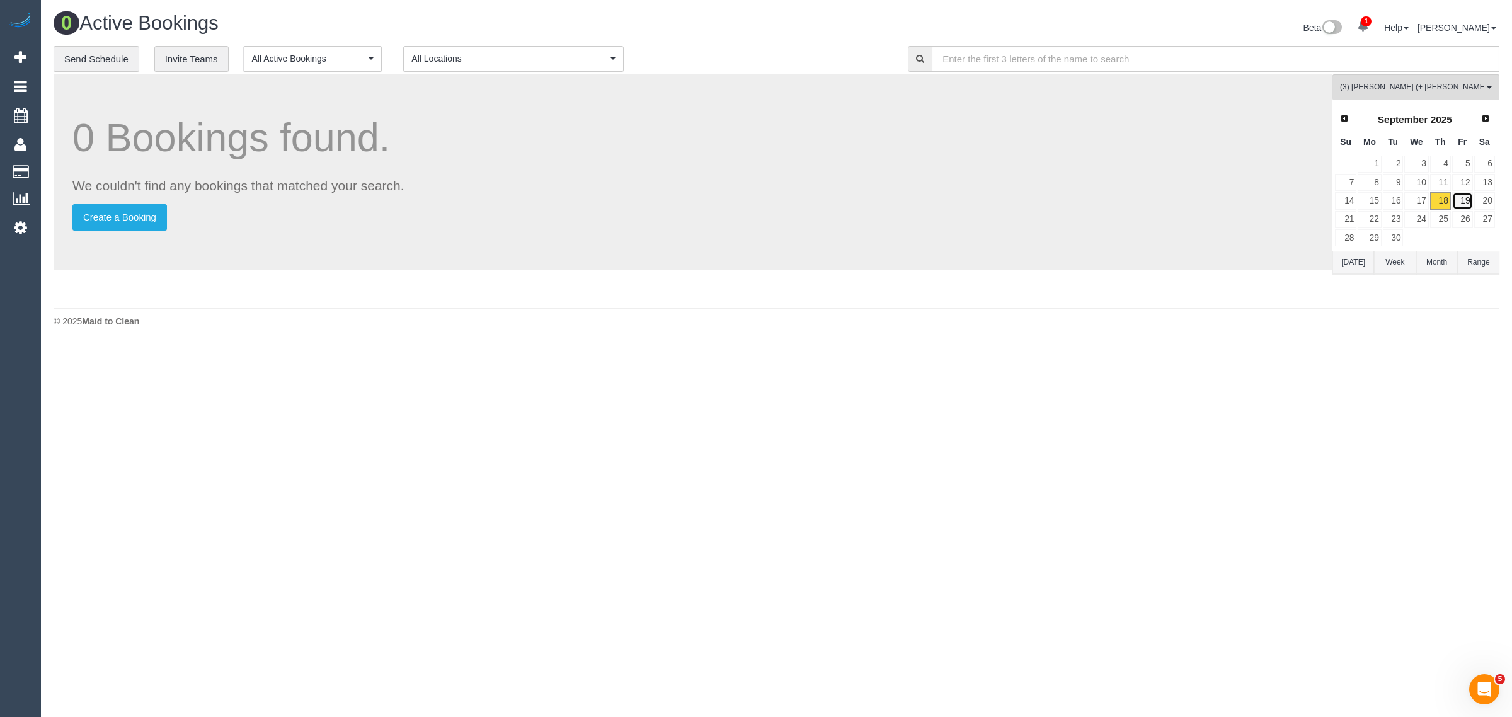
click at [1467, 195] on link "19" at bounding box center [1462, 200] width 21 height 17
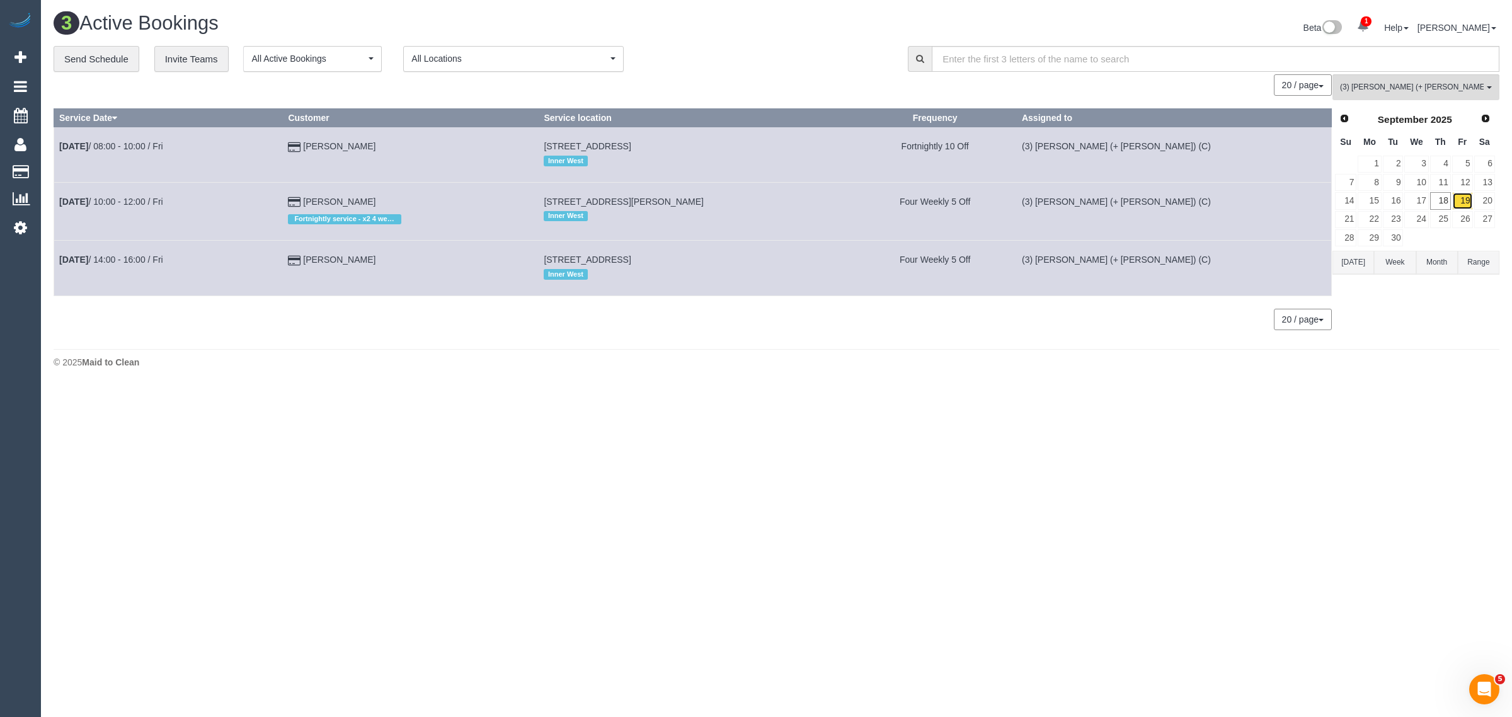
click at [1467, 195] on link "19" at bounding box center [1462, 200] width 21 height 17
click at [1439, 200] on link "18" at bounding box center [1440, 200] width 21 height 17
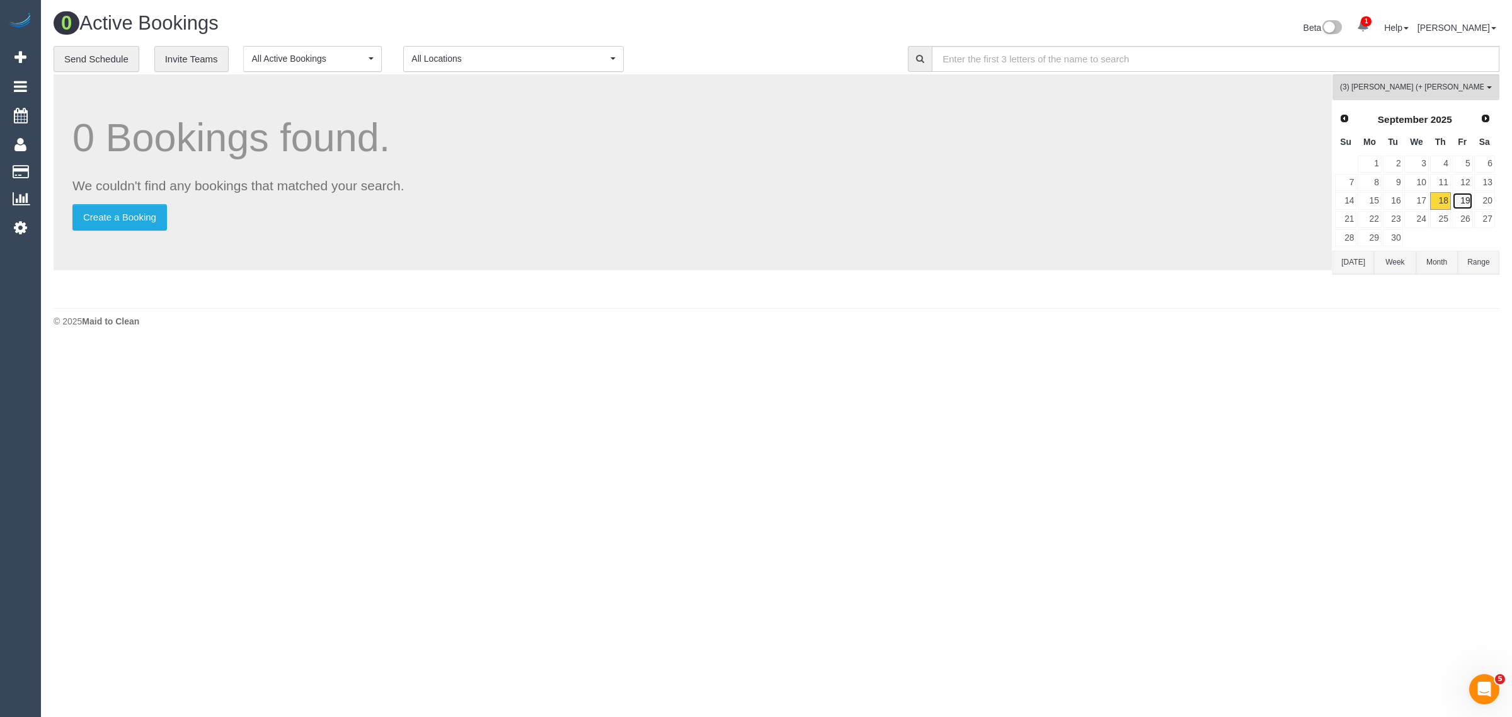
click at [1462, 197] on link "19" at bounding box center [1462, 200] width 21 height 17
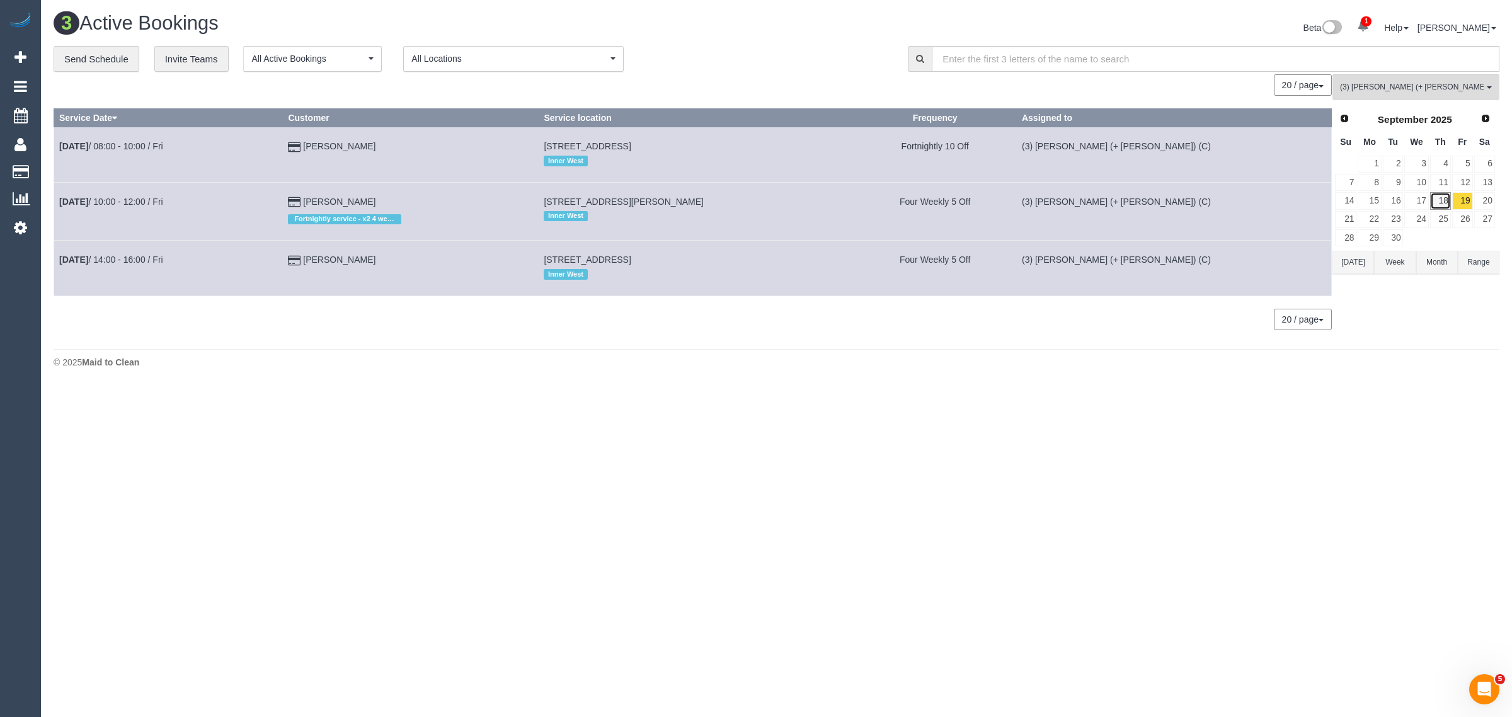
click at [1436, 196] on link "18" at bounding box center [1440, 200] width 21 height 17
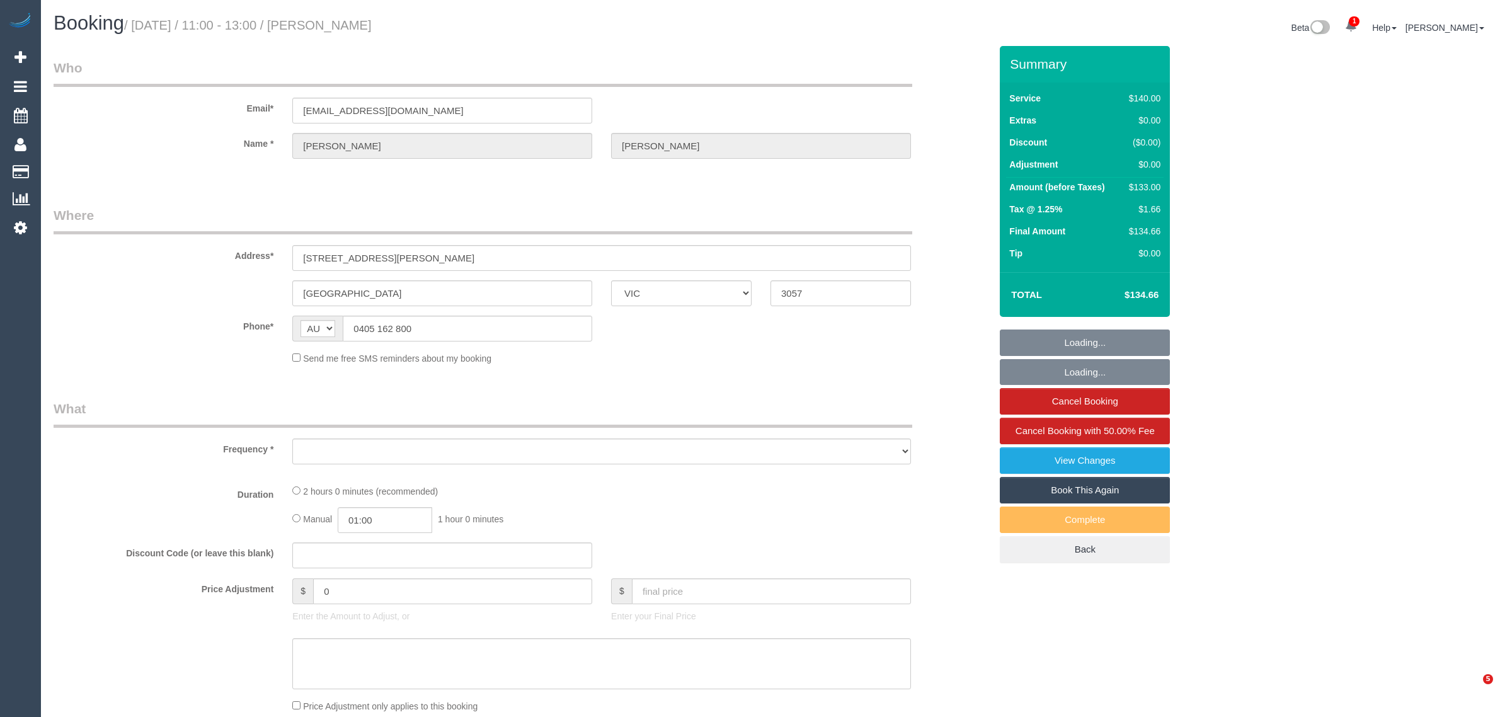
select select "VIC"
select select "string:stripe-pm_1Pvp3n2GScqysDRVR0mQI4xS"
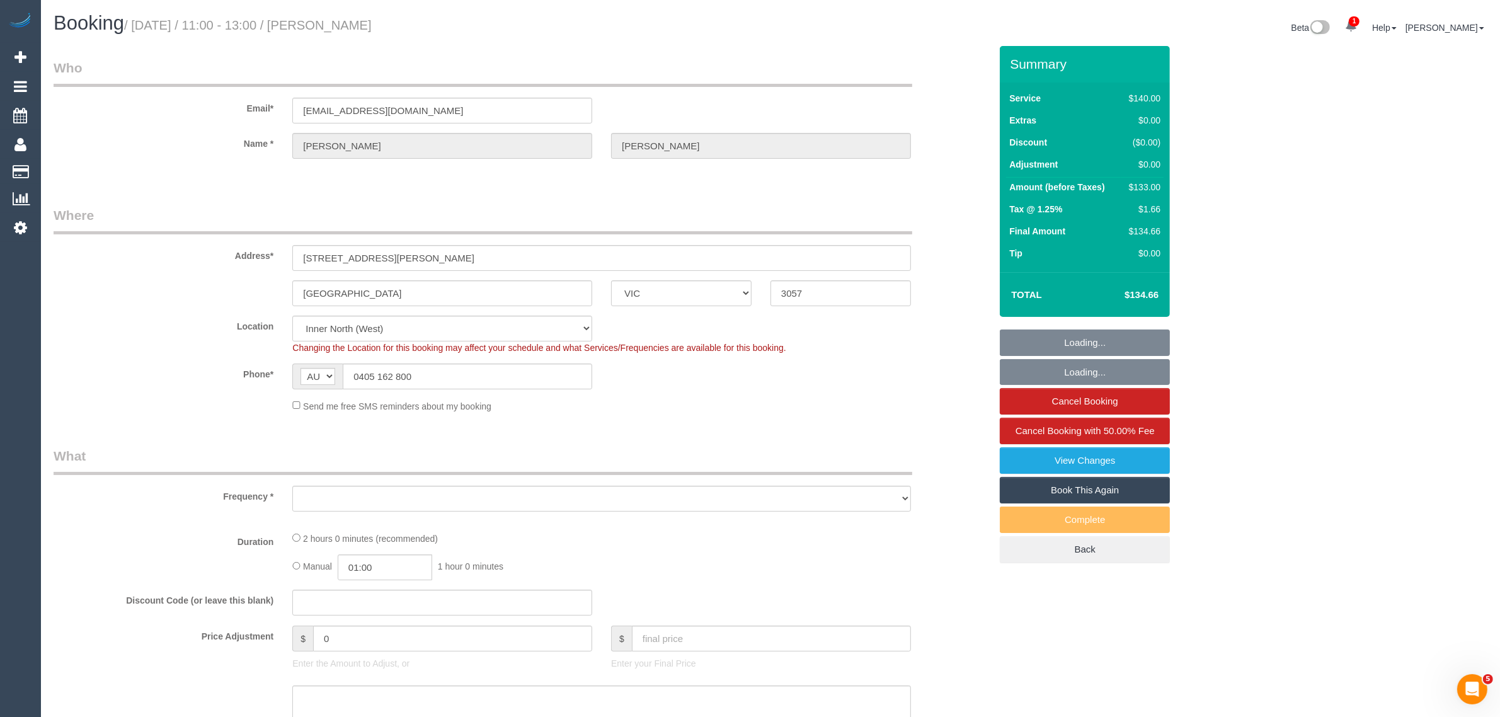
select select "object:704"
select select "number:27"
select select "number:14"
select select "number:19"
select select "number:22"
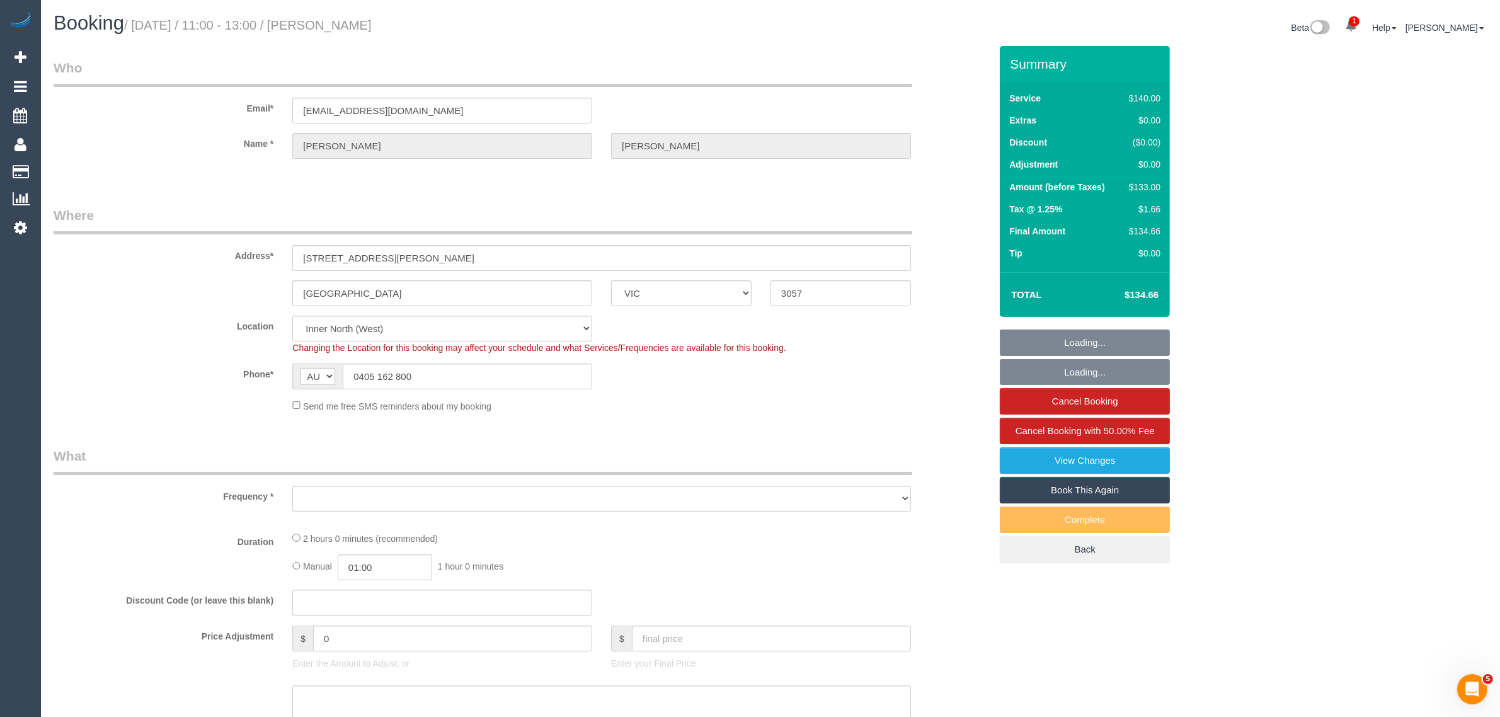
select select "number:34"
select select "number:13"
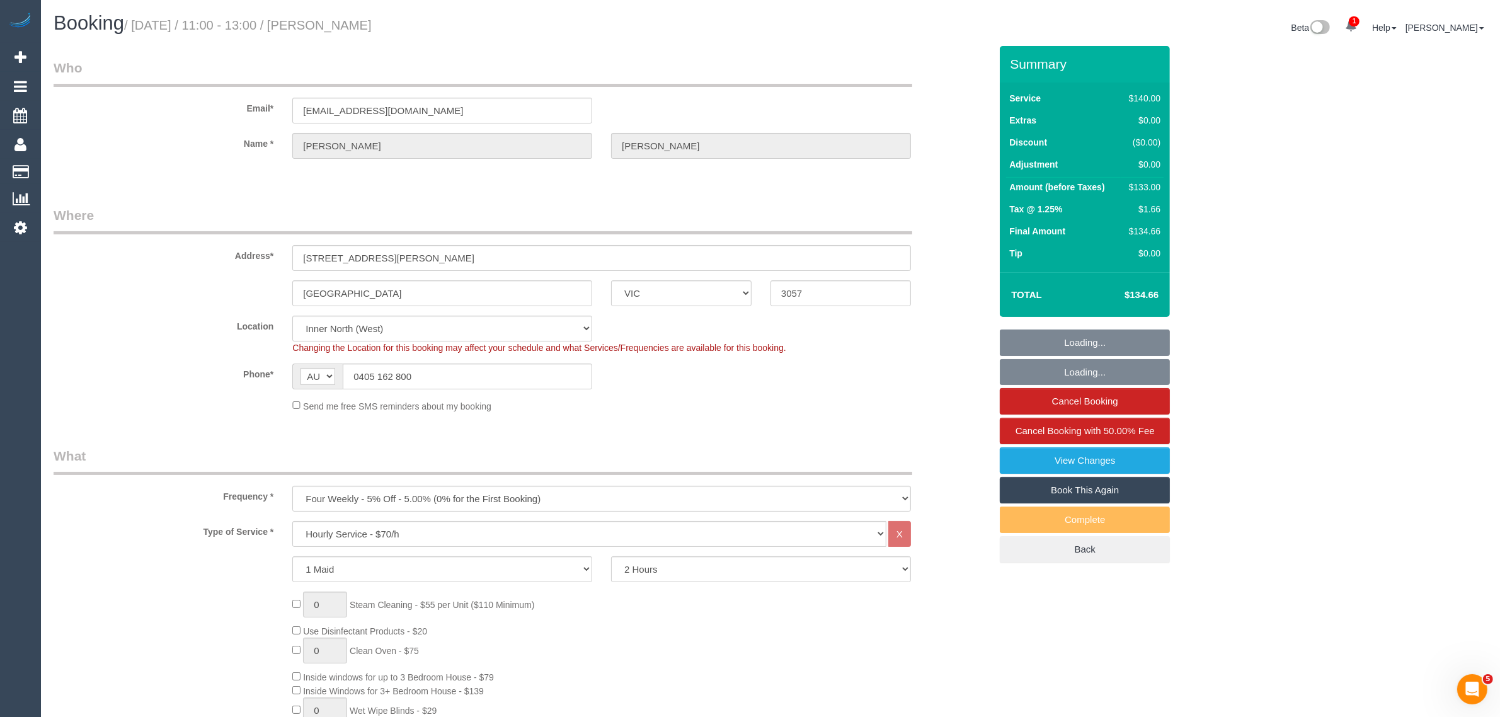
select select "object:1728"
select select "spot1"
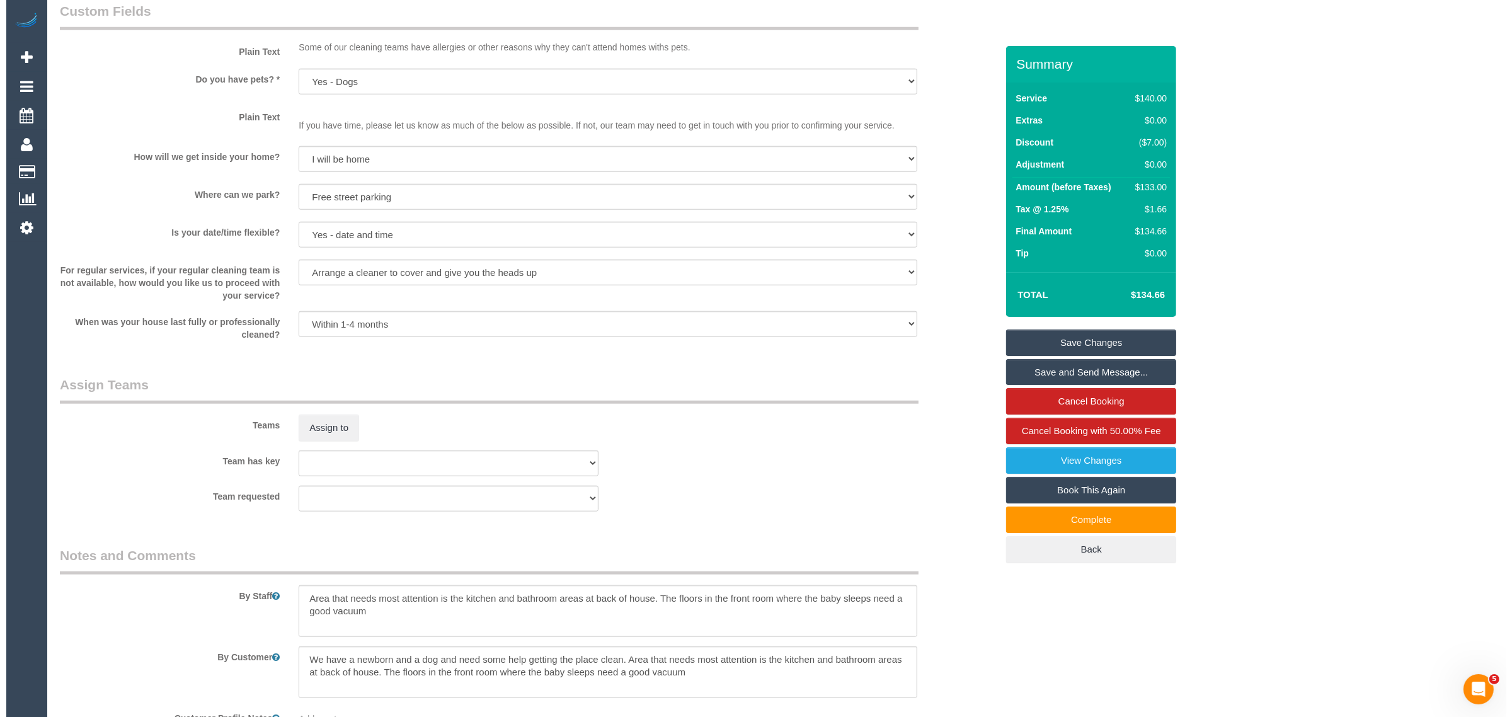
scroll to position [1484, 0]
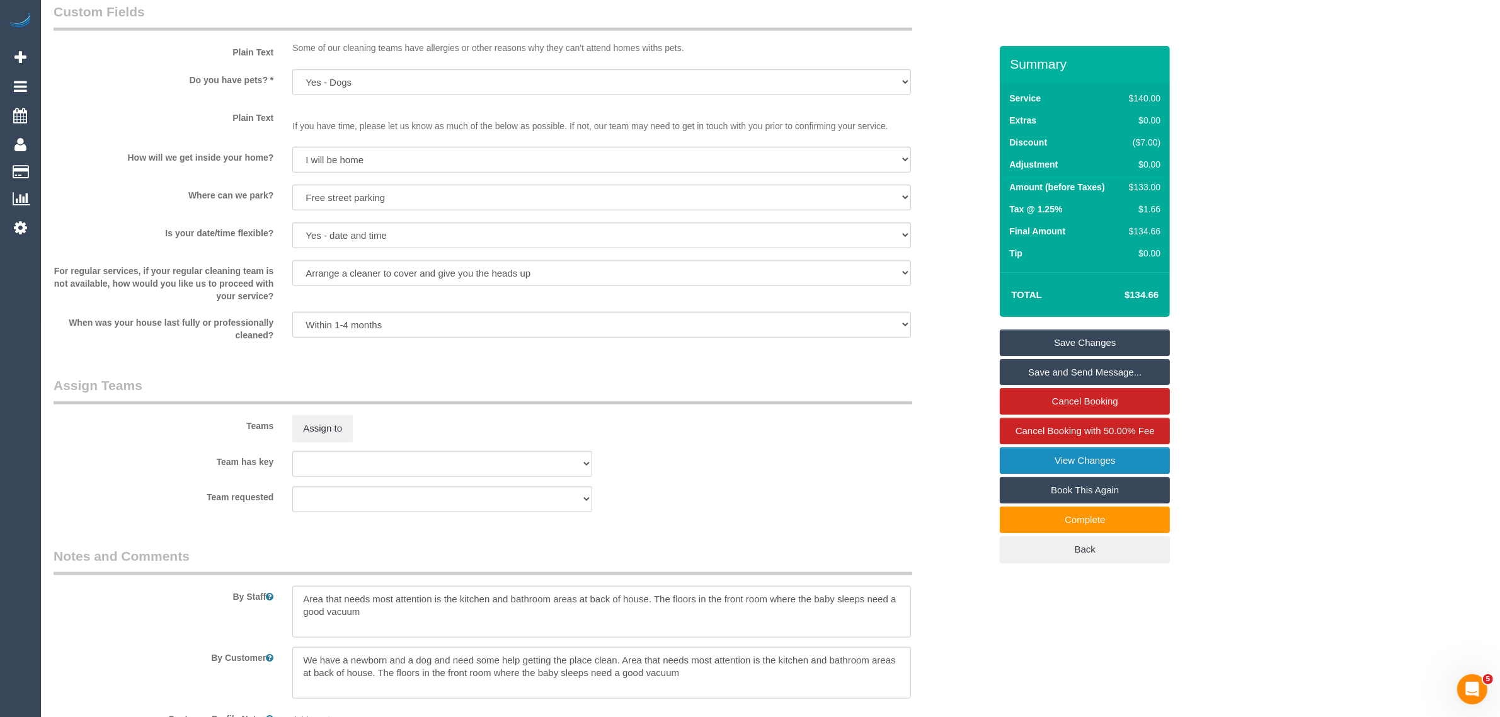
click at [1063, 454] on link "View Changes" at bounding box center [1085, 460] width 170 height 26
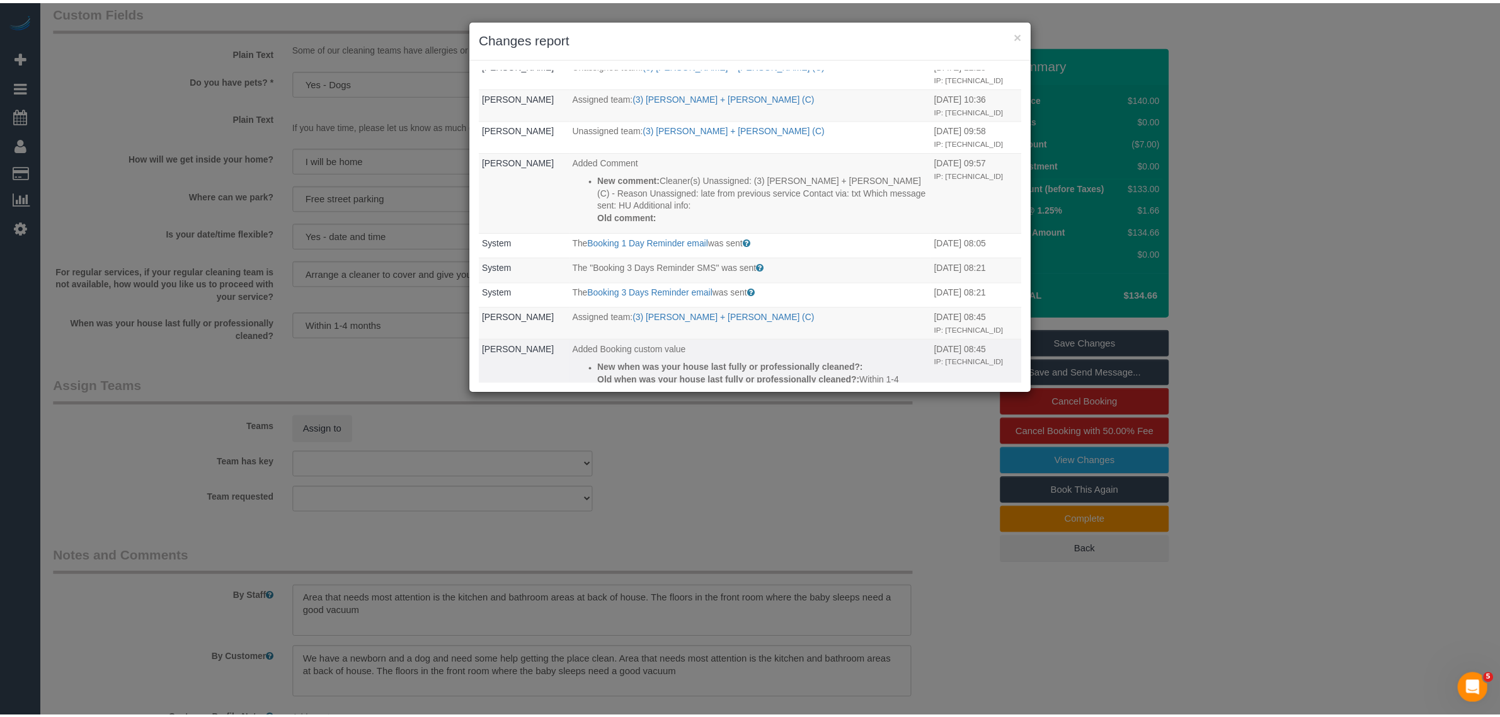
scroll to position [0, 0]
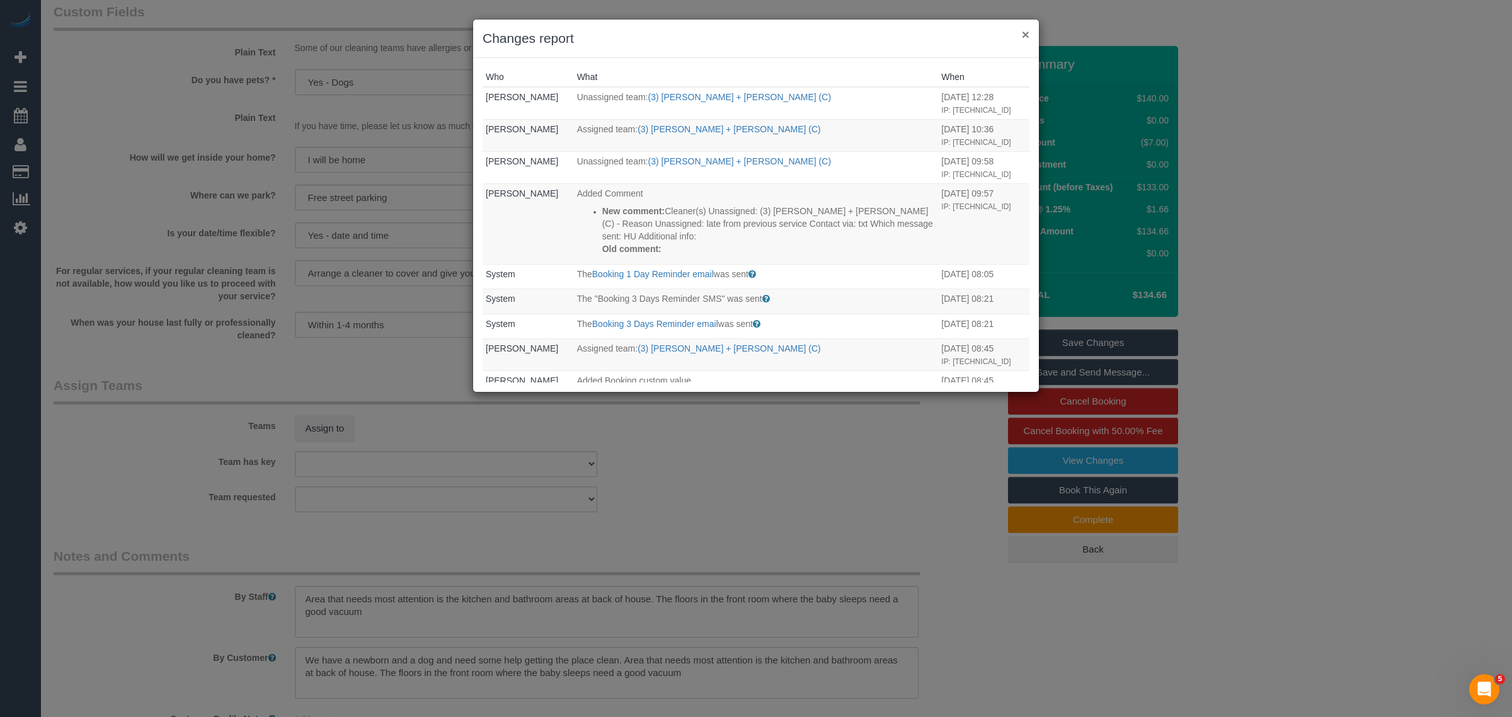
click at [1027, 30] on button "×" at bounding box center [1026, 34] width 8 height 13
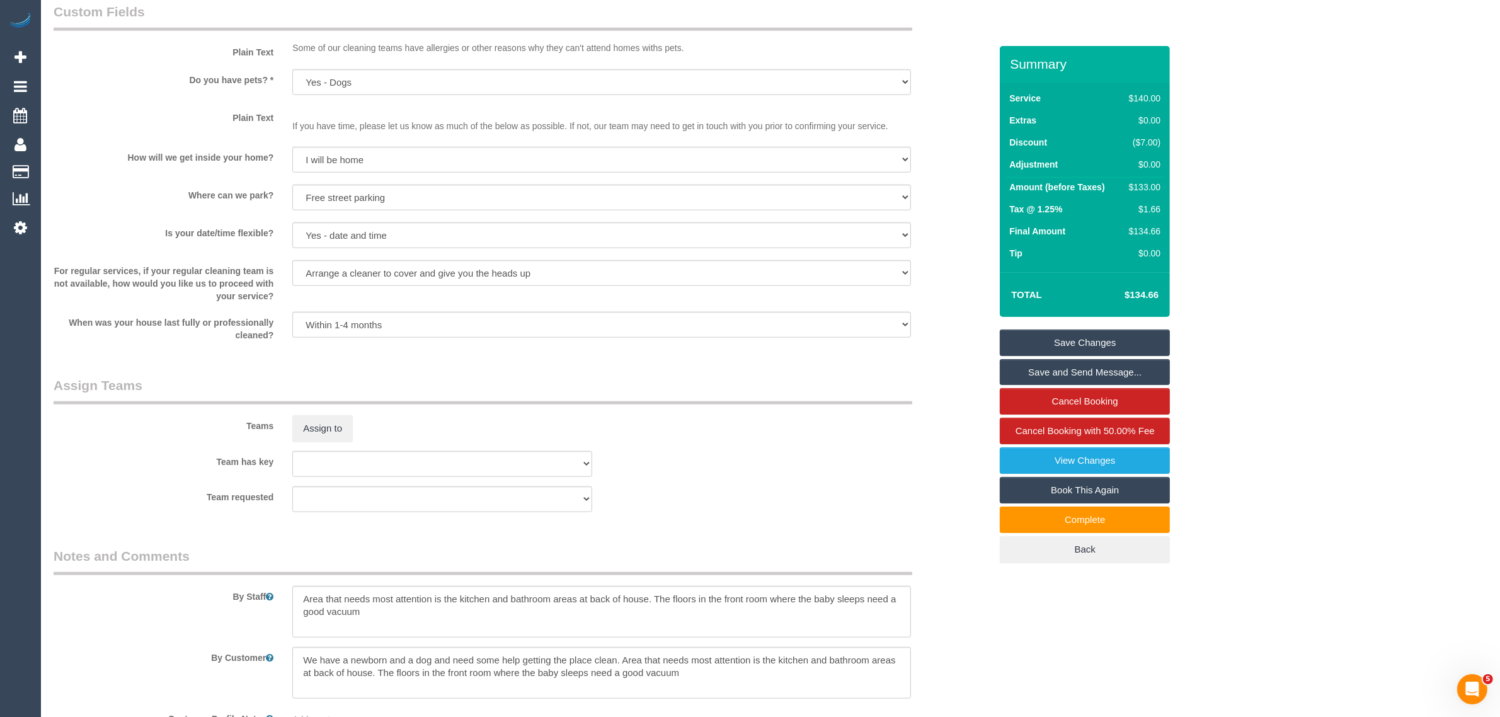
click at [842, 462] on div "Team has key (0) Office (0) Raunak Test Account (1) Debbie Brodjanac (FT) (1) H…" at bounding box center [522, 464] width 956 height 26
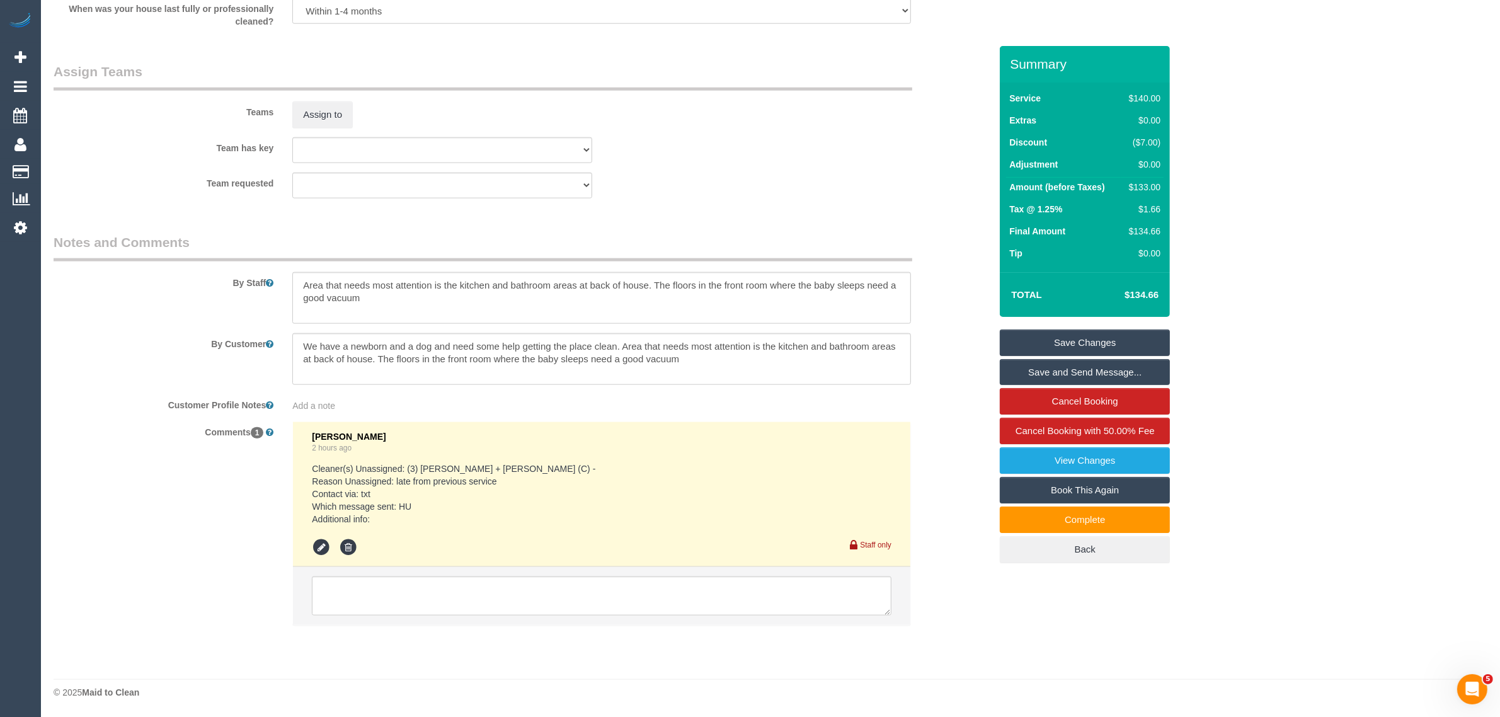
scroll to position [1484, 0]
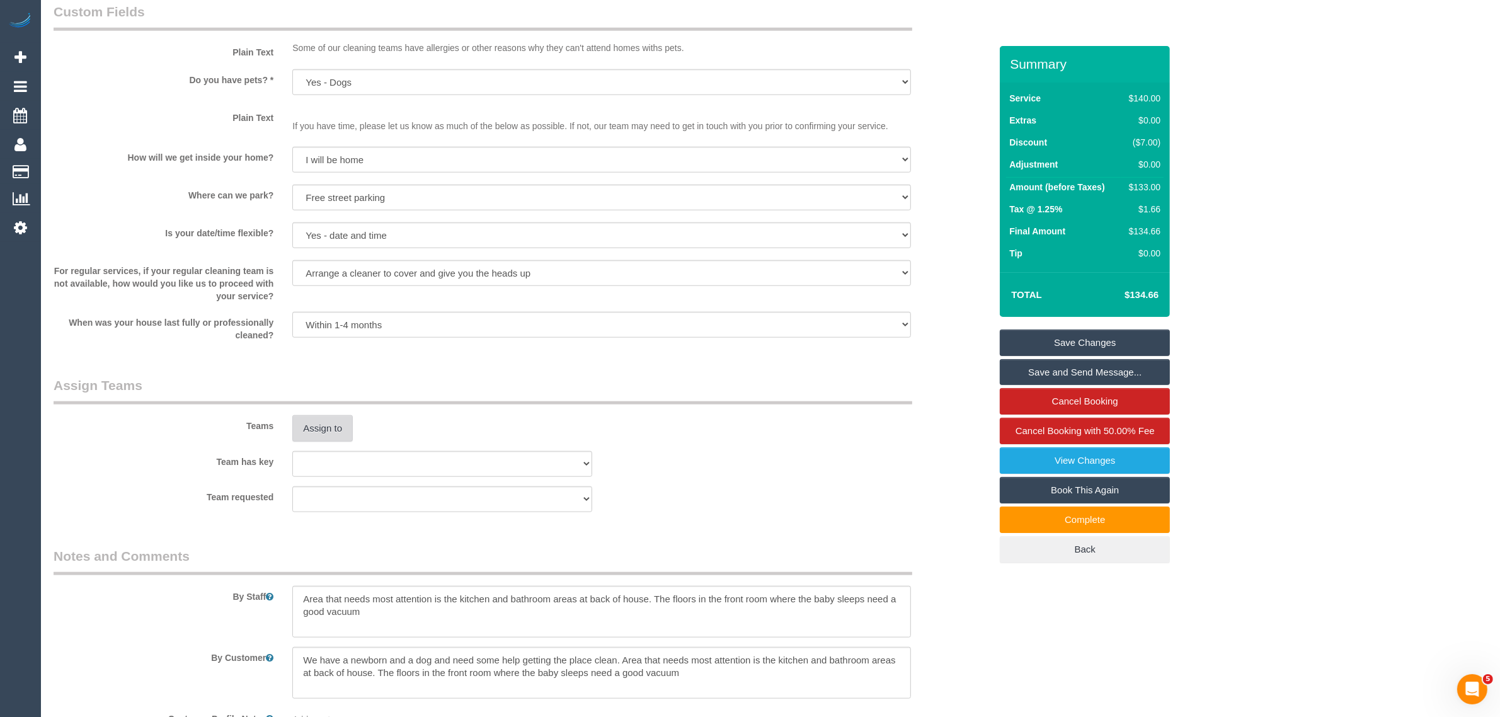
click at [341, 433] on button "Assign to" at bounding box center [322, 428] width 60 height 26
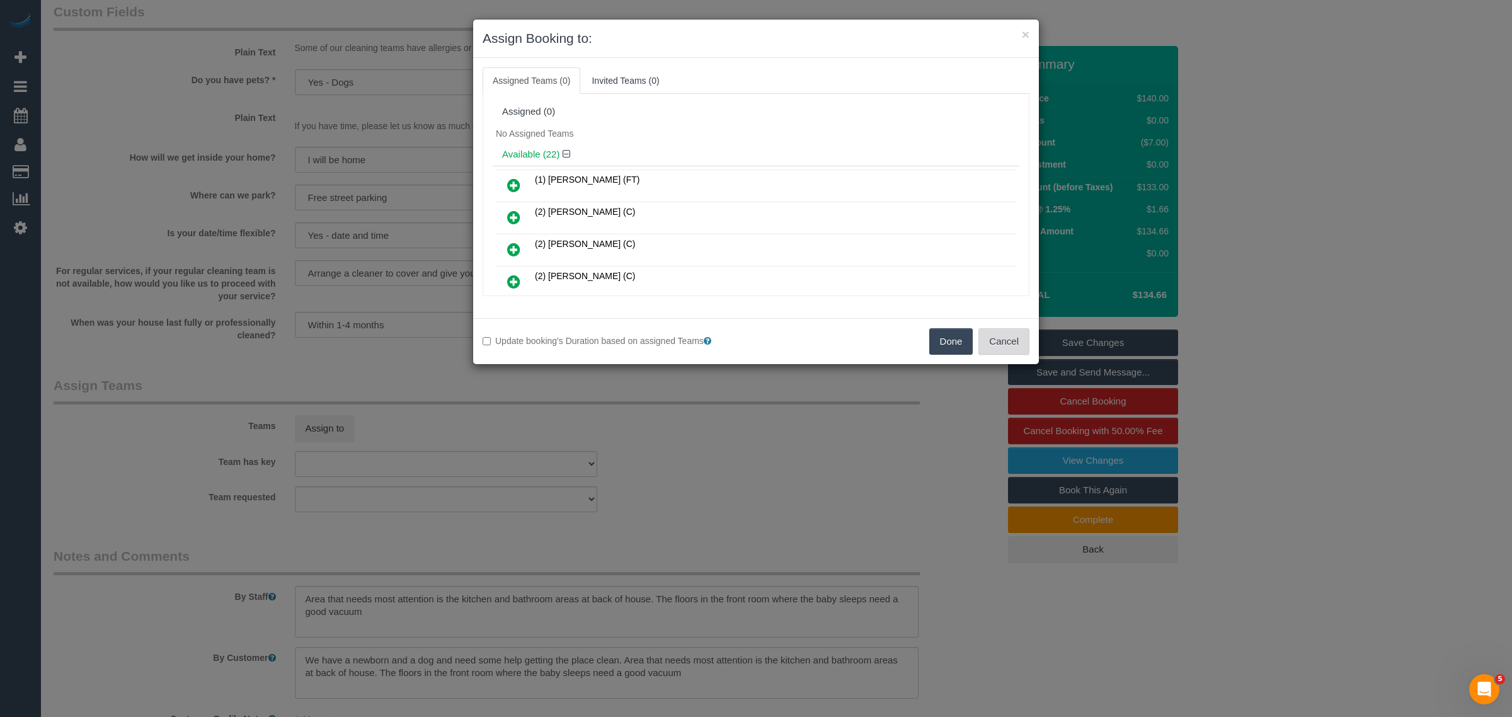
click at [990, 341] on button "Cancel" at bounding box center [1003, 341] width 51 height 26
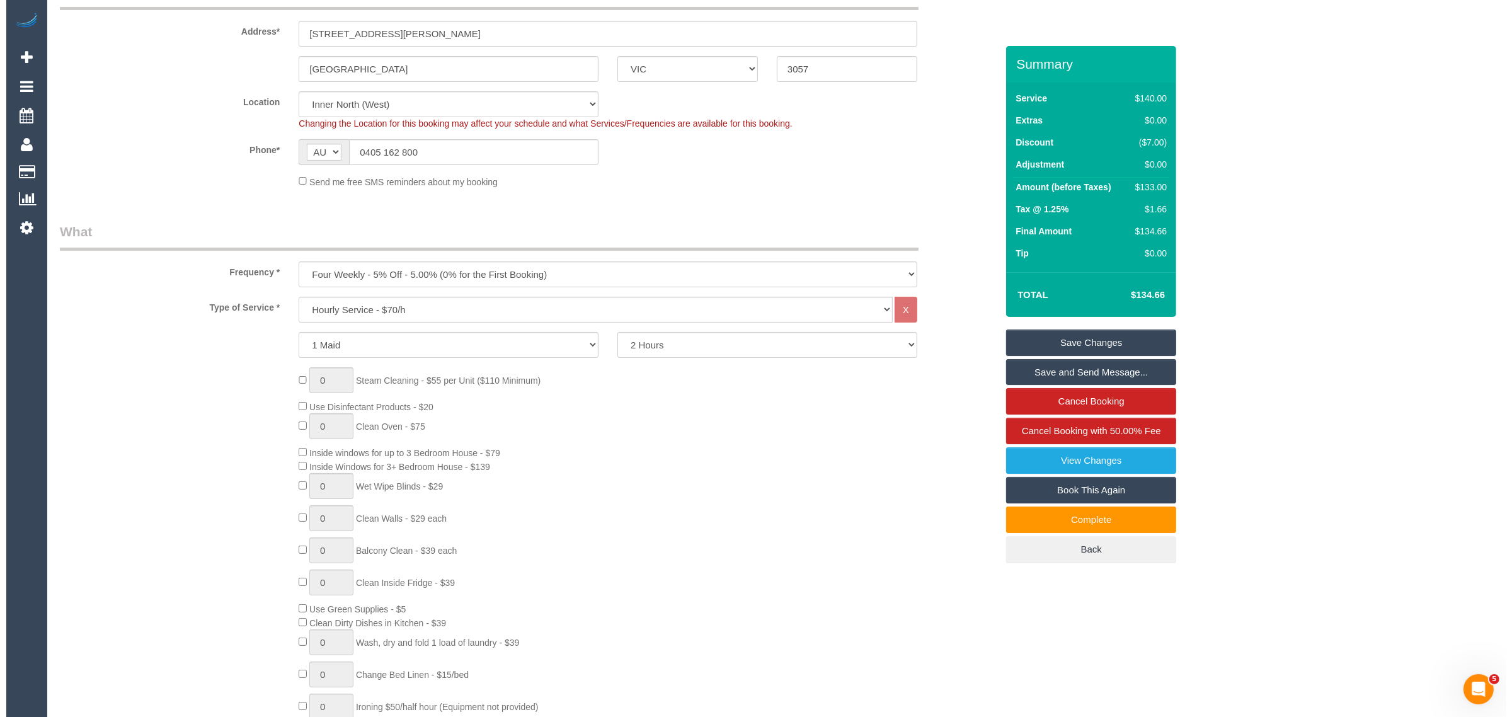
scroll to position [224, 0]
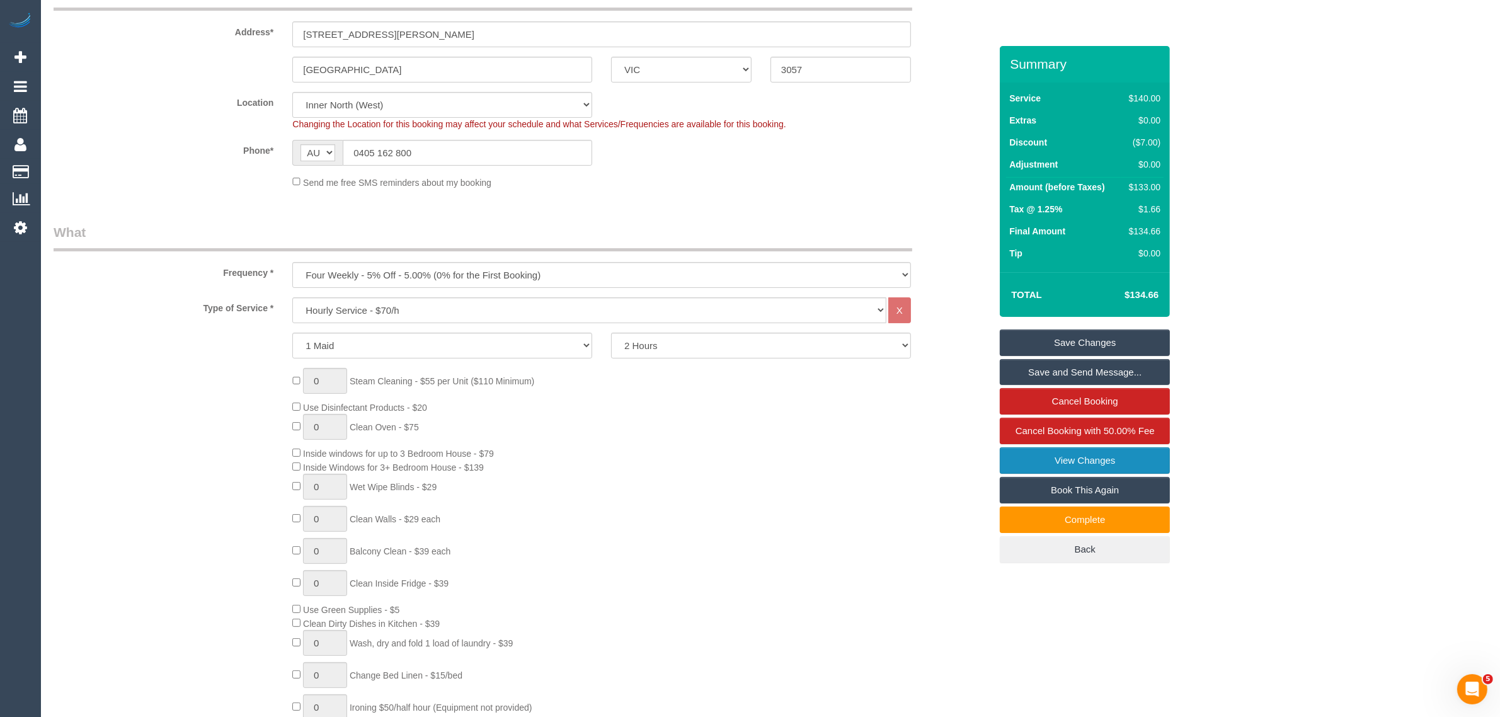
click at [1049, 455] on link "View Changes" at bounding box center [1085, 460] width 170 height 26
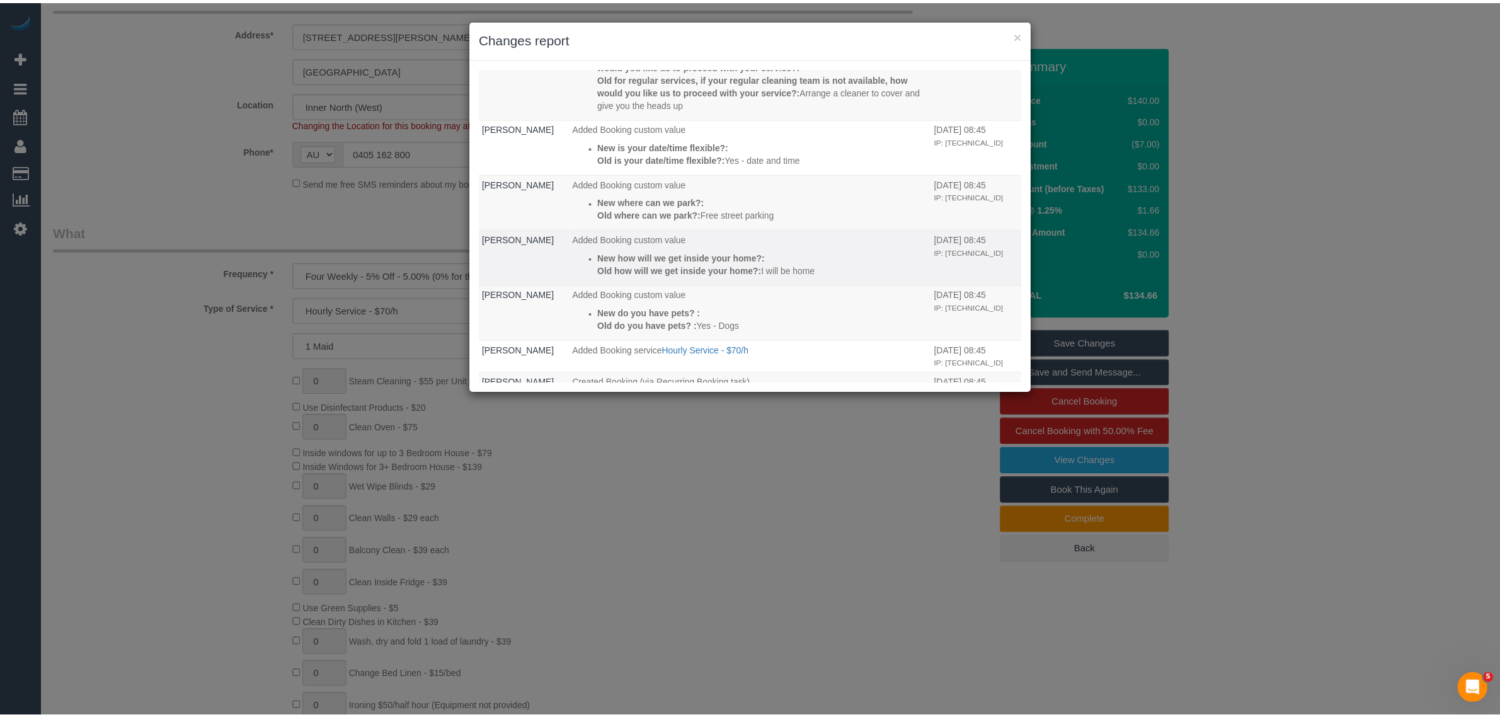
scroll to position [467, 0]
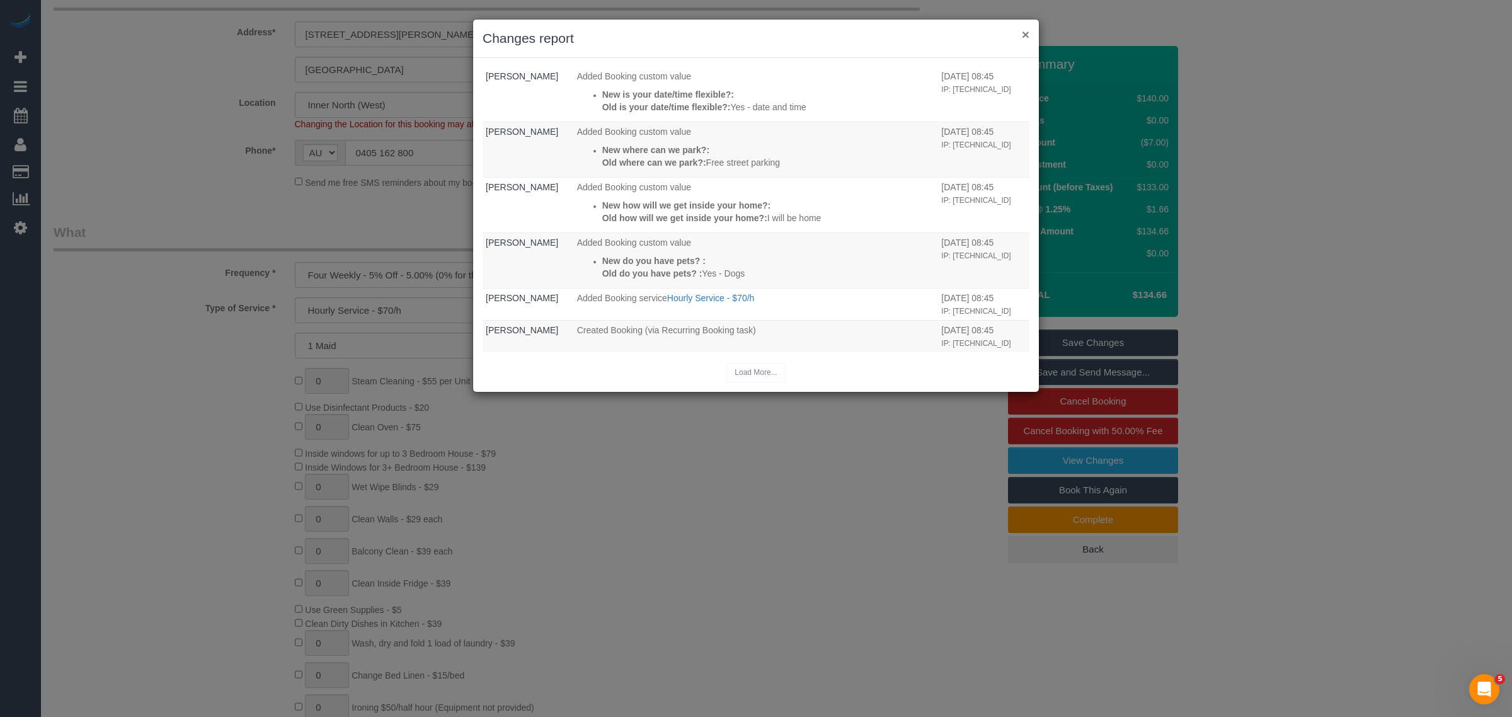
click at [1024, 28] on button "×" at bounding box center [1026, 34] width 8 height 13
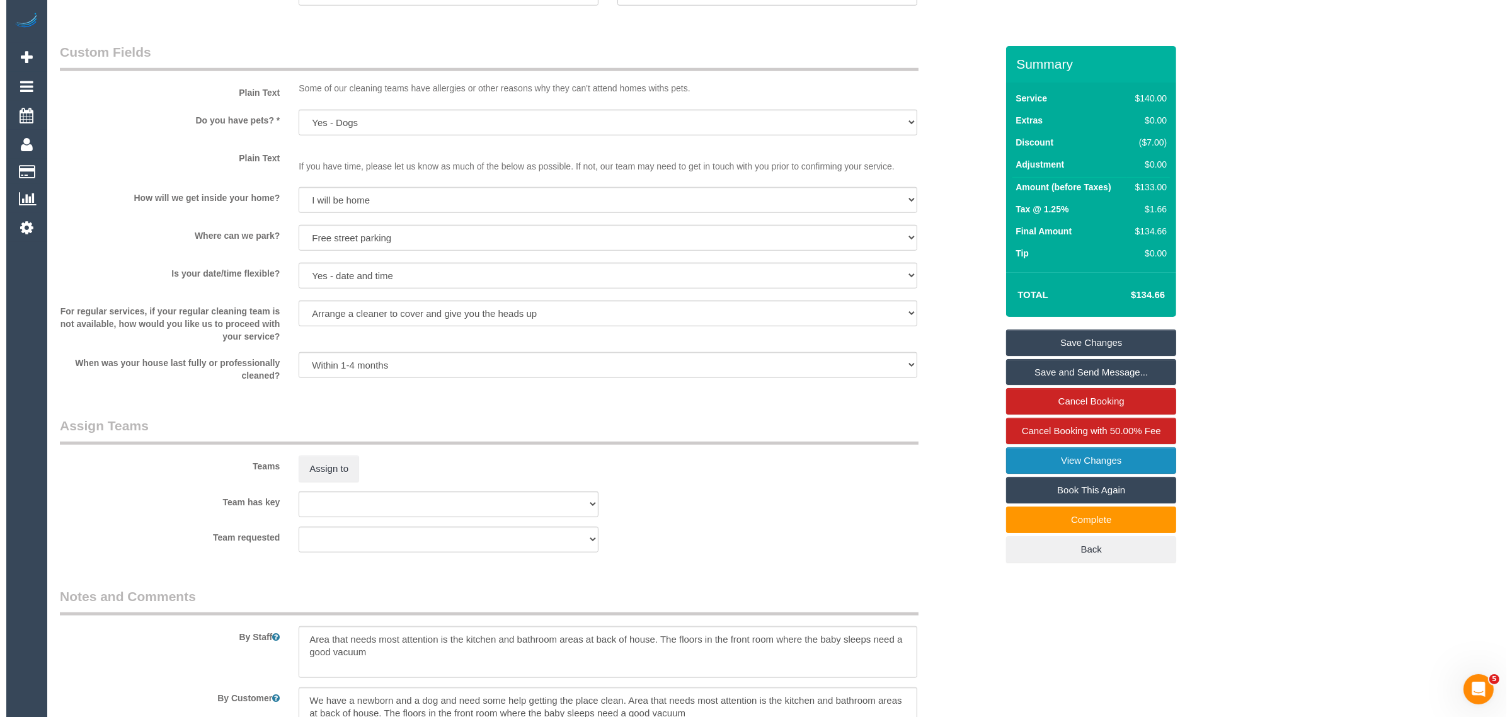
scroll to position [1484, 0]
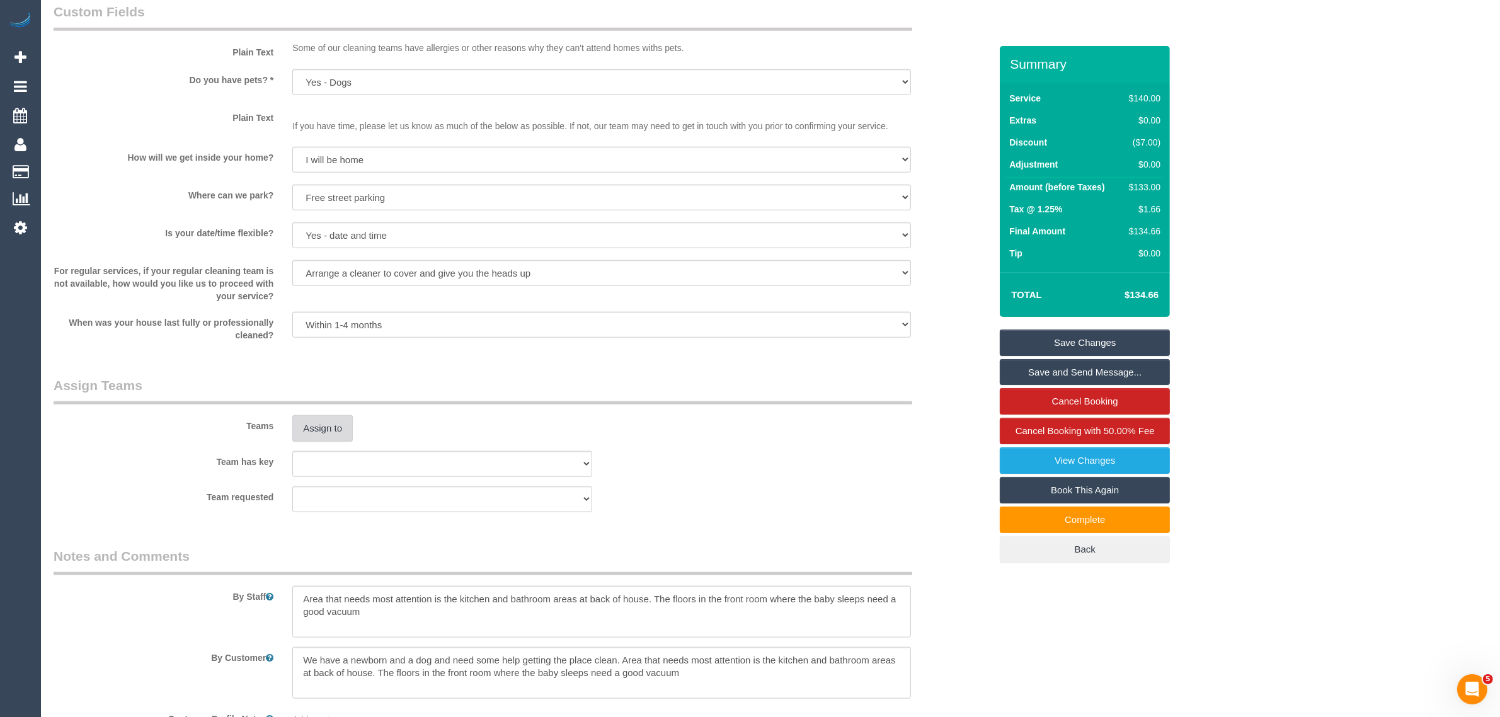
click at [294, 432] on button "Assign to" at bounding box center [322, 428] width 60 height 26
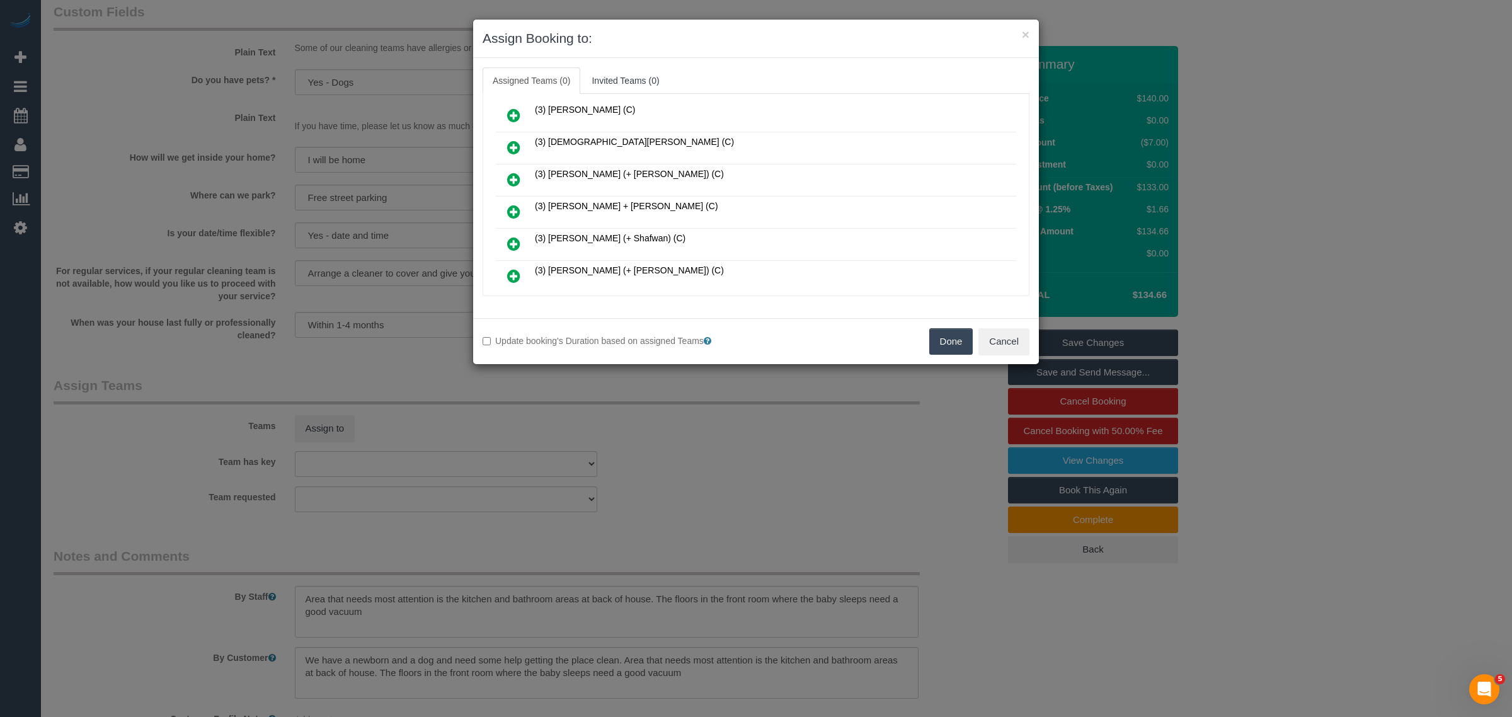
scroll to position [452, 0]
click at [515, 209] on icon at bounding box center [513, 216] width 13 height 15
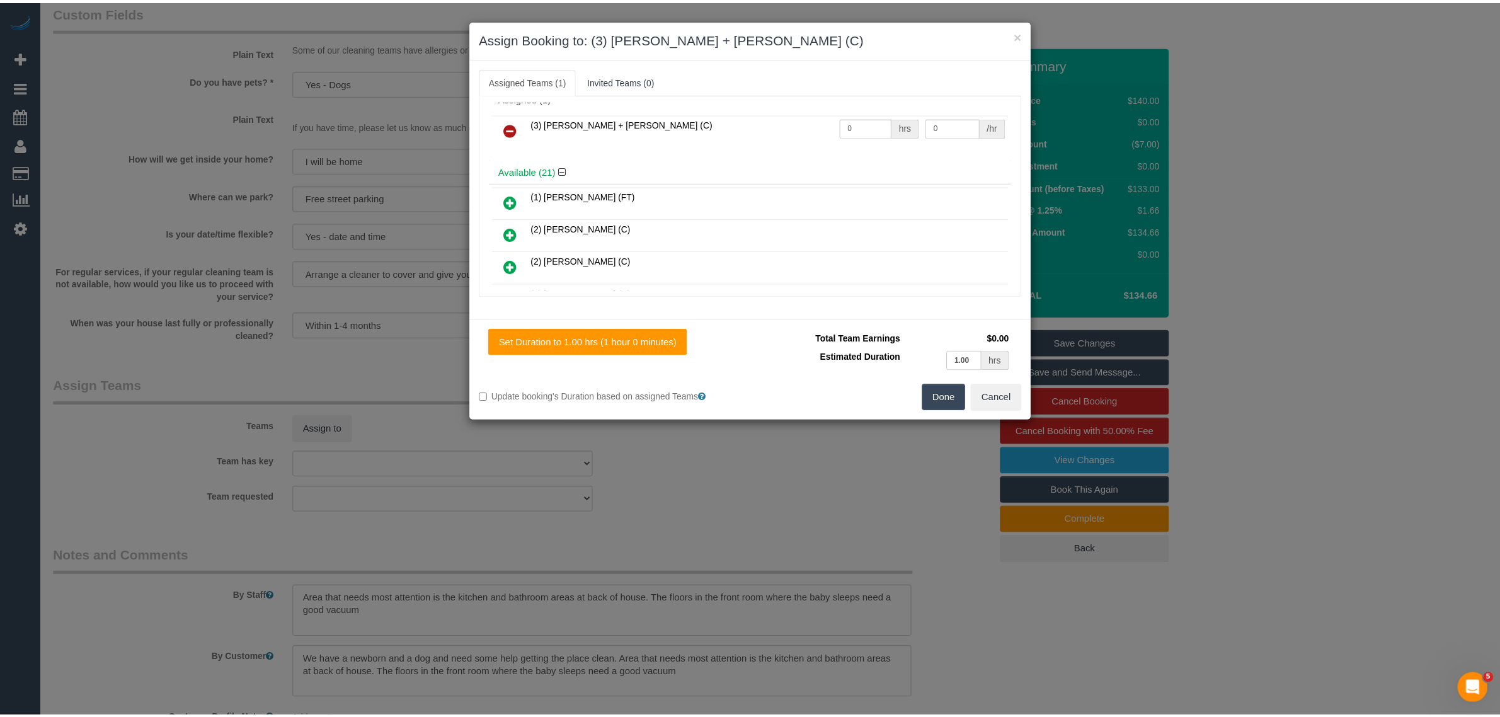
scroll to position [0, 0]
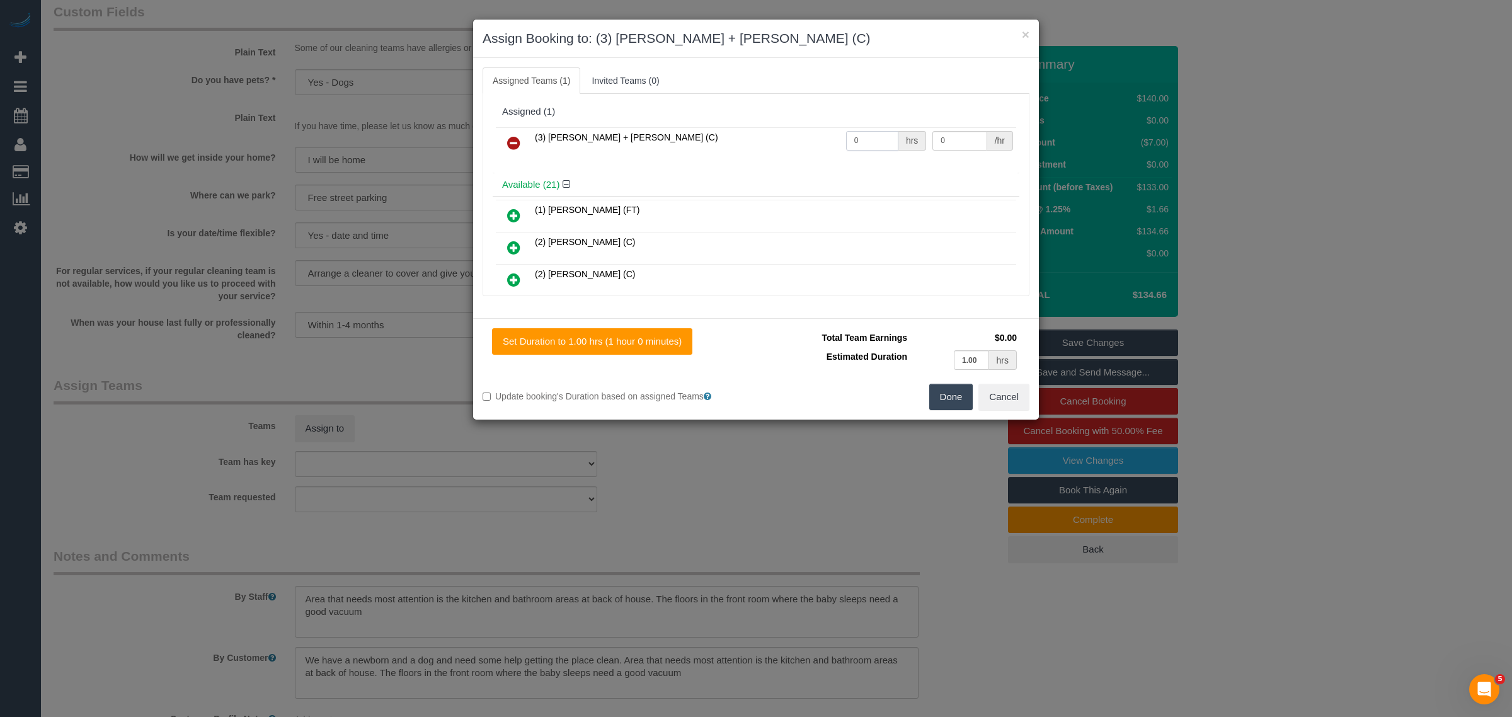
click at [864, 134] on input "0" at bounding box center [872, 141] width 52 height 20
type input "2"
type input "35"
click at [946, 389] on button "Done" at bounding box center [951, 397] width 44 height 26
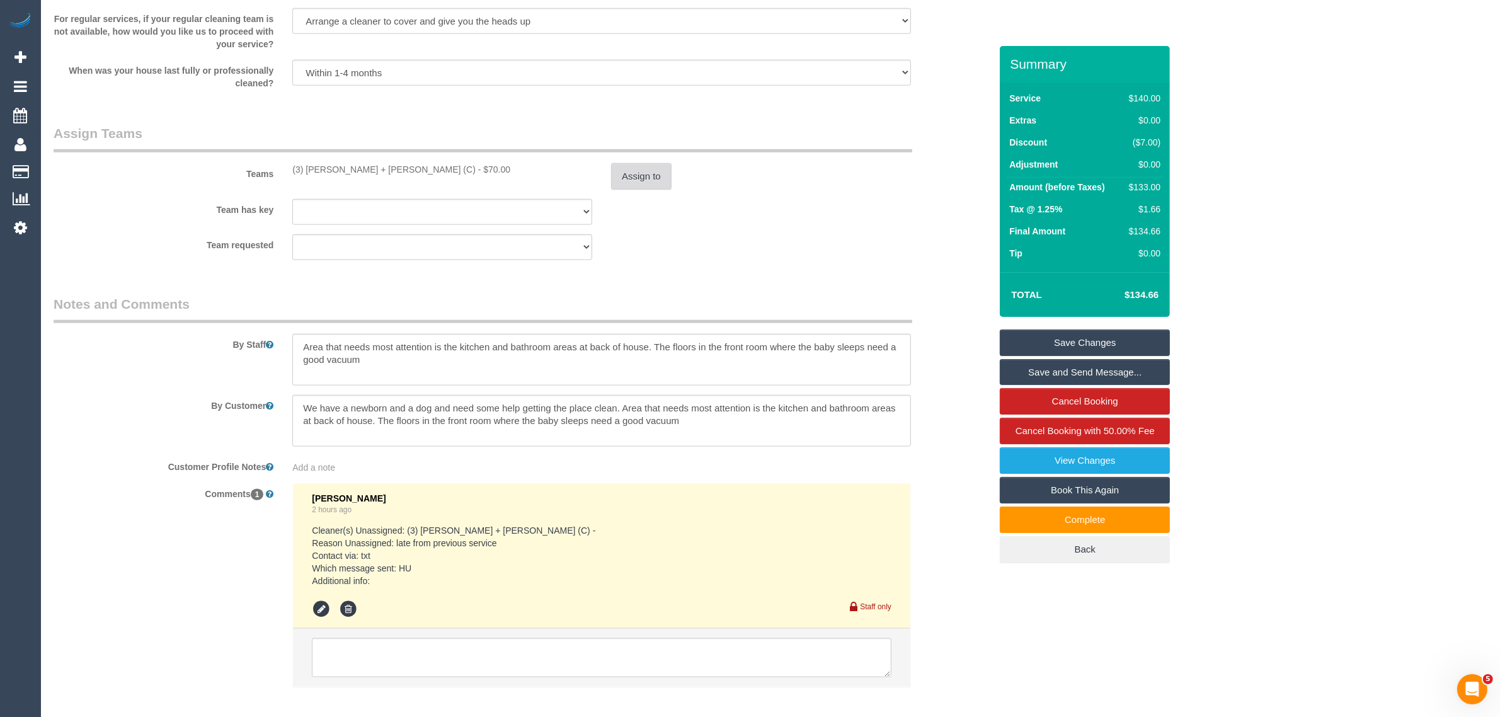
scroll to position [1799, 0]
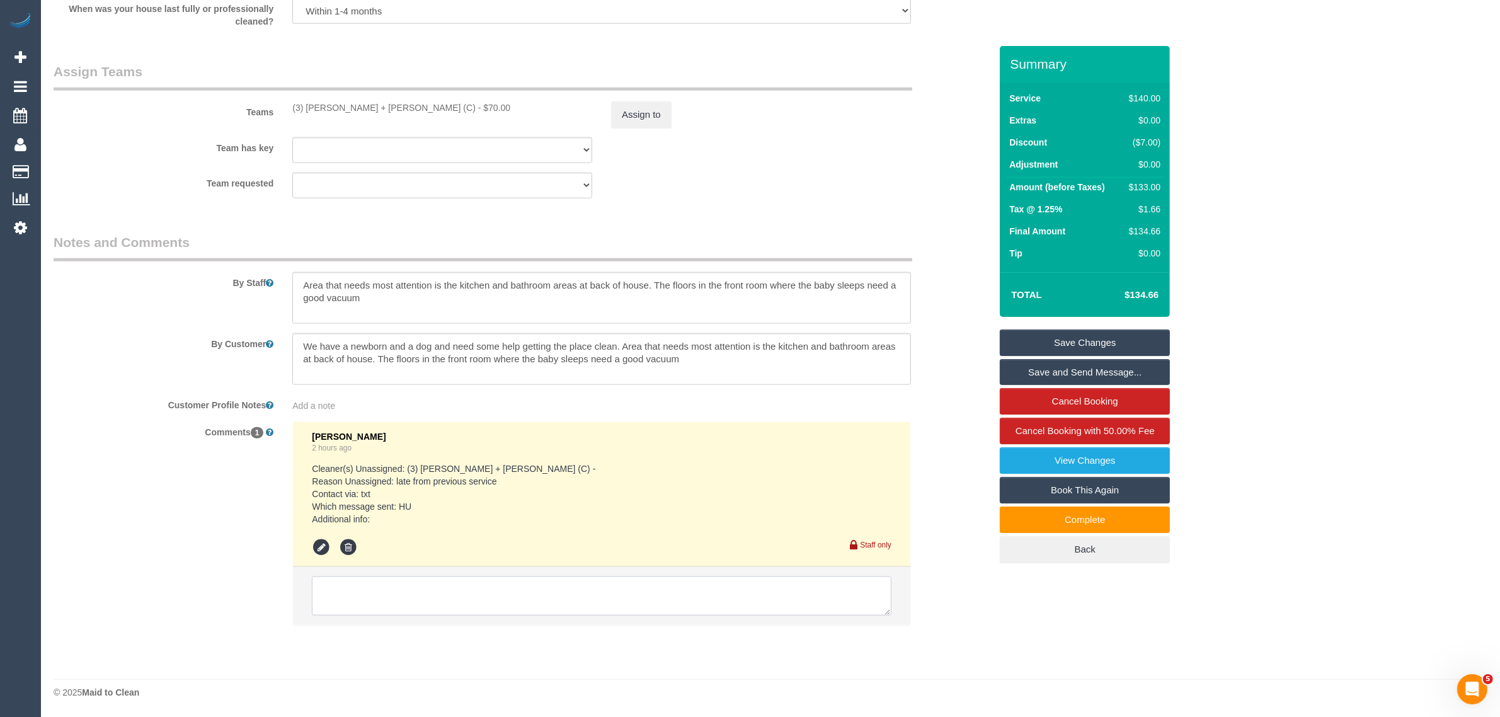
click at [599, 600] on textarea at bounding box center [602, 595] width 580 height 39
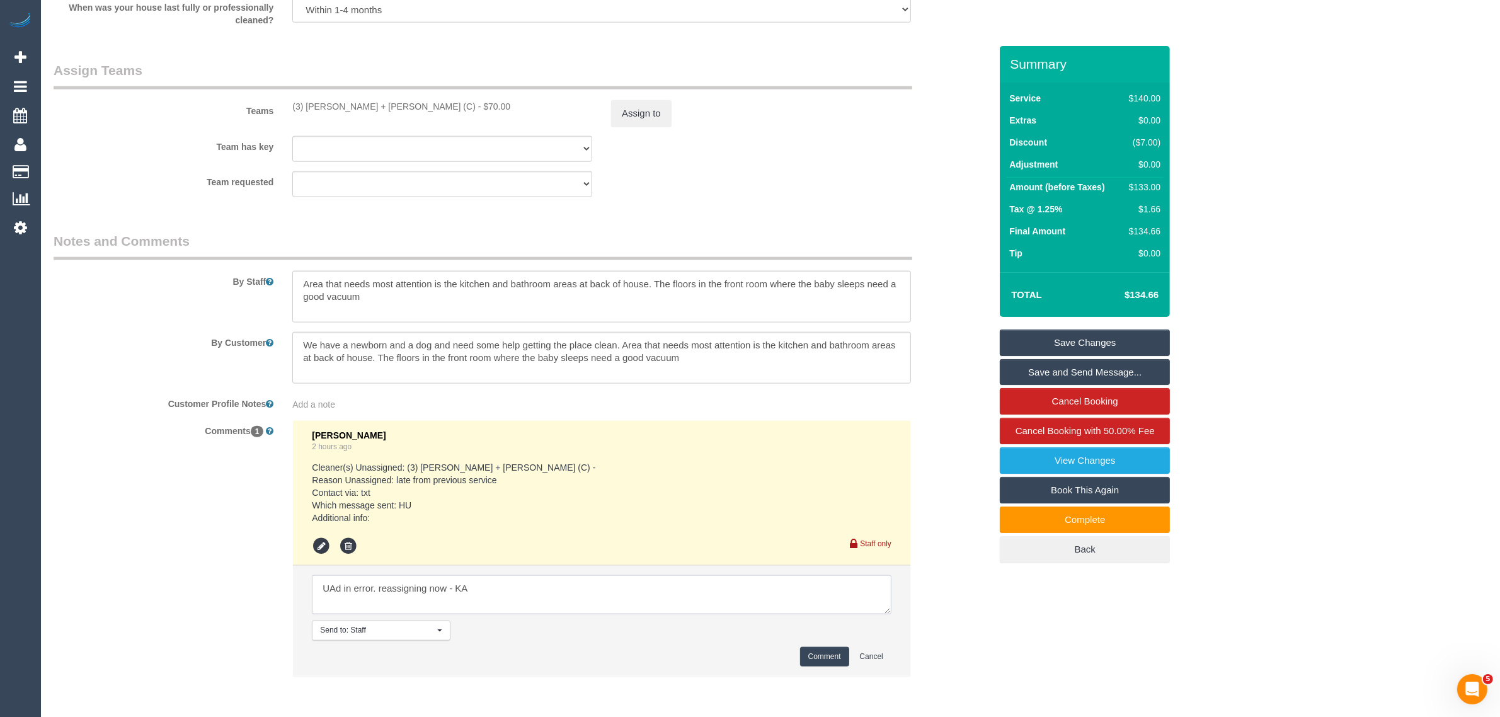
type textarea "UAd in error. reassigning now - KA"
click at [803, 652] on button "Comment" at bounding box center [824, 657] width 49 height 20
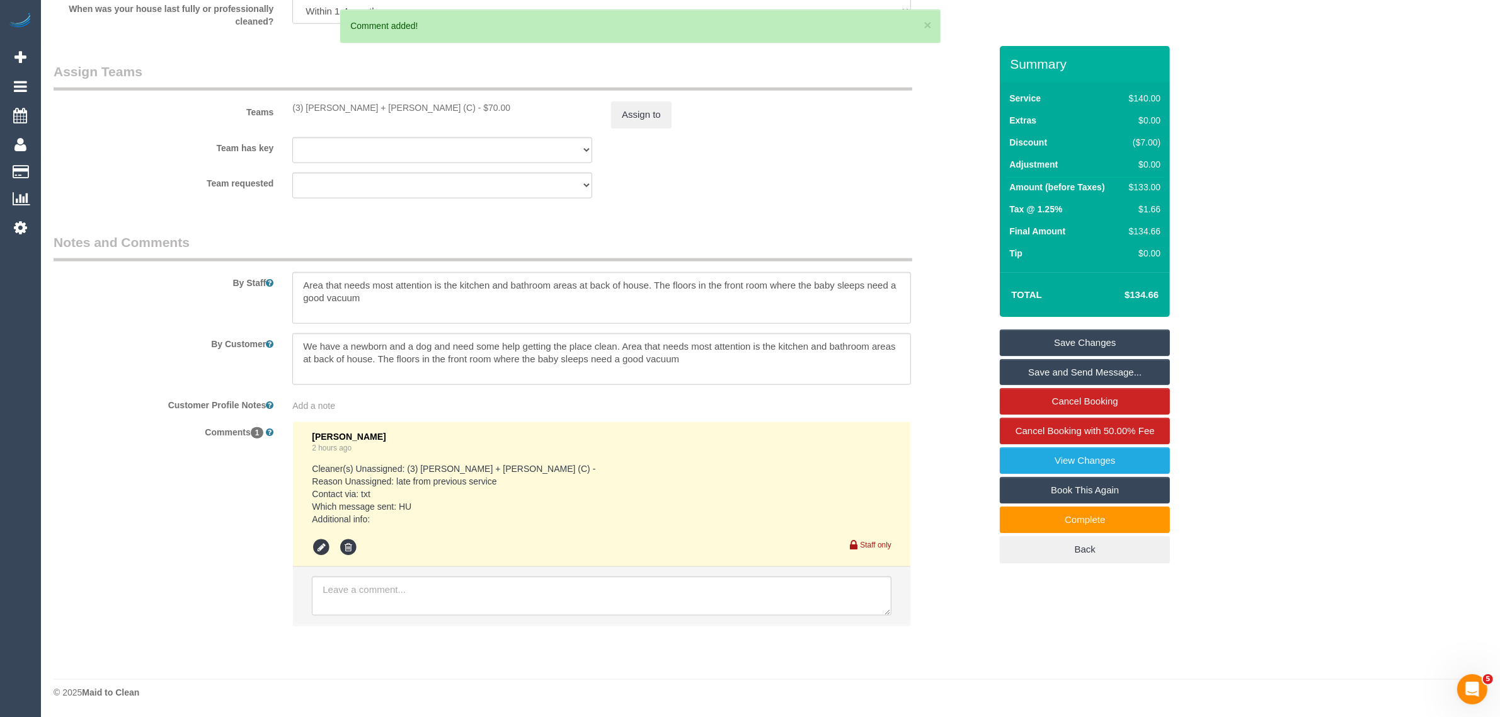
click at [1107, 338] on link "Save Changes" at bounding box center [1085, 342] width 170 height 26
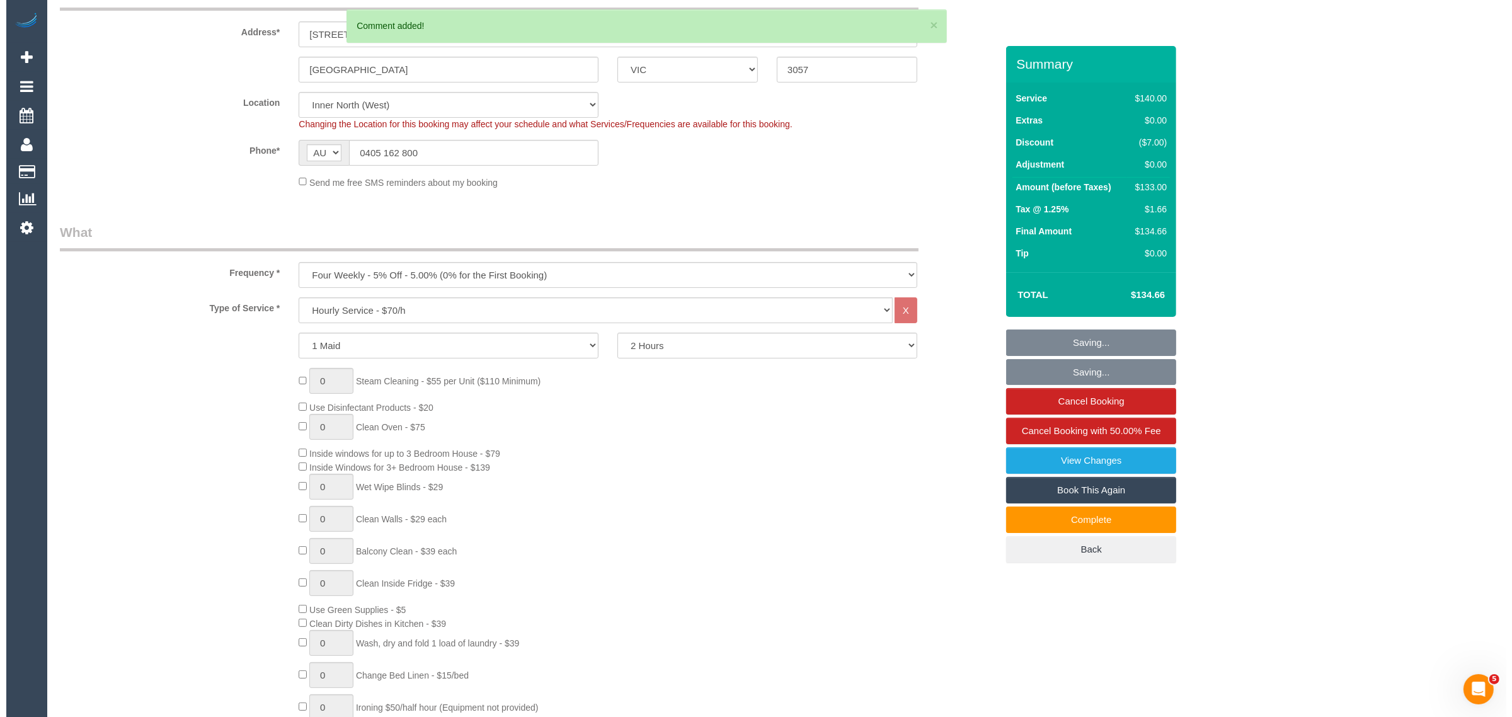
scroll to position [0, 0]
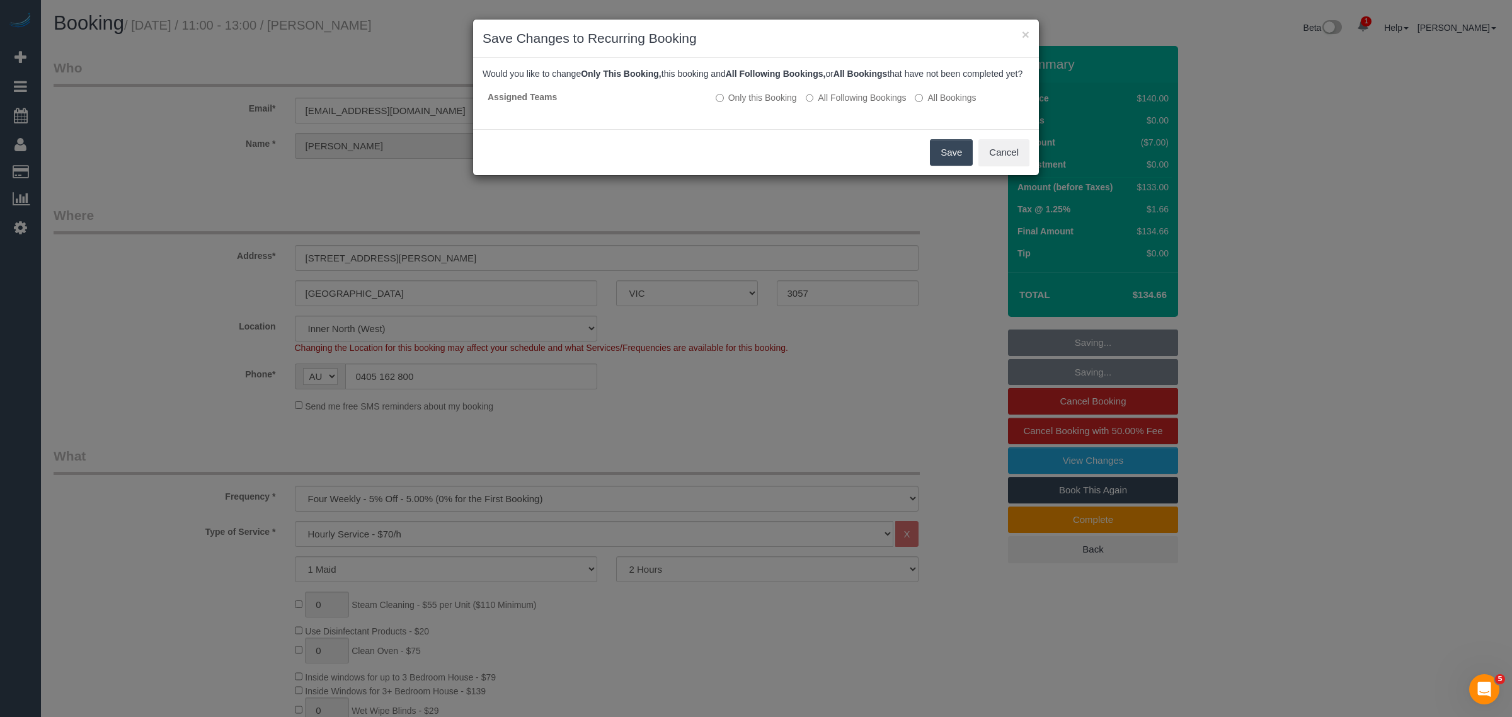
click at [944, 163] on button "Save" at bounding box center [951, 152] width 43 height 26
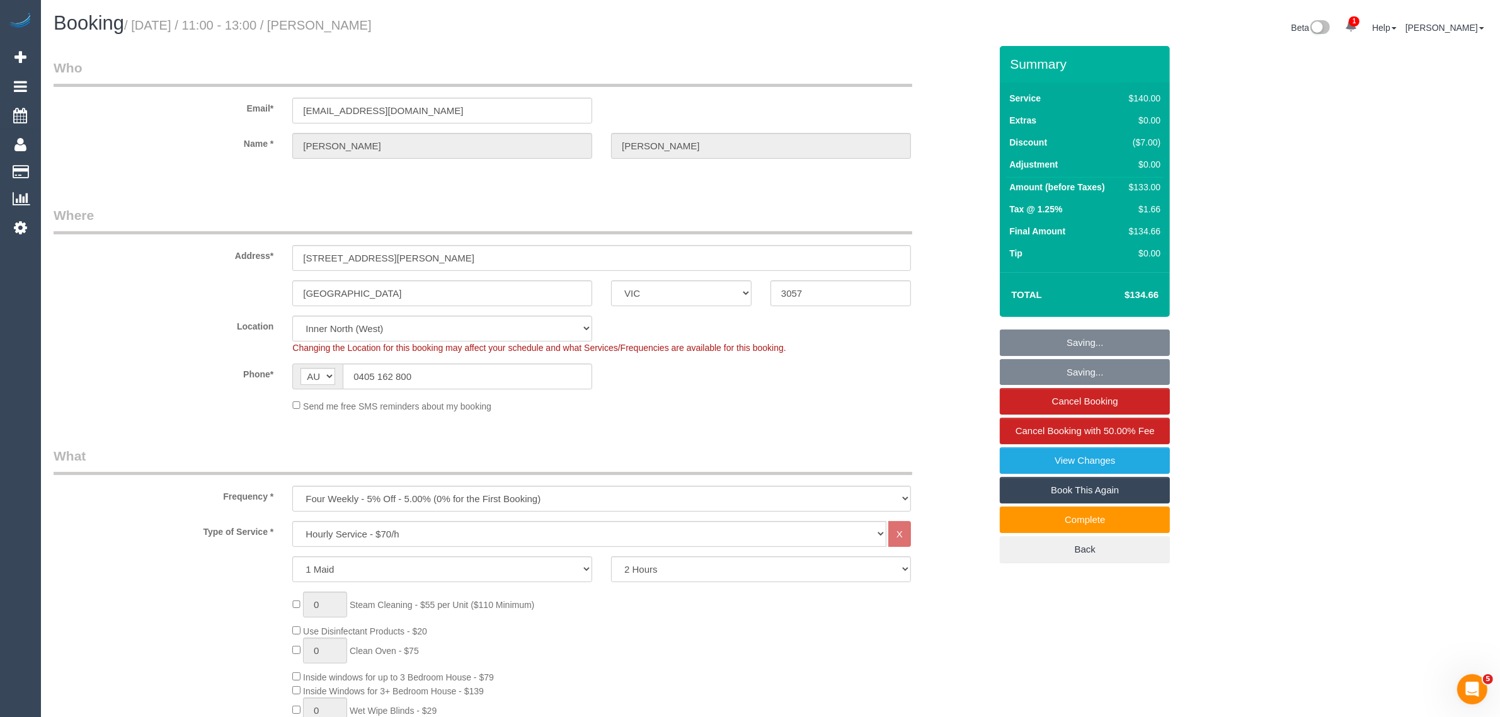
drag, startPoint x: 461, startPoint y: 16, endPoint x: 348, endPoint y: 21, distance: 113.5
click at [348, 21] on h1 "Booking / September 18, 2025 / 11:00 - 13:00 / Stephanie Powell" at bounding box center [407, 23] width 707 height 21
copy small "Stephanie Powell"
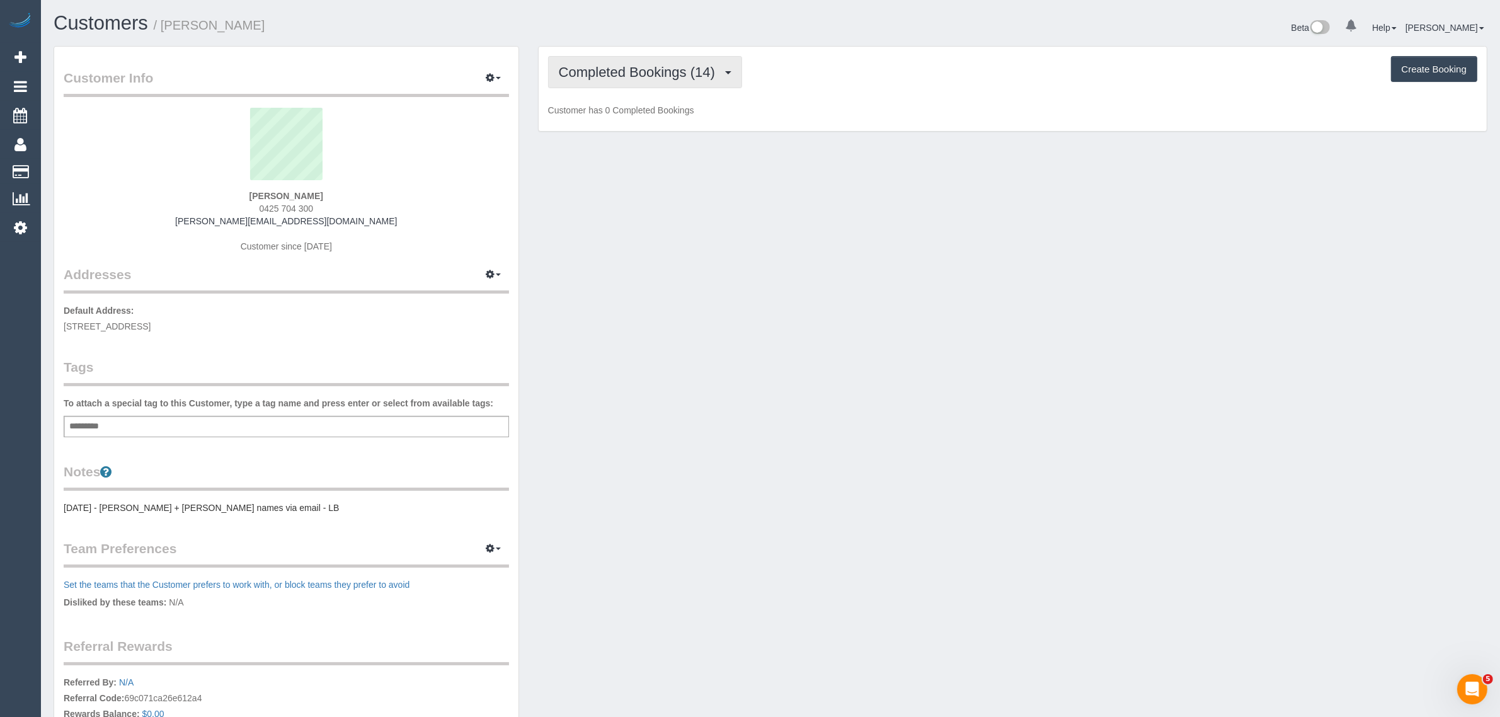
click at [675, 68] on span "Completed Bookings (14)" at bounding box center [640, 72] width 163 height 16
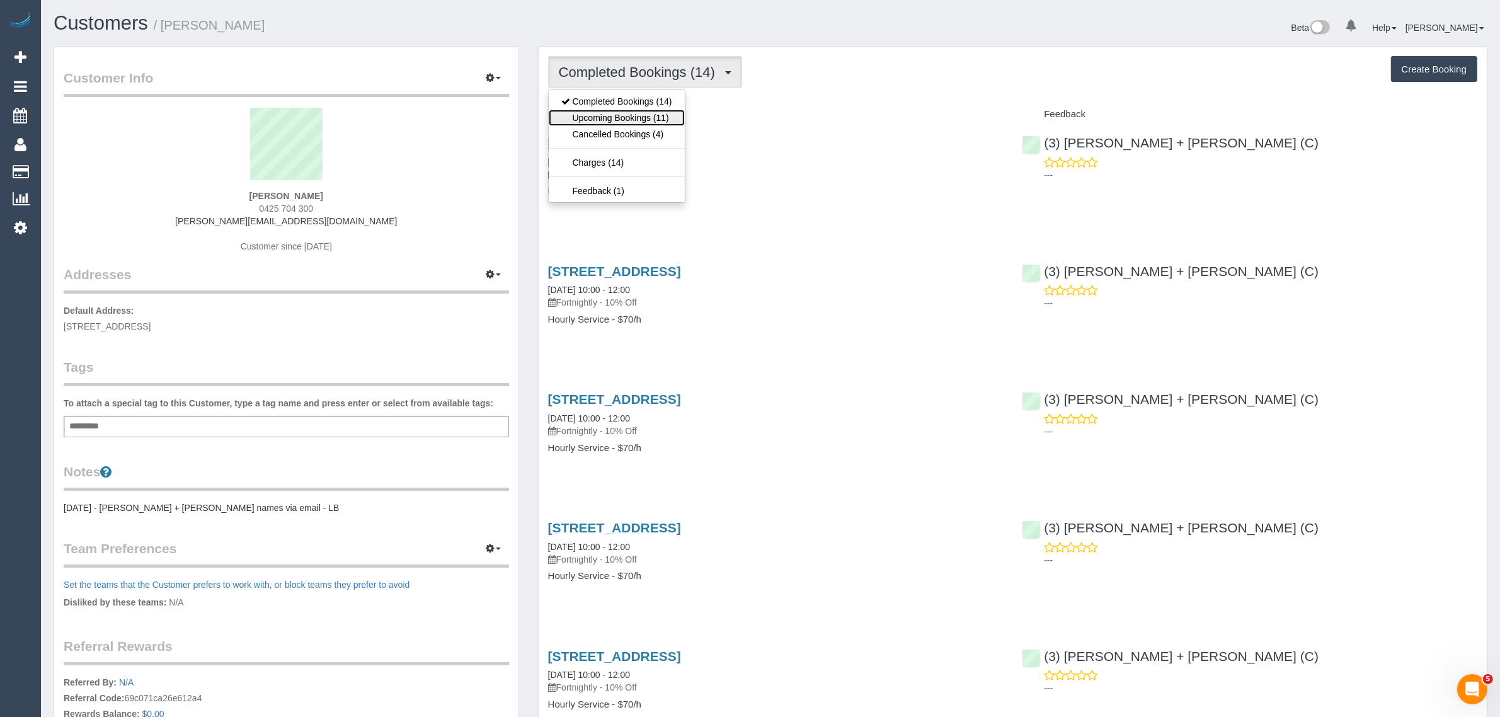
drag, startPoint x: 646, startPoint y: 111, endPoint x: 674, endPoint y: 117, distance: 28.9
click at [646, 111] on link "Upcoming Bookings (11)" at bounding box center [617, 118] width 136 height 16
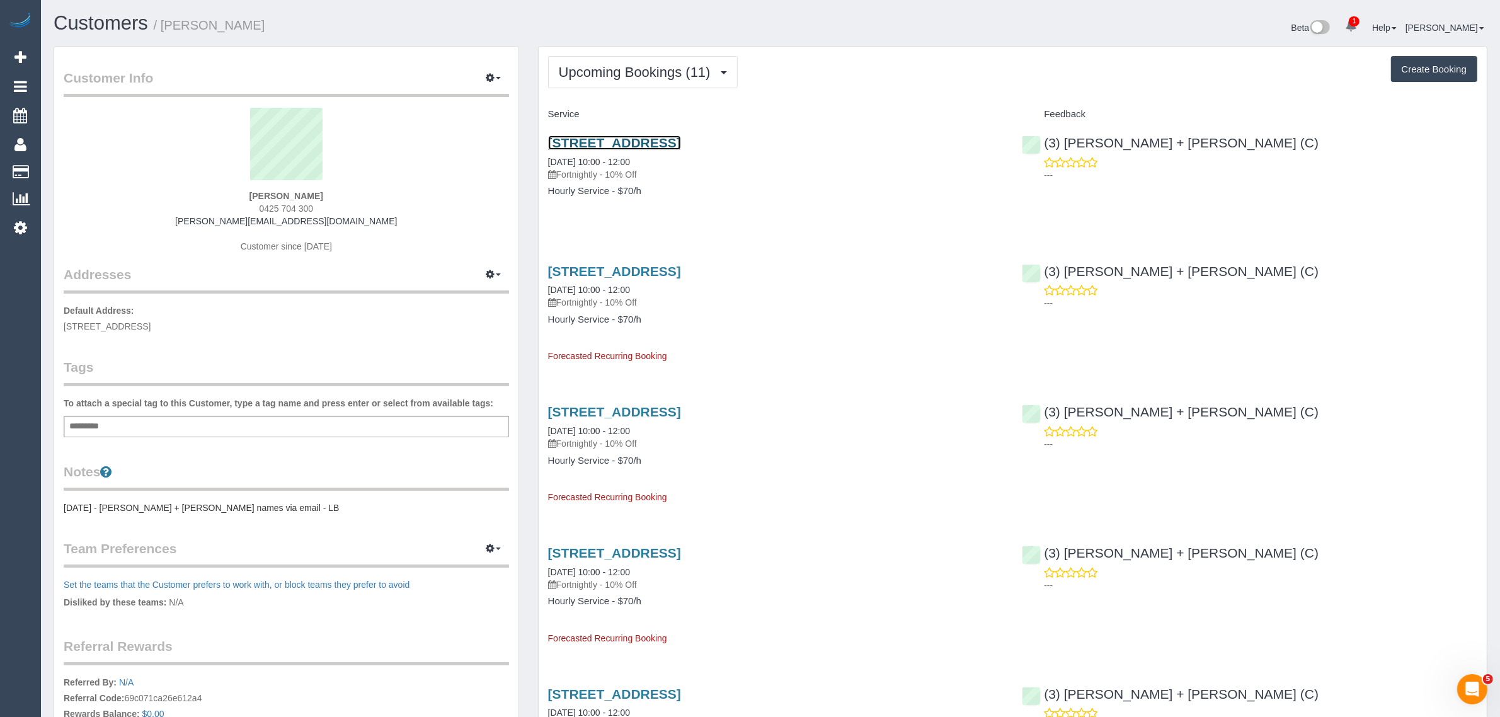
click at [649, 145] on link "[STREET_ADDRESS]" at bounding box center [614, 142] width 133 height 14
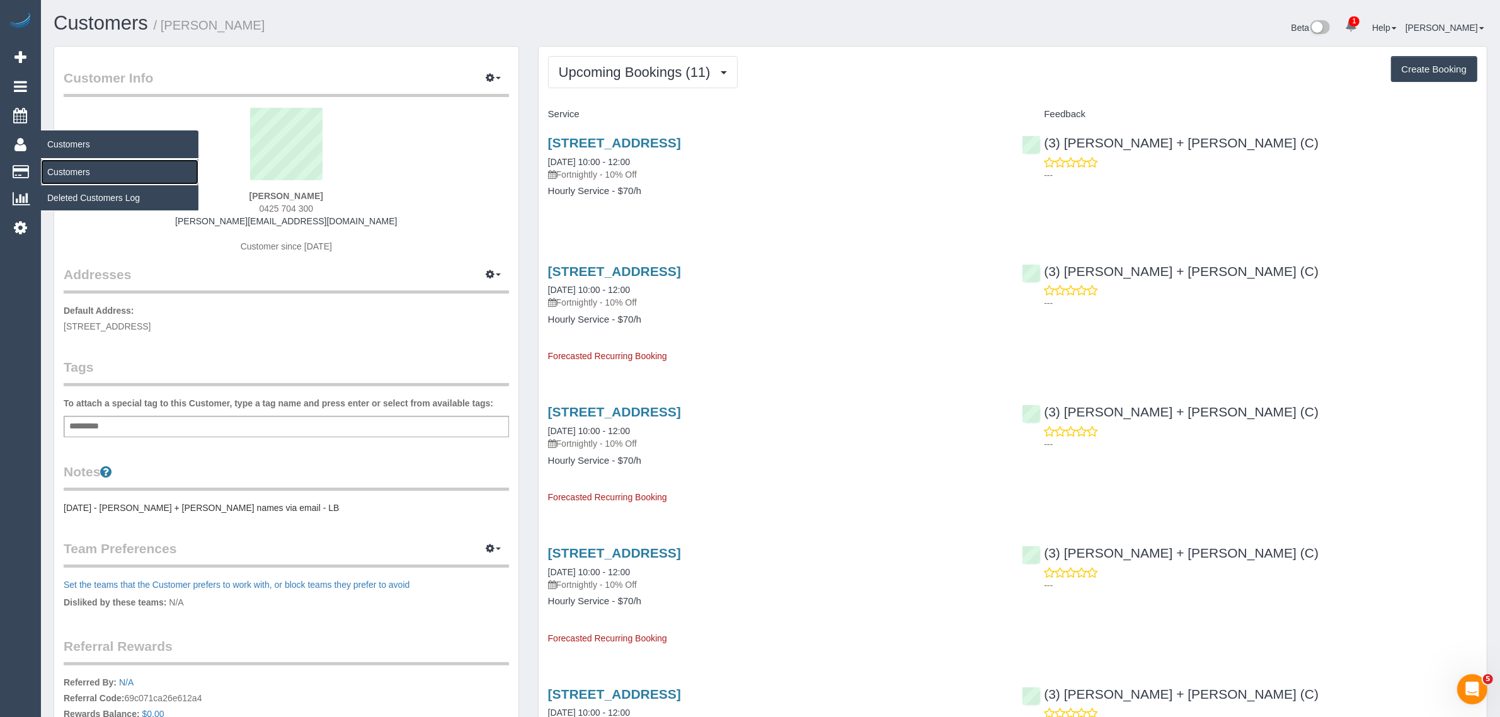
click at [105, 168] on link "Customers" at bounding box center [119, 171] width 157 height 25
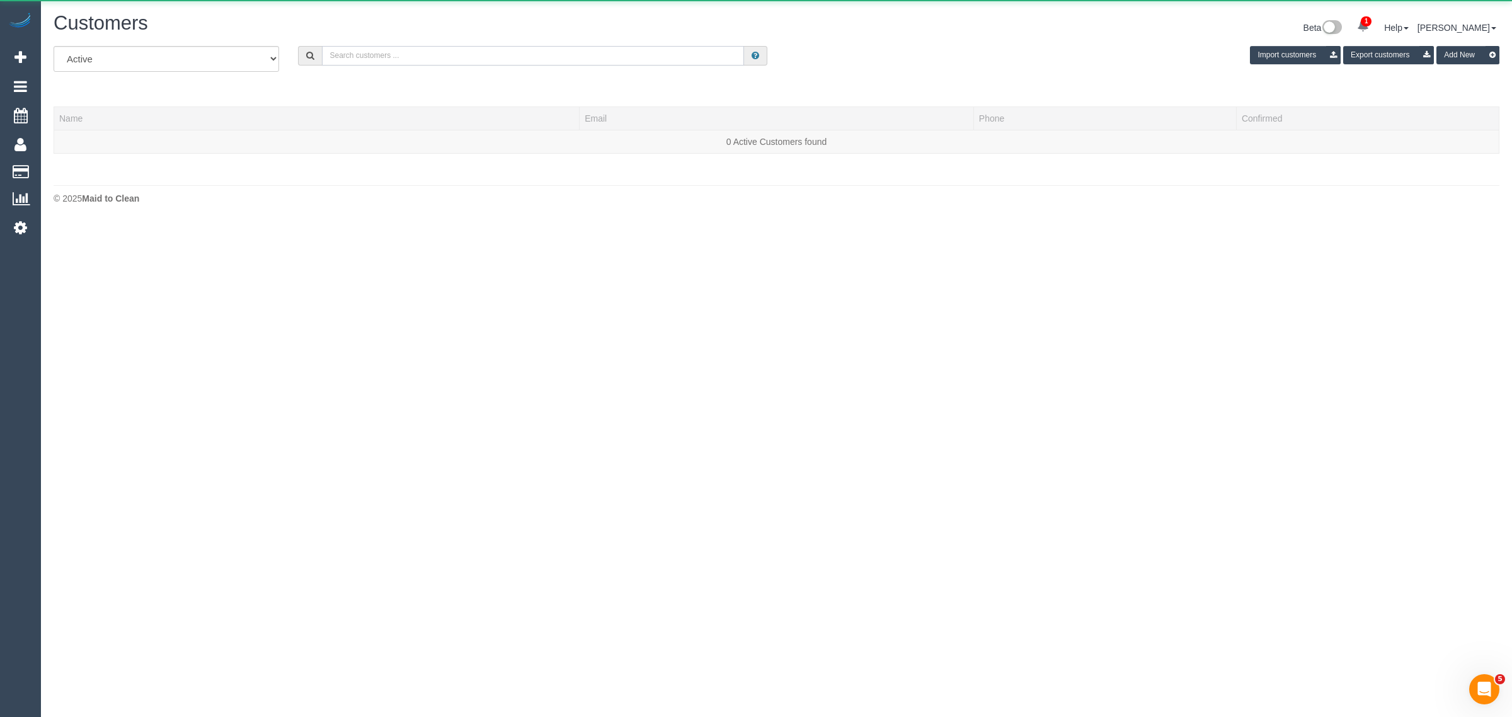
click at [544, 52] on input "text" at bounding box center [533, 56] width 422 height 20
paste input "[PERSON_NAME]"
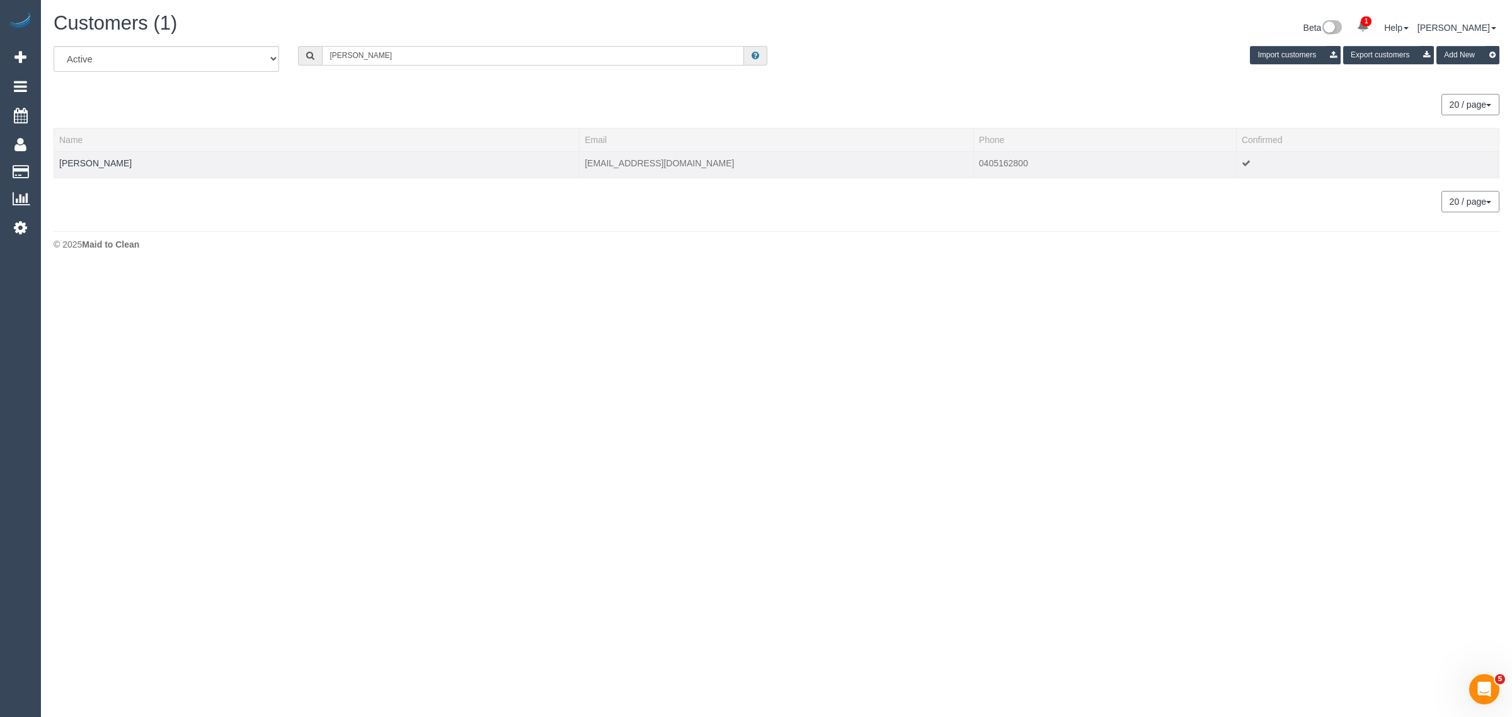
type input "[PERSON_NAME]"
click at [93, 169] on div at bounding box center [316, 170] width 515 height 3
click at [105, 161] on link "[PERSON_NAME]" at bounding box center [95, 163] width 72 height 10
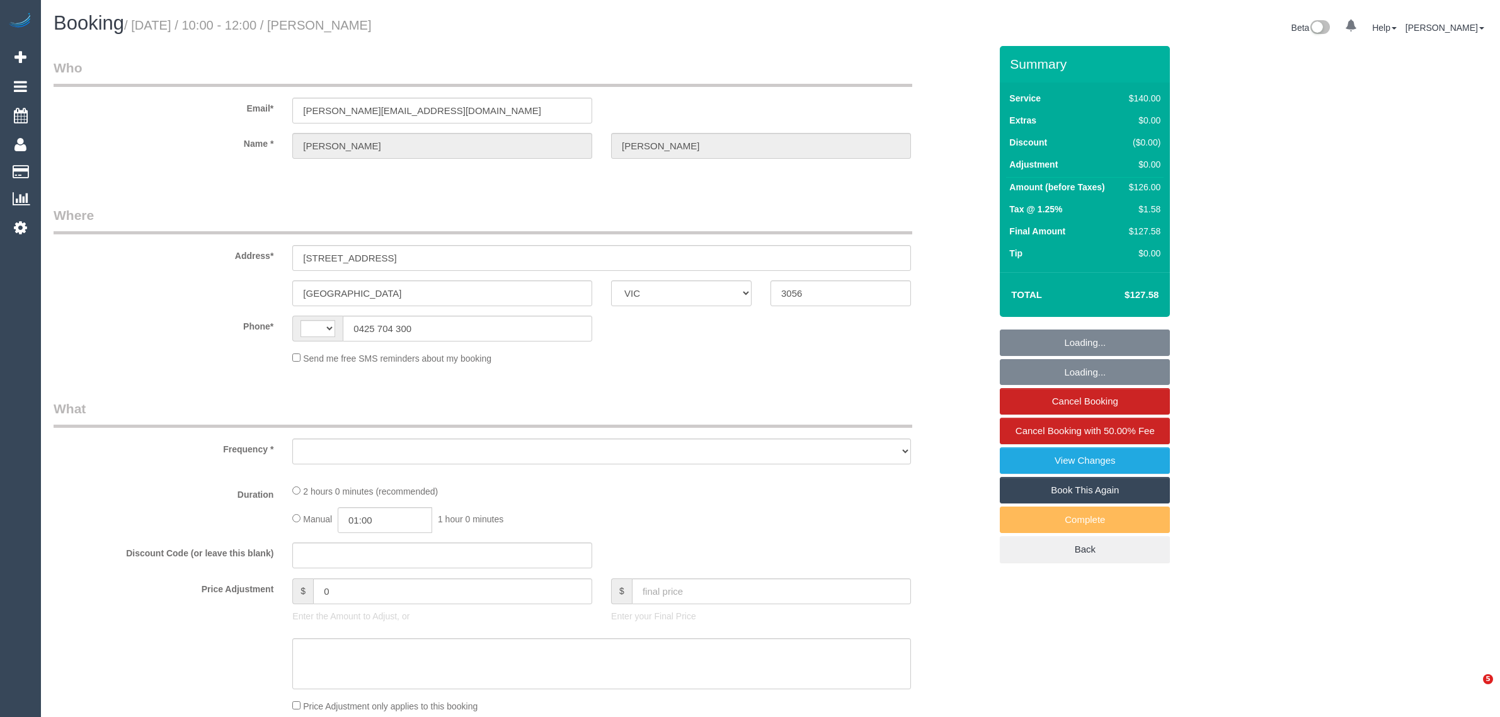
select select "VIC"
select select "string:AU"
select select "object:541"
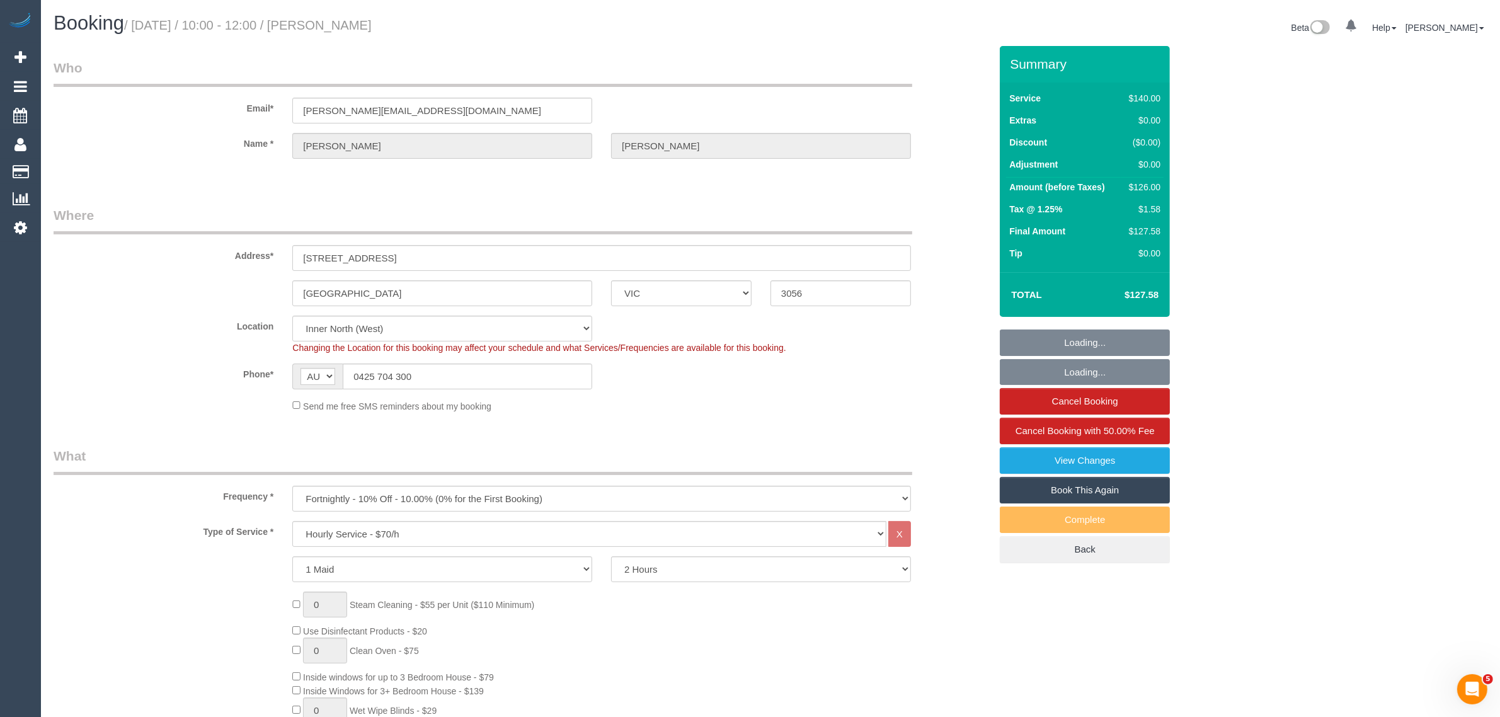
select select "string:stripe-pm_1Qe1oI2GScqysDRVeQJS7noP"
select select "number:28"
select select "number:17"
select select "number:19"
select select "number:22"
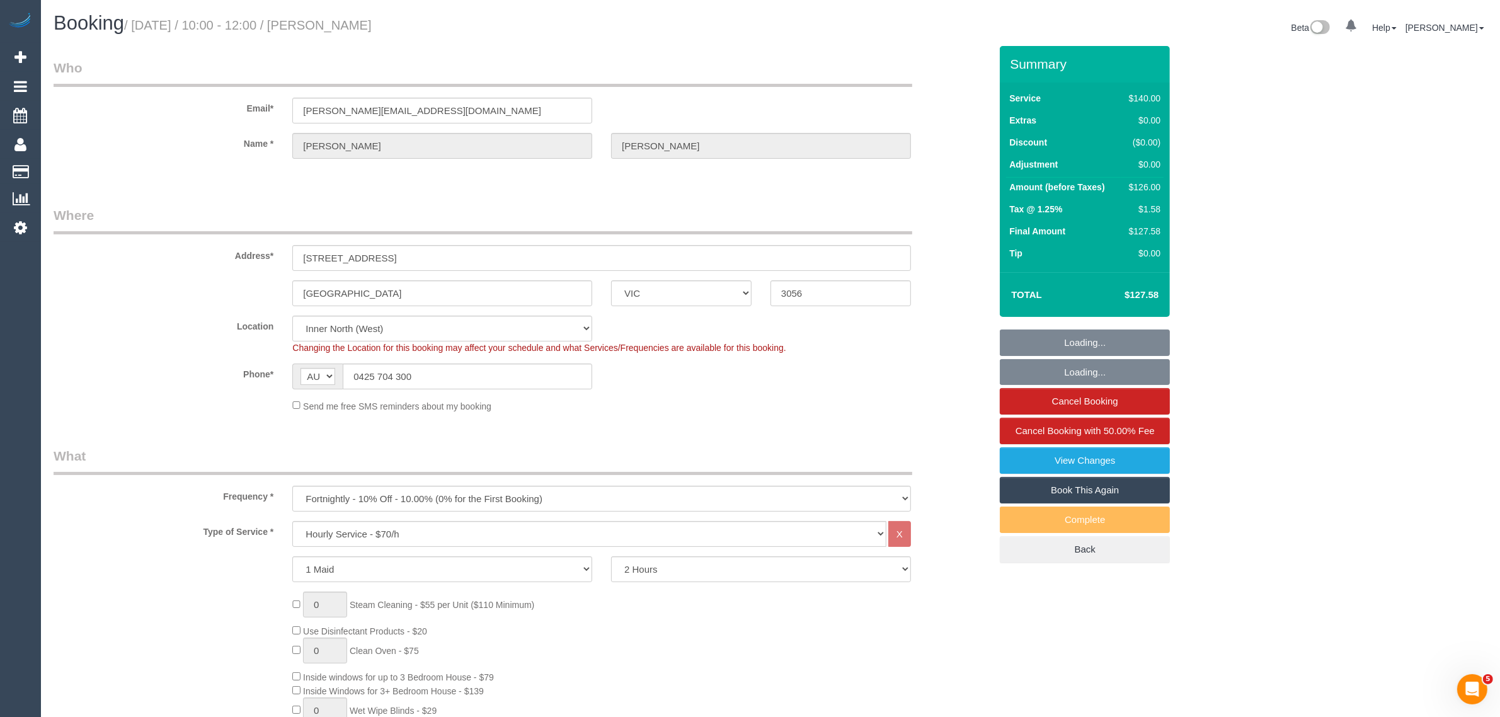
select select "number:35"
select select "number:26"
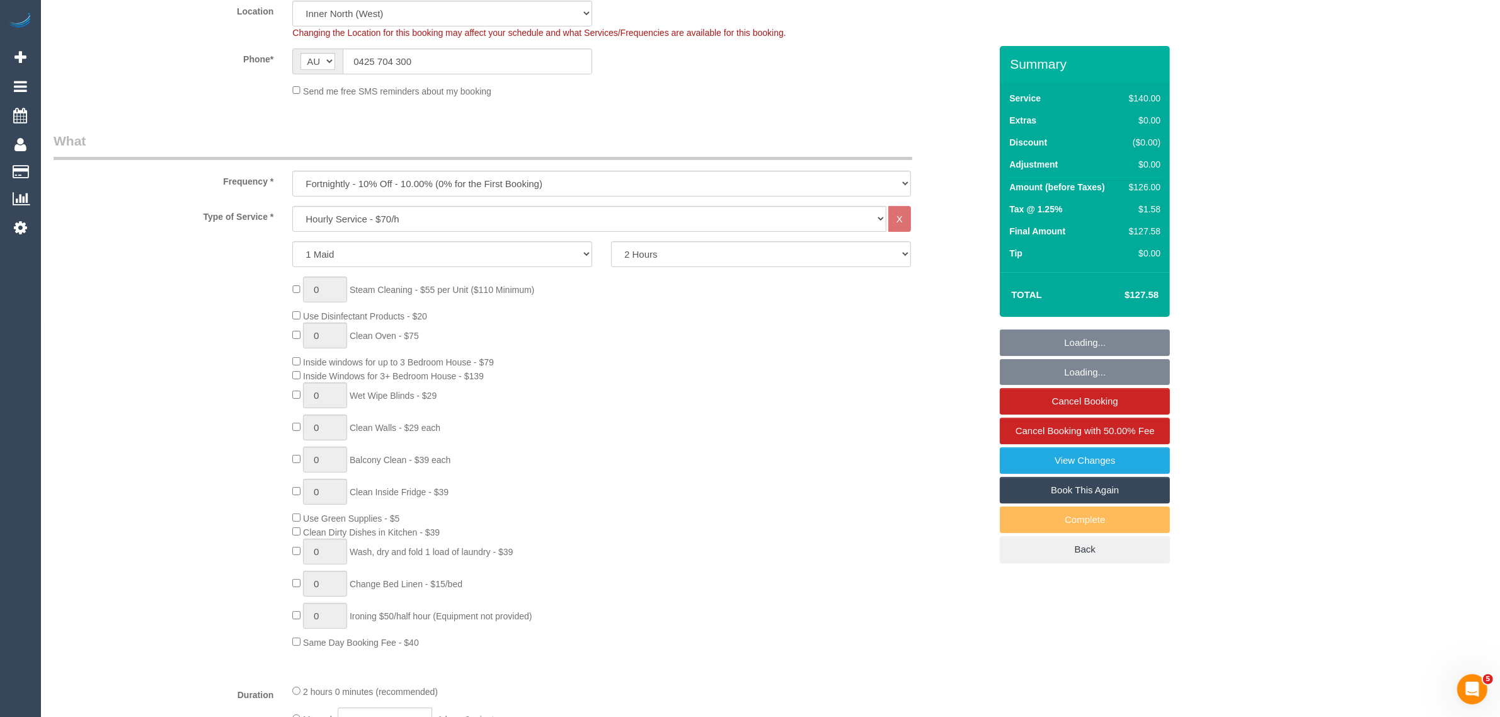
select select "object:858"
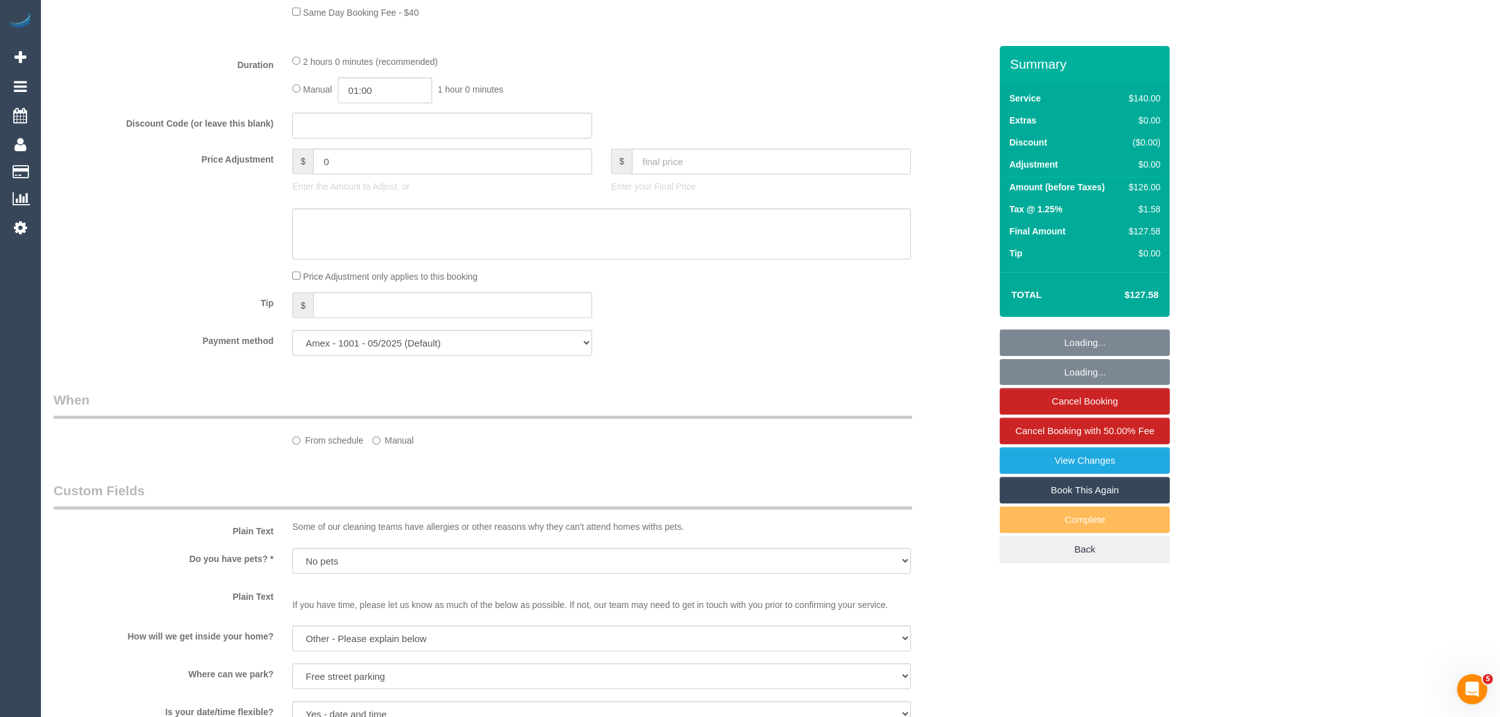
select select "spot1"
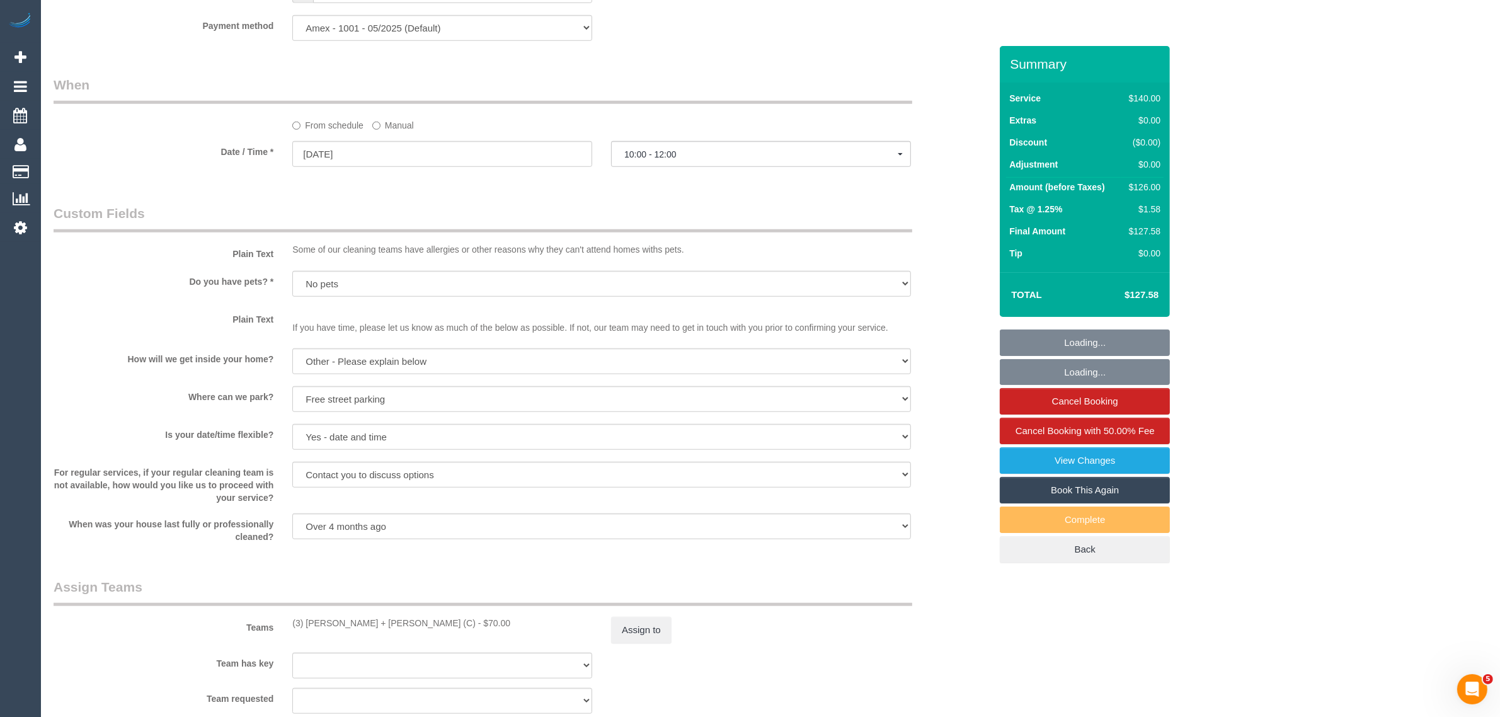
scroll to position [1575, 0]
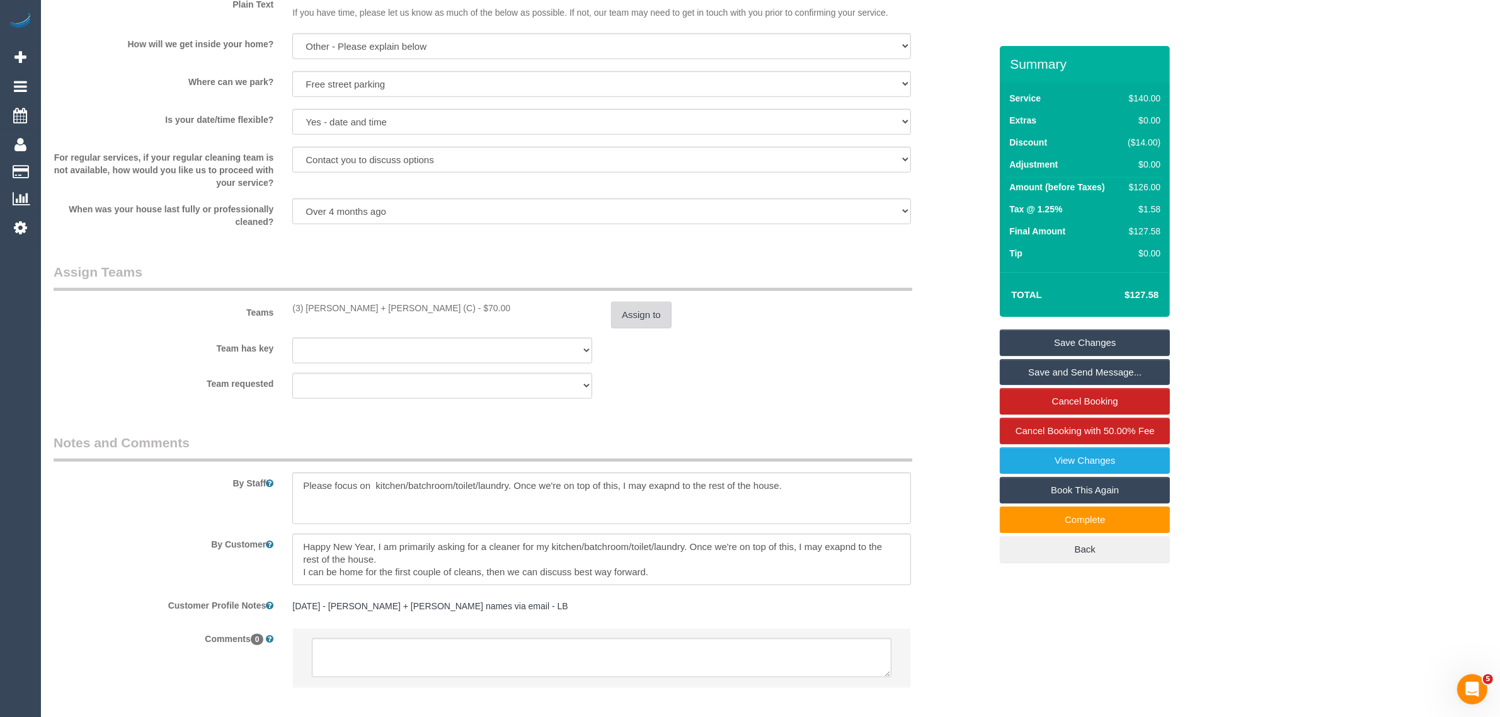
click at [646, 321] on button "Assign to" at bounding box center [641, 315] width 60 height 26
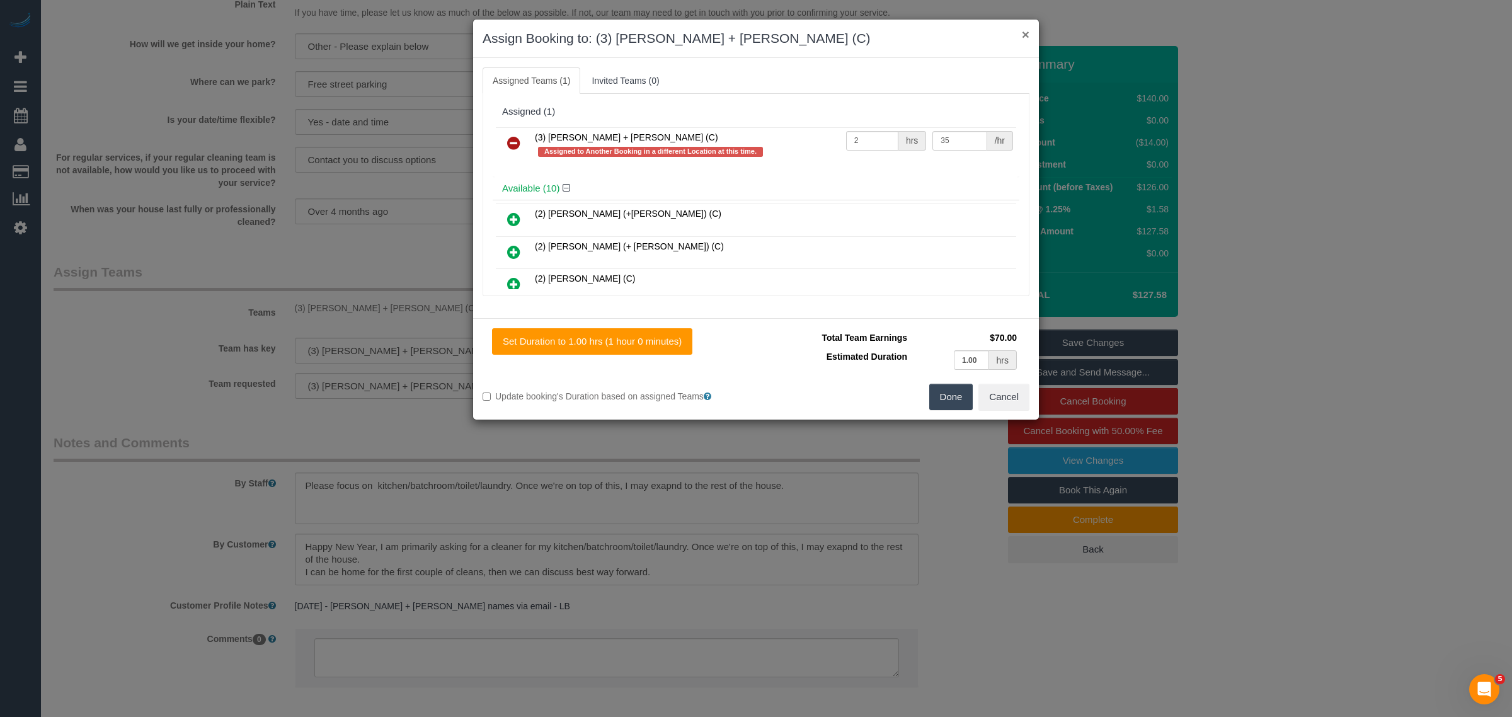
click at [1027, 37] on button "×" at bounding box center [1026, 34] width 8 height 13
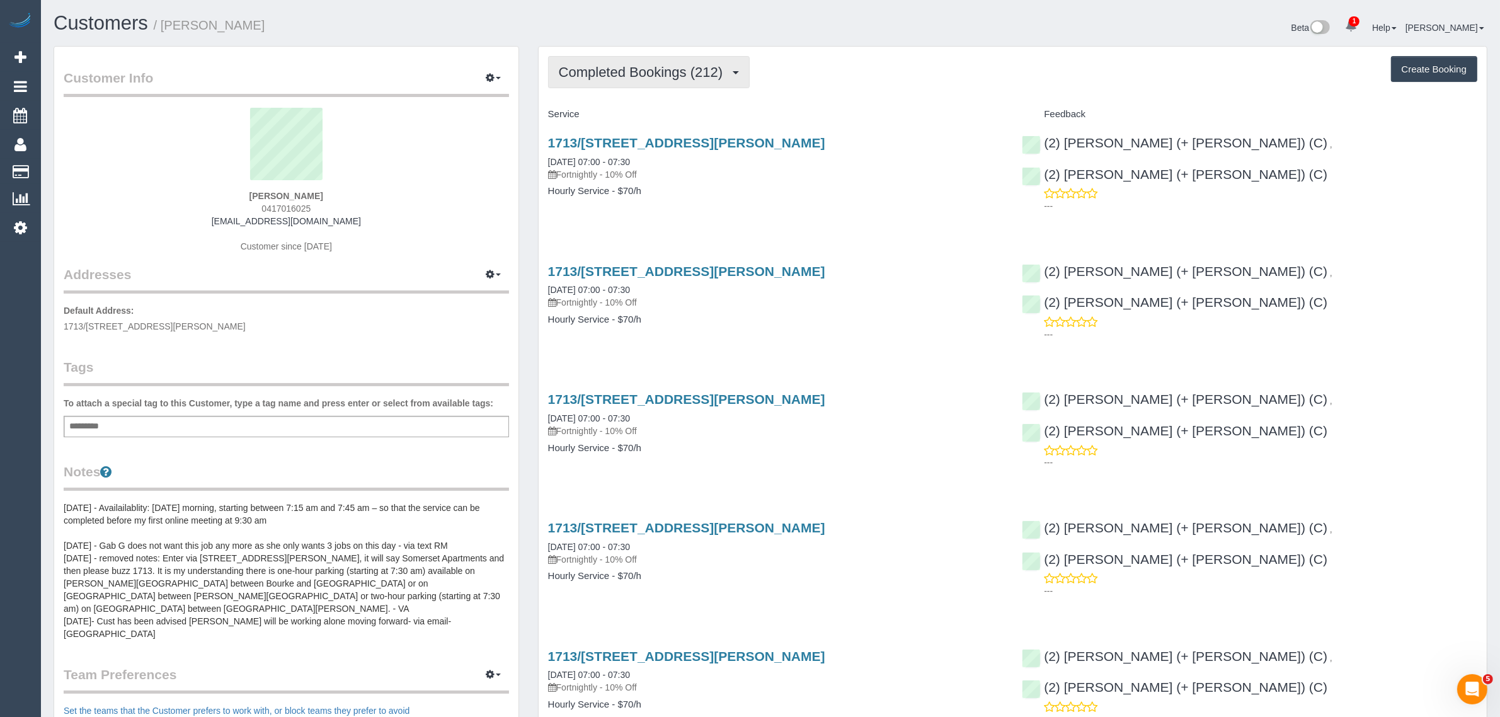
click at [630, 79] on button "Completed Bookings (212)" at bounding box center [649, 72] width 202 height 32
click at [625, 121] on link "Upcoming Bookings (12)" at bounding box center [619, 118] width 141 height 16
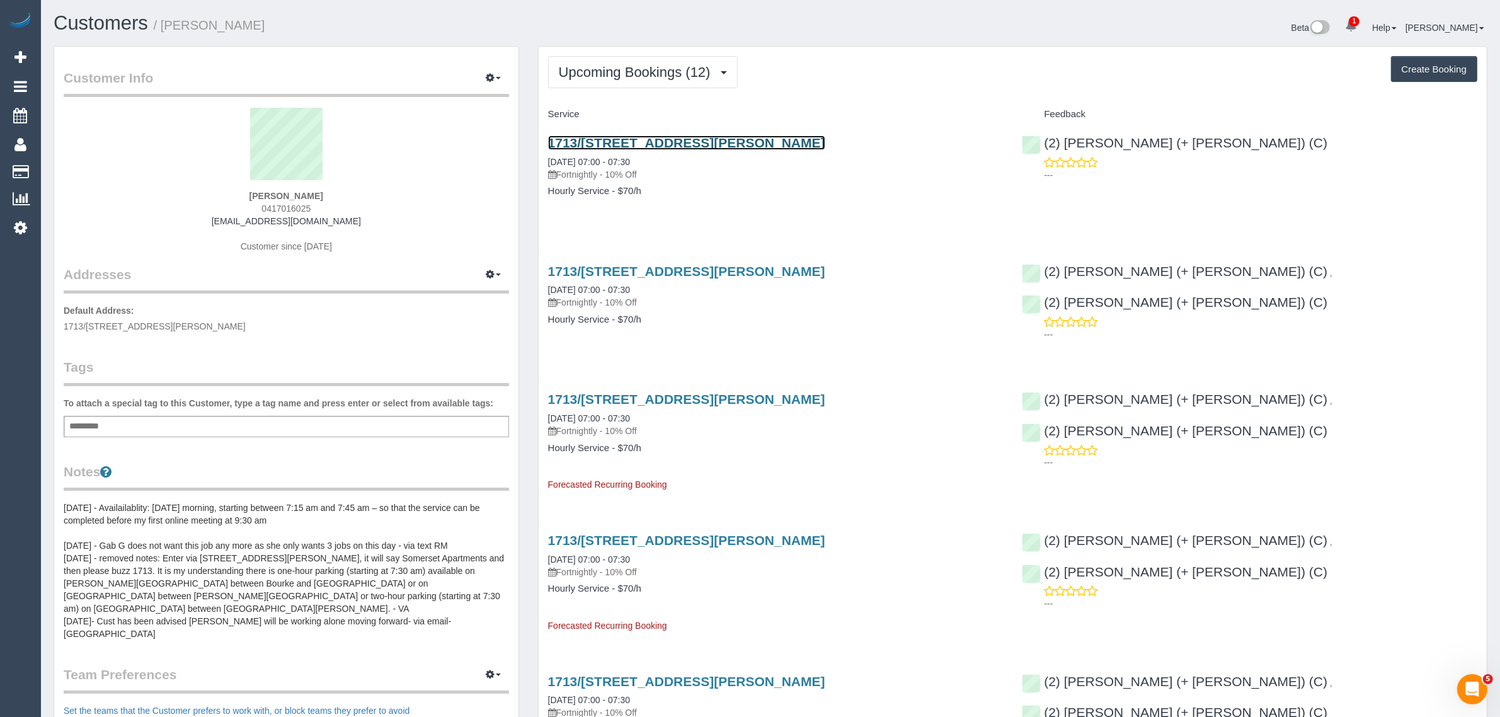
click at [707, 140] on link "1713/[STREET_ADDRESS][PERSON_NAME]" at bounding box center [686, 142] width 277 height 14
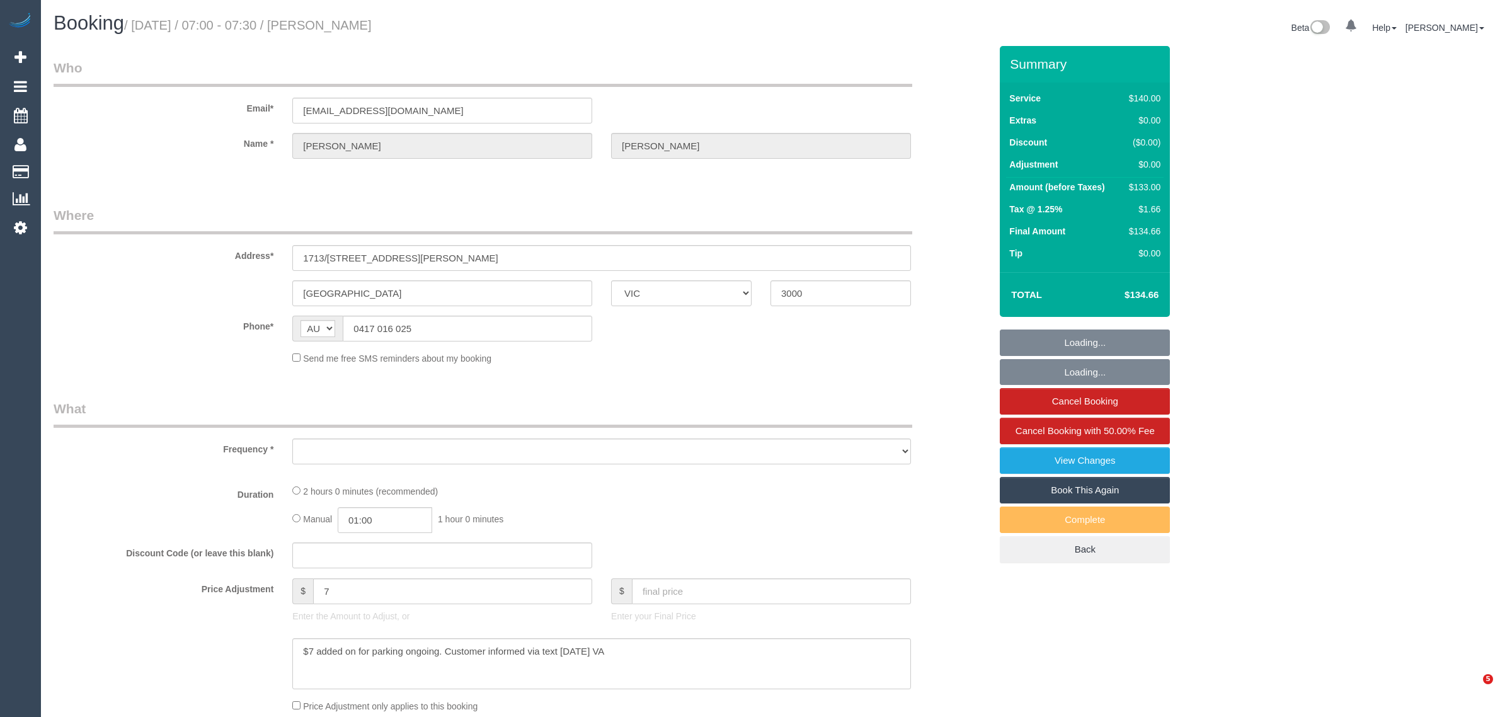
select select "VIC"
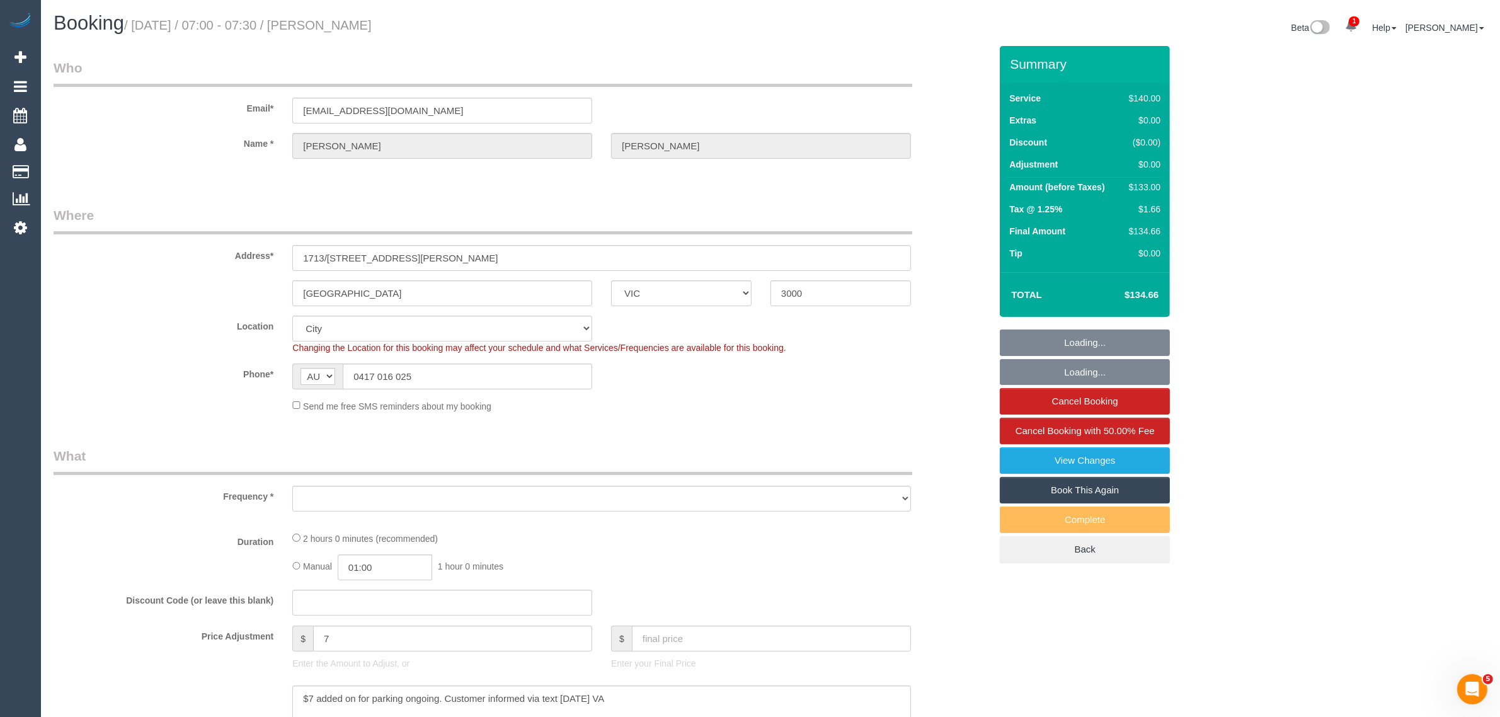
select select "object:725"
select select "string:stripe-card_15UCYE2GScqysDRVorzrRVwY"
select select "number:28"
select select "object:734"
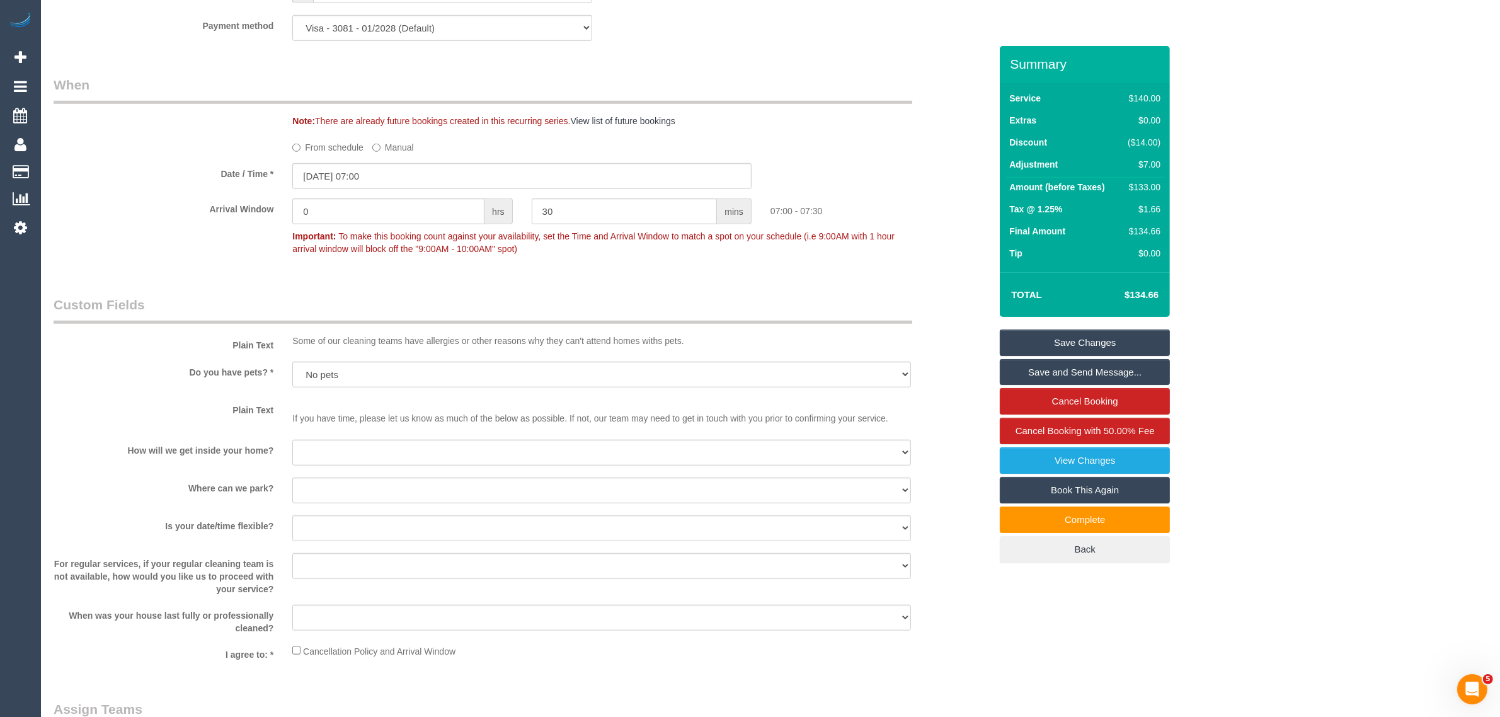
scroll to position [1575, 0]
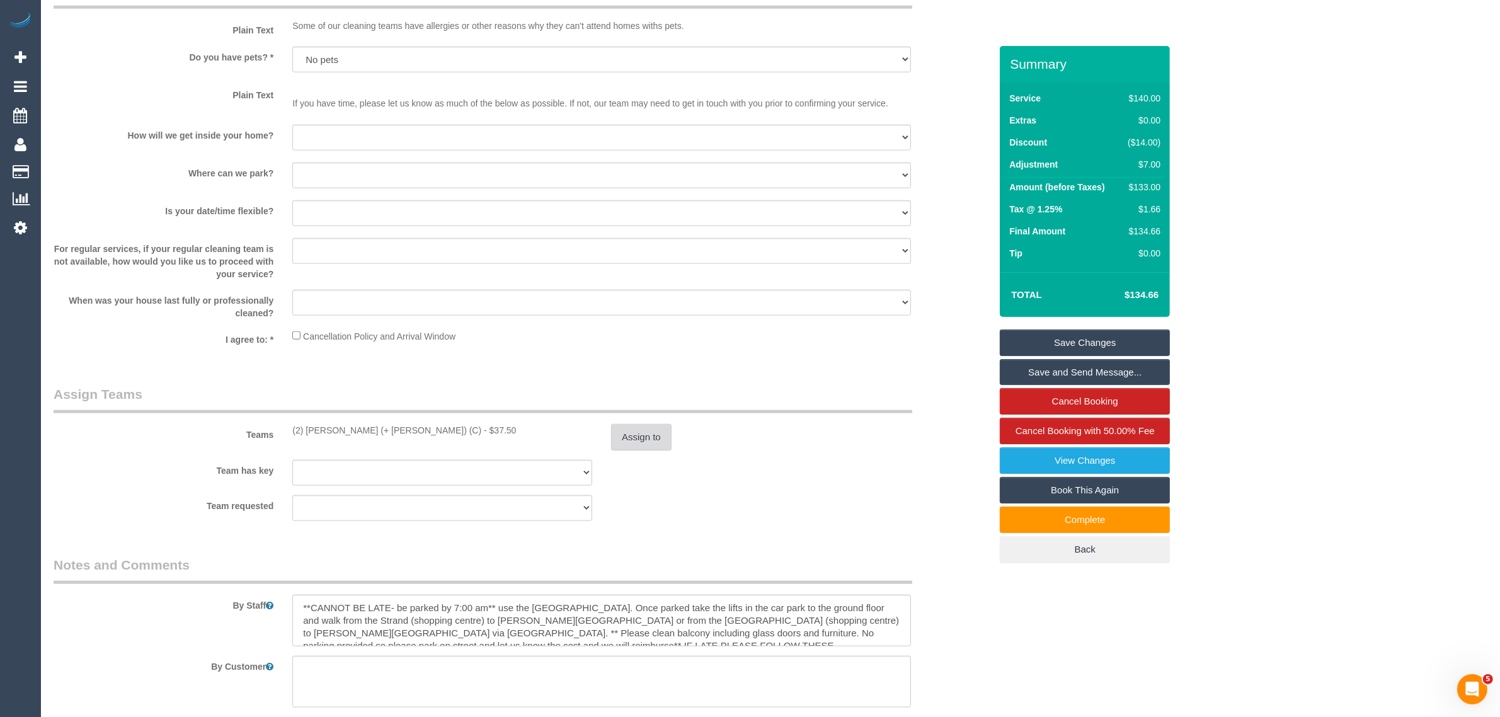
click at [643, 436] on button "Assign to" at bounding box center [641, 437] width 60 height 26
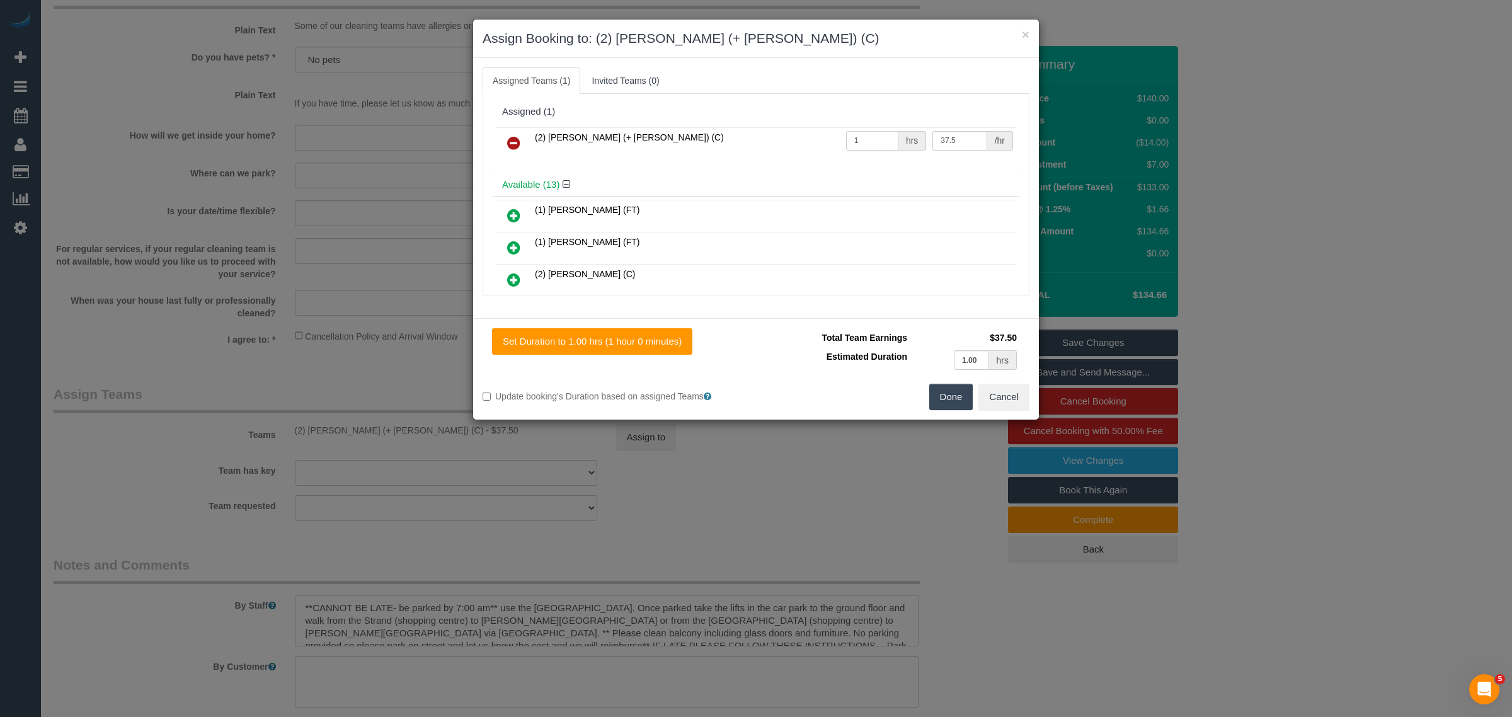
click at [866, 147] on input "1" at bounding box center [872, 141] width 52 height 20
type input "2"
click at [942, 391] on button "Done" at bounding box center [951, 397] width 44 height 26
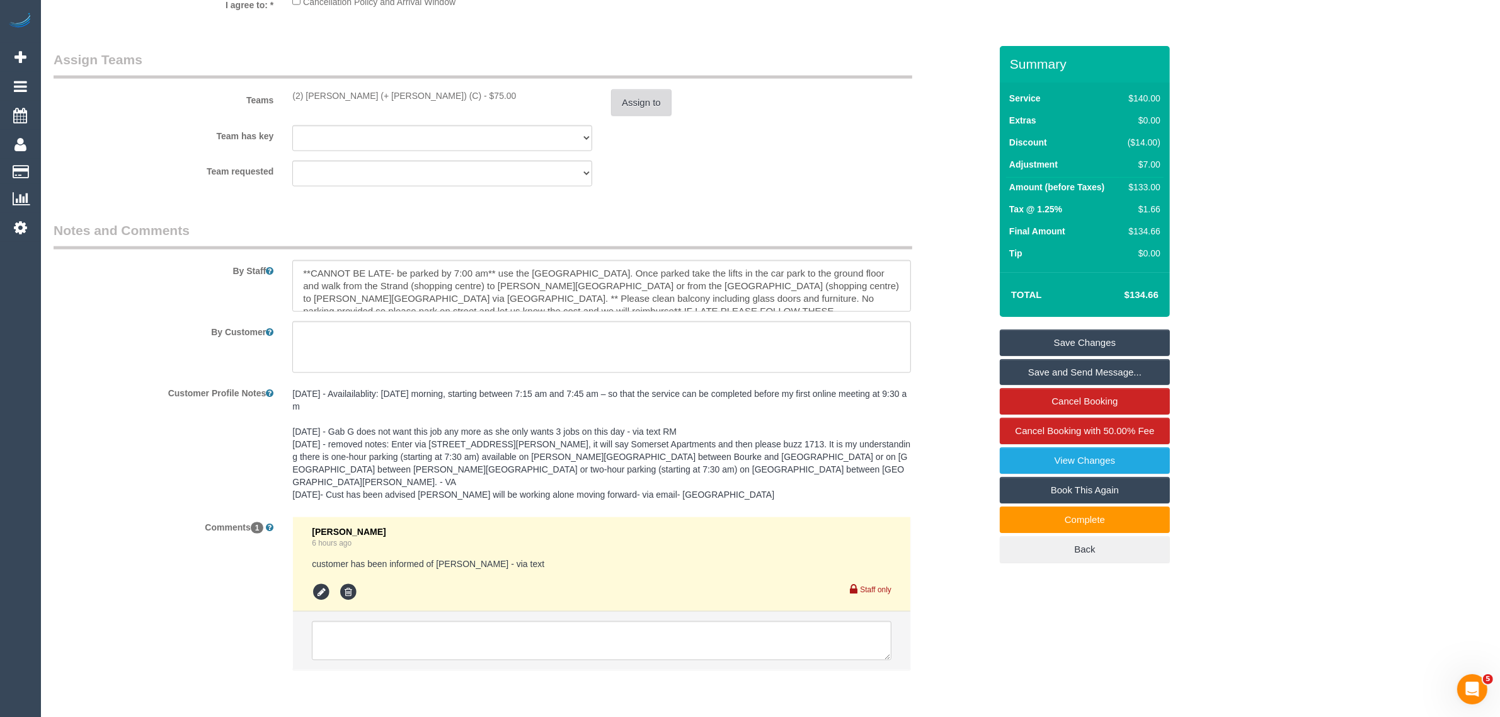
scroll to position [1942, 0]
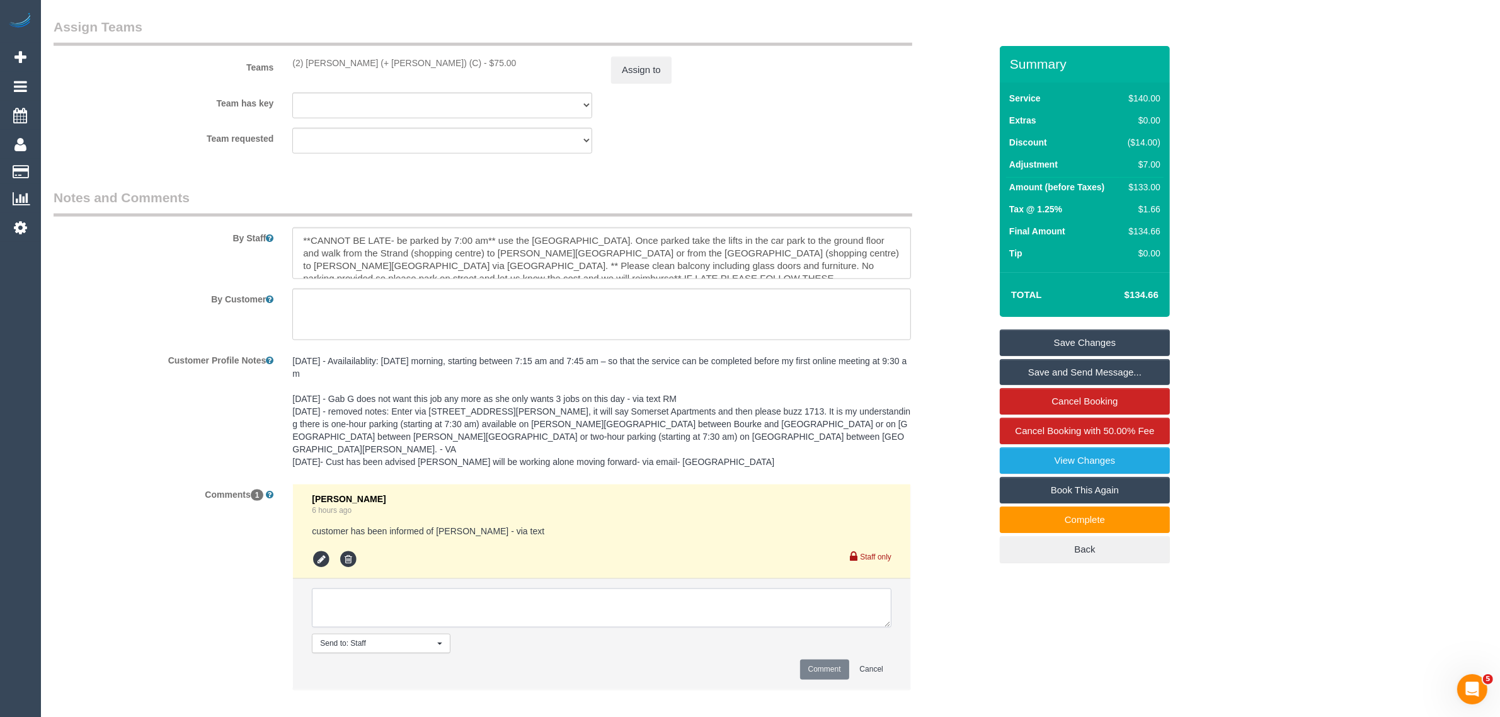
click at [703, 588] on textarea at bounding box center [602, 607] width 580 height 39
type textarea "changed 1 to 2hrs per booking - KA"
click at [822, 660] on button "Comment" at bounding box center [824, 670] width 49 height 20
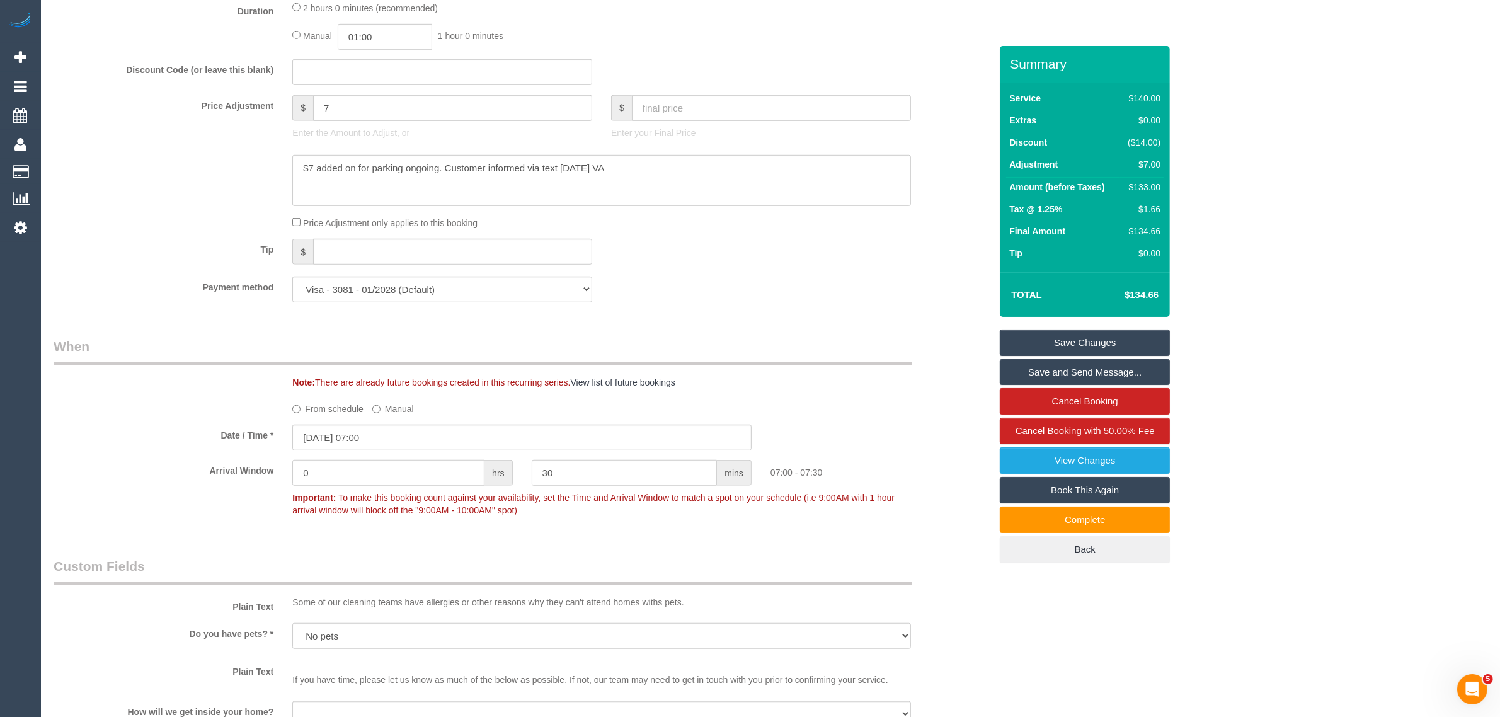
scroll to position [997, 0]
click at [1060, 331] on link "Save Changes" at bounding box center [1085, 342] width 170 height 26
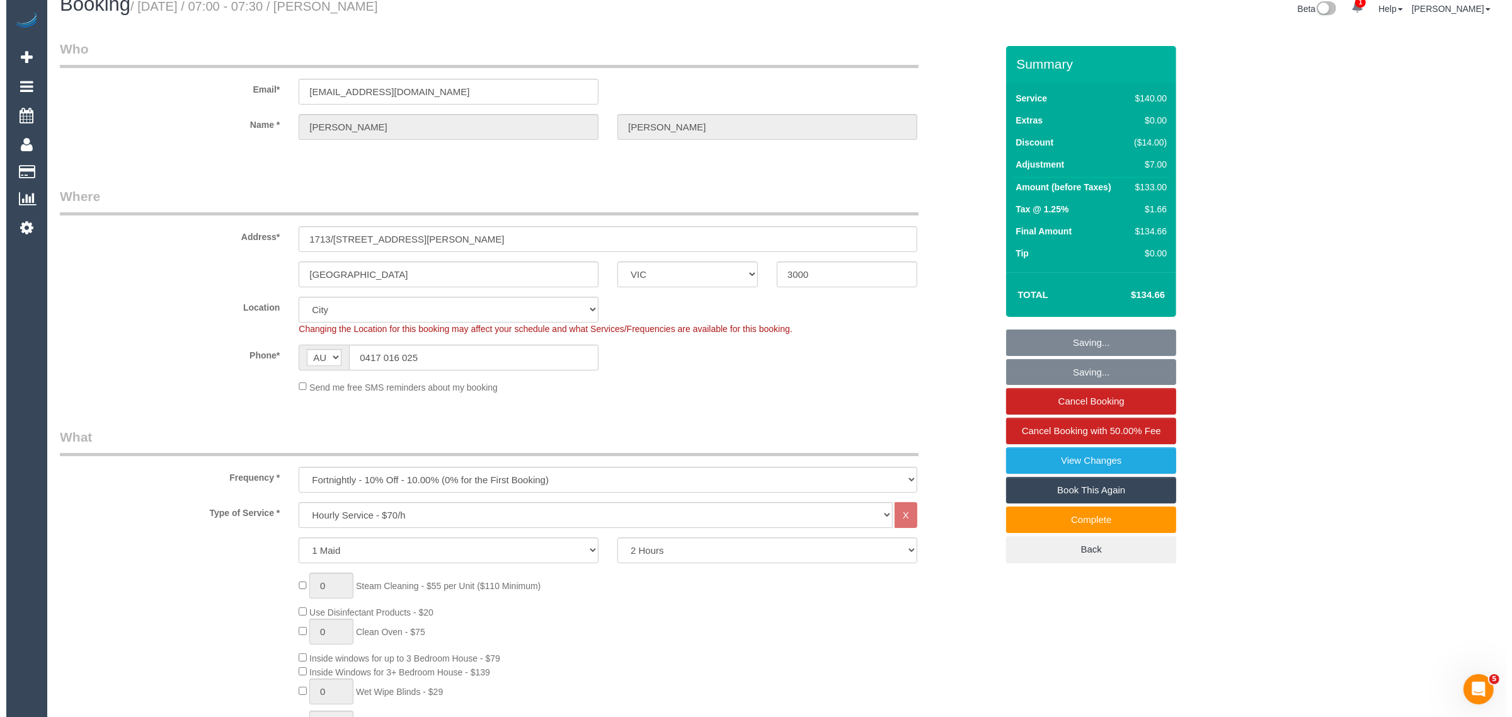
scroll to position [0, 0]
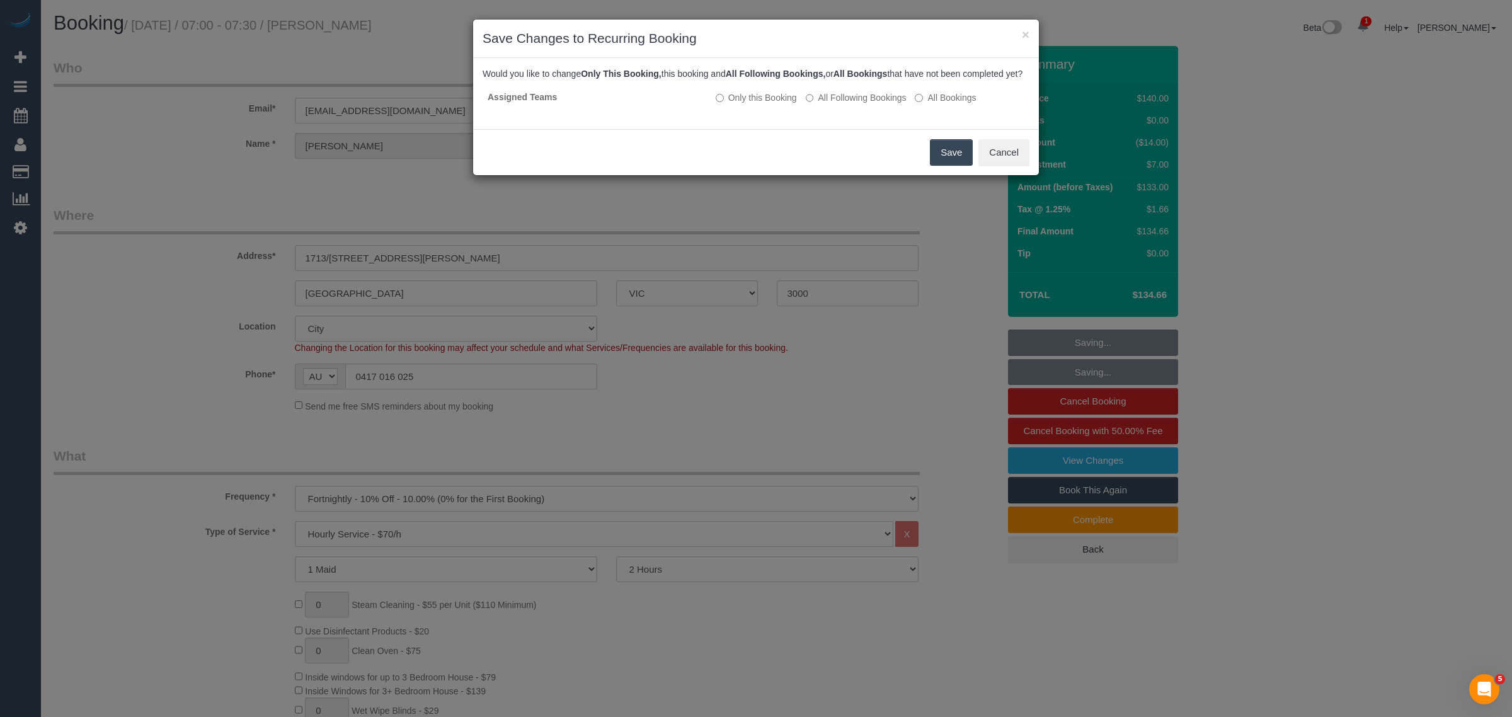
click at [949, 161] on button "Save" at bounding box center [951, 152] width 43 height 26
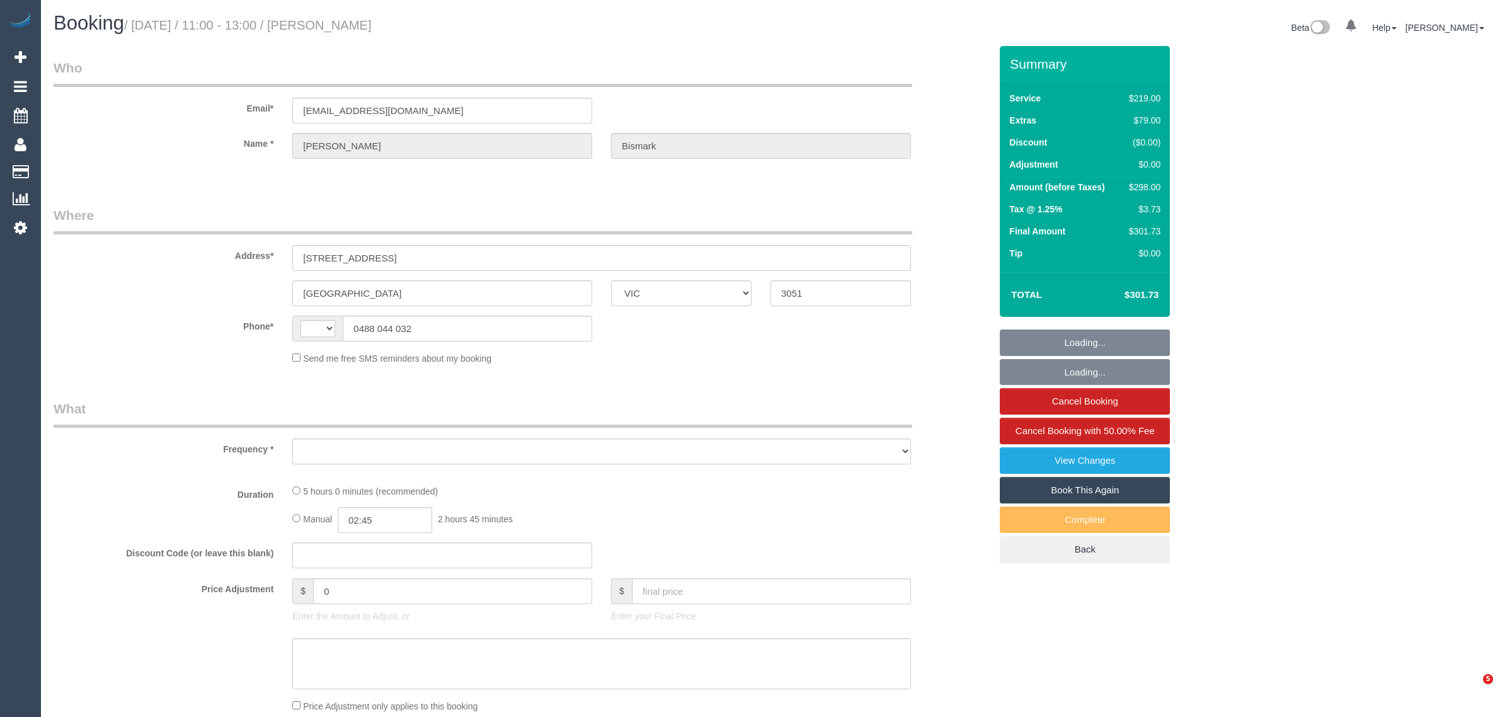
select select "VIC"
select select "string:AU"
select select "string:stripe-pm_1S7R4t2GScqysDRV8tOL6OuH"
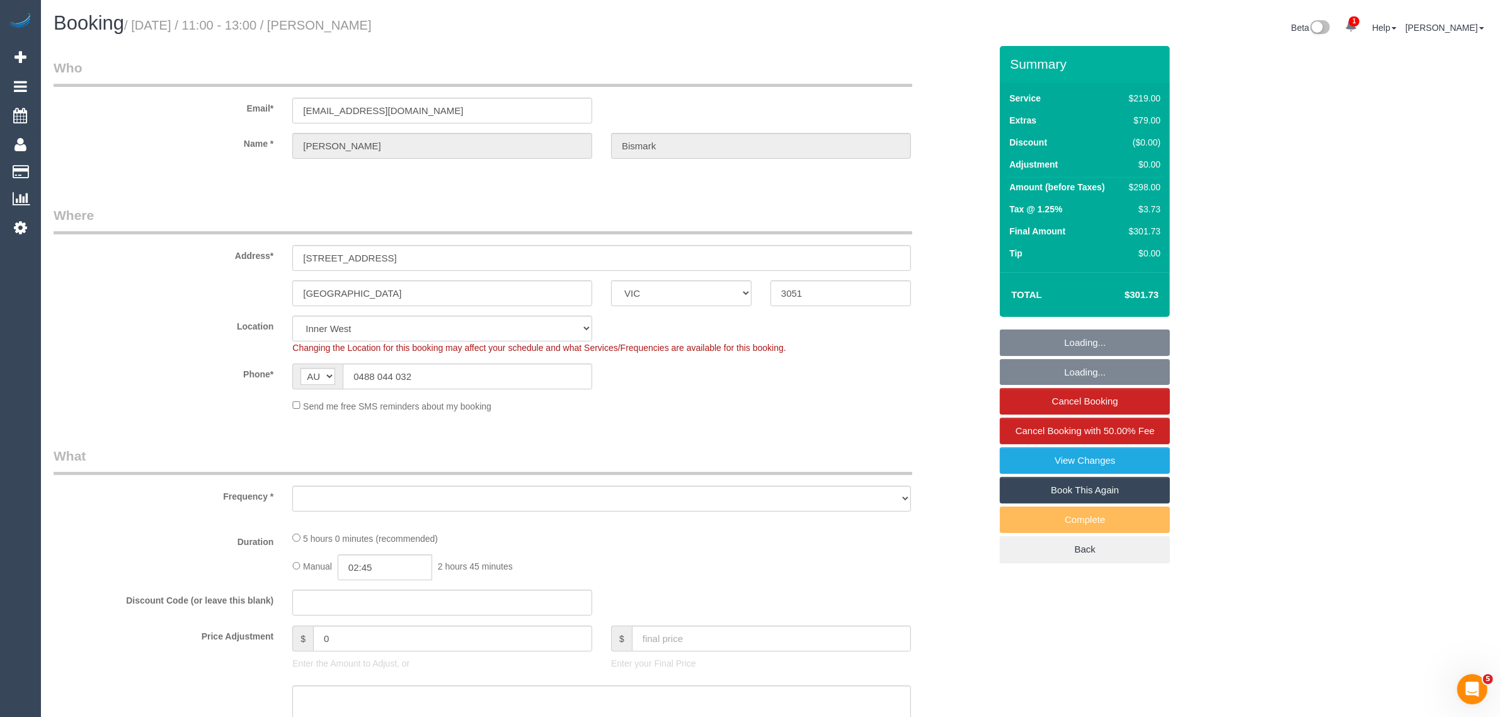
select select "object:543"
select select "number:29"
select select "number:14"
select select "number:19"
select select "number:22"
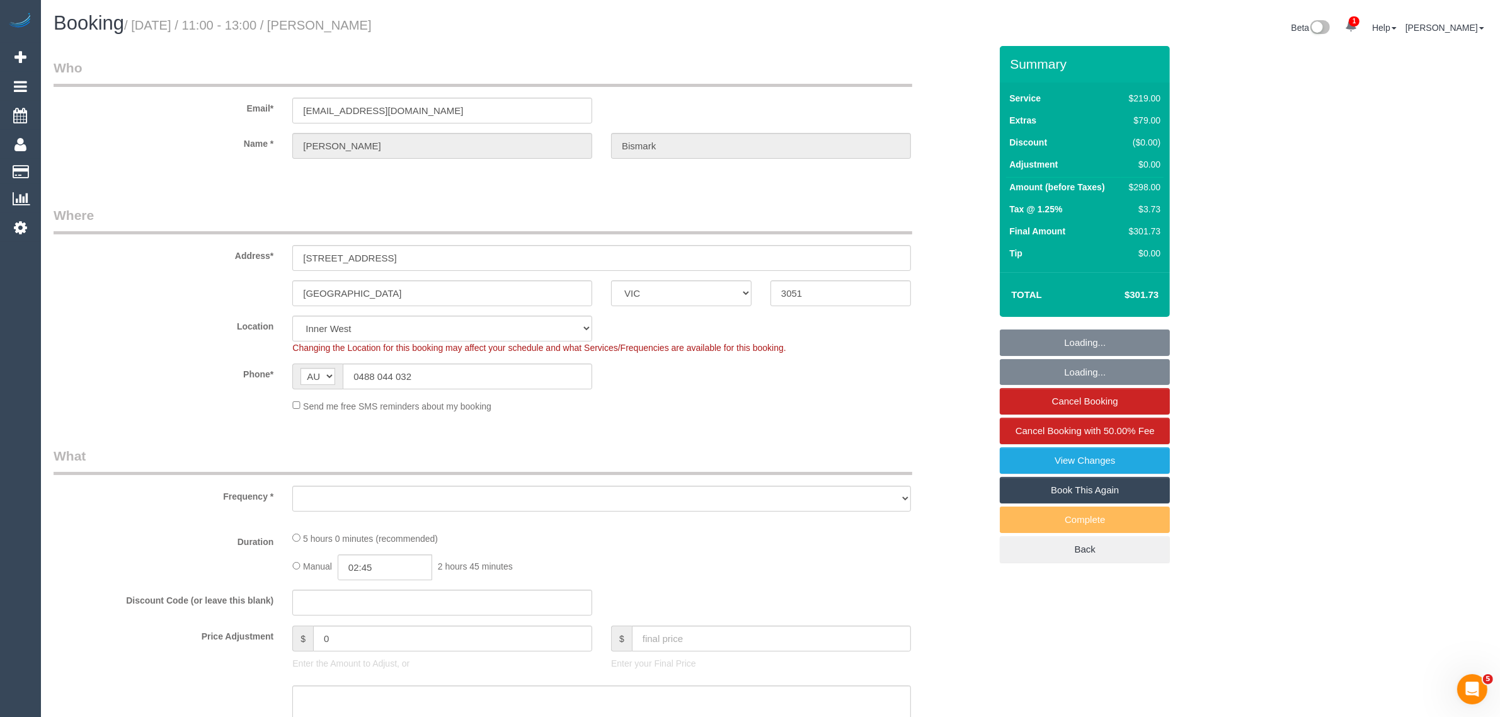
select select "number:13"
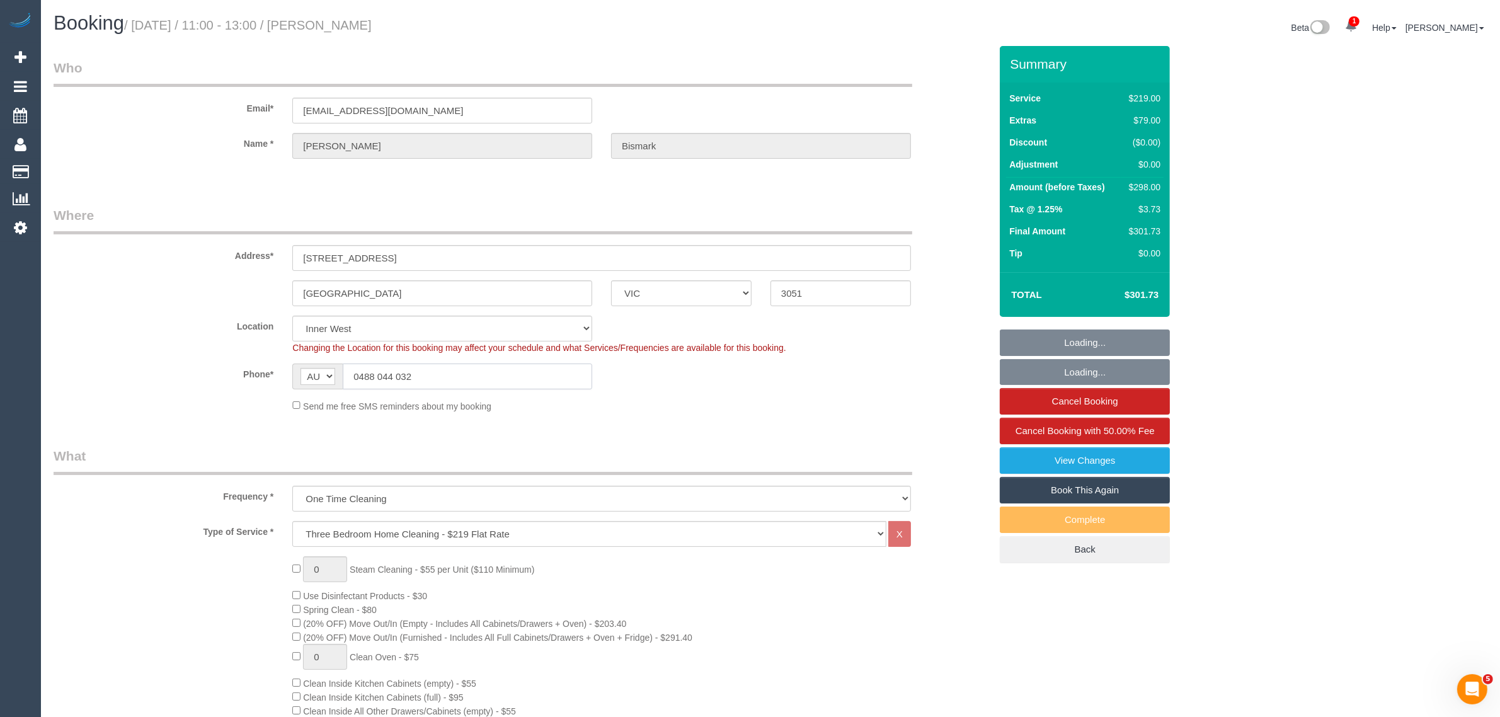
click at [534, 363] on input "0488 044 032" at bounding box center [467, 376] width 249 height 26
select select "object:1453"
select select "VIC"
select select "string:stripe-pm_1RLbmF2GScqysDRVdtwcuxMo"
select select "number:27"
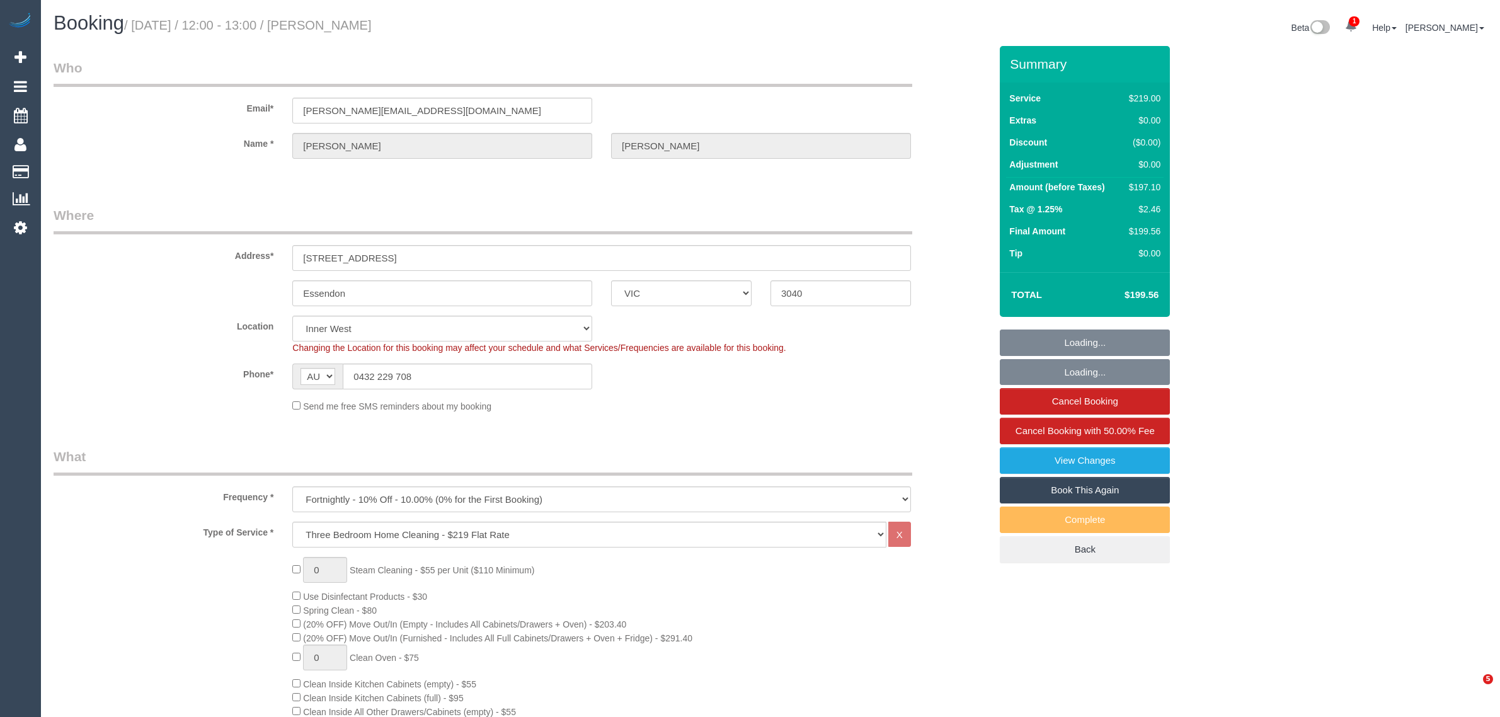
select select "number:14"
select select "number:19"
select select "number:25"
select select "number:34"
select select "number:13"
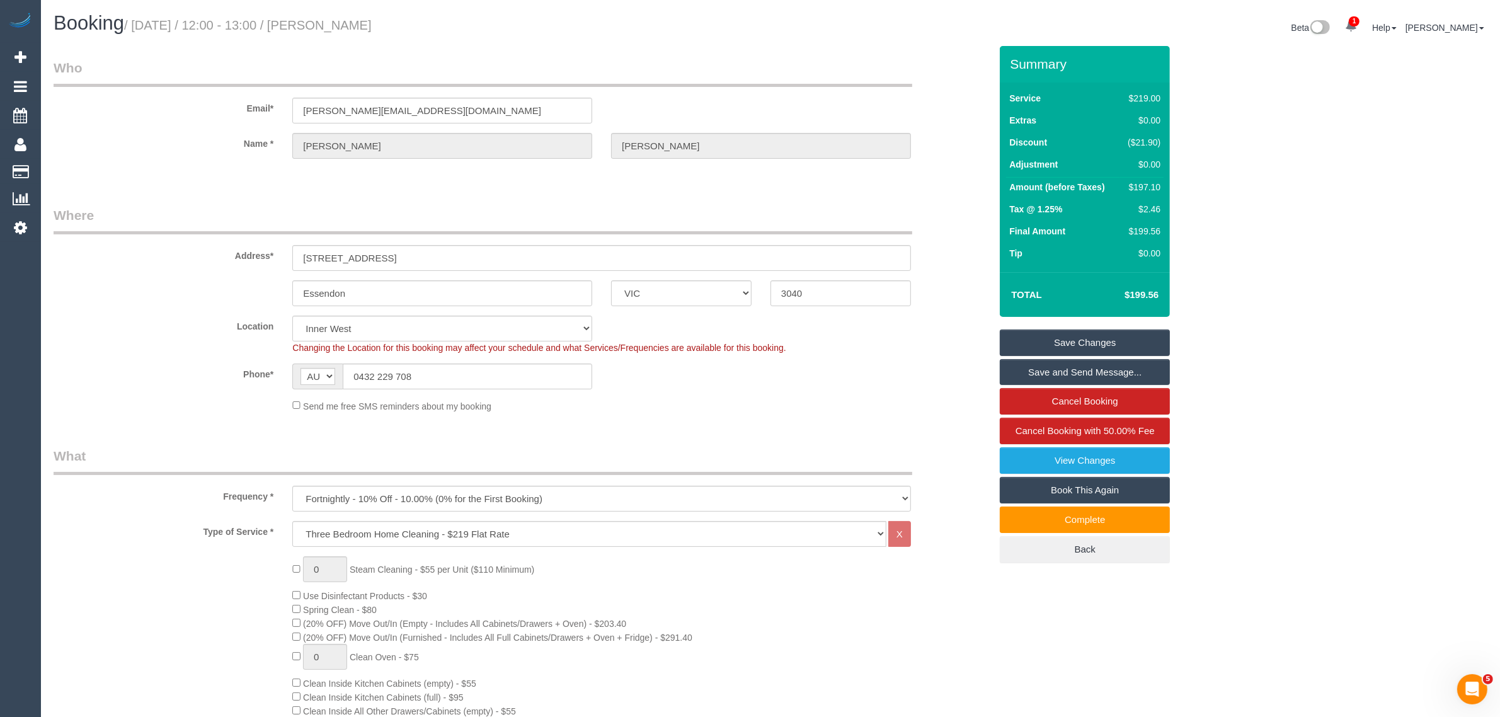
click at [461, 394] on sui-booking-location "Location Office City East (North) East (South) Inner East Inner North (East) In…" at bounding box center [522, 364] width 937 height 97
click at [470, 382] on input "0432 229 708" at bounding box center [467, 376] width 249 height 26
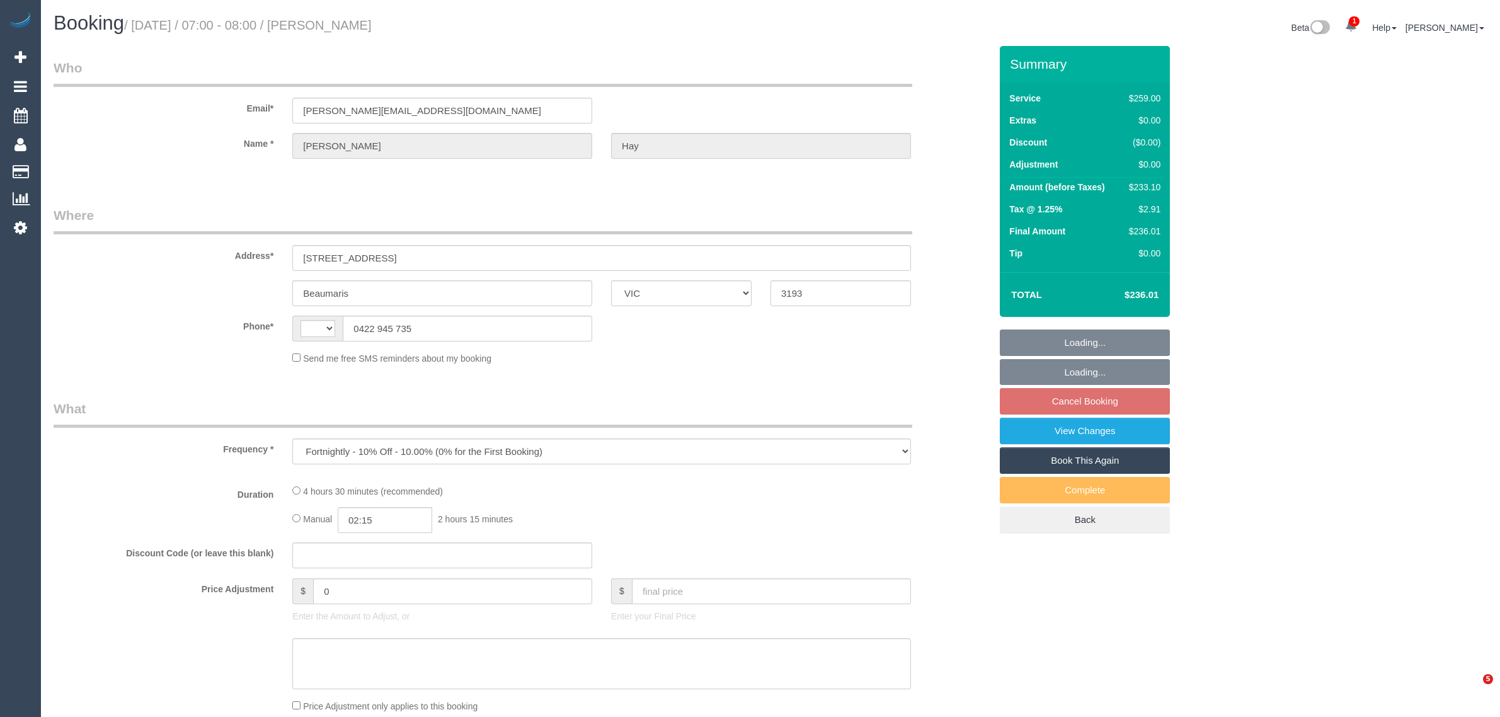
select select "VIC"
select select "string:AU"
select select "string:stripe-pm_1Qd6J22GScqysDRVCaRhydq6"
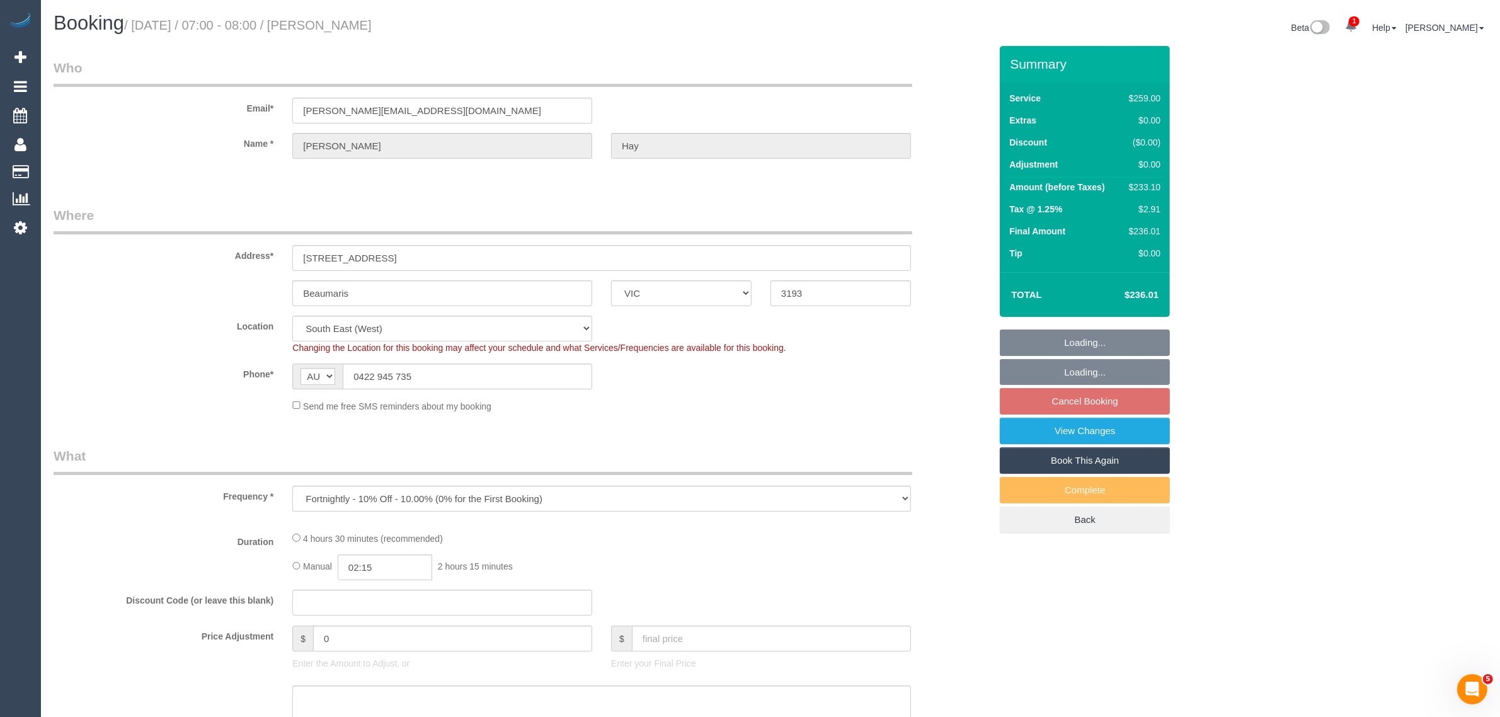
select select "object:565"
click at [925, 76] on div "Email* [PERSON_NAME][EMAIL_ADDRESS][DOMAIN_NAME]" at bounding box center [522, 91] width 956 height 65
select select "number:27"
select select "number:14"
select select "number:19"
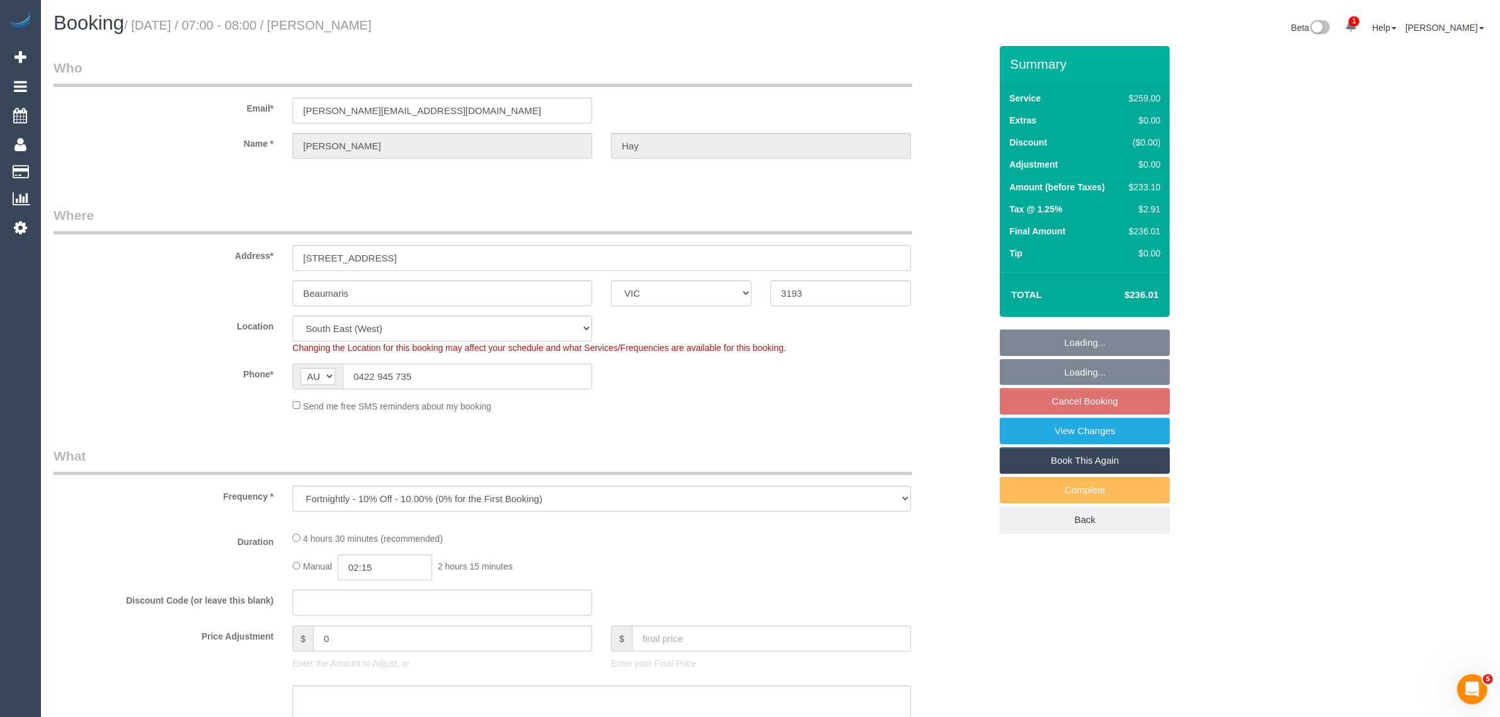
select select "number:25"
select select "number:34"
select select "number:13"
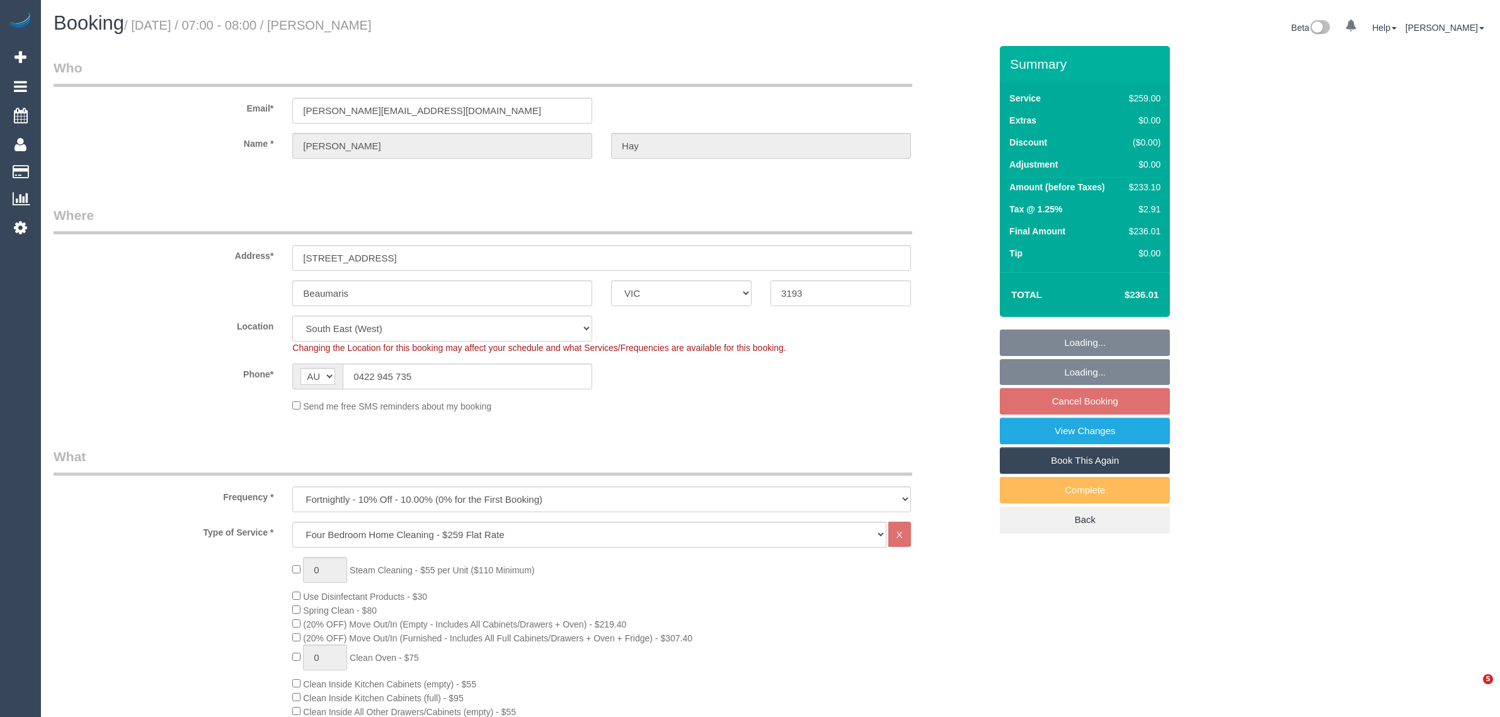
select select "VIC"
select select "number:27"
select select "number:14"
select select "number:19"
select select "number:25"
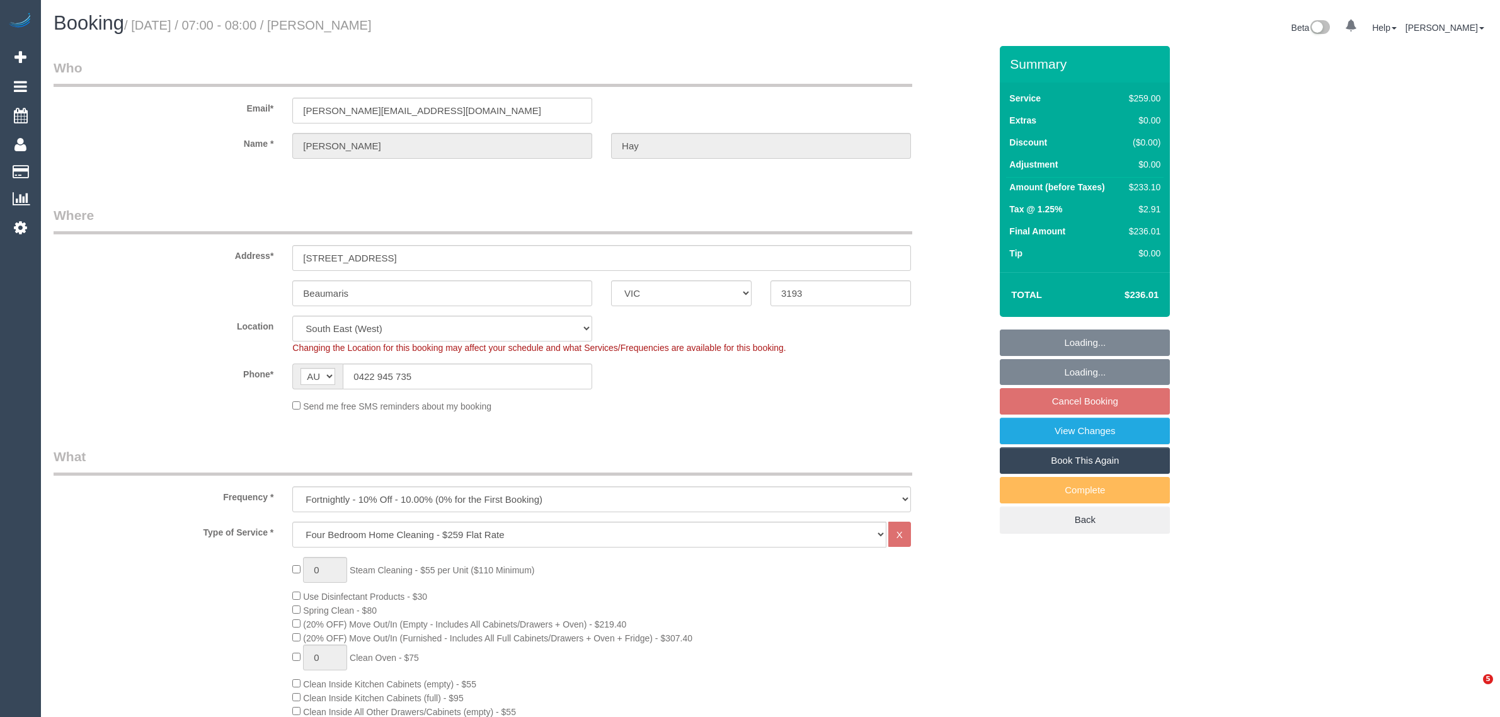
select select "number:34"
select select "number:13"
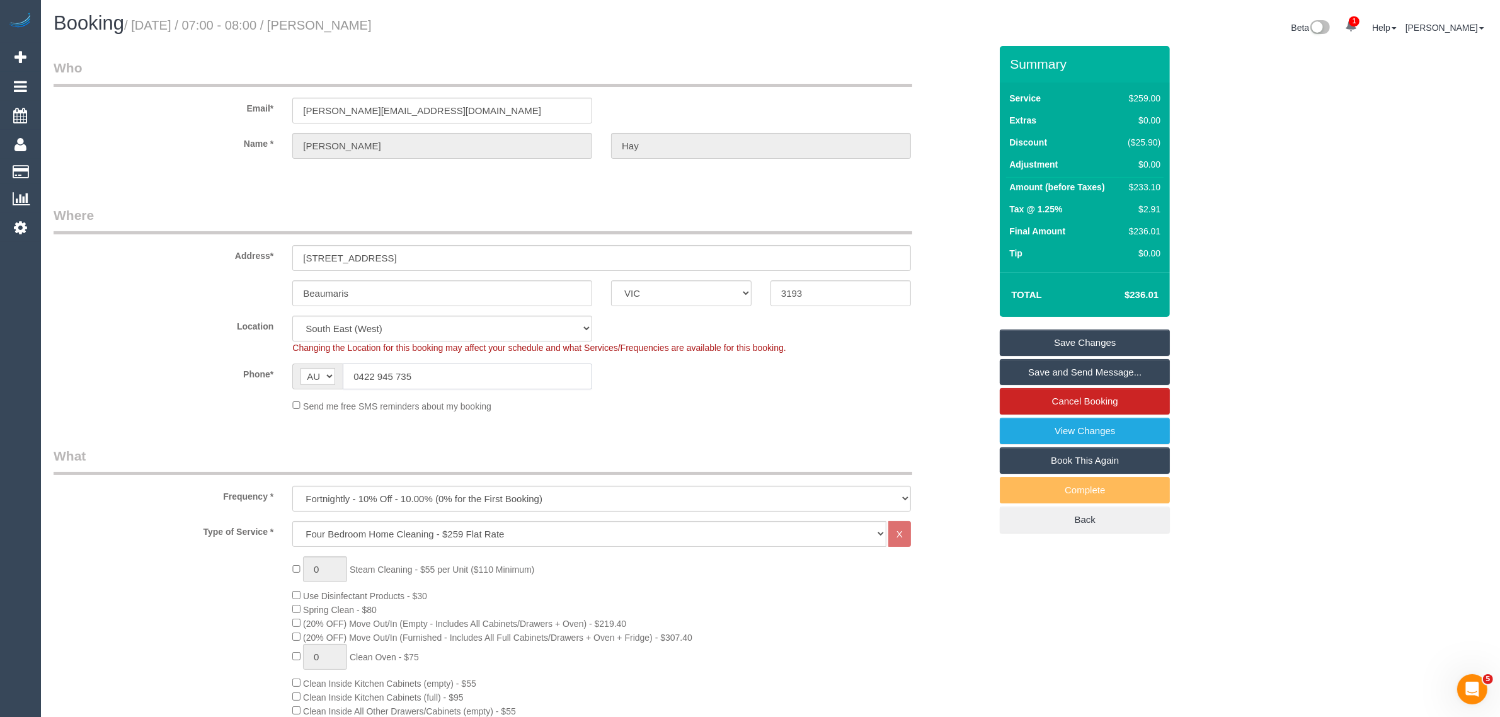
click at [463, 369] on input "0422 945 735" at bounding box center [467, 376] width 249 height 26
drag, startPoint x: 898, startPoint y: 392, endPoint x: 980, endPoint y: 438, distance: 94.2
click at [898, 392] on sui-booking-location "Location Office City East (North) East (South) Inner East Inner North (East) In…" at bounding box center [522, 364] width 937 height 97
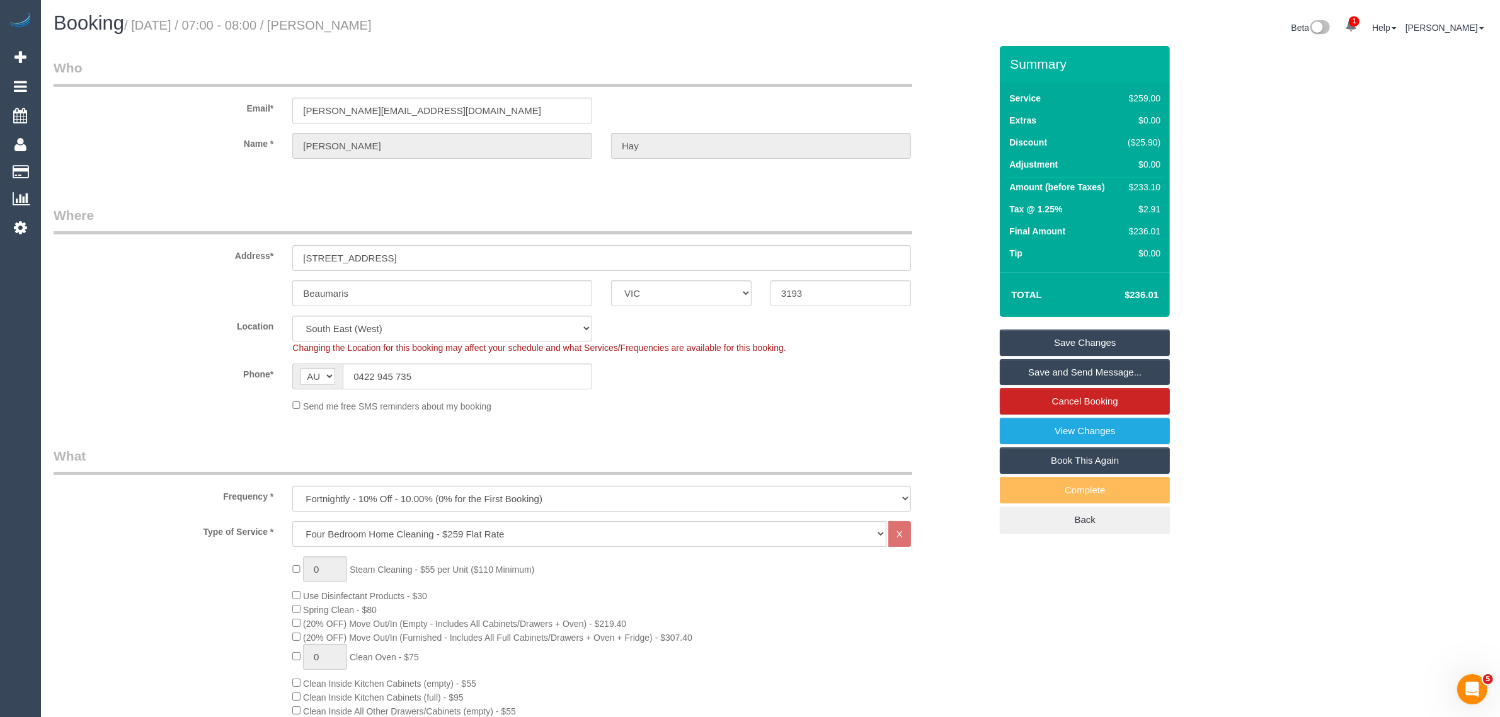
drag, startPoint x: 438, startPoint y: 198, endPoint x: 455, endPoint y: 202, distance: 16.7
click at [797, 413] on fieldset "Where Address* 15 Florirda Ave Beaumaris ACT NSW NT QLD SA TAS VIC WA 3193 Loca…" at bounding box center [522, 314] width 937 height 216
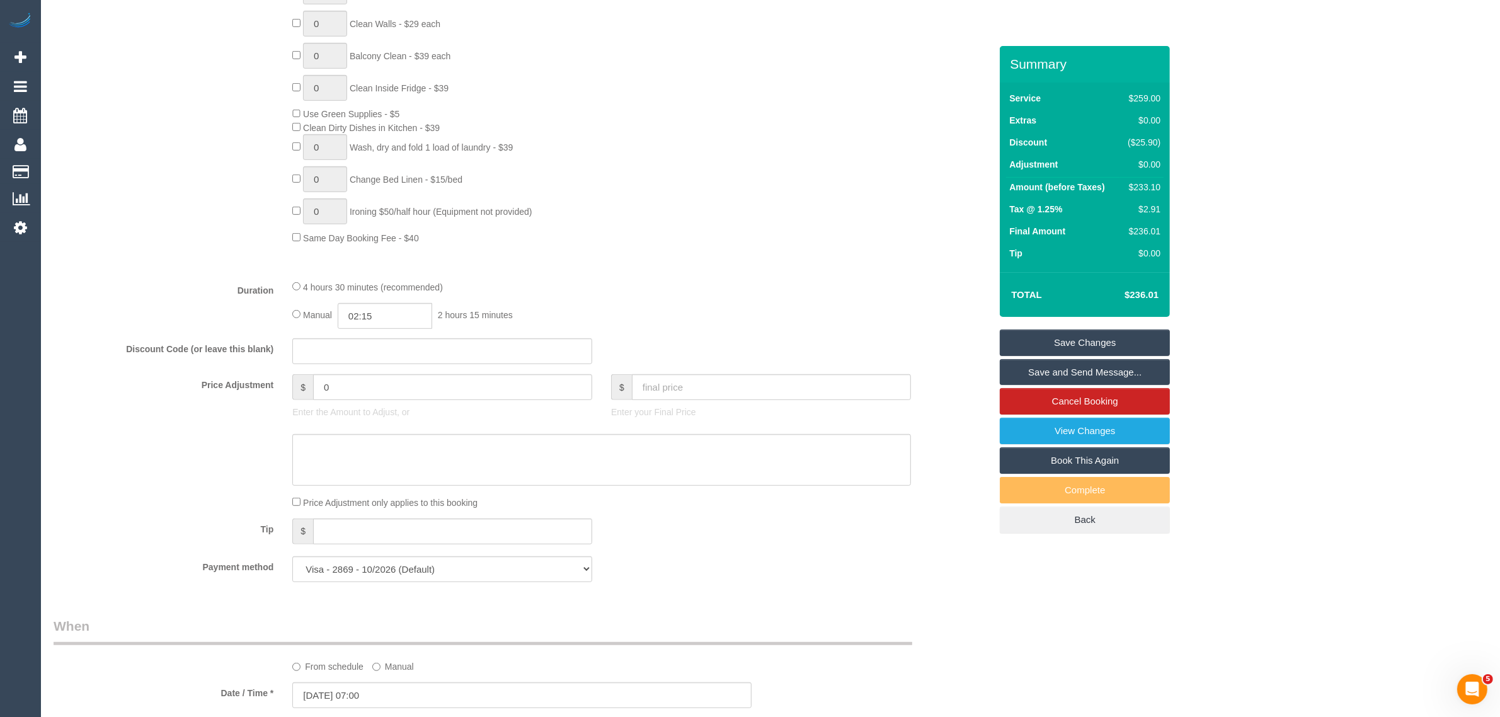
scroll to position [1575, 0]
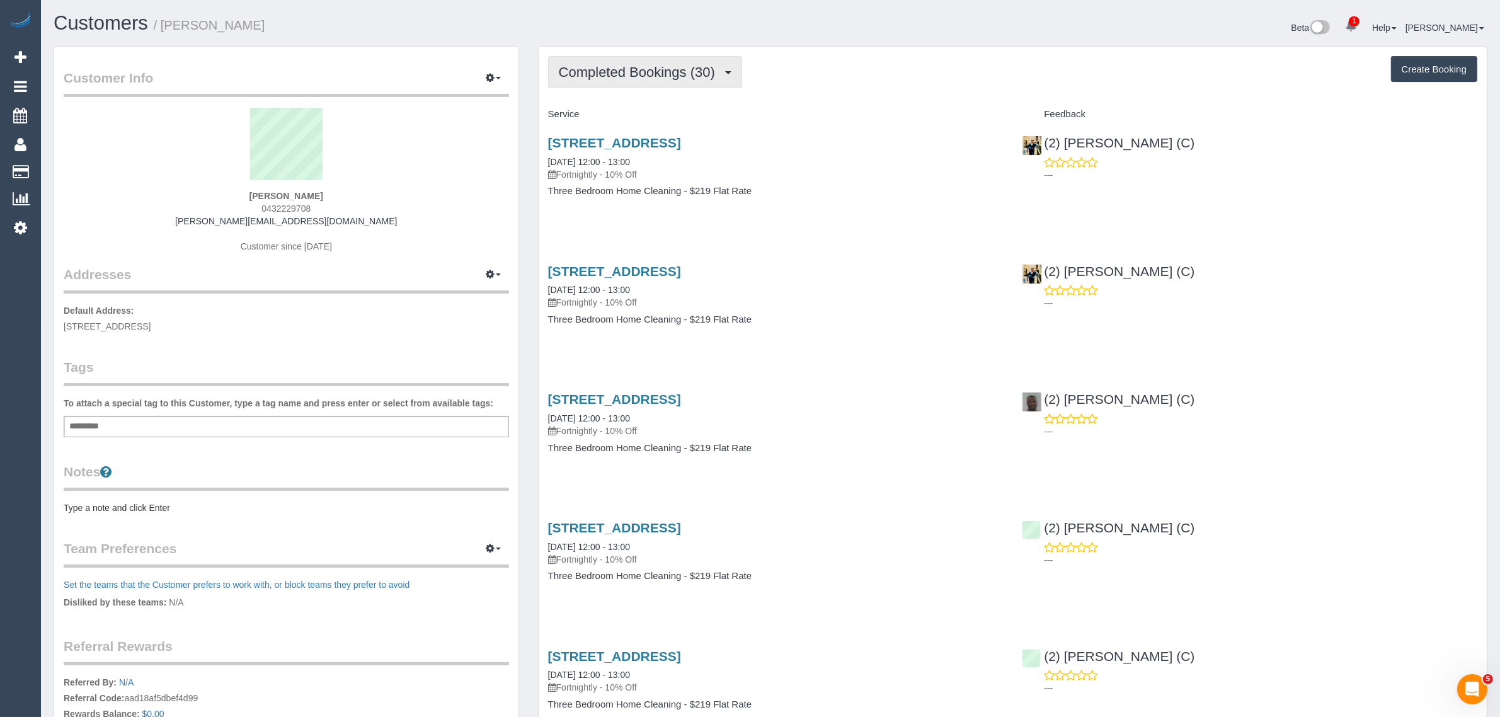
click at [667, 60] on button "Completed Bookings (30)" at bounding box center [645, 72] width 194 height 32
click at [634, 120] on link "Upcoming Bookings (11)" at bounding box center [617, 118] width 136 height 16
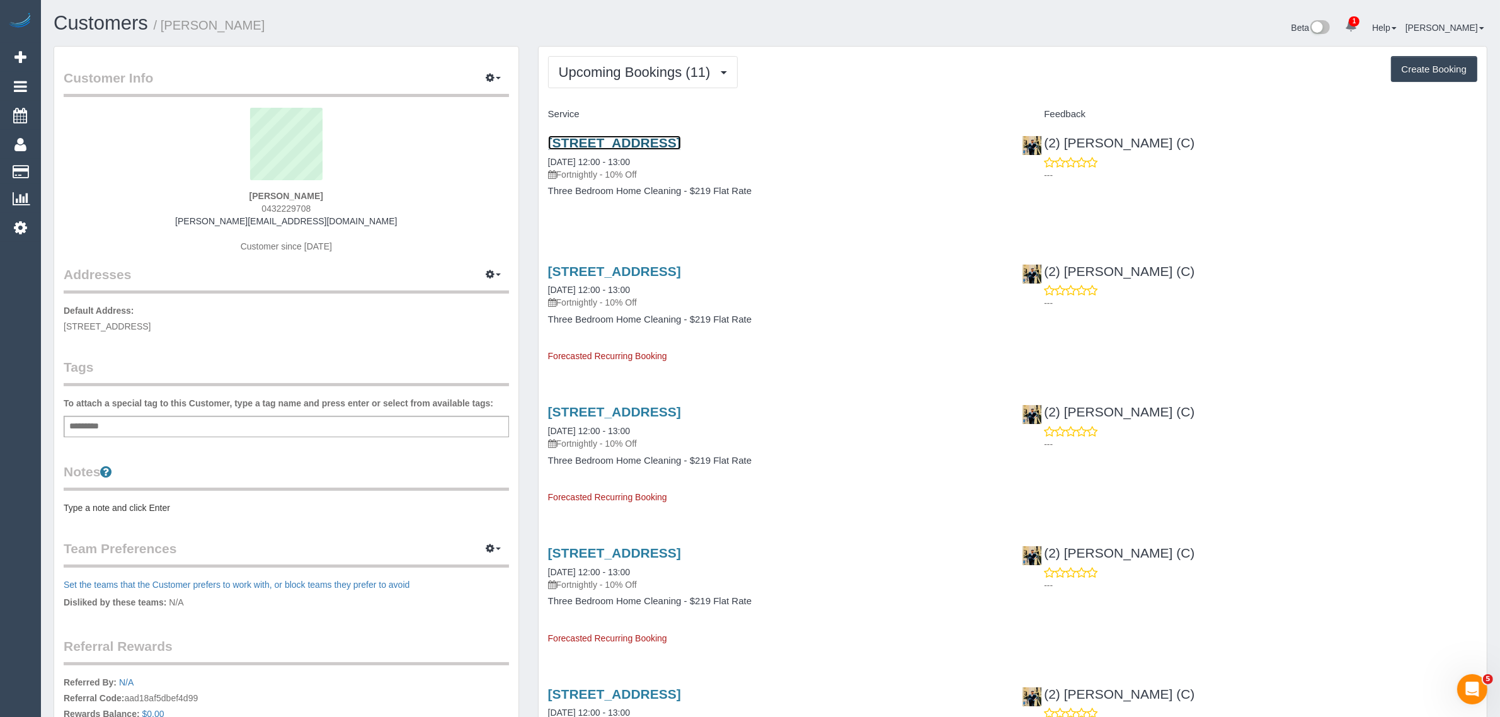
click at [617, 135] on link "[STREET_ADDRESS]" at bounding box center [614, 142] width 133 height 14
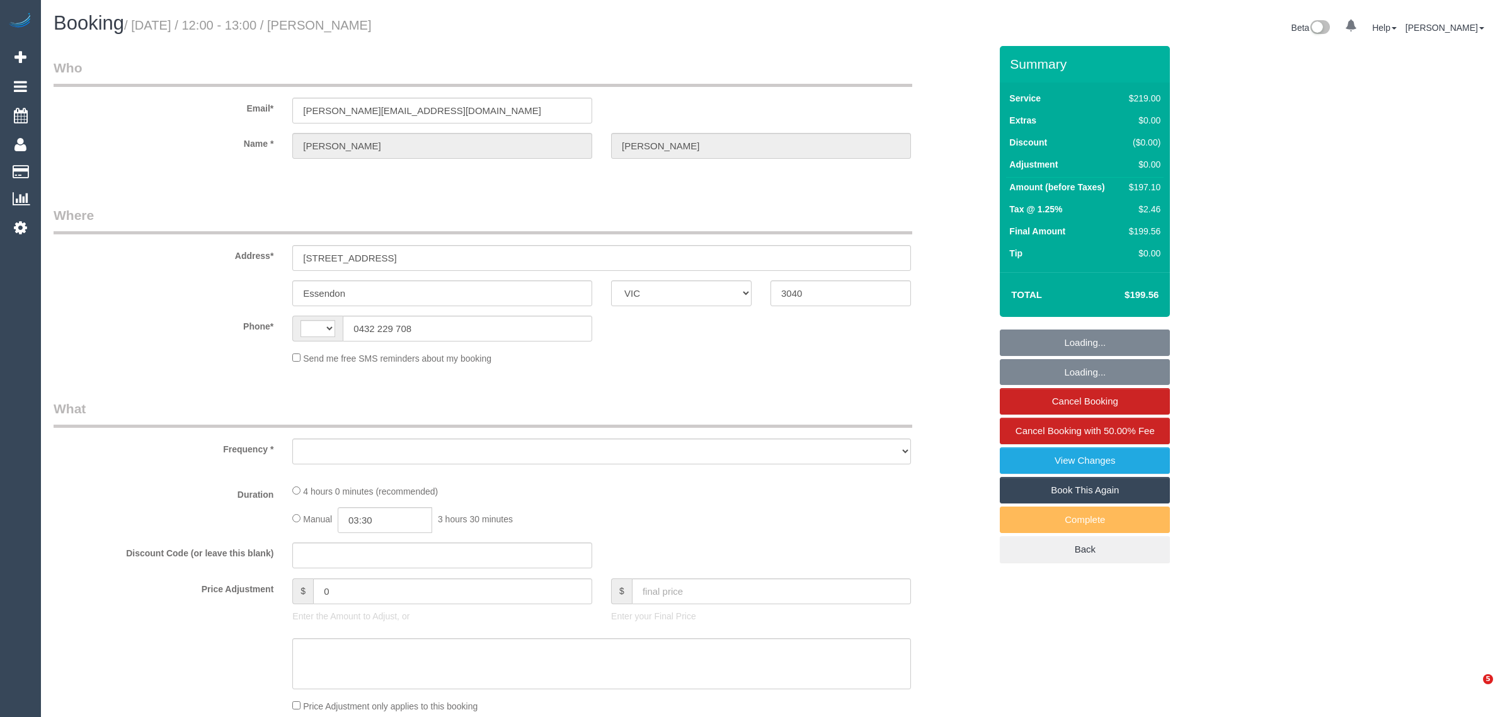
select select "VIC"
select select "string:AU"
select select "object:291"
select select "string:stripe-pm_1RLbmF2GScqysDRVdtwcuxMo"
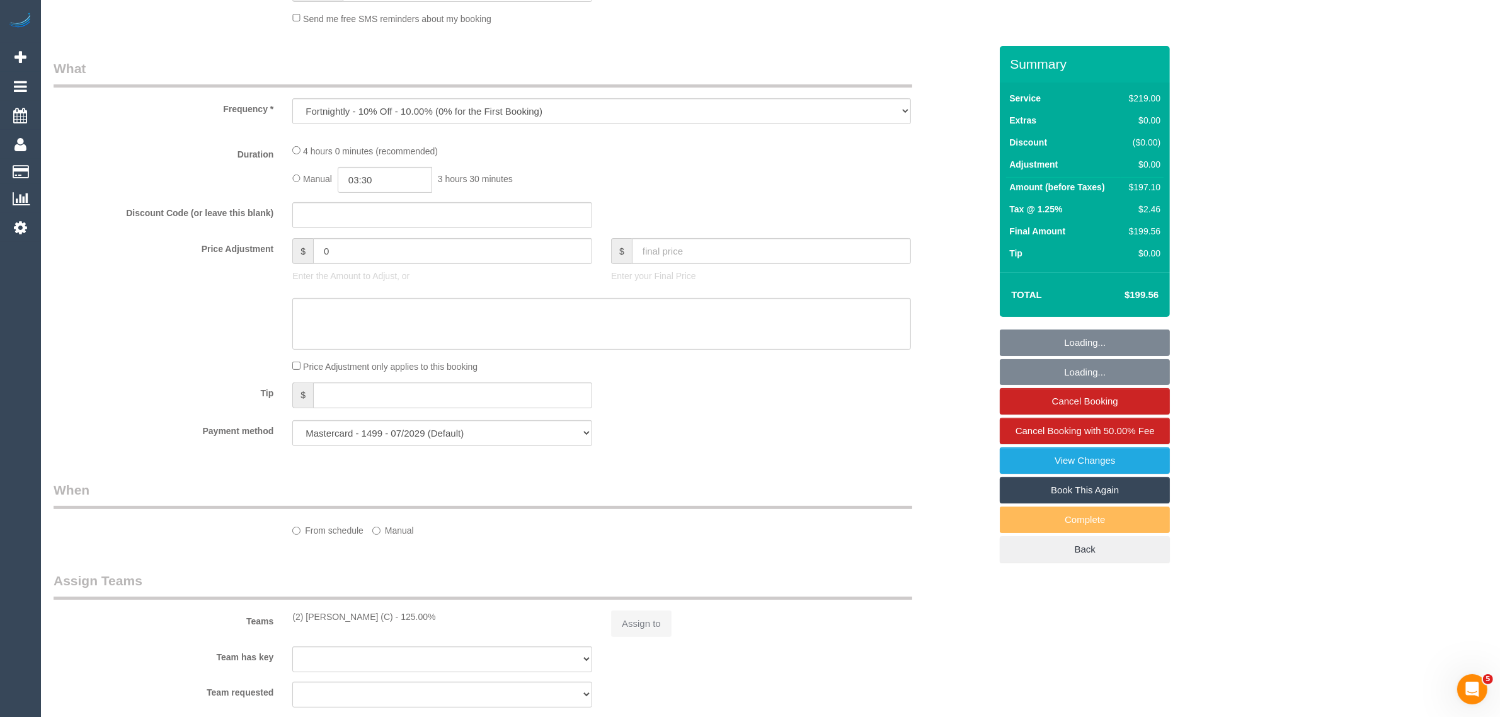
select select "number:27"
select select "number:14"
select select "number:19"
select select "number:25"
select select "number:34"
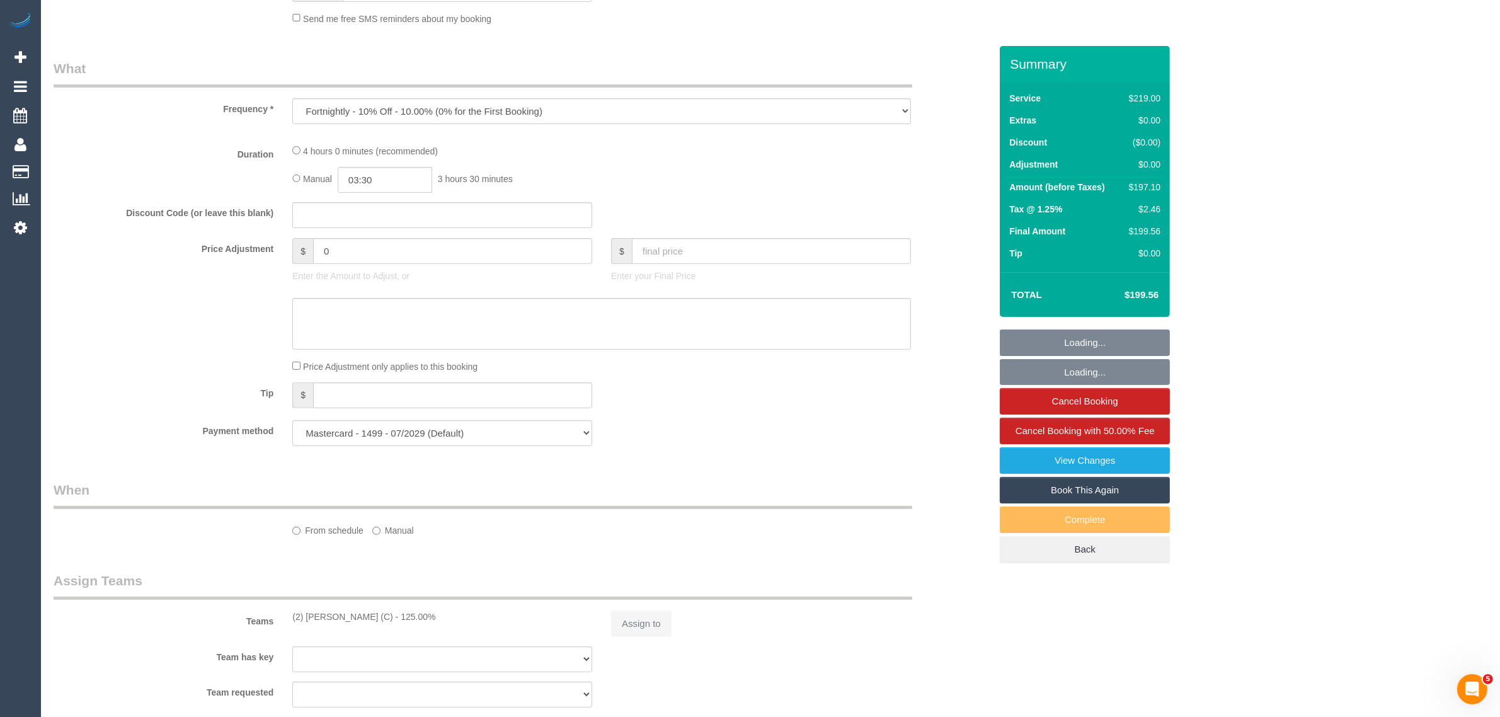
select select "number:13"
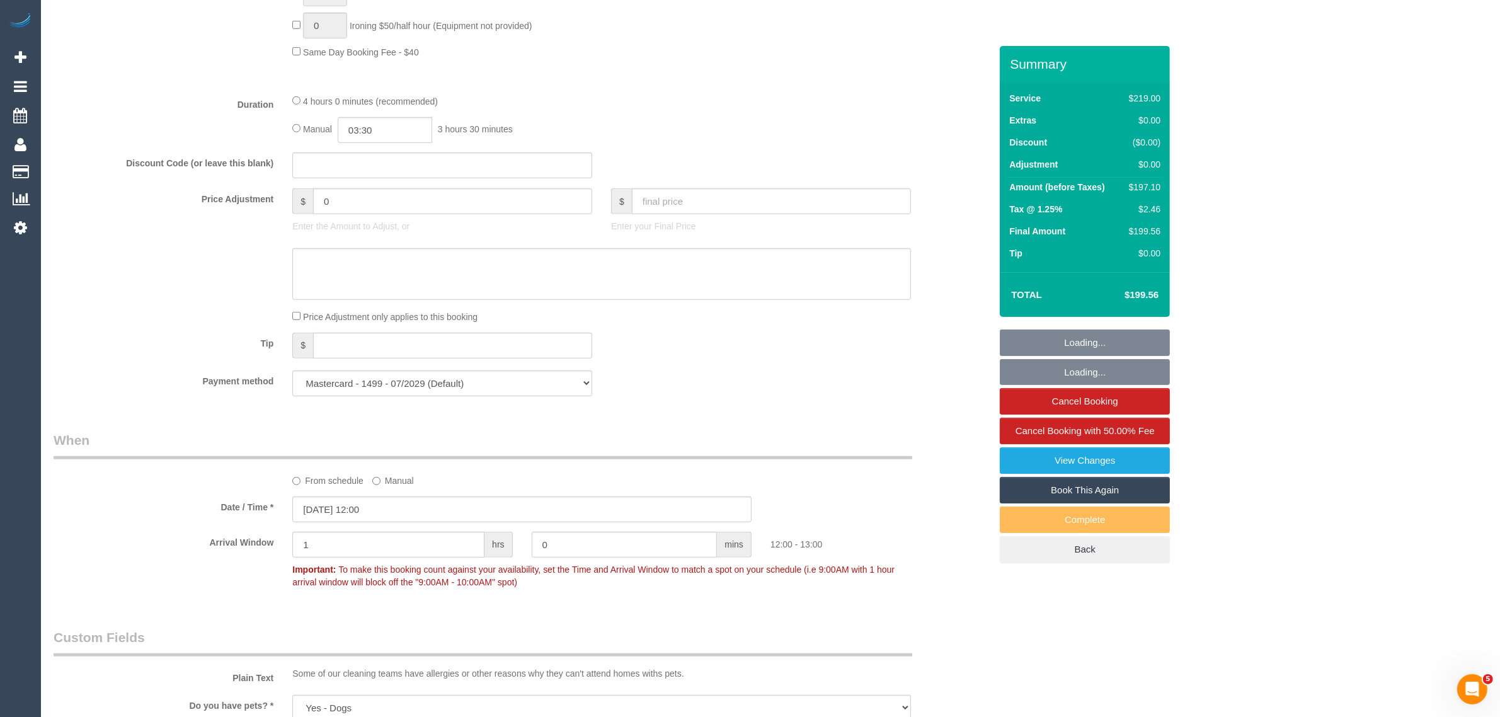
select select "object:804"
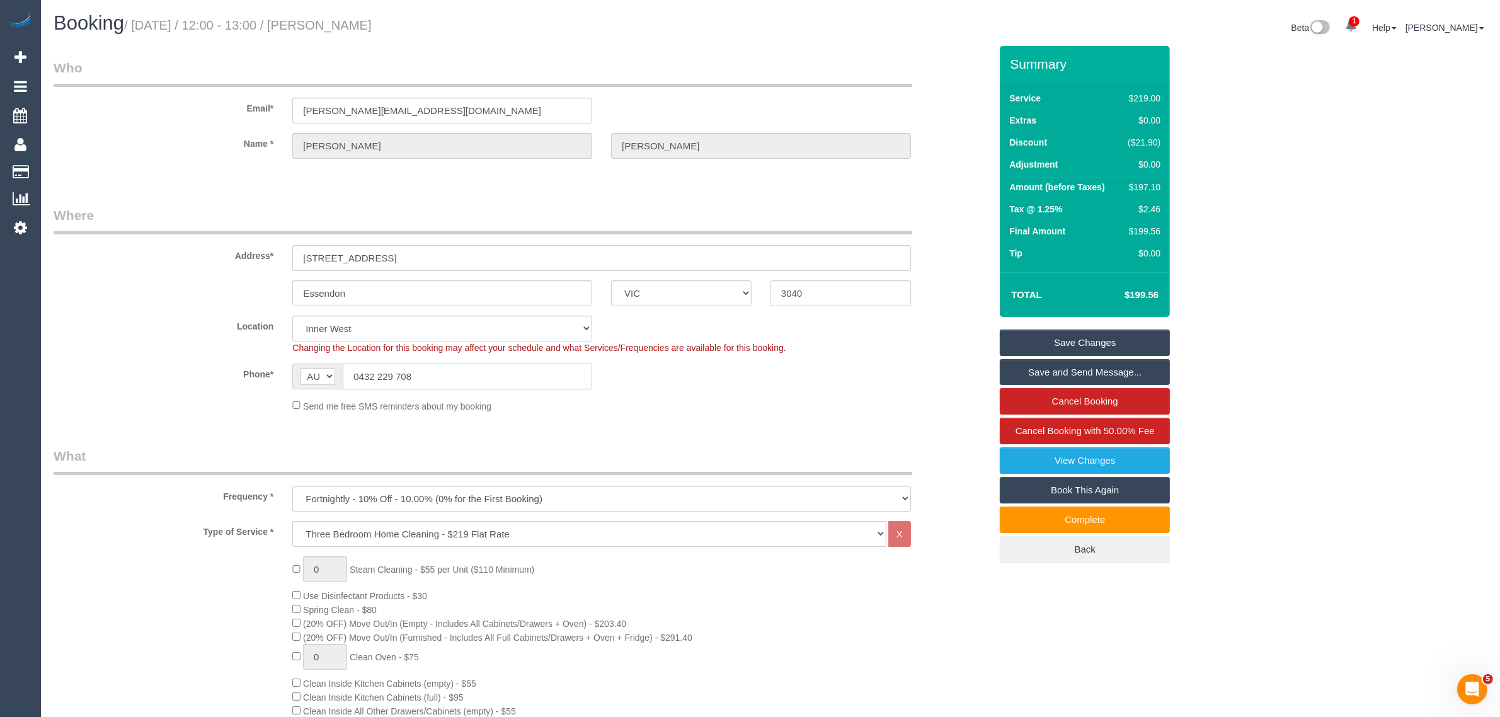
click at [517, 367] on input "0432 229 708" at bounding box center [467, 376] width 249 height 26
click at [589, 375] on input "0432 229 708" at bounding box center [467, 376] width 249 height 26
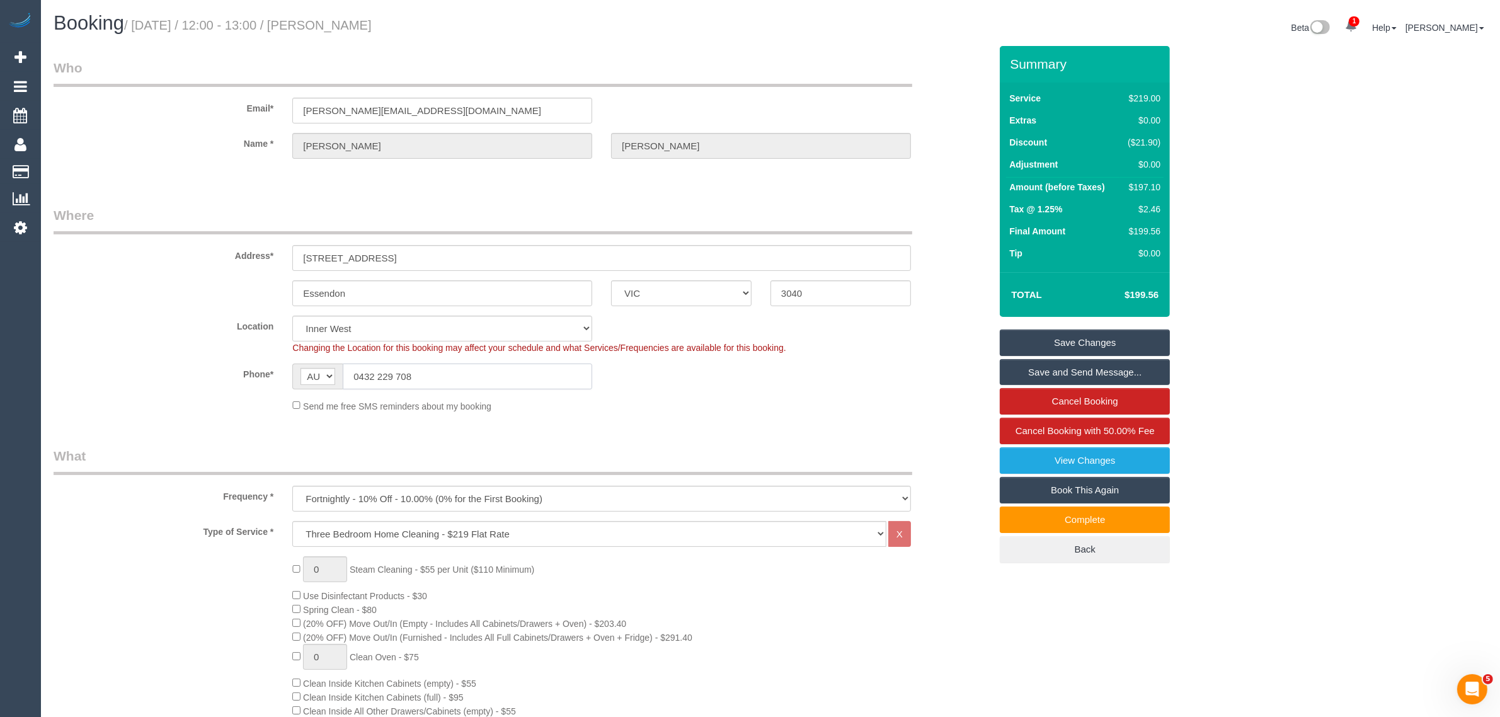
click at [589, 375] on input "0432 229 708" at bounding box center [467, 376] width 249 height 26
click at [751, 401] on div "Send me free SMS reminders about my booking" at bounding box center [602, 406] width 638 height 14
click at [847, 376] on div "Phone* AF AL DZ AD AO AI AQ AG AR AM AW AU AT AZ BS BH BD BB BY BE BZ BJ BM BT …" at bounding box center [522, 376] width 956 height 26
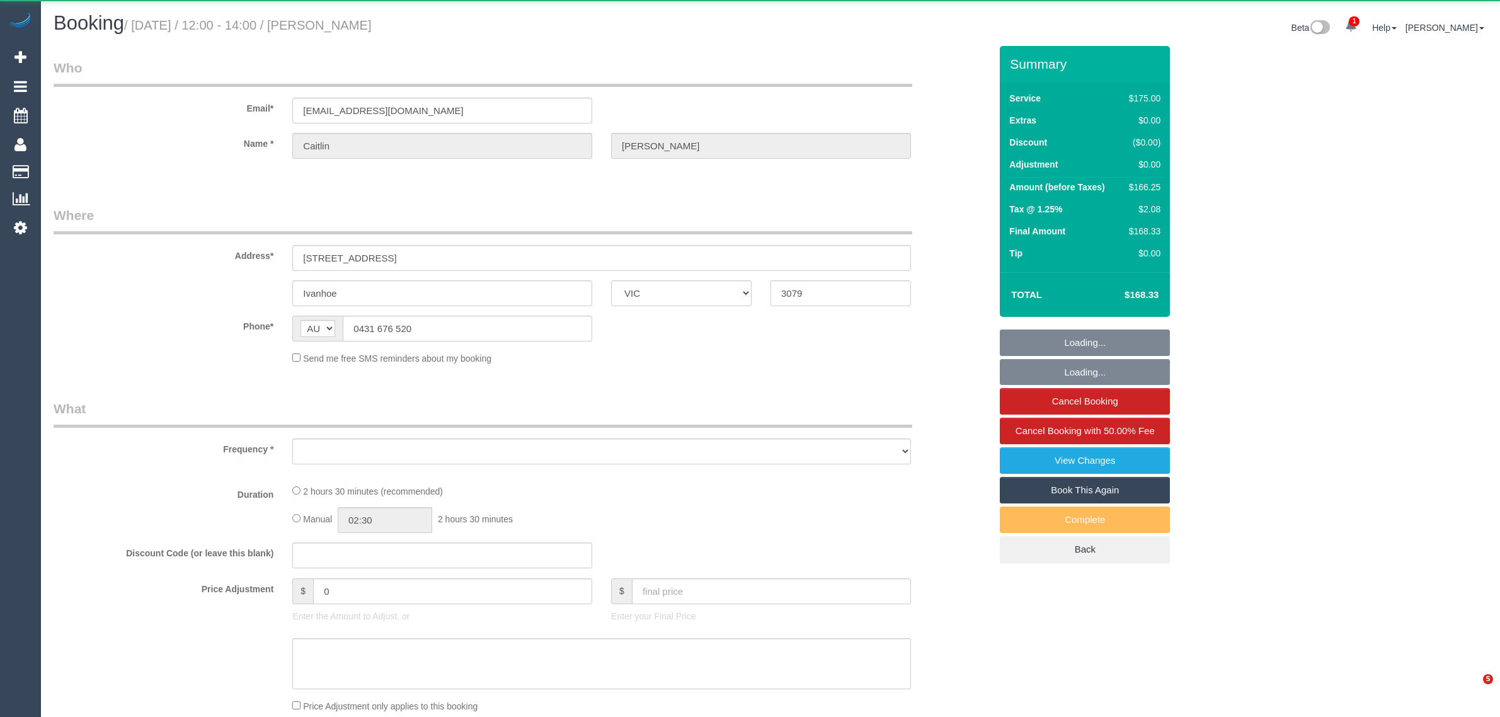
select select "VIC"
select select "string:stripe-pm_1QtRaG2GScqysDRVvrd9LIfh"
select select "number:27"
select select "number:14"
select select "number:19"
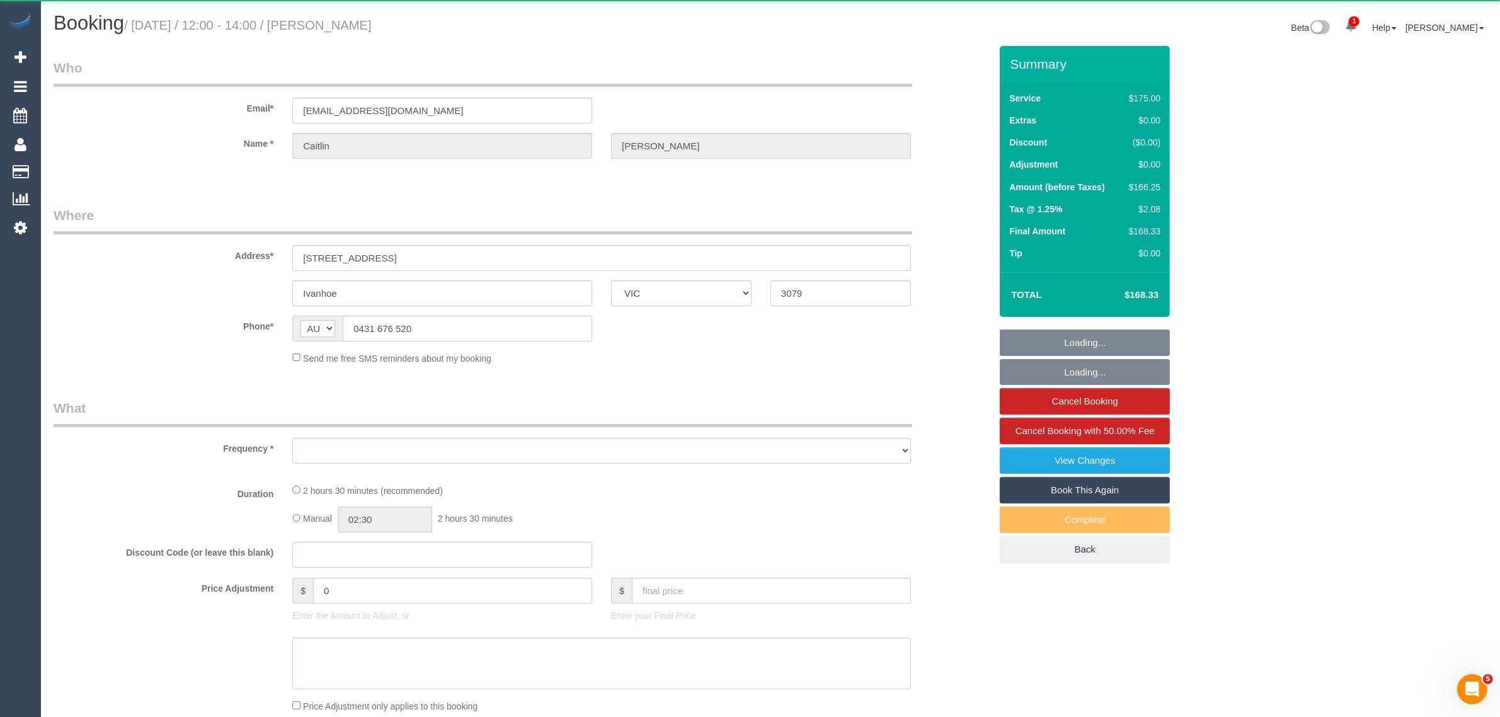
select select "number:22"
select select "number:34"
select select "number:12"
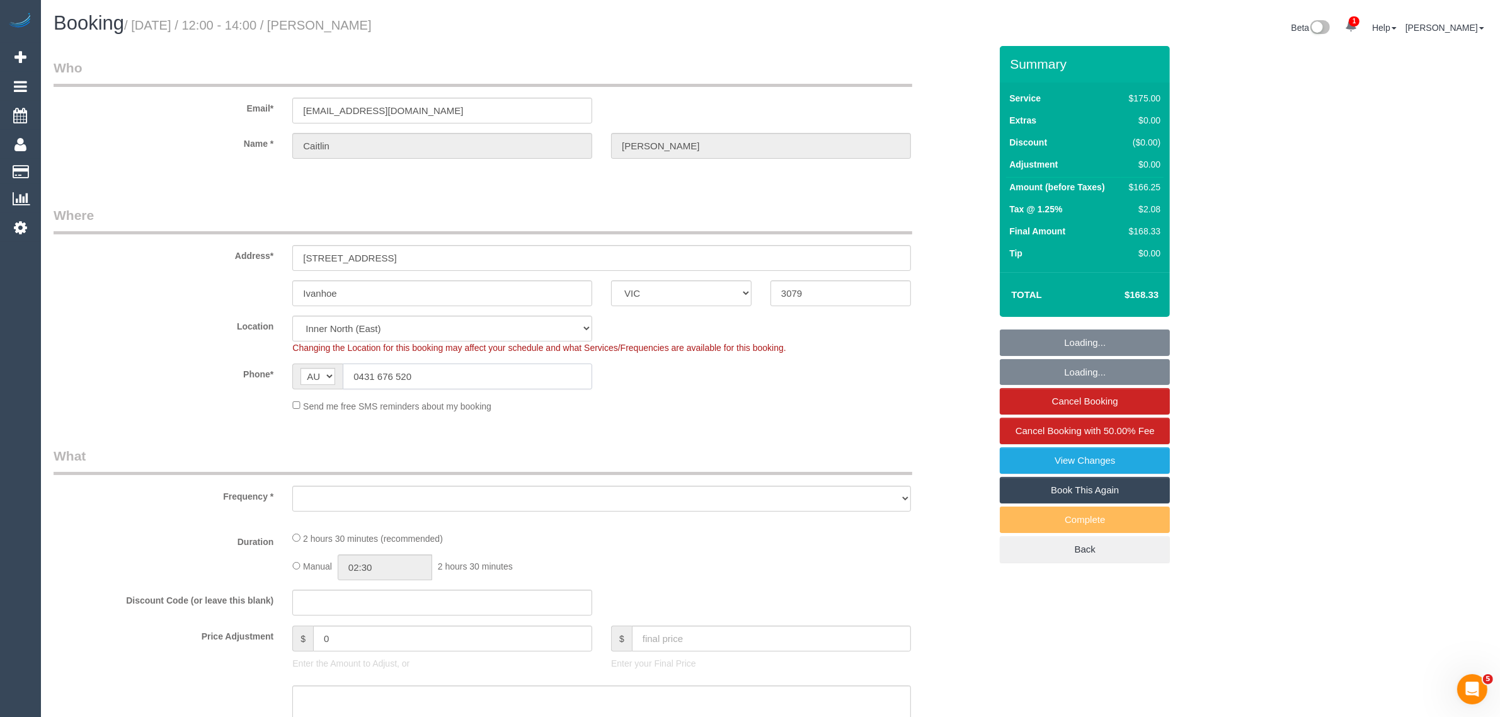
click at [452, 381] on input "0431 676 520" at bounding box center [467, 376] width 249 height 26
select select "object:693"
select select "150"
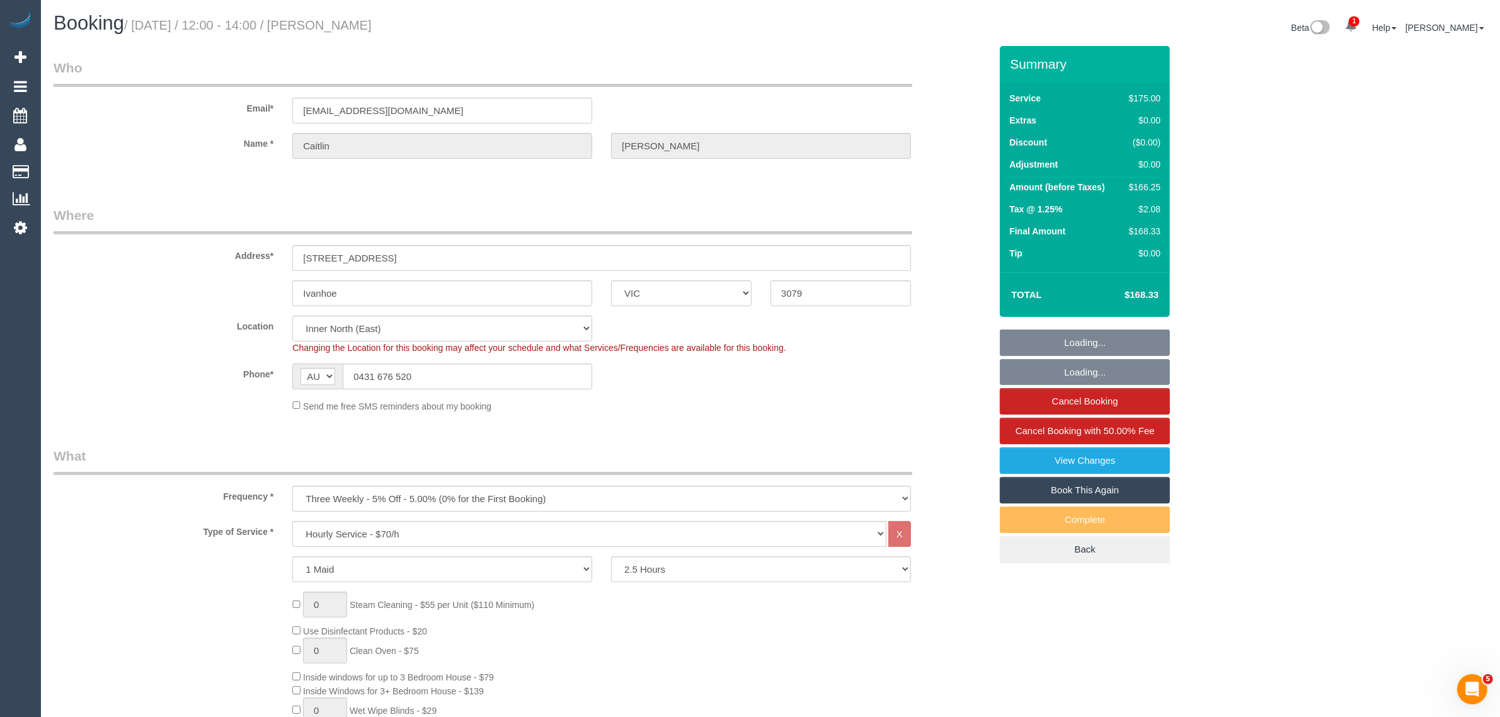
select select "object:1675"
select select "spot1"
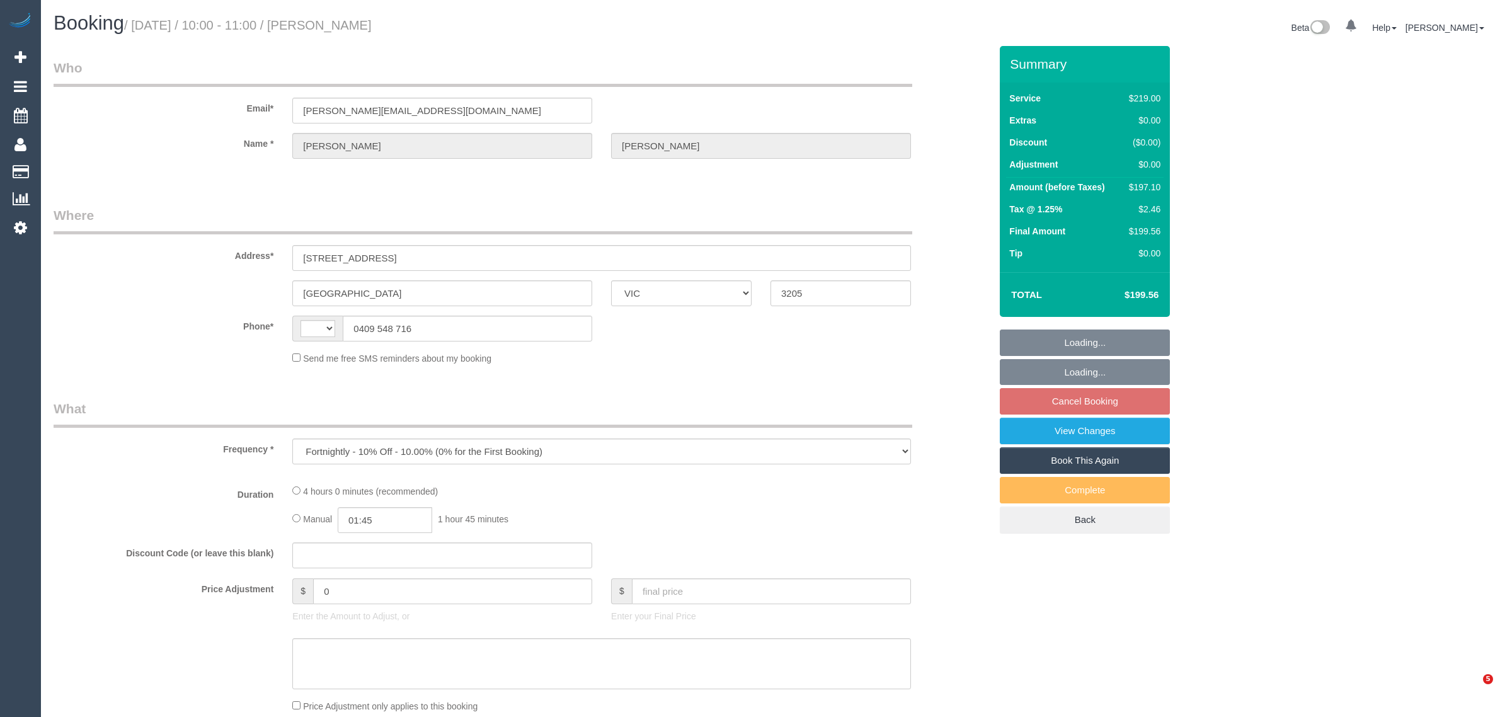
select select "VIC"
select select "string:stripe-pm_1OuSiM2GScqysDRVD7e4PkXP"
select select "number:28"
select select "number:14"
select select "number:19"
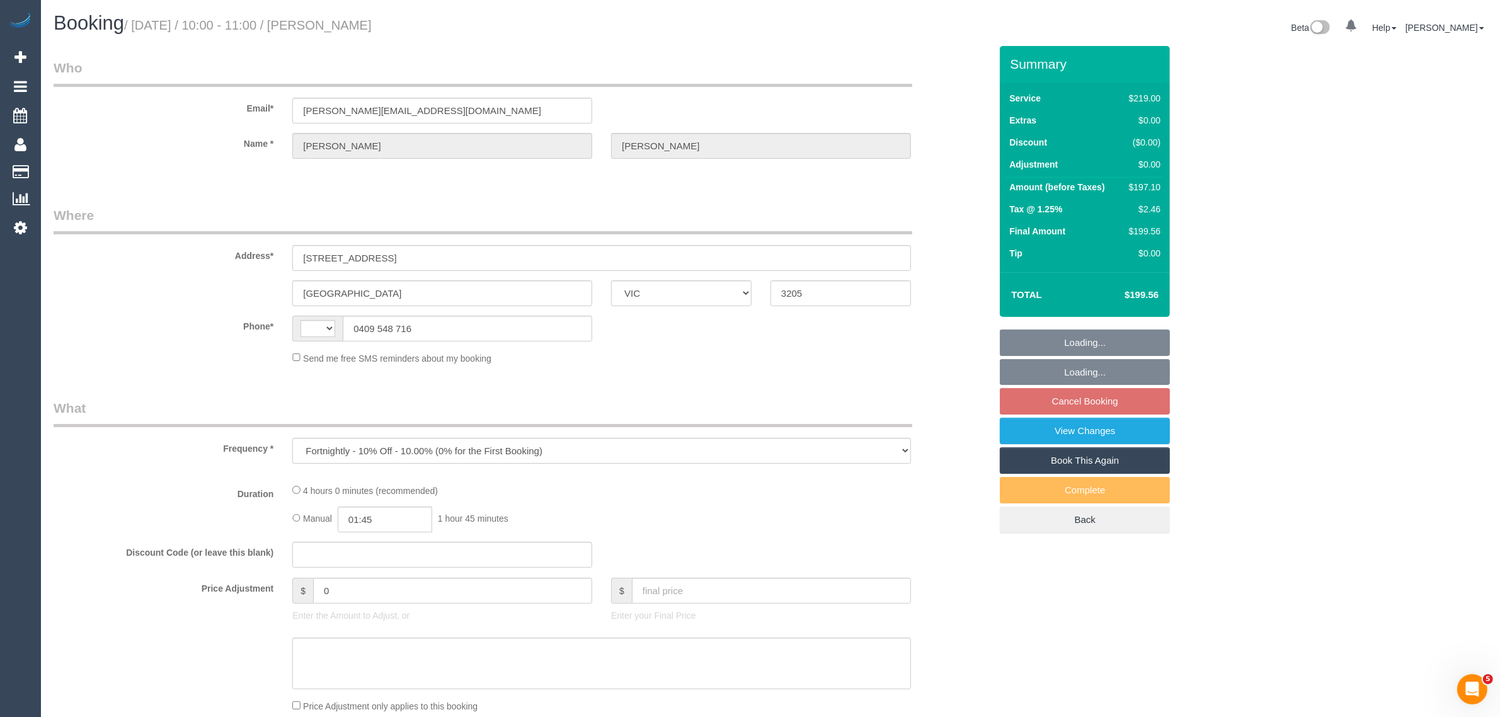
select select "number:36"
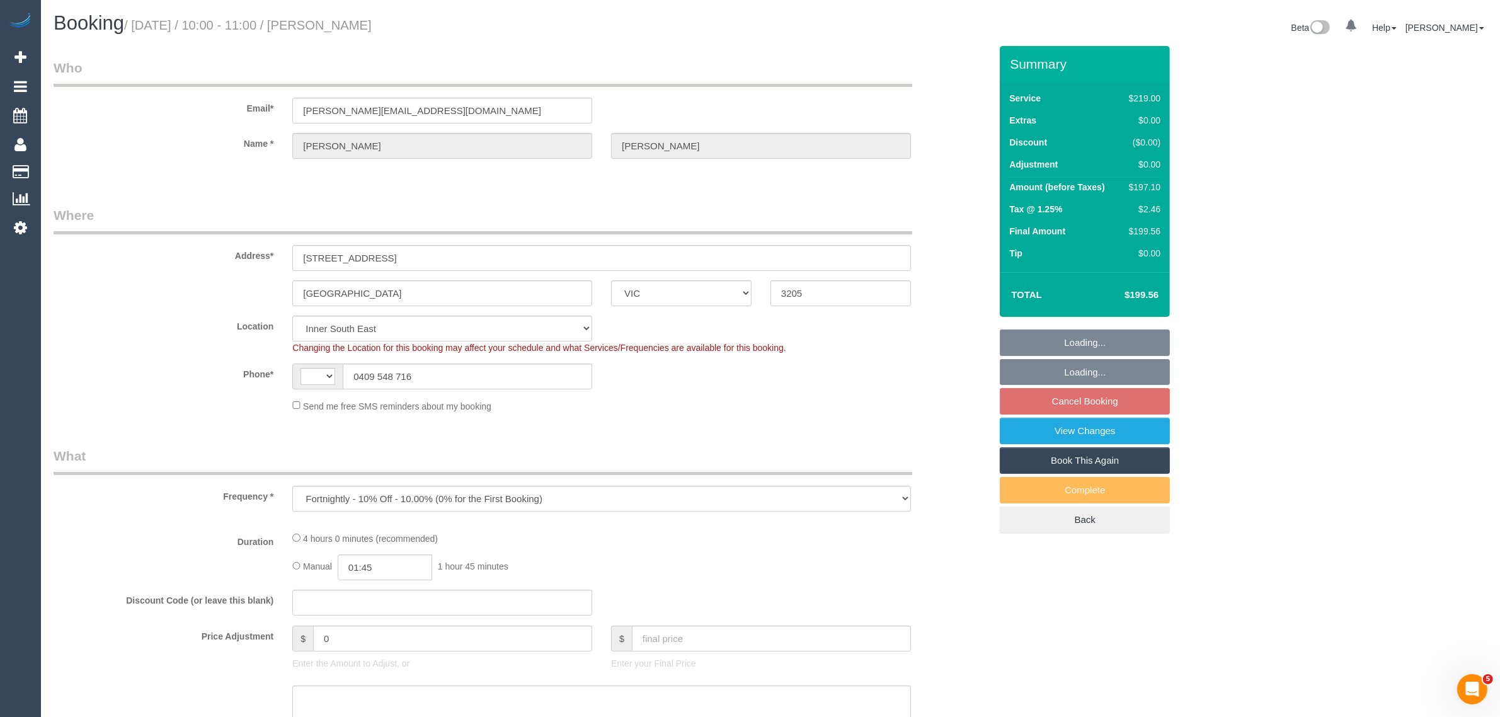
select select "object:694"
select select "string:AU"
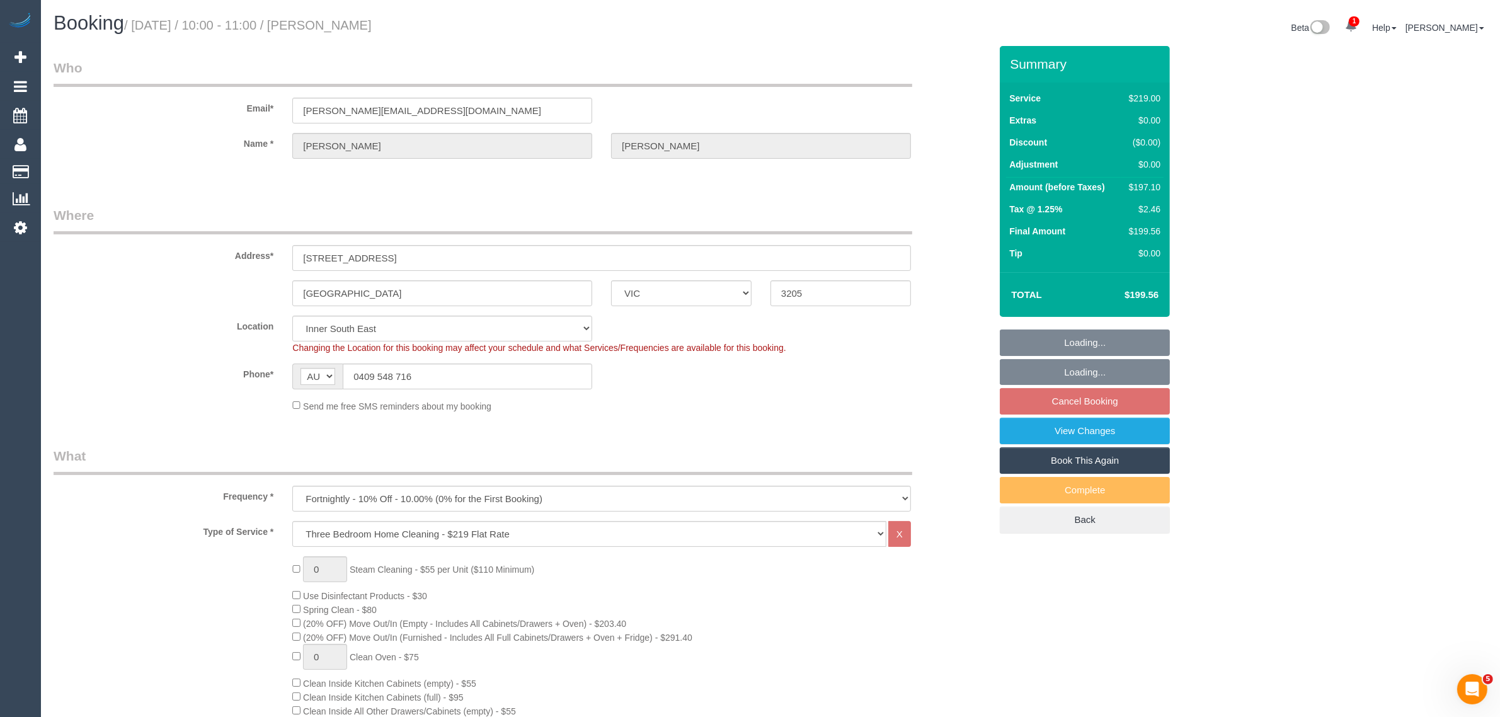
click at [1091, 400] on fieldset "Loading... Loading... Cancel Booking View Changes Book This Again Complete Back" at bounding box center [1085, 431] width 170 height 204
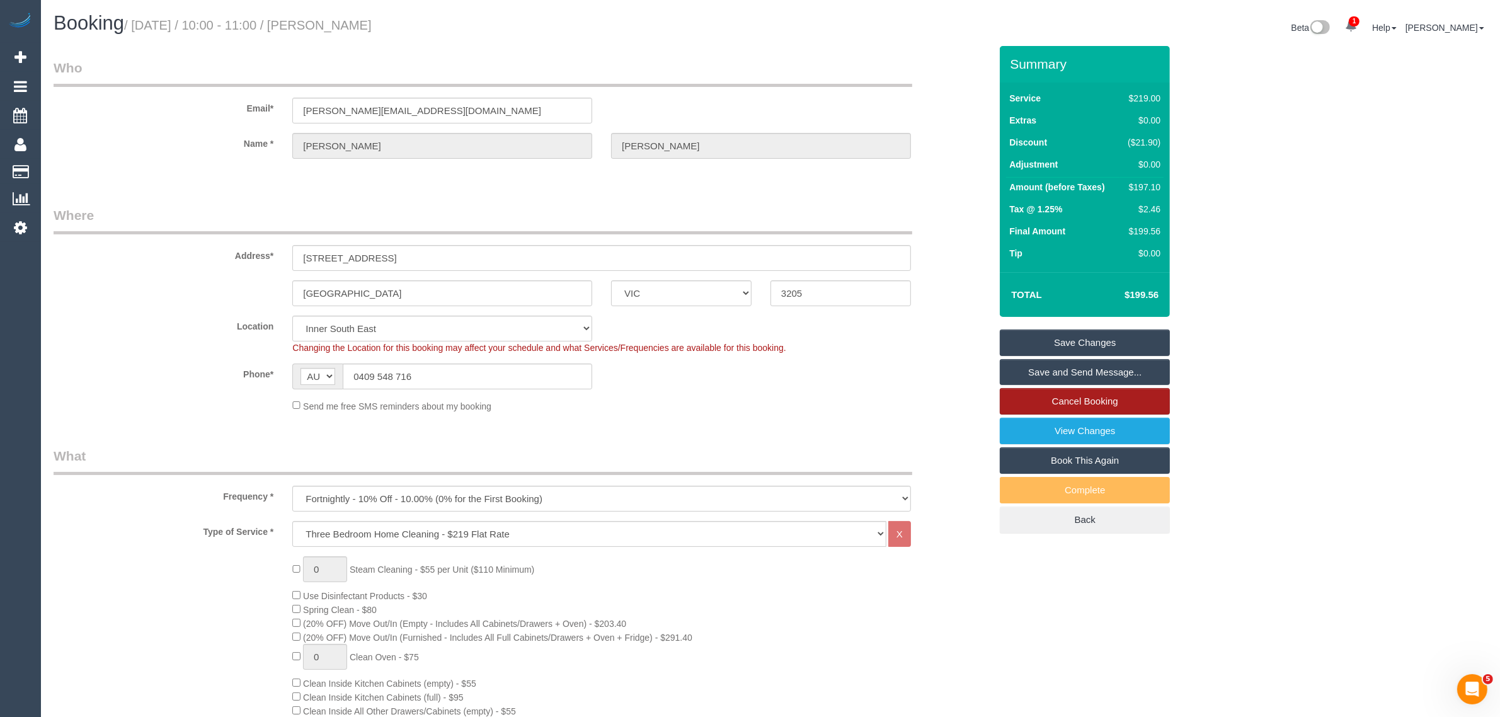
click at [1087, 392] on link "Cancel Booking" at bounding box center [1085, 401] width 170 height 26
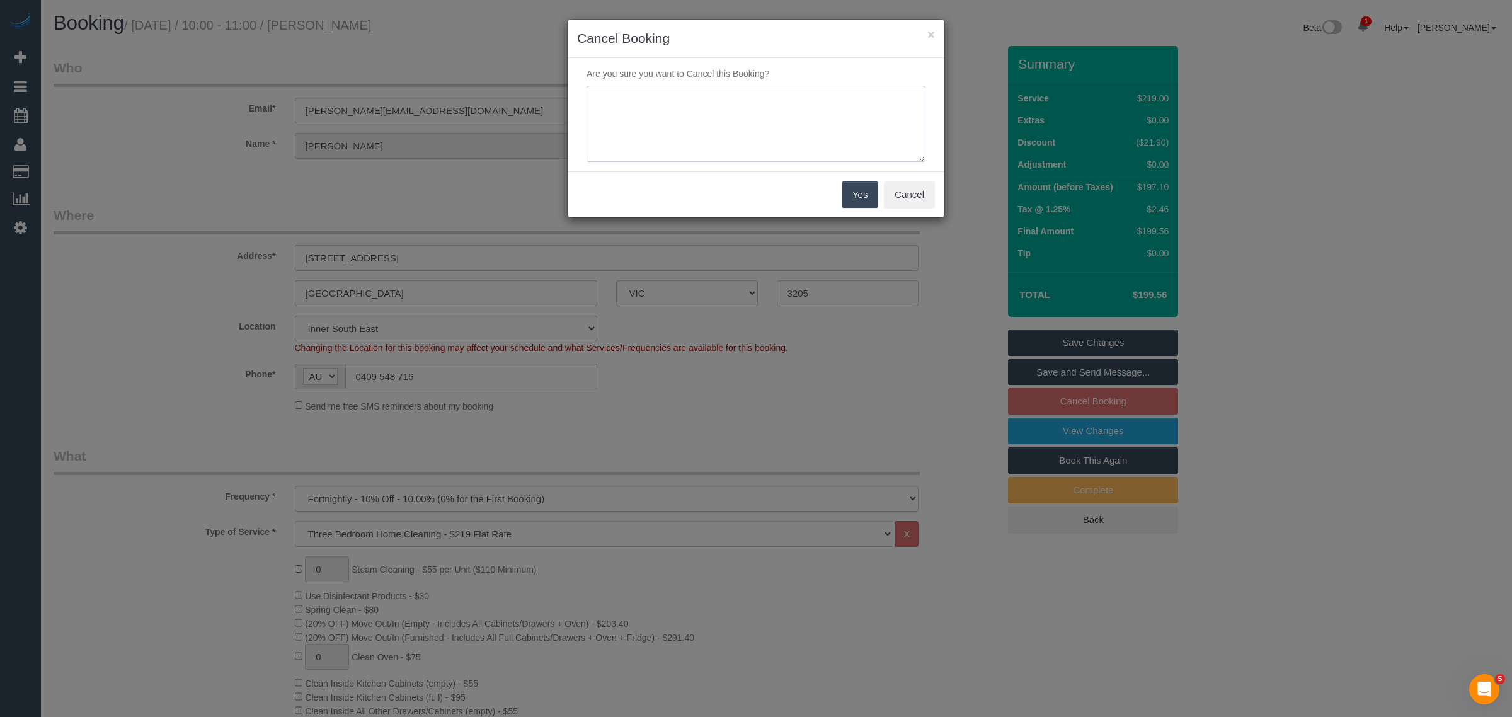
click at [679, 118] on textarea at bounding box center [756, 124] width 339 height 77
type textarea "customer decided to skip via txt - KA"
click at [843, 193] on button "Yes" at bounding box center [860, 194] width 37 height 26
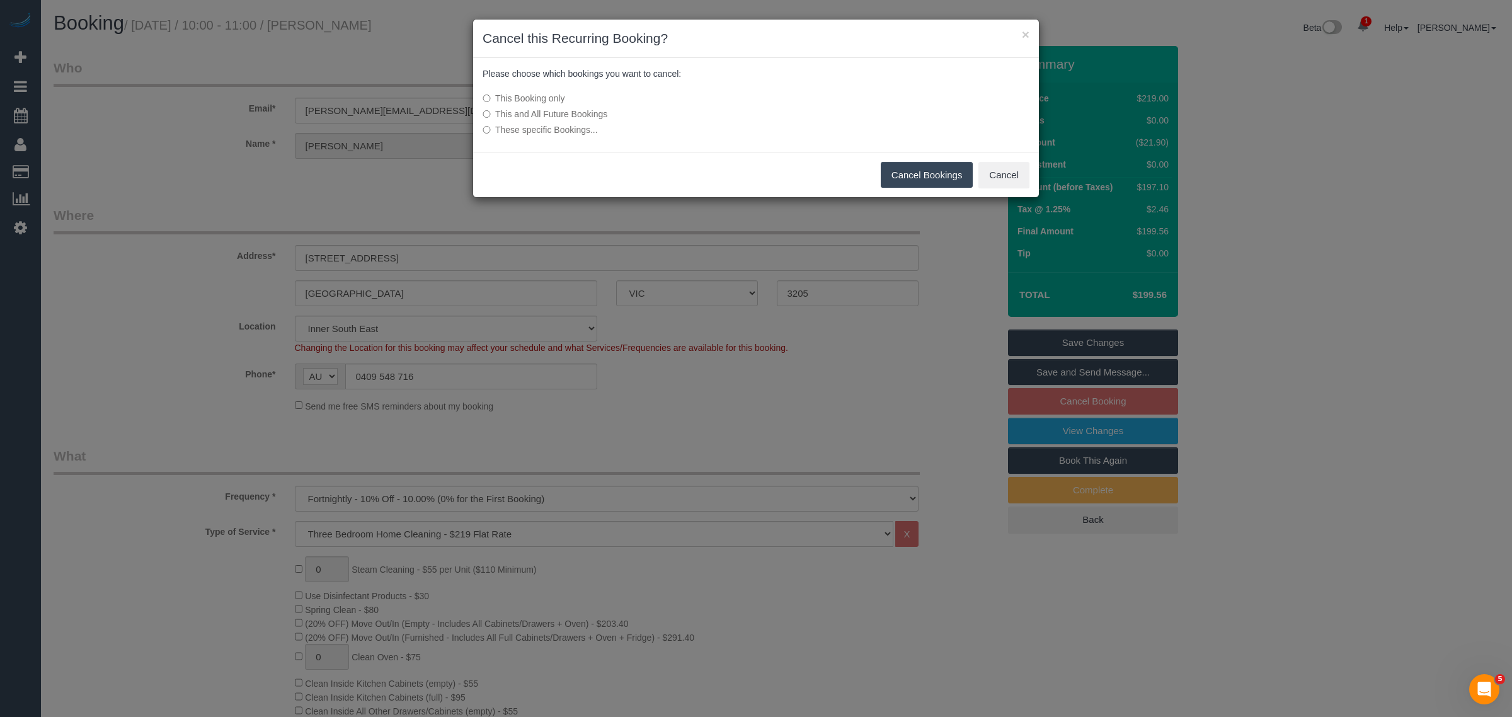
drag, startPoint x: 697, startPoint y: 118, endPoint x: 748, endPoint y: 128, distance: 52.6
click at [697, 118] on label "This and All Future Bookings" at bounding box center [662, 114] width 358 height 13
click at [896, 180] on button "Cancel Bookings" at bounding box center [927, 175] width 93 height 26
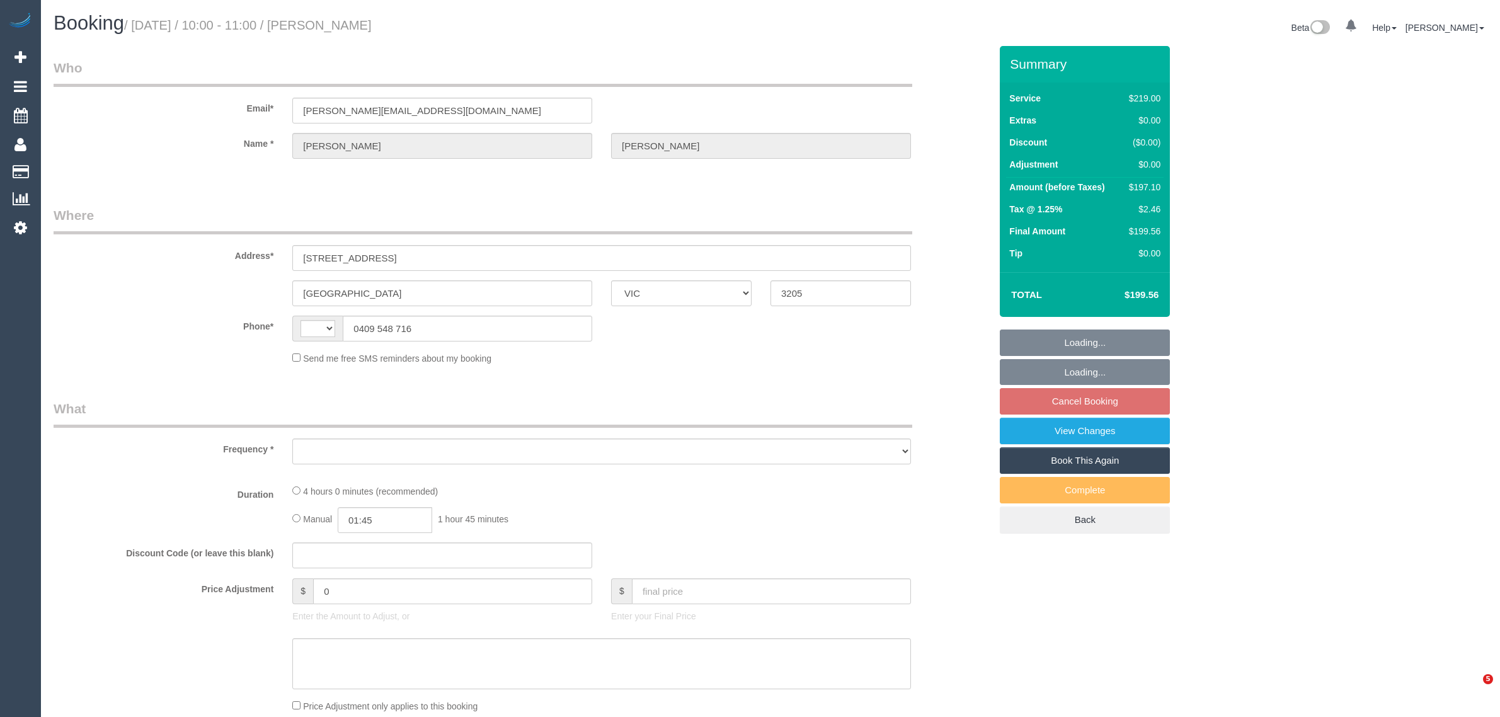
select select "VIC"
select select "object:294"
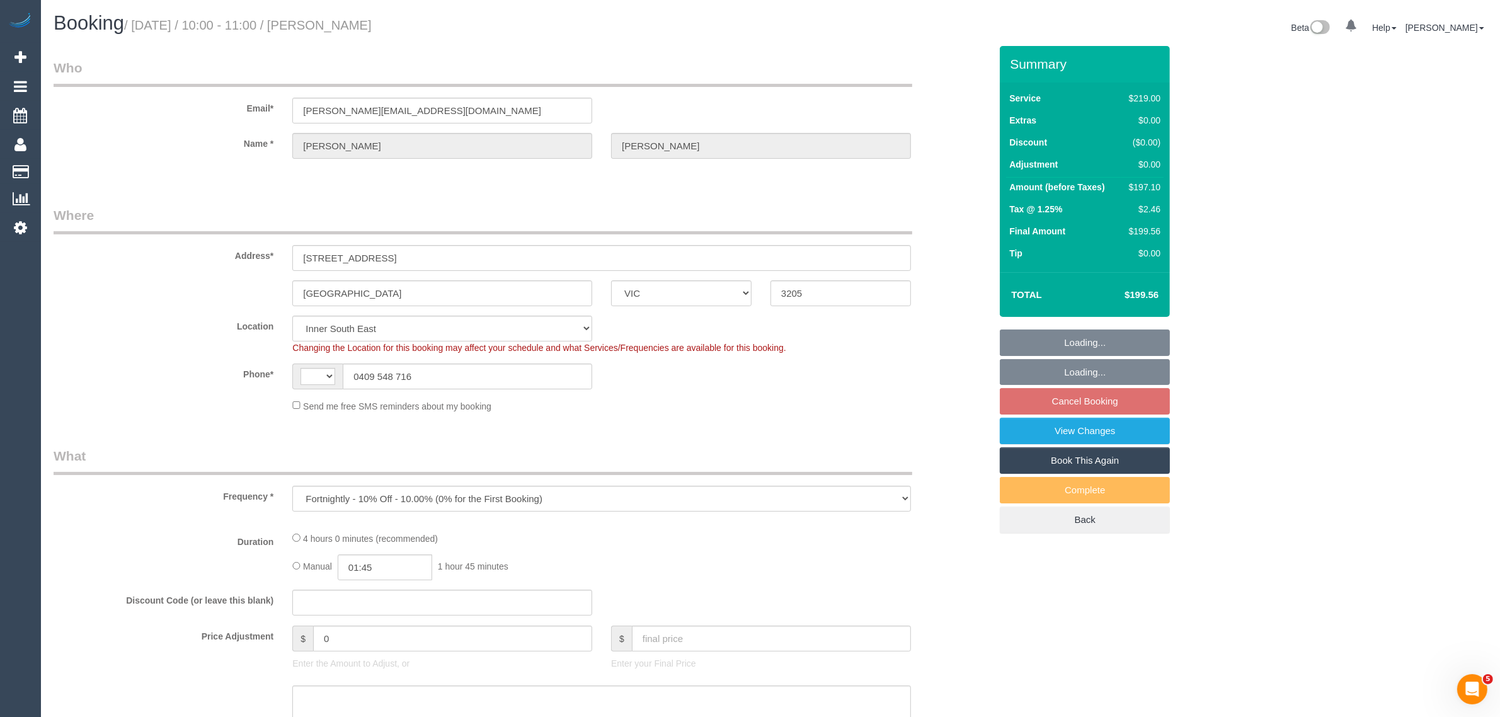
select select "string:stripe-pm_1OuSiM2GScqysDRVD7e4PkXP"
select select "object:301"
select select "string:AU"
select select "number:28"
select select "number:14"
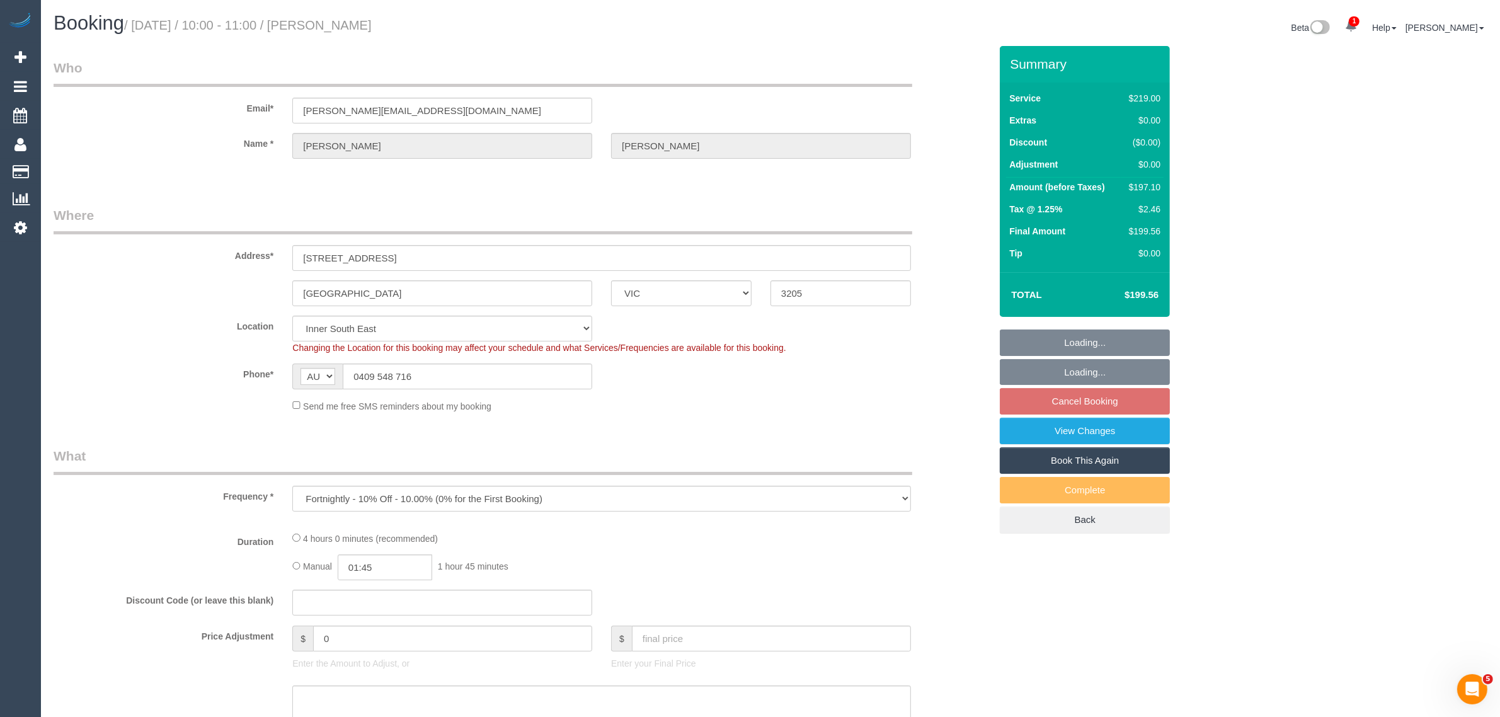
select select "number:19"
select select "number:36"
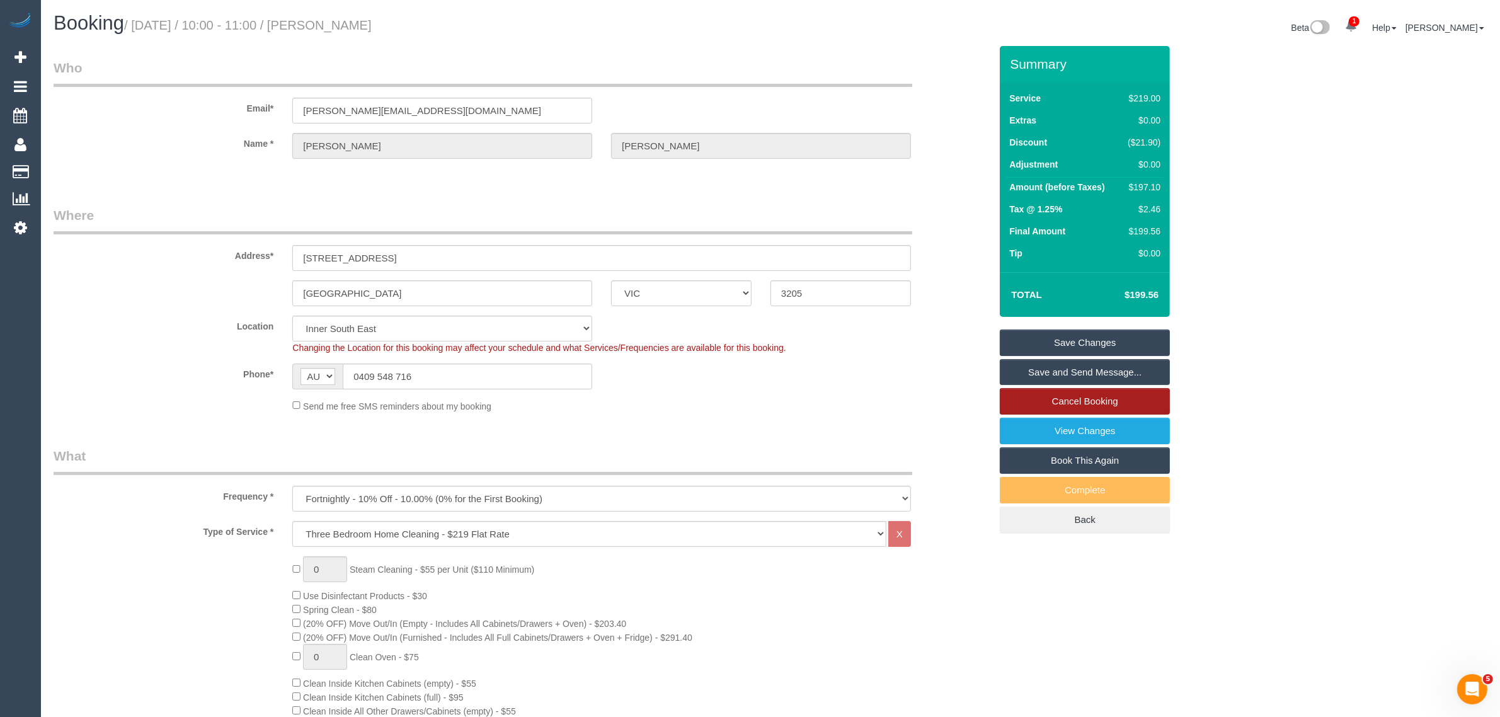
click at [1026, 404] on link "Cancel Booking" at bounding box center [1085, 401] width 170 height 26
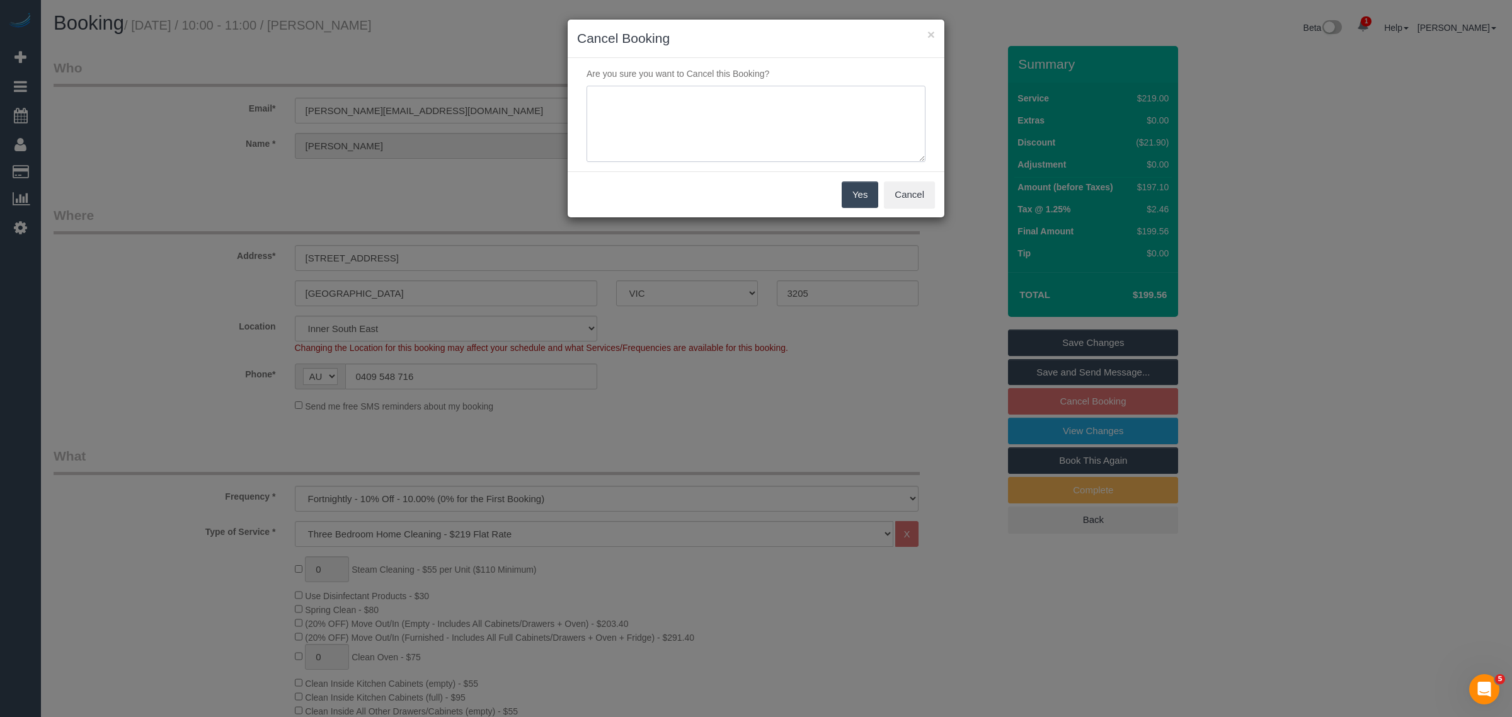
click at [719, 130] on textarea at bounding box center [756, 124] width 339 height 77
type textarea "customer decided to skip via txt - KA"
click at [857, 187] on button "Yes" at bounding box center [860, 194] width 37 height 26
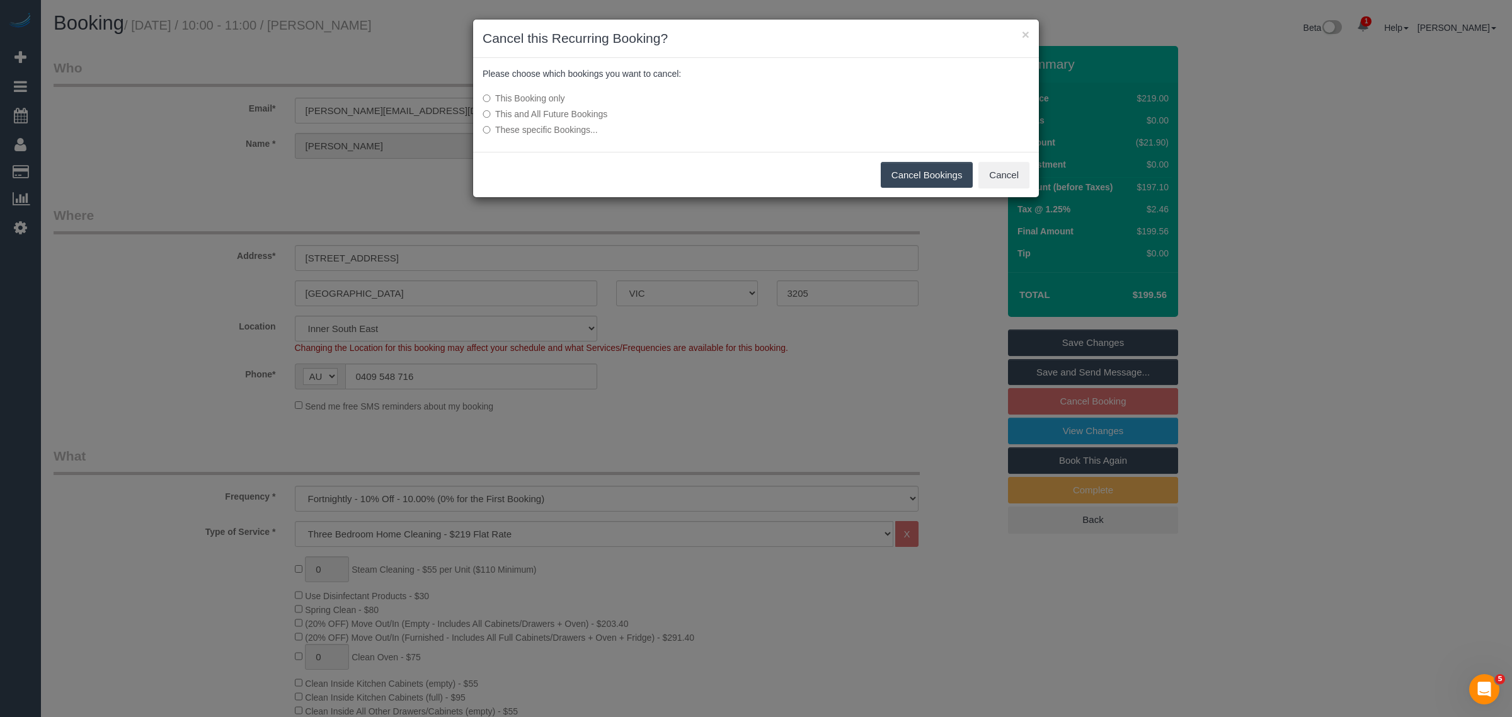
click at [922, 177] on button "Cancel Bookings" at bounding box center [927, 175] width 93 height 26
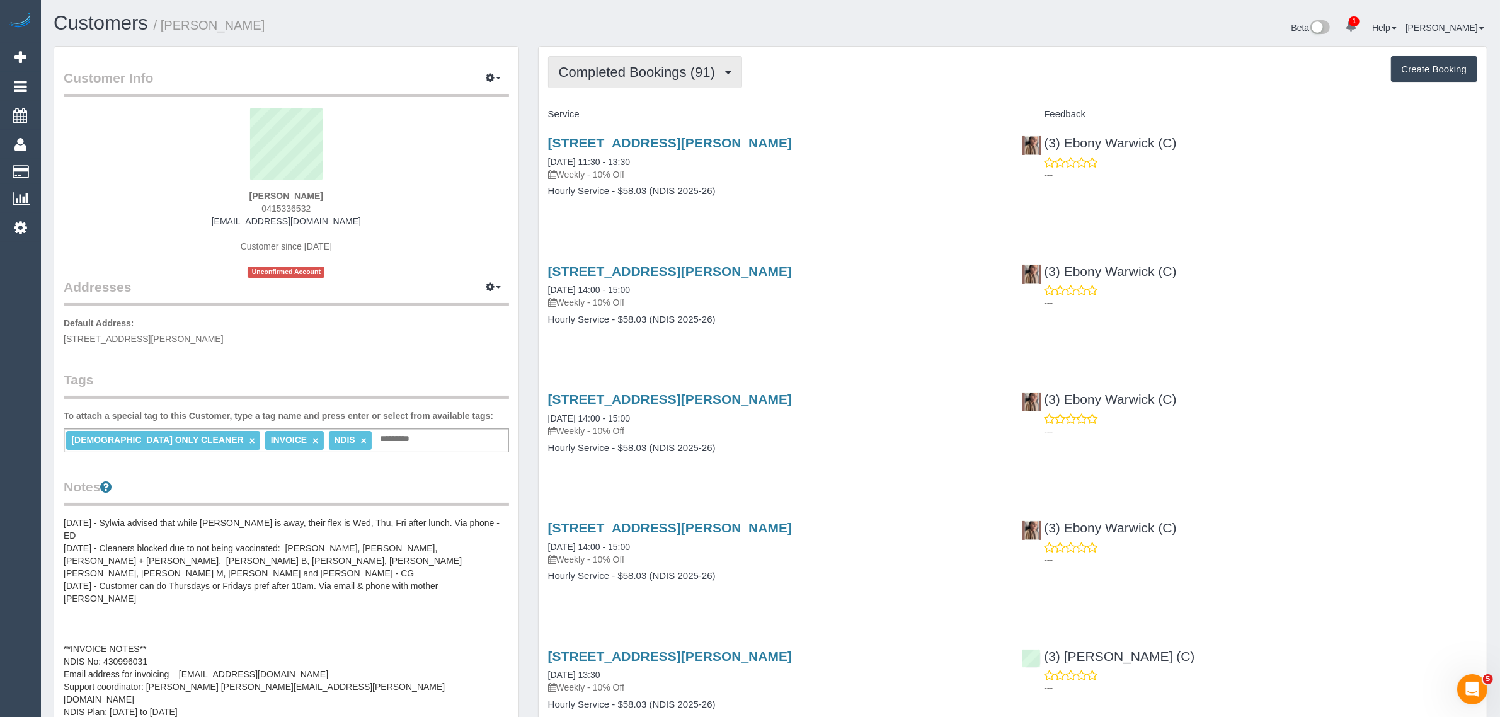
click at [633, 76] on span "Completed Bookings (91)" at bounding box center [640, 72] width 163 height 16
click at [621, 126] on link "Cancelled Bookings (7)" at bounding box center [617, 134] width 136 height 16
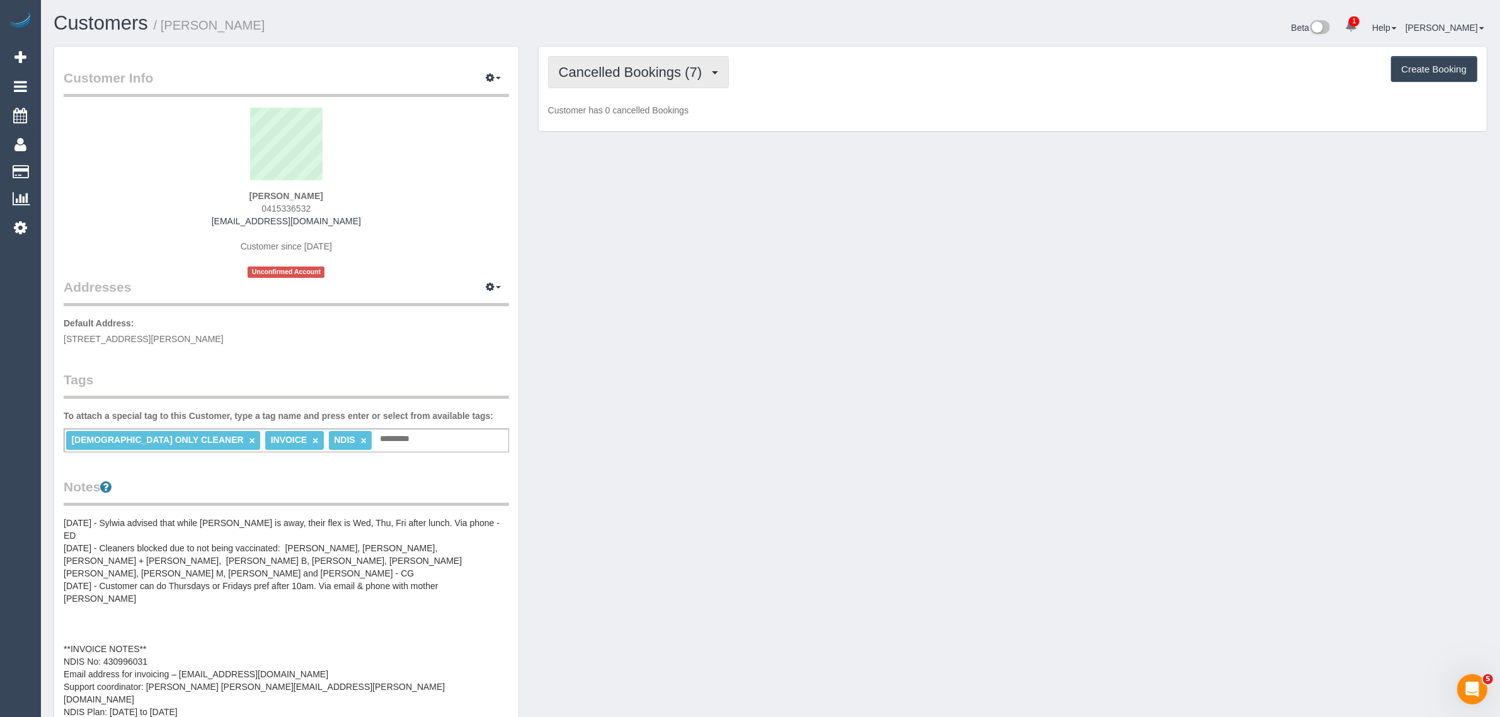
click at [643, 87] on button "Cancelled Bookings (7)" at bounding box center [638, 72] width 181 height 32
click at [634, 121] on link "Upcoming Bookings (11)" at bounding box center [617, 118] width 136 height 16
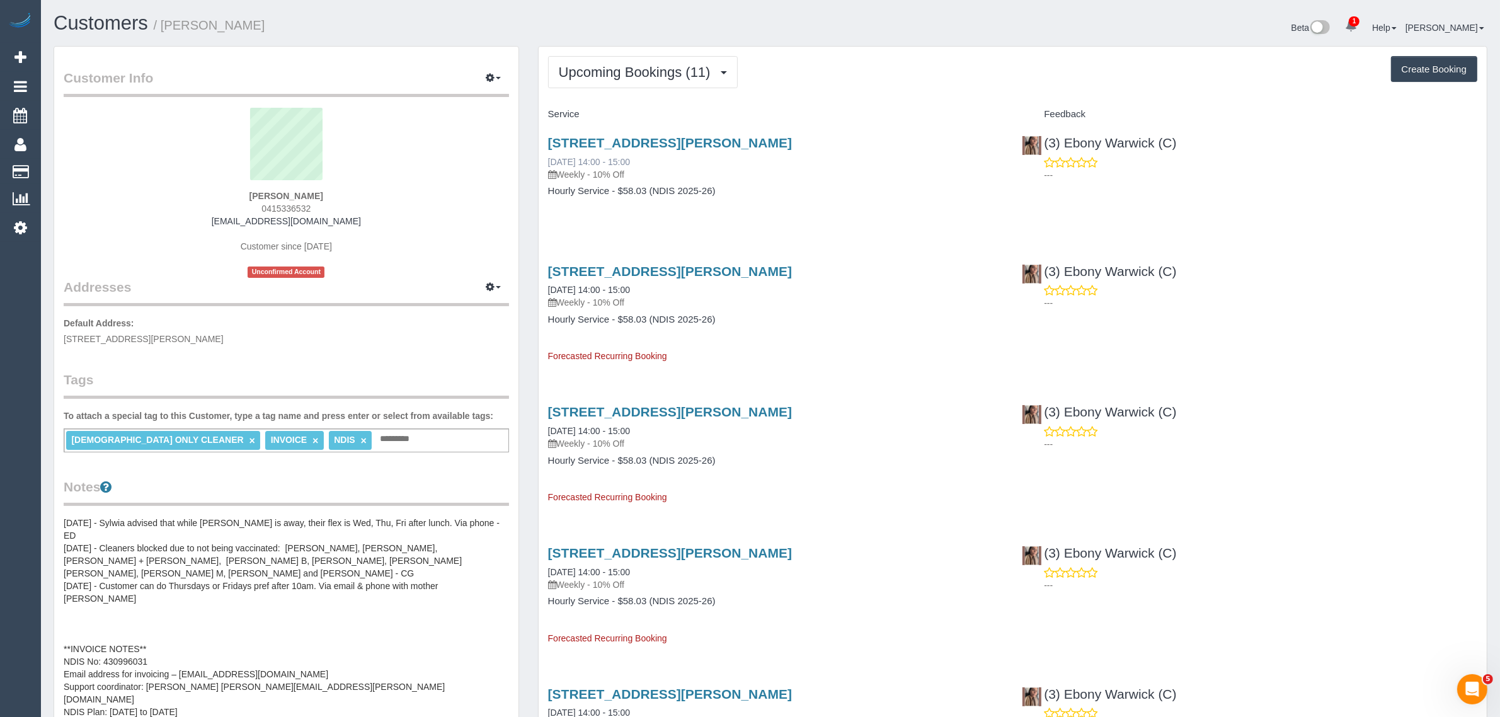
drag, startPoint x: 691, startPoint y: 157, endPoint x: 550, endPoint y: 159, distance: 141.1
click at [550, 159] on div "68 Bartlett Crescent, Hoppers Crossing, VIC 3029 18/09/2025 14:00 - 15:00 Weekl…" at bounding box center [775, 157] width 455 height 45
copy link "18/09/2025 14:00 - 15:00"
drag, startPoint x: 1186, startPoint y: 146, endPoint x: 1050, endPoint y: 135, distance: 135.9
click at [1050, 135] on div "(3) Ebony Warwick (C) ---" at bounding box center [1249, 156] width 474 height 62
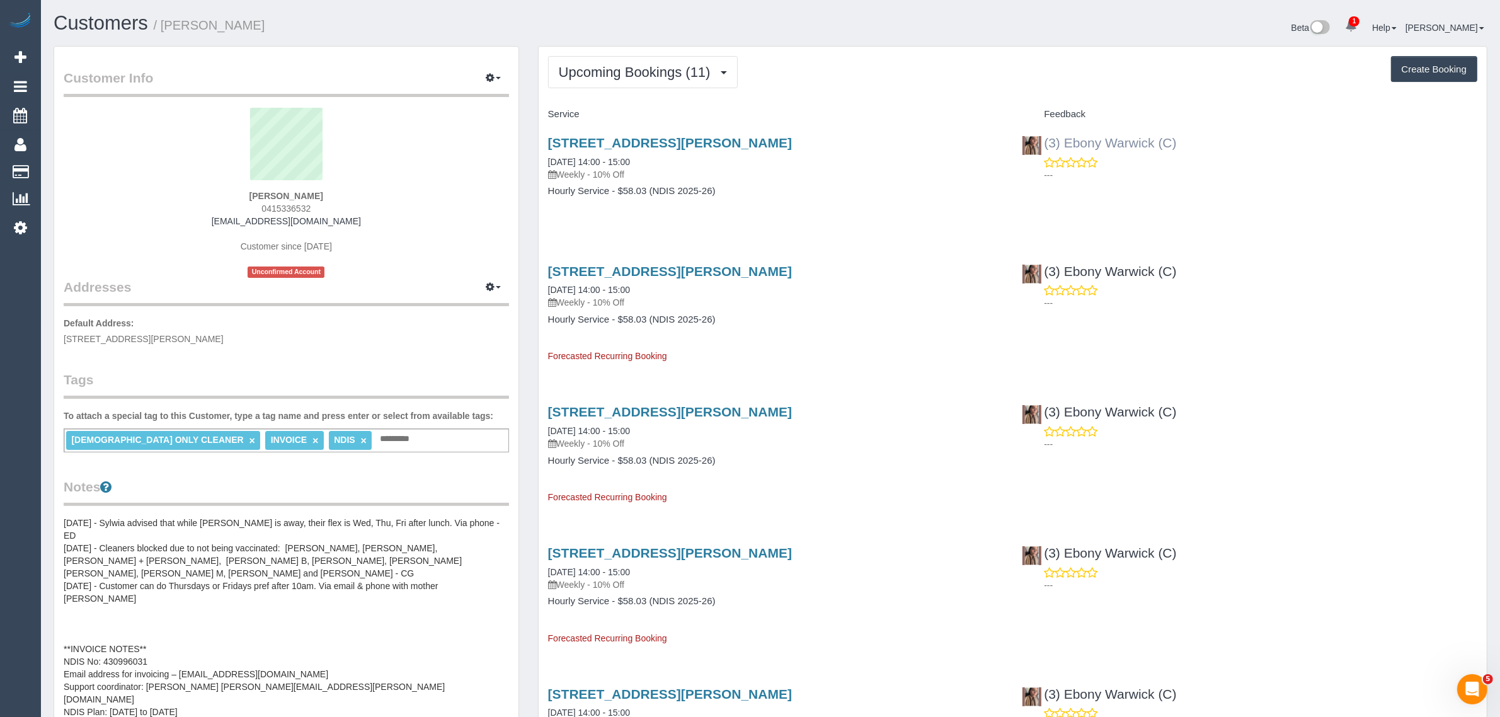
copy link "3) Ebony Warwick (C)"
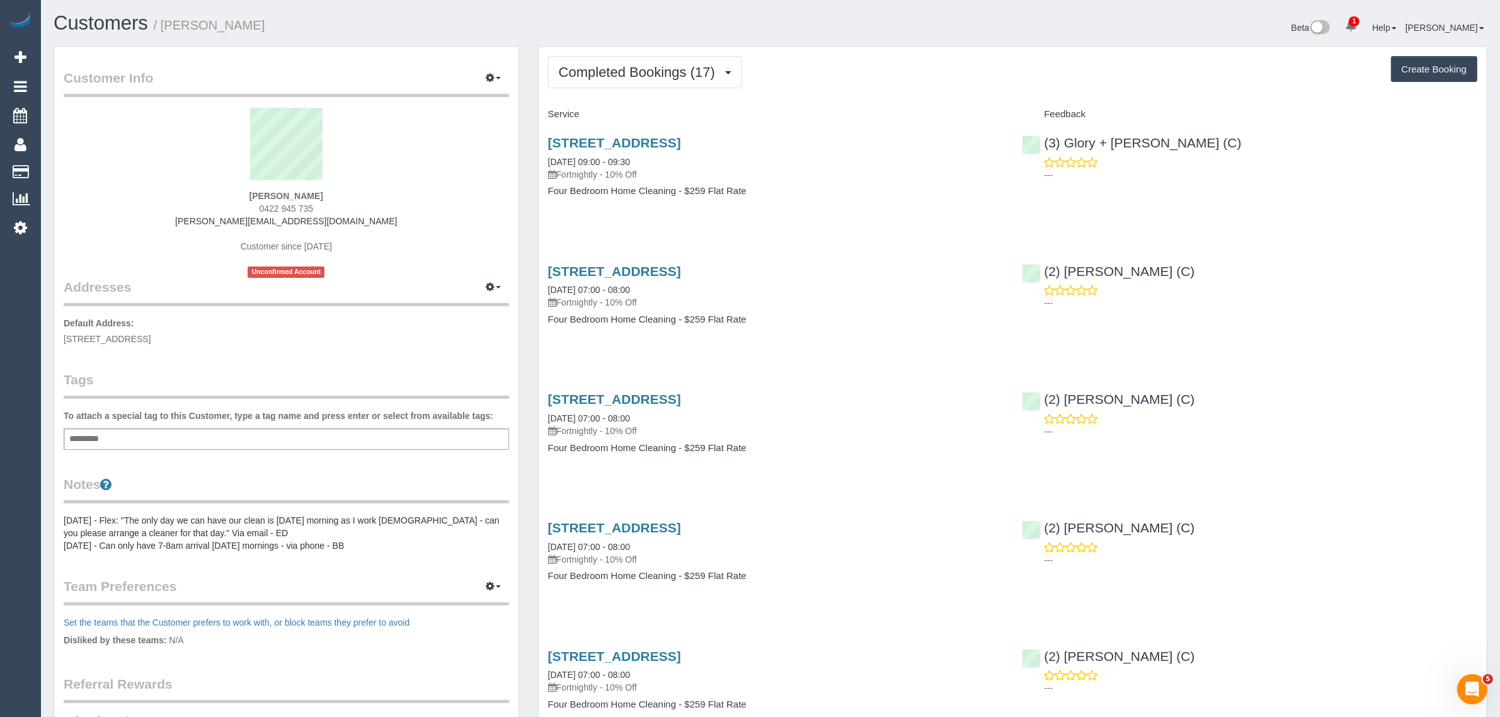
click at [146, 336] on span "15 Florirda Ave, Beaumaris, VIC 3193" at bounding box center [107, 339] width 87 height 10
copy span "Beaumaris"
drag, startPoint x: 539, startPoint y: 158, endPoint x: 596, endPoint y: 161, distance: 56.8
click at [596, 161] on div "15 Florirda Ave, Beaumaris, VIC 3193 12/09/2025 09:00 - 09:30 Fortnightly - 10%…" at bounding box center [776, 173] width 474 height 97
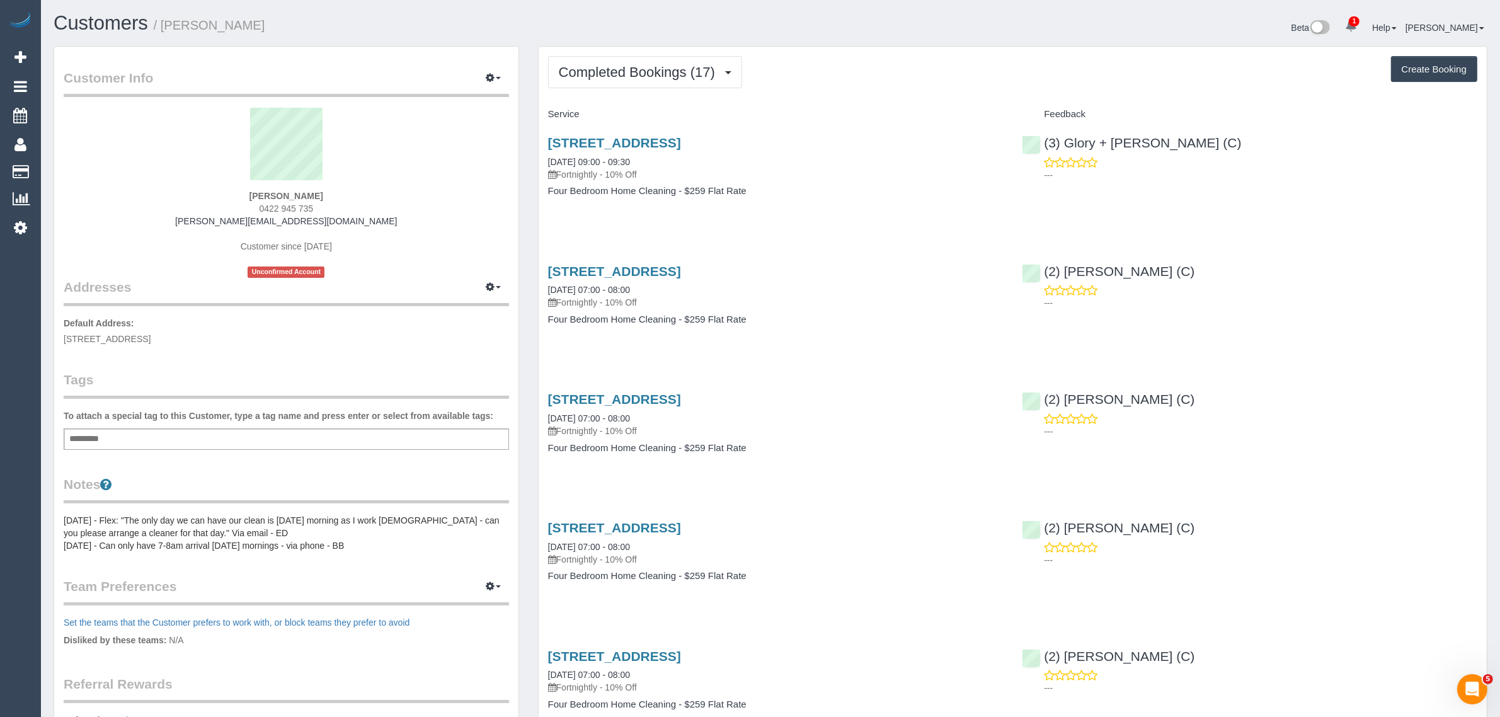
drag, startPoint x: 542, startPoint y: 163, endPoint x: 567, endPoint y: 163, distance: 24.6
click at [567, 163] on div "15 Florirda Ave, Beaumaris, VIC 3193 12/09/2025 09:00 - 09:30 Fortnightly - 10%…" at bounding box center [776, 173] width 474 height 97
click at [650, 64] on span "Completed Bookings (17)" at bounding box center [640, 72] width 163 height 16
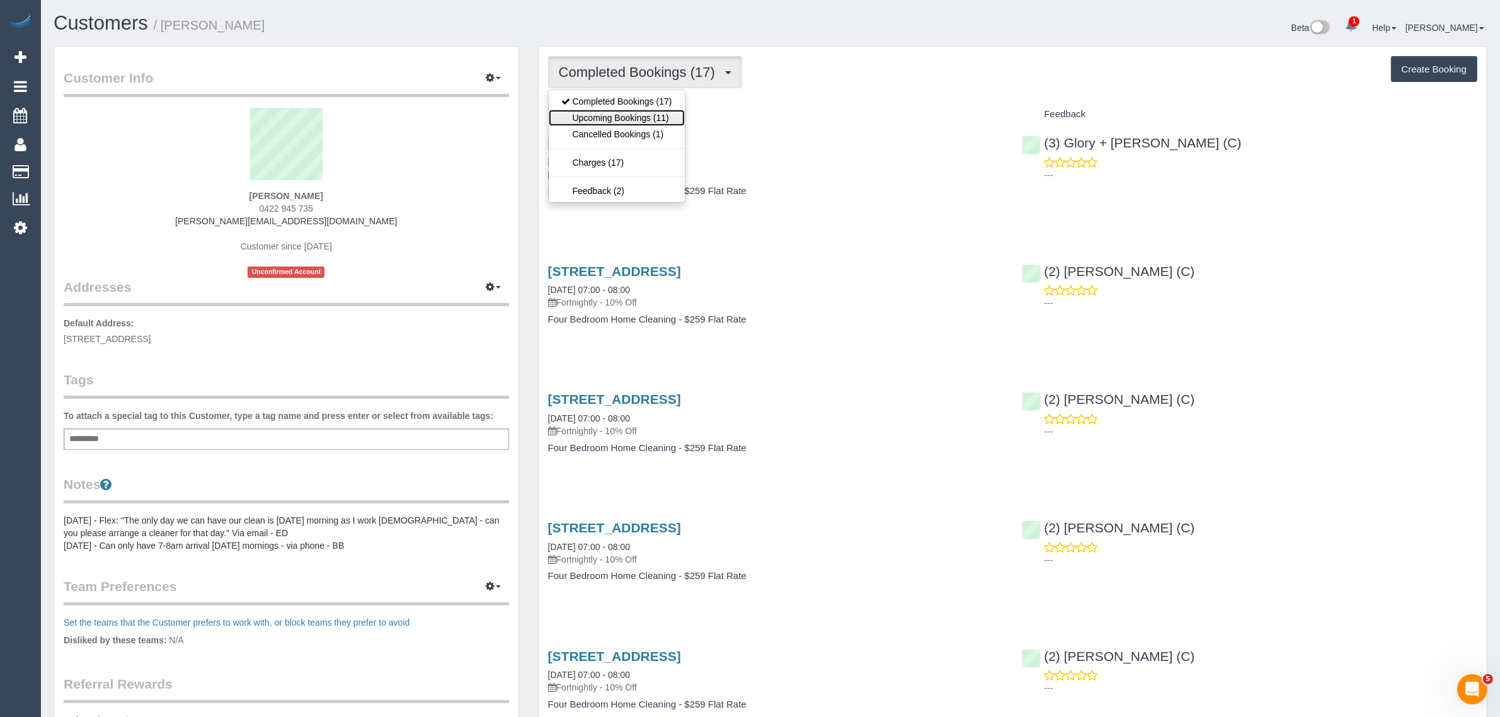
click at [638, 118] on link "Upcoming Bookings (11)" at bounding box center [617, 118] width 136 height 16
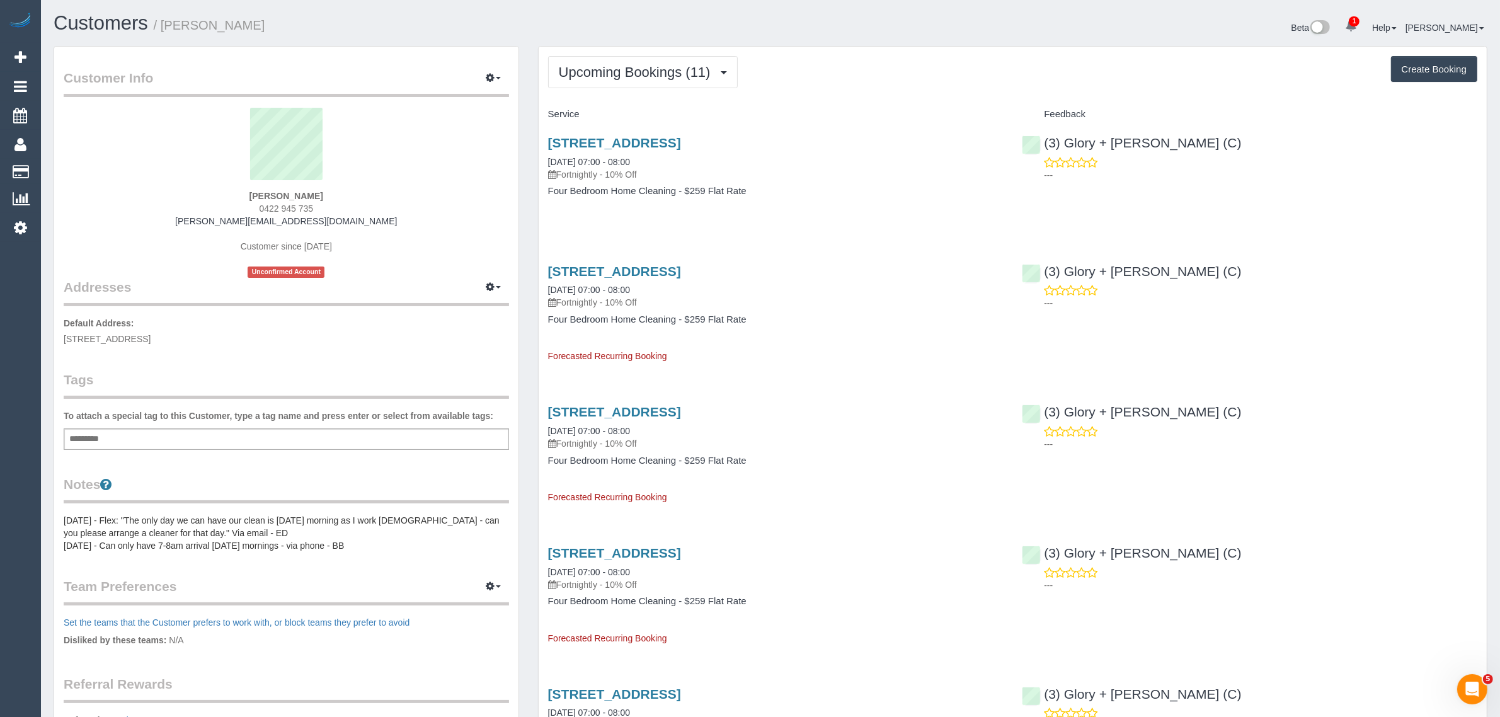
drag, startPoint x: 544, startPoint y: 161, endPoint x: 592, endPoint y: 155, distance: 48.8
click at [591, 155] on div "15 Florirda Ave, Beaumaris, VIC 3193 24/09/2025 07:00 - 08:00 Fortnightly - 10%…" at bounding box center [776, 173] width 474 height 97
copy link "24/09/2025"
drag, startPoint x: 163, startPoint y: 237, endPoint x: 210, endPoint y: 249, distance: 48.6
click at [163, 237] on div "Sarah Hay 0422 945 735 sarah.adamson89@gmail.com Customer since 2025 Unconfirme…" at bounding box center [286, 193] width 445 height 170
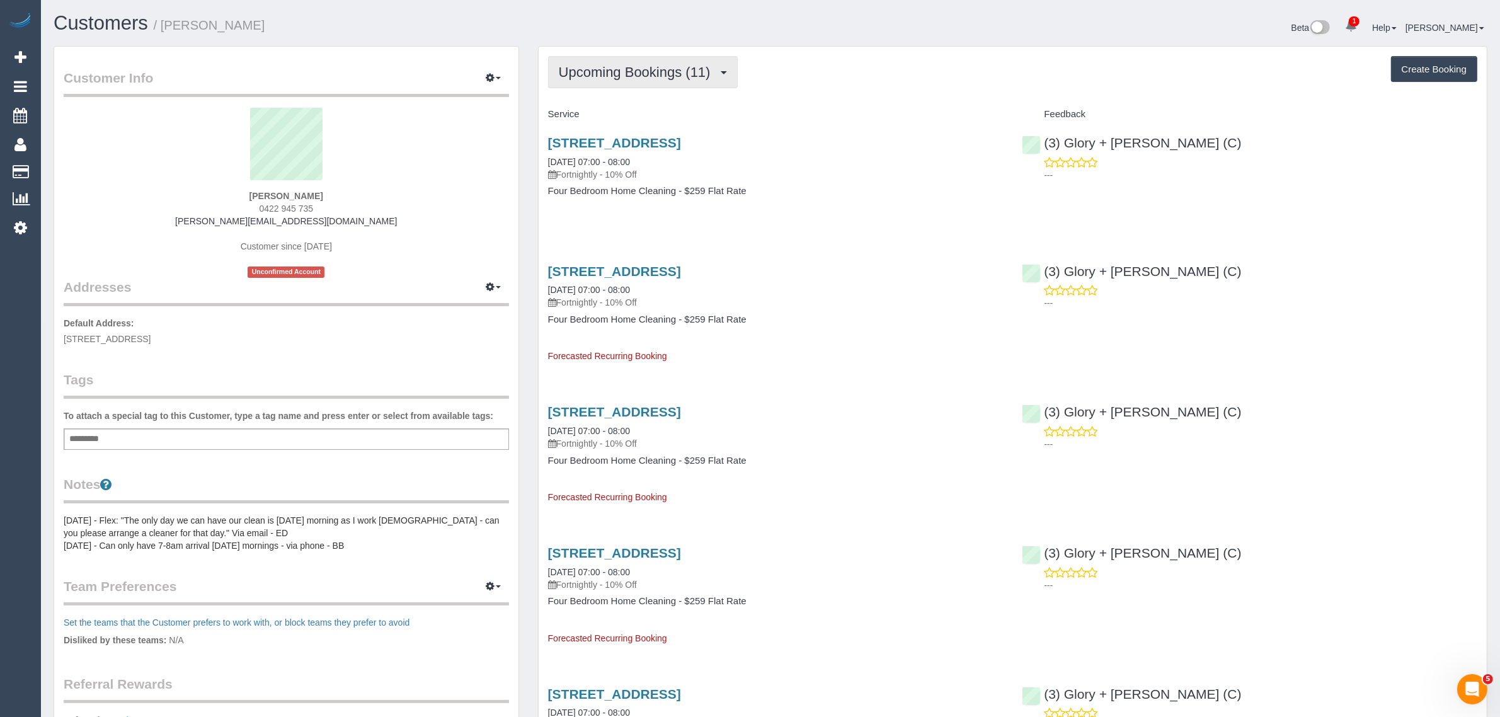
click at [670, 73] on span "Upcoming Bookings (11)" at bounding box center [638, 72] width 158 height 16
click at [870, 81] on div "Upcoming Bookings (11) Completed Bookings (17) Upcoming Bookings (11) Cancelled…" at bounding box center [1012, 72] width 929 height 32
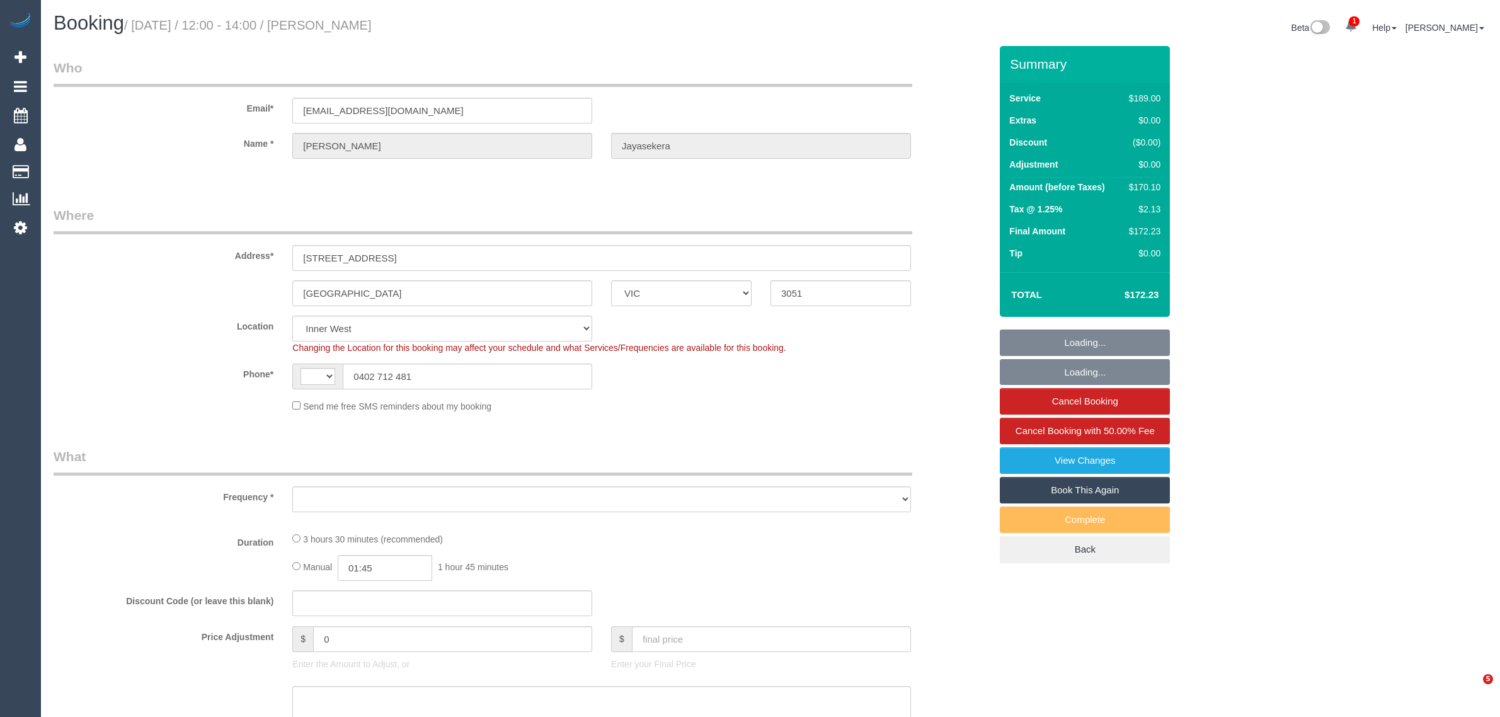
select select "VIC"
select select "string:AU"
select select "object:300"
select select "number:28"
select select "number:16"
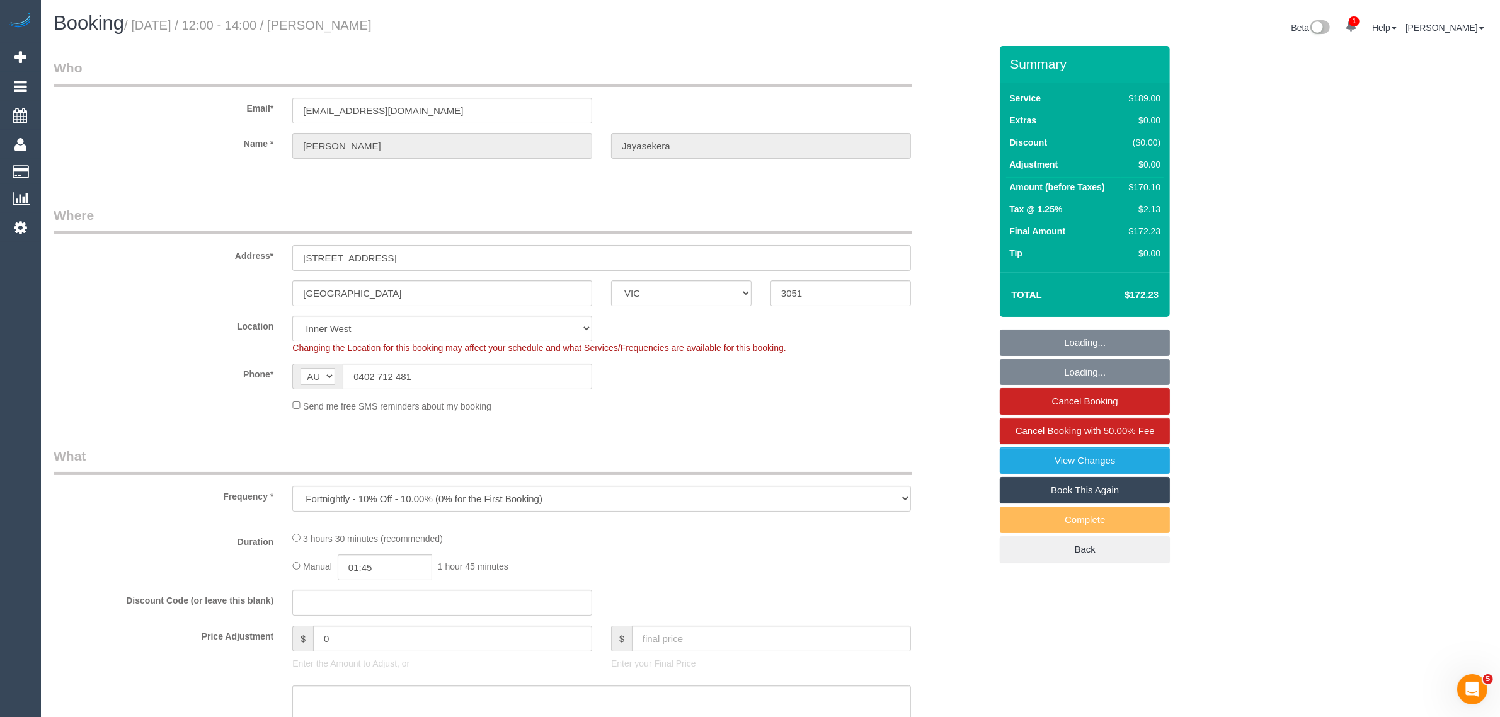
select select "number:19"
select select "number:22"
select select "number:35"
select select "number:13"
click at [506, 382] on input "0402 712 481" at bounding box center [467, 376] width 249 height 26
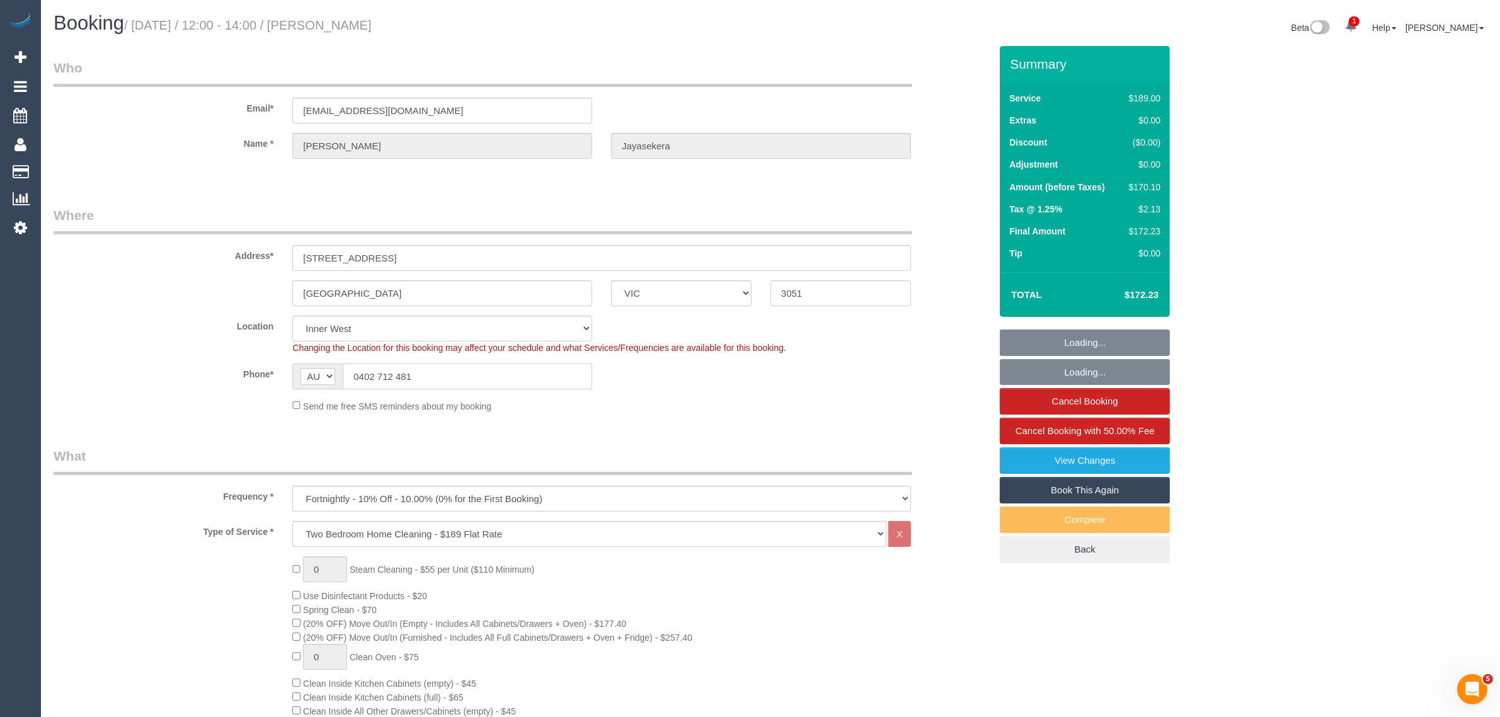
select select "object:794"
select select "spot1"
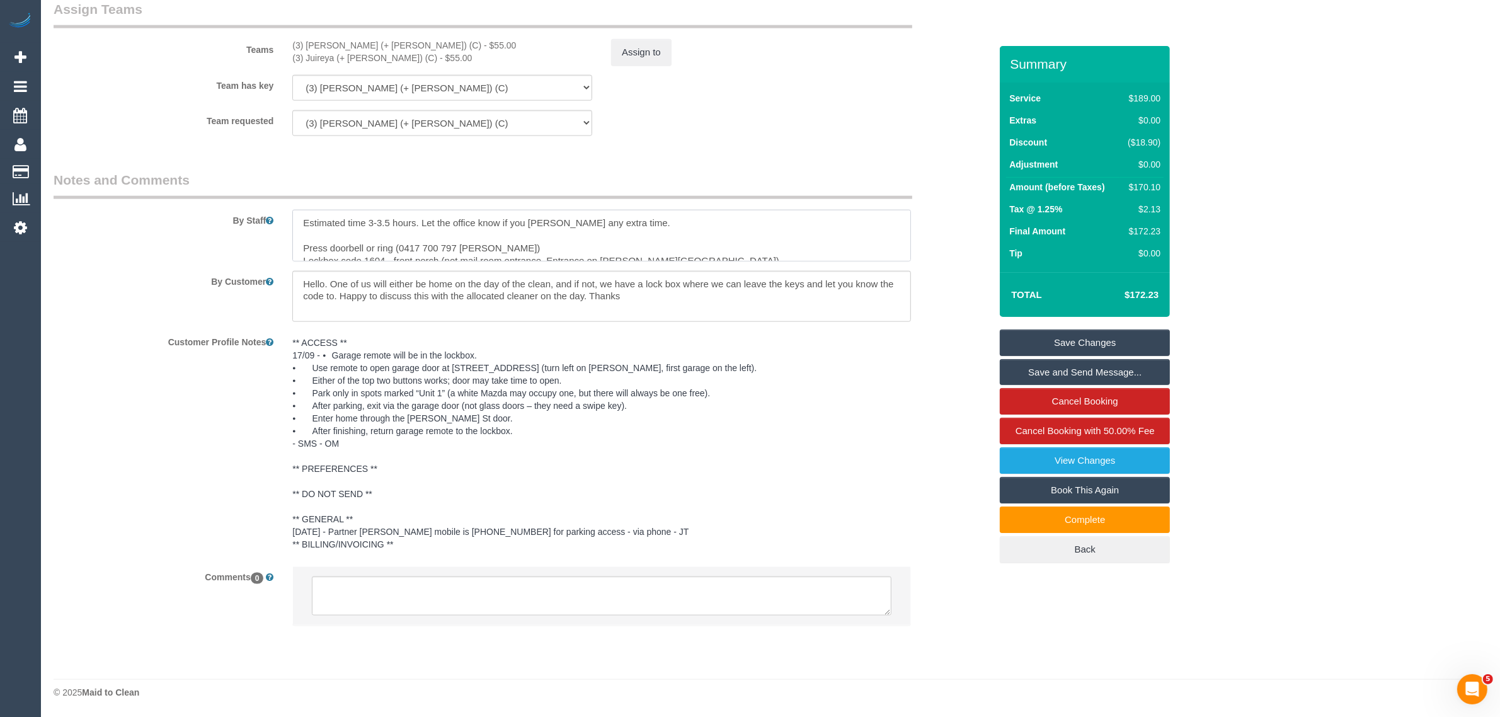
scroll to position [25, 0]
drag, startPoint x: 385, startPoint y: 234, endPoint x: 294, endPoint y: 236, distance: 91.4
click at [294, 236] on textarea at bounding box center [601, 236] width 619 height 52
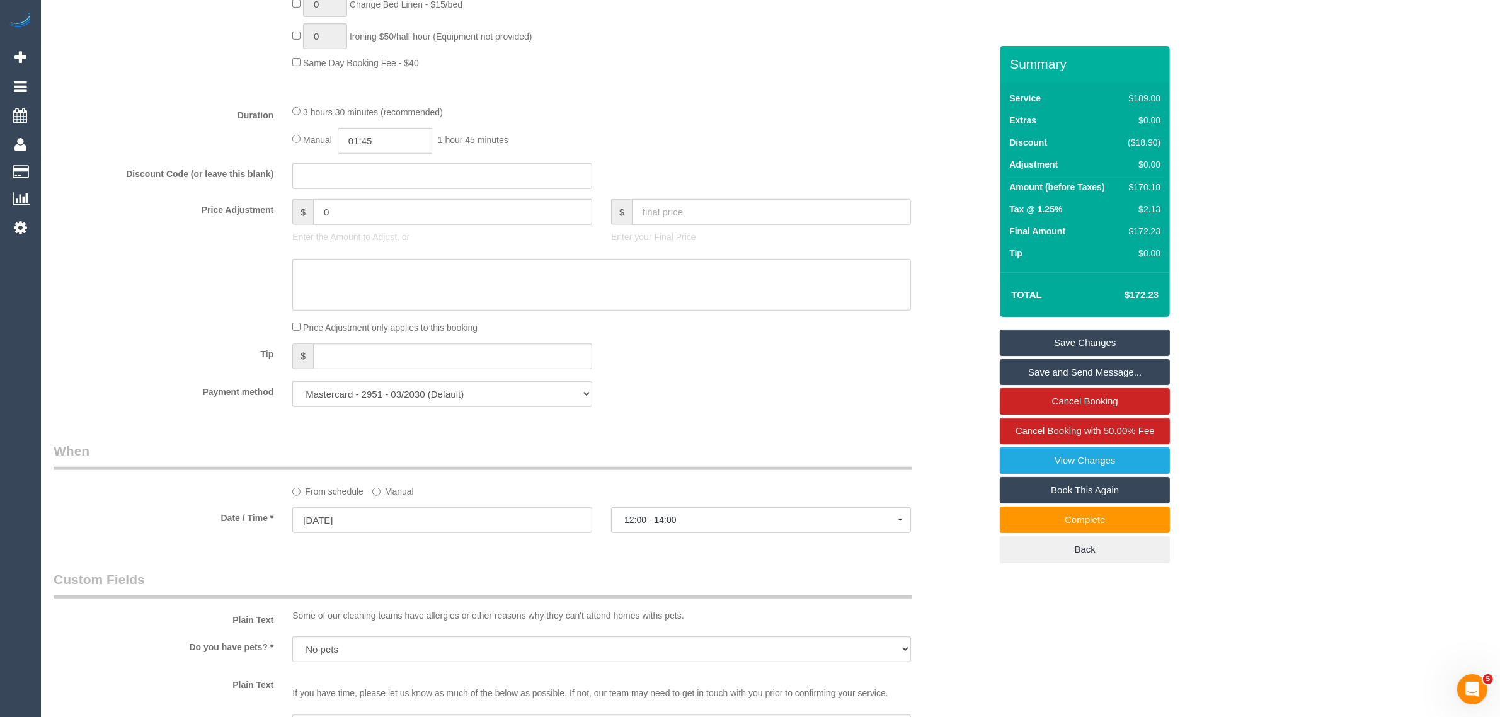
scroll to position [0, 0]
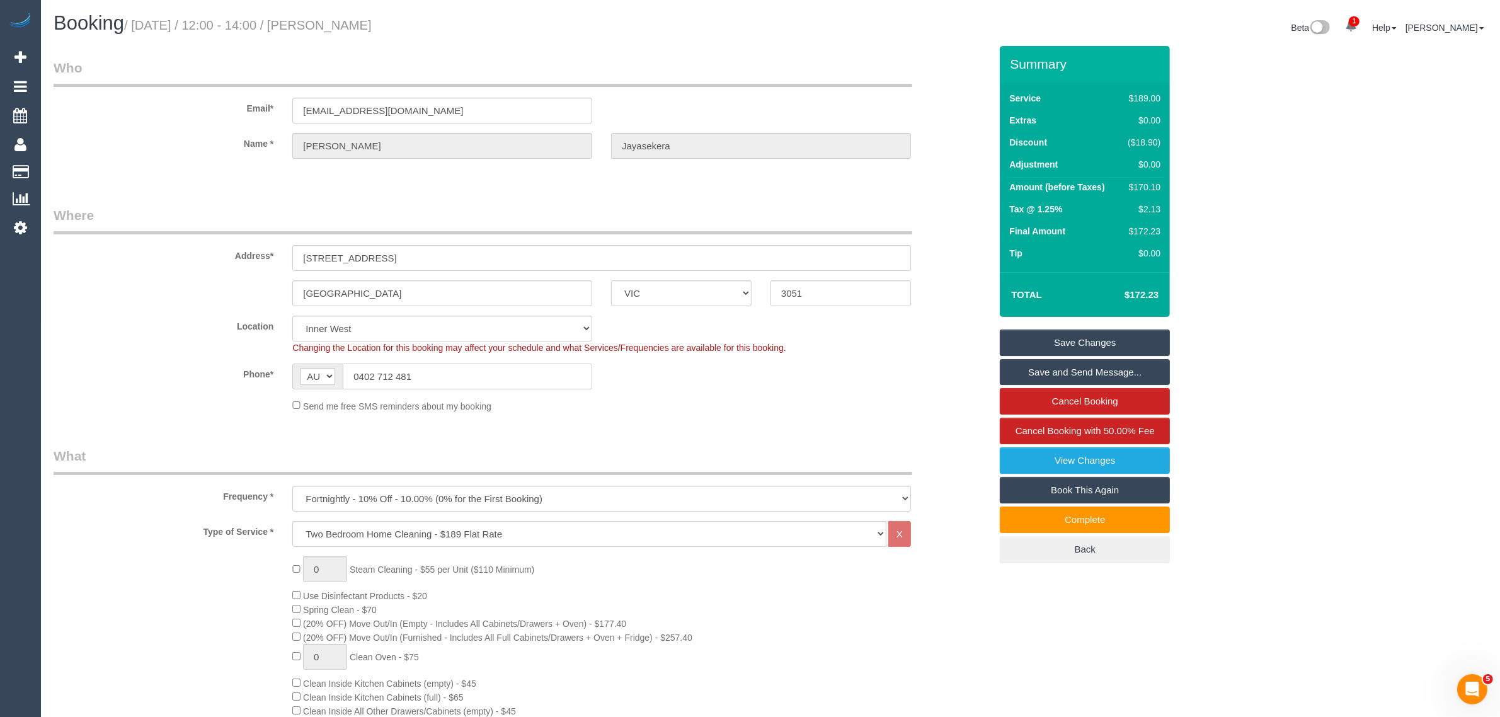
click at [442, 365] on input "0402 712 481" at bounding box center [467, 376] width 249 height 26
